Goal: Task Accomplishment & Management: Manage account settings

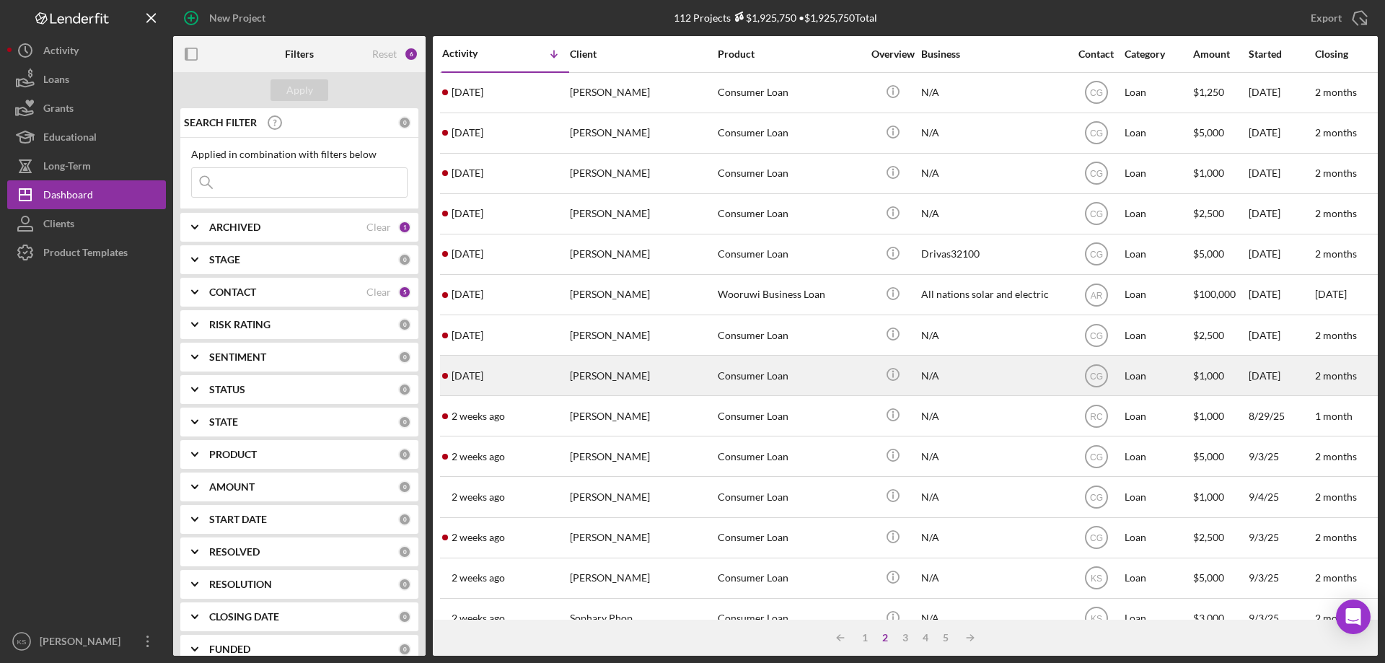
click at [798, 386] on div "Consumer Loan" at bounding box center [790, 375] width 144 height 38
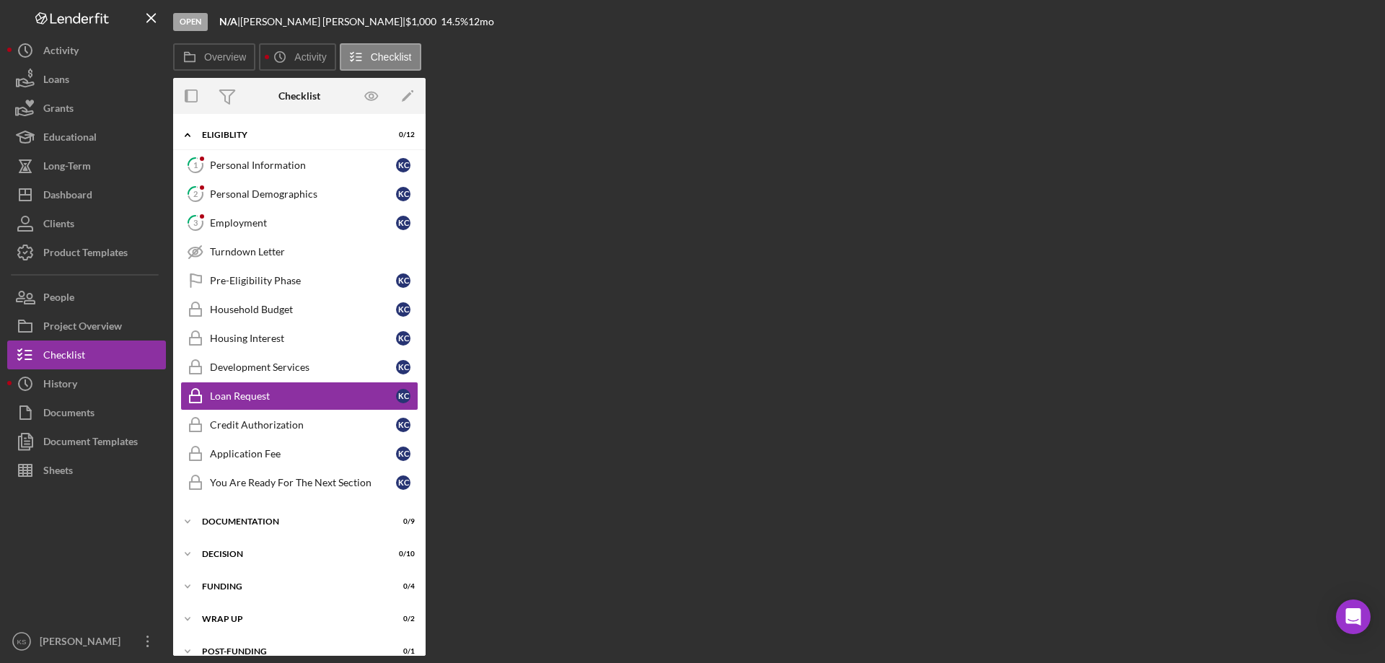
scroll to position [12, 0]
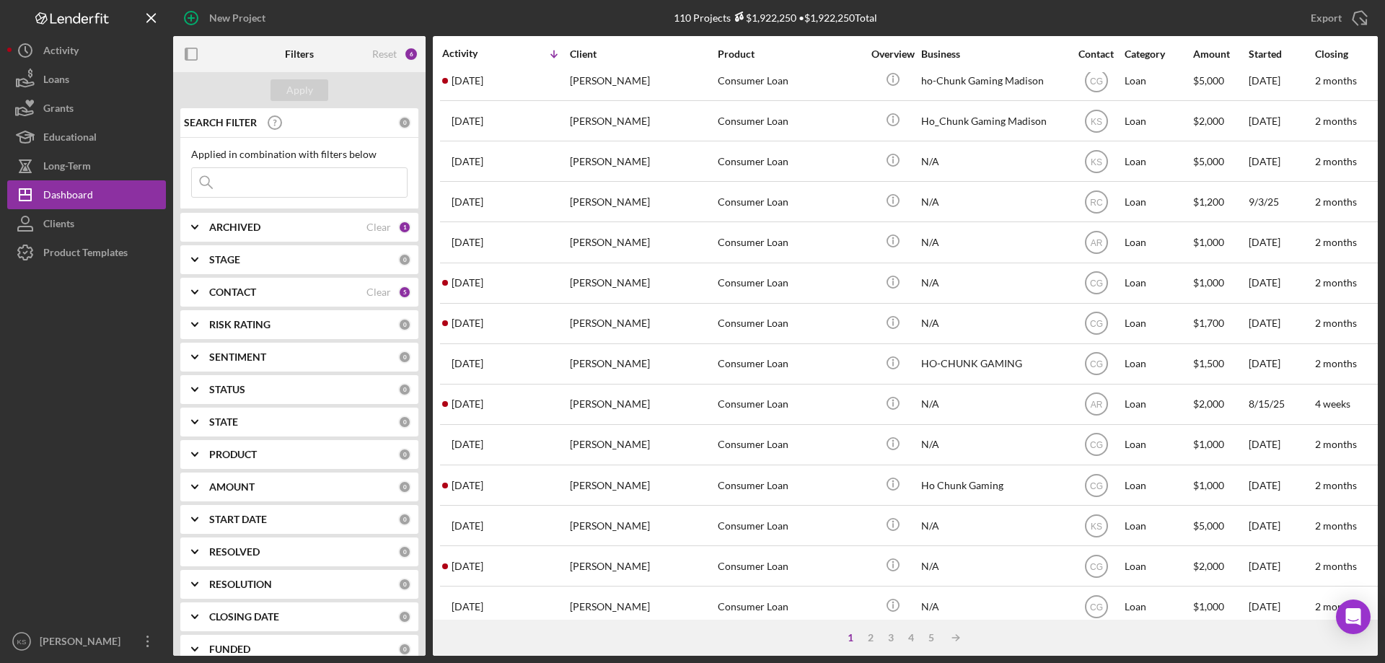
scroll to position [482, 0]
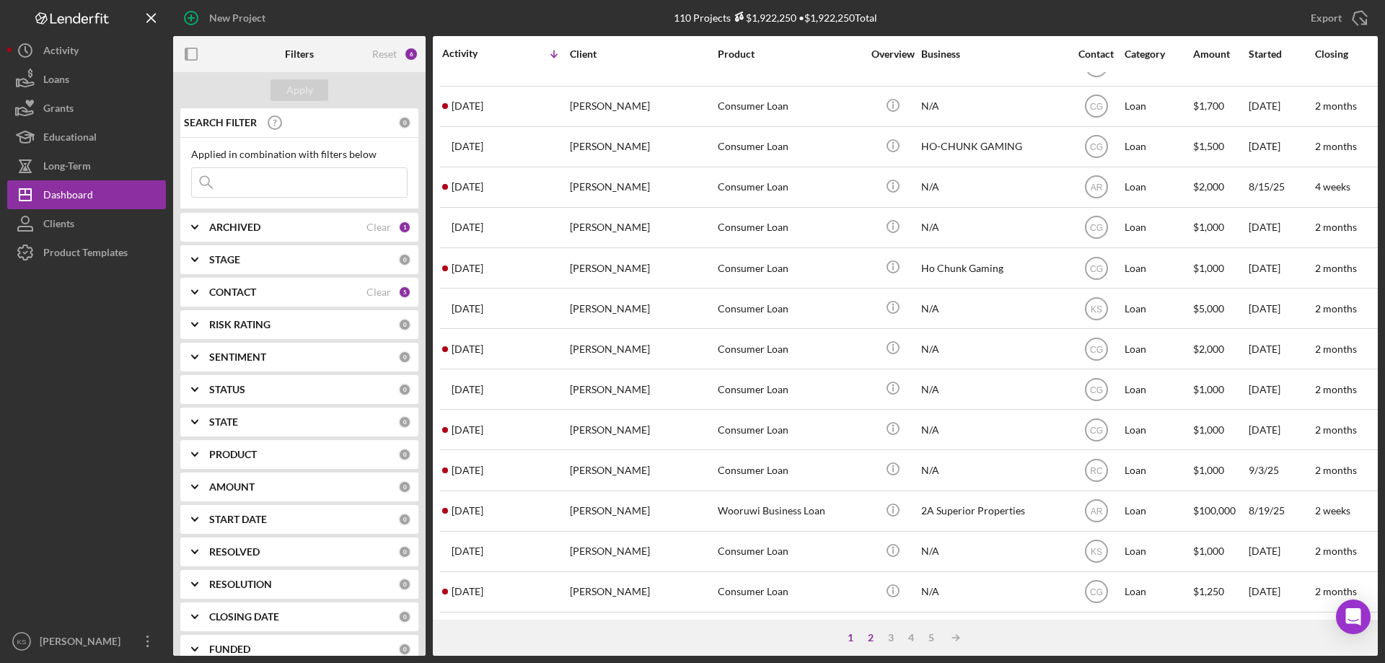
click at [873, 638] on div "2" at bounding box center [870, 638] width 20 height 12
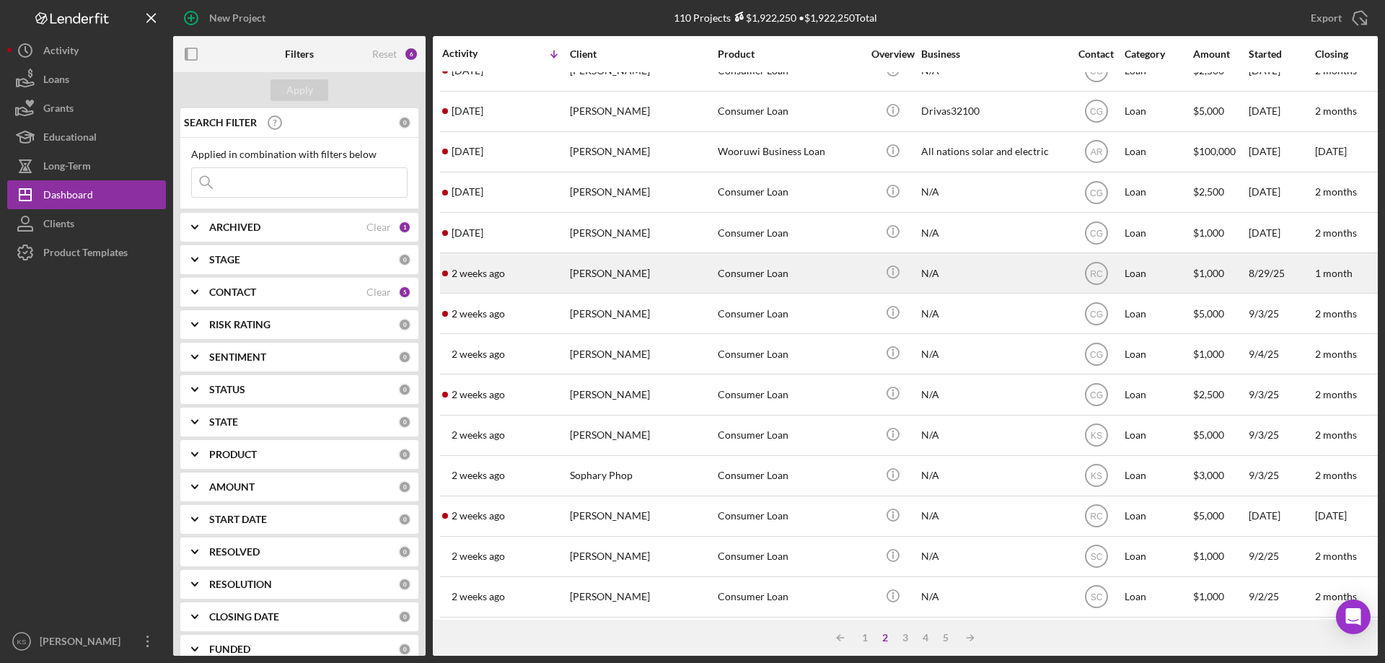
scroll to position [0, 0]
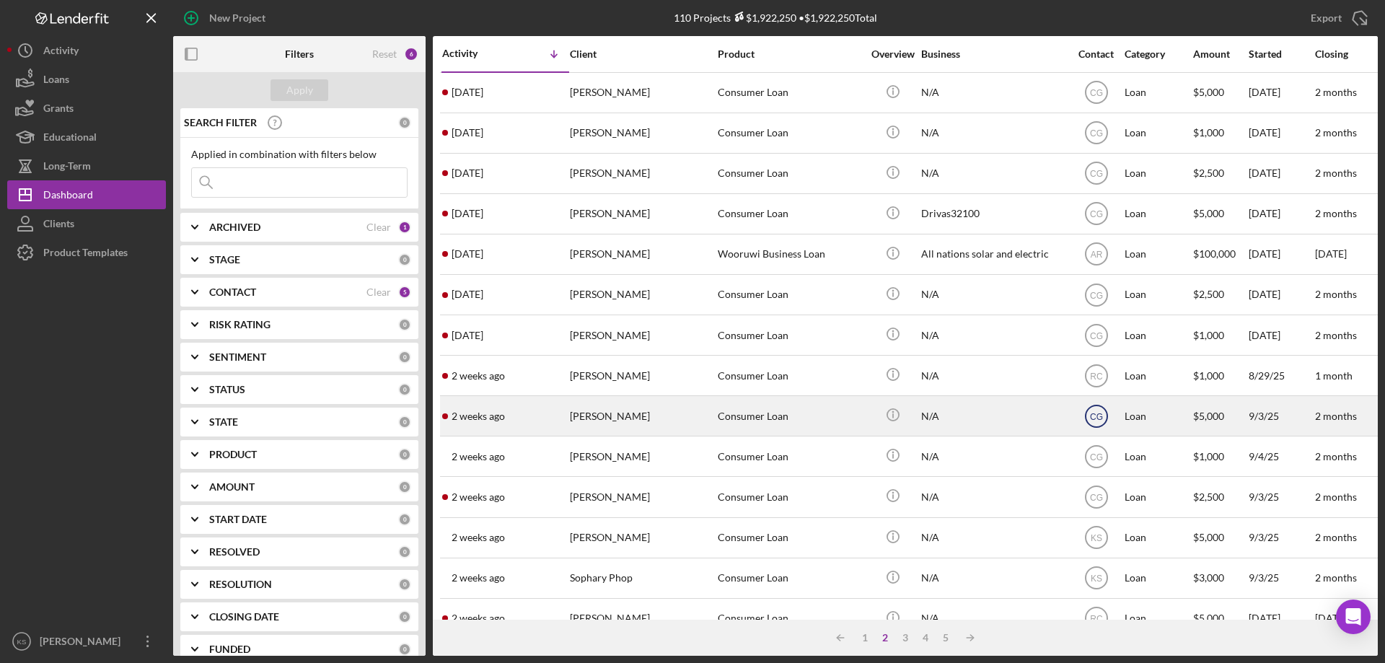
click at [1096, 414] on text "CG" at bounding box center [1096, 416] width 13 height 10
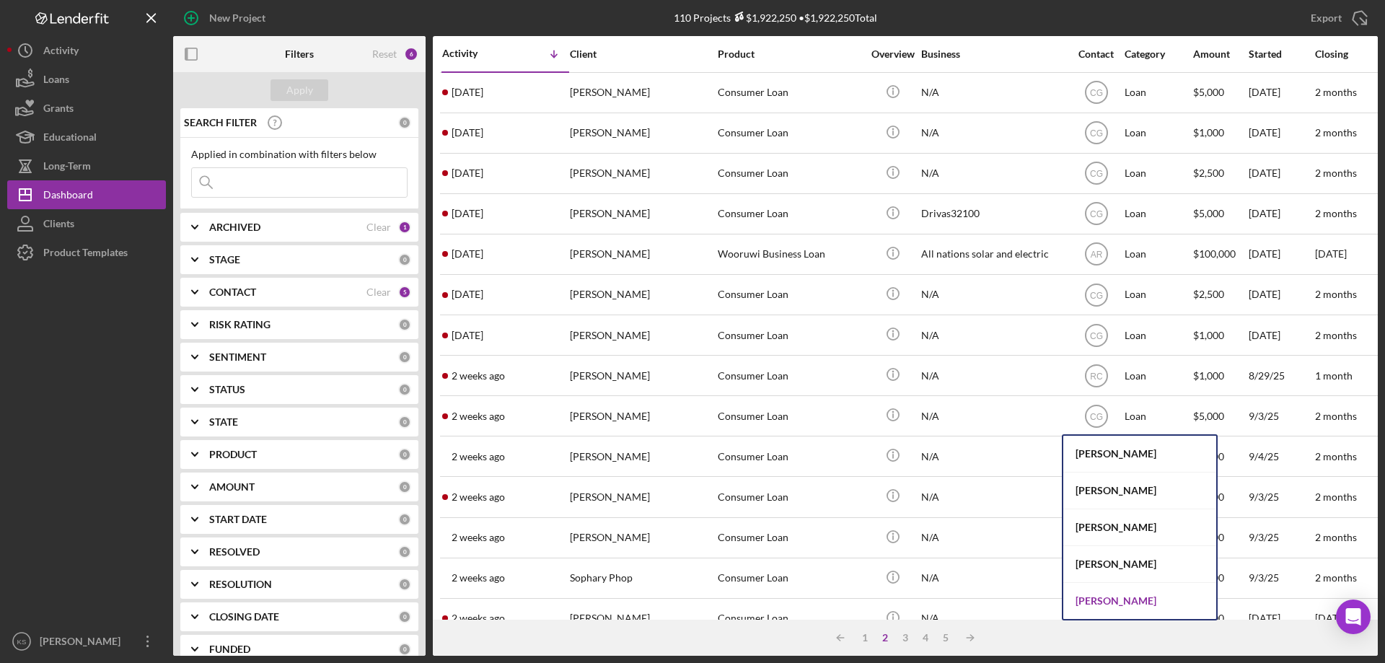
click at [1096, 595] on div "[PERSON_NAME]" at bounding box center [1139, 601] width 153 height 36
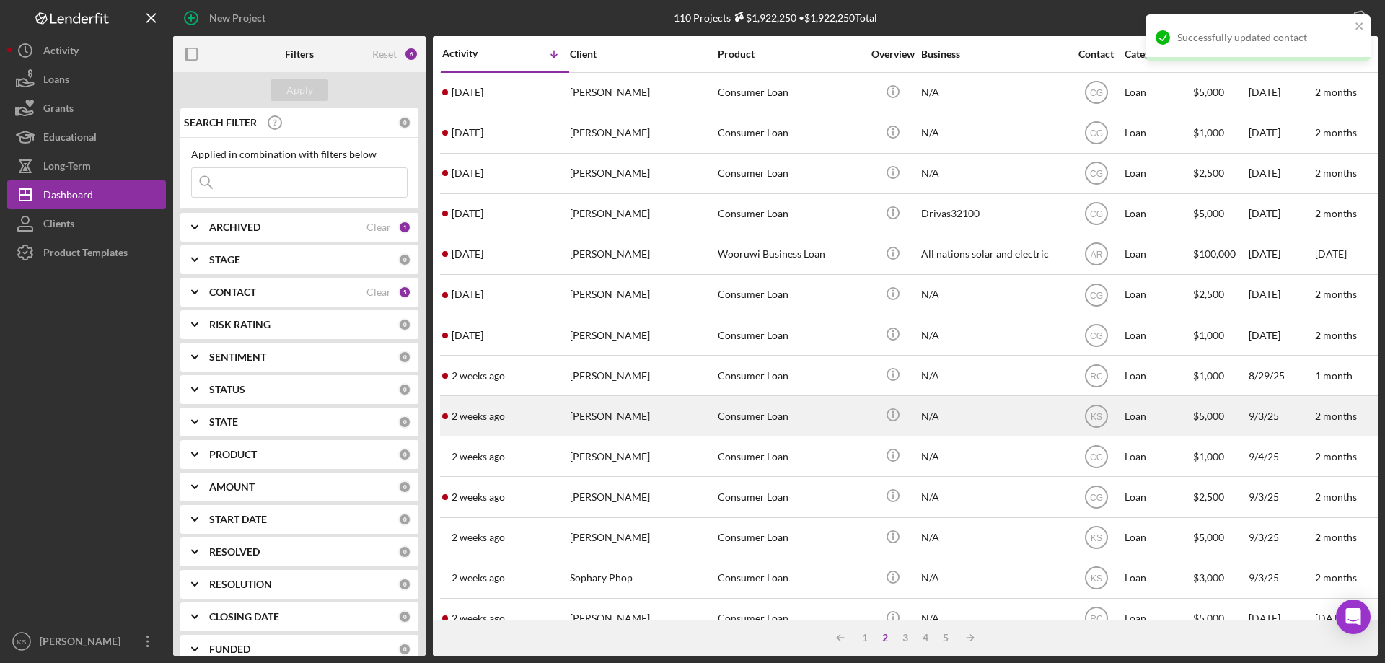
click at [652, 426] on div "[PERSON_NAME]" at bounding box center [642, 416] width 144 height 38
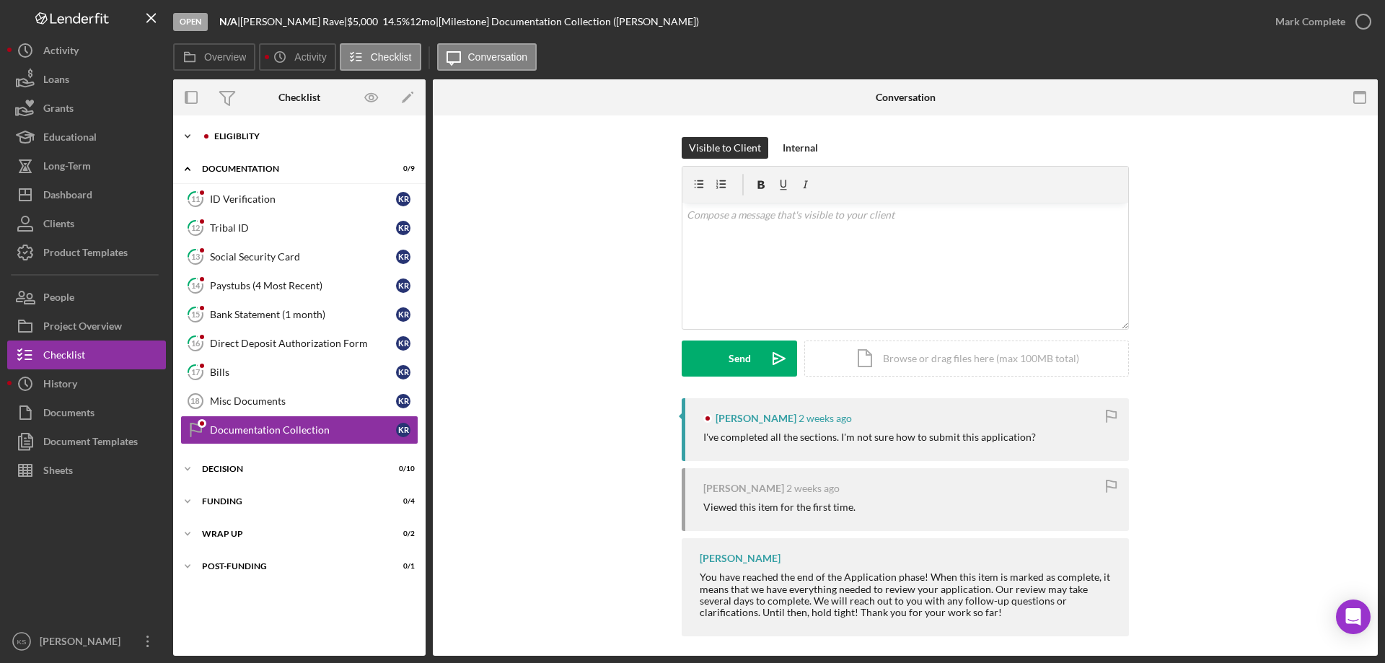
click at [264, 136] on div "Eligiblity" at bounding box center [310, 136] width 193 height 9
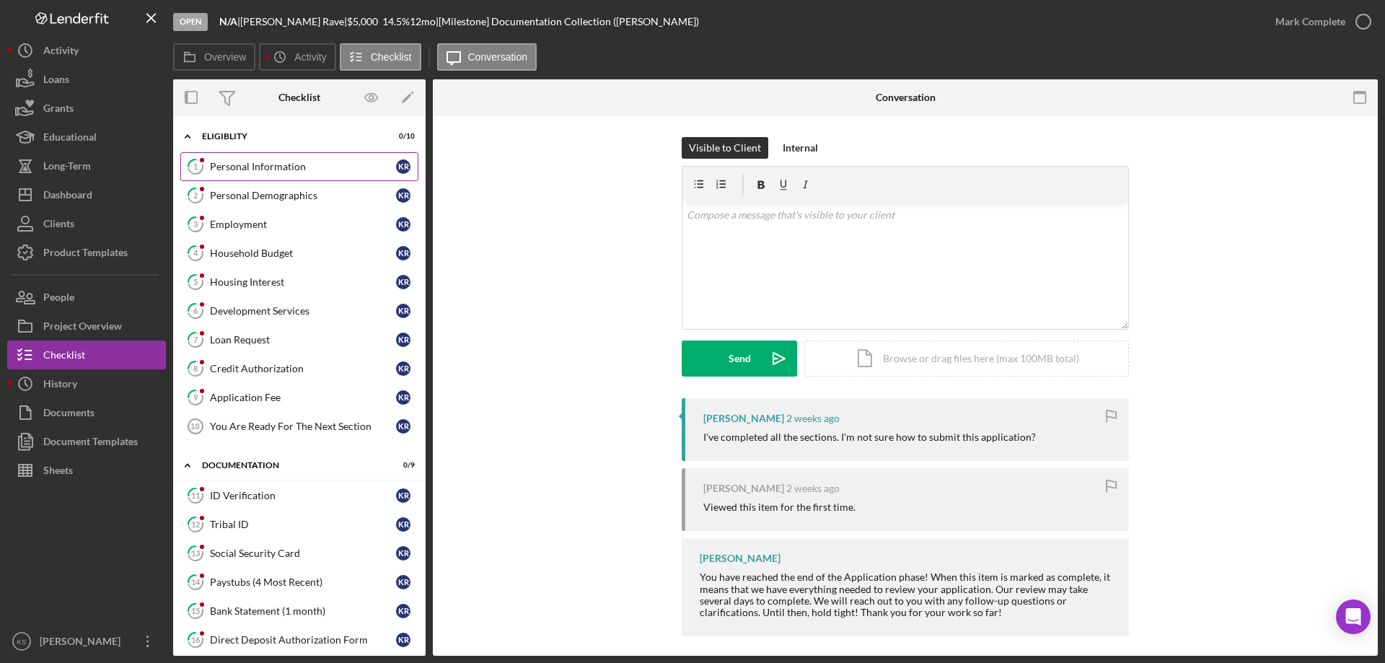
click at [233, 172] on div "Personal Information" at bounding box center [303, 167] width 186 height 12
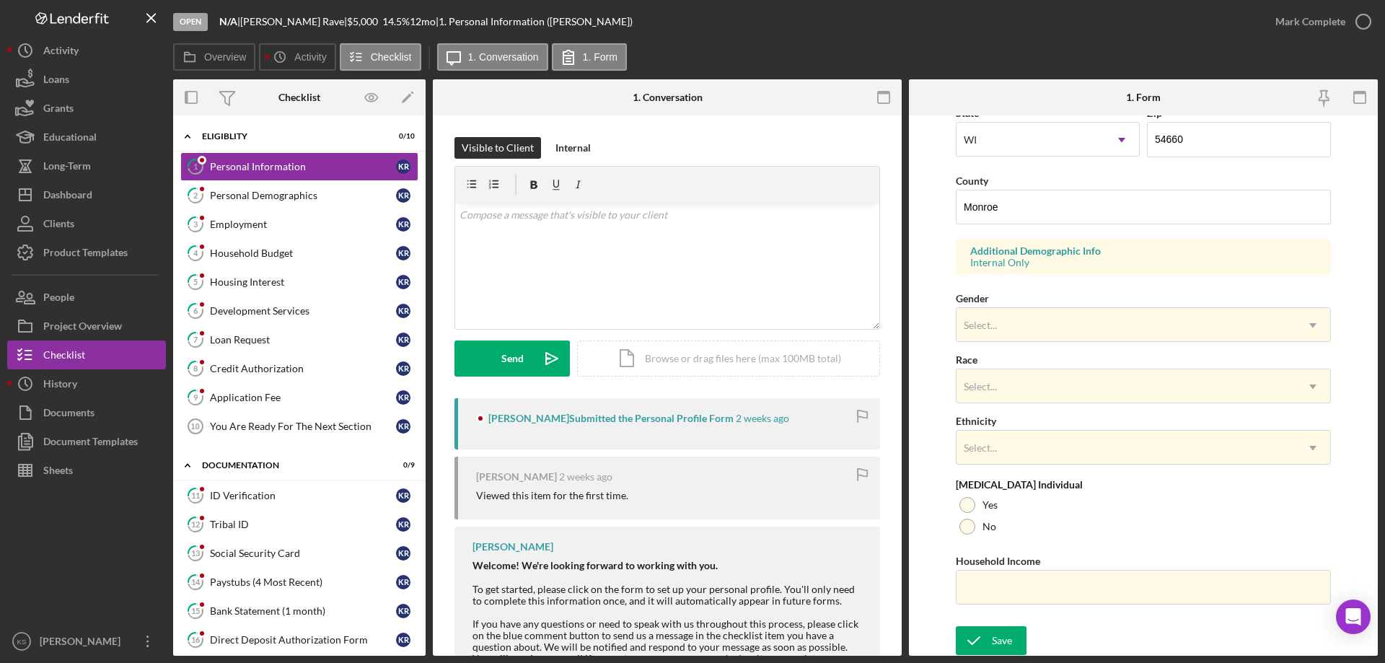
scroll to position [423, 0]
click at [1018, 323] on div "Select..." at bounding box center [1125, 323] width 339 height 33
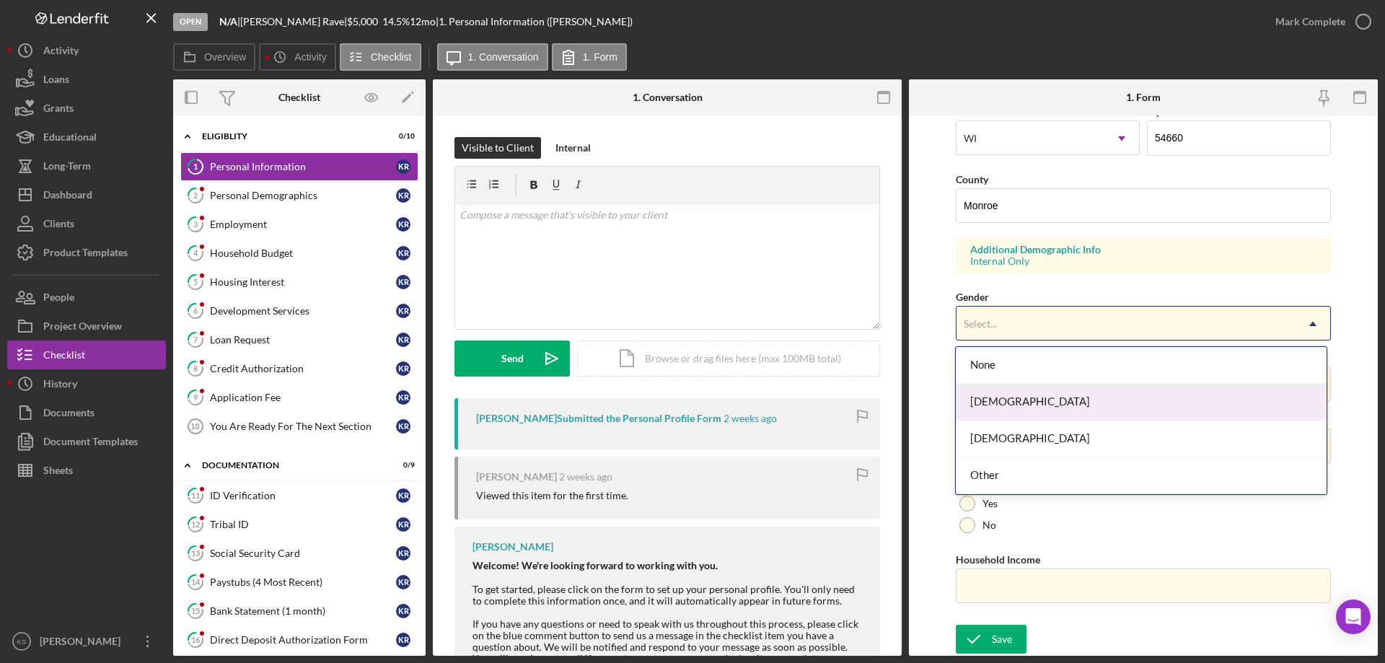
click at [1012, 405] on div "[DEMOGRAPHIC_DATA]" at bounding box center [1140, 402] width 370 height 37
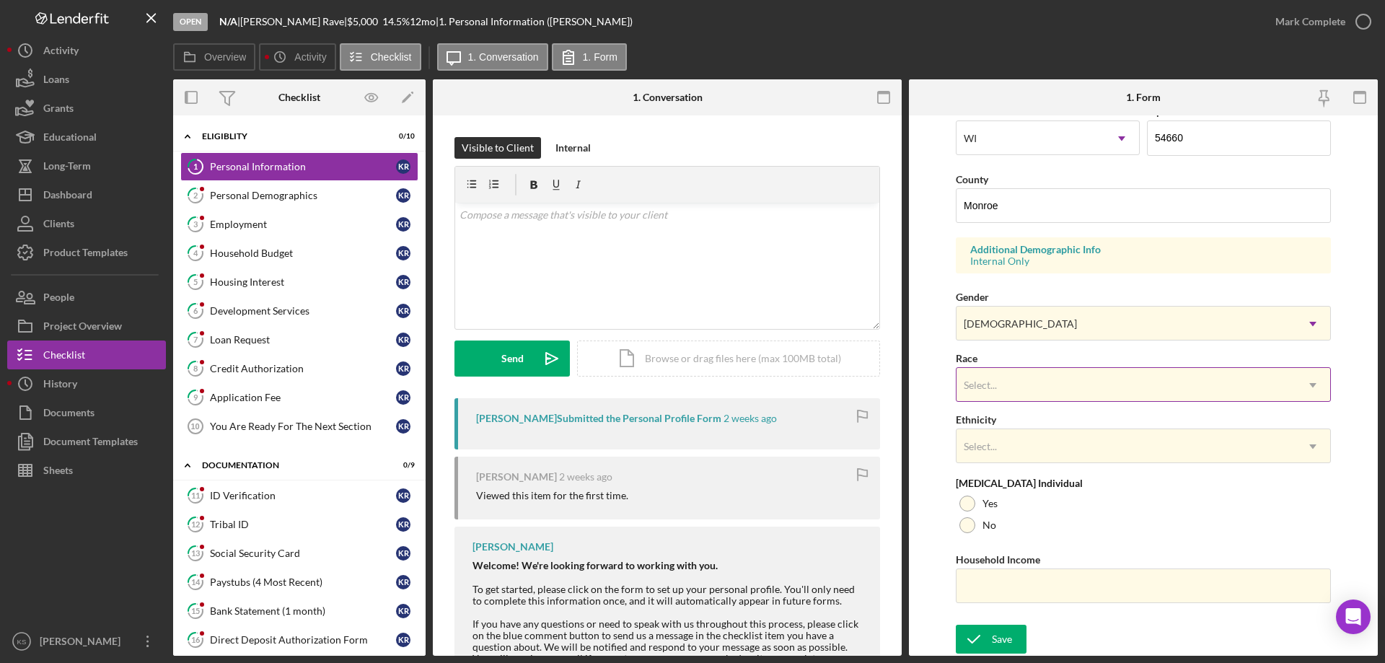
click at [1031, 381] on div "Select..." at bounding box center [1125, 384] width 339 height 33
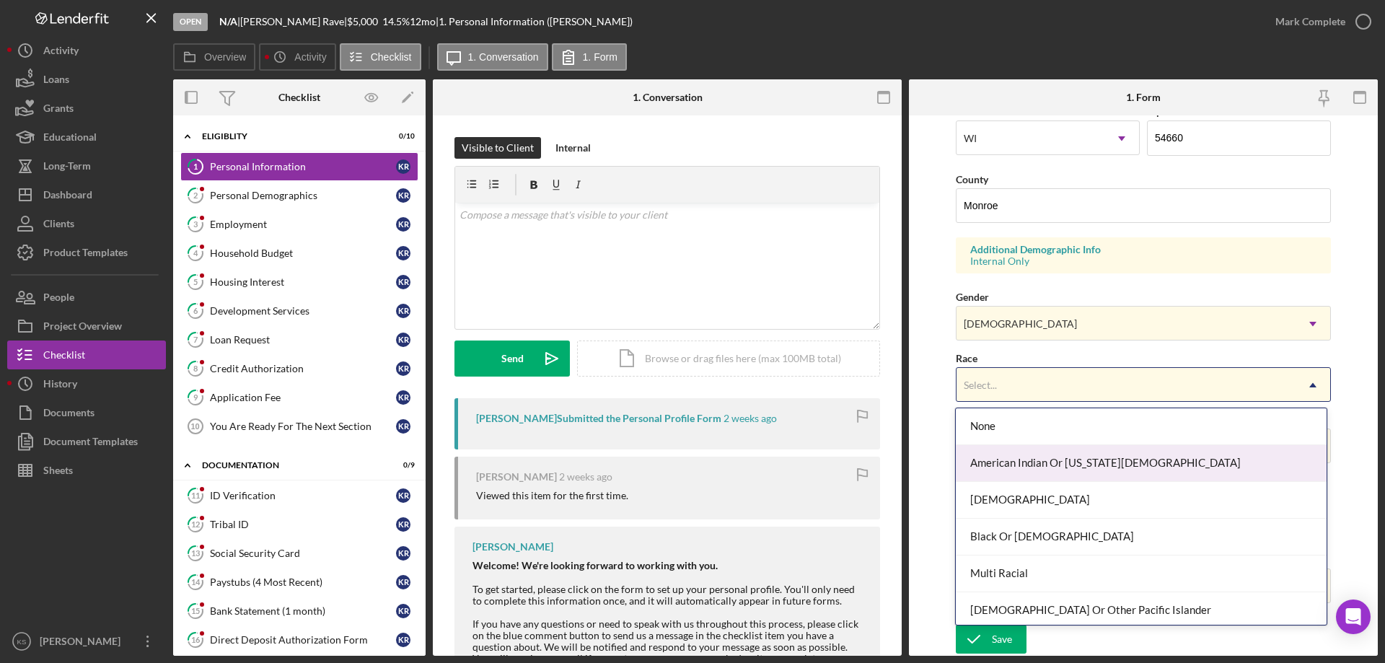
click at [1042, 466] on div "American Indian Or [US_STATE][DEMOGRAPHIC_DATA]" at bounding box center [1140, 463] width 370 height 37
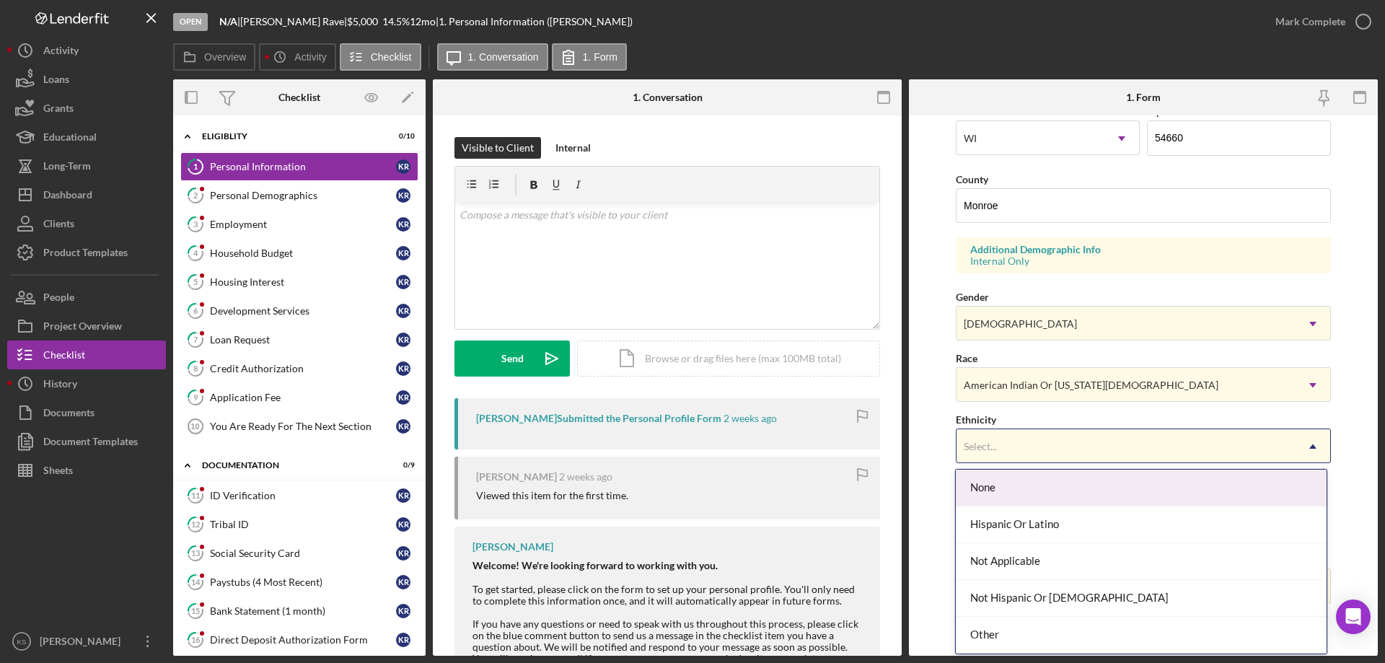
click at [1041, 448] on div "Select..." at bounding box center [1125, 446] width 339 height 33
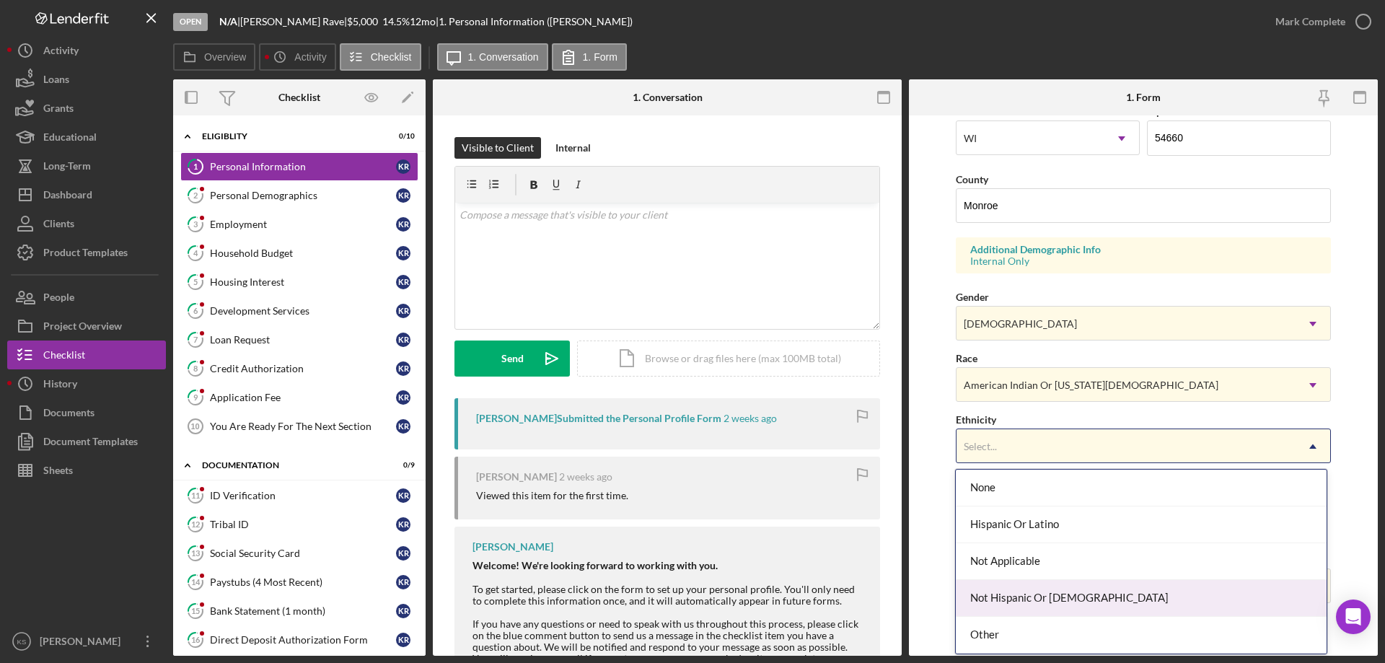
click at [1018, 591] on div "Not Hispanic Or [DEMOGRAPHIC_DATA]" at bounding box center [1140, 598] width 370 height 37
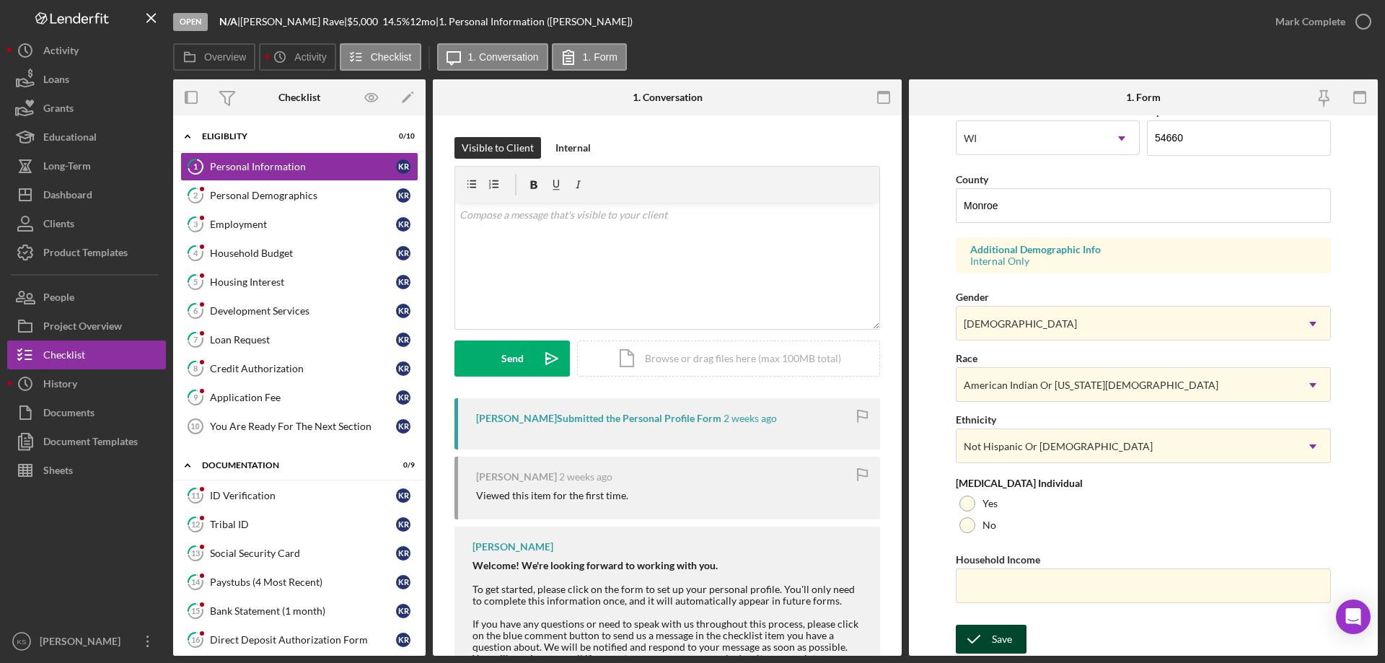
click at [996, 632] on div "Save" at bounding box center [1002, 638] width 20 height 29
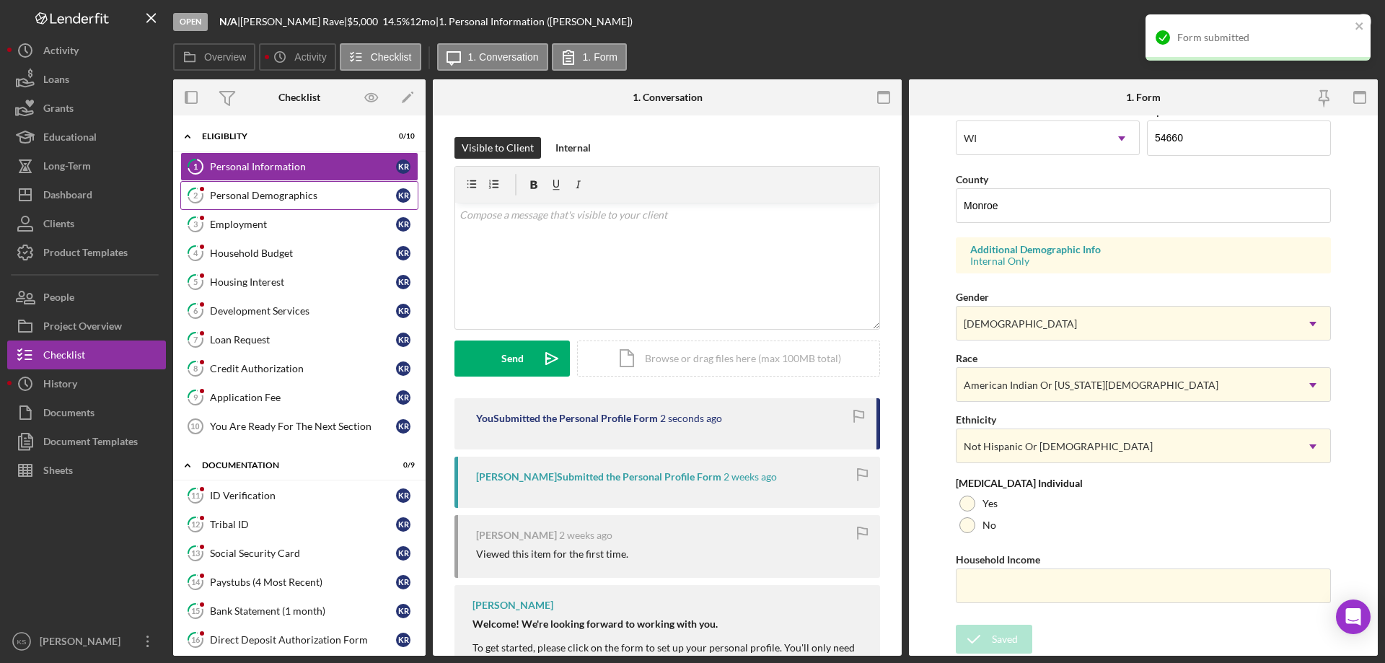
click at [291, 193] on div "Personal Demographics" at bounding box center [303, 196] width 186 height 12
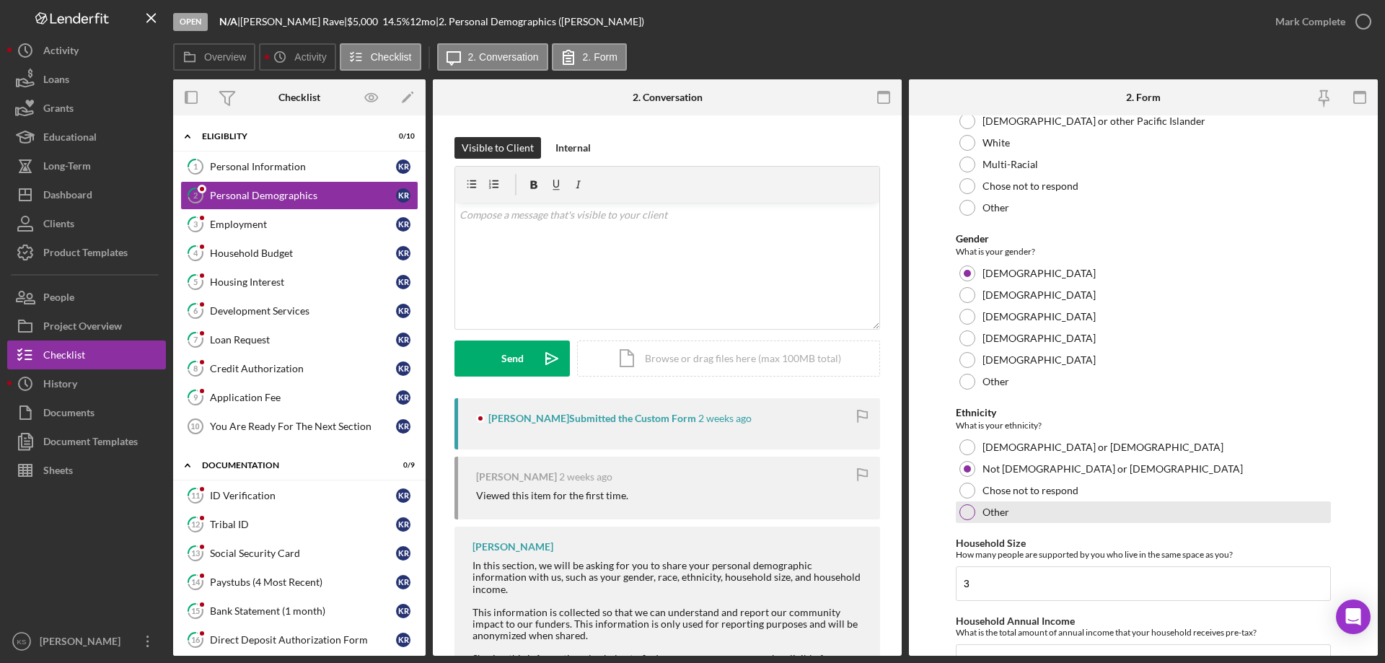
scroll to position [792, 0]
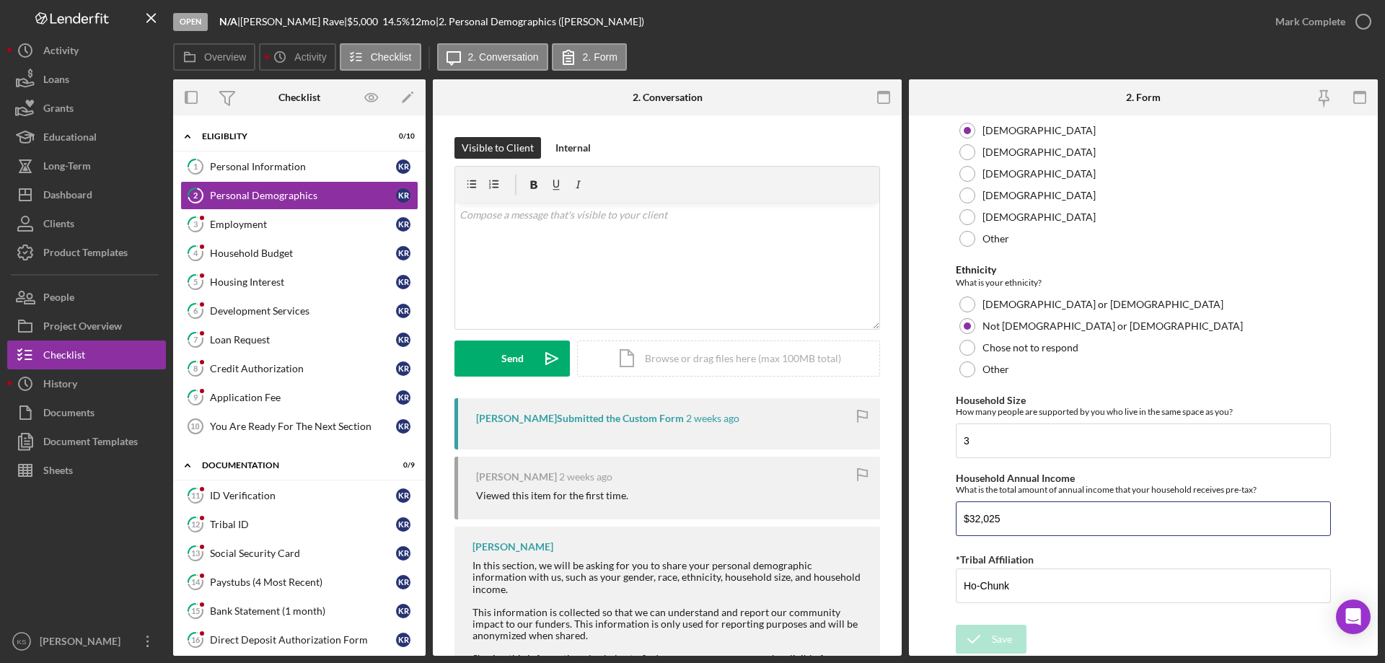
drag, startPoint x: 1021, startPoint y: 520, endPoint x: 878, endPoint y: 513, distance: 143.7
click at [878, 513] on div "Overview Internal Workflow Stage Open Icon/Dropdown Arrow Archive (can unarchiv…" at bounding box center [775, 367] width 1204 height 576
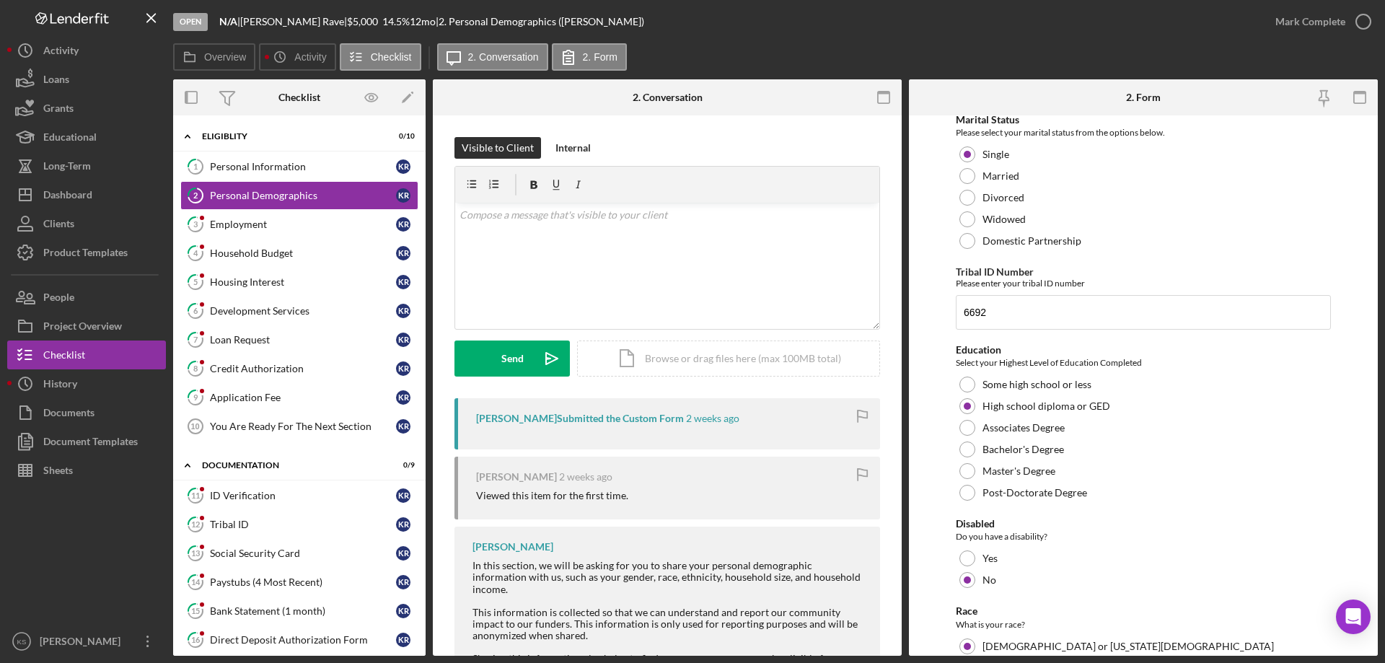
scroll to position [0, 0]
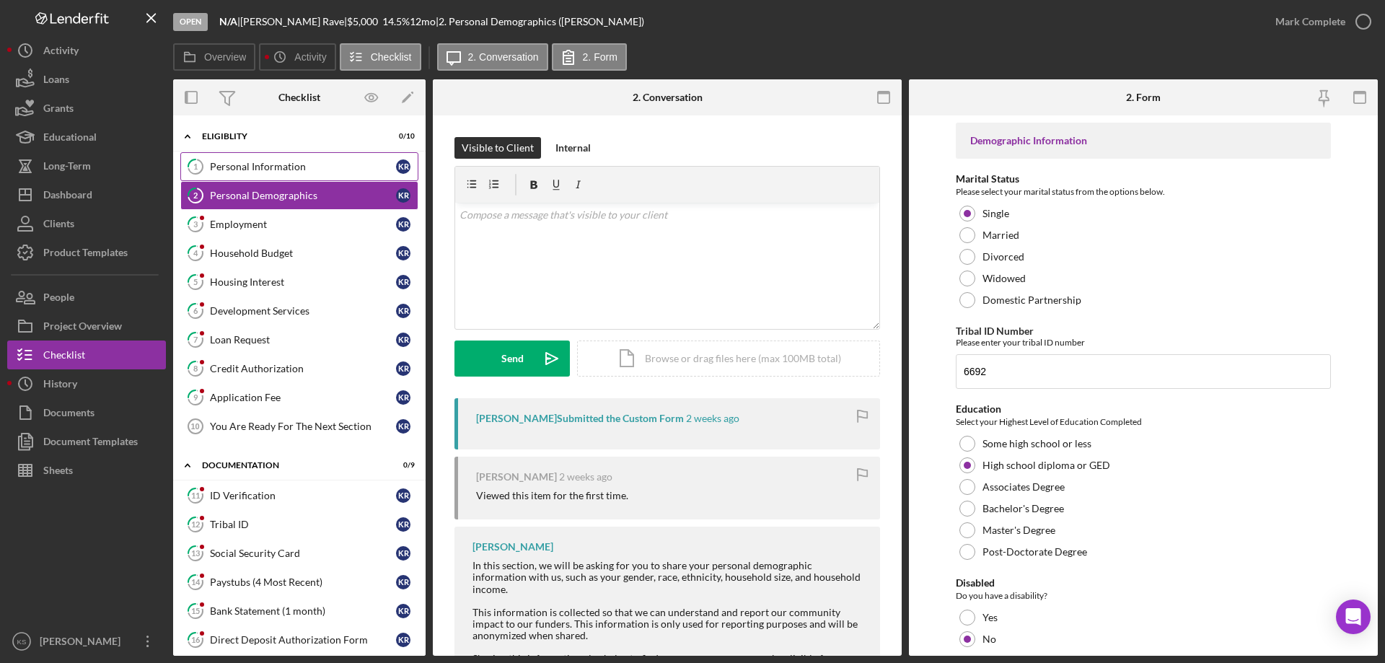
click at [328, 162] on div "Personal Information" at bounding box center [303, 167] width 186 height 12
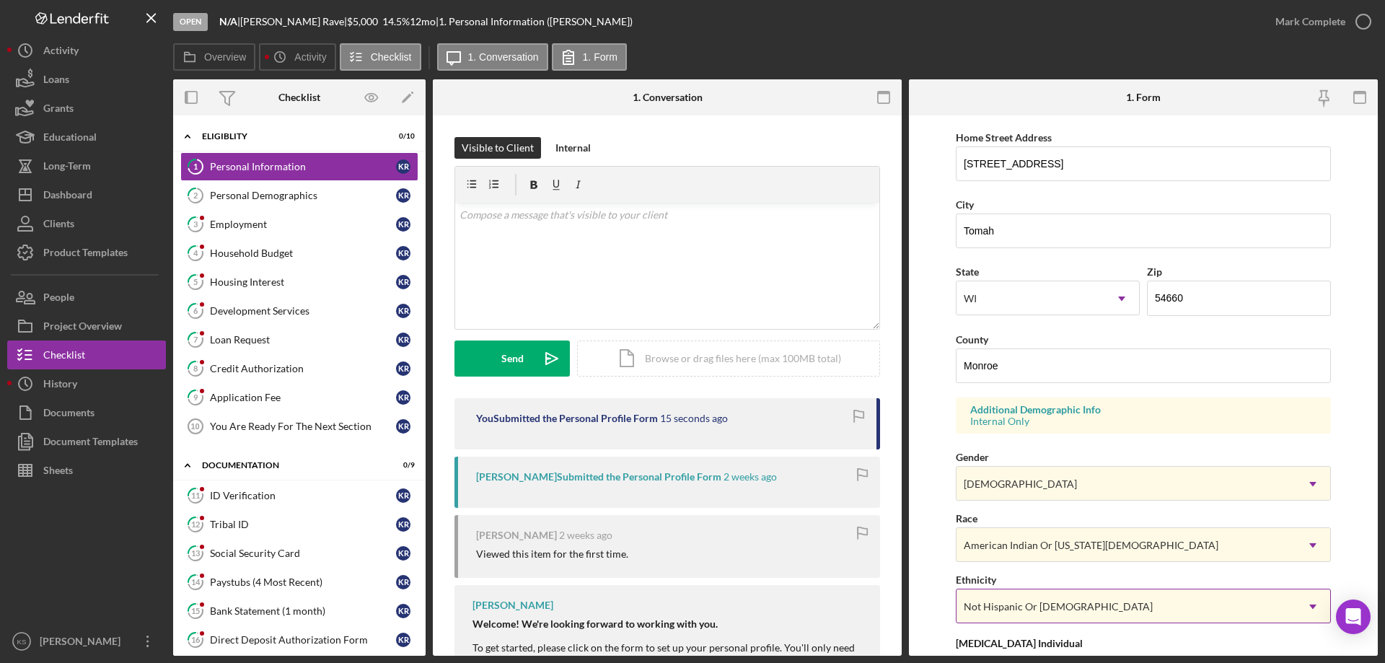
scroll to position [423, 0]
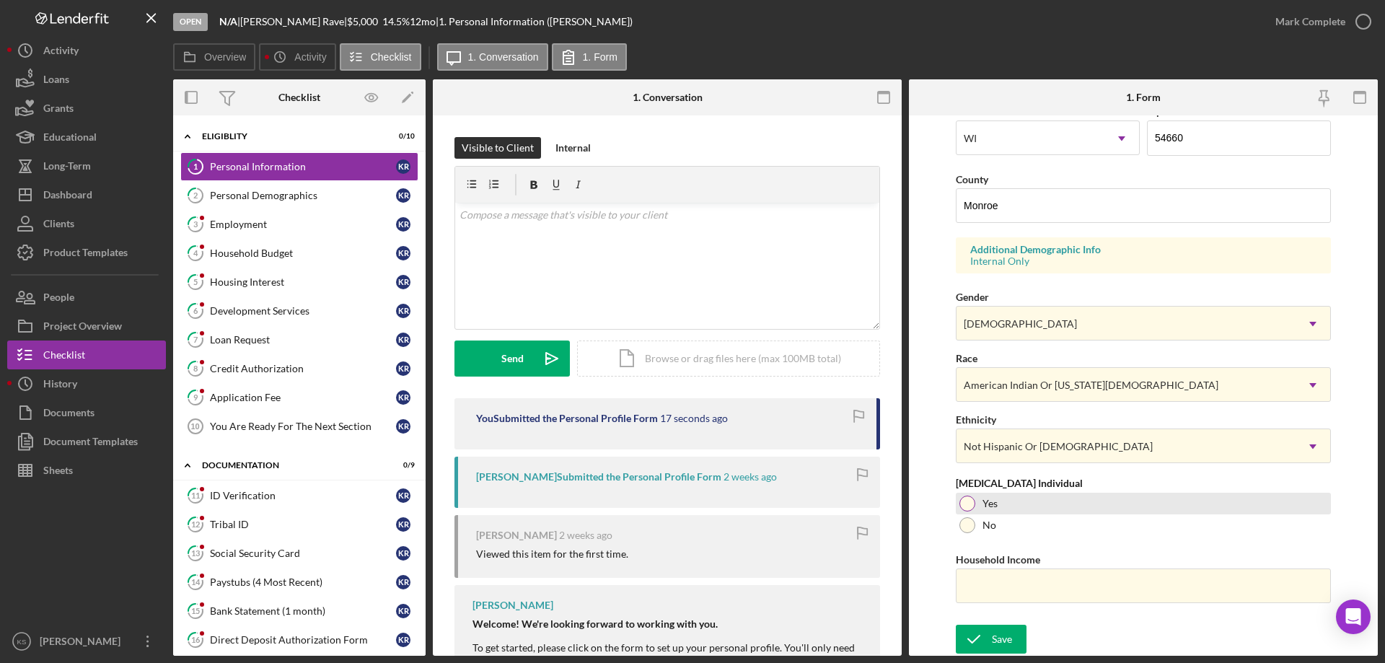
click at [1006, 505] on div "Yes" at bounding box center [1142, 504] width 375 height 22
click at [1022, 589] on input "Household Income" at bounding box center [1142, 585] width 375 height 35
paste input "$32,025"
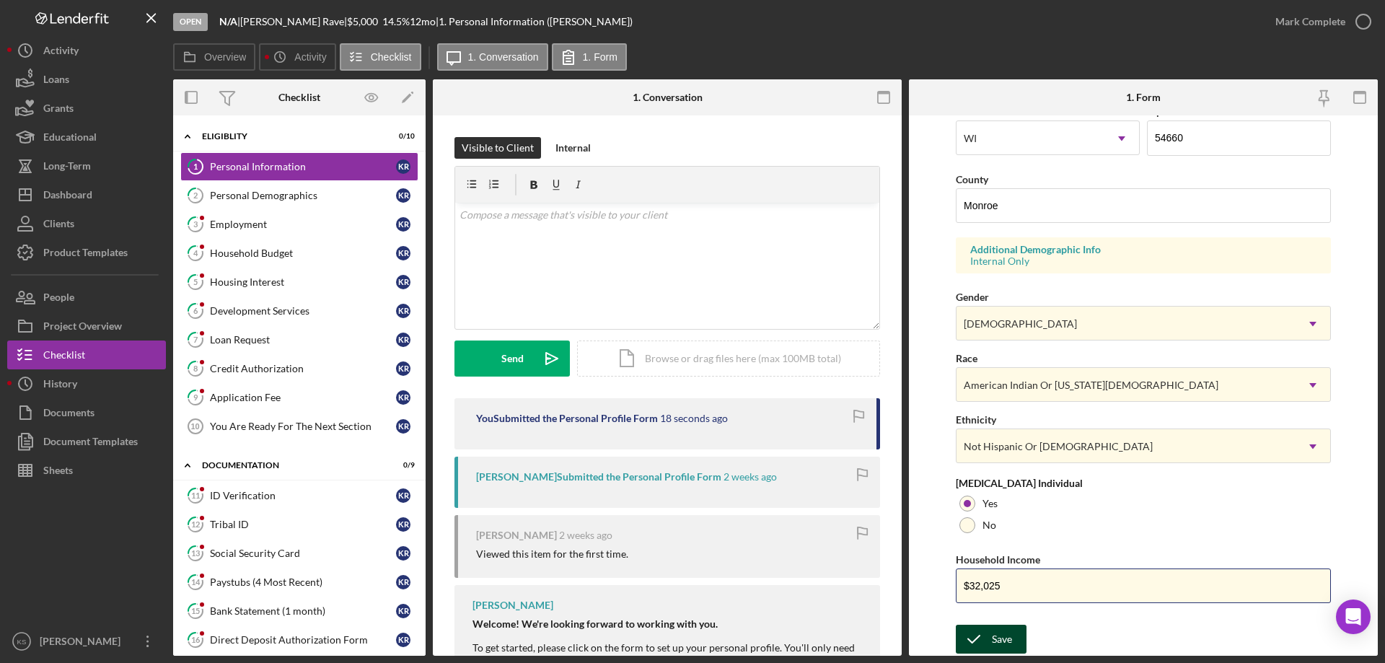
type input "$32,025"
click at [993, 638] on div "Save" at bounding box center [1002, 638] width 20 height 29
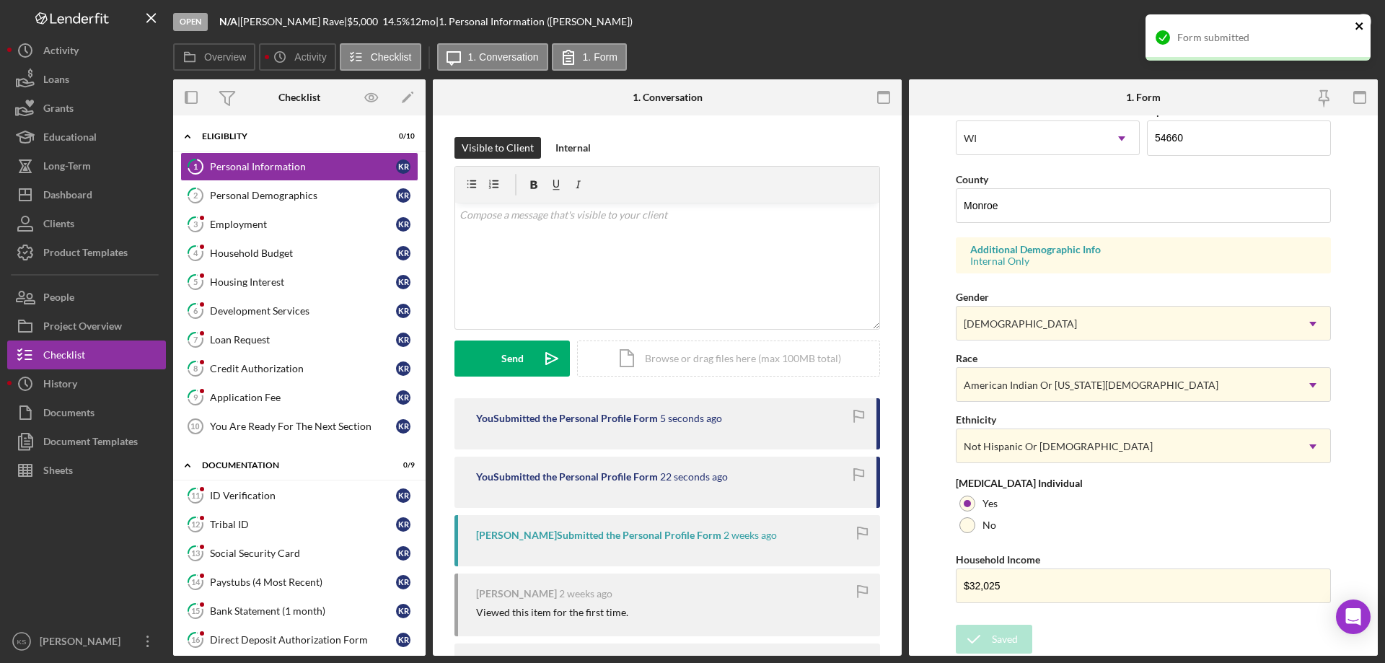
click at [1358, 29] on icon "close" at bounding box center [1359, 26] width 10 height 12
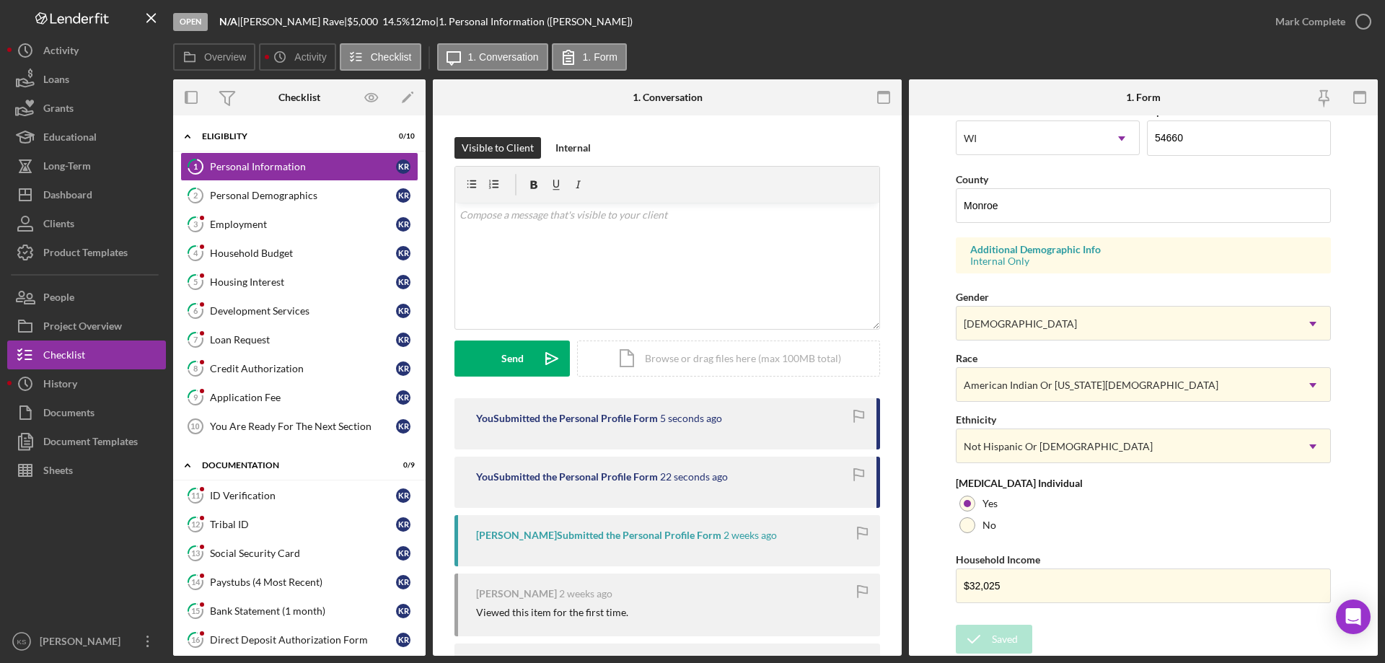
click at [1343, 23] on div "Form submitted" at bounding box center [1257, 43] width 231 height 63
click at [1320, 23] on div "Mark Complete" at bounding box center [1310, 21] width 70 height 29
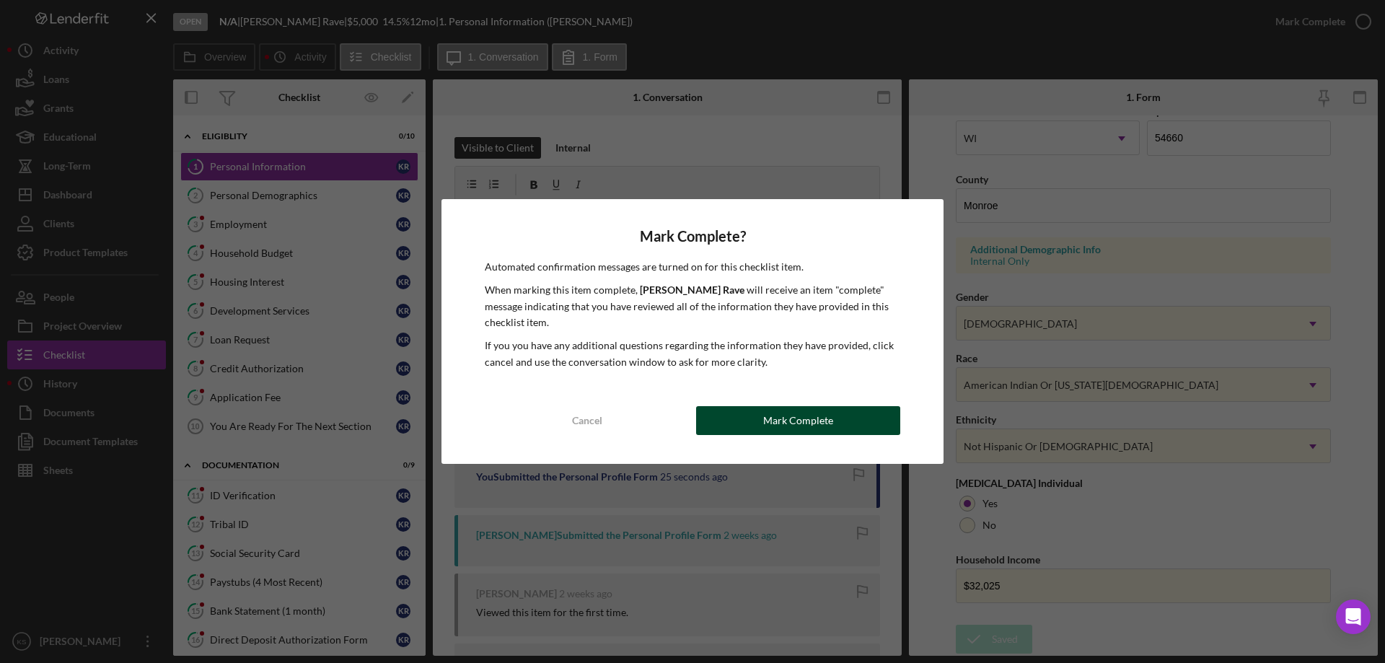
click at [787, 418] on div "Mark Complete" at bounding box center [798, 420] width 70 height 29
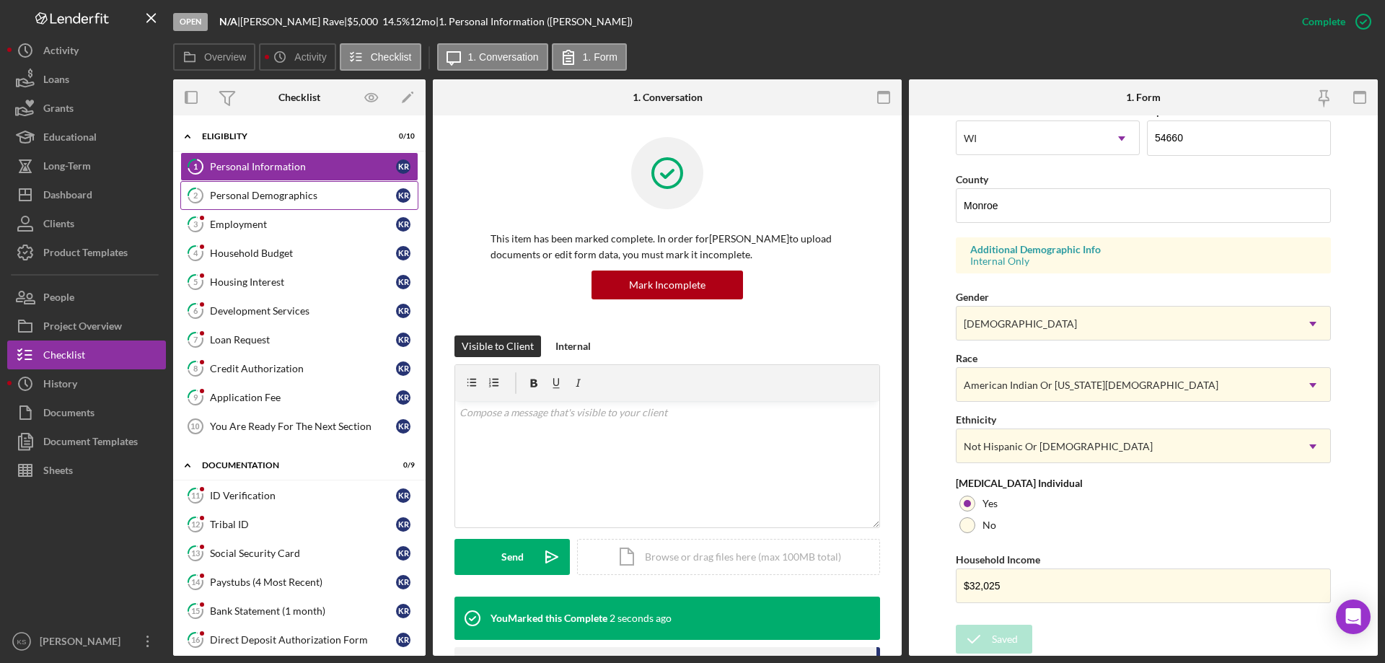
scroll to position [133, 0]
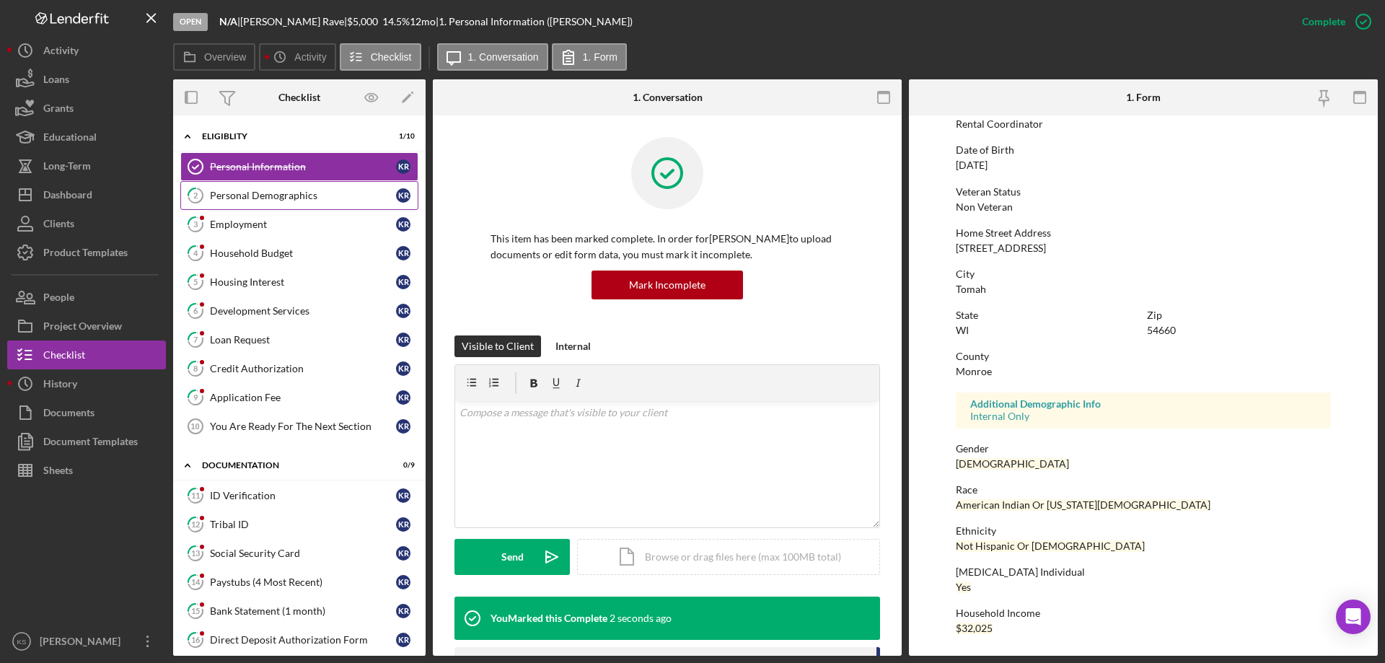
click at [265, 185] on link "2 Personal Demographics K R" at bounding box center [299, 195] width 238 height 29
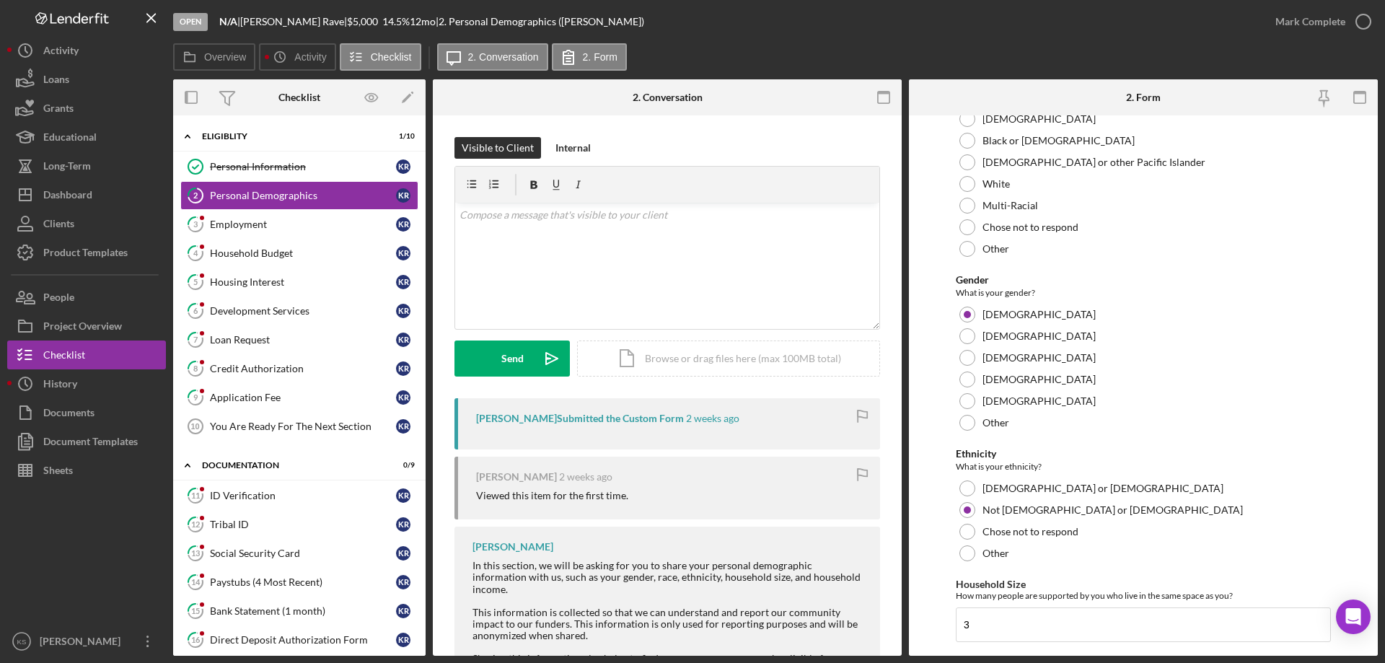
scroll to position [792, 0]
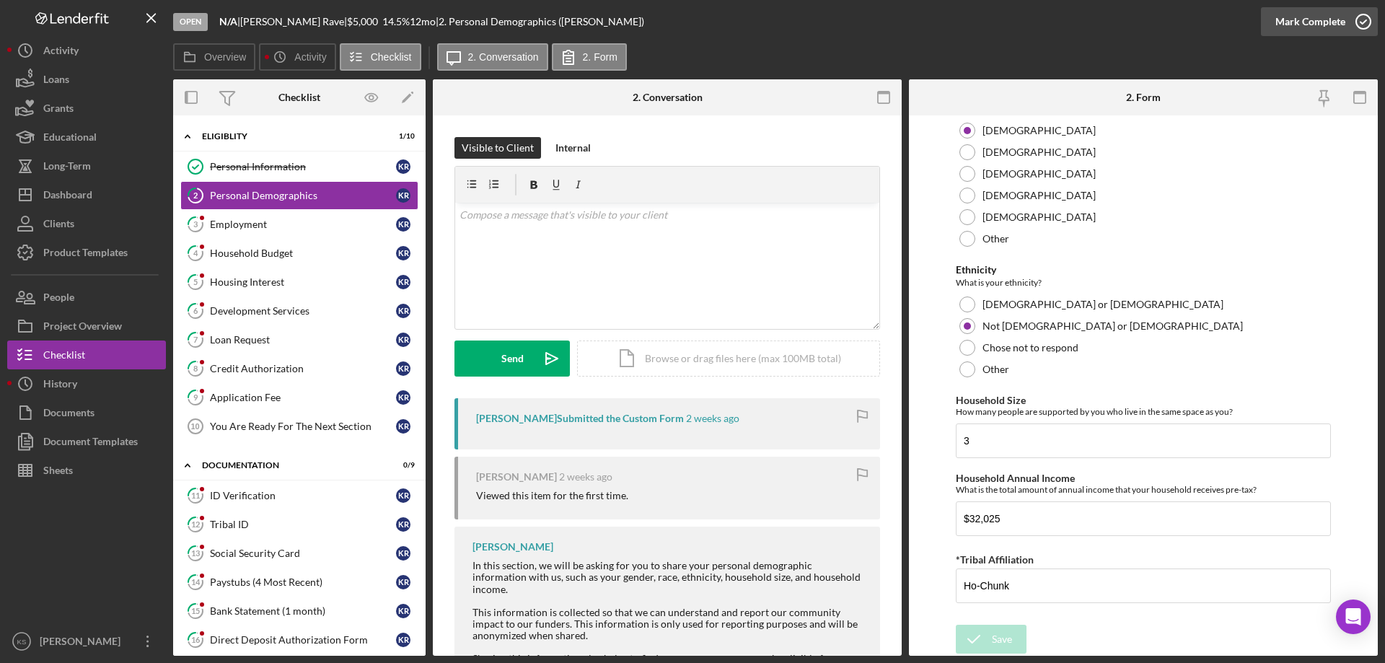
click at [1307, 15] on div "Mark Complete" at bounding box center [1310, 21] width 70 height 29
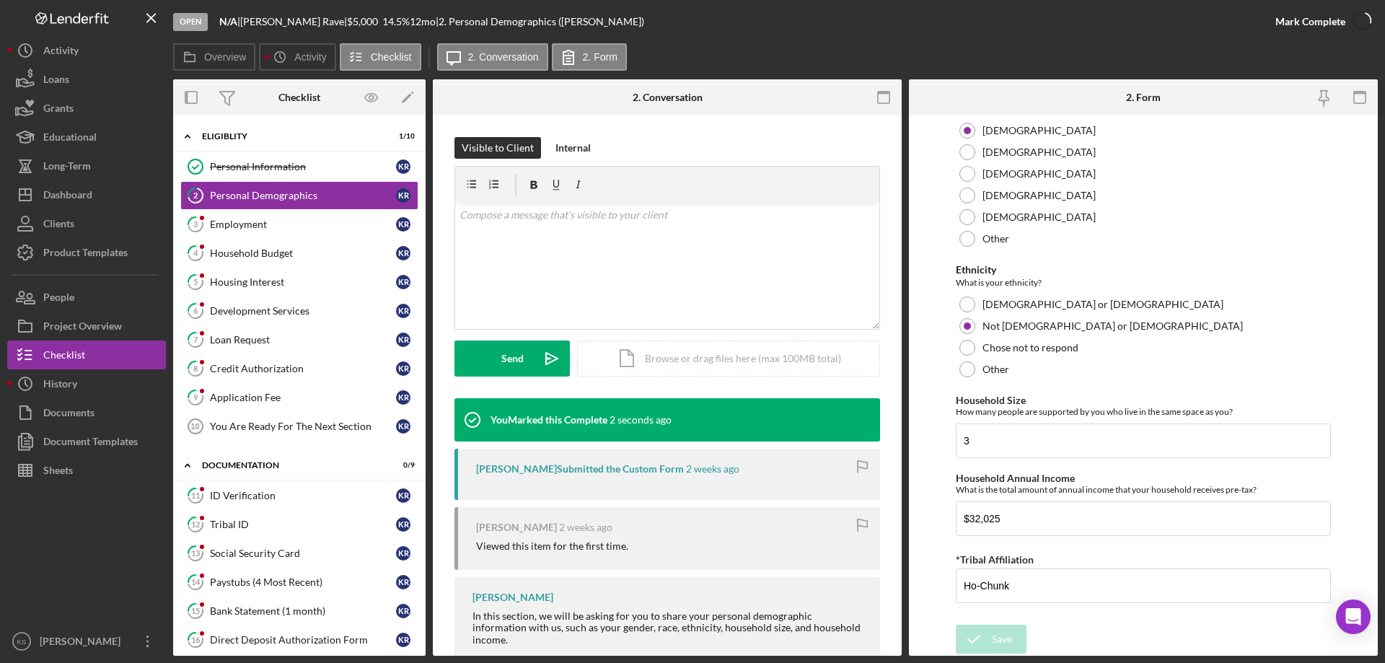
scroll to position [849, 0]
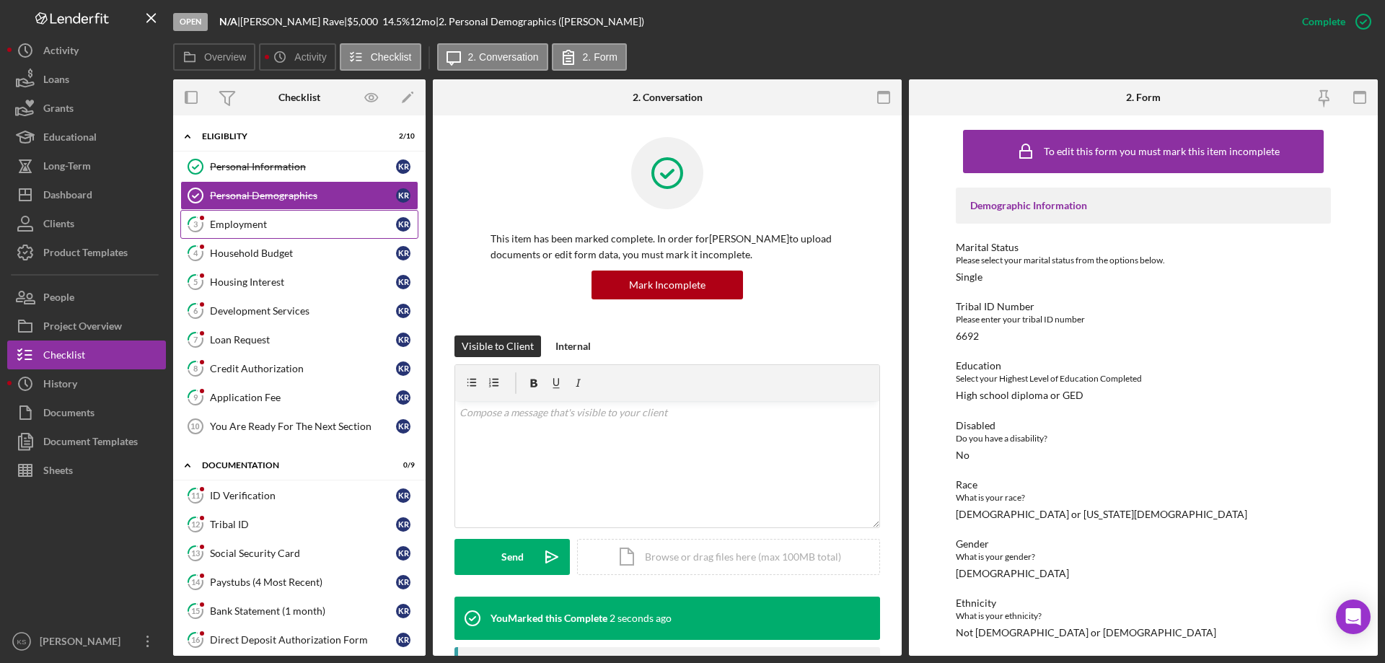
click at [271, 229] on div "Employment" at bounding box center [303, 225] width 186 height 12
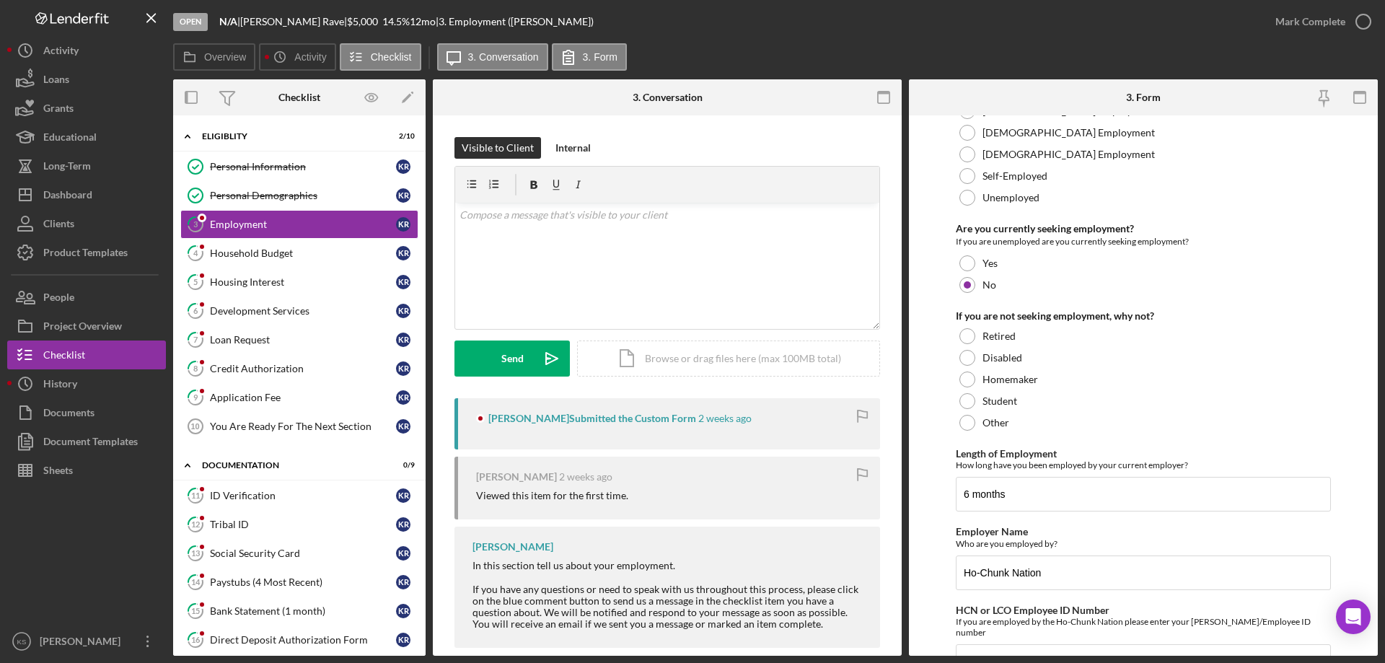
scroll to position [102, 0]
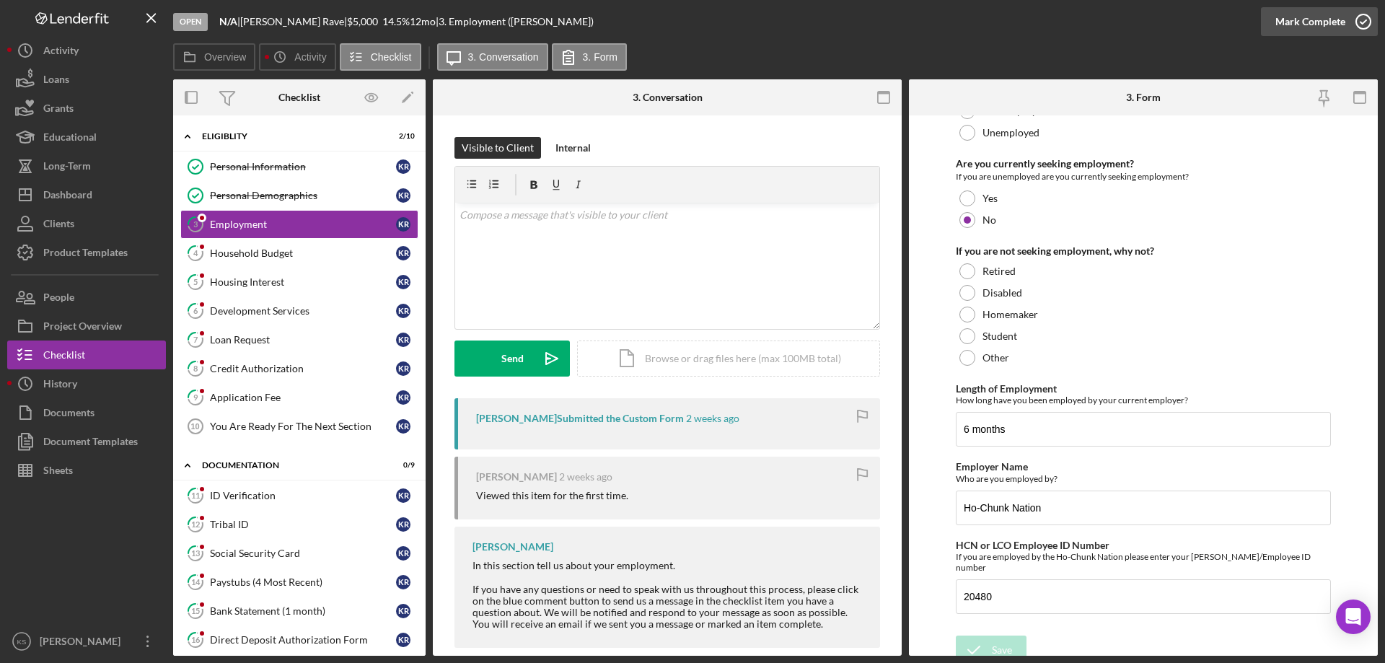
click at [1316, 18] on div "Mark Complete" at bounding box center [1310, 21] width 70 height 29
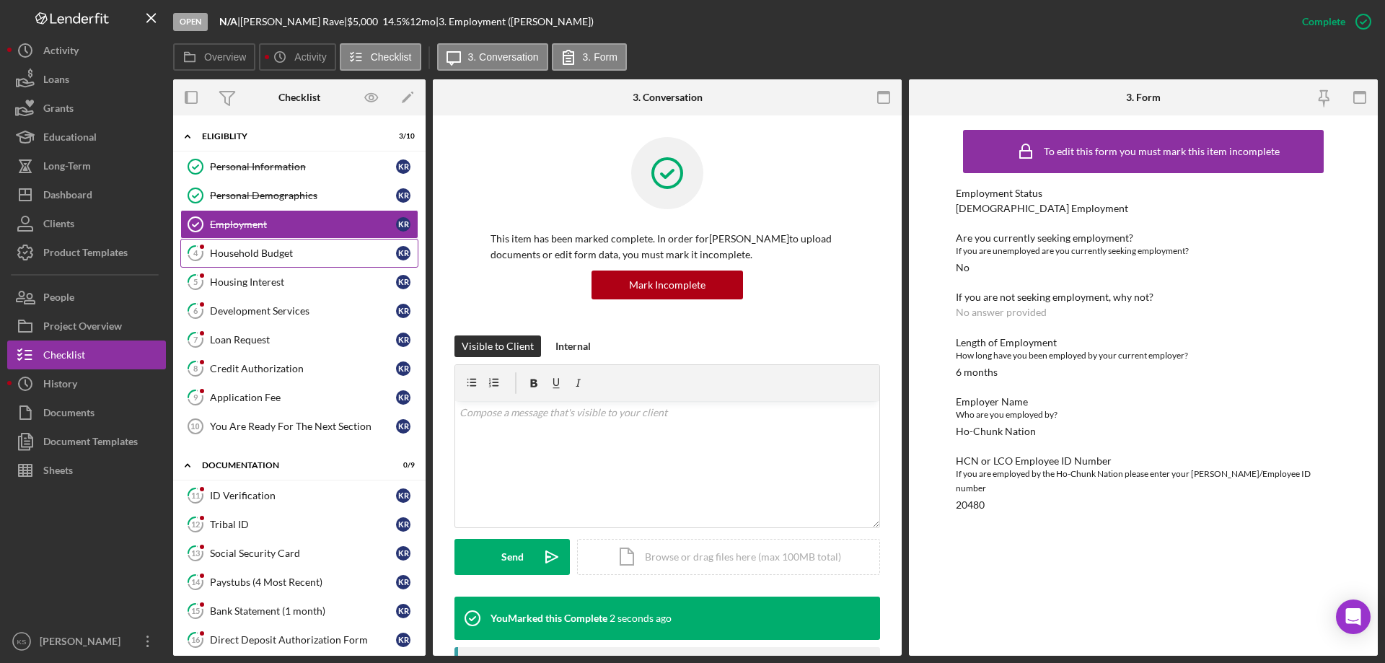
click at [285, 247] on div "Household Budget" at bounding box center [303, 253] width 186 height 12
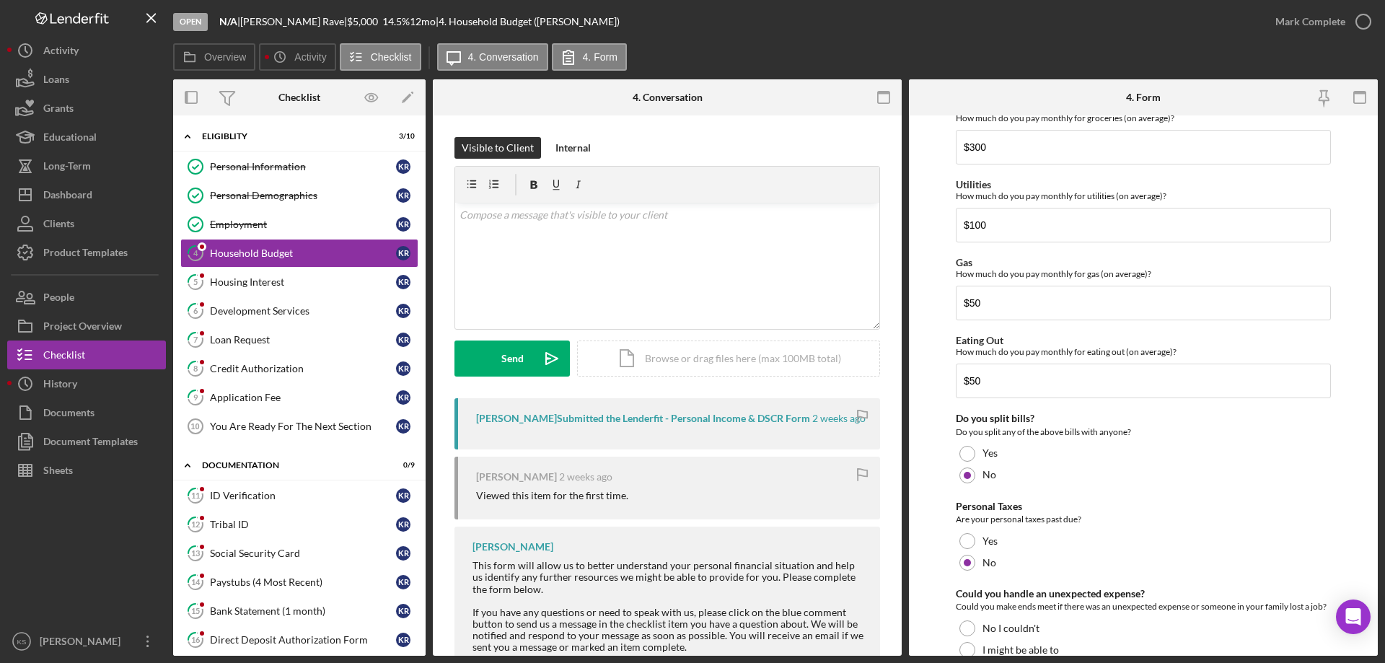
scroll to position [935, 0]
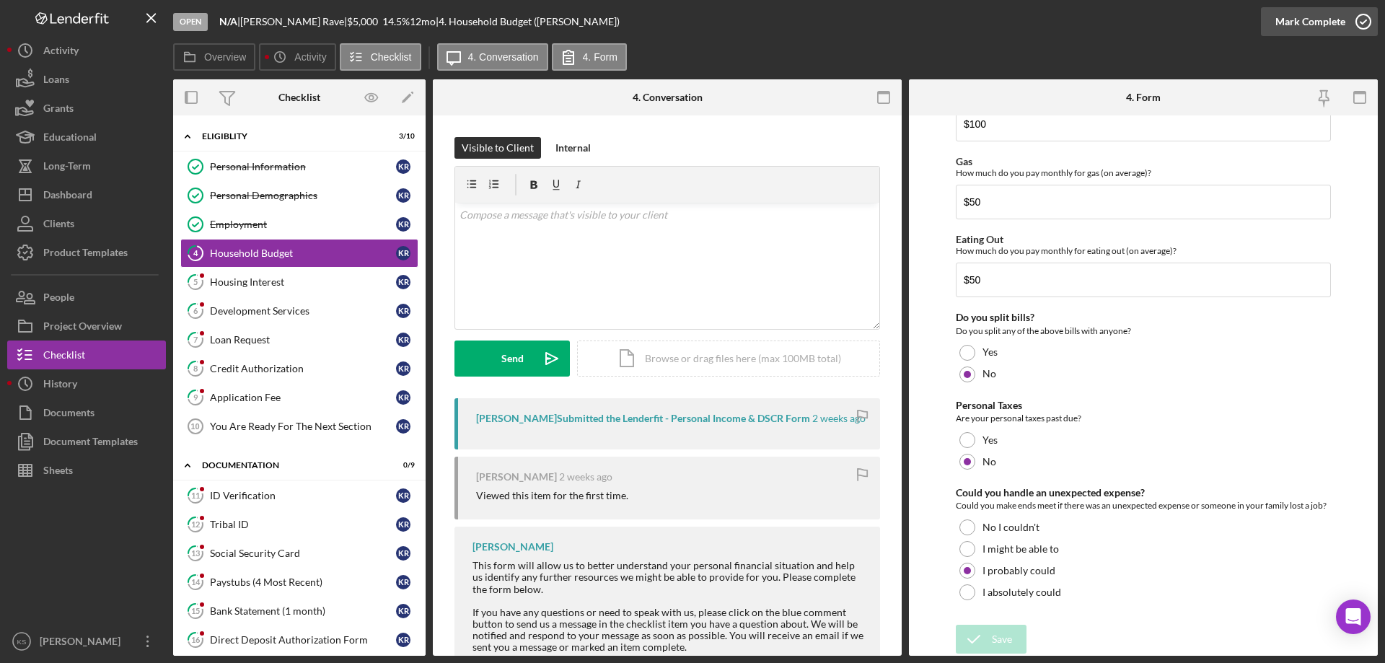
click at [1303, 20] on div "Mark Complete" at bounding box center [1310, 21] width 70 height 29
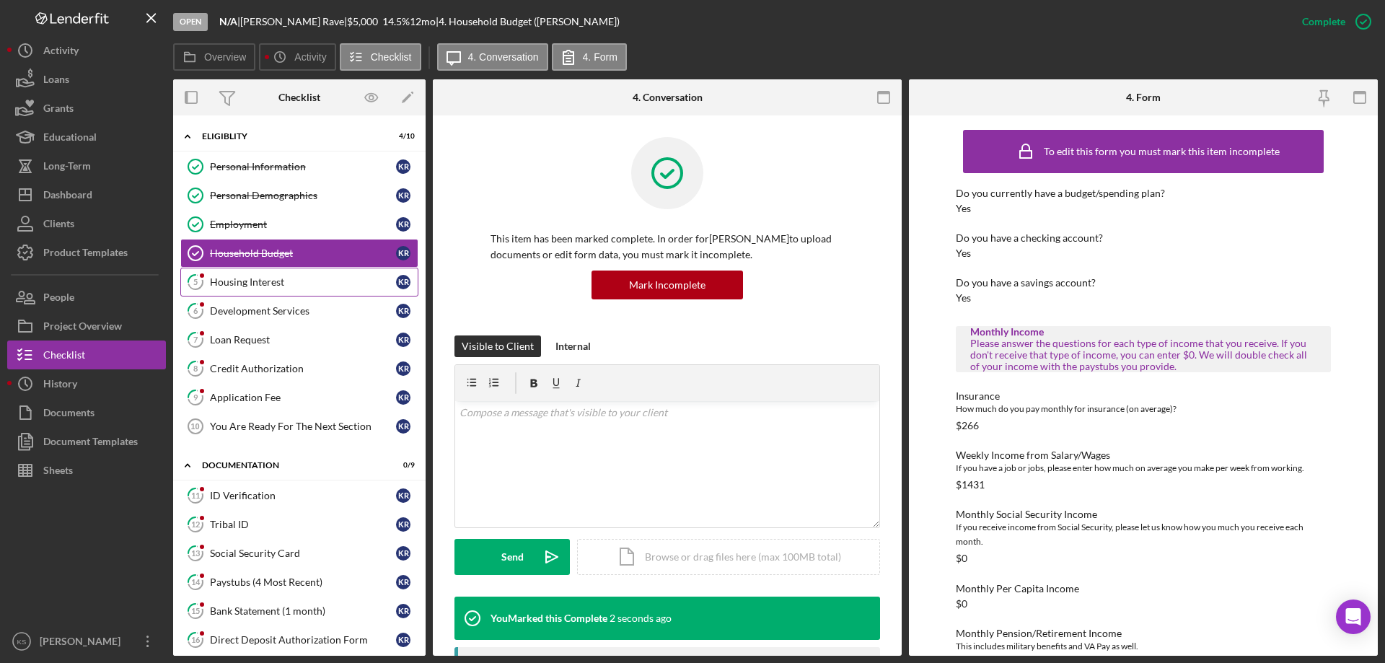
click at [249, 292] on link "5 Housing Interest K R" at bounding box center [299, 282] width 238 height 29
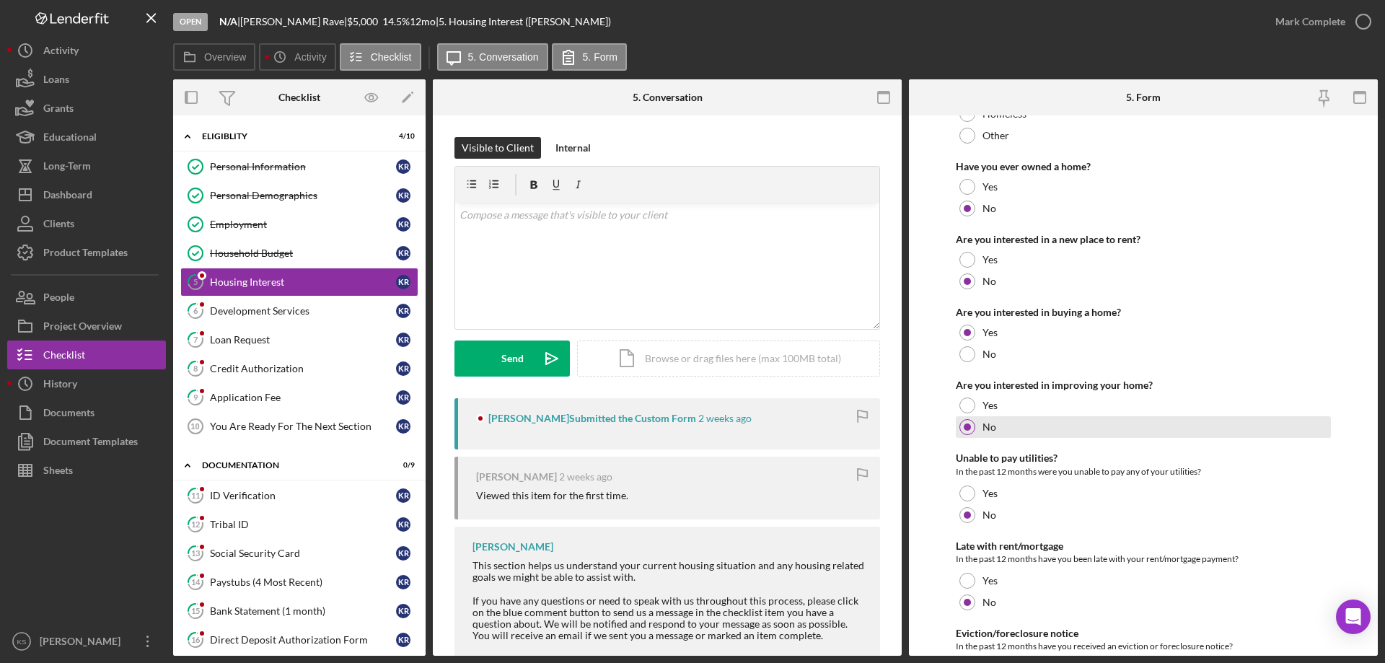
scroll to position [197, 0]
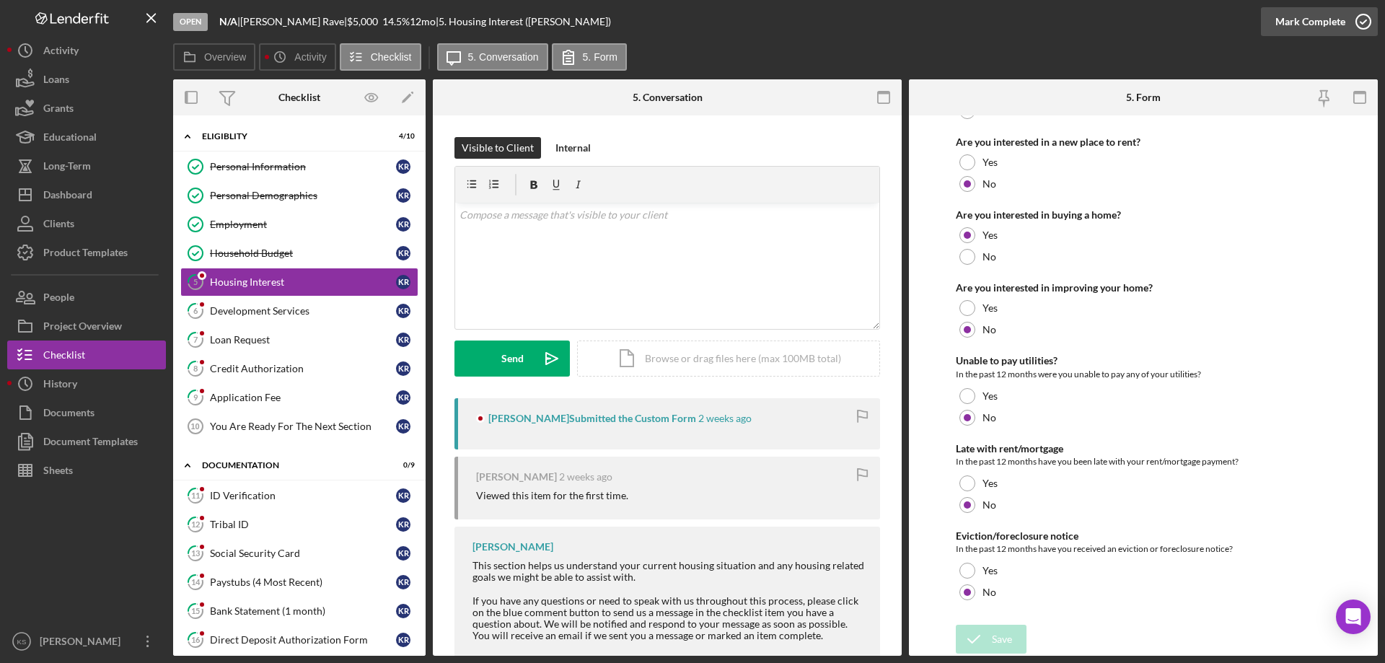
click at [1305, 15] on div "Mark Complete" at bounding box center [1310, 21] width 70 height 29
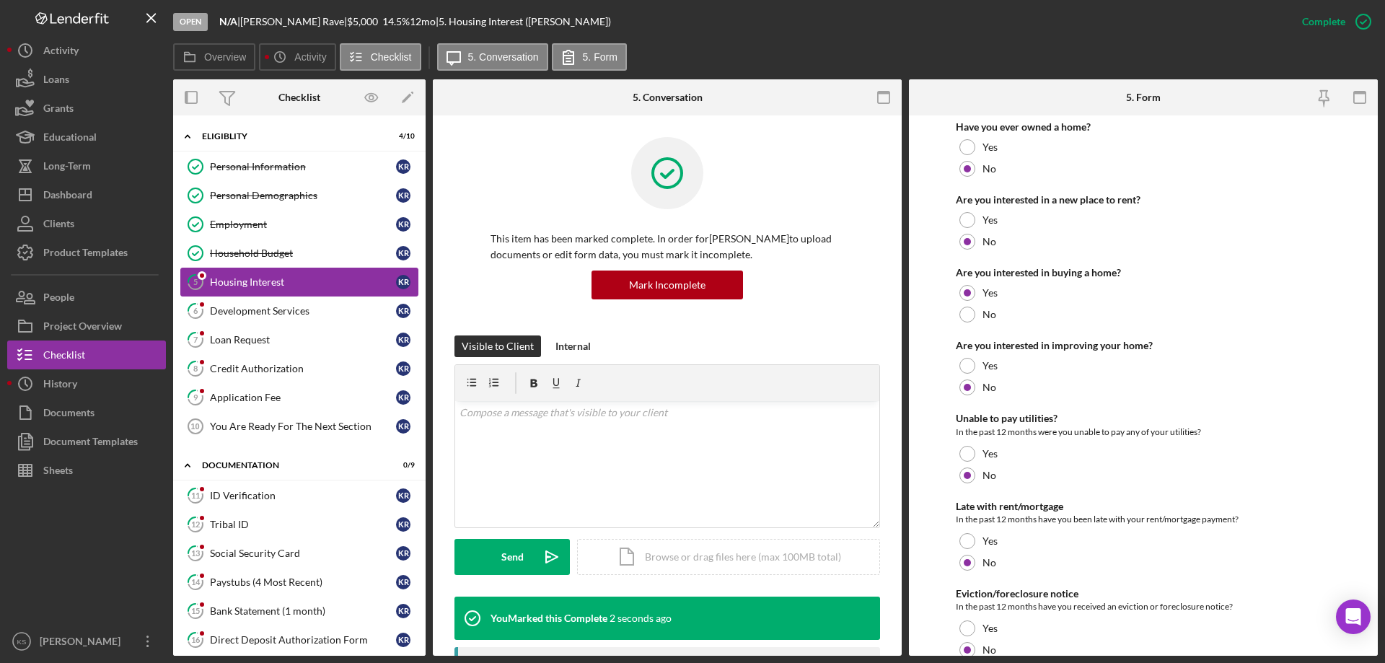
scroll to position [255, 0]
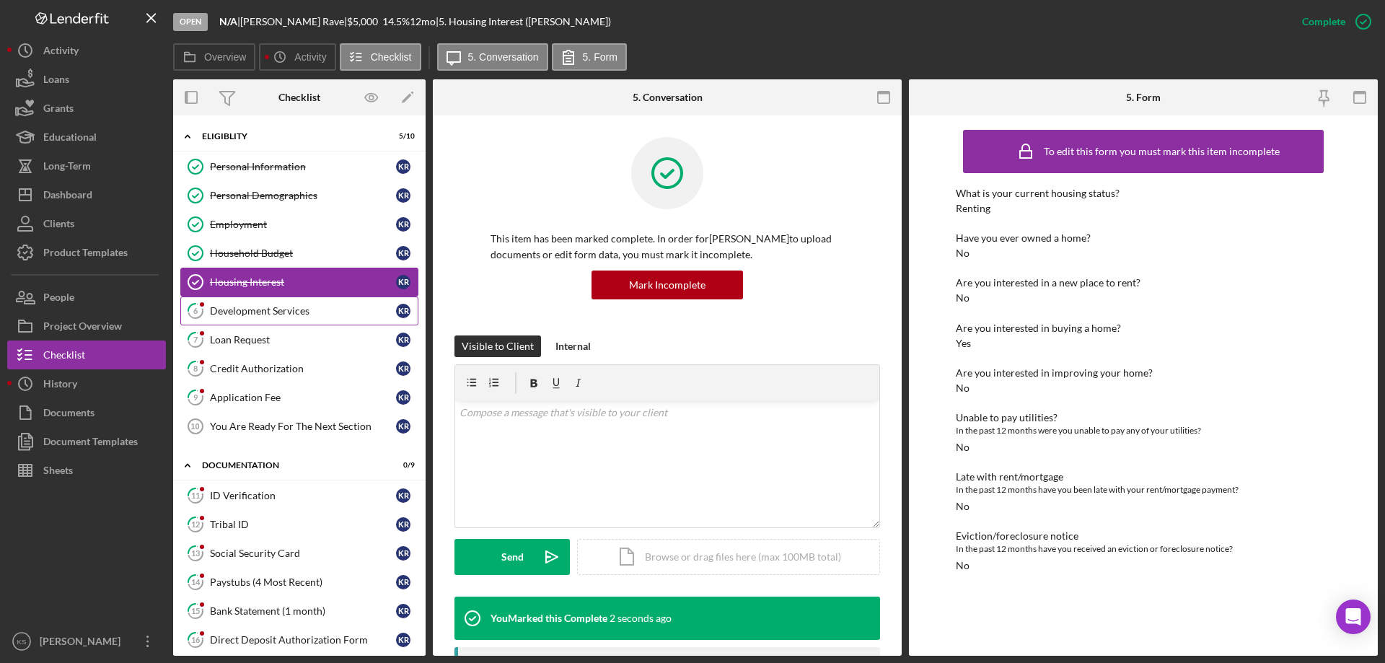
click at [248, 313] on div "Development Services" at bounding box center [303, 311] width 186 height 12
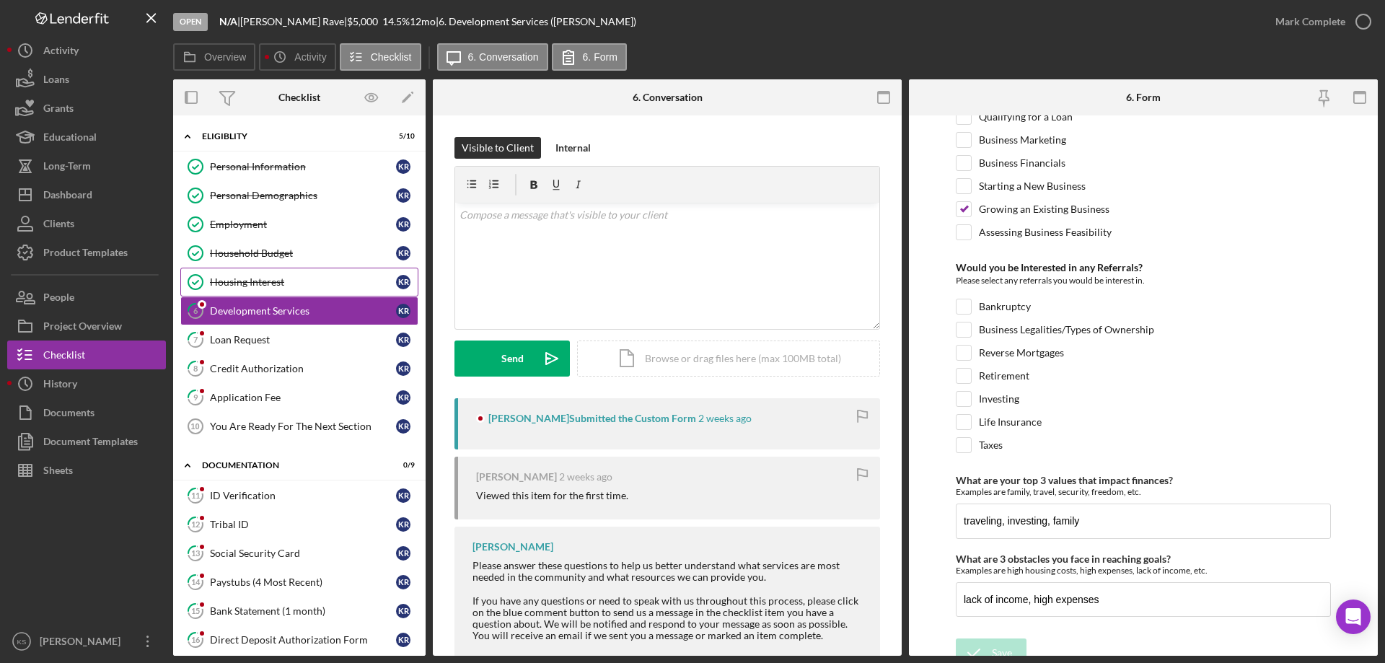
scroll to position [605, 0]
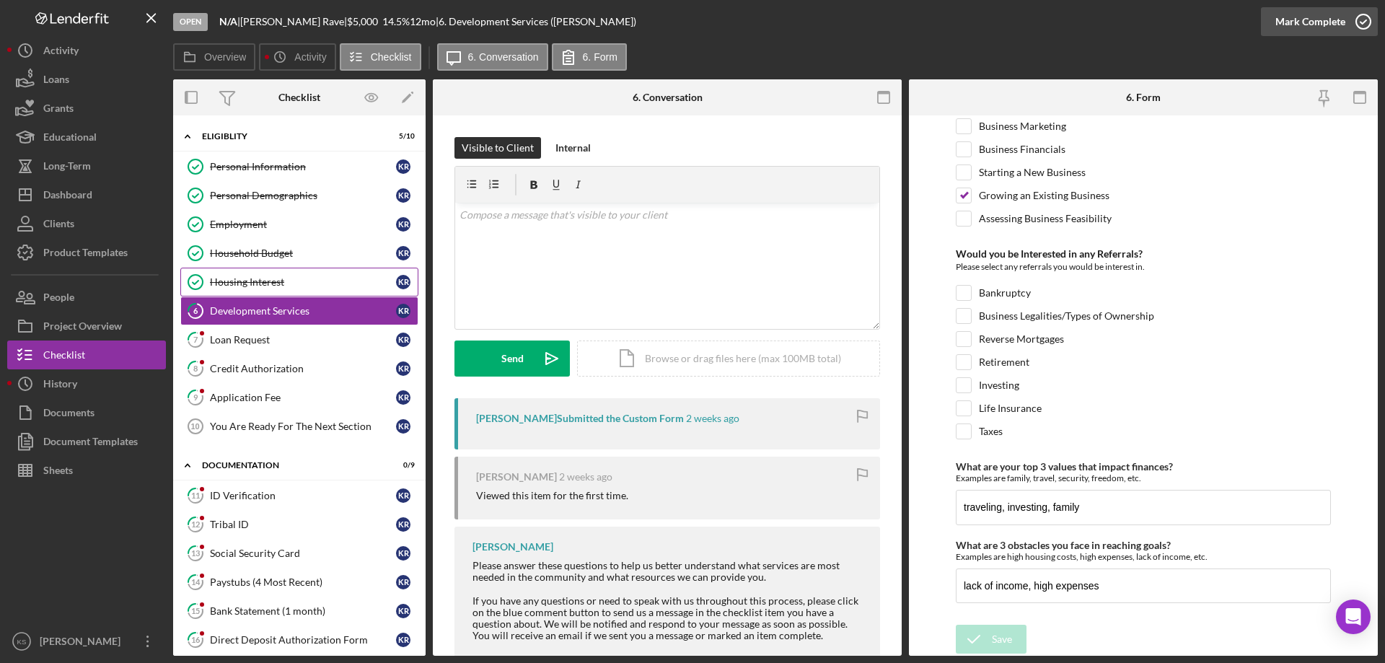
click at [1328, 25] on div "Mark Complete" at bounding box center [1310, 21] width 70 height 29
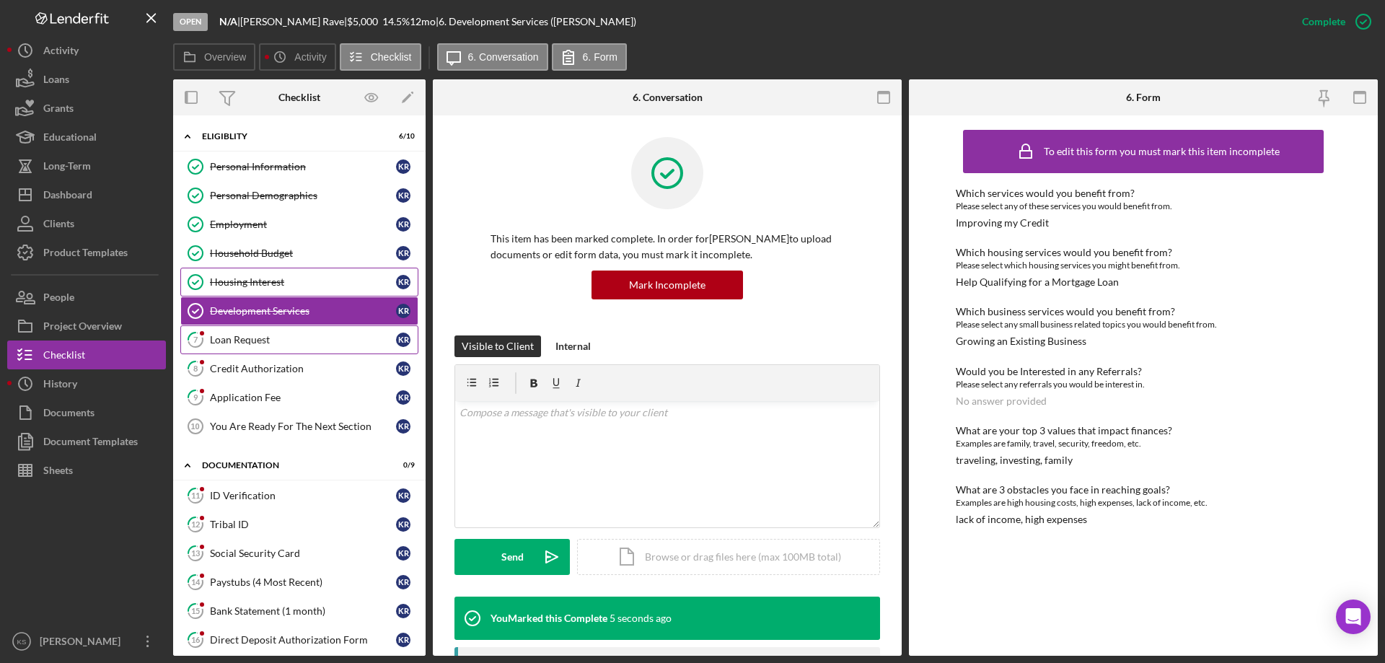
click at [297, 344] on div "Loan Request" at bounding box center [303, 340] width 186 height 12
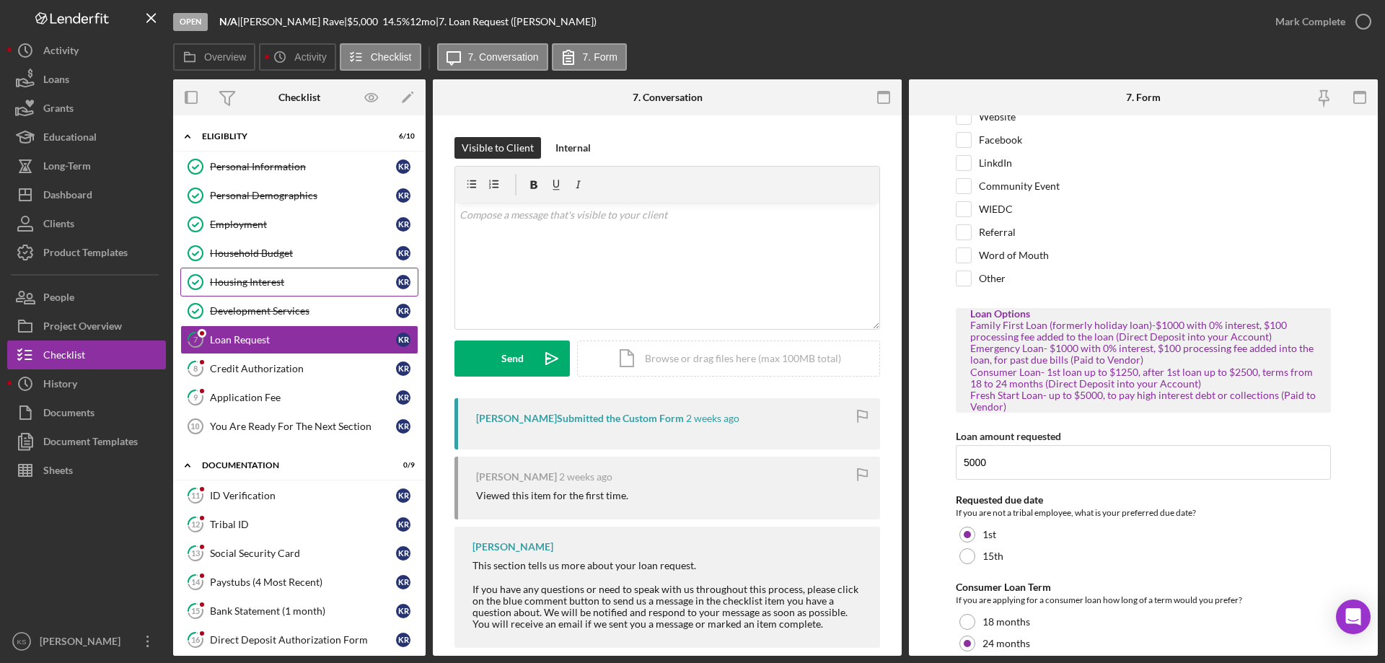
scroll to position [128, 0]
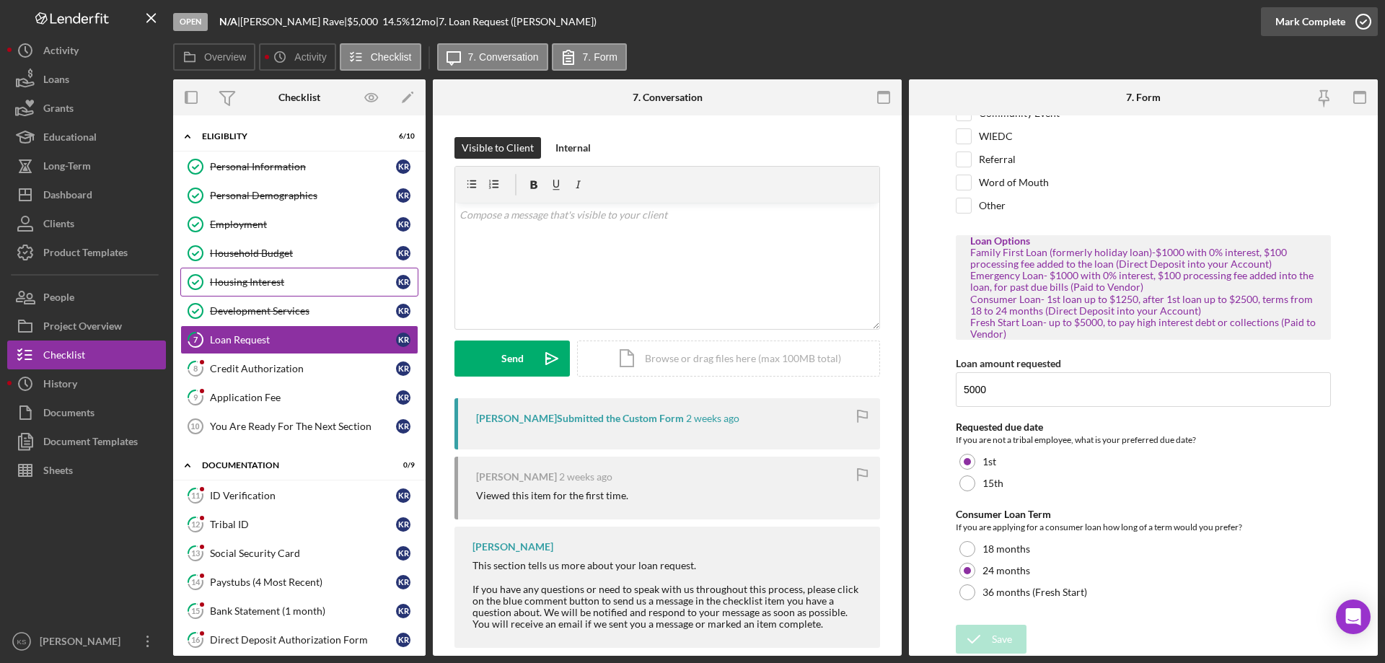
click at [1322, 25] on div "Mark Complete" at bounding box center [1310, 21] width 70 height 29
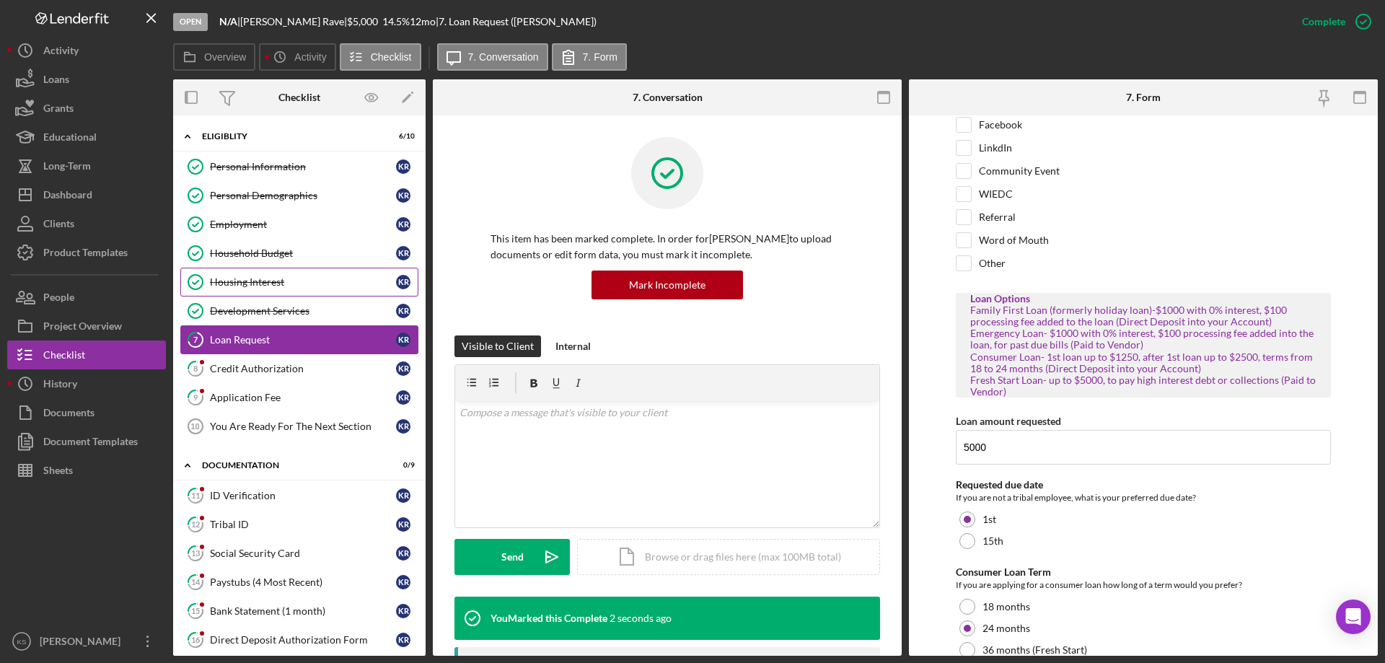
scroll to position [186, 0]
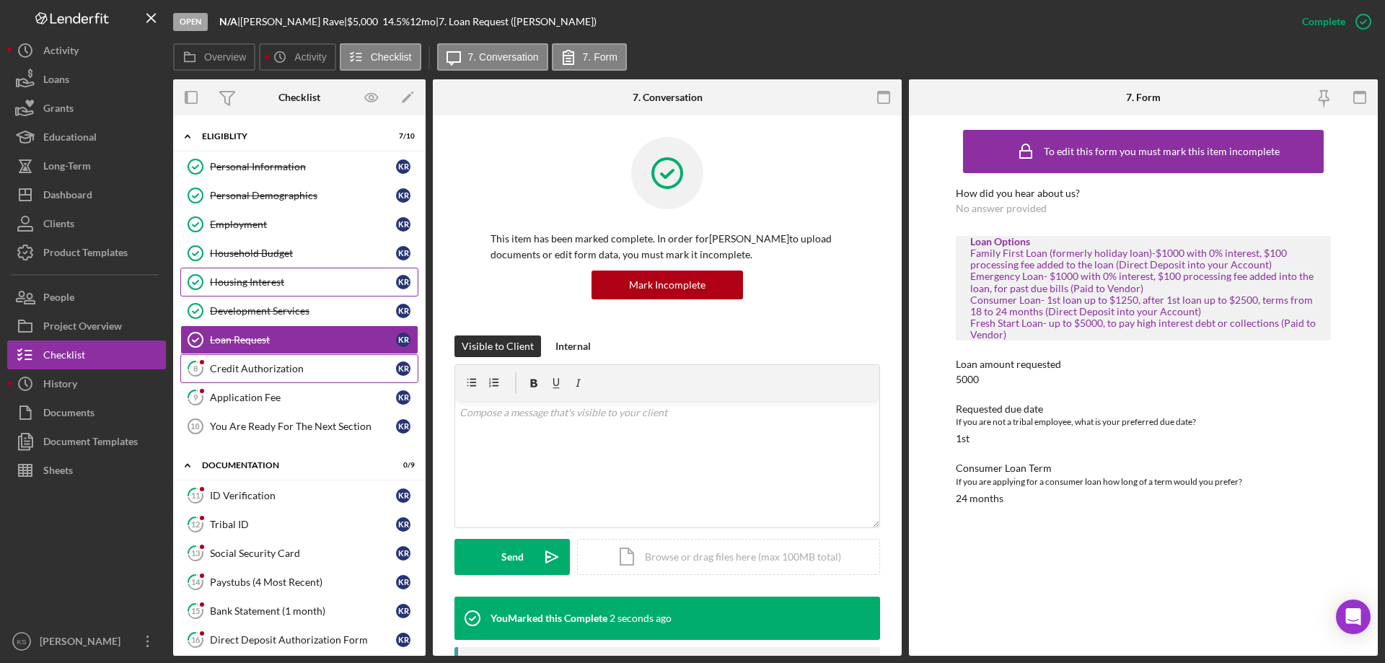
click at [224, 363] on div "Credit Authorization" at bounding box center [303, 369] width 186 height 12
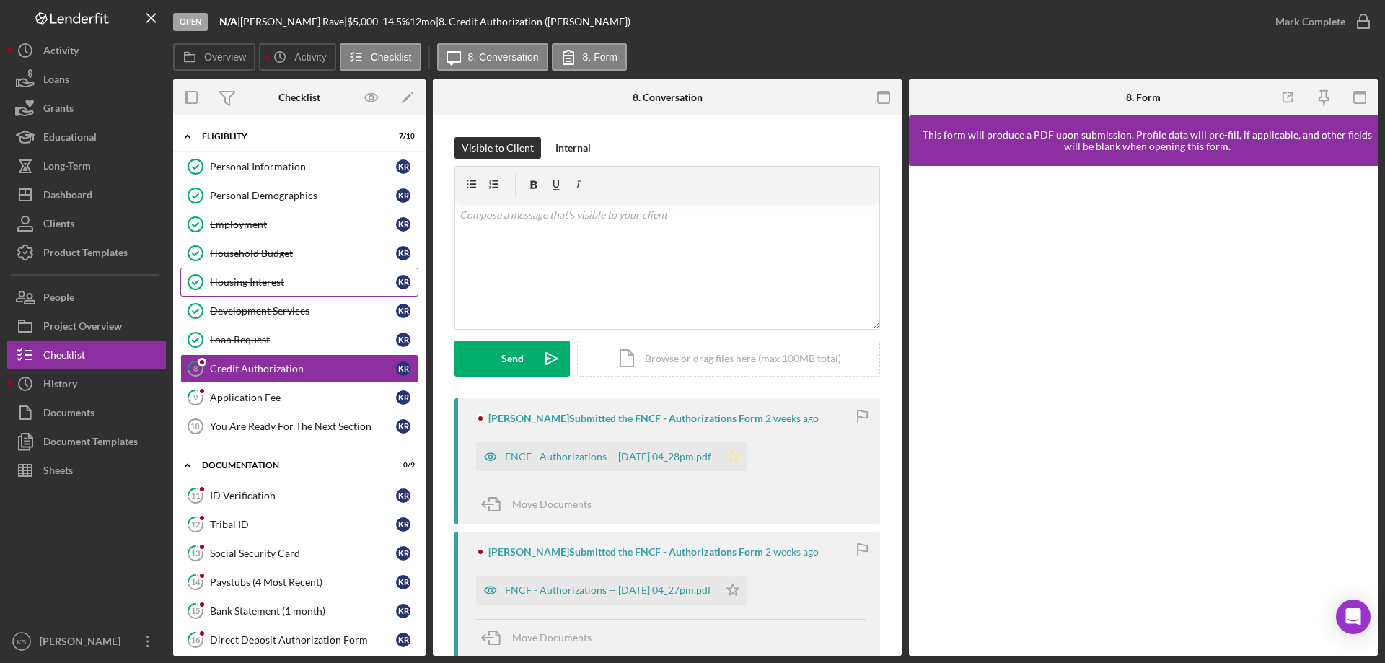
click at [747, 462] on icon "Icon/Star" at bounding box center [732, 456] width 29 height 29
click at [1327, 22] on div "Mark Complete" at bounding box center [1310, 21] width 70 height 29
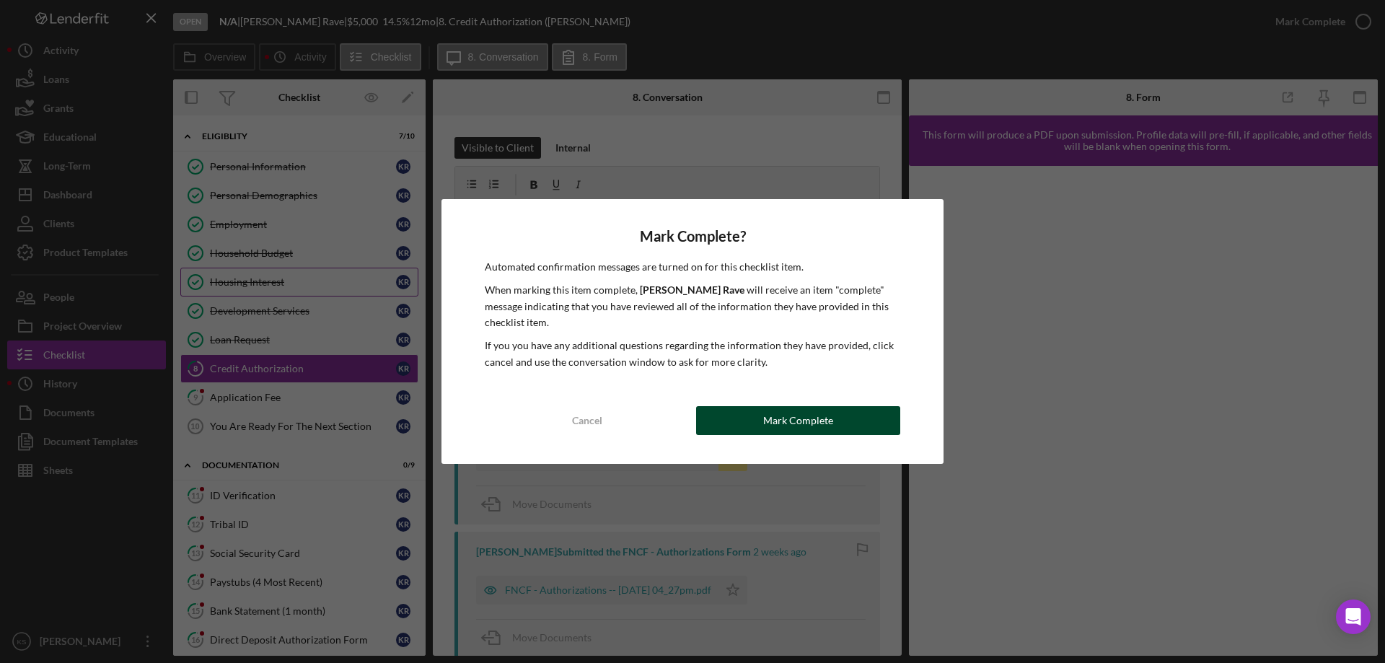
click at [769, 411] on div "Mark Complete" at bounding box center [798, 420] width 70 height 29
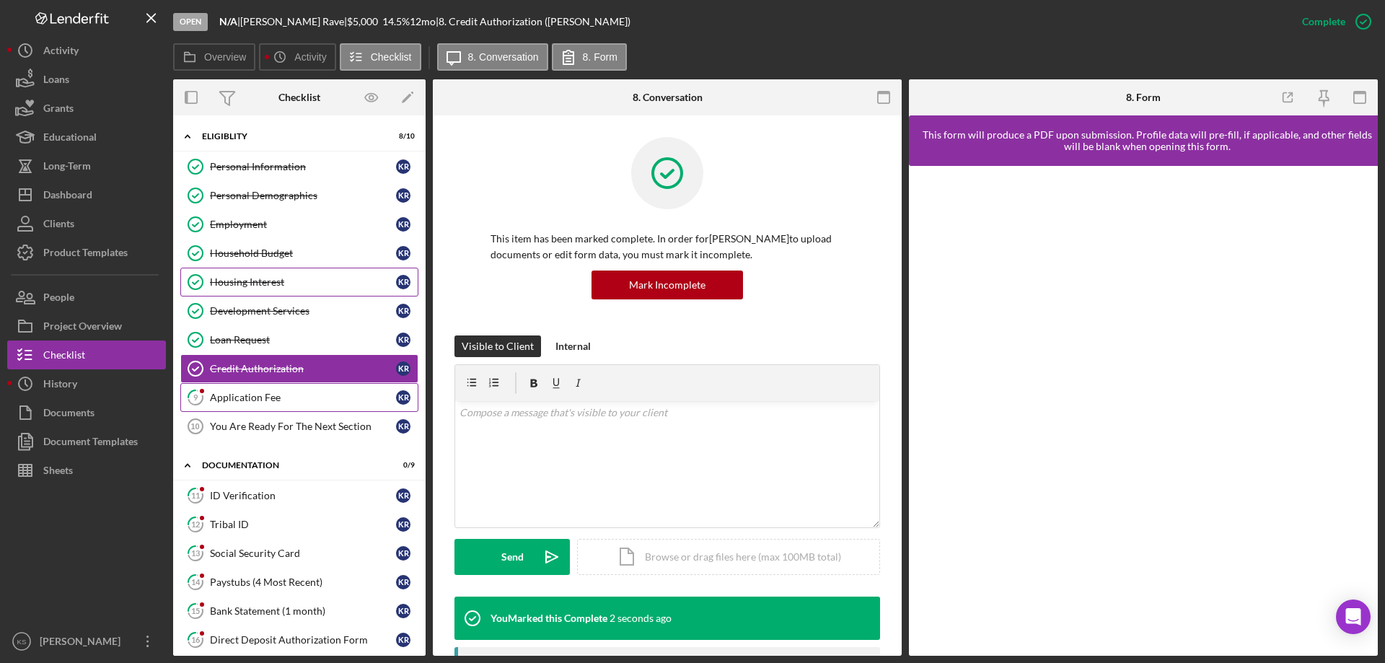
click at [318, 393] on div "Application Fee" at bounding box center [303, 398] width 186 height 12
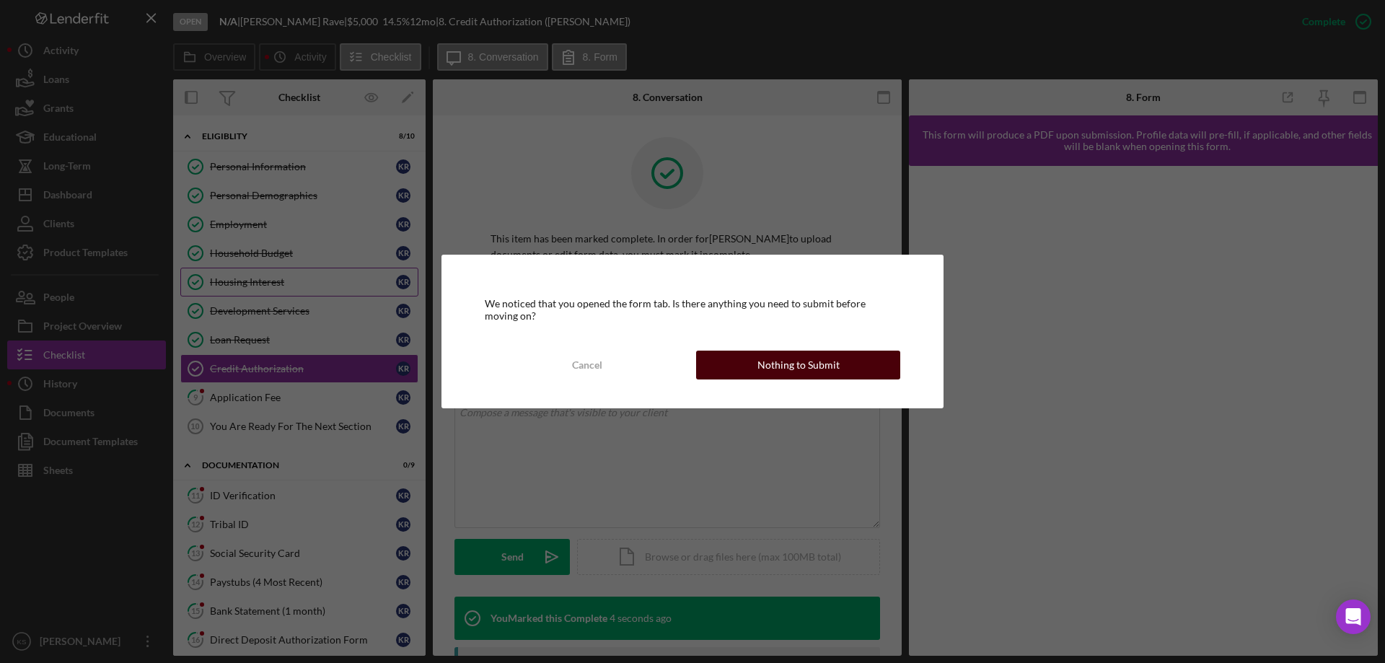
click at [805, 374] on div "Nothing to Submit" at bounding box center [798, 364] width 82 height 29
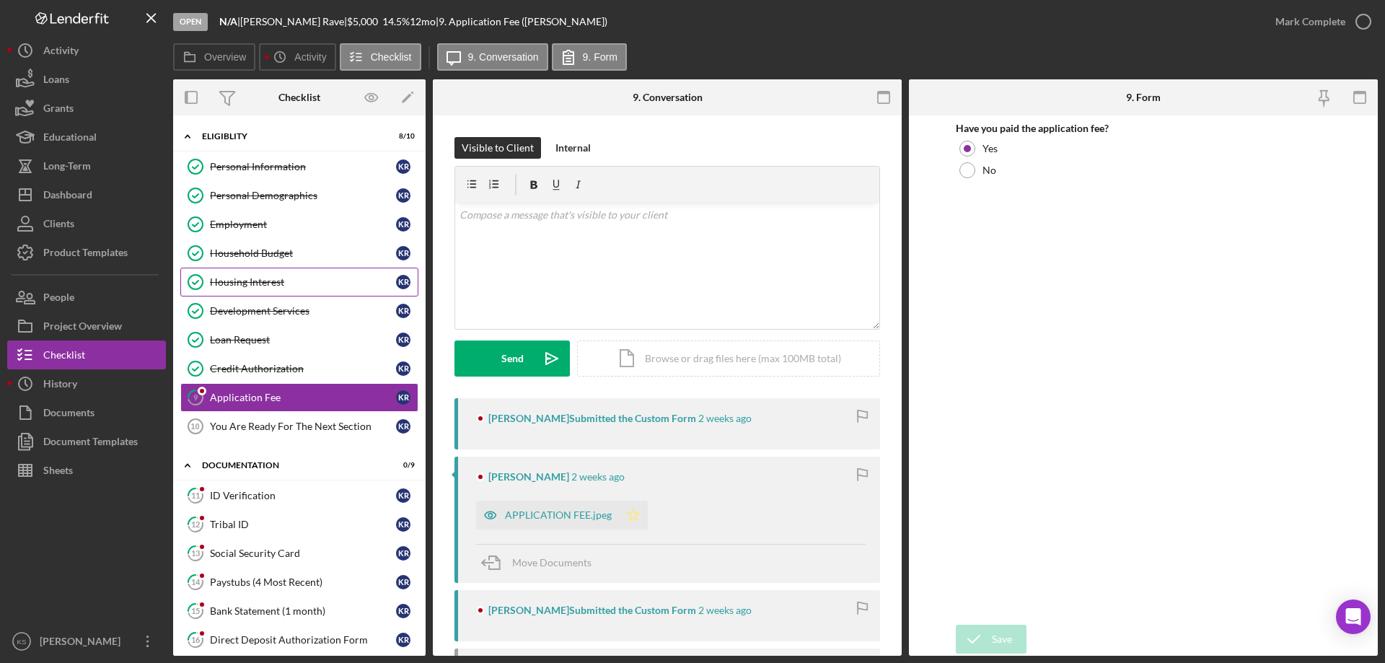
click at [628, 520] on polygon "button" at bounding box center [633, 514] width 12 height 12
click at [1369, 9] on icon "button" at bounding box center [1363, 22] width 36 height 36
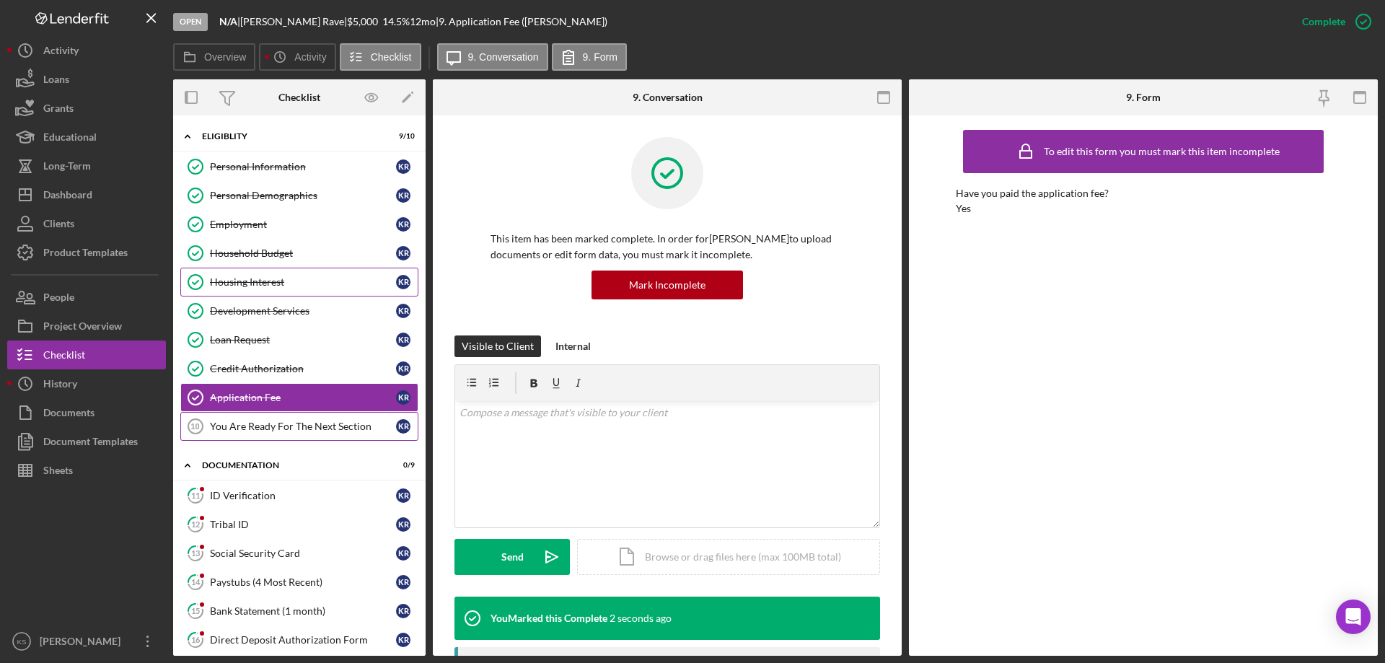
click at [310, 419] on link "You Are Ready For The Next Section 10 You Are Ready For The Next Section K R" at bounding box center [299, 426] width 238 height 29
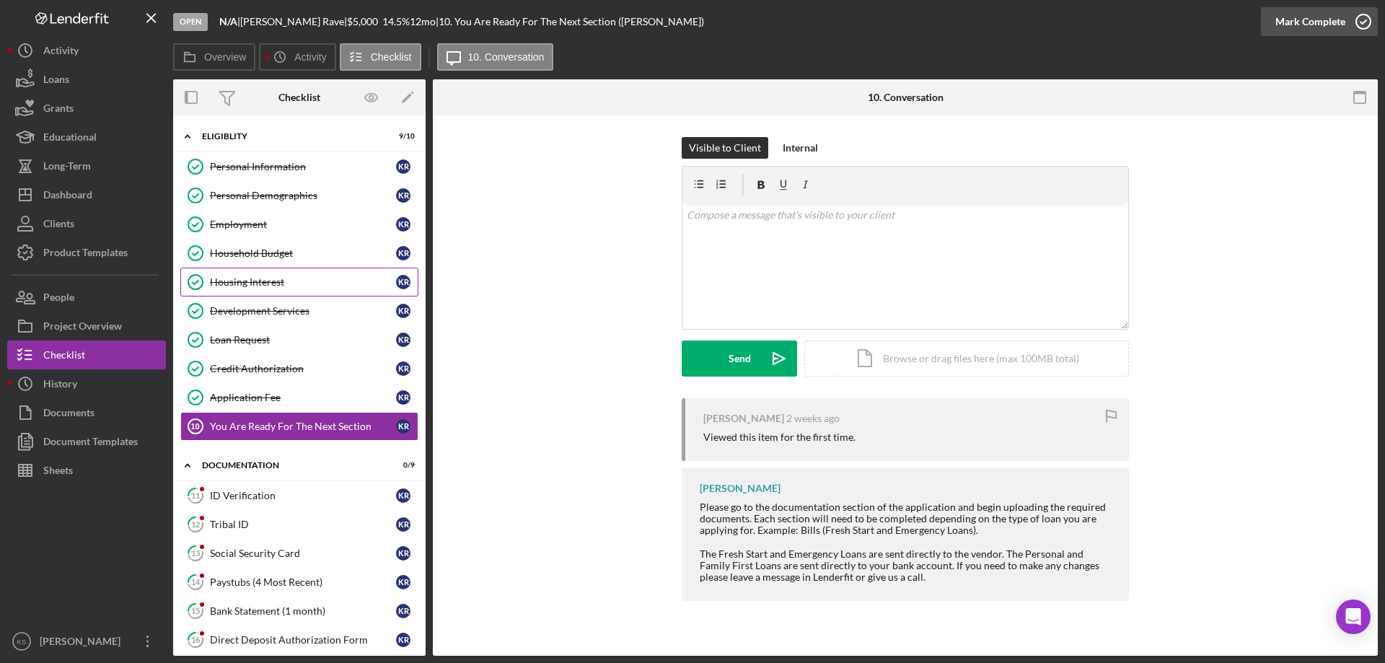
click at [1332, 25] on div "Mark Complete" at bounding box center [1310, 21] width 70 height 29
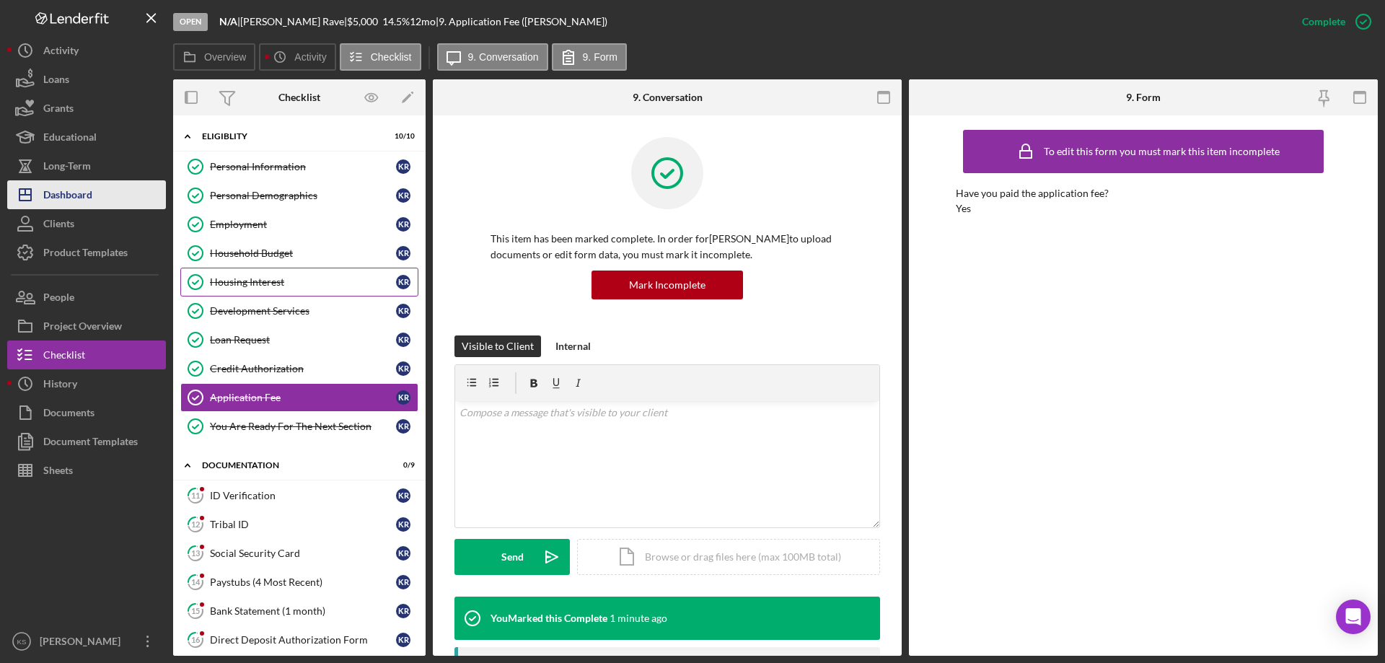
click at [88, 190] on div "Dashboard" at bounding box center [67, 196] width 49 height 32
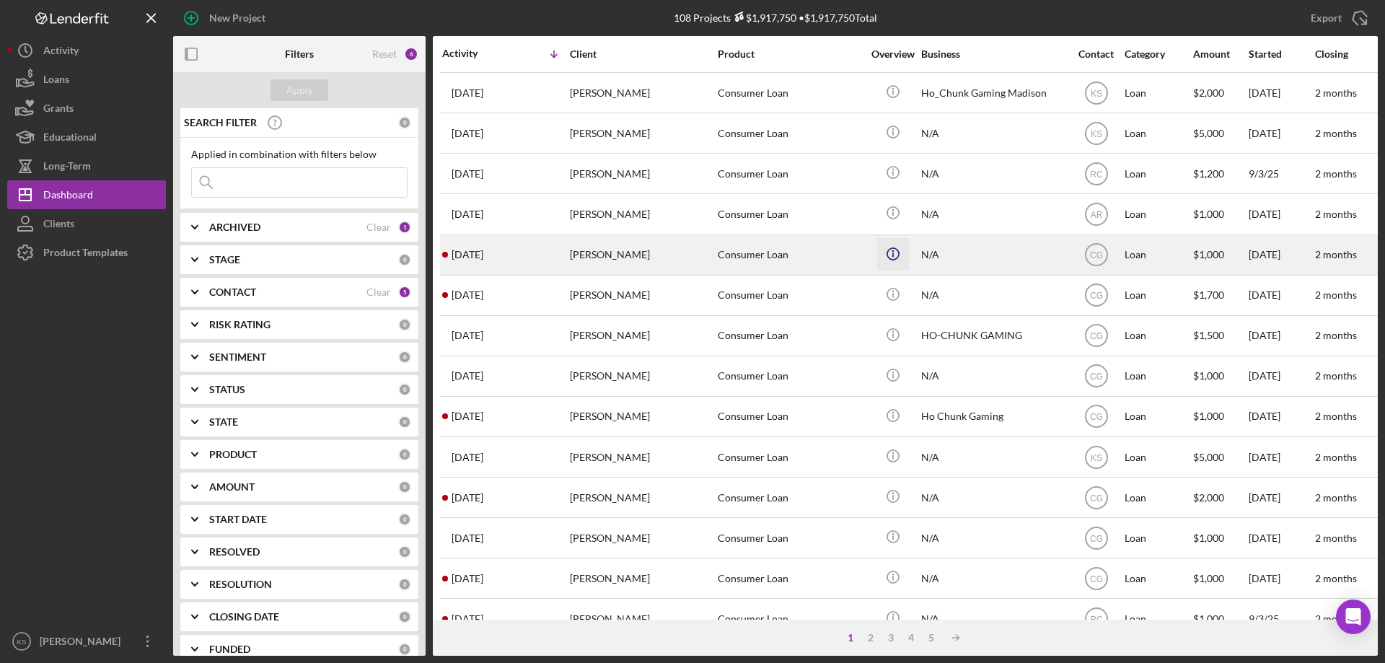
scroll to position [482, 0]
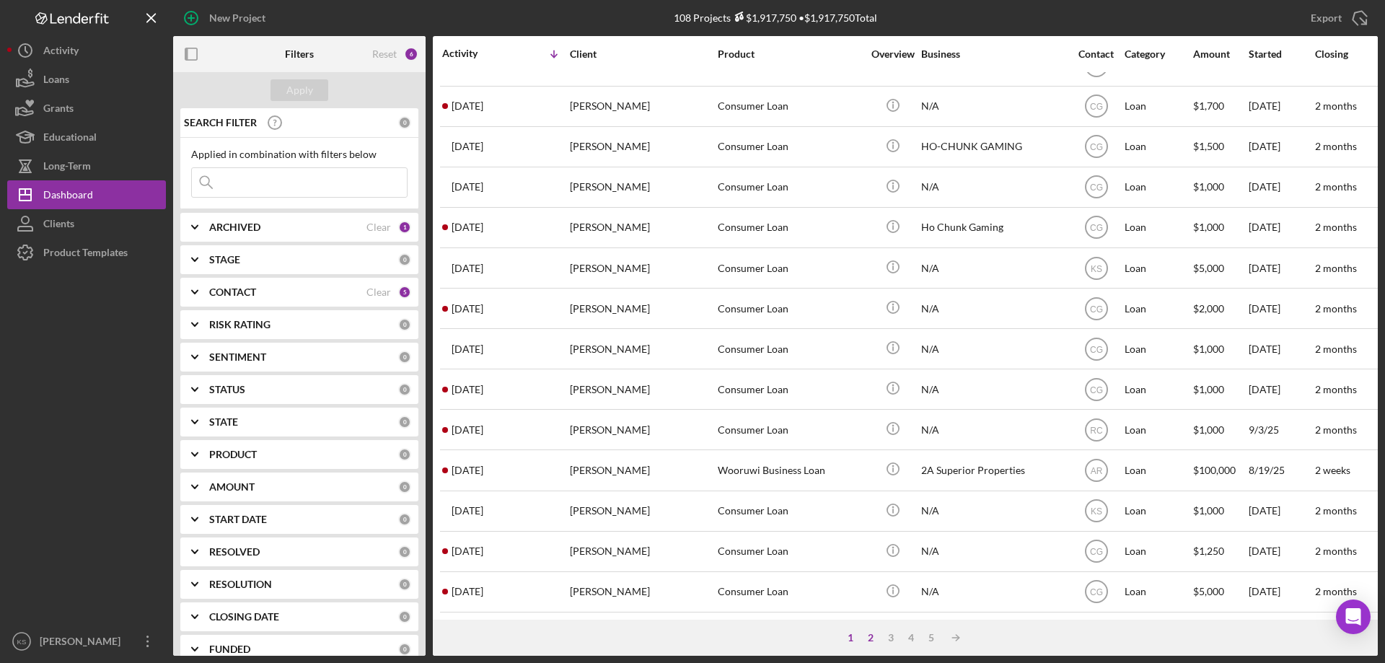
click at [873, 634] on div "2" at bounding box center [870, 638] width 20 height 12
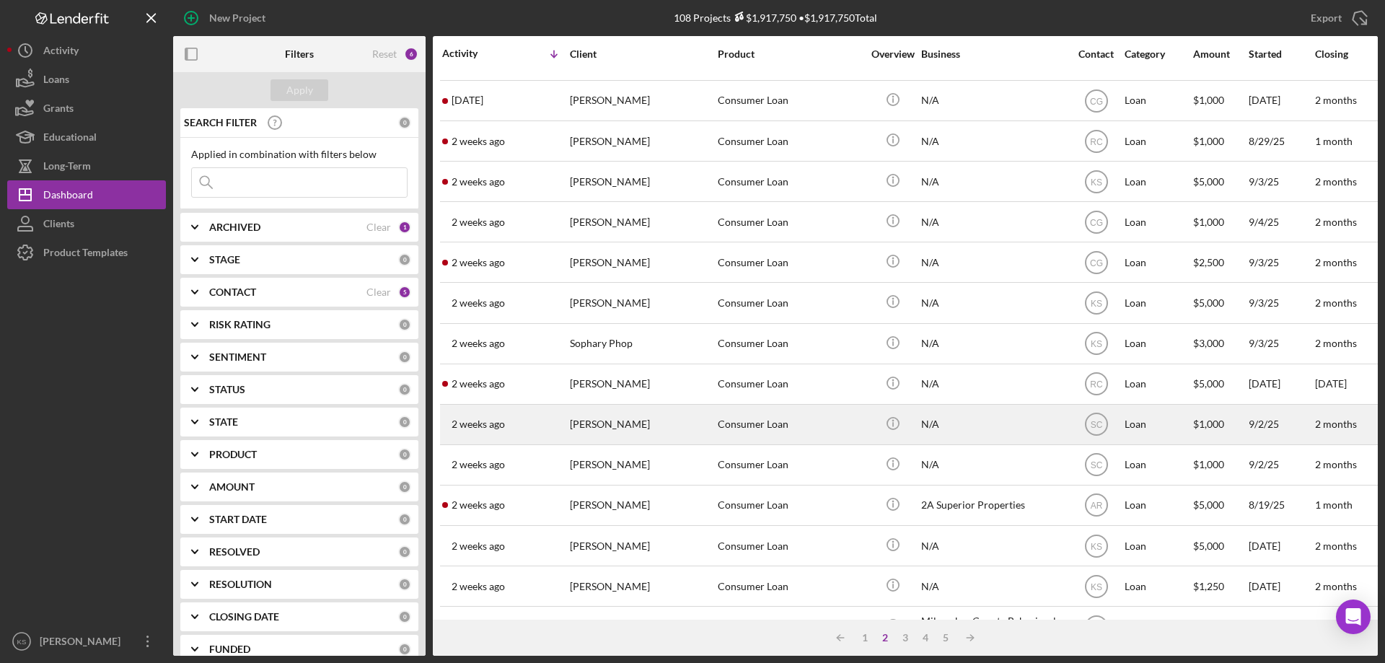
scroll to position [122, 0]
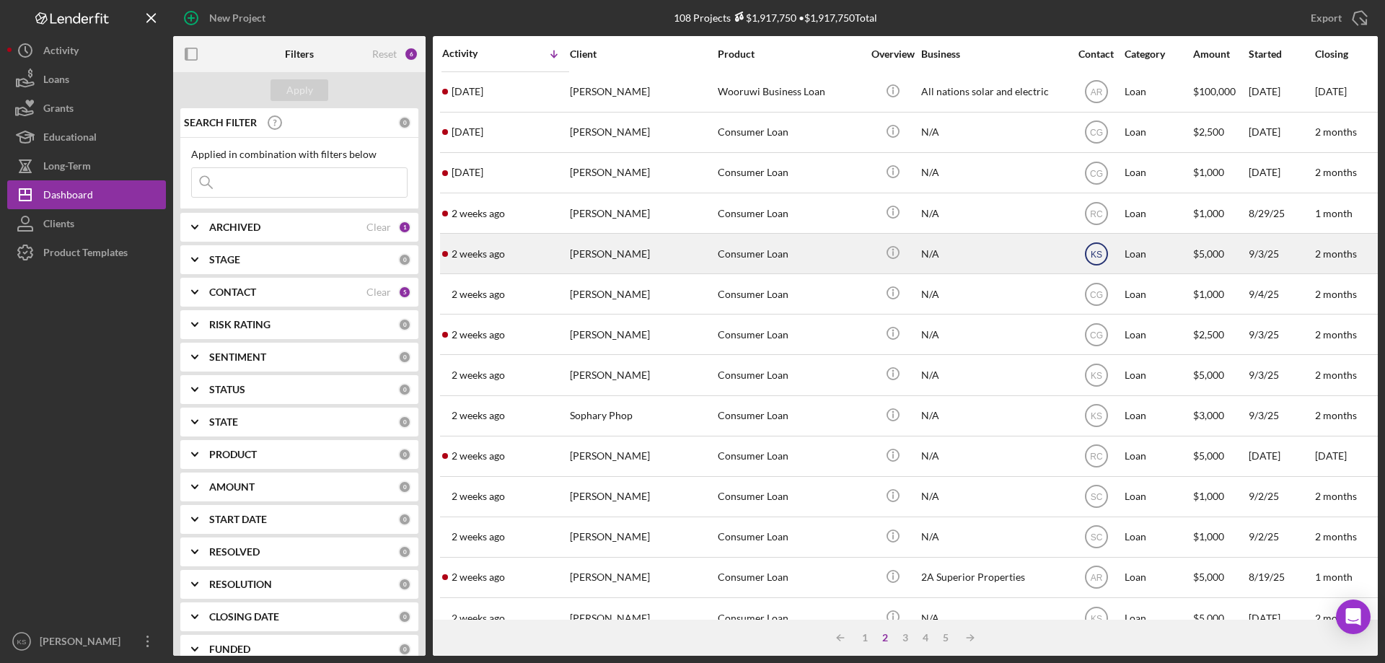
click at [1095, 254] on text "KS" at bounding box center [1096, 254] width 12 height 10
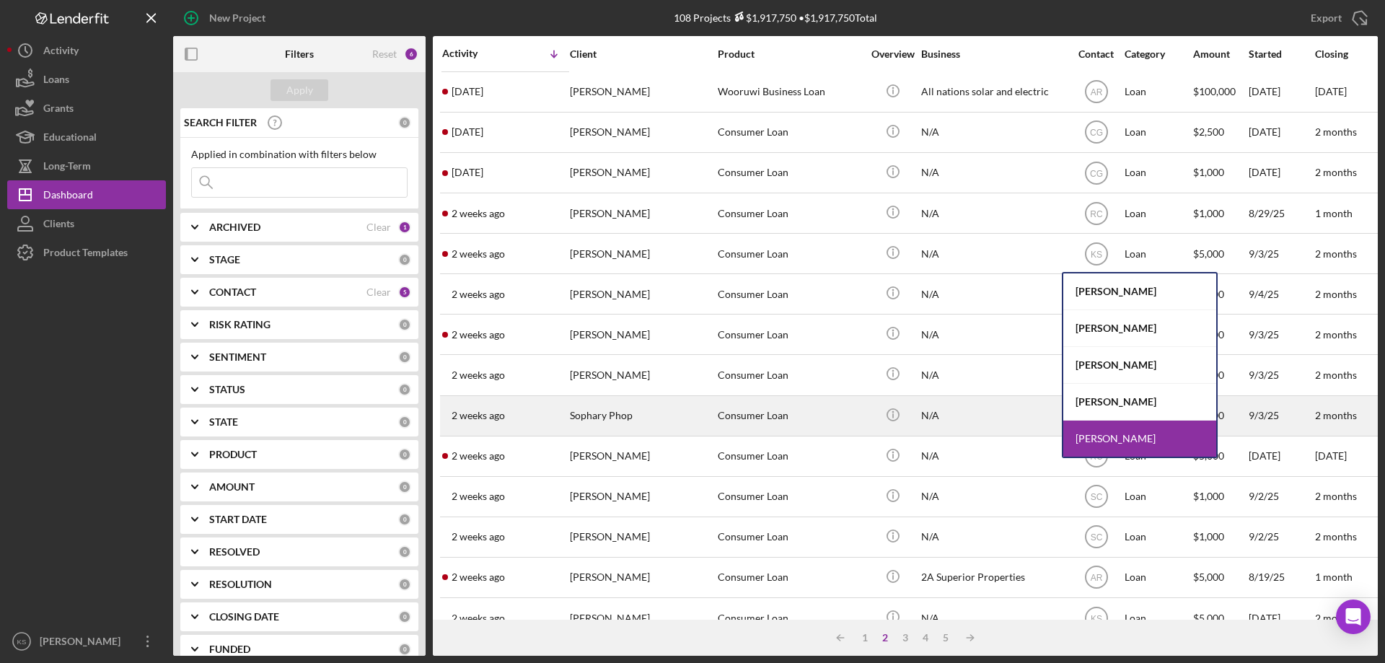
click at [1105, 401] on div "[PERSON_NAME]" at bounding box center [1139, 402] width 153 height 37
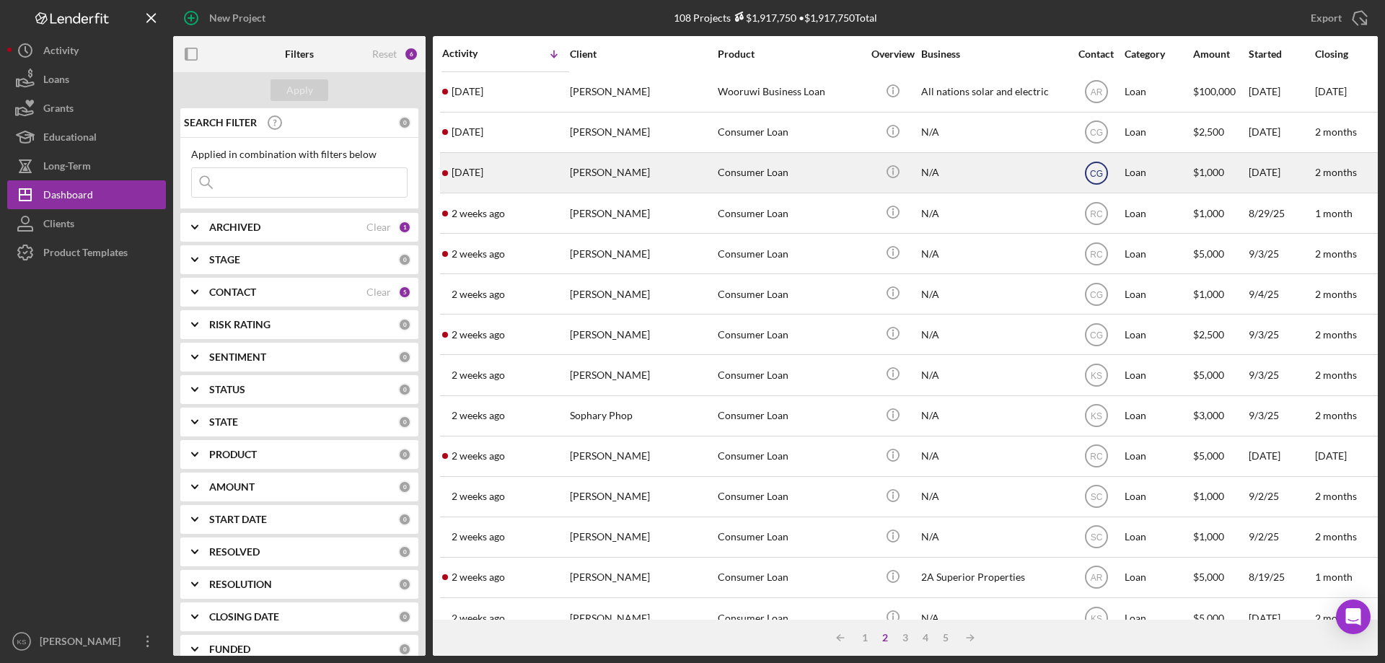
click at [1091, 175] on text "CG" at bounding box center [1096, 173] width 13 height 10
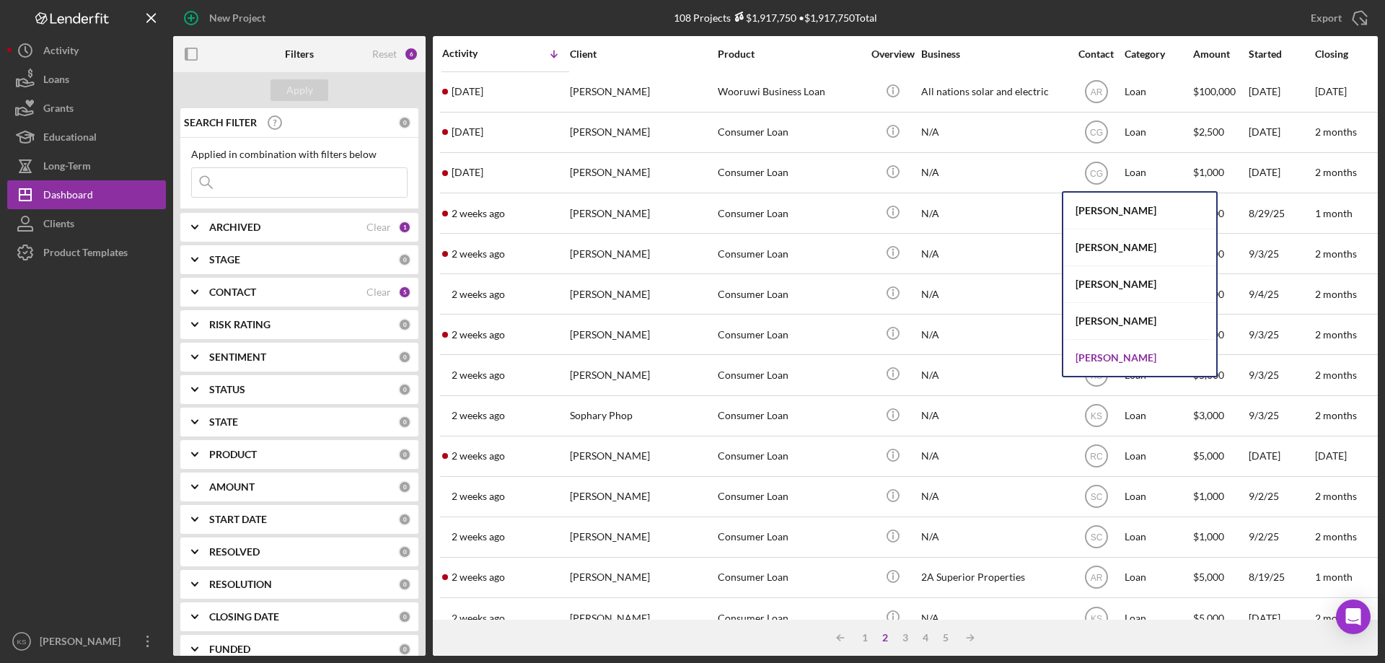
click at [1105, 350] on div "[PERSON_NAME]" at bounding box center [1139, 358] width 153 height 36
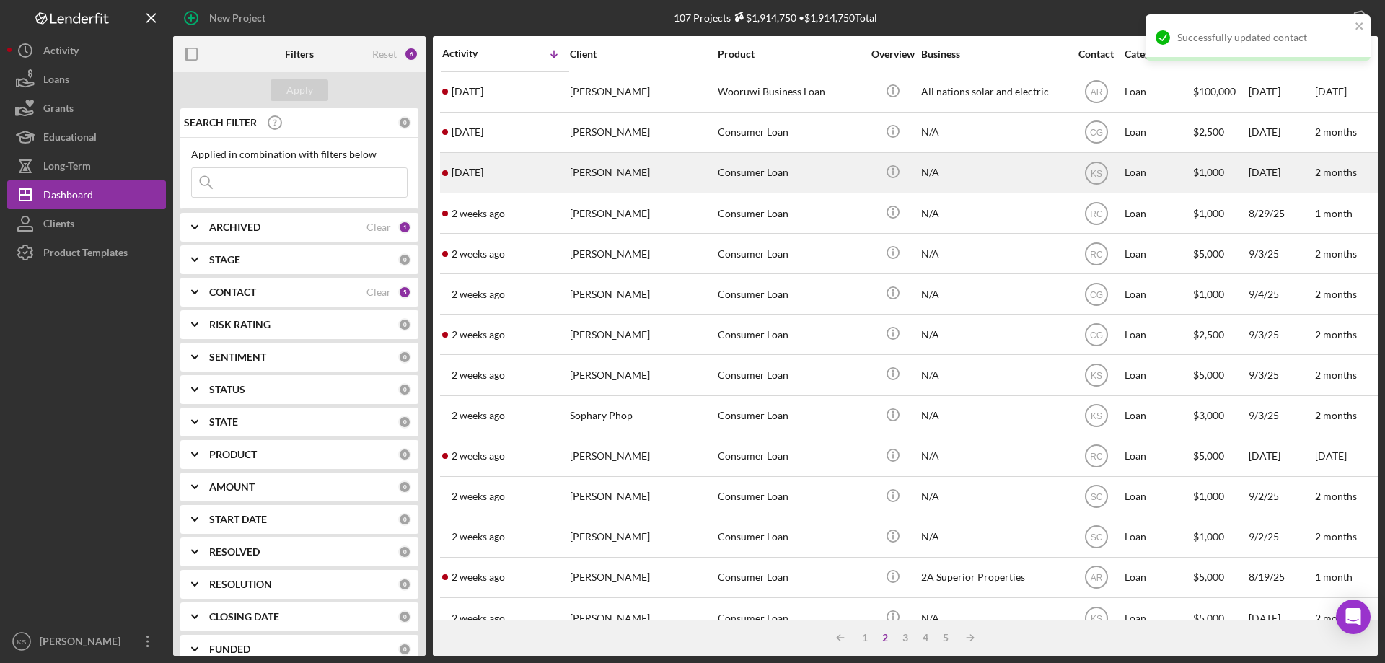
click at [727, 169] on div "Consumer Loan" at bounding box center [790, 173] width 144 height 38
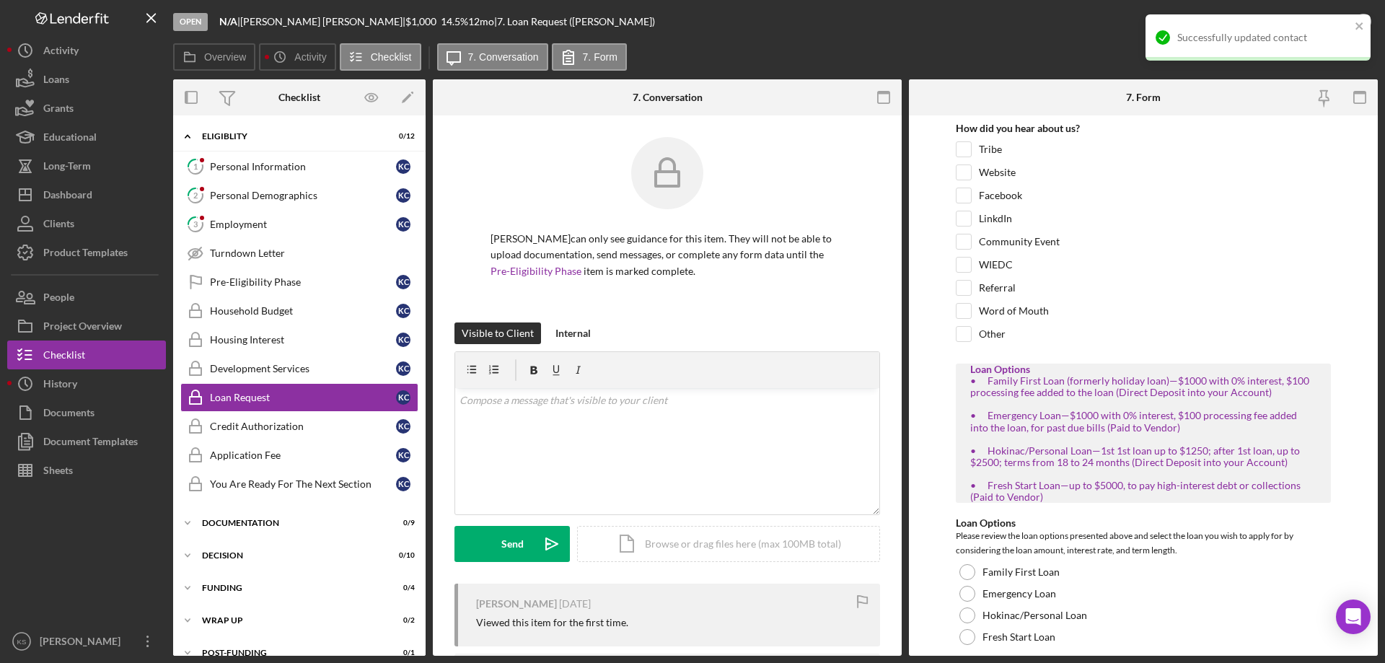
scroll to position [12, 0]
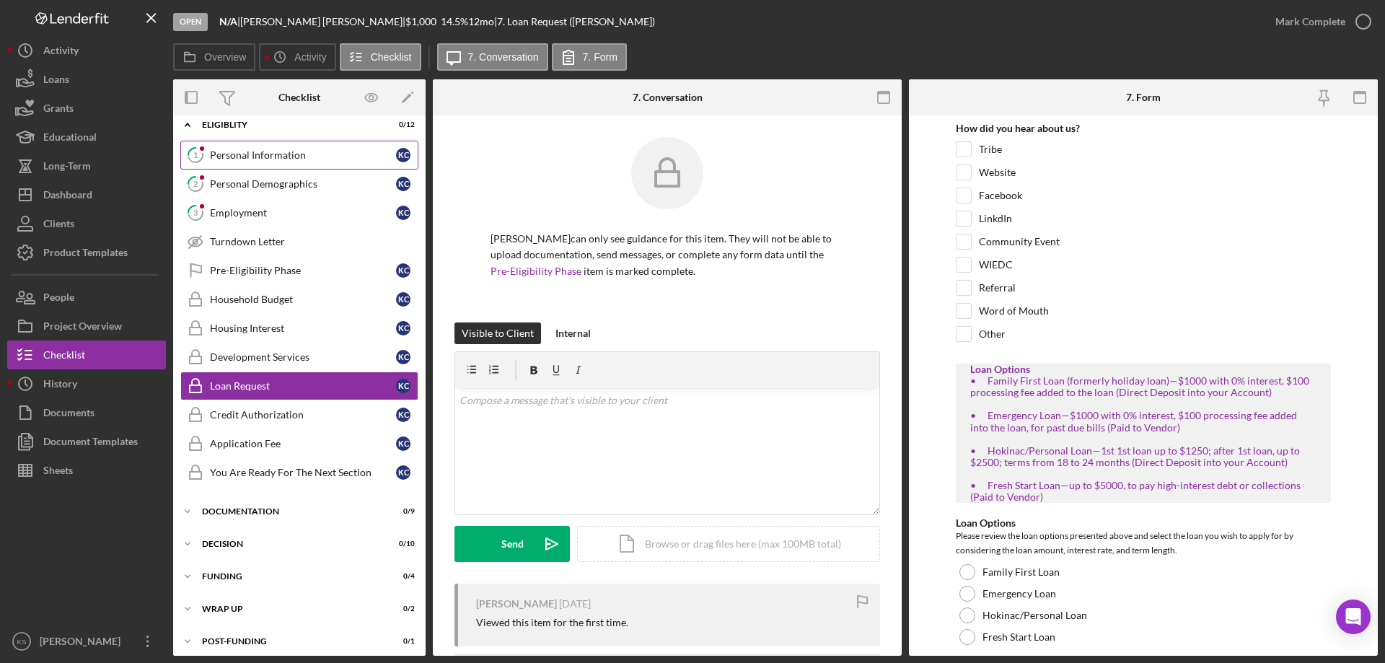
click at [289, 159] on div "Personal Information" at bounding box center [303, 155] width 186 height 12
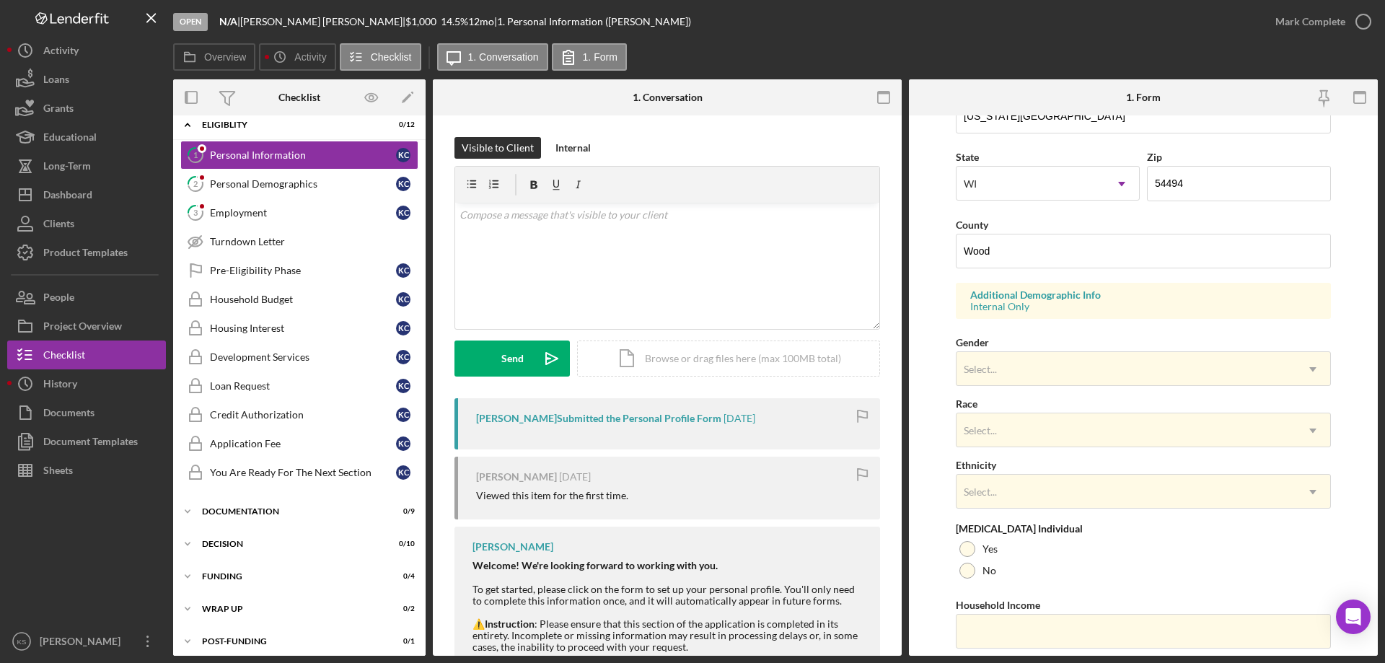
scroll to position [423, 0]
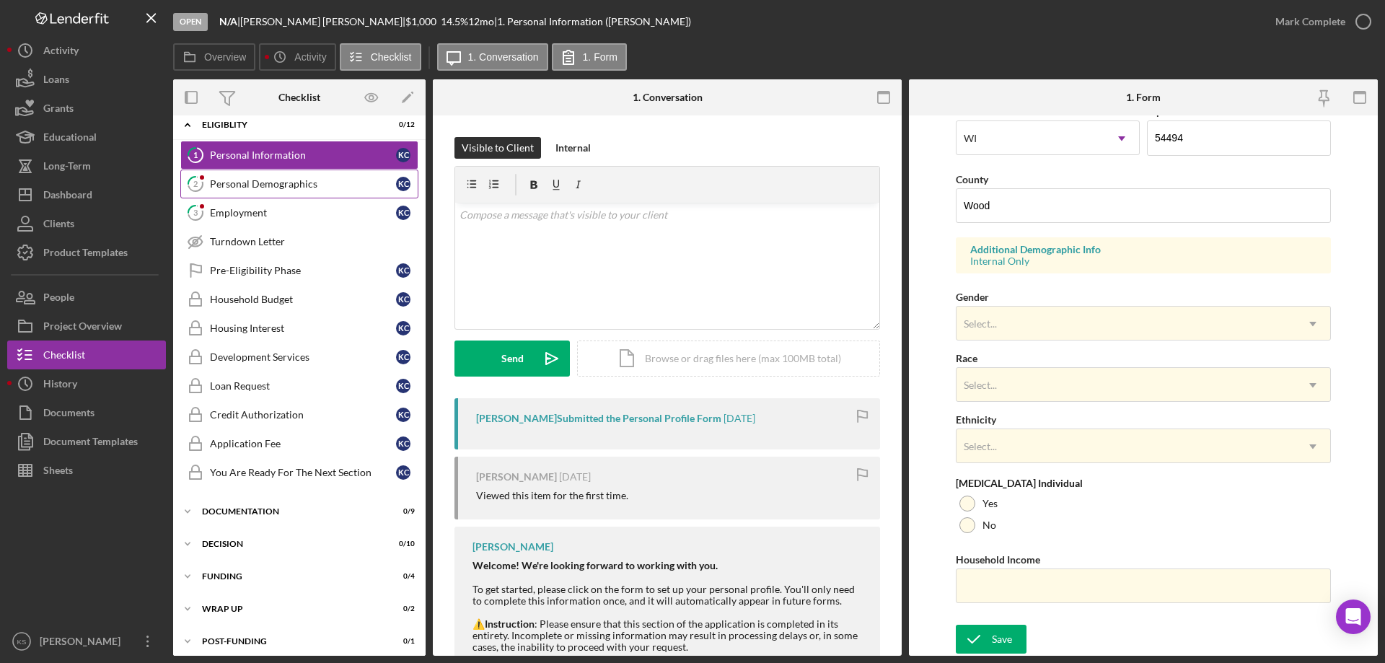
click at [290, 187] on div "Personal Demographics" at bounding box center [303, 184] width 186 height 12
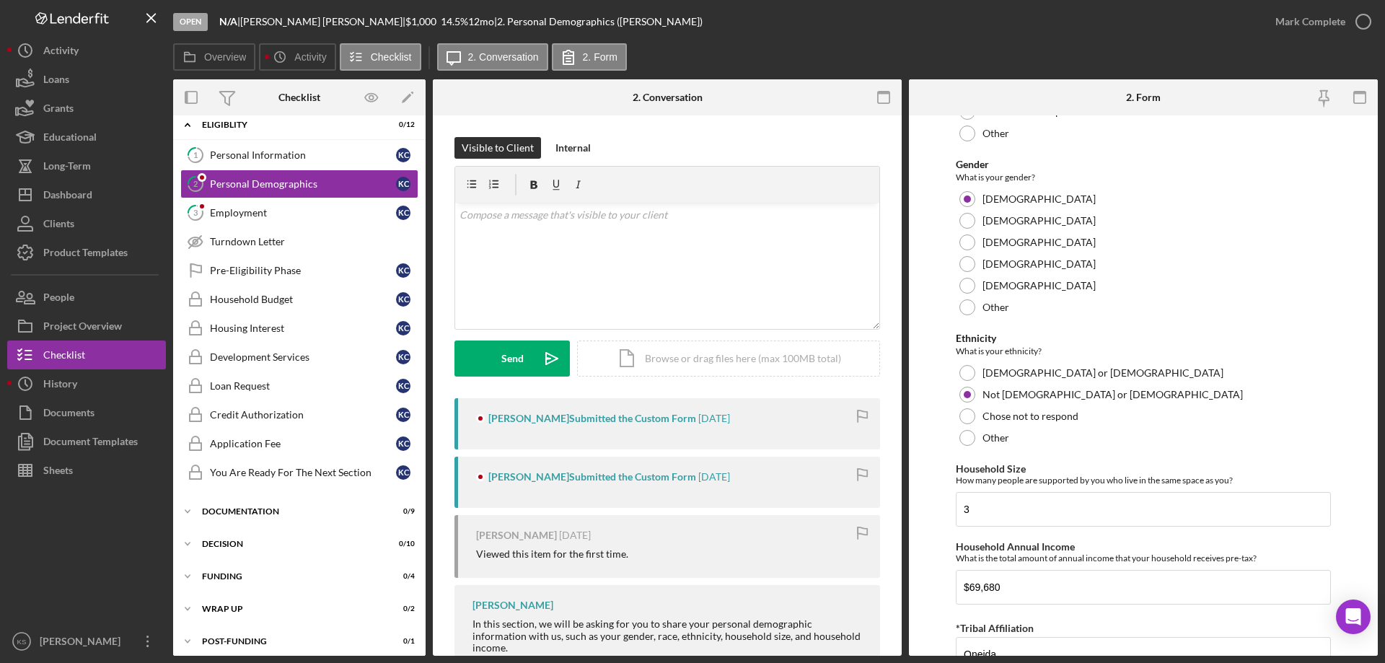
scroll to position [792, 0]
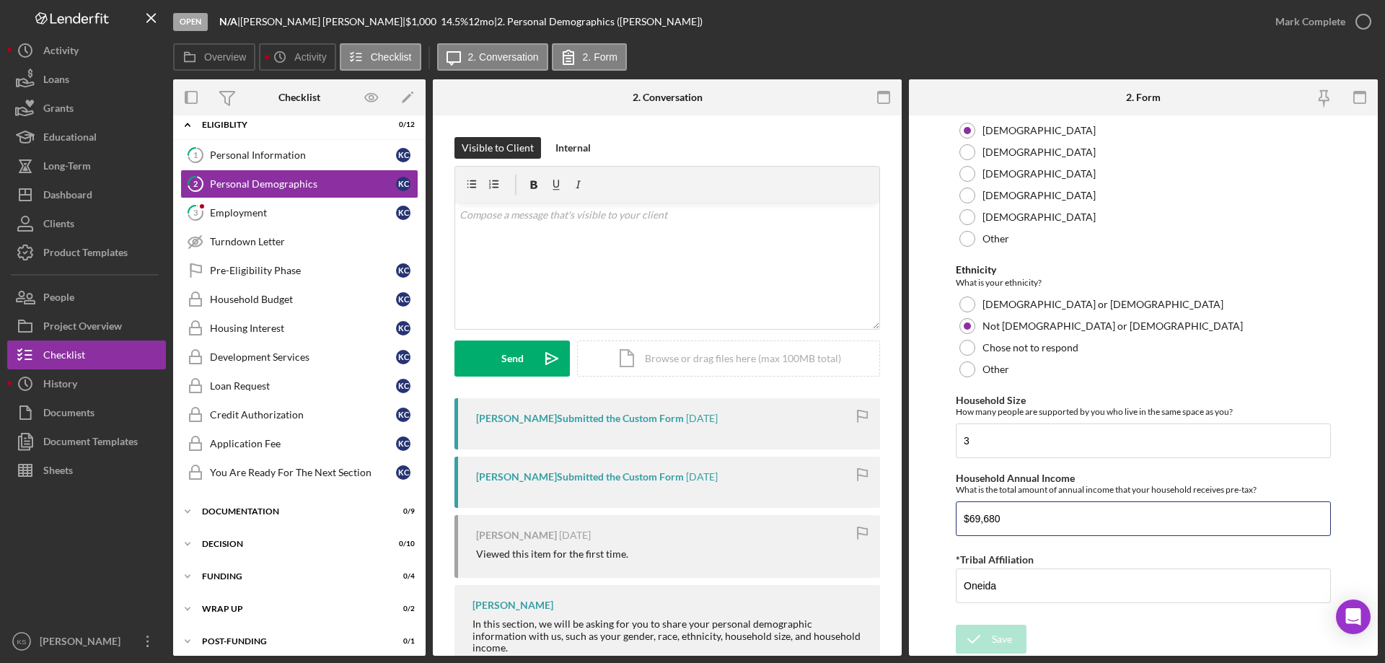
drag, startPoint x: 1038, startPoint y: 512, endPoint x: 892, endPoint y: 513, distance: 146.4
click at [892, 513] on div "Overview Internal Workflow Stage Open Icon/Dropdown Arrow Archive (can unarchiv…" at bounding box center [775, 367] width 1204 height 576
click at [312, 161] on div "Personal Information" at bounding box center [303, 155] width 186 height 12
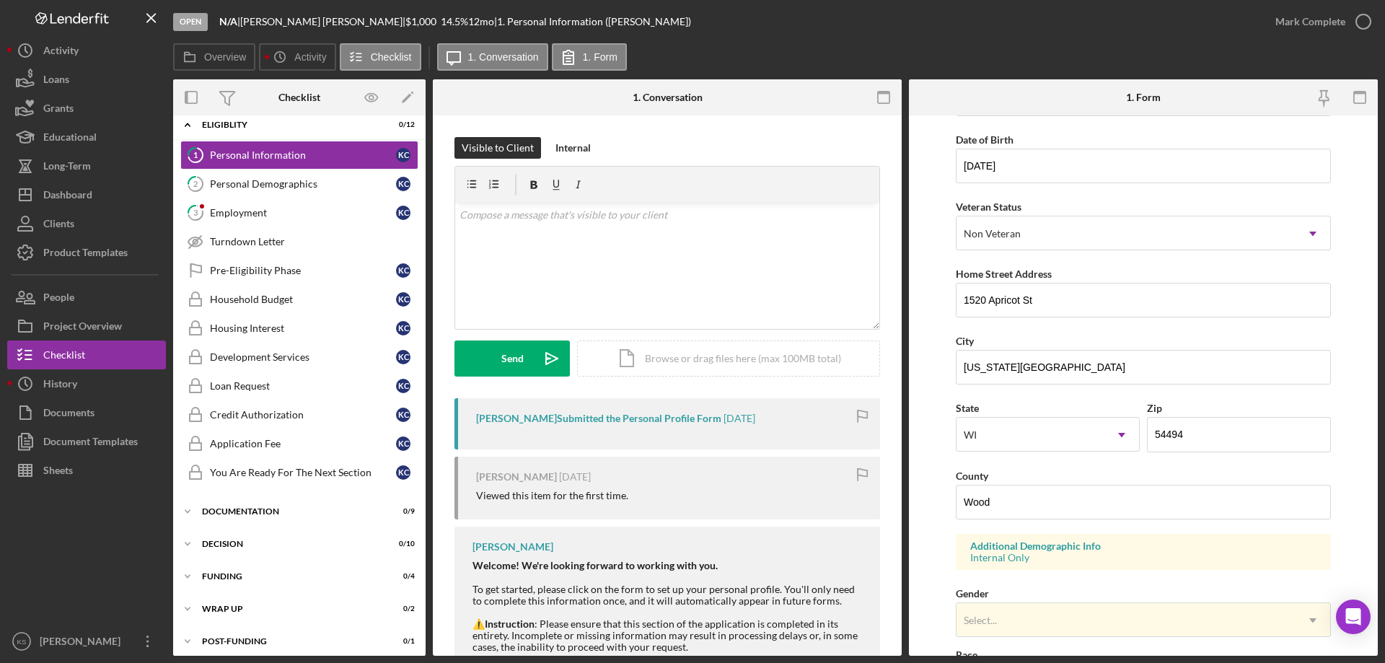
scroll to position [423, 0]
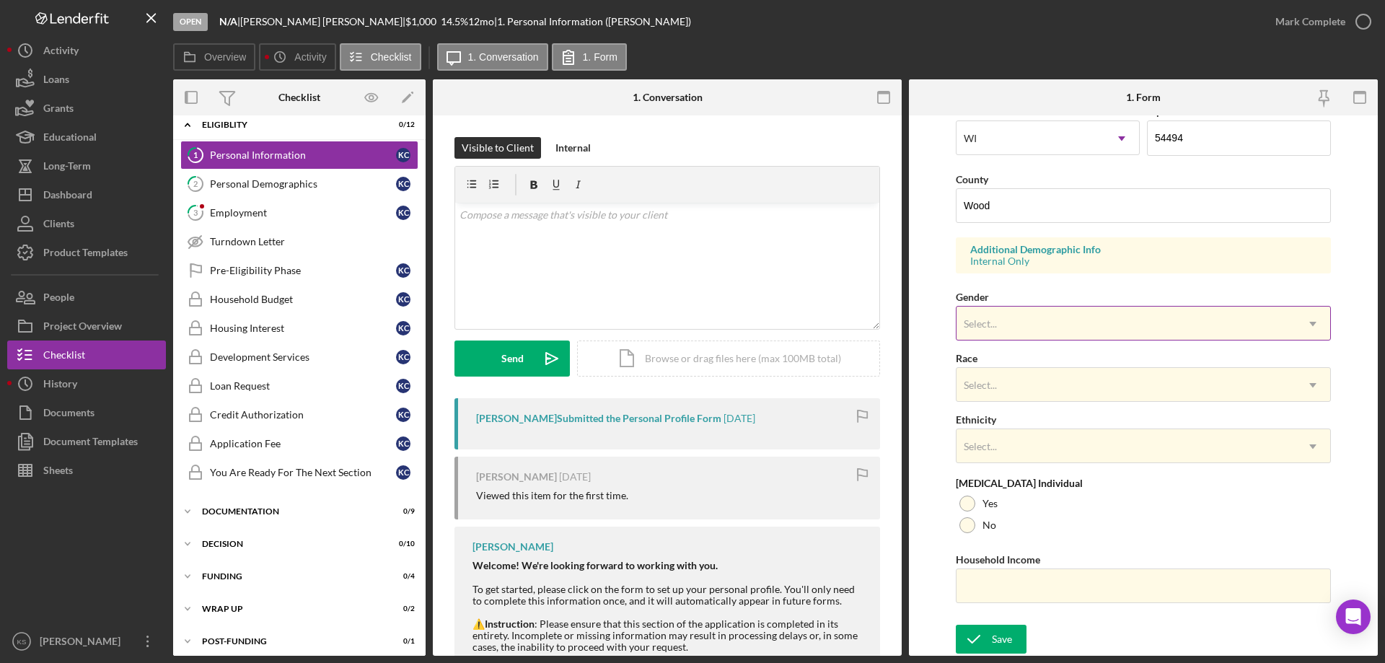
click at [1031, 319] on div "Select..." at bounding box center [1125, 323] width 339 height 33
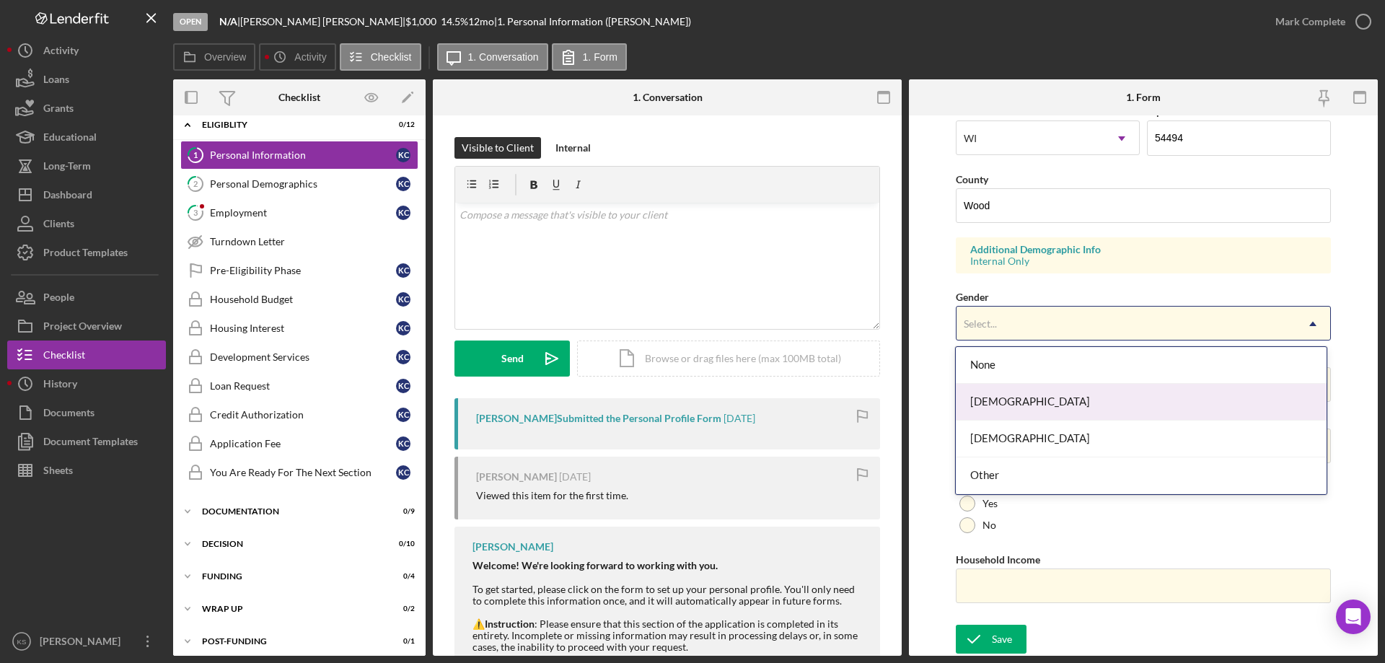
click at [1016, 410] on div "[DEMOGRAPHIC_DATA]" at bounding box center [1140, 402] width 370 height 37
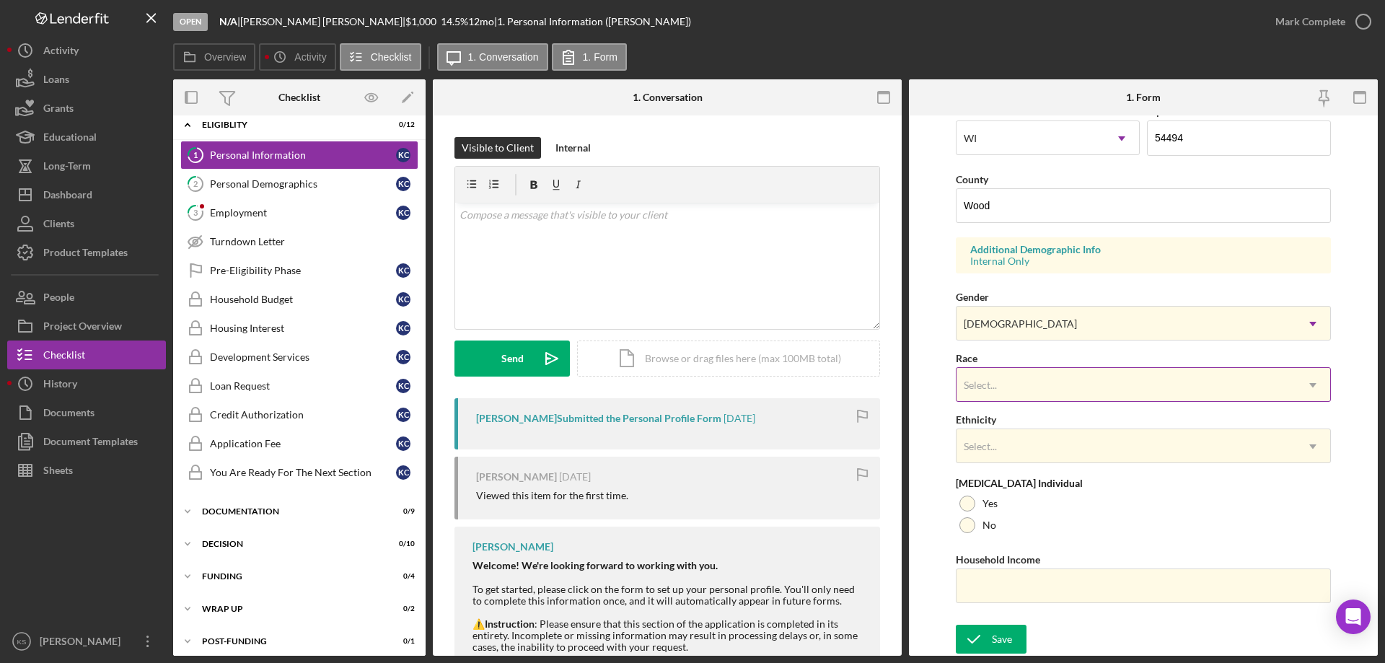
click at [1046, 388] on div "Select..." at bounding box center [1125, 384] width 339 height 33
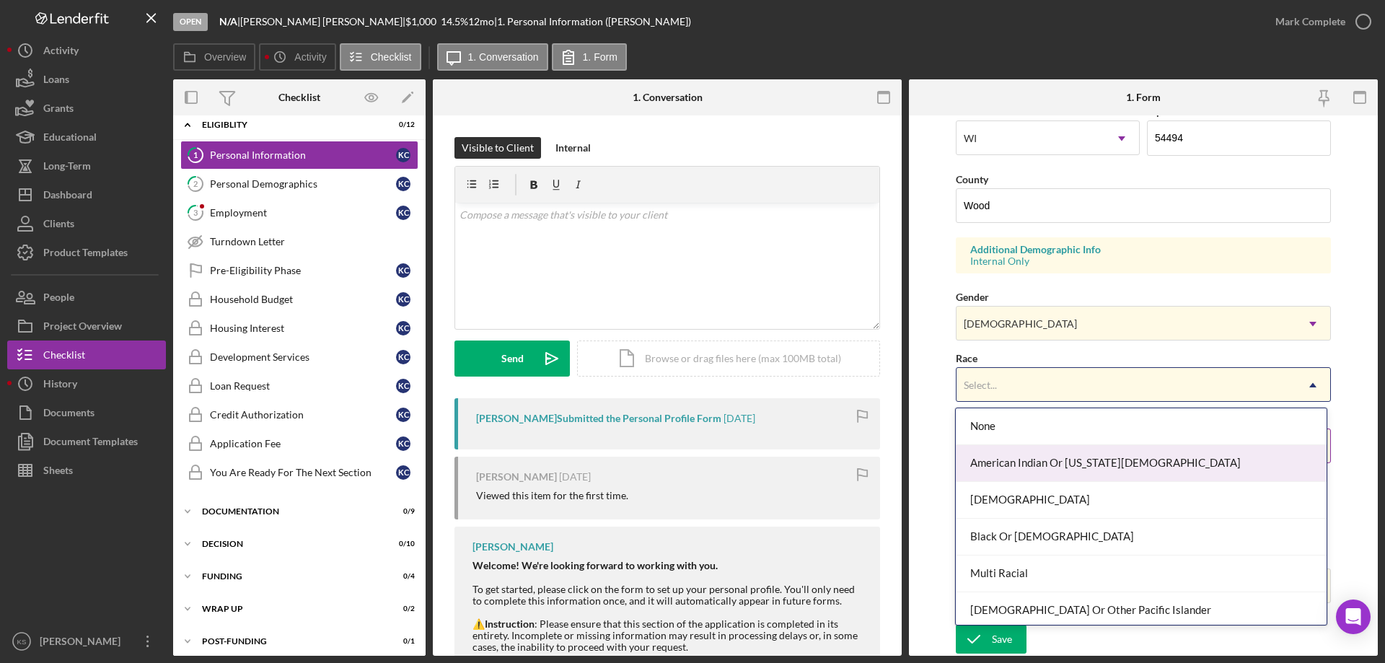
drag, startPoint x: 1082, startPoint y: 460, endPoint x: 1090, endPoint y: 454, distance: 10.4
click at [1082, 460] on div "American Indian Or [US_STATE][DEMOGRAPHIC_DATA]" at bounding box center [1140, 463] width 370 height 37
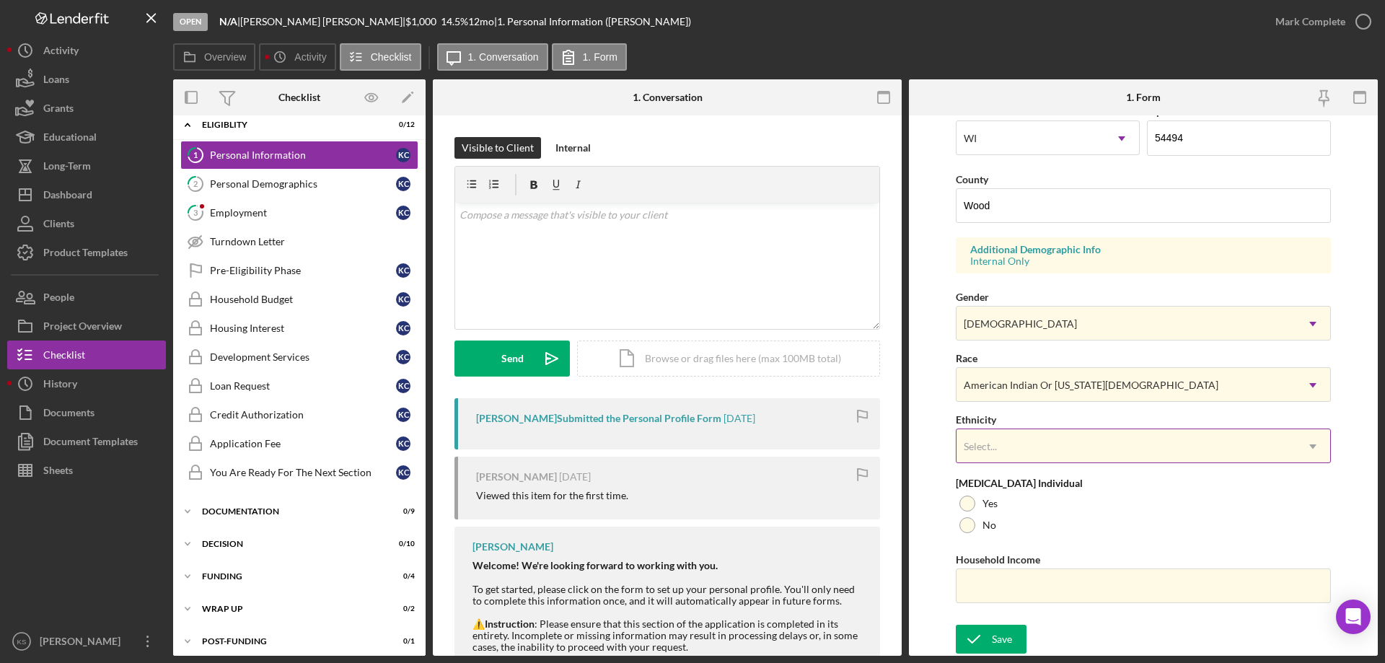
click at [1090, 454] on div "Select..." at bounding box center [1125, 446] width 339 height 33
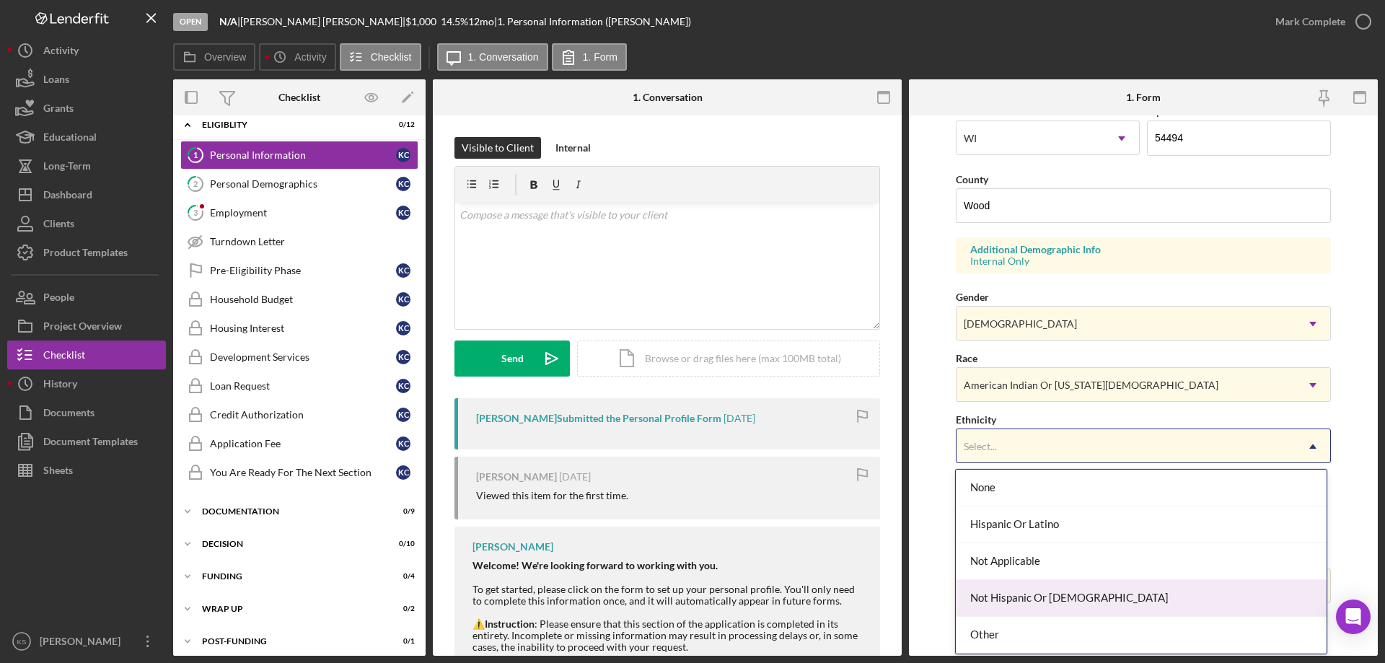
click at [1084, 583] on div "Not Hispanic Or [DEMOGRAPHIC_DATA]" at bounding box center [1140, 598] width 370 height 37
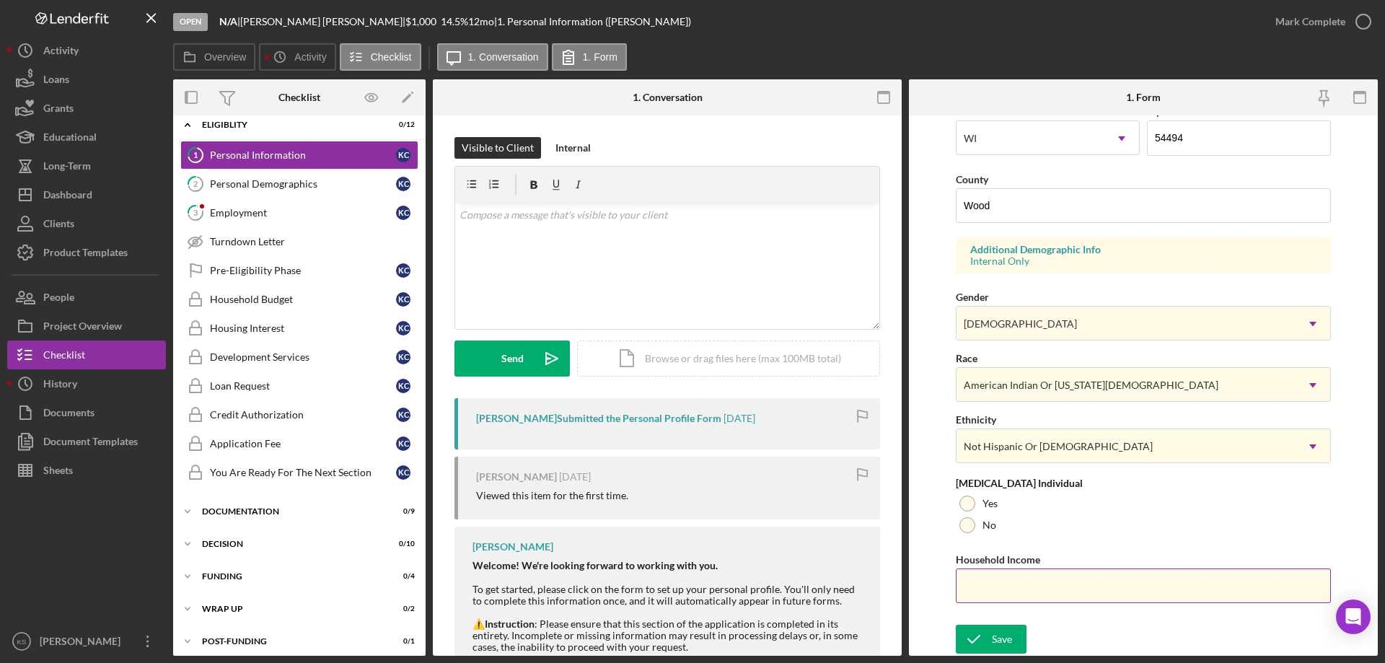
drag, startPoint x: 964, startPoint y: 530, endPoint x: 986, endPoint y: 576, distance: 51.3
click at [965, 530] on div at bounding box center [967, 525] width 16 height 16
click at [992, 602] on input "Household Income" at bounding box center [1142, 585] width 375 height 35
paste input "$69,680"
type input "$69,680"
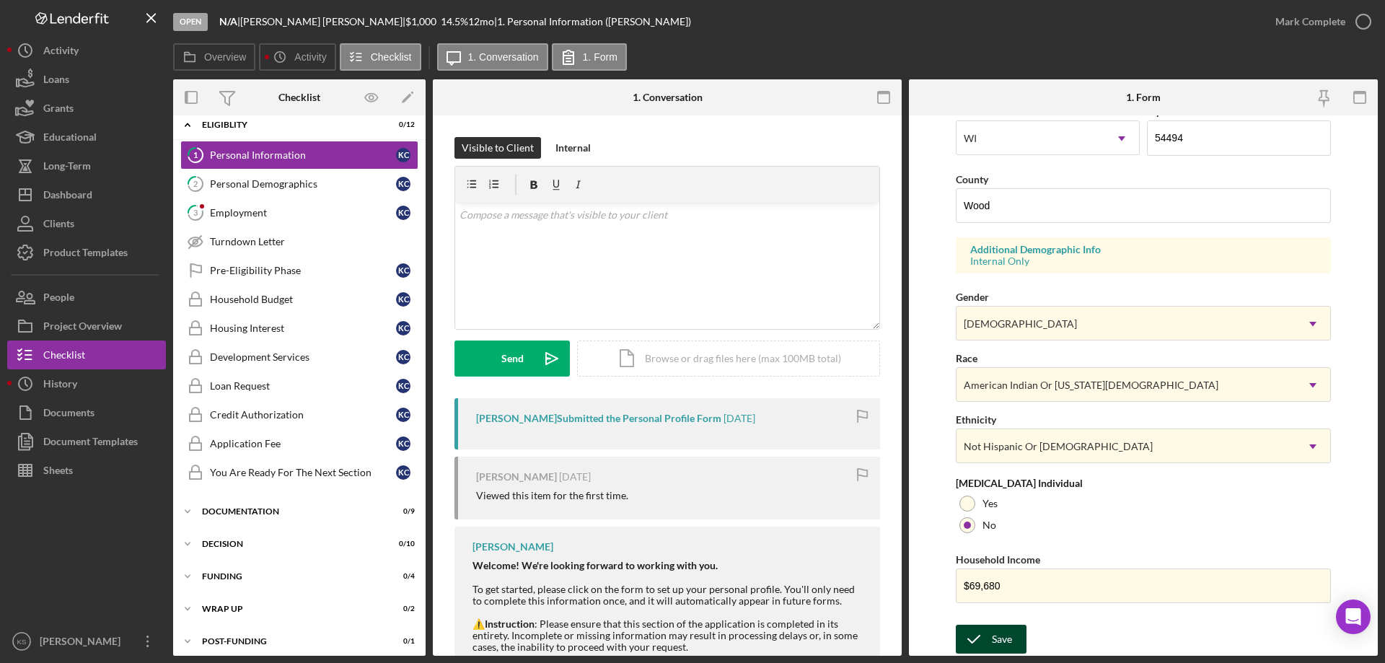
click at [997, 637] on div "Save" at bounding box center [1002, 638] width 20 height 29
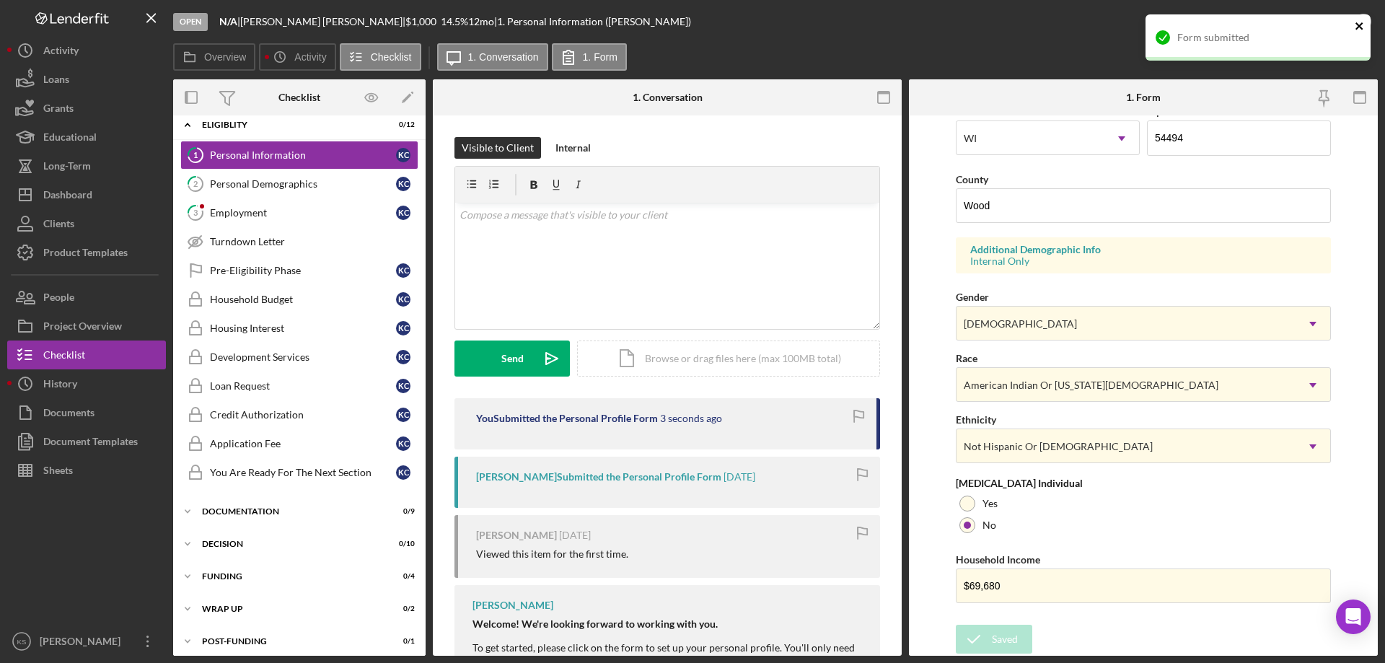
click at [1355, 27] on icon "close" at bounding box center [1359, 26] width 10 height 12
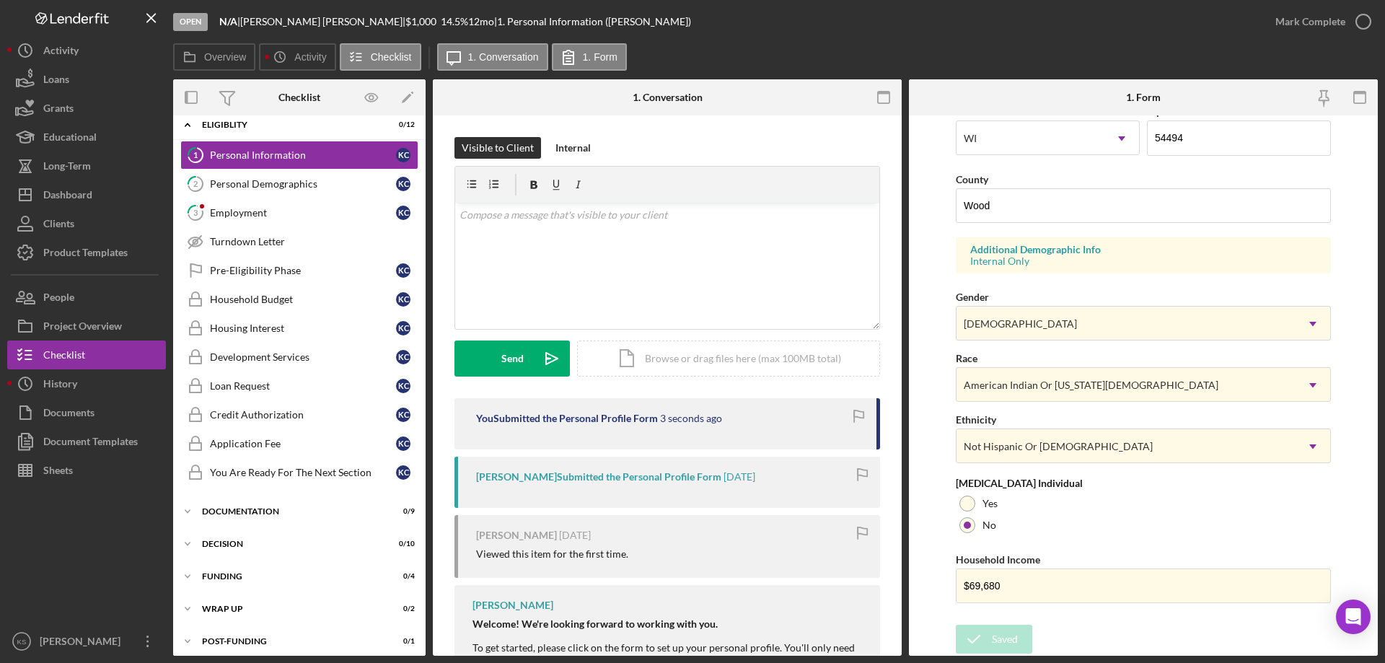
click at [1330, 27] on div "Form submitted" at bounding box center [1257, 43] width 231 height 63
click at [1320, 24] on div "Mark Complete" at bounding box center [1310, 21] width 70 height 29
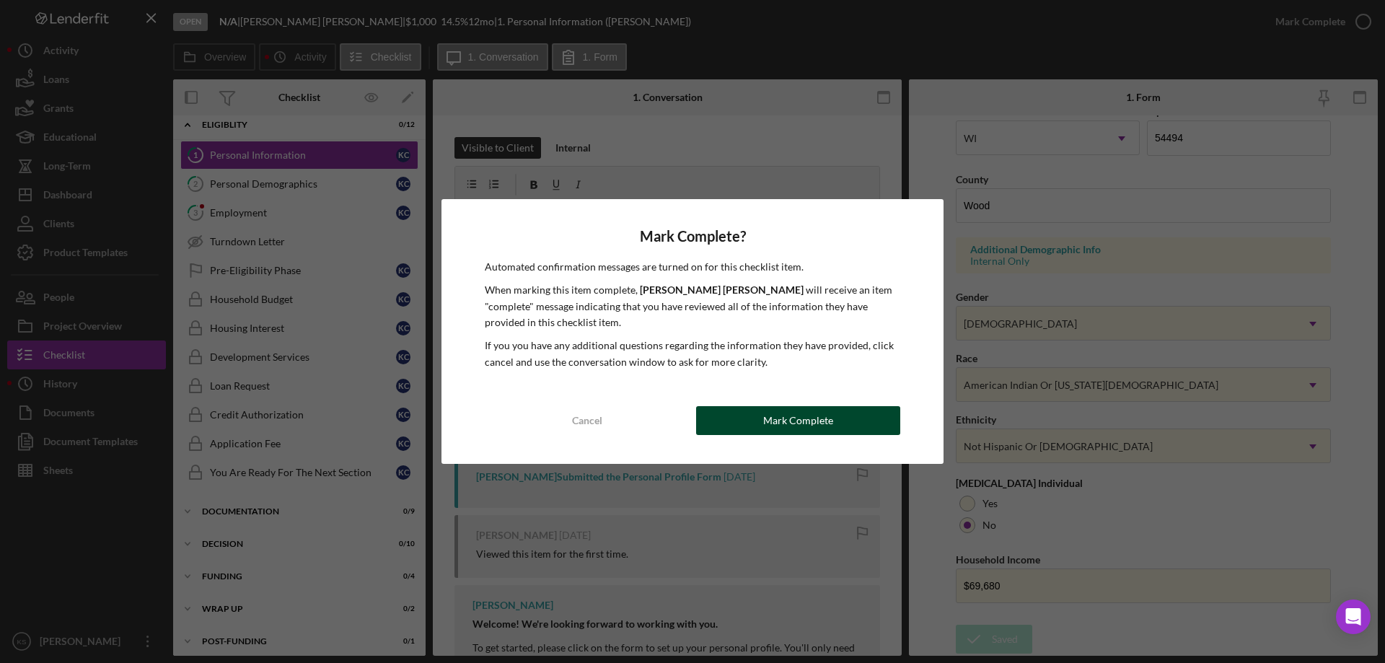
drag, startPoint x: 827, startPoint y: 439, endPoint x: 839, endPoint y: 427, distance: 16.8
click at [832, 434] on div "Mark Complete? Automated confirmation messages are turned on for this checklist…" at bounding box center [692, 331] width 502 height 265
click at [839, 414] on button "Mark Complete" at bounding box center [798, 420] width 204 height 29
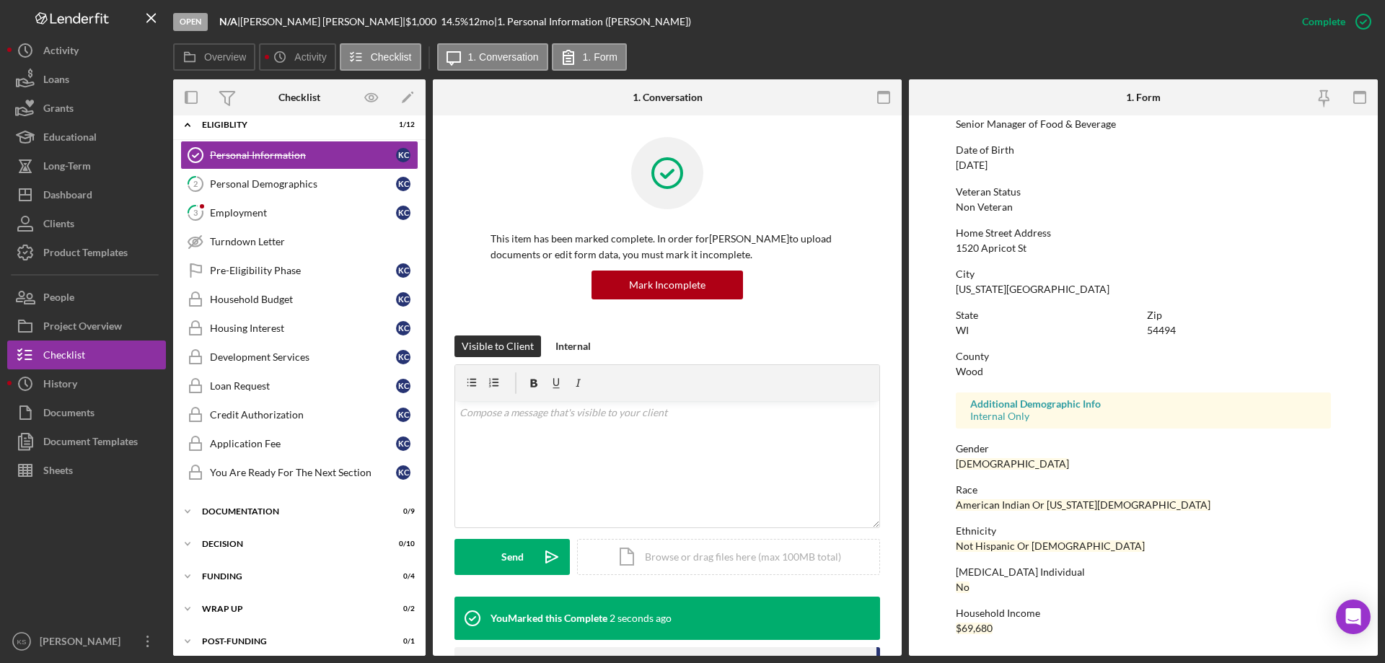
scroll to position [133, 0]
click at [298, 182] on div "Personal Demographics" at bounding box center [303, 184] width 186 height 12
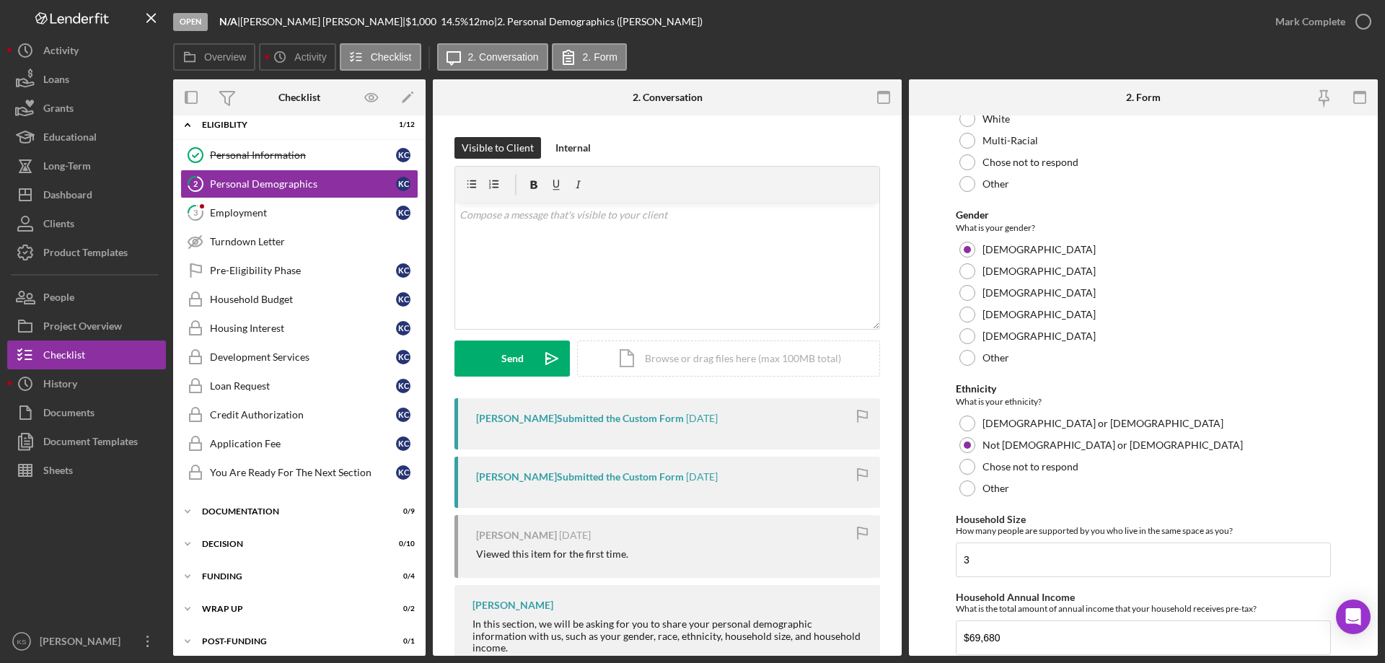
scroll to position [792, 0]
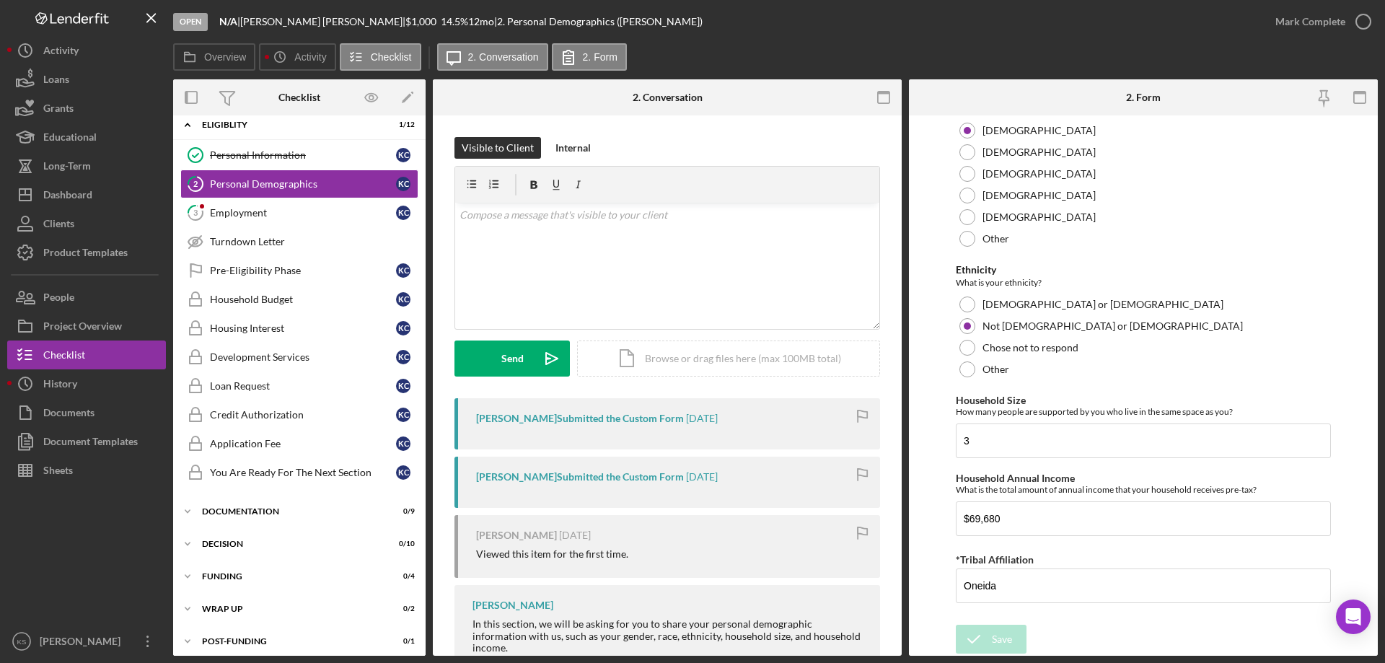
click at [1310, 4] on div "Mark Complete" at bounding box center [1319, 21] width 117 height 43
click at [1304, 25] on div "Mark Complete" at bounding box center [1310, 21] width 70 height 29
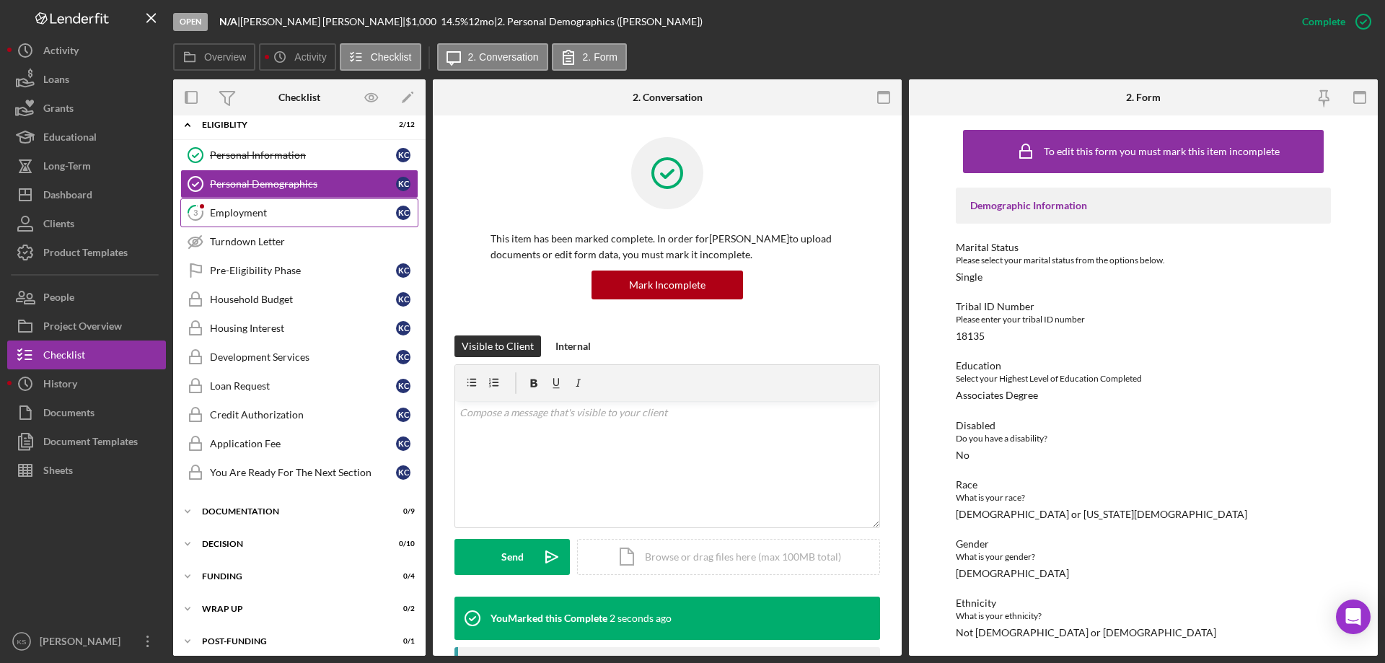
drag, startPoint x: 254, startPoint y: 217, endPoint x: 269, endPoint y: 217, distance: 15.1
click at [255, 217] on div "Employment" at bounding box center [303, 213] width 186 height 12
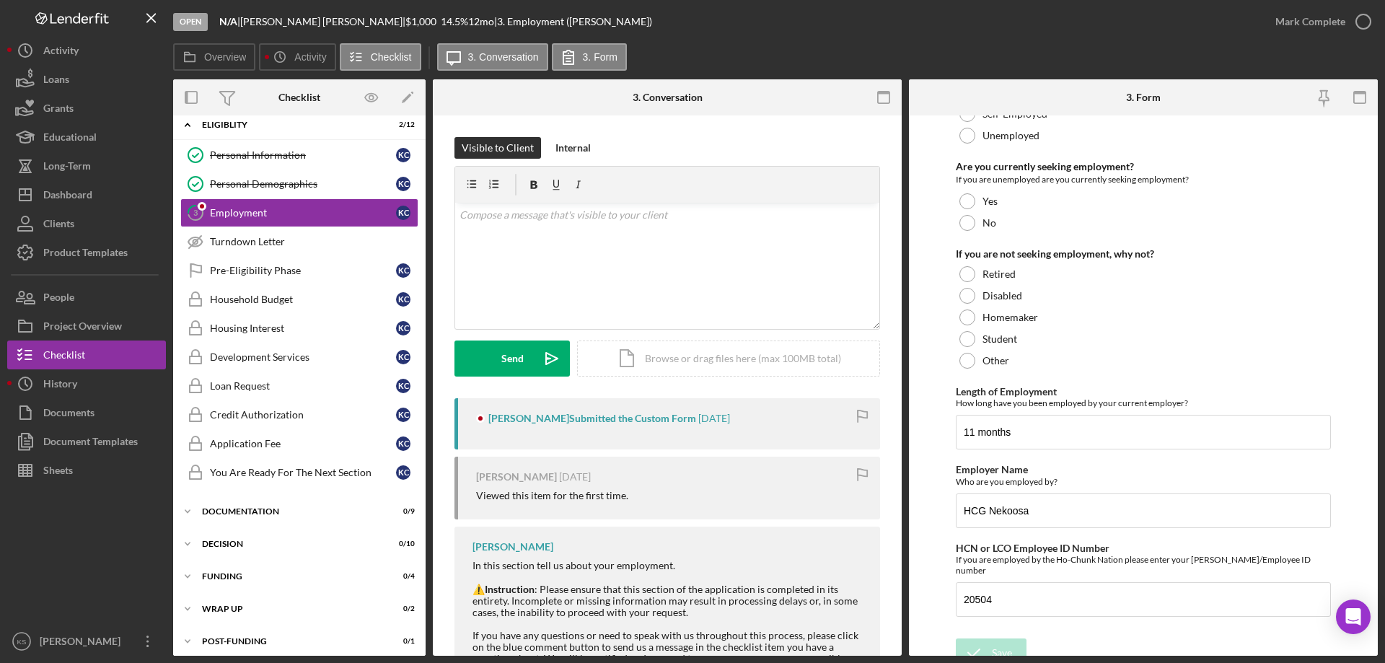
scroll to position [102, 0]
click at [1302, 21] on div "Mark Complete" at bounding box center [1310, 21] width 70 height 29
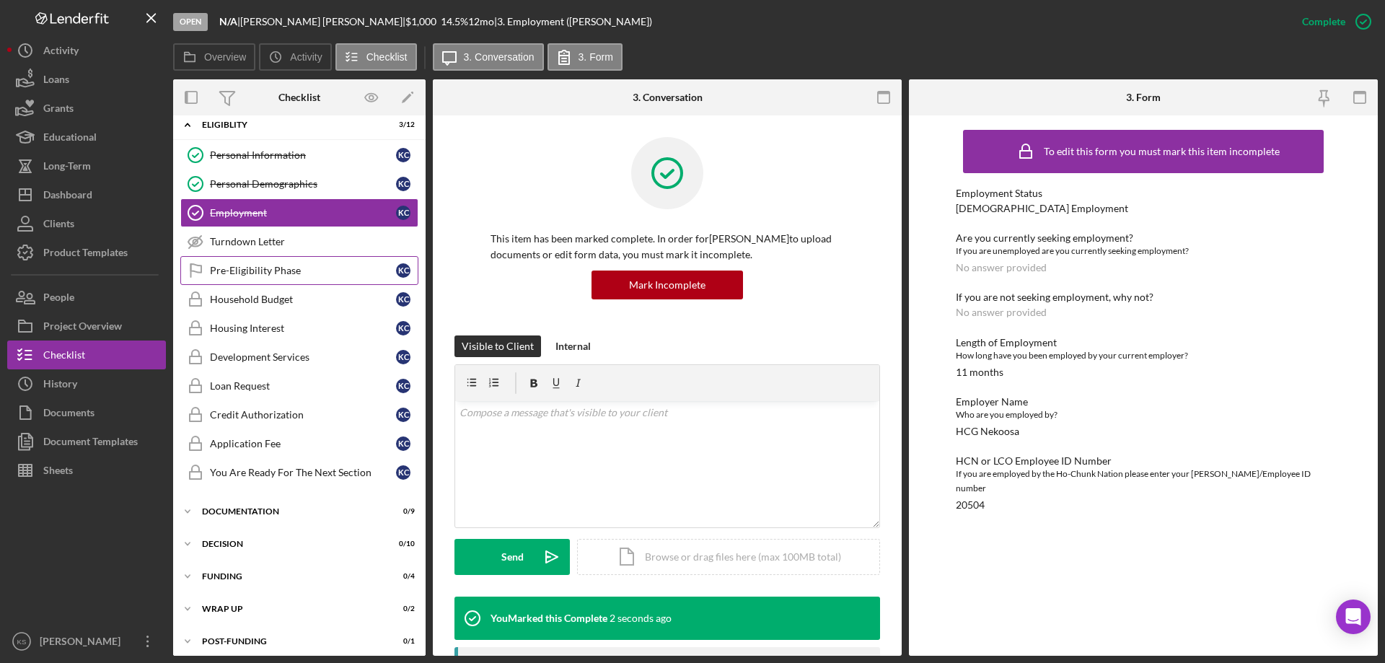
click at [275, 270] on div "Pre-Eligibility Phase" at bounding box center [303, 271] width 186 height 12
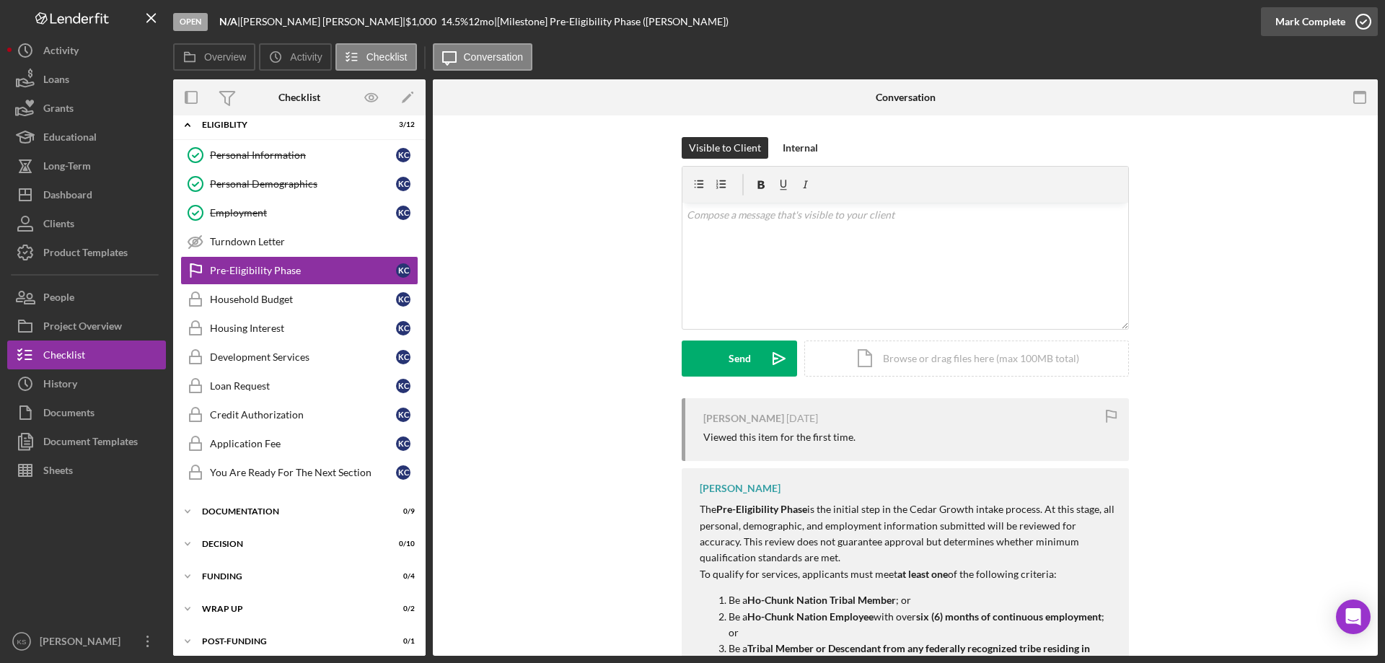
click at [1289, 25] on div "Mark Complete" at bounding box center [1310, 21] width 70 height 29
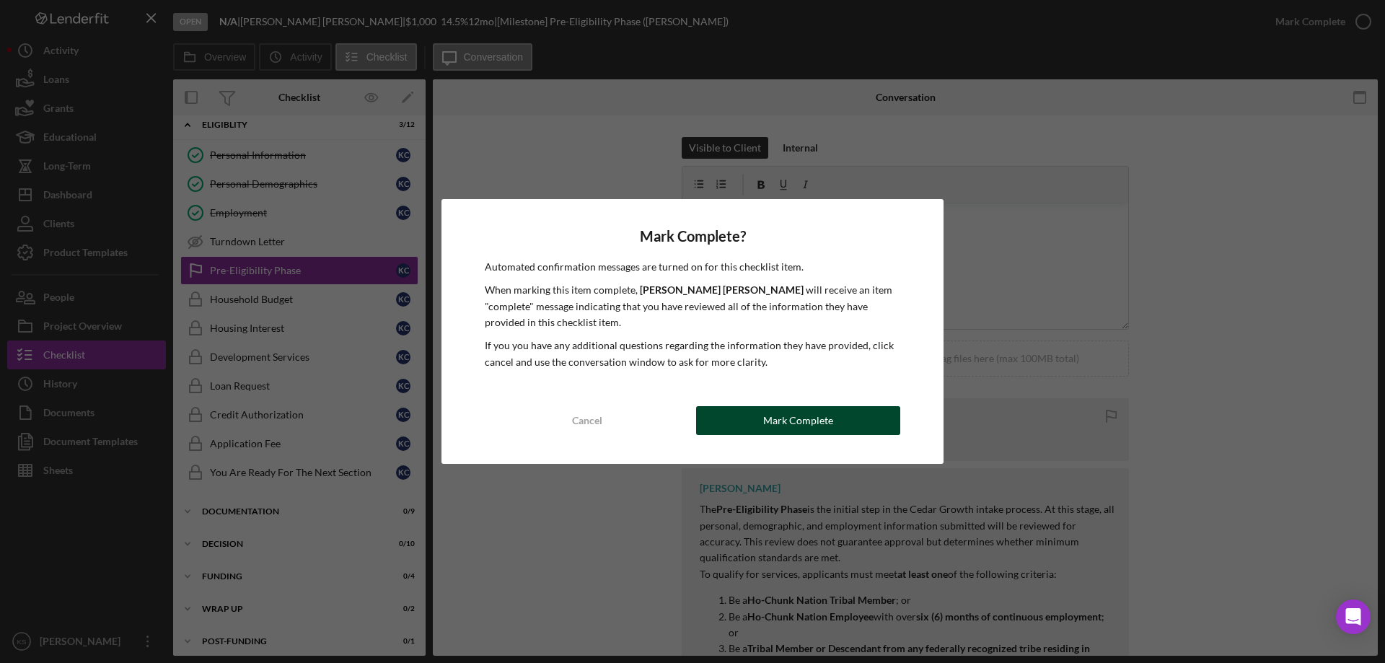
click at [823, 415] on div "Mark Complete" at bounding box center [798, 420] width 70 height 29
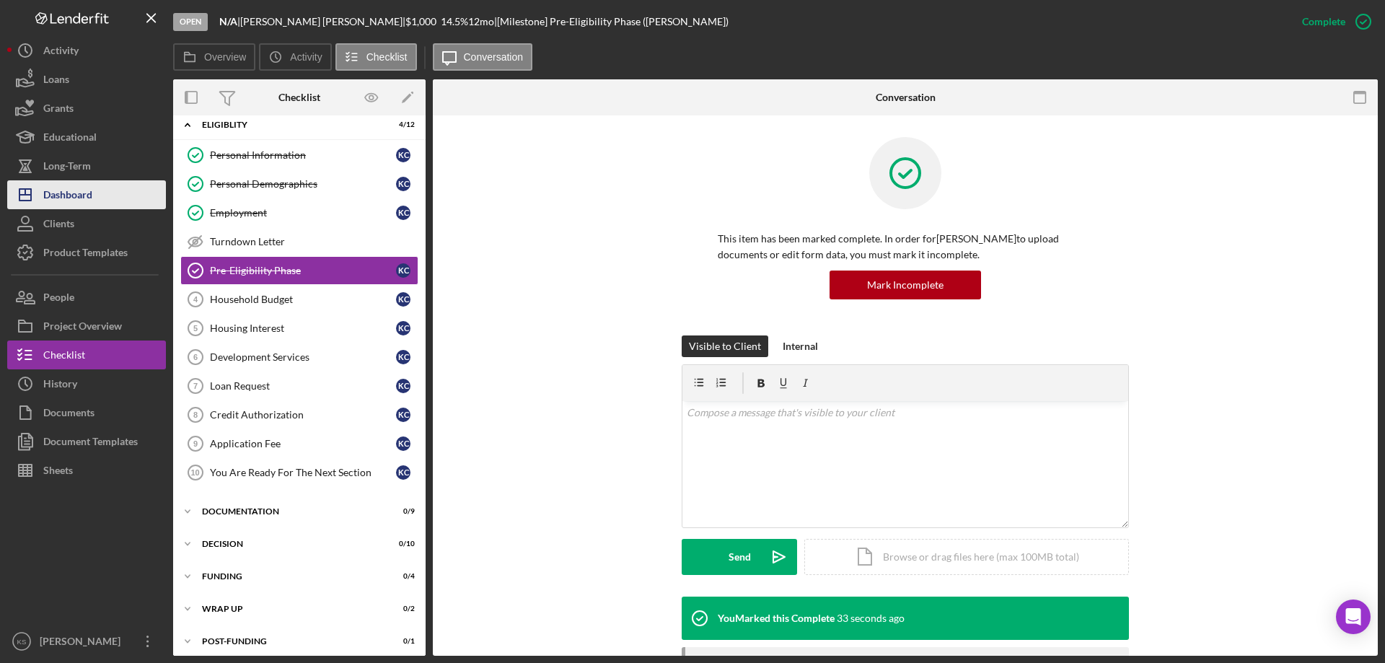
click at [89, 185] on div "Dashboard" at bounding box center [67, 196] width 49 height 32
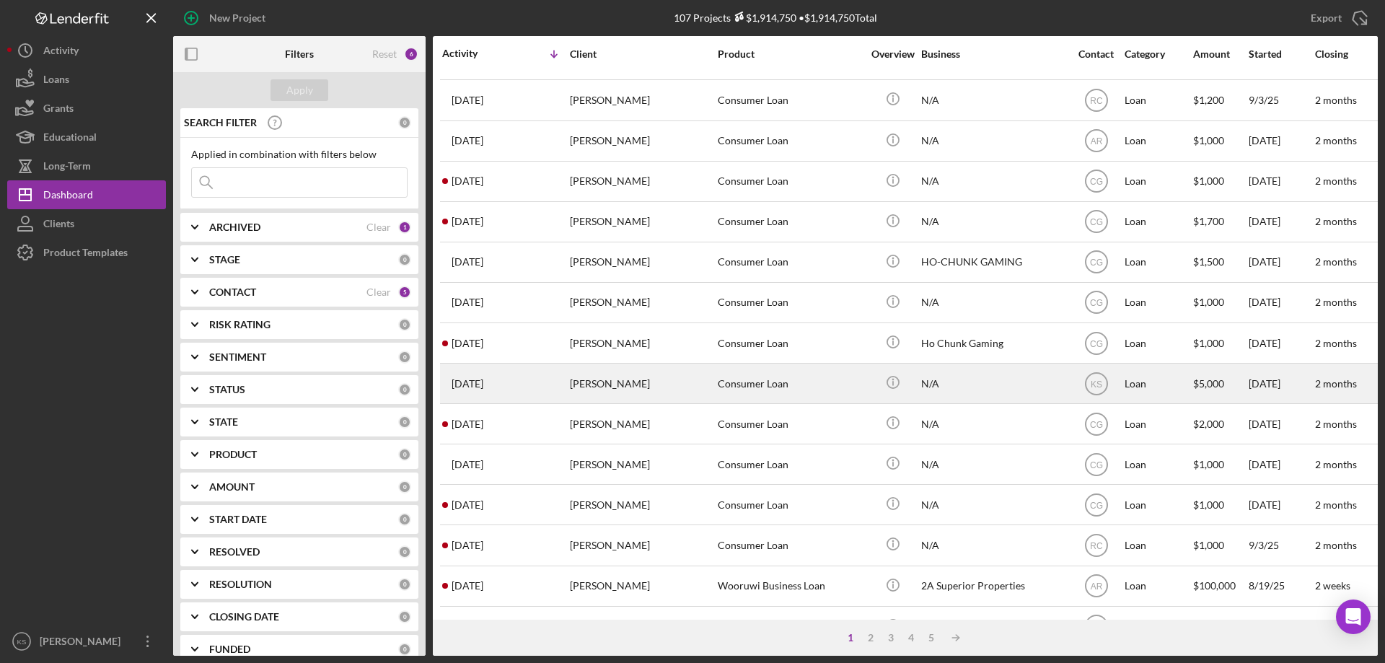
scroll to position [482, 0]
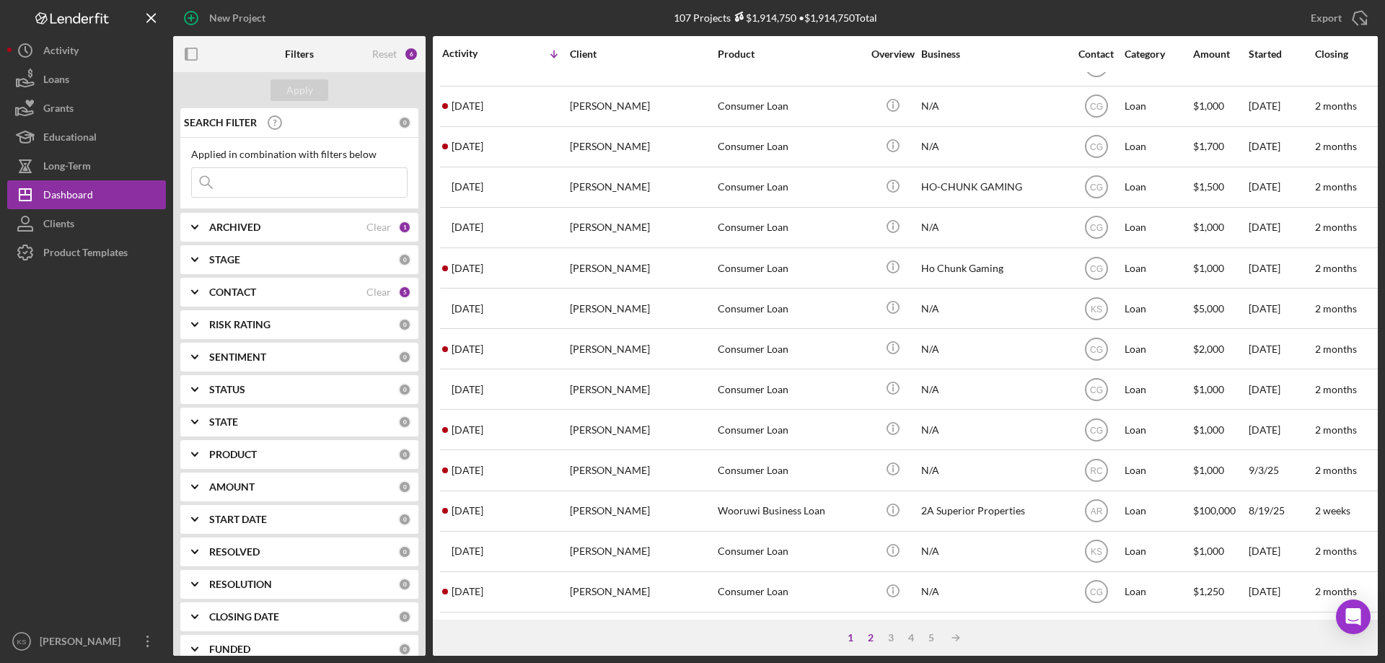
click at [869, 637] on div "2" at bounding box center [870, 638] width 20 height 12
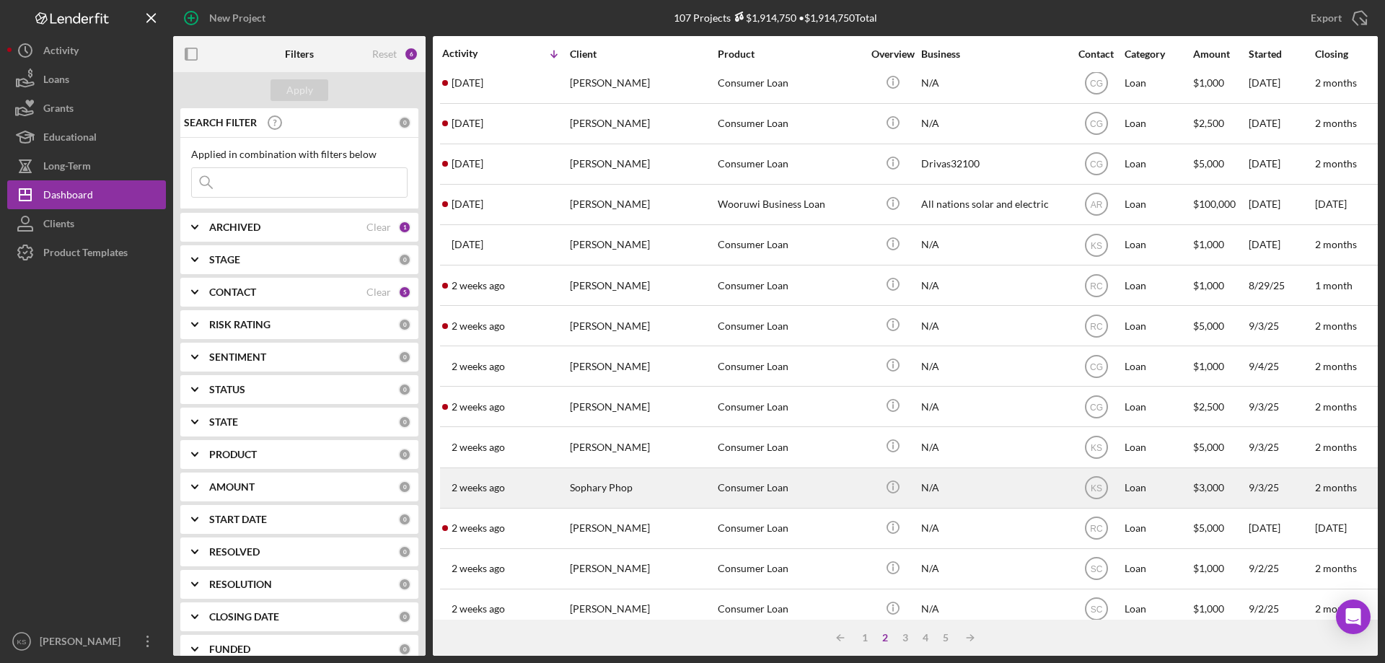
scroll to position [0, 0]
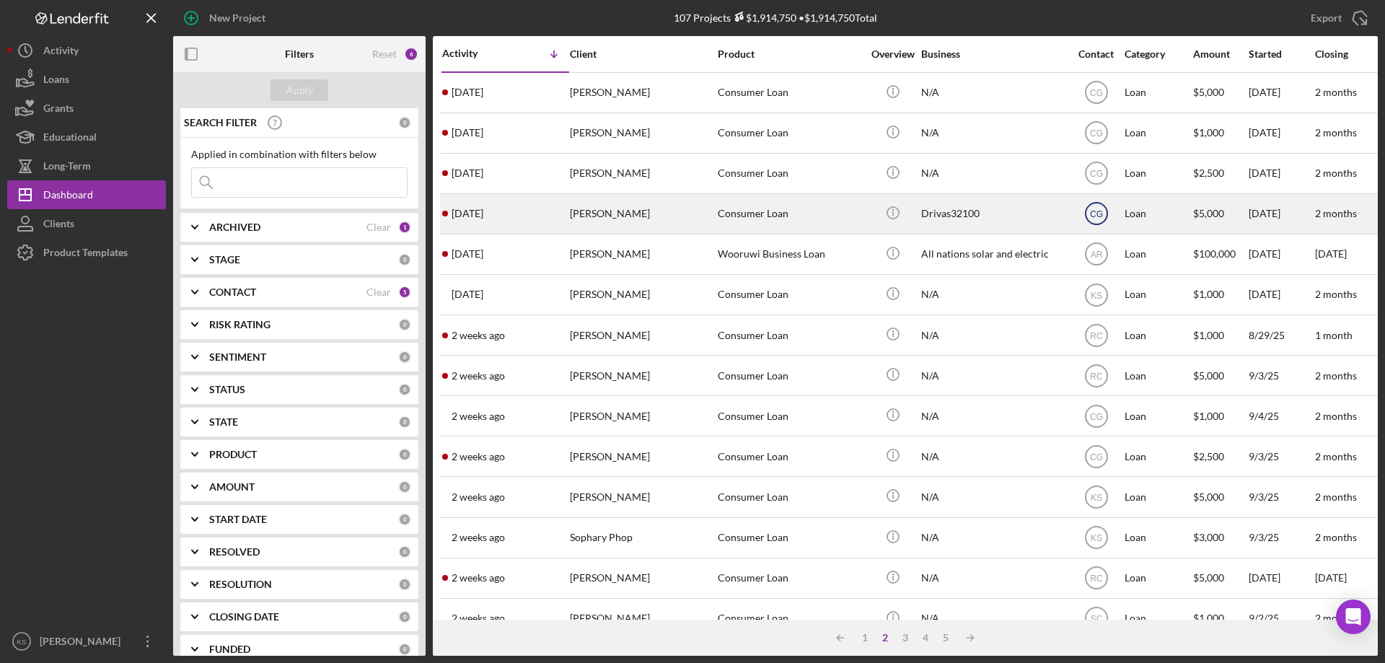
click at [1093, 217] on text "CG" at bounding box center [1096, 214] width 13 height 10
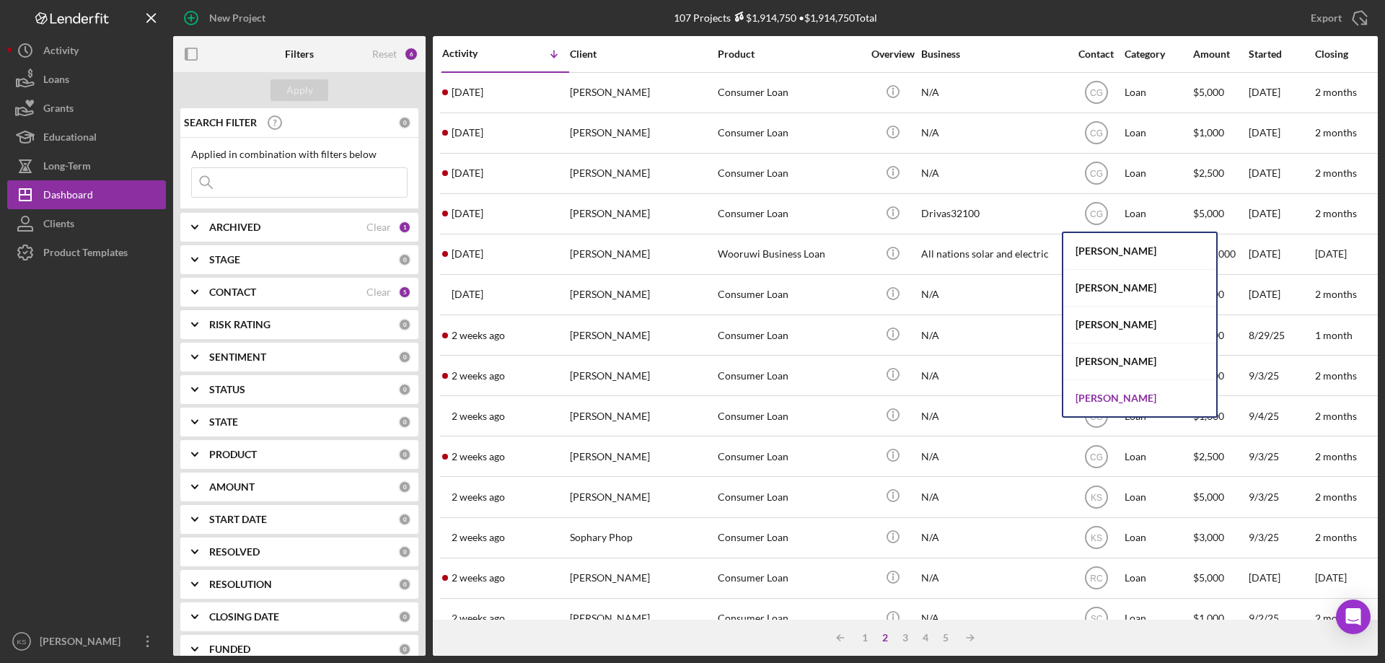
click at [1093, 405] on div "[PERSON_NAME]" at bounding box center [1139, 398] width 153 height 36
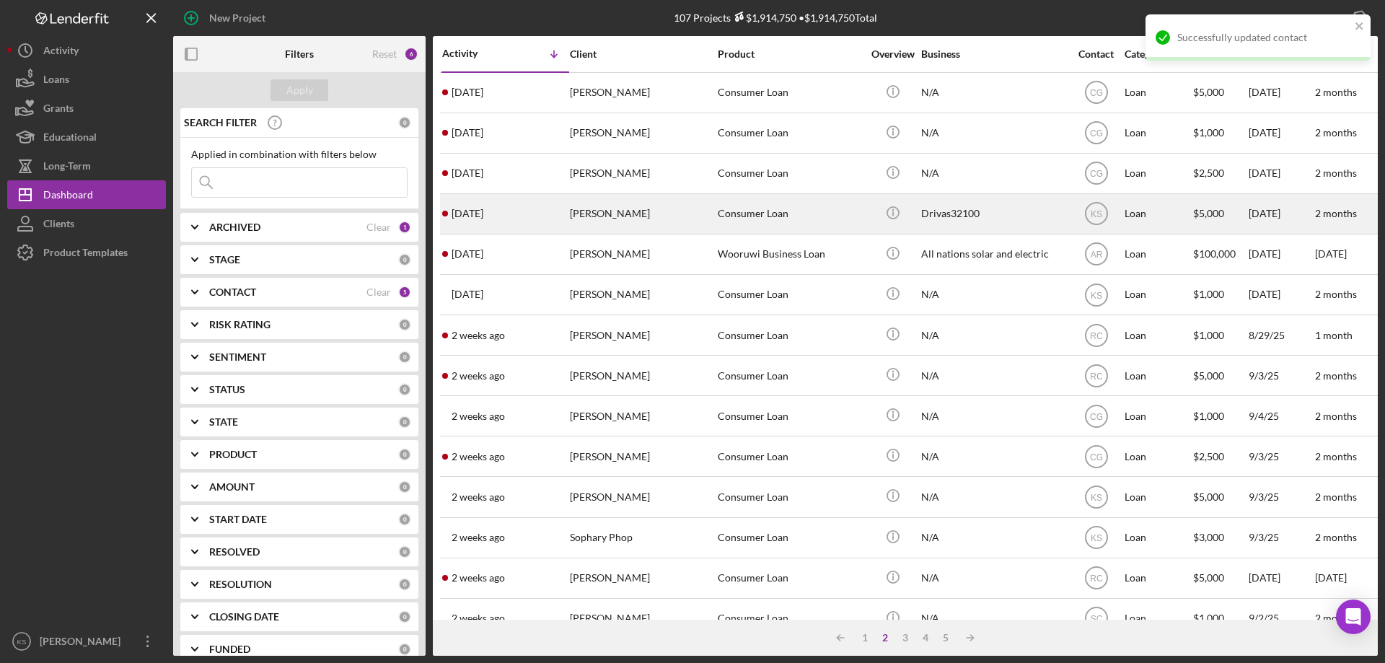
click at [756, 221] on div "Consumer Loan" at bounding box center [790, 214] width 144 height 38
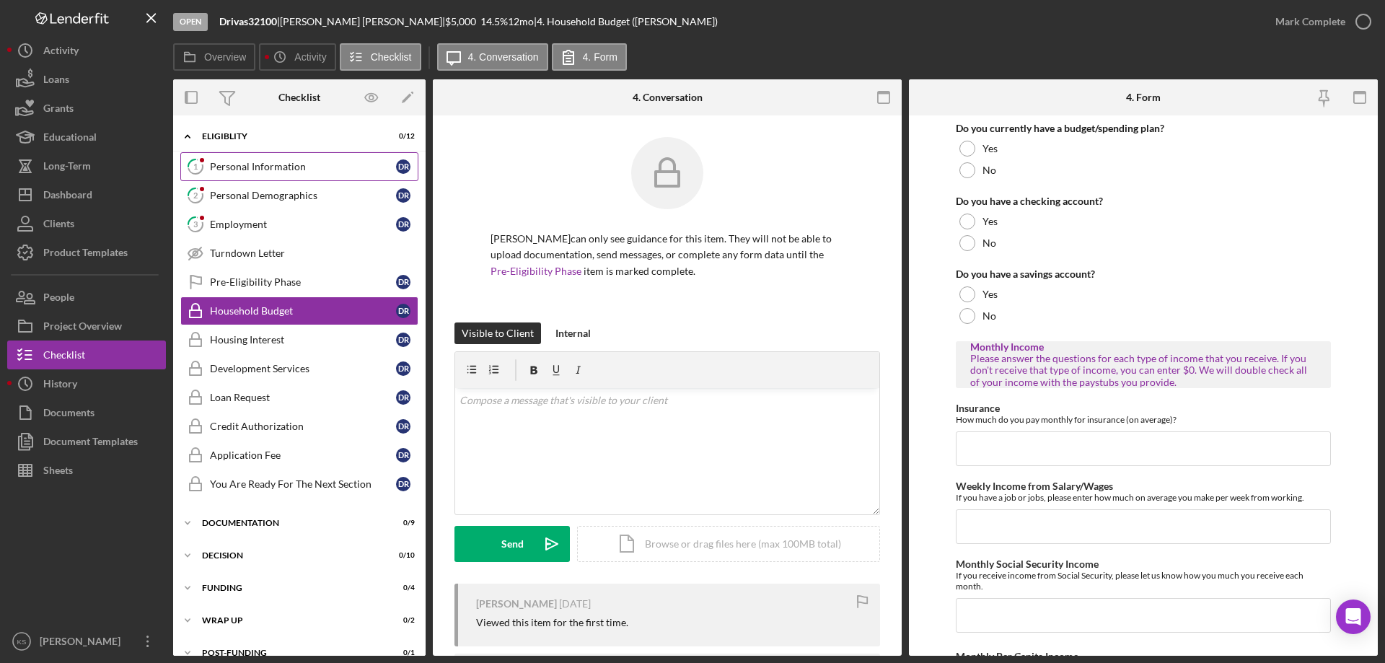
click at [308, 163] on div "Personal Information" at bounding box center [303, 167] width 186 height 12
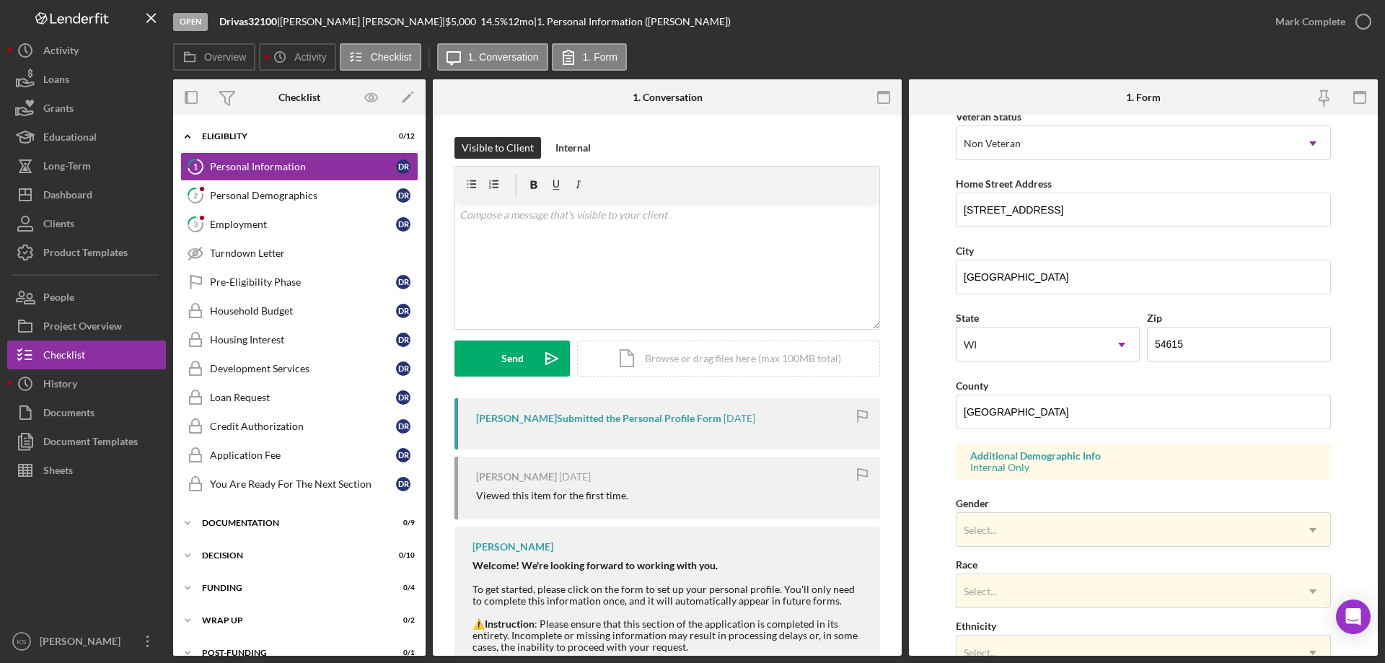
scroll to position [423, 0]
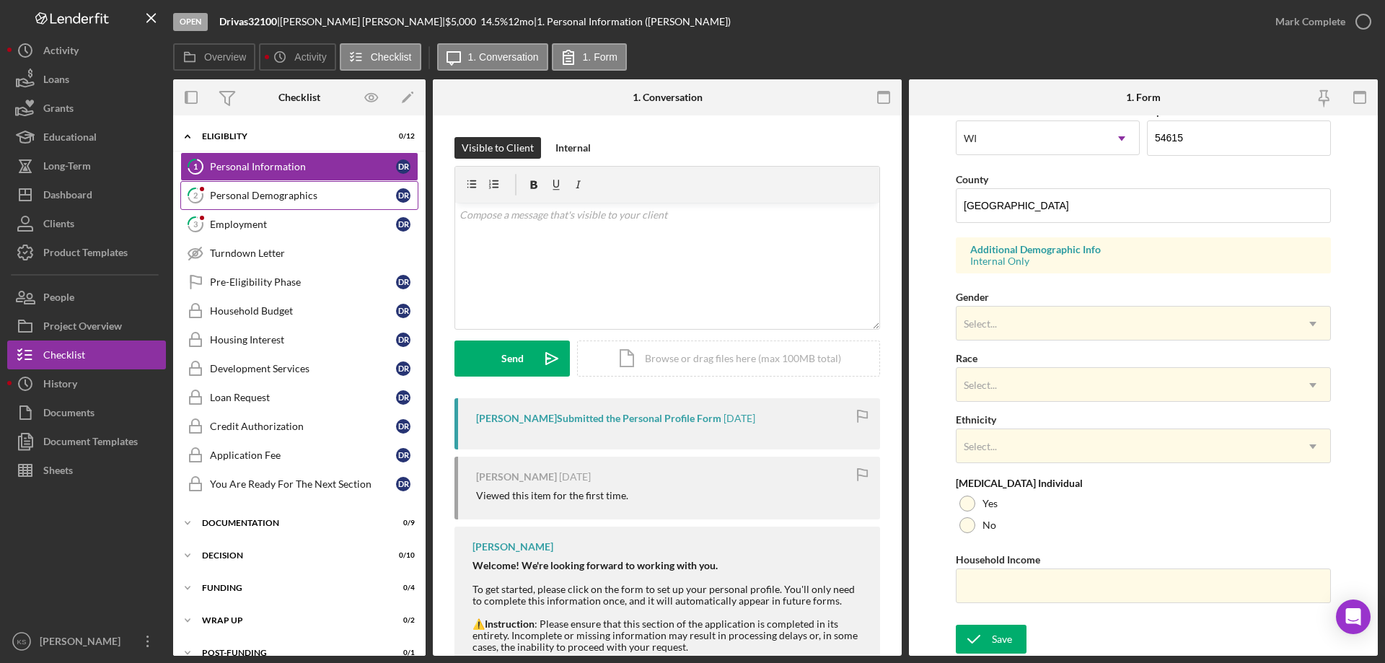
click at [265, 201] on div "Personal Demographics" at bounding box center [303, 196] width 186 height 12
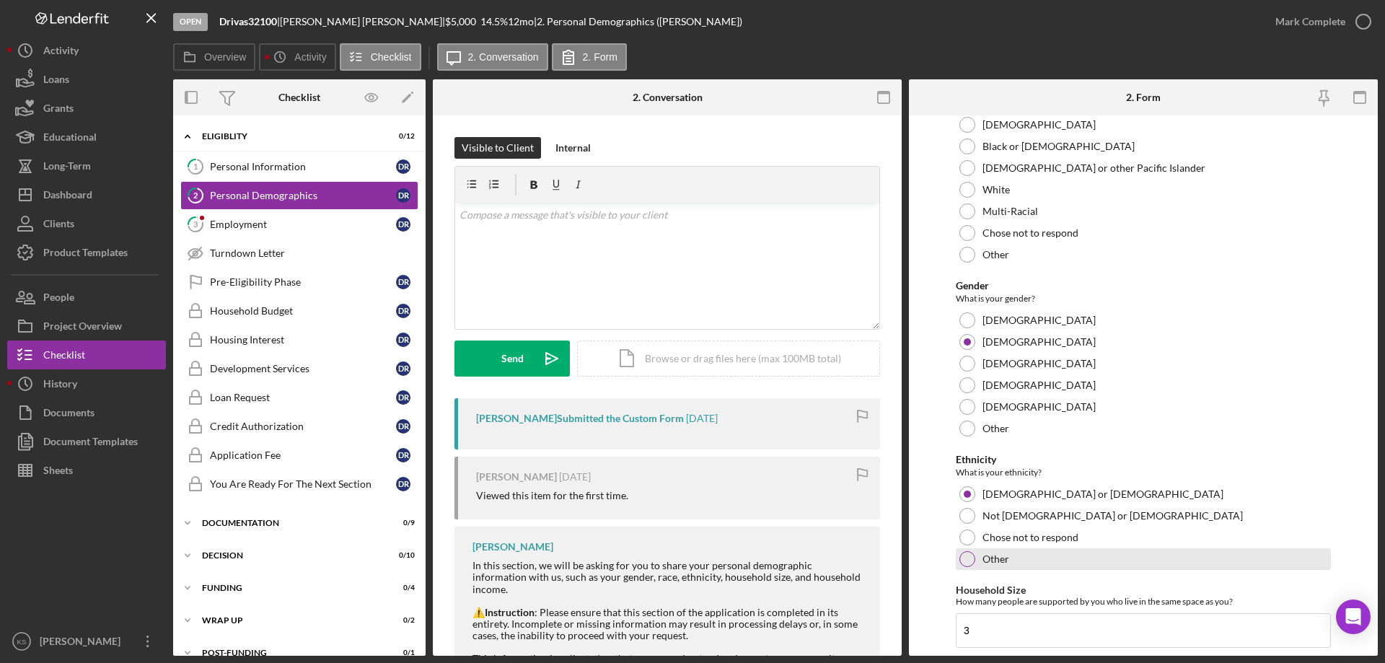
scroll to position [503, 0]
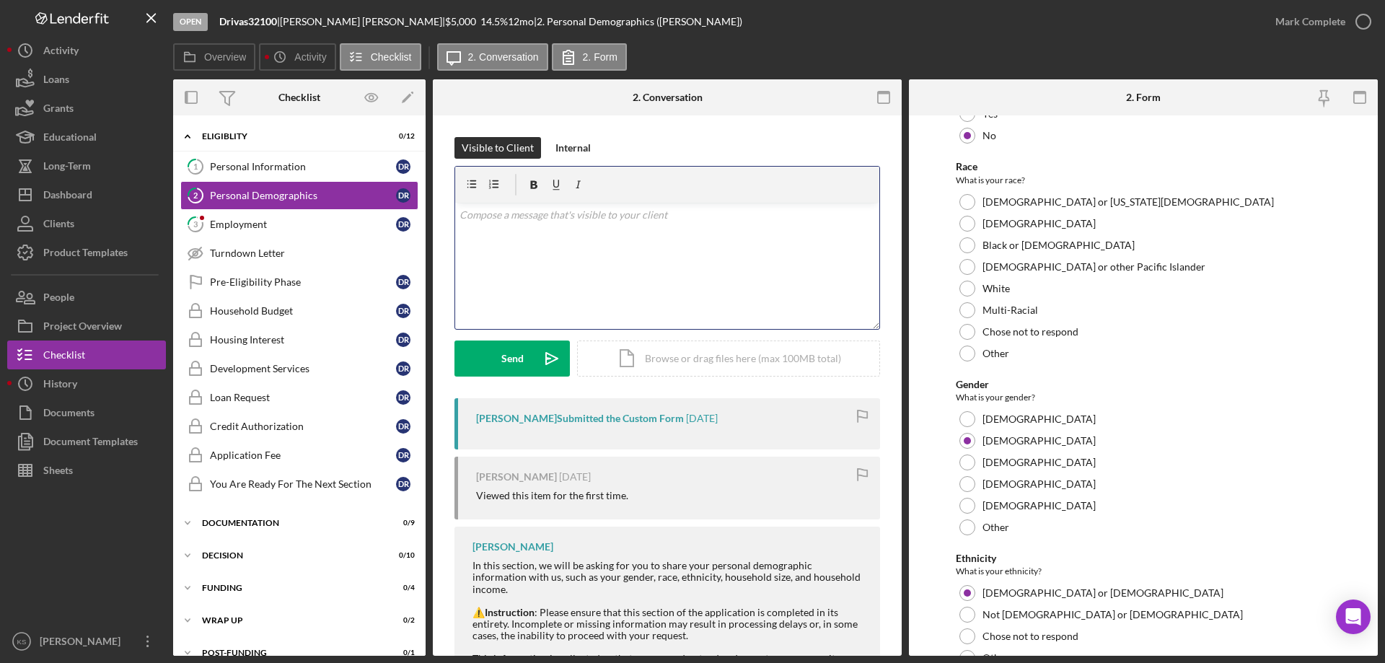
click at [725, 260] on div "v Color teal Color pink Remove color Add row above Add row below Add column bef…" at bounding box center [667, 266] width 424 height 126
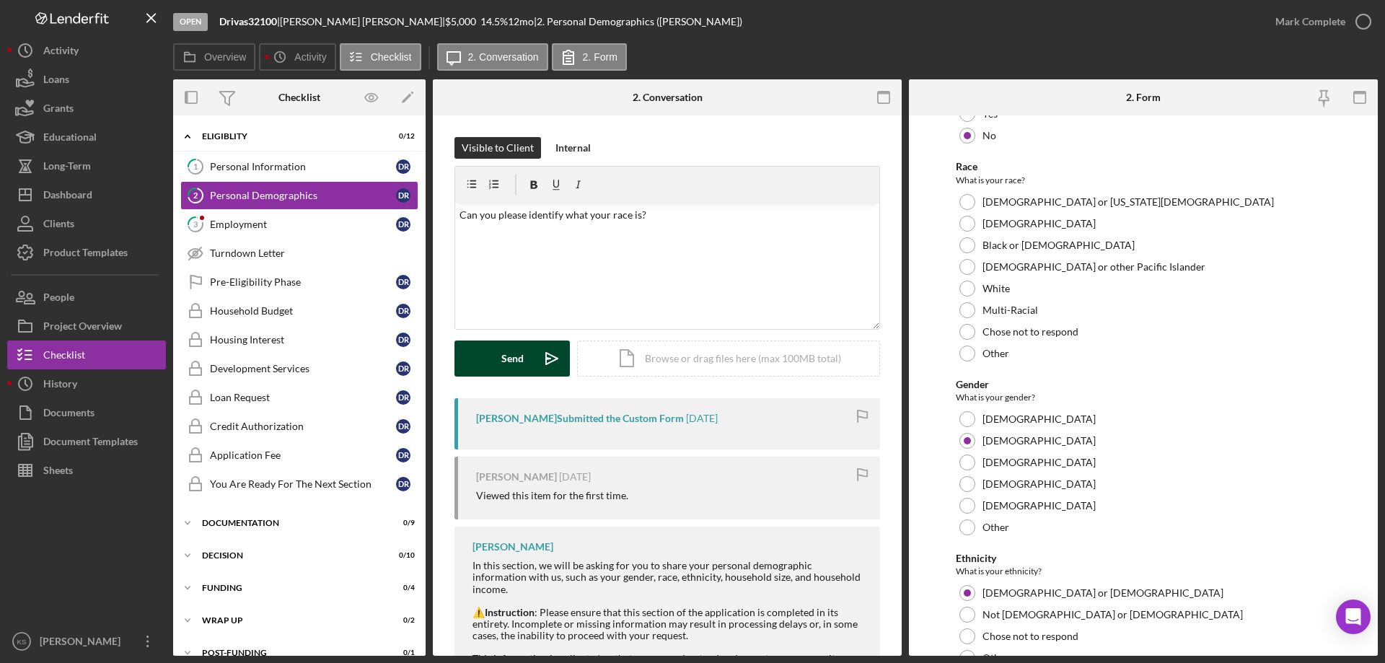
click at [513, 359] on div "Send" at bounding box center [512, 358] width 22 height 36
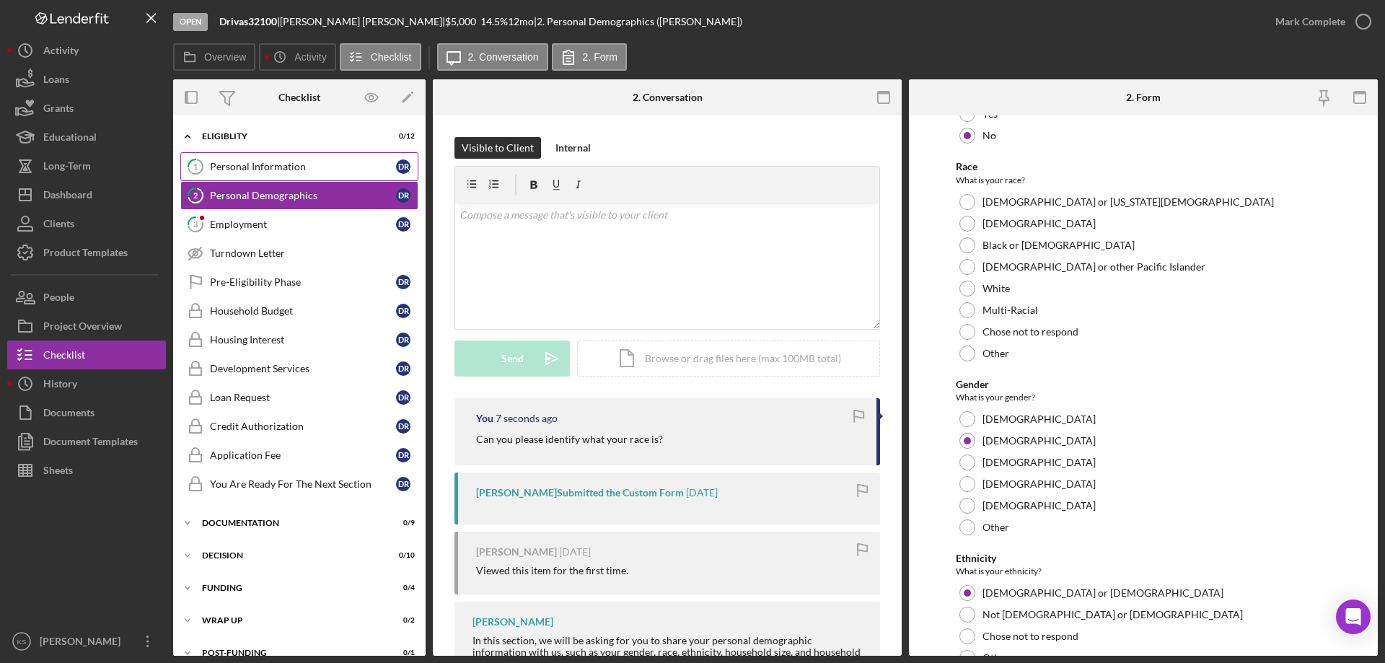
click at [324, 171] on div "Personal Information" at bounding box center [303, 167] width 186 height 12
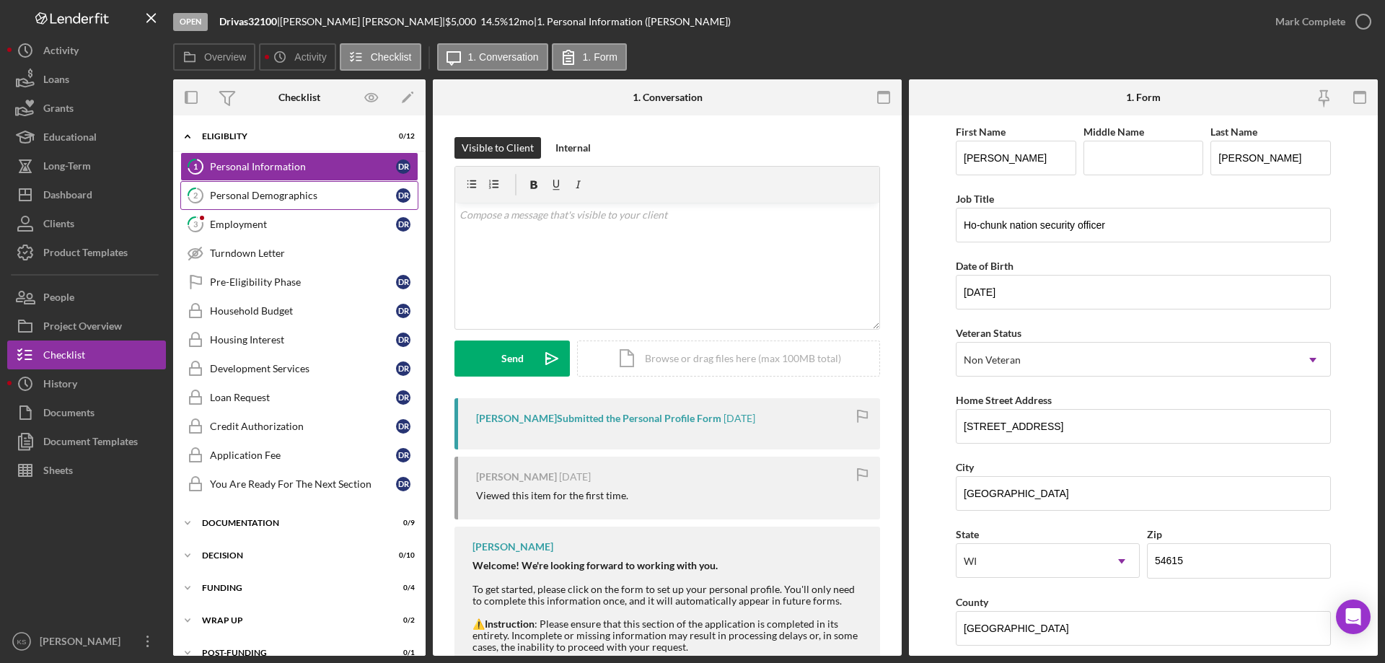
click at [293, 198] on div "Personal Demographics" at bounding box center [303, 196] width 186 height 12
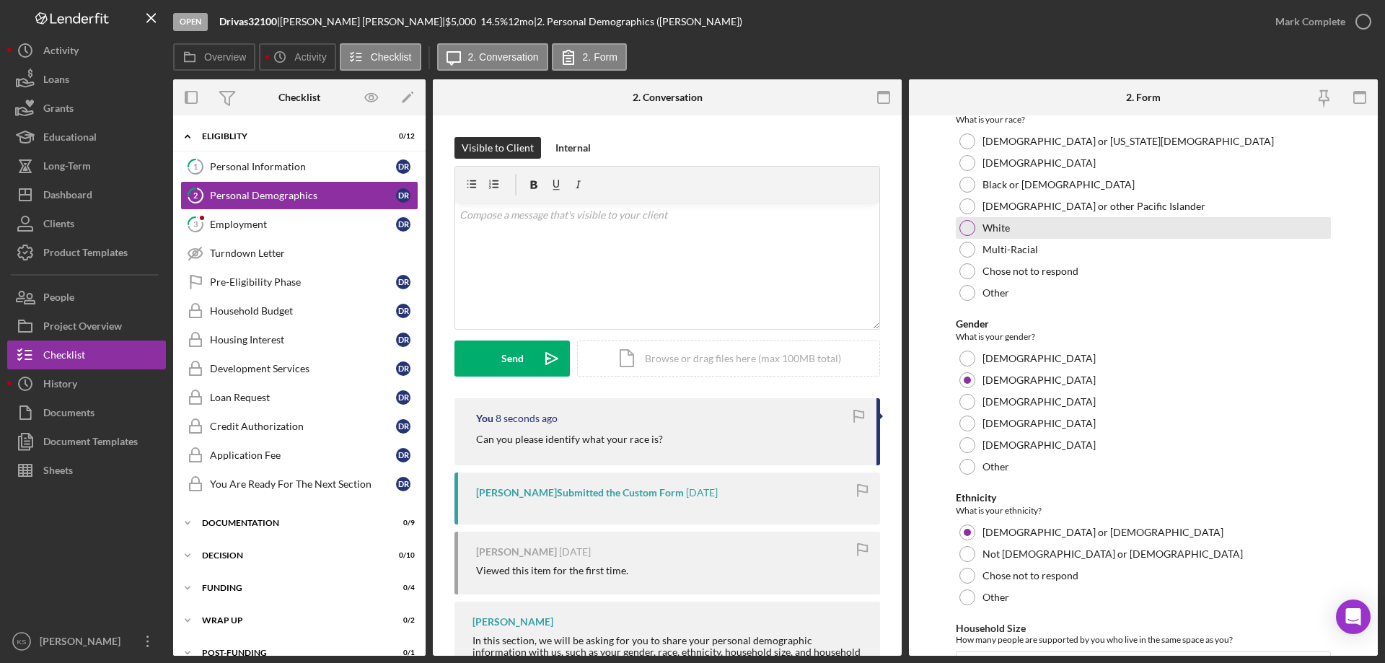
scroll to position [792, 0]
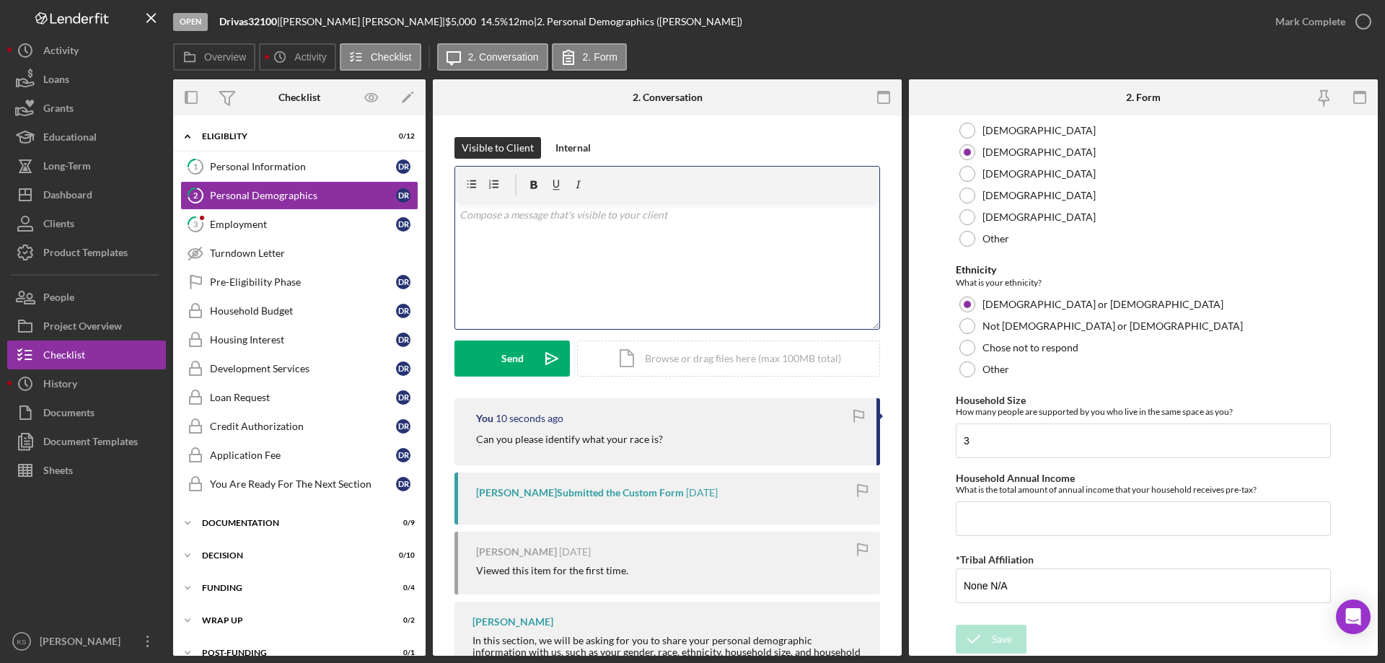
click at [625, 250] on div "v Color teal Color pink Remove color Add row above Add row below Add column bef…" at bounding box center [667, 266] width 424 height 126
click at [518, 347] on div "Send" at bounding box center [512, 358] width 22 height 36
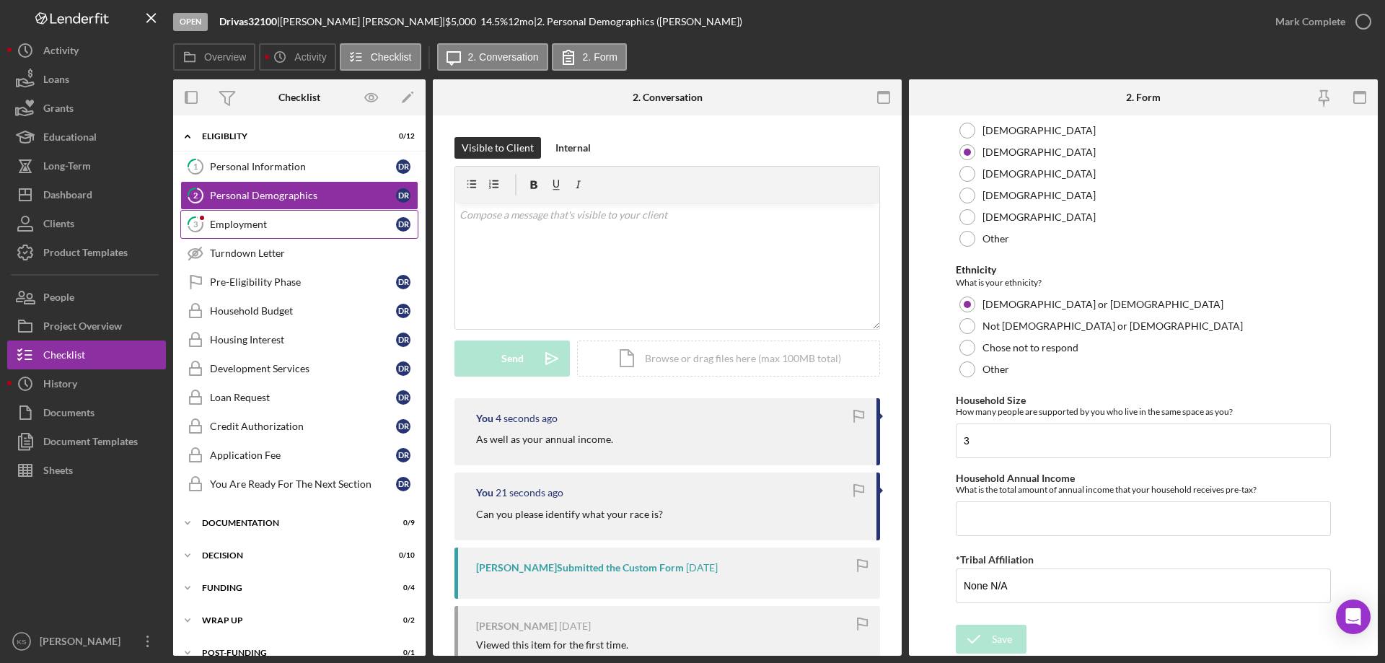
click at [267, 231] on link "3 Employment d R" at bounding box center [299, 224] width 238 height 29
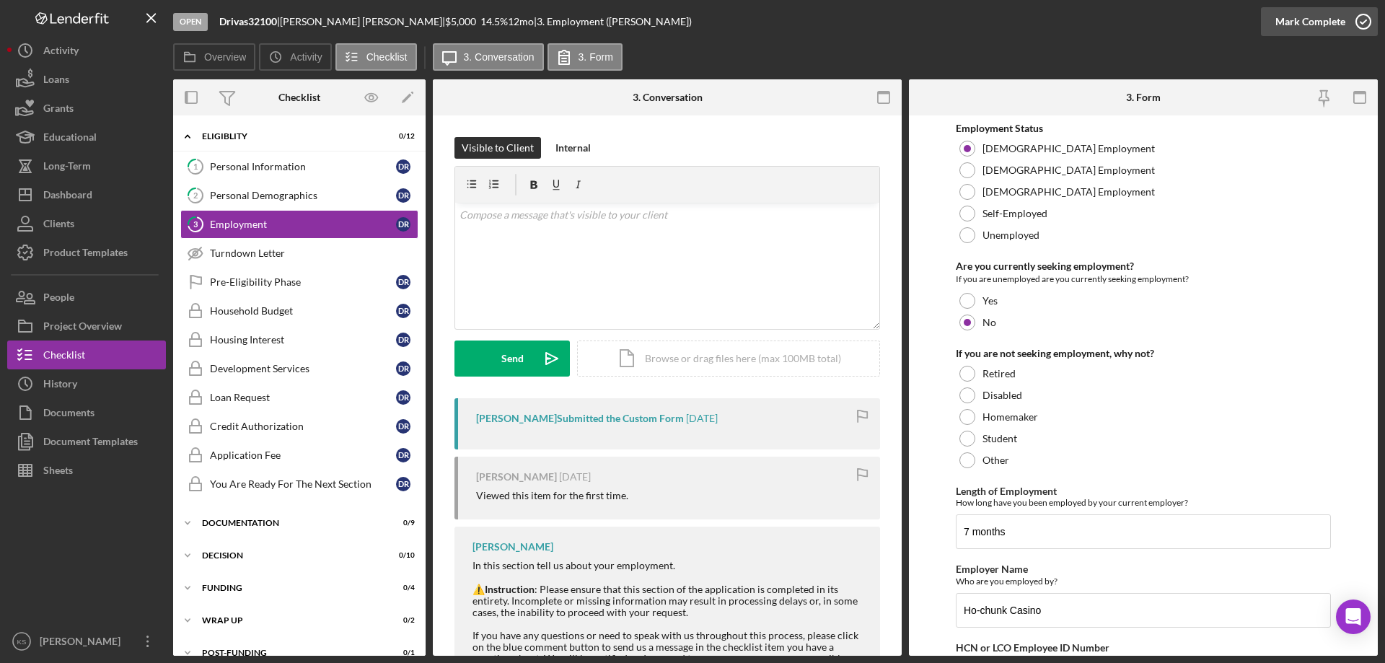
click at [1317, 27] on div "Mark Complete" at bounding box center [1310, 21] width 70 height 29
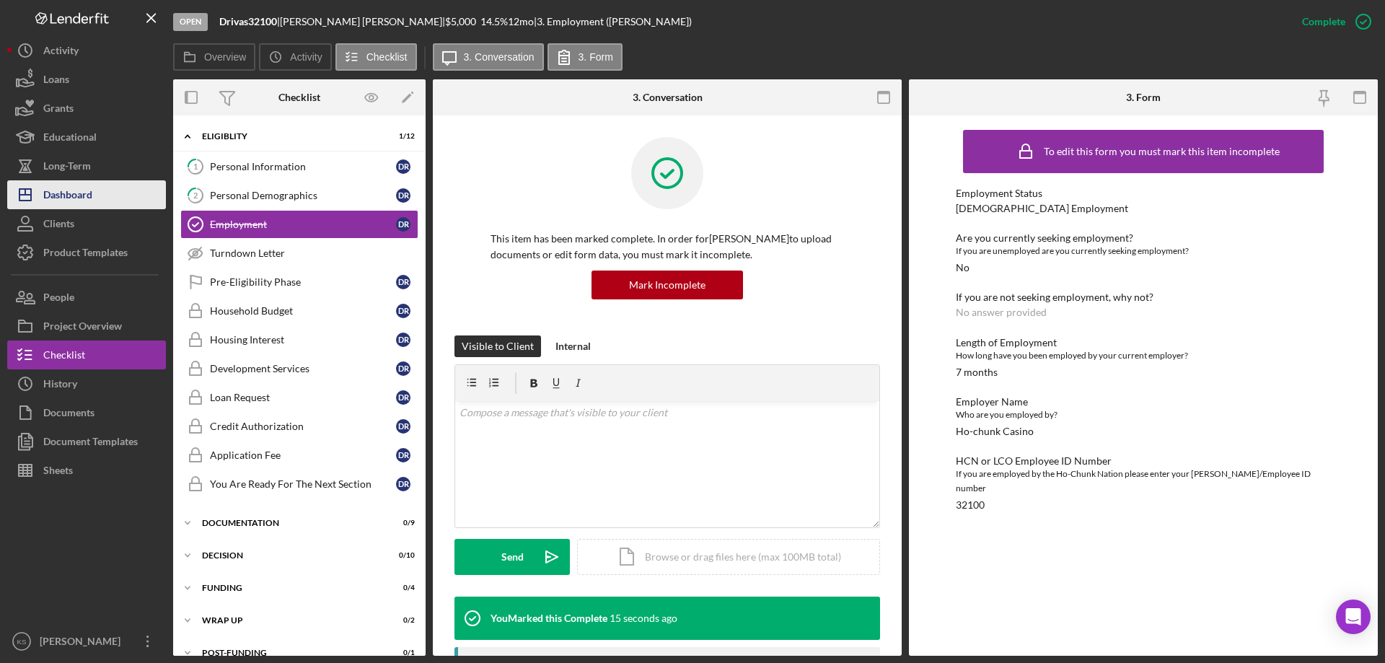
click at [115, 204] on button "Icon/Dashboard Dashboard" at bounding box center [86, 194] width 159 height 29
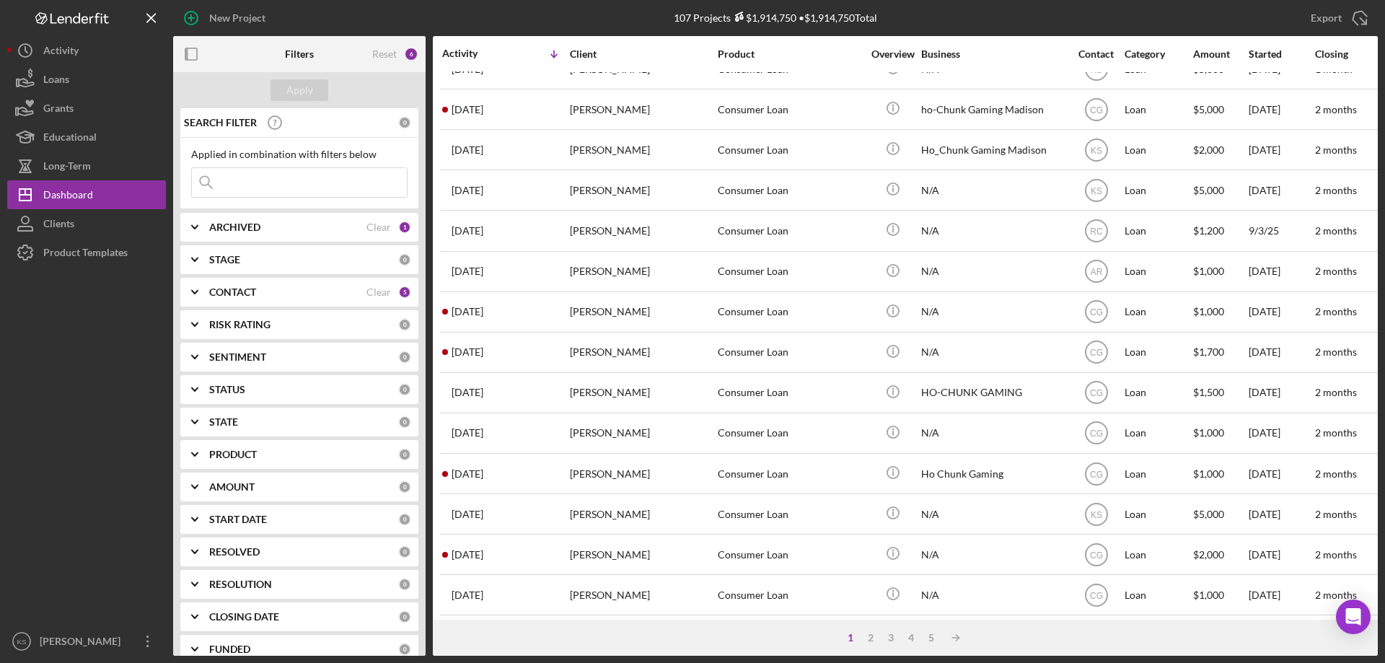
scroll to position [482, 0]
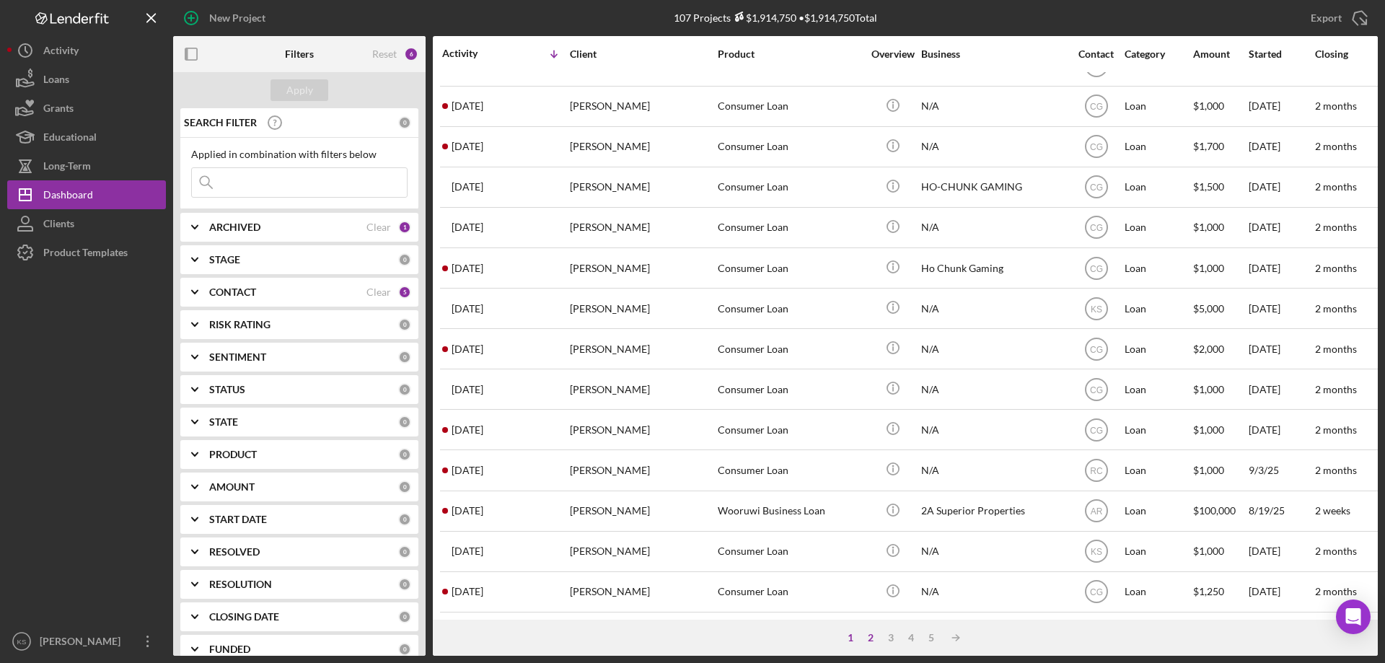
click at [874, 636] on div "2" at bounding box center [870, 638] width 20 height 12
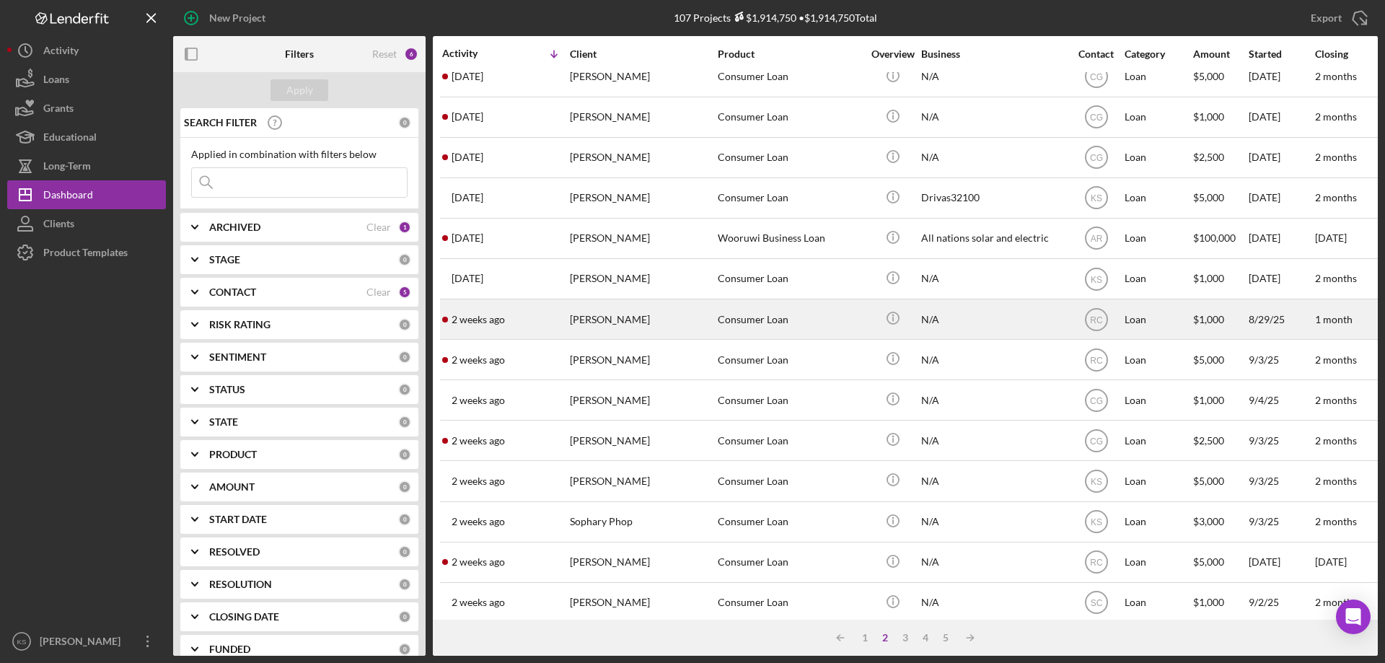
scroll to position [0, 0]
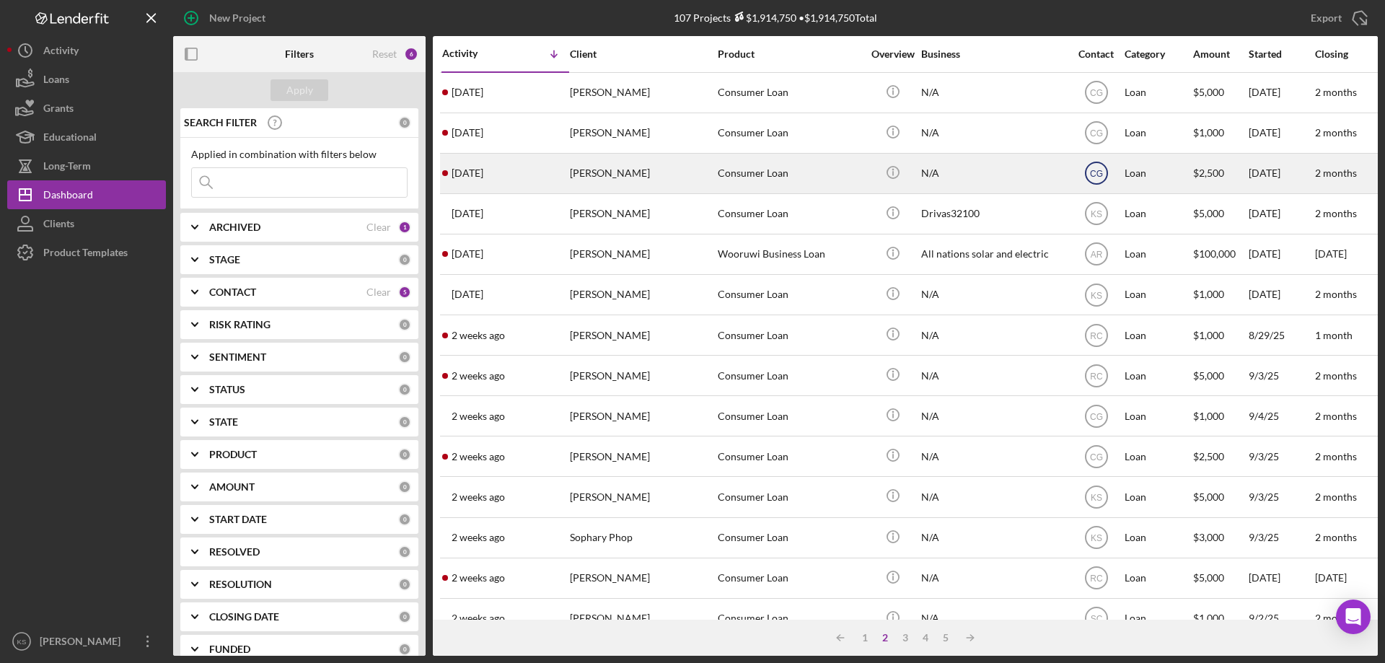
click at [1098, 173] on text "CG" at bounding box center [1096, 174] width 13 height 10
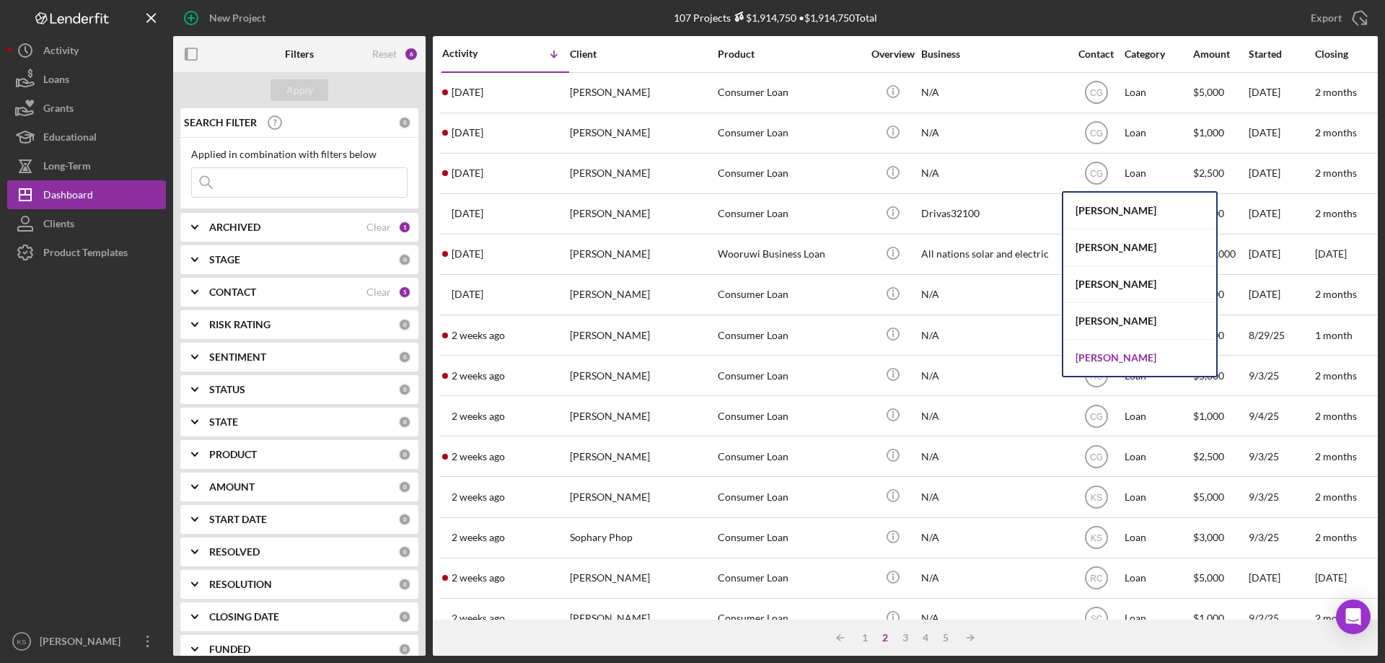
click at [1098, 350] on div "[PERSON_NAME]" at bounding box center [1139, 358] width 153 height 36
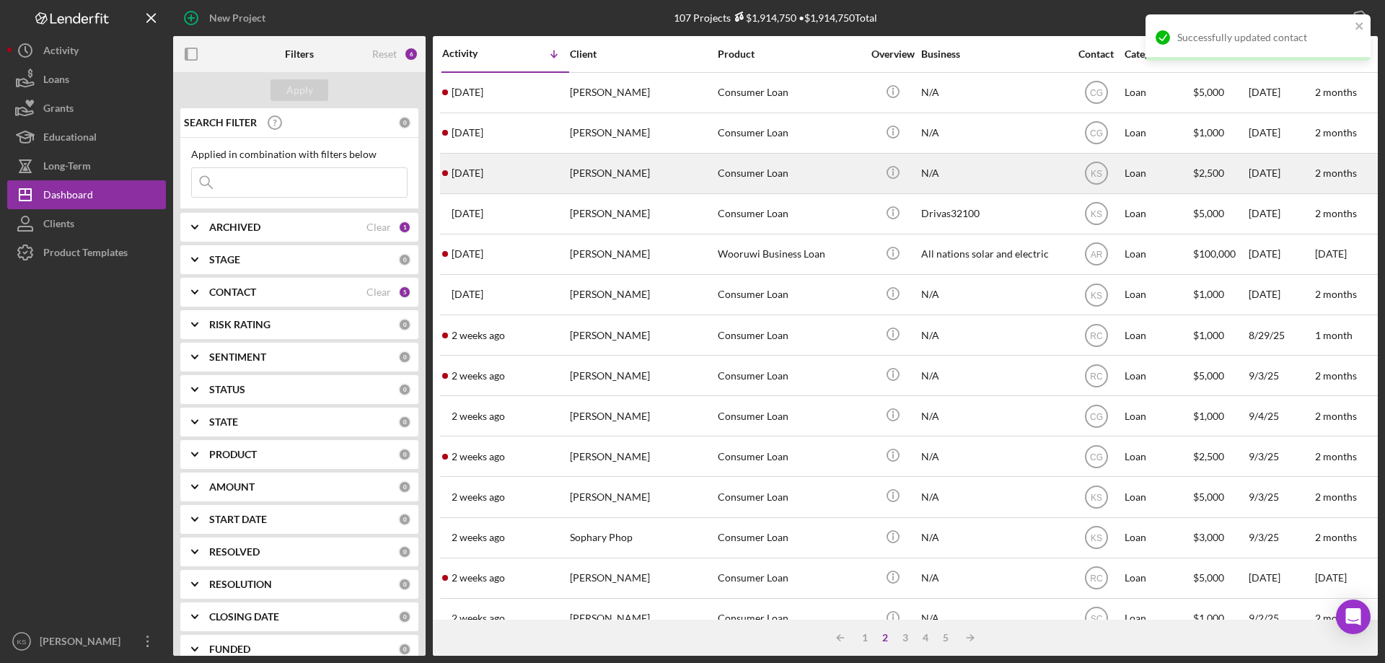
click at [721, 182] on div "Consumer Loan" at bounding box center [790, 173] width 144 height 38
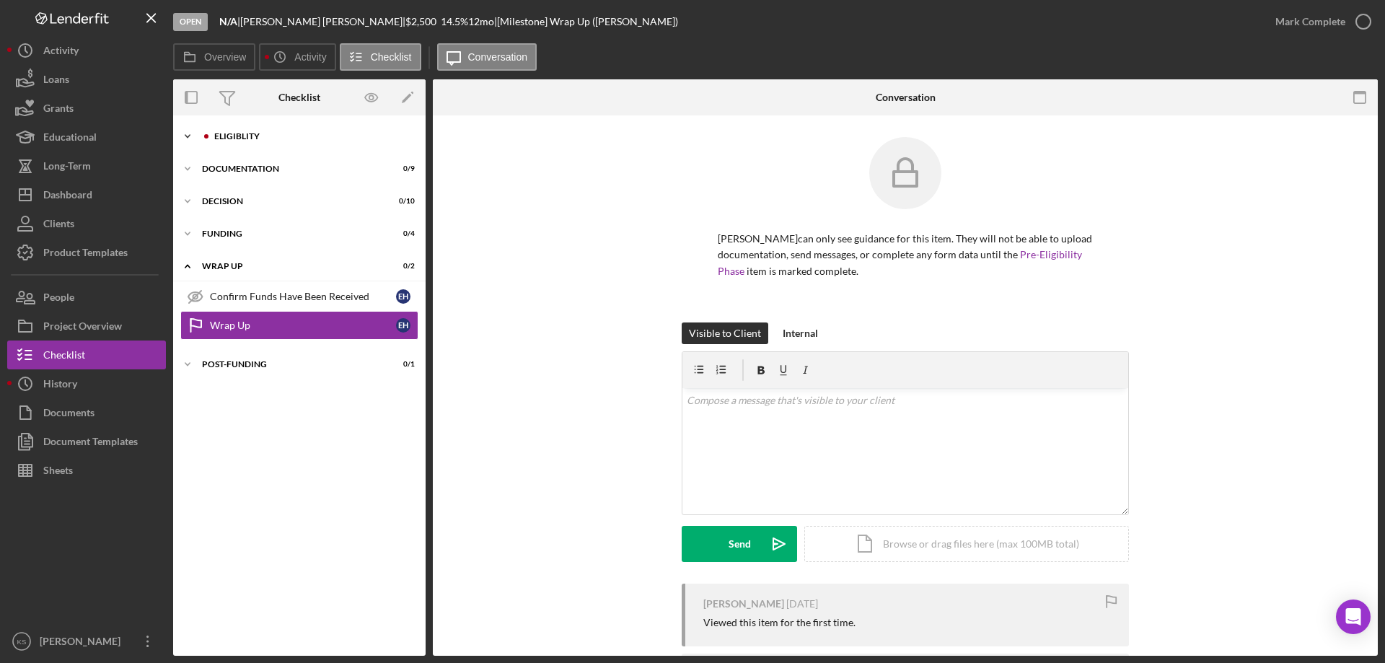
click at [260, 137] on div "Eligiblity" at bounding box center [310, 136] width 193 height 9
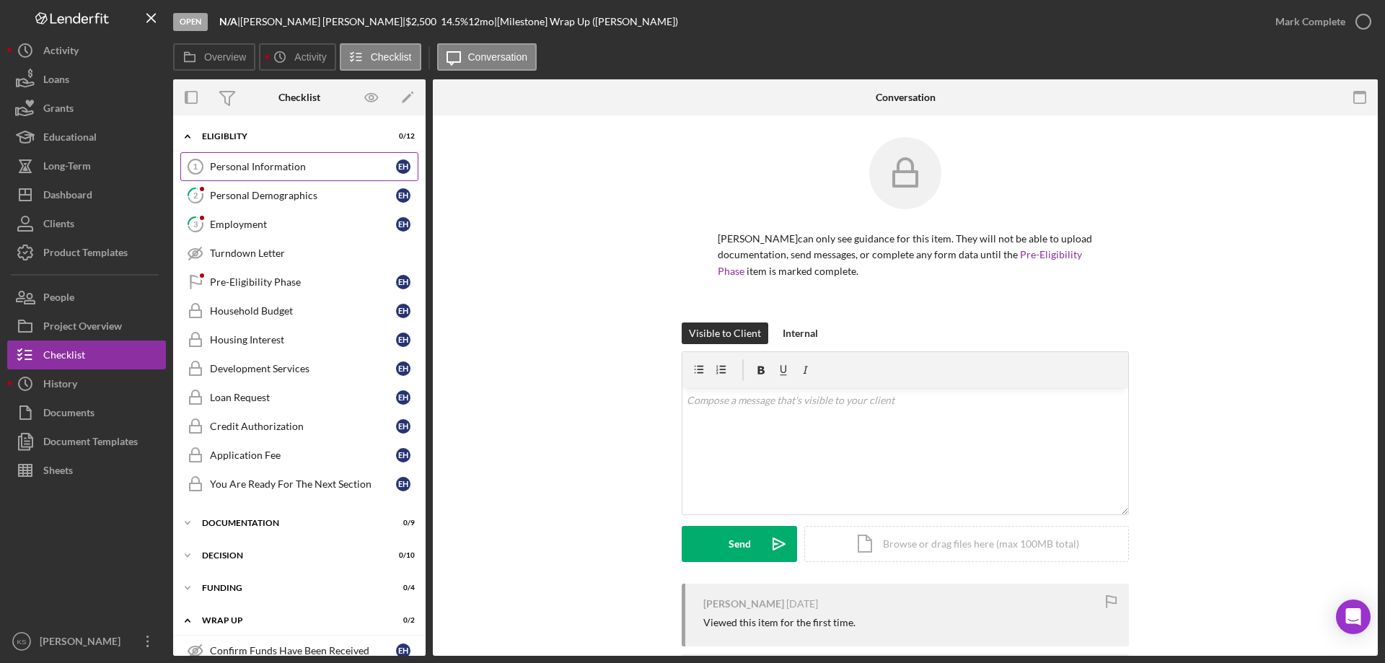
click at [260, 165] on div "Personal Information" at bounding box center [303, 167] width 186 height 12
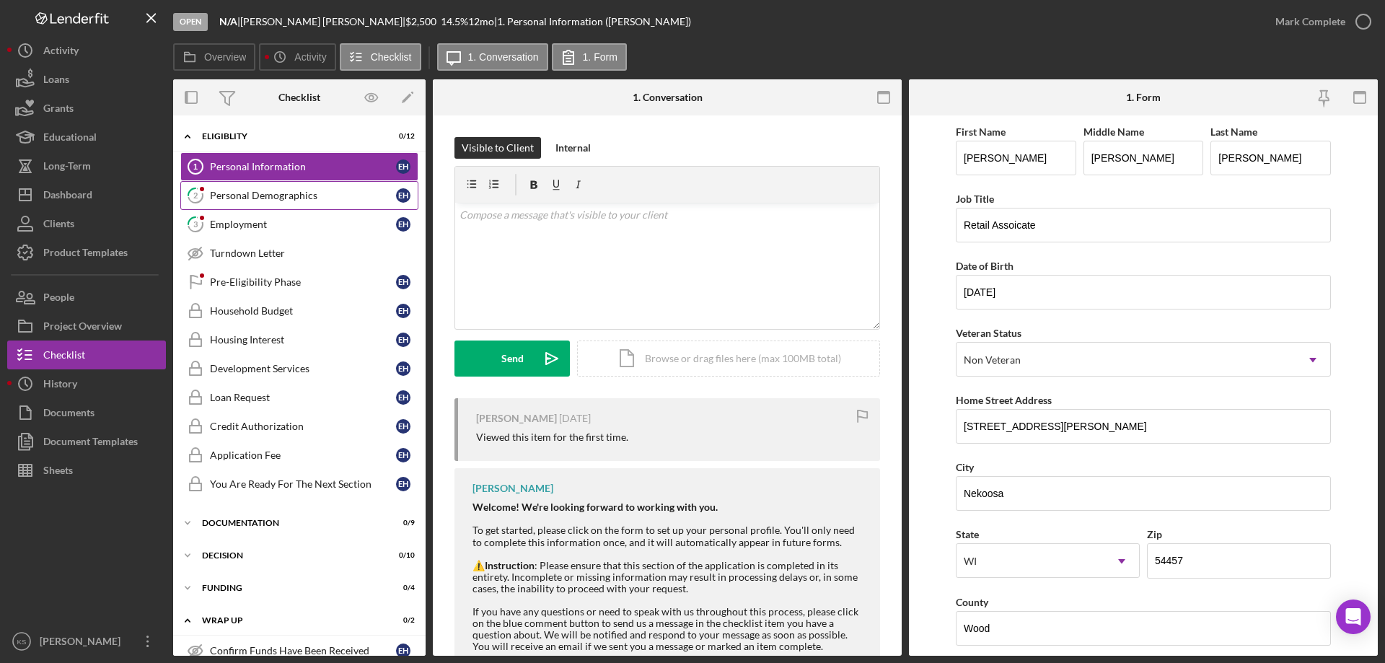
click at [258, 190] on div "Personal Demographics" at bounding box center [303, 196] width 186 height 12
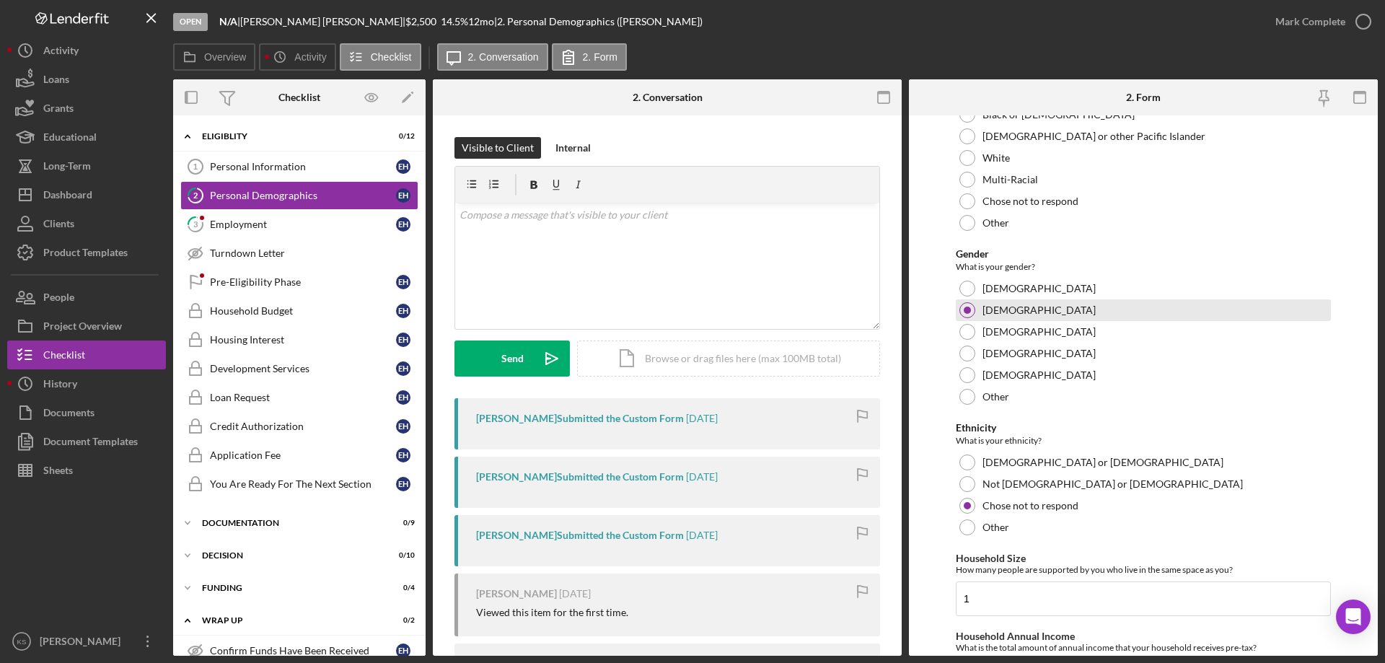
scroll to position [792, 0]
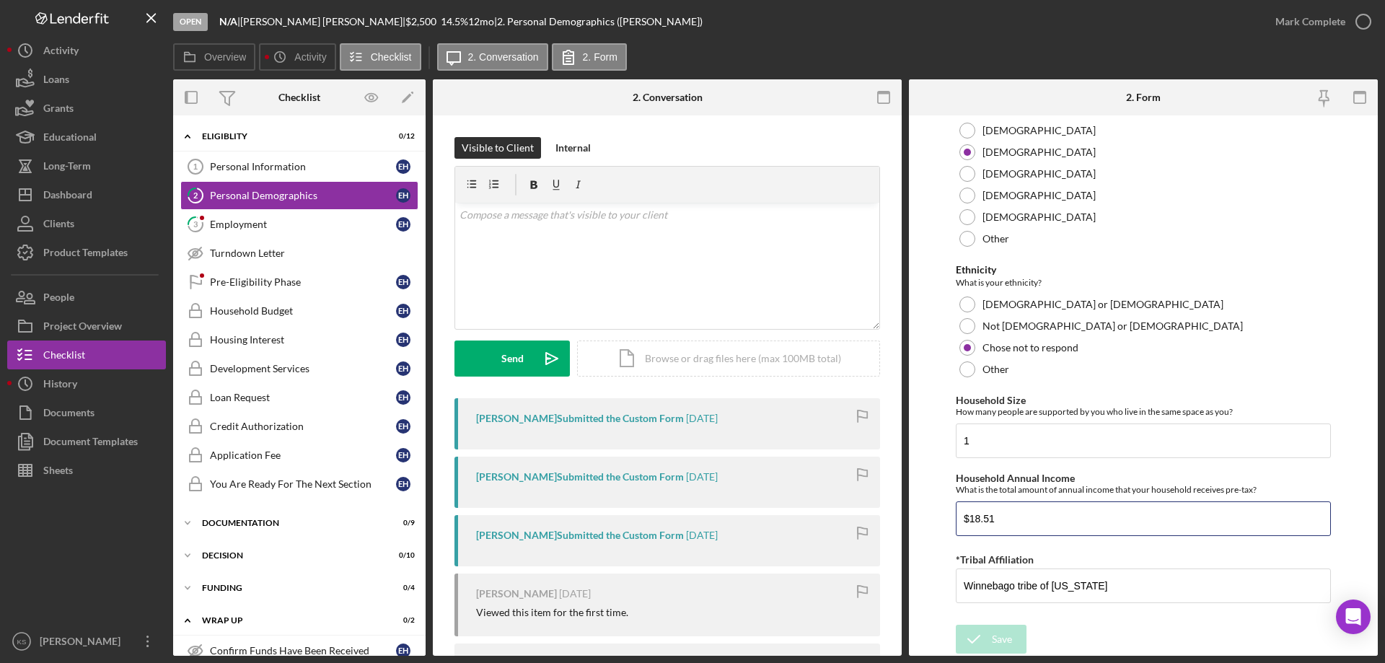
drag, startPoint x: 1010, startPoint y: 515, endPoint x: 874, endPoint y: 517, distance: 135.6
click at [874, 517] on div "Overview Internal Workflow Stage Open Icon/Dropdown Arrow Archive (can unarchiv…" at bounding box center [775, 367] width 1204 height 576
click at [1046, 514] on input "$18.51" at bounding box center [1142, 518] width 375 height 35
click at [685, 295] on div "v Color teal Color pink Remove color Add row above Add row below Add column bef…" at bounding box center [667, 266] width 424 height 126
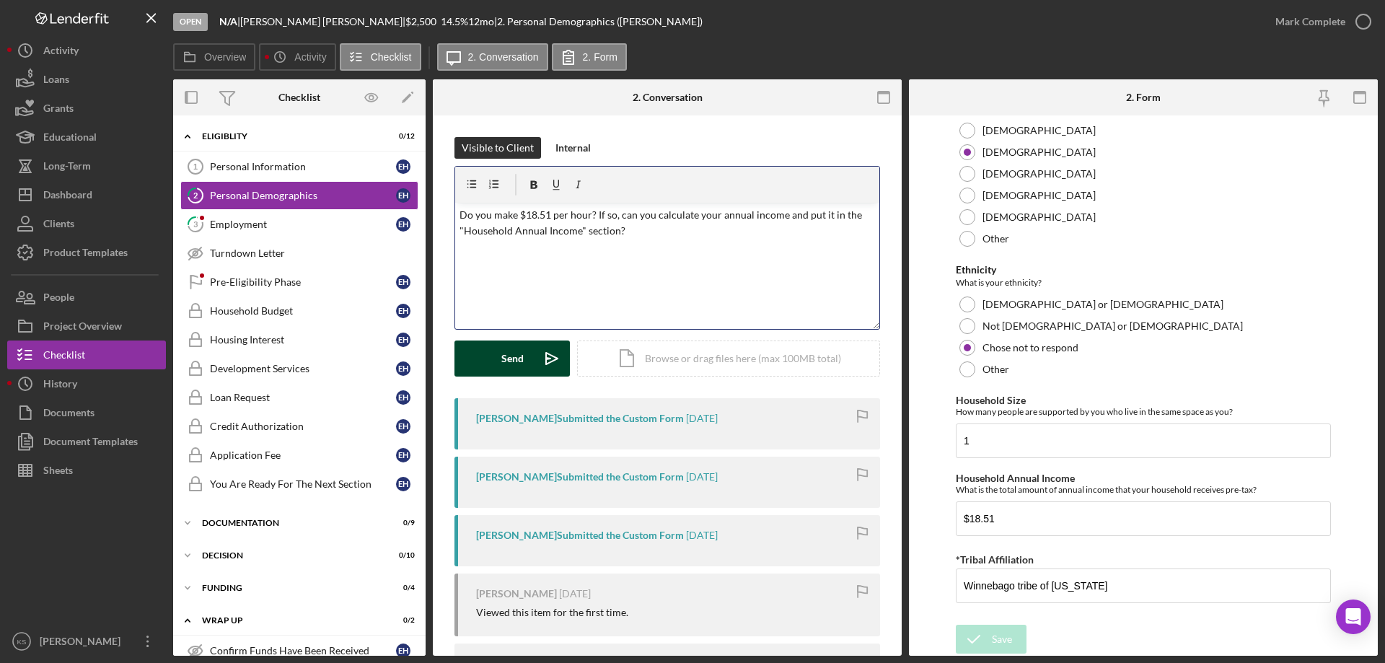
click at [511, 358] on div "Send" at bounding box center [512, 358] width 22 height 36
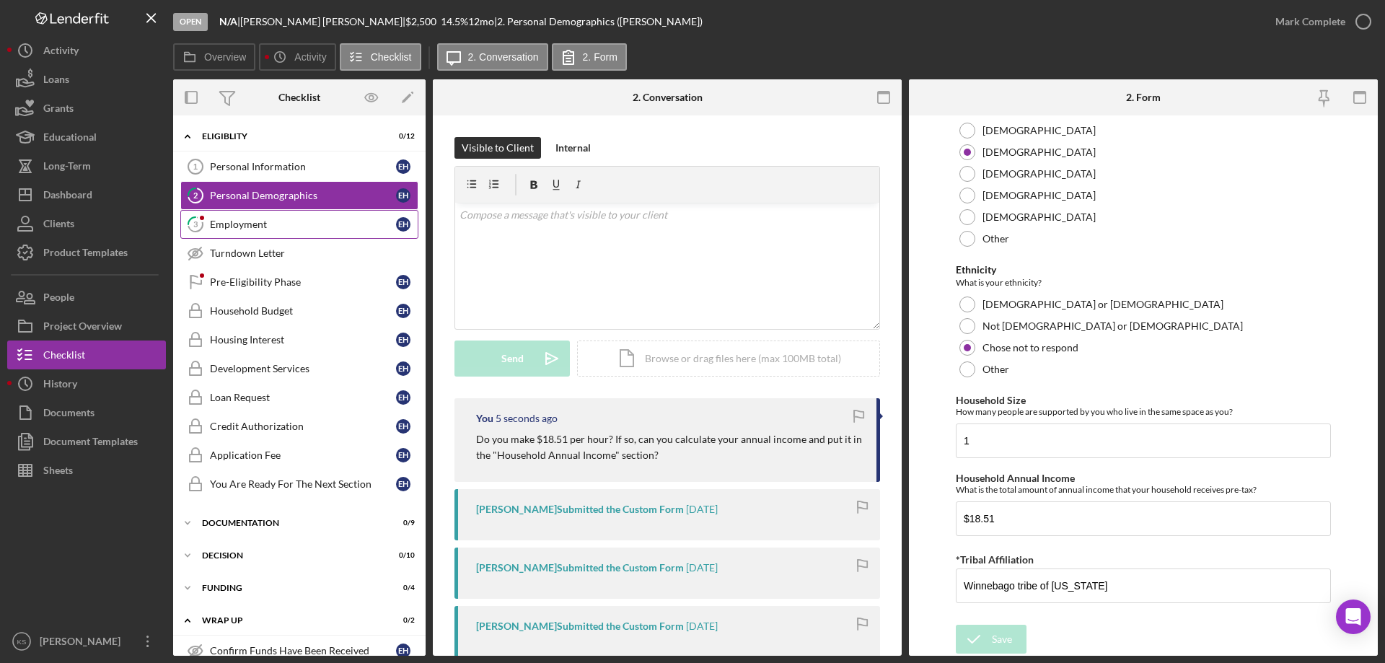
click at [261, 220] on div "Employment" at bounding box center [303, 225] width 186 height 12
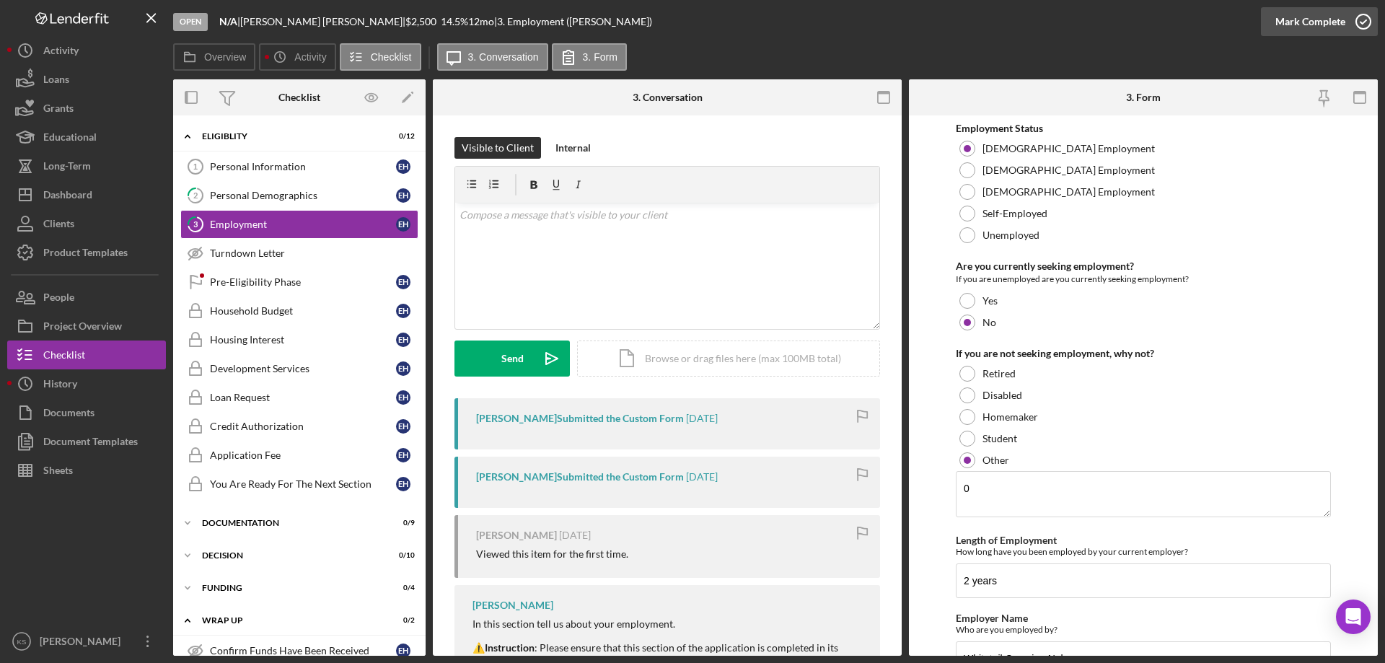
click at [1292, 18] on div "Mark Complete" at bounding box center [1310, 21] width 70 height 29
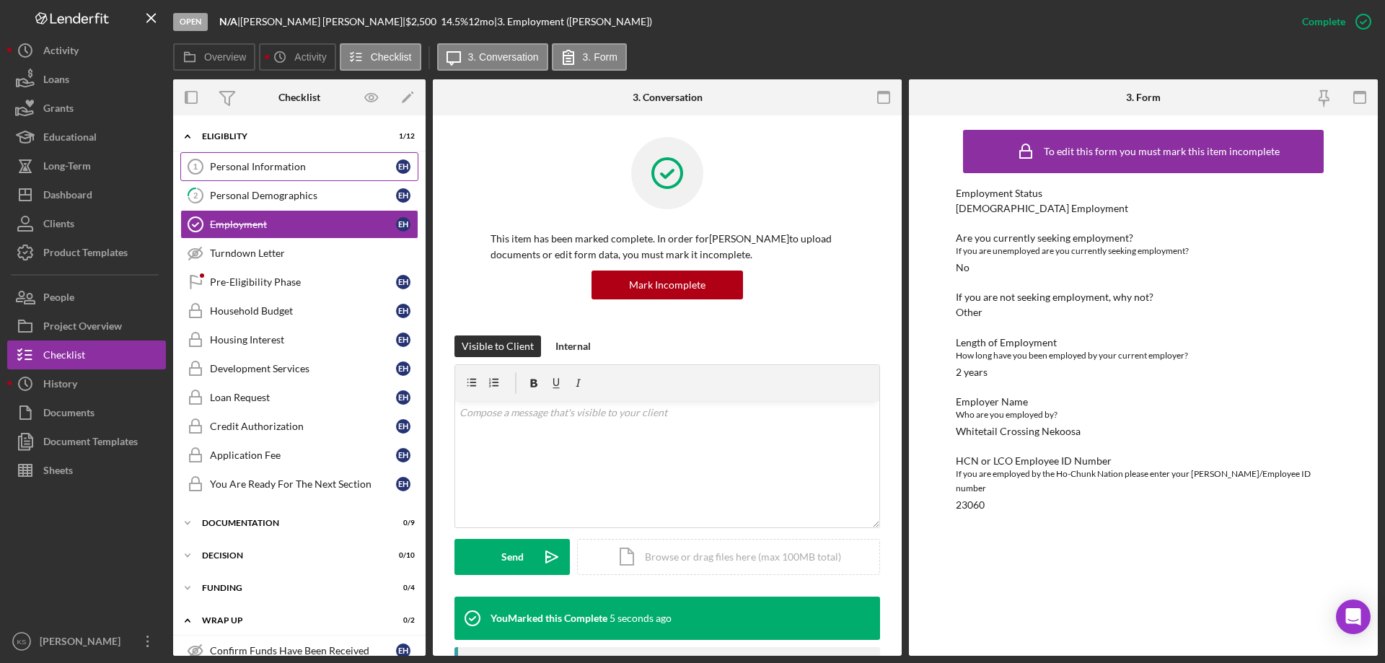
click at [319, 164] on div "Personal Information" at bounding box center [303, 167] width 186 height 12
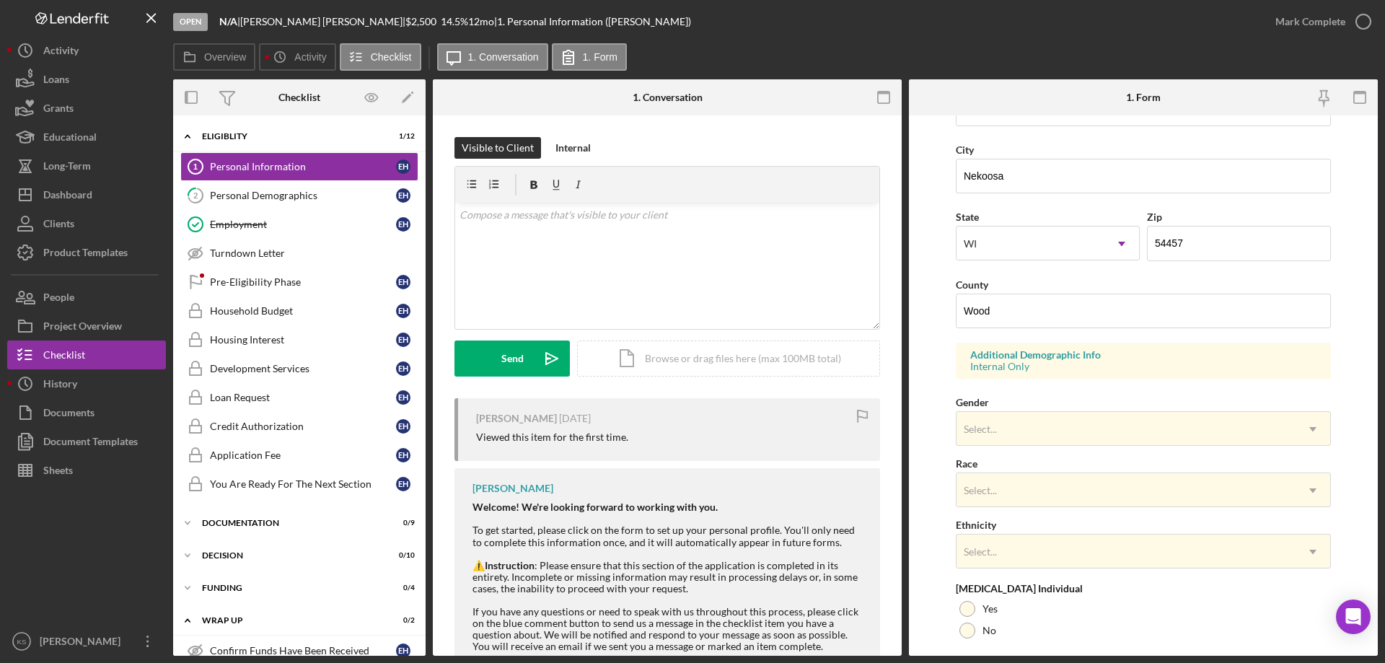
scroll to position [423, 0]
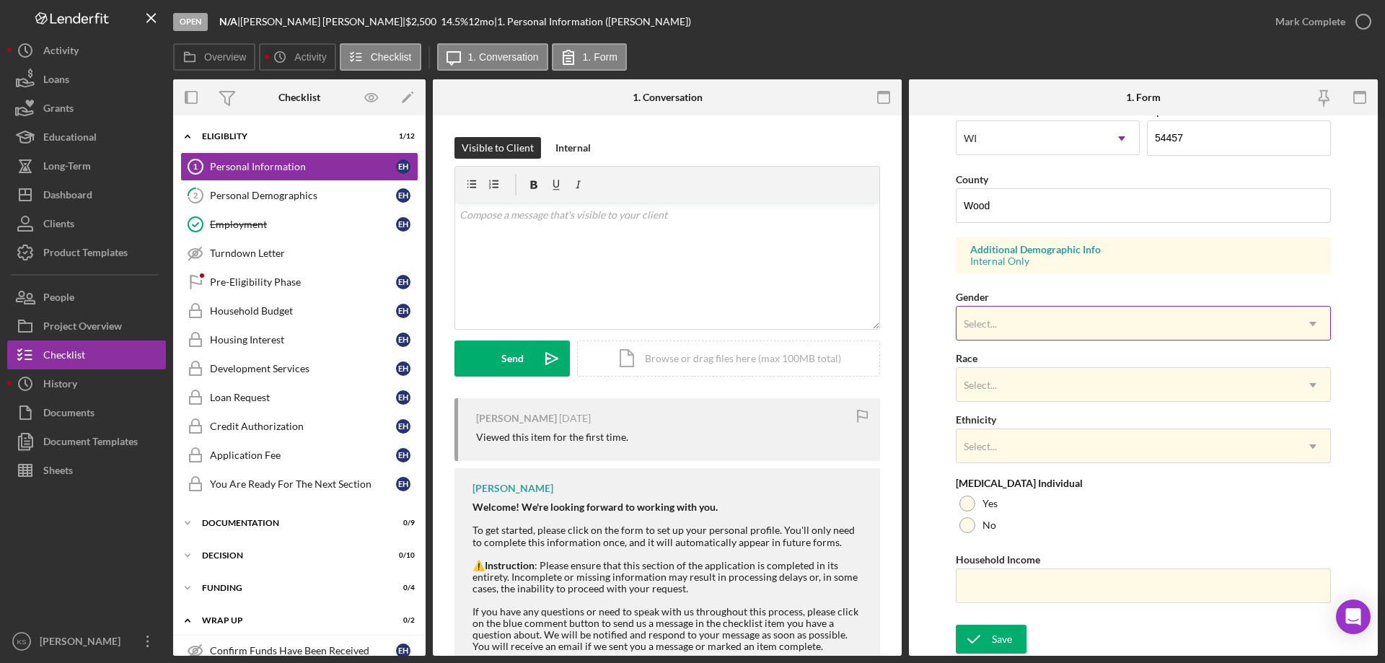
click at [1010, 337] on div "Select..." at bounding box center [1125, 323] width 339 height 33
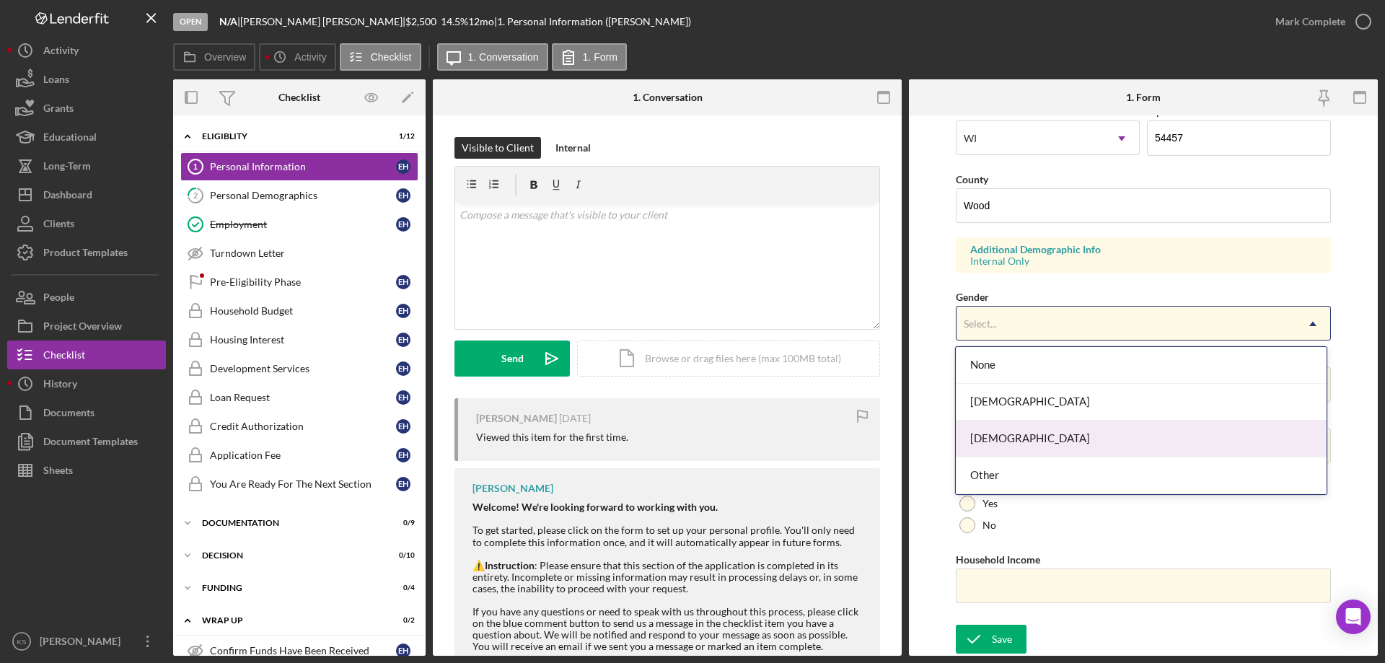
click at [999, 435] on div "[DEMOGRAPHIC_DATA]" at bounding box center [1140, 438] width 370 height 37
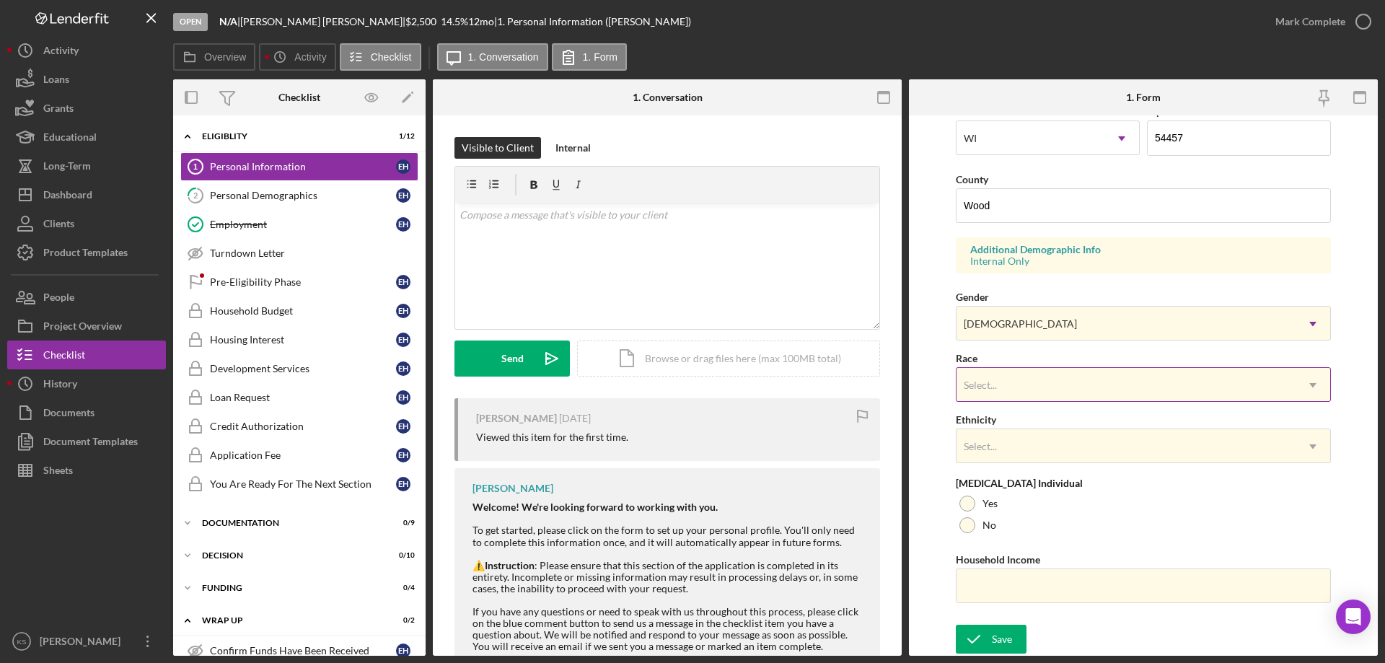
click at [1030, 381] on div "Select..." at bounding box center [1125, 384] width 339 height 33
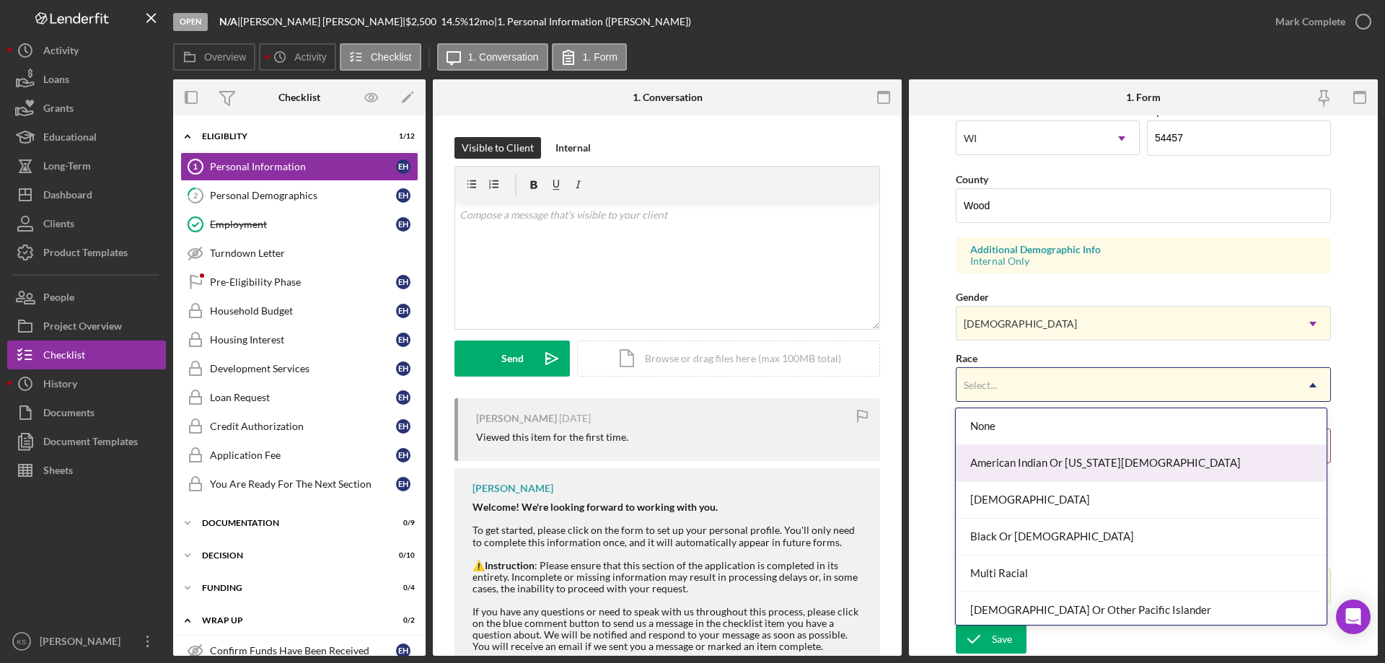
click at [1040, 459] on div "American Indian Or [US_STATE][DEMOGRAPHIC_DATA]" at bounding box center [1140, 463] width 370 height 37
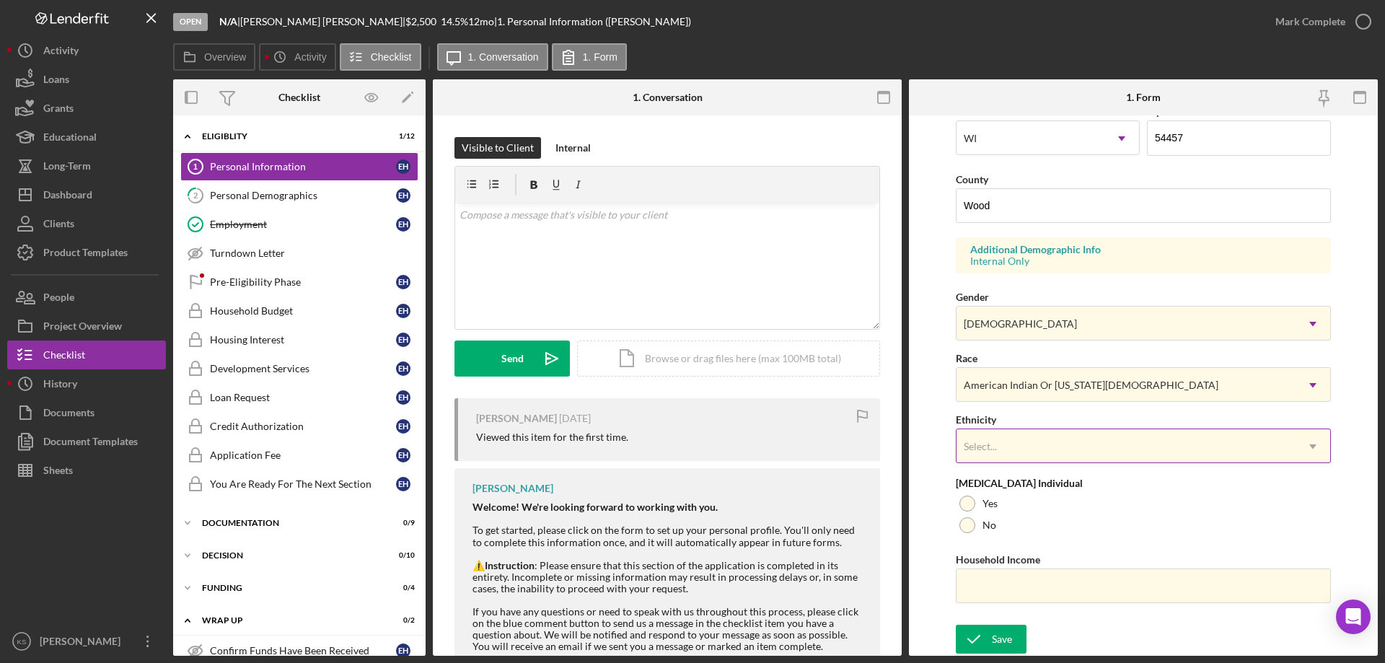
click at [1040, 459] on div "Select..." at bounding box center [1125, 446] width 339 height 33
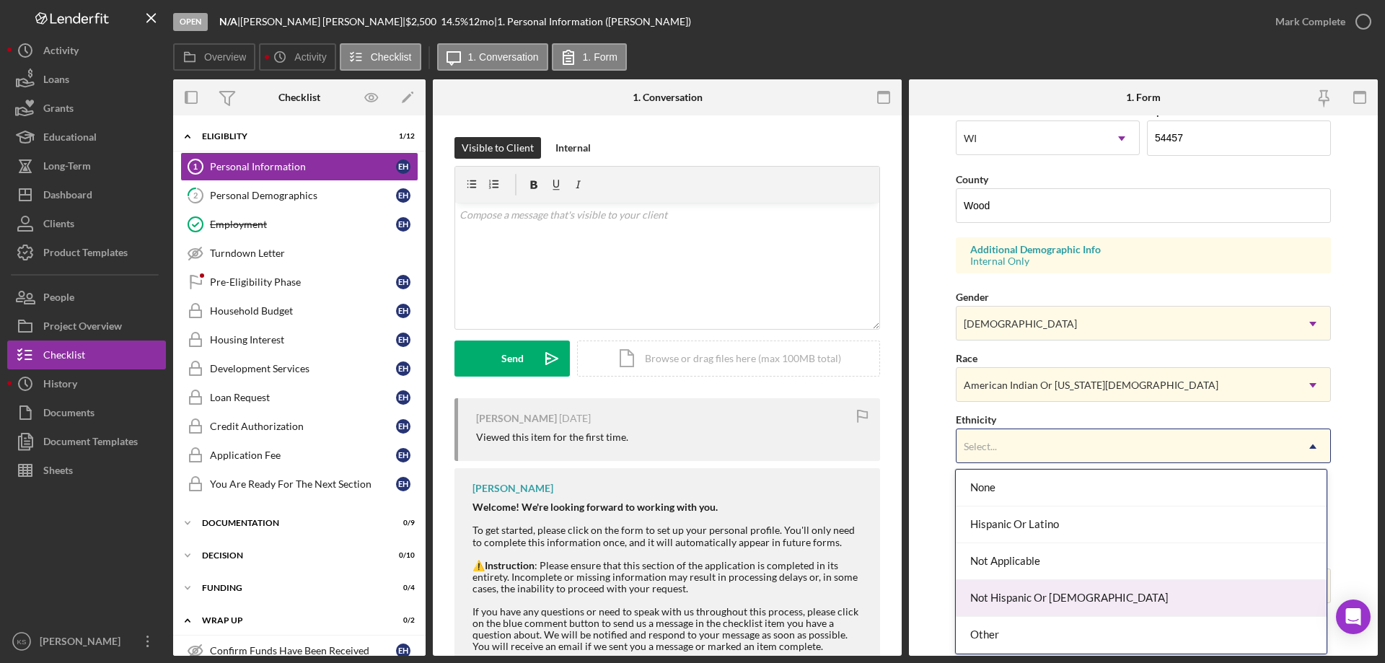
click at [1042, 602] on div "Not Hispanic Or [DEMOGRAPHIC_DATA]" at bounding box center [1140, 598] width 370 height 37
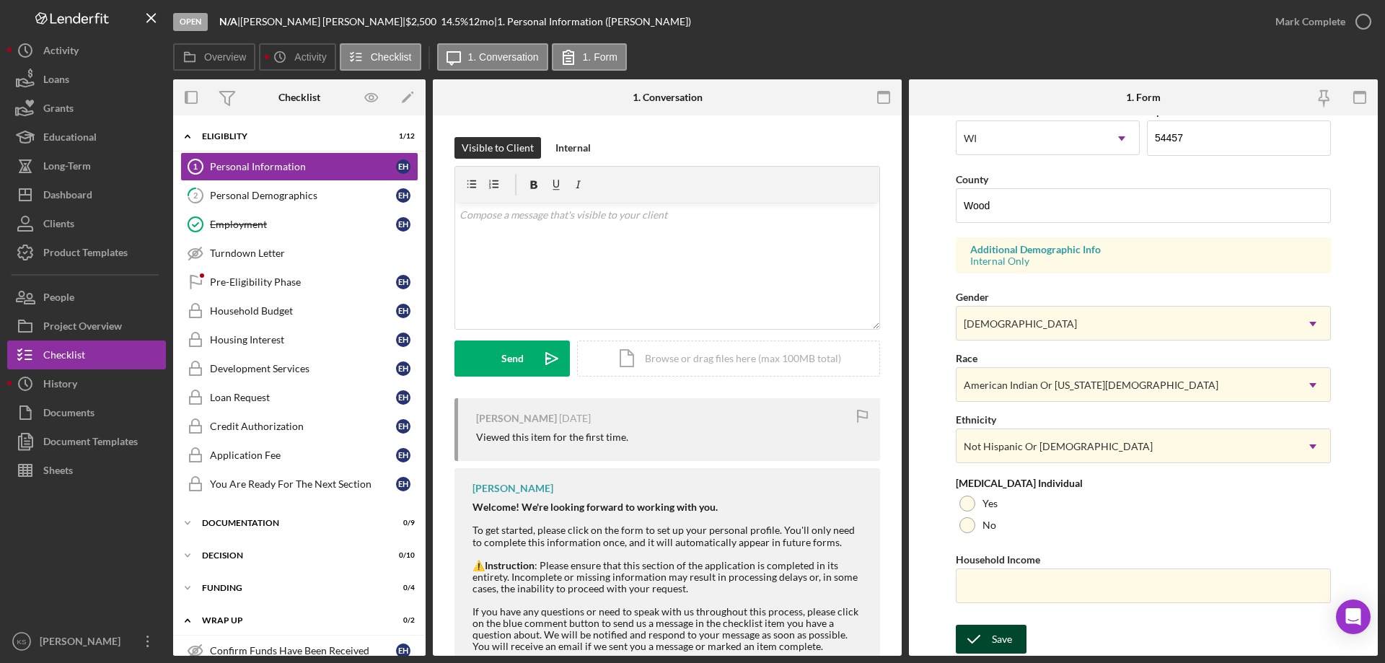
click at [993, 650] on div "Save" at bounding box center [1002, 638] width 20 height 29
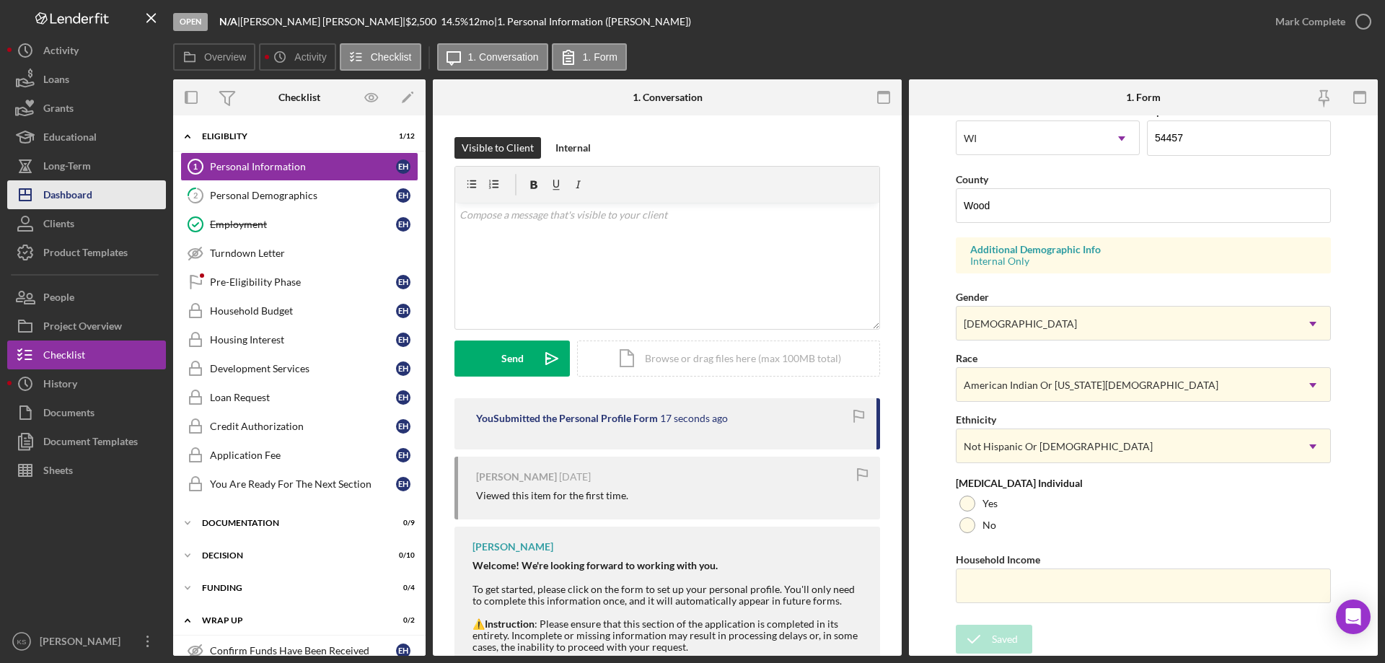
click at [88, 184] on div "Dashboard" at bounding box center [67, 196] width 49 height 32
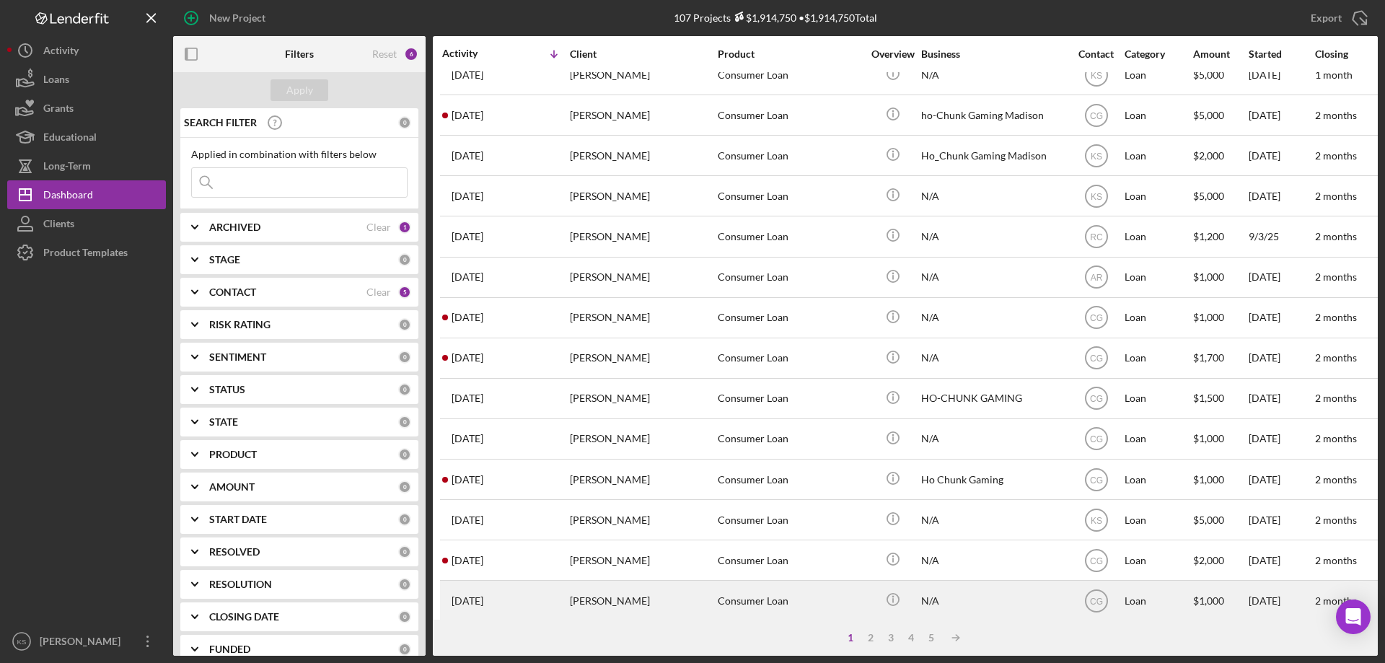
scroll to position [482, 0]
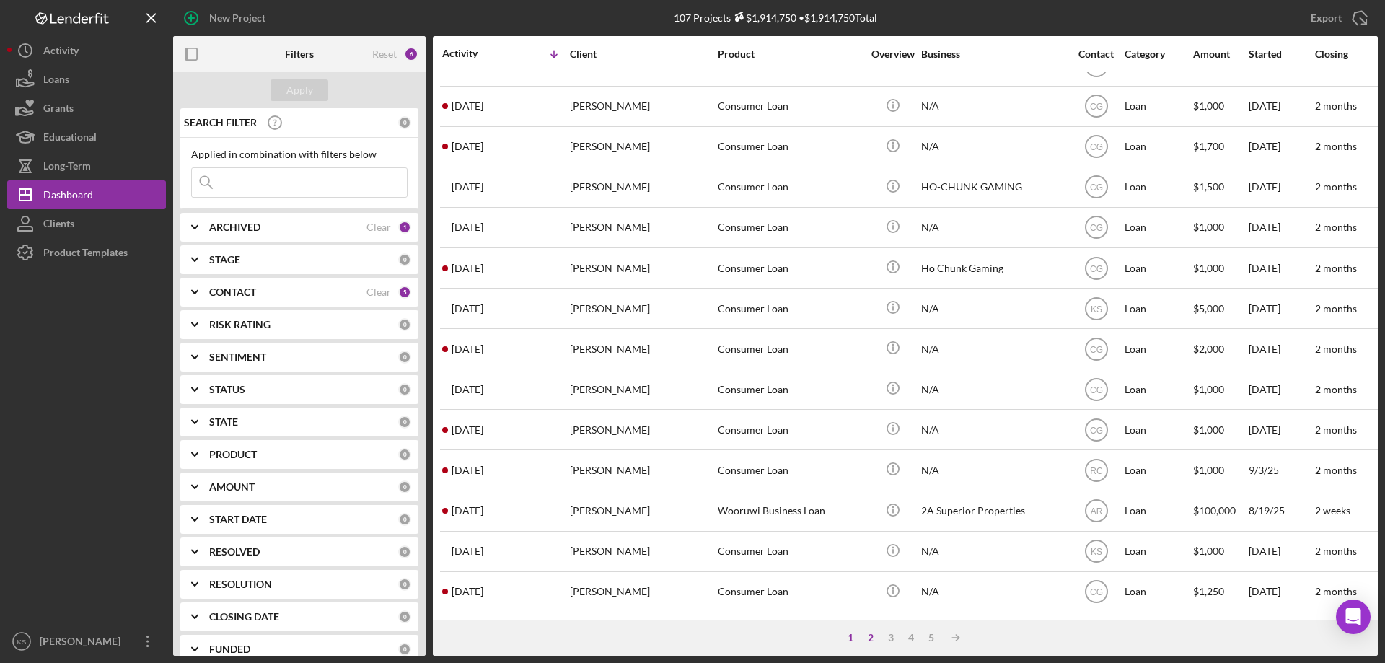
click at [872, 637] on div "2" at bounding box center [870, 638] width 20 height 12
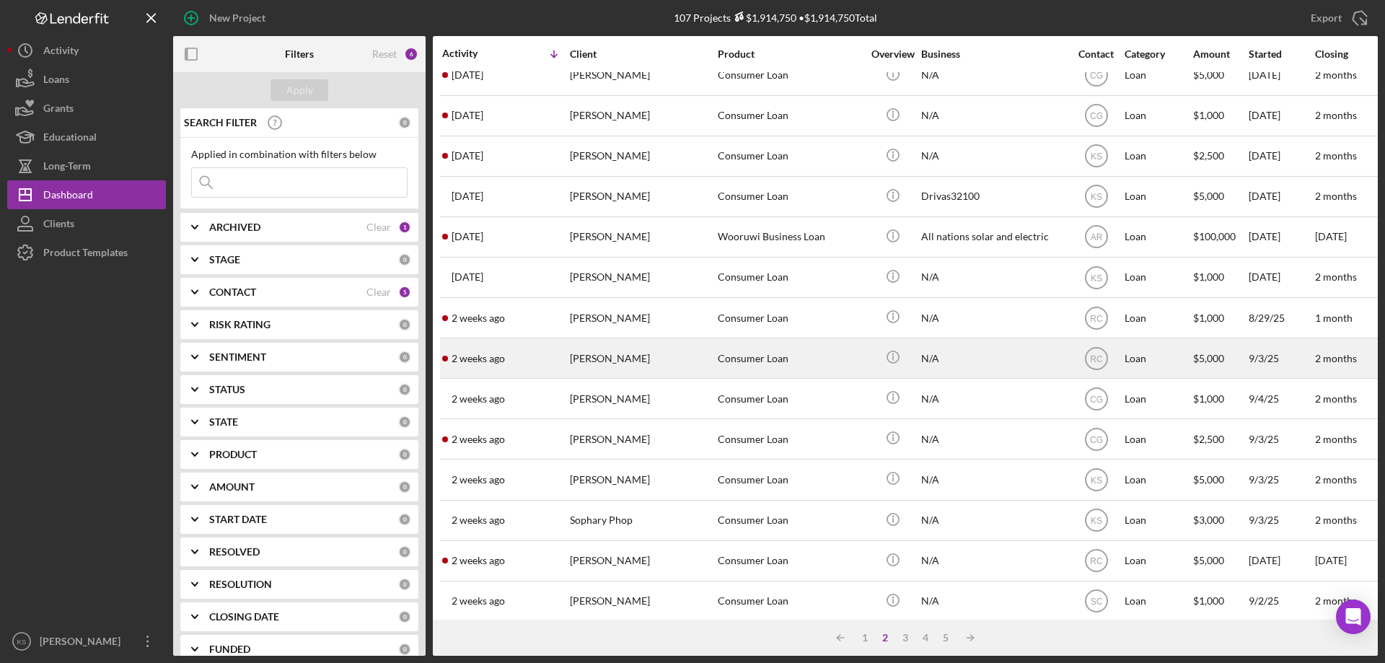
scroll to position [0, 0]
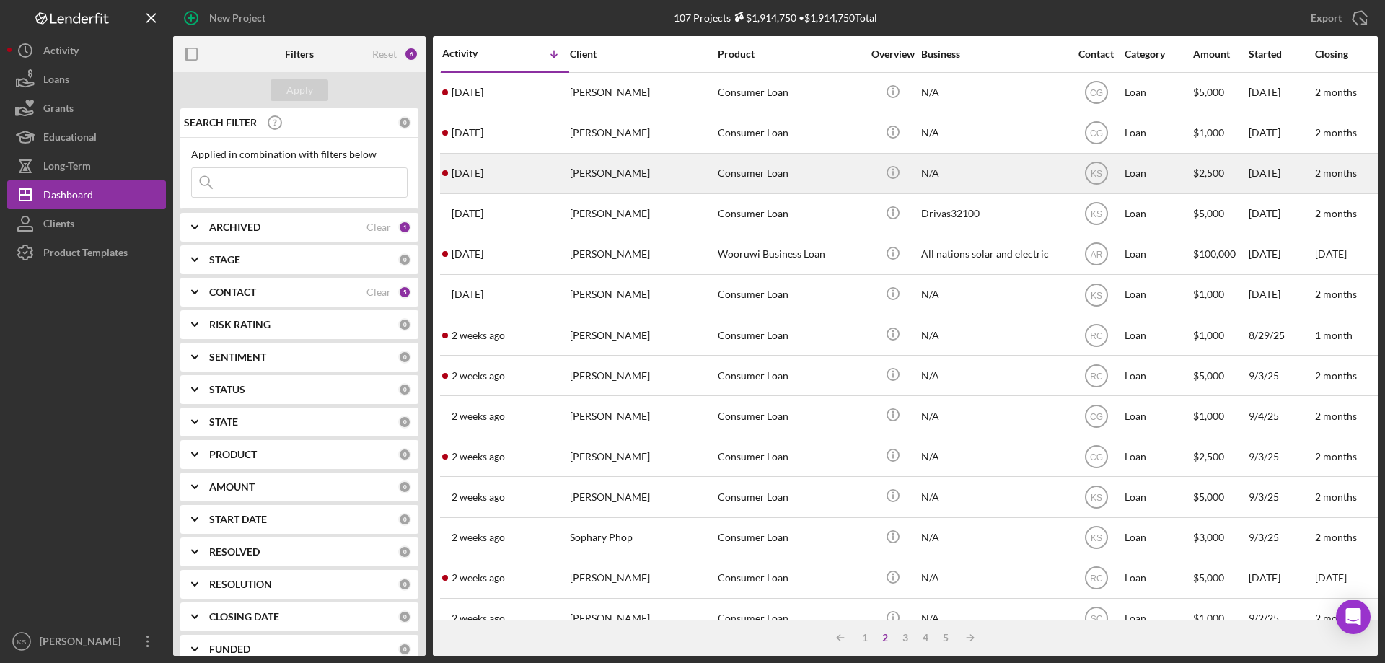
click at [663, 181] on div "[PERSON_NAME]" at bounding box center [642, 173] width 144 height 38
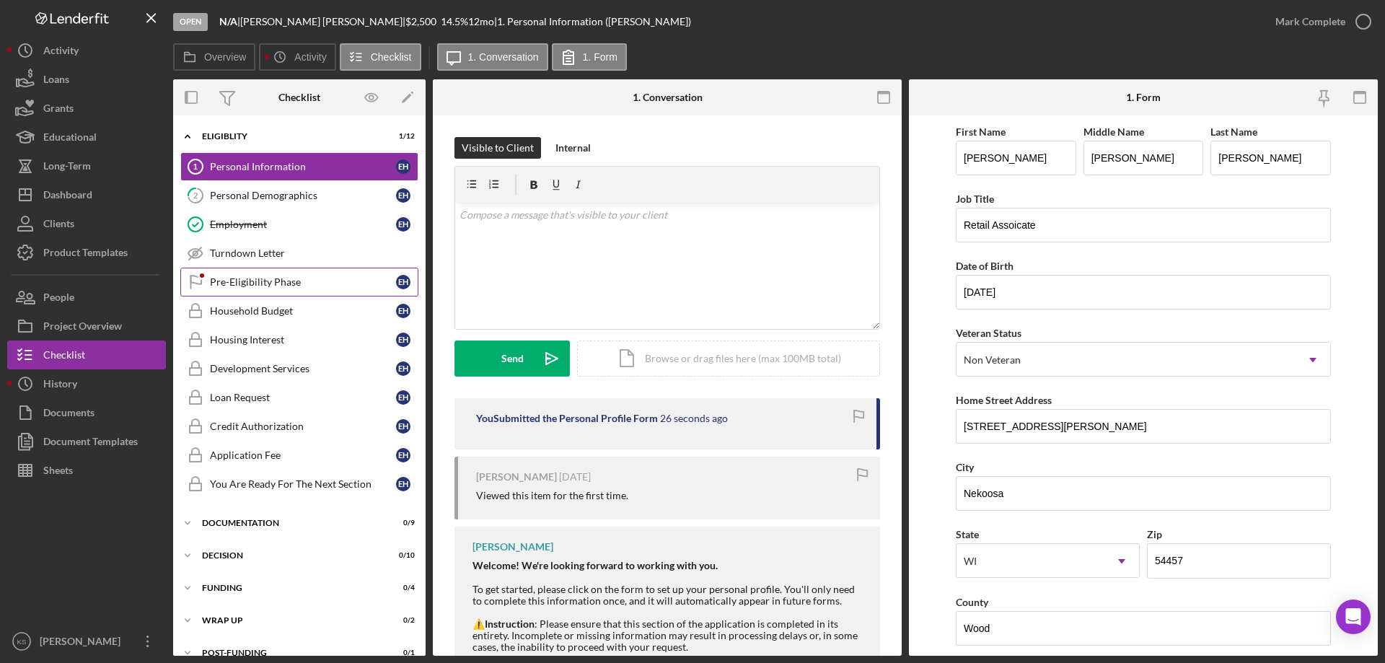
click at [239, 276] on div "Pre-Eligibility Phase" at bounding box center [303, 282] width 186 height 12
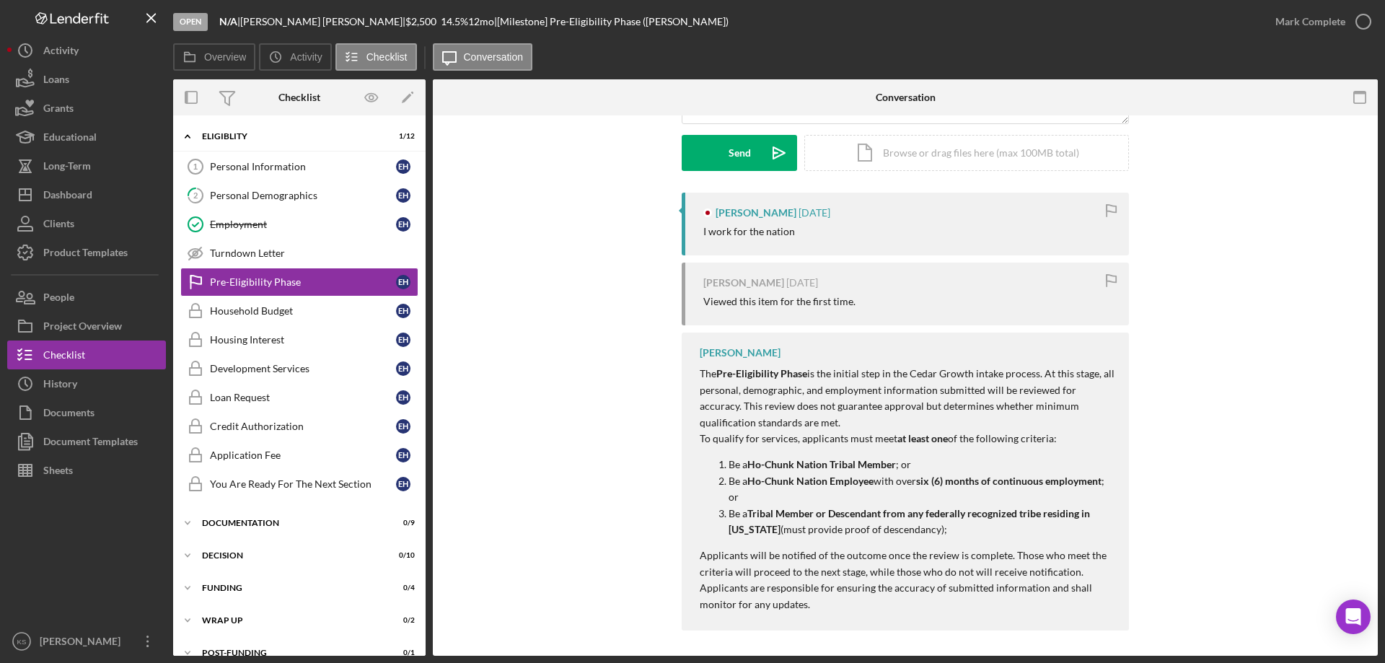
scroll to position [209, 0]
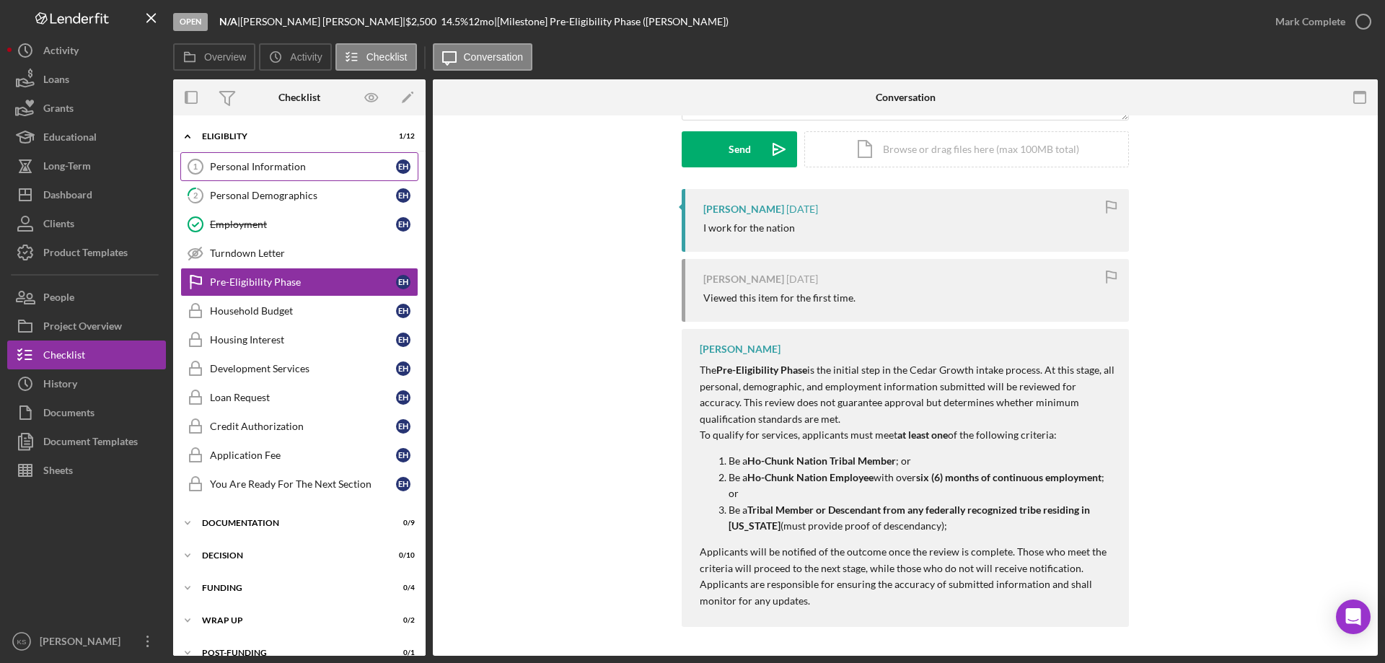
click at [273, 172] on div "Personal Information" at bounding box center [303, 167] width 186 height 12
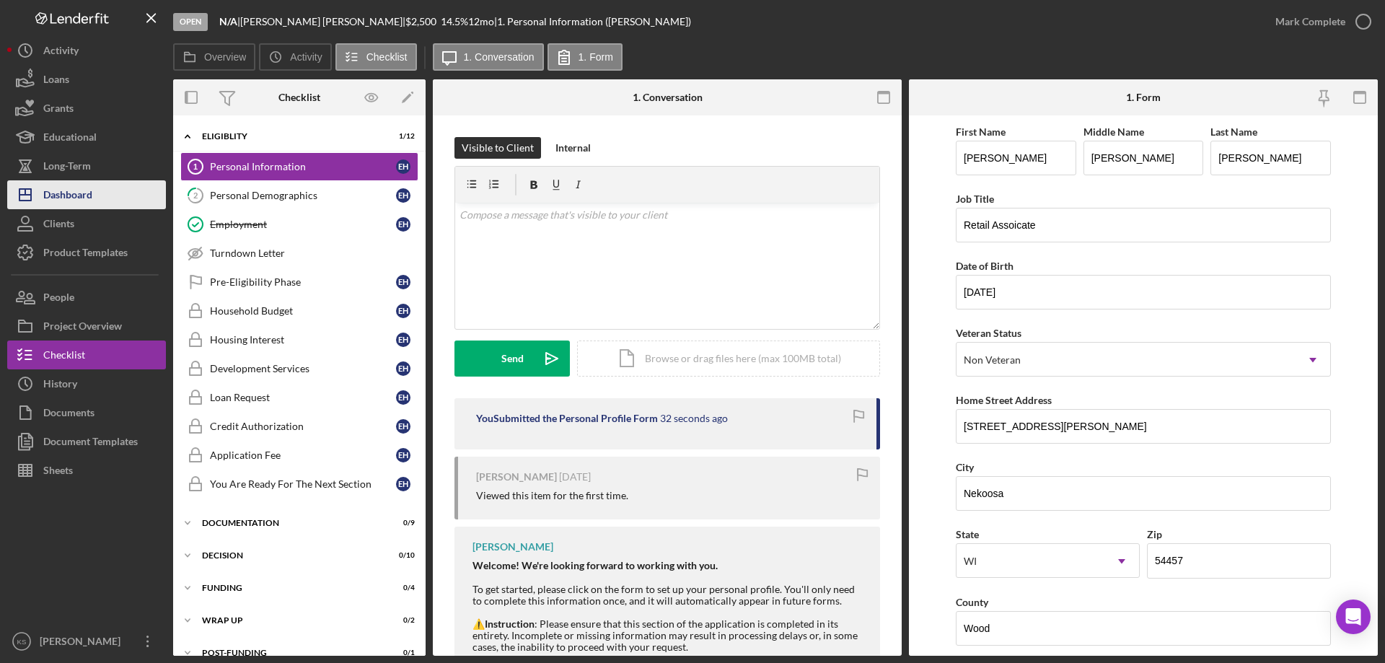
click at [84, 192] on div "Dashboard" at bounding box center [67, 196] width 49 height 32
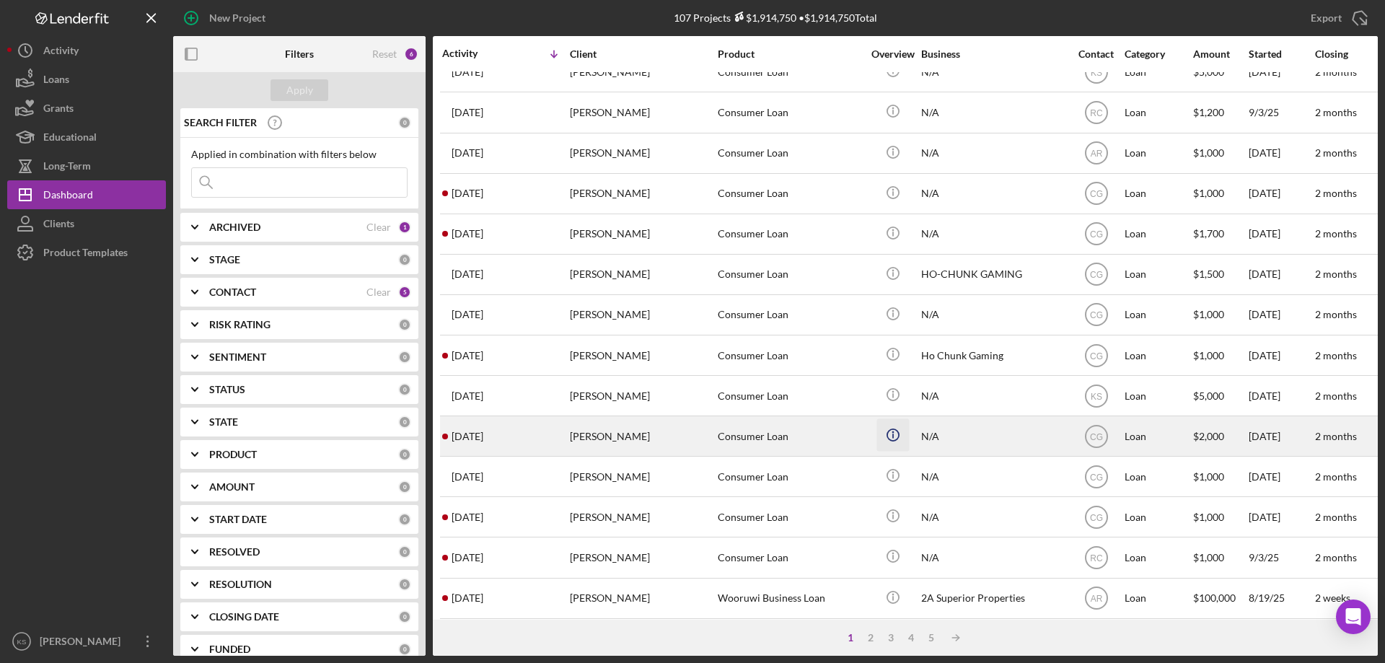
scroll to position [482, 0]
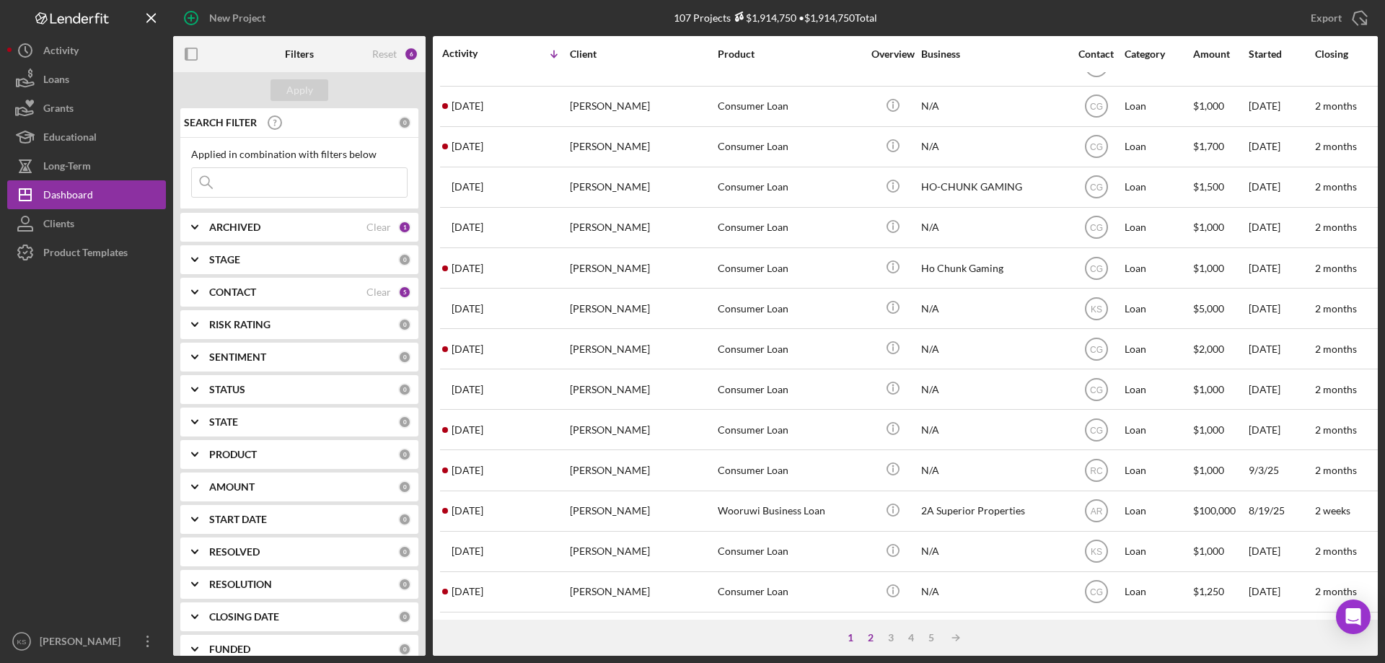
click at [870, 637] on div "2" at bounding box center [870, 638] width 20 height 12
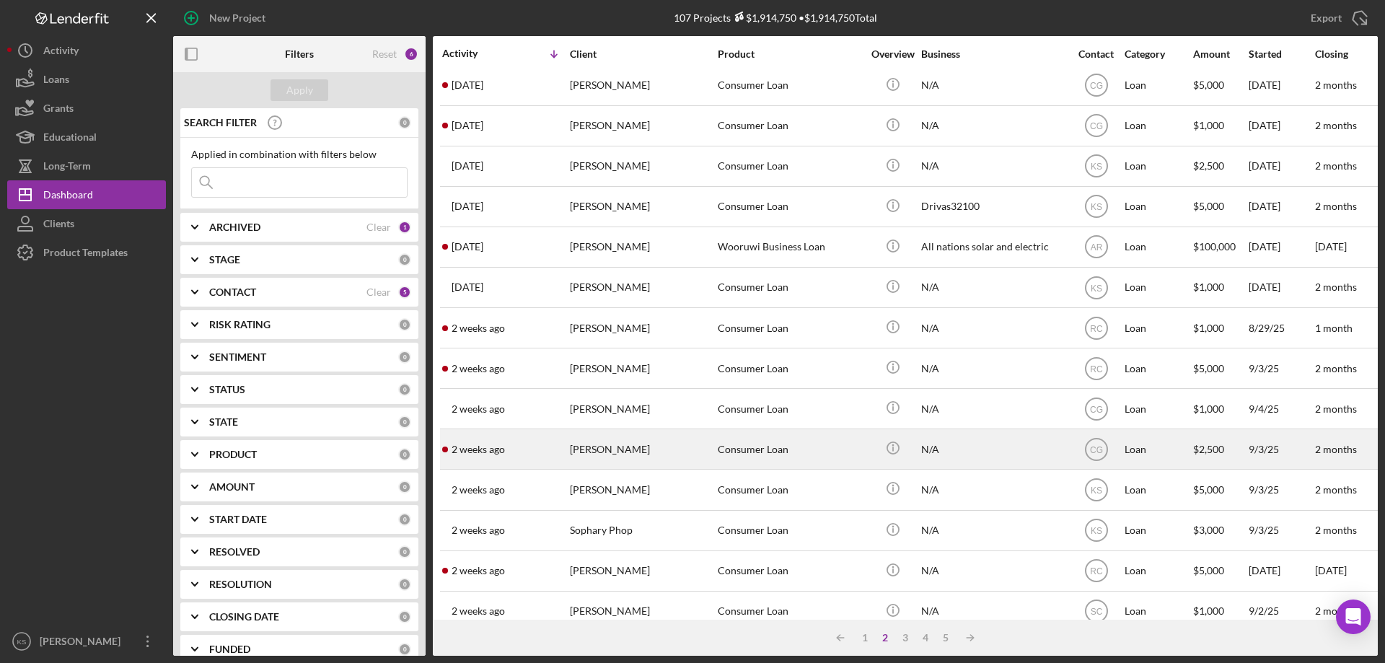
scroll to position [0, 0]
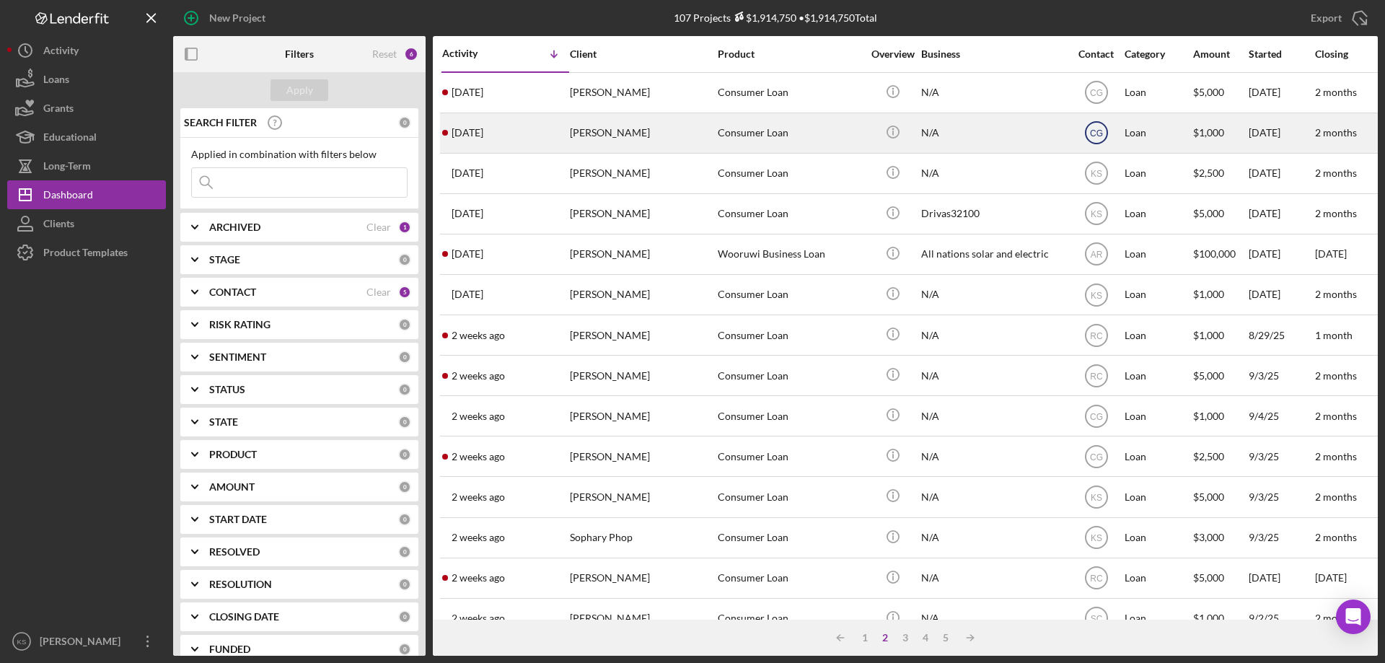
click at [1098, 136] on text "CG" at bounding box center [1096, 133] width 13 height 10
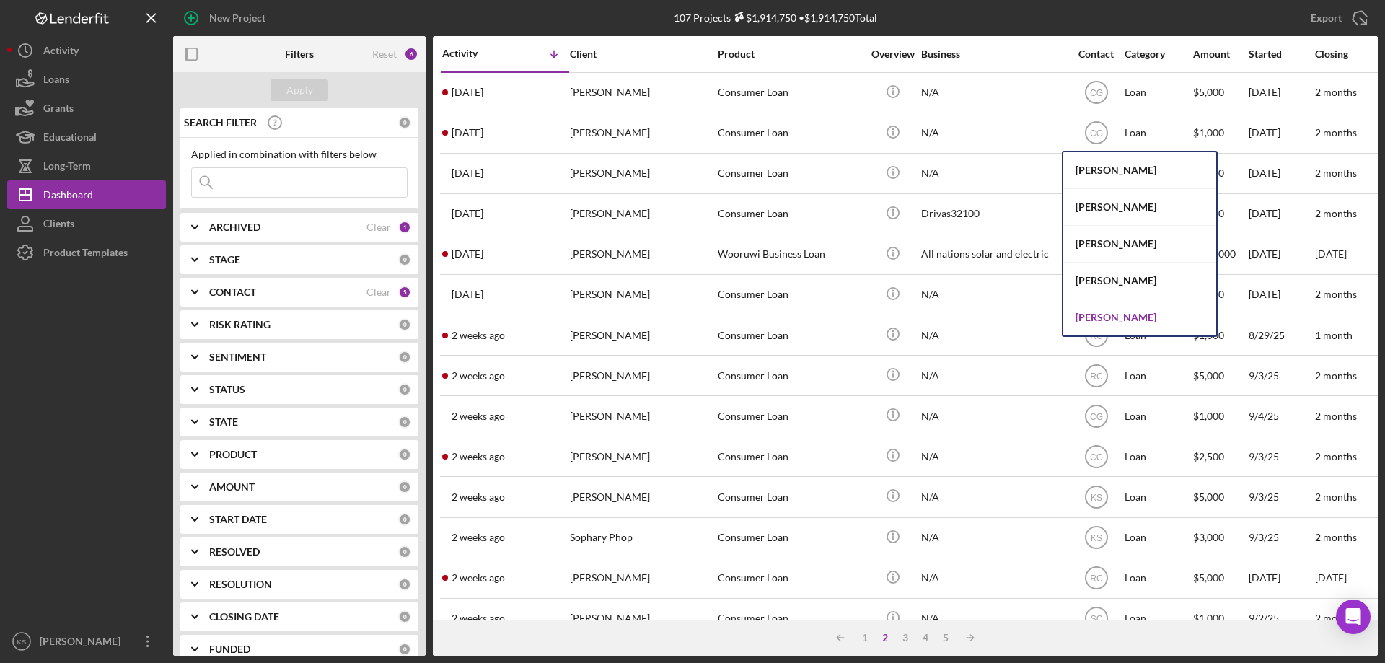
click at [1111, 308] on div "[PERSON_NAME]" at bounding box center [1139, 317] width 153 height 36
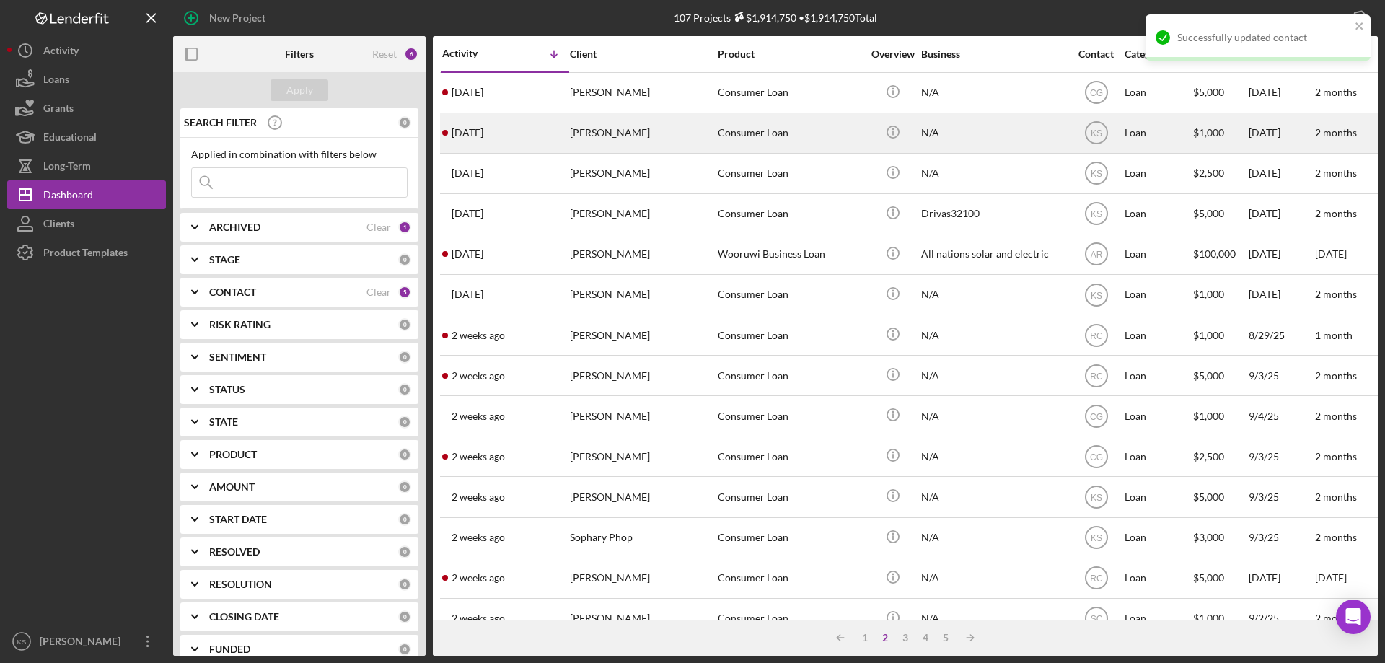
click at [984, 127] on div "N/A" at bounding box center [993, 133] width 144 height 38
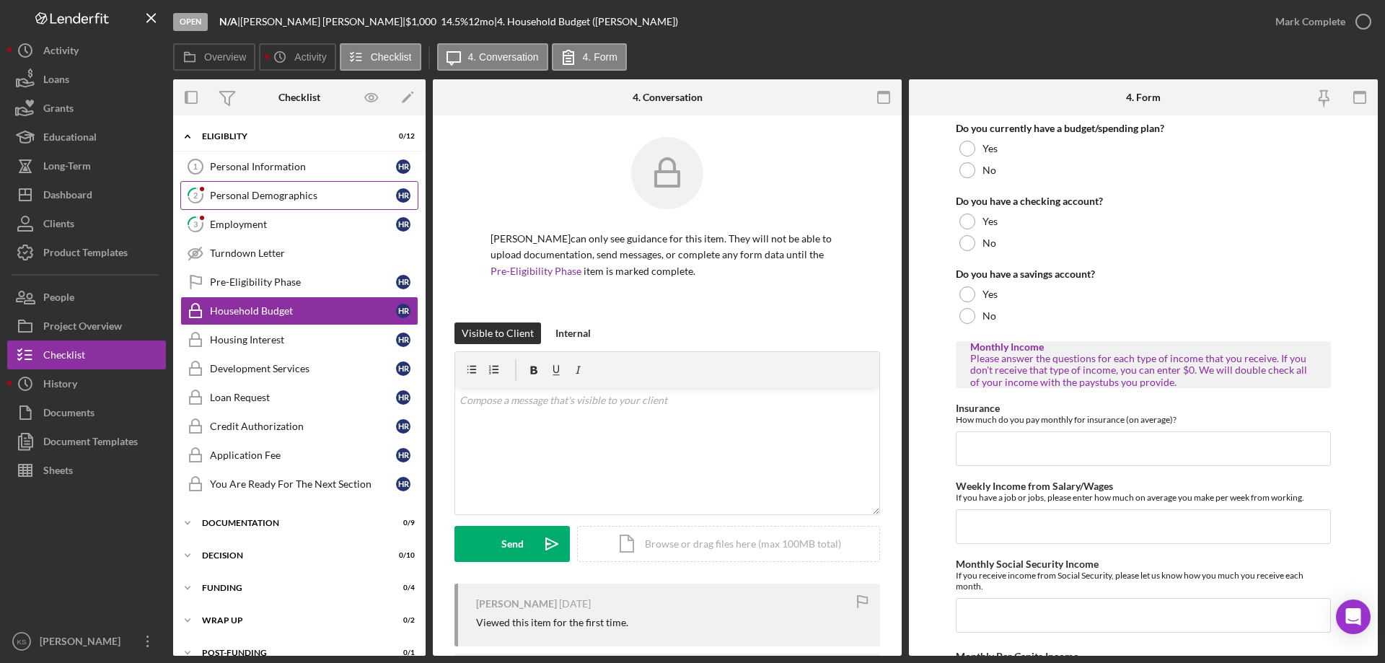
click at [267, 190] on div "Personal Demographics" at bounding box center [303, 196] width 186 height 12
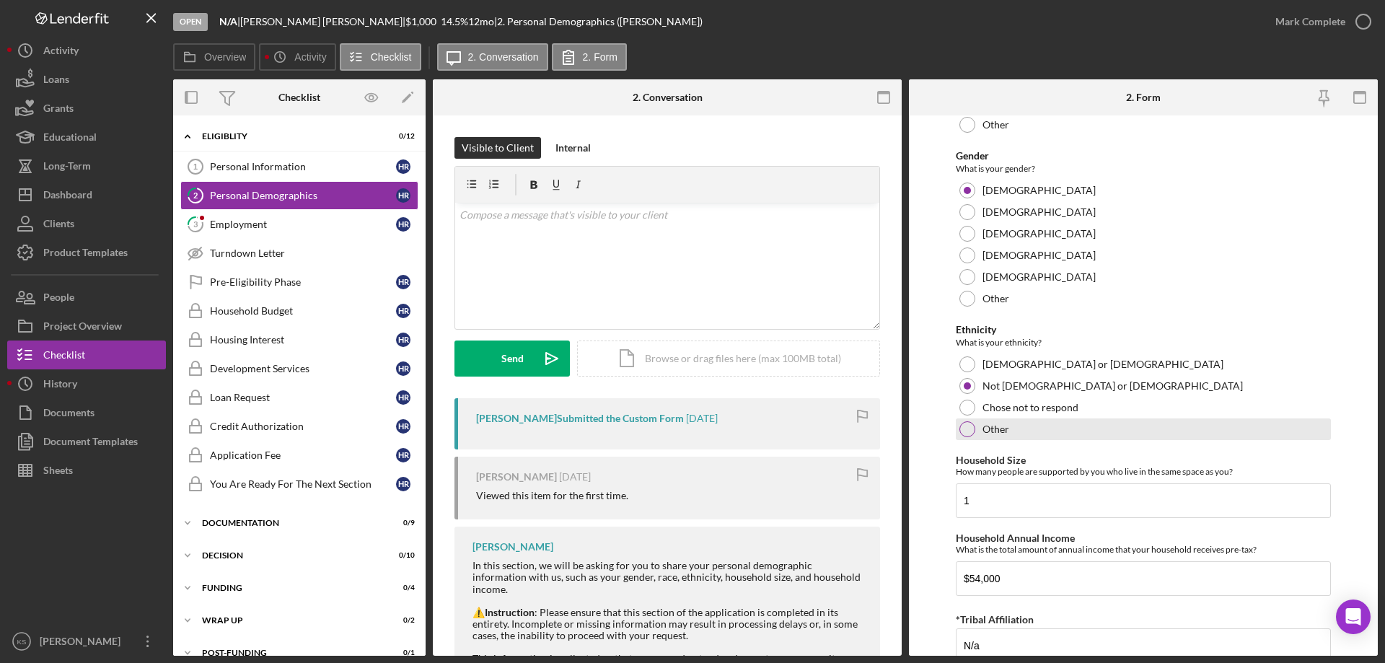
scroll to position [792, 0]
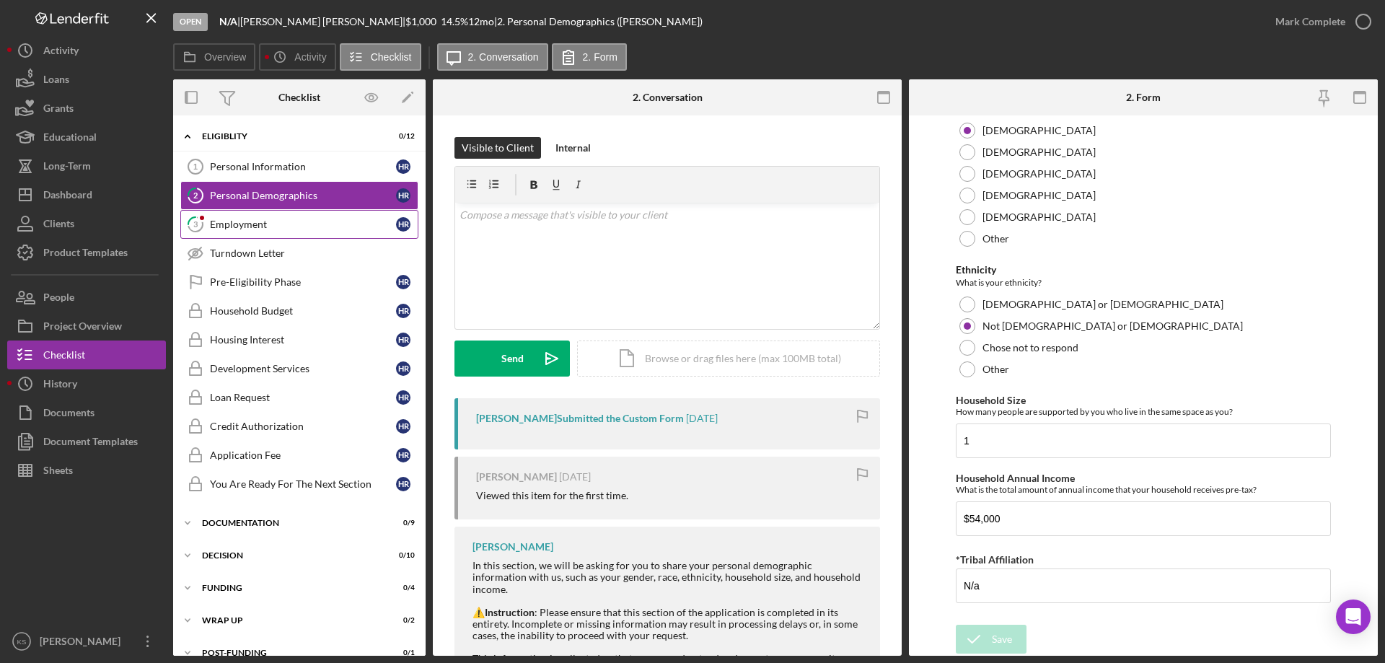
click at [315, 219] on div "Employment" at bounding box center [303, 225] width 186 height 12
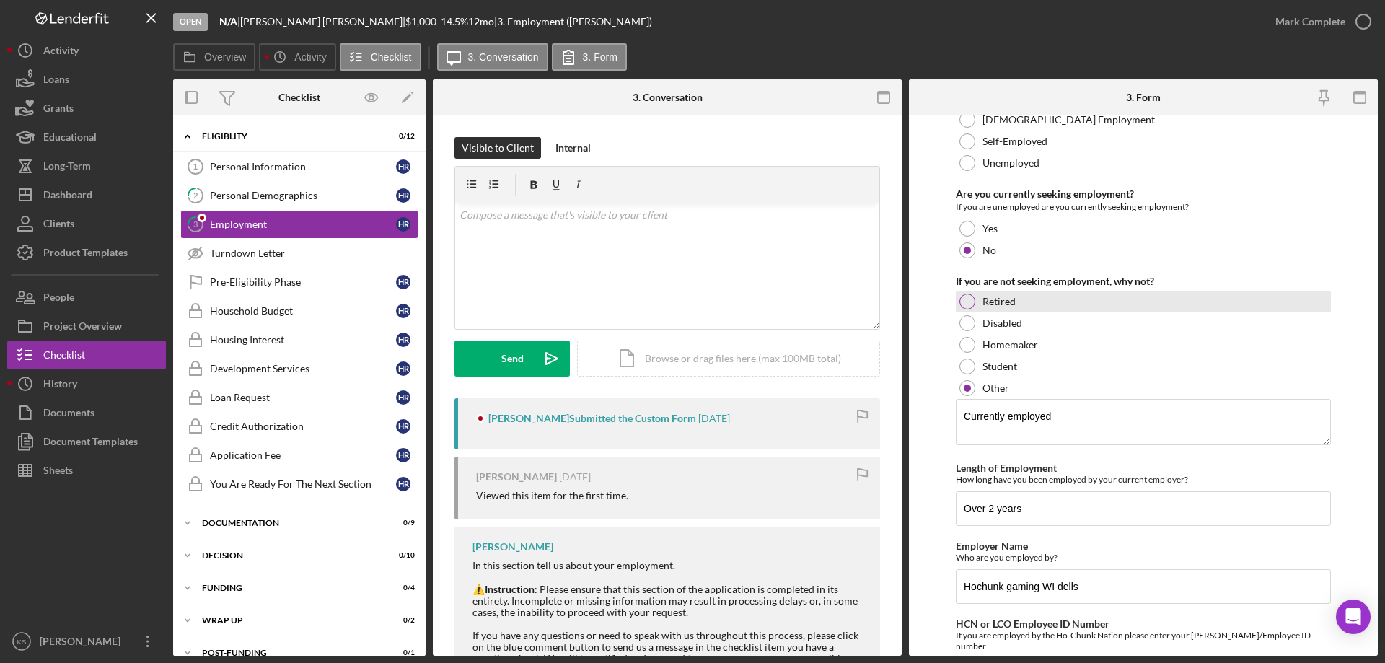
scroll to position [151, 0]
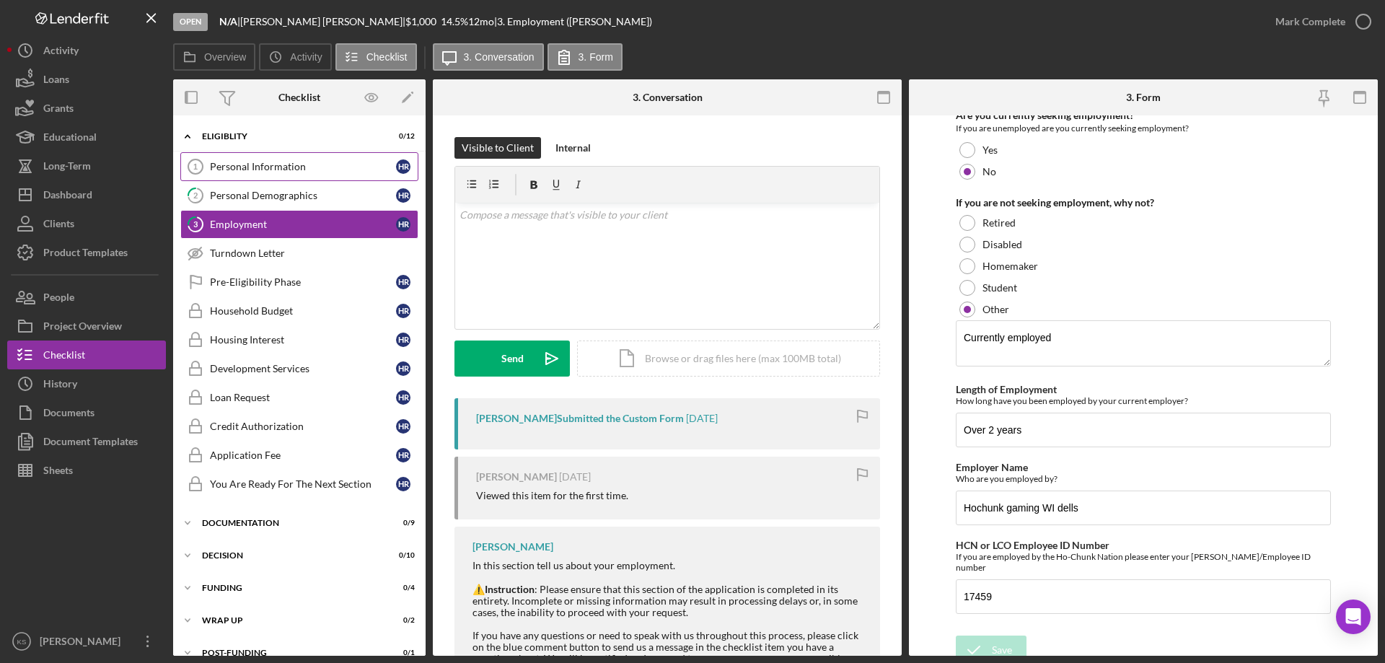
click at [283, 175] on link "Personal Information 1 Personal Information H r" at bounding box center [299, 166] width 238 height 29
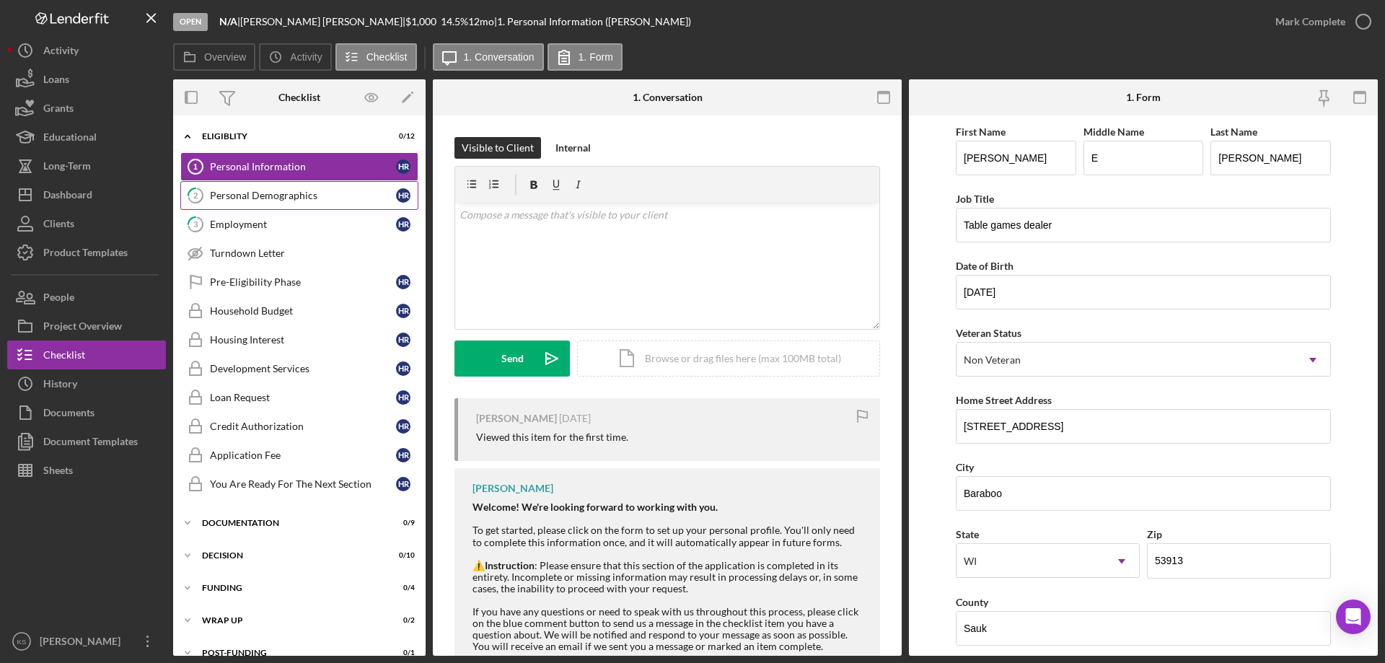
click at [276, 193] on div "Personal Demographics" at bounding box center [303, 196] width 186 height 12
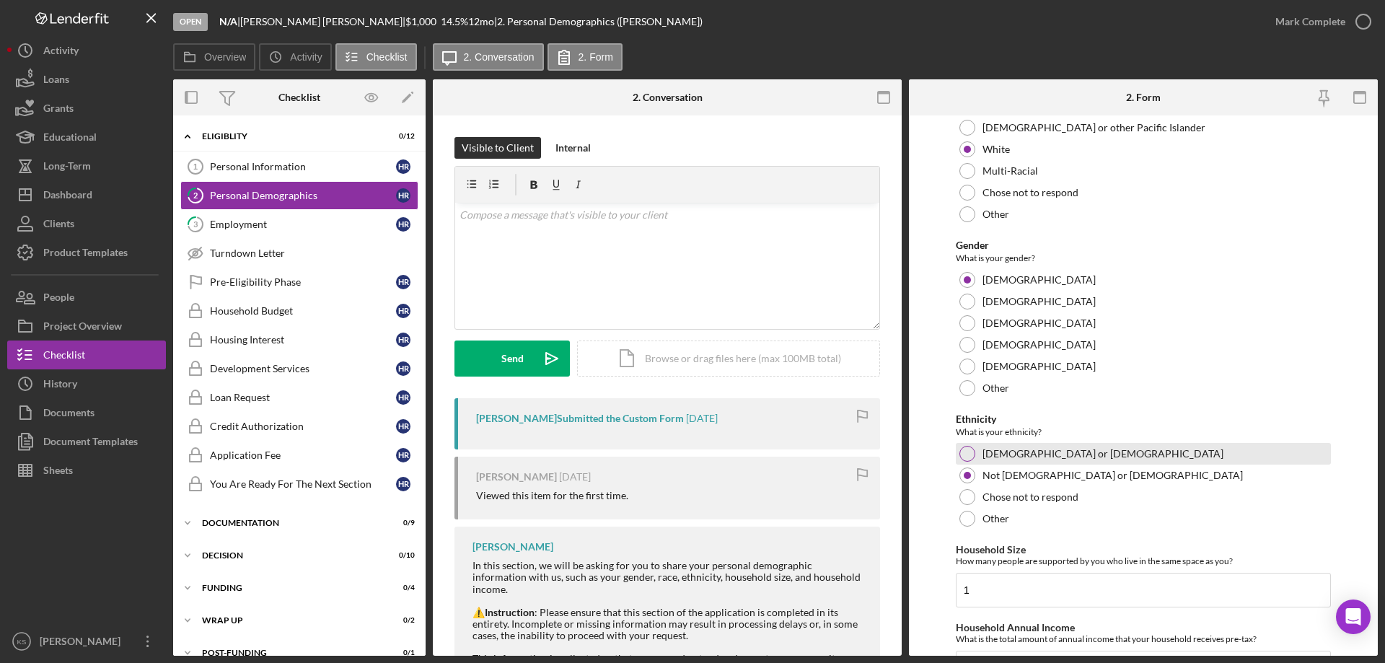
scroll to position [792, 0]
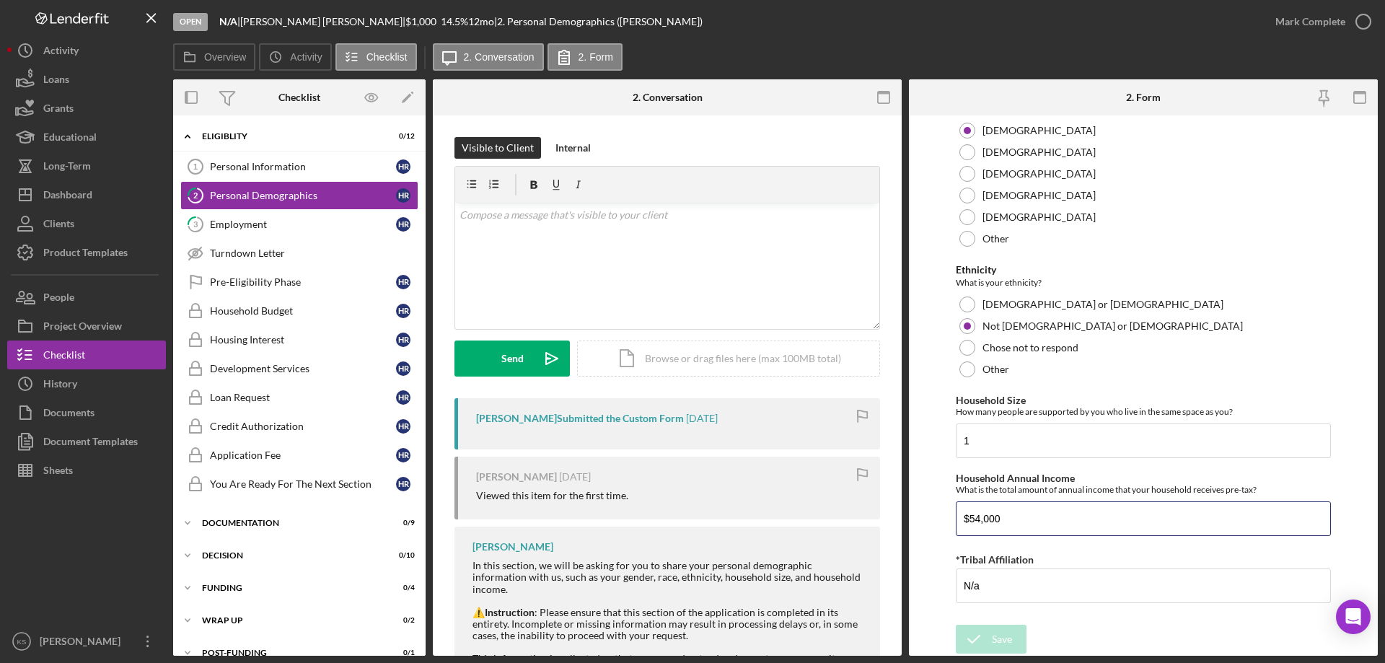
drag, startPoint x: 1046, startPoint y: 518, endPoint x: 862, endPoint y: 513, distance: 184.7
click at [862, 513] on div "Overview Internal Workflow Stage Open Icon/Dropdown Arrow Archive (can unarchiv…" at bounding box center [775, 367] width 1204 height 576
click at [276, 169] on div "Personal Information" at bounding box center [303, 167] width 186 height 12
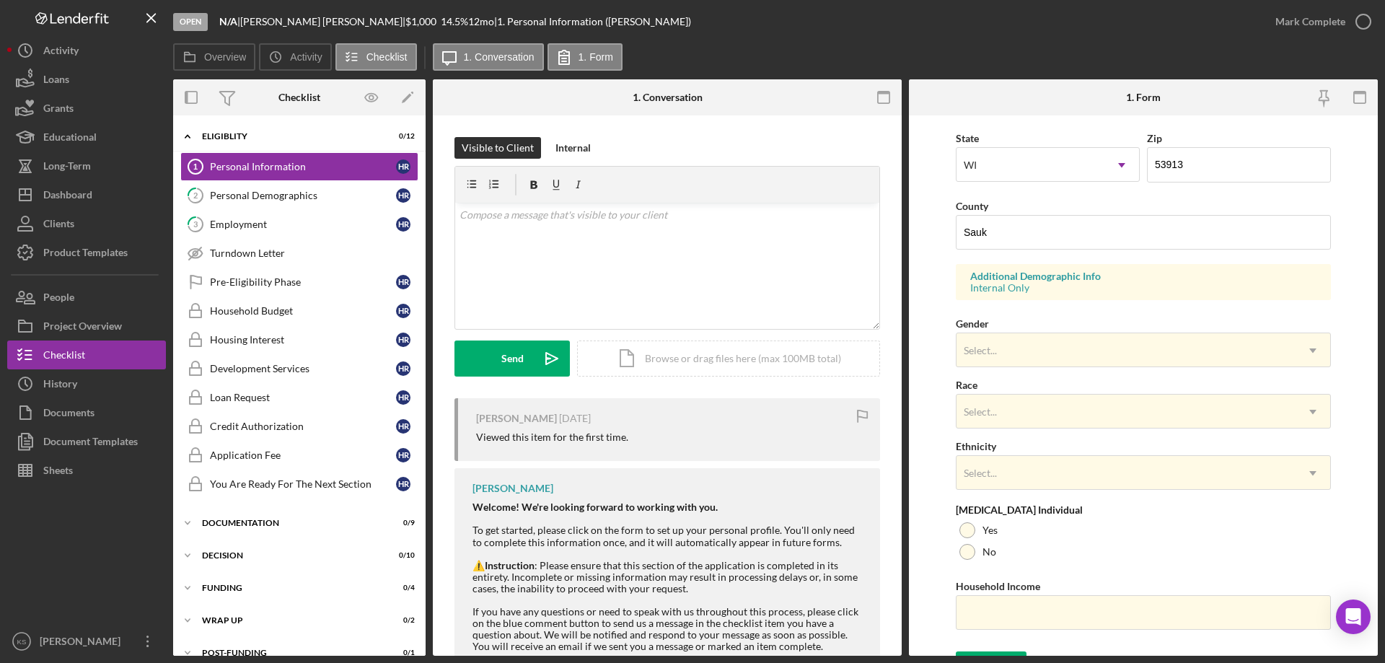
scroll to position [423, 0]
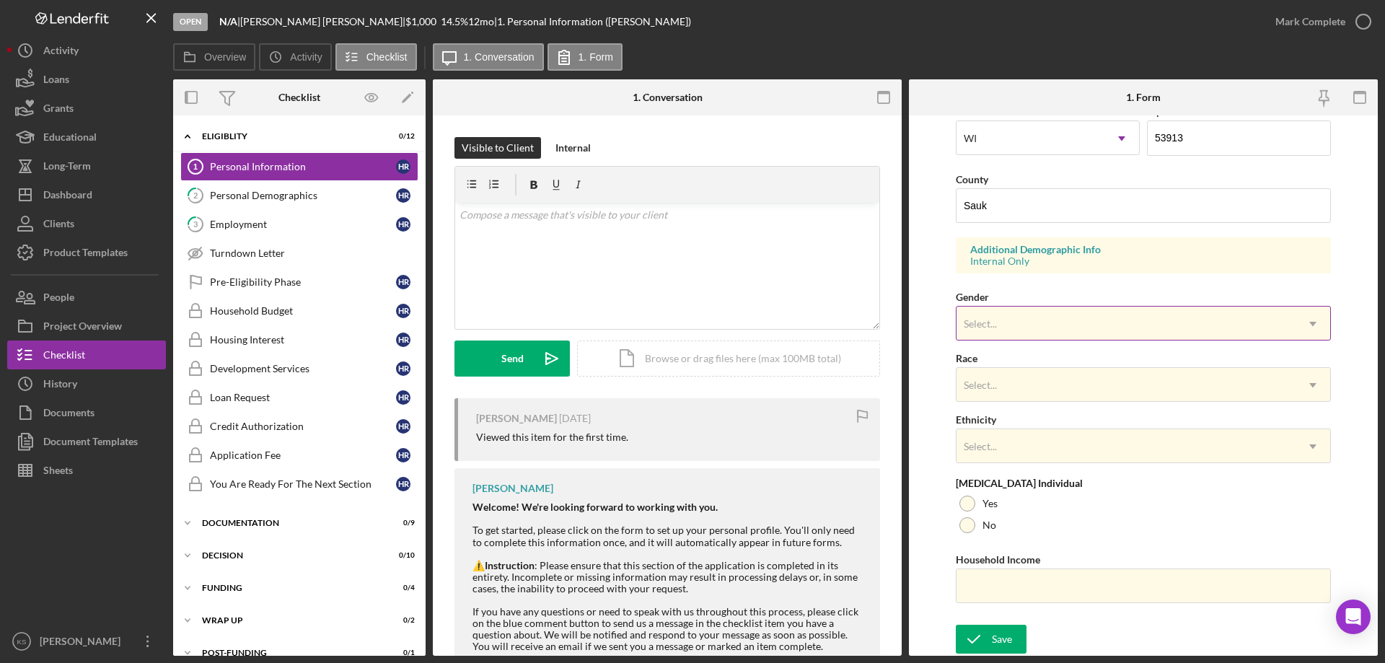
click at [1064, 317] on div "Select..." at bounding box center [1125, 323] width 339 height 33
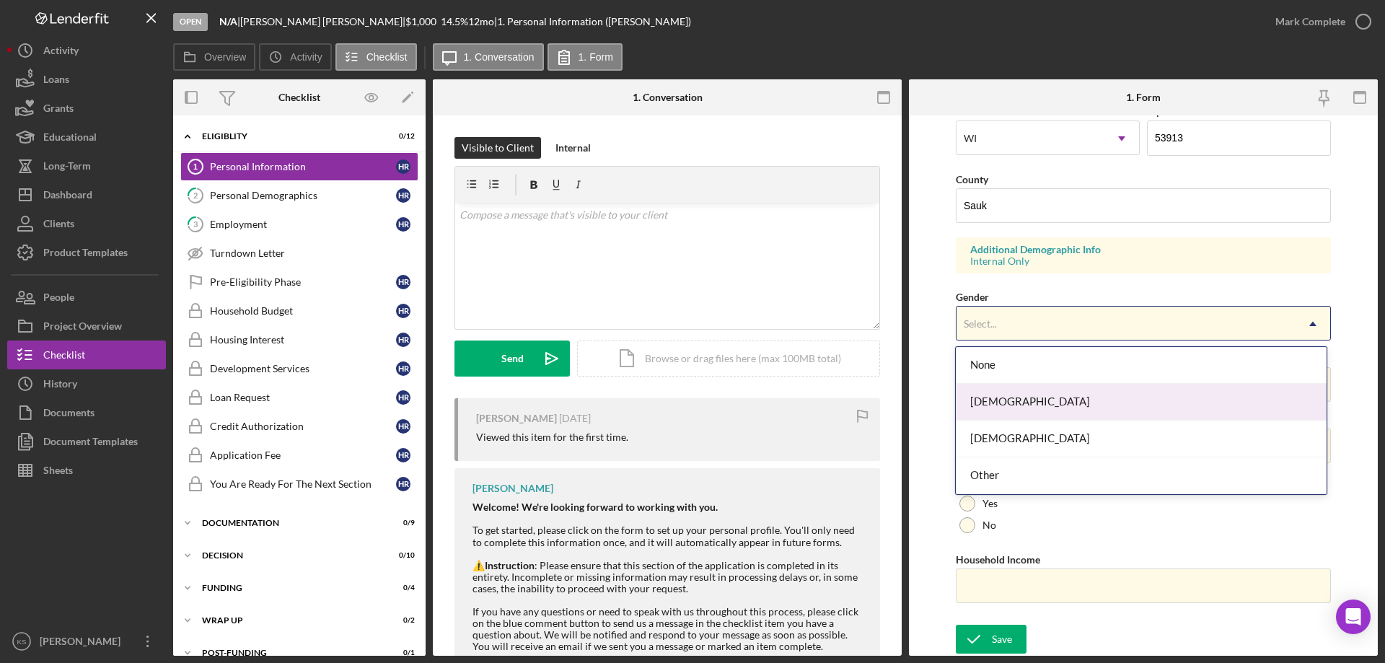
click at [1018, 397] on div "[DEMOGRAPHIC_DATA]" at bounding box center [1140, 402] width 370 height 37
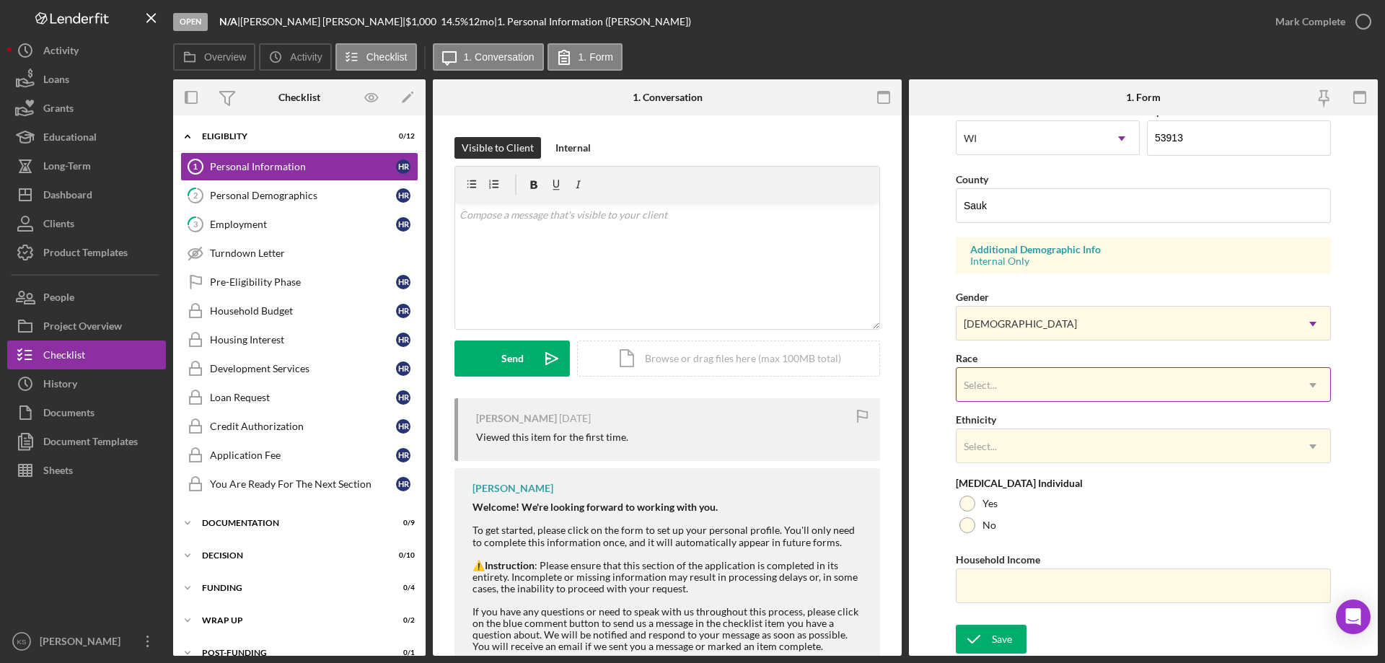
click at [1036, 384] on div "Select..." at bounding box center [1125, 384] width 339 height 33
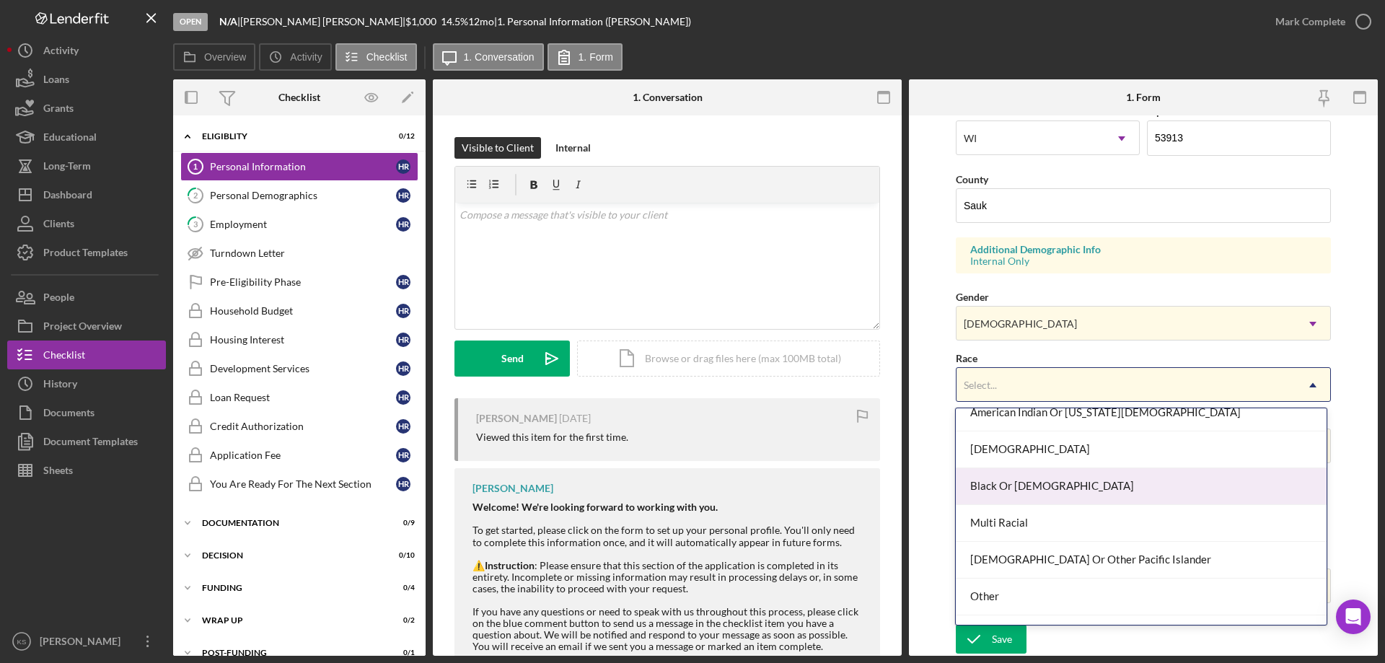
scroll to position [78, 0]
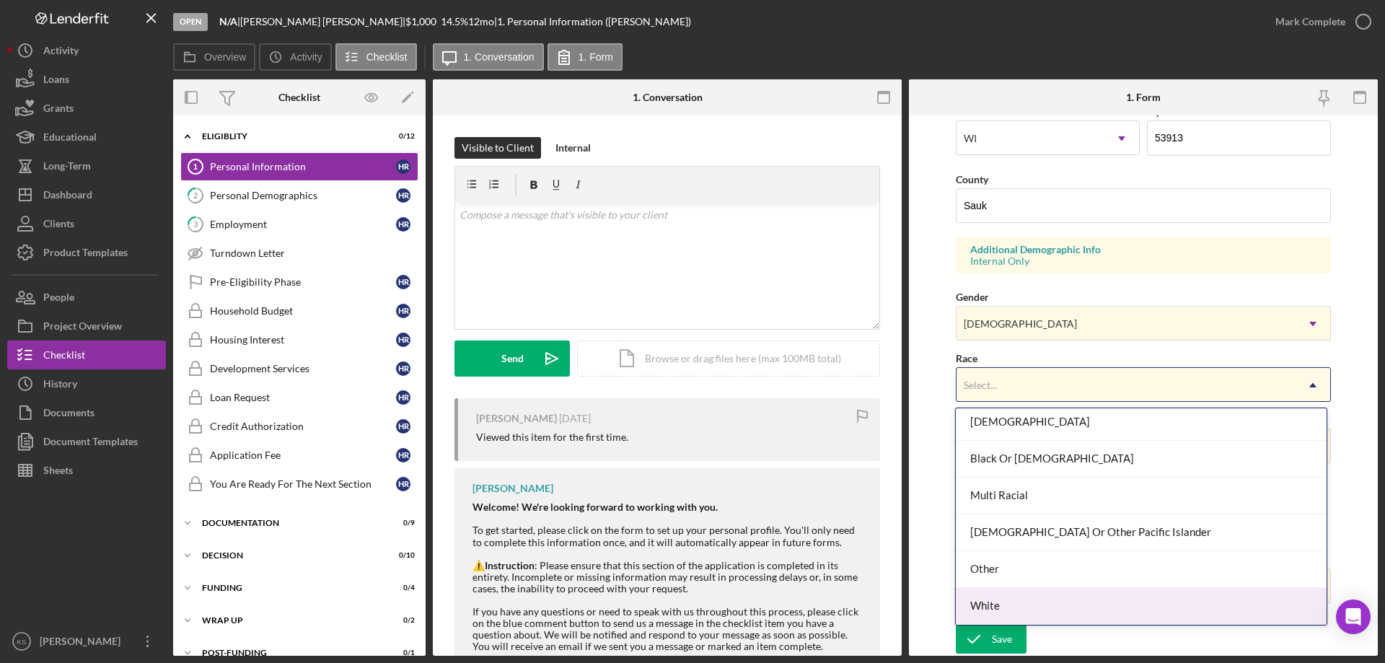
drag, startPoint x: 1042, startPoint y: 611, endPoint x: 1051, endPoint y: 586, distance: 26.2
click at [1042, 612] on div "White" at bounding box center [1140, 606] width 370 height 37
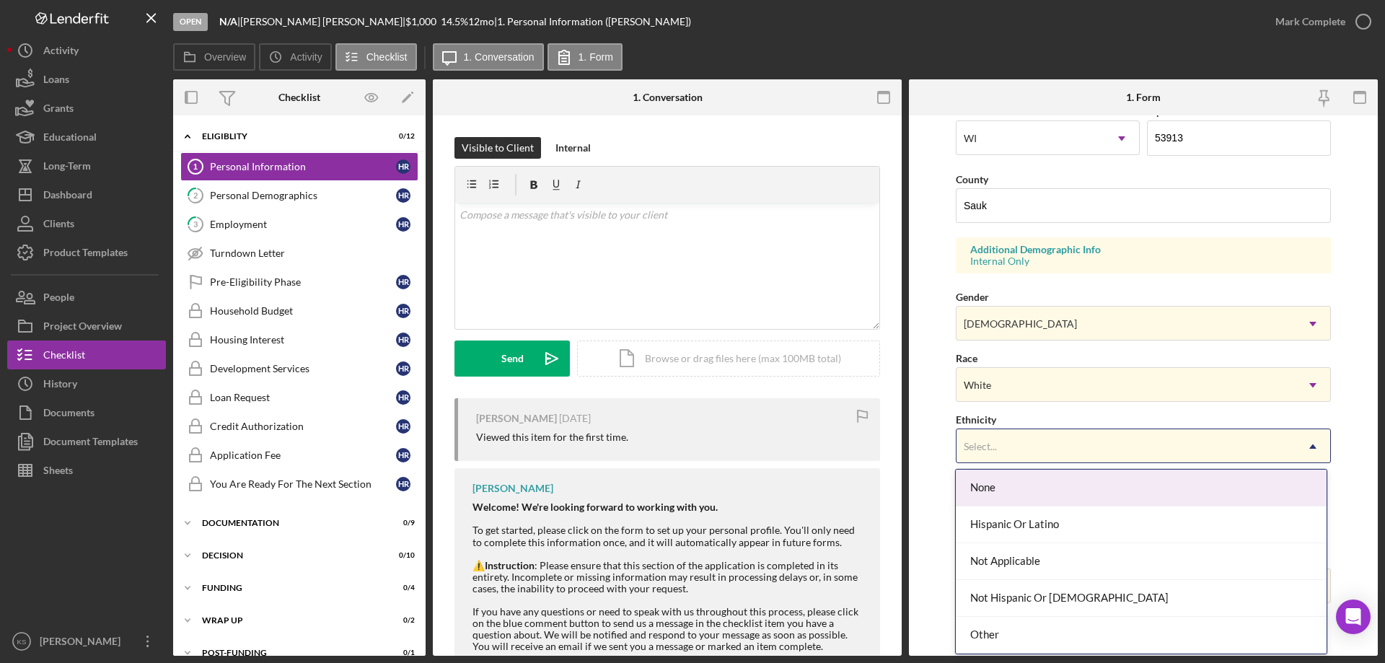
click at [1123, 459] on div "Select..." at bounding box center [1125, 446] width 339 height 33
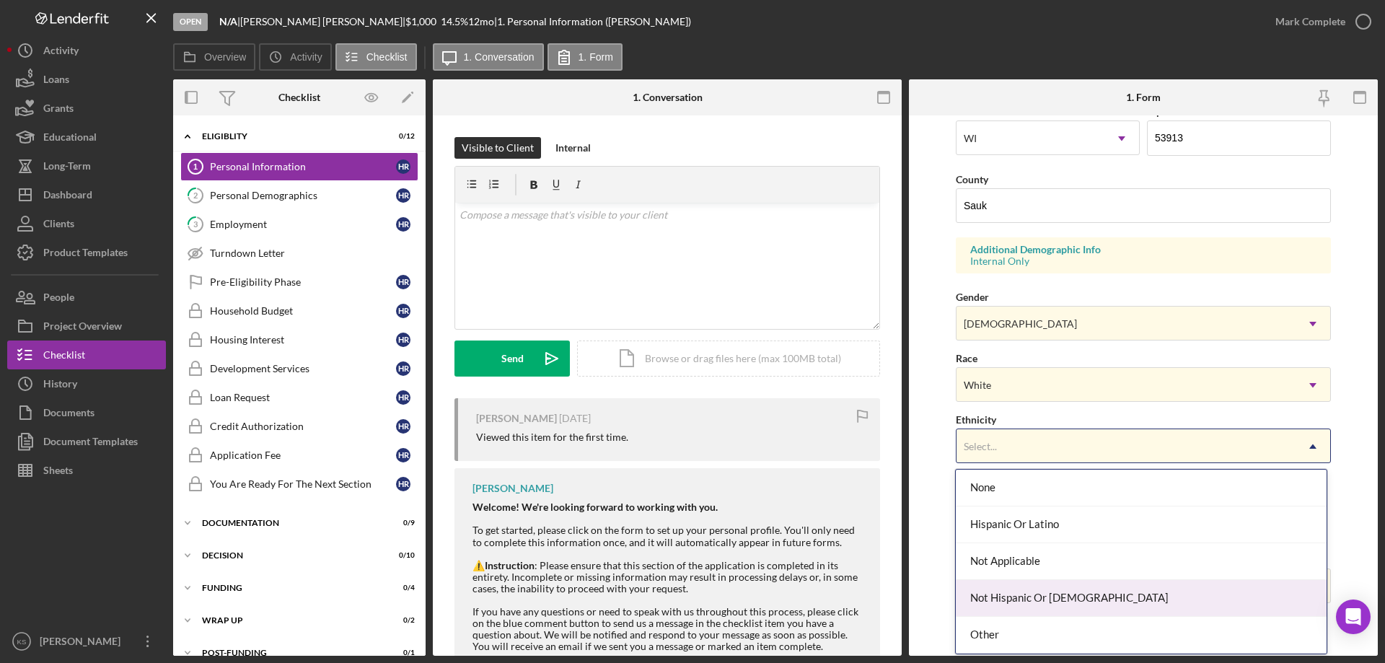
click at [1040, 608] on div "Not Hispanic Or [DEMOGRAPHIC_DATA]" at bounding box center [1140, 598] width 370 height 37
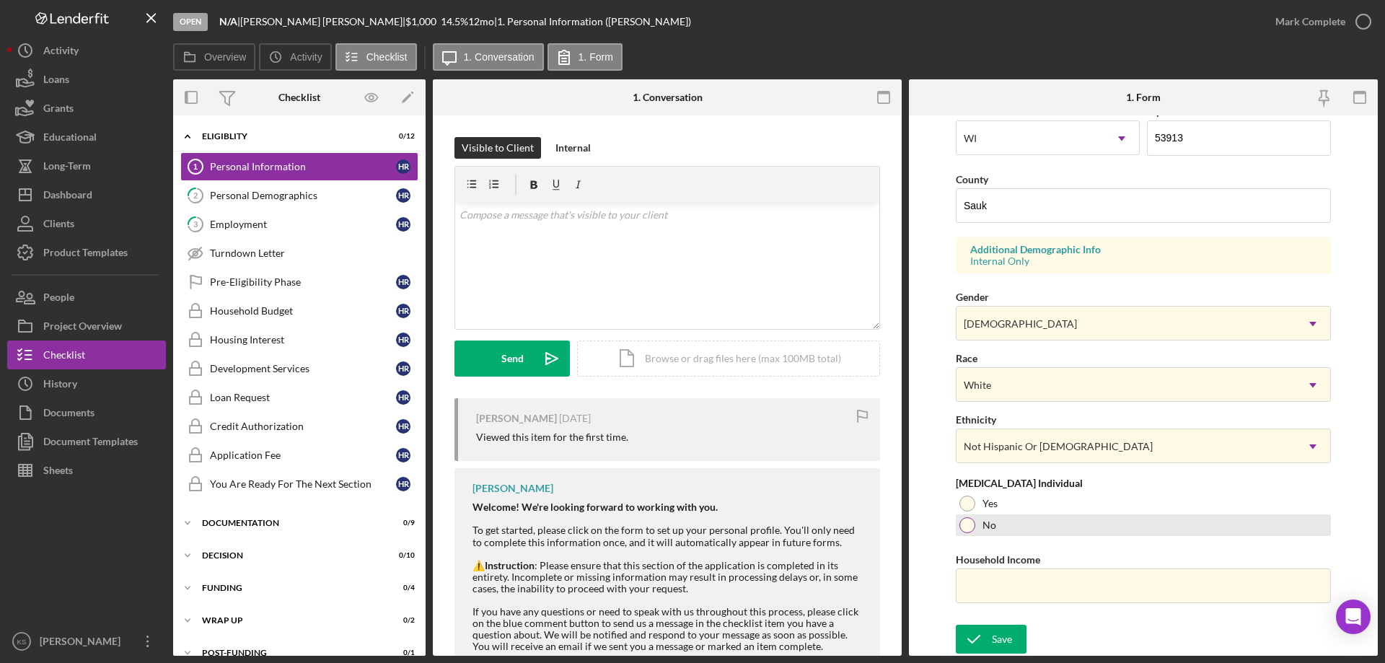
click at [966, 524] on div at bounding box center [967, 525] width 16 height 16
click at [1002, 578] on input "Household Income" at bounding box center [1142, 585] width 375 height 35
paste input "$54,000"
type input "$54,000"
click at [1002, 637] on div "Save" at bounding box center [1002, 638] width 20 height 29
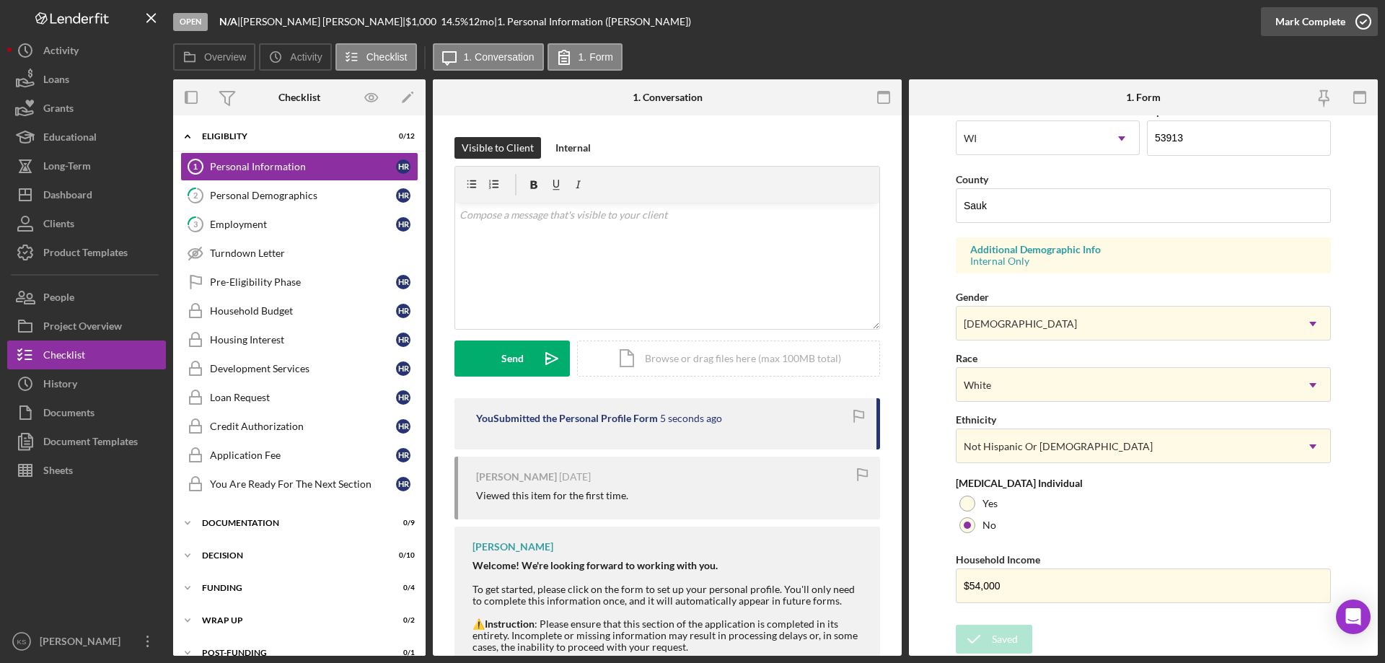
click at [1319, 25] on div "Mark Complete" at bounding box center [1310, 21] width 70 height 29
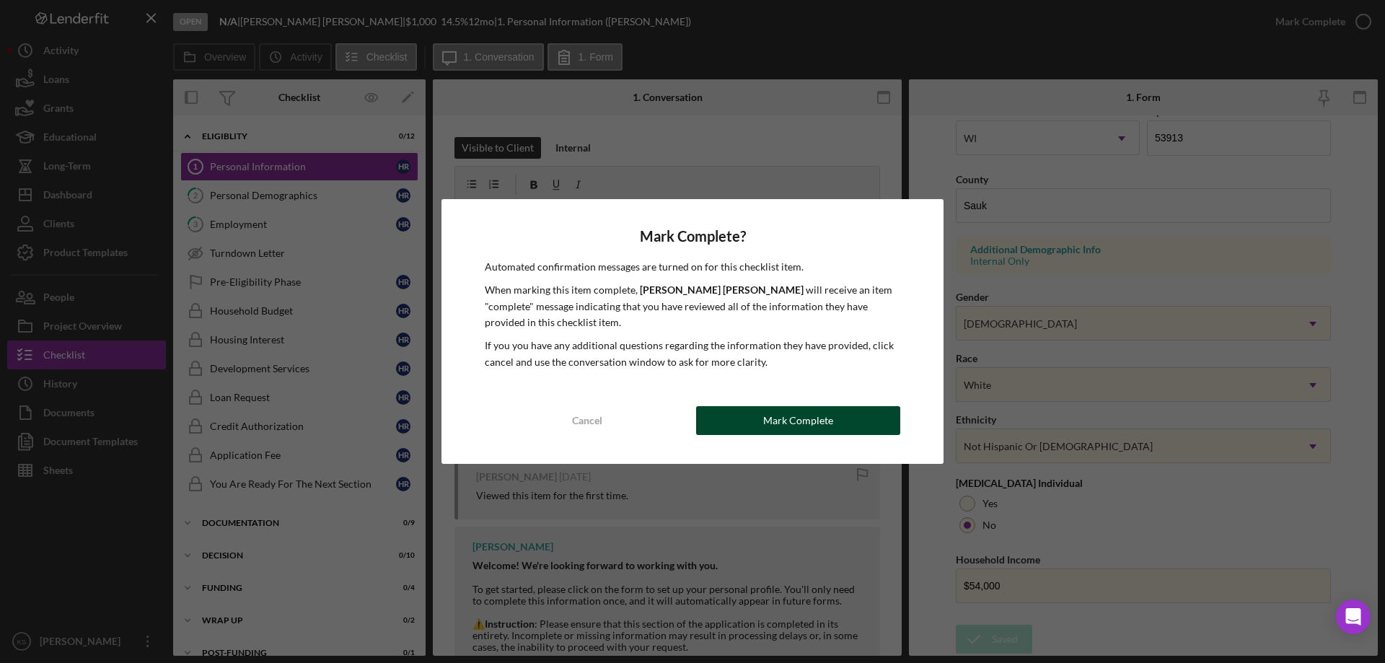
click at [817, 415] on div "Mark Complete" at bounding box center [798, 420] width 70 height 29
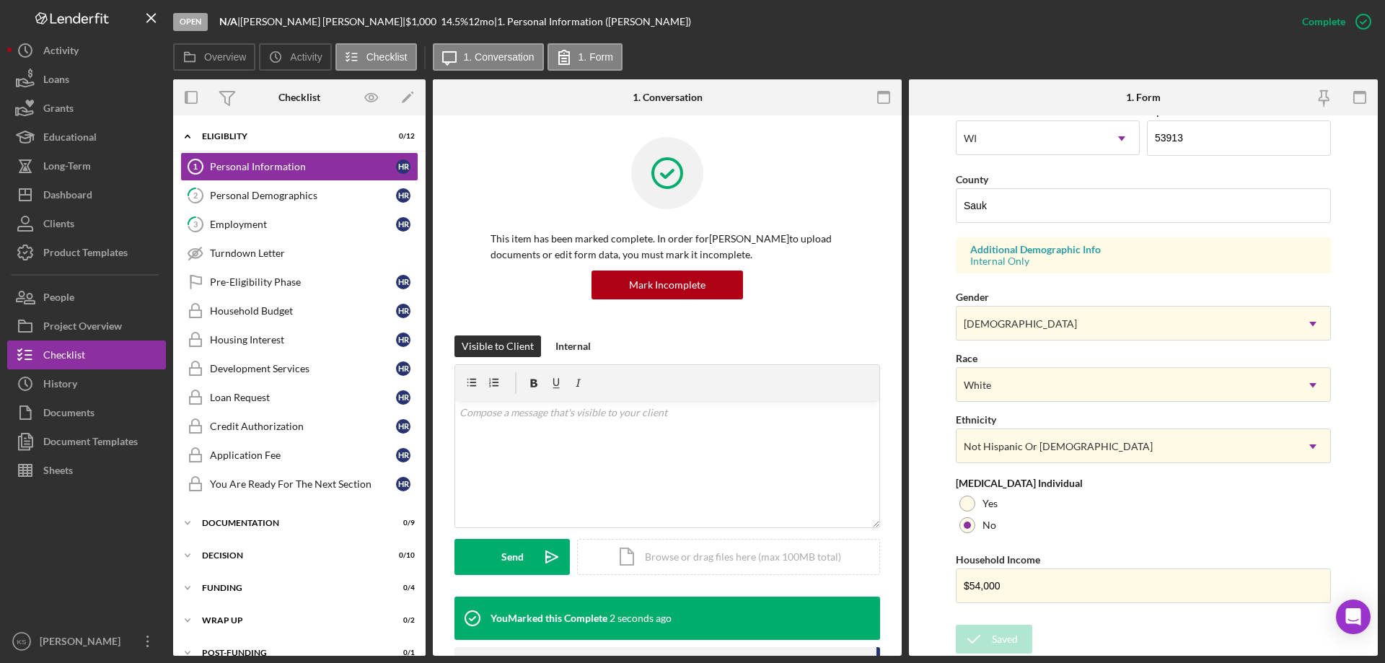
scroll to position [133, 0]
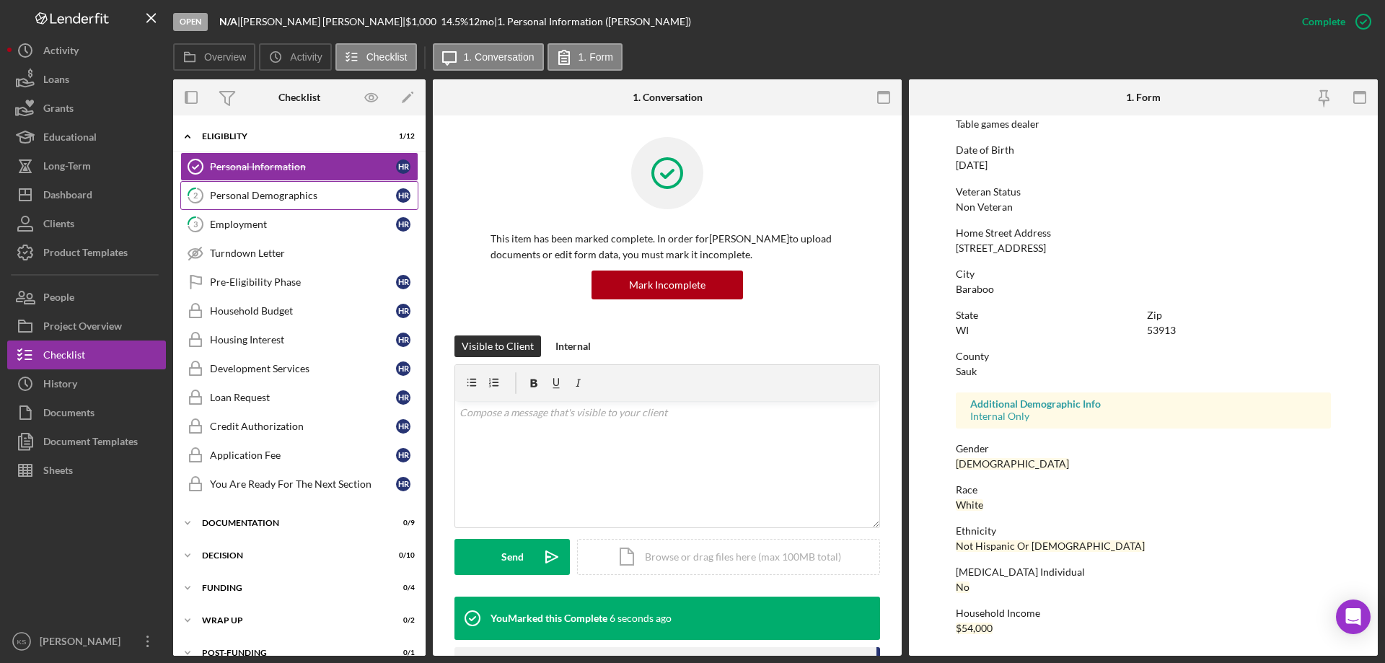
click at [339, 195] on div "Personal Demographics" at bounding box center [303, 196] width 186 height 12
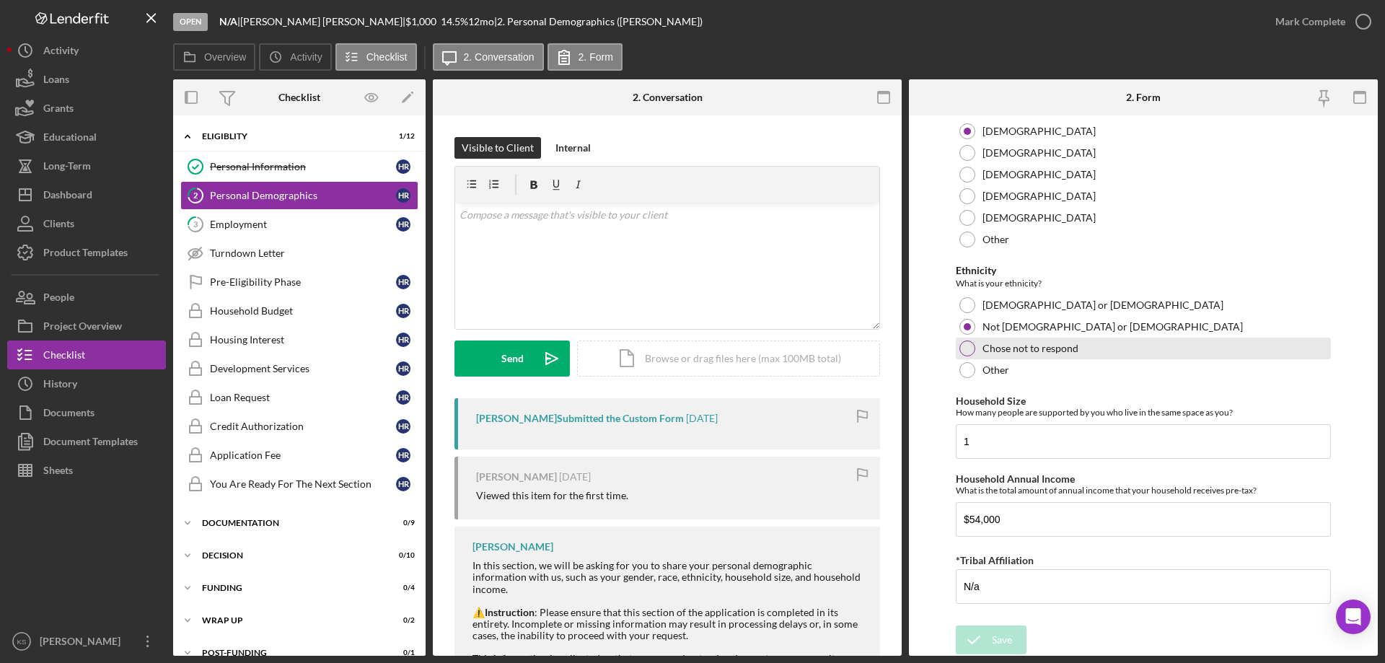
scroll to position [792, 0]
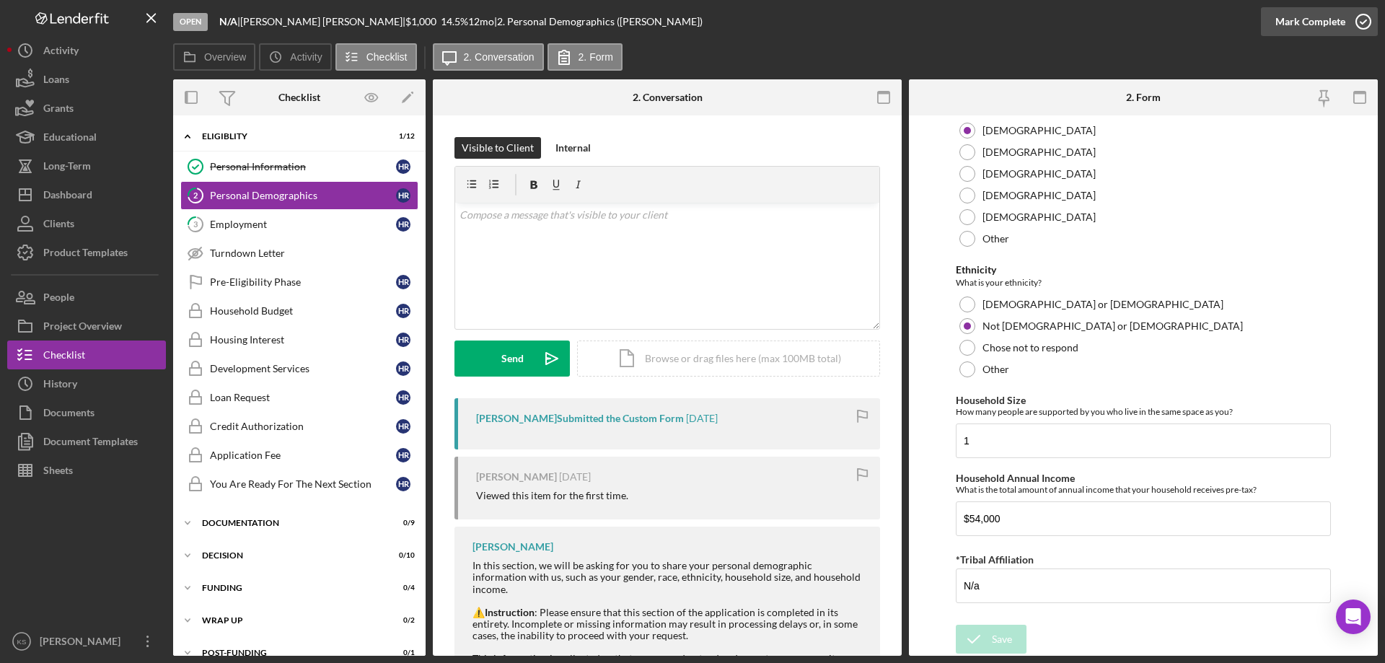
click at [1306, 28] on div "Mark Complete" at bounding box center [1310, 21] width 70 height 29
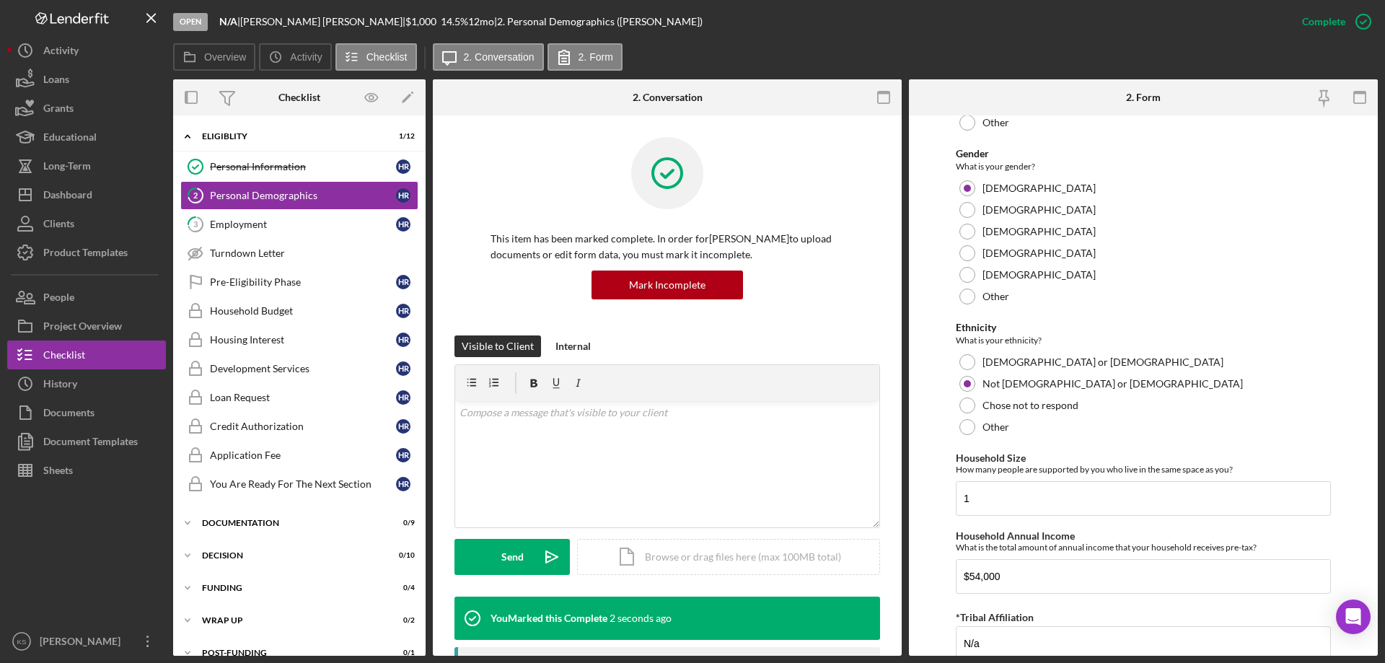
scroll to position [849, 0]
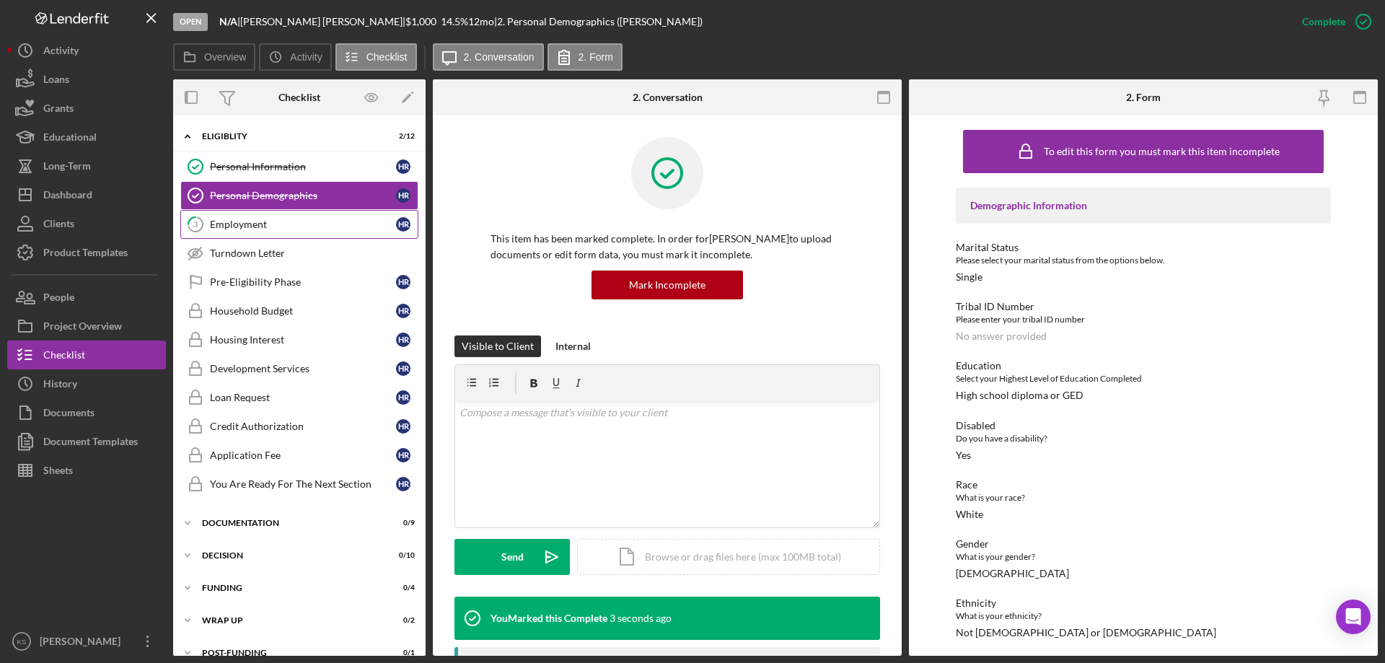
click at [265, 228] on div "Employment" at bounding box center [303, 225] width 186 height 12
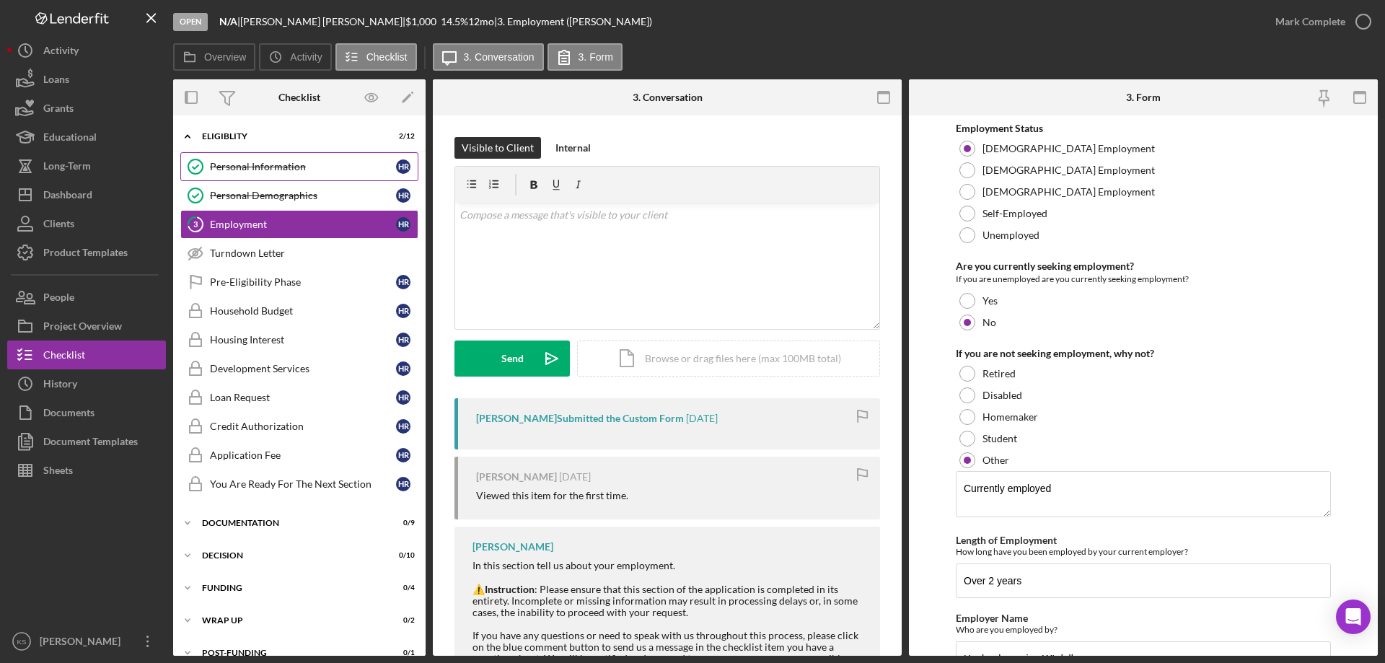
click at [337, 167] on div "Personal Information" at bounding box center [303, 167] width 186 height 12
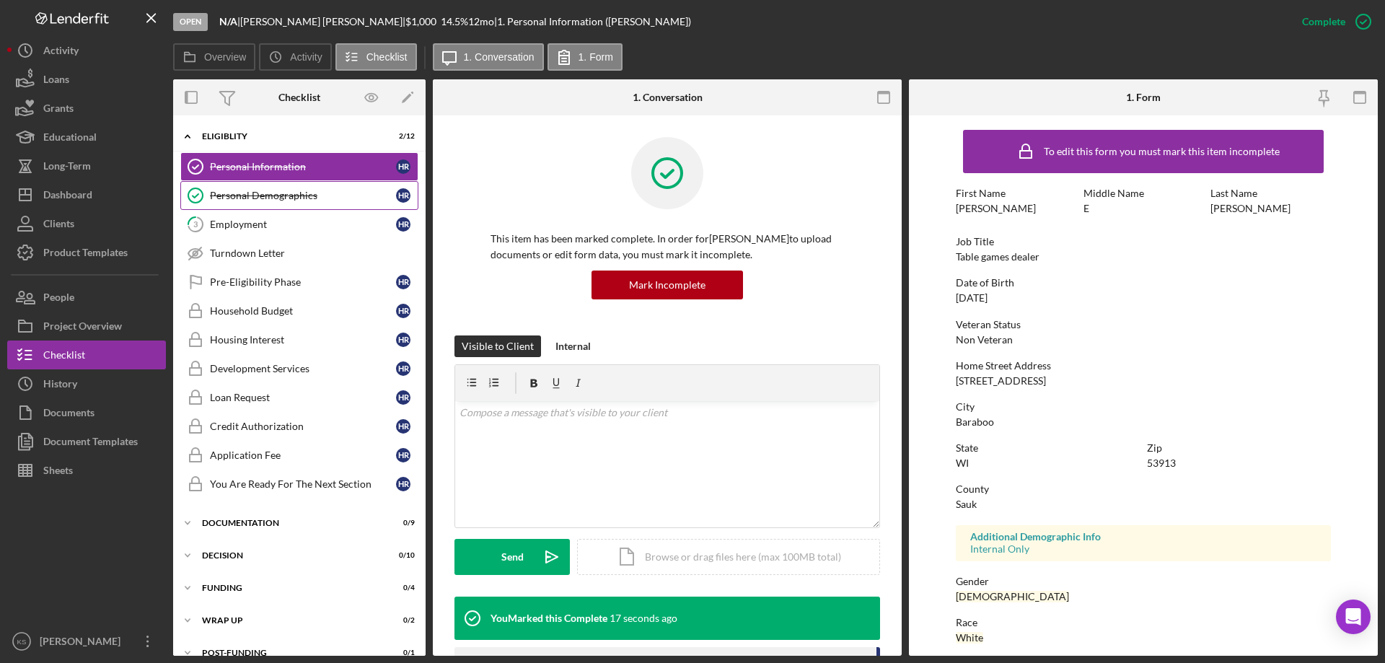
click at [336, 183] on link "Personal Demographics Personal Demographics H r" at bounding box center [299, 195] width 238 height 29
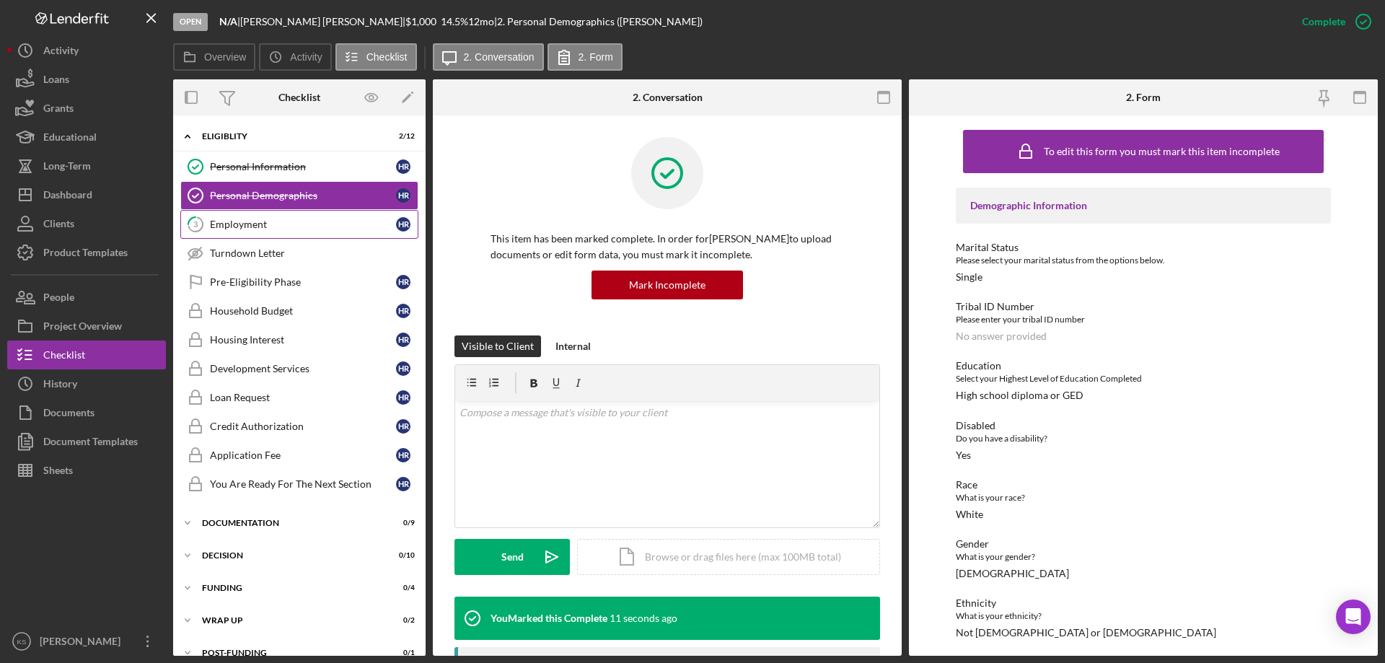
click at [229, 224] on div "Employment" at bounding box center [303, 225] width 186 height 12
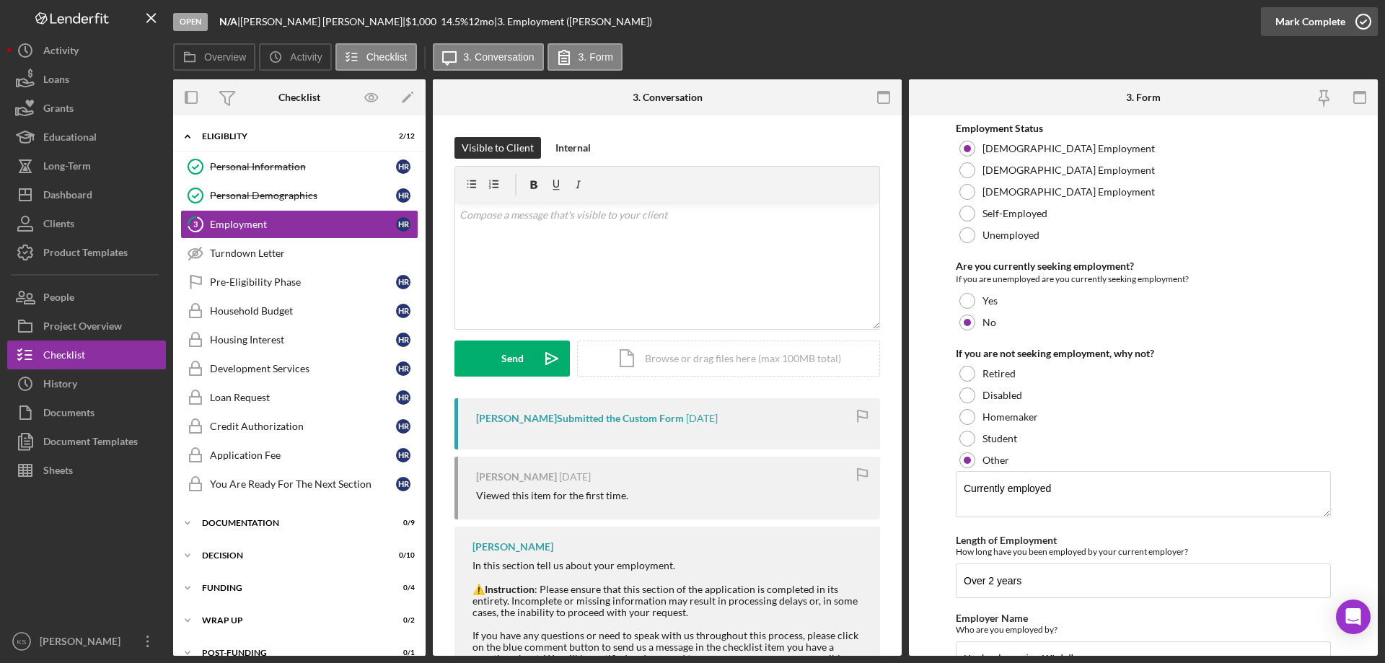
click at [1330, 18] on div "Mark Complete" at bounding box center [1310, 21] width 70 height 29
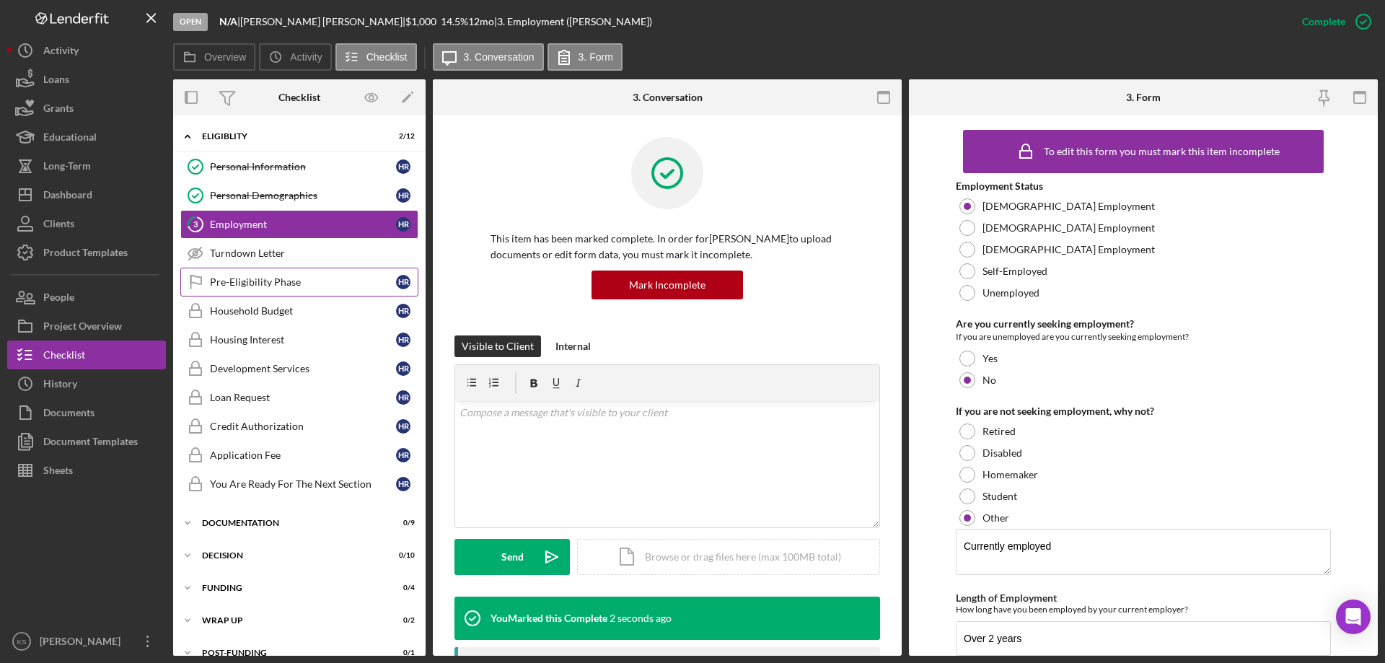
click at [253, 286] on div "Pre-Eligibility Phase" at bounding box center [303, 282] width 186 height 12
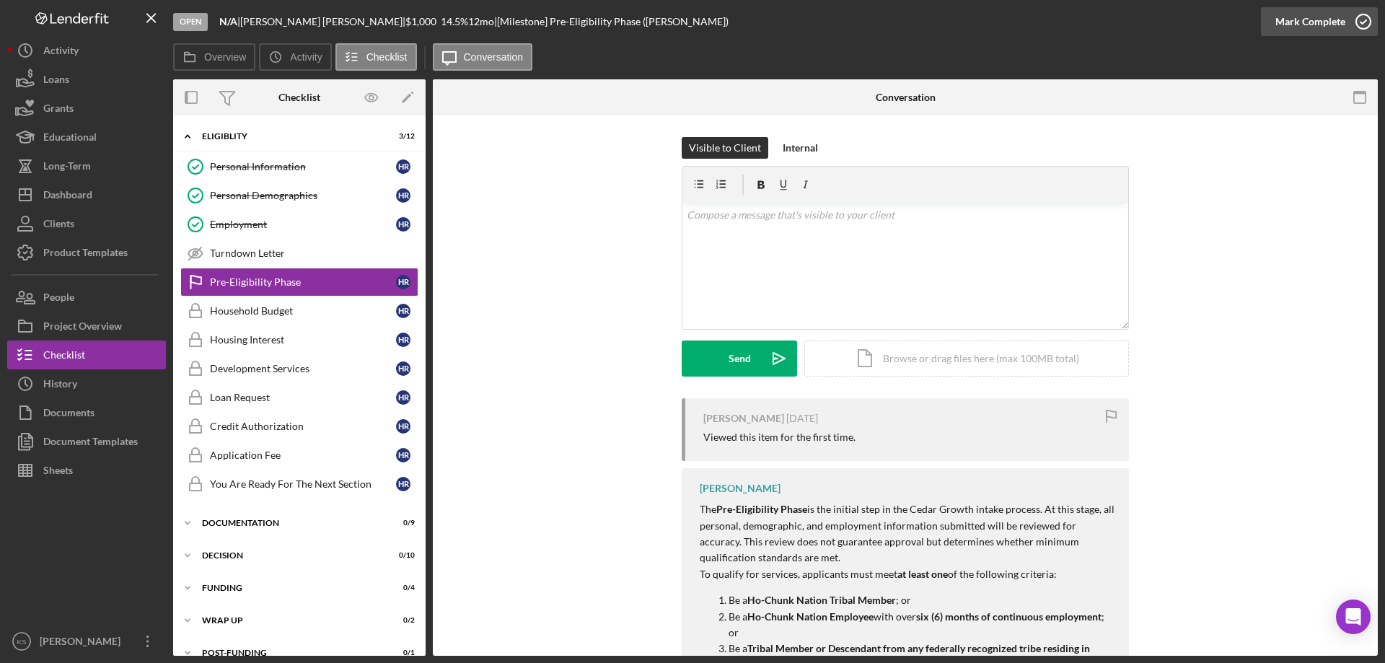
click at [1323, 30] on div "Mark Complete" at bounding box center [1310, 21] width 70 height 29
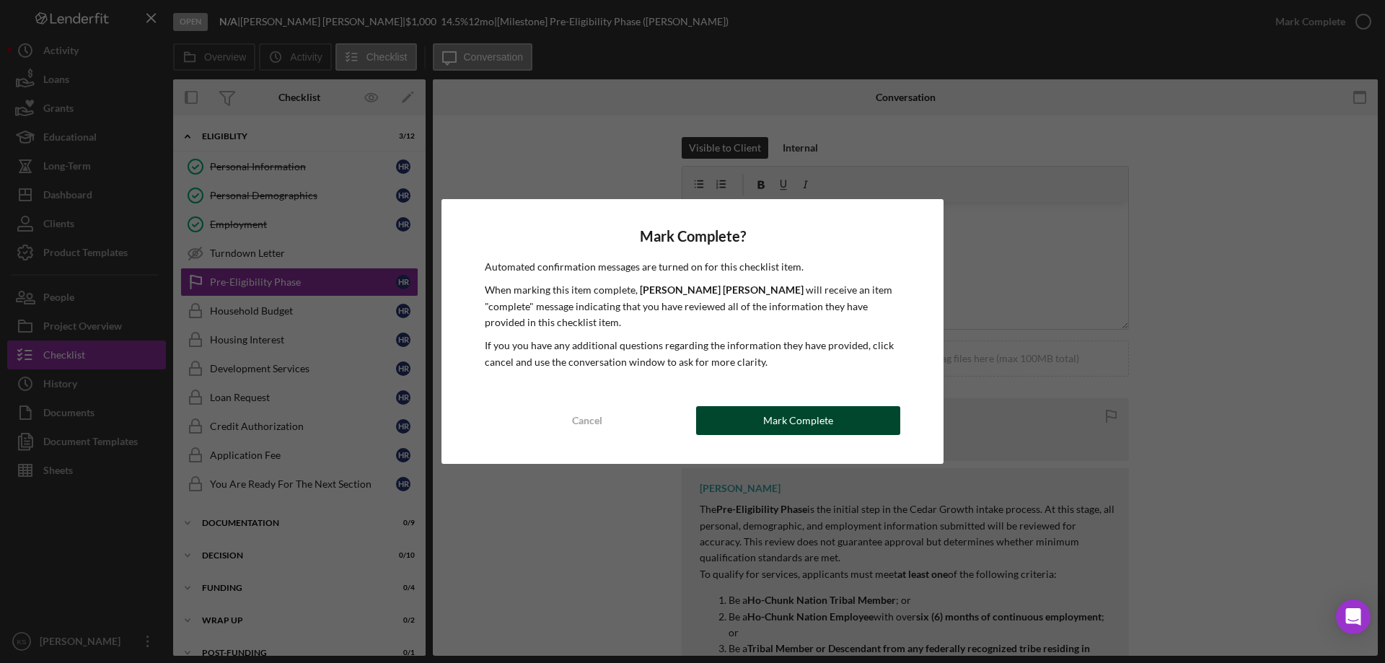
click at [825, 415] on div "Mark Complete" at bounding box center [798, 420] width 70 height 29
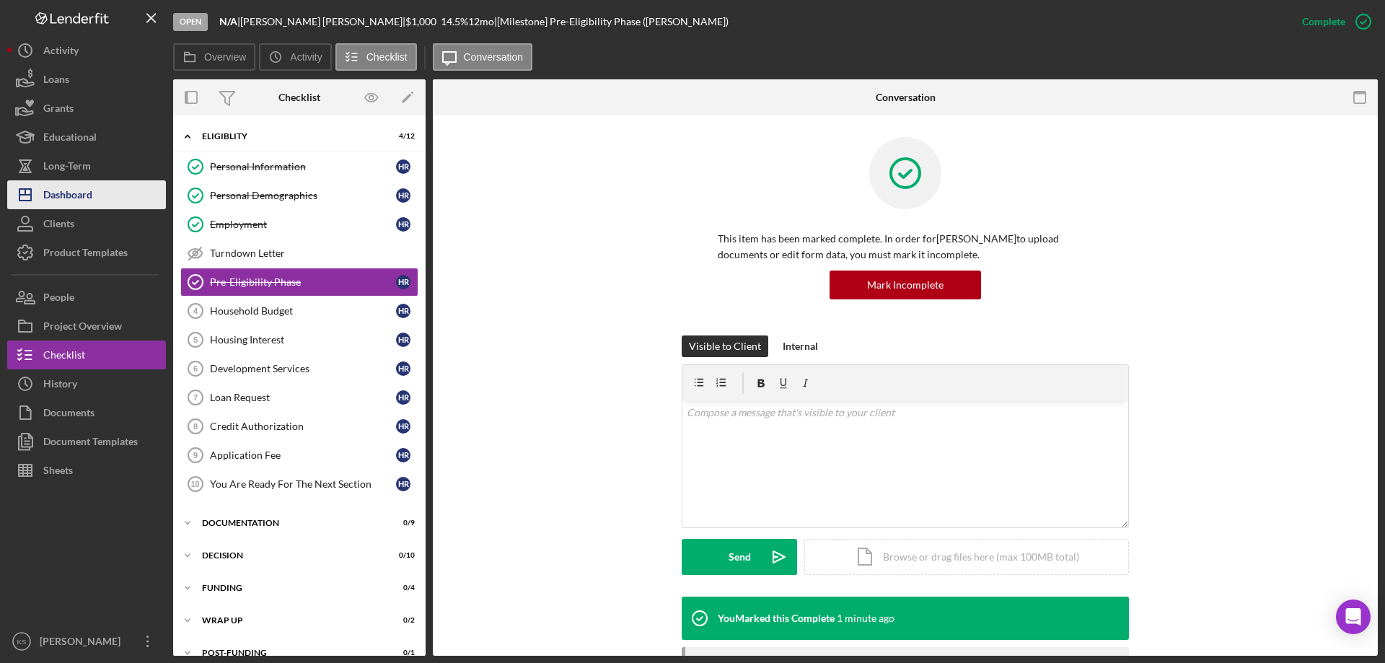
click at [82, 195] on div "Dashboard" at bounding box center [67, 196] width 49 height 32
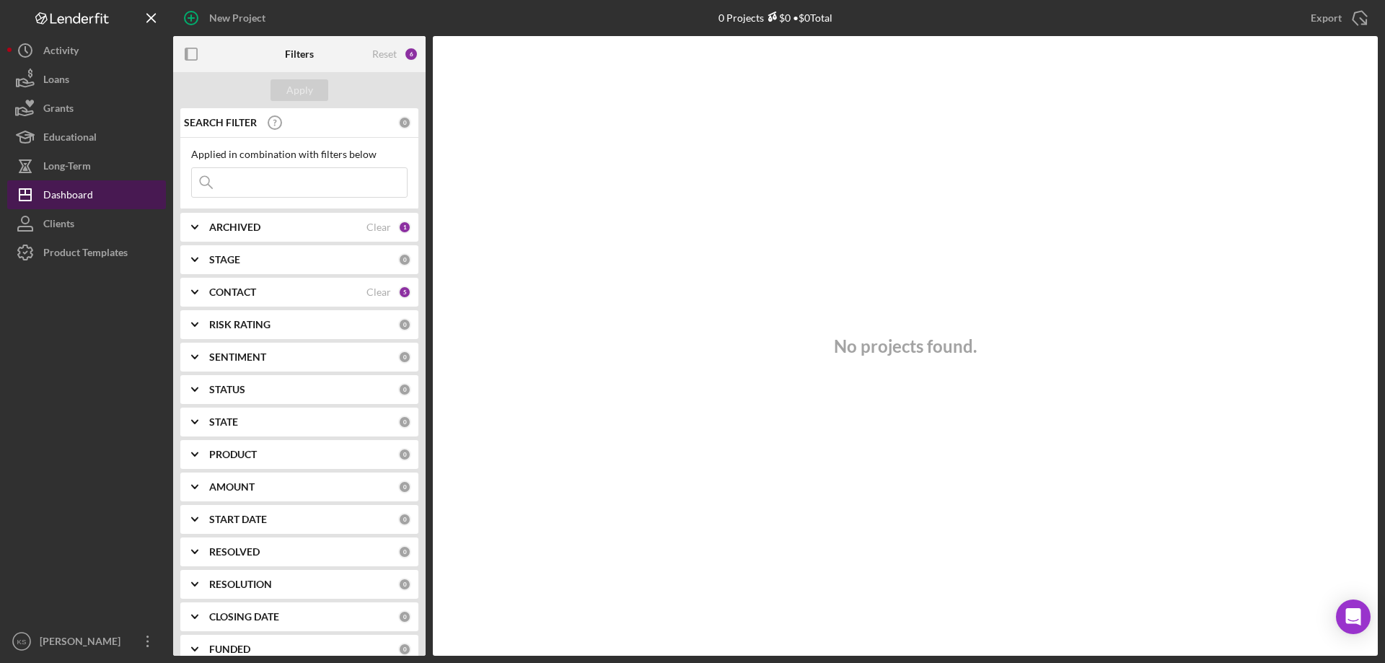
click at [82, 195] on div "Dashboard" at bounding box center [68, 196] width 50 height 32
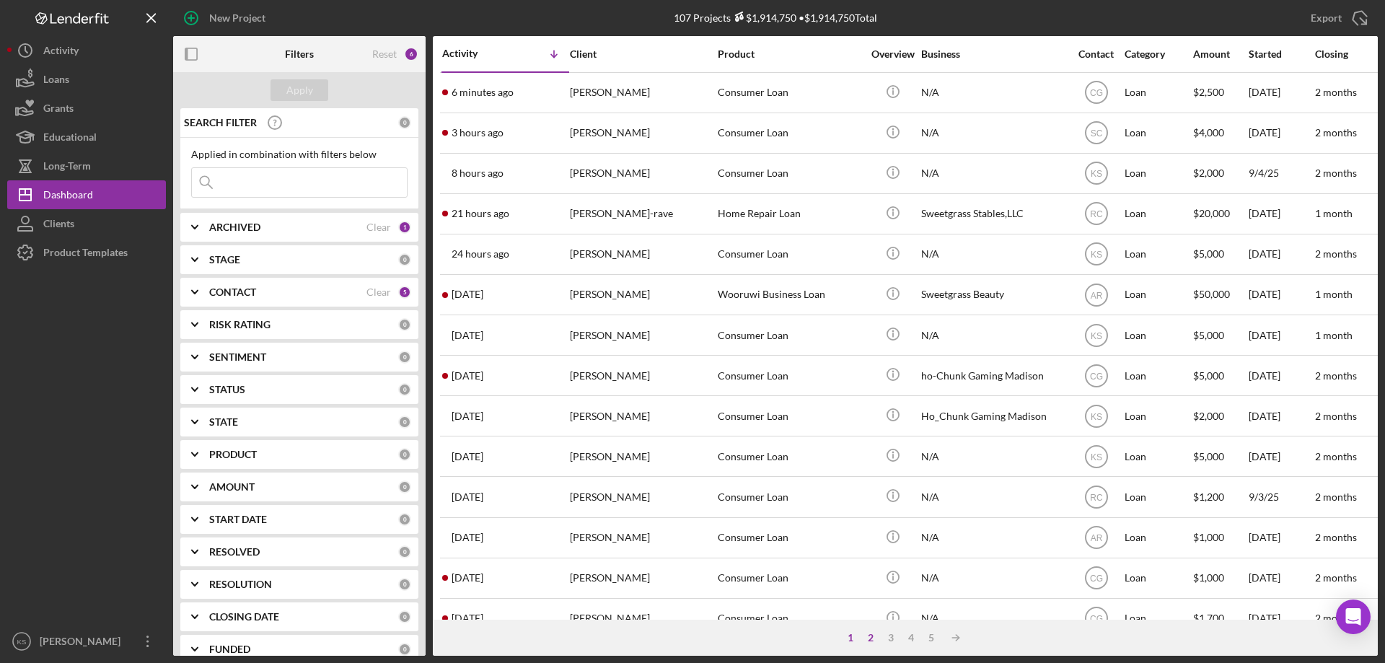
click at [866, 640] on div "2" at bounding box center [870, 638] width 20 height 12
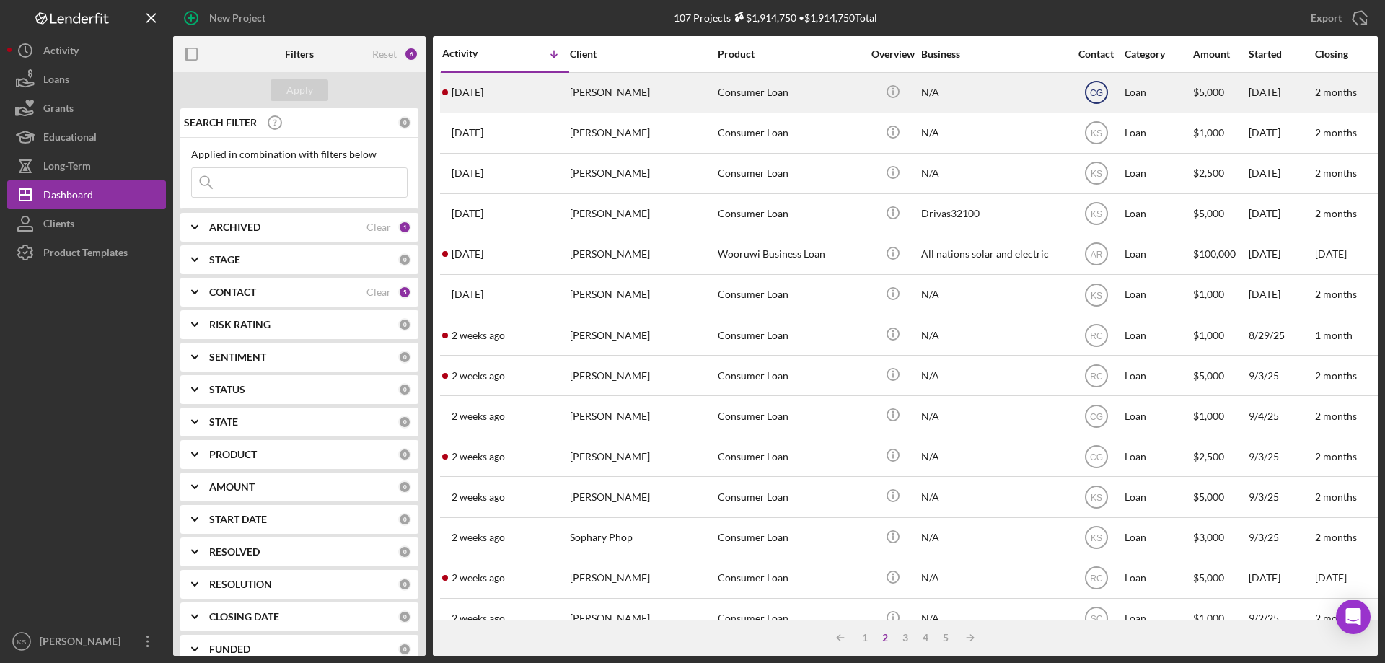
click at [1100, 95] on text "CG" at bounding box center [1096, 93] width 13 height 10
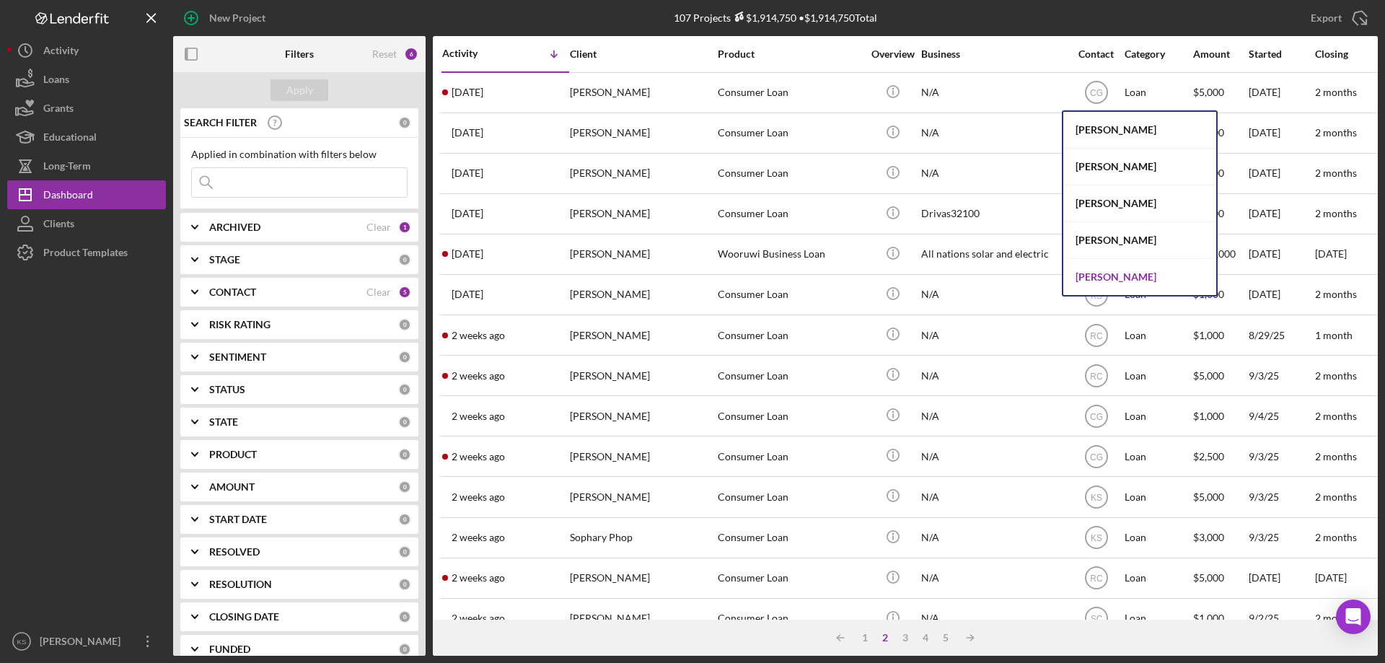
click at [1096, 280] on div "[PERSON_NAME]" at bounding box center [1139, 277] width 153 height 36
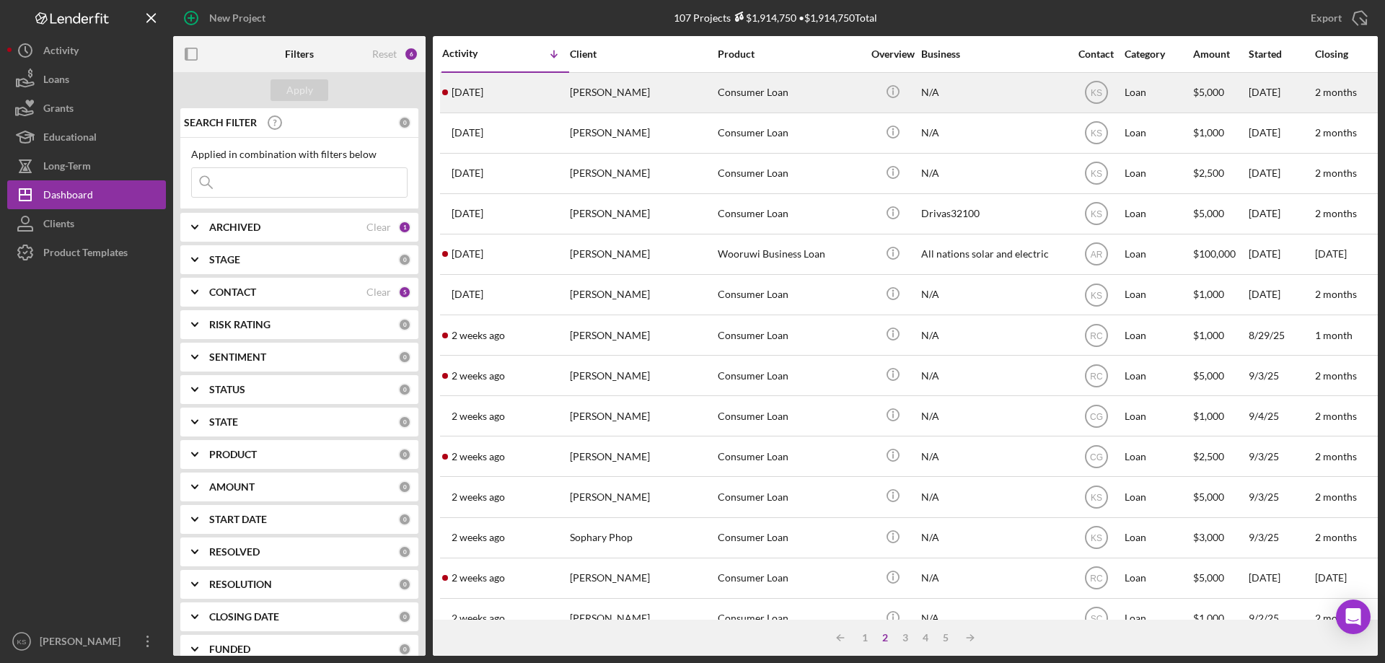
click at [774, 97] on div "Consumer Loan" at bounding box center [790, 93] width 144 height 38
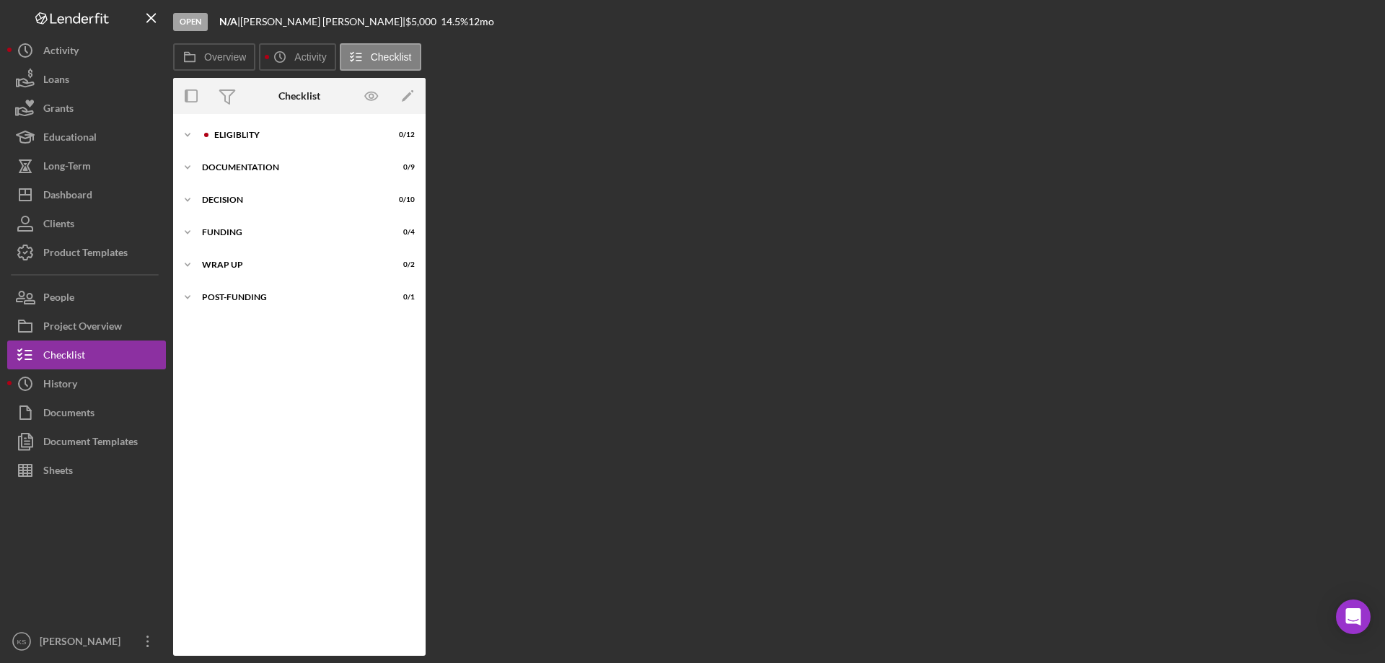
scroll to position [18, 0]
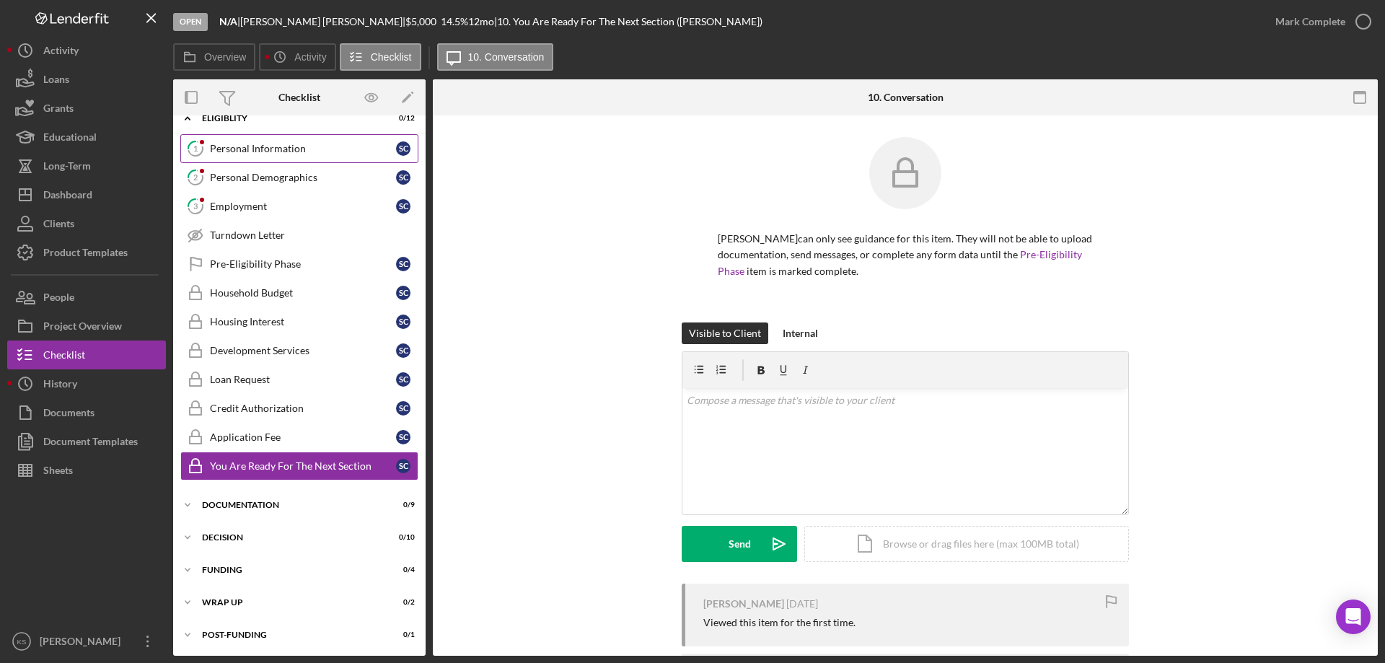
click at [332, 140] on link "1 Personal Information S C" at bounding box center [299, 148] width 238 height 29
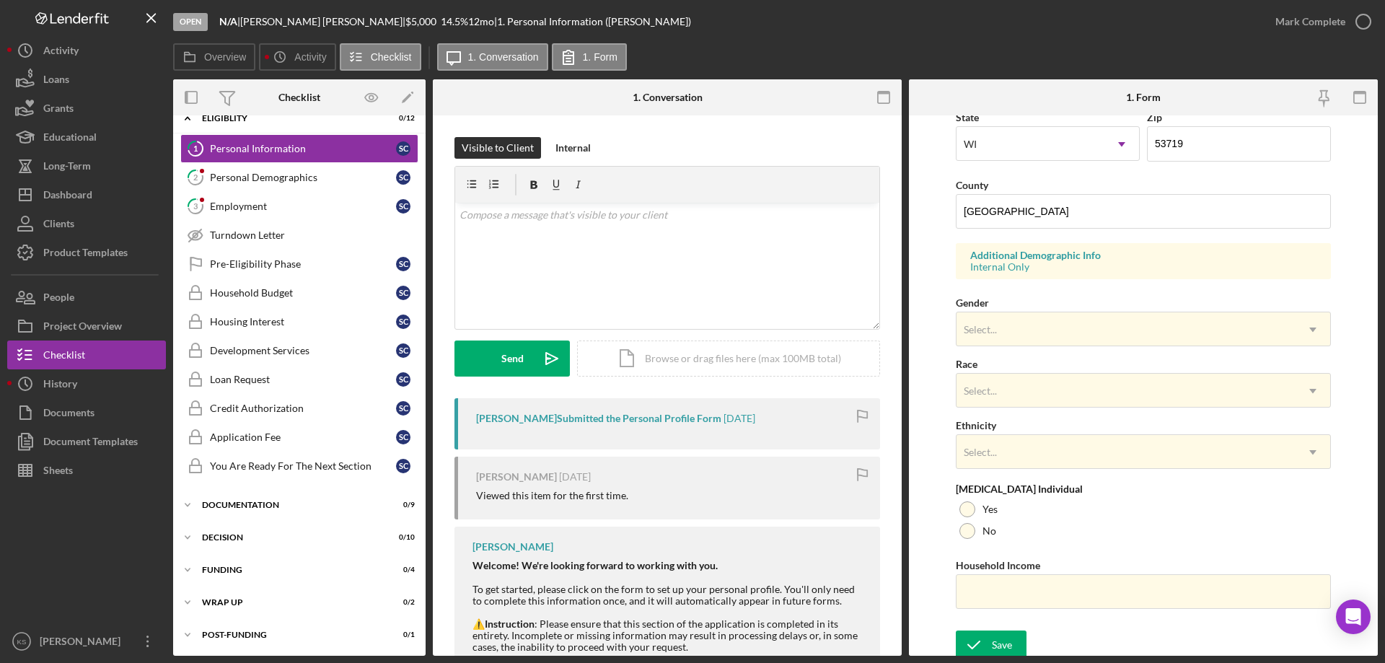
scroll to position [423, 0]
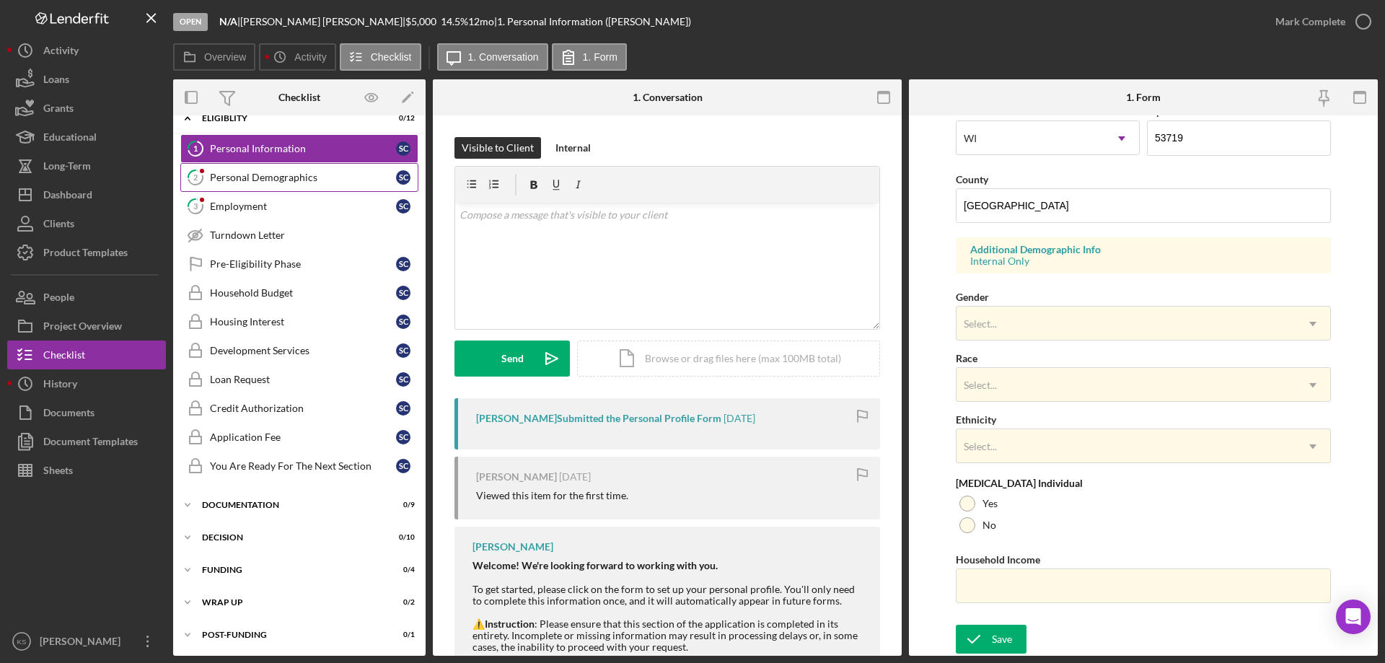
click at [294, 182] on div "Personal Demographics" at bounding box center [303, 178] width 186 height 12
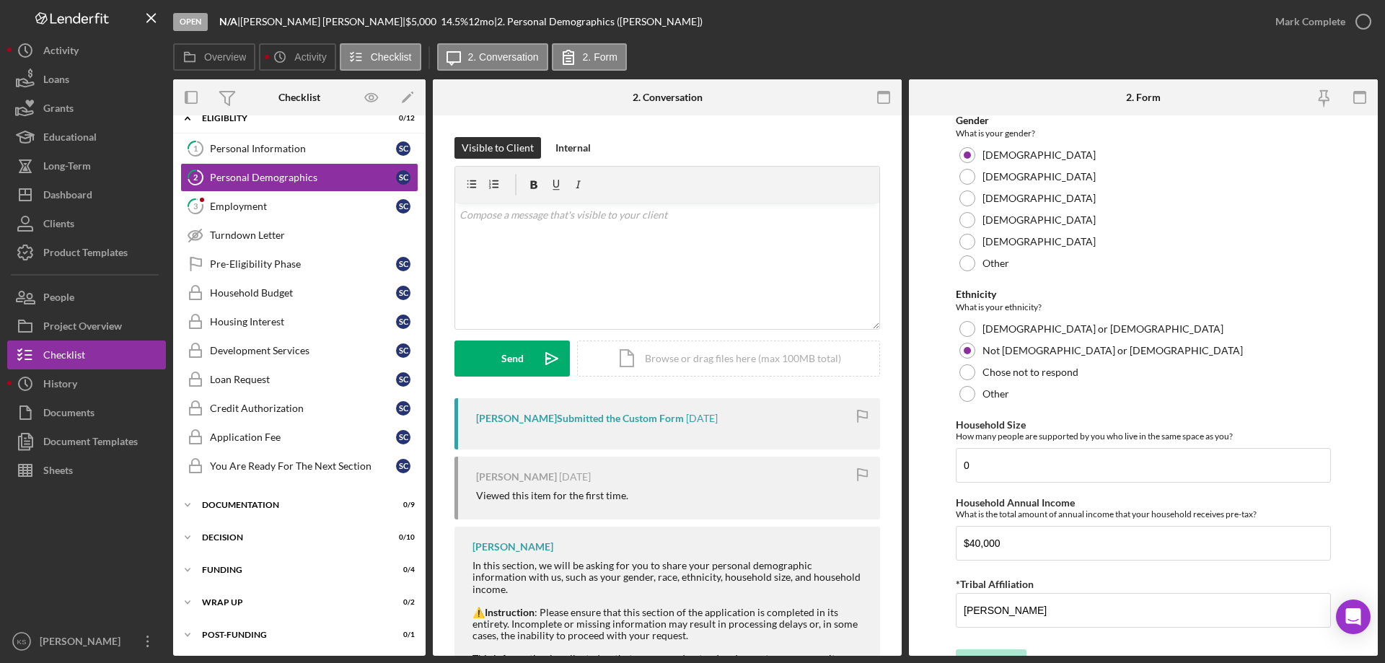
scroll to position [792, 0]
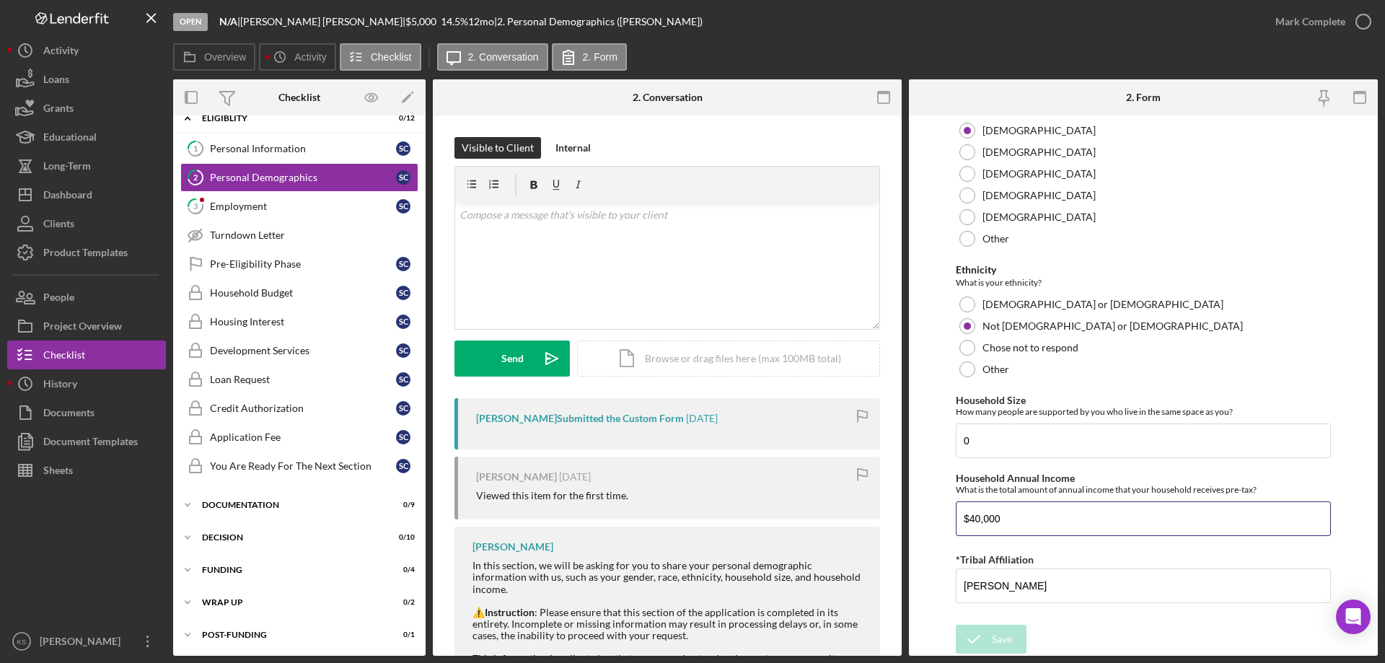
drag, startPoint x: 1037, startPoint y: 521, endPoint x: 837, endPoint y: 508, distance: 200.2
click at [837, 508] on div "Overview Internal Workflow Stage Open Icon/Dropdown Arrow Archive (can unarchiv…" at bounding box center [775, 367] width 1204 height 576
drag, startPoint x: 1025, startPoint y: 446, endPoint x: 873, endPoint y: 446, distance: 152.2
click at [873, 446] on div "Overview Internal Workflow Stage Open Icon/Dropdown Arrow Archive (can unarchiv…" at bounding box center [775, 367] width 1204 height 576
type input "1"
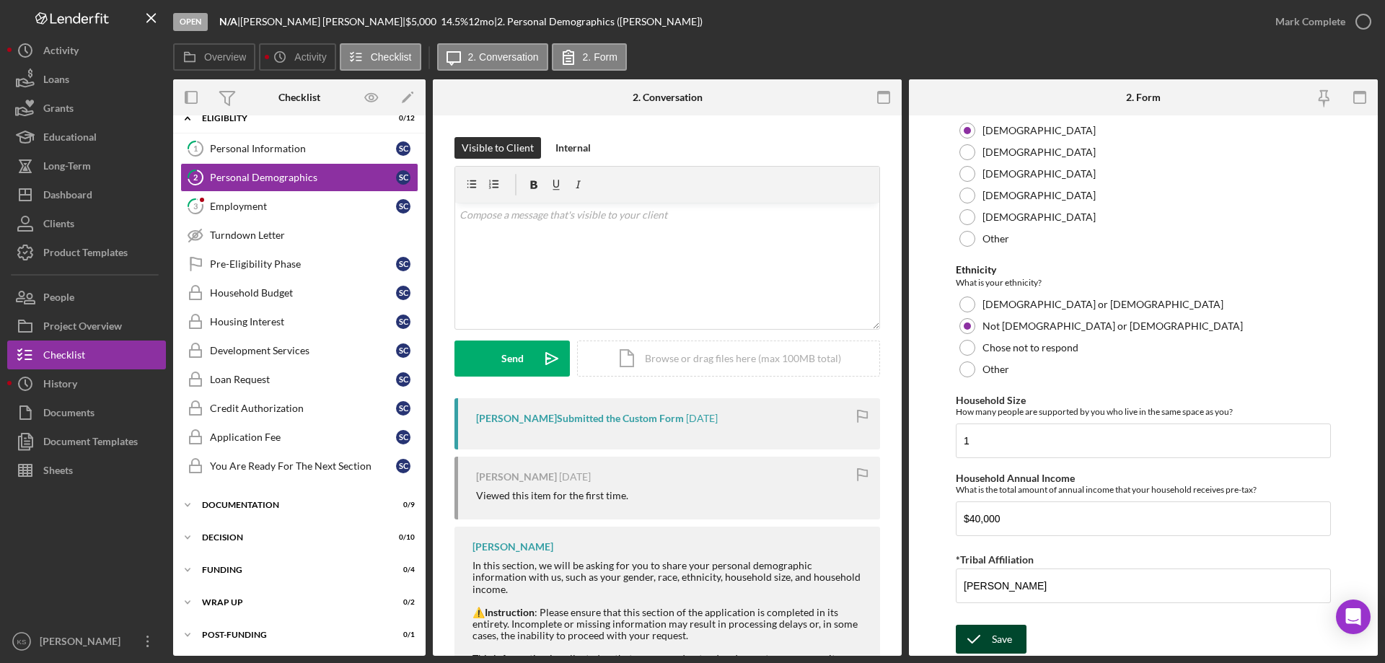
click at [994, 648] on div "Save" at bounding box center [1002, 638] width 20 height 29
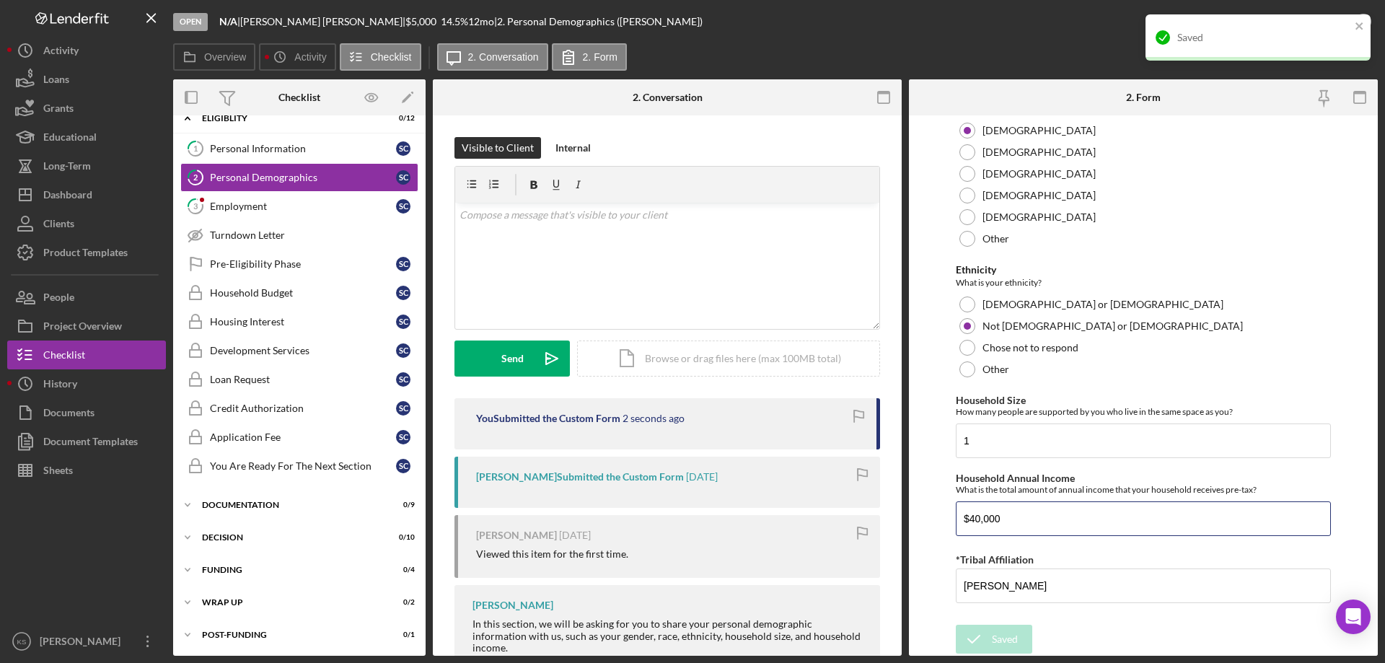
drag, startPoint x: 893, startPoint y: 516, endPoint x: 883, endPoint y: 515, distance: 10.1
click at [883, 515] on div "Overview Internal Workflow Stage Open Icon/Dropdown Arrow Archive (can unarchiv…" at bounding box center [775, 367] width 1204 height 576
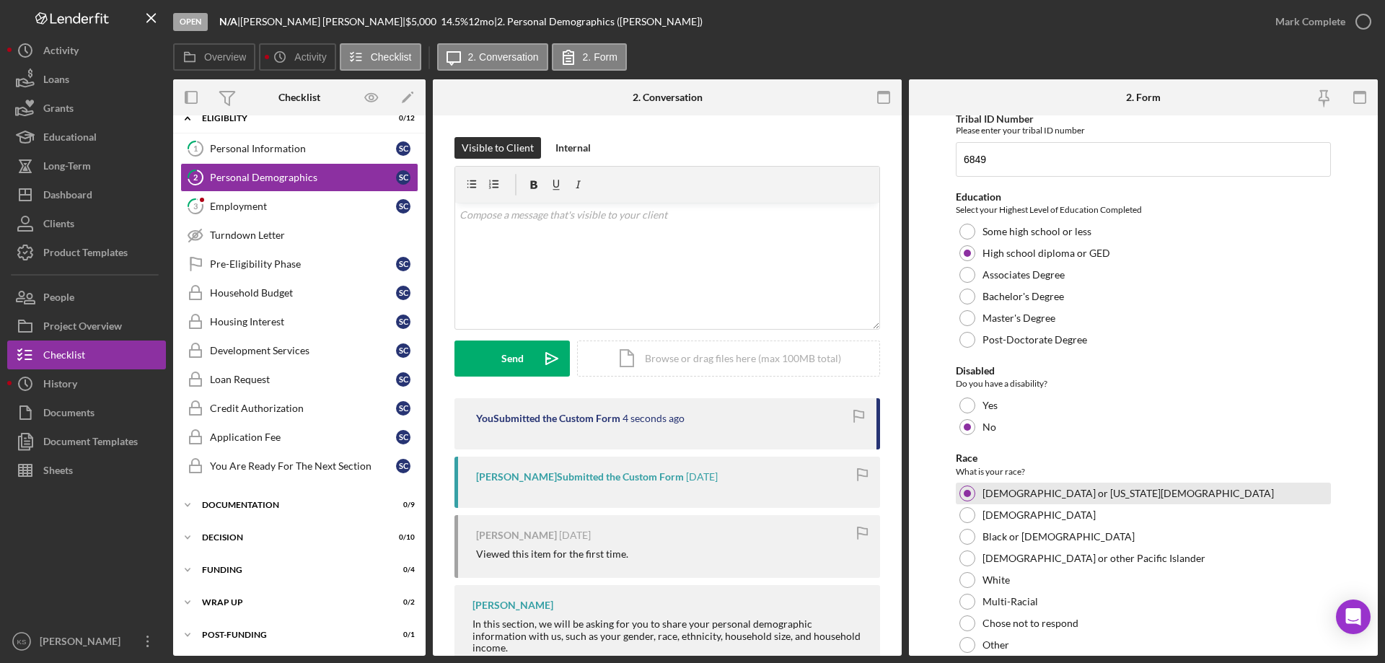
scroll to position [0, 0]
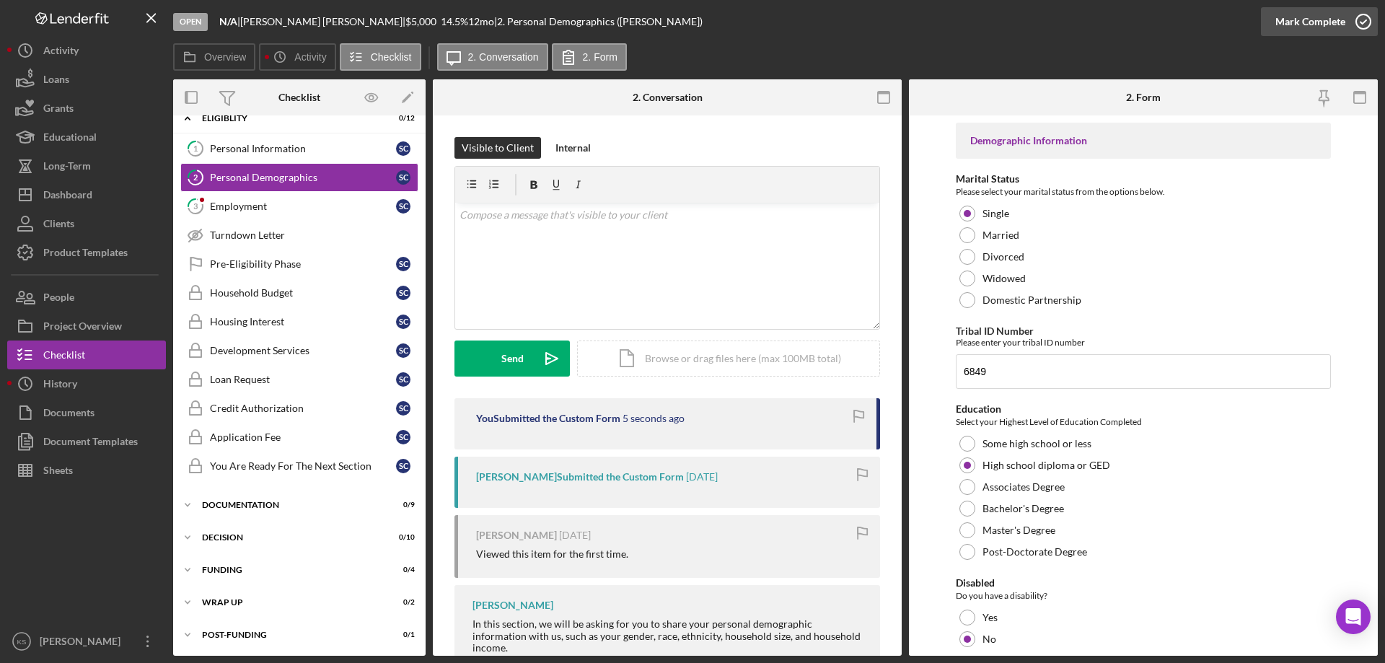
click at [1324, 22] on div "Mark Complete" at bounding box center [1310, 21] width 70 height 29
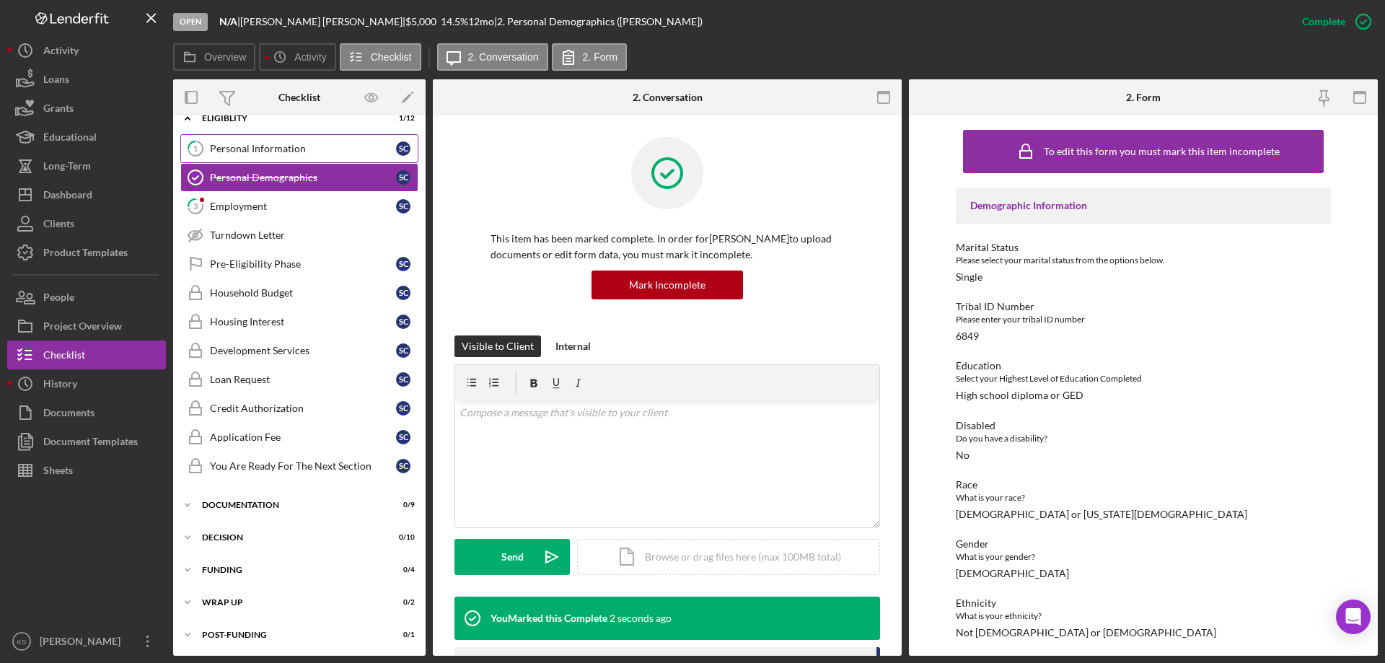
click at [325, 141] on link "1 Personal Information S C" at bounding box center [299, 148] width 238 height 29
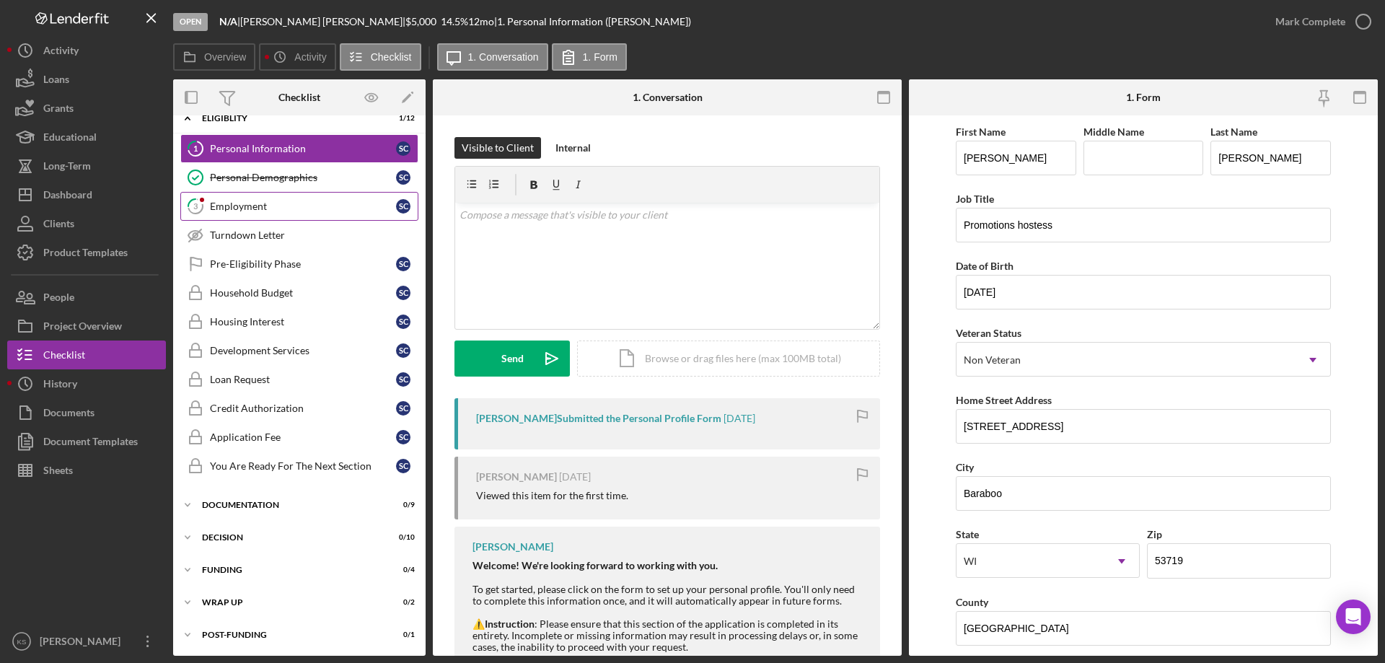
click at [247, 207] on div "Employment" at bounding box center [303, 206] width 186 height 12
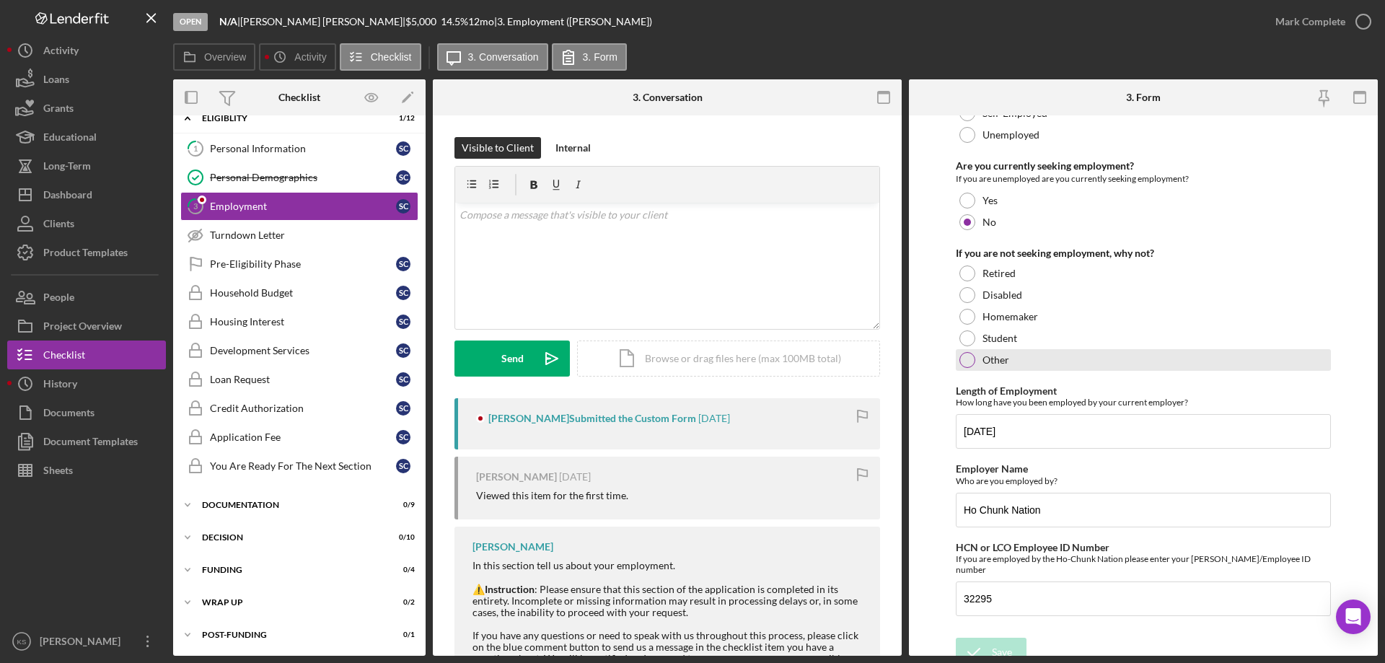
scroll to position [102, 0]
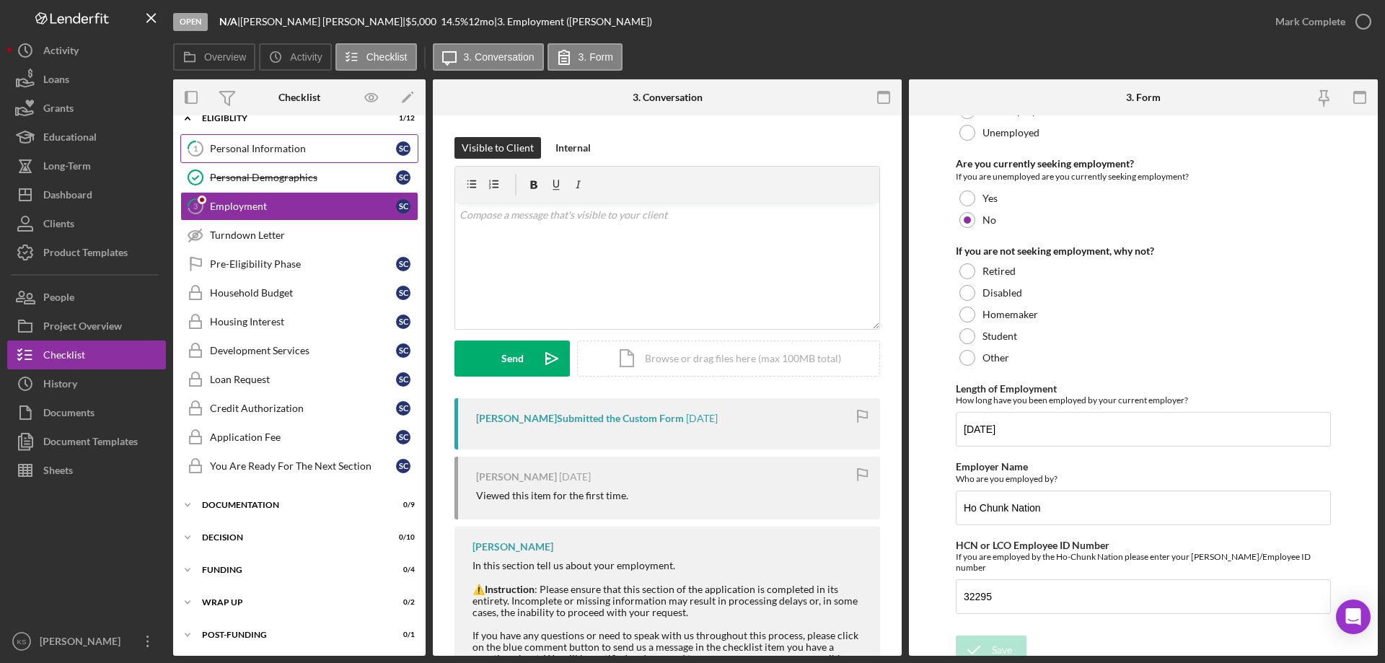
click at [272, 147] on div "Personal Information" at bounding box center [303, 149] width 186 height 12
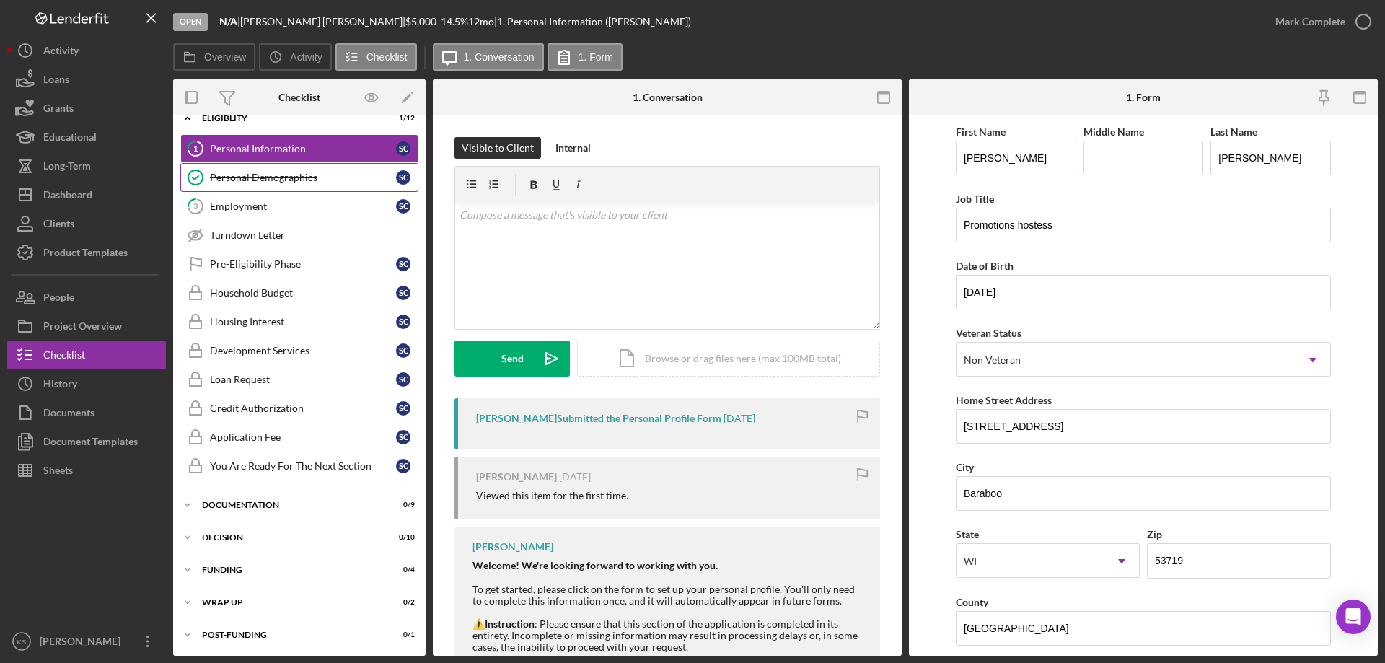
click at [244, 177] on div "Personal Demographics" at bounding box center [303, 178] width 186 height 12
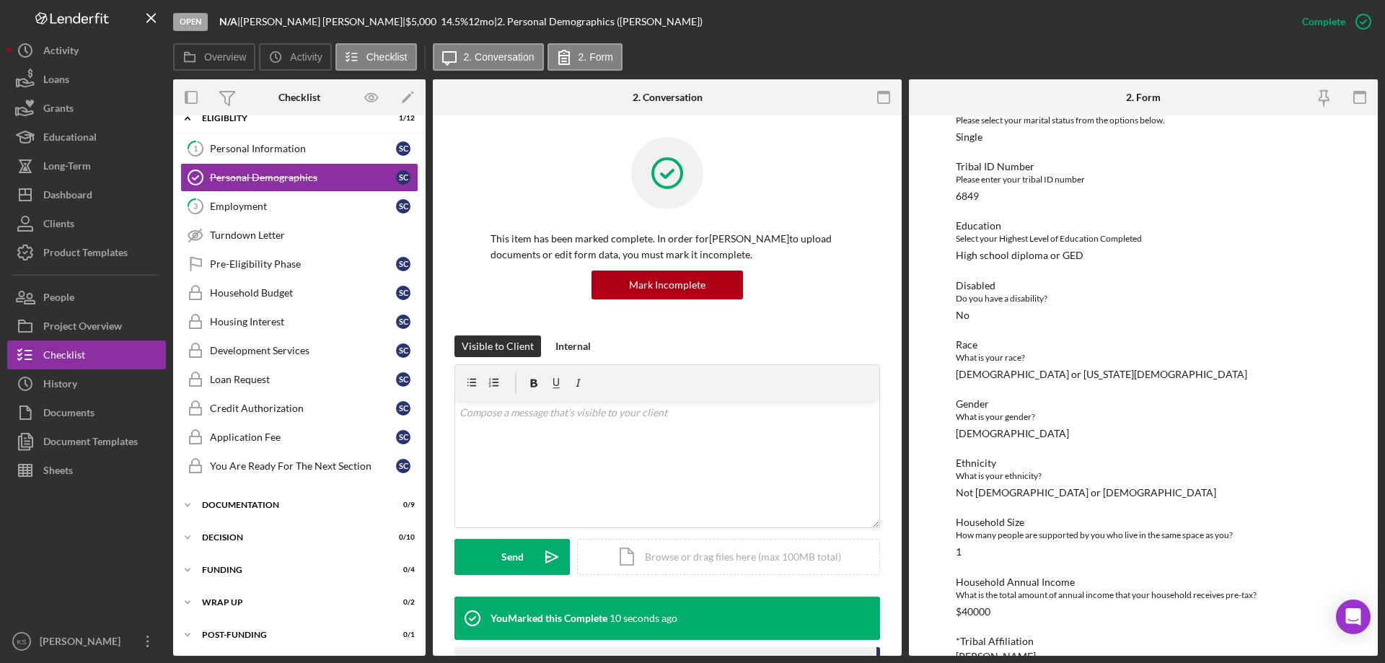
scroll to position [144, 0]
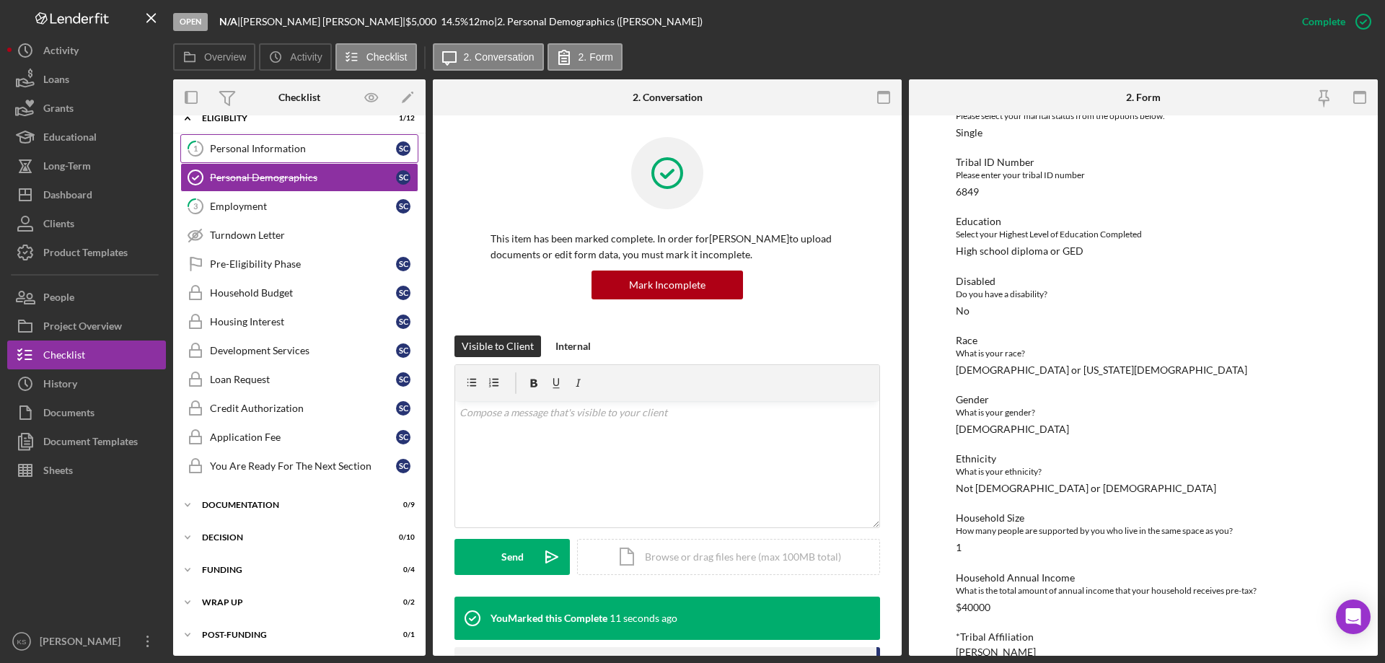
click at [243, 144] on div "Personal Information" at bounding box center [303, 149] width 186 height 12
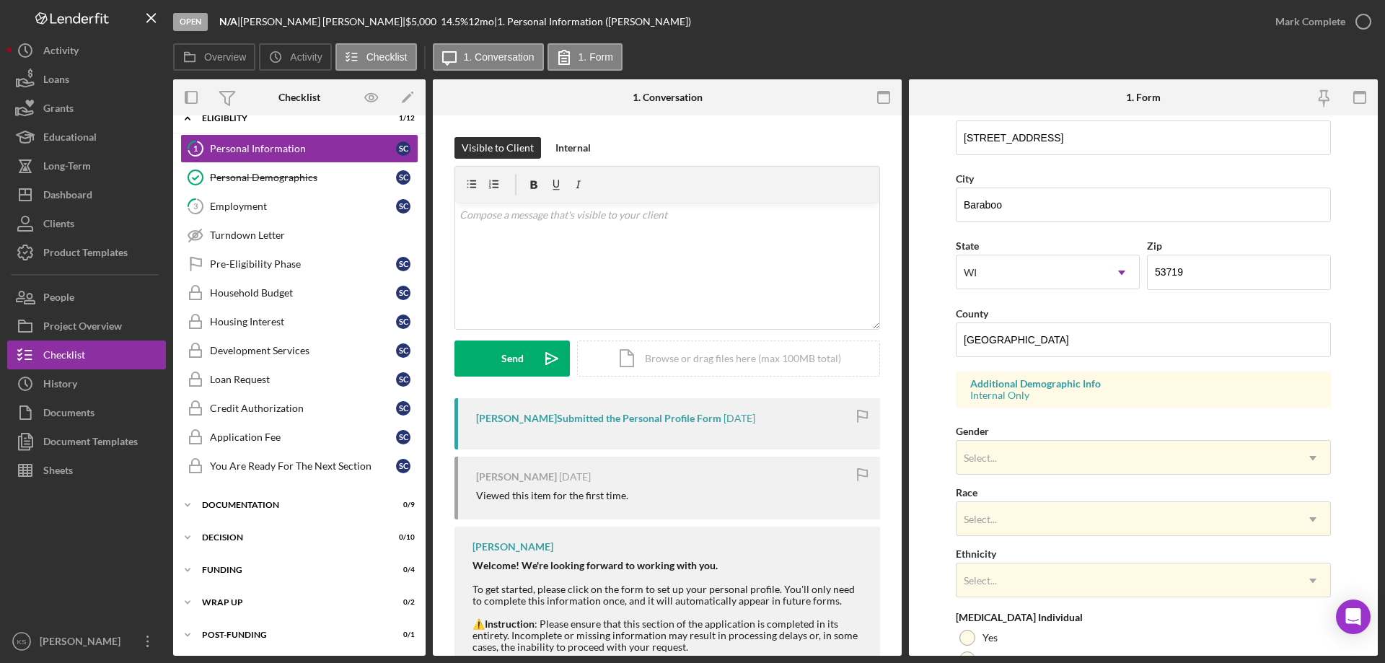
scroll to position [423, 0]
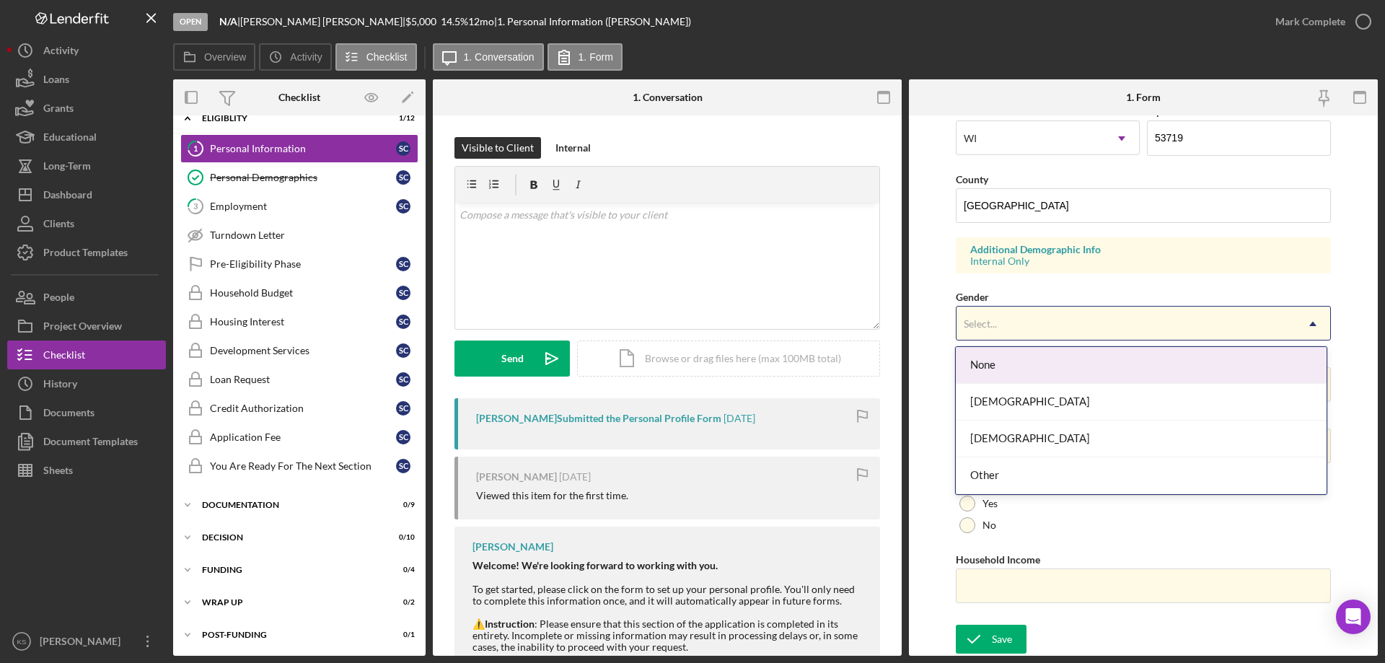
click at [1033, 336] on div "Select..." at bounding box center [1125, 323] width 339 height 33
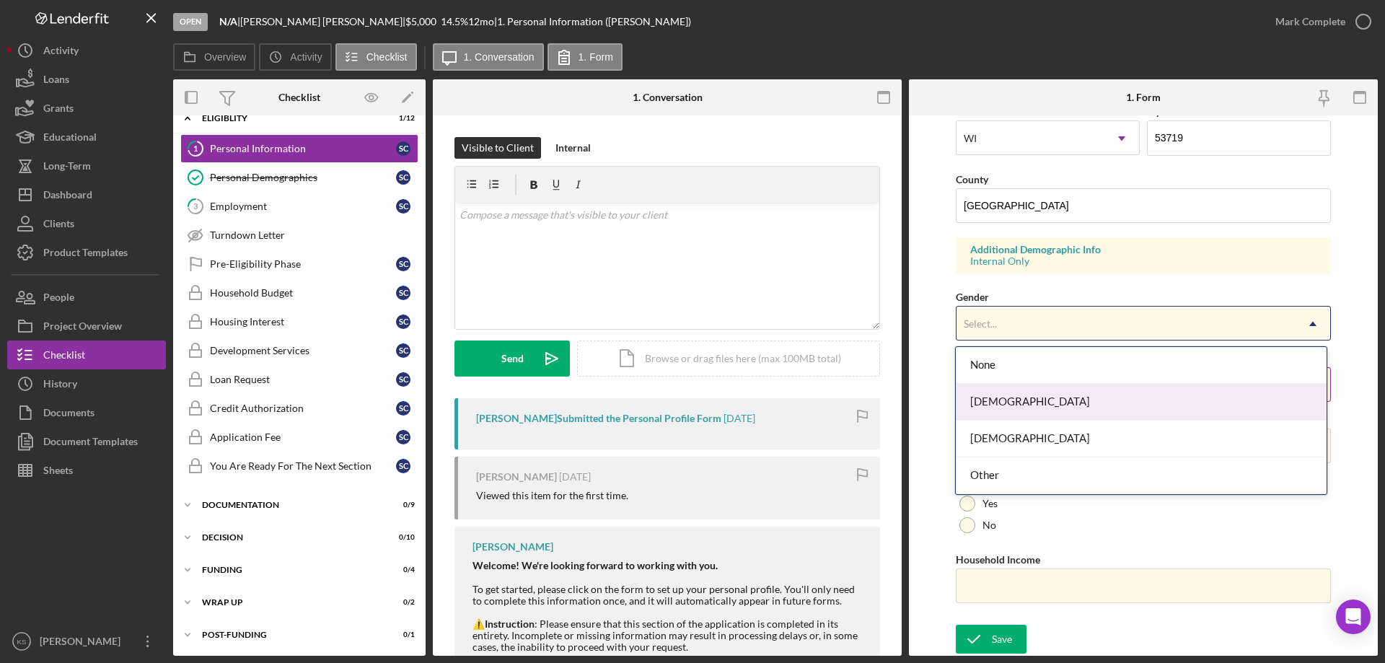
drag, startPoint x: 1038, startPoint y: 392, endPoint x: 1054, endPoint y: 373, distance: 25.1
click at [1038, 392] on div "[DEMOGRAPHIC_DATA]" at bounding box center [1140, 402] width 370 height 37
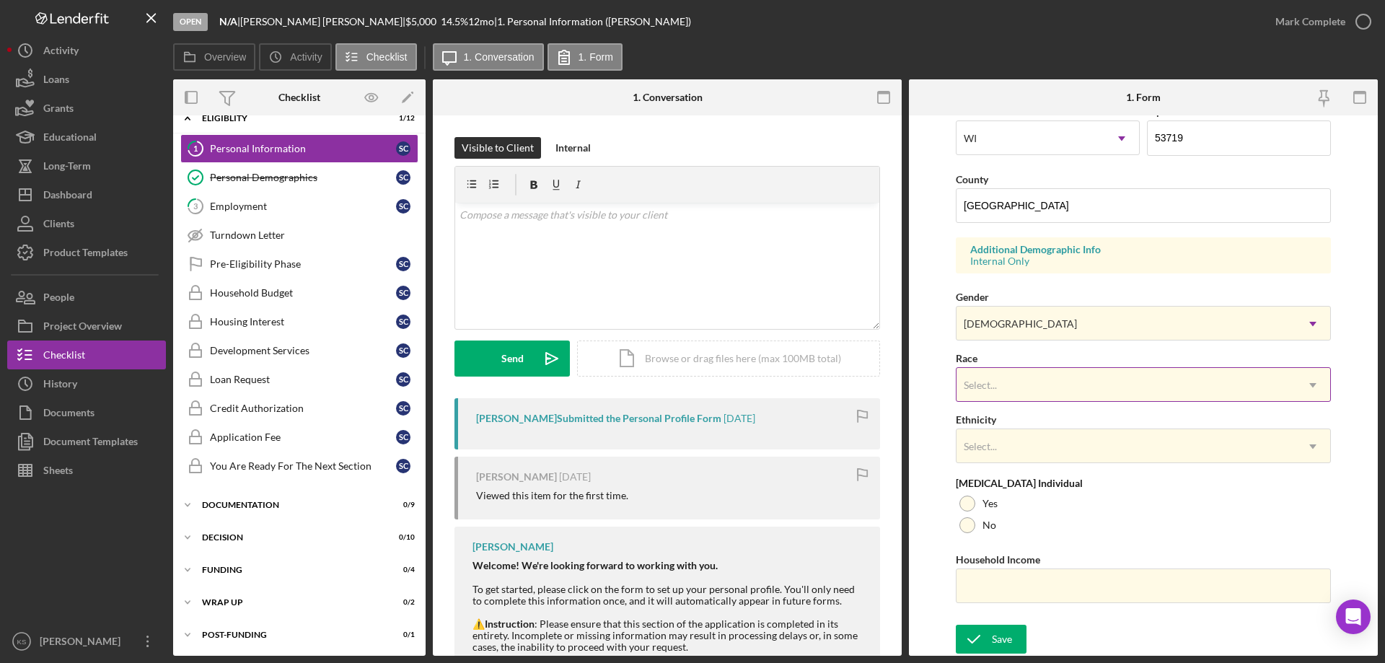
click at [1054, 373] on div "Select..." at bounding box center [1125, 384] width 339 height 33
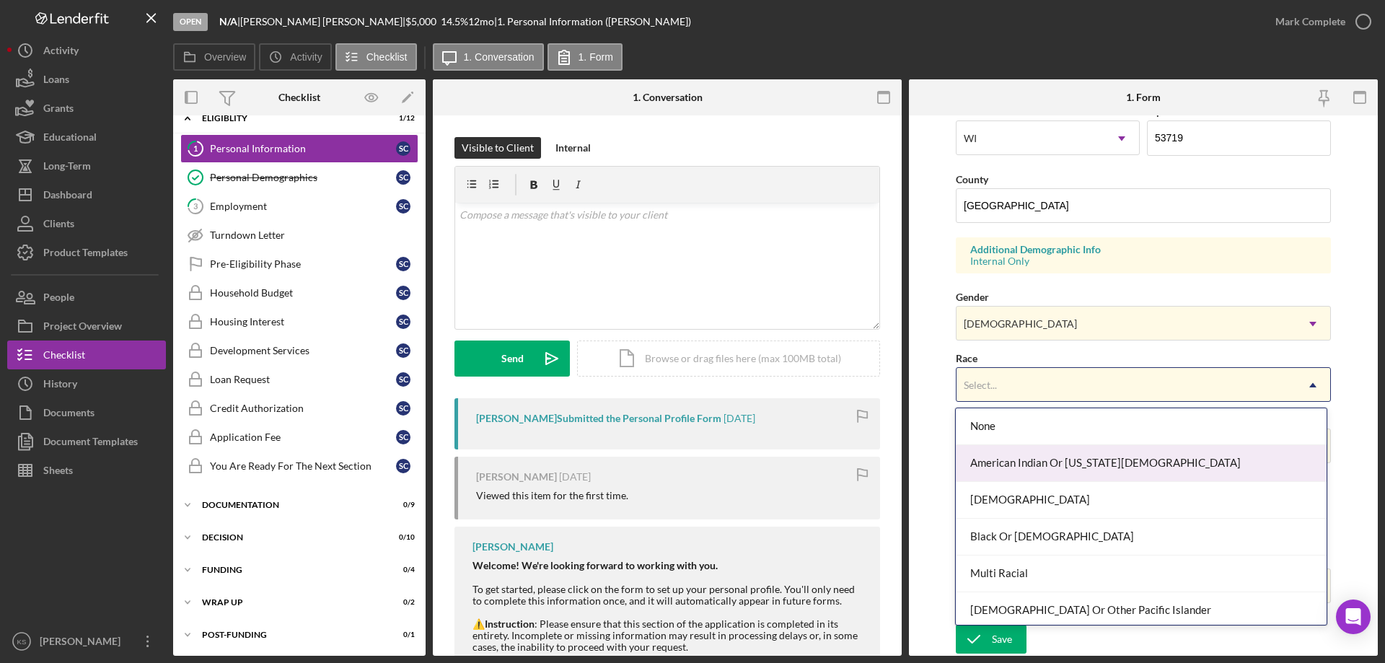
click at [1060, 462] on div "American Indian Or [US_STATE][DEMOGRAPHIC_DATA]" at bounding box center [1140, 463] width 370 height 37
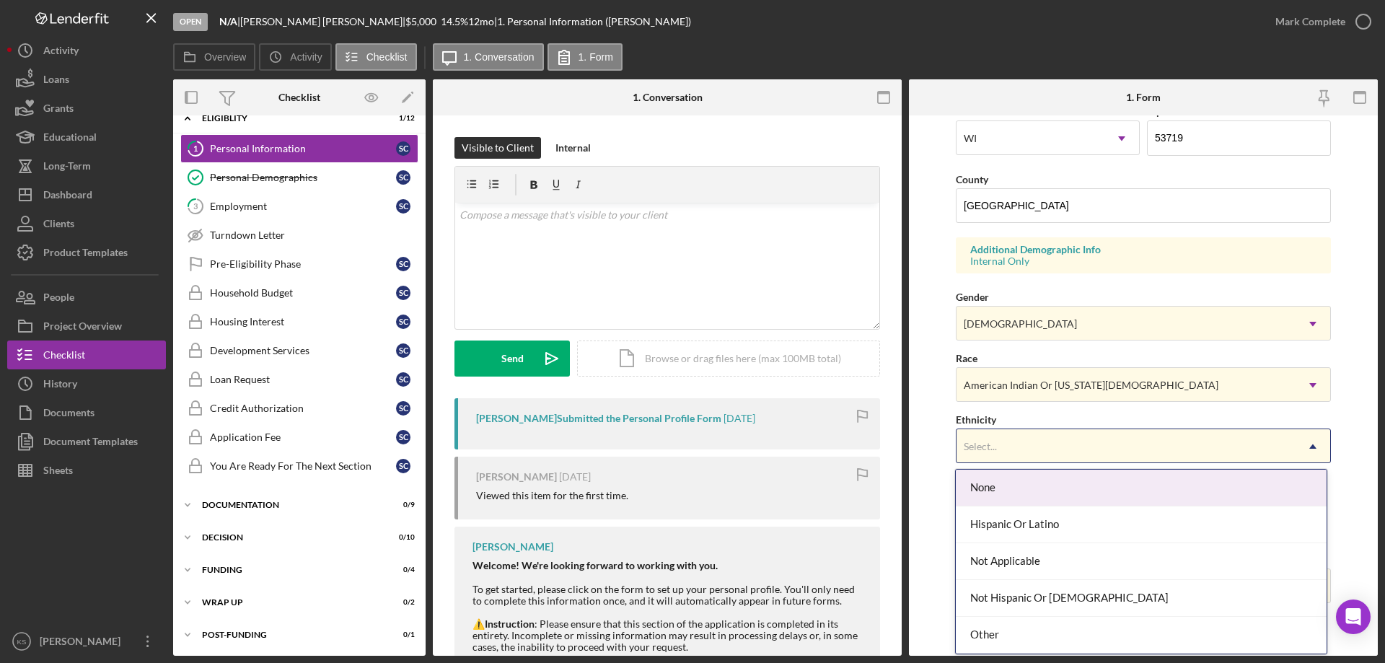
click at [1060, 448] on div "Select..." at bounding box center [1125, 446] width 339 height 33
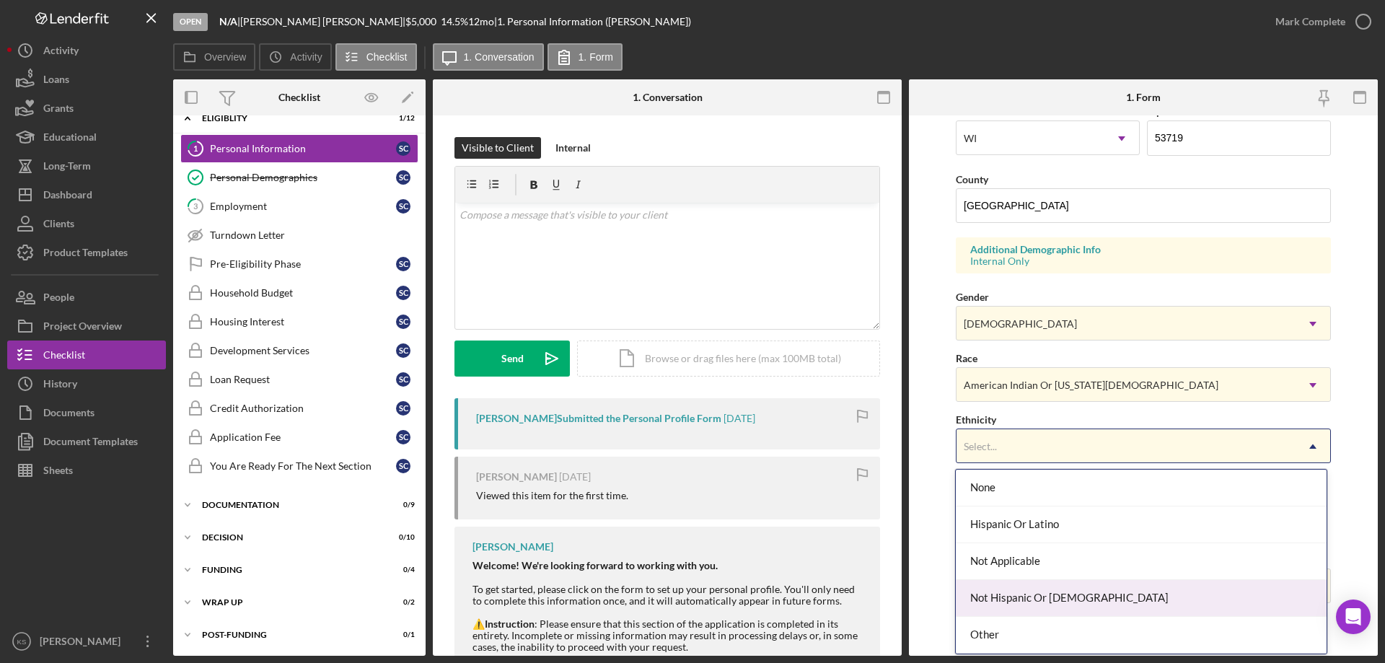
click at [1067, 582] on div "Not Hispanic Or [DEMOGRAPHIC_DATA]" at bounding box center [1140, 598] width 370 height 37
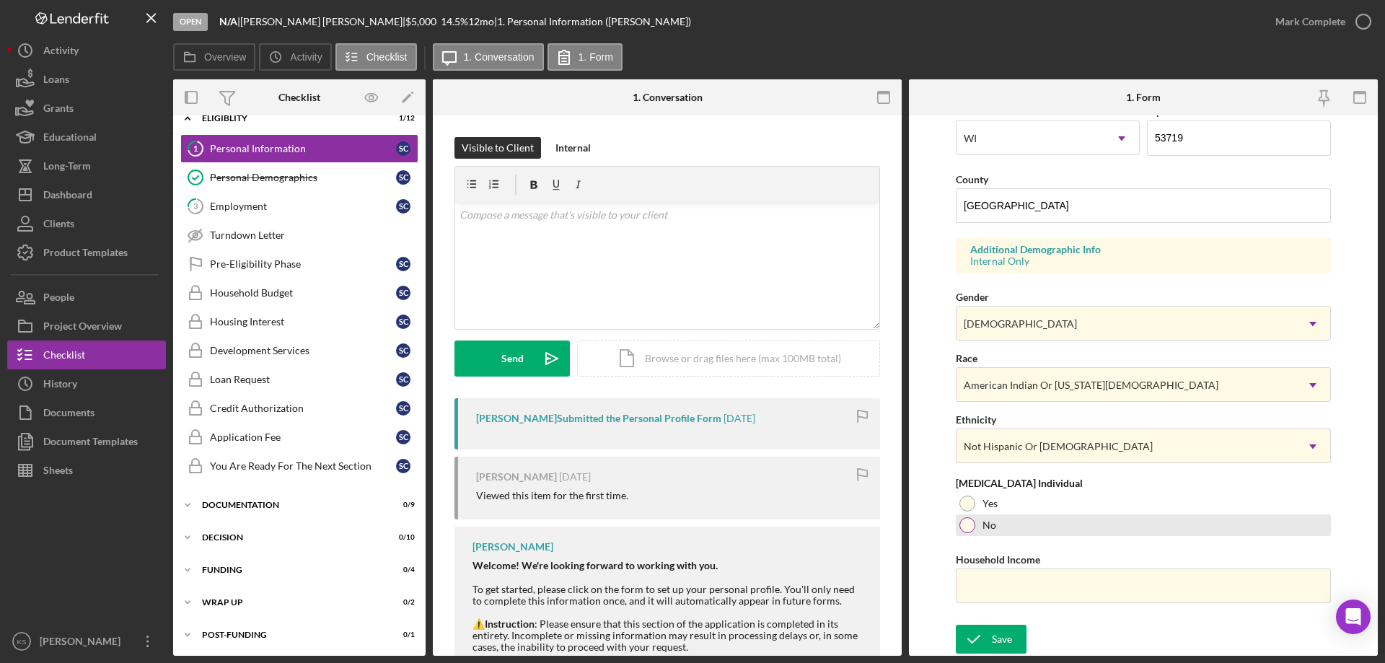
drag, startPoint x: 981, startPoint y: 531, endPoint x: 992, endPoint y: 627, distance: 95.8
click at [983, 534] on div "No" at bounding box center [1142, 525] width 375 height 22
click at [990, 619] on form "First Name [PERSON_NAME] Middle Name Last Name [PERSON_NAME] Job Title Promotio…" at bounding box center [1143, 385] width 469 height 540
click at [998, 585] on input "Household Income" at bounding box center [1142, 585] width 375 height 35
paste input "$40,000"
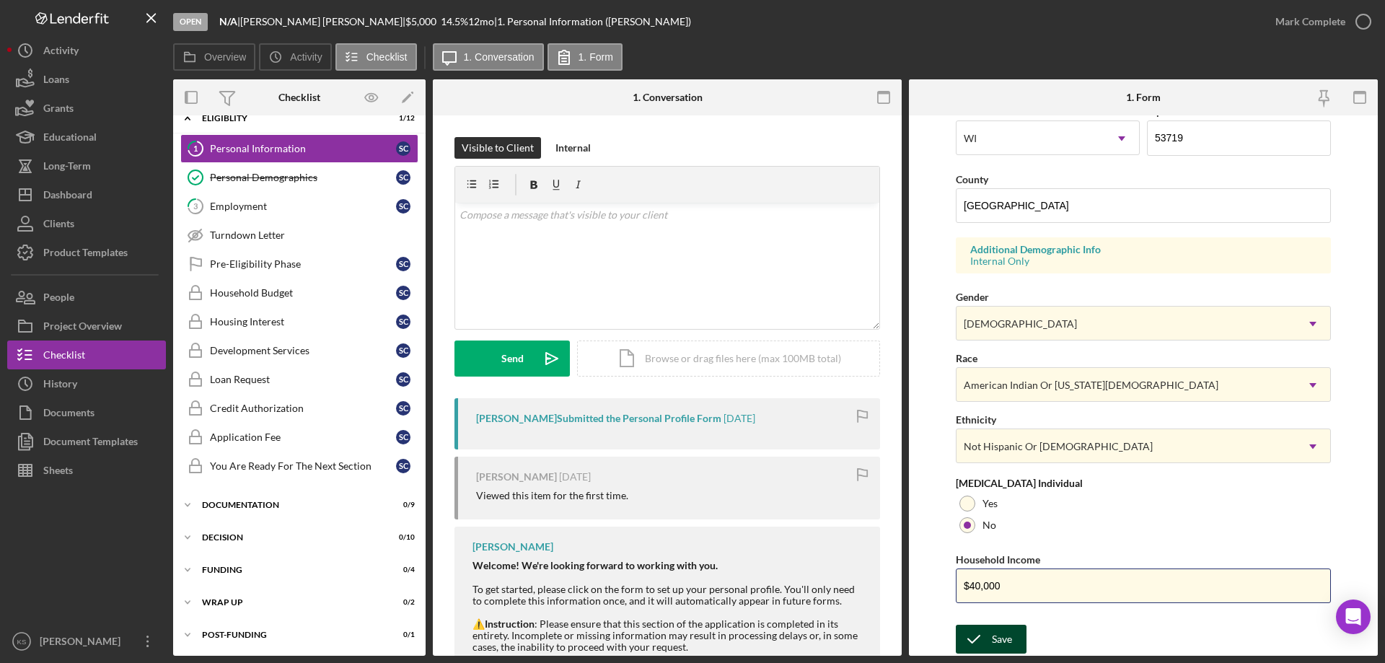
type input "$40,000"
click at [997, 645] on div "Save" at bounding box center [1002, 638] width 20 height 29
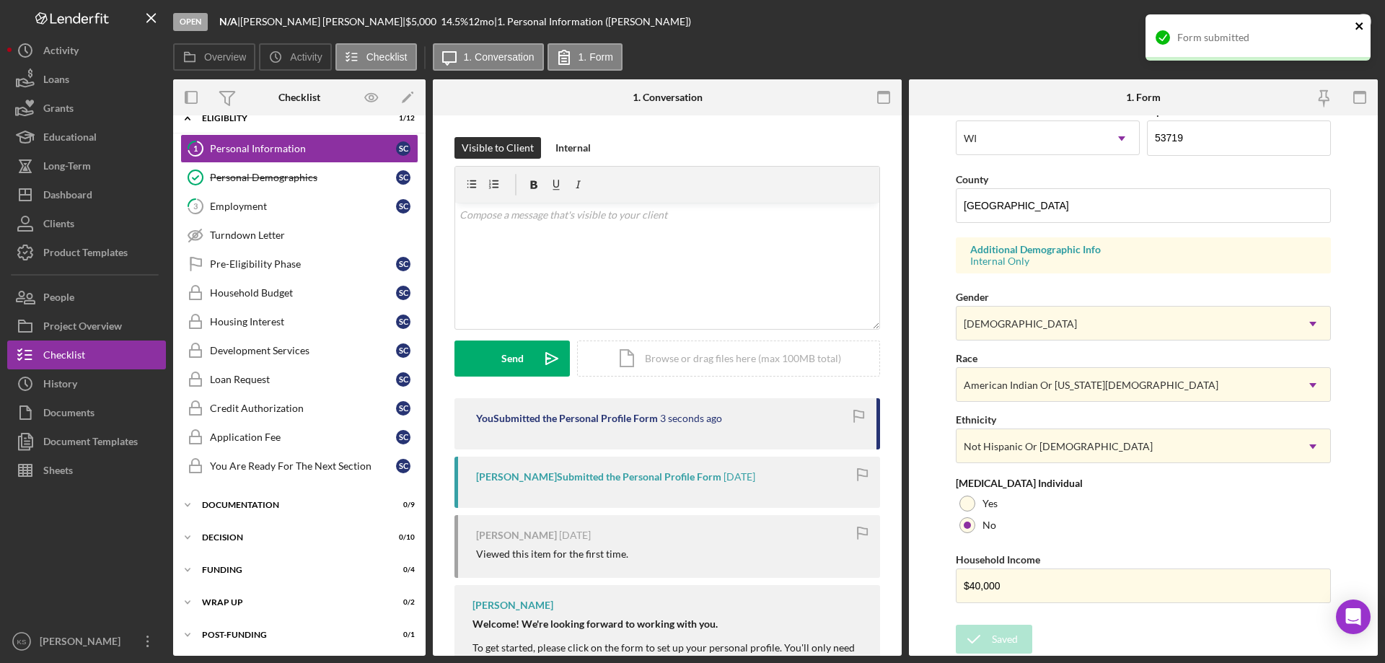
click at [1362, 25] on icon "close" at bounding box center [1359, 26] width 10 height 12
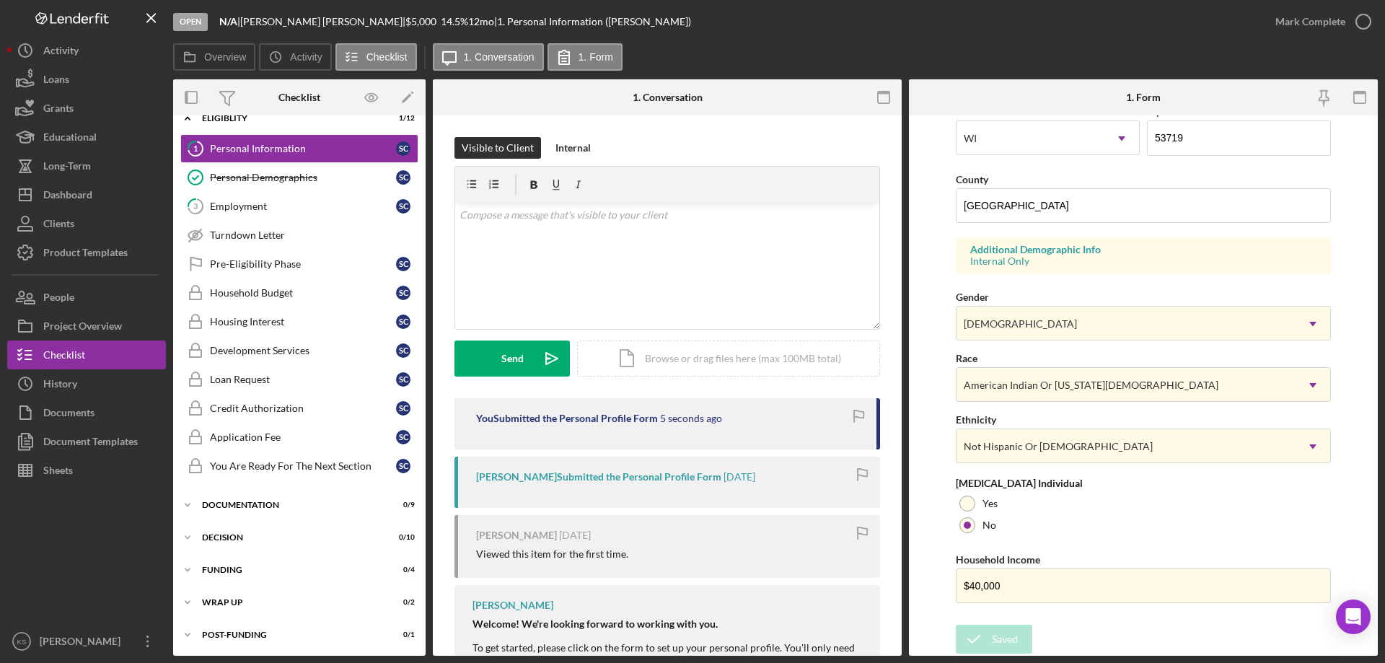
click at [1329, 20] on div "Mark Complete" at bounding box center [1310, 21] width 70 height 29
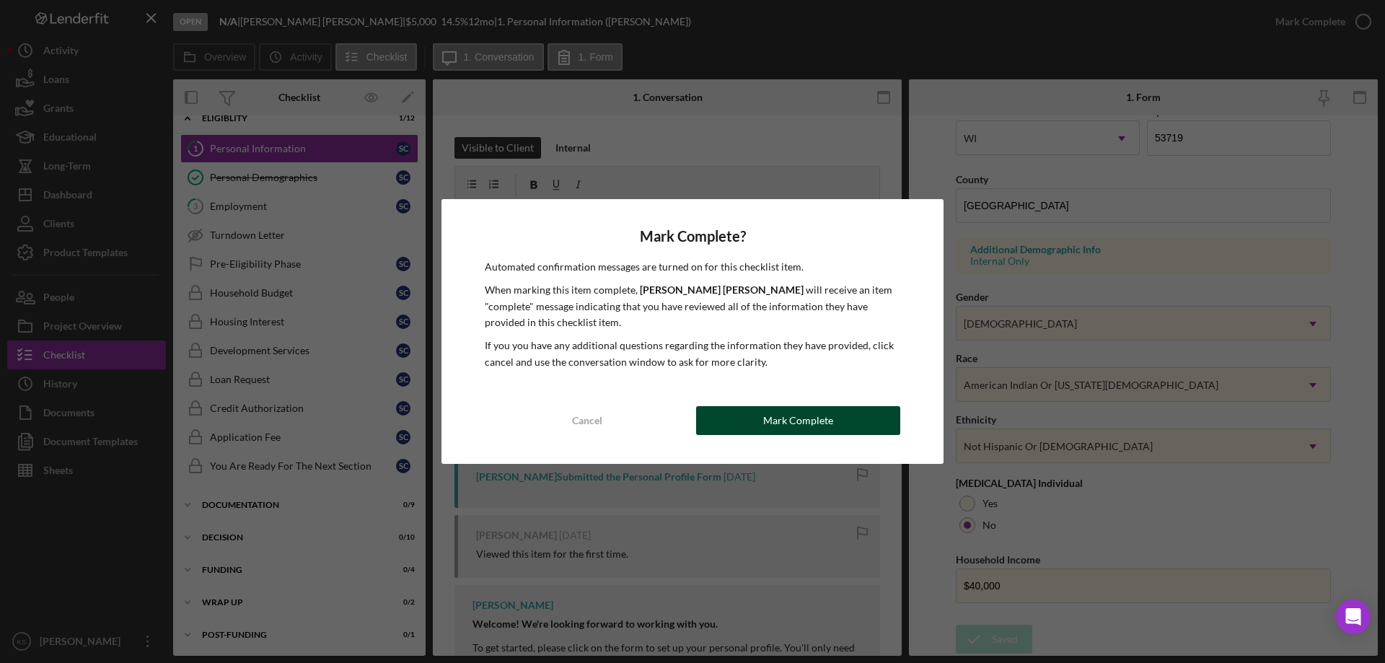
click at [793, 415] on div "Mark Complete" at bounding box center [798, 420] width 70 height 29
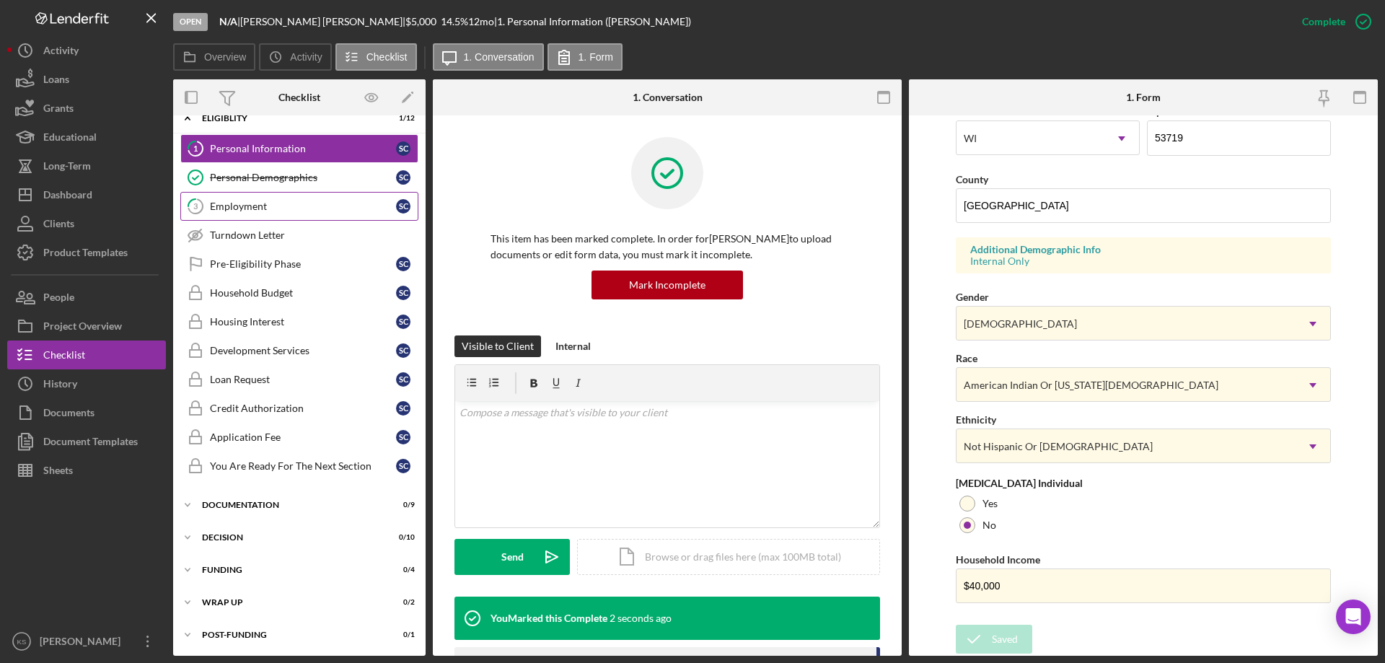
scroll to position [133, 0]
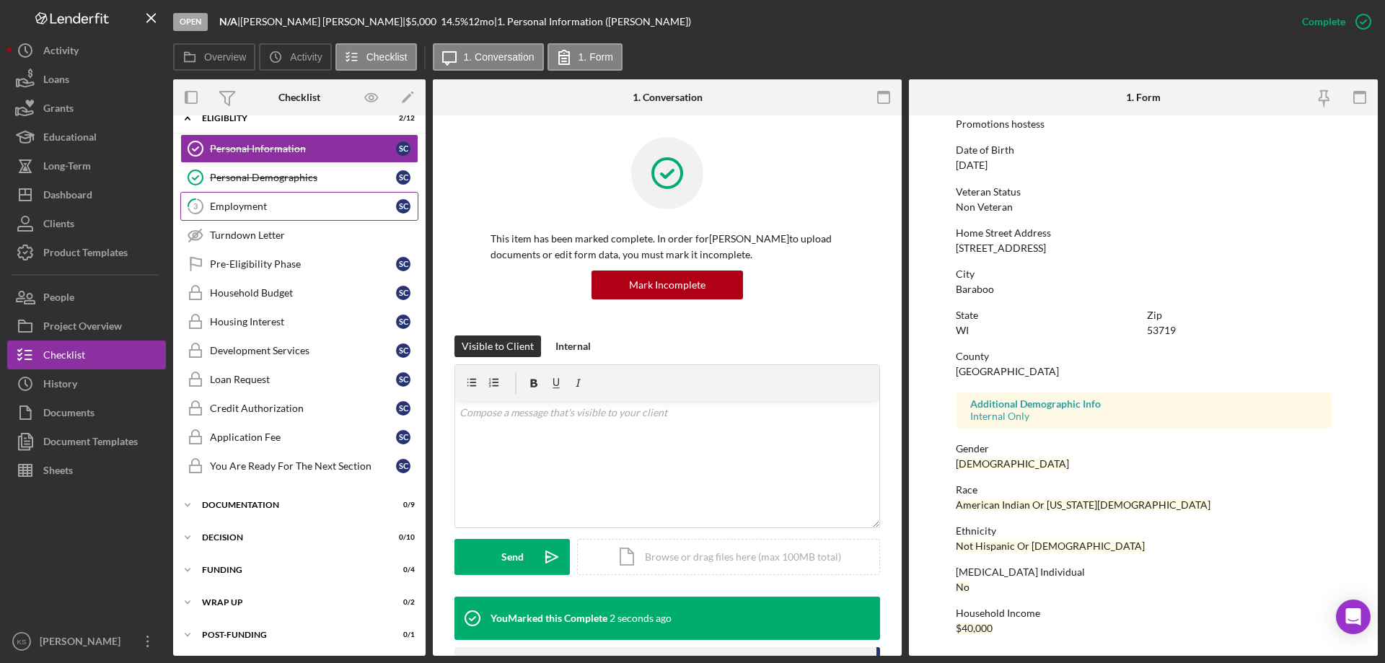
click at [303, 202] on div "Employment" at bounding box center [303, 206] width 186 height 12
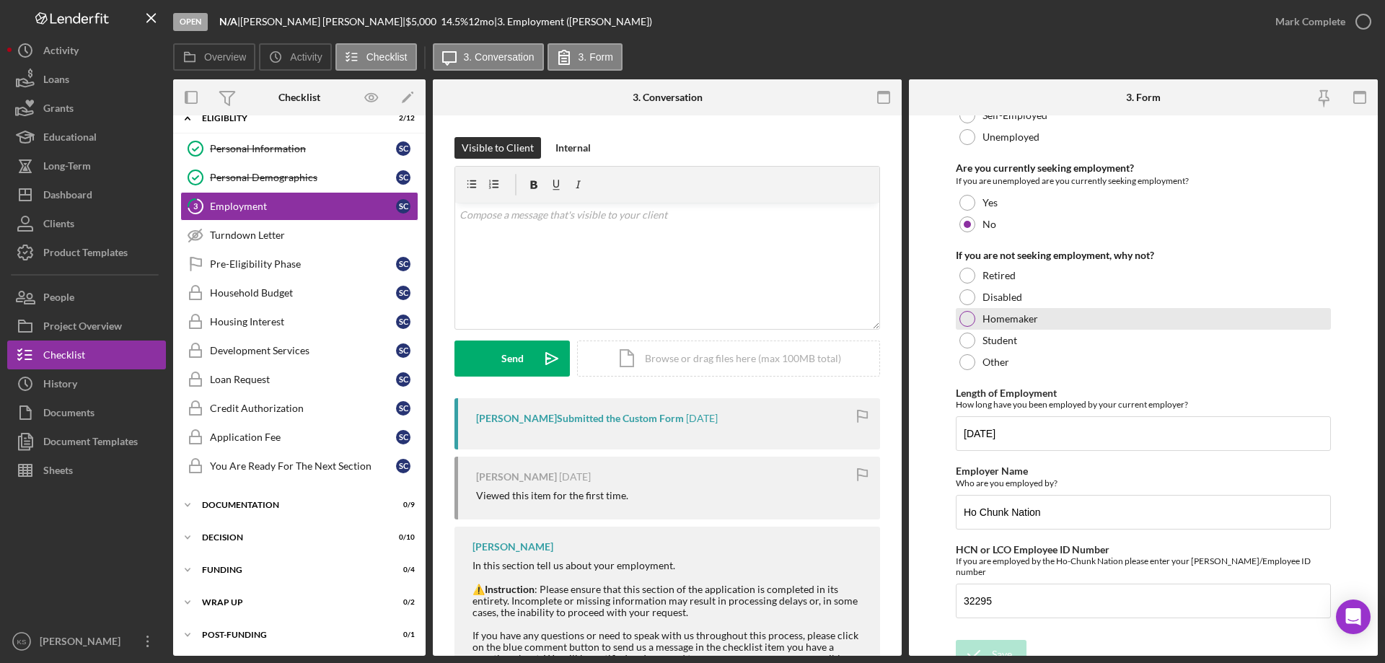
scroll to position [102, 0]
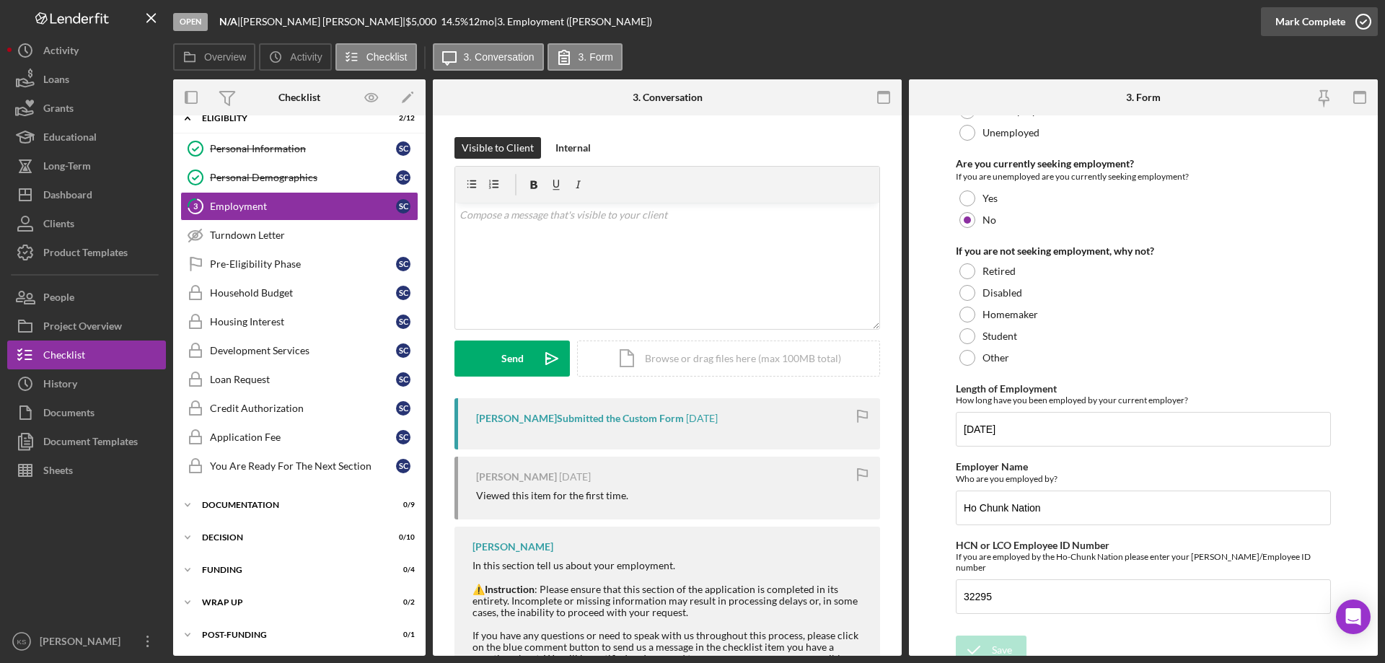
click at [1307, 21] on div "Mark Complete" at bounding box center [1310, 21] width 70 height 29
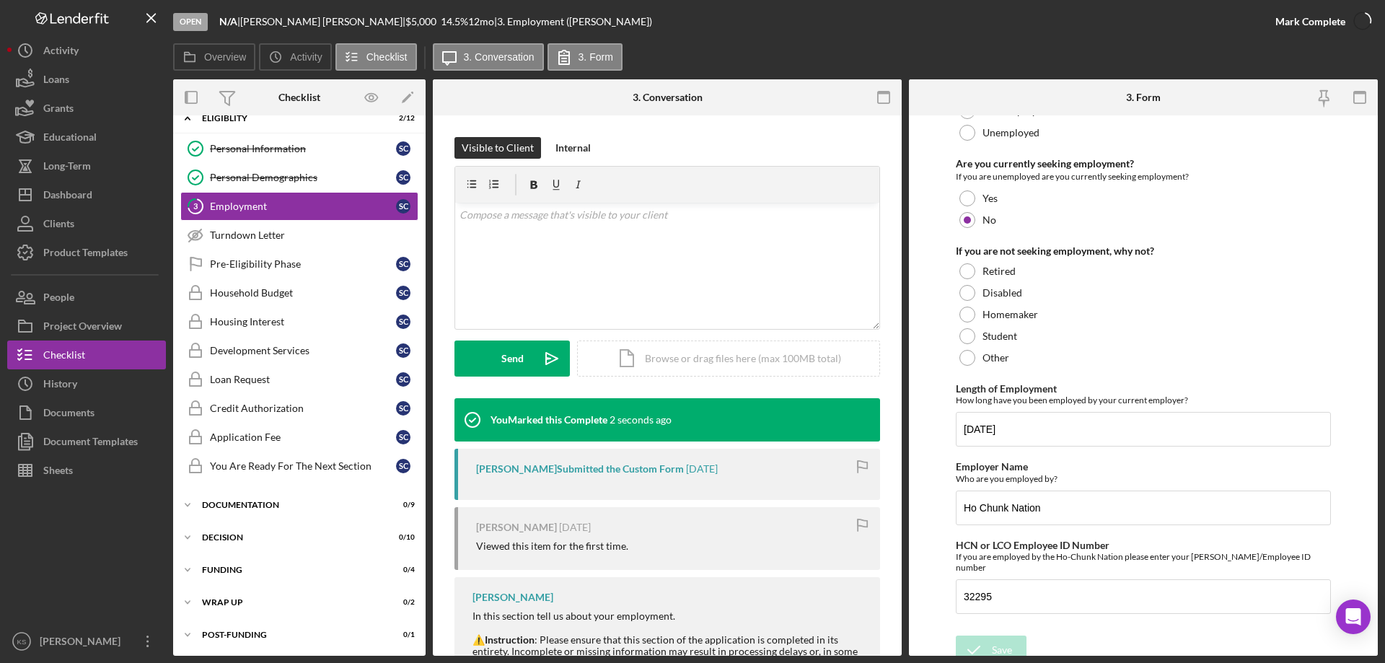
scroll to position [160, 0]
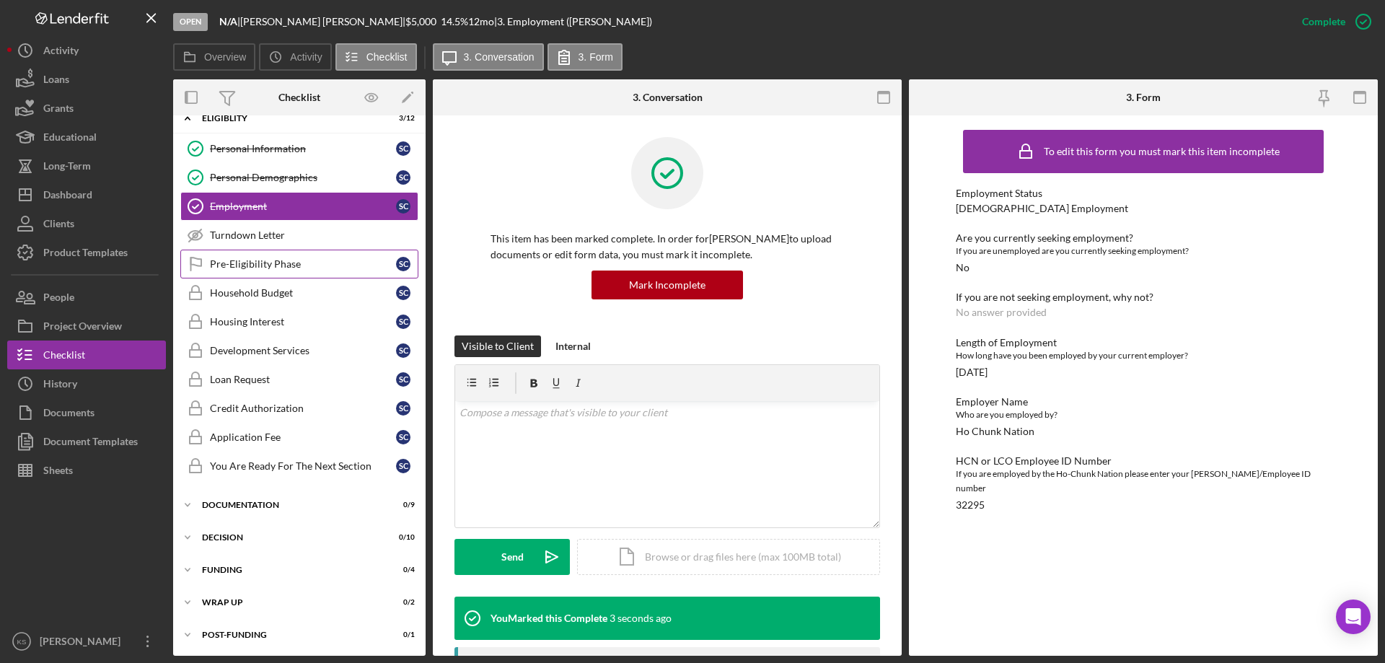
click at [269, 265] on div "Pre-Eligibility Phase" at bounding box center [303, 264] width 186 height 12
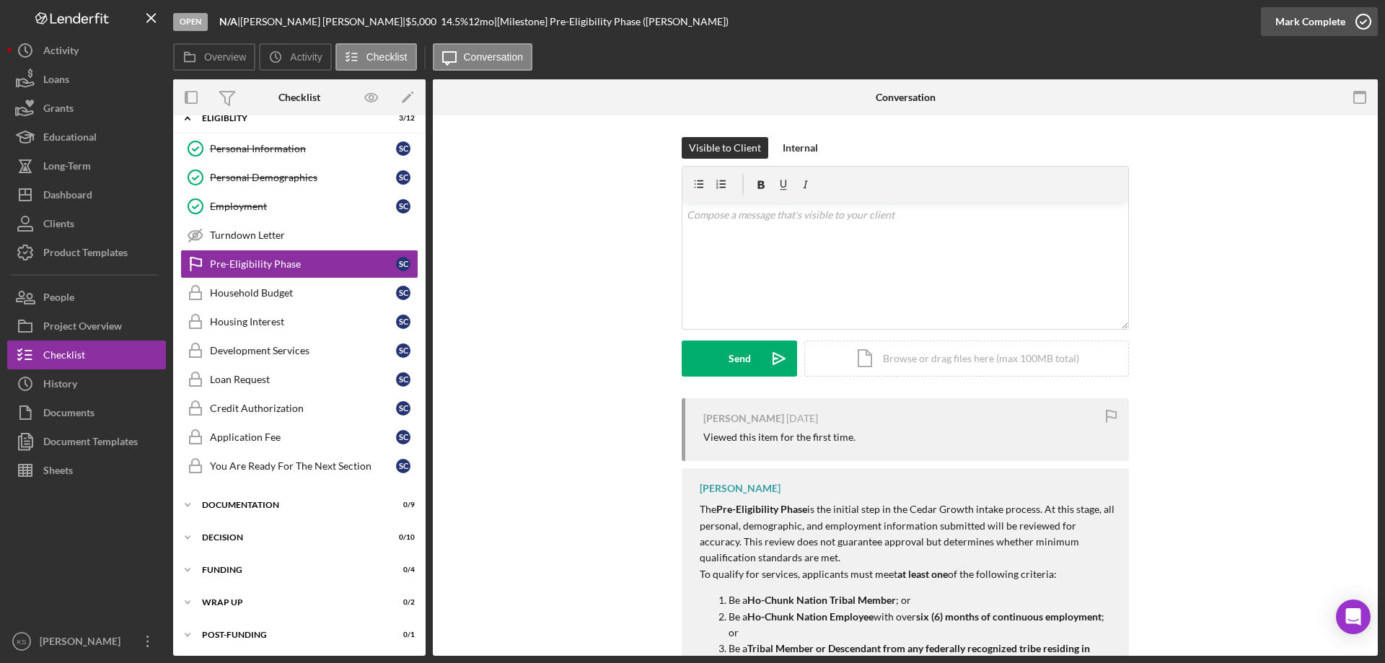
click at [1317, 15] on div "Mark Complete" at bounding box center [1310, 21] width 70 height 29
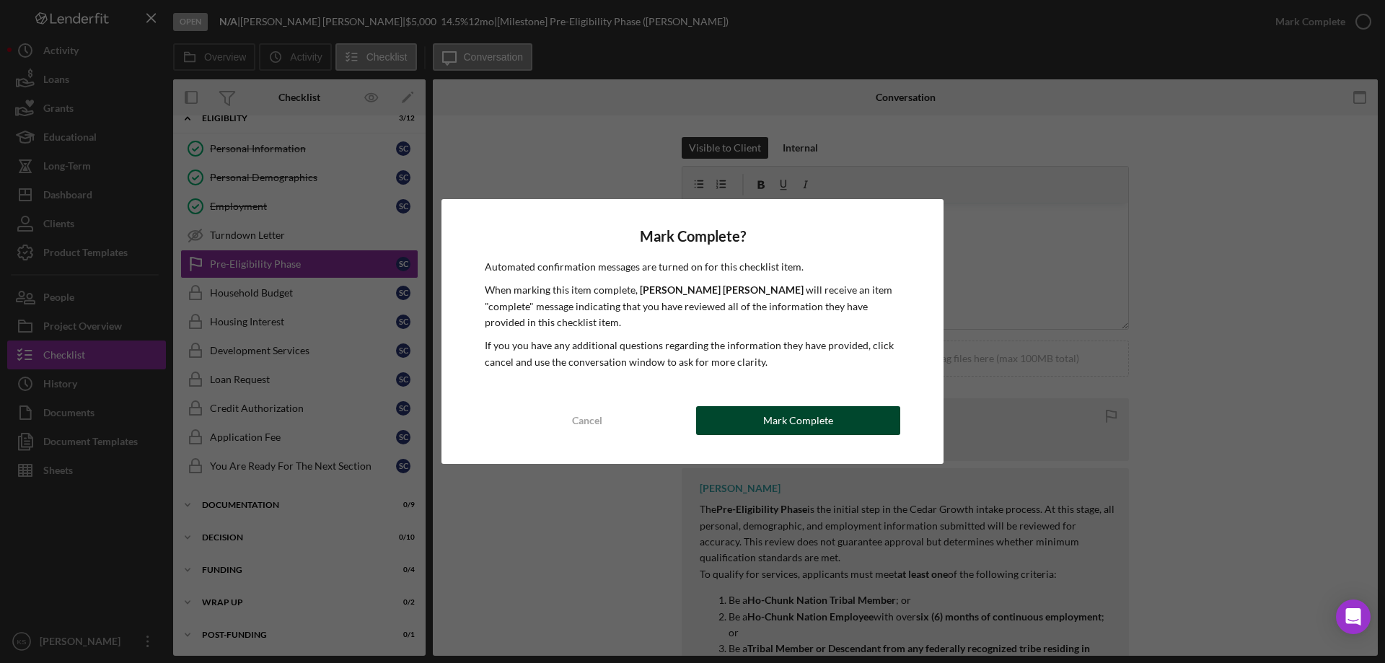
click at [826, 423] on div "Mark Complete" at bounding box center [798, 420] width 70 height 29
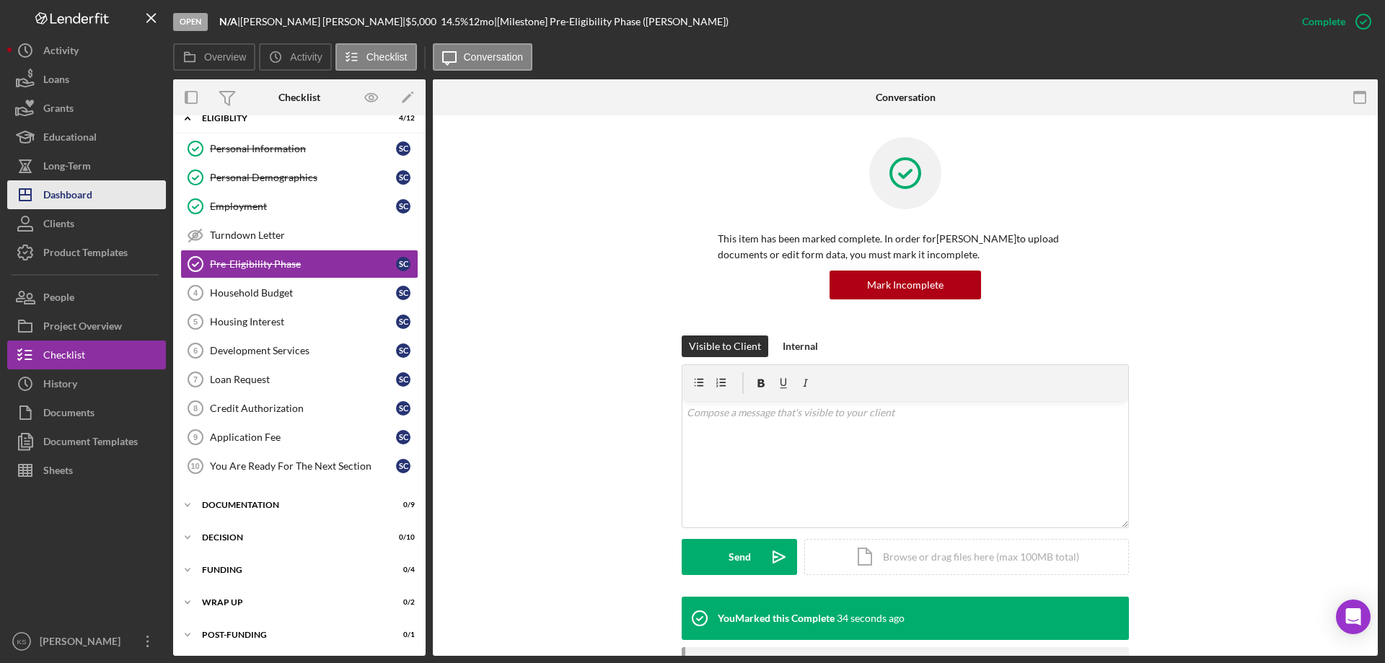
click at [87, 188] on div "Dashboard" at bounding box center [67, 196] width 49 height 32
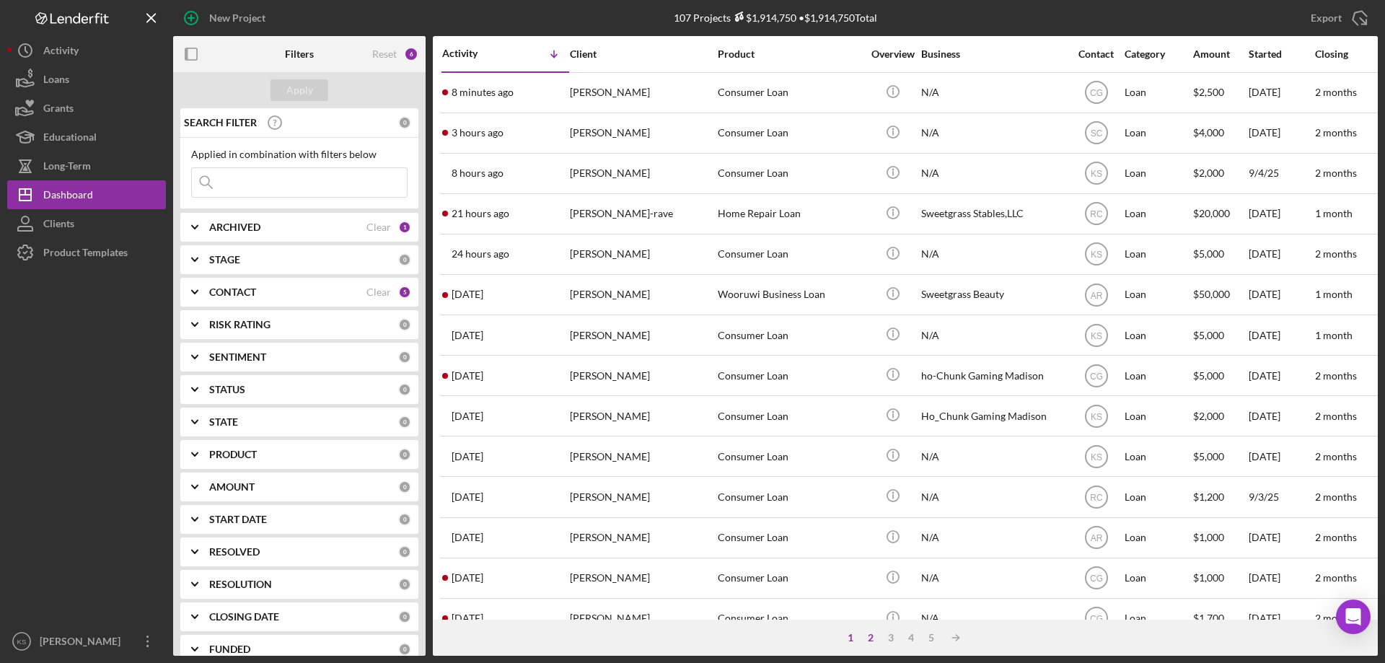
click at [870, 642] on div "2" at bounding box center [870, 638] width 20 height 12
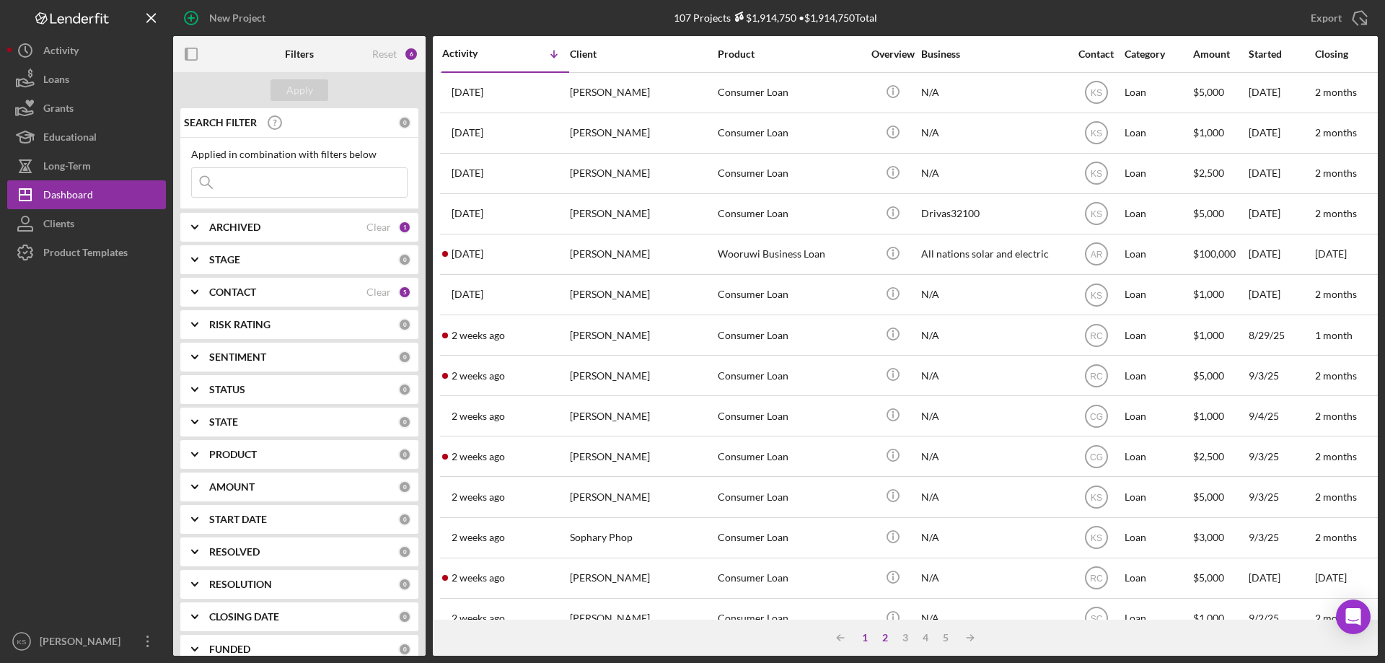
click at [861, 640] on div "1" at bounding box center [865, 638] width 20 height 12
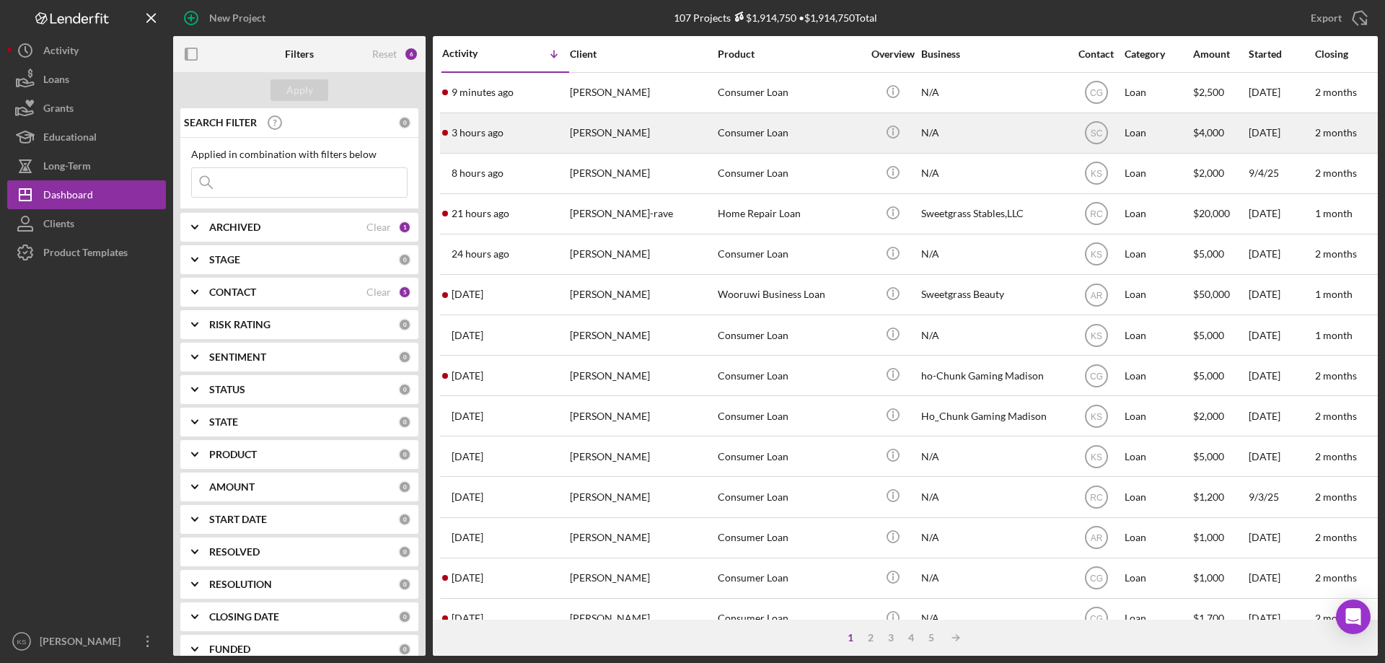
click at [795, 142] on div "Consumer Loan" at bounding box center [790, 133] width 144 height 38
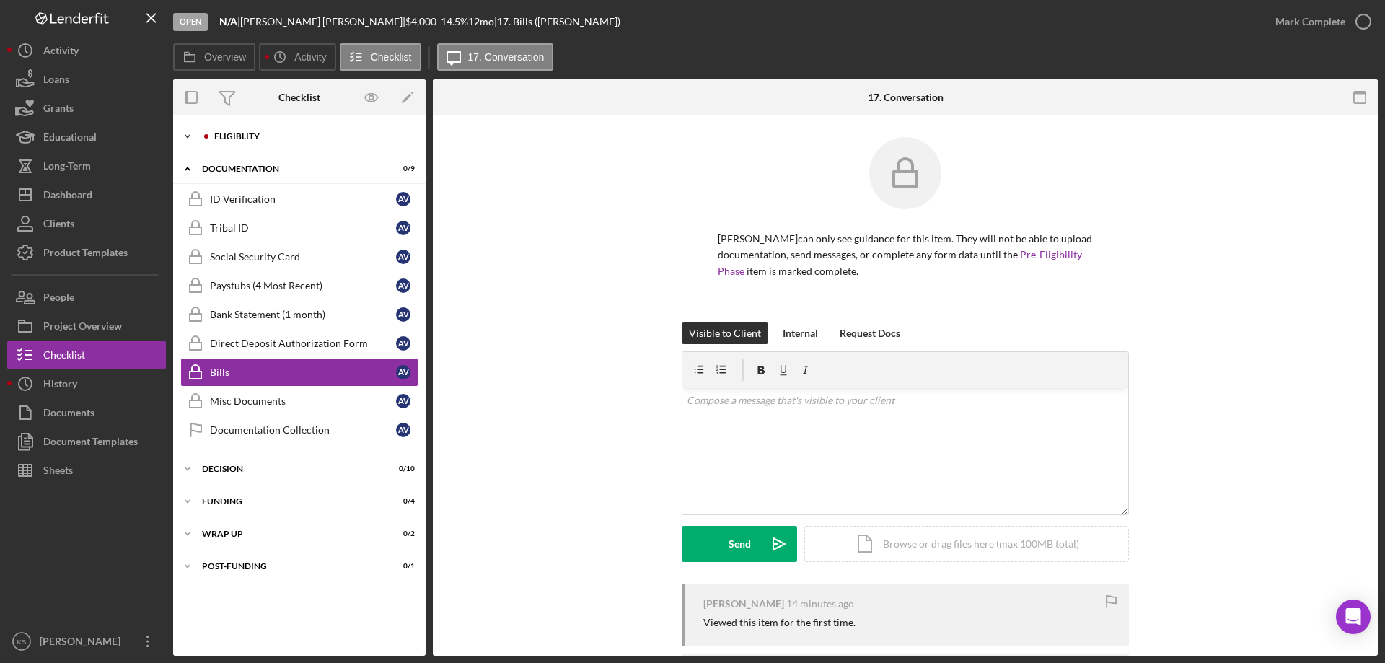
click at [257, 136] on div "Eligiblity" at bounding box center [310, 136] width 193 height 9
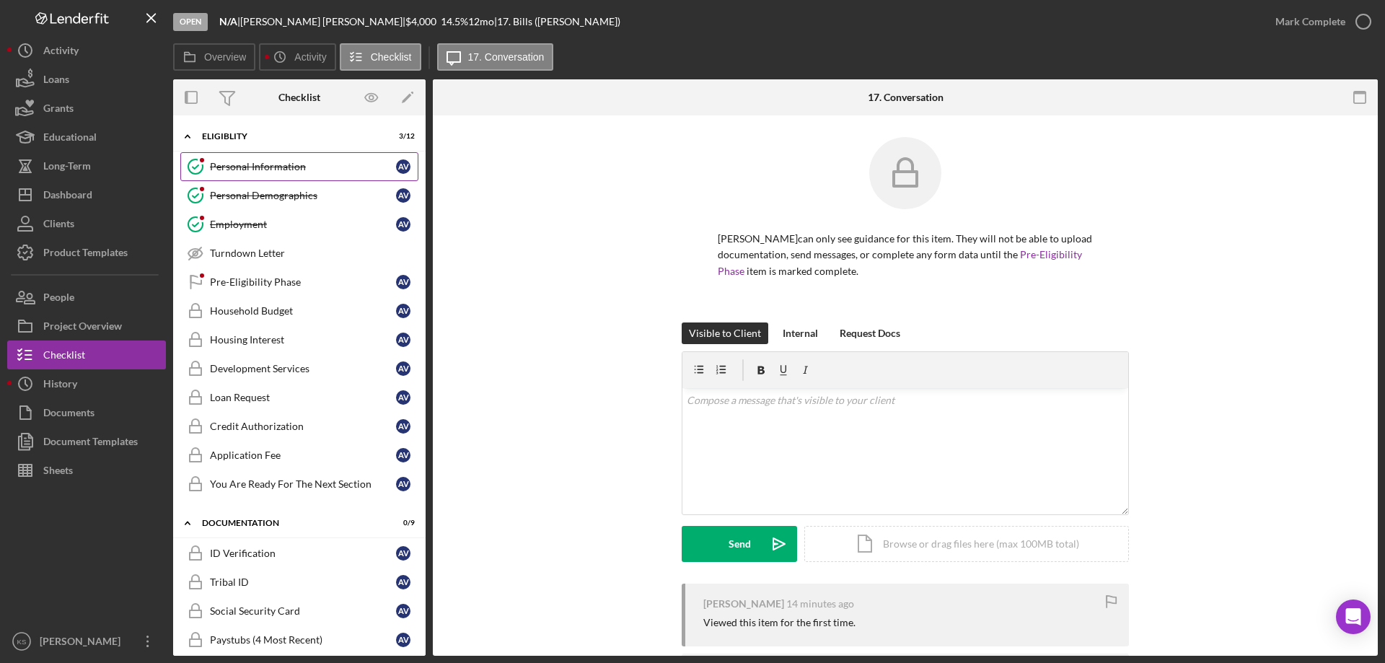
click at [263, 168] on div "Personal Information" at bounding box center [303, 167] width 186 height 12
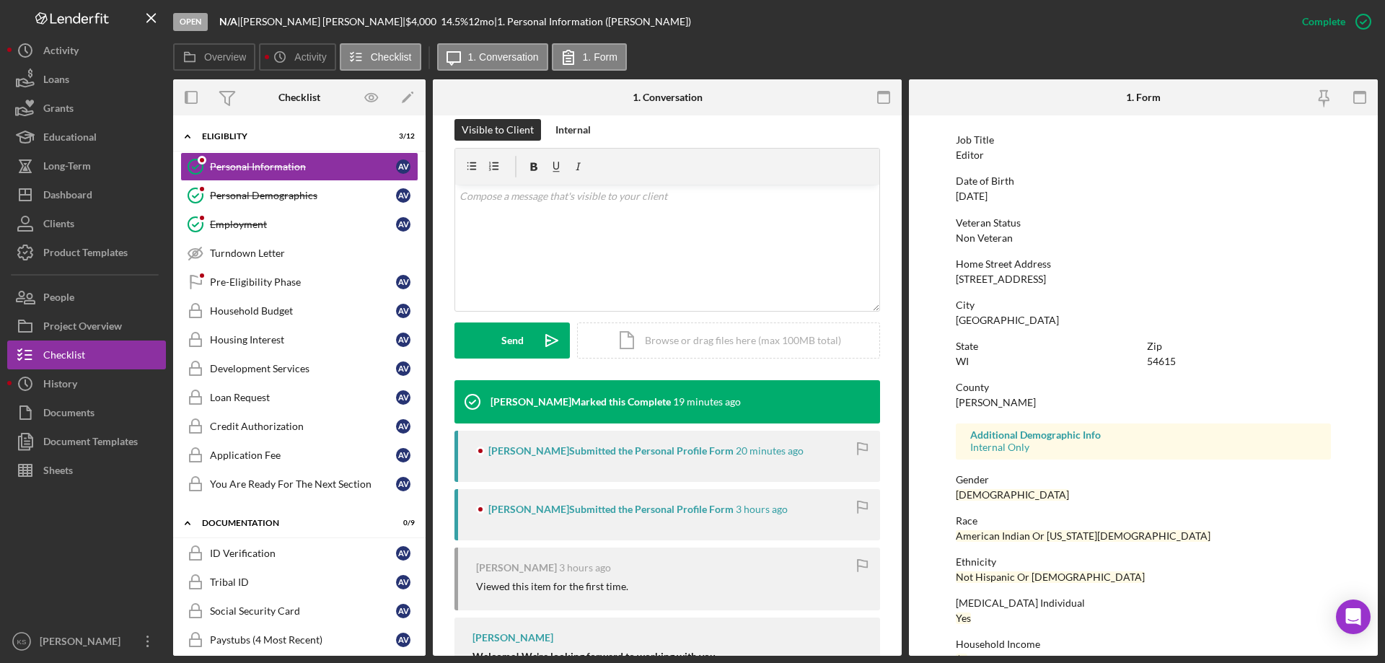
scroll to position [133, 0]
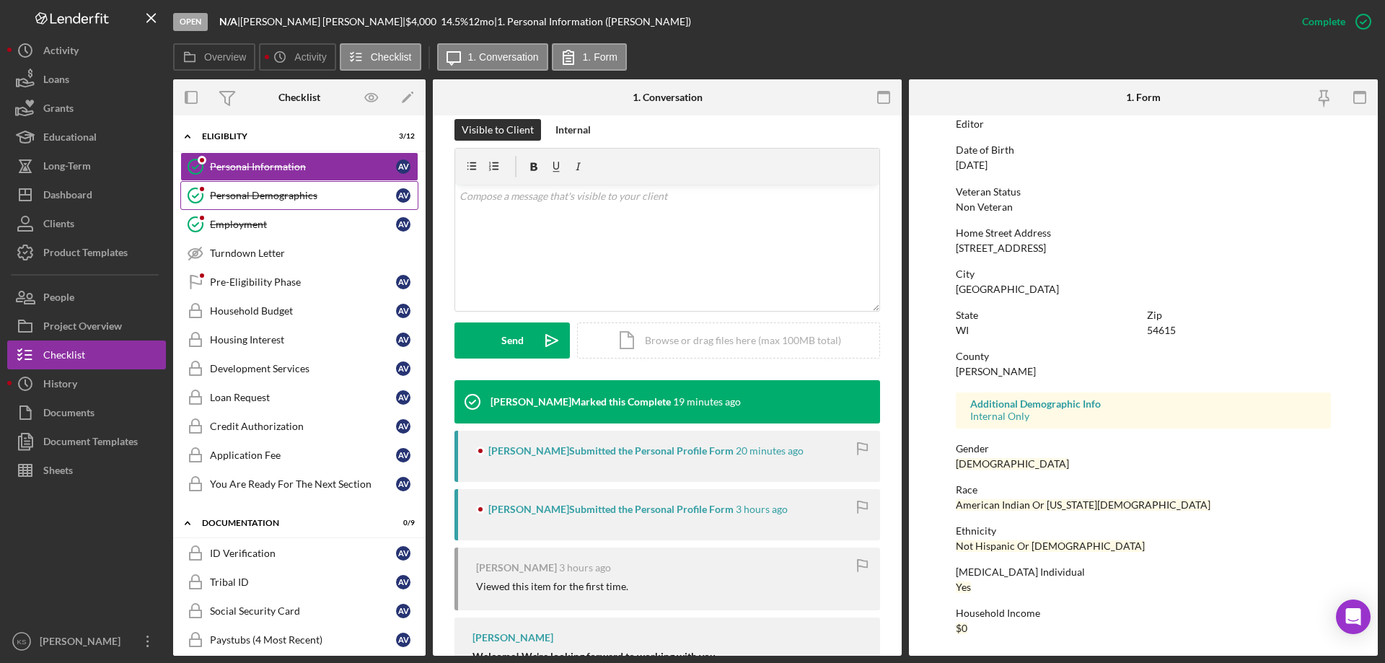
click at [257, 198] on div "Personal Demographics" at bounding box center [303, 196] width 186 height 12
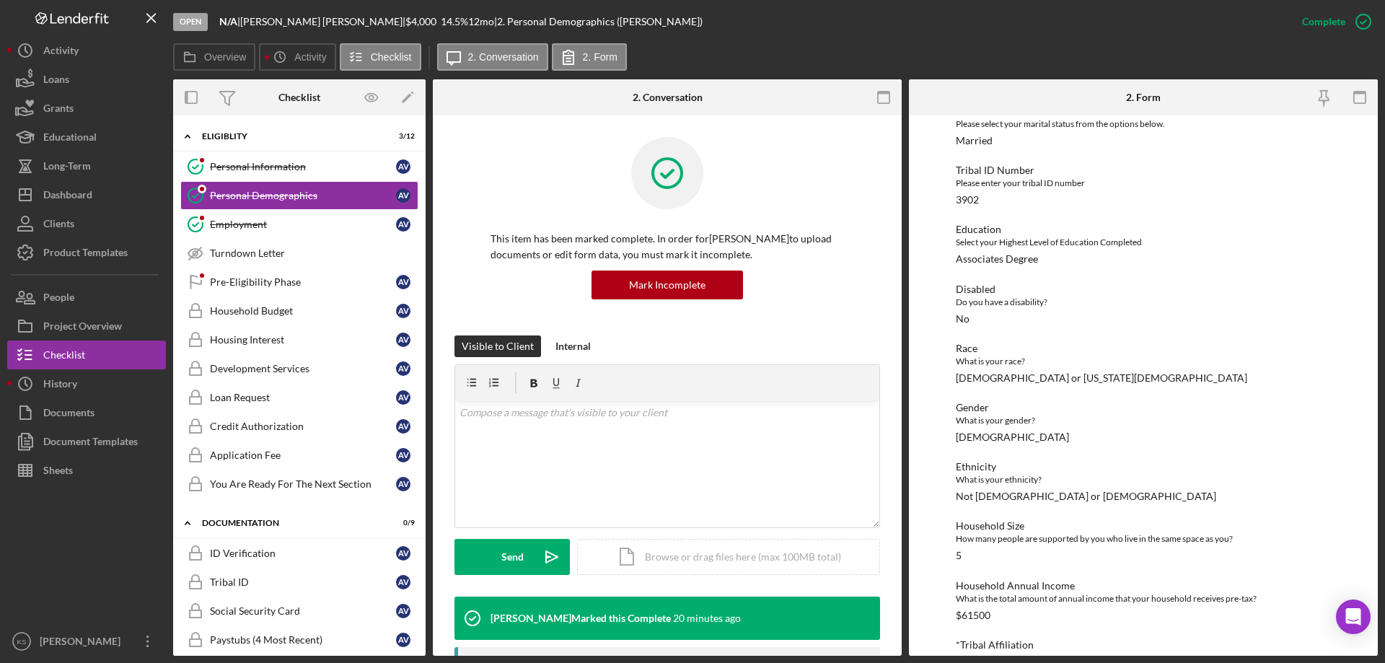
scroll to position [168, 0]
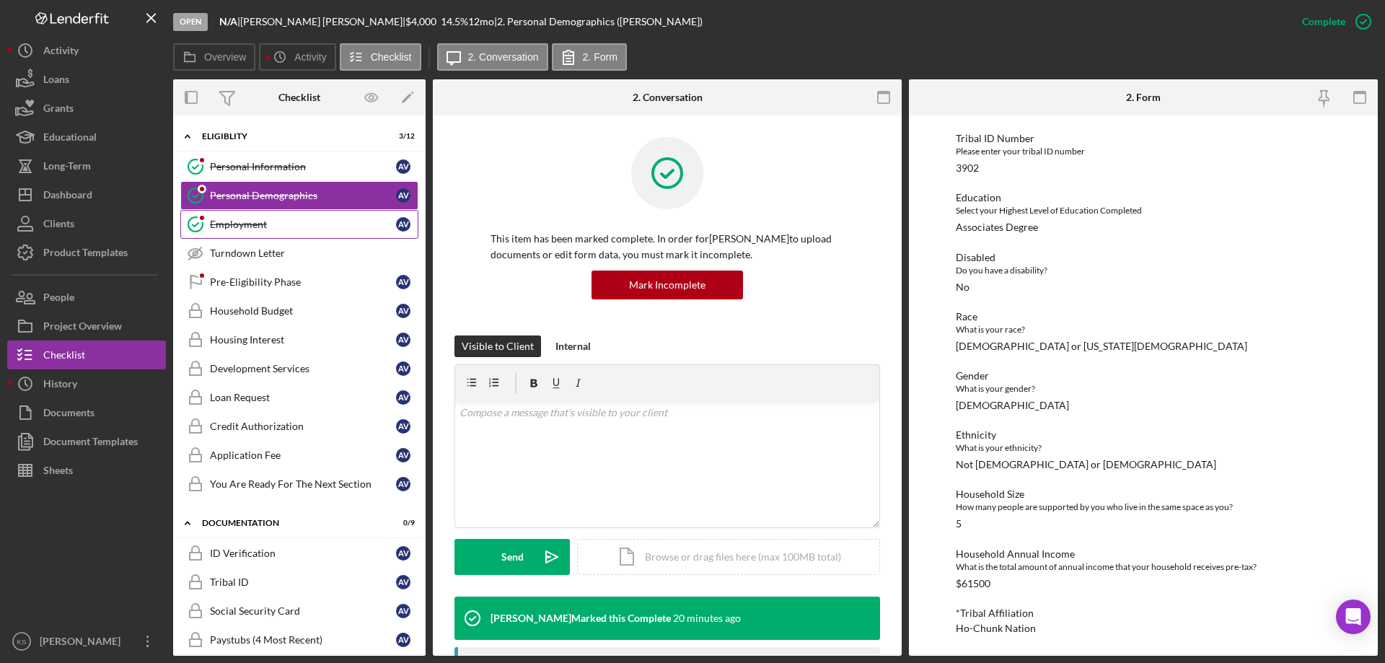
click at [252, 222] on div "Employment" at bounding box center [303, 225] width 186 height 12
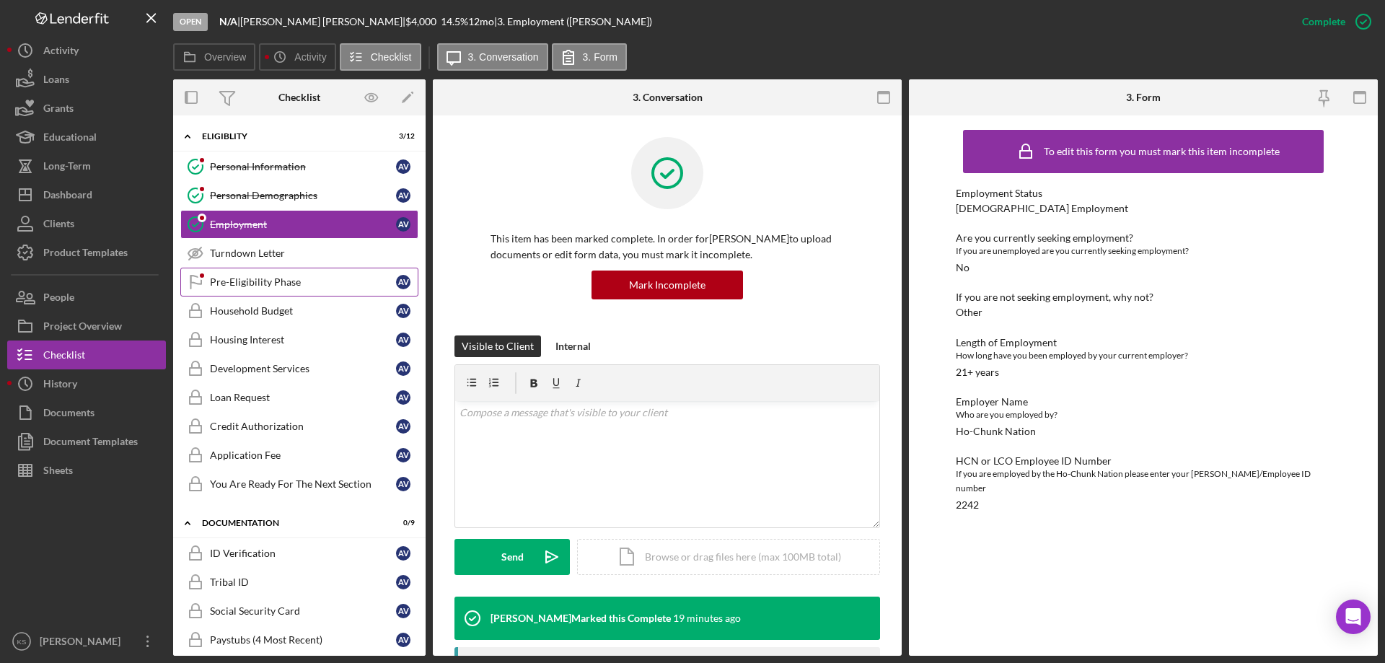
click at [257, 275] on link "Pre-Eligibility Phase Pre-Eligibility Phase A V" at bounding box center [299, 282] width 238 height 29
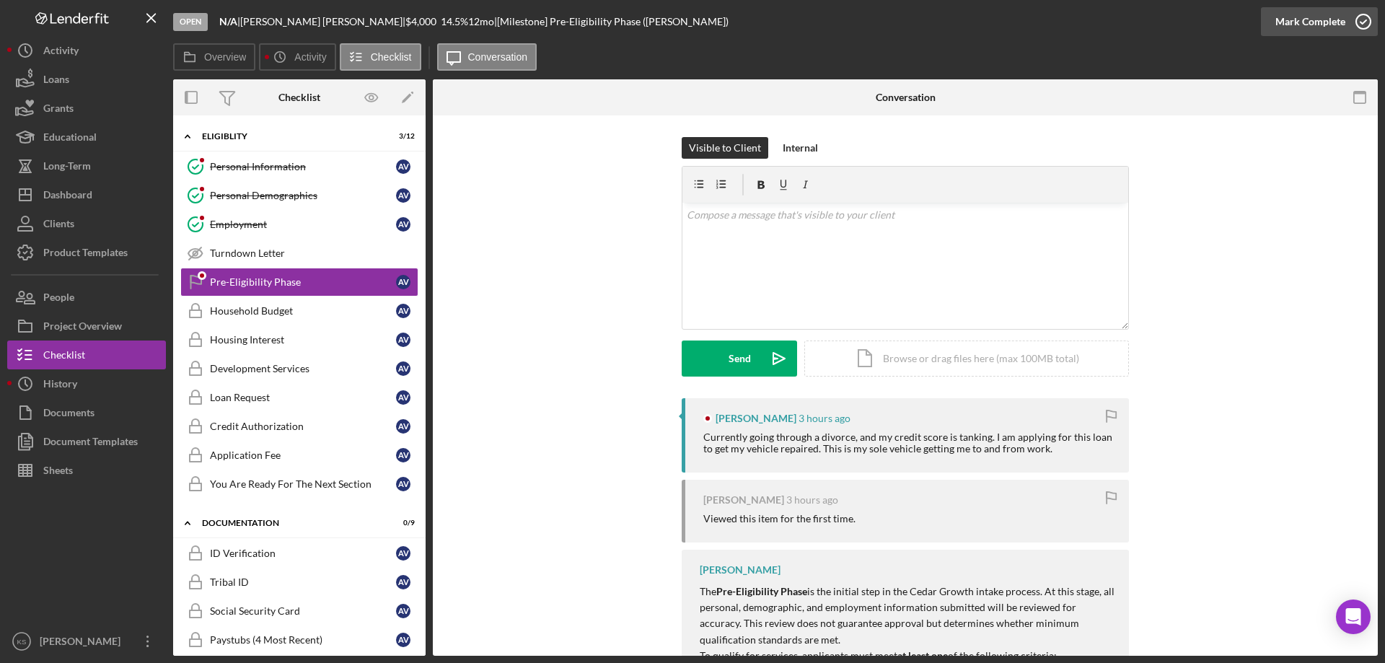
click at [1307, 22] on div "Mark Complete" at bounding box center [1310, 21] width 70 height 29
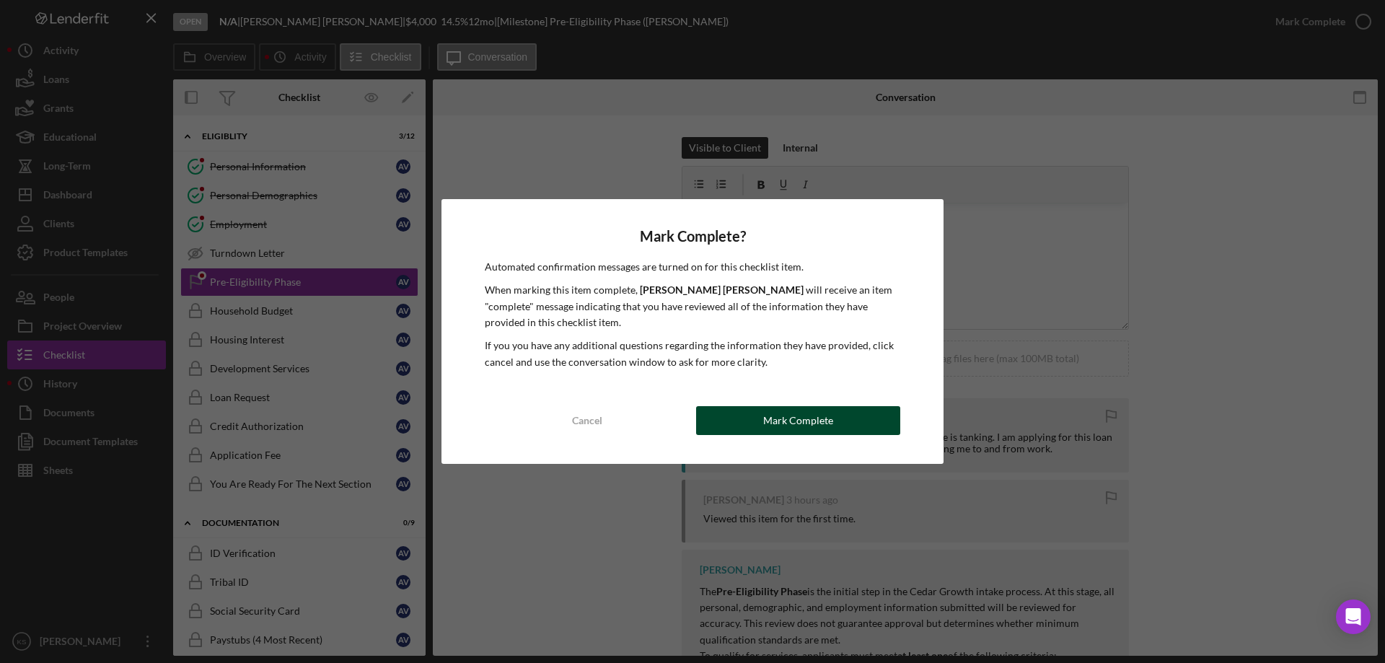
click at [789, 417] on div "Mark Complete" at bounding box center [798, 420] width 70 height 29
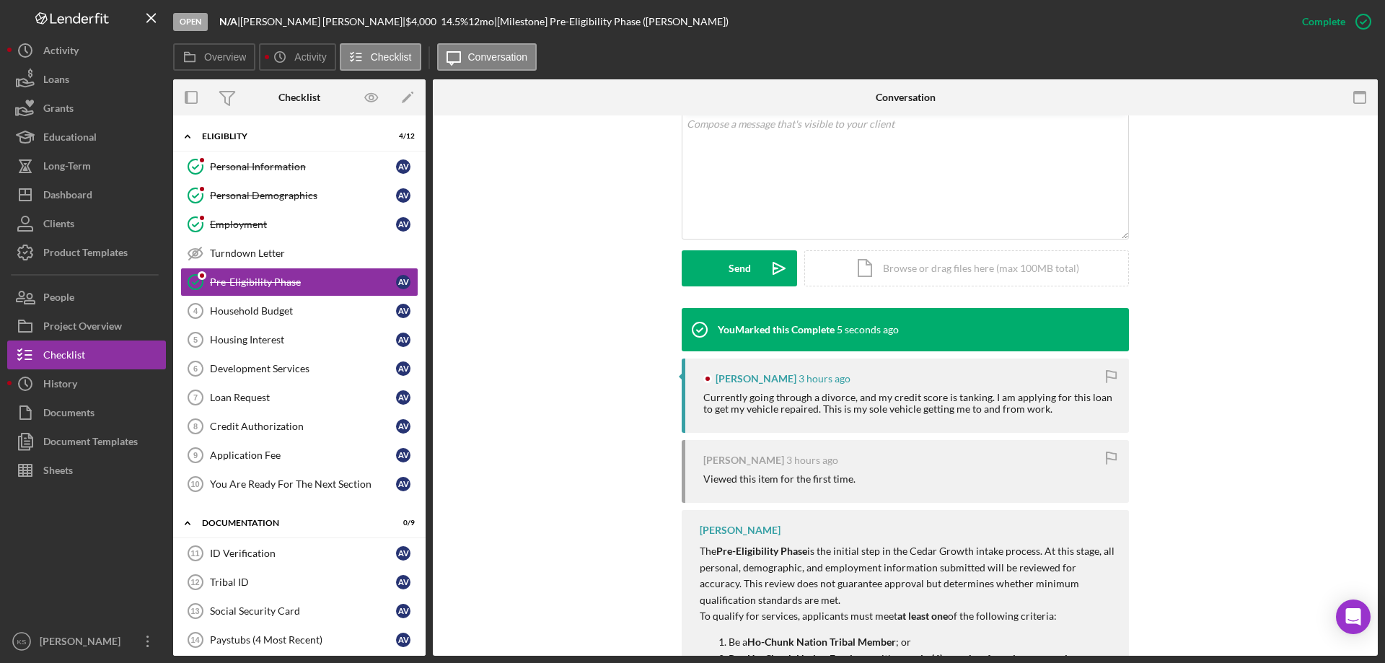
scroll to position [361, 0]
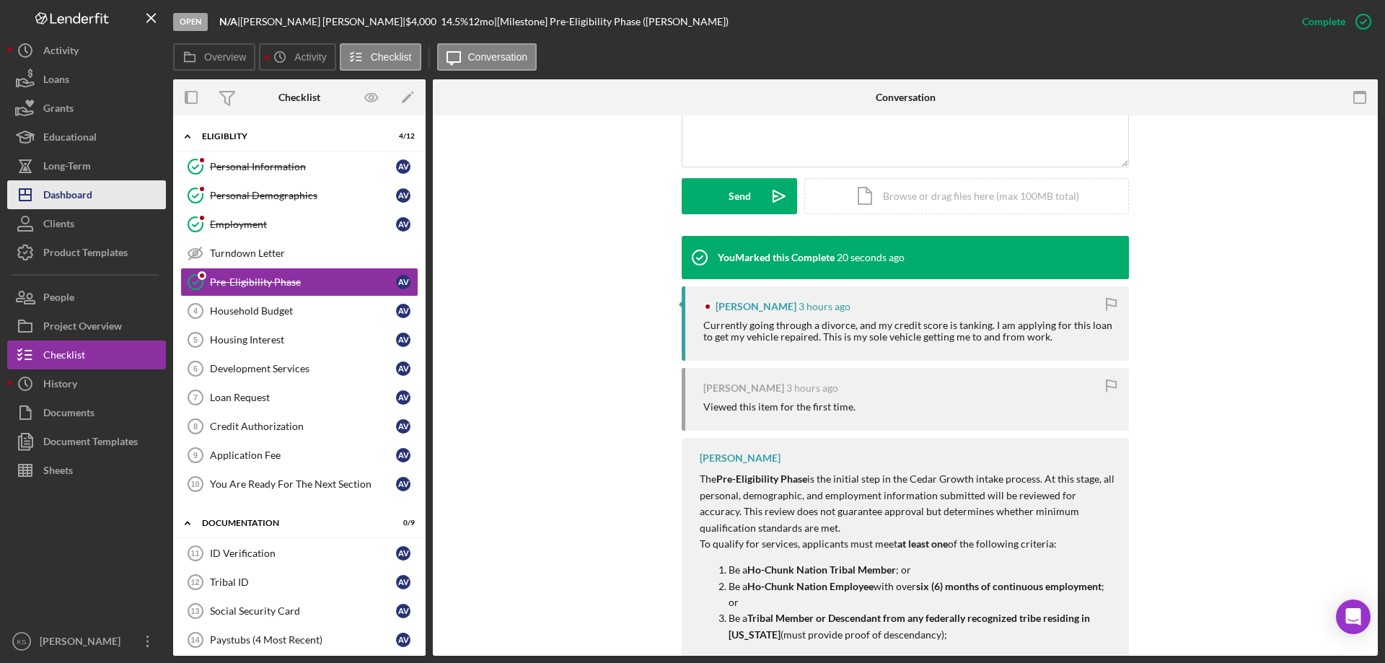
click at [84, 204] on div "Dashboard" at bounding box center [67, 196] width 49 height 32
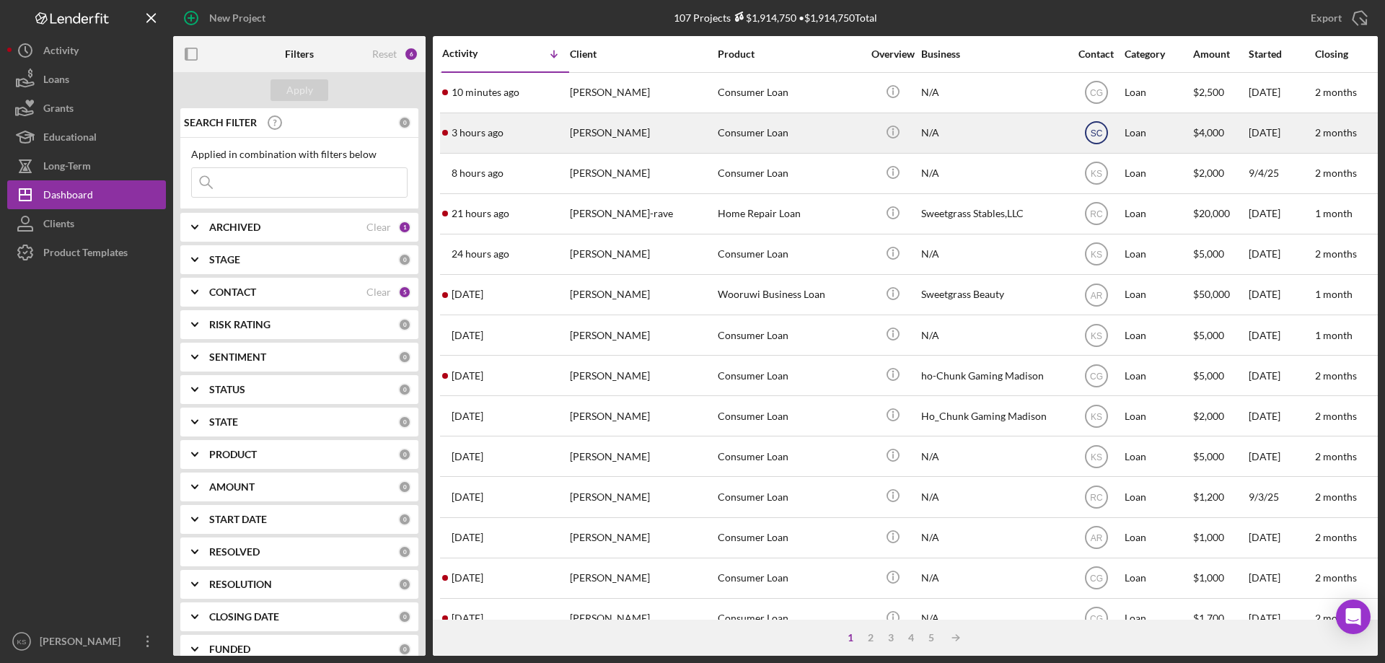
click at [1090, 133] on text "SC" at bounding box center [1096, 133] width 12 height 10
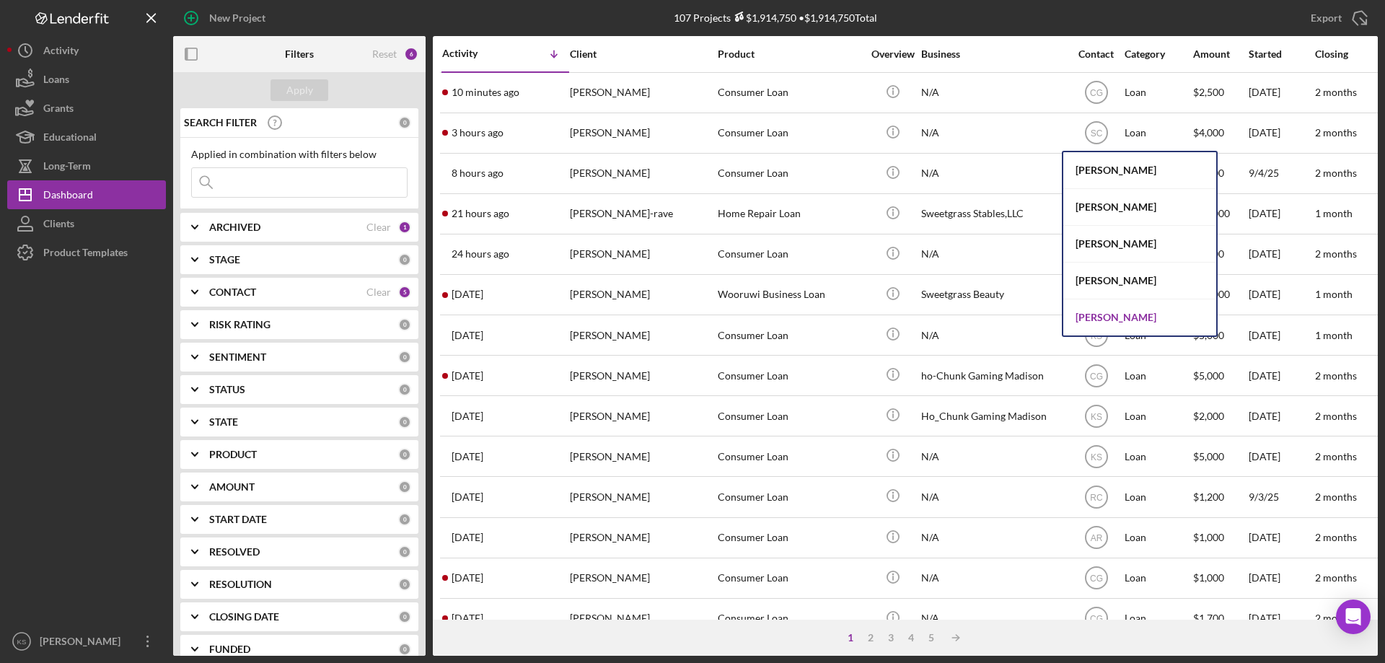
click at [1111, 309] on div "[PERSON_NAME]" at bounding box center [1139, 317] width 153 height 36
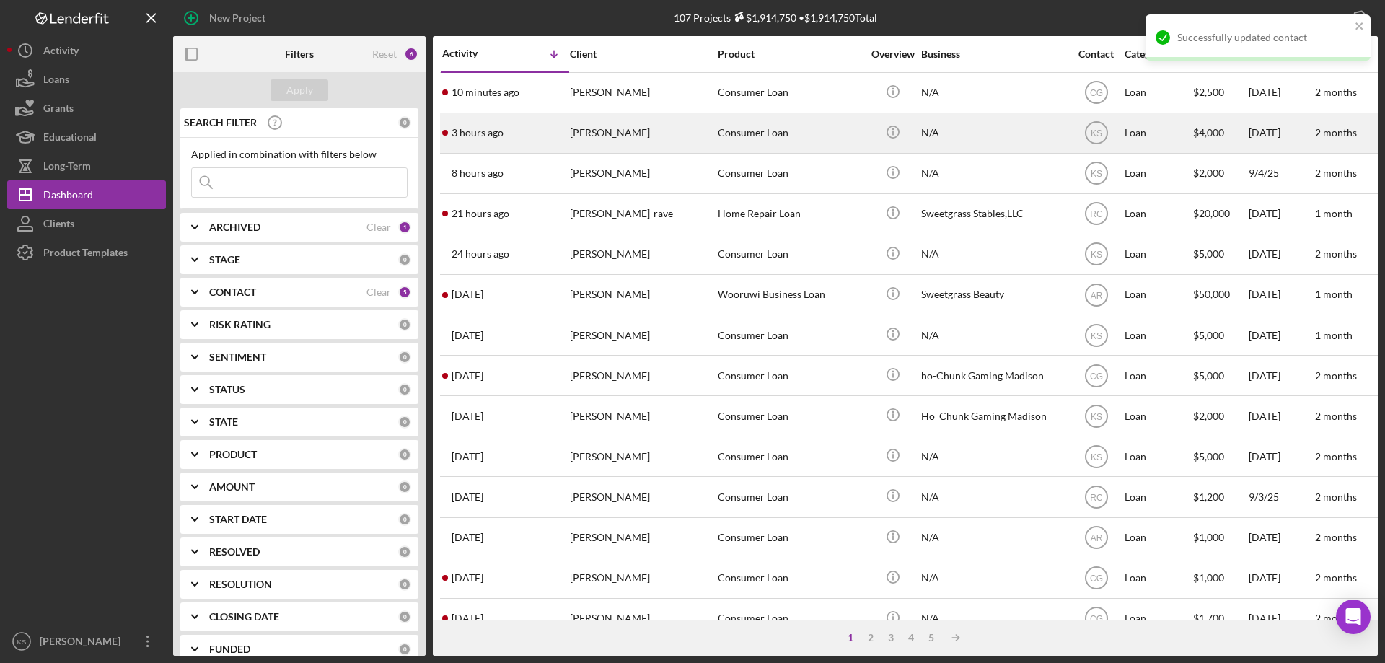
click at [729, 140] on div "Consumer Loan" at bounding box center [790, 133] width 144 height 38
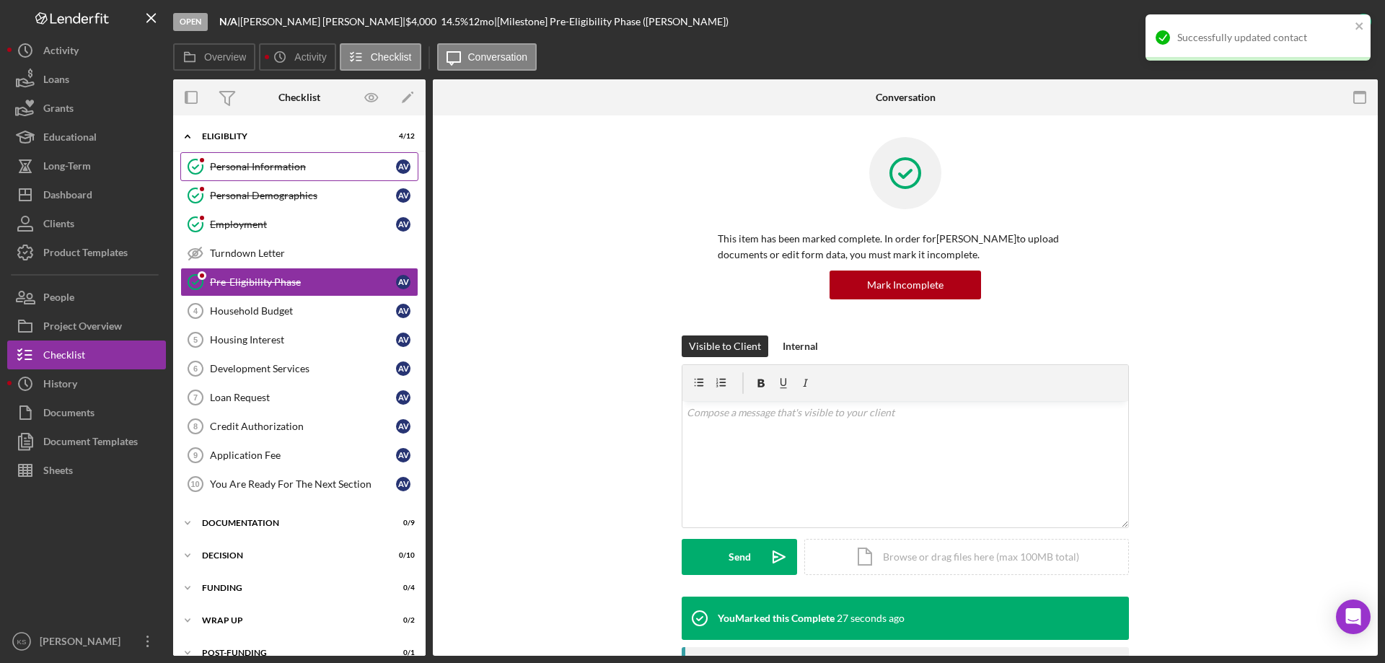
click at [239, 168] on div "Personal Information" at bounding box center [303, 167] width 186 height 12
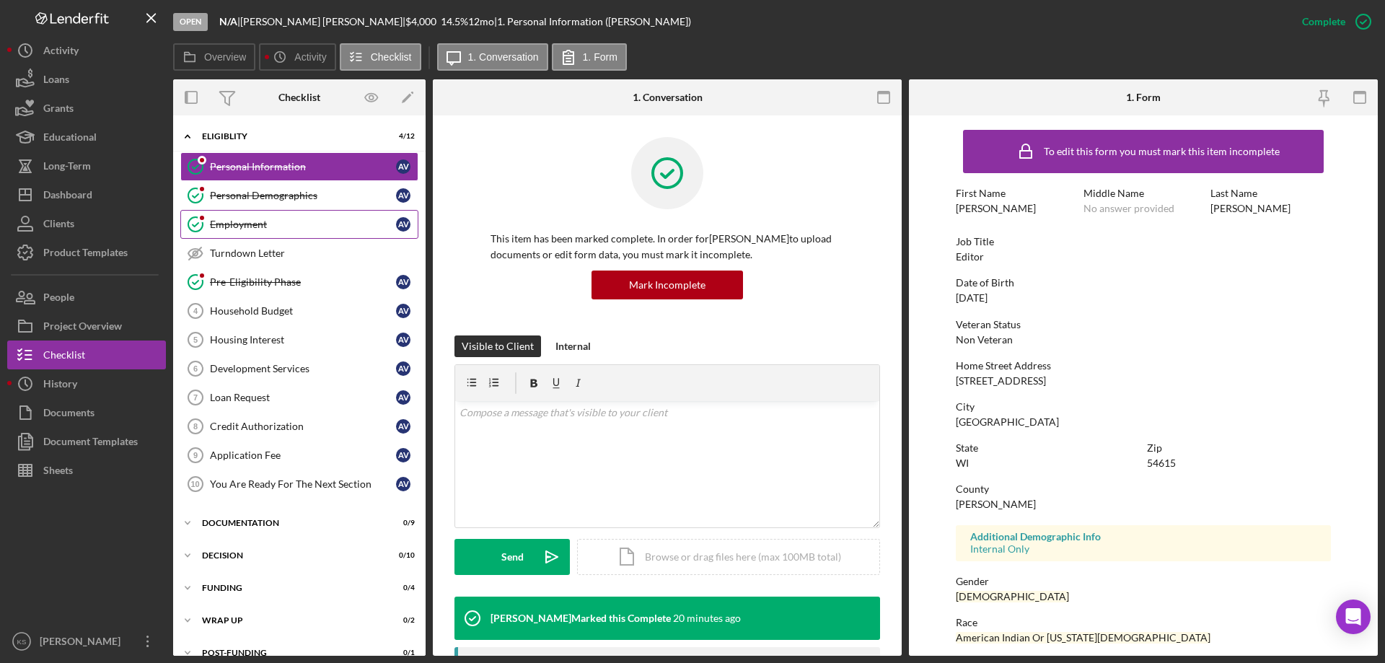
click at [244, 217] on link "Employment Employment A V" at bounding box center [299, 224] width 238 height 29
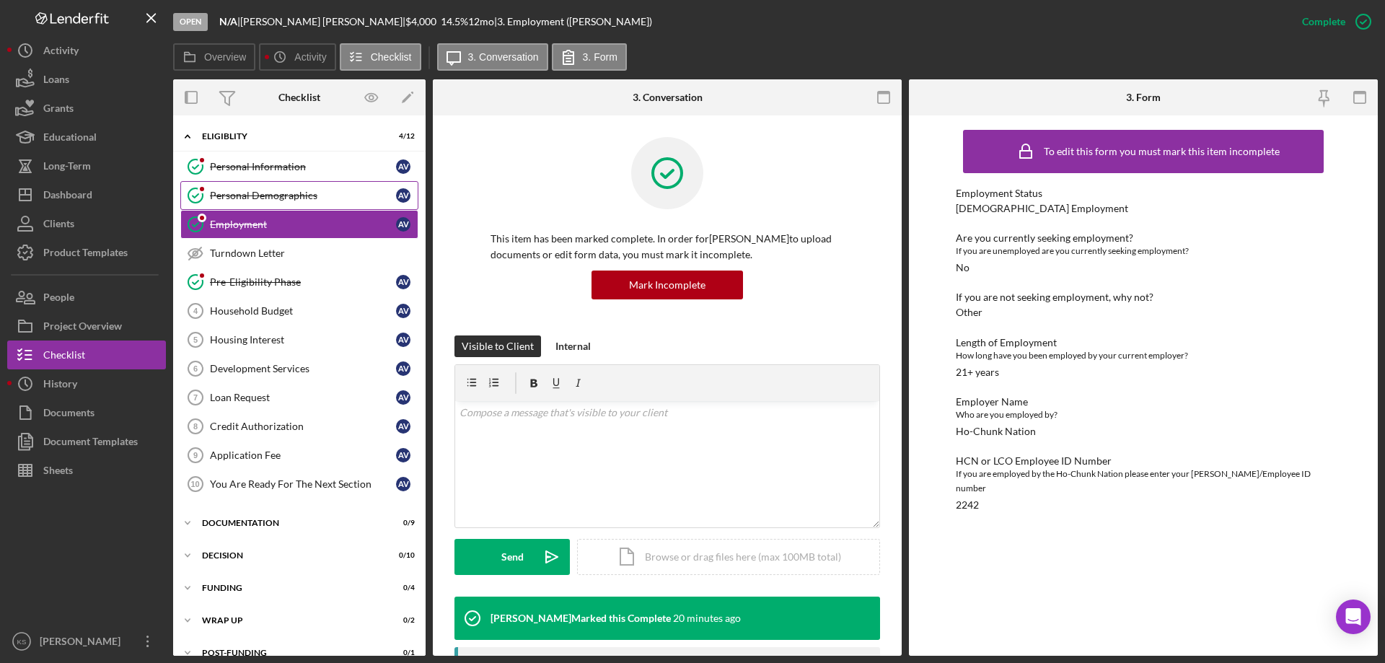
click at [268, 185] on link "Personal Demographics Personal Demographics A V" at bounding box center [299, 195] width 238 height 29
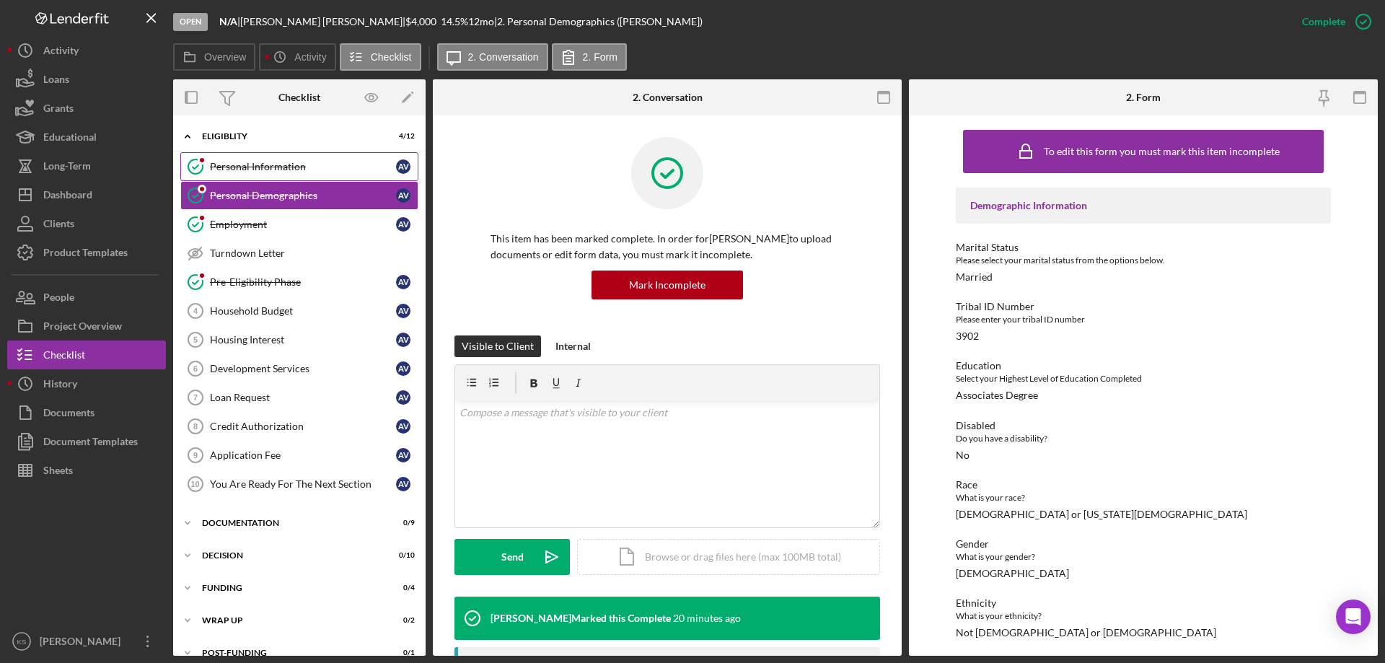
click at [268, 168] on div "Personal Information" at bounding box center [303, 167] width 186 height 12
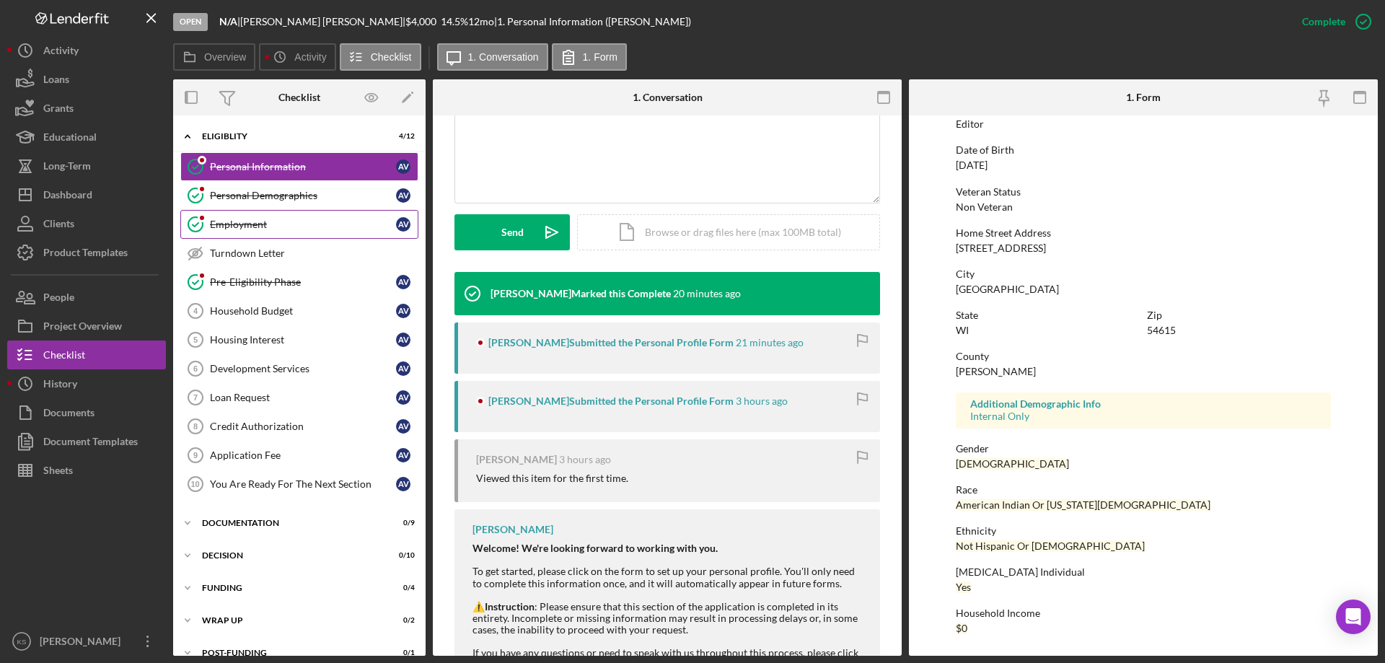
scroll to position [502, 0]
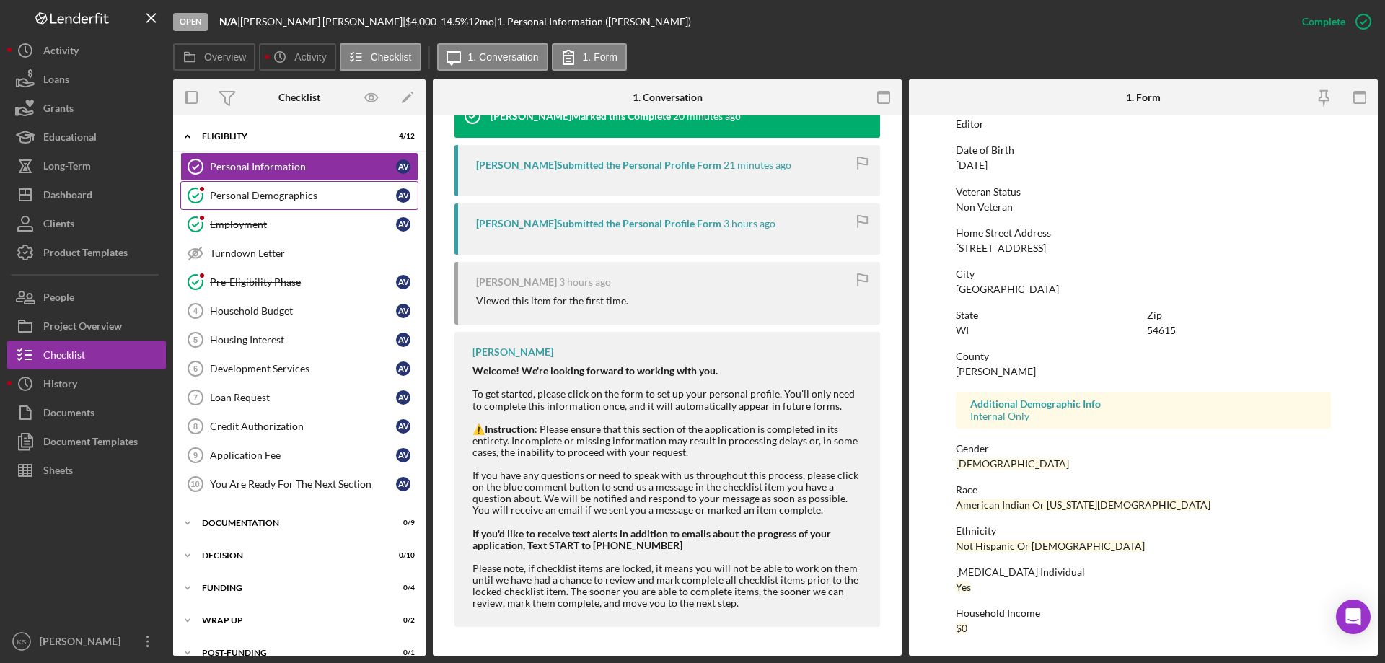
click at [288, 186] on link "Personal Demographics Personal Demographics A V" at bounding box center [299, 195] width 238 height 29
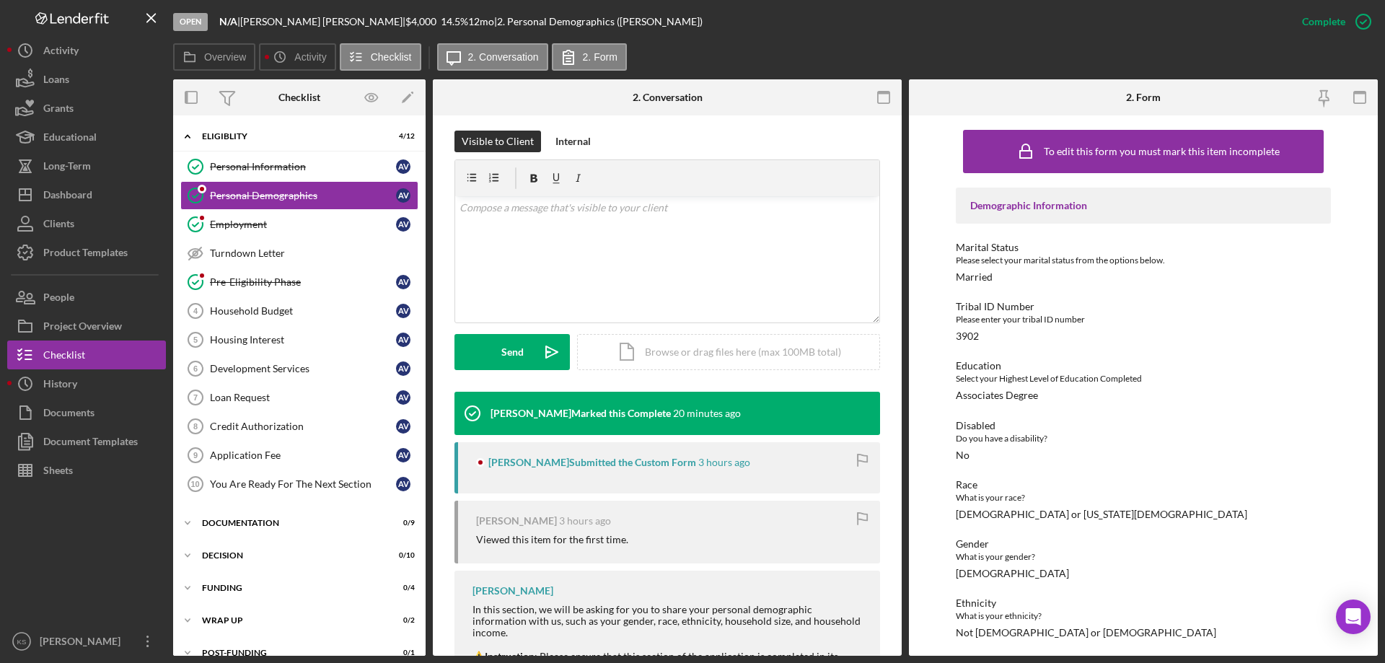
scroll to position [397, 0]
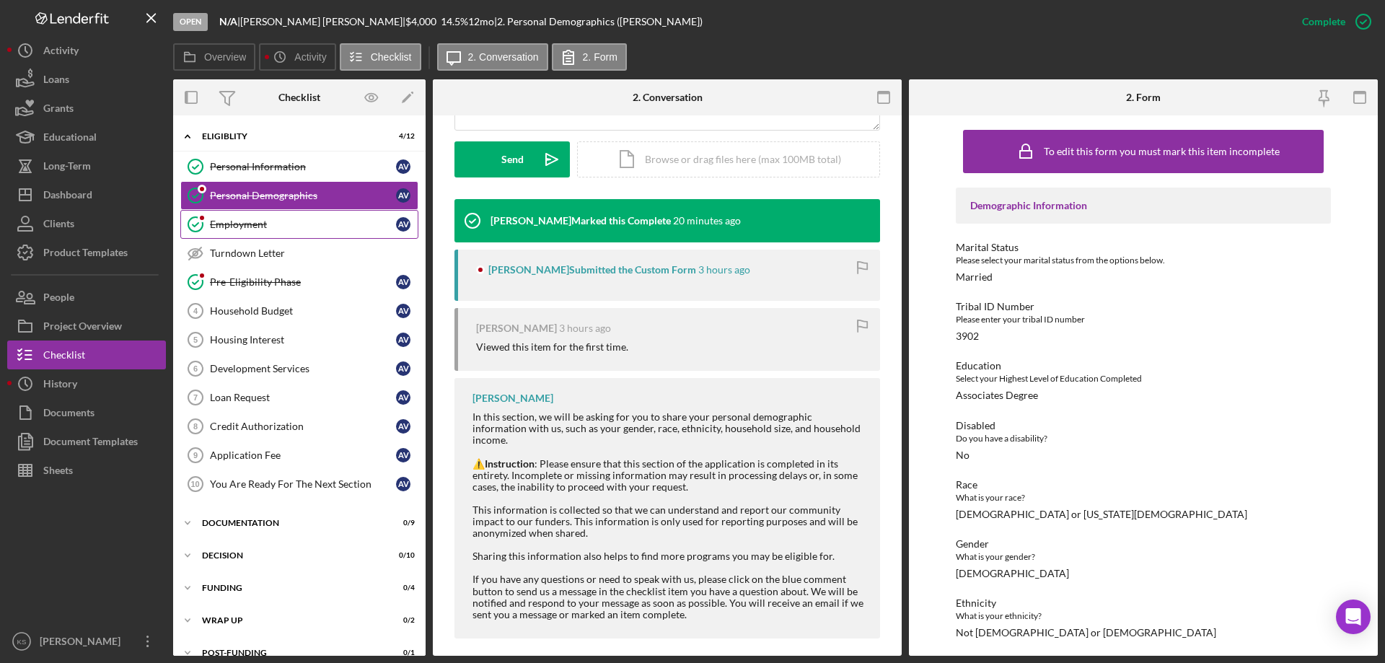
drag, startPoint x: 275, startPoint y: 223, endPoint x: 298, endPoint y: 230, distance: 24.2
click at [278, 224] on div "Employment" at bounding box center [303, 225] width 186 height 12
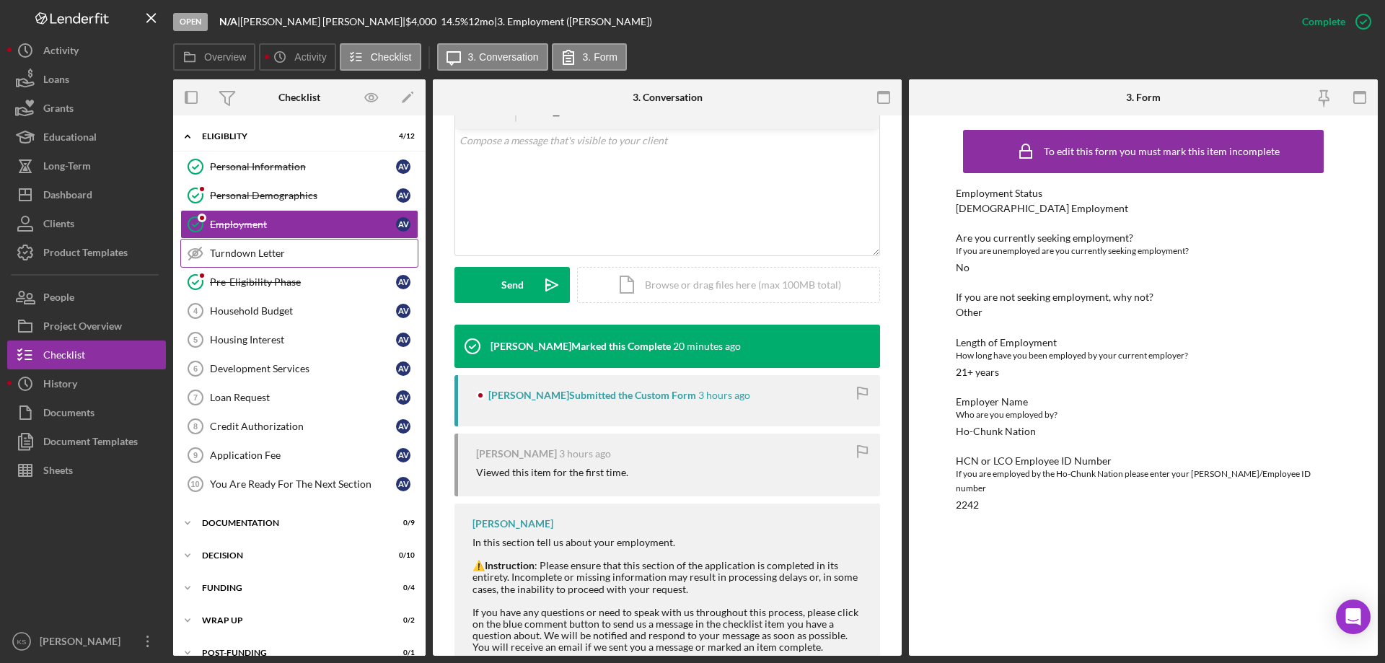
scroll to position [288, 0]
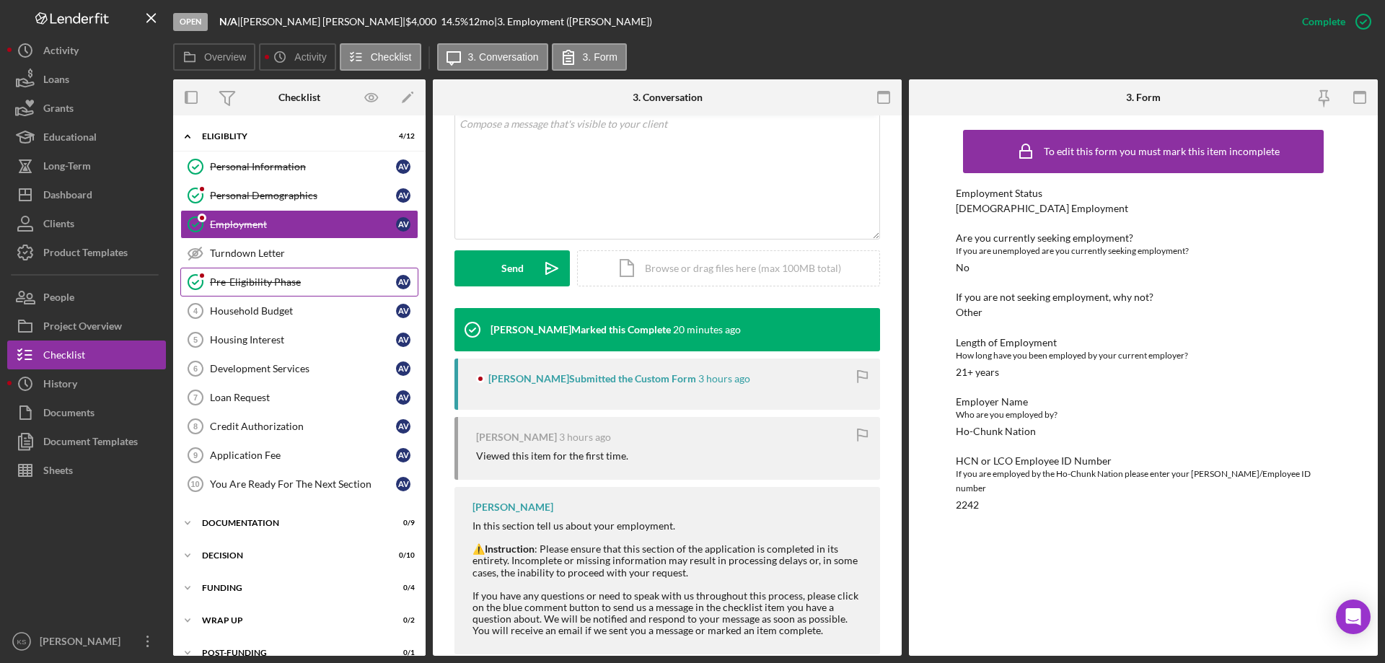
click at [268, 278] on div "Pre-Eligibility Phase" at bounding box center [303, 282] width 186 height 12
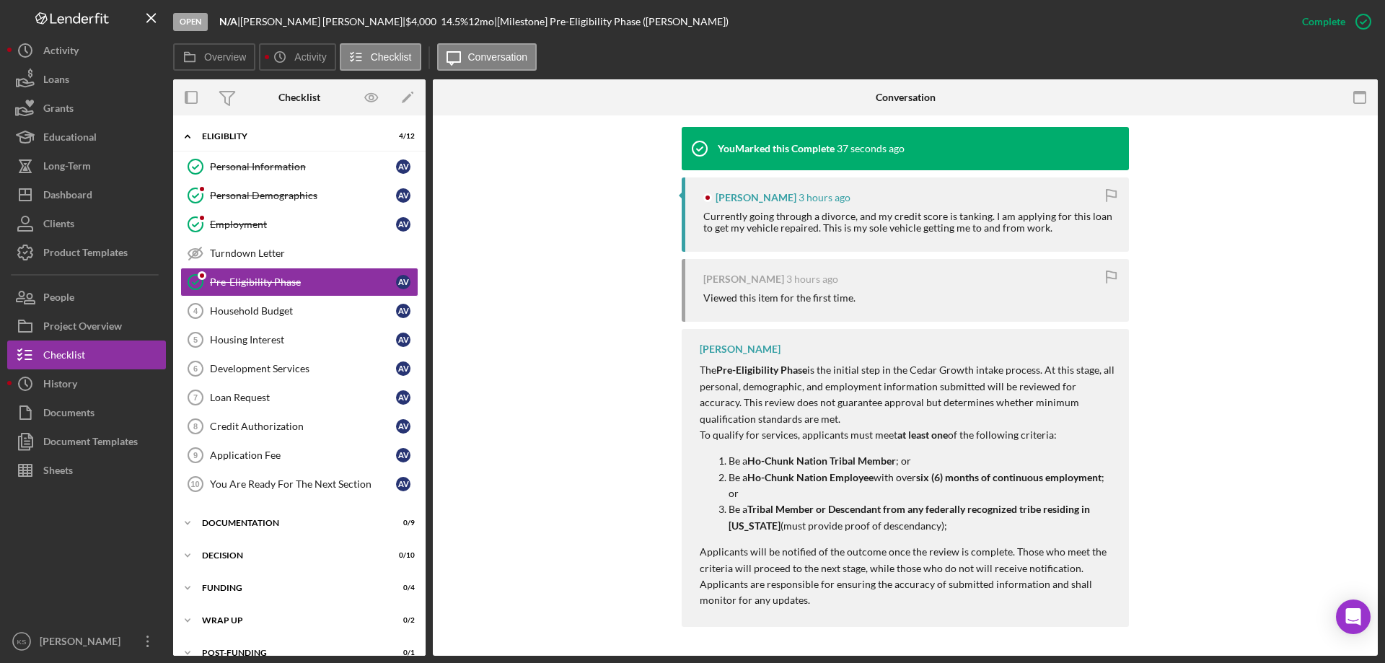
click at [555, 270] on div "You Marked this Complete 37 seconds ago [PERSON_NAME] 3 hours ago Currently goi…" at bounding box center [904, 380] width 901 height 507
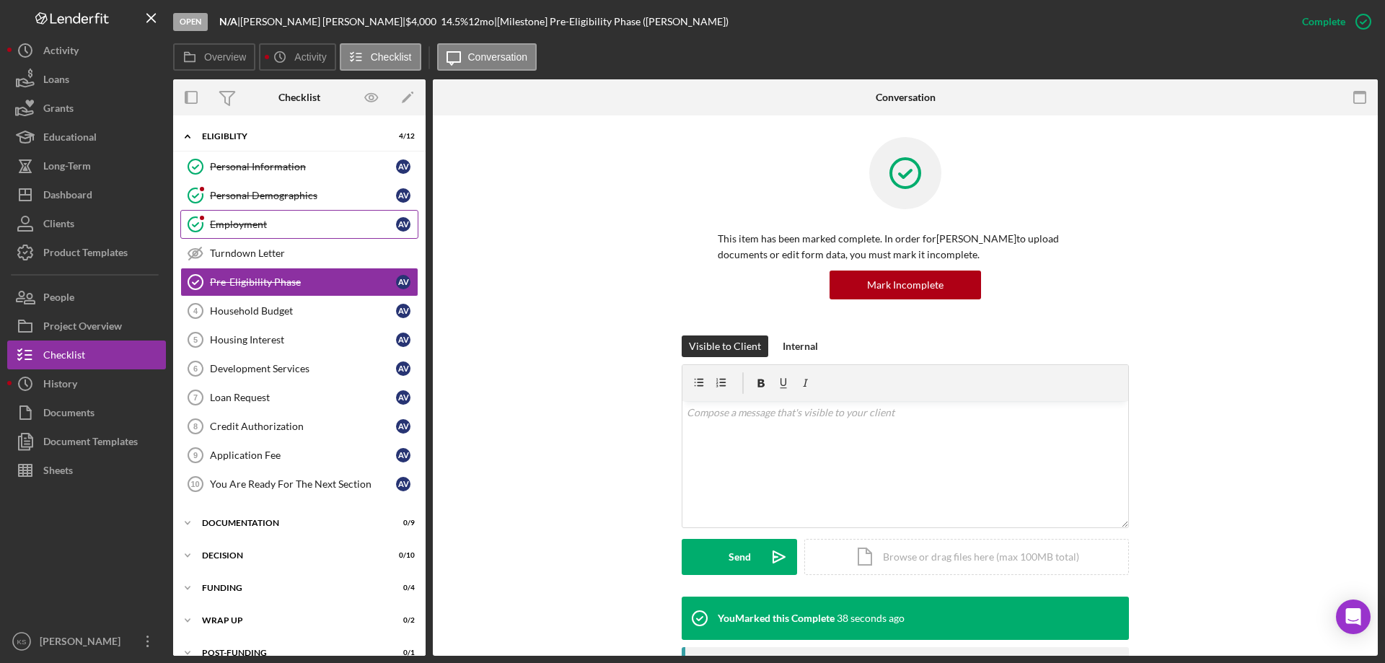
click at [252, 222] on div "Employment" at bounding box center [303, 225] width 186 height 12
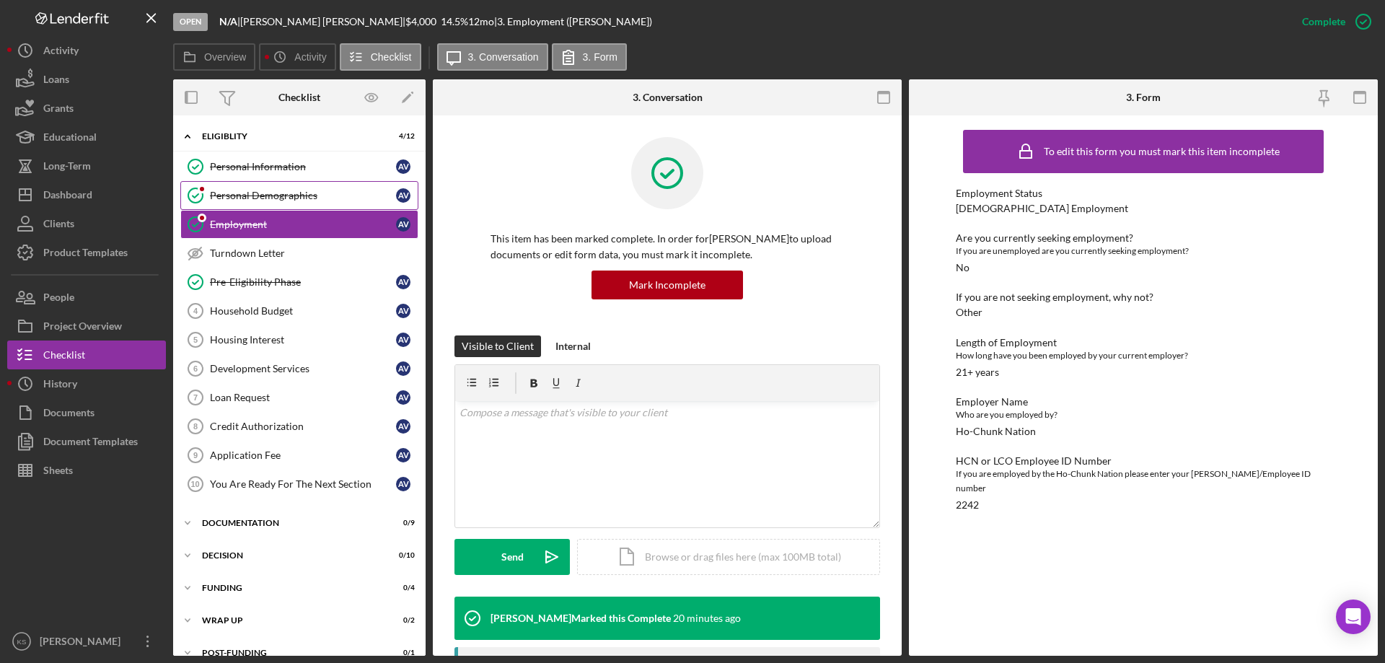
click at [268, 202] on link "Personal Demographics Personal Demographics A V" at bounding box center [299, 195] width 238 height 29
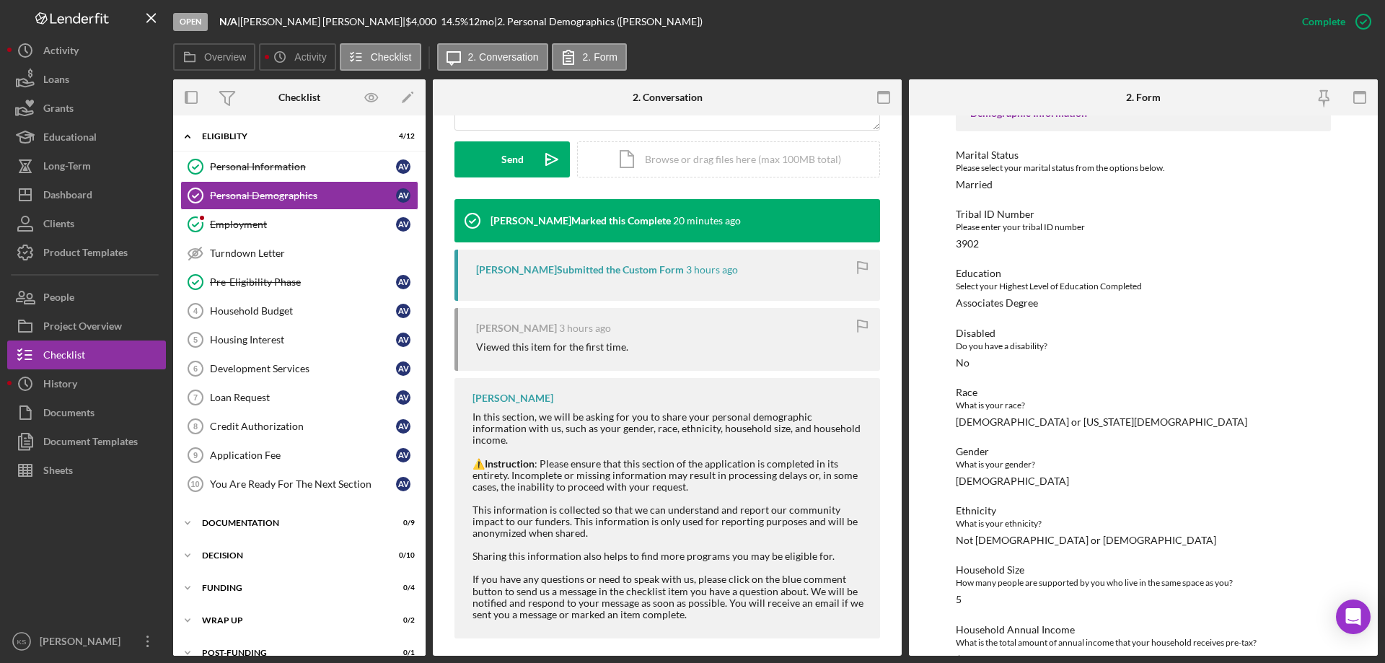
scroll to position [168, 0]
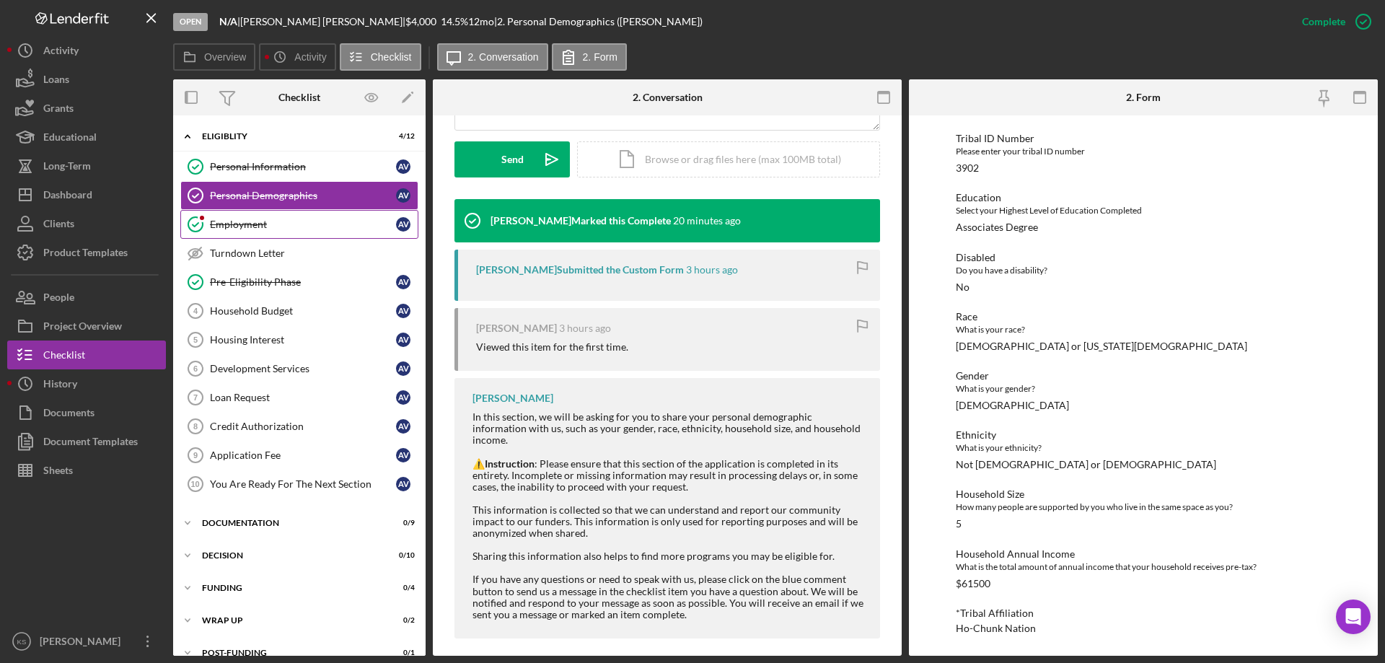
click at [286, 233] on link "Employment Employment A V" at bounding box center [299, 224] width 238 height 29
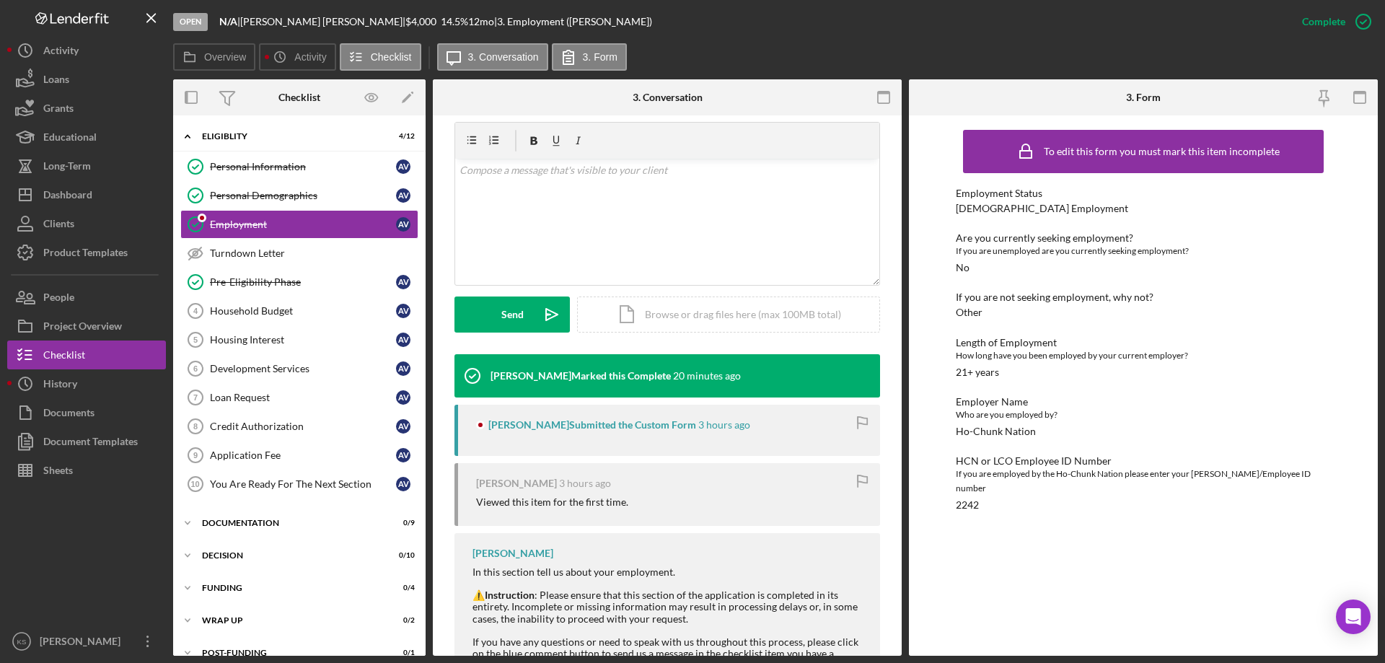
scroll to position [316, 0]
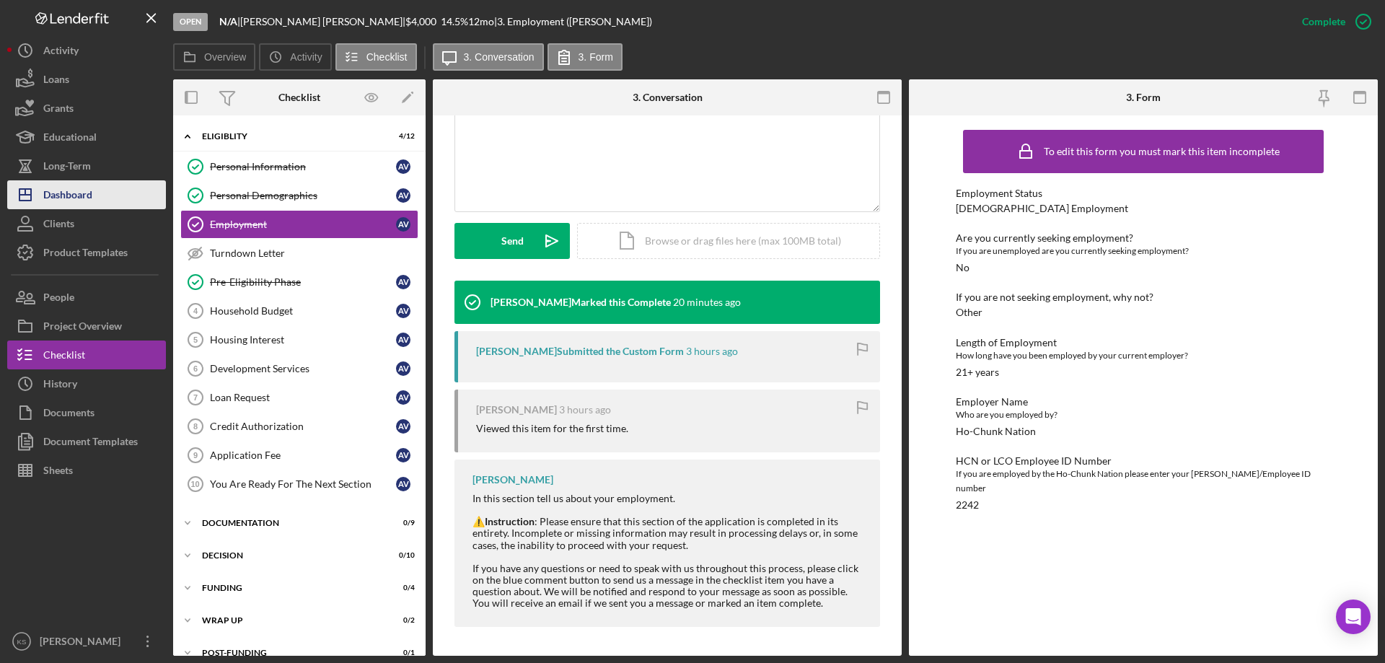
click at [81, 191] on div "Dashboard" at bounding box center [67, 196] width 49 height 32
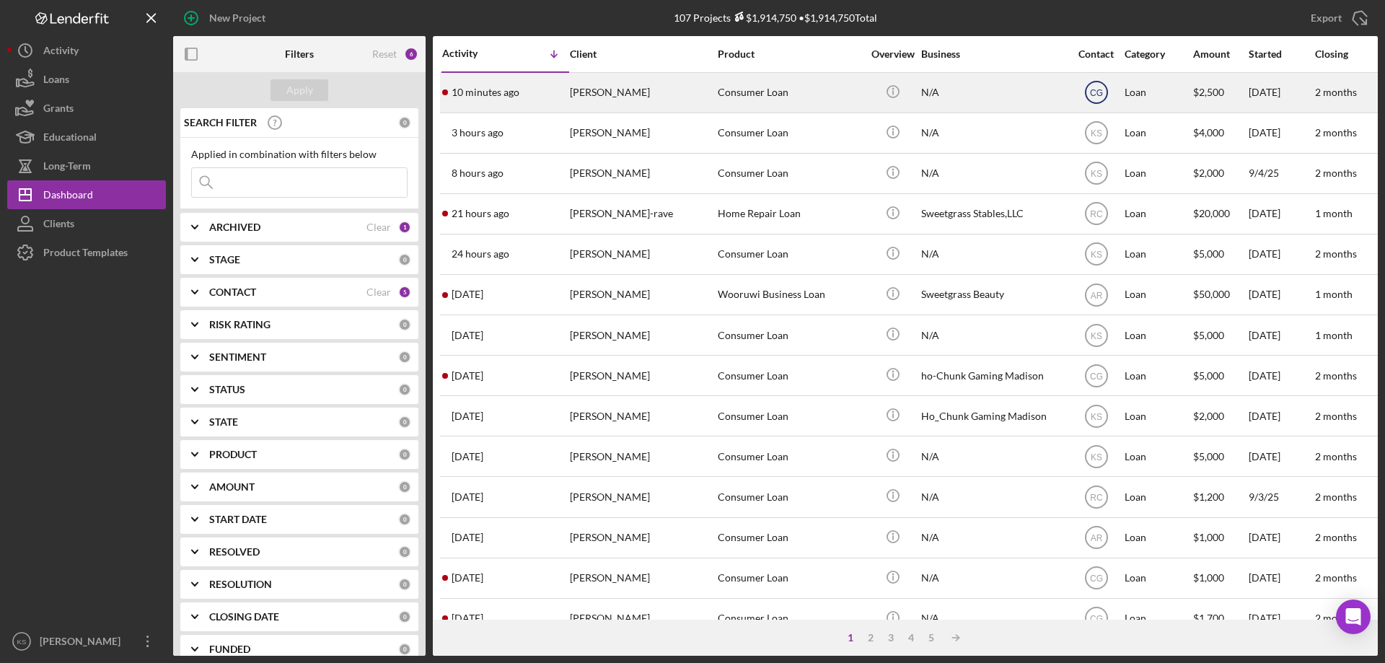
click at [1099, 90] on text "CG" at bounding box center [1096, 93] width 13 height 10
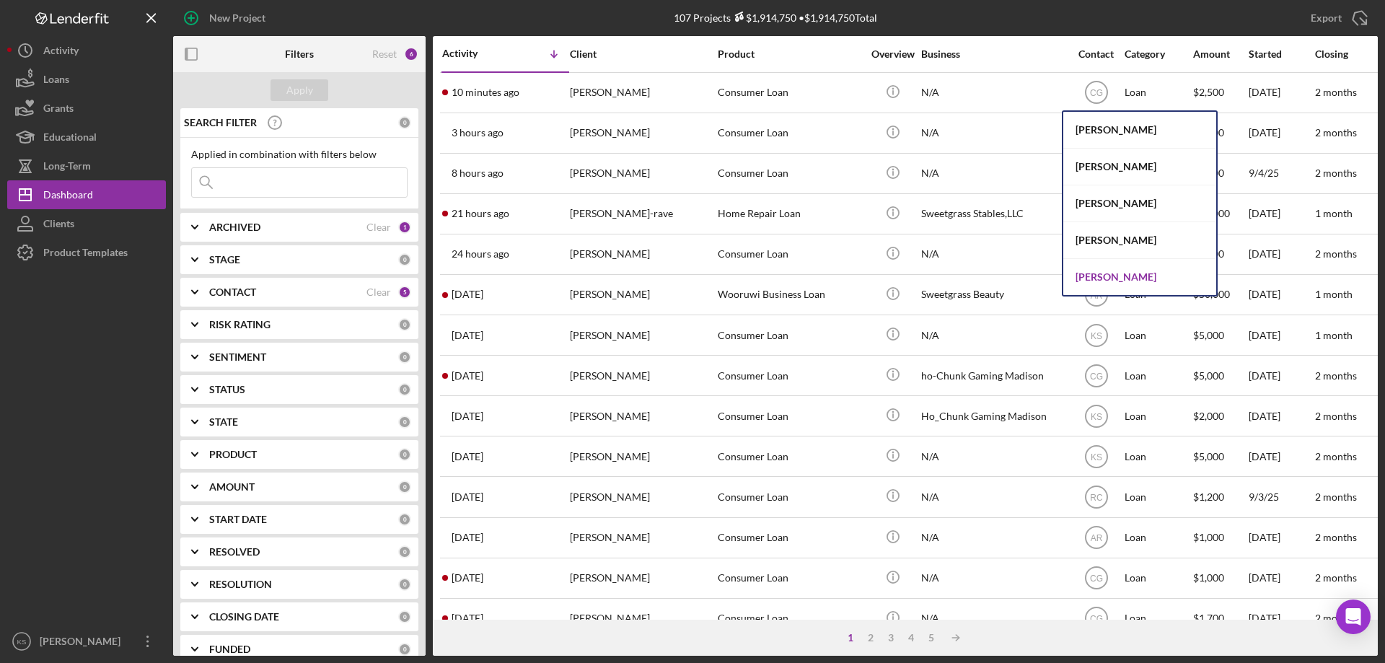
click at [1118, 268] on div "[PERSON_NAME]" at bounding box center [1139, 277] width 153 height 36
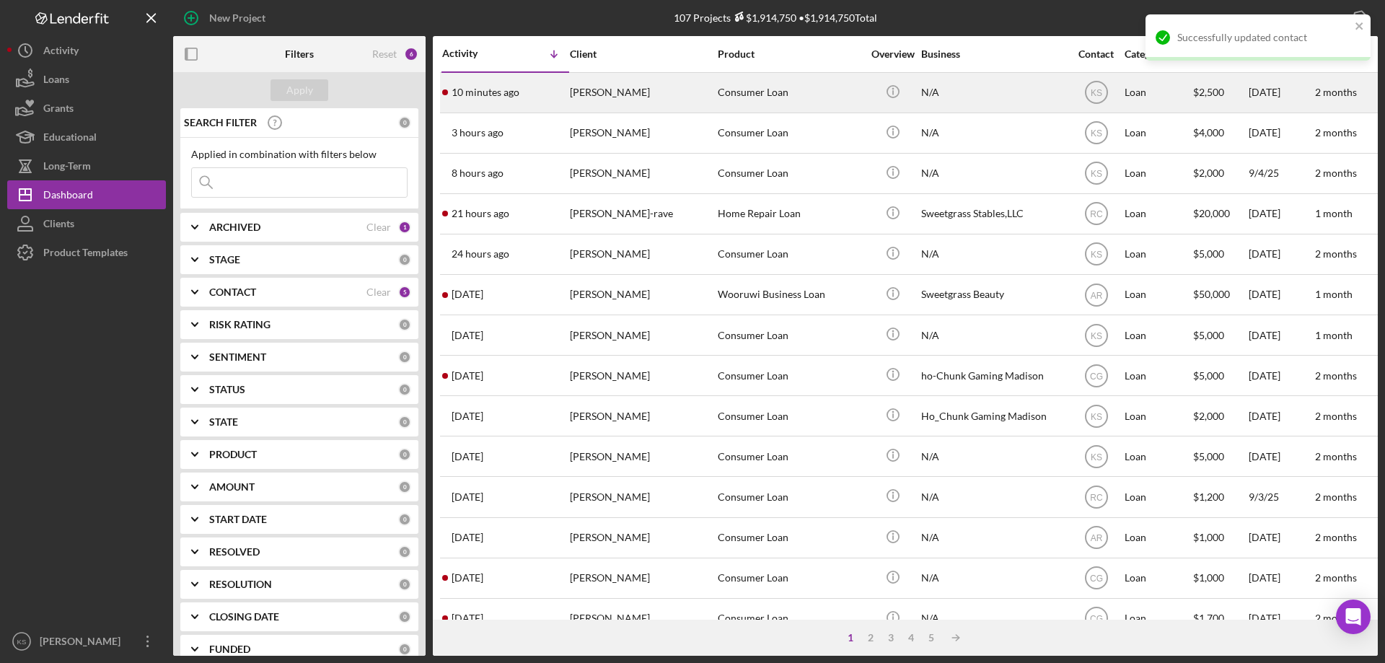
click at [624, 94] on div "[PERSON_NAME]" at bounding box center [642, 93] width 144 height 38
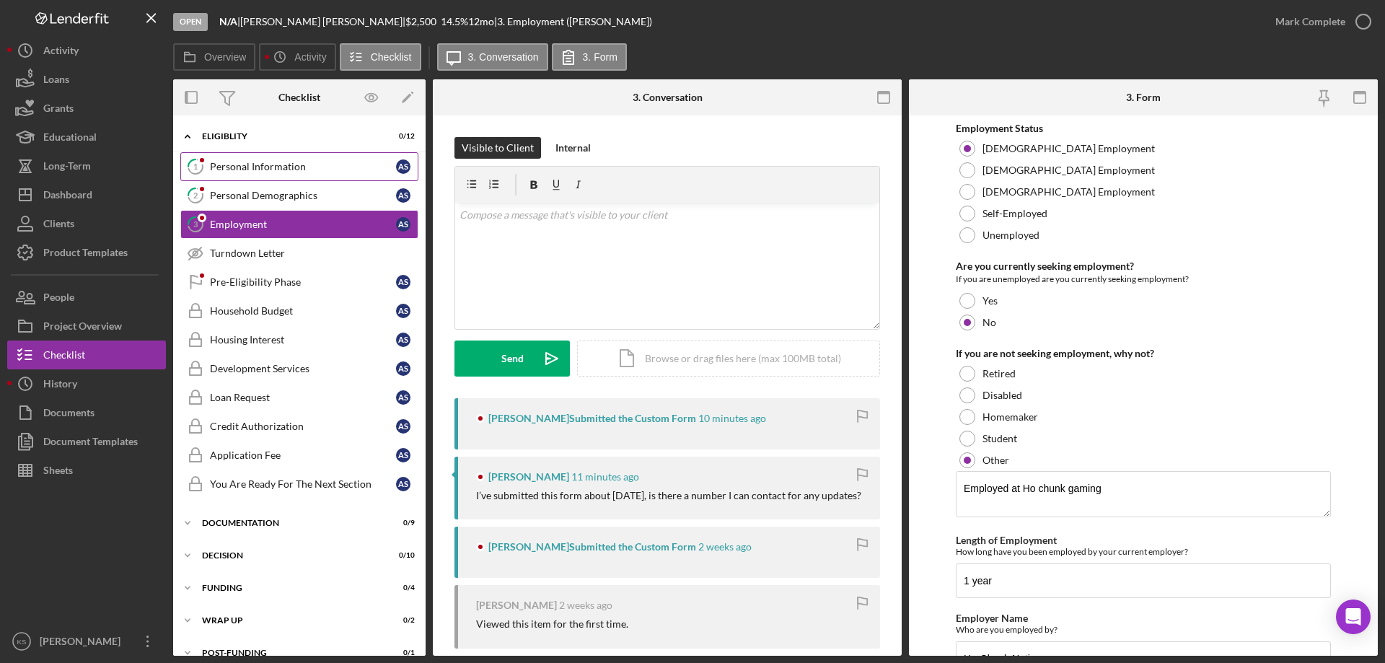
click at [245, 164] on div "Personal Information" at bounding box center [303, 167] width 186 height 12
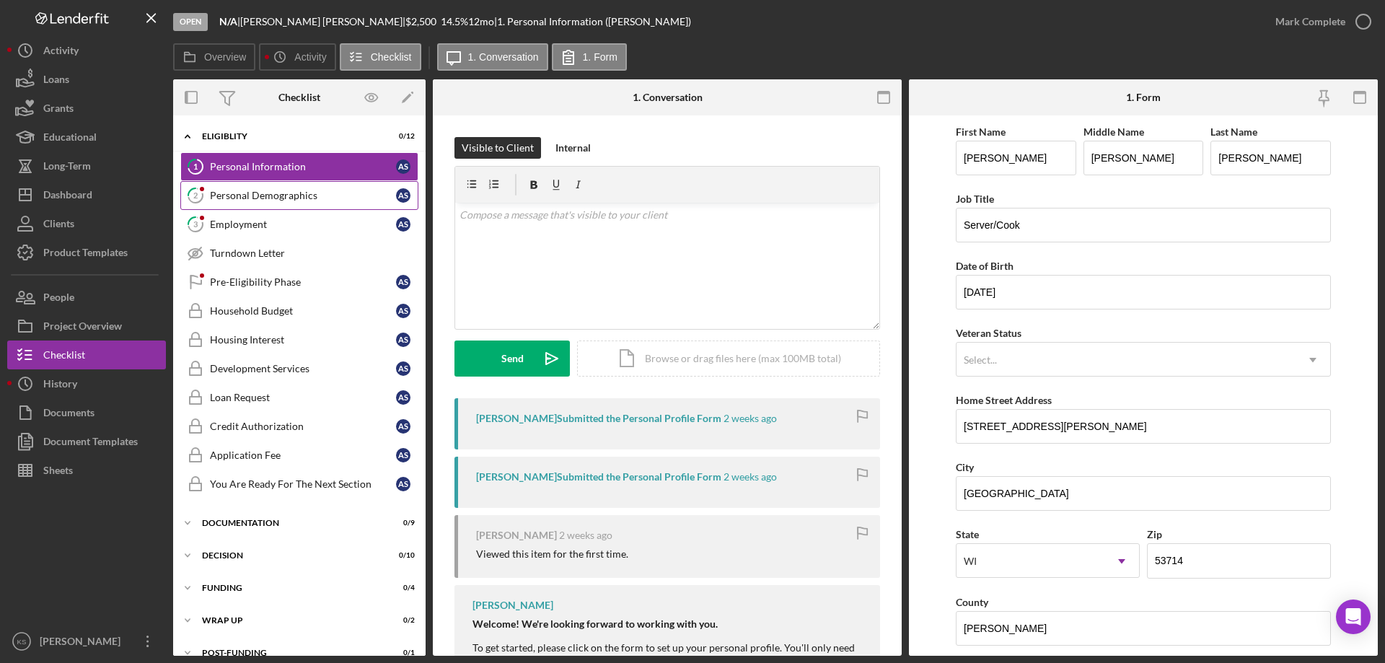
click at [296, 201] on div "Personal Demographics" at bounding box center [303, 196] width 186 height 12
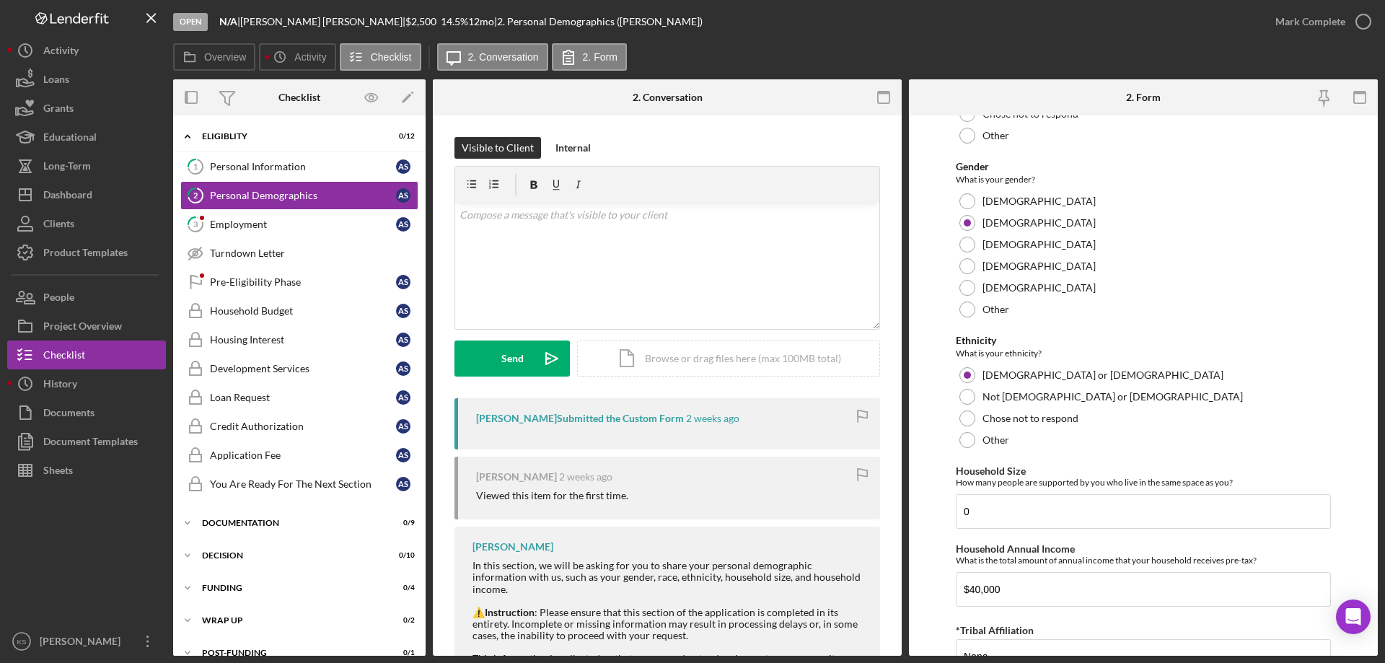
scroll to position [792, 0]
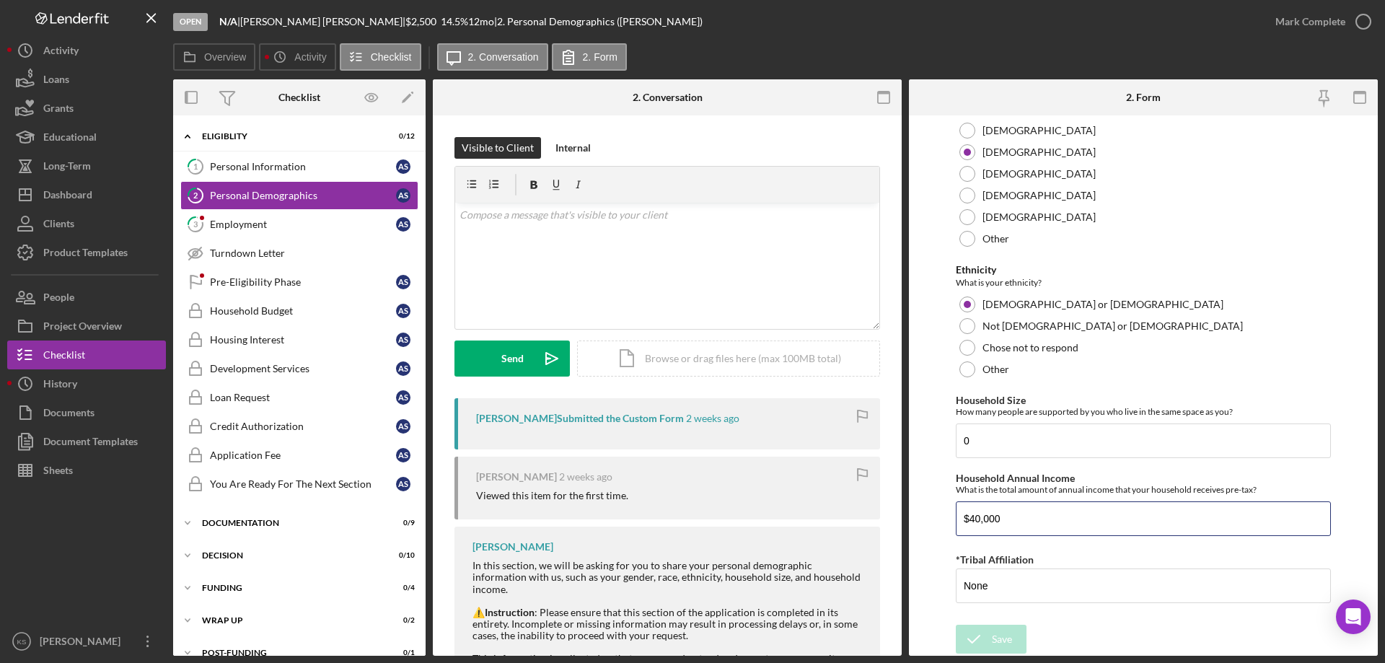
drag, startPoint x: 1055, startPoint y: 519, endPoint x: 890, endPoint y: 511, distance: 165.3
click at [890, 511] on div "Overview Internal Workflow Stage Open Icon/Dropdown Arrow Archive (can unarchiv…" at bounding box center [775, 367] width 1204 height 576
click at [283, 224] on div "Employment" at bounding box center [303, 225] width 186 height 12
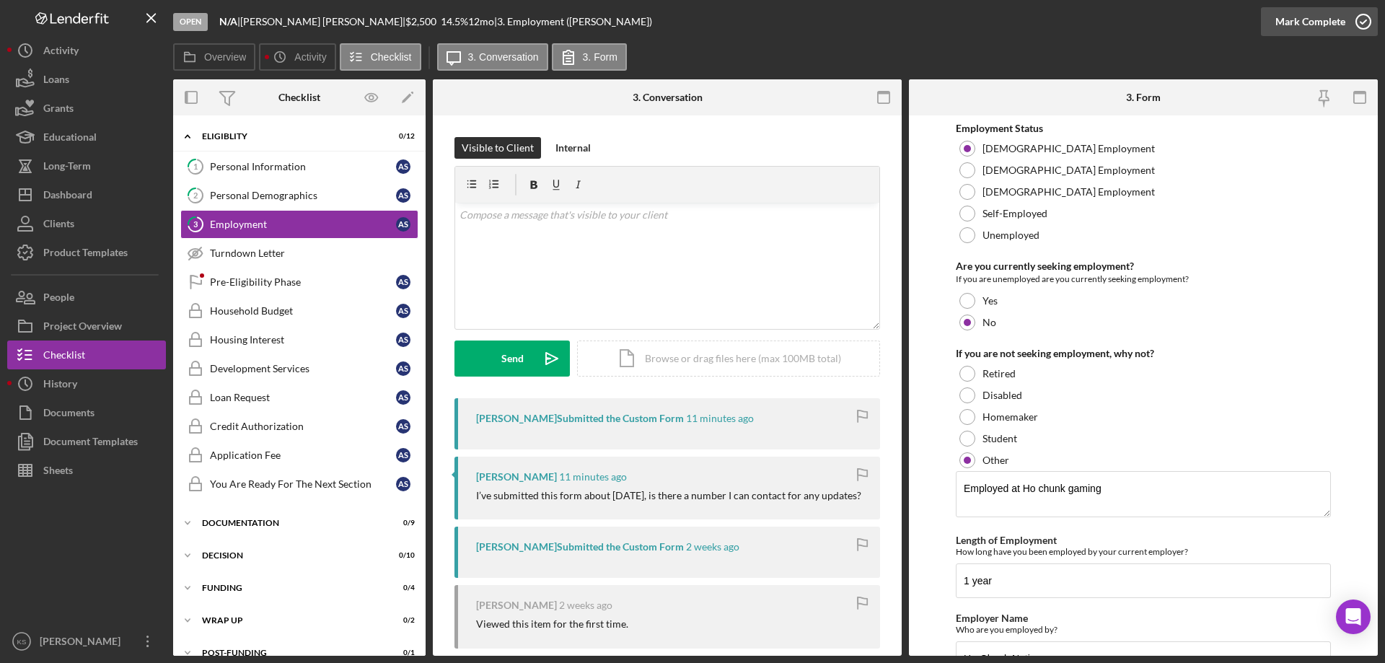
click at [1302, 31] on div "Mark Complete" at bounding box center [1310, 21] width 70 height 29
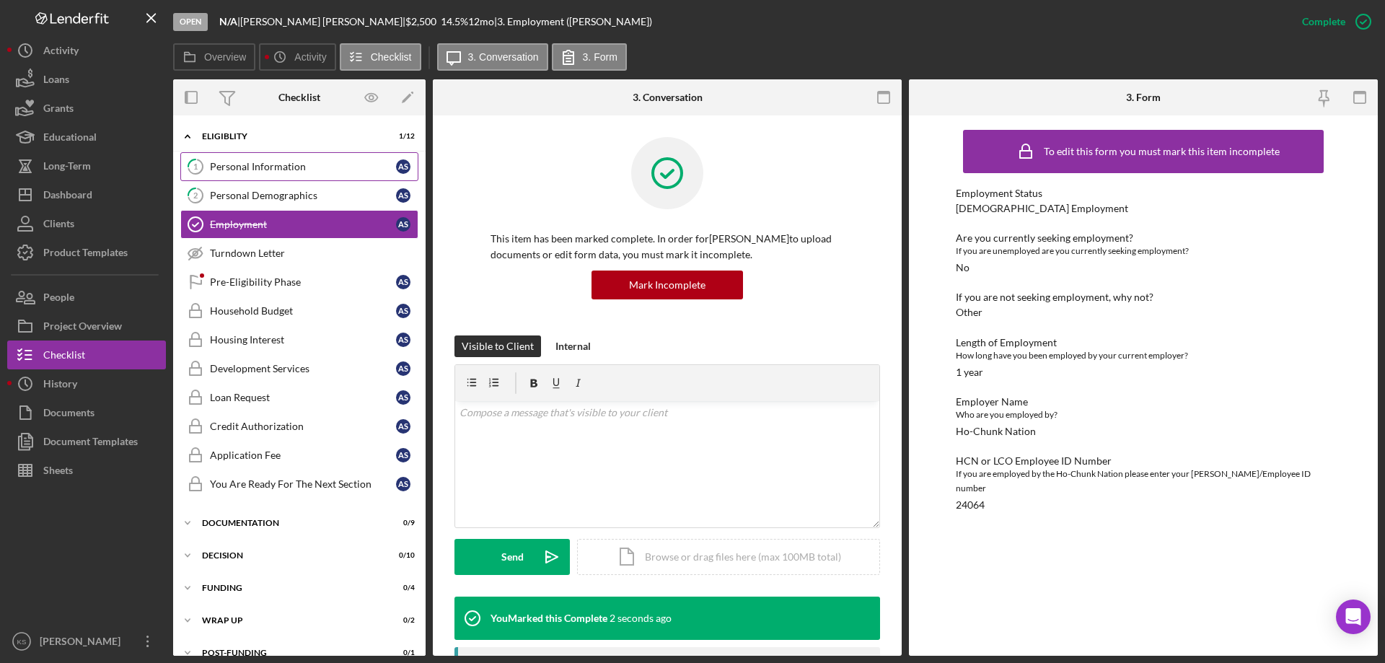
click at [295, 166] on div "Personal Information" at bounding box center [303, 167] width 186 height 12
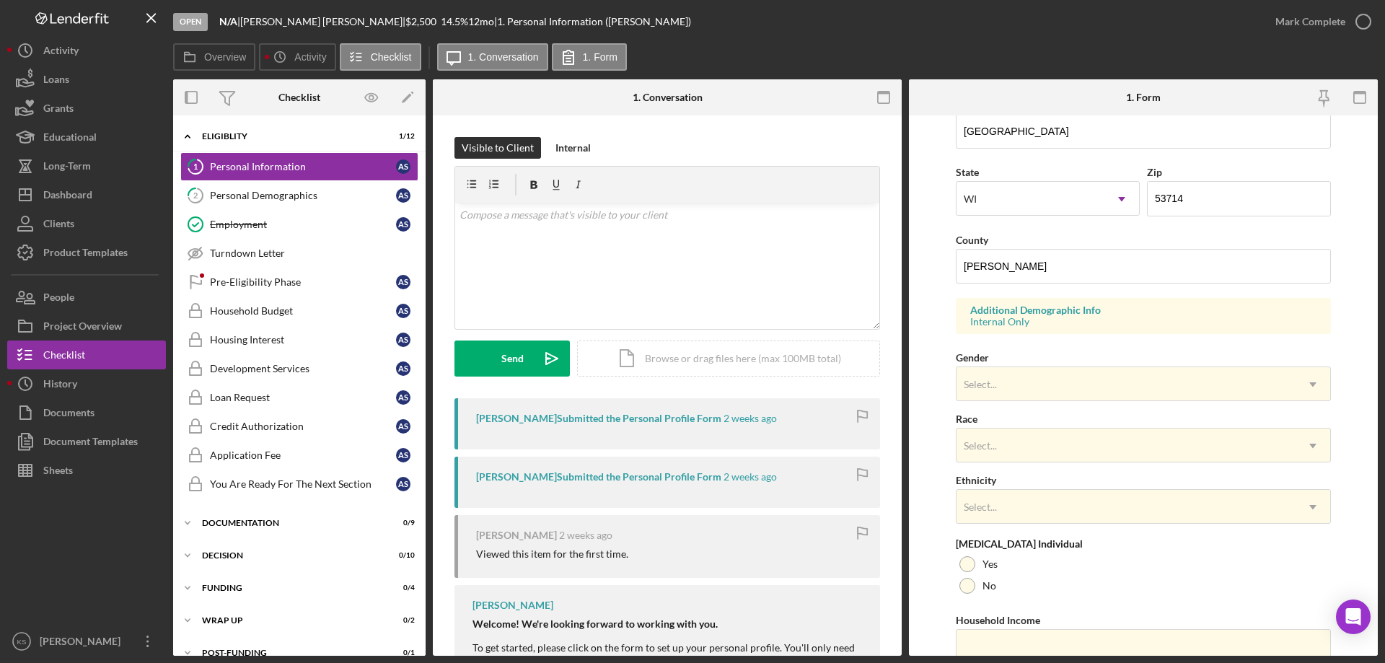
scroll to position [423, 0]
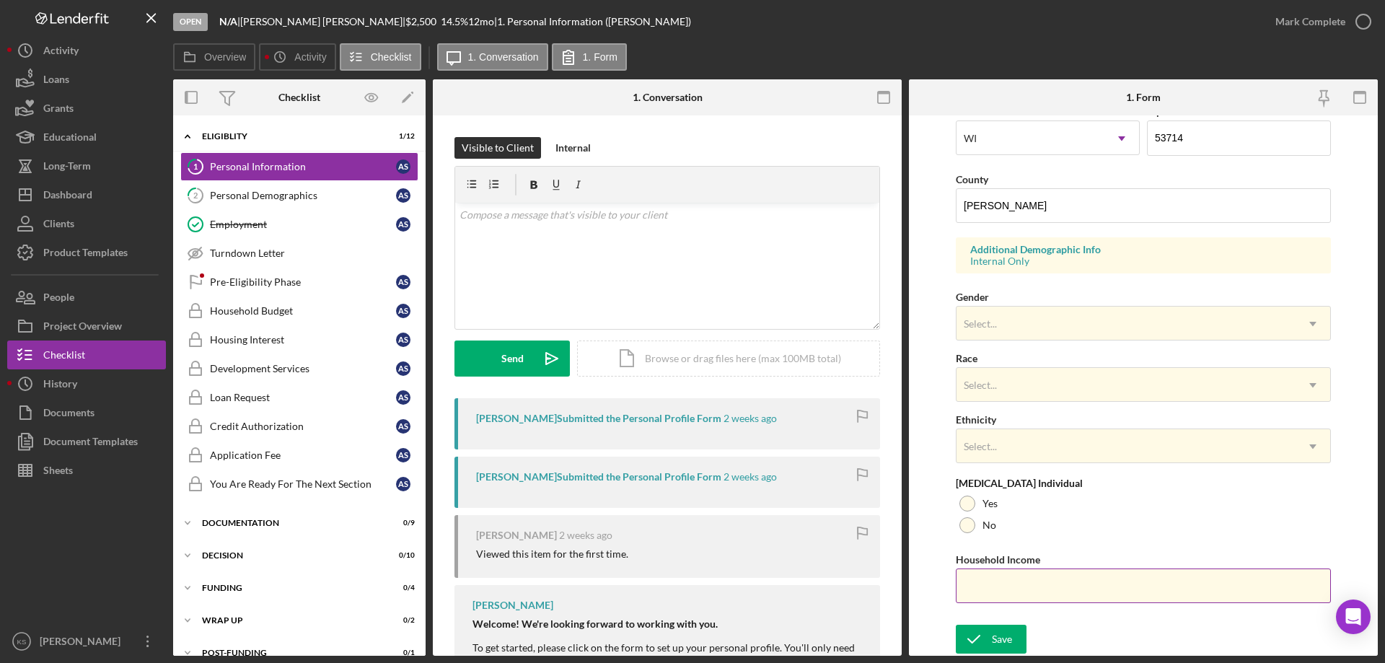
click at [1011, 568] on input "Household Income" at bounding box center [1142, 585] width 375 height 35
paste input "$40,000"
type input "$40,000"
click at [1113, 314] on div "Select..." at bounding box center [1125, 323] width 339 height 33
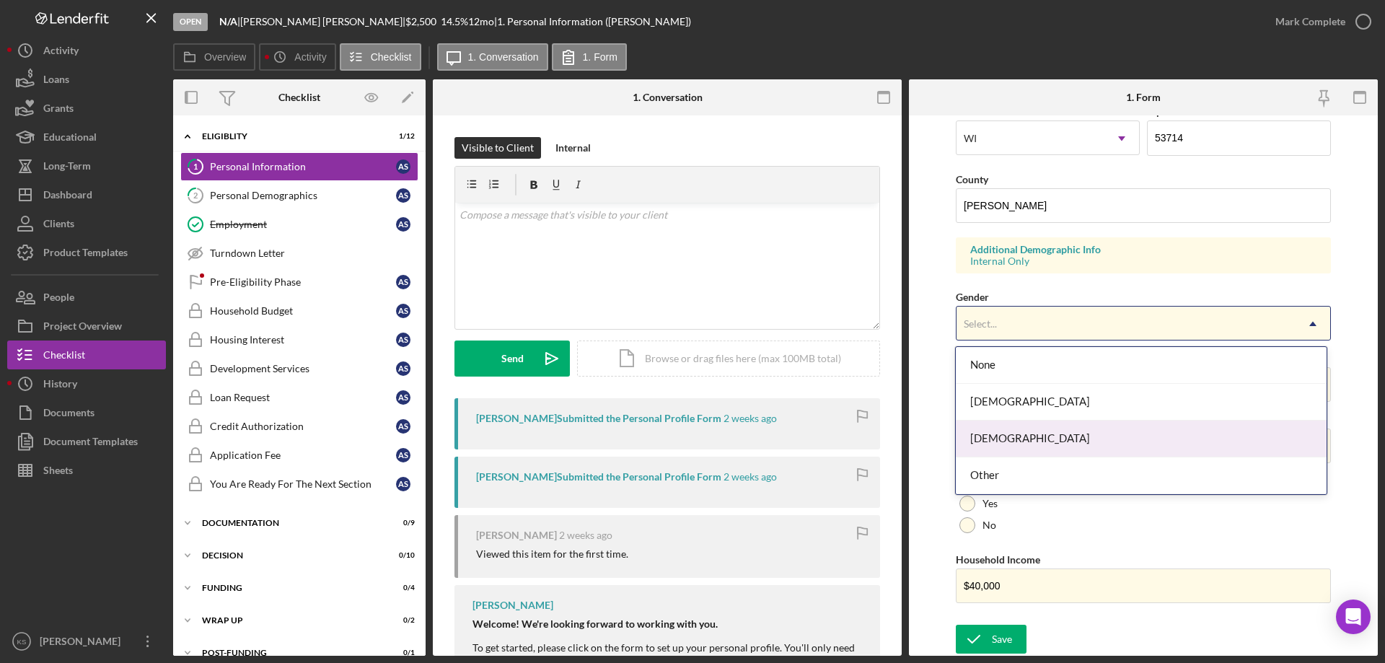
click at [1031, 427] on div "[DEMOGRAPHIC_DATA]" at bounding box center [1140, 438] width 370 height 37
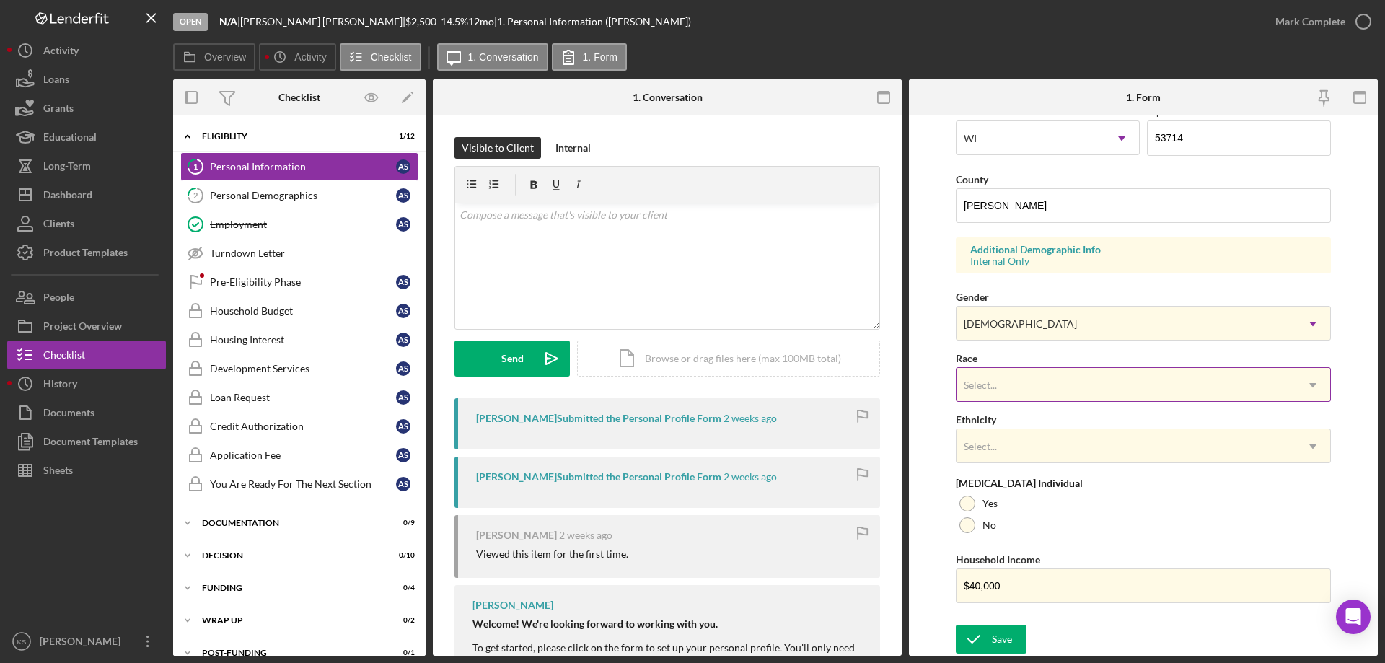
click at [1044, 380] on div "Select..." at bounding box center [1125, 384] width 339 height 33
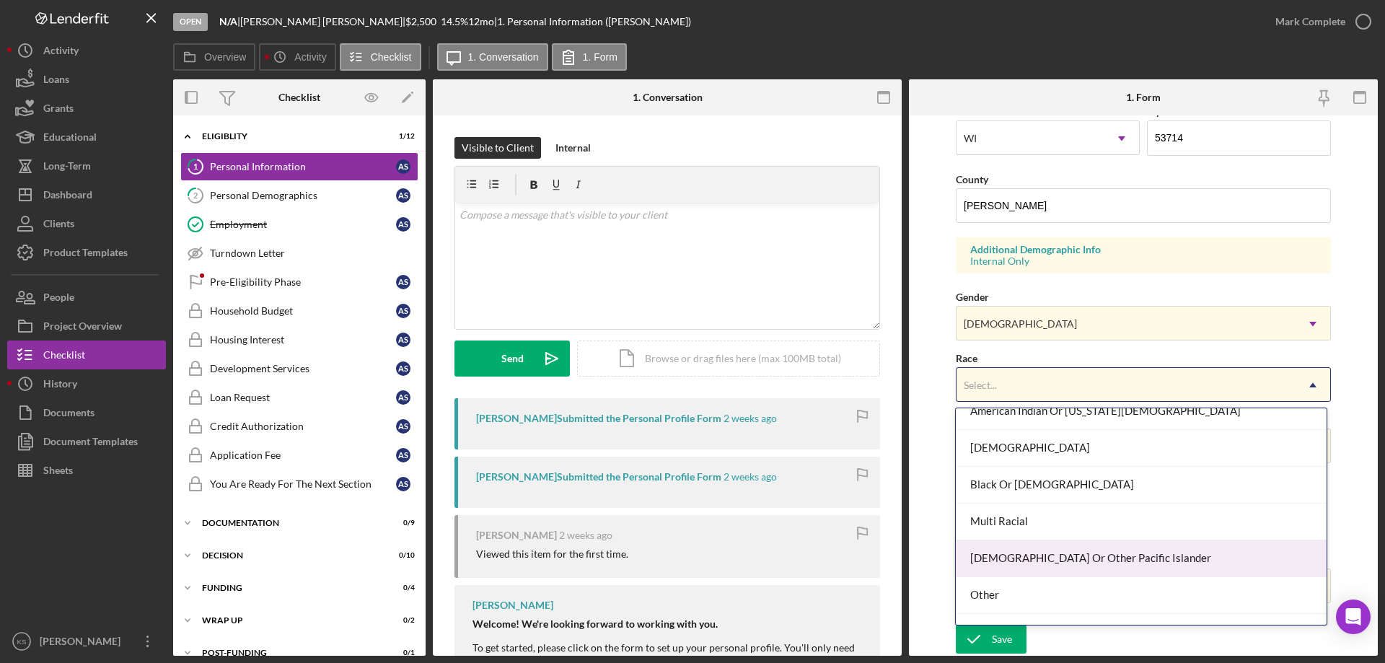
scroll to position [72, 0]
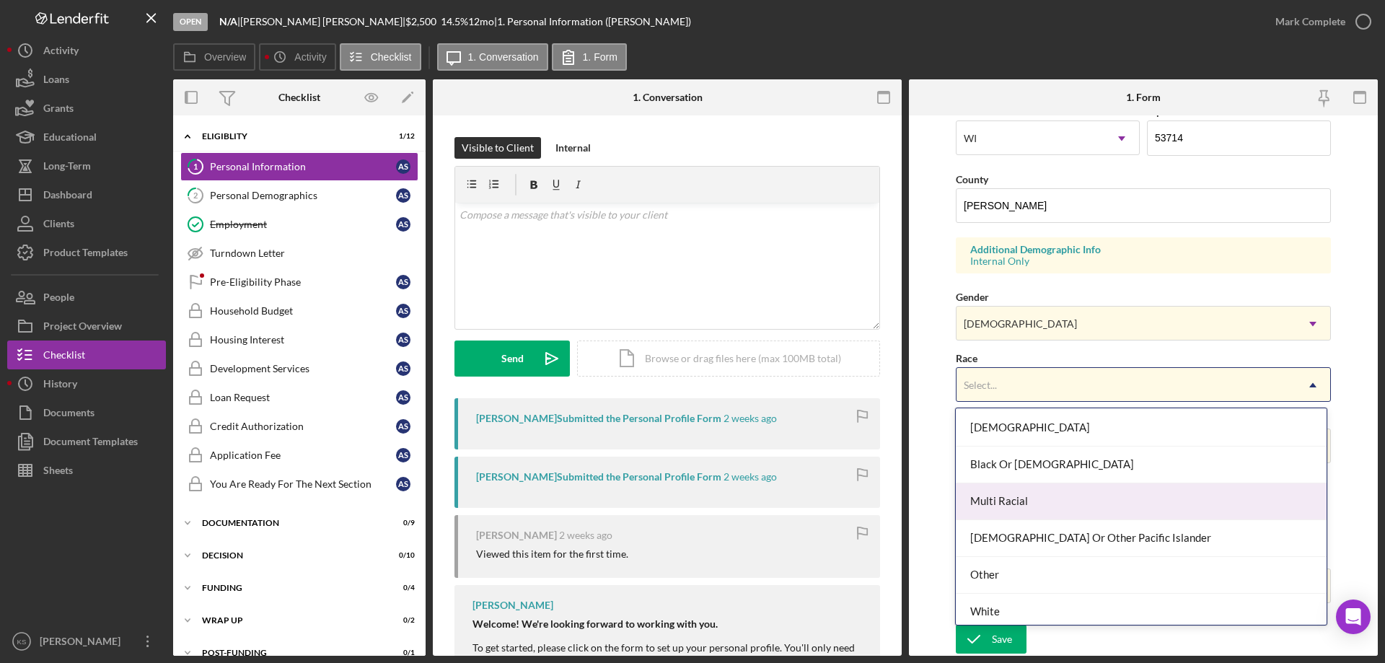
click at [1012, 508] on div "Multi Racial" at bounding box center [1140, 501] width 370 height 37
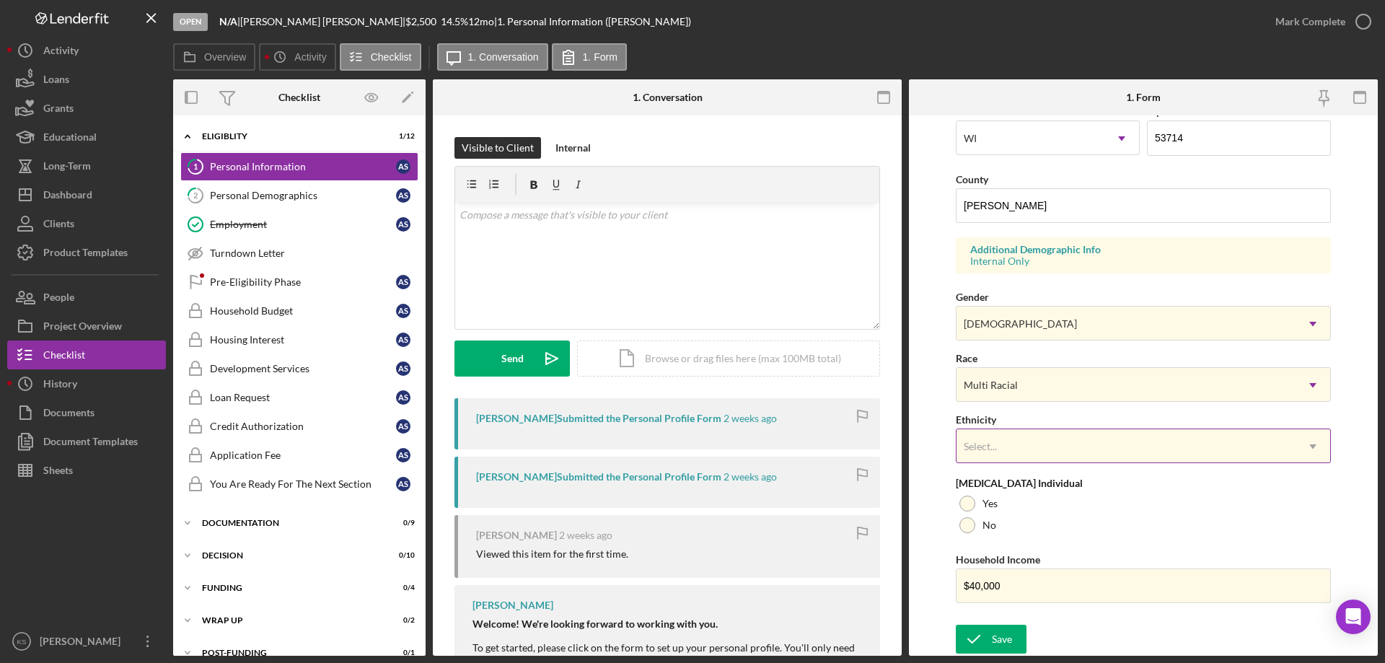
click at [1023, 443] on div "Select..." at bounding box center [1125, 446] width 339 height 33
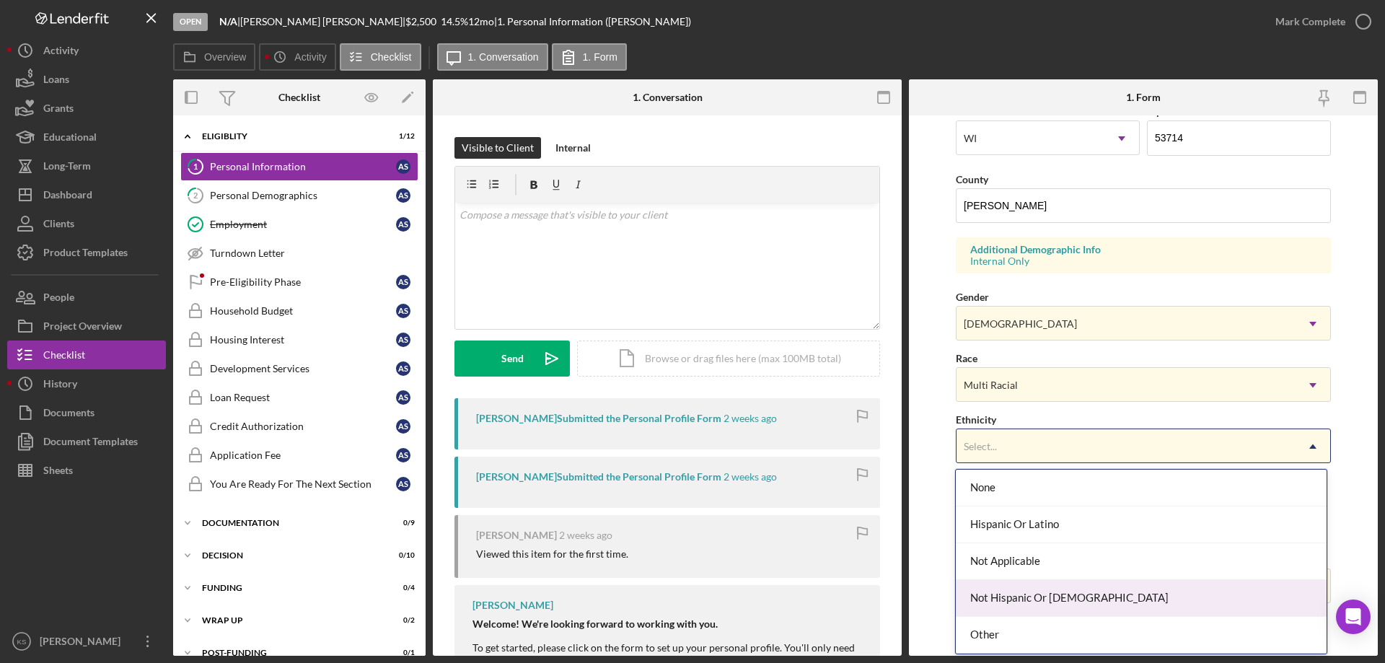
click at [1054, 599] on div "Not Hispanic Or [DEMOGRAPHIC_DATA]" at bounding box center [1140, 598] width 370 height 37
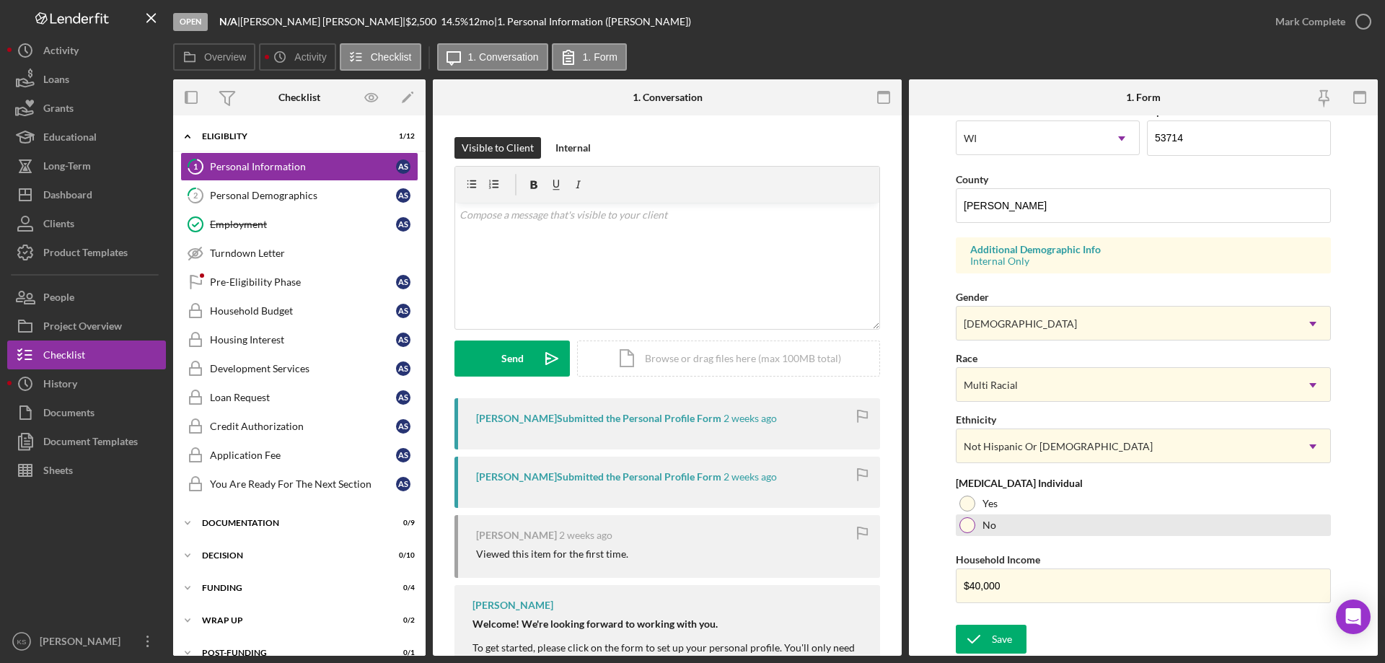
click at [998, 519] on div "No" at bounding box center [1142, 525] width 375 height 22
click at [1001, 639] on div "Save" at bounding box center [1002, 638] width 20 height 29
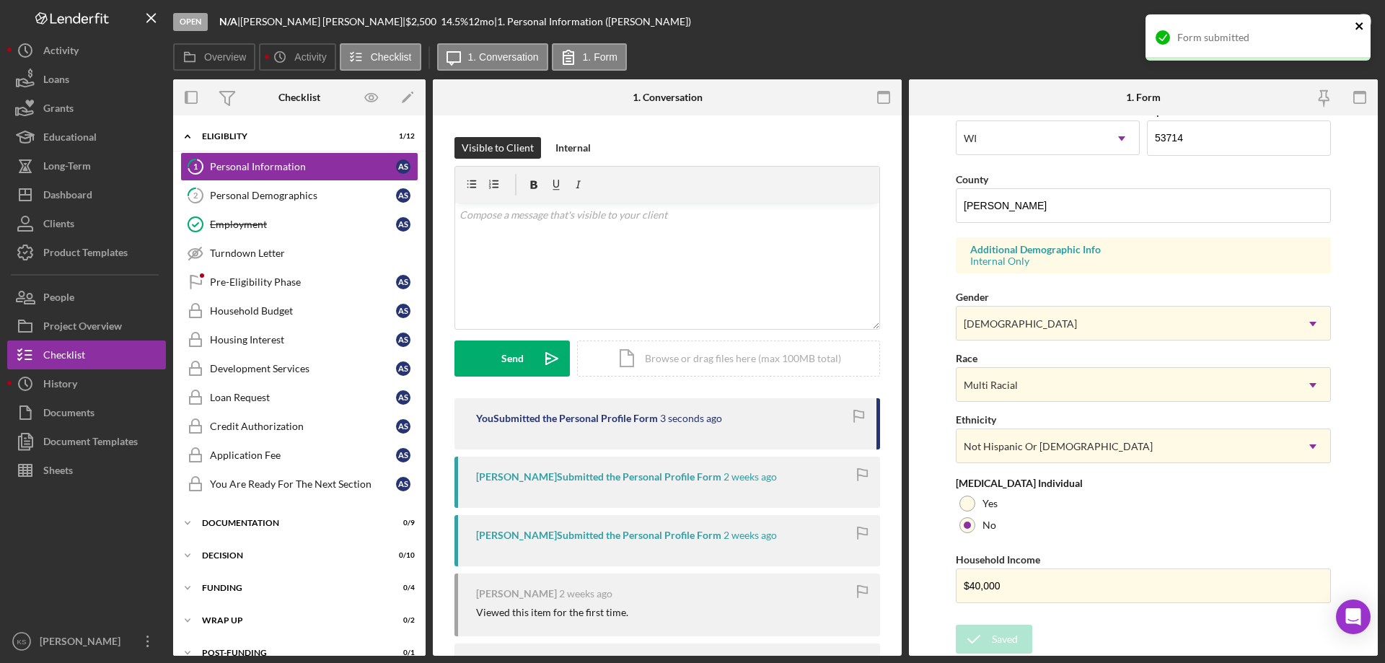
click at [1354, 26] on icon "close" at bounding box center [1359, 26] width 10 height 12
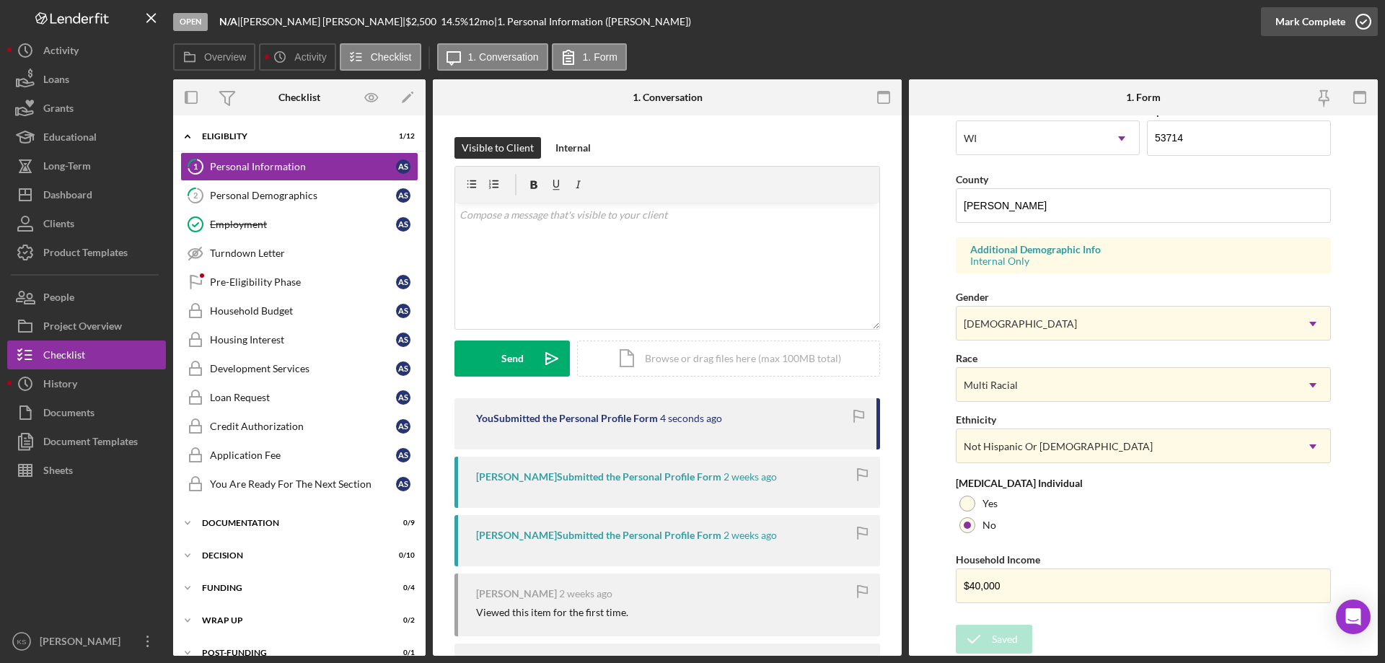
drag, startPoint x: 1348, startPoint y: 22, endPoint x: 1337, endPoint y: 22, distance: 10.8
click at [1347, 17] on div "Form submitted" at bounding box center [1257, 15] width 231 height 6
click at [1325, 22] on div "Mark Complete" at bounding box center [1310, 21] width 70 height 29
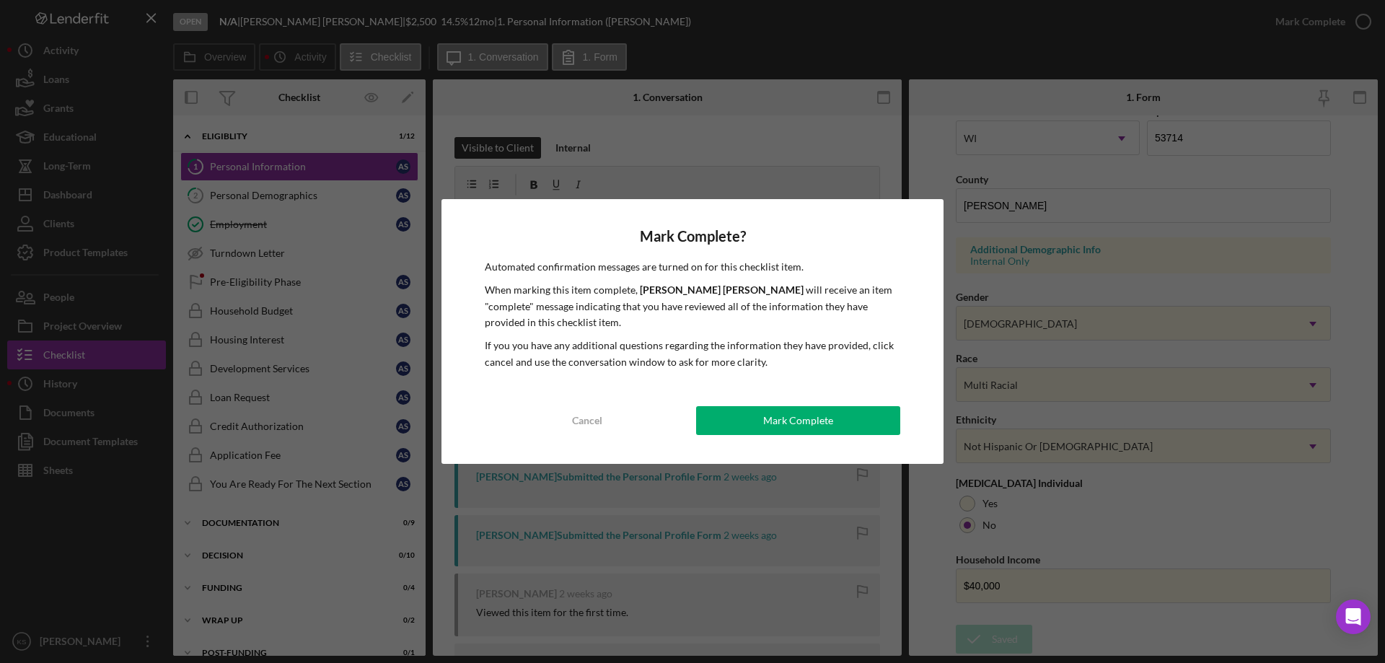
click at [797, 405] on div "Mark Complete? Automated confirmation messages are turned on for this checklist…" at bounding box center [692, 331] width 502 height 265
click at [798, 418] on div "Mark Complete" at bounding box center [798, 420] width 70 height 29
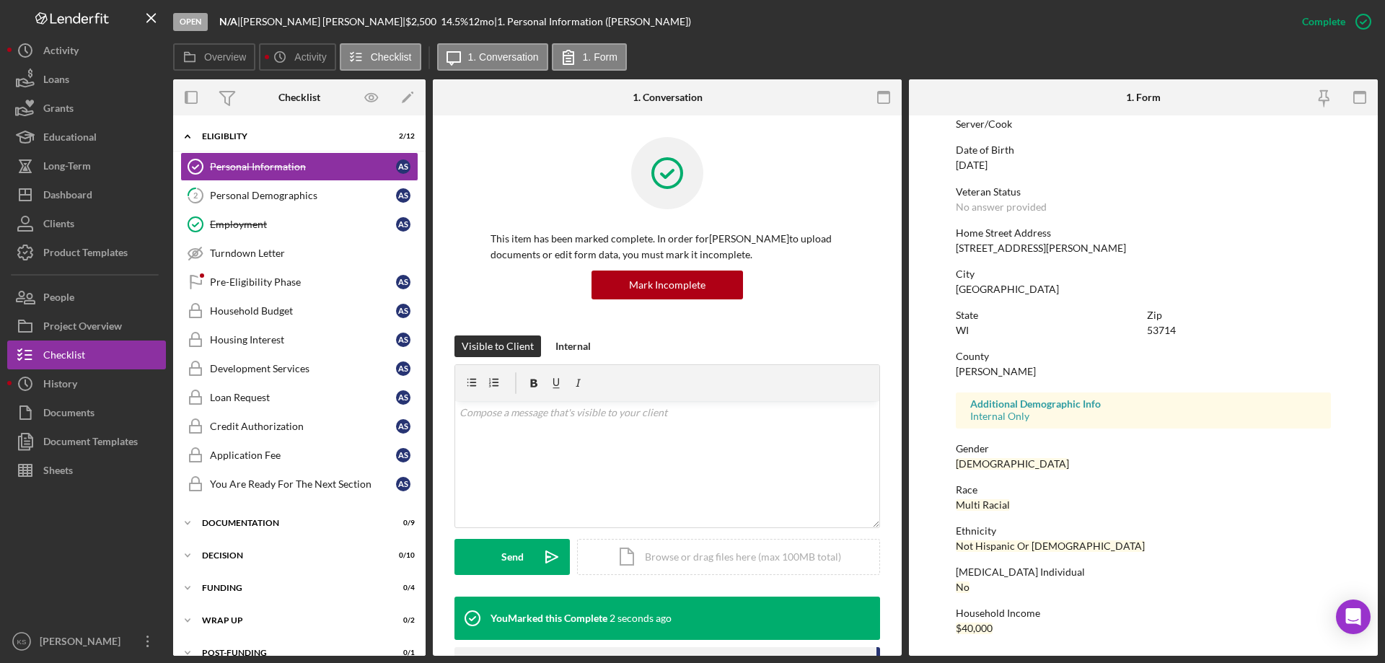
scroll to position [133, 0]
click at [294, 198] on div "Personal Demographics" at bounding box center [303, 196] width 186 height 12
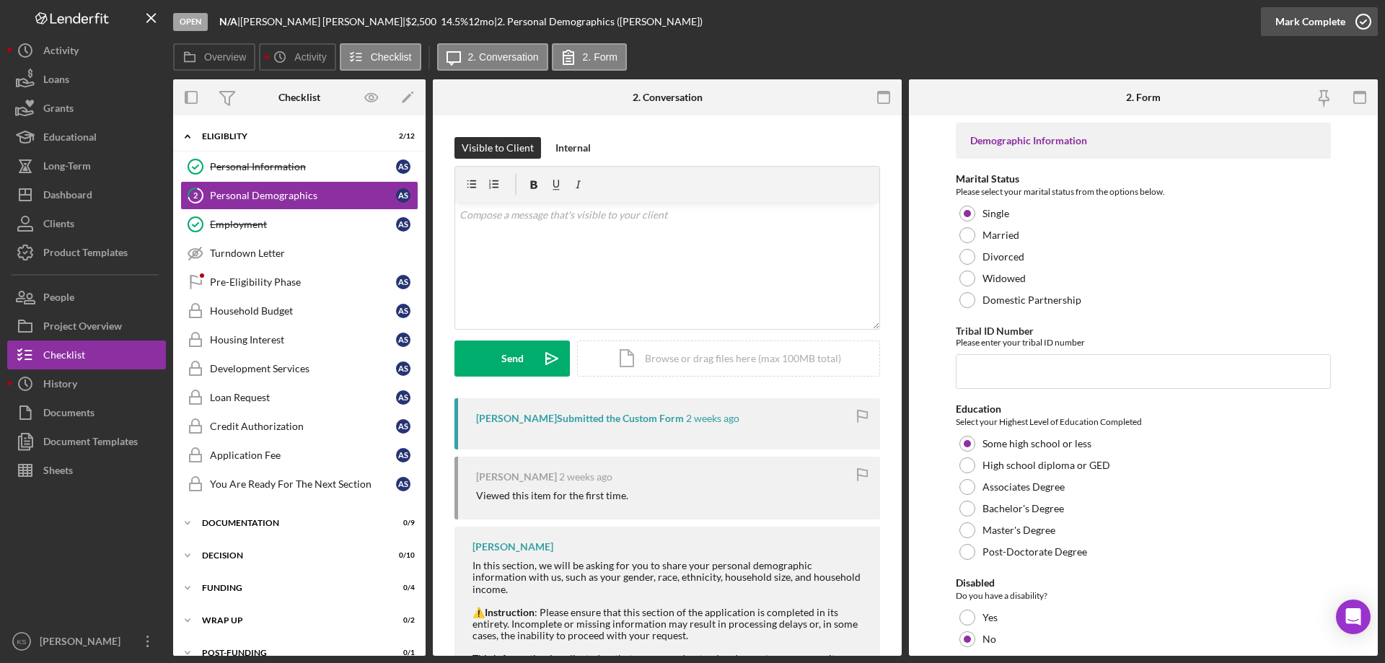
click at [1292, 31] on div "Mark Complete" at bounding box center [1310, 21] width 70 height 29
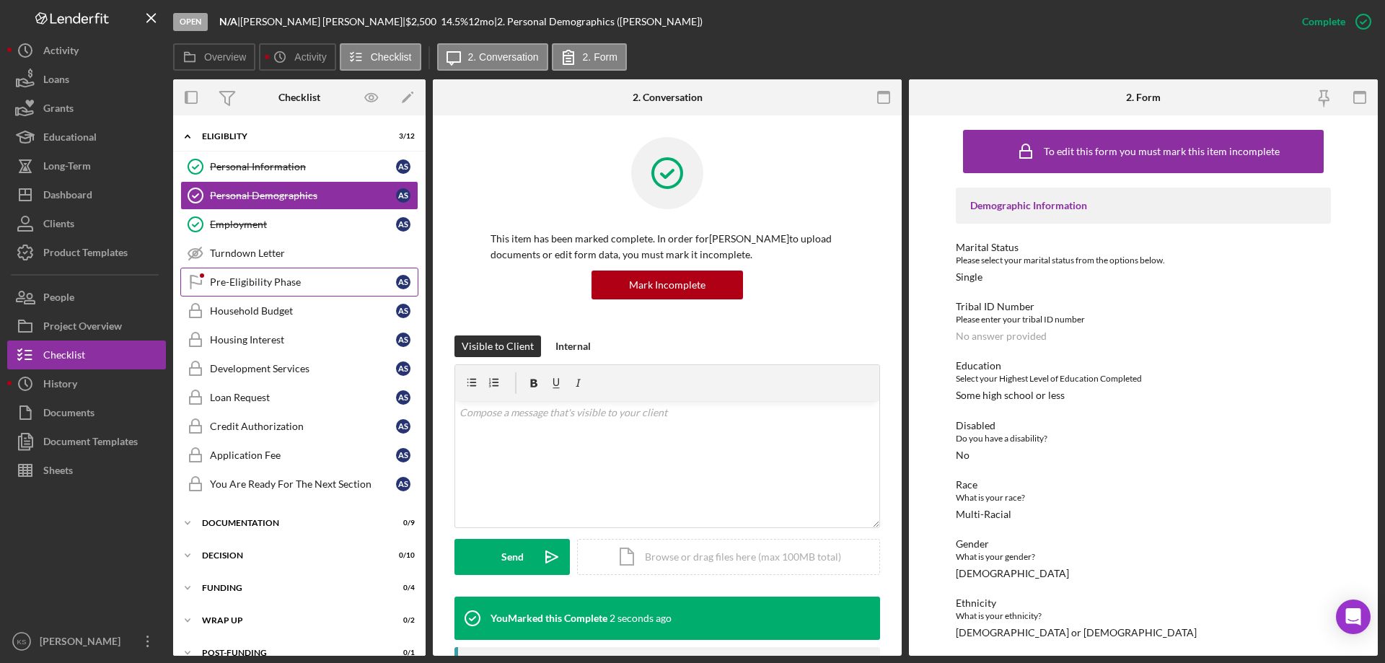
click at [274, 288] on link "Pre-Eligibility Phase Pre-Eligibility Phase A S" at bounding box center [299, 282] width 238 height 29
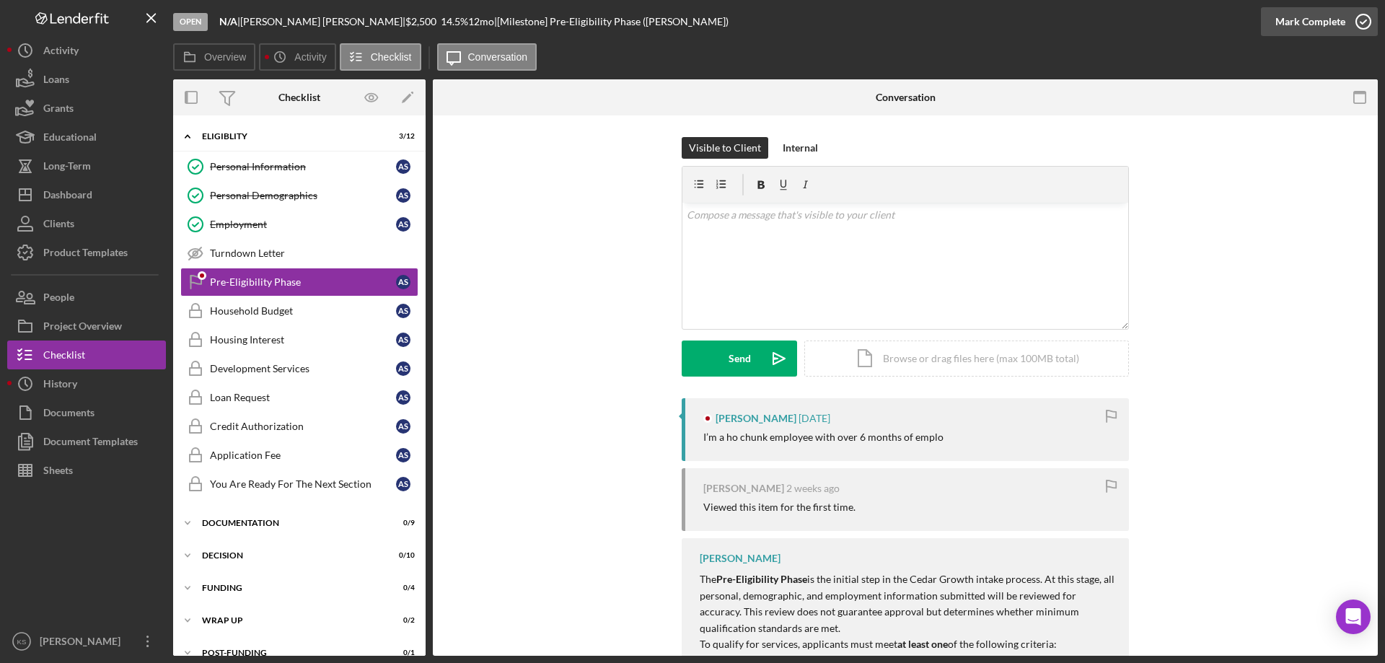
click at [1309, 12] on div "Mark Complete" at bounding box center [1310, 21] width 70 height 29
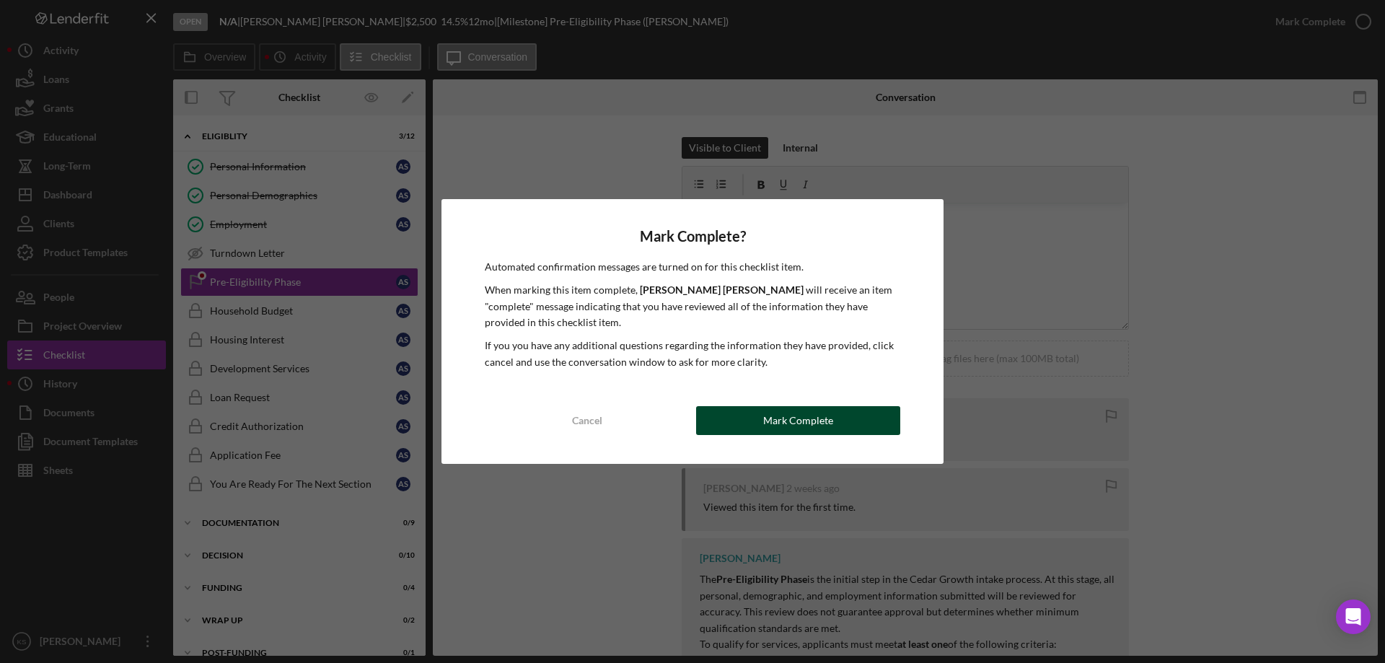
click at [822, 421] on div "Mark Complete" at bounding box center [798, 420] width 70 height 29
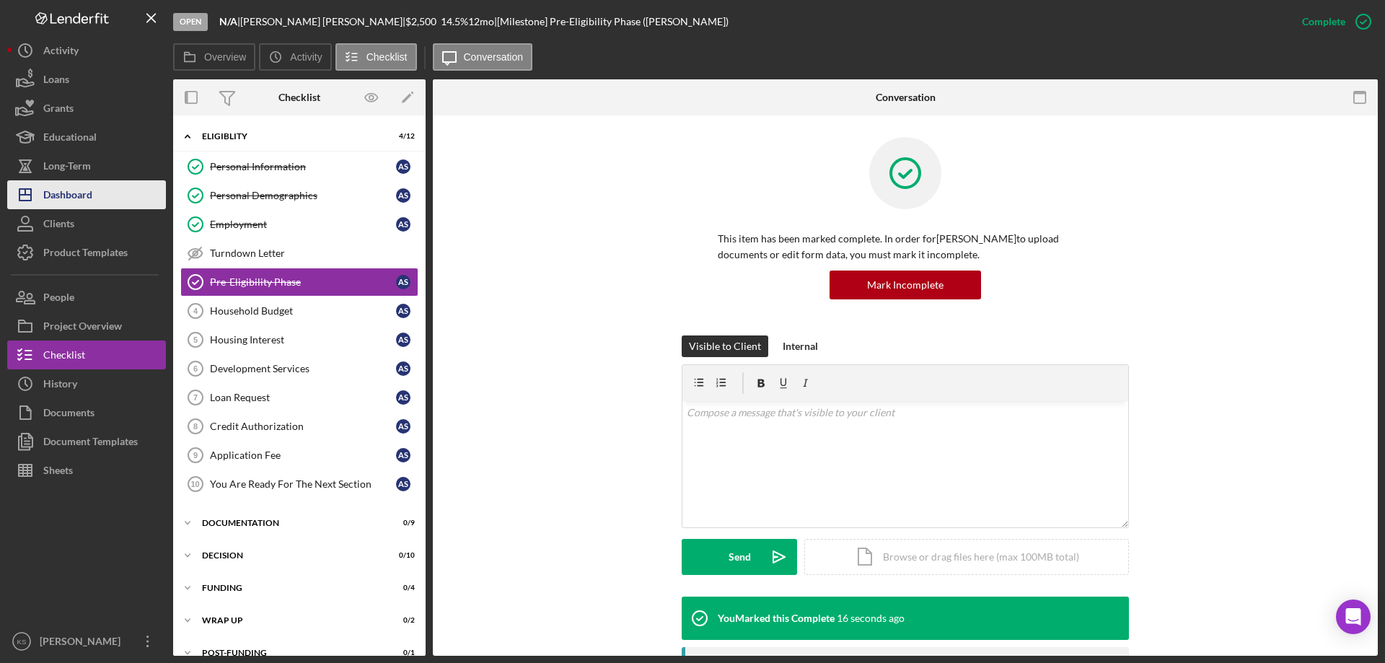
click at [75, 188] on div "Dashboard" at bounding box center [67, 196] width 49 height 32
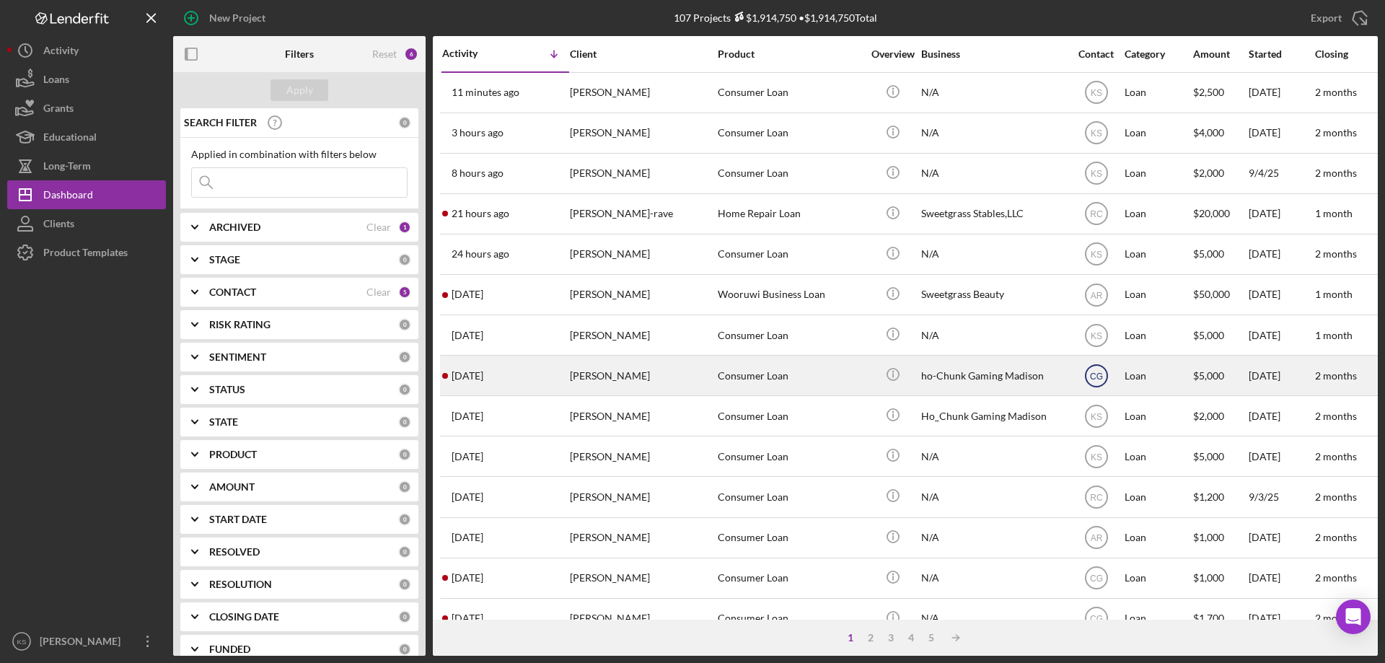
click at [1100, 379] on text "CG" at bounding box center [1096, 376] width 13 height 10
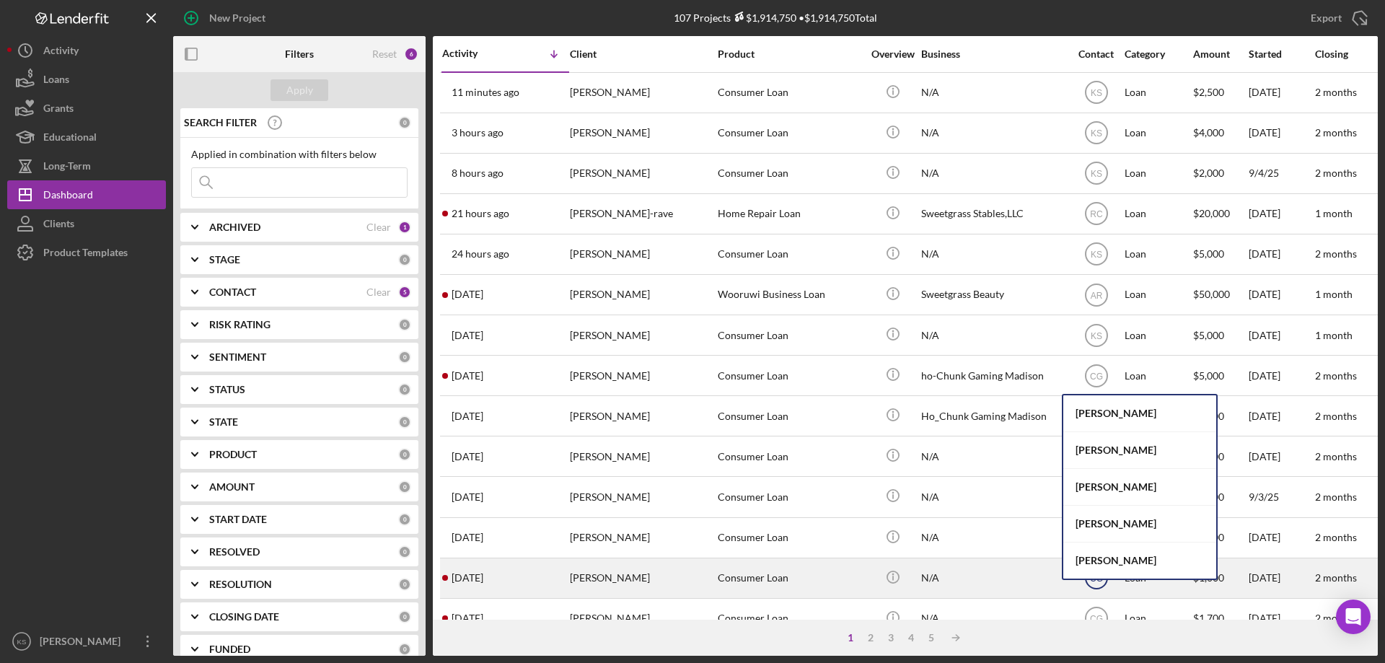
click at [1104, 562] on div "[PERSON_NAME]" at bounding box center [1139, 560] width 153 height 36
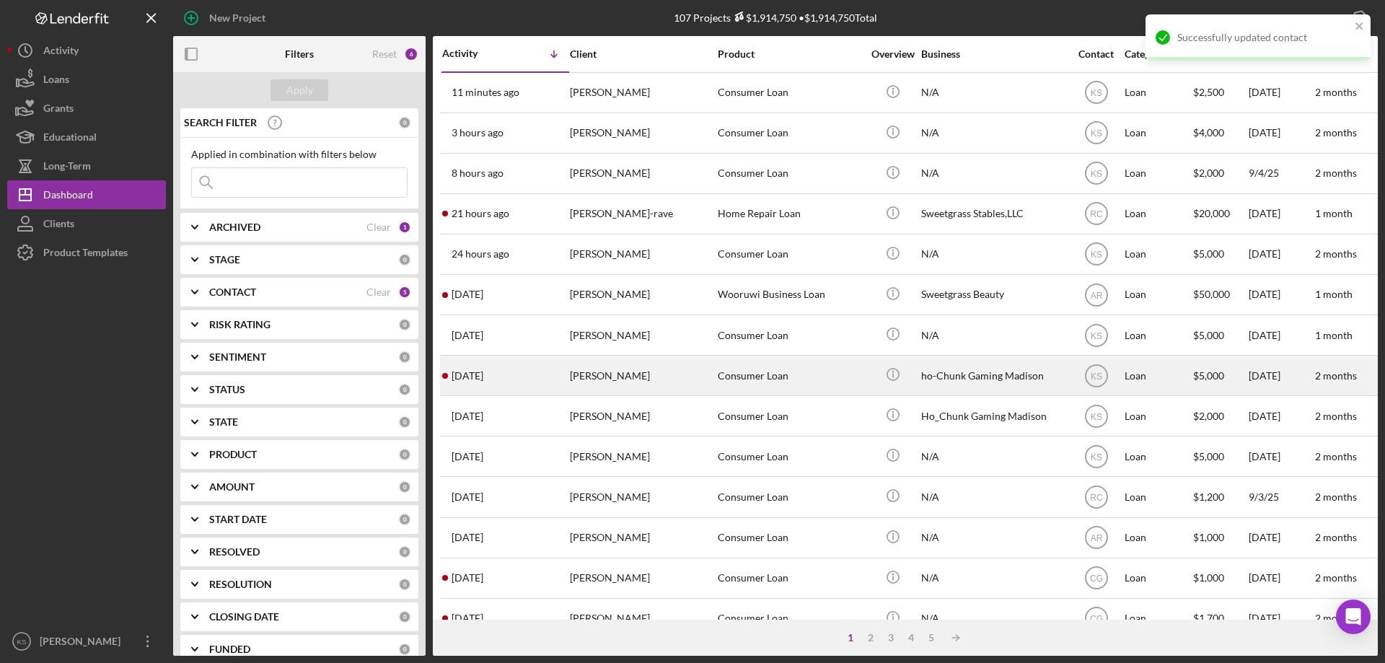
click at [617, 376] on div "[PERSON_NAME]" at bounding box center [642, 375] width 144 height 38
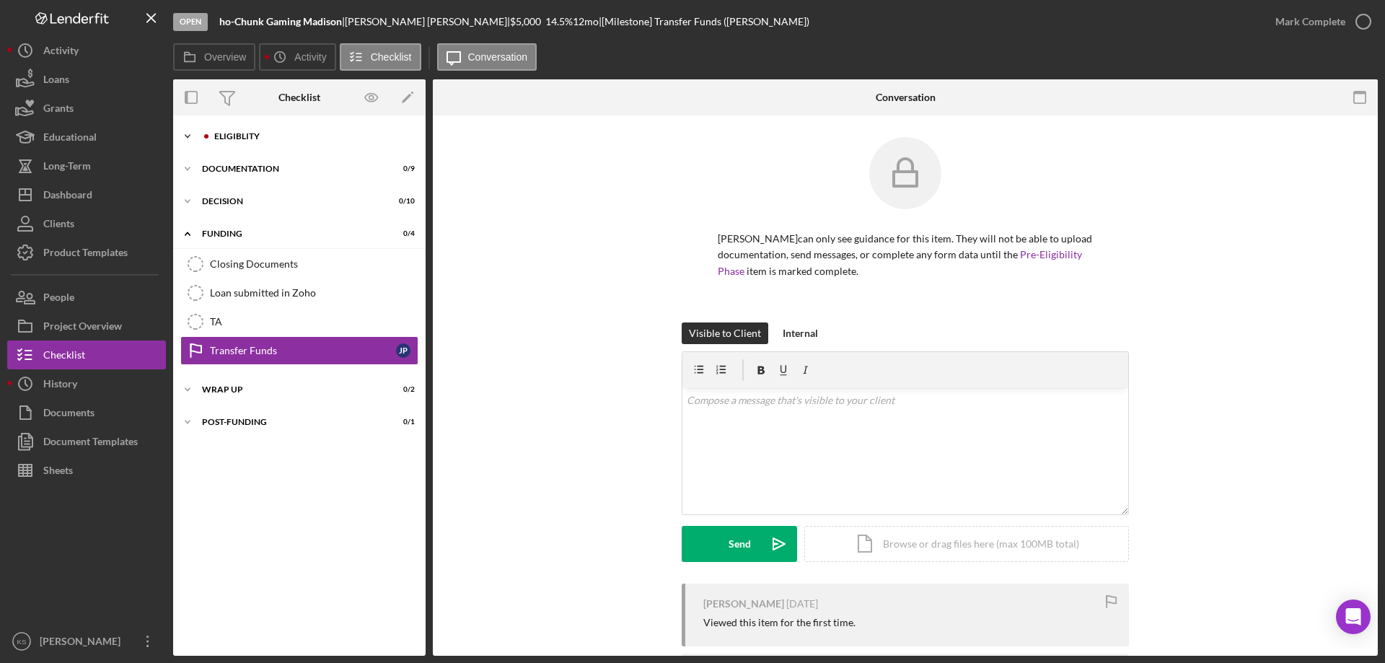
click at [211, 136] on div "Eligiblity" at bounding box center [308, 136] width 213 height 9
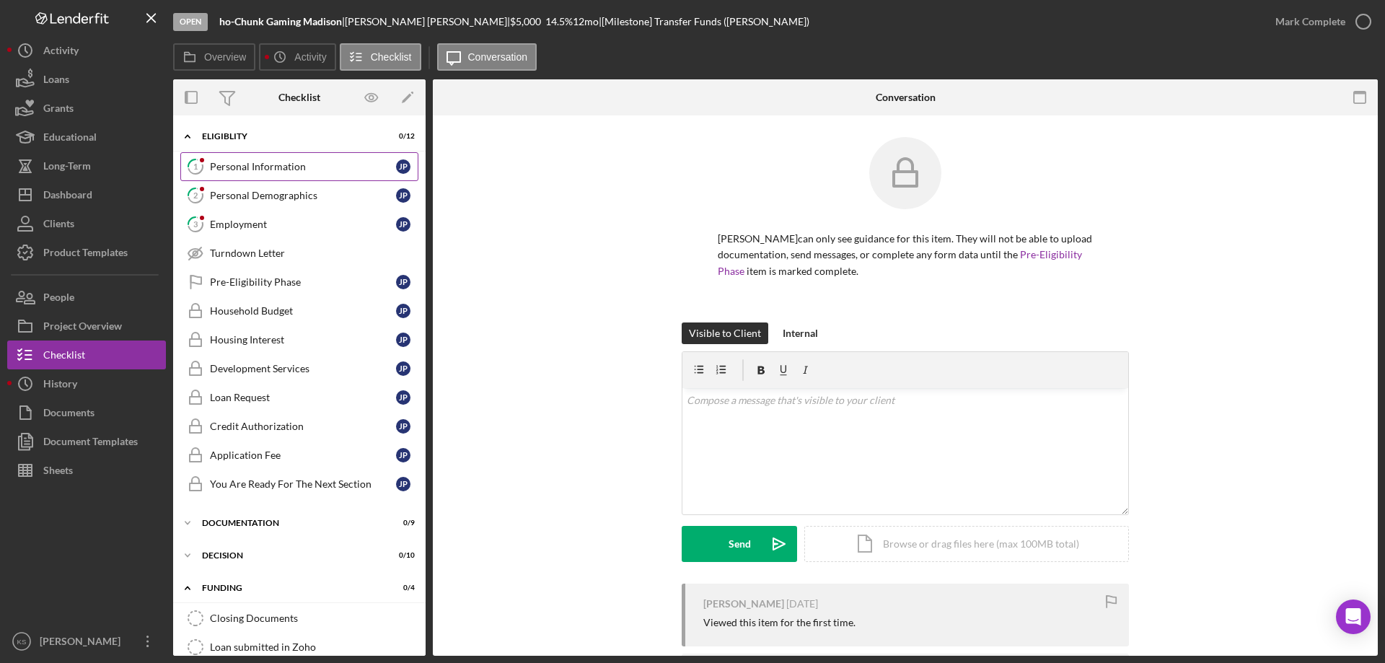
click at [260, 164] on div "Personal Information" at bounding box center [303, 167] width 186 height 12
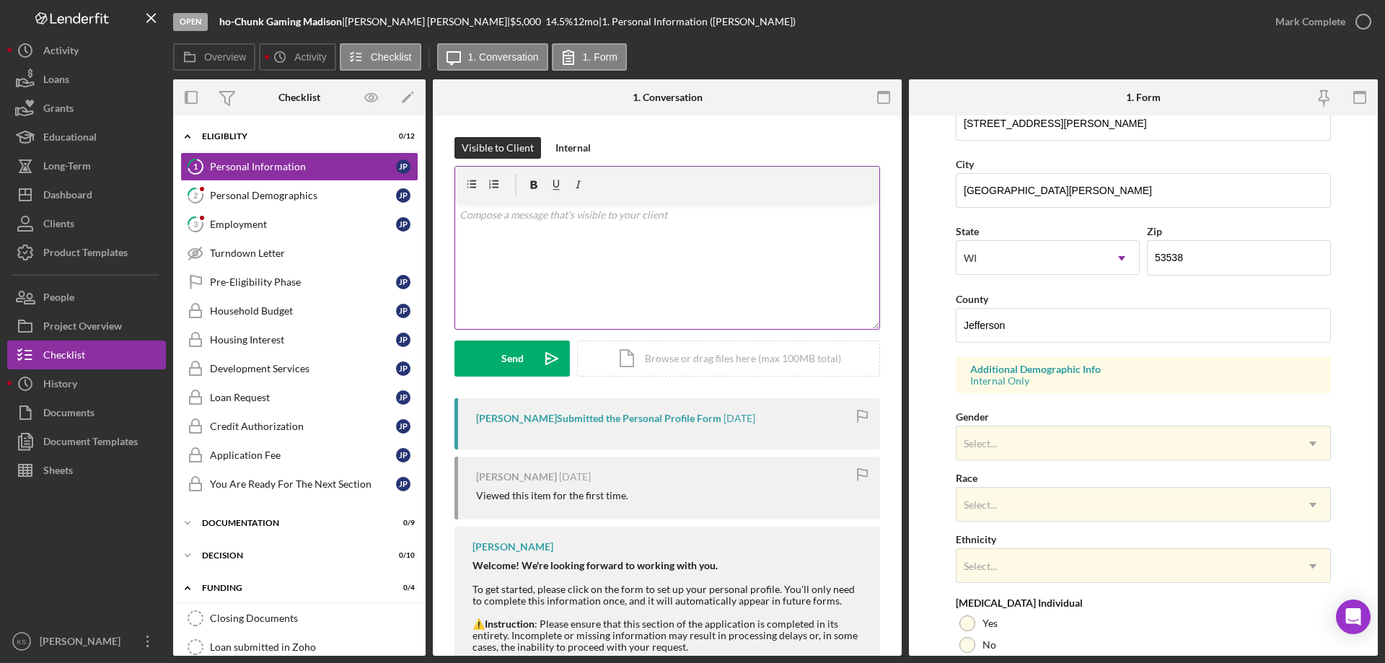
scroll to position [423, 0]
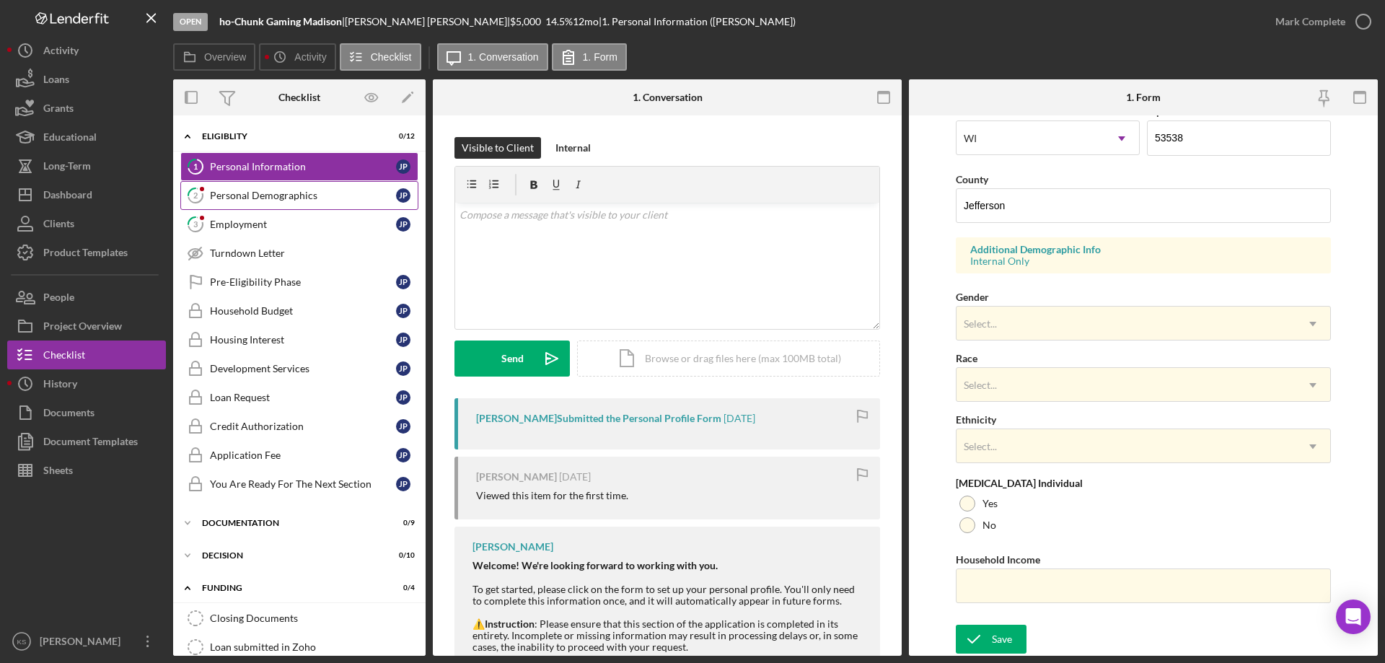
click at [260, 198] on div "Personal Demographics" at bounding box center [303, 196] width 186 height 12
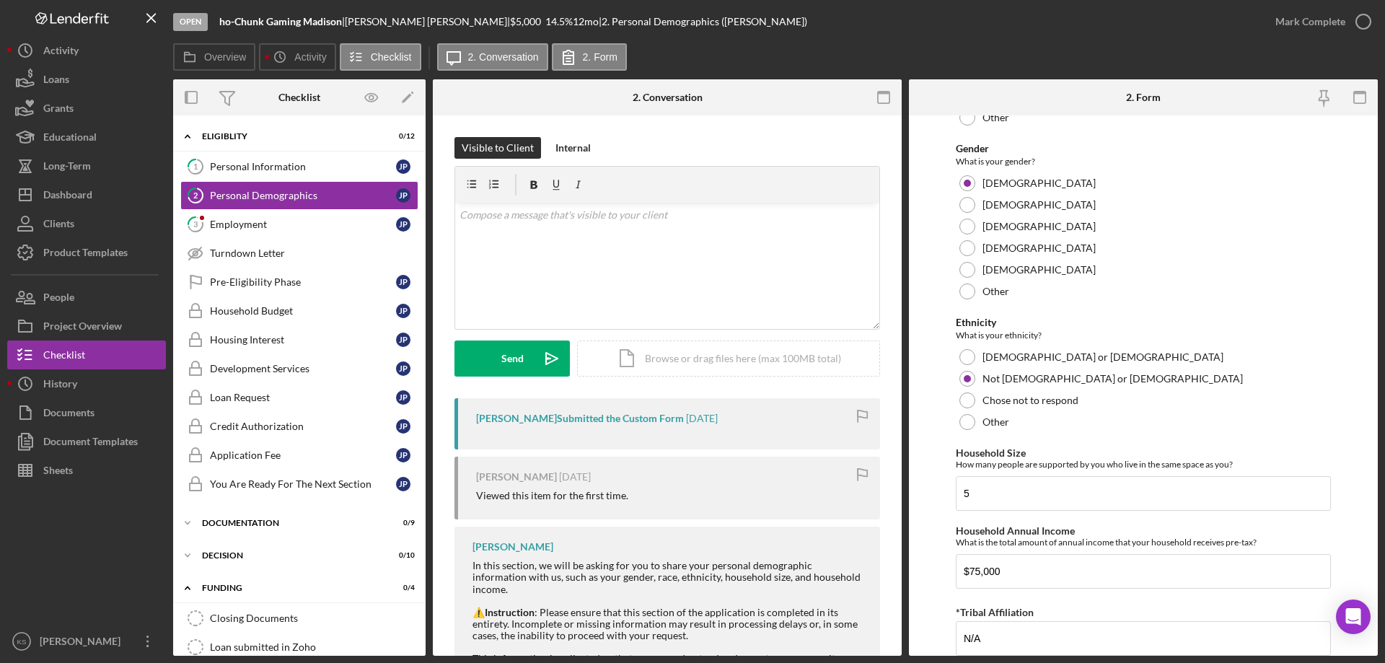
scroll to position [792, 0]
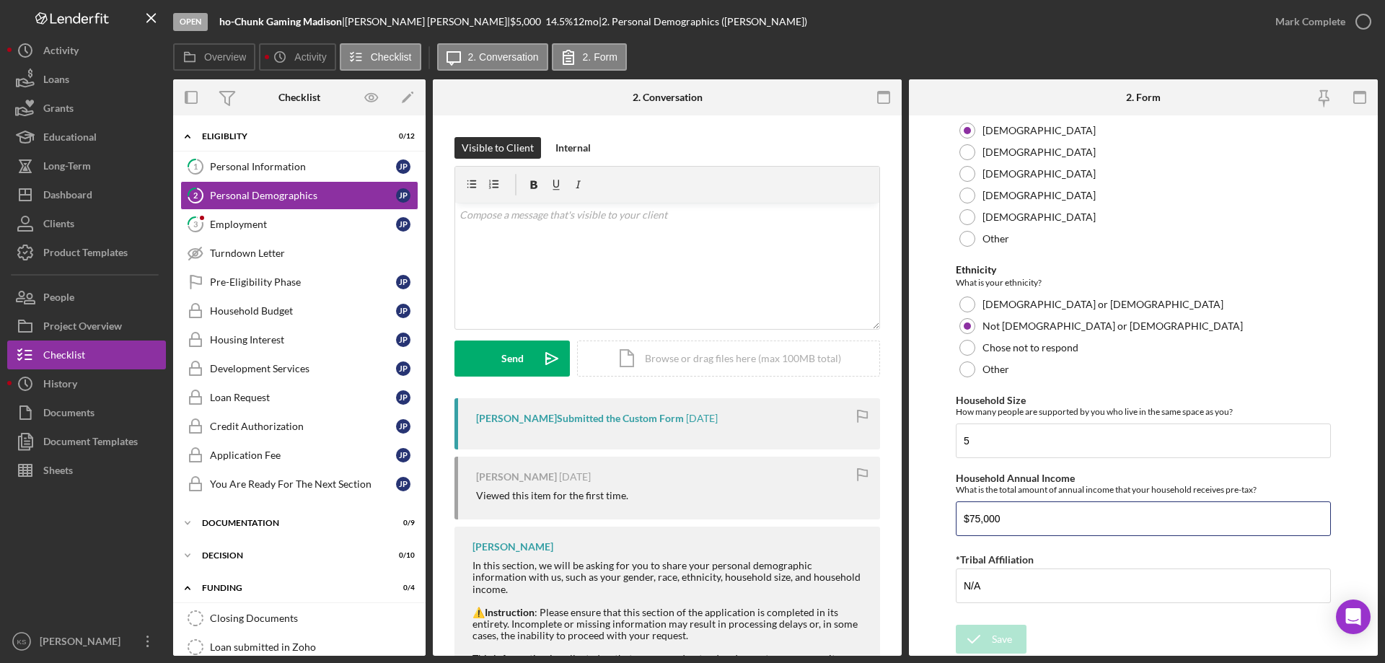
drag, startPoint x: 1052, startPoint y: 521, endPoint x: 877, endPoint y: 515, distance: 175.3
click at [877, 515] on div "Overview Internal Workflow Stage Open Icon/Dropdown Arrow Archive (can unarchiv…" at bounding box center [775, 367] width 1204 height 576
click at [276, 221] on div "Employment" at bounding box center [303, 225] width 186 height 12
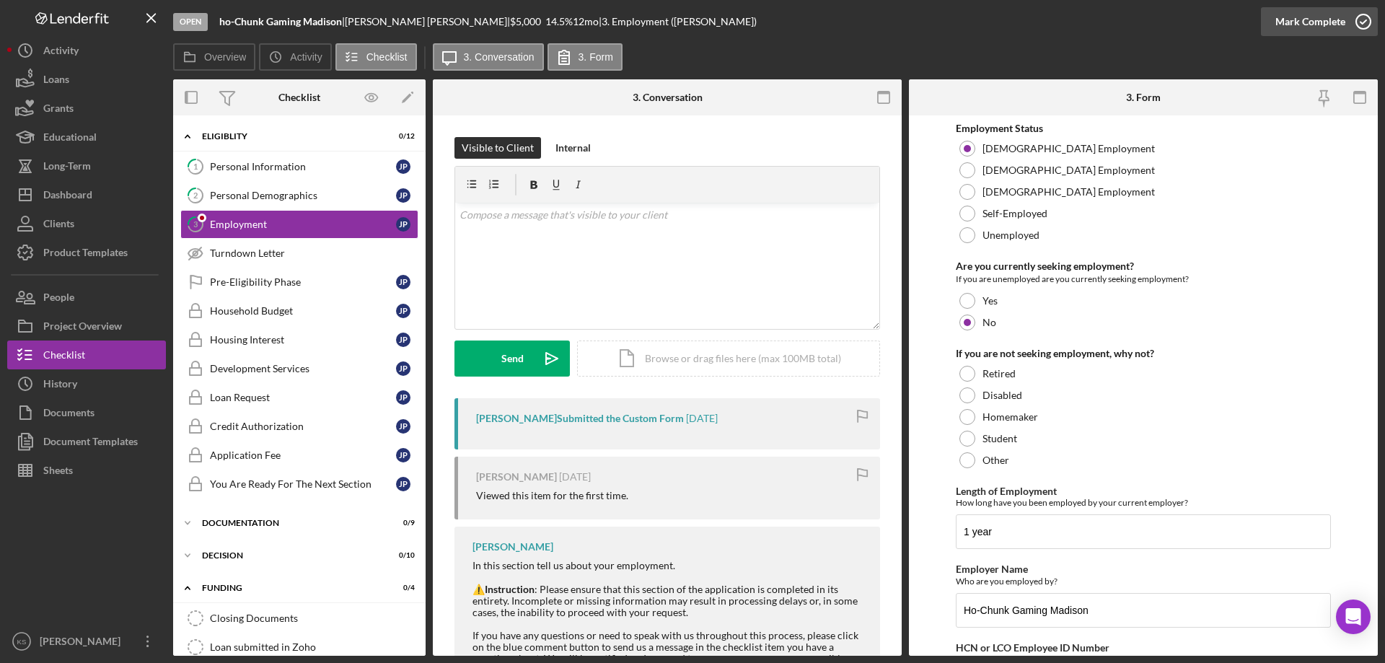
click at [1341, 32] on div "Mark Complete" at bounding box center [1310, 21] width 70 height 29
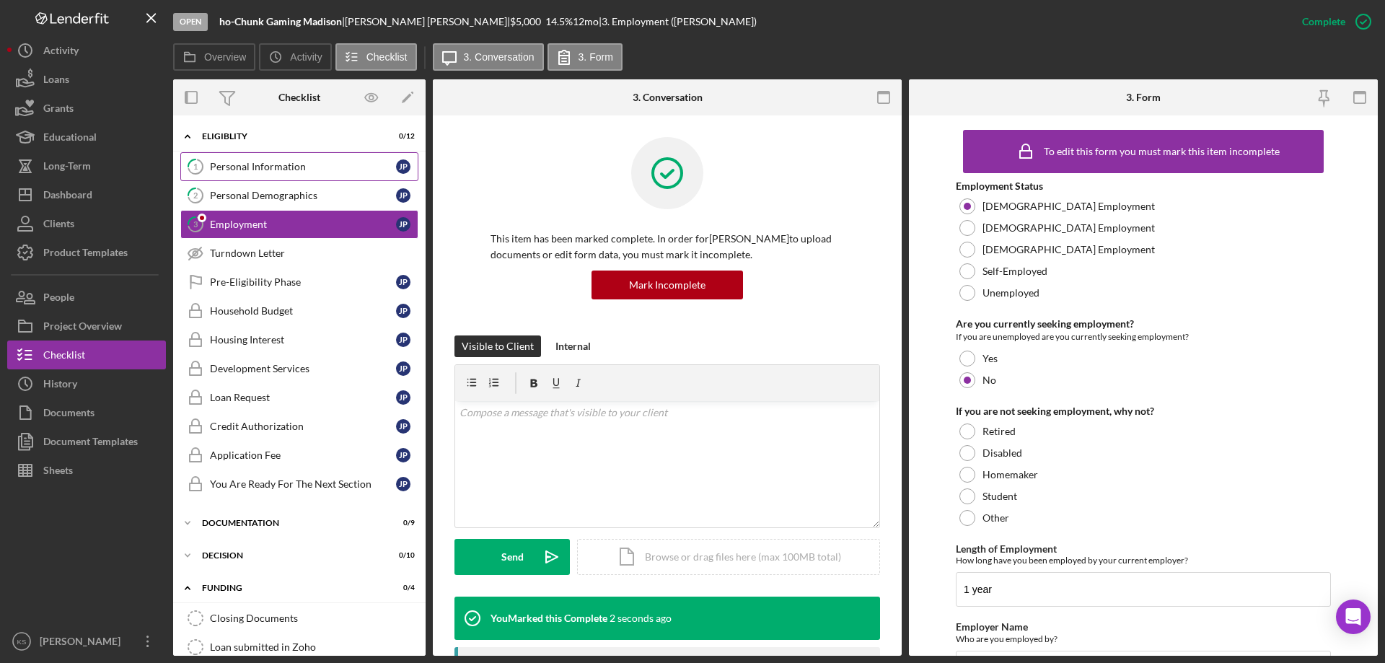
click at [273, 169] on div "Personal Information" at bounding box center [303, 167] width 186 height 12
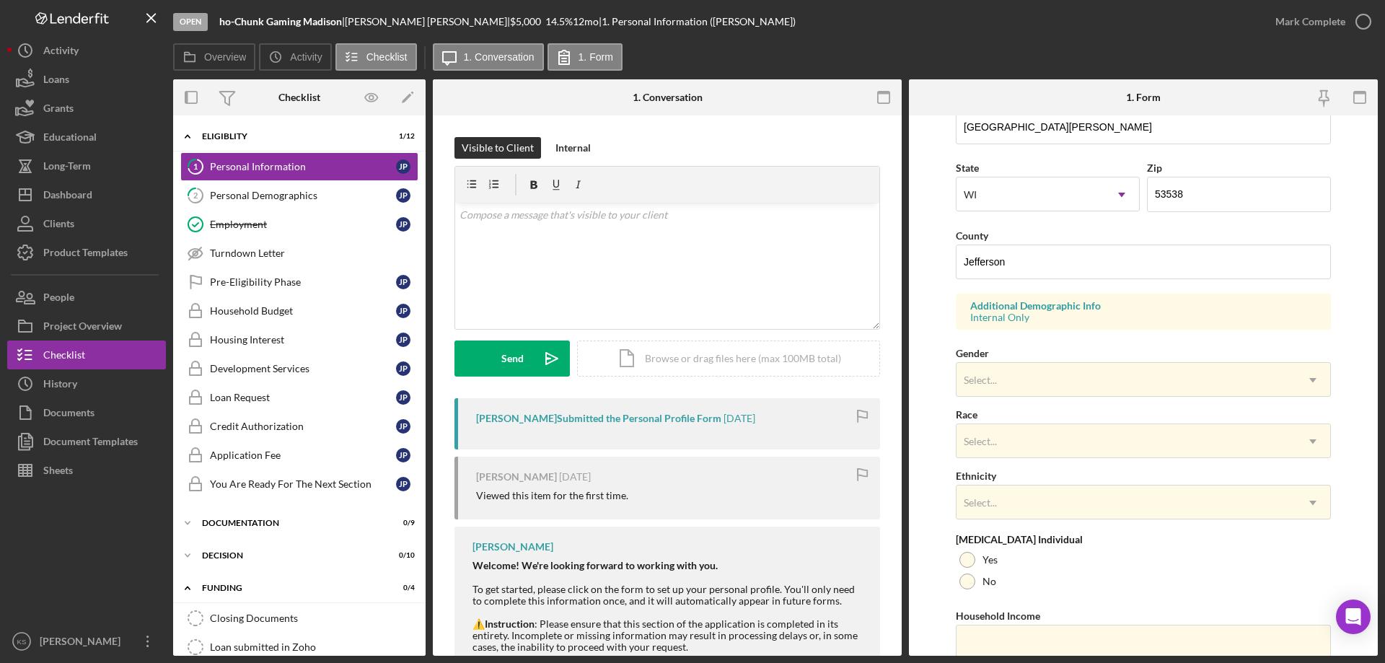
scroll to position [423, 0]
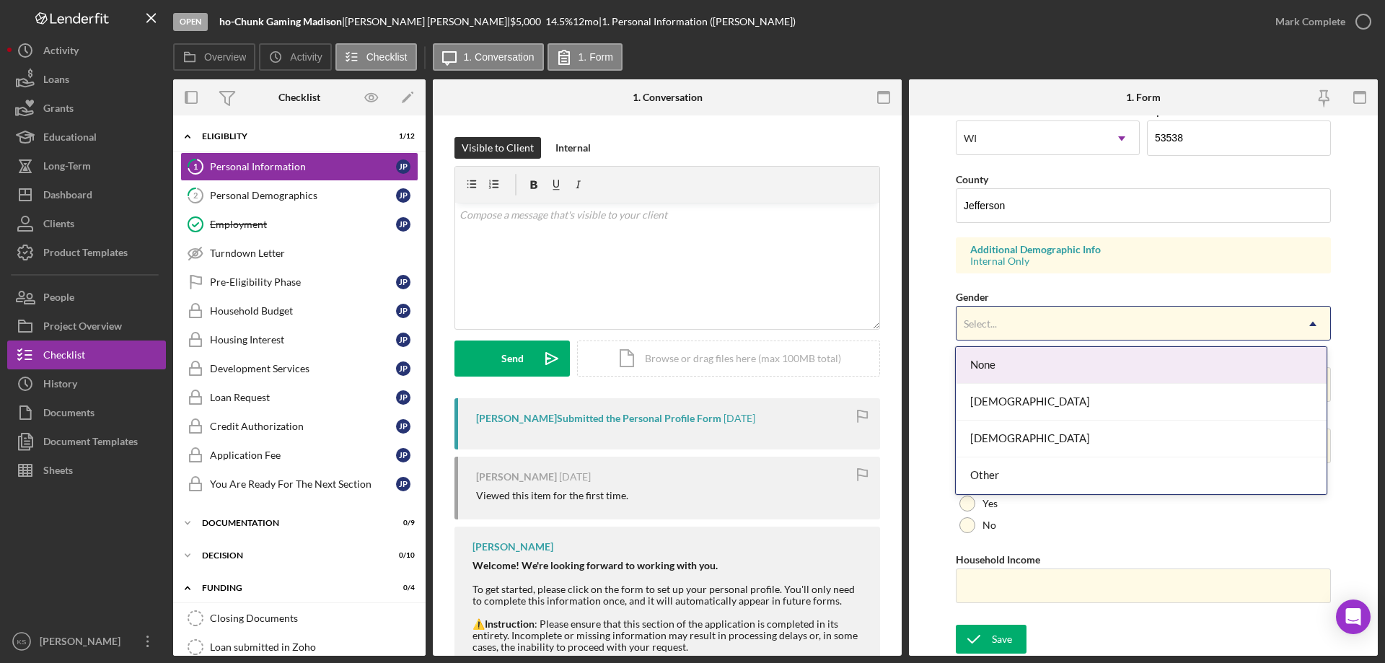
drag, startPoint x: 1024, startPoint y: 336, endPoint x: 1031, endPoint y: 339, distance: 7.8
click at [1025, 336] on div "Select..." at bounding box center [1125, 323] width 339 height 33
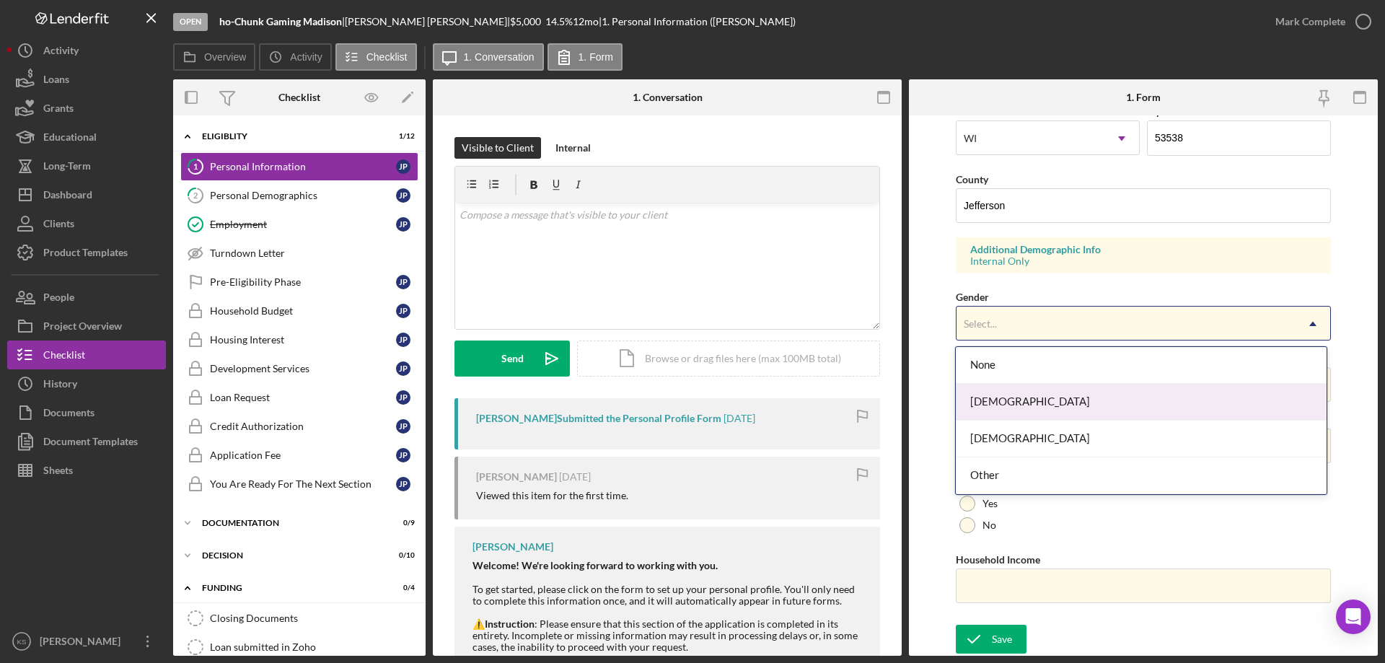
click at [1021, 393] on div "[DEMOGRAPHIC_DATA]" at bounding box center [1140, 402] width 370 height 37
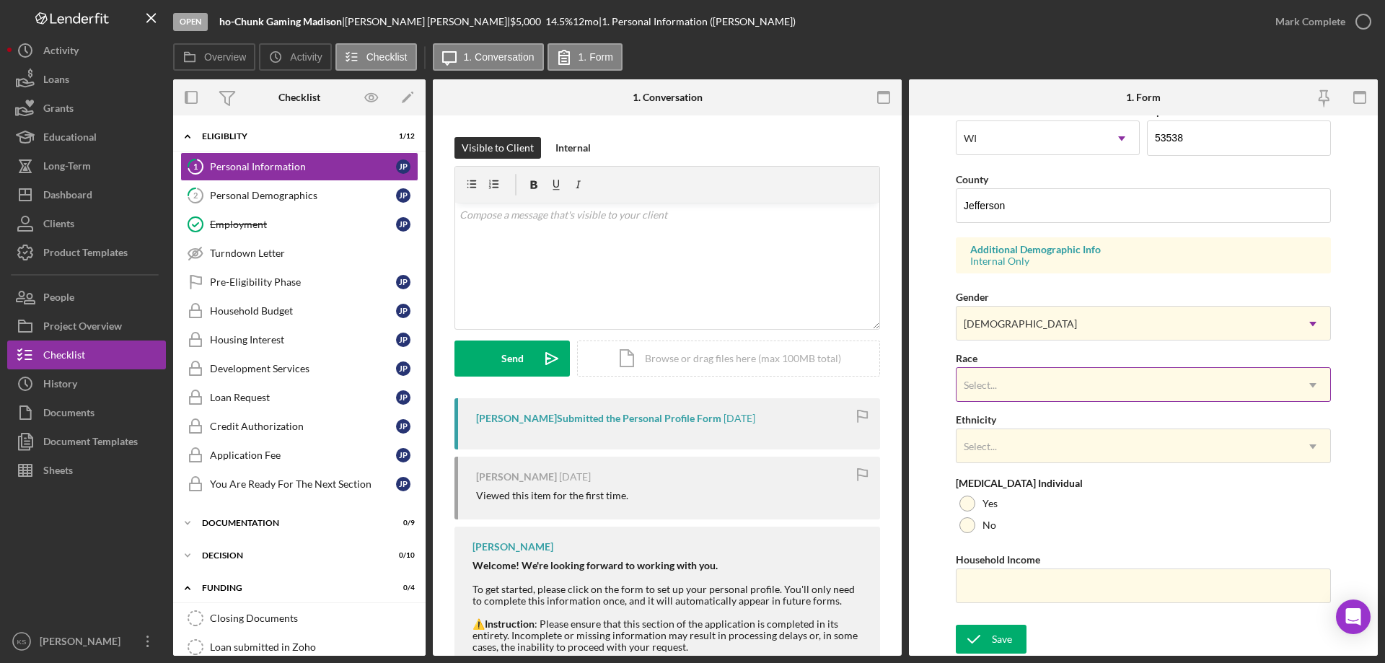
click at [1038, 379] on div "Select..." at bounding box center [1125, 384] width 339 height 33
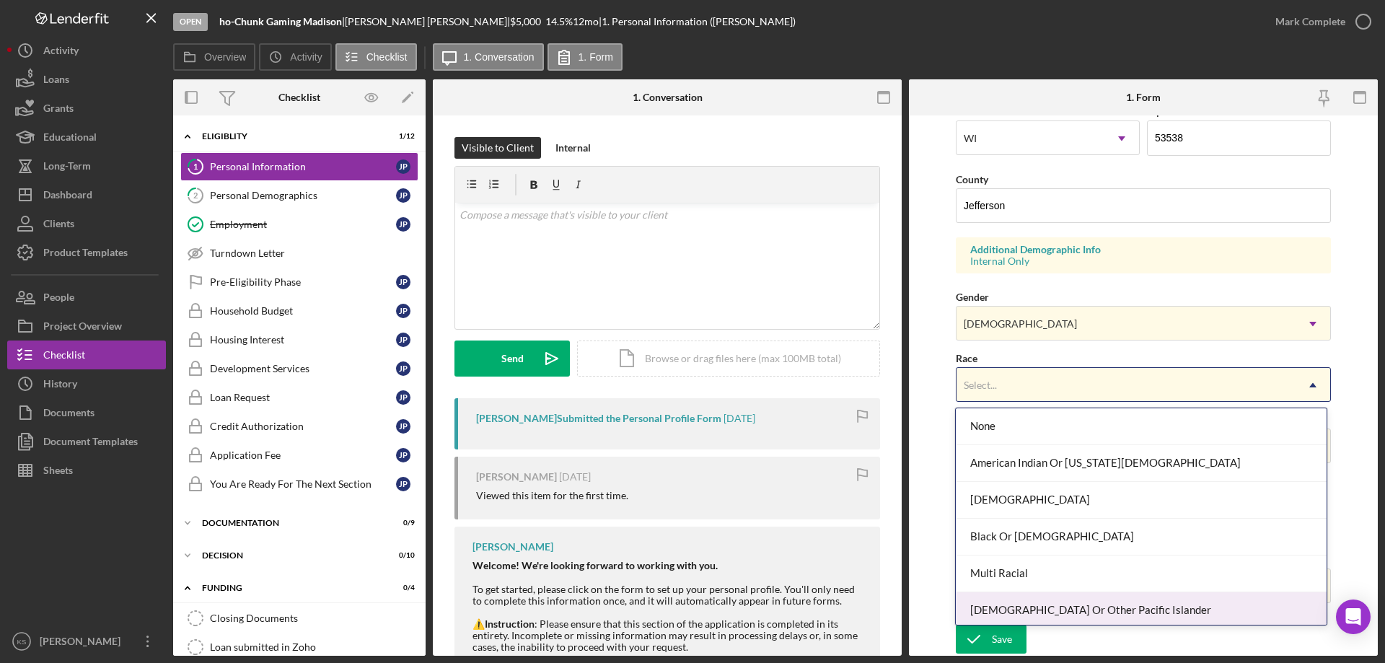
scroll to position [78, 0]
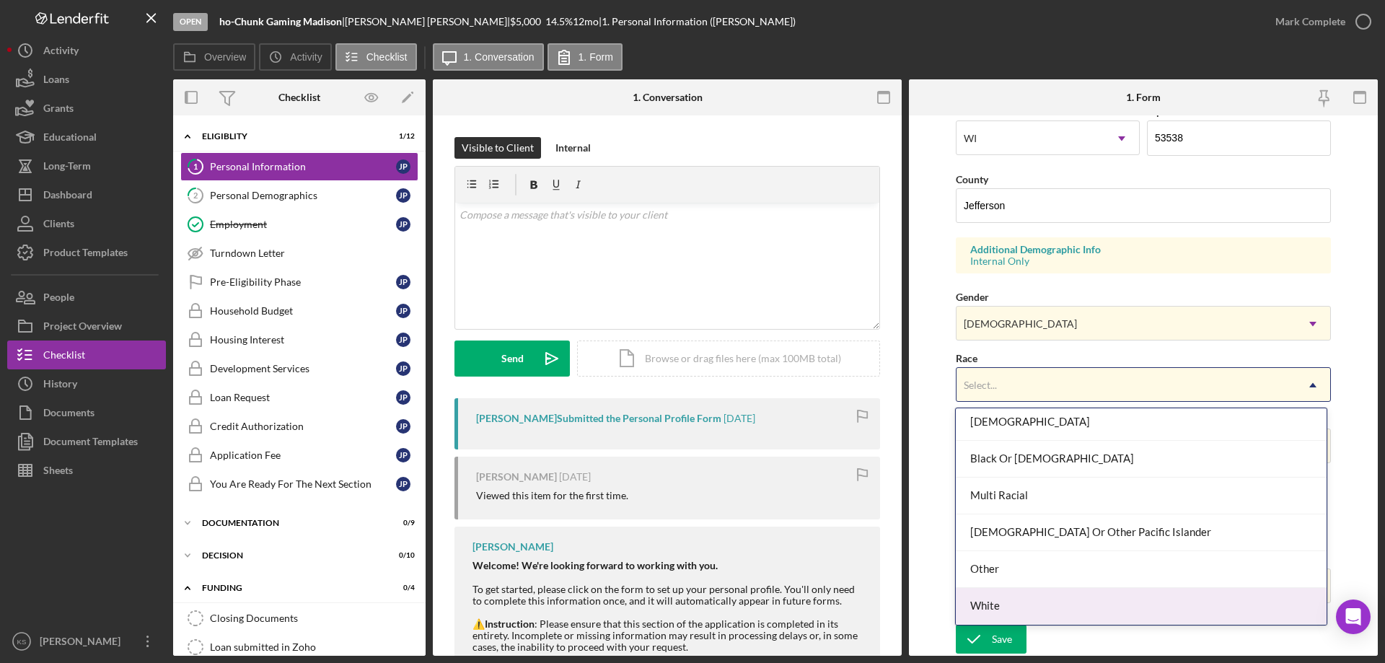
click at [1005, 601] on div "White" at bounding box center [1140, 606] width 370 height 37
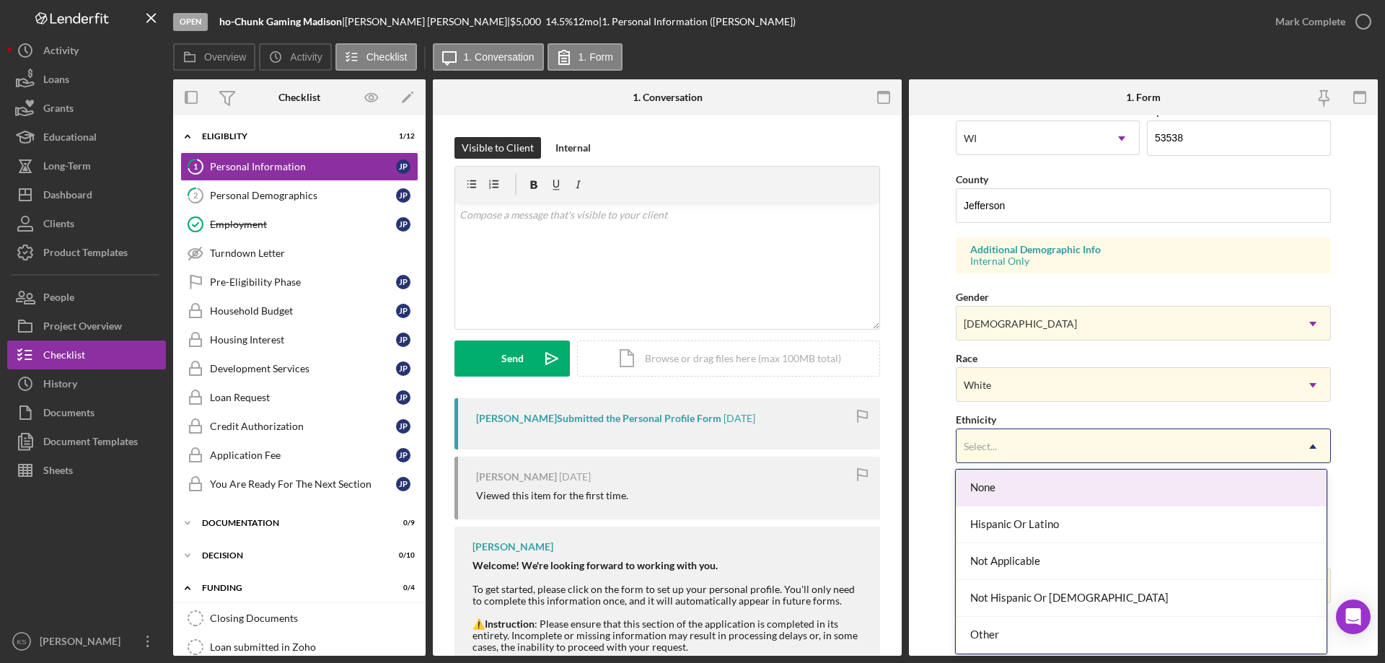
click at [1042, 448] on div "Select..." at bounding box center [1125, 446] width 339 height 33
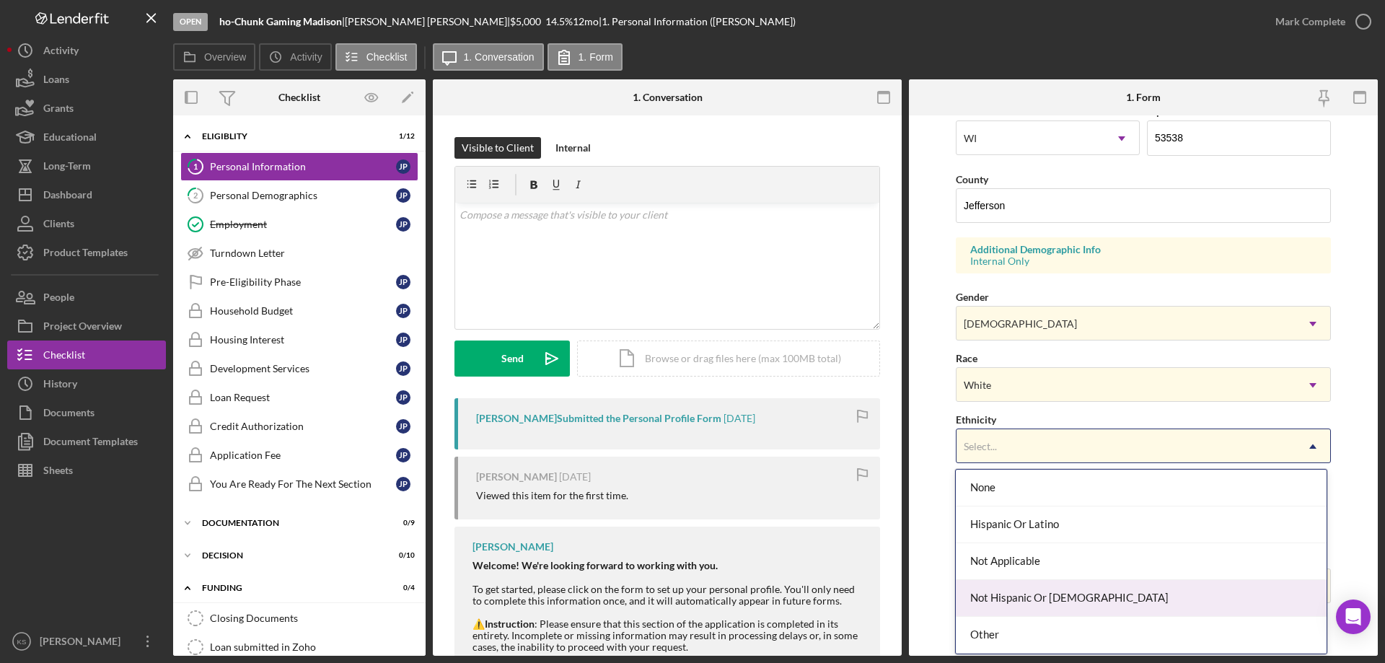
click at [1031, 586] on div "Not Hispanic Or [DEMOGRAPHIC_DATA]" at bounding box center [1140, 598] width 370 height 37
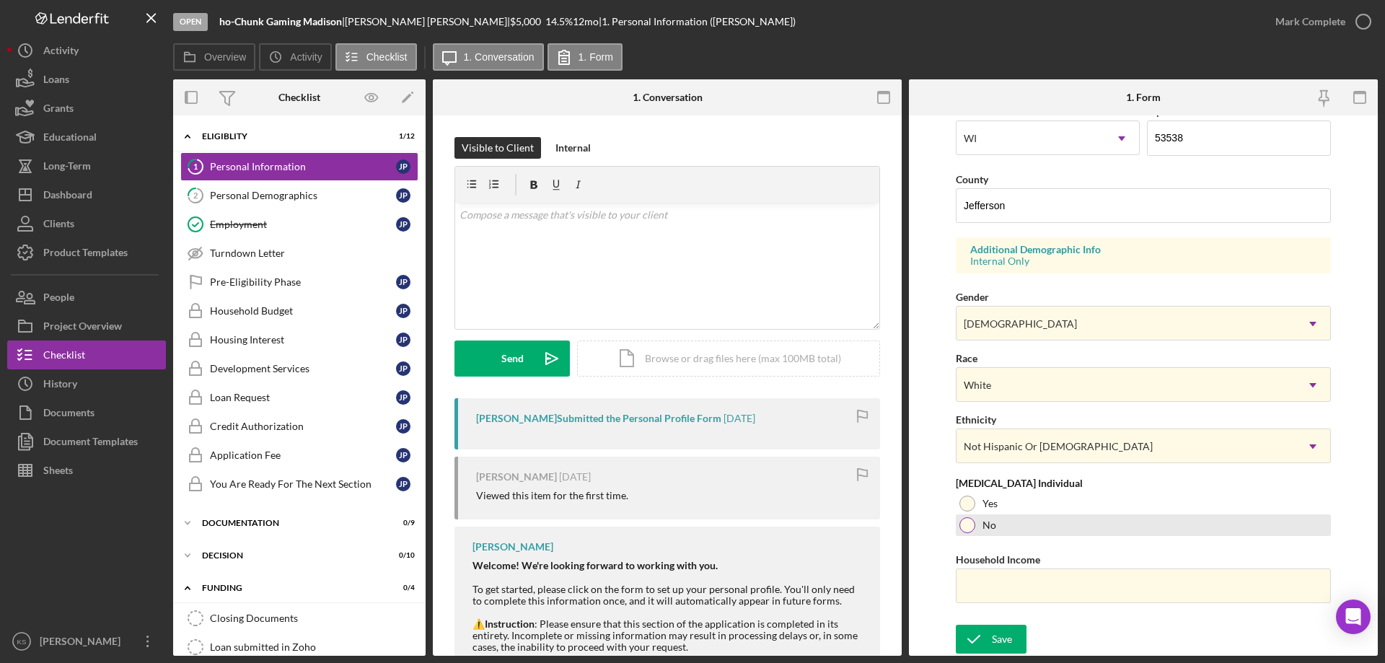
click at [985, 531] on div "No" at bounding box center [1142, 525] width 375 height 22
click at [1012, 581] on input "Household Income" at bounding box center [1142, 585] width 375 height 35
paste input "$75,000"
type input "$75,000"
click at [999, 633] on div "Save" at bounding box center [1002, 638] width 20 height 29
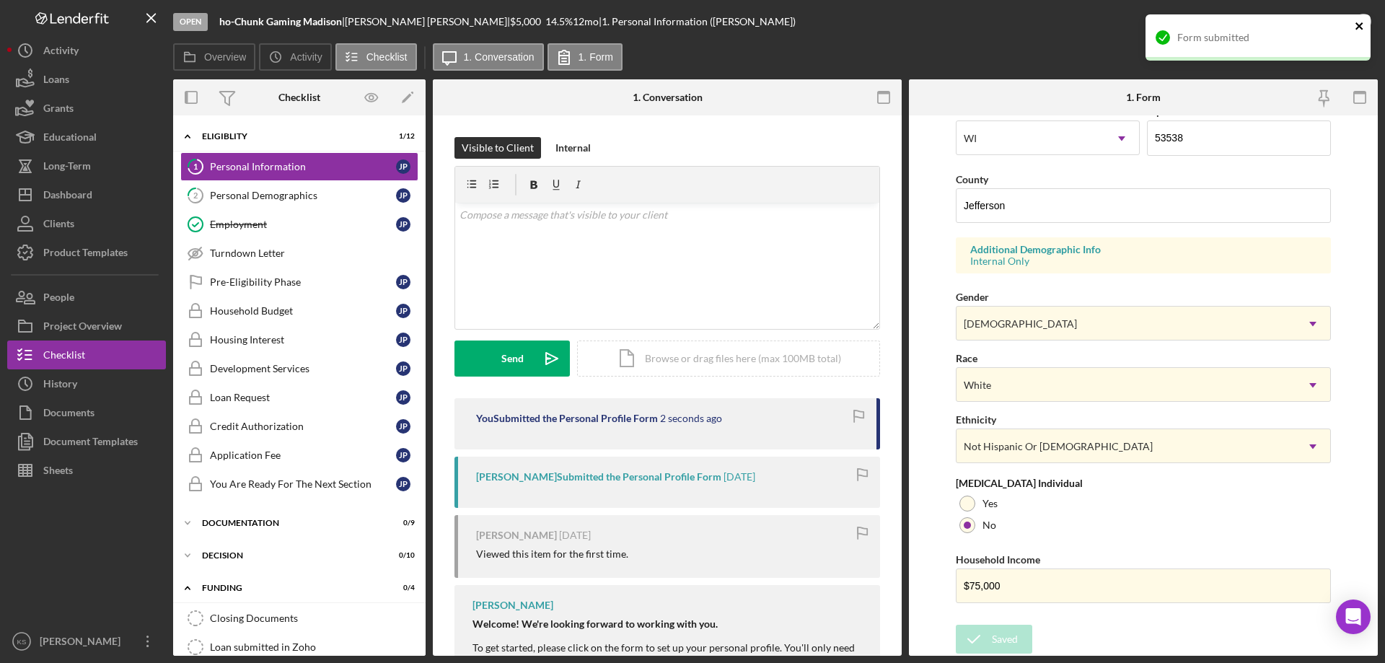
click at [1358, 23] on icon "close" at bounding box center [1359, 26] width 10 height 12
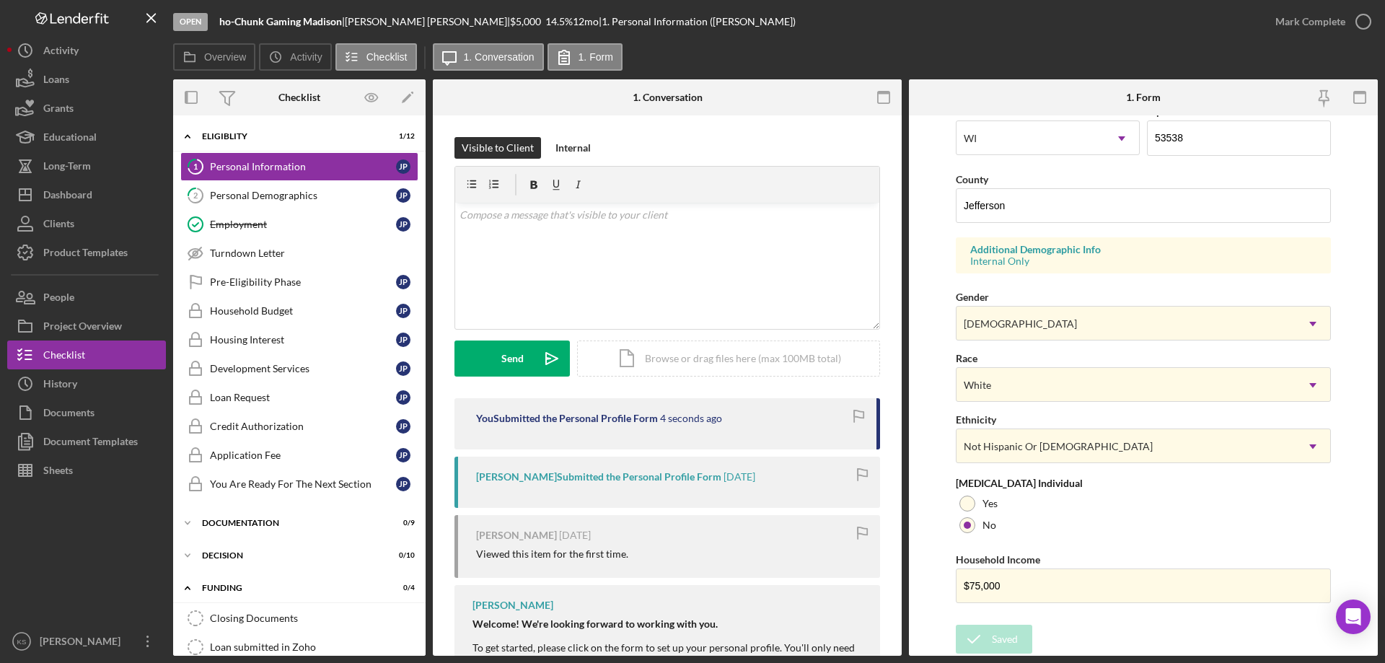
click at [1333, 22] on div "Form submitted" at bounding box center [1257, 43] width 231 height 63
click at [1322, 22] on div "Mark Complete" at bounding box center [1310, 21] width 70 height 29
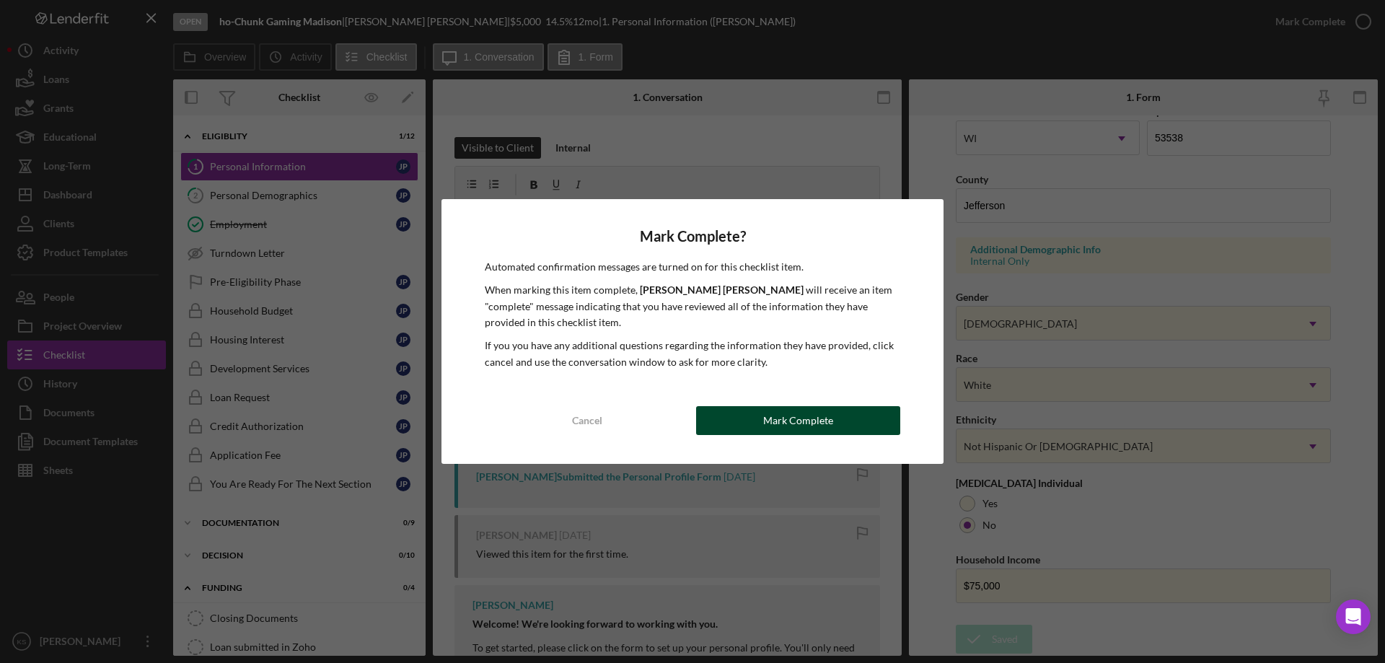
click at [853, 425] on button "Mark Complete" at bounding box center [798, 420] width 204 height 29
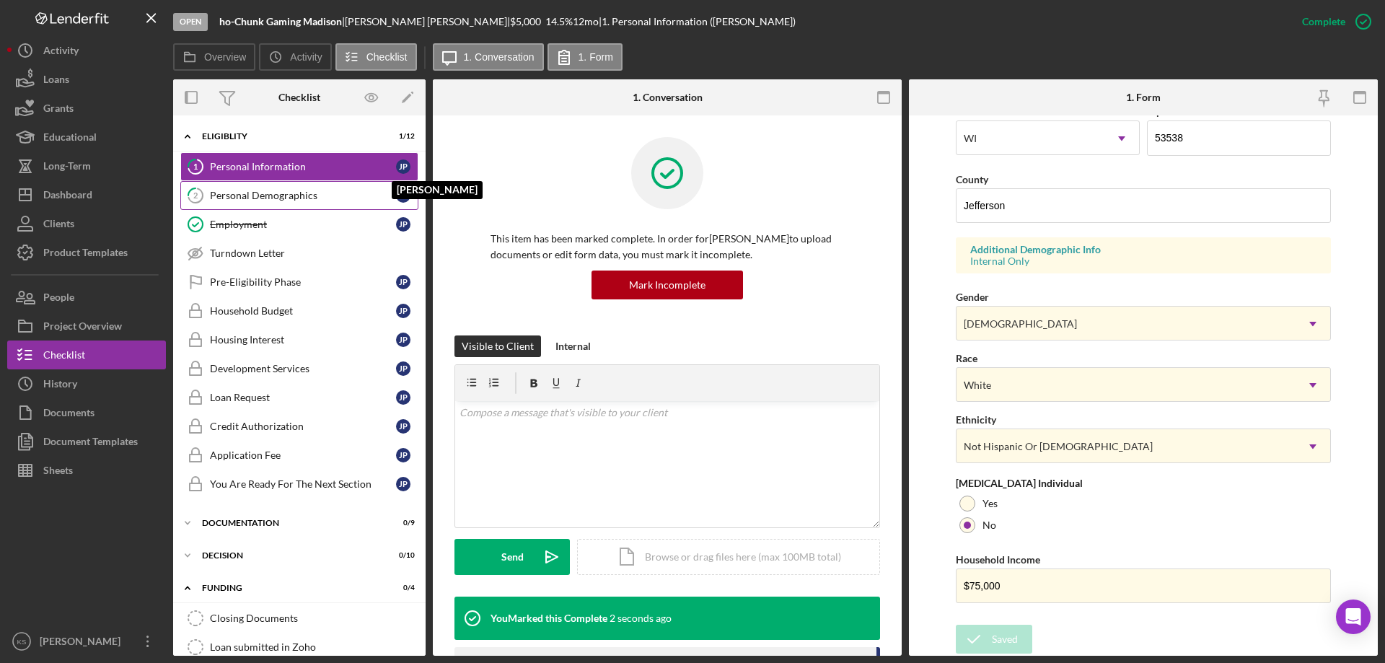
scroll to position [133, 0]
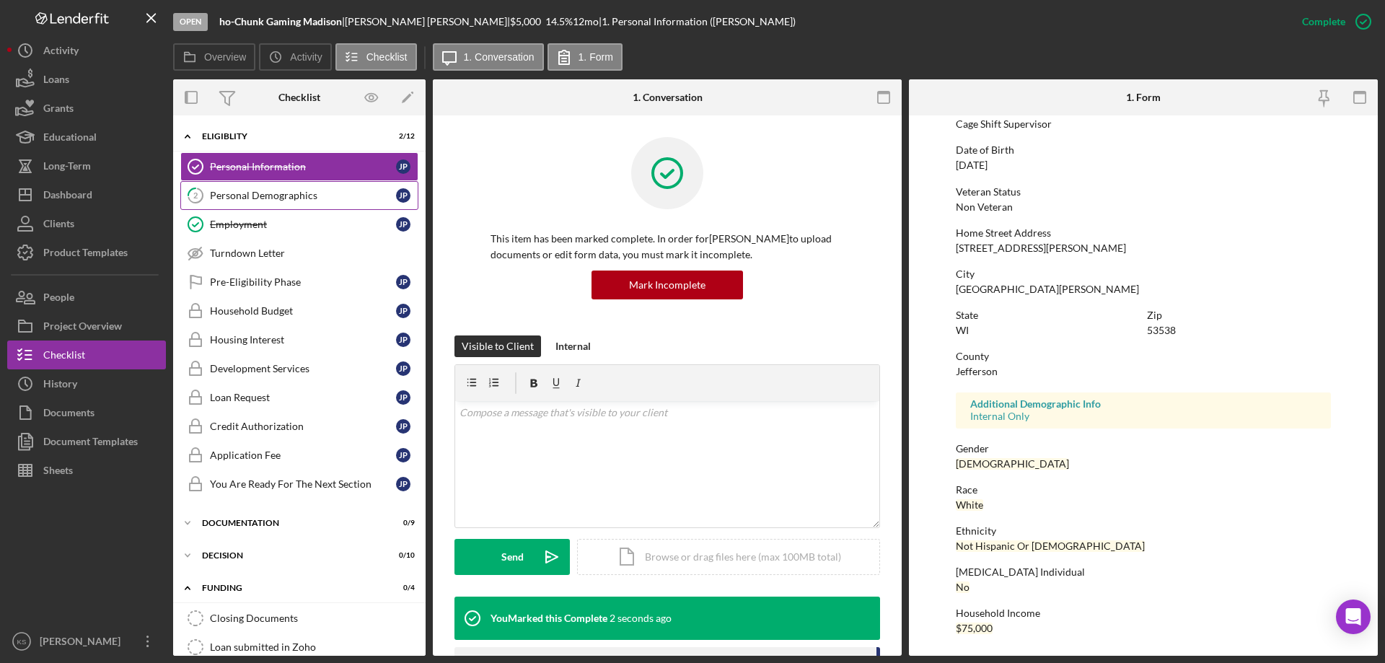
click at [294, 197] on div "Personal Demographics" at bounding box center [303, 196] width 186 height 12
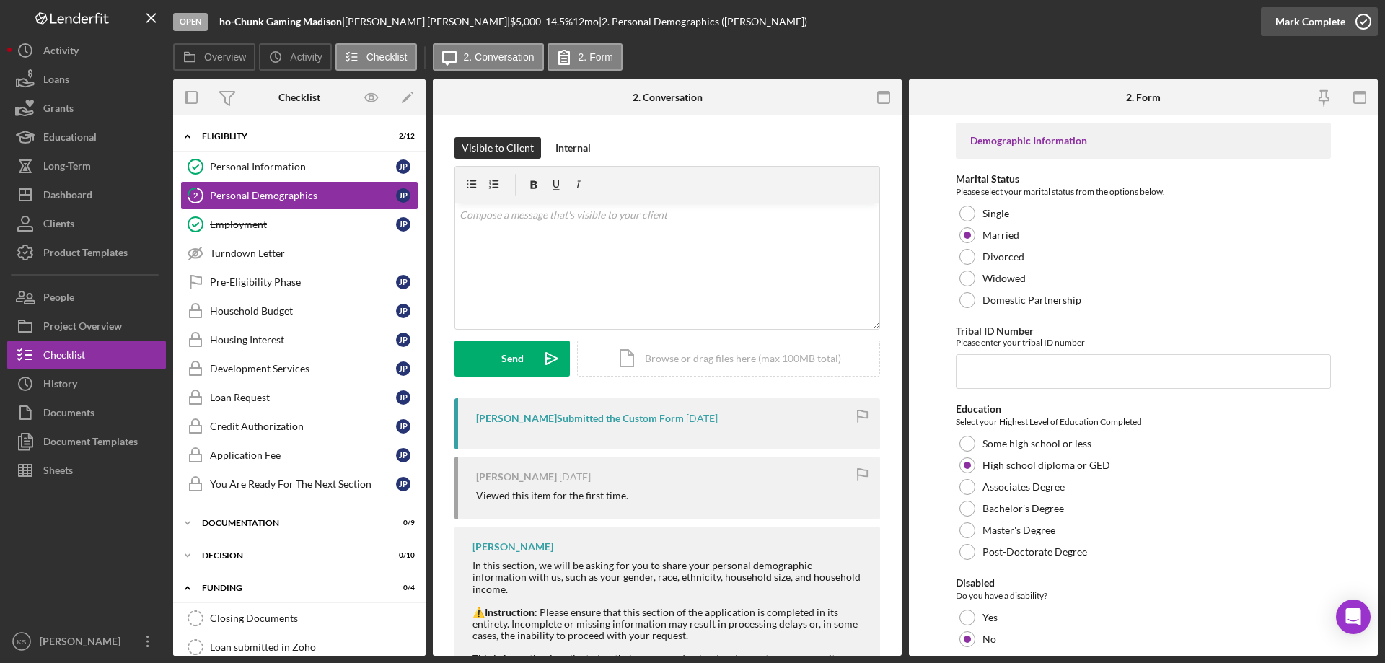
click at [1294, 11] on div "Mark Complete" at bounding box center [1310, 21] width 70 height 29
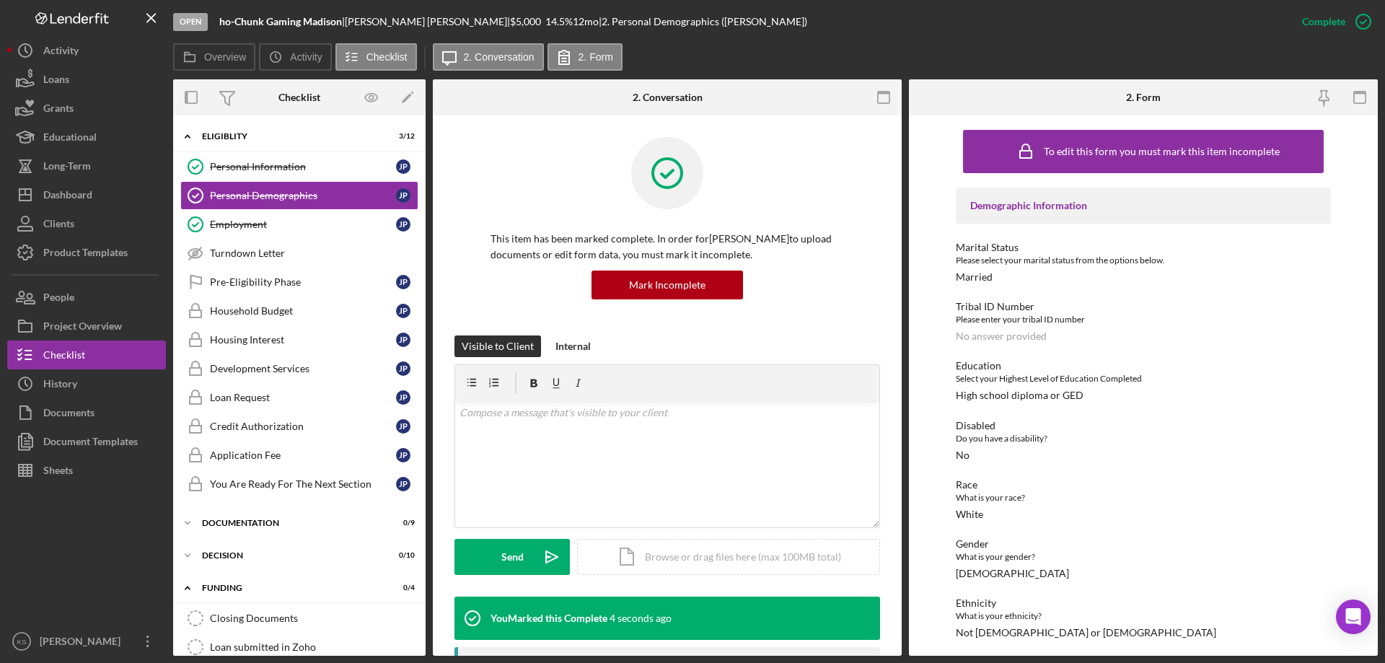
drag, startPoint x: 260, startPoint y: 284, endPoint x: 514, endPoint y: 228, distance: 260.7
click at [262, 283] on div "Pre-Eligibility Phase" at bounding box center [303, 282] width 186 height 12
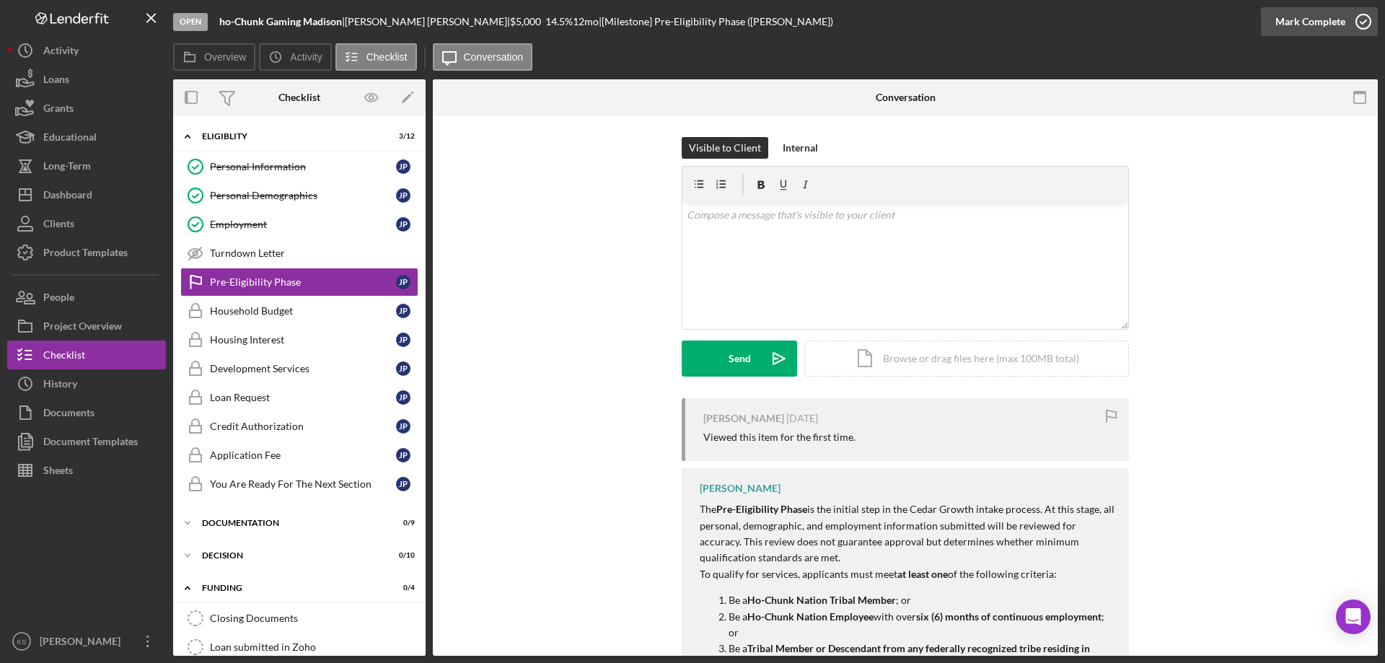
click at [1318, 11] on div "Mark Complete" at bounding box center [1310, 21] width 70 height 29
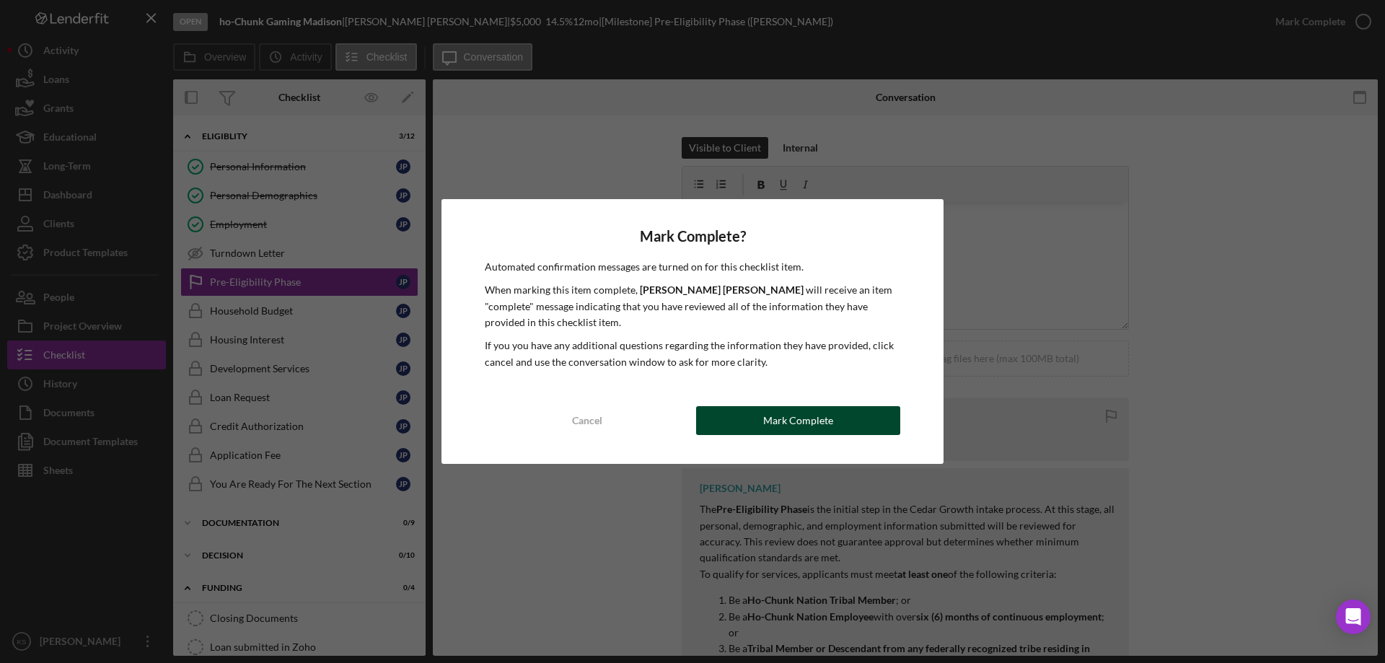
click at [860, 417] on button "Mark Complete" at bounding box center [798, 420] width 204 height 29
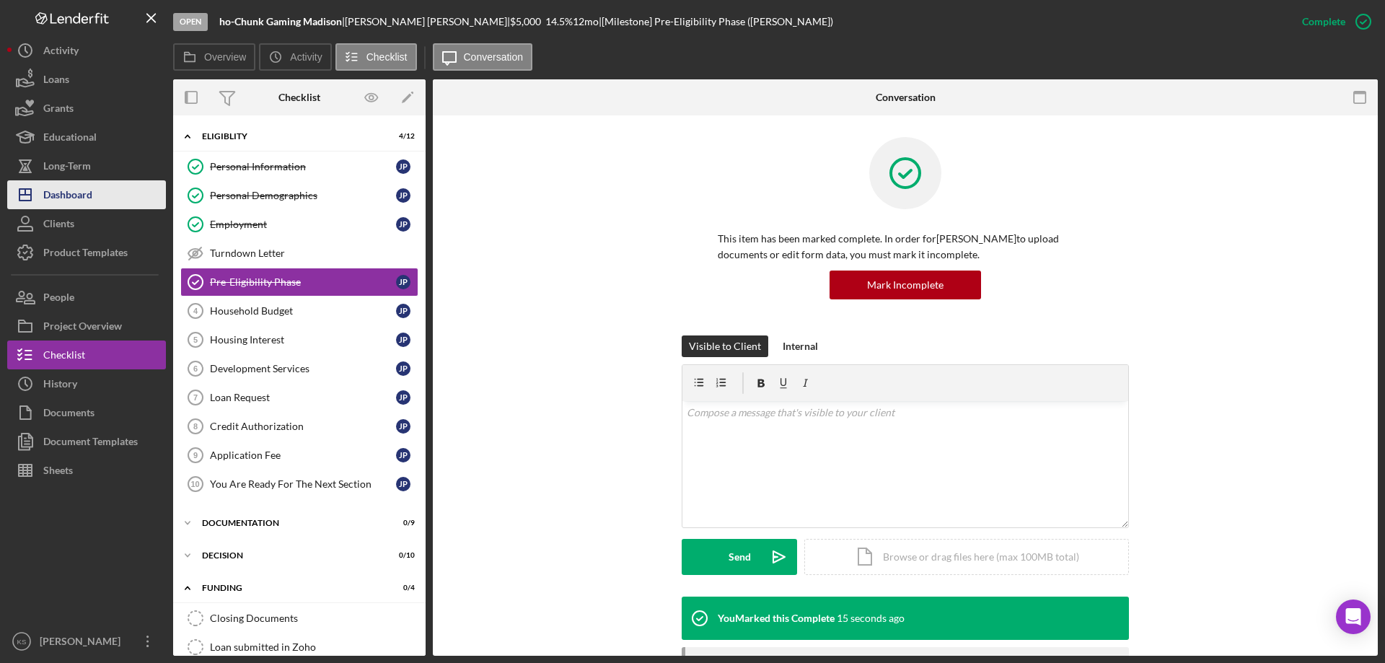
click at [91, 193] on div "Dashboard" at bounding box center [67, 196] width 49 height 32
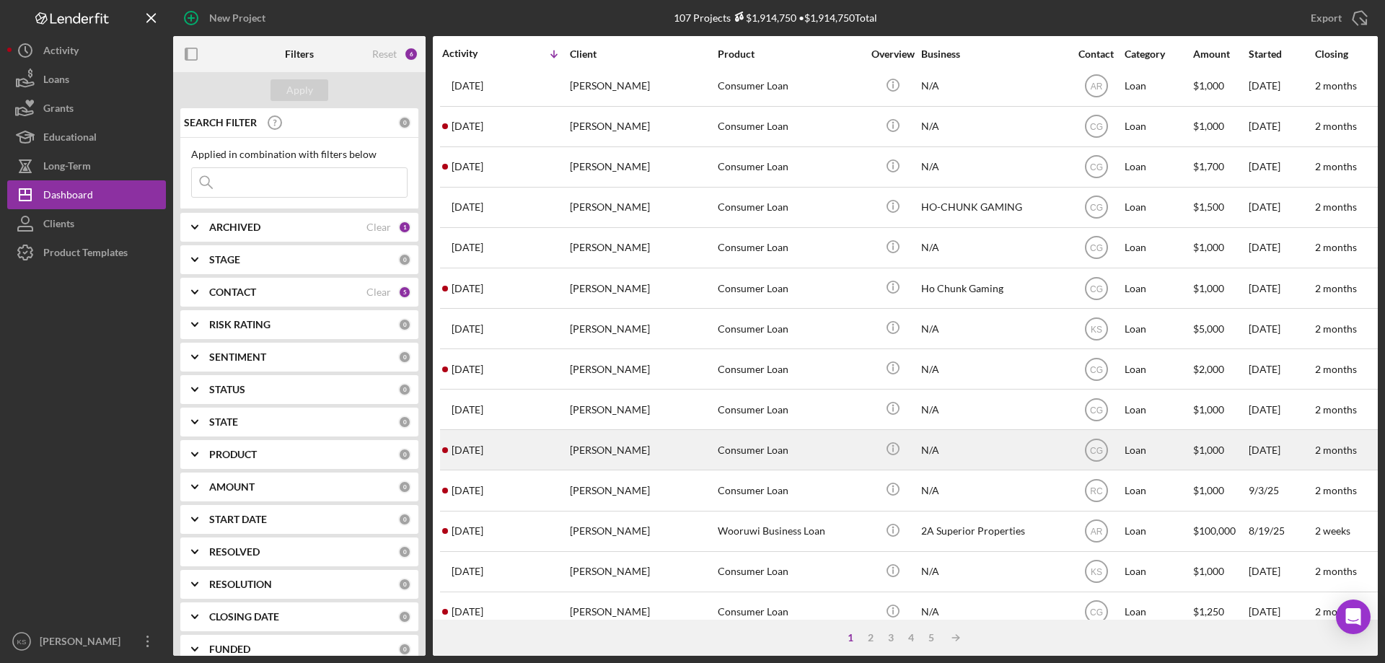
scroll to position [482, 0]
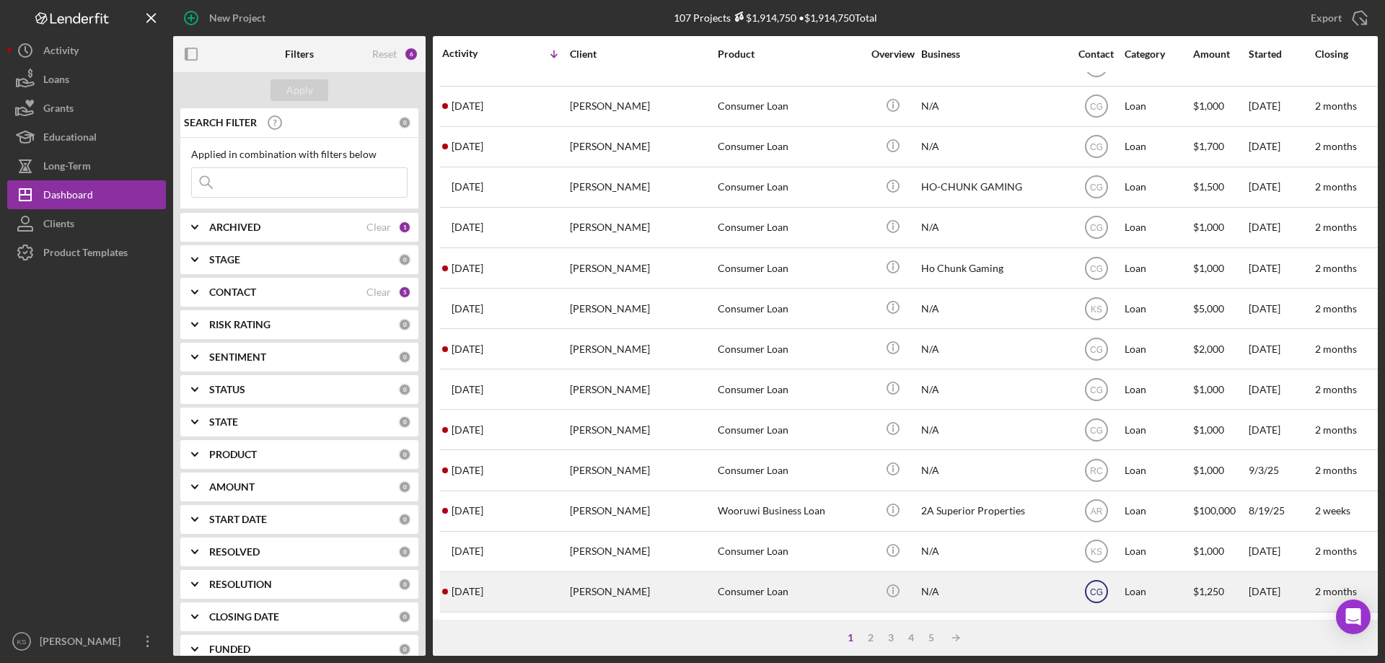
click at [1094, 587] on text "CG" at bounding box center [1096, 592] width 13 height 10
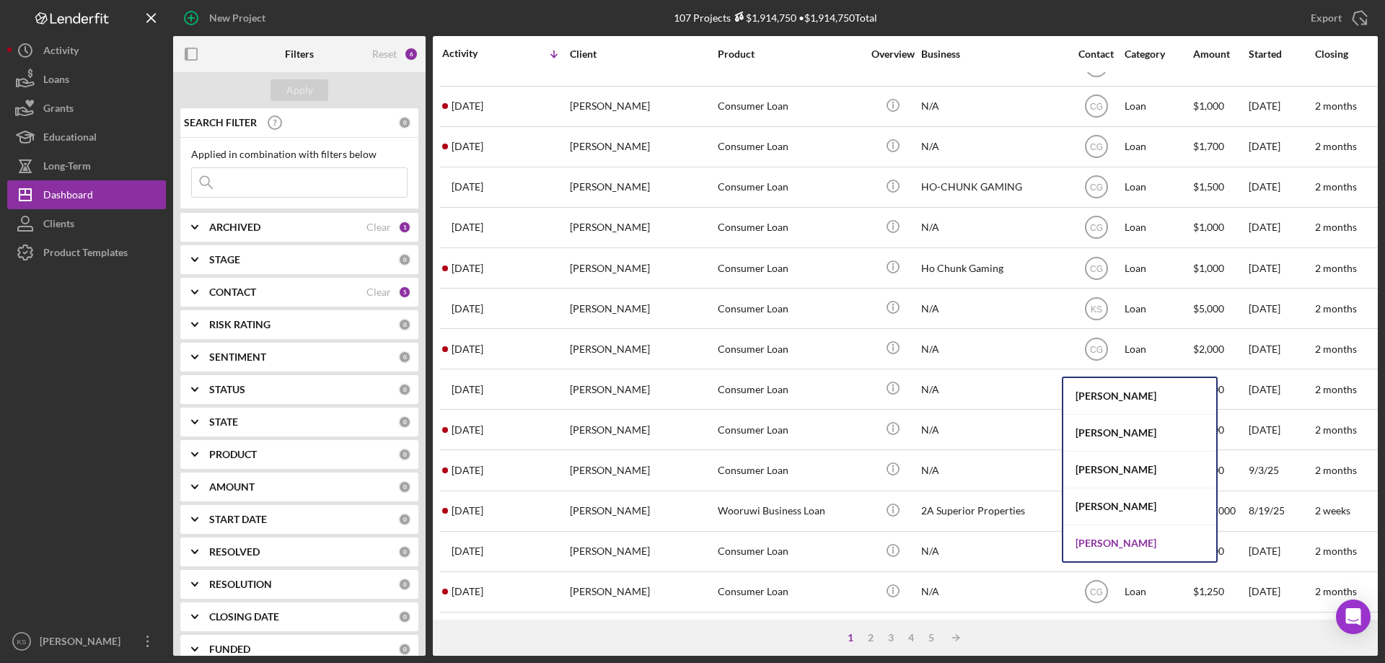
click at [1110, 549] on div "[PERSON_NAME]" at bounding box center [1139, 543] width 153 height 36
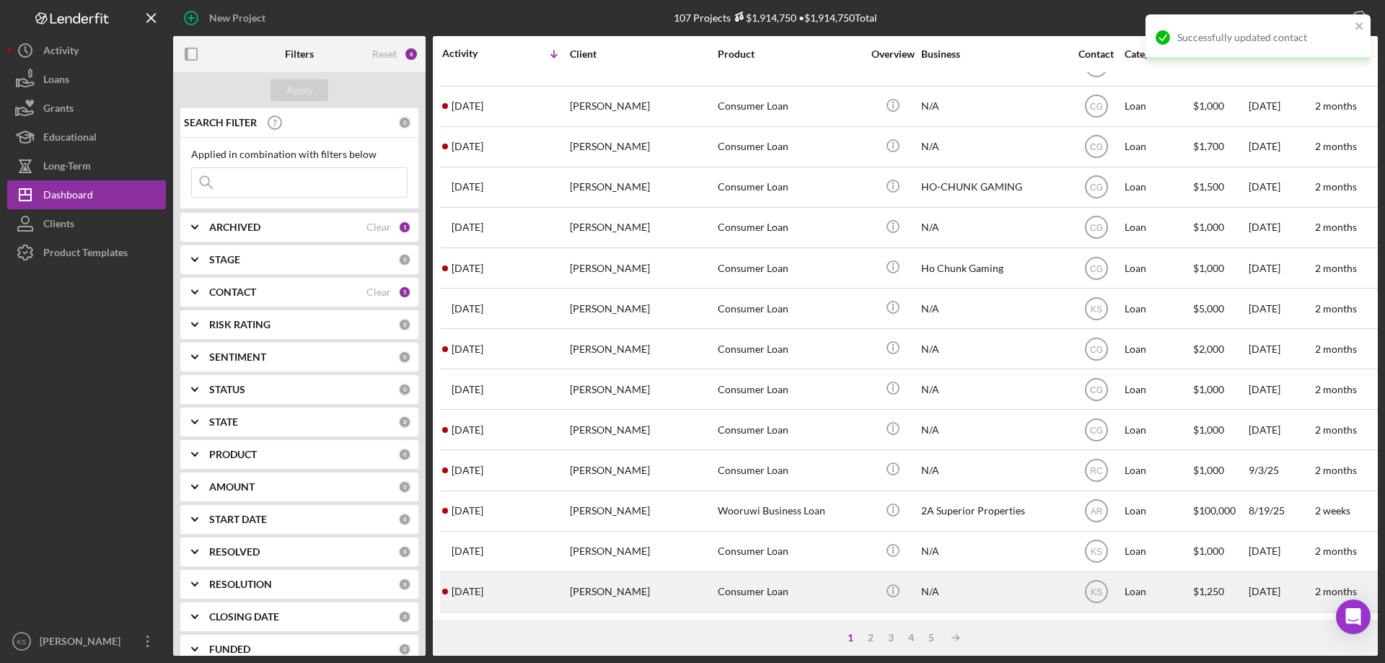
click at [764, 578] on div "Consumer Loan" at bounding box center [790, 592] width 144 height 38
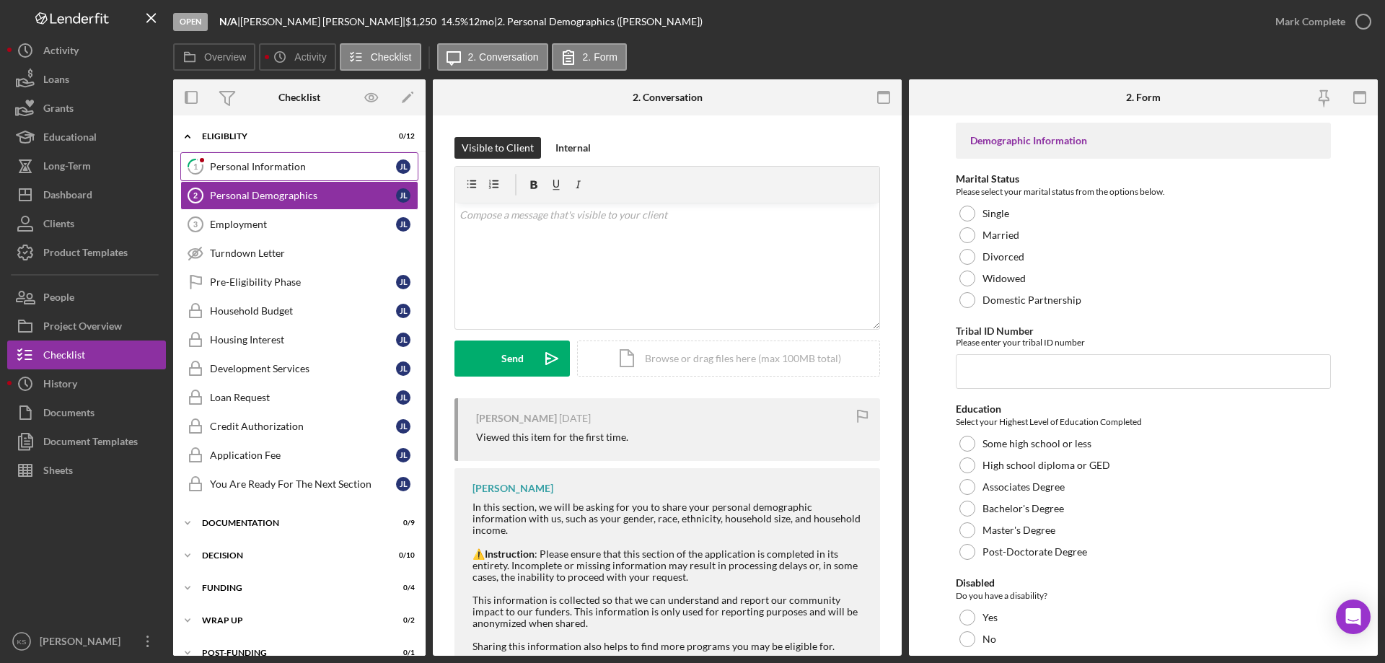
click at [262, 158] on link "1 Personal Information [PERSON_NAME]" at bounding box center [299, 166] width 238 height 29
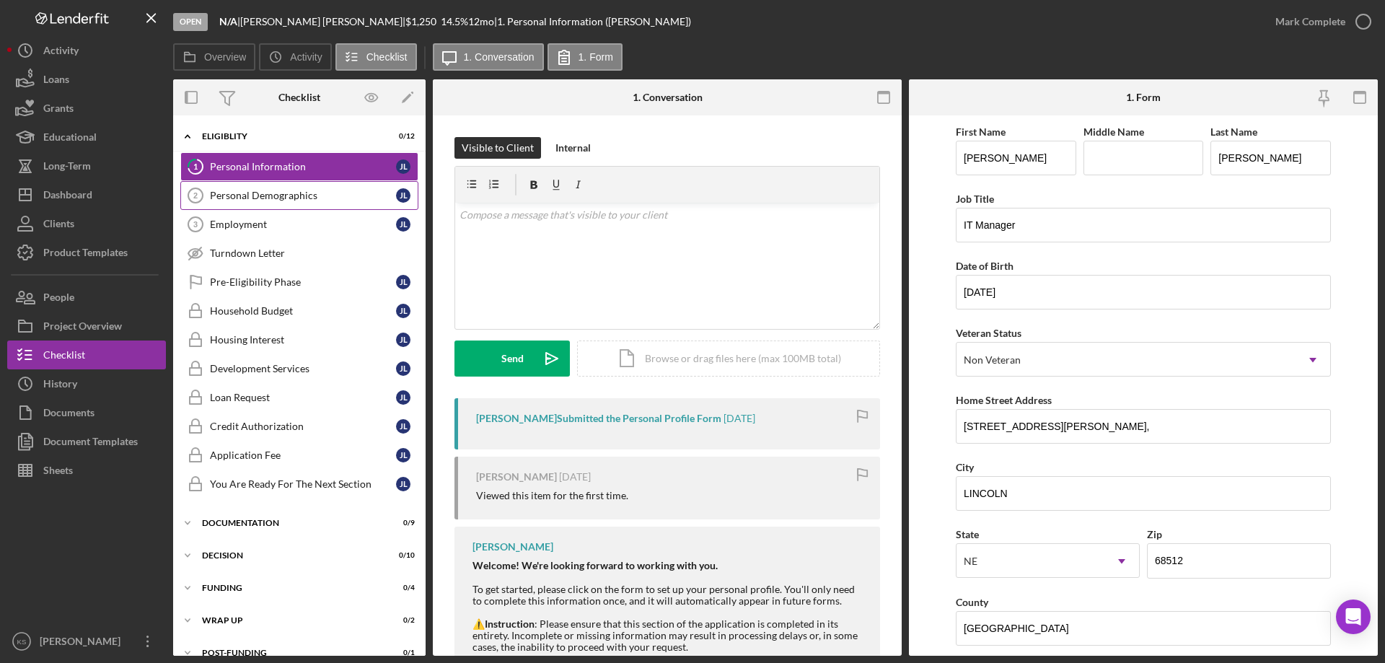
click at [289, 198] on div "Personal Demographics" at bounding box center [303, 196] width 186 height 12
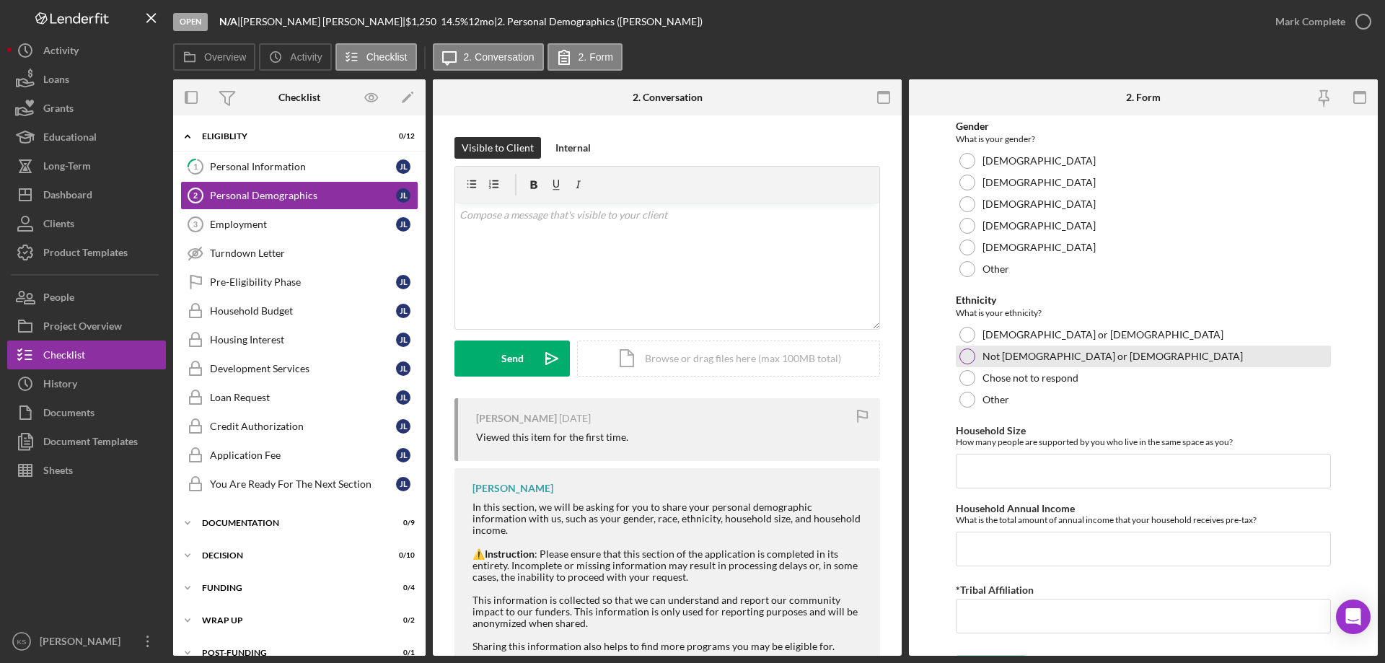
scroll to position [792, 0]
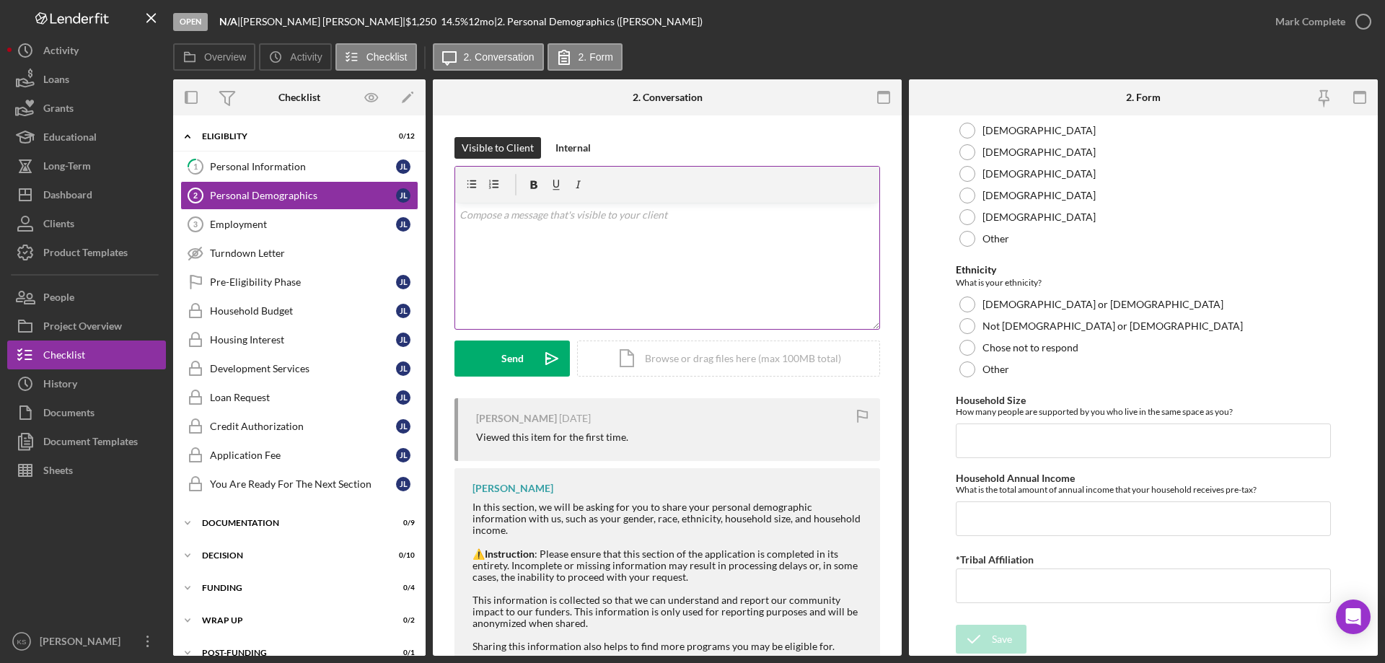
click at [685, 241] on div "v Color teal Color pink Remove color Add row above Add row below Add column bef…" at bounding box center [667, 266] width 424 height 126
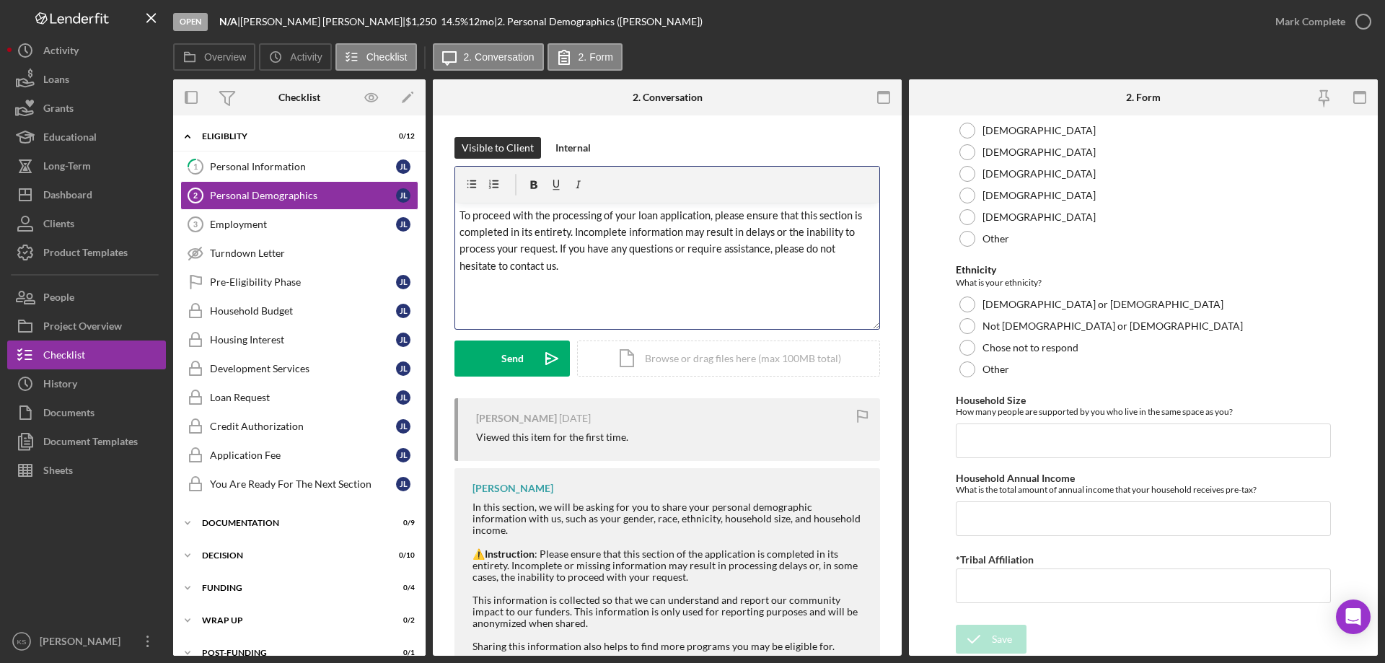
click at [682, 233] on span "To proceed with the processing of your loan application, please ensure that thi…" at bounding box center [661, 240] width 405 height 63
click at [491, 350] on button "Send Icon/icon-invite-send" at bounding box center [511, 358] width 115 height 36
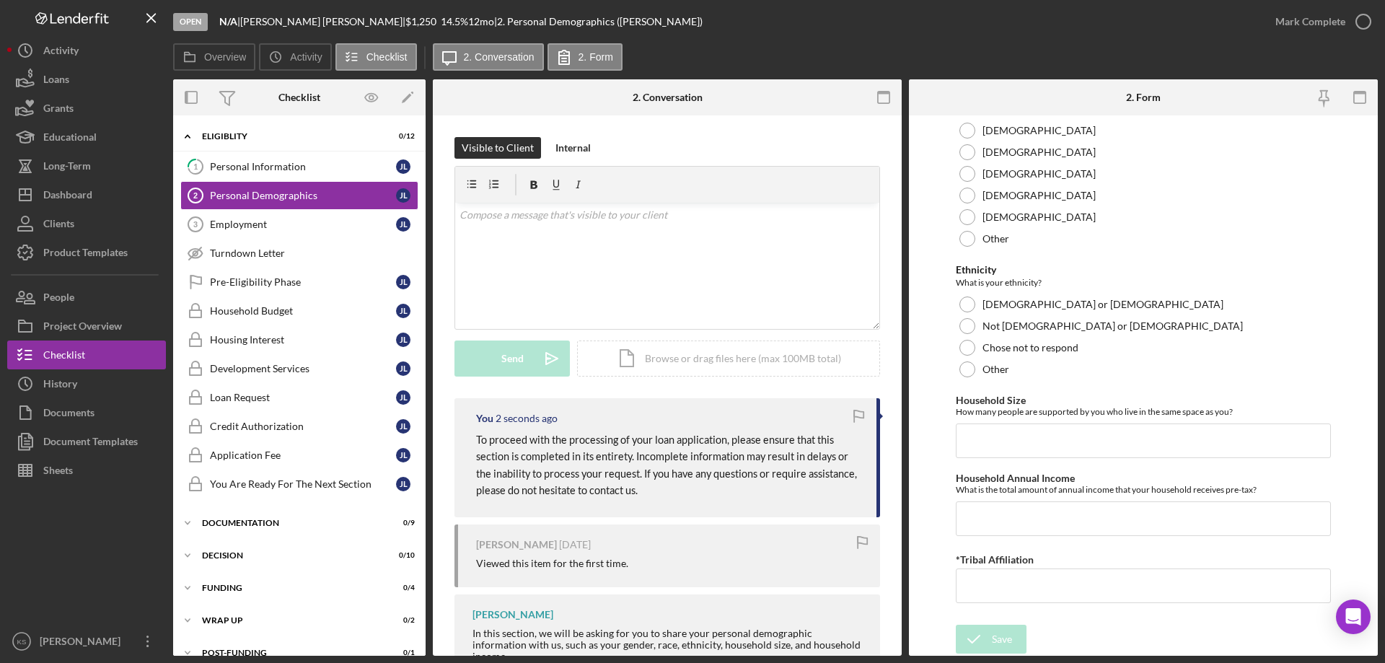
drag, startPoint x: 309, startPoint y: 223, endPoint x: 443, endPoint y: 216, distance: 134.3
click at [311, 223] on div "Employment" at bounding box center [303, 225] width 186 height 12
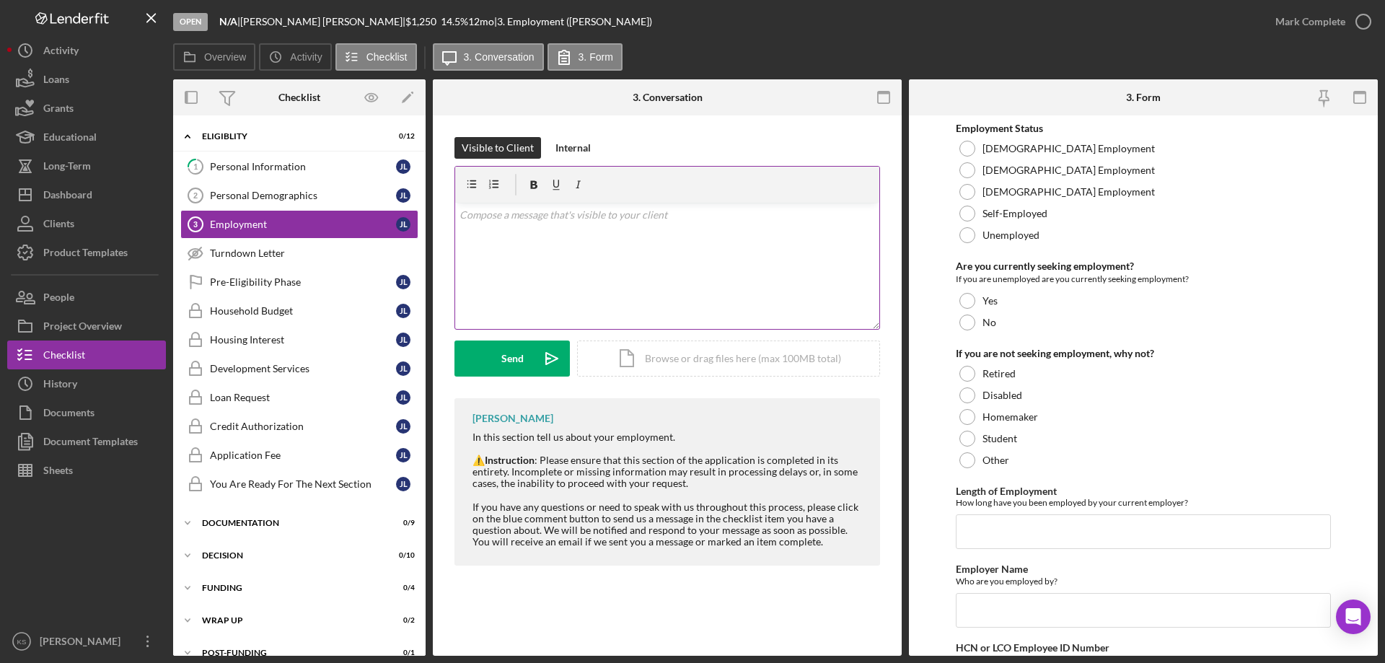
click at [650, 224] on div "v Color teal Color pink Remove color Add row above Add row below Add column bef…" at bounding box center [667, 266] width 424 height 126
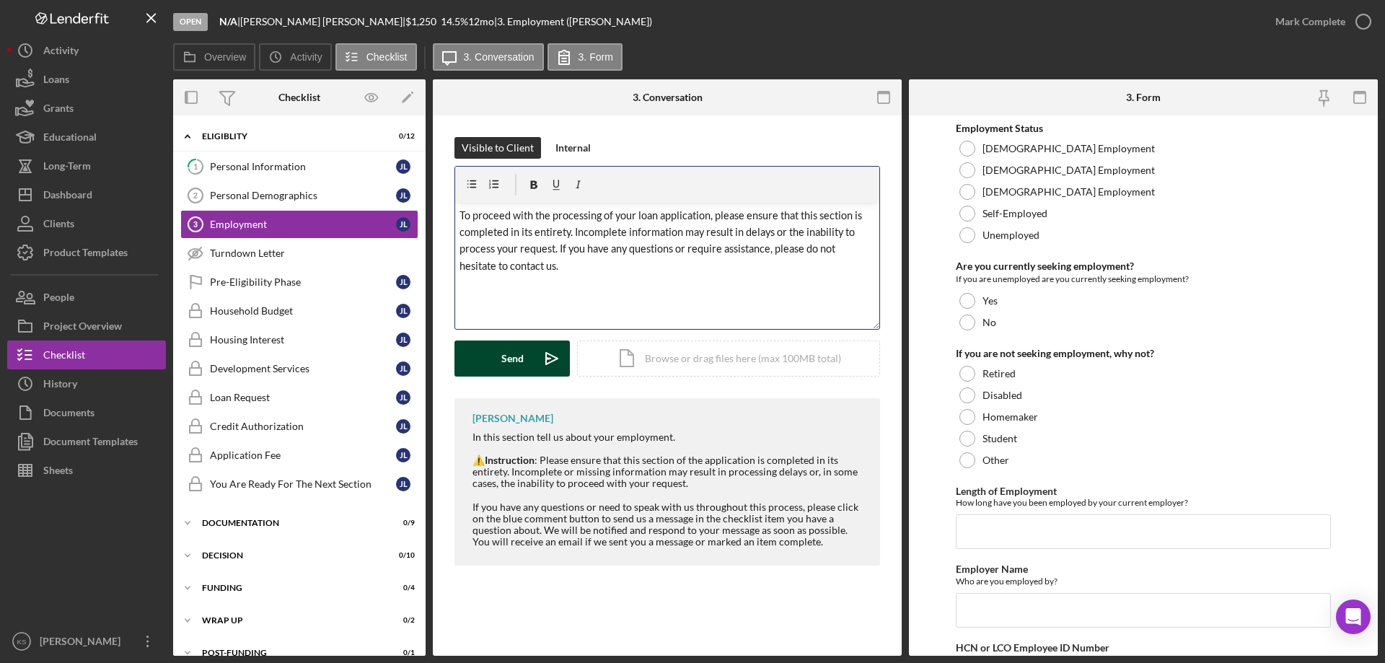
click at [521, 356] on div "Send" at bounding box center [512, 358] width 22 height 36
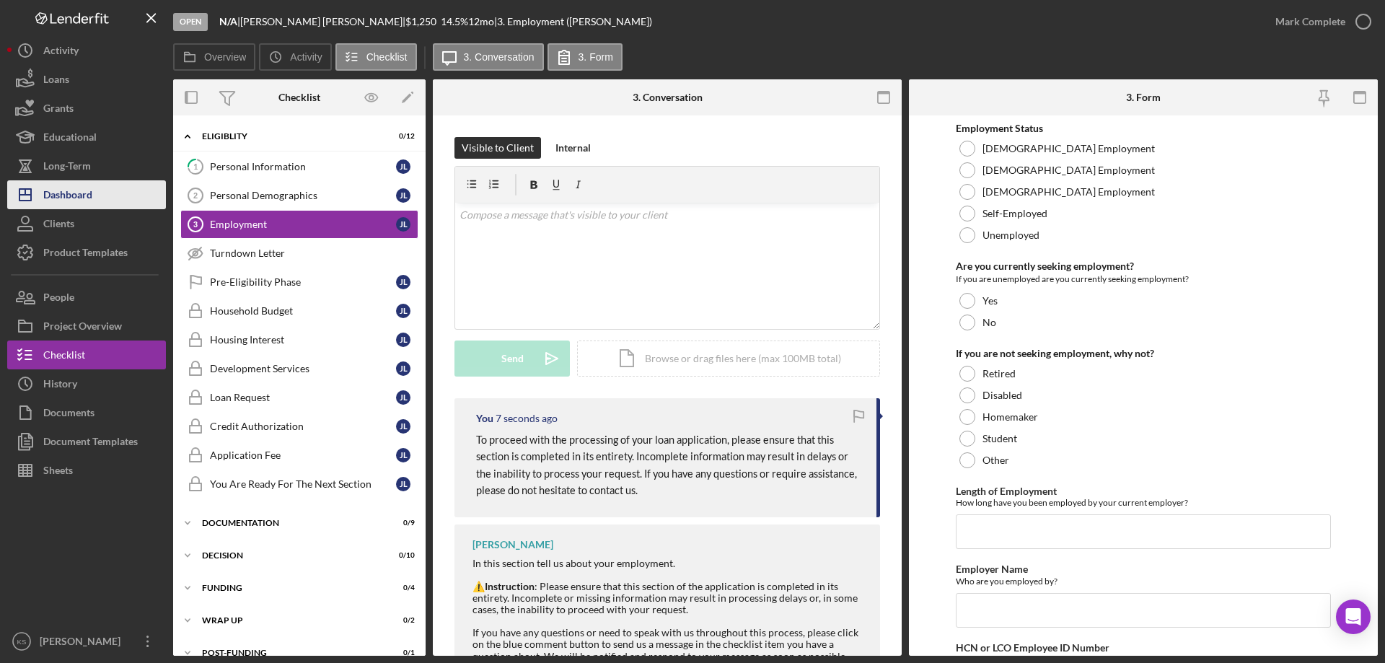
click at [79, 195] on div "Dashboard" at bounding box center [67, 196] width 49 height 32
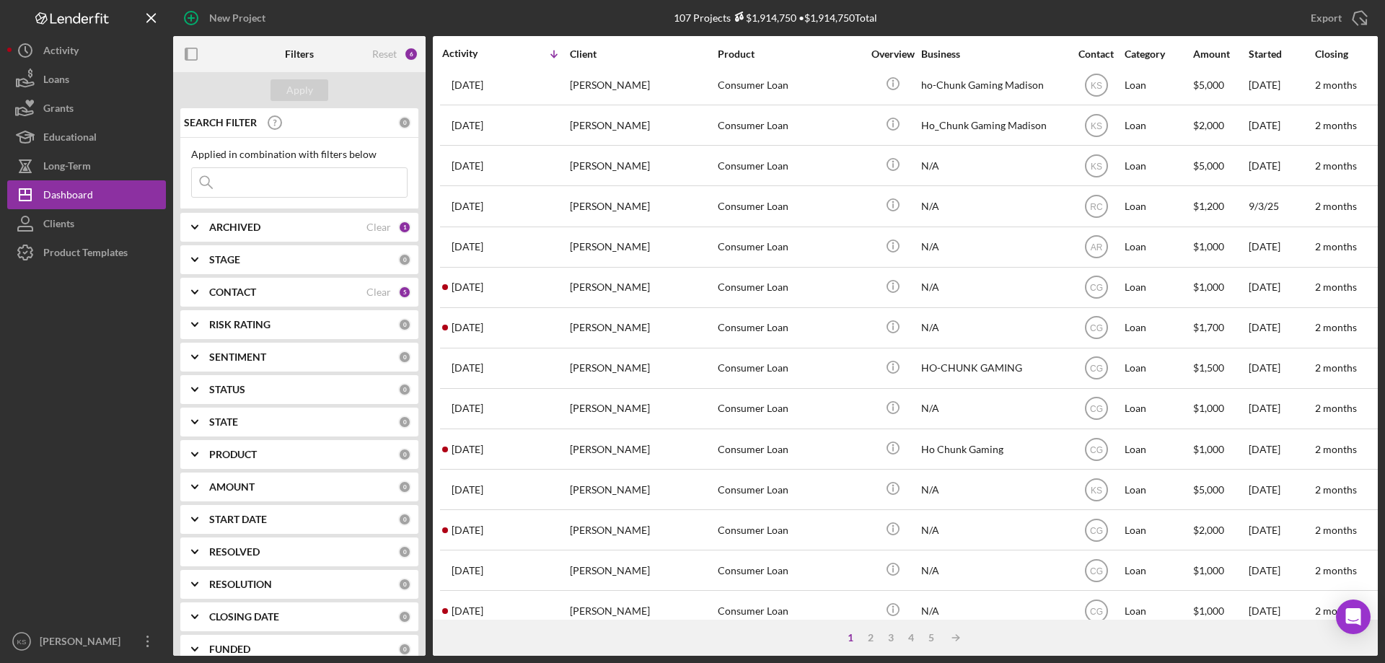
scroll to position [482, 0]
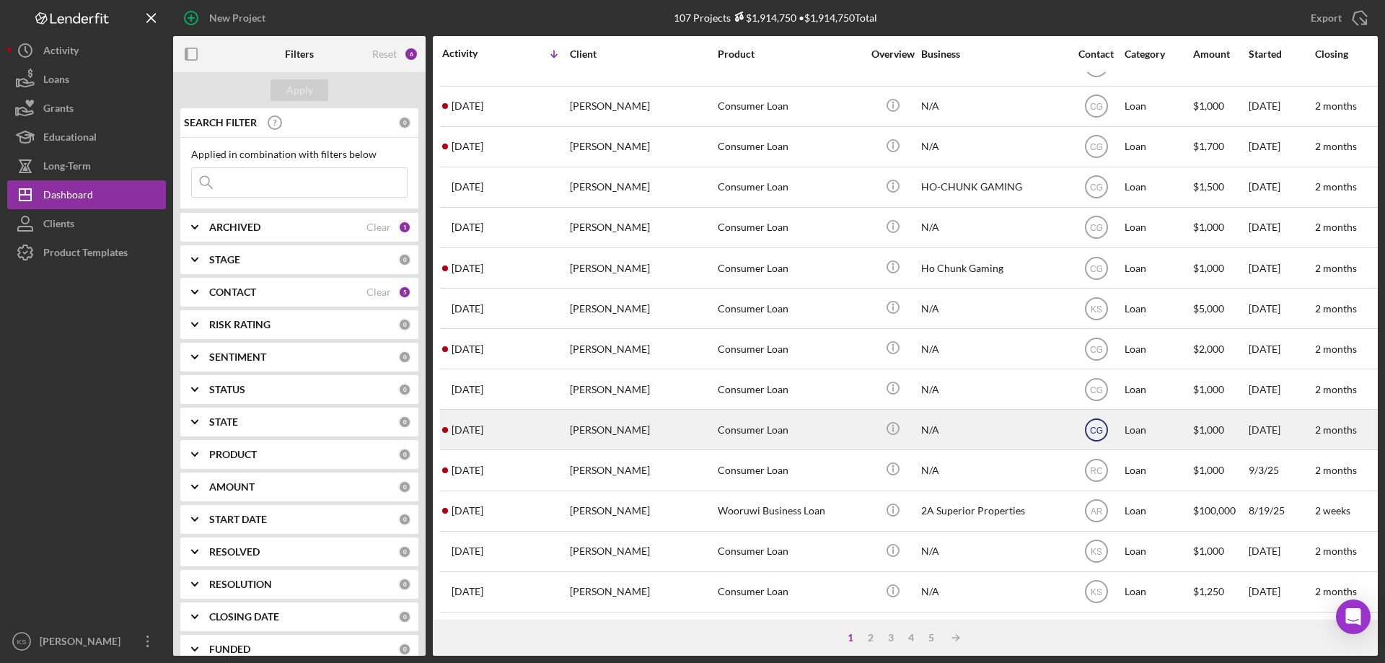
click at [1105, 419] on circle at bounding box center [1096, 430] width 22 height 22
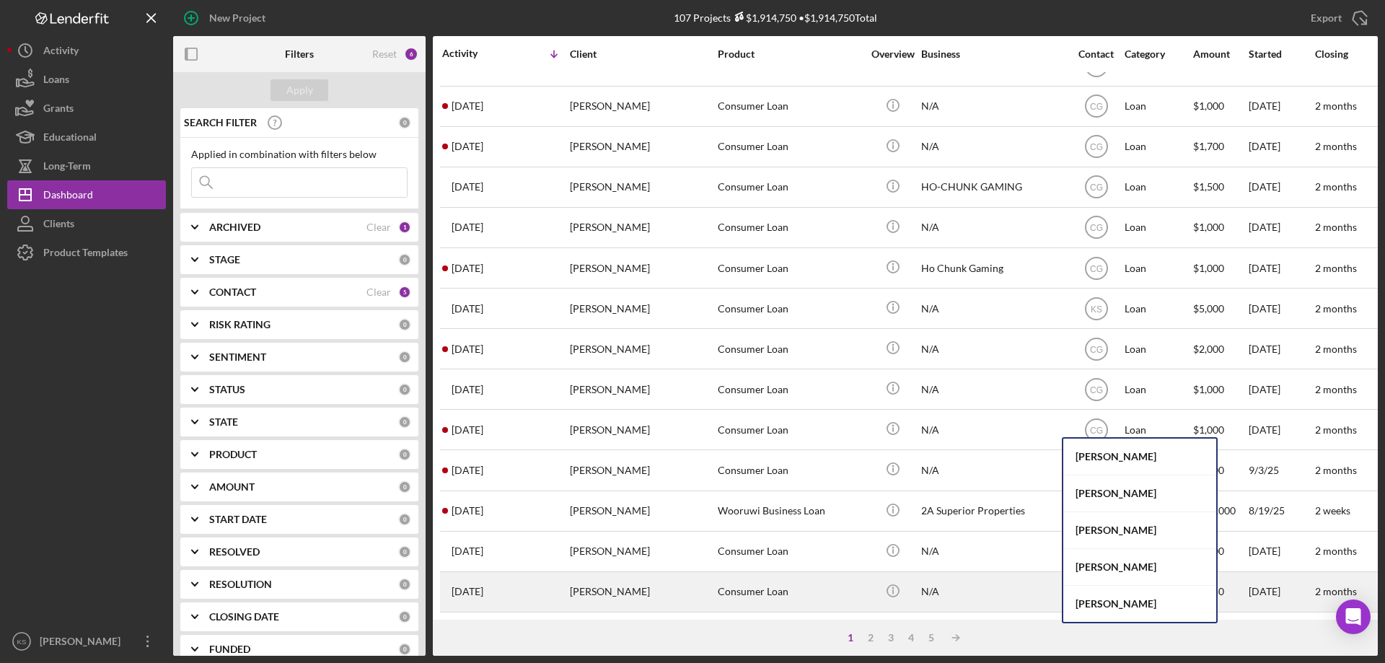
click at [1122, 598] on div "[PERSON_NAME]" at bounding box center [1139, 604] width 153 height 36
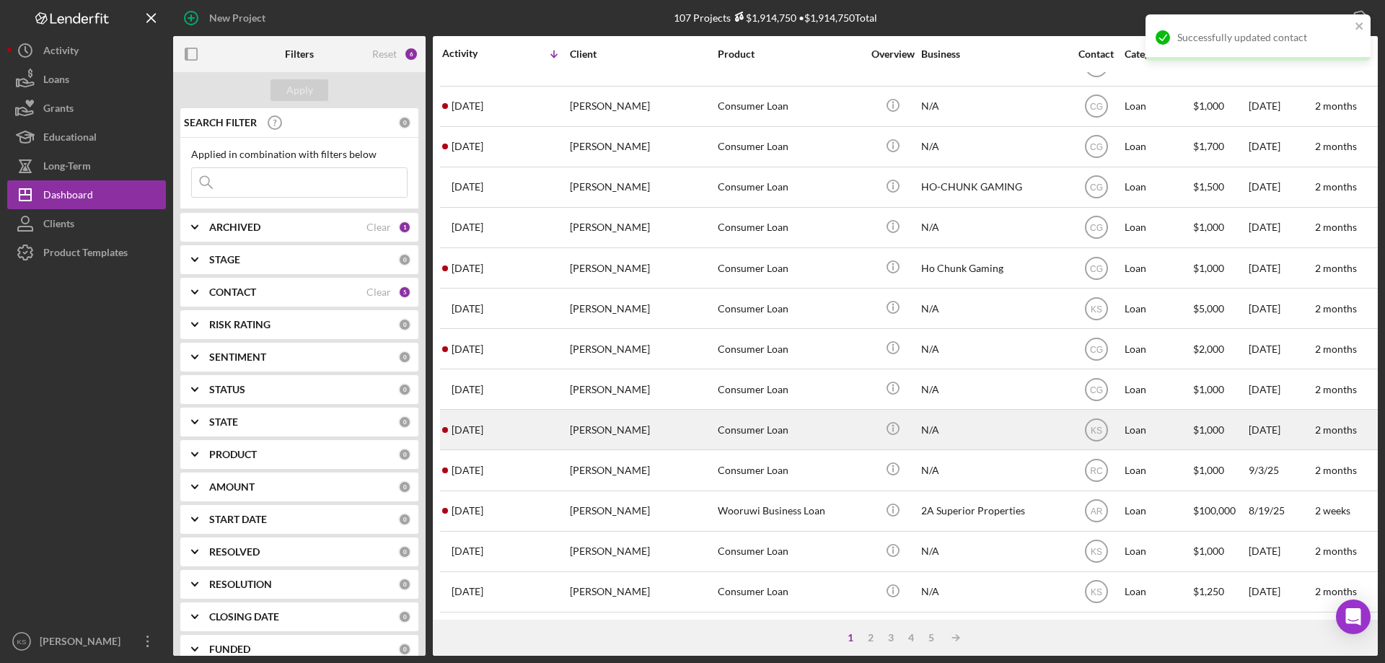
click at [762, 423] on div "Consumer Loan" at bounding box center [790, 429] width 144 height 38
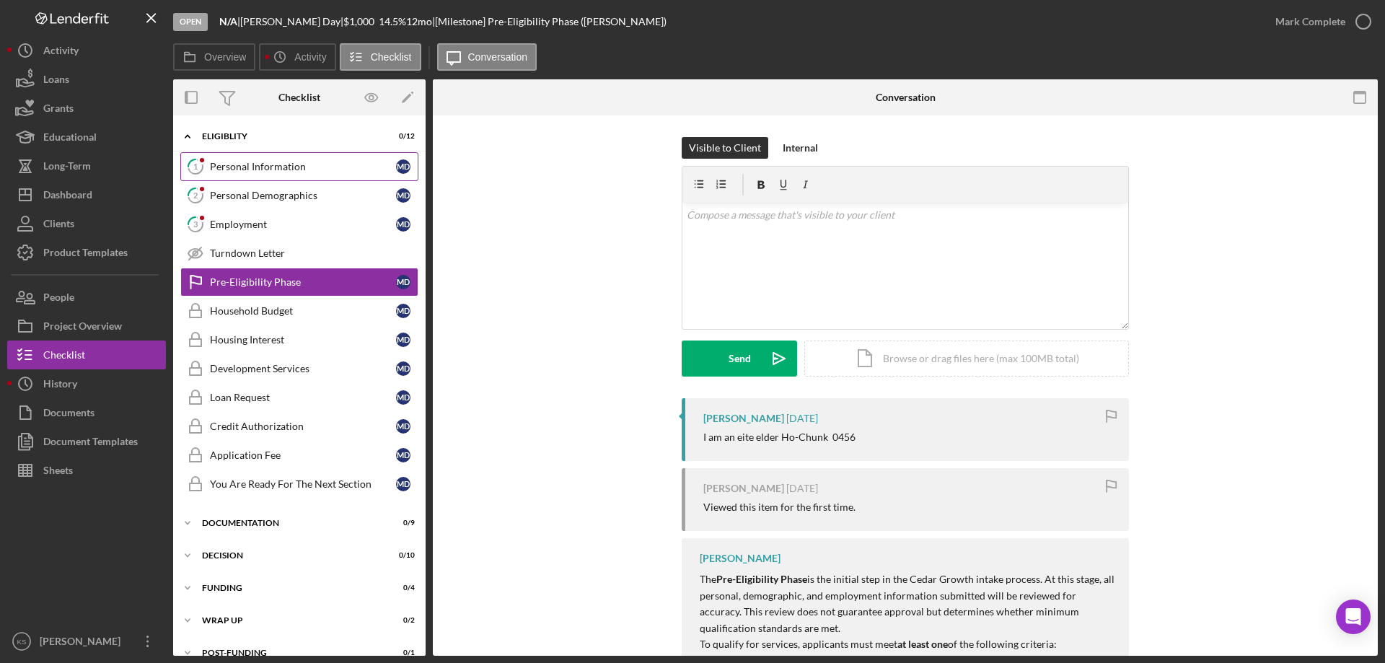
click at [278, 165] on div "Personal Information" at bounding box center [303, 167] width 186 height 12
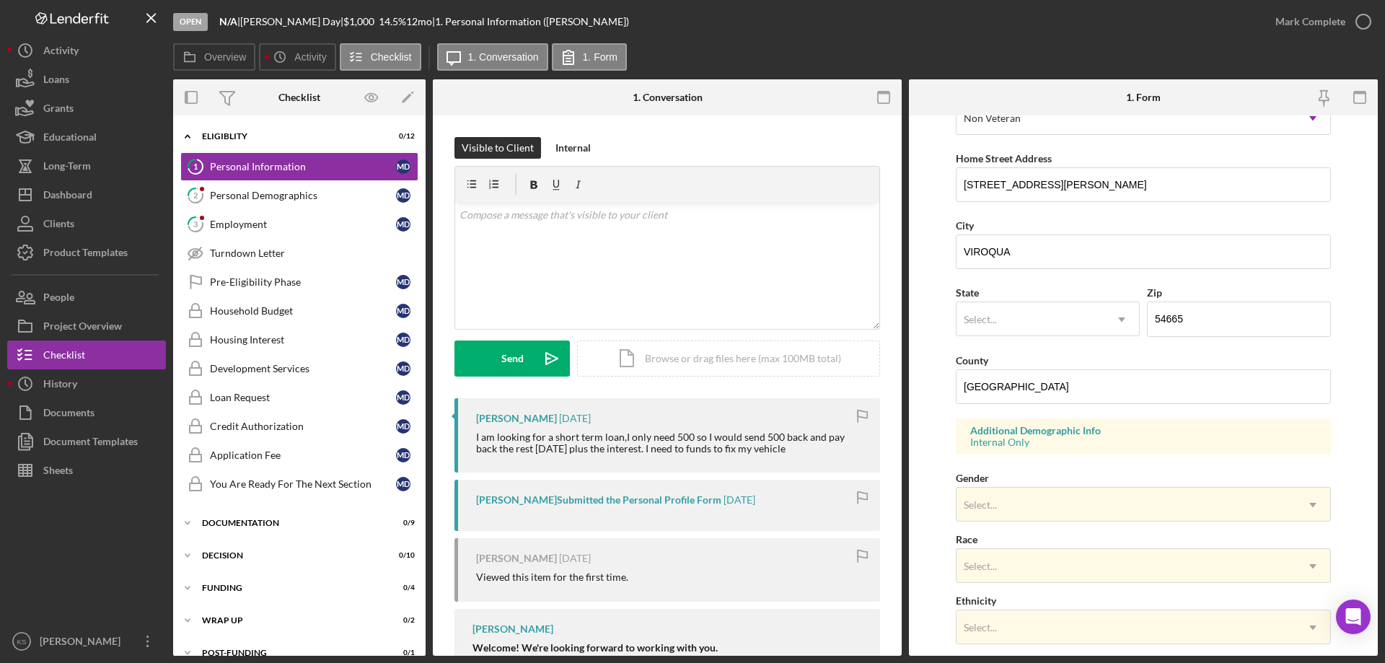
scroll to position [216, 0]
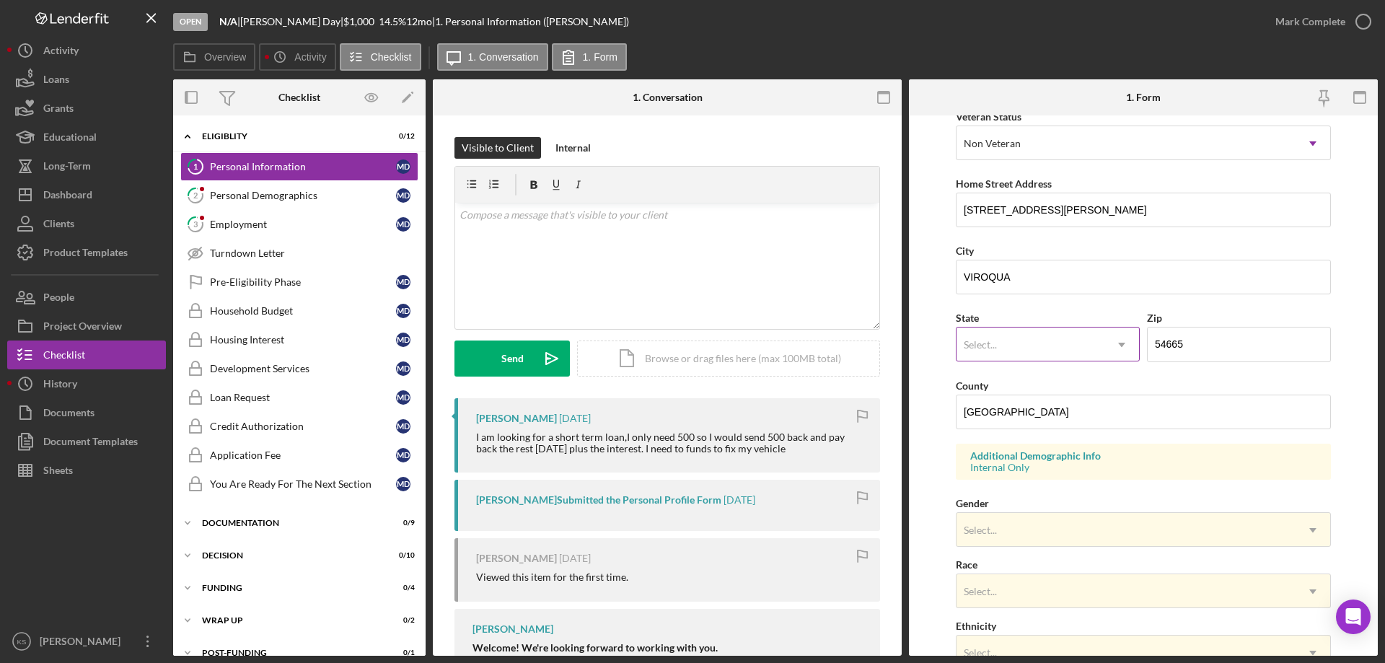
click at [1026, 350] on div "Select..." at bounding box center [1030, 344] width 148 height 33
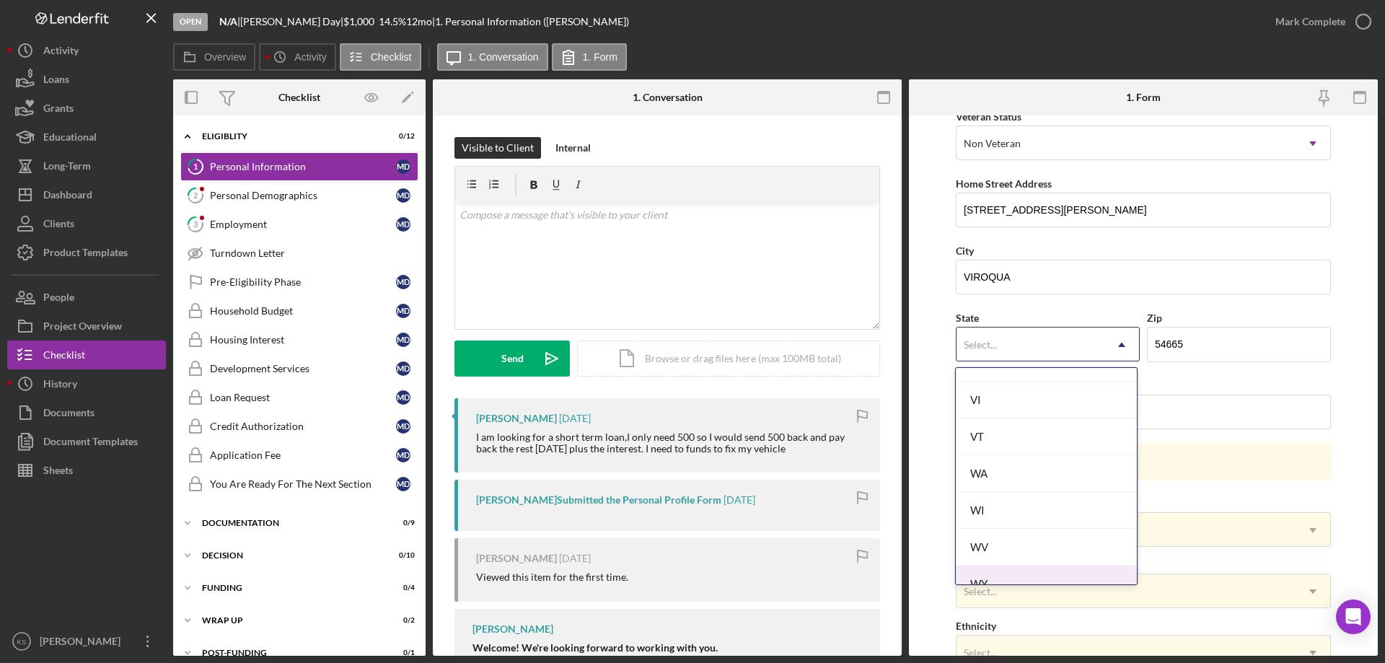
scroll to position [2579, 0]
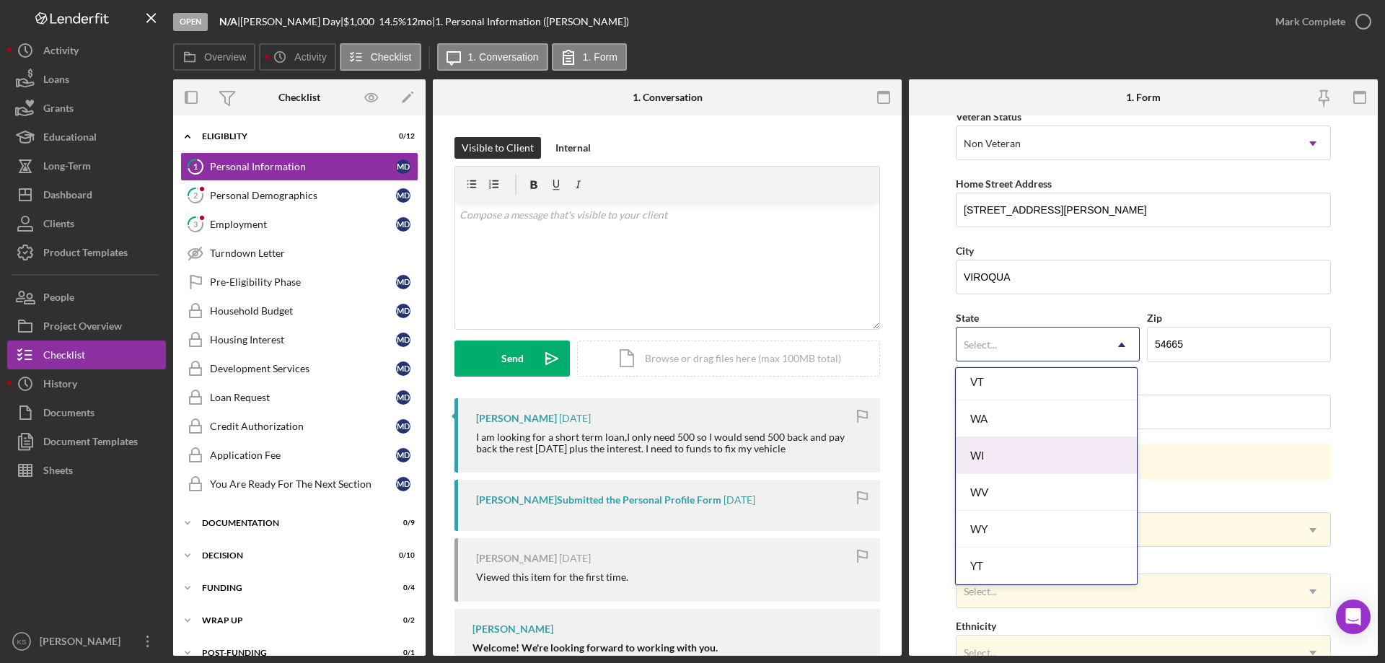
click at [1005, 459] on div "WI" at bounding box center [1045, 455] width 181 height 37
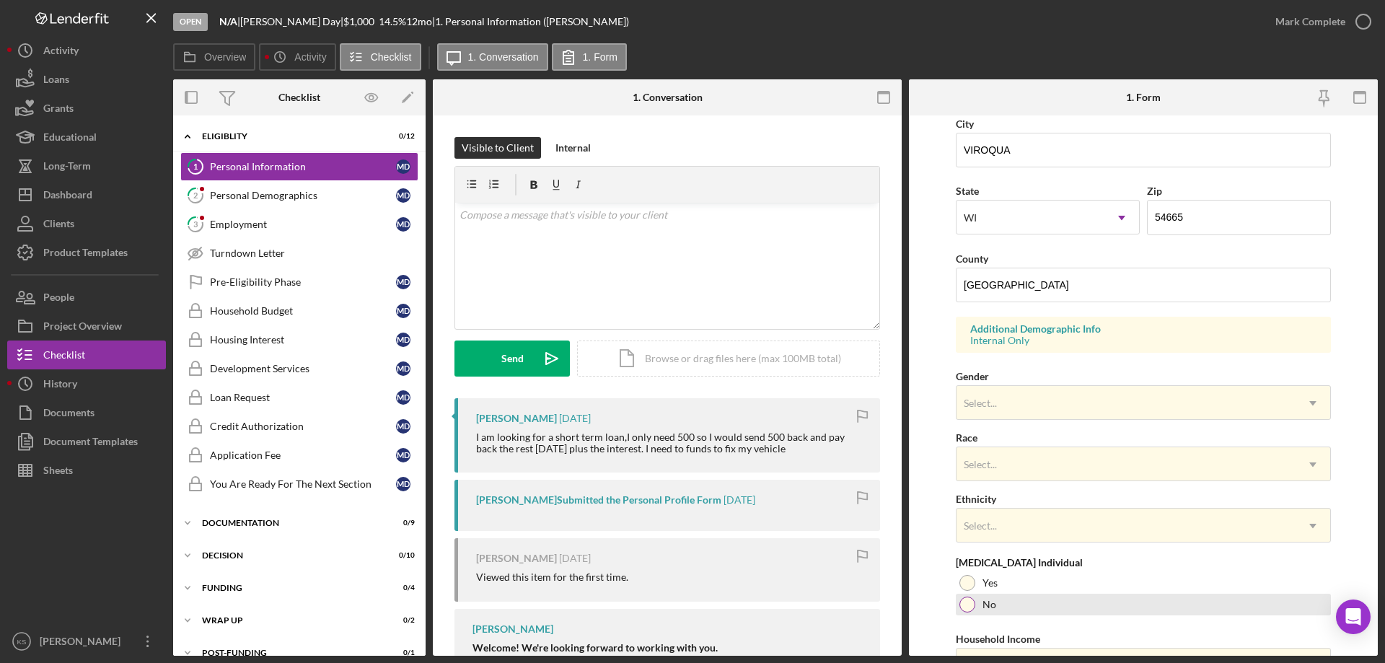
scroll to position [423, 0]
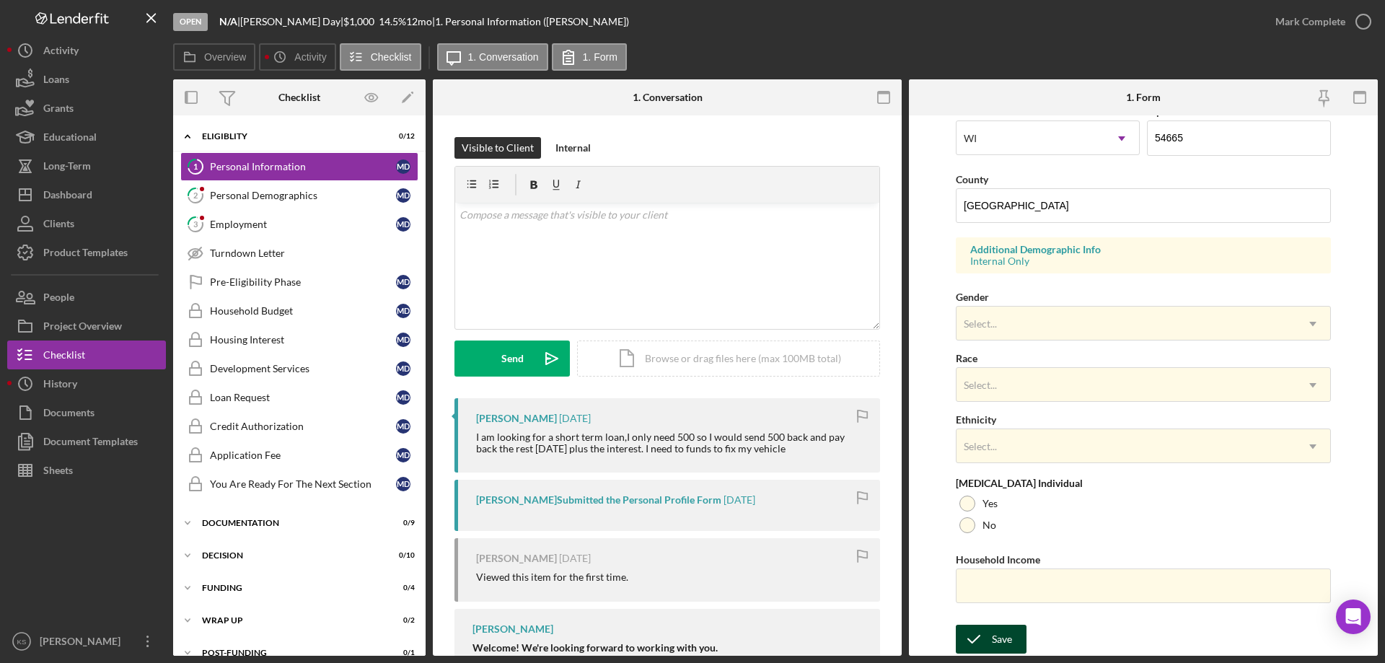
click at [987, 629] on icon "submit" at bounding box center [973, 639] width 36 height 36
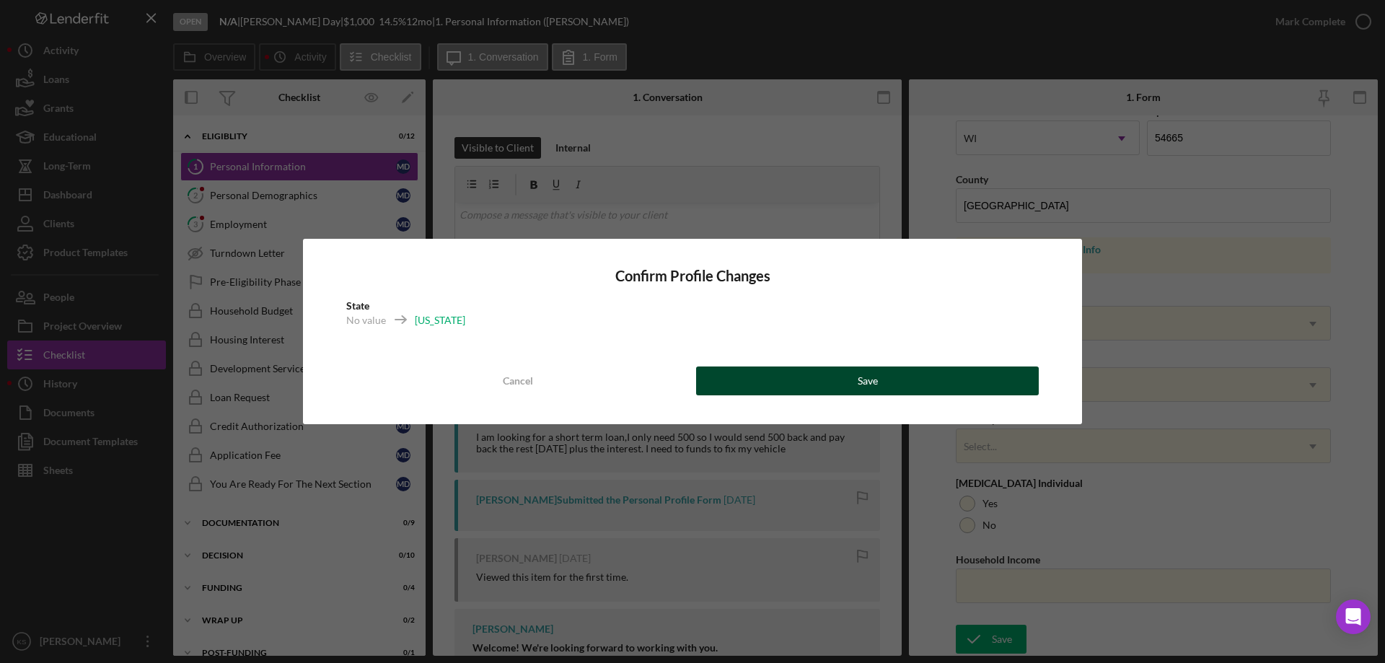
click at [826, 376] on button "Save" at bounding box center [867, 380] width 343 height 29
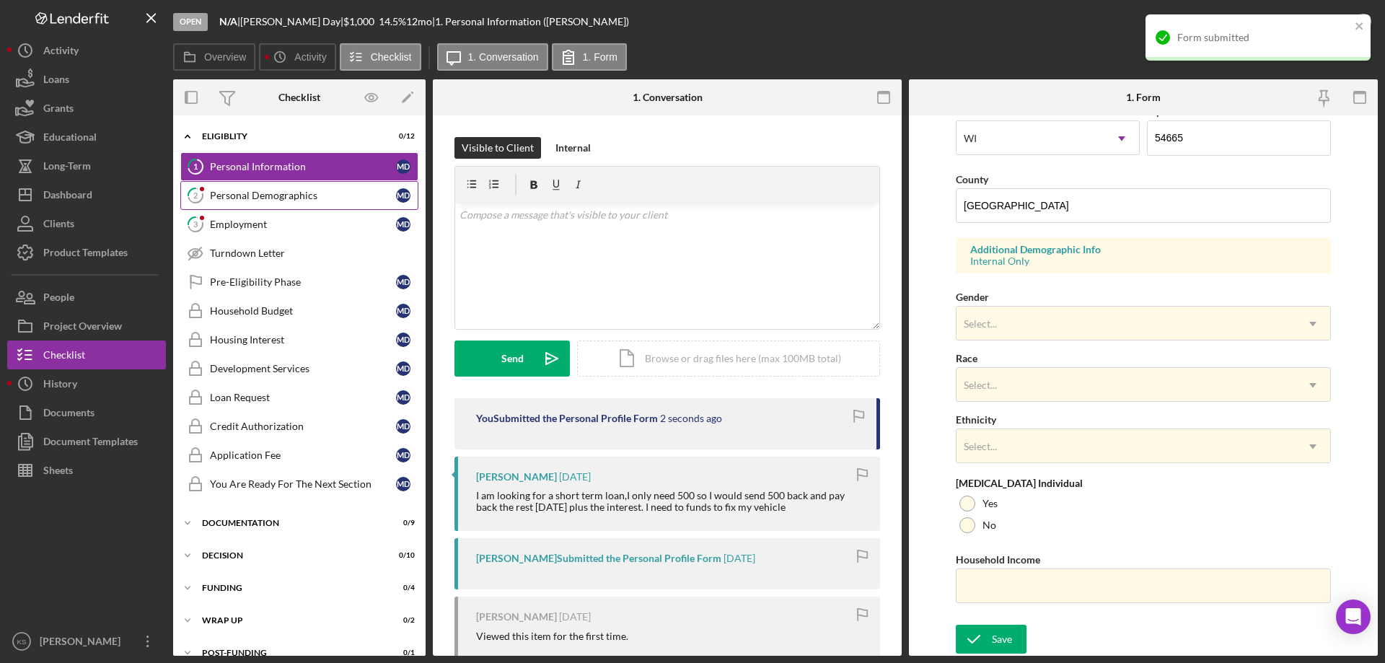
click at [286, 192] on div "Personal Demographics" at bounding box center [303, 196] width 186 height 12
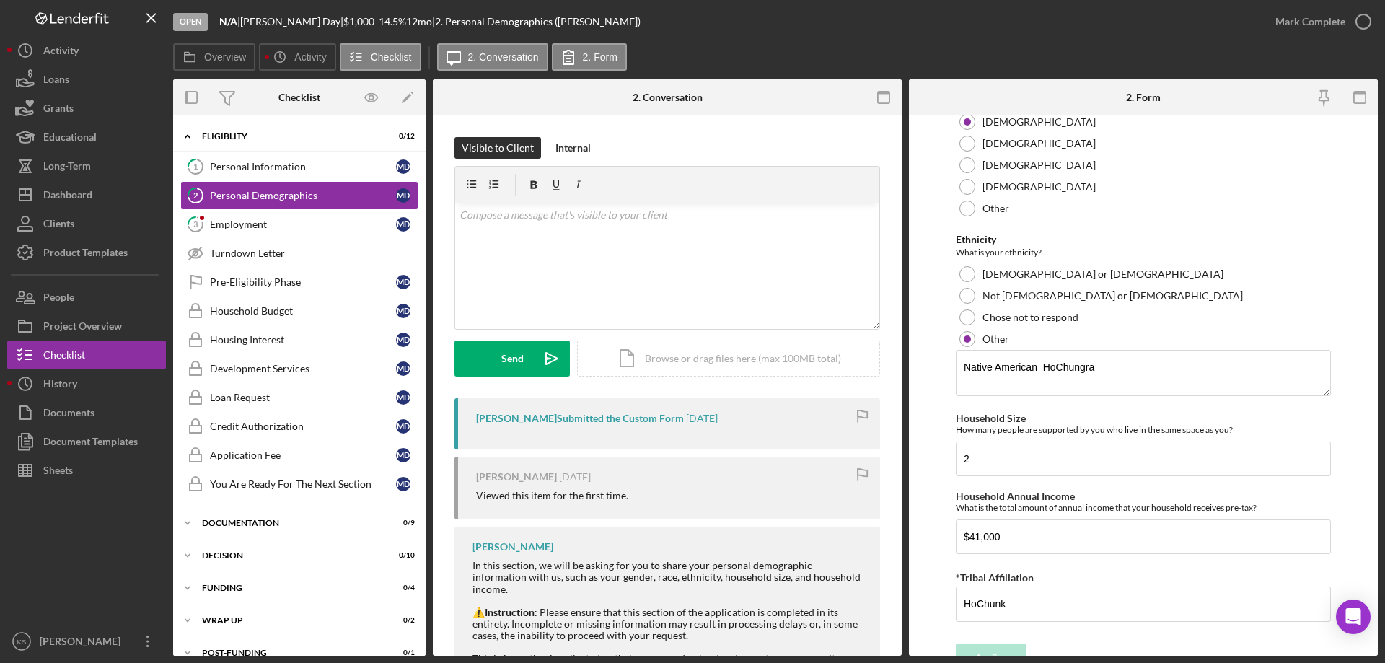
scroll to position [841, 0]
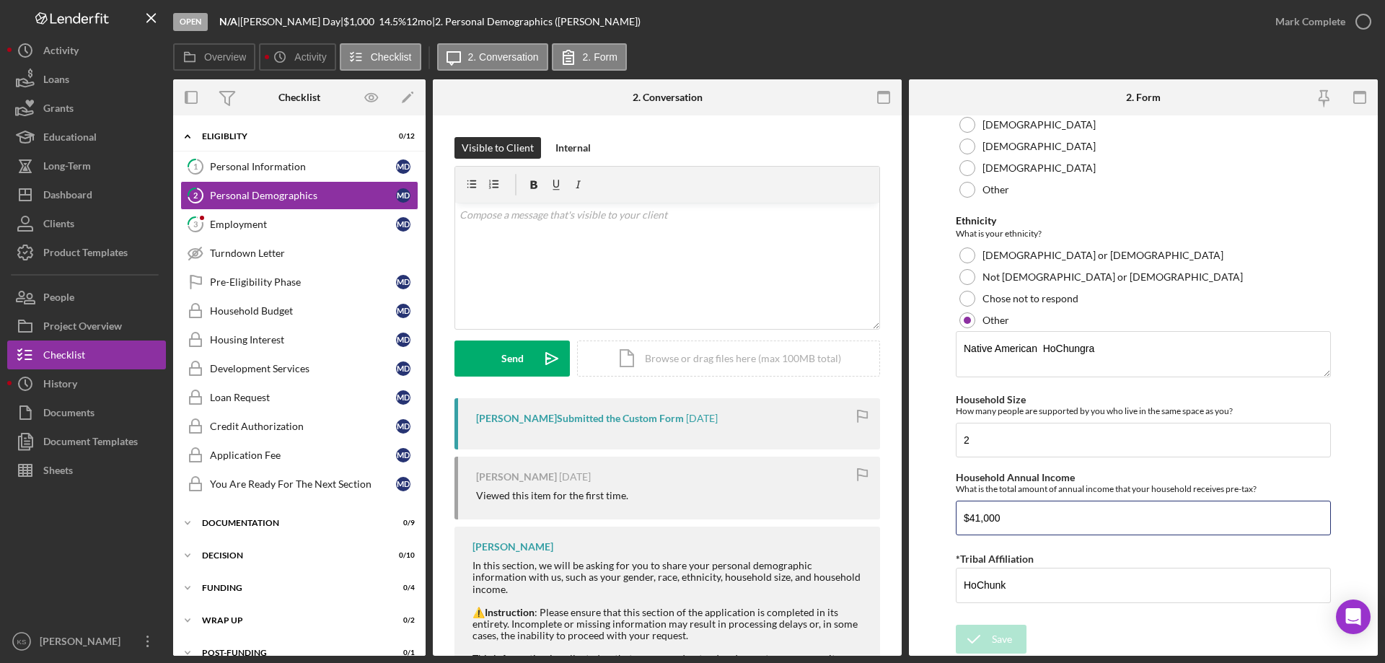
drag, startPoint x: 1057, startPoint y: 521, endPoint x: 816, endPoint y: 506, distance: 241.3
click at [804, 506] on div "Overview Internal Workflow Stage Open Icon/Dropdown Arrow Archive (can unarchiv…" at bounding box center [775, 367] width 1204 height 576
click at [301, 172] on div "Personal Information" at bounding box center [303, 167] width 186 height 12
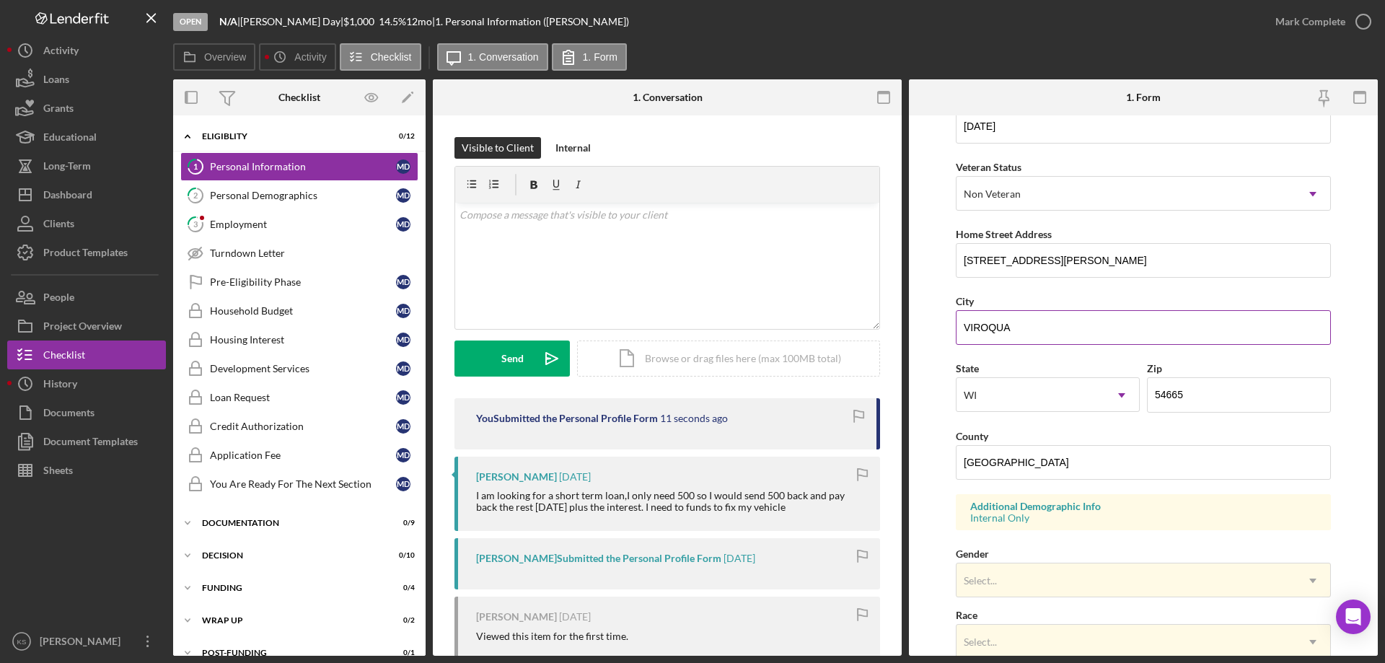
scroll to position [423, 0]
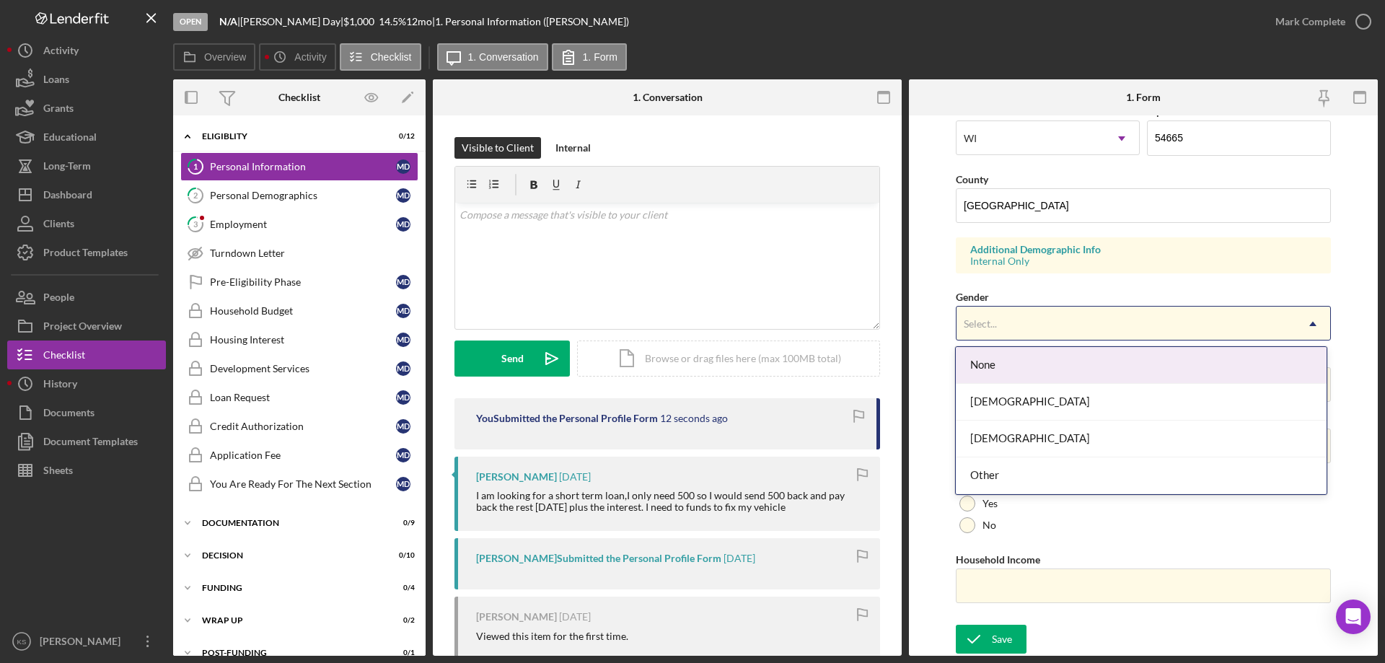
click at [1042, 325] on div "Select..." at bounding box center [1125, 323] width 339 height 33
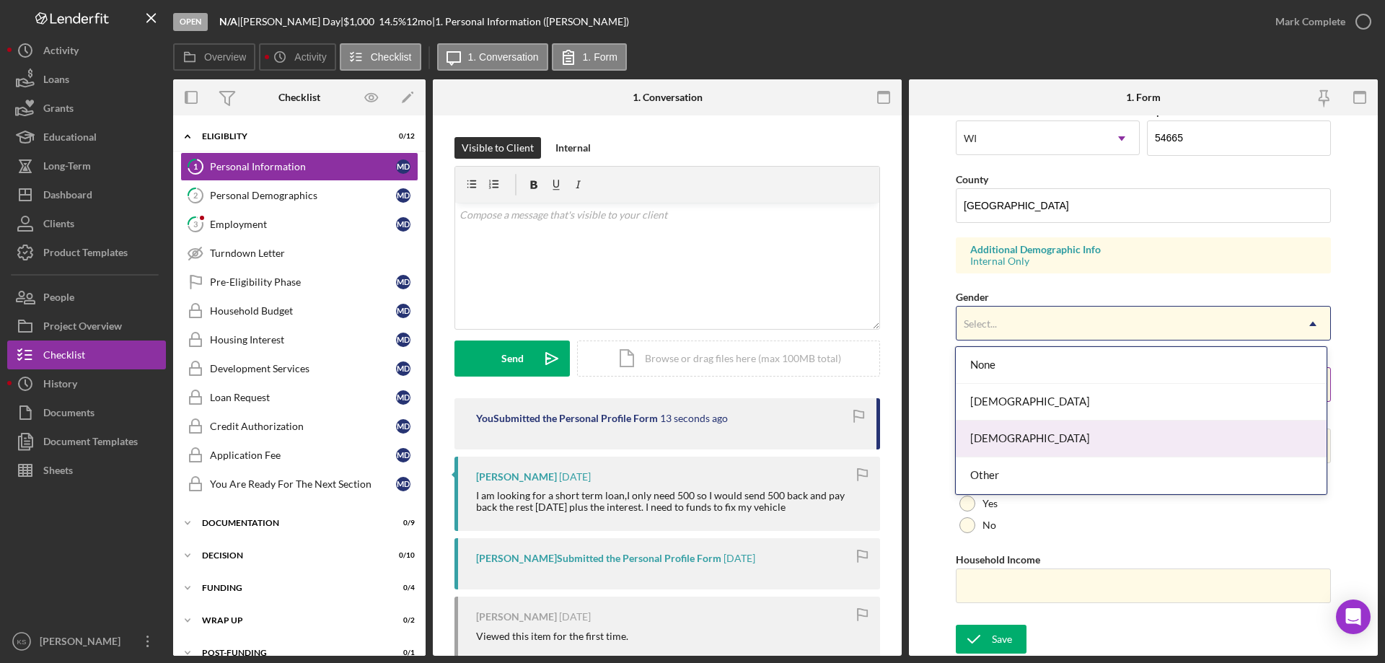
drag, startPoint x: 1011, startPoint y: 431, endPoint x: 1022, endPoint y: 400, distance: 32.2
click at [1011, 430] on div "[DEMOGRAPHIC_DATA]" at bounding box center [1140, 438] width 370 height 37
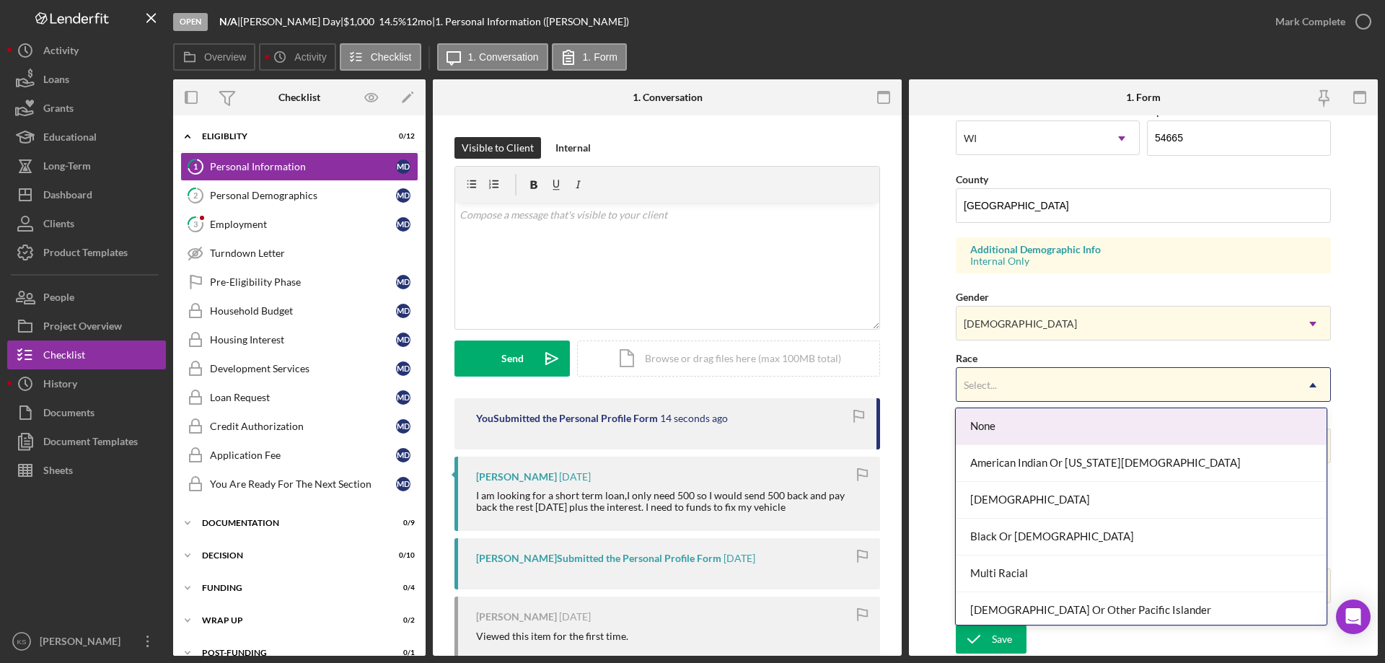
drag, startPoint x: 1035, startPoint y: 382, endPoint x: 1054, endPoint y: 395, distance: 23.4
click at [1035, 383] on div "Select..." at bounding box center [1125, 384] width 339 height 33
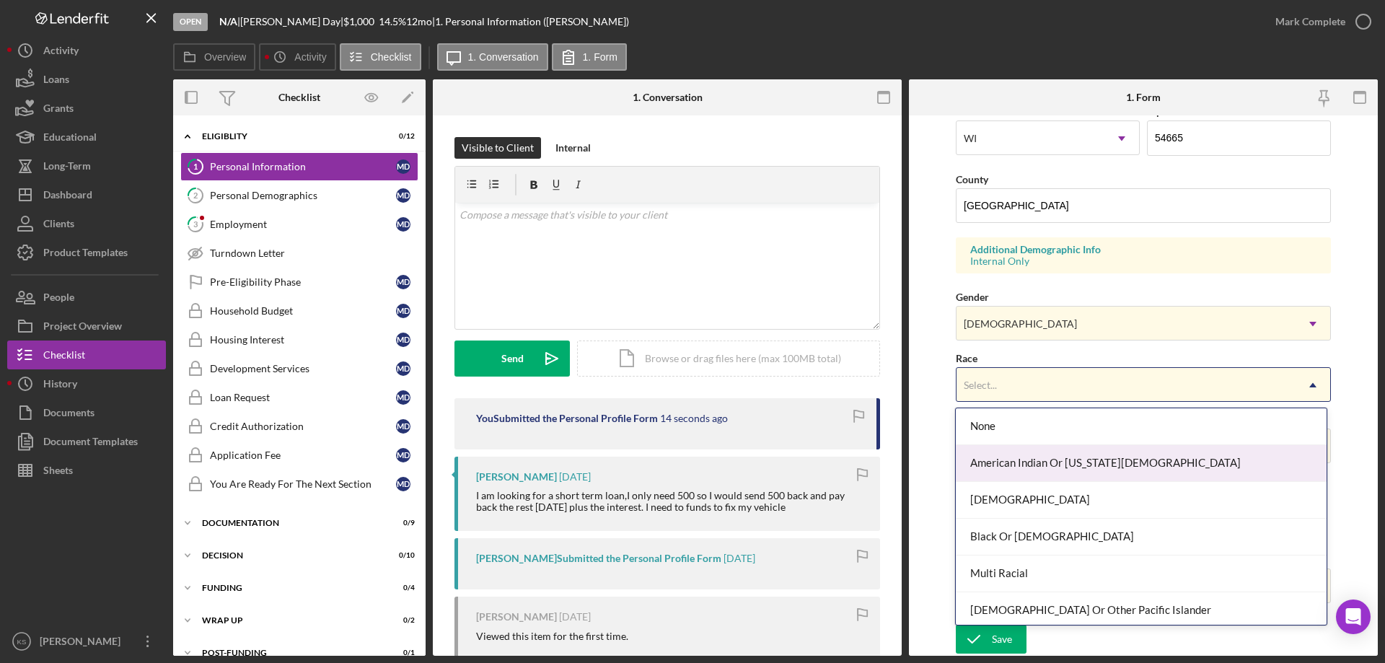
click at [1090, 469] on div "American Indian Or [US_STATE][DEMOGRAPHIC_DATA]" at bounding box center [1140, 463] width 370 height 37
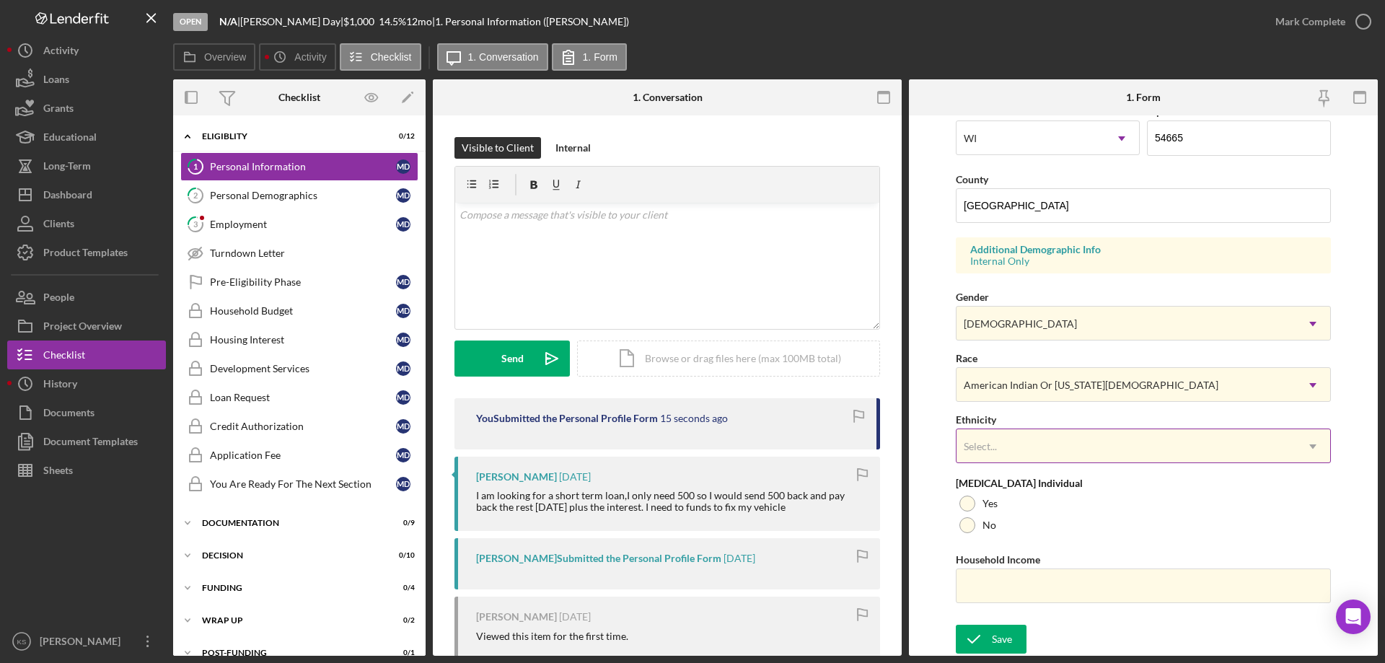
click at [1016, 453] on div "Select..." at bounding box center [1125, 446] width 339 height 33
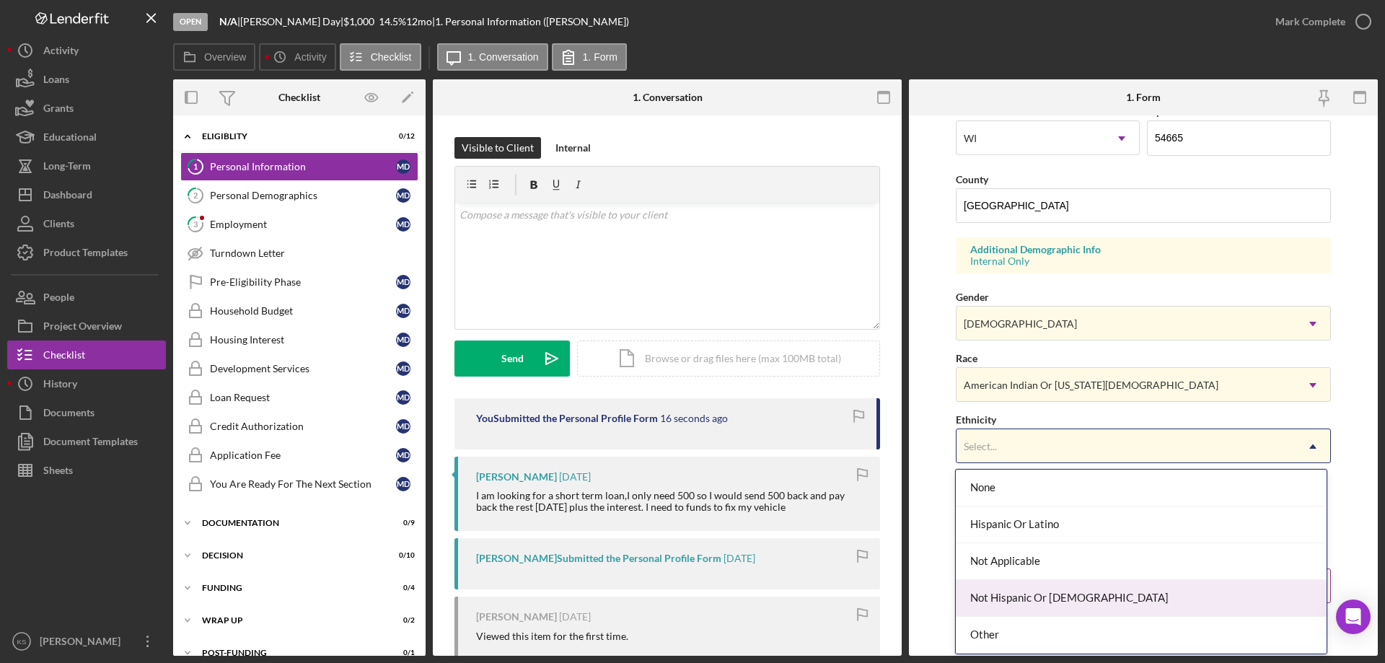
drag, startPoint x: 1046, startPoint y: 590, endPoint x: 1008, endPoint y: 568, distance: 43.7
click at [1045, 590] on div "Not Hispanic Or [DEMOGRAPHIC_DATA]" at bounding box center [1140, 598] width 370 height 37
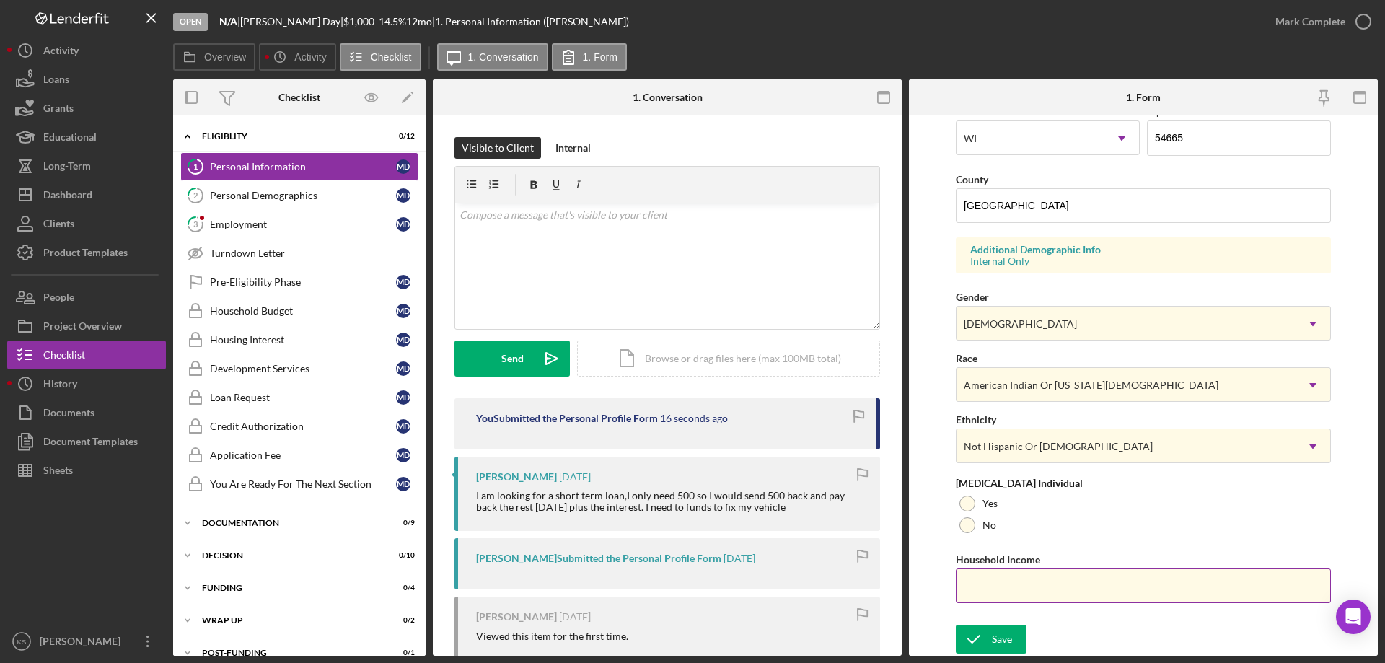
drag, startPoint x: 971, startPoint y: 531, endPoint x: 994, endPoint y: 590, distance: 62.8
click at [976, 537] on div "First Name [PERSON_NAME] Middle Name Last Name Day Job Title Retired/Author Dat…" at bounding box center [1142, 158] width 375 height 917
click at [995, 593] on input "Household Income" at bounding box center [1142, 585] width 375 height 35
paste input "$41,000"
type input "$41,000"
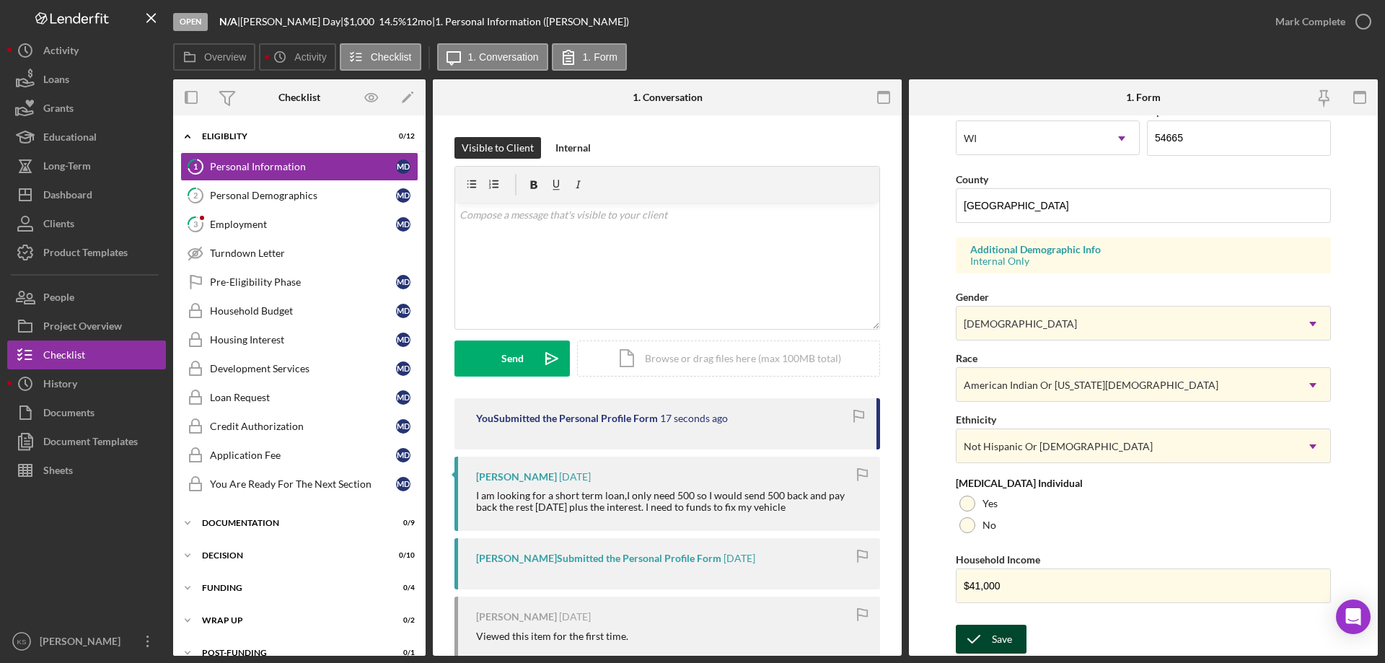
click at [1012, 638] on button "Save" at bounding box center [990, 638] width 71 height 29
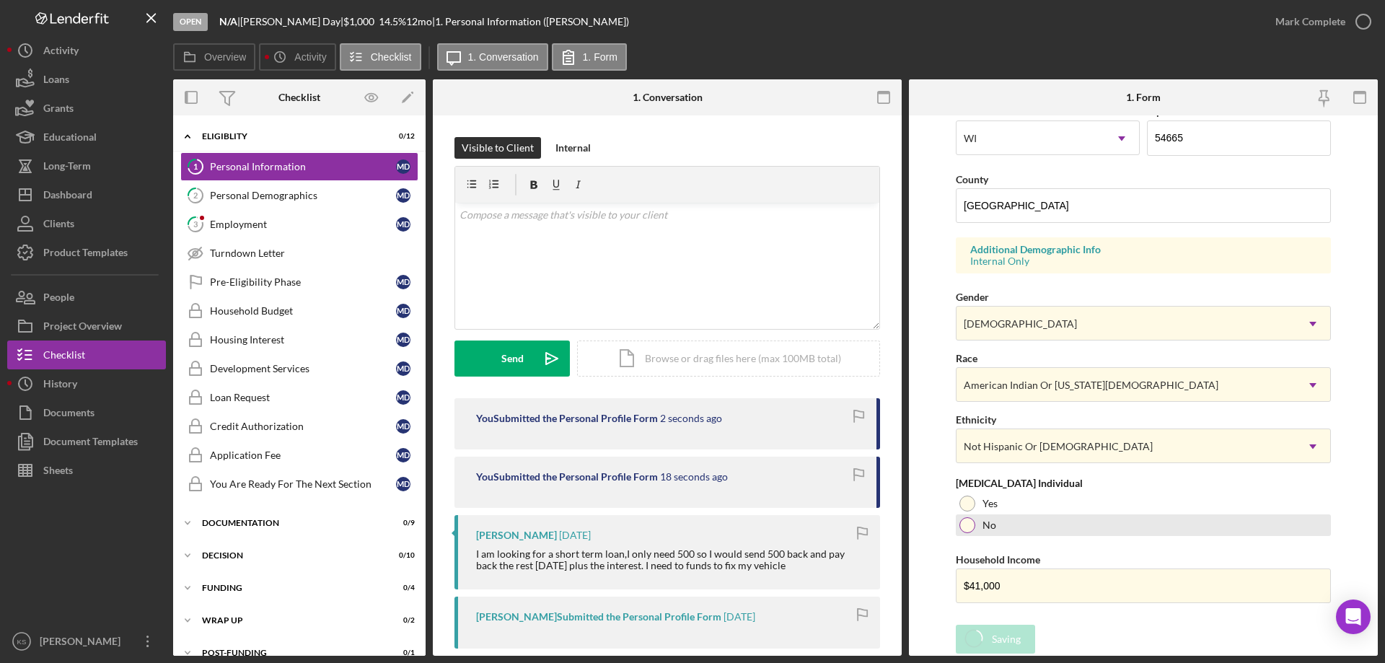
click at [967, 528] on div at bounding box center [967, 525] width 16 height 16
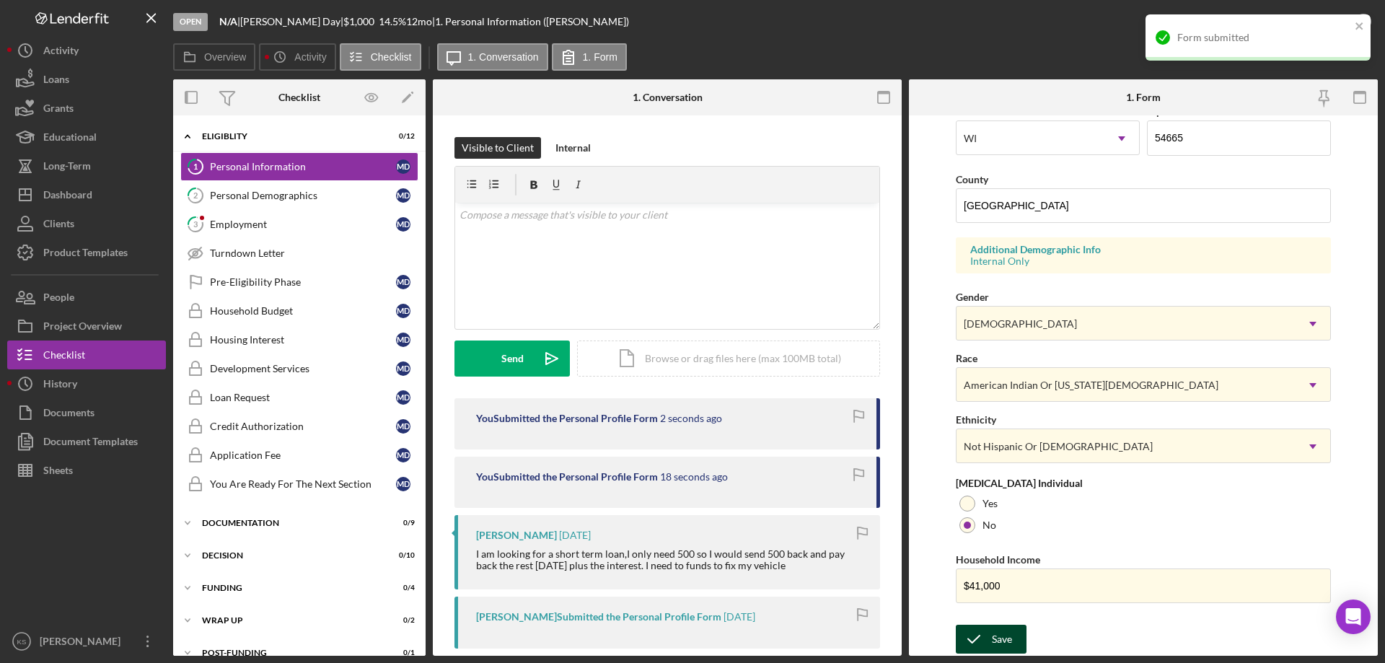
click at [1002, 631] on div "Save" at bounding box center [1002, 638] width 20 height 29
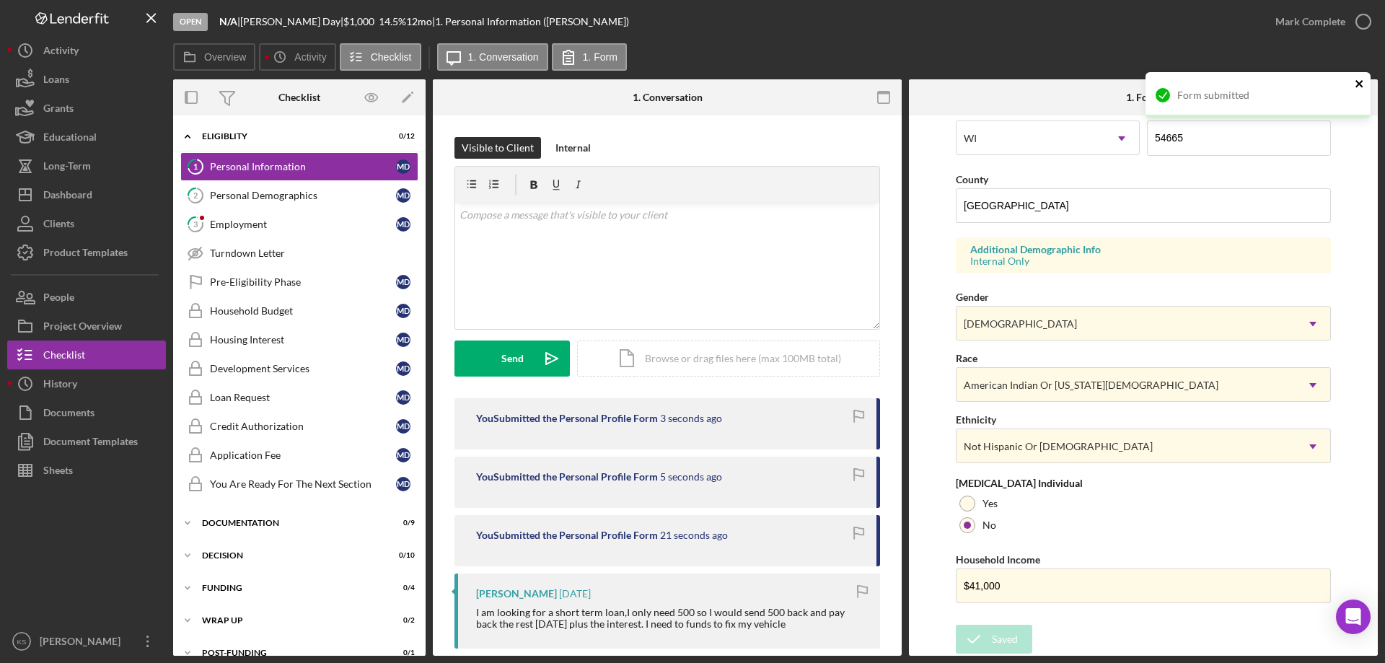
click at [1359, 84] on div "Form submitted" at bounding box center [1257, 95] width 225 height 46
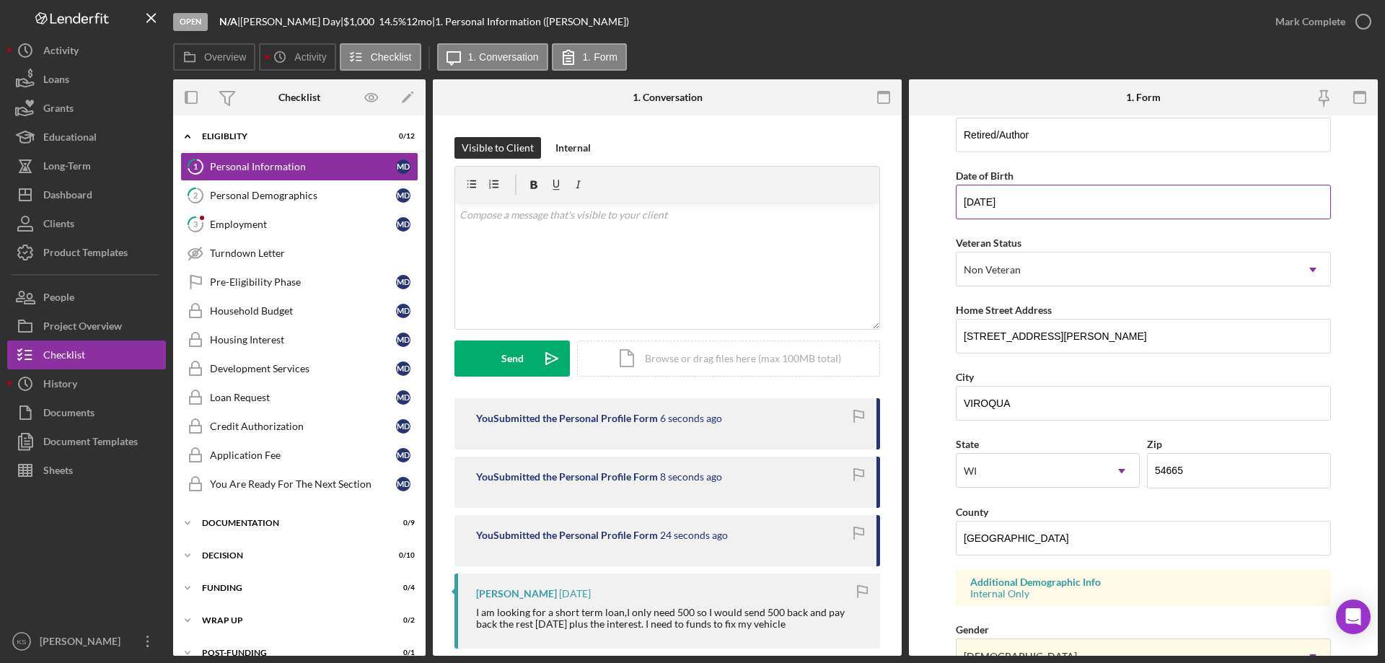
scroll to position [0, 0]
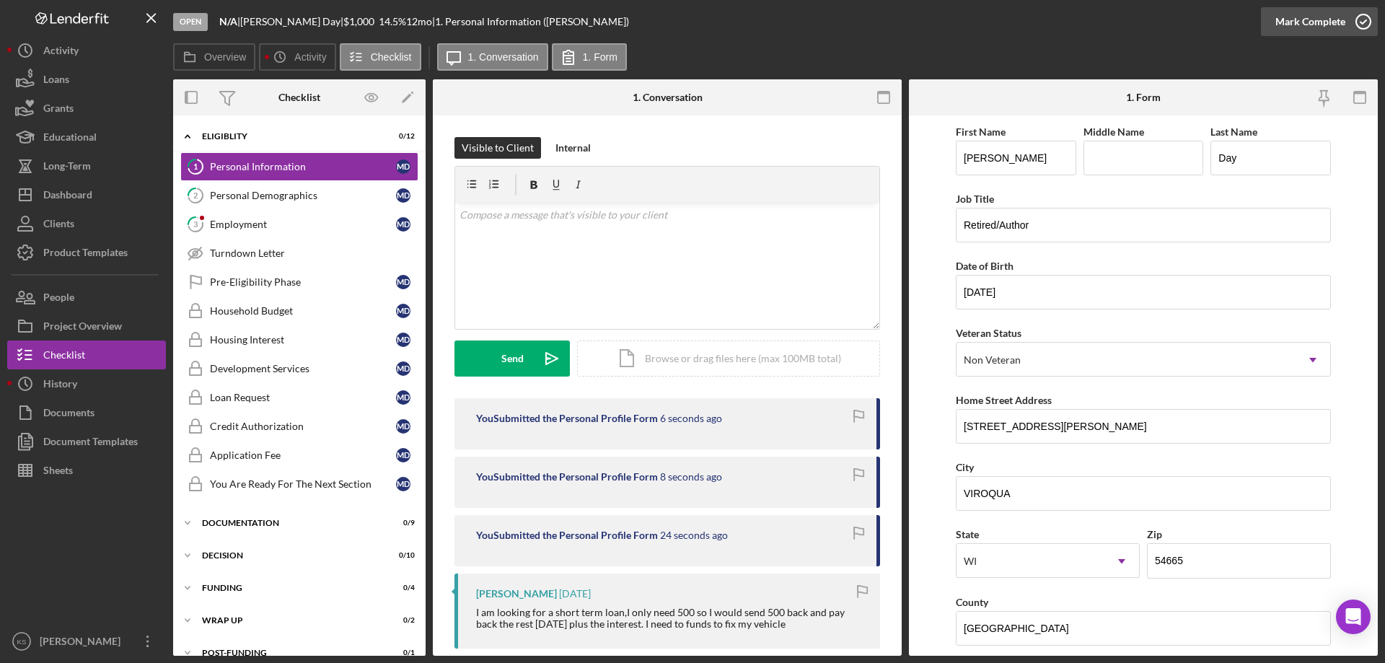
click at [1304, 31] on div "Mark Complete" at bounding box center [1310, 21] width 70 height 29
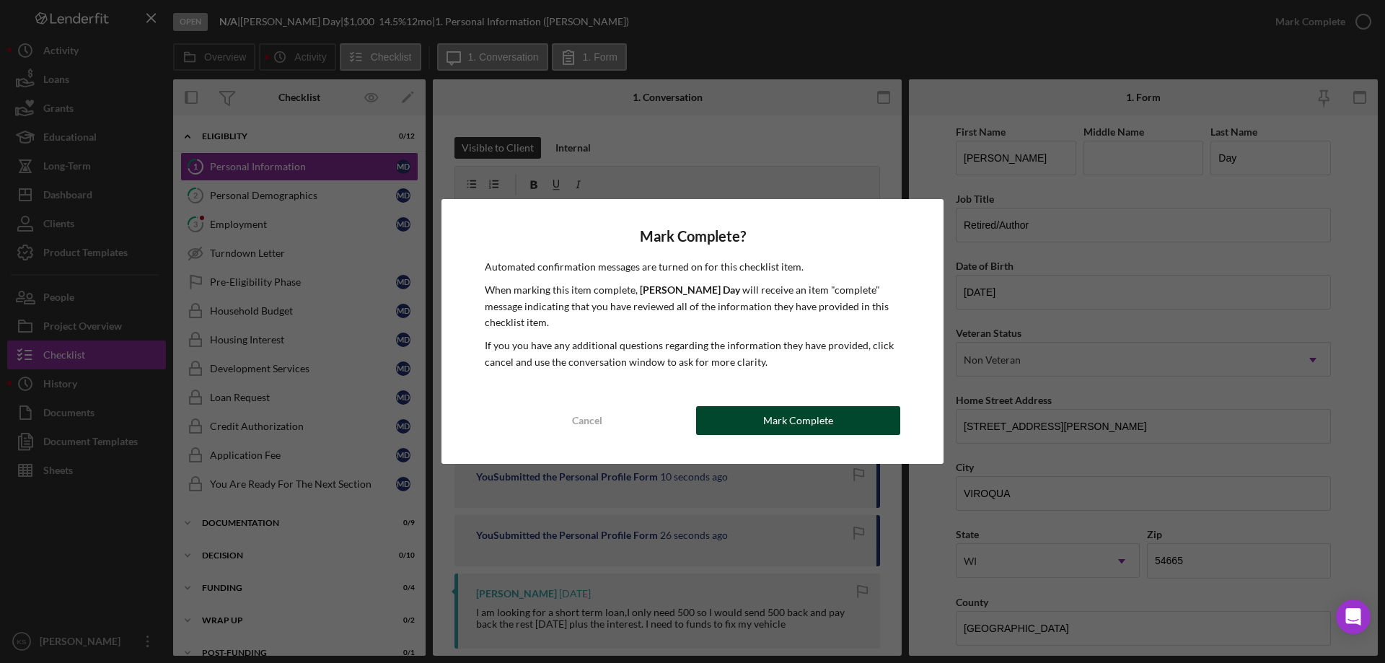
click at [811, 415] on div "Mark Complete" at bounding box center [798, 420] width 70 height 29
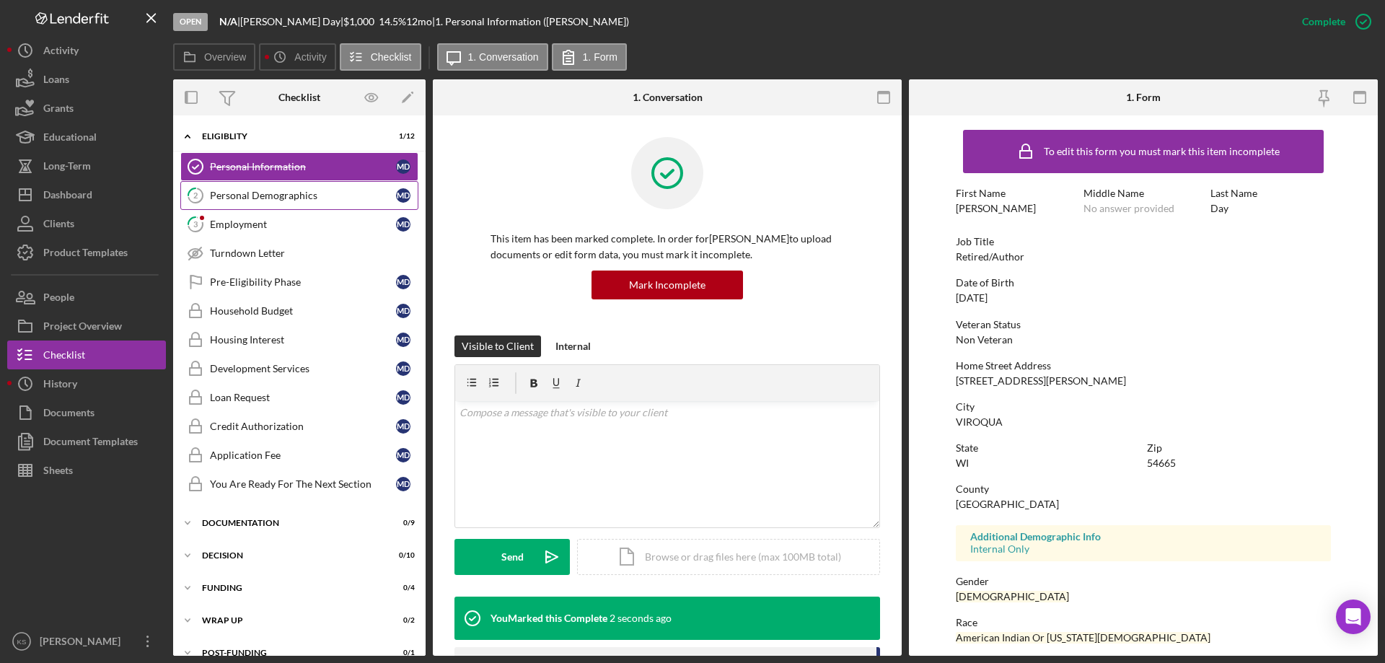
click at [282, 199] on div "Personal Demographics" at bounding box center [303, 196] width 186 height 12
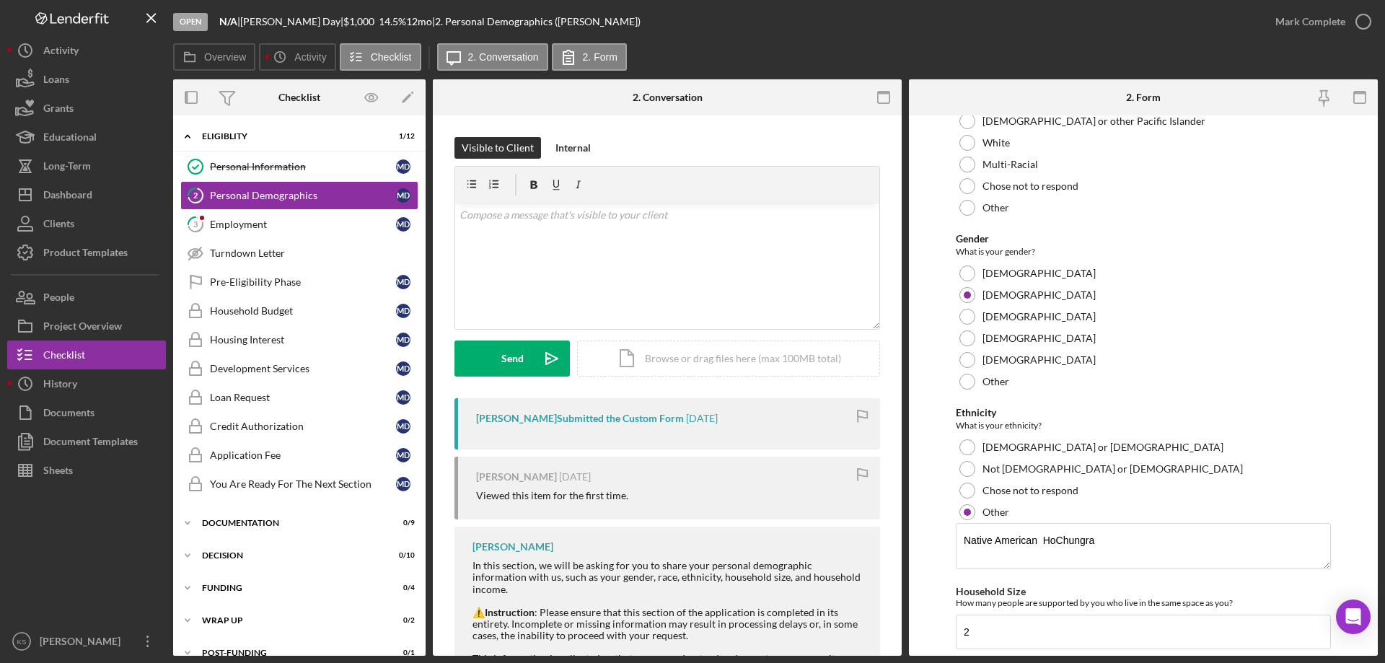
scroll to position [841, 0]
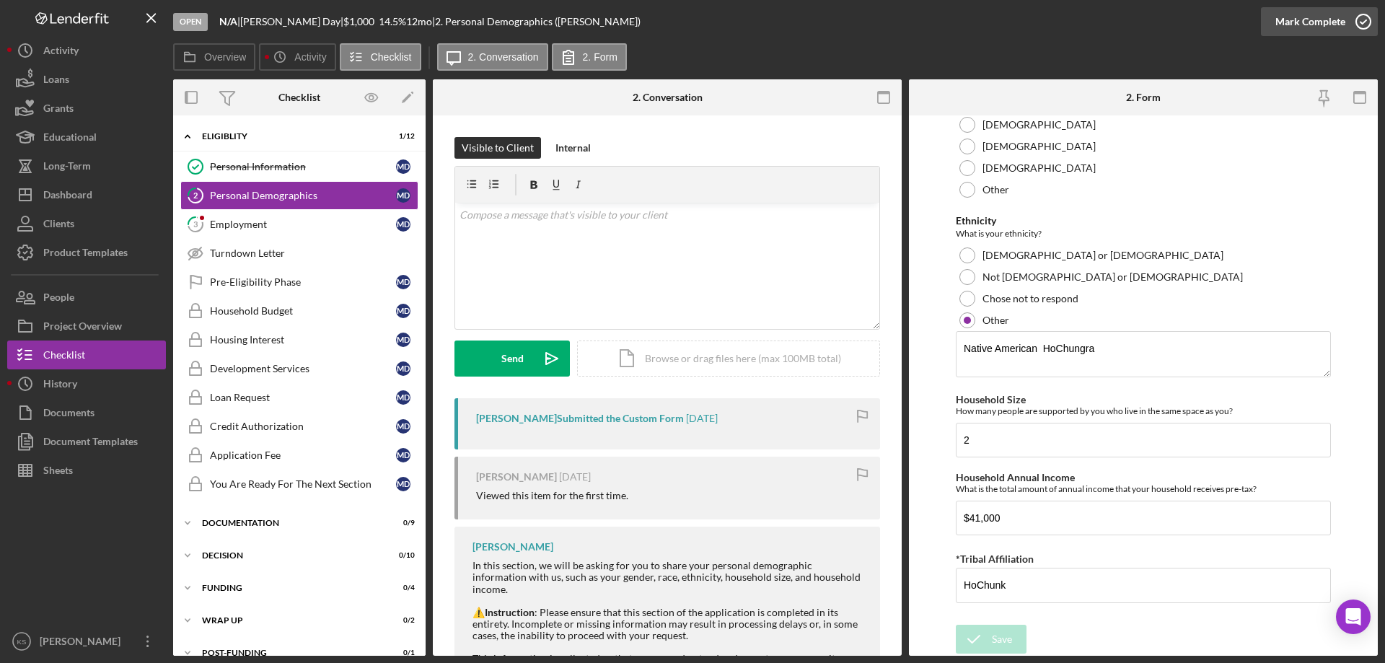
click at [1311, 25] on div "Mark Complete" at bounding box center [1310, 21] width 70 height 29
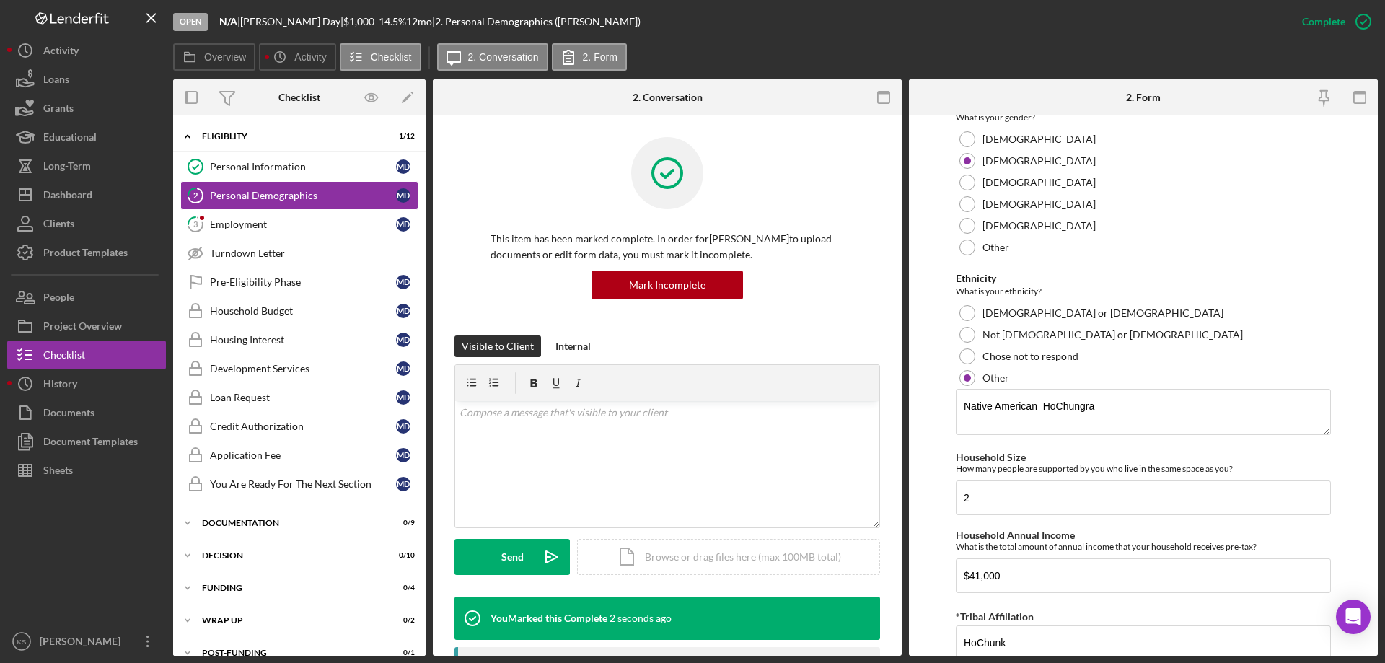
scroll to position [899, 0]
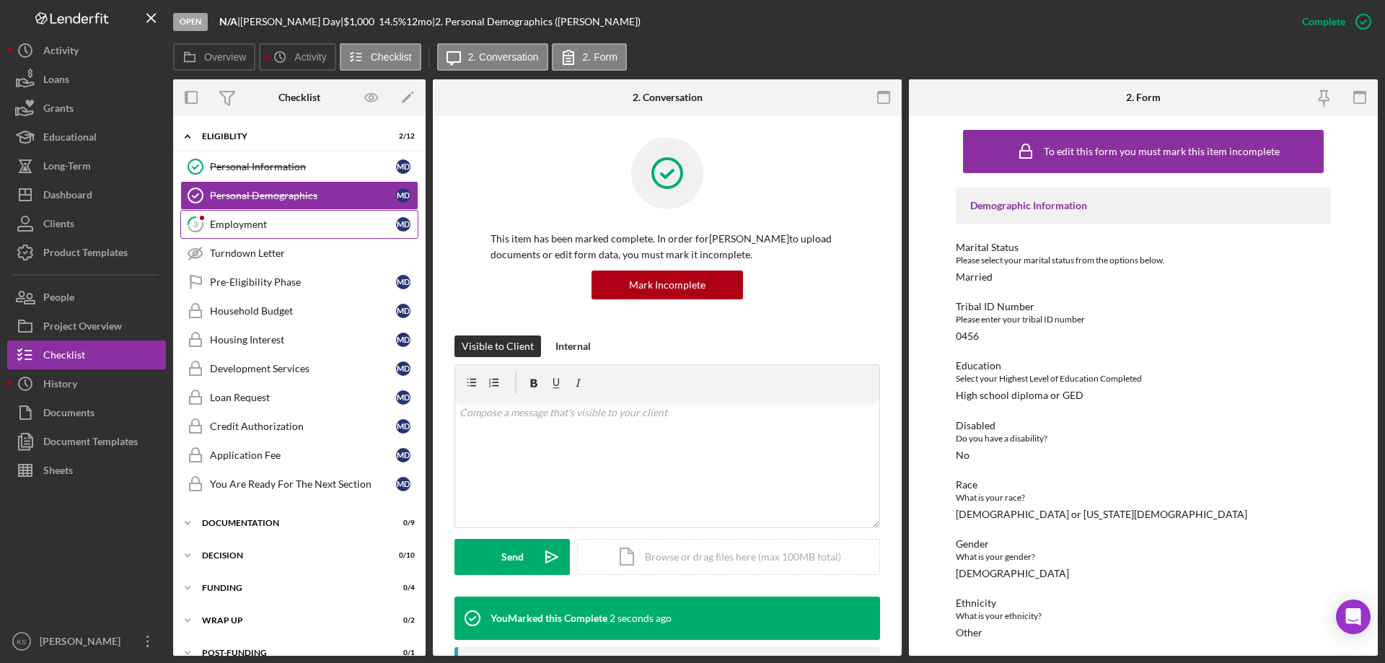
click at [296, 227] on div "Employment" at bounding box center [303, 225] width 186 height 12
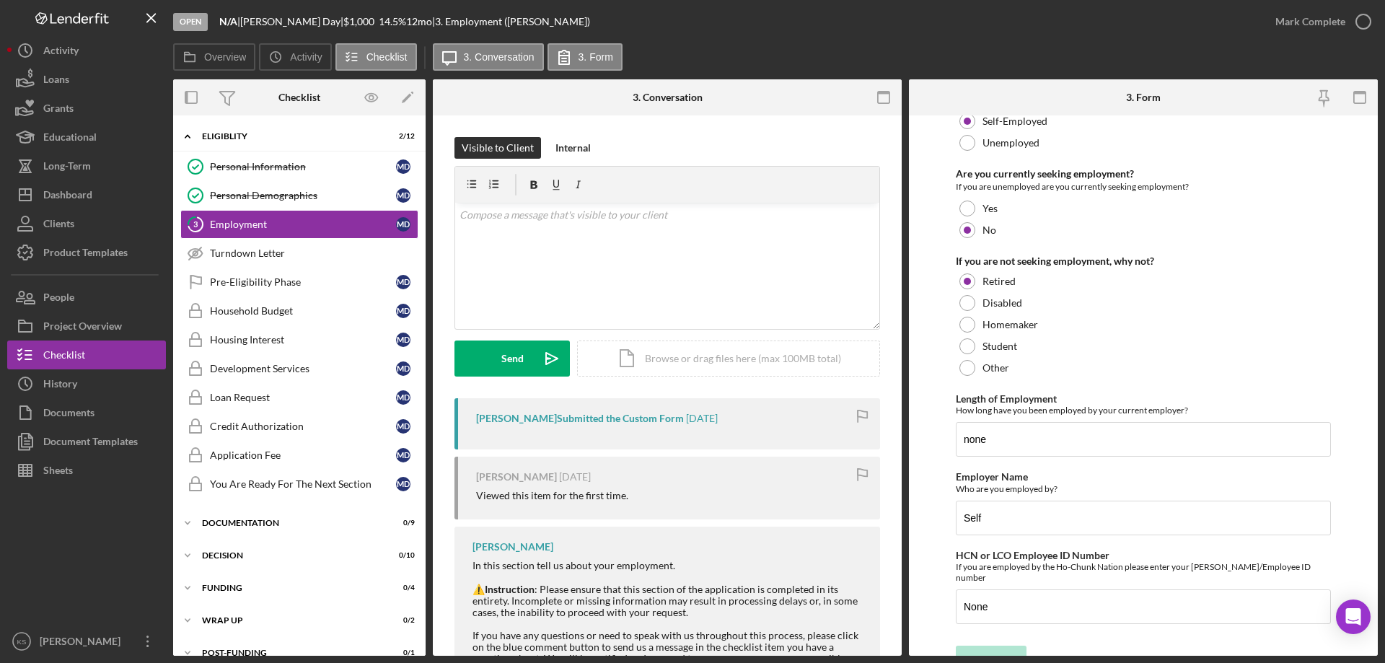
scroll to position [102, 0]
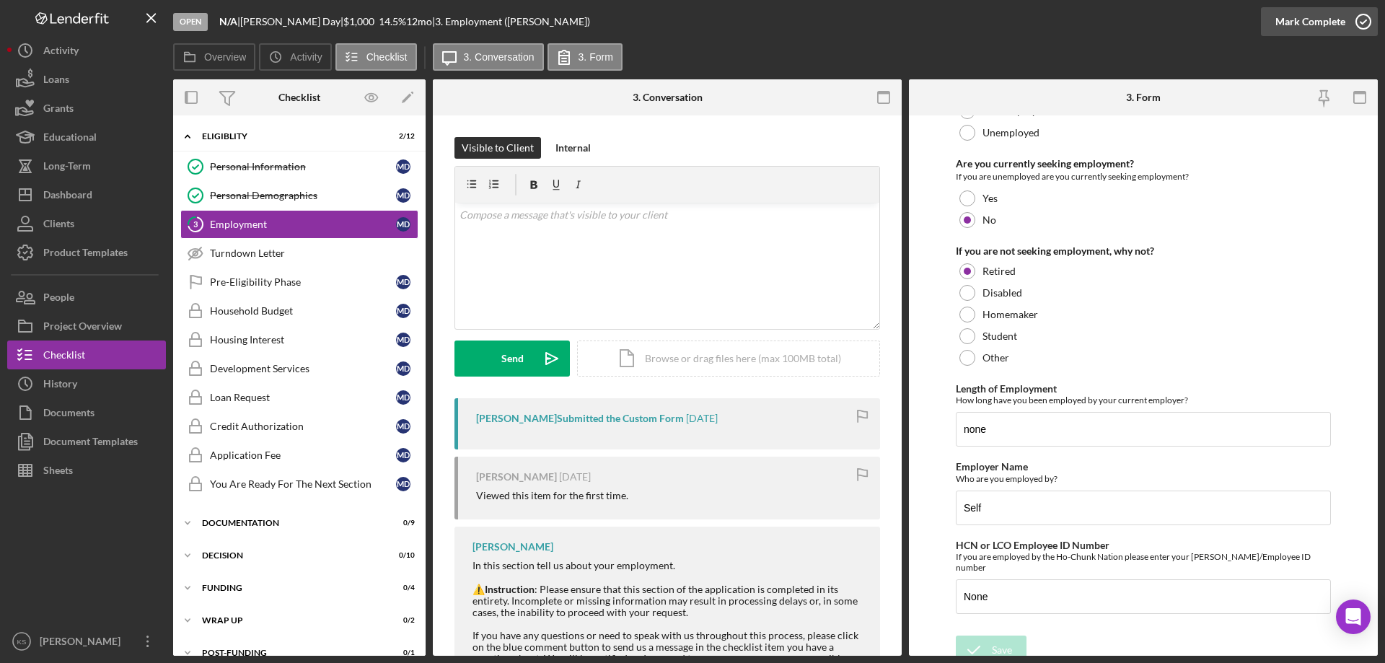
click at [1315, 15] on div "Mark Complete" at bounding box center [1310, 21] width 70 height 29
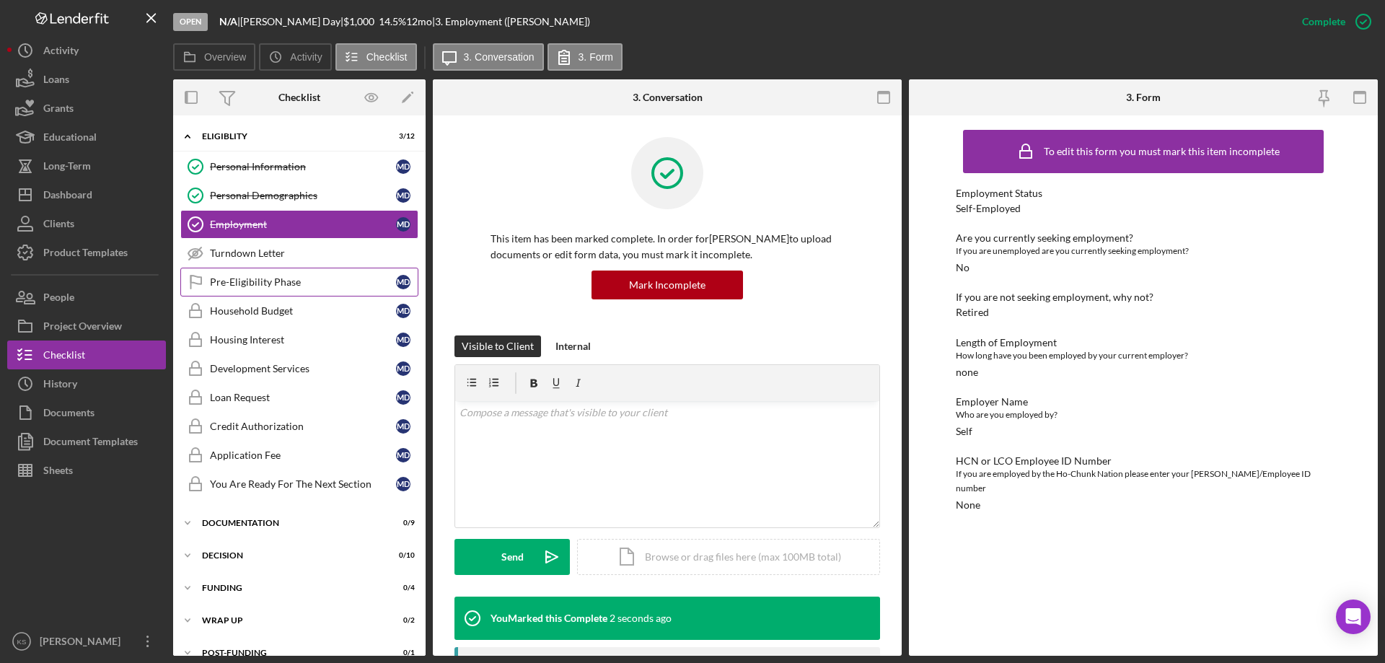
click at [257, 283] on div "Pre-Eligibility Phase" at bounding box center [303, 282] width 186 height 12
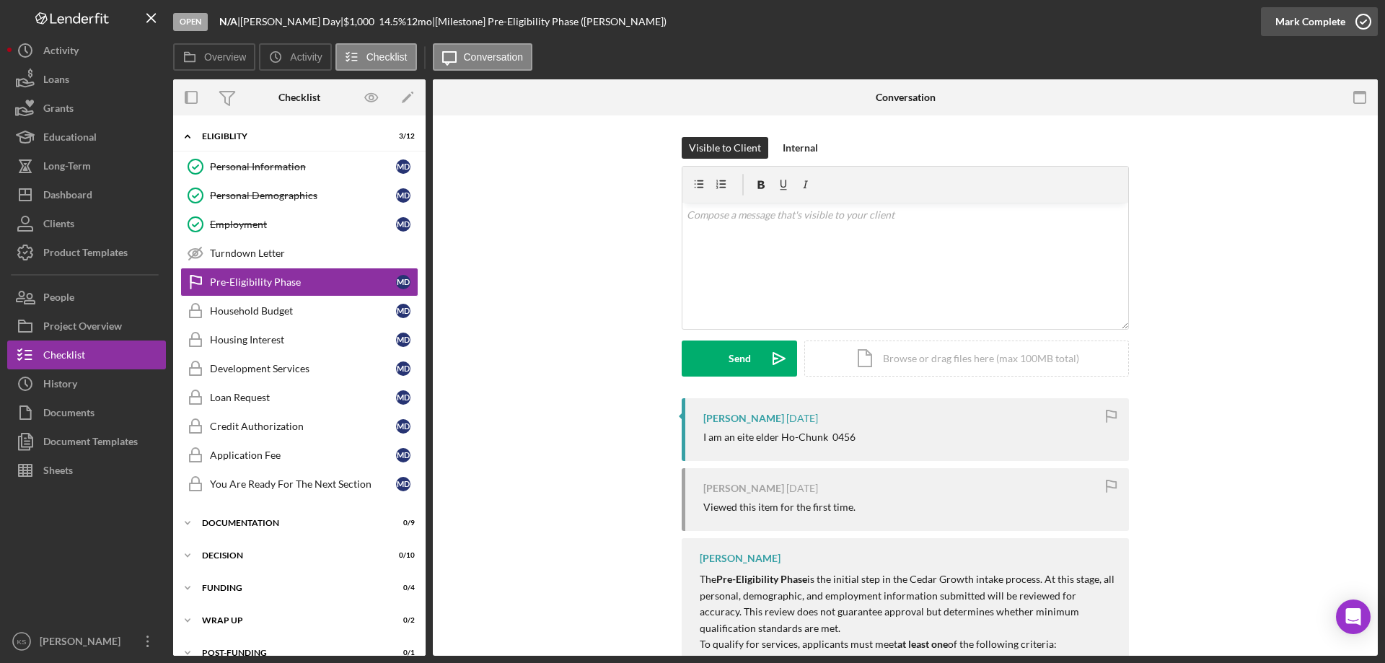
click at [1330, 29] on div "Mark Complete" at bounding box center [1310, 21] width 70 height 29
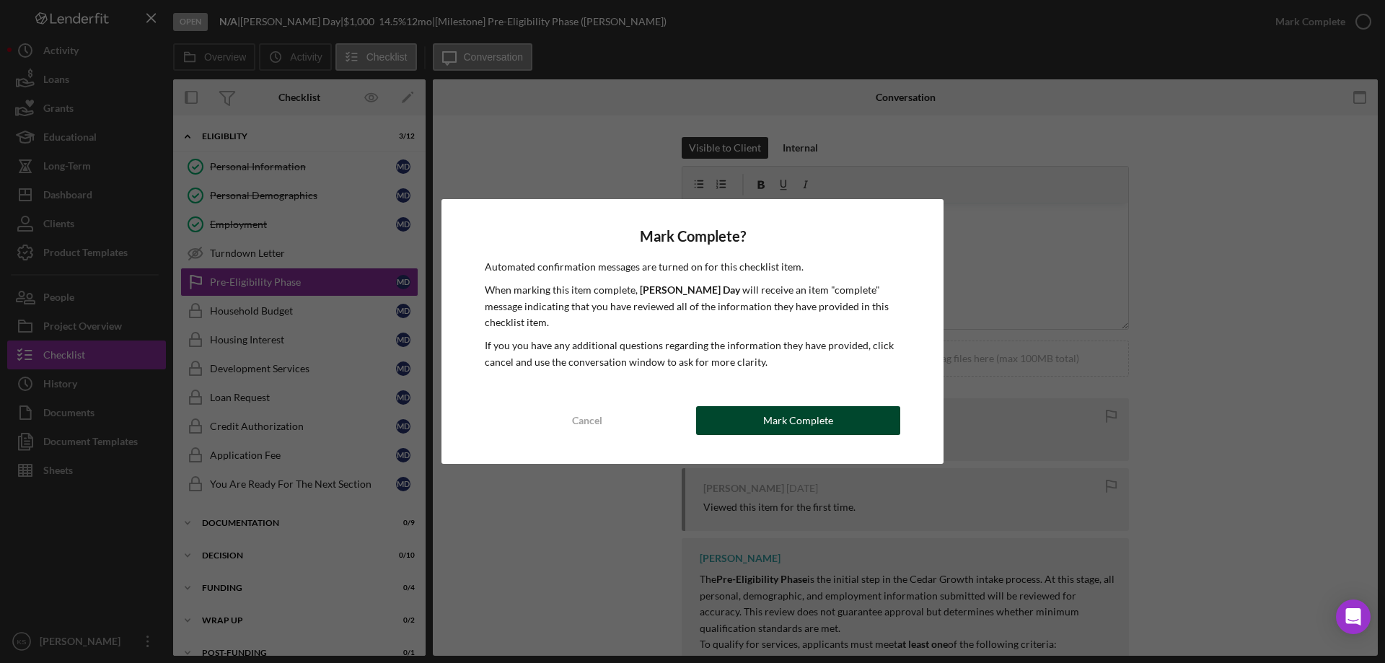
click at [814, 415] on div "Mark Complete" at bounding box center [798, 420] width 70 height 29
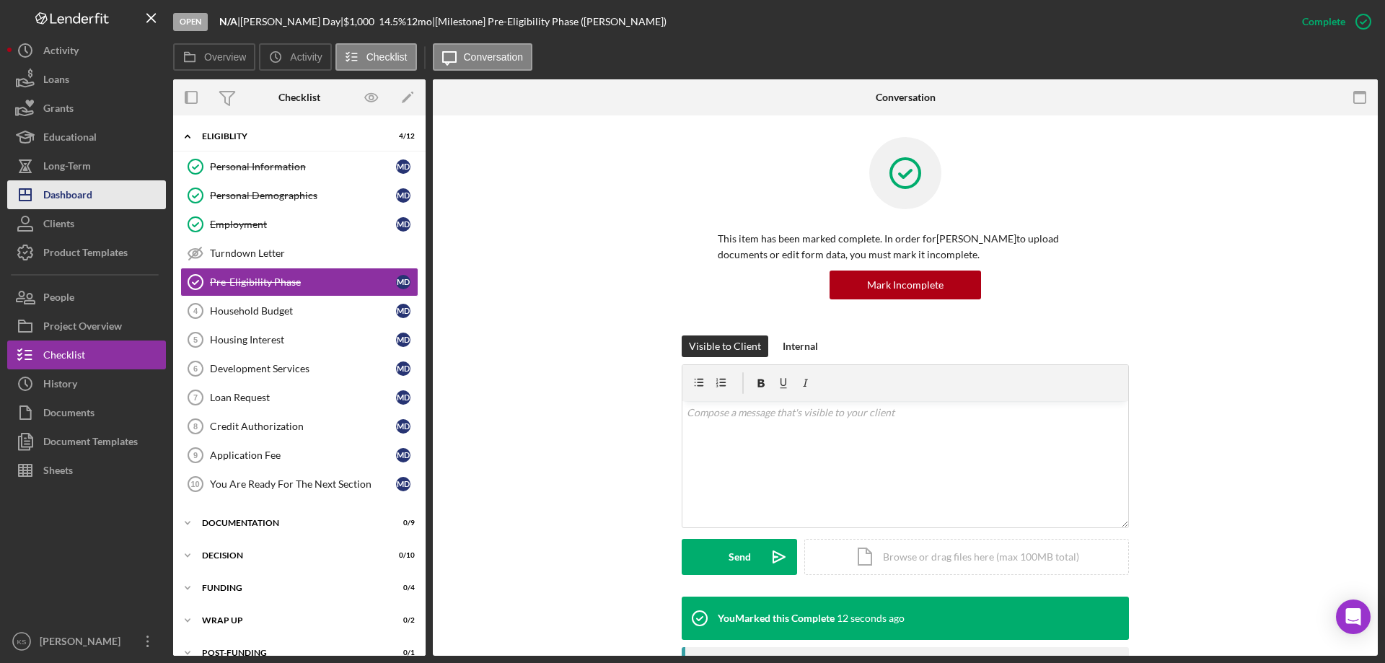
click at [105, 194] on button "Icon/Dashboard Dashboard" at bounding box center [86, 194] width 159 height 29
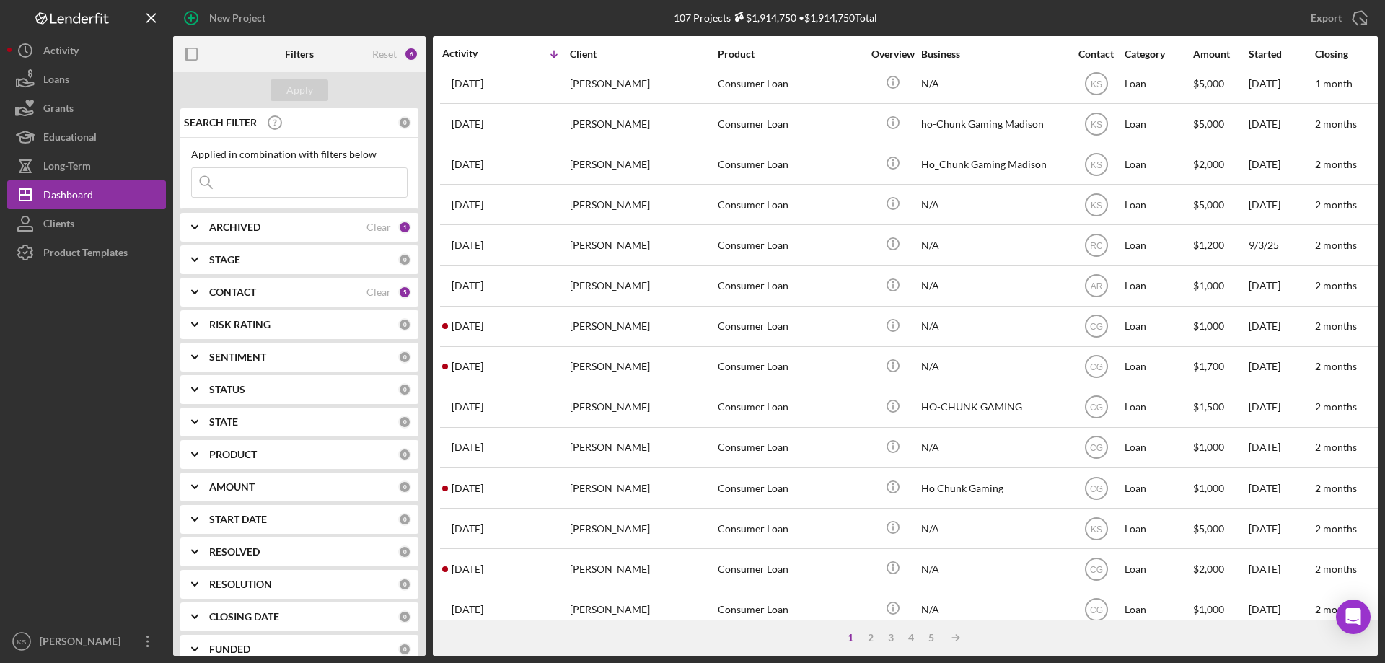
scroll to position [482, 0]
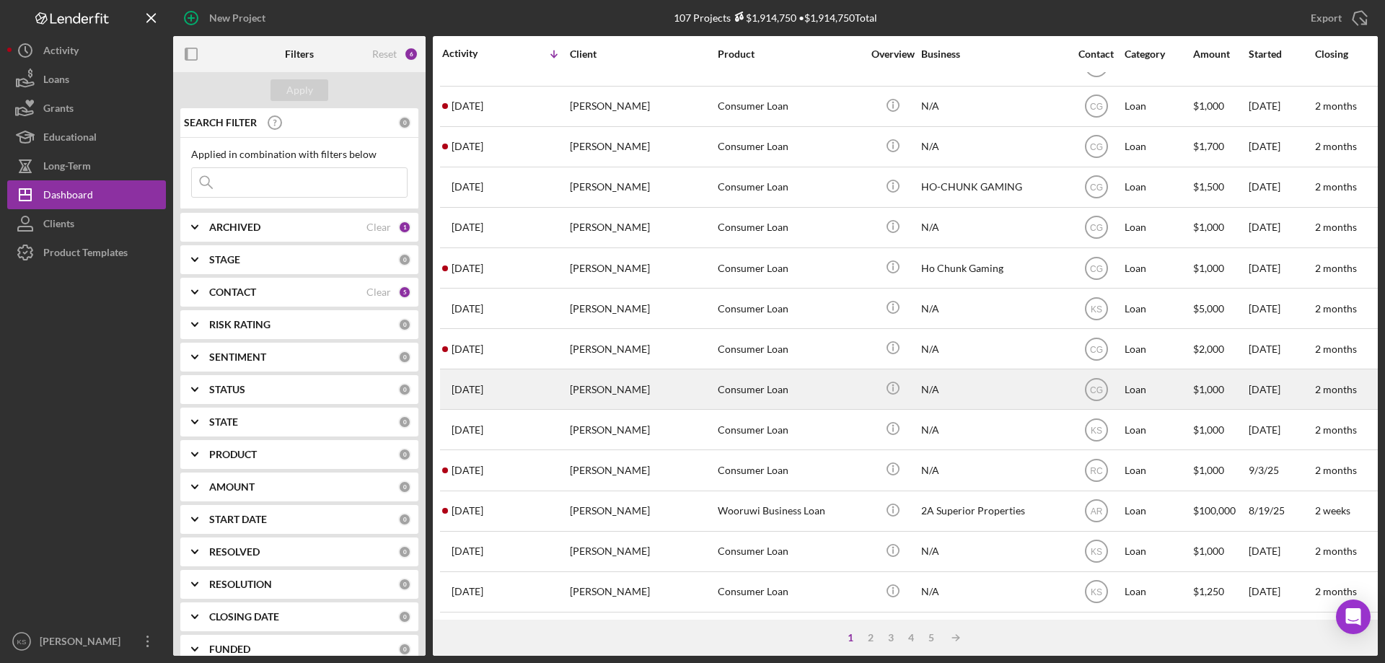
click at [623, 377] on div "[PERSON_NAME]" at bounding box center [642, 389] width 144 height 38
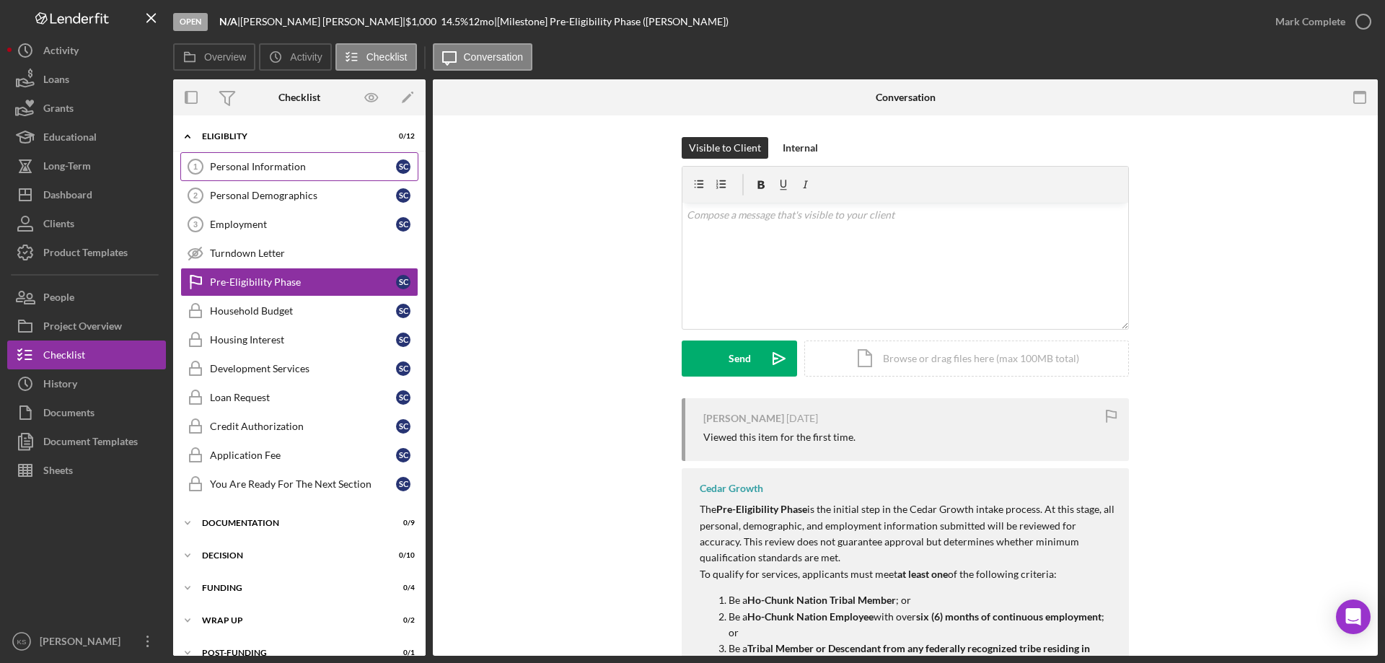
click at [261, 169] on div "Personal Information" at bounding box center [303, 167] width 186 height 12
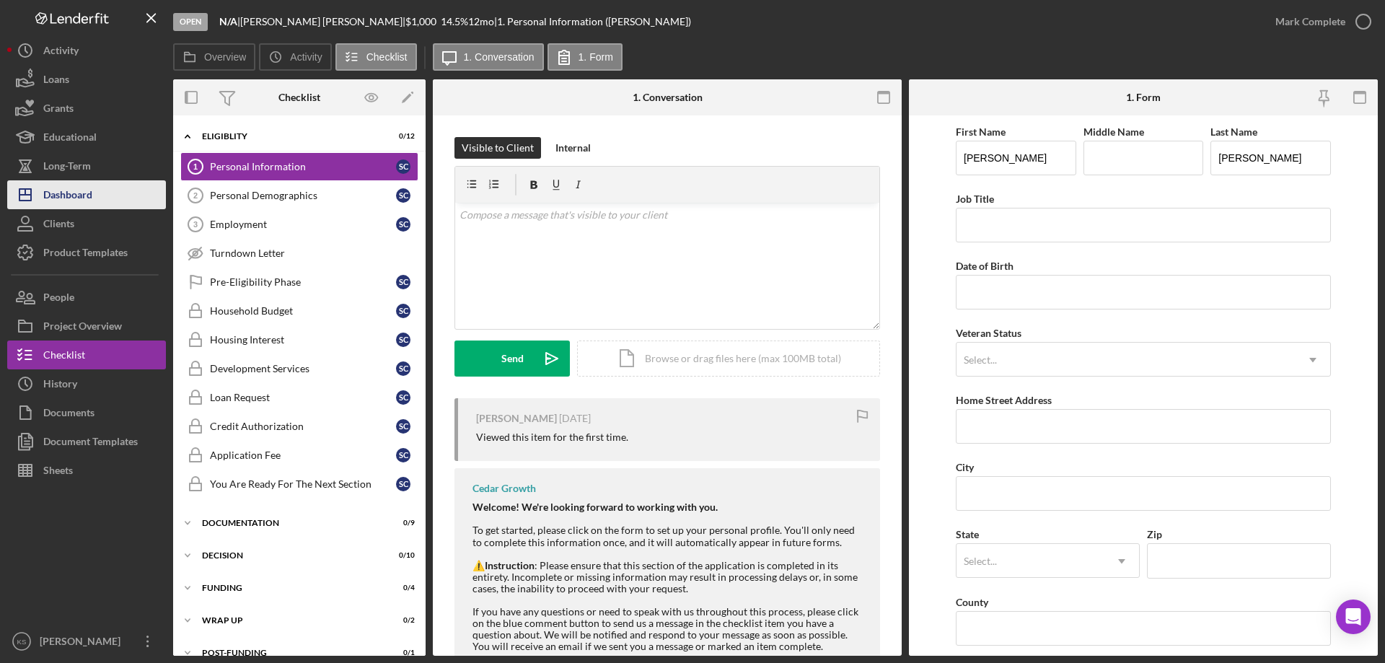
click at [96, 191] on button "Icon/Dashboard Dashboard" at bounding box center [86, 194] width 159 height 29
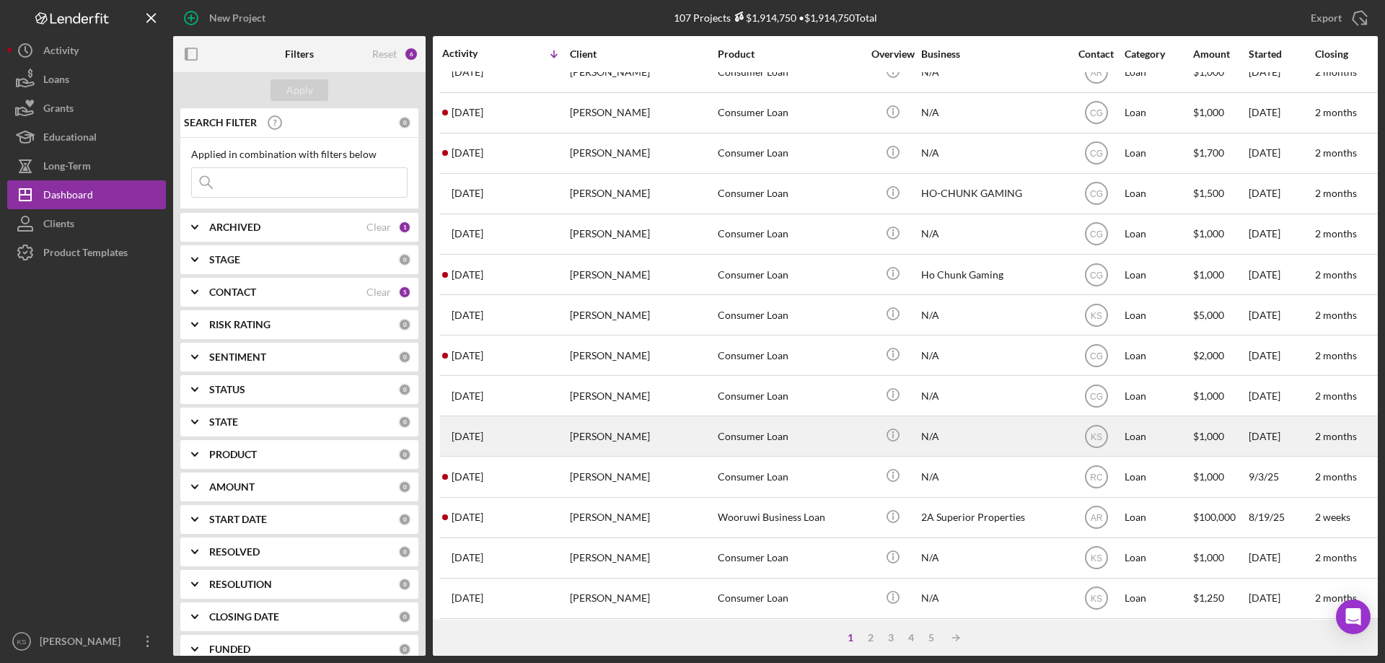
scroll to position [482, 0]
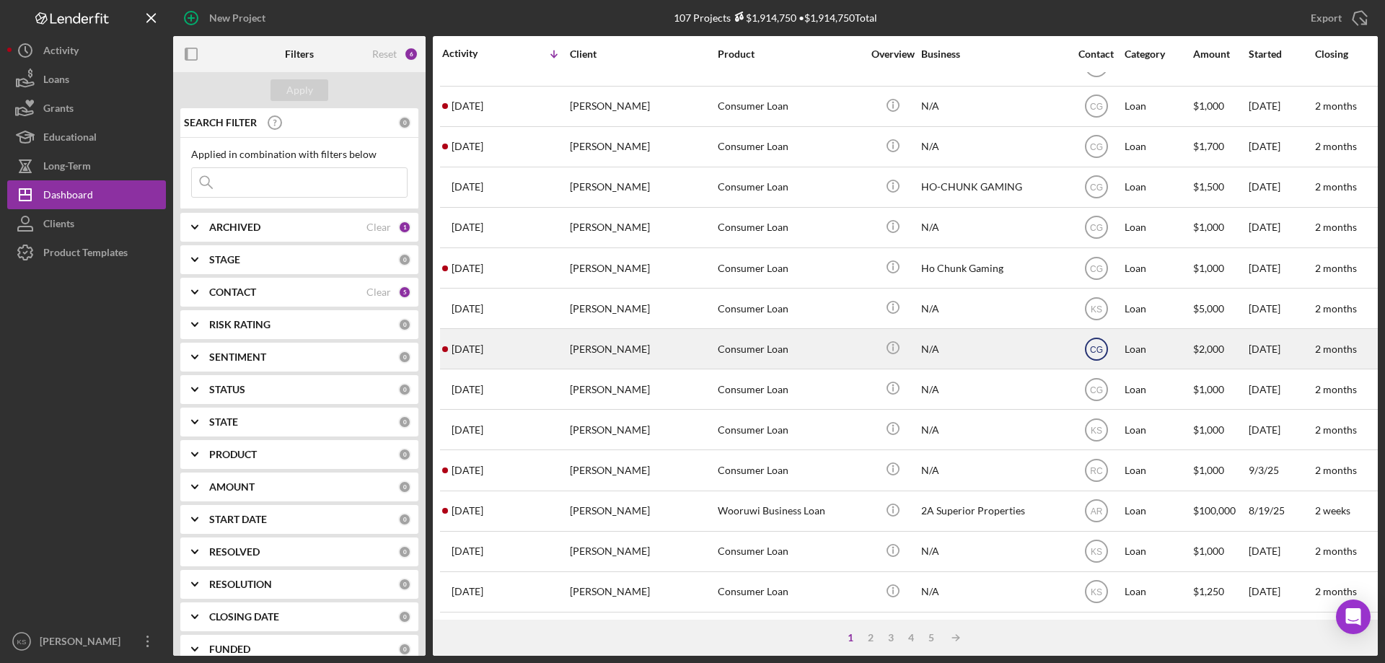
click at [1094, 344] on text "CG" at bounding box center [1096, 349] width 13 height 10
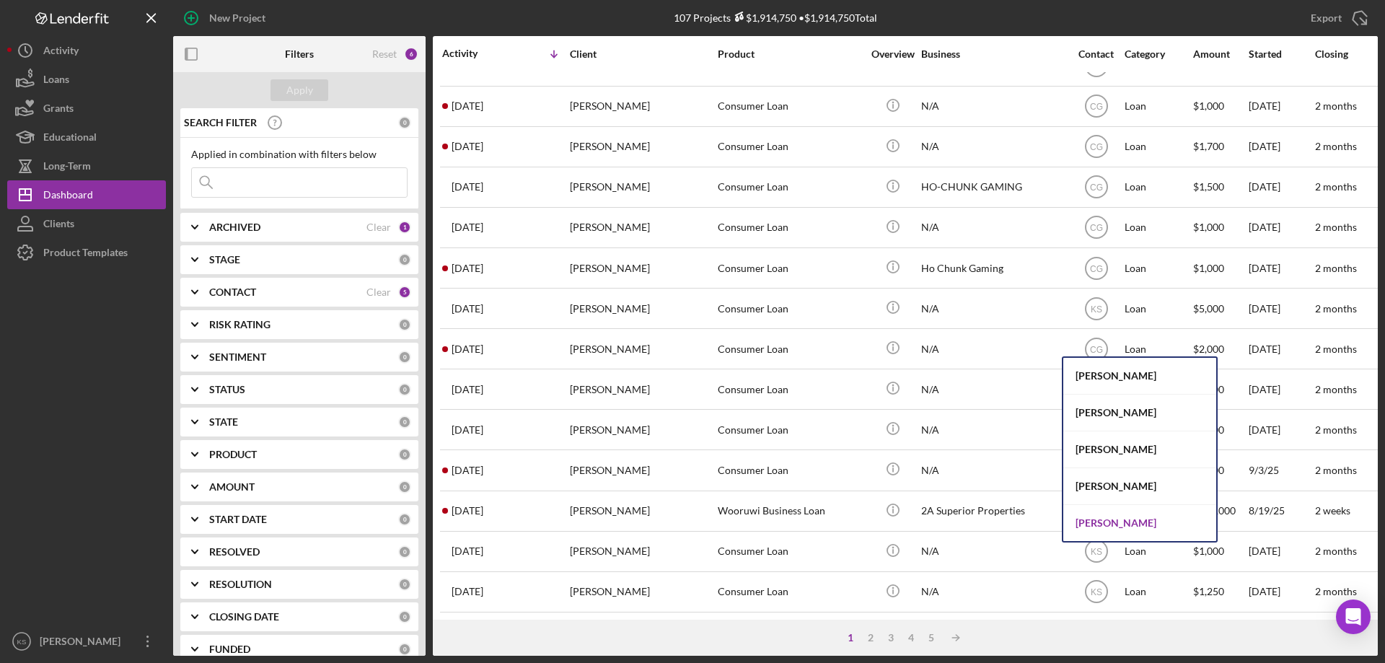
click at [1095, 513] on div "[PERSON_NAME]" at bounding box center [1139, 523] width 153 height 36
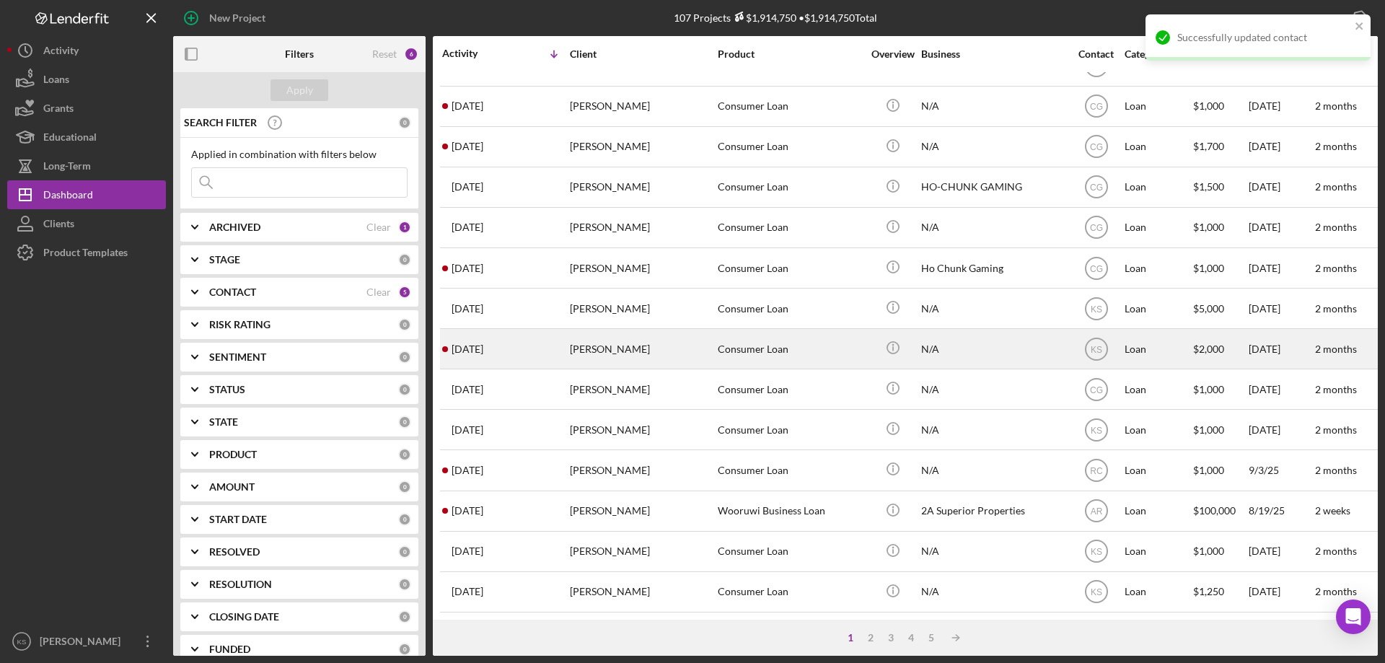
click at [598, 332] on div "[PERSON_NAME]" at bounding box center [642, 349] width 144 height 38
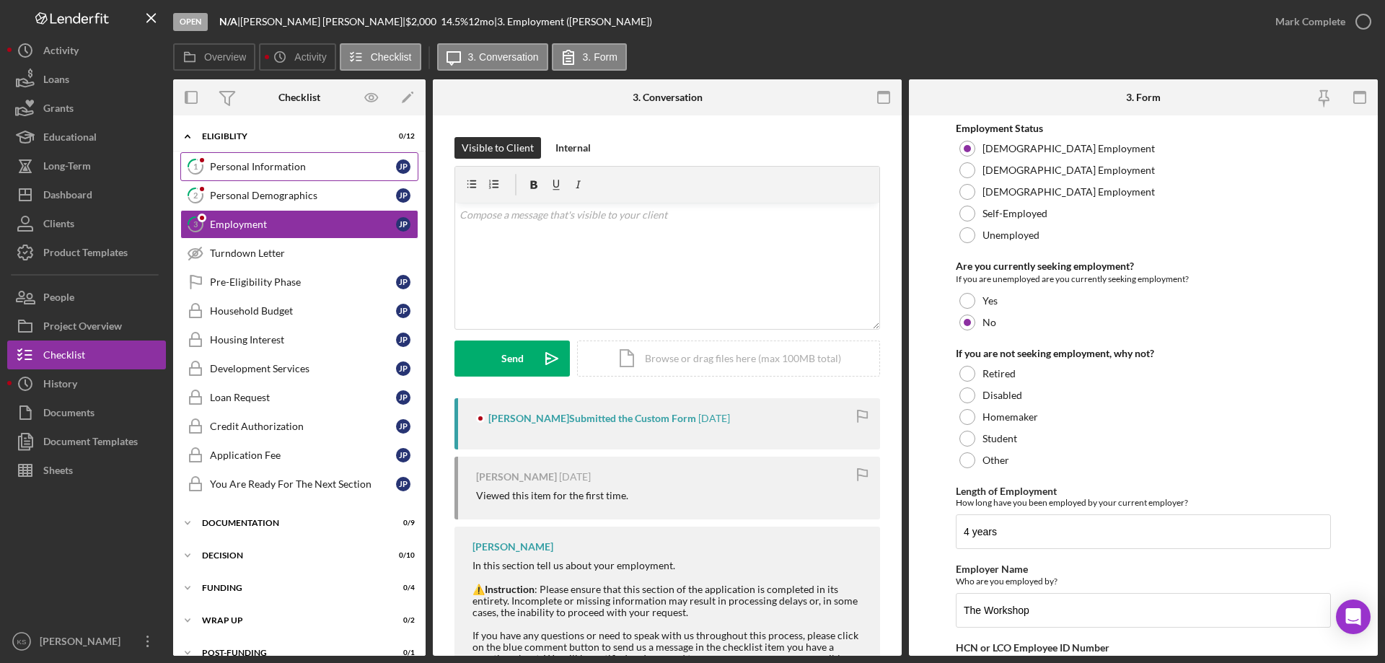
click at [278, 161] on div "Personal Information" at bounding box center [303, 167] width 186 height 12
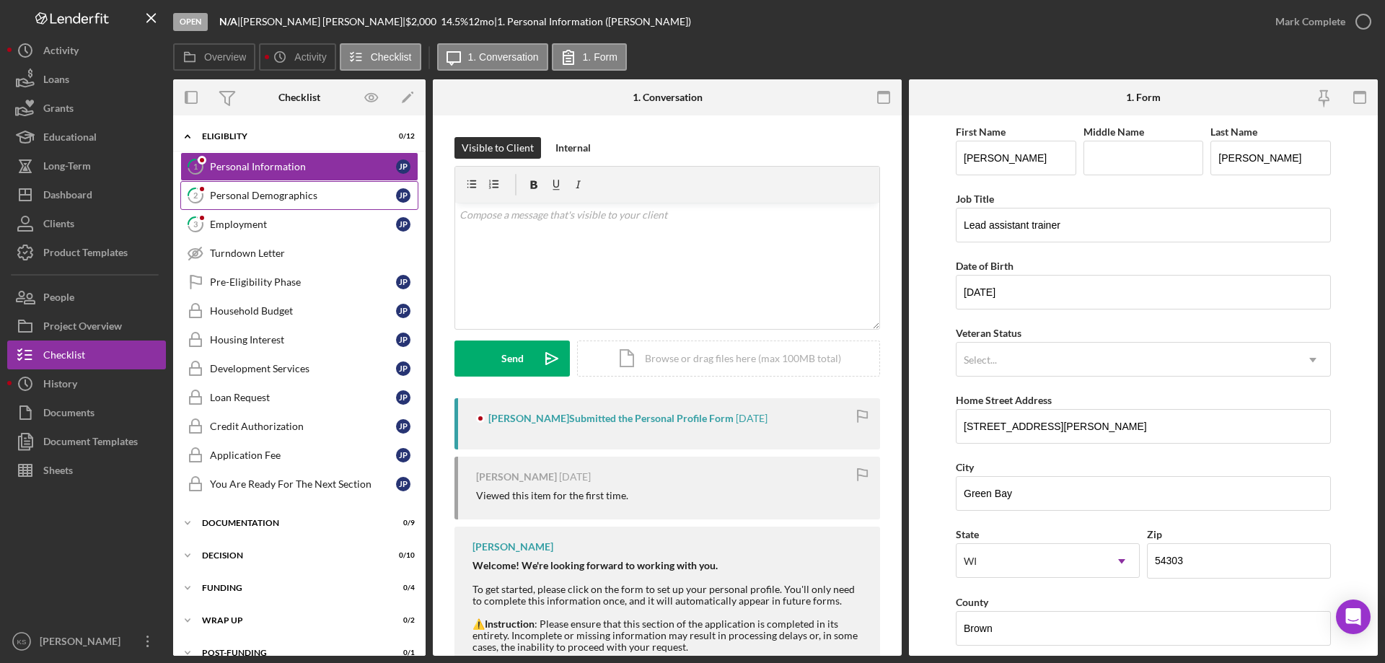
click at [283, 203] on link "2 Personal Demographics J P" at bounding box center [299, 195] width 238 height 29
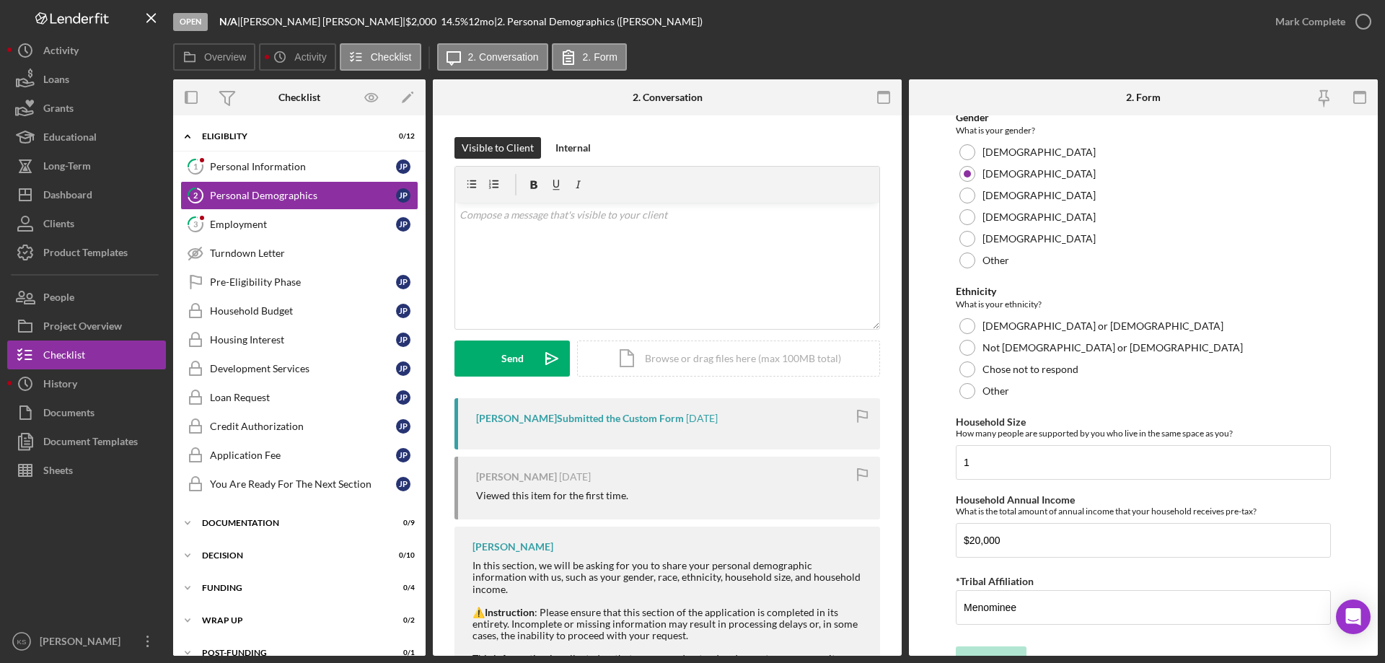
scroll to position [792, 0]
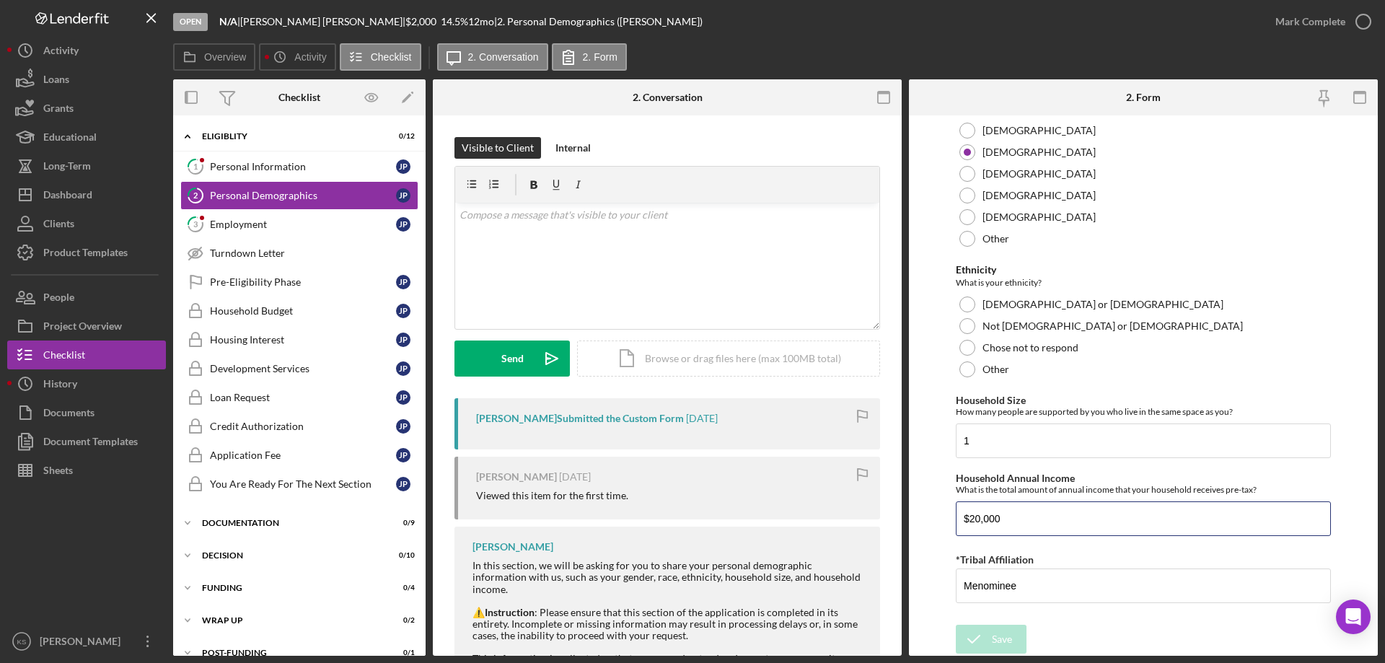
drag, startPoint x: 1022, startPoint y: 519, endPoint x: 937, endPoint y: 505, distance: 85.6
click at [937, 505] on form "Demographic Information Marital Status Please select your marital status from t…" at bounding box center [1143, 385] width 469 height 540
click at [319, 166] on div "Personal Information" at bounding box center [303, 167] width 186 height 12
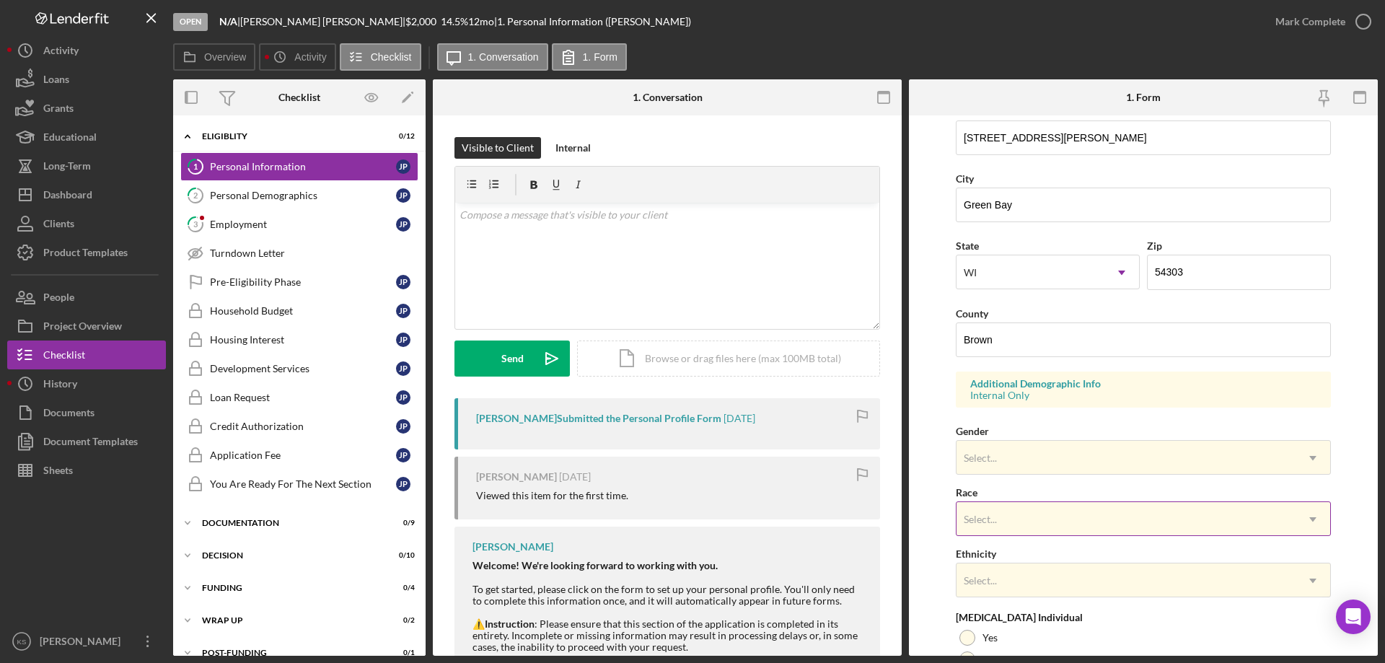
scroll to position [423, 0]
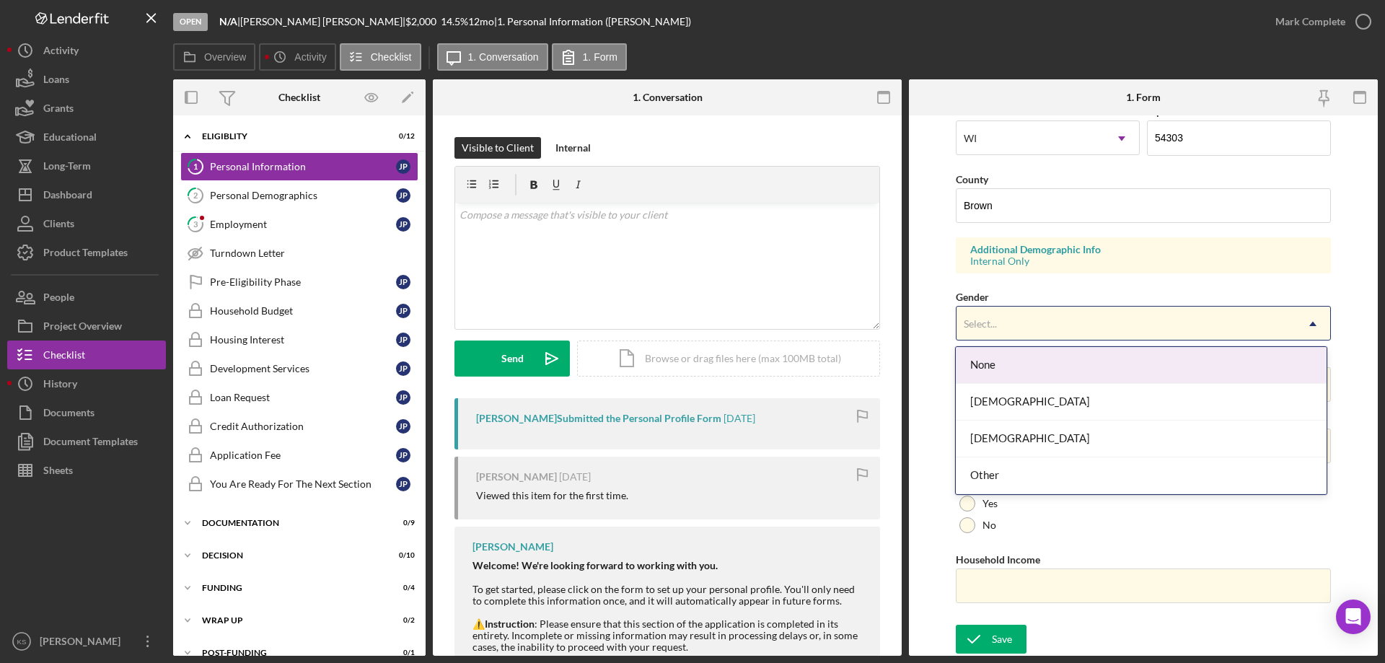
click at [1034, 323] on div "Select..." at bounding box center [1125, 323] width 339 height 33
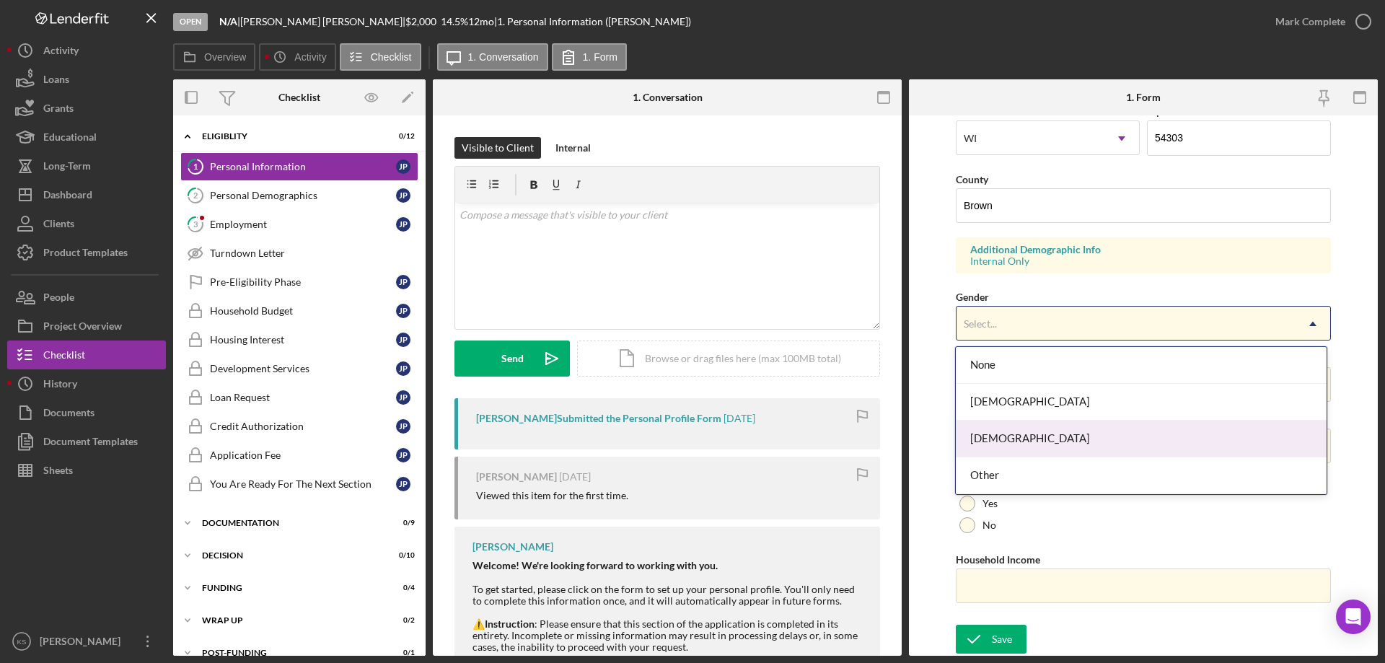
drag, startPoint x: 1015, startPoint y: 430, endPoint x: 1018, endPoint y: 423, distance: 7.8
click at [1015, 429] on div "[DEMOGRAPHIC_DATA]" at bounding box center [1140, 438] width 370 height 37
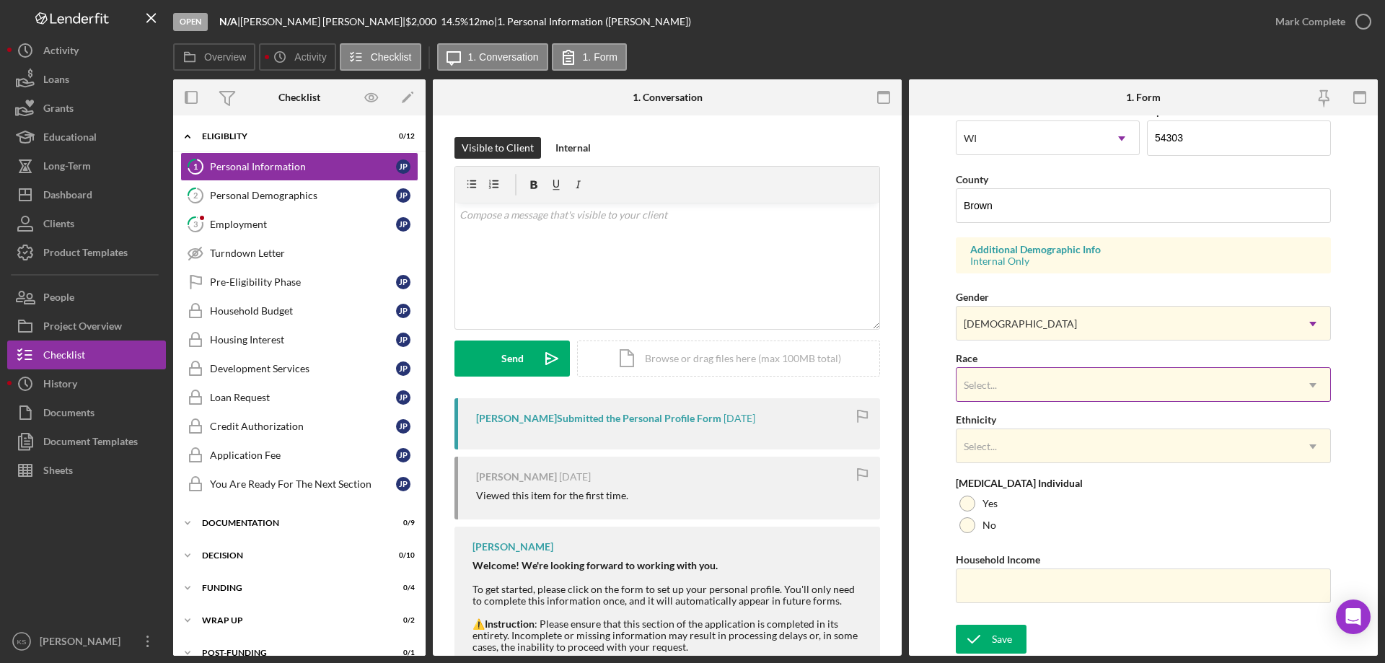
click at [1028, 384] on div "Select..." at bounding box center [1125, 384] width 339 height 33
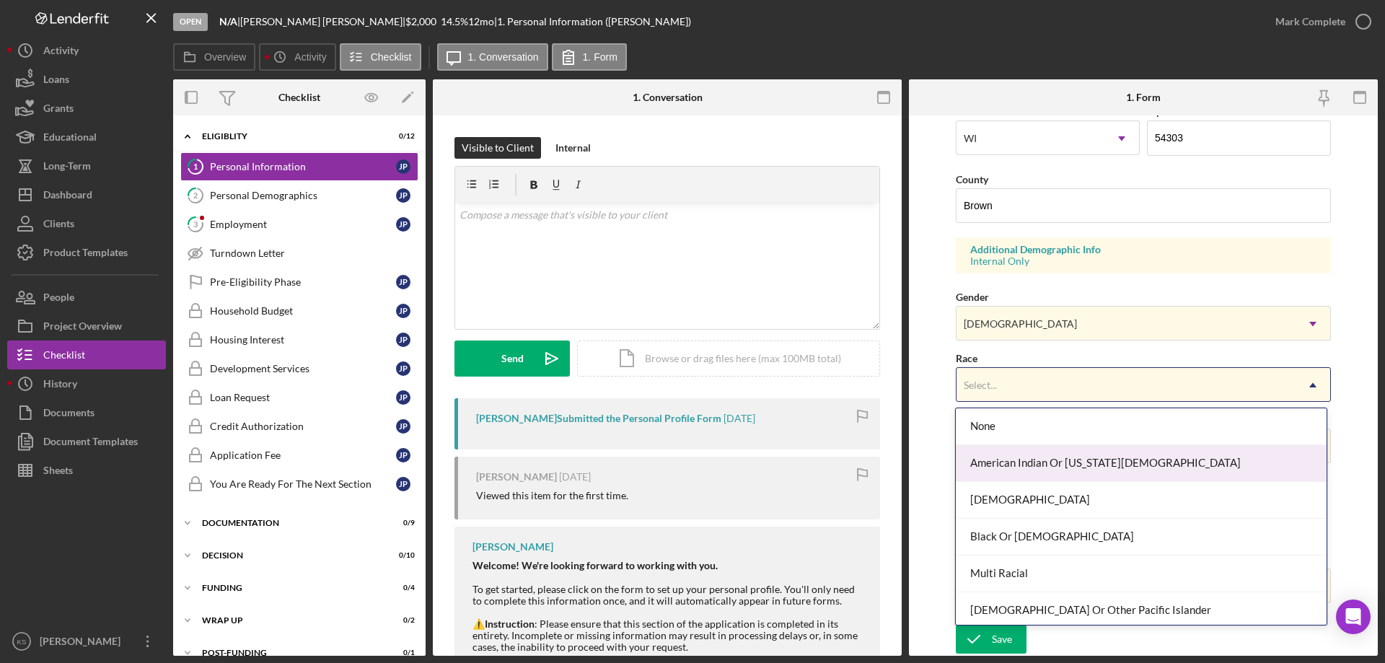
click at [1034, 462] on div "American Indian Or [US_STATE][DEMOGRAPHIC_DATA]" at bounding box center [1140, 463] width 370 height 37
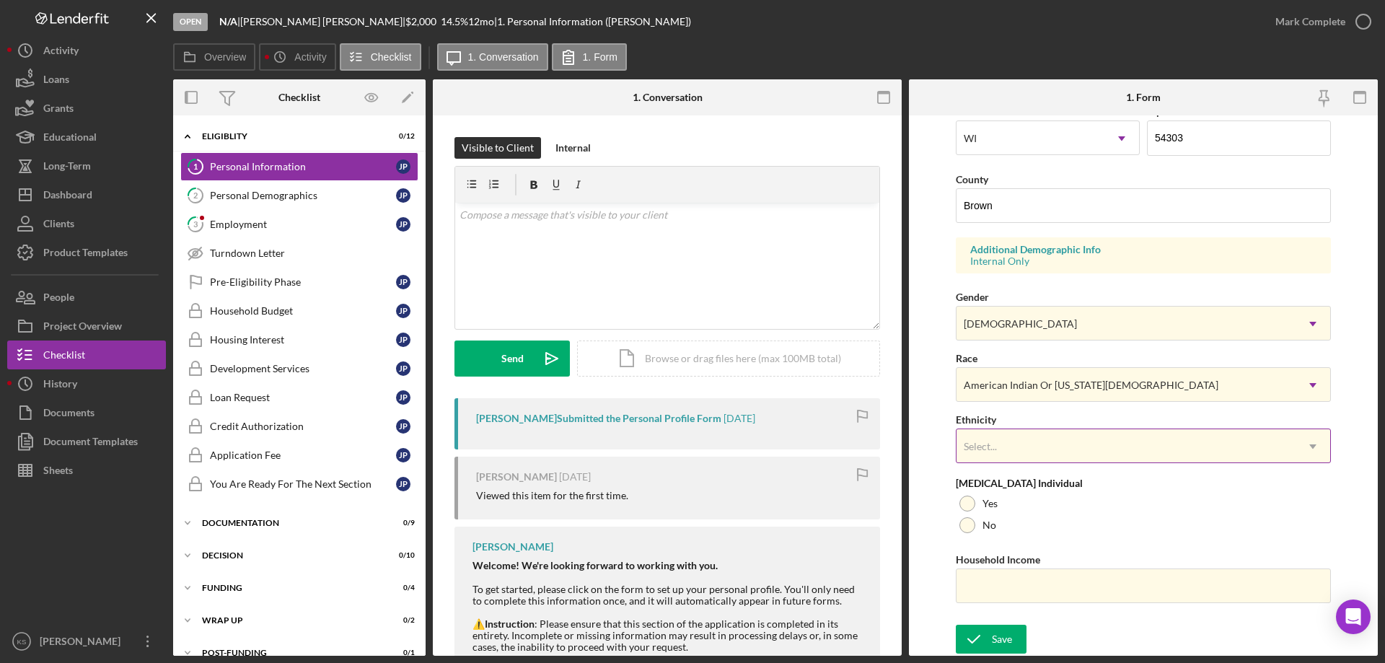
click at [1037, 449] on div "Select..." at bounding box center [1125, 446] width 339 height 33
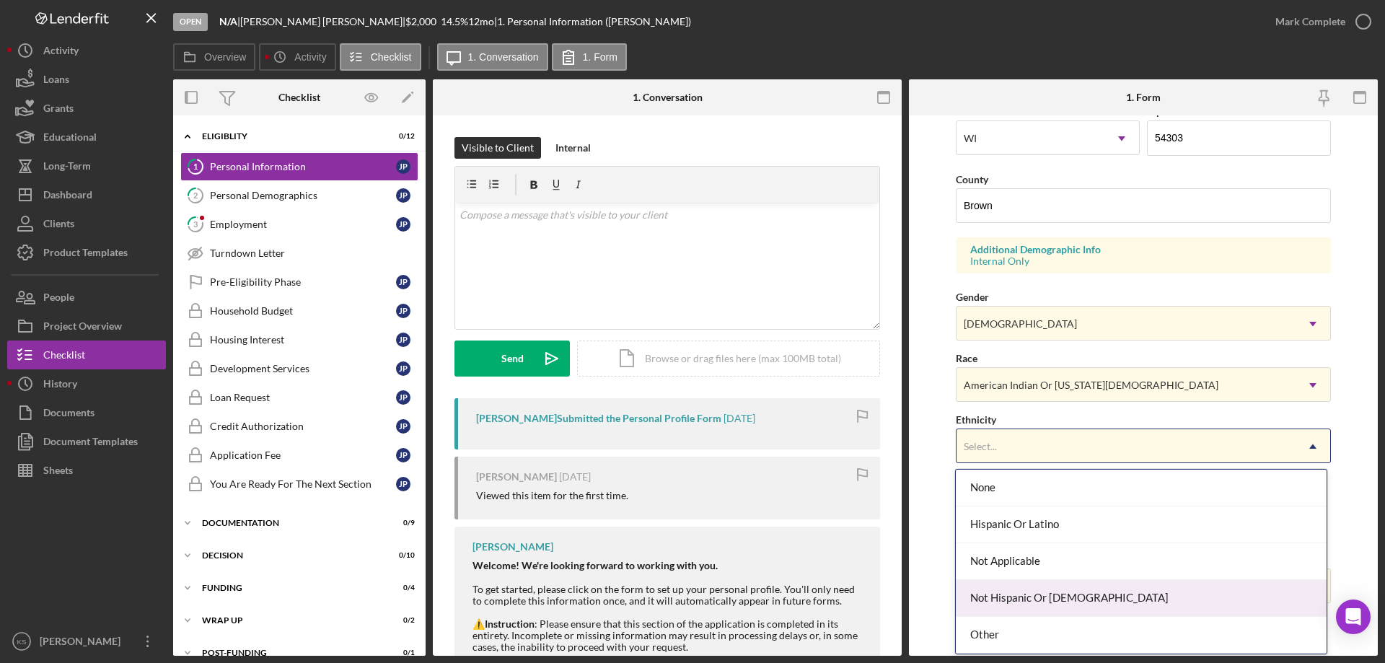
click at [1054, 588] on div "Not Hispanic Or [DEMOGRAPHIC_DATA]" at bounding box center [1140, 598] width 370 height 37
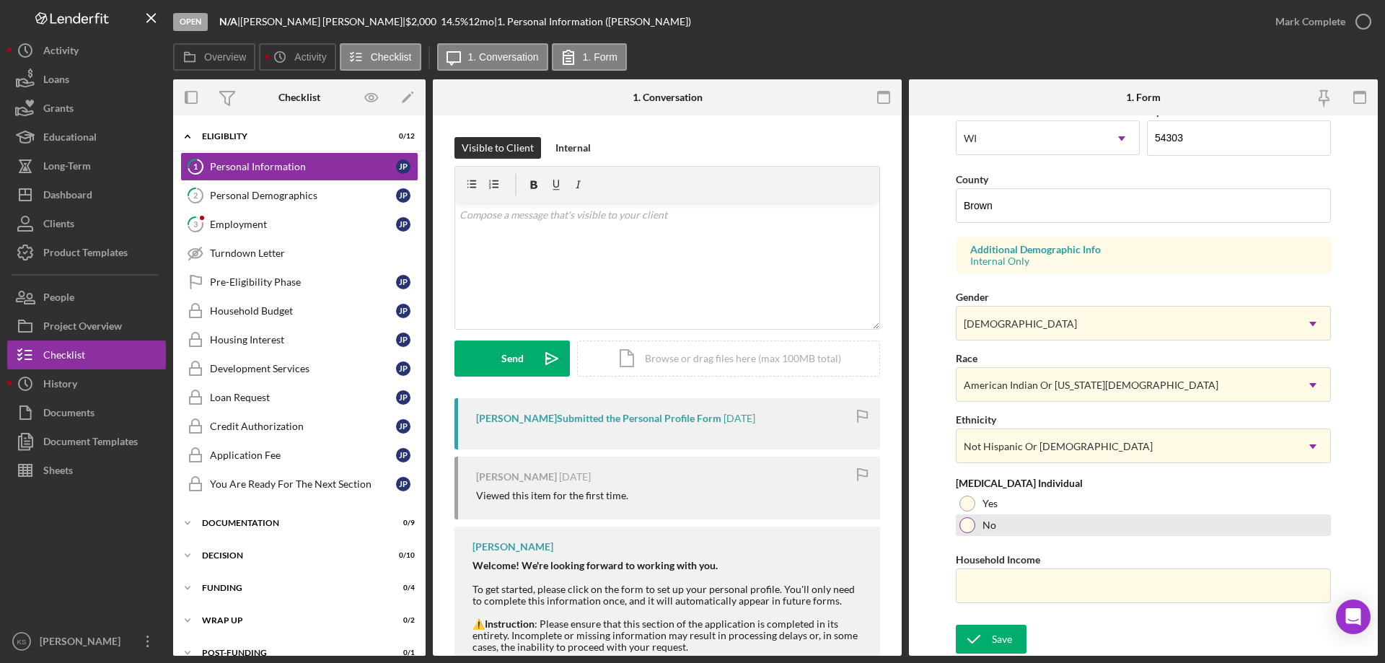
drag, startPoint x: 966, startPoint y: 529, endPoint x: 979, endPoint y: 542, distance: 18.4
click at [968, 529] on div at bounding box center [967, 525] width 16 height 16
click at [993, 564] on label "Household Income" at bounding box center [997, 559] width 84 height 12
click at [1032, 590] on input "Household Income" at bounding box center [1142, 585] width 375 height 35
paste input "$20,000"
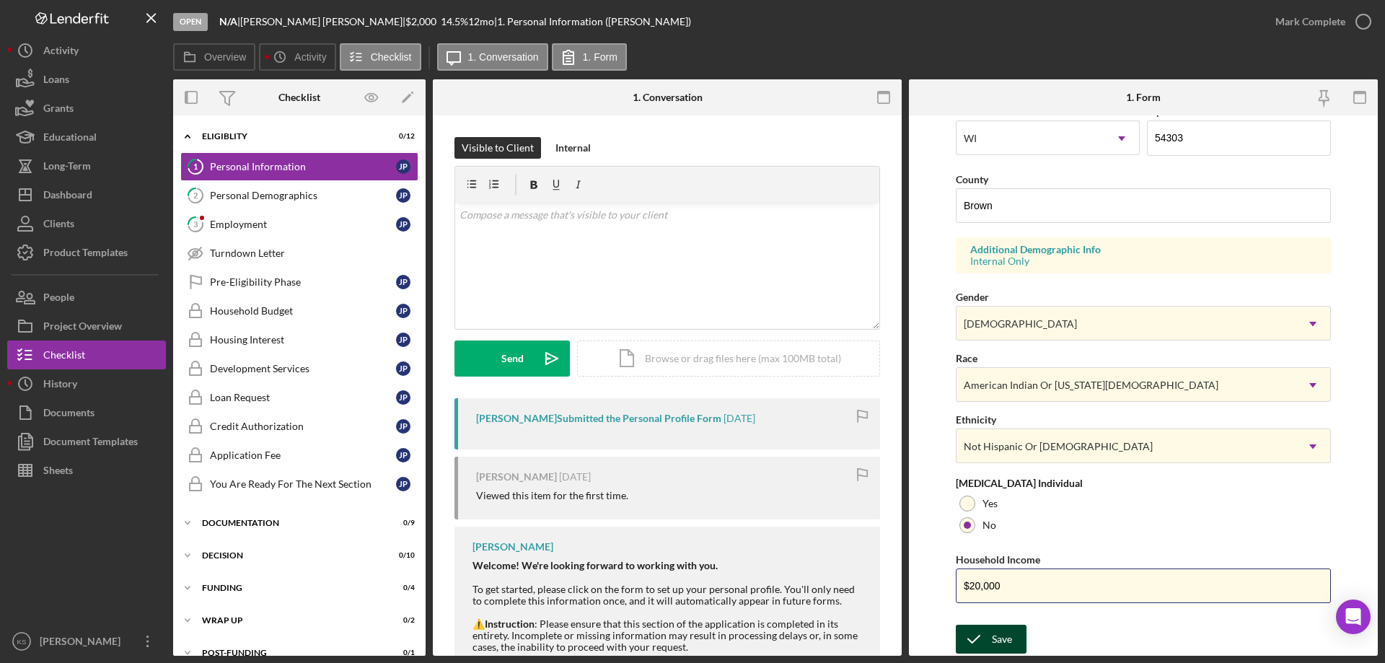
type input "$20,000"
click at [992, 640] on div "Save" at bounding box center [1002, 638] width 20 height 29
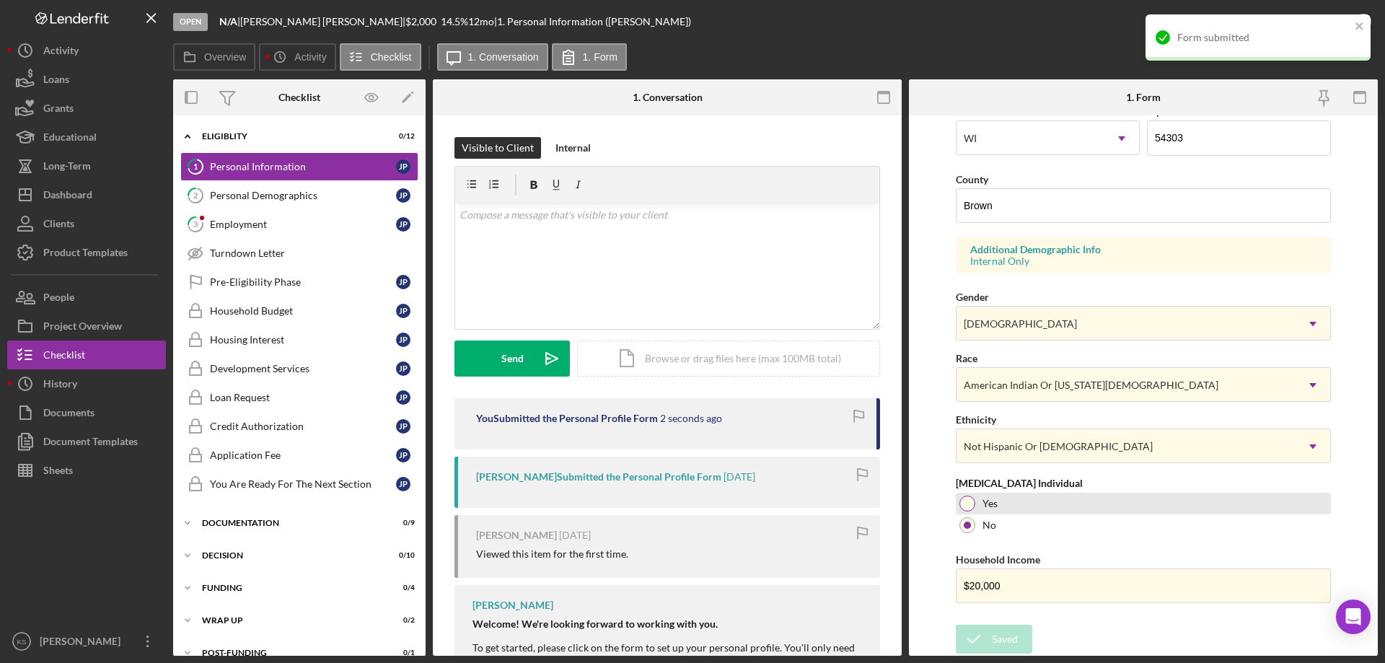
click at [964, 506] on div at bounding box center [967, 503] width 16 height 16
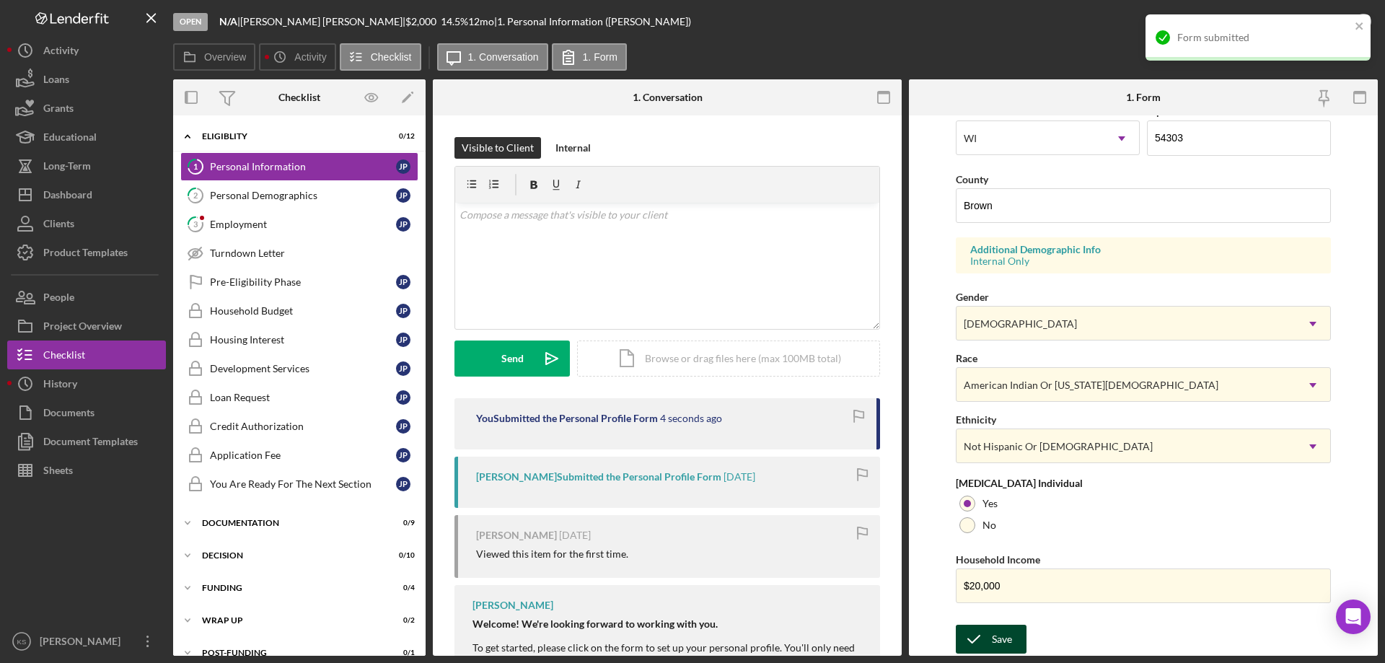
click at [1002, 626] on div "Save" at bounding box center [1002, 638] width 20 height 29
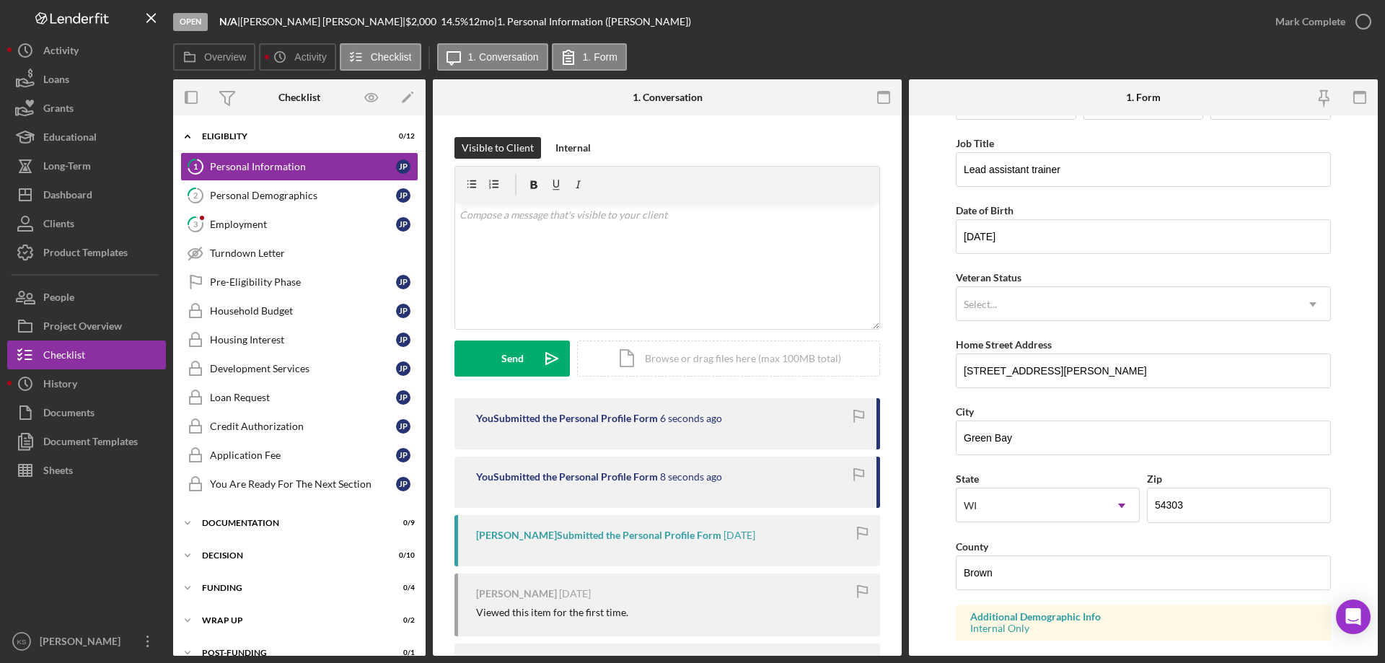
scroll to position [0, 0]
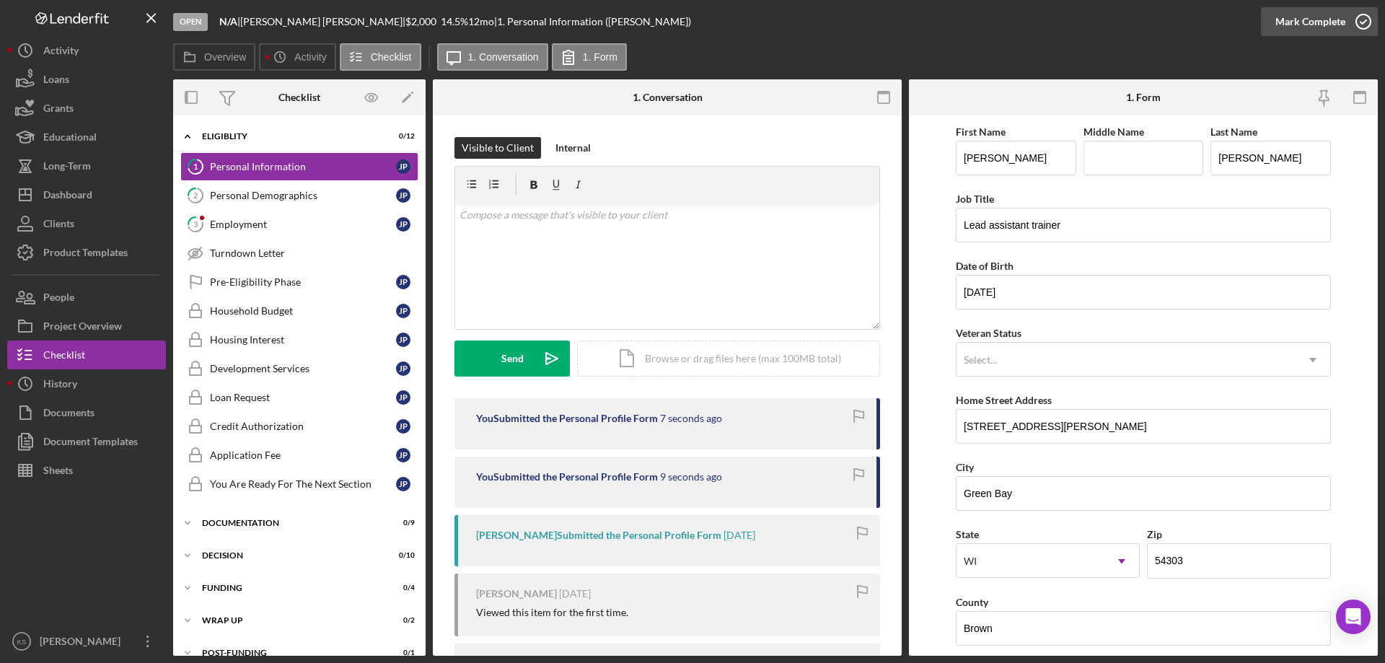
click at [1308, 25] on div "Mark Complete" at bounding box center [1310, 21] width 70 height 29
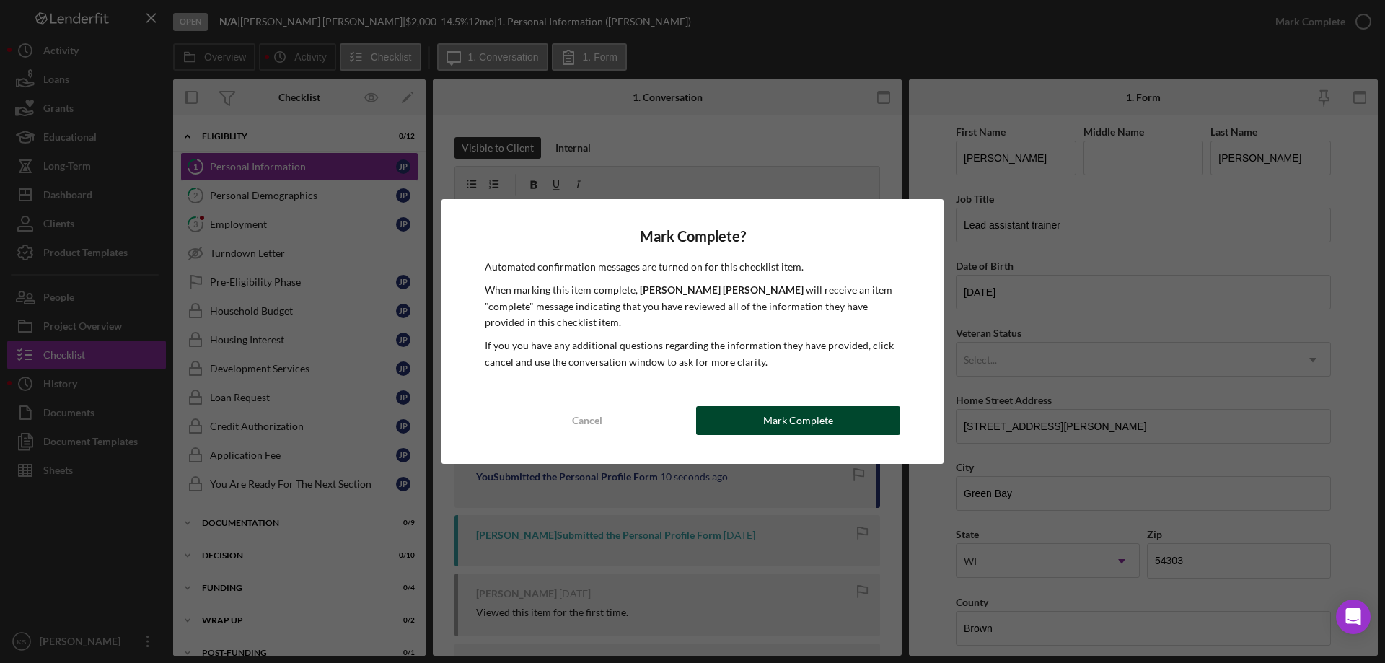
click at [769, 424] on div "Mark Complete" at bounding box center [798, 420] width 70 height 29
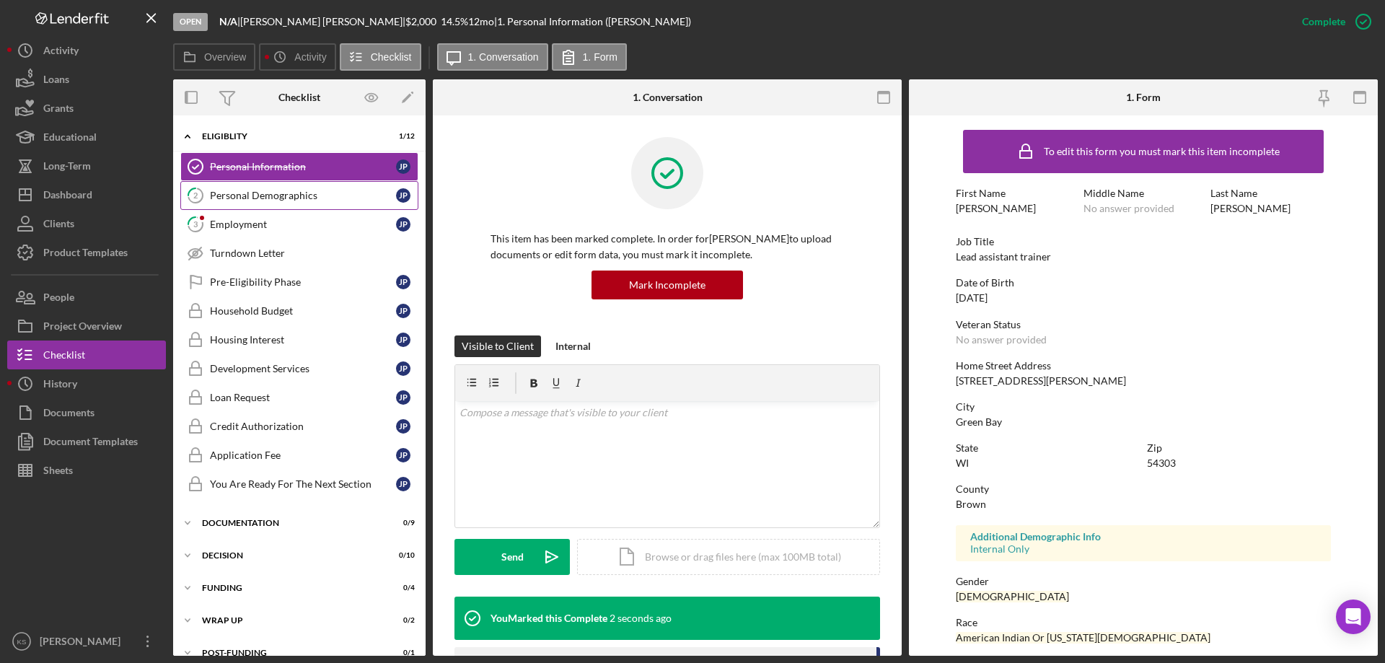
click at [293, 200] on div "Personal Demographics" at bounding box center [303, 196] width 186 height 12
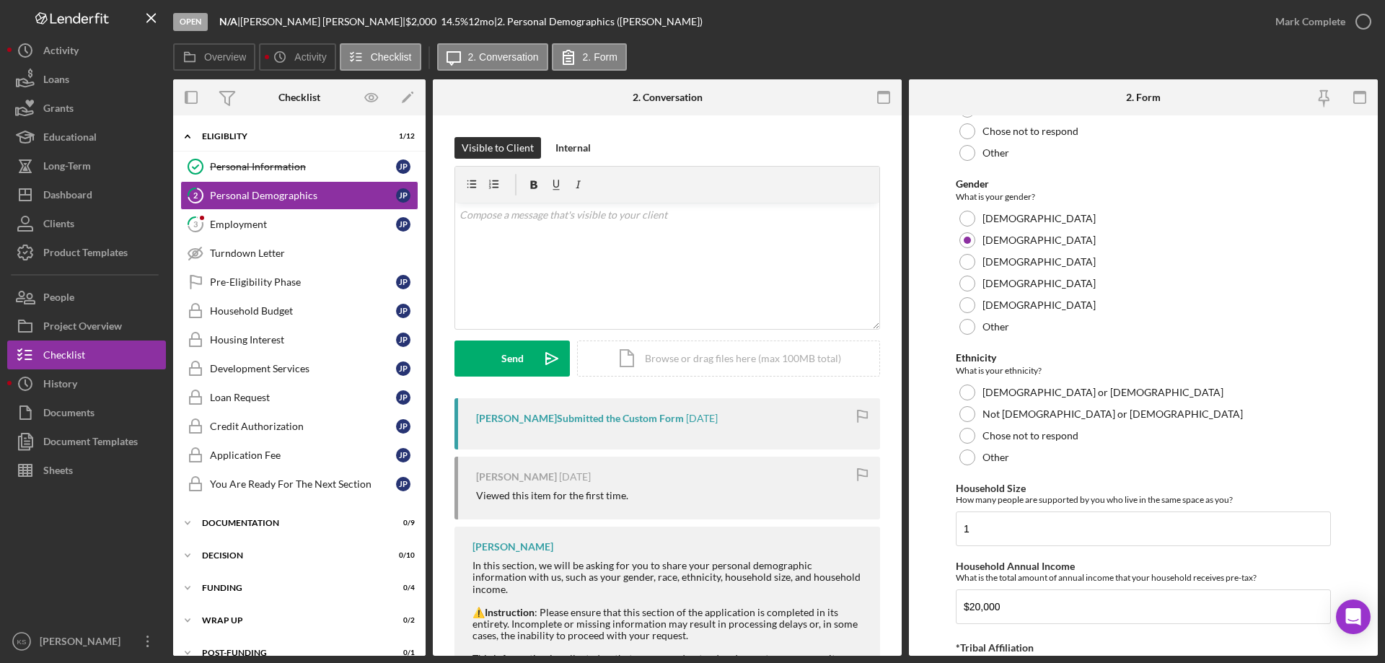
scroll to position [792, 0]
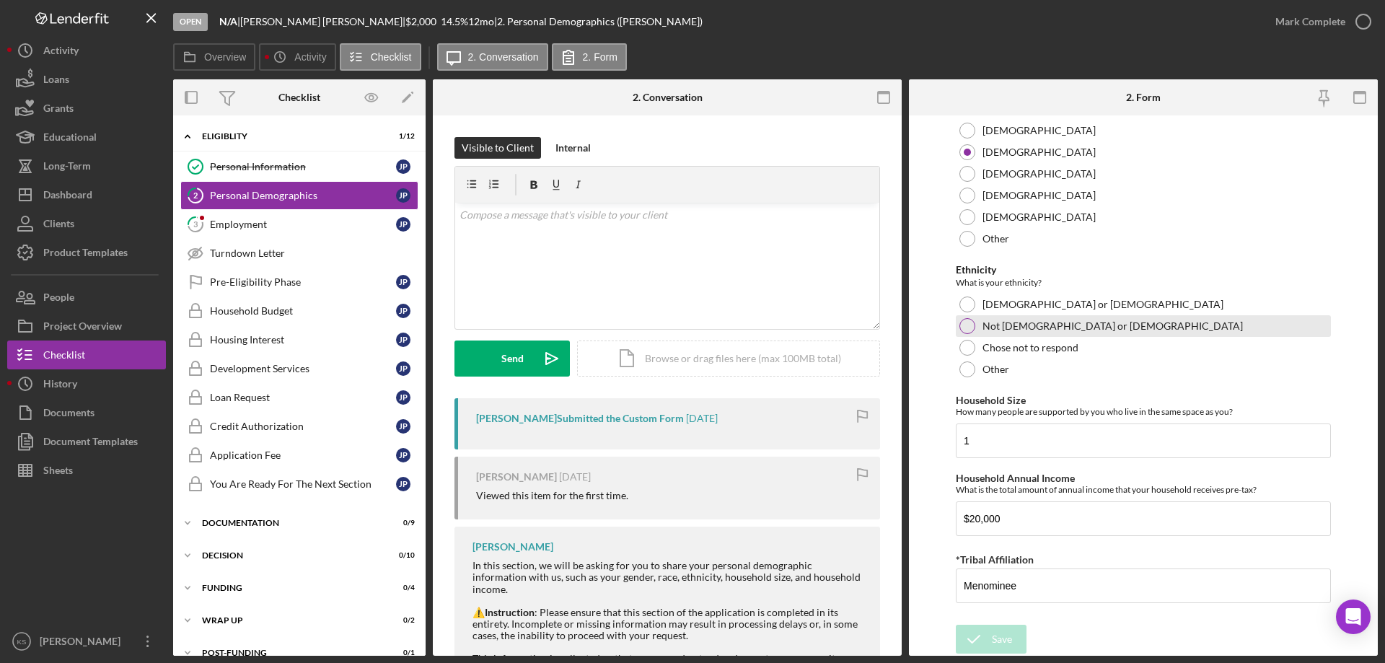
click at [968, 327] on div at bounding box center [967, 326] width 16 height 16
click at [992, 628] on div "Save" at bounding box center [1002, 638] width 20 height 29
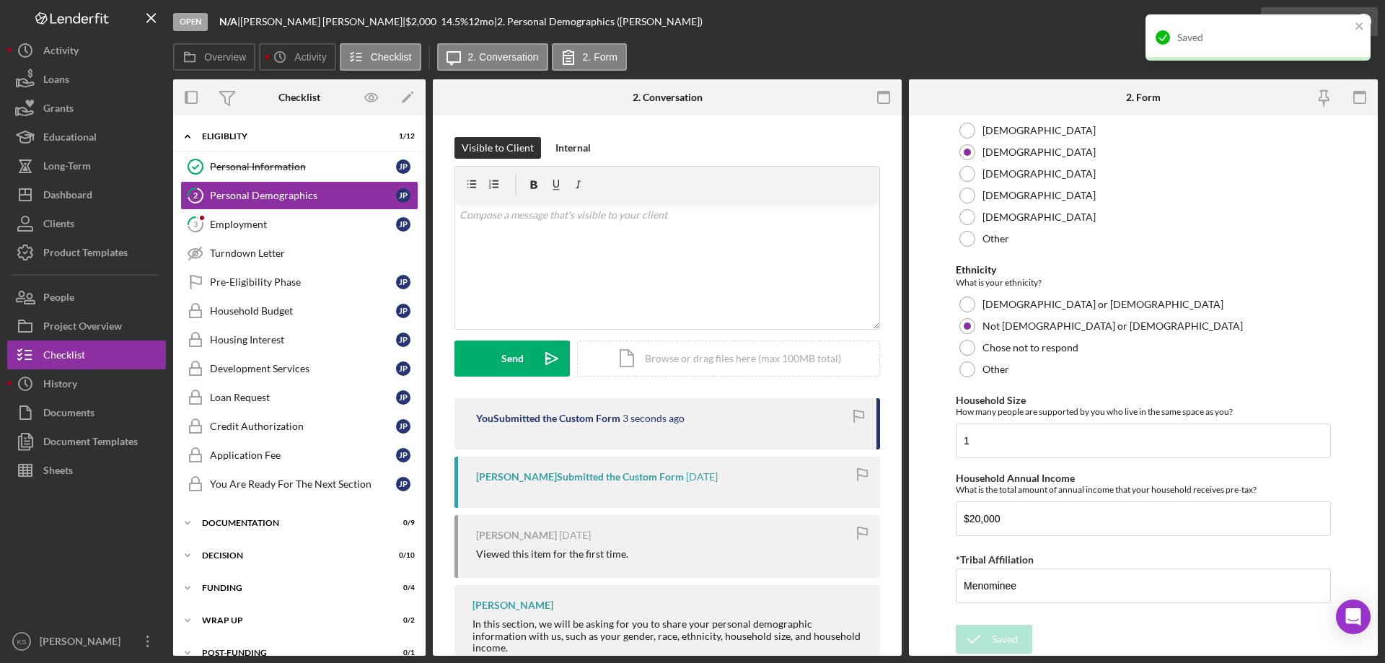
click at [1346, 22] on div "Saved" at bounding box center [1257, 37] width 225 height 46
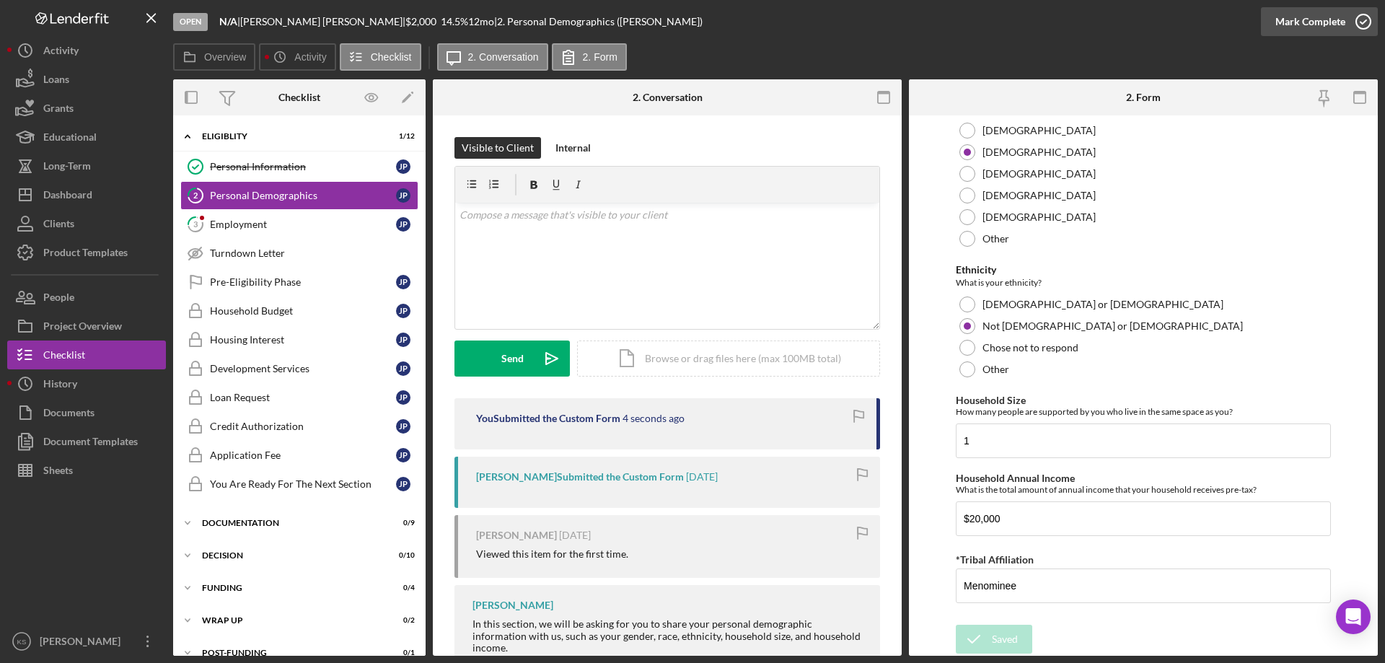
click at [1336, 22] on div "Mark Complete" at bounding box center [1310, 21] width 70 height 29
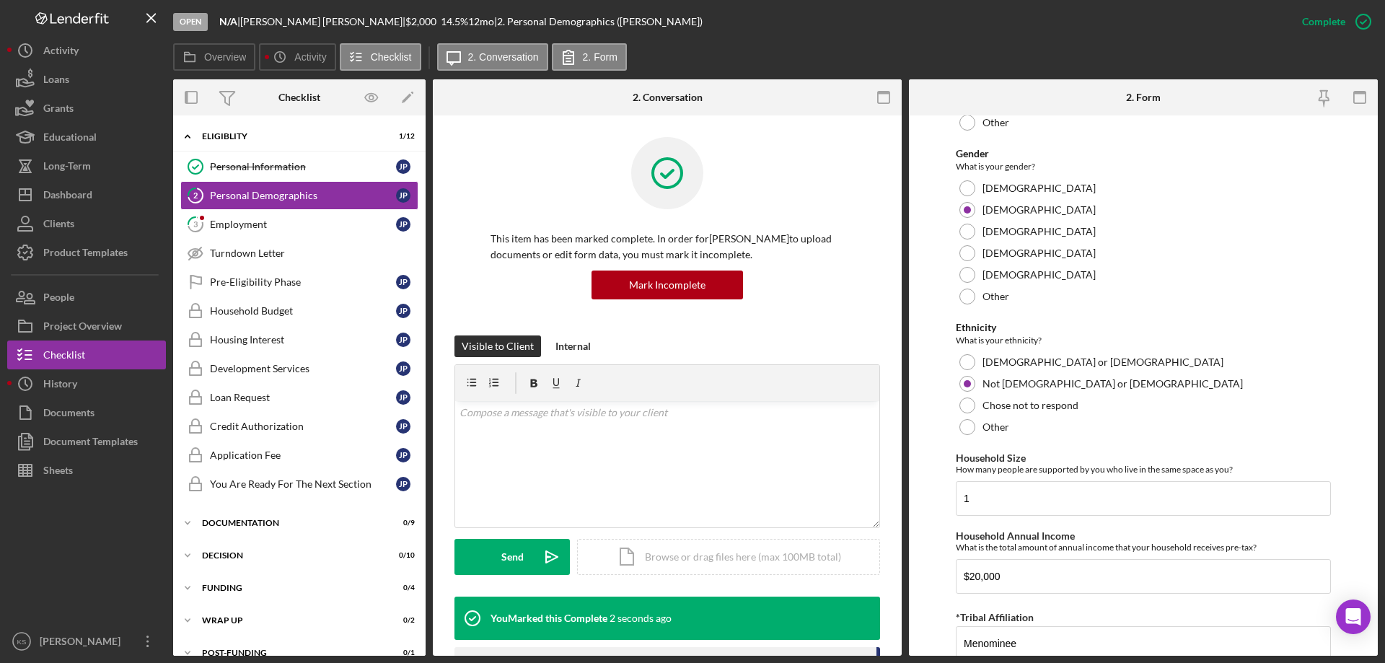
scroll to position [849, 0]
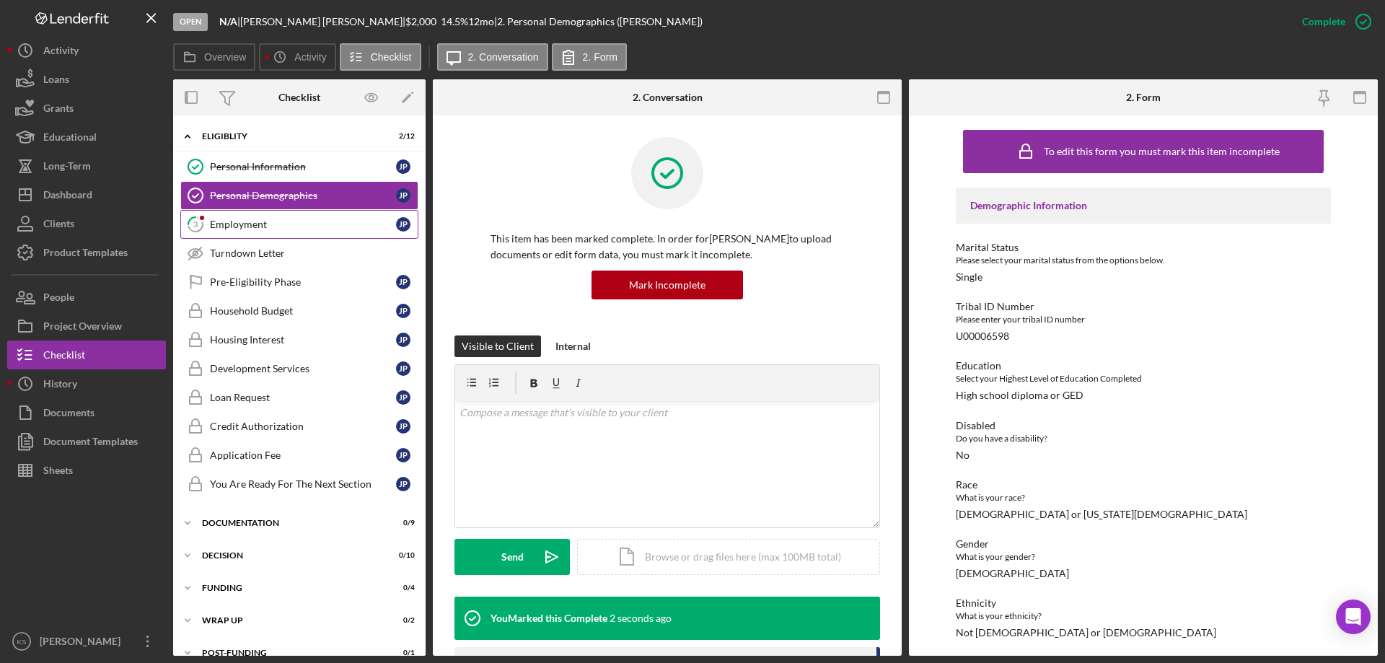
click at [246, 224] on div "Employment" at bounding box center [303, 225] width 186 height 12
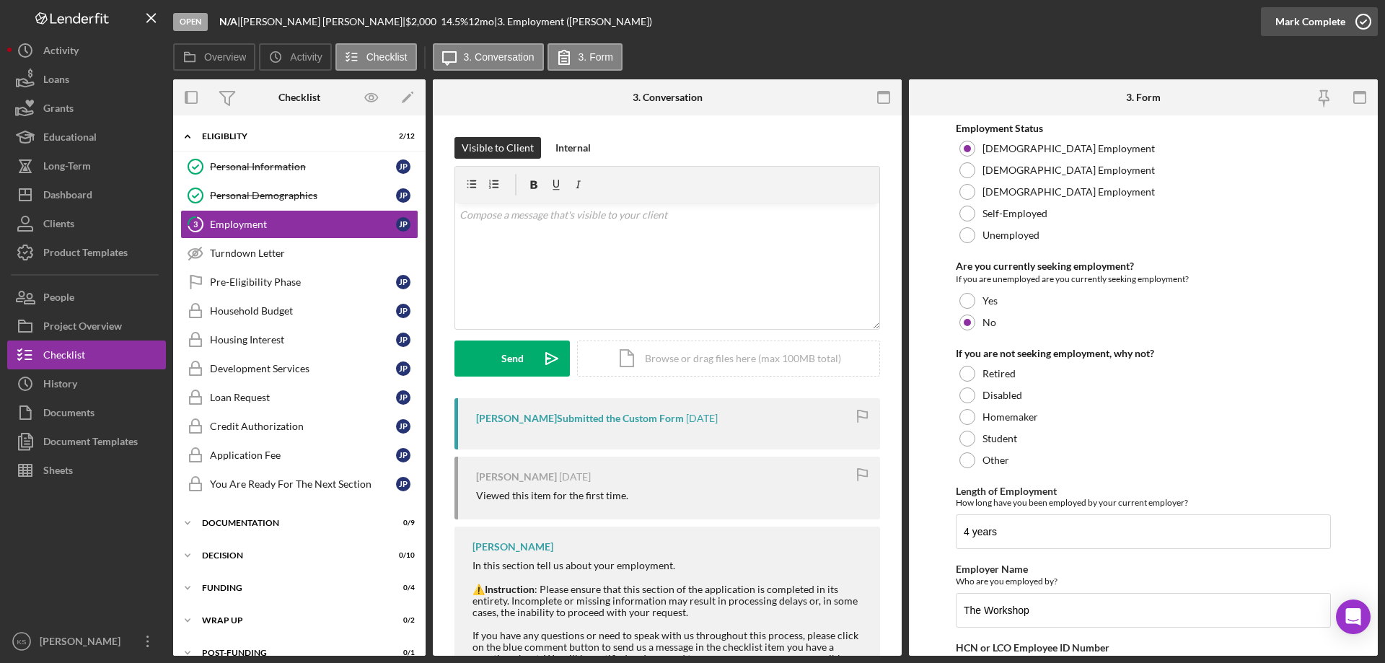
click at [1349, 28] on icon "button" at bounding box center [1363, 22] width 36 height 36
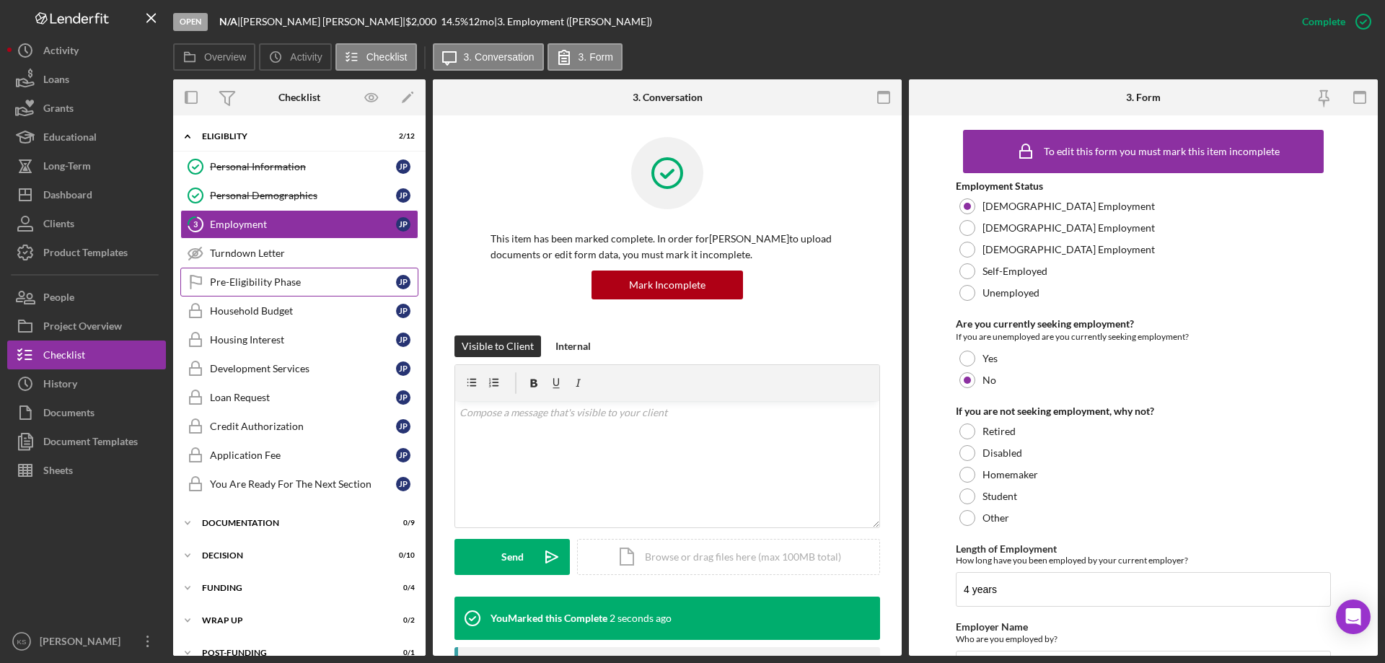
click at [249, 286] on div "Pre-Eligibility Phase" at bounding box center [303, 282] width 186 height 12
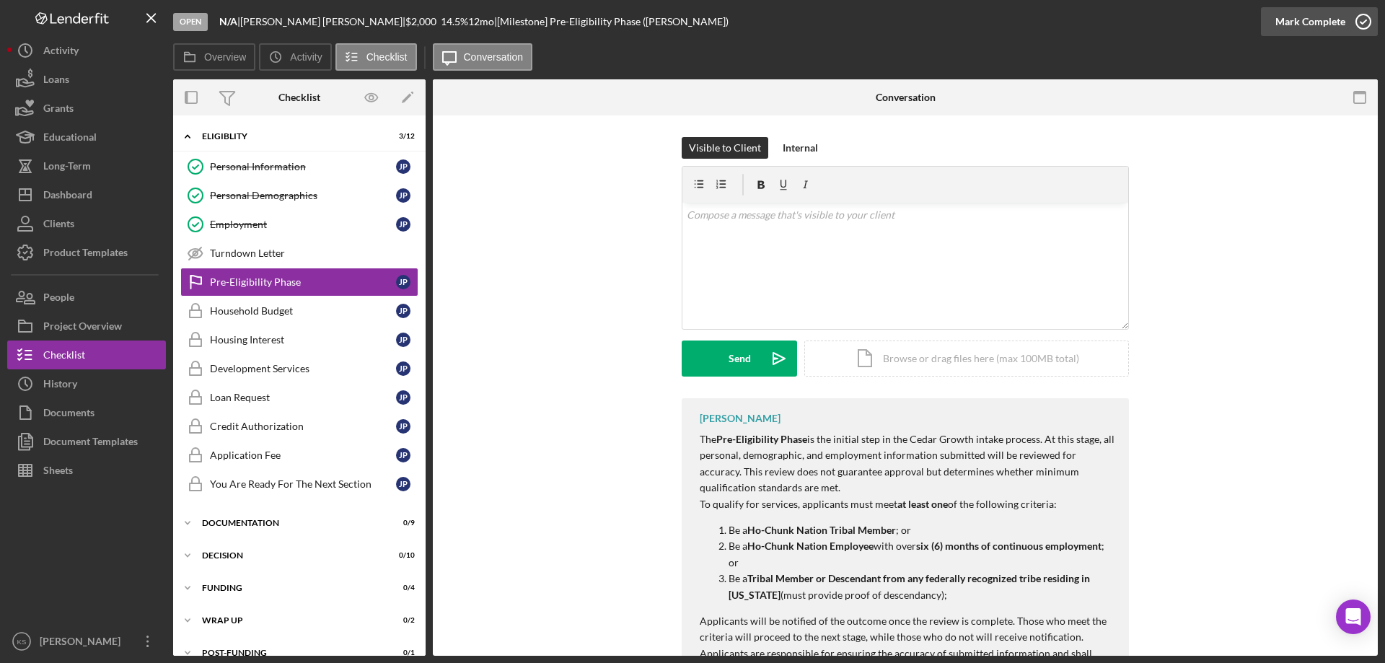
click at [1295, 22] on div "Mark Complete" at bounding box center [1310, 21] width 70 height 29
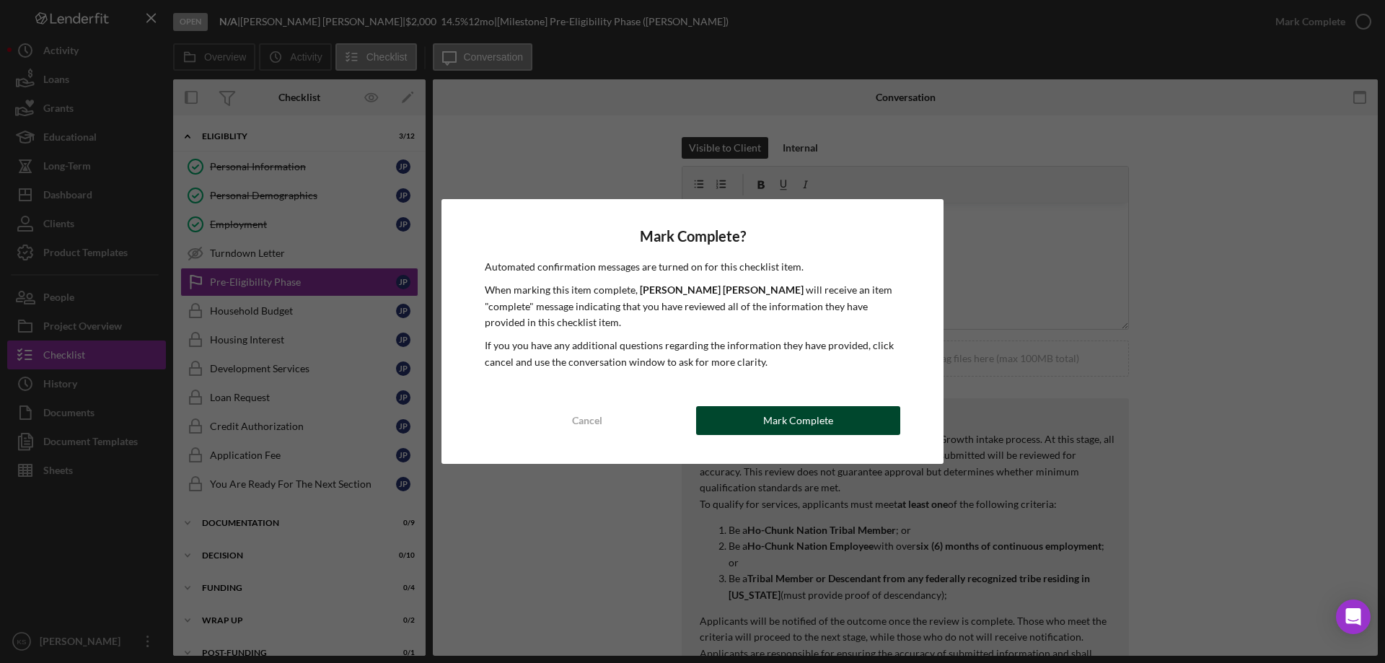
click at [781, 407] on div "Mark Complete" at bounding box center [798, 420] width 70 height 29
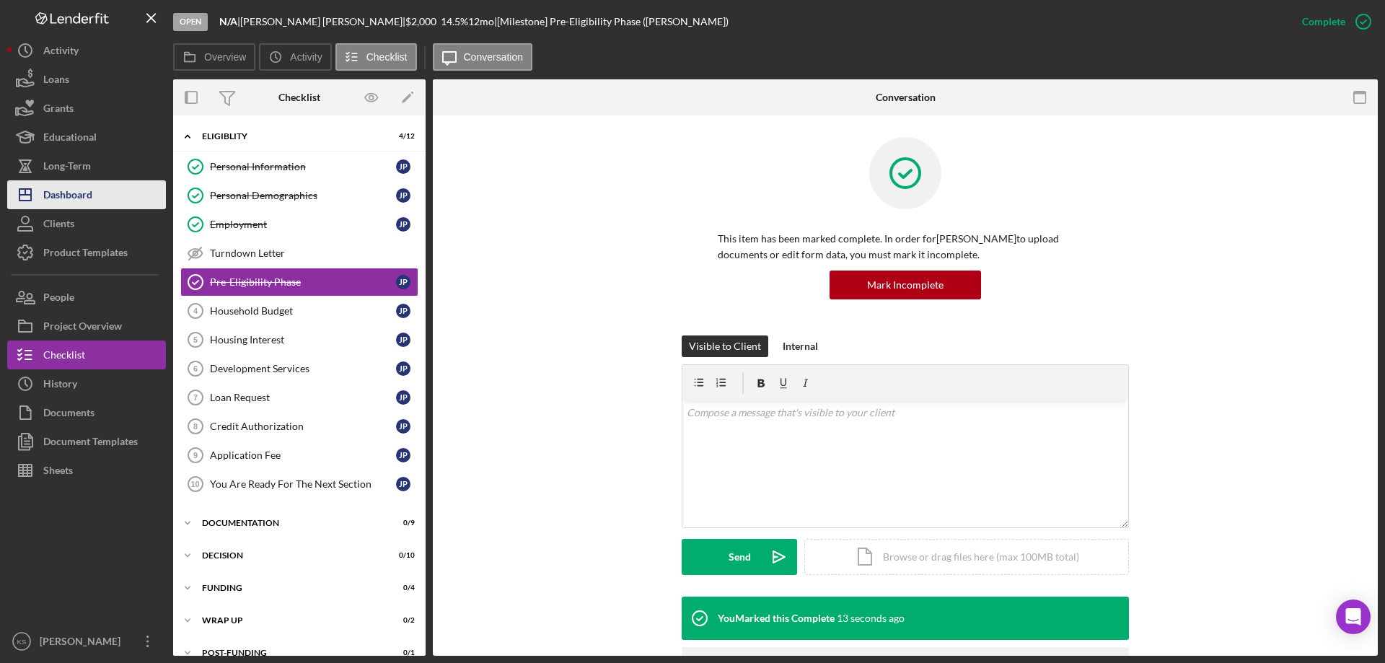
click at [69, 198] on div "Dashboard" at bounding box center [67, 196] width 49 height 32
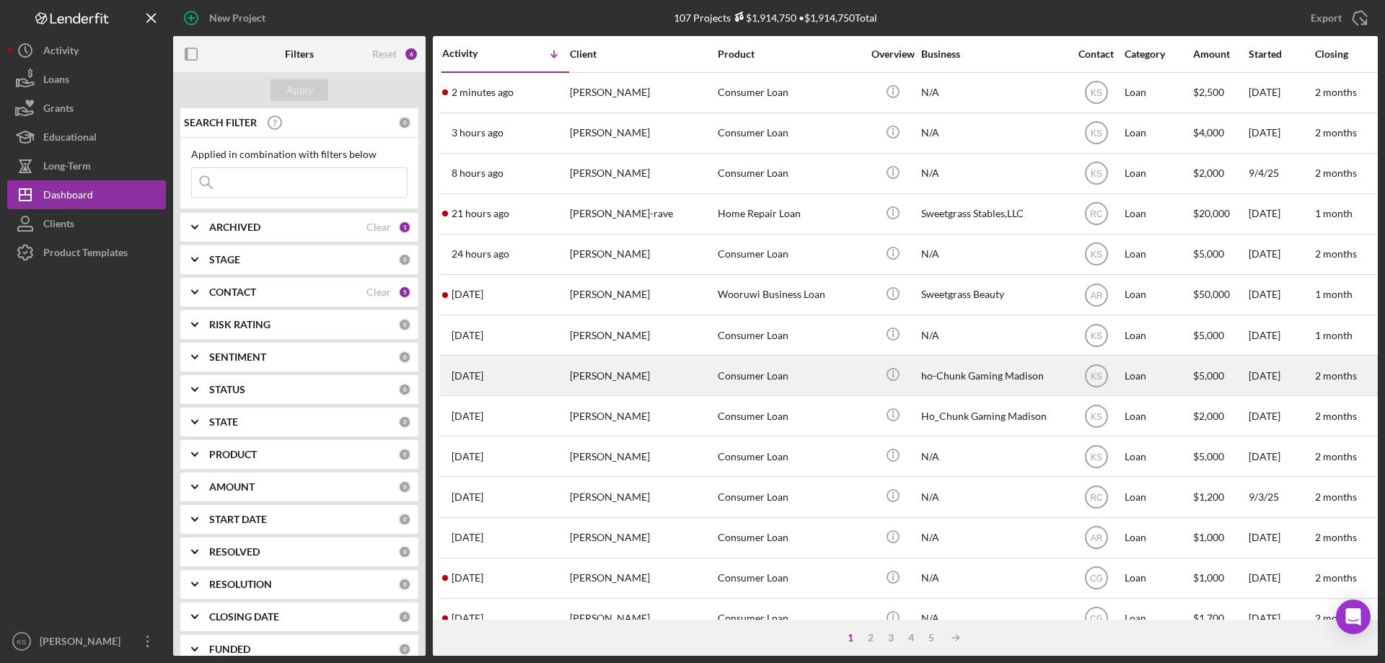
scroll to position [482, 0]
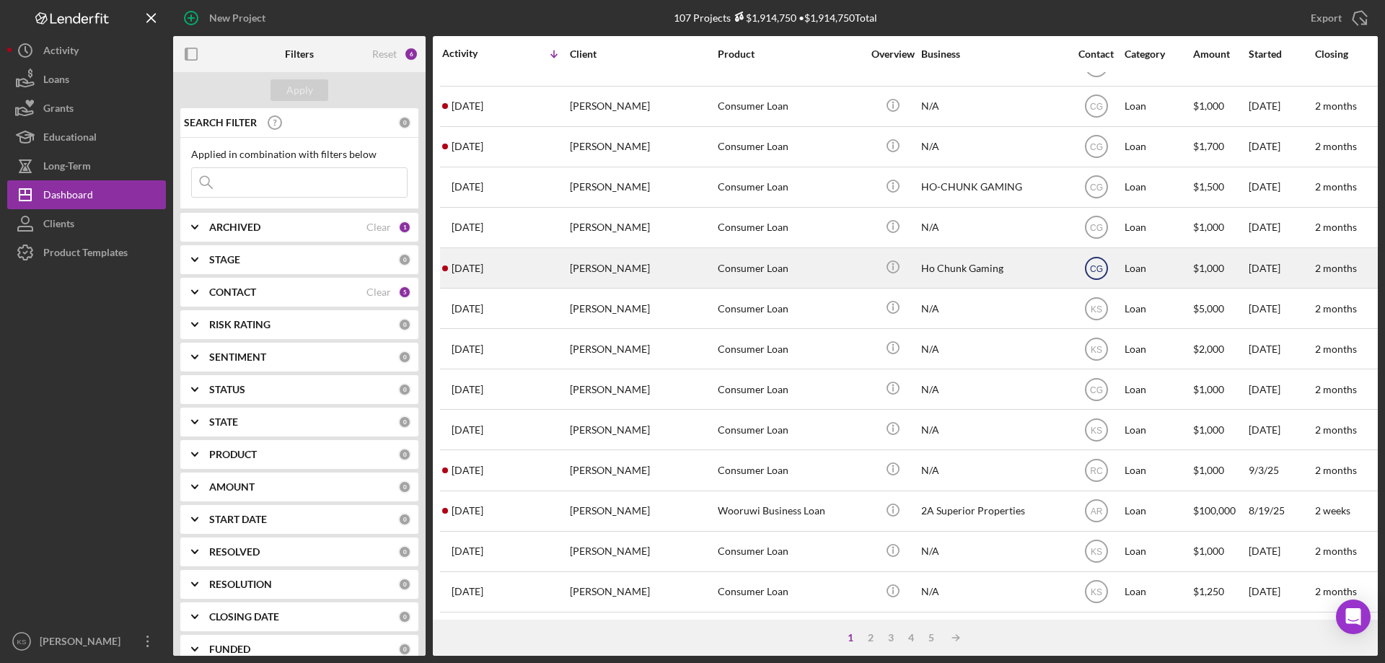
click at [1090, 263] on text "CG" at bounding box center [1096, 268] width 13 height 10
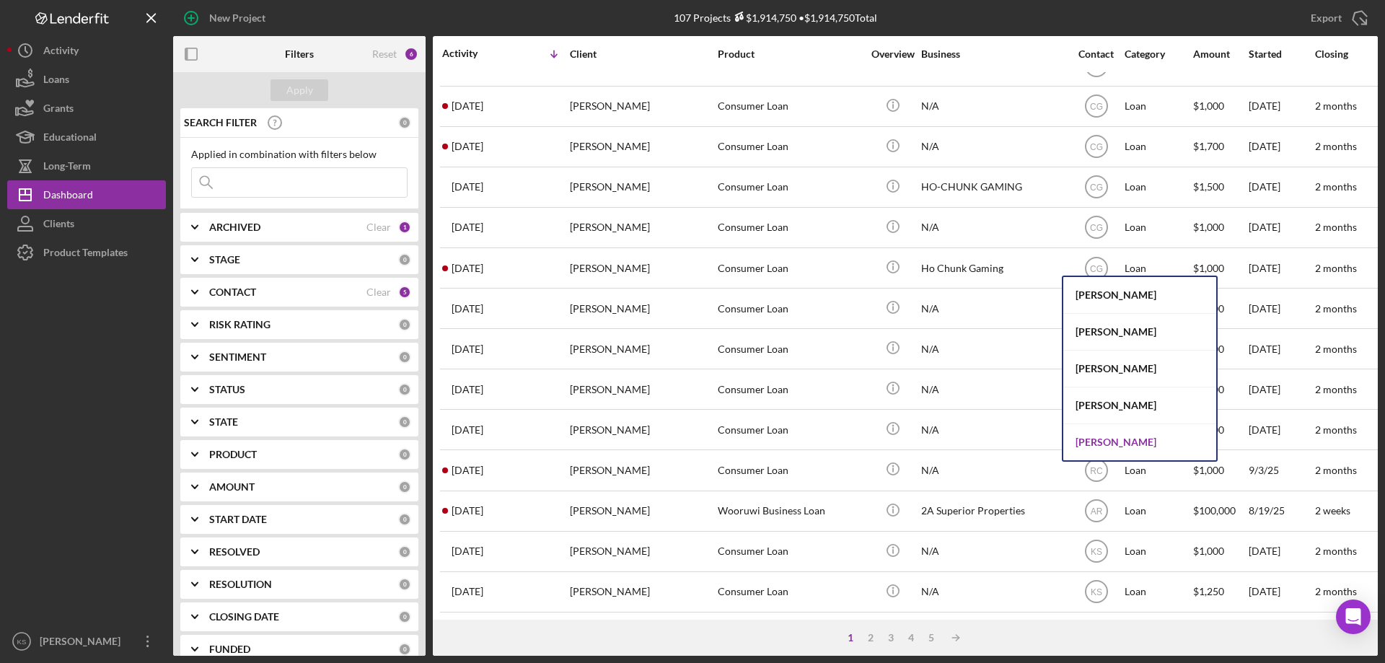
click at [1098, 433] on div "[PERSON_NAME]" at bounding box center [1139, 442] width 153 height 36
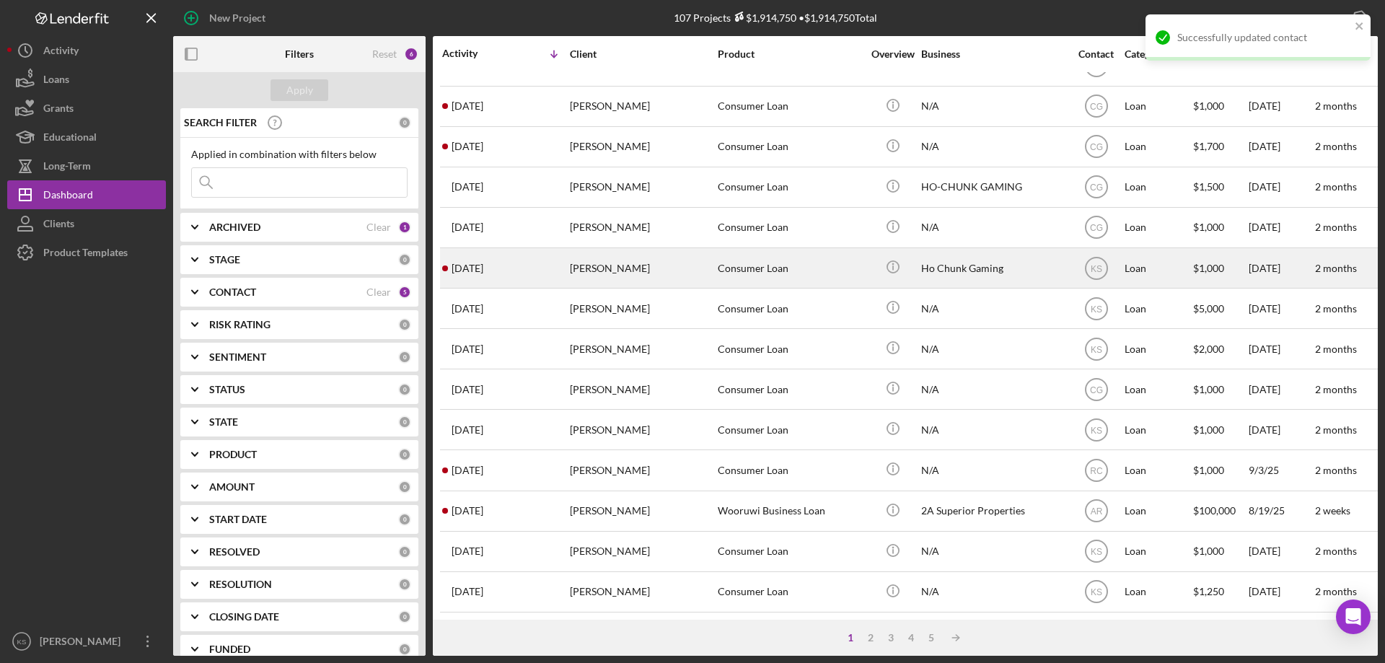
click at [635, 265] on div "[PERSON_NAME]" at bounding box center [642, 268] width 144 height 38
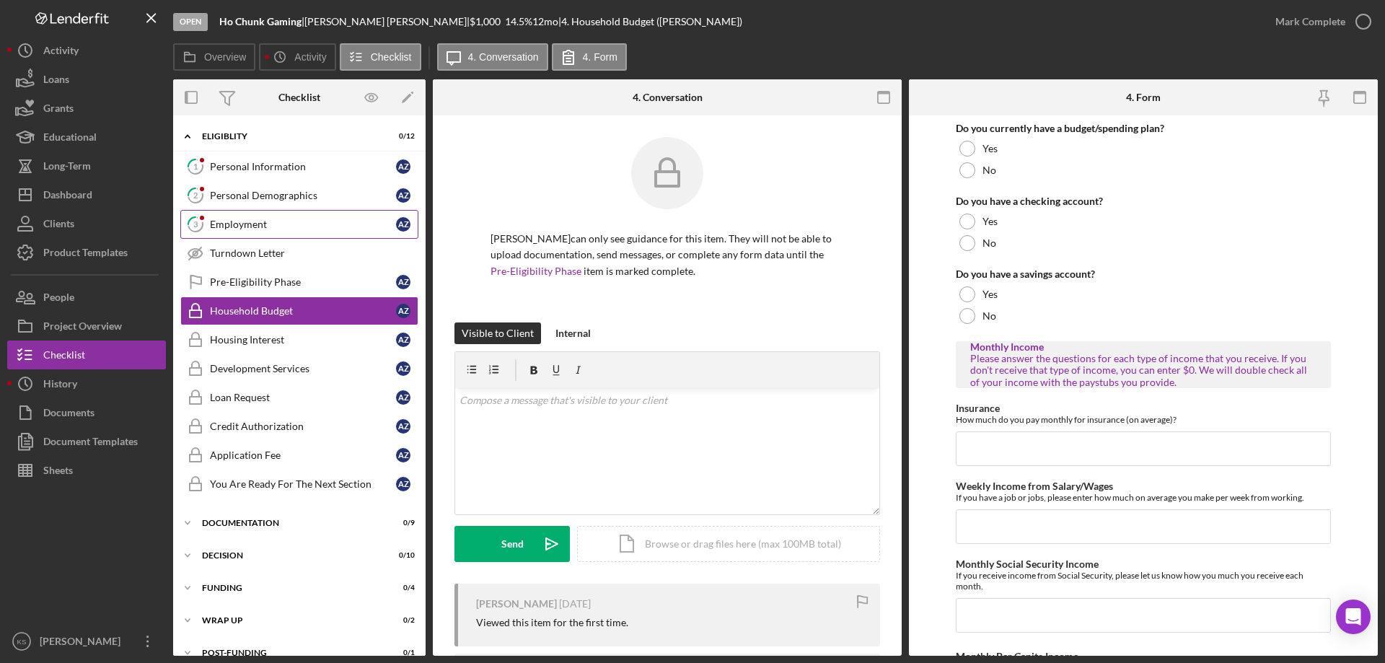
click at [261, 229] on div "Employment" at bounding box center [303, 225] width 186 height 12
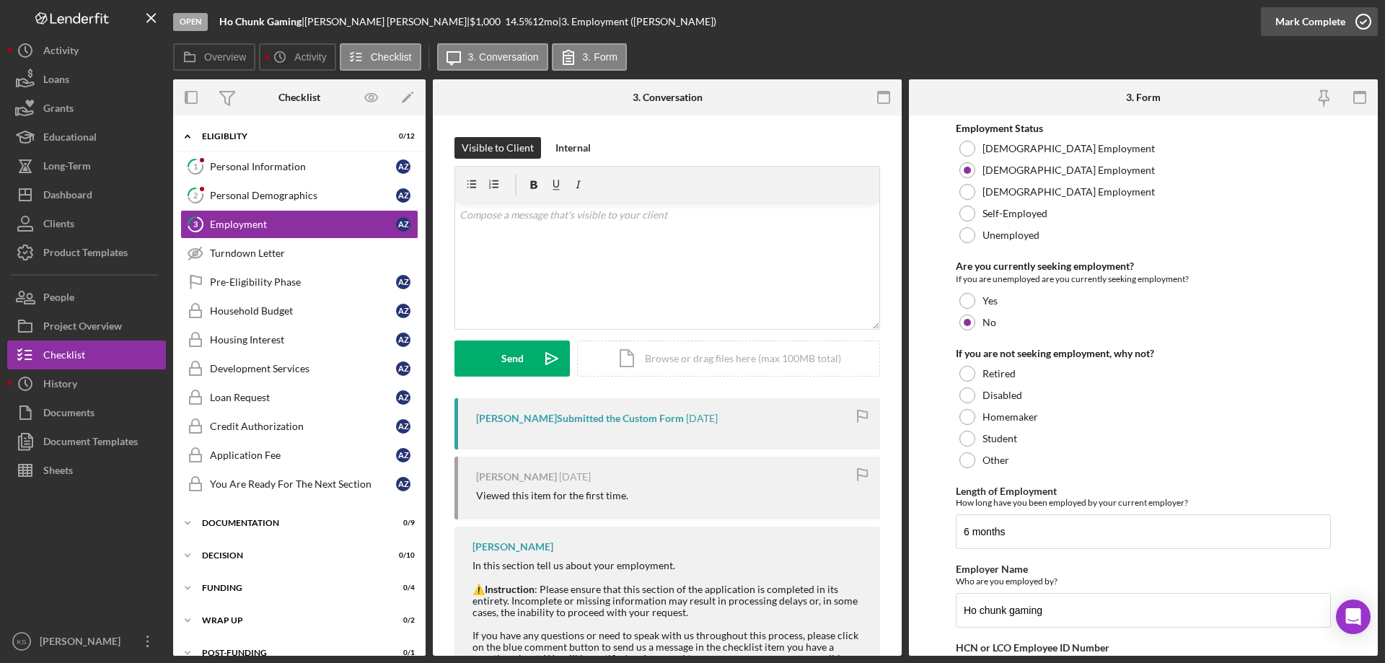
click at [1334, 17] on div "Mark Complete" at bounding box center [1310, 21] width 70 height 29
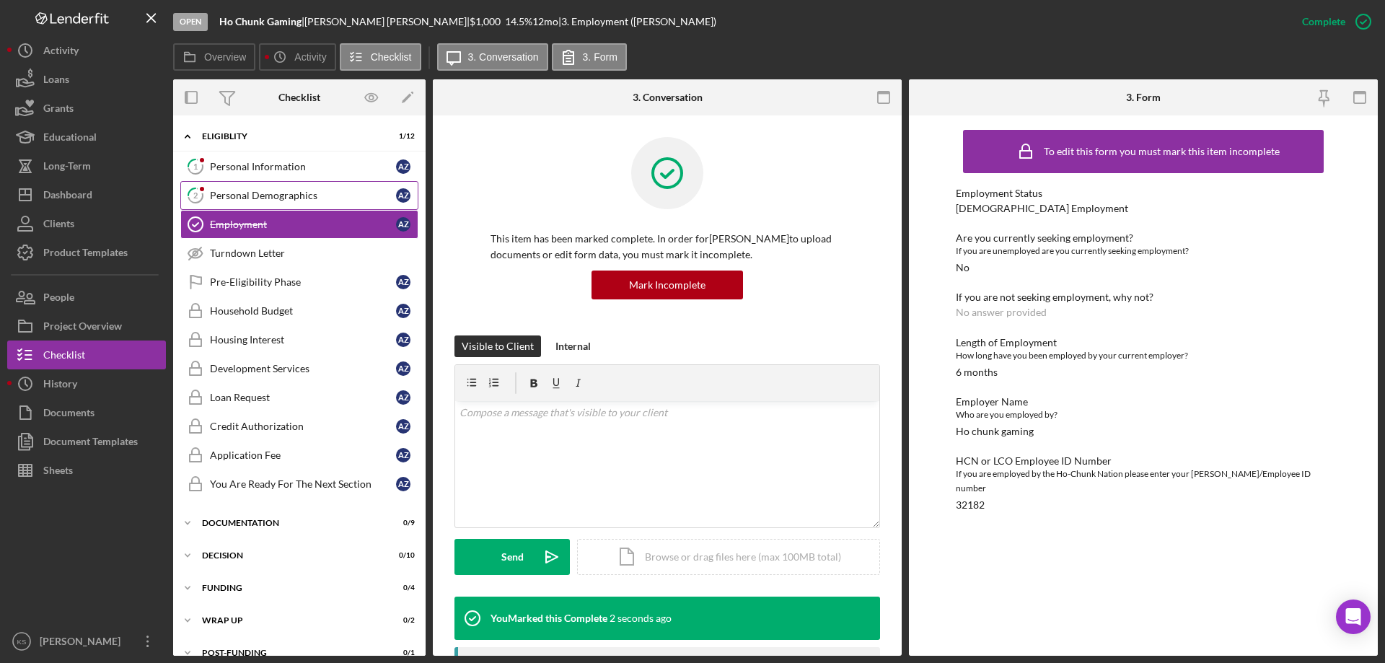
click at [260, 197] on div "Personal Demographics" at bounding box center [303, 196] width 186 height 12
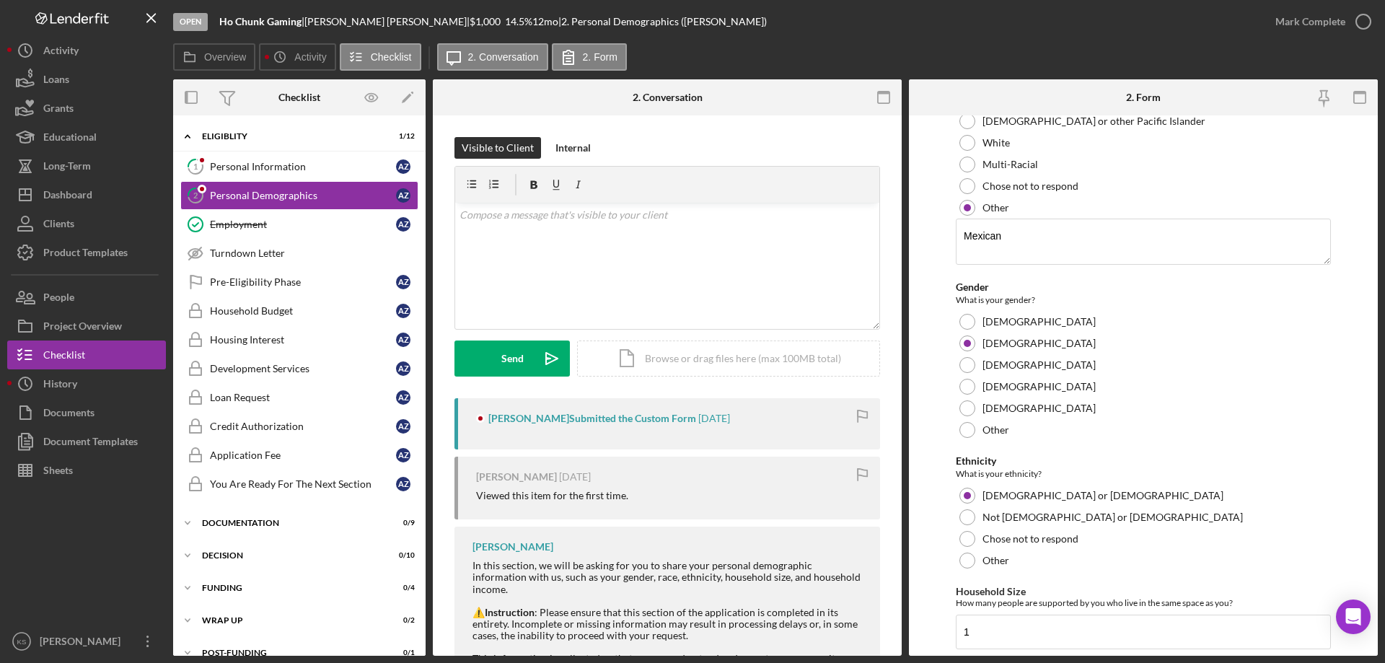
scroll to position [841, 0]
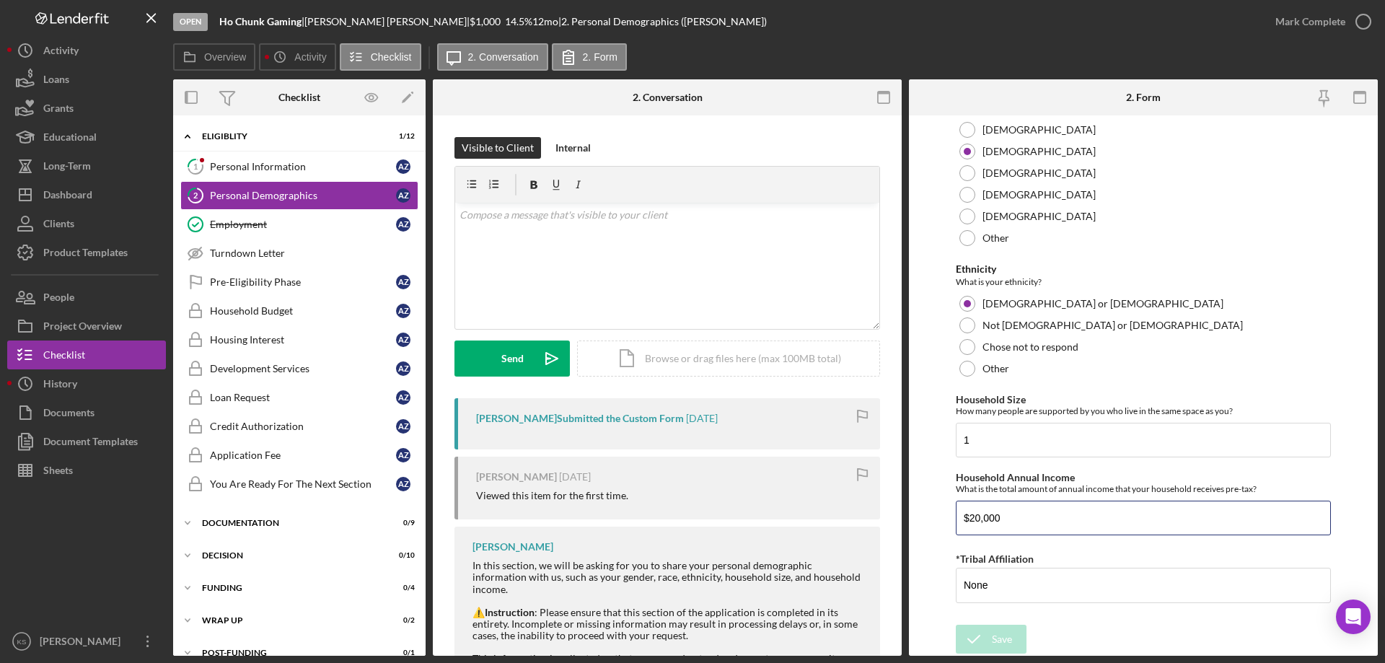
drag, startPoint x: 1005, startPoint y: 513, endPoint x: 894, endPoint y: 504, distance: 111.4
click at [894, 504] on div "Overview Internal Workflow Stage Open Icon/Dropdown Arrow Archive (can unarchiv…" at bounding box center [775, 367] width 1204 height 576
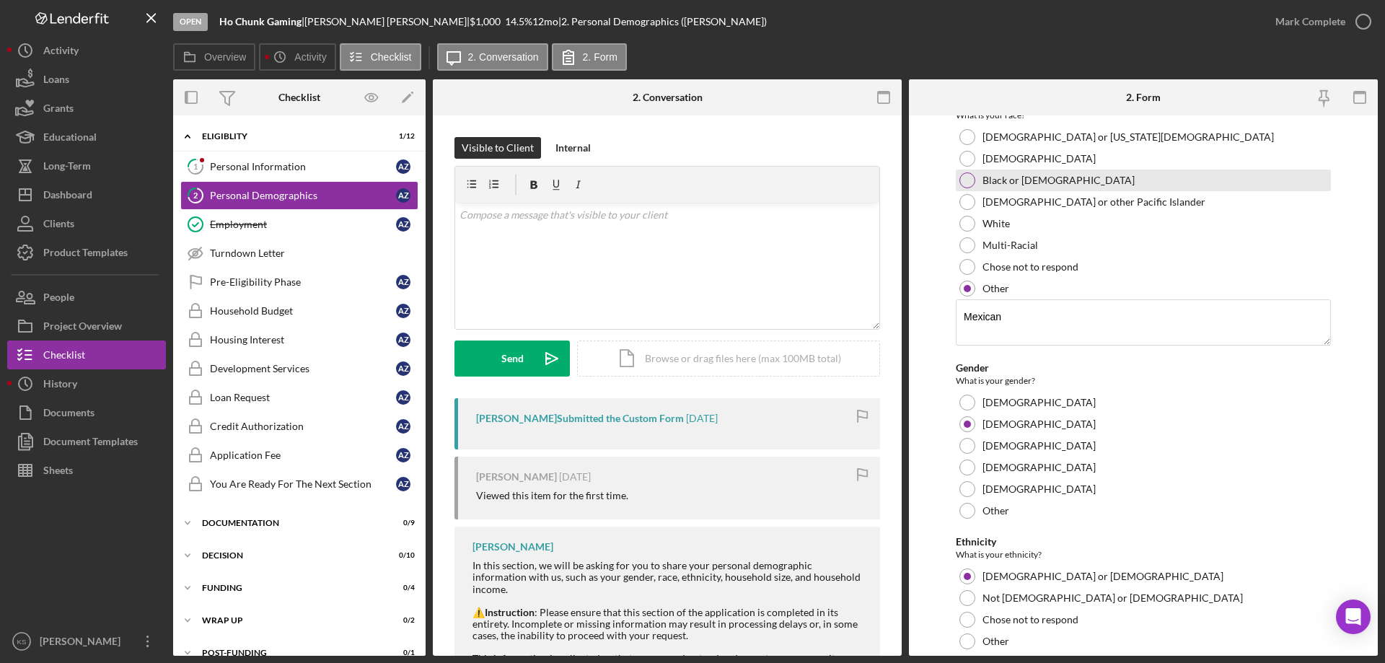
scroll to position [649, 0]
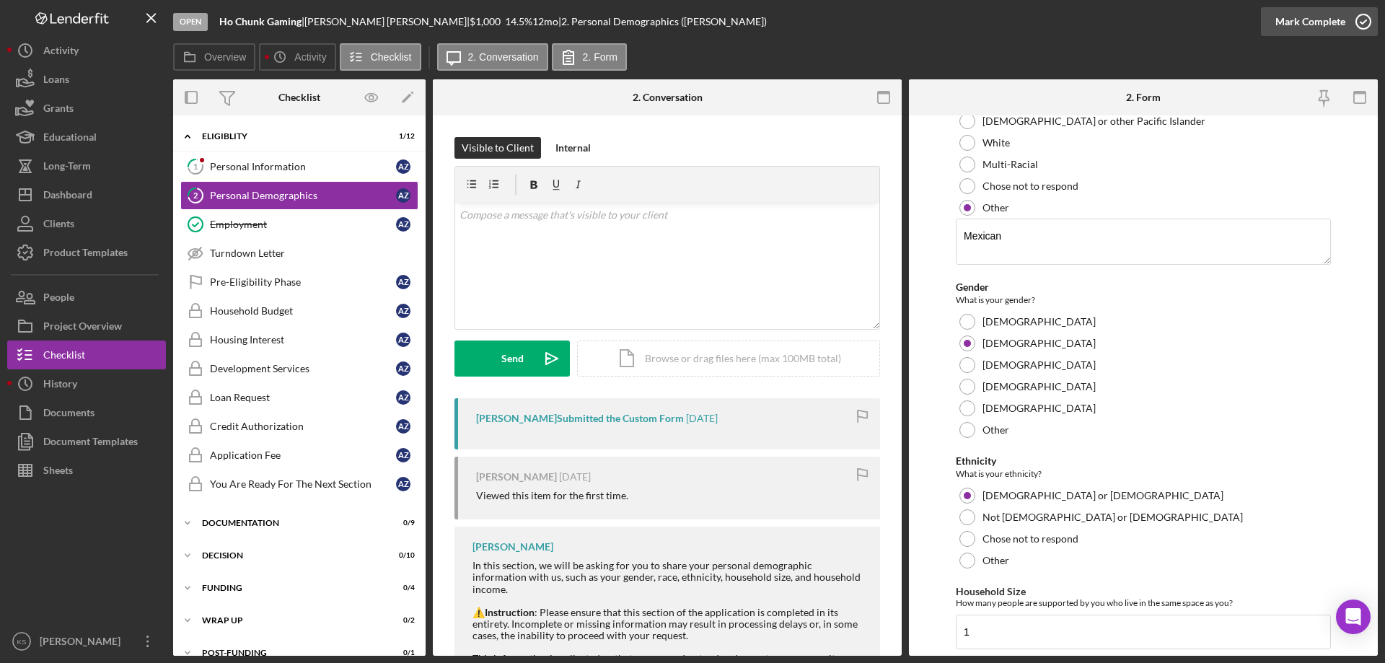
click at [1318, 31] on div "Mark Complete" at bounding box center [1310, 21] width 70 height 29
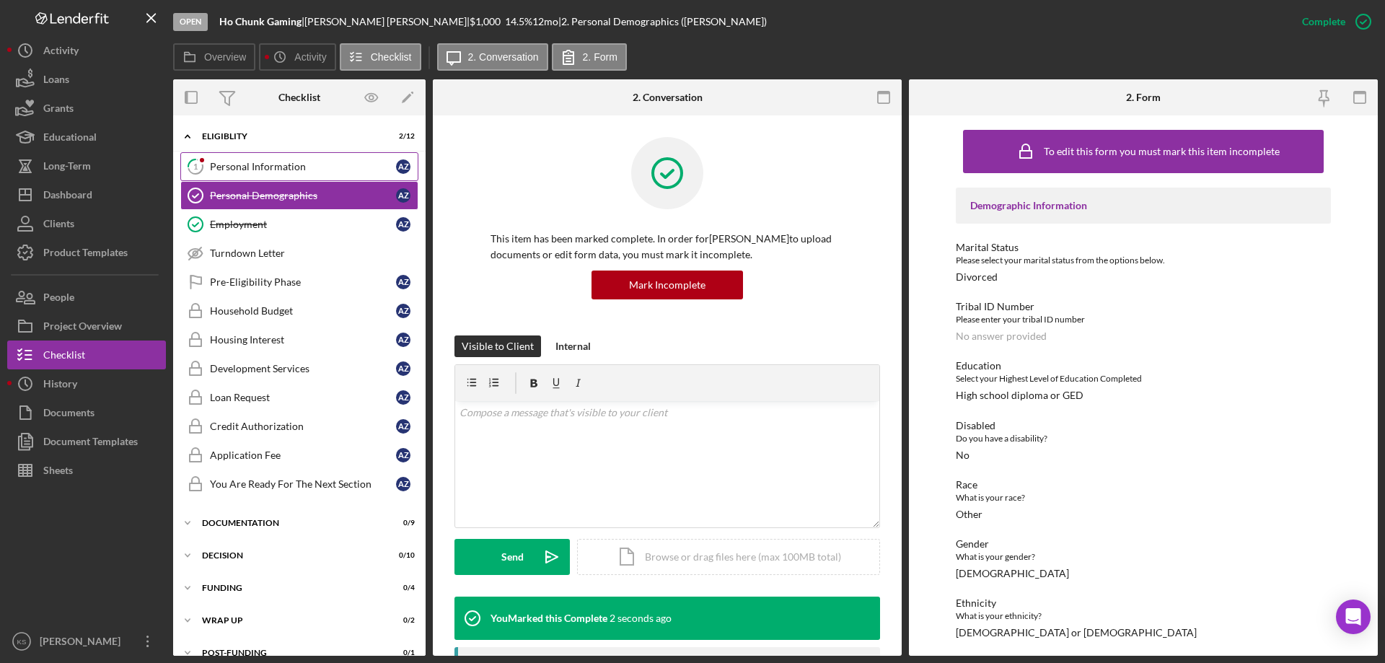
click at [271, 174] on link "1 Personal Information A Z" at bounding box center [299, 166] width 238 height 29
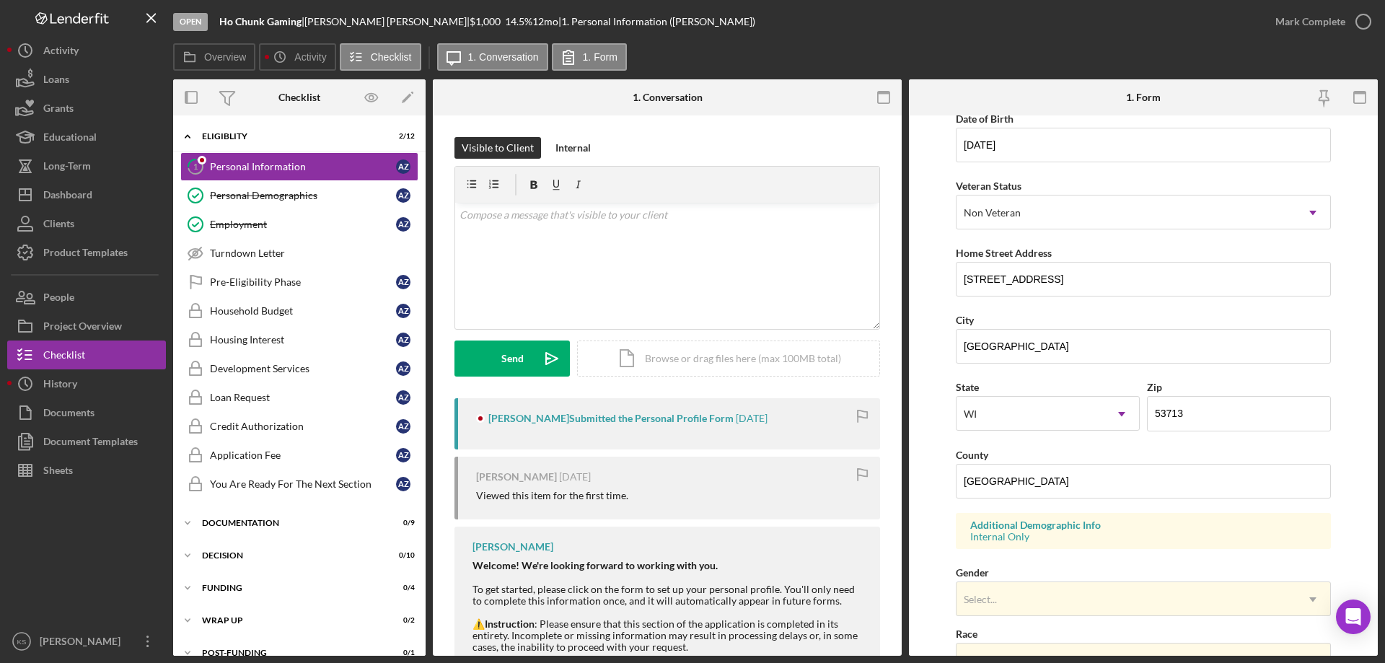
scroll to position [423, 0]
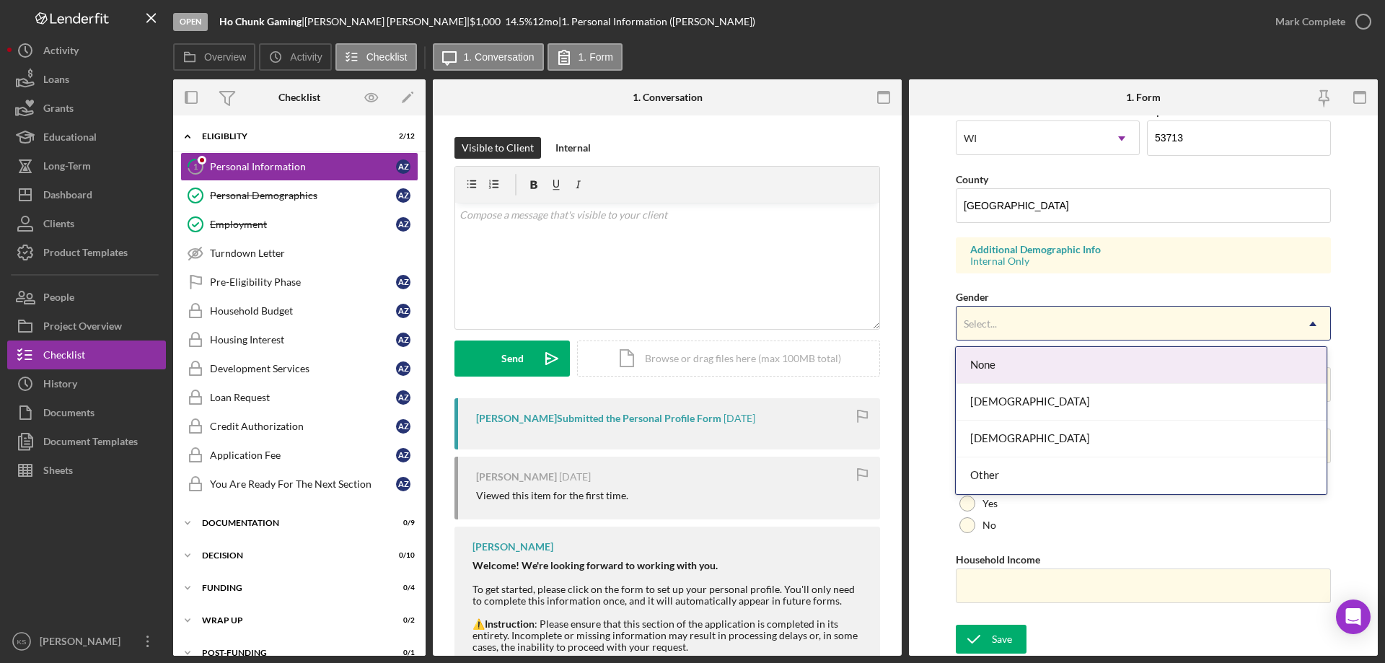
click at [1063, 314] on div "Select..." at bounding box center [1125, 323] width 339 height 33
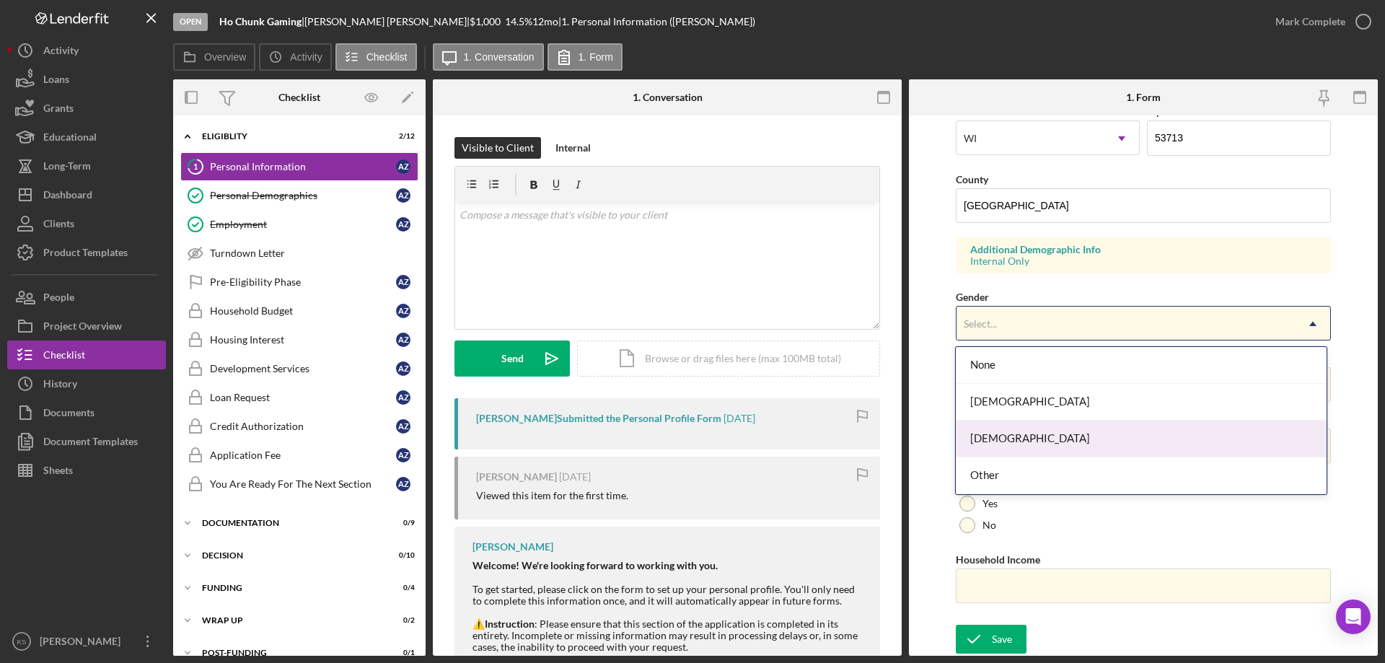
click at [1008, 433] on div "[DEMOGRAPHIC_DATA]" at bounding box center [1140, 438] width 370 height 37
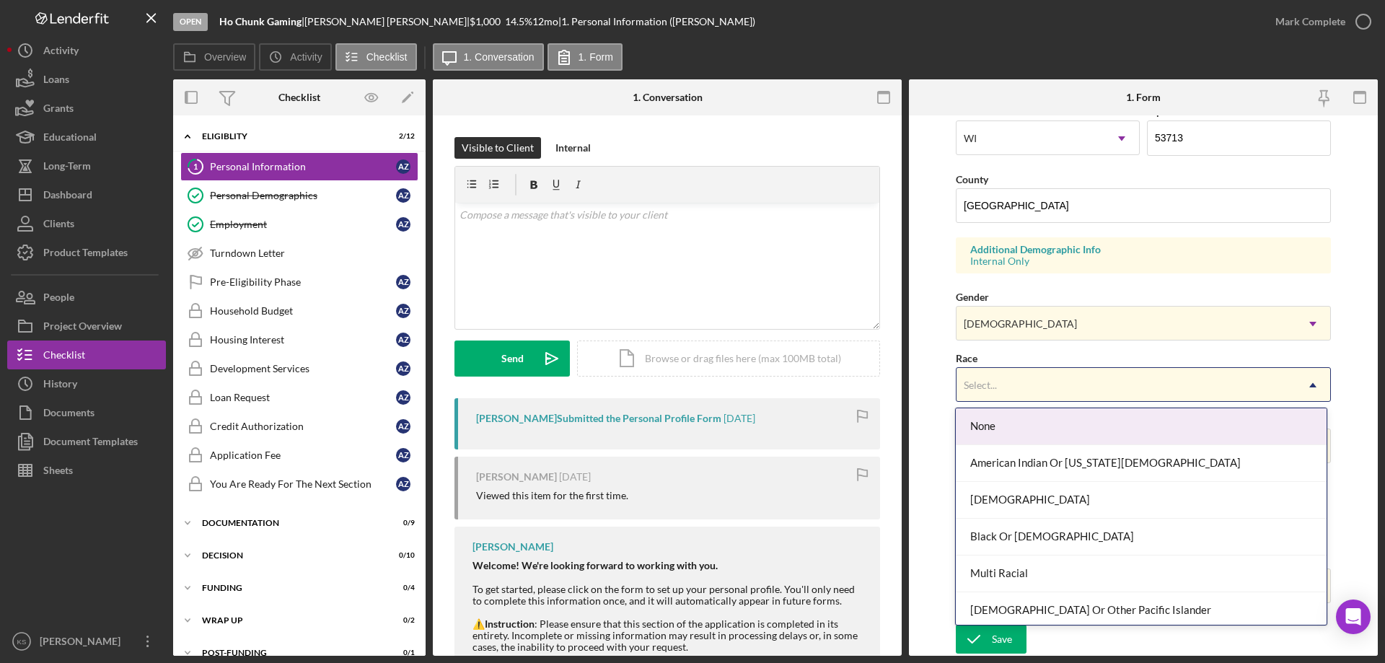
click at [1042, 392] on div "Select..." at bounding box center [1125, 384] width 339 height 33
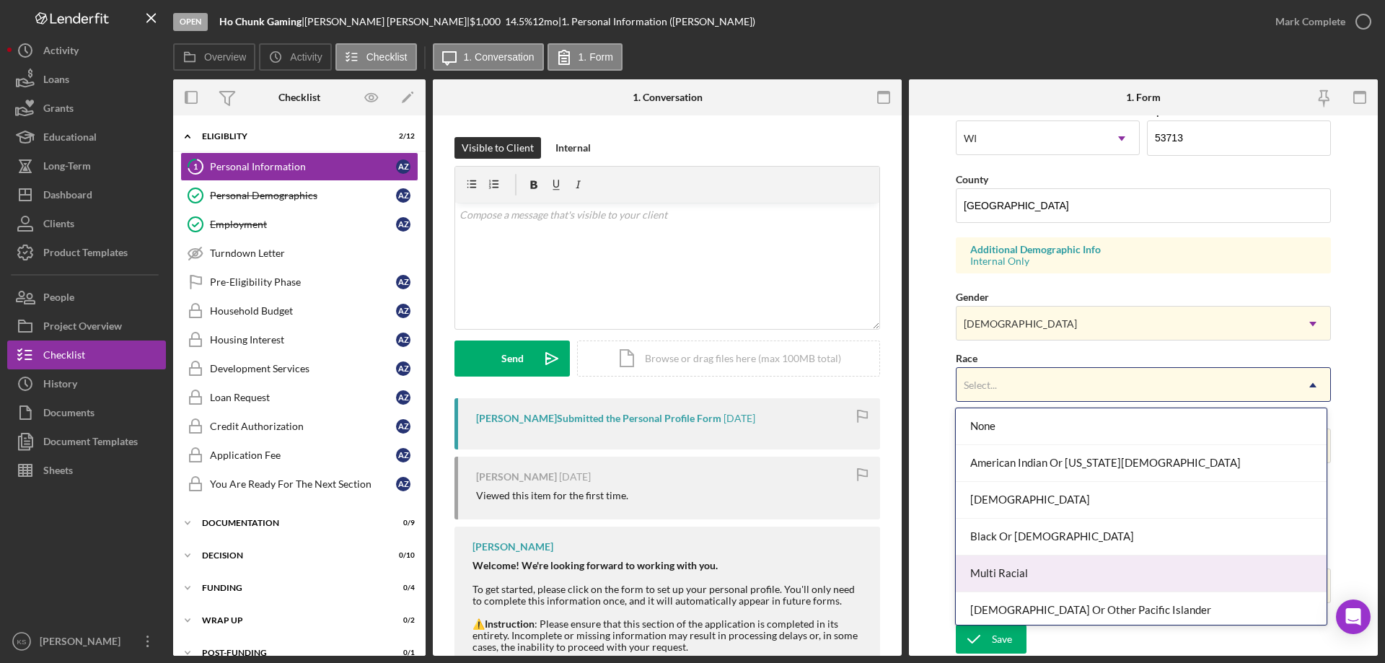
scroll to position [78, 0]
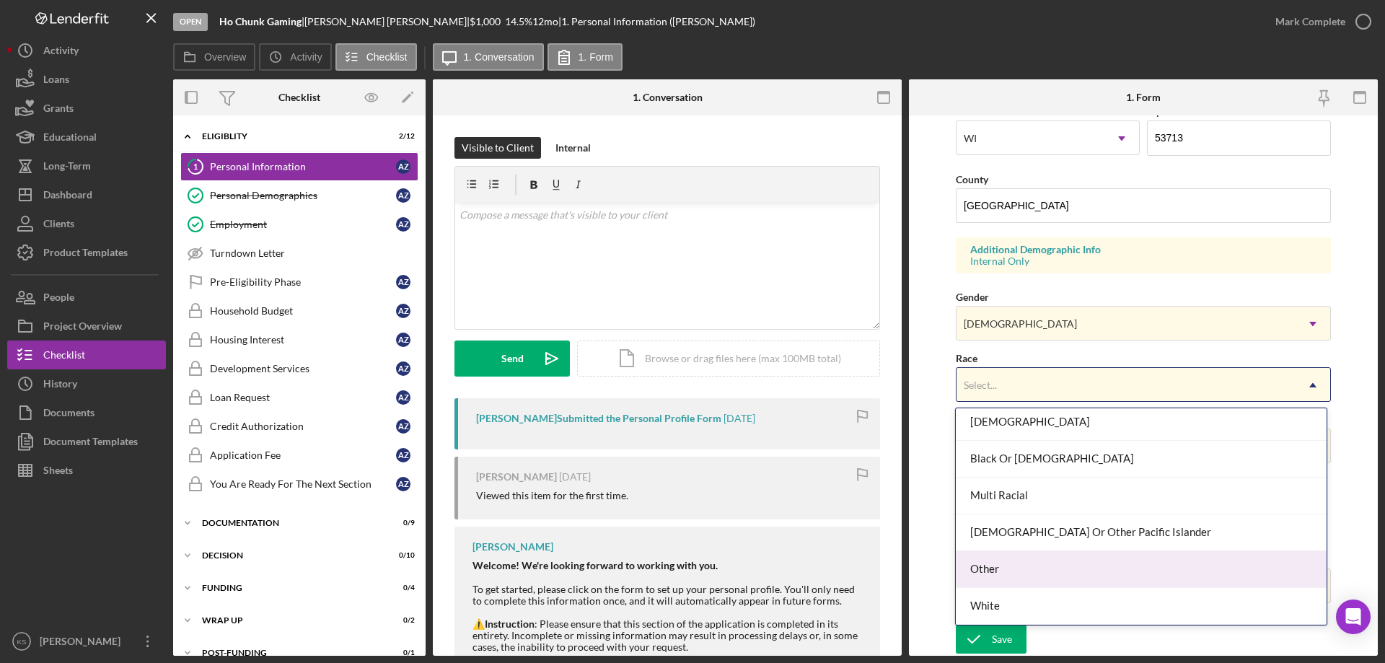
click at [1035, 566] on div "Other" at bounding box center [1140, 569] width 370 height 37
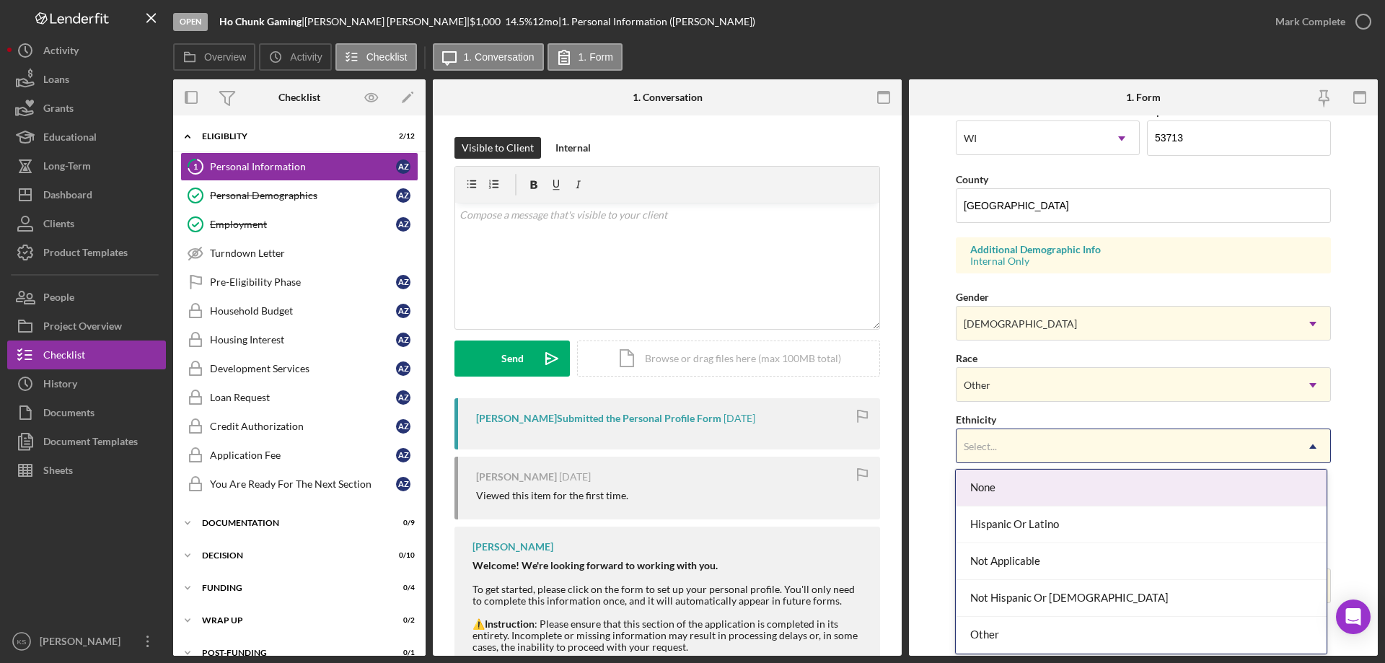
click at [1051, 446] on div "Select..." at bounding box center [1125, 446] width 339 height 33
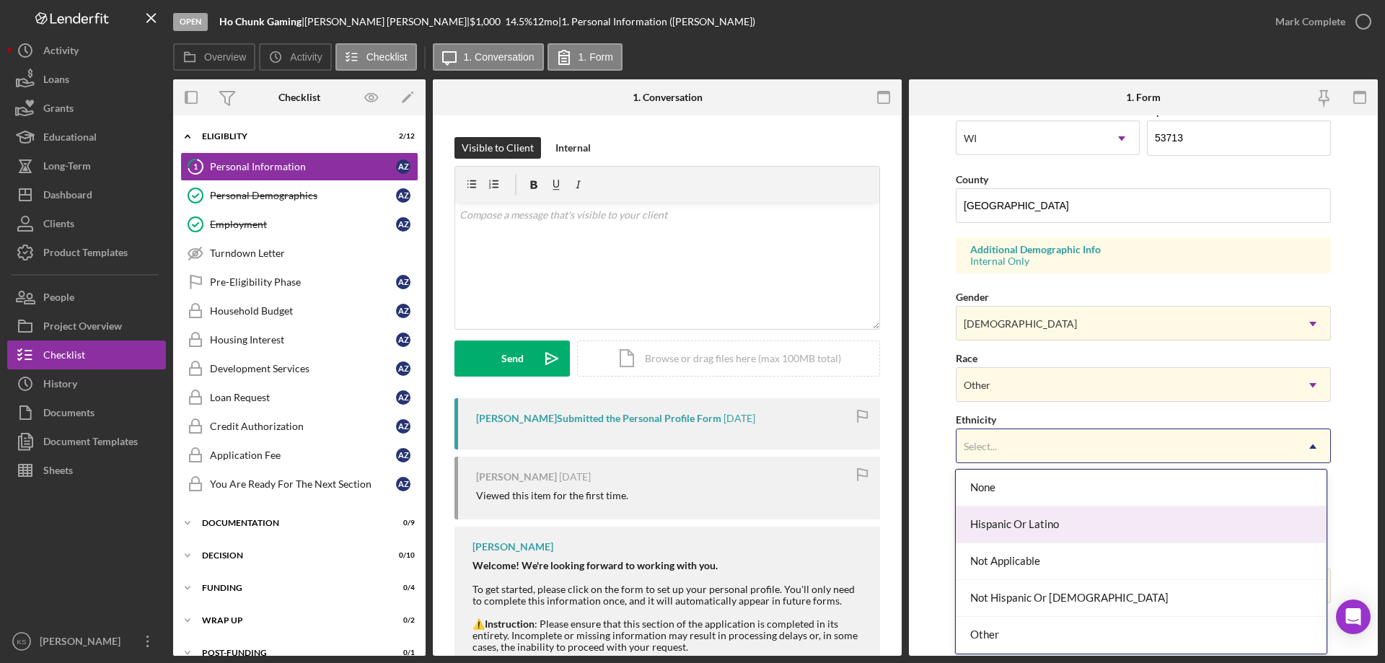
click at [1046, 531] on div "Hispanic Or Latino" at bounding box center [1140, 524] width 370 height 37
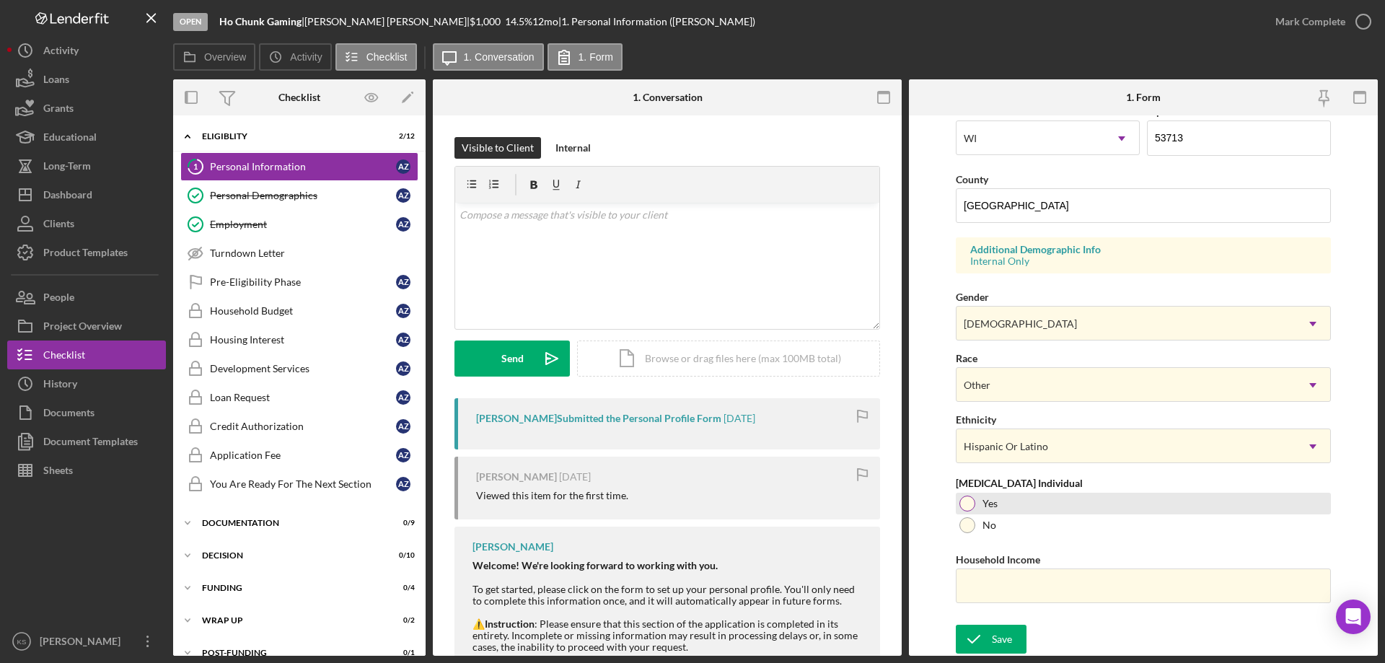
click at [987, 508] on label "Yes" at bounding box center [989, 504] width 15 height 12
click at [1003, 570] on input "Household Income" at bounding box center [1142, 585] width 375 height 35
paste input "$20,000"
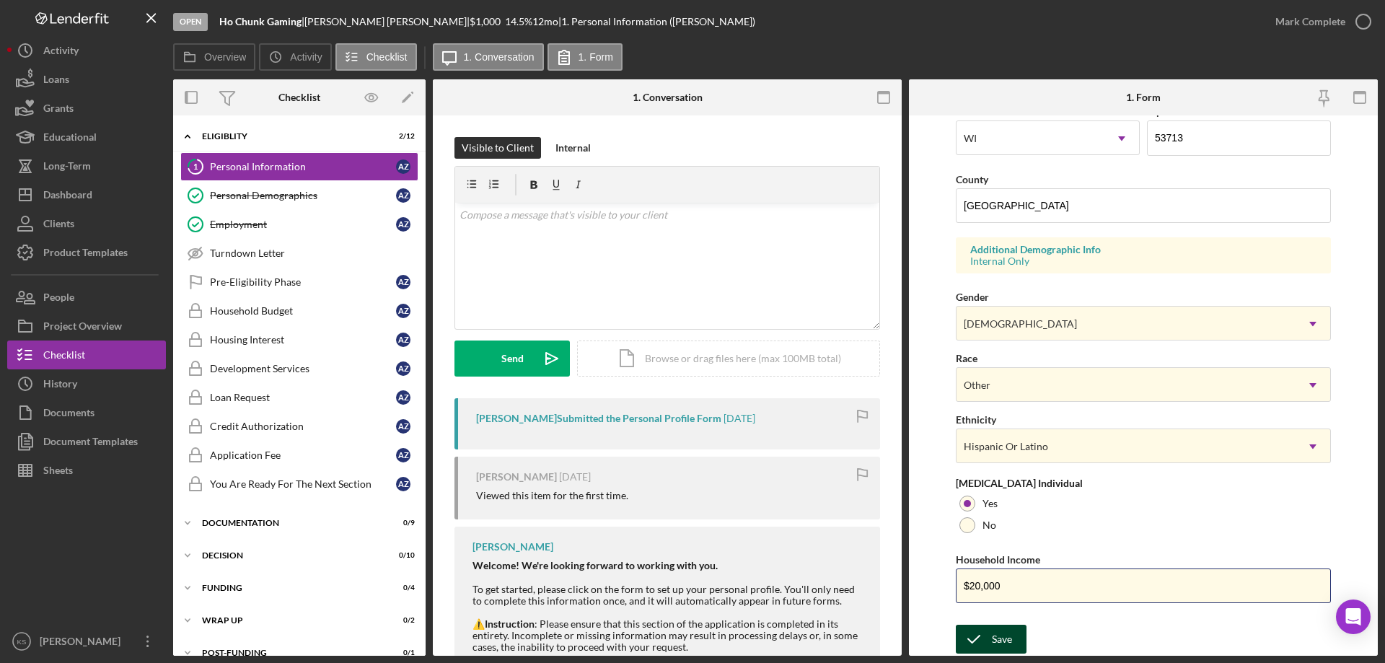
type input "$20,000"
click at [1009, 632] on div "Save" at bounding box center [1002, 638] width 20 height 29
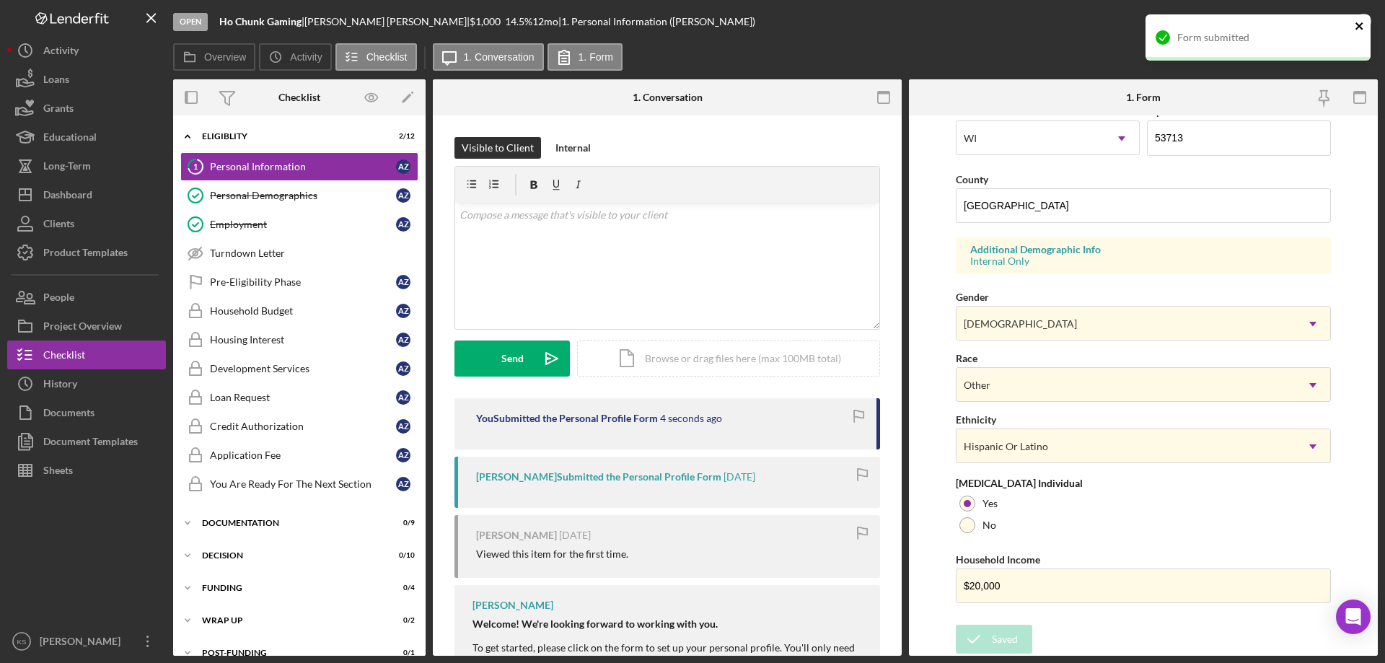
click at [1356, 26] on icon "close" at bounding box center [1359, 26] width 10 height 12
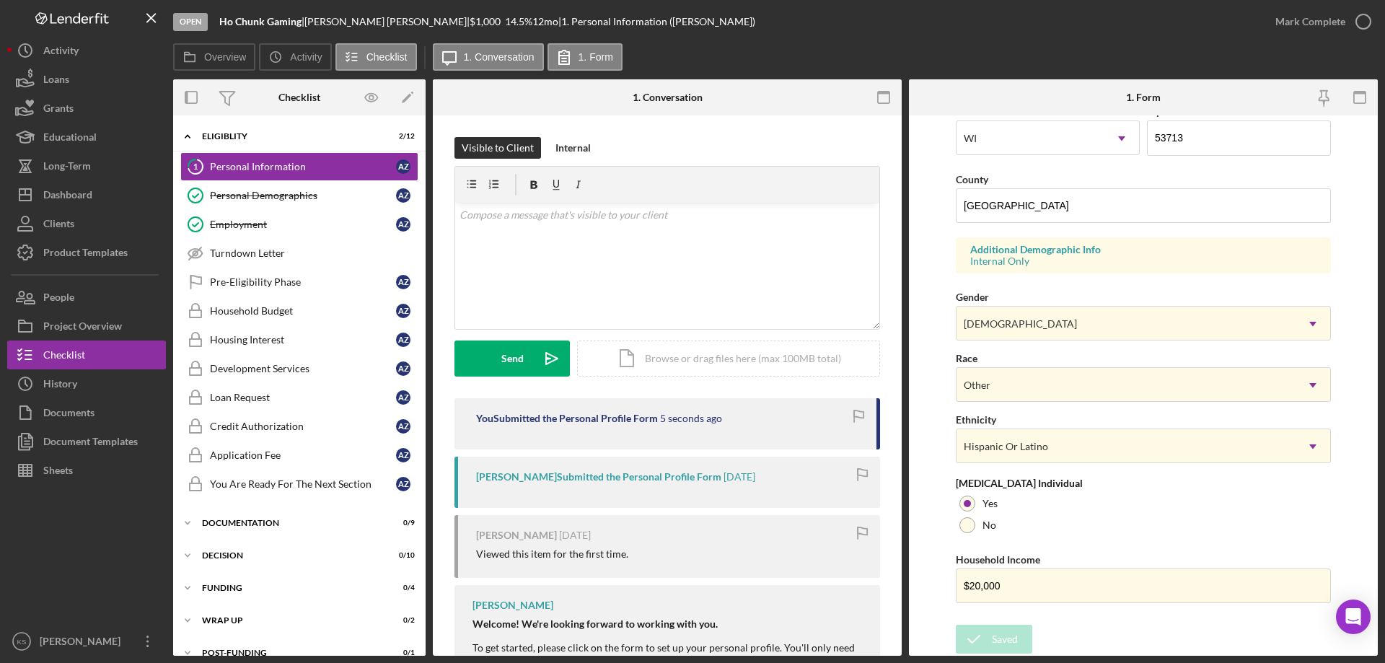
click at [1310, 23] on div "Open Ho Chunk Gaming | [PERSON_NAME] | $1,000 $1,000 14.5 % 12 mo | 1. Personal…" at bounding box center [692, 331] width 1385 height 663
click at [1310, 23] on div "Mark Complete" at bounding box center [1310, 21] width 70 height 29
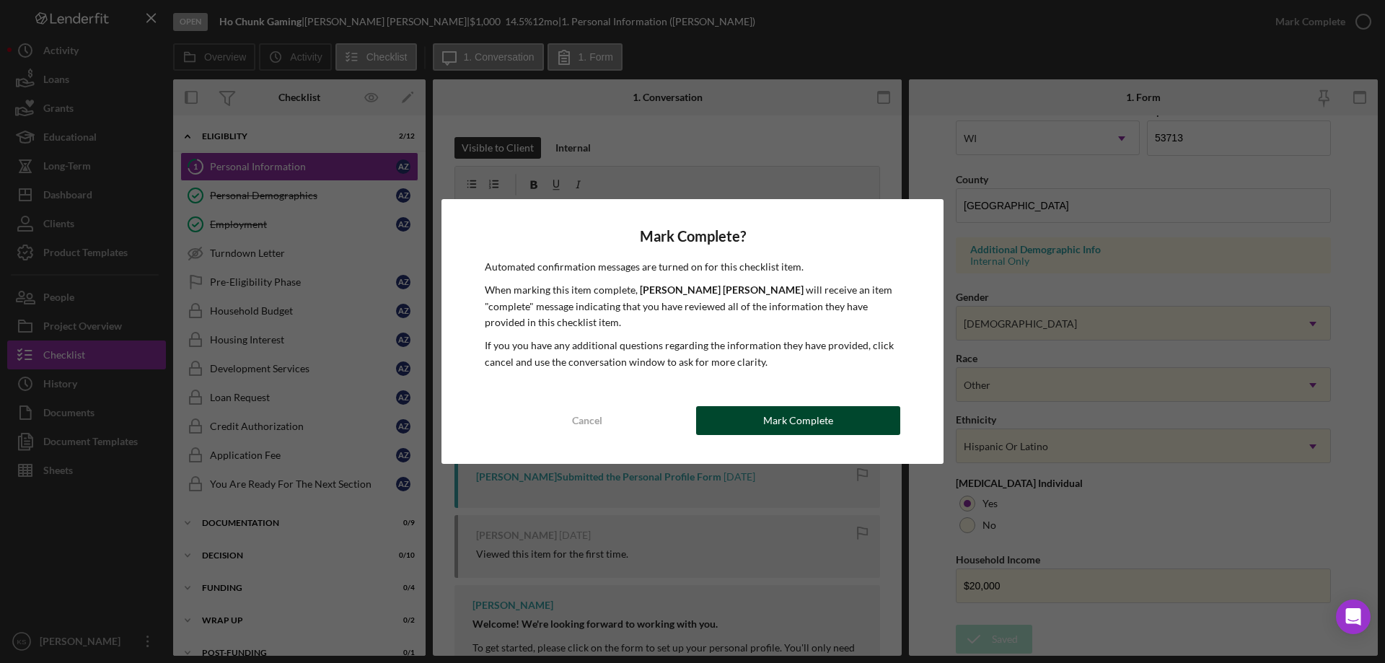
click at [853, 415] on button "Mark Complete" at bounding box center [798, 420] width 204 height 29
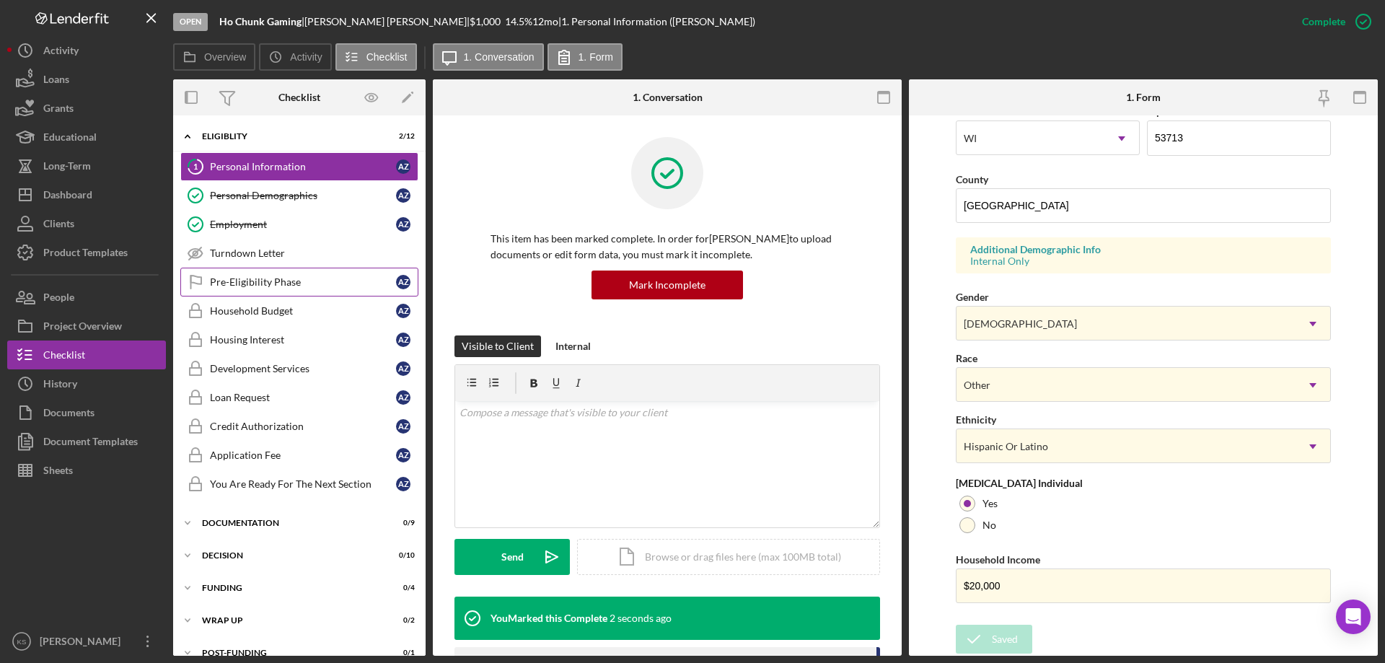
scroll to position [133, 0]
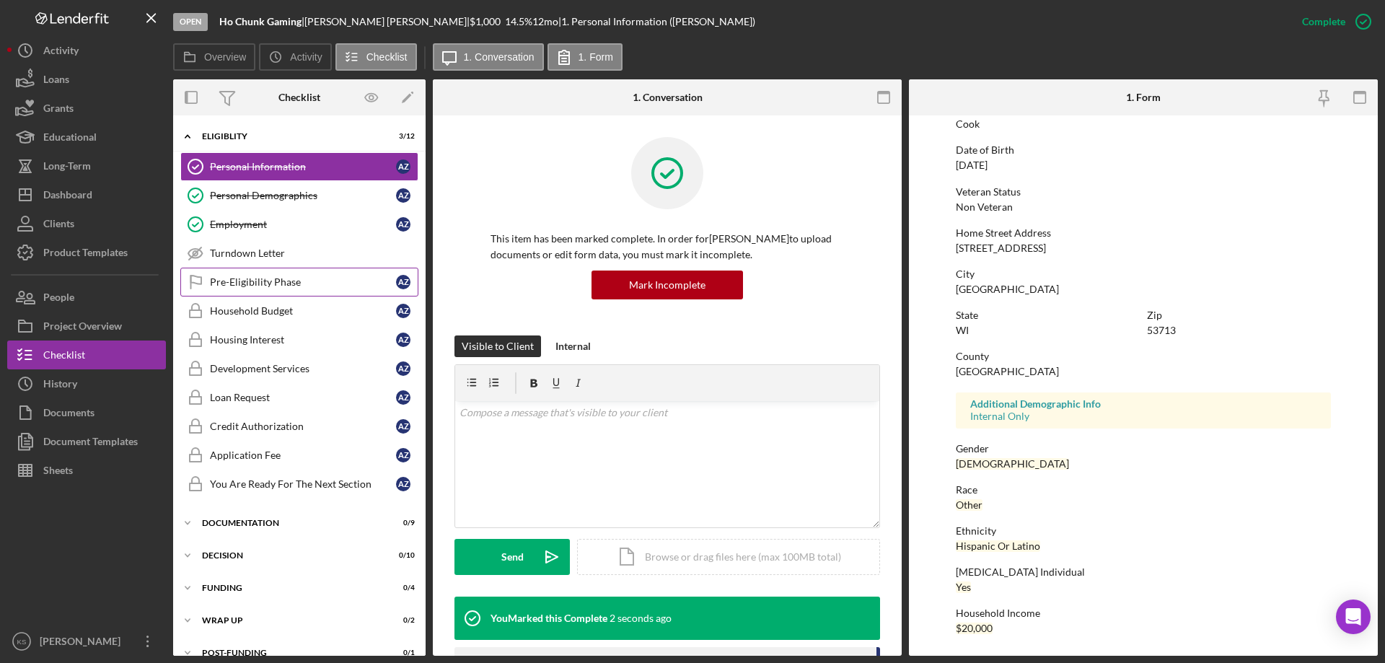
click at [248, 288] on div "Pre-Eligibility Phase" at bounding box center [303, 282] width 186 height 12
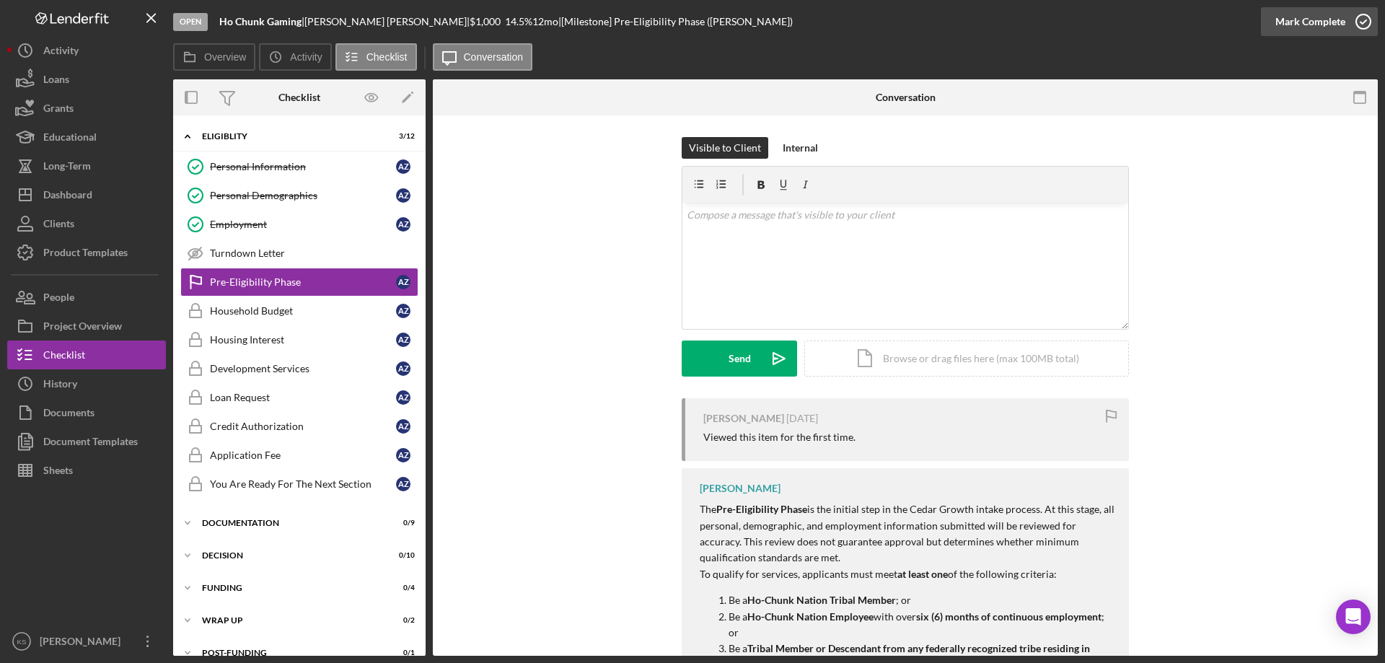
click at [1334, 17] on div "Mark Complete" at bounding box center [1310, 21] width 70 height 29
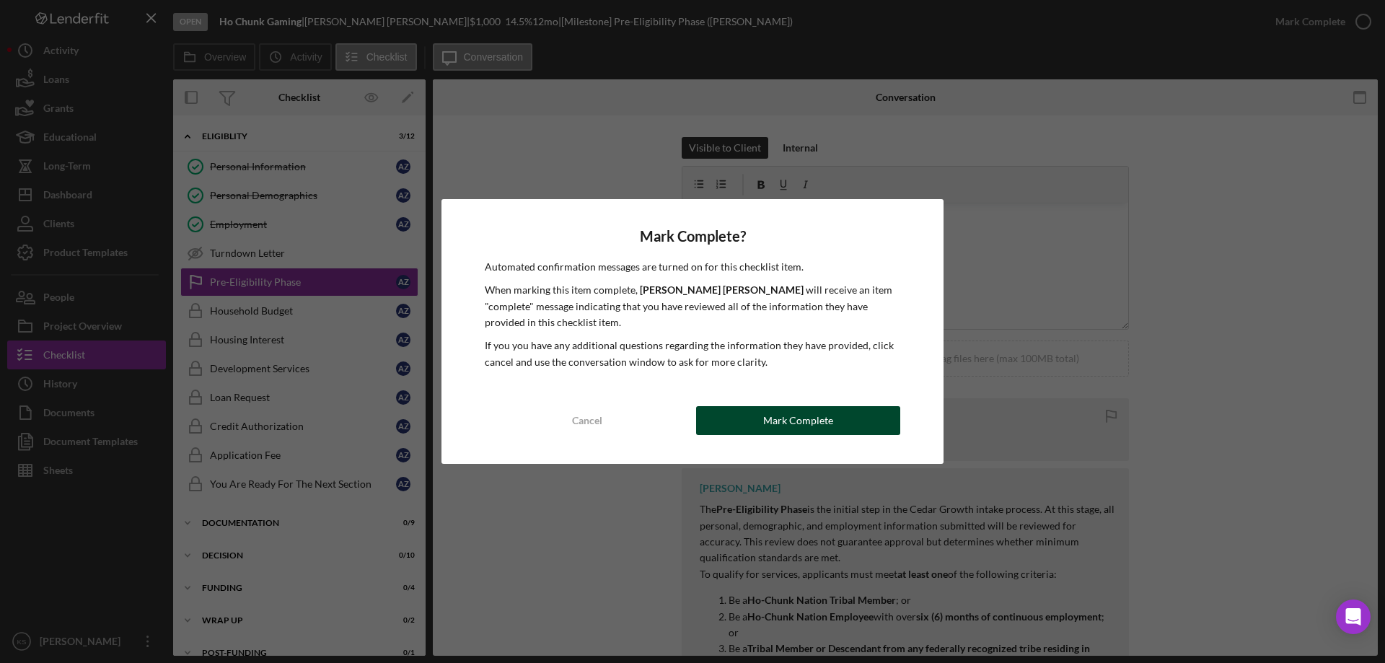
click at [848, 421] on button "Mark Complete" at bounding box center [798, 420] width 204 height 29
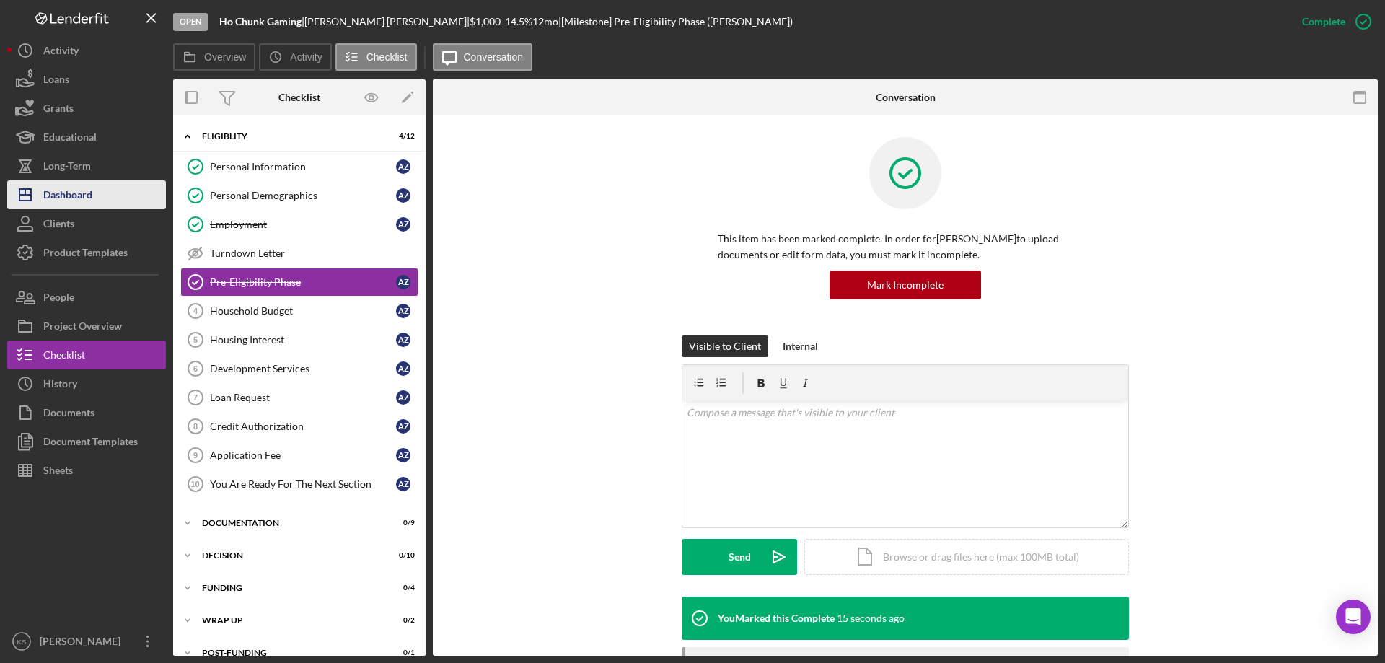
click at [91, 190] on div "Dashboard" at bounding box center [67, 196] width 49 height 32
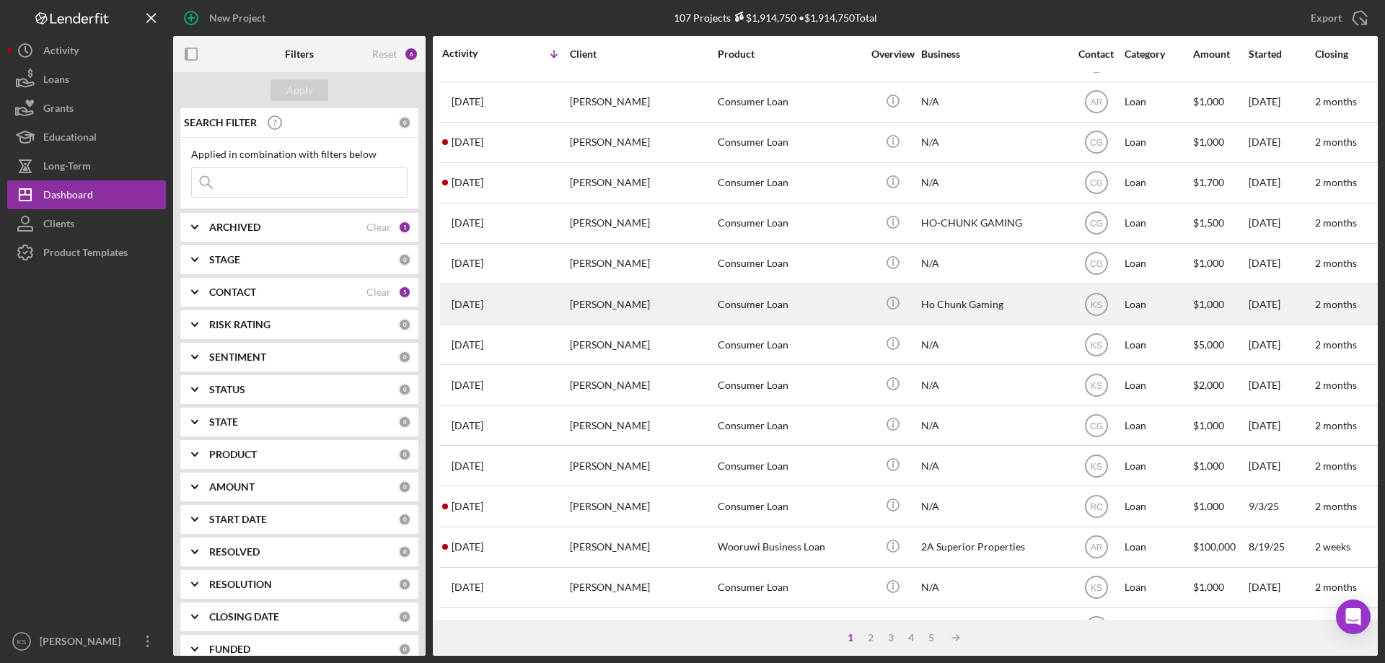
scroll to position [410, 0]
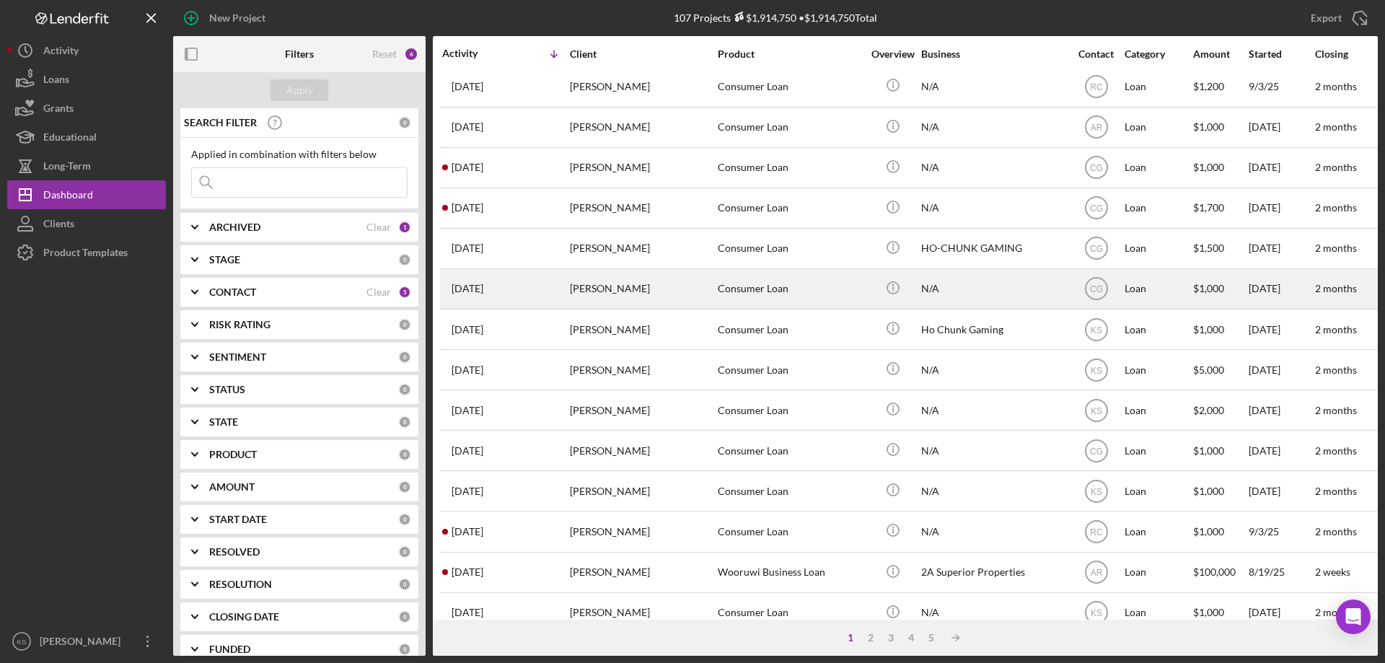
click at [691, 291] on div "[PERSON_NAME]" at bounding box center [642, 289] width 144 height 38
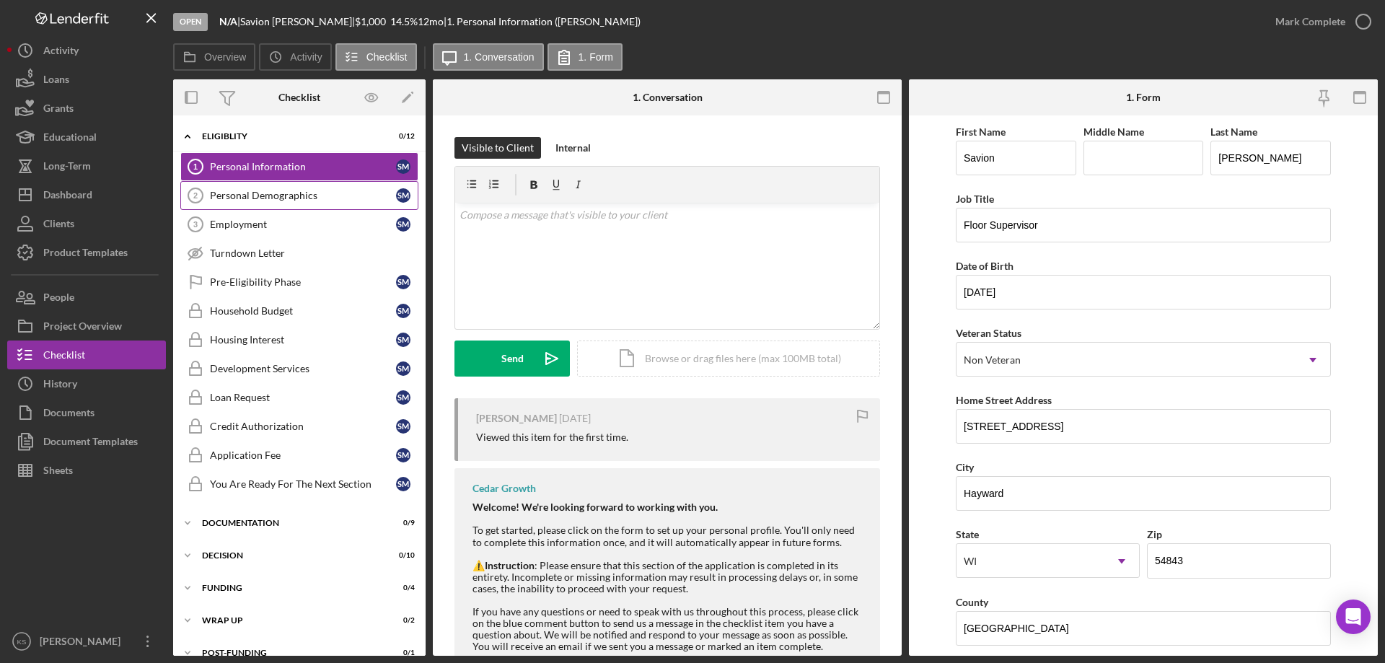
click at [306, 202] on link "Personal Demographics 2 Personal Demographics S M" at bounding box center [299, 195] width 238 height 29
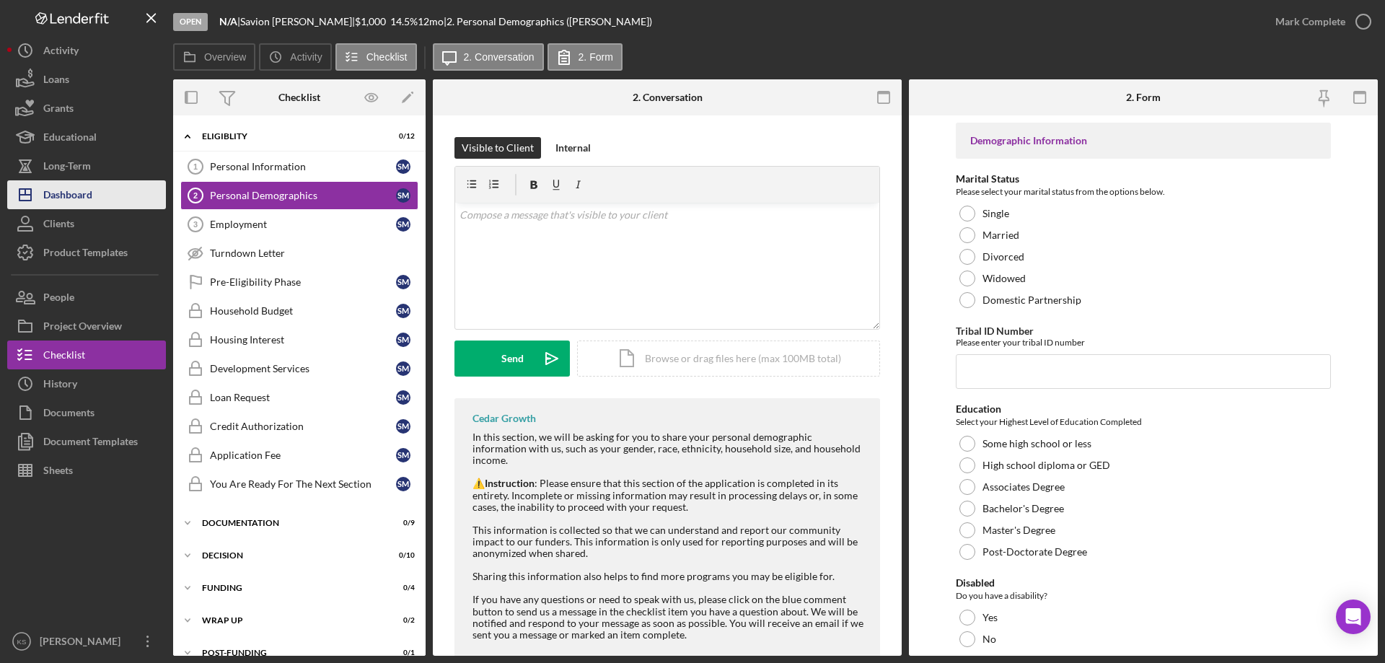
click at [100, 192] on button "Icon/Dashboard Dashboard" at bounding box center [86, 194] width 159 height 29
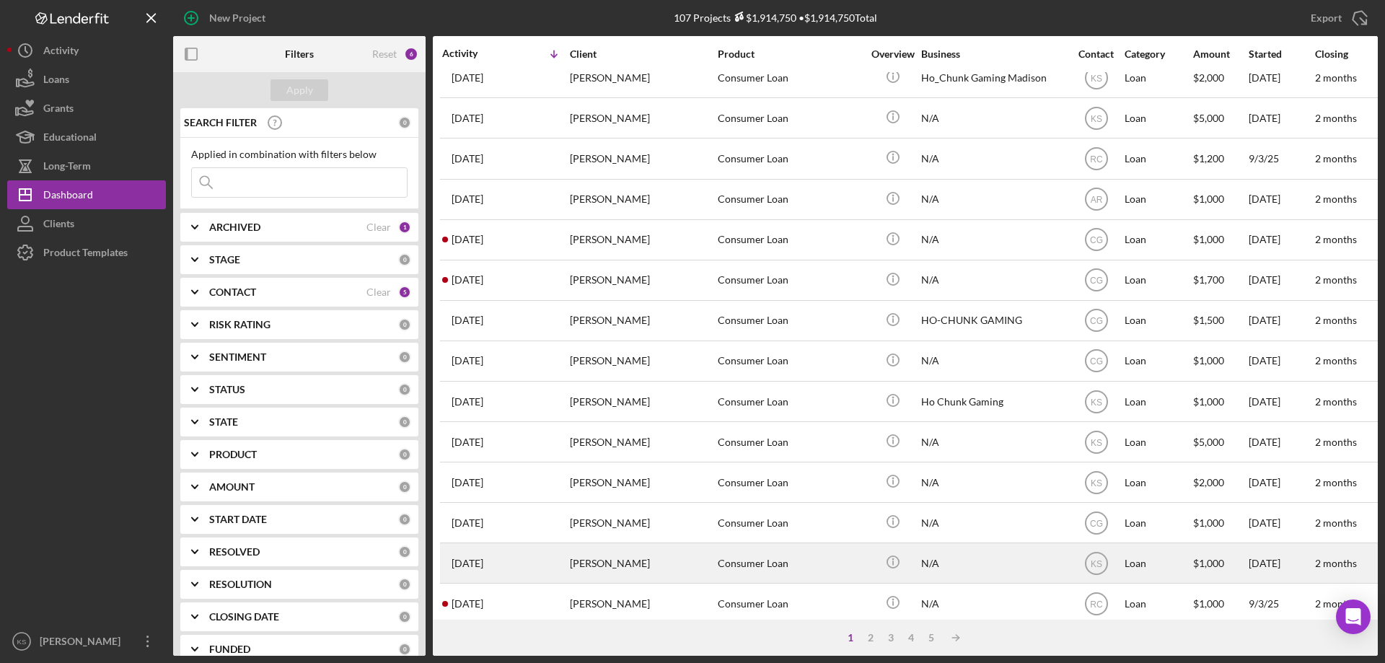
scroll to position [482, 0]
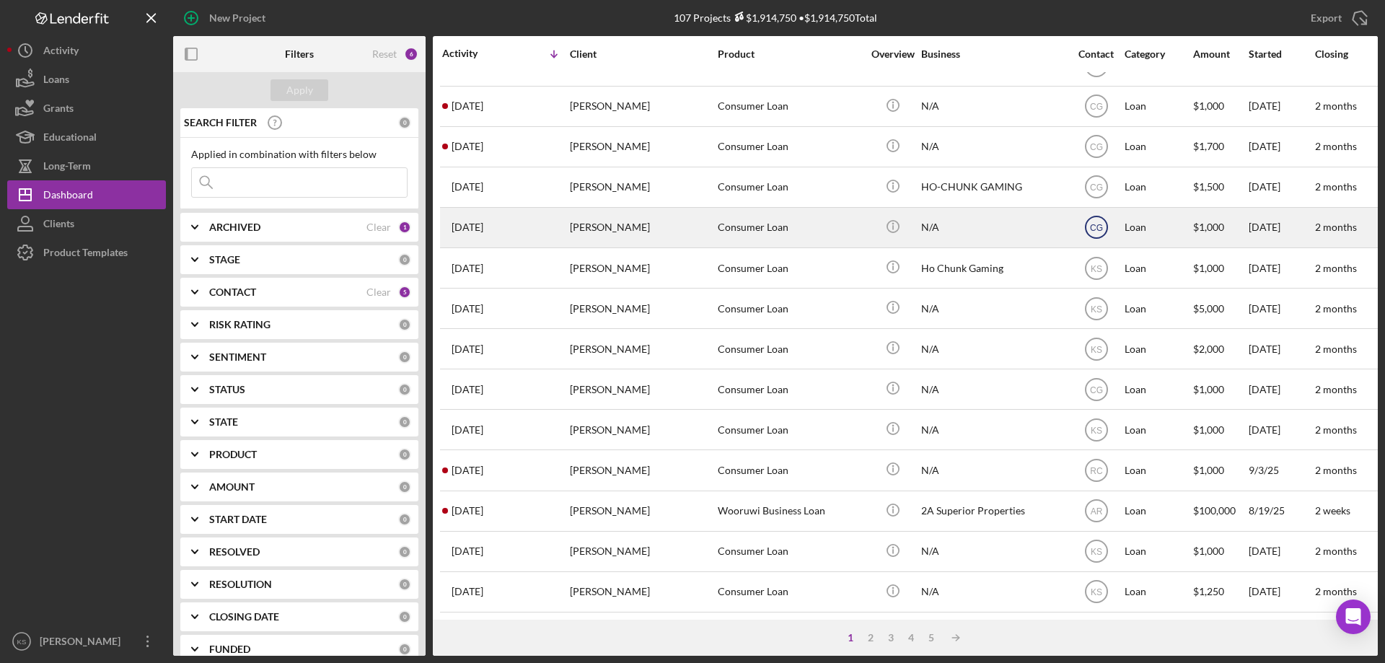
click at [1098, 223] on text "CG" at bounding box center [1096, 228] width 13 height 10
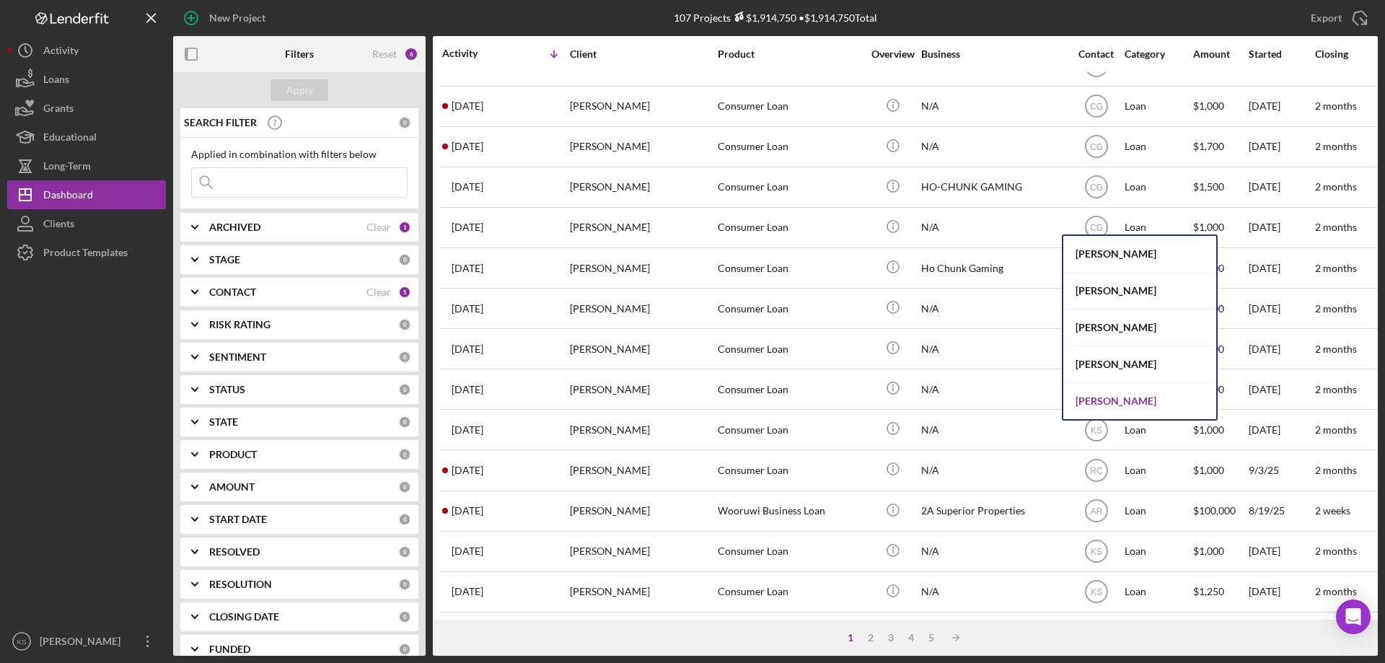
click at [1098, 387] on div "[PERSON_NAME]" at bounding box center [1139, 401] width 153 height 36
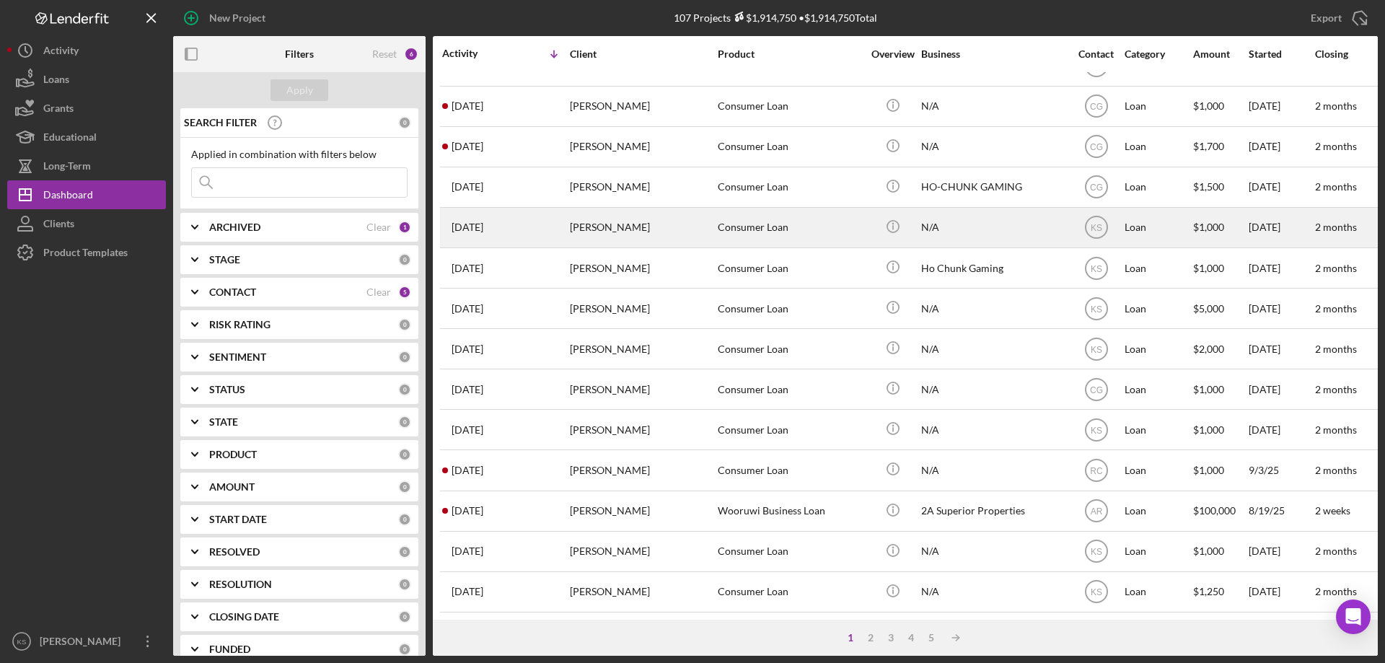
click at [614, 230] on div "[PERSON_NAME]" at bounding box center [642, 227] width 144 height 38
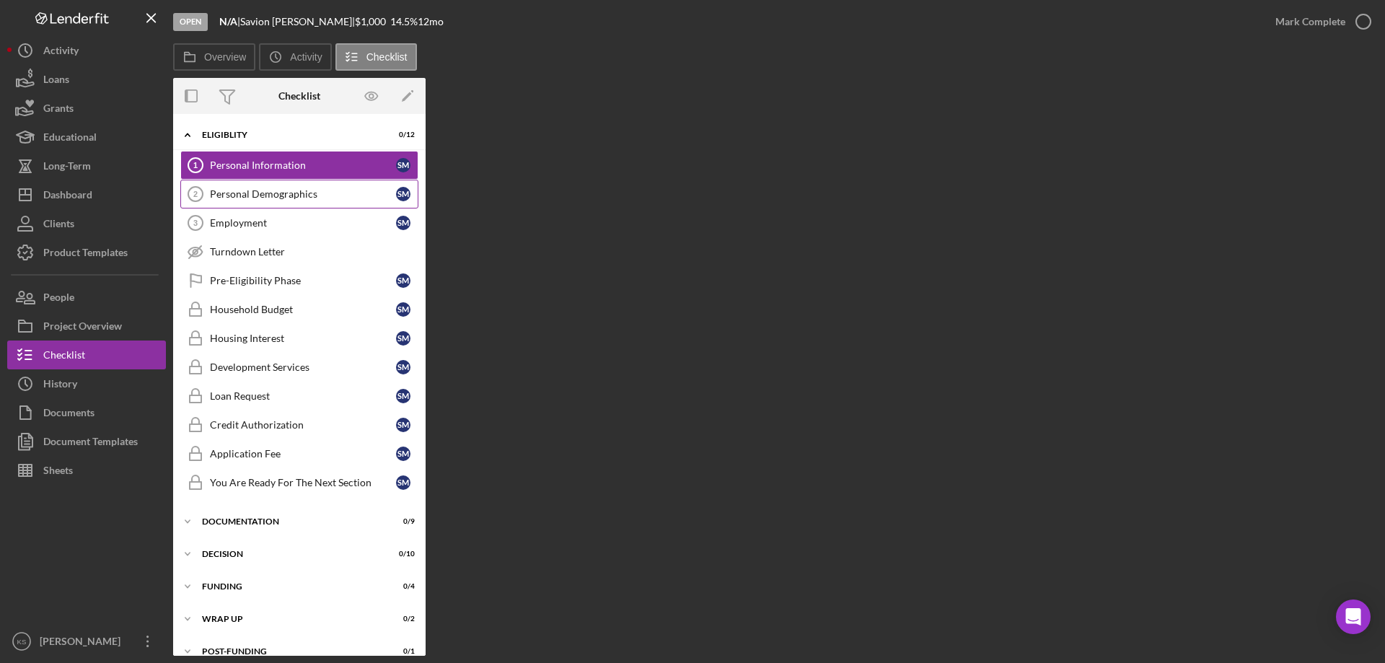
click at [287, 199] on div "Personal Demographics" at bounding box center [303, 194] width 186 height 12
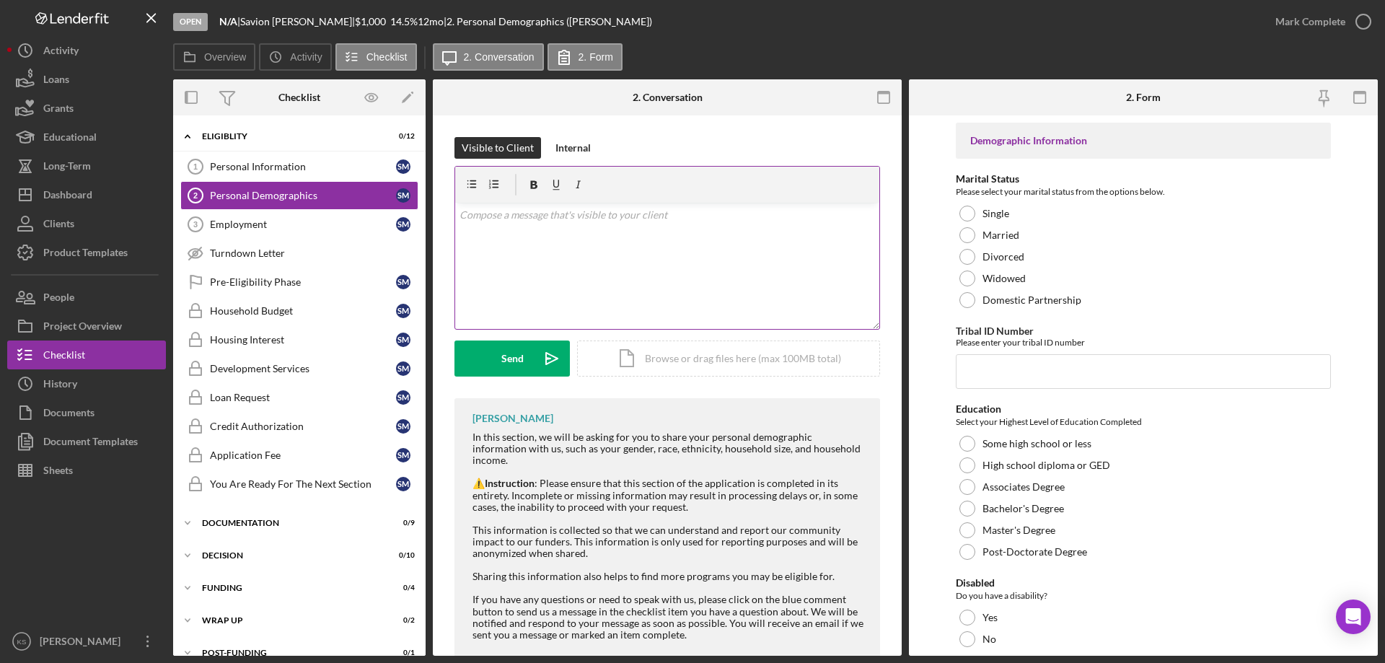
click at [584, 221] on p at bounding box center [667, 215] width 416 height 16
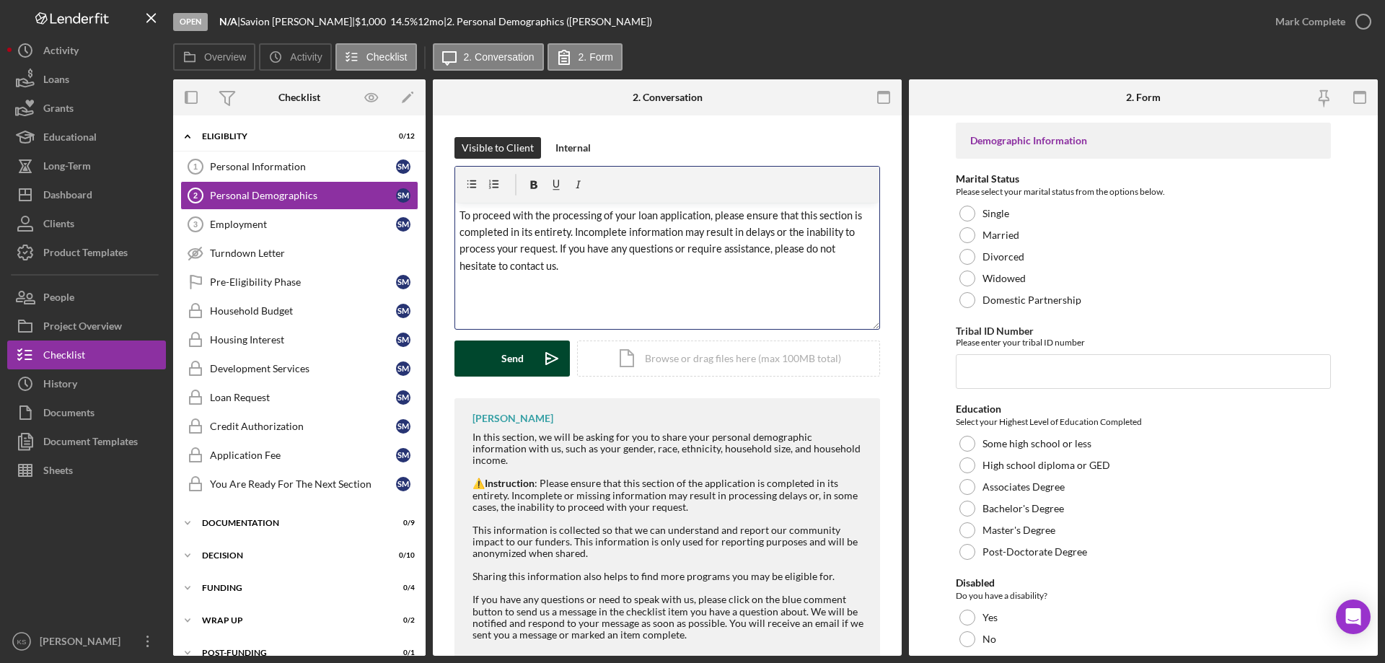
click at [522, 357] on div "Send" at bounding box center [512, 358] width 22 height 36
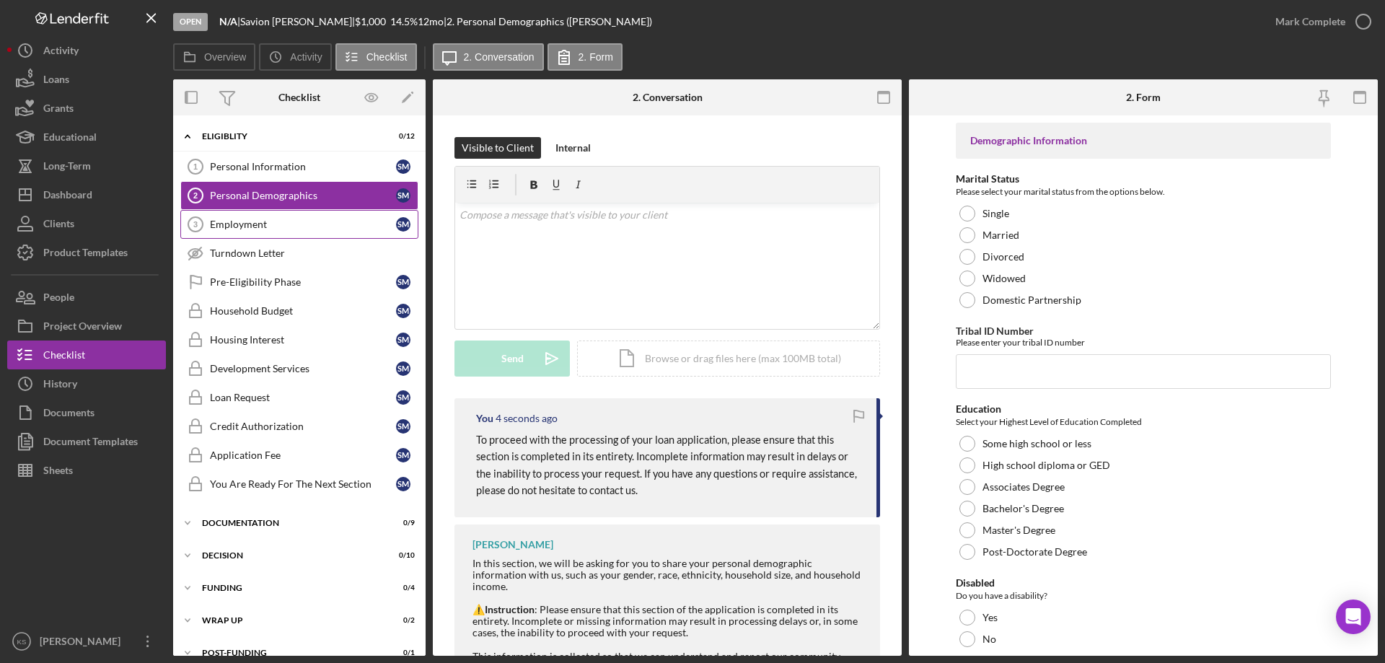
click at [315, 224] on div "Employment" at bounding box center [303, 225] width 186 height 12
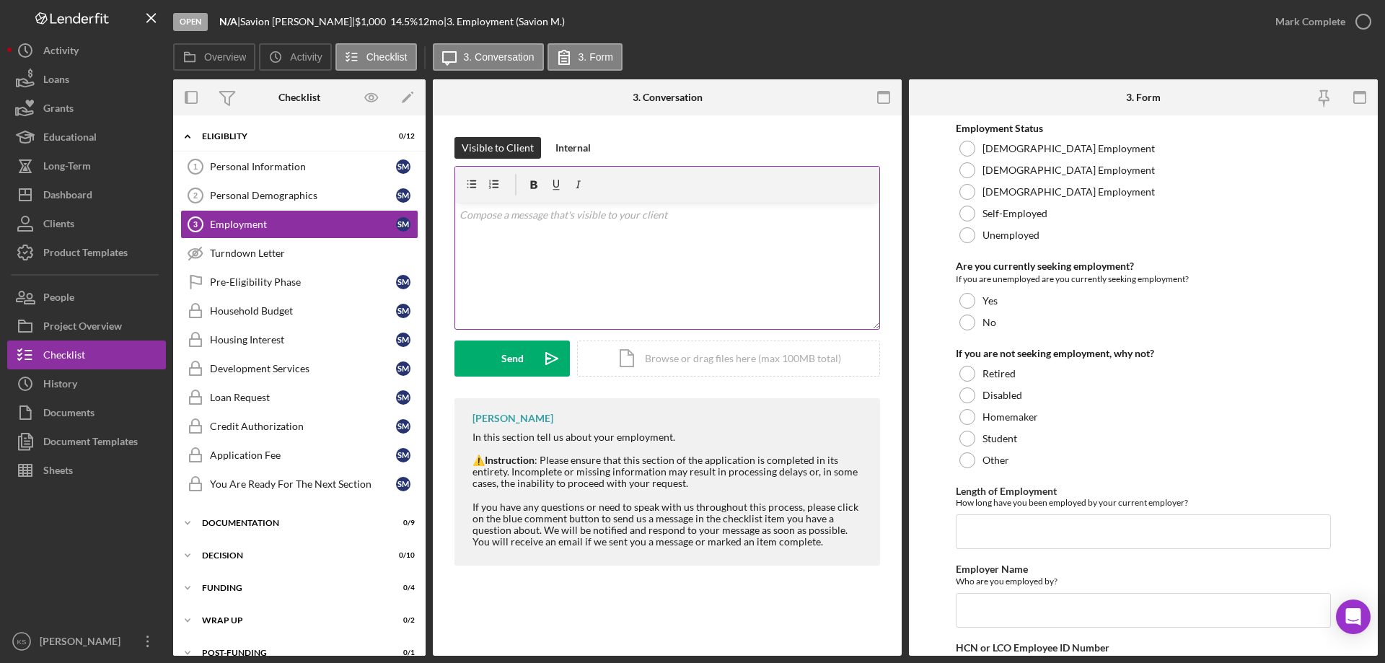
click at [555, 222] on p at bounding box center [667, 215] width 416 height 16
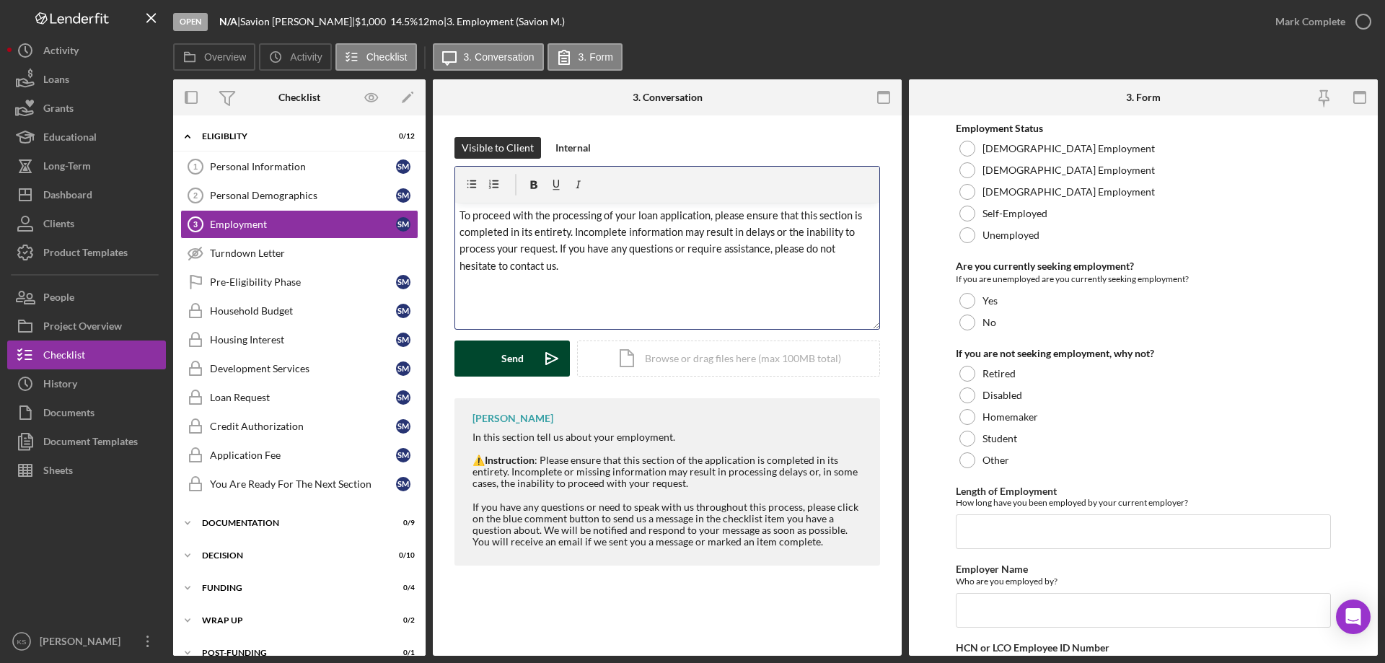
click at [520, 365] on div "Send" at bounding box center [512, 358] width 22 height 36
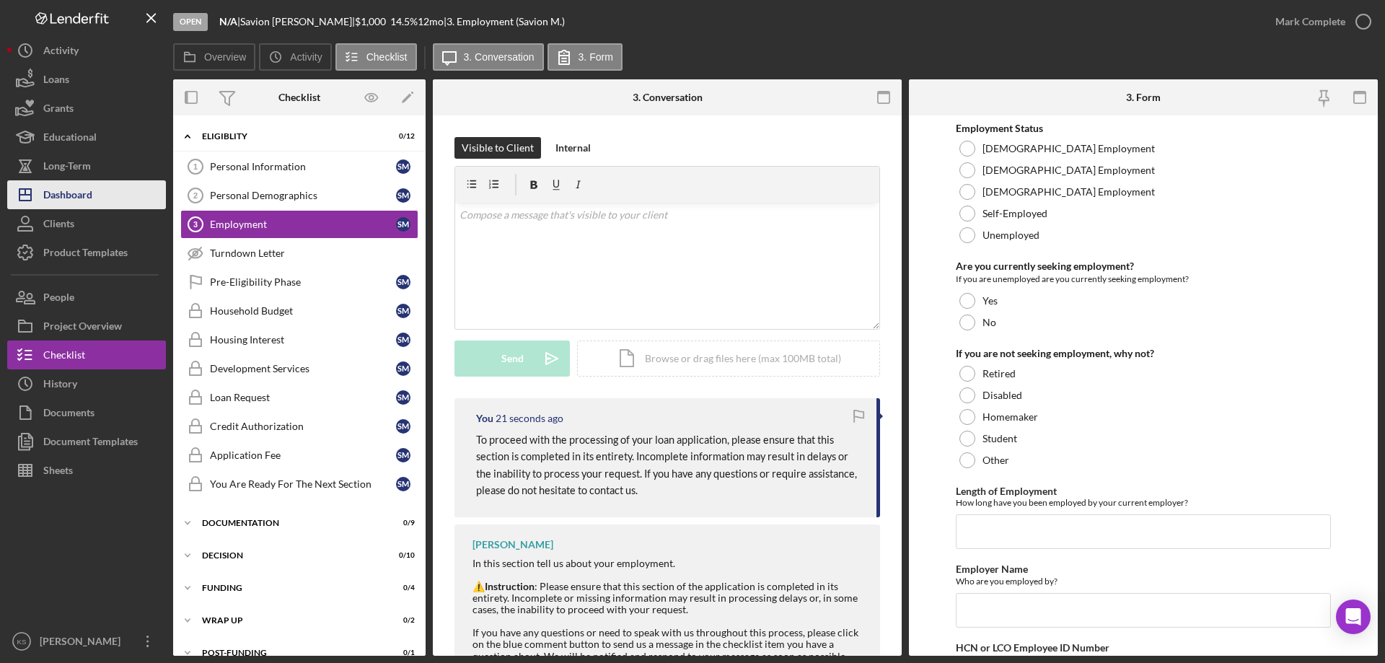
click at [97, 185] on button "Icon/Dashboard Dashboard" at bounding box center [86, 194] width 159 height 29
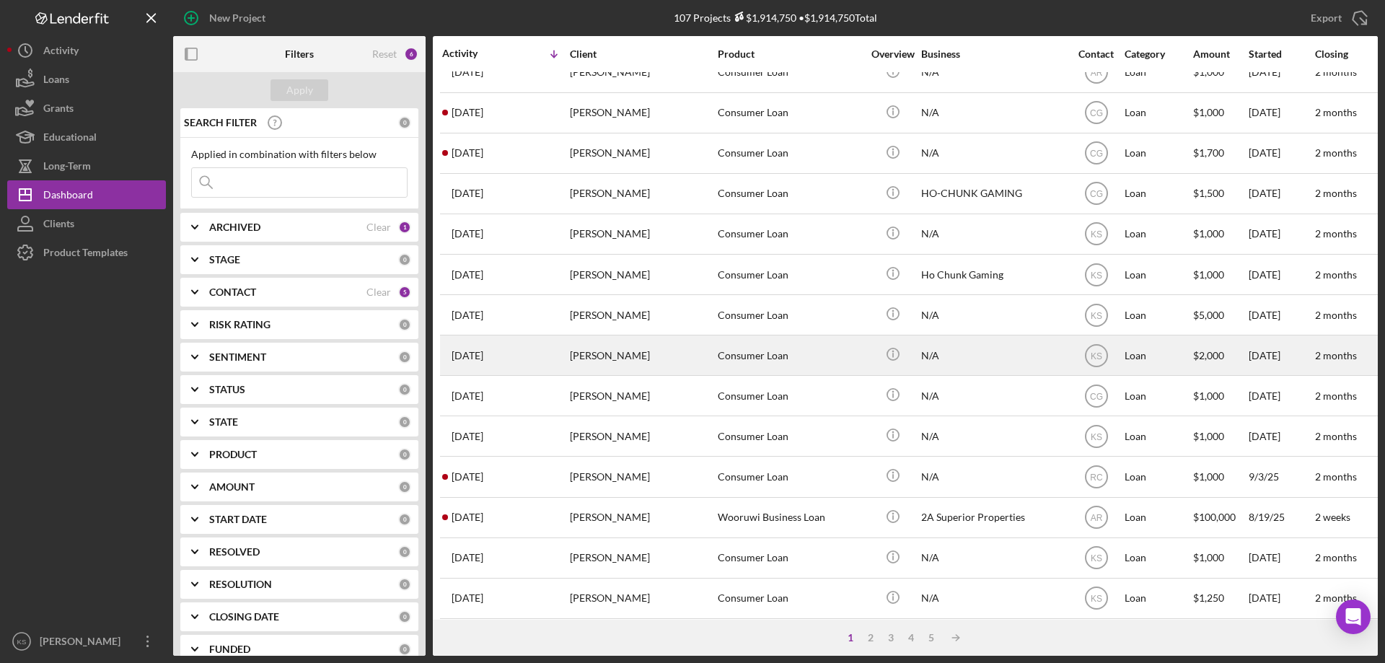
scroll to position [482, 0]
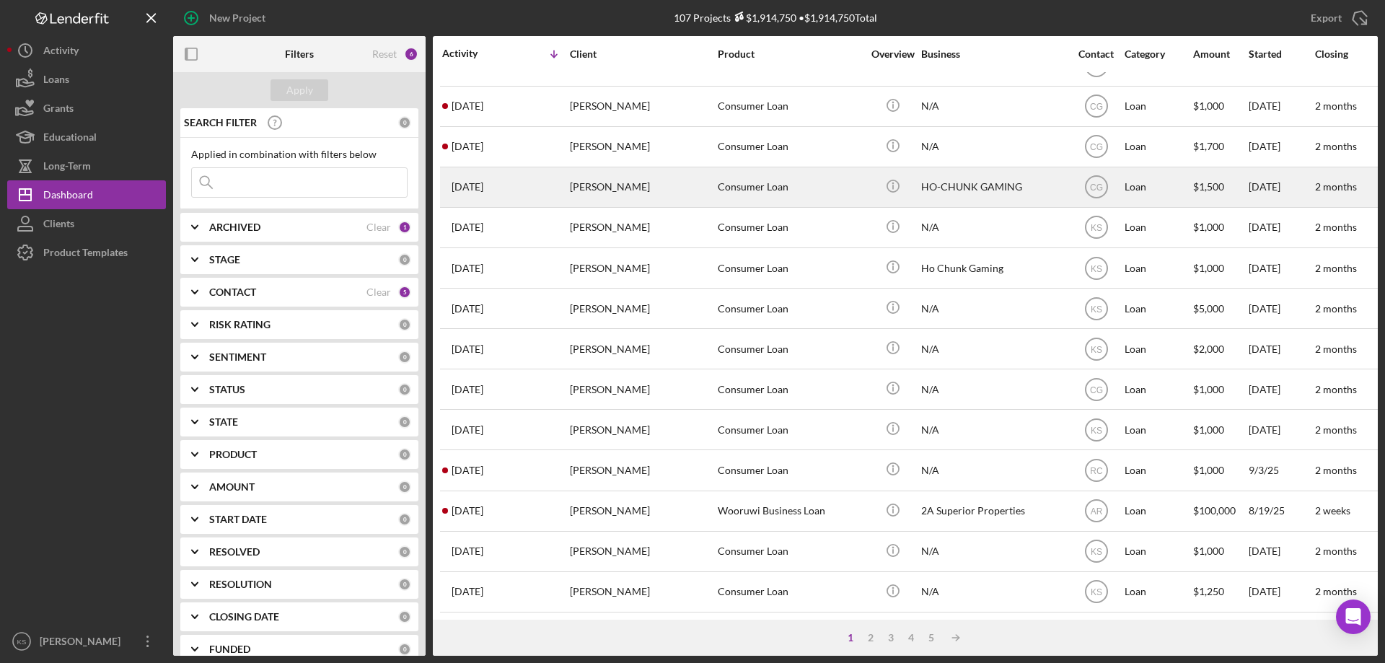
click at [615, 182] on div "[PERSON_NAME]" at bounding box center [642, 187] width 144 height 38
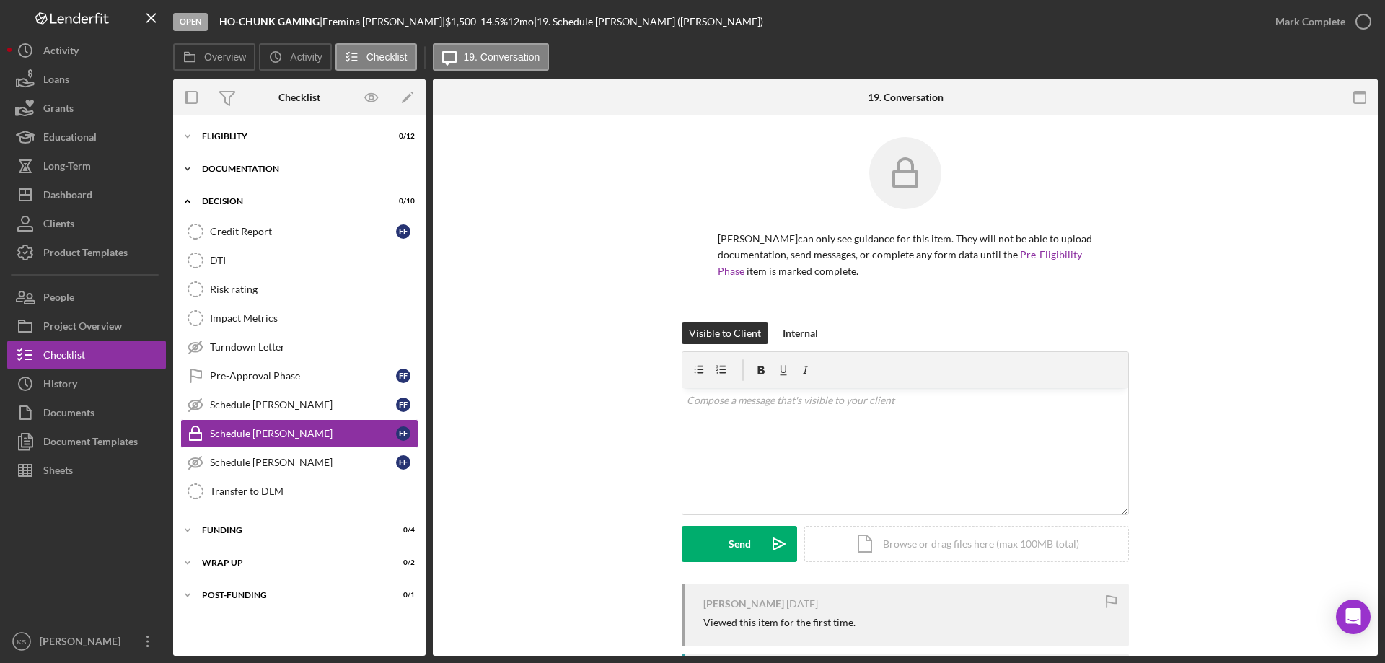
click at [253, 173] on div "Icon/Expander Documentation 0 / 9" at bounding box center [299, 168] width 252 height 29
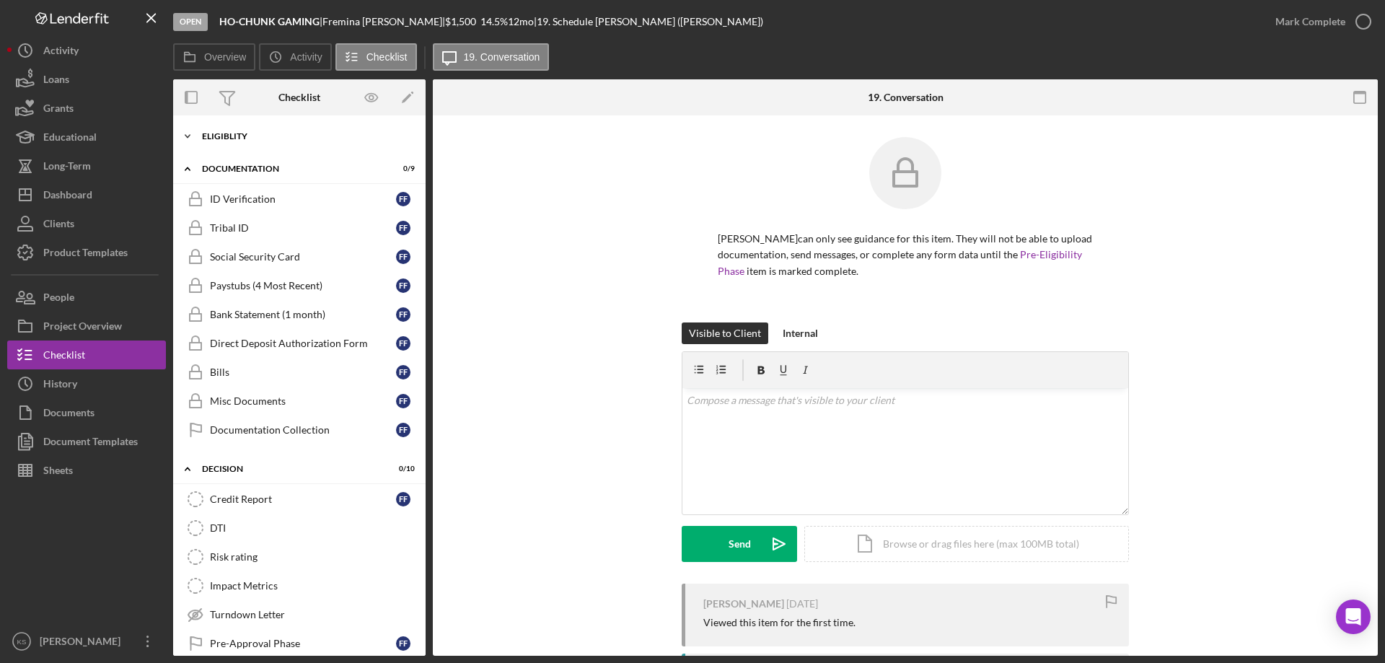
click at [245, 134] on div "Eligiblity" at bounding box center [305, 136] width 206 height 9
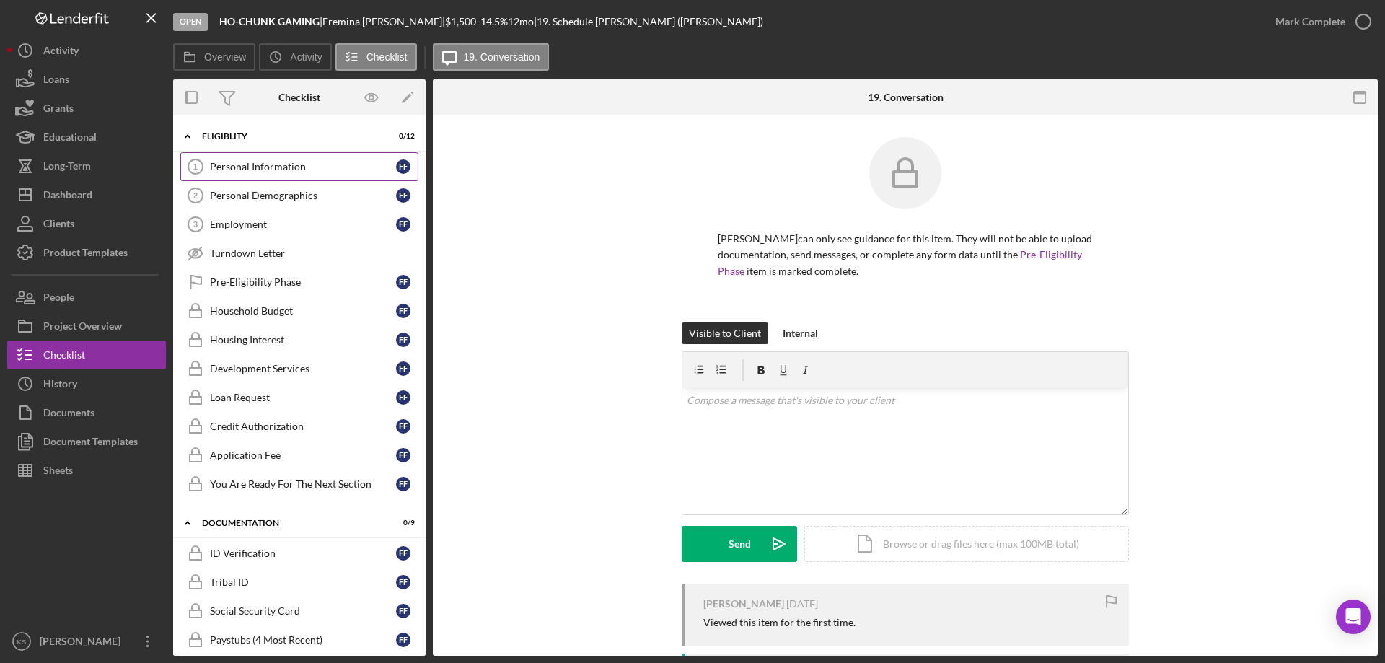
click at [255, 168] on div "Personal Information" at bounding box center [303, 167] width 186 height 12
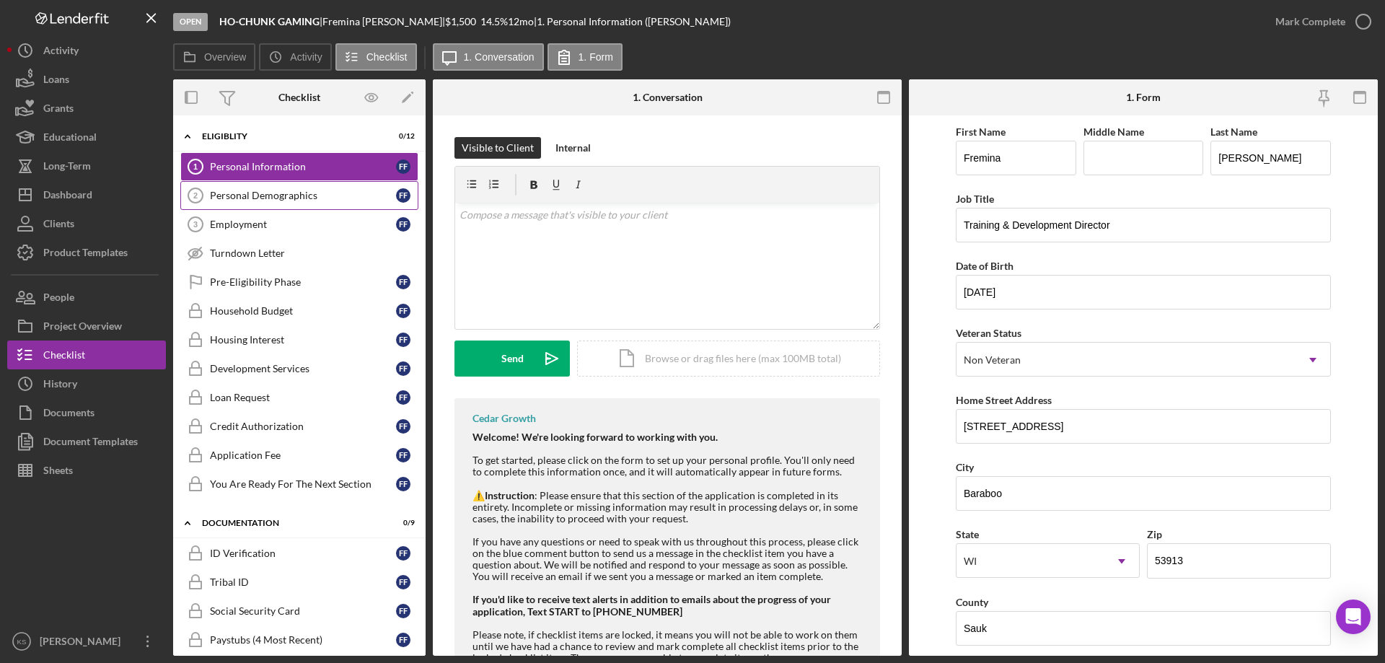
click at [253, 197] on div "Personal Demographics" at bounding box center [303, 196] width 186 height 12
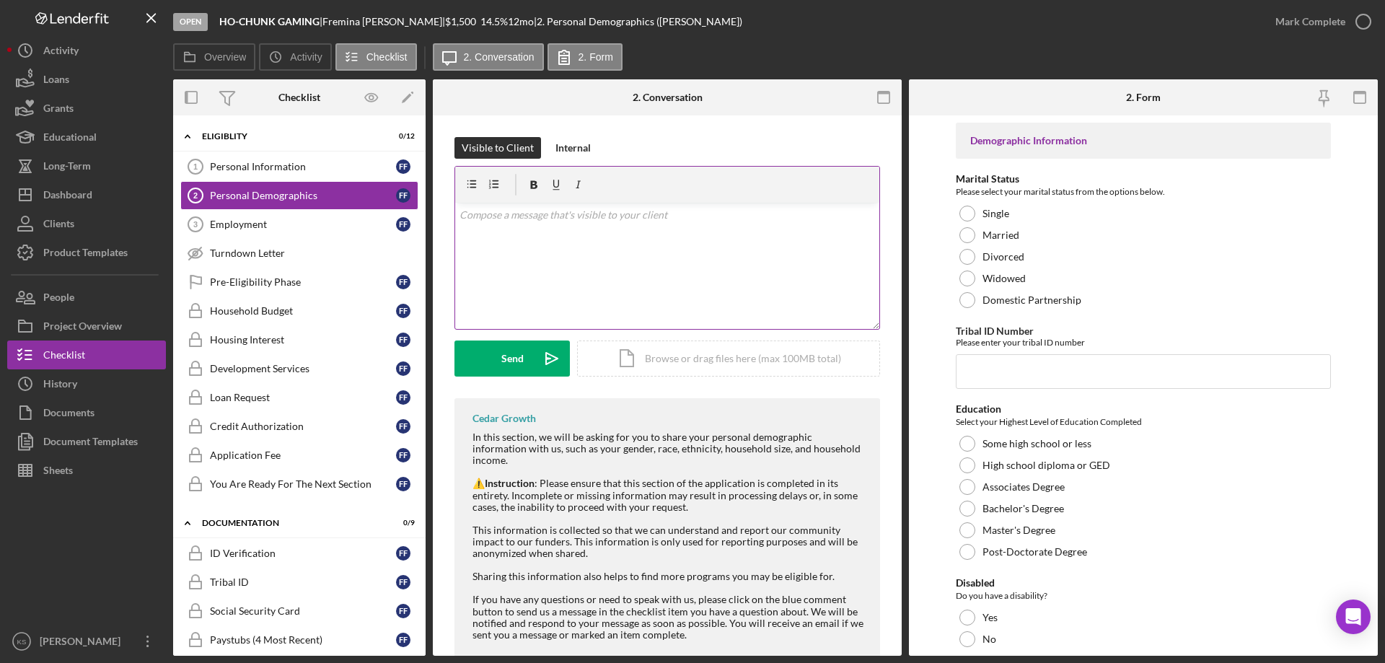
click at [531, 266] on div "v Color teal Color pink Remove color Add row above Add row below Add column bef…" at bounding box center [667, 266] width 424 height 126
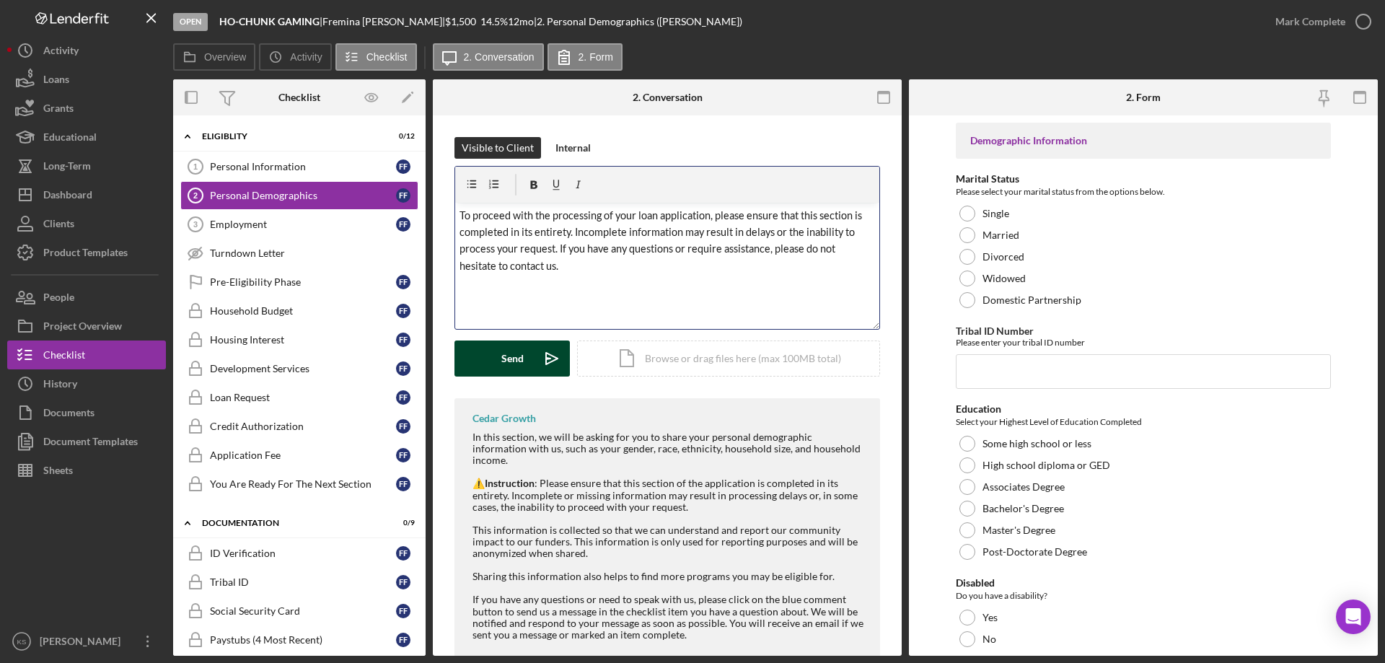
click at [510, 356] on div "Send" at bounding box center [512, 358] width 22 height 36
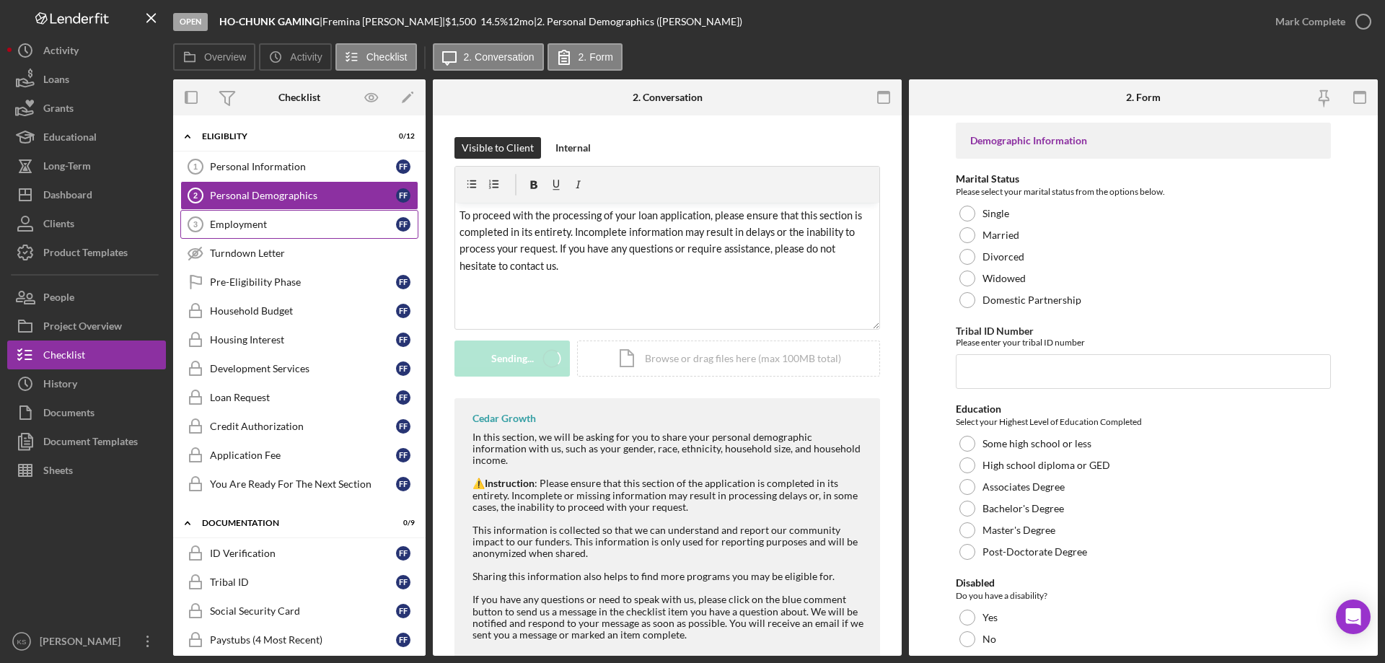
click at [290, 231] on link "Employment 3 Employment F F" at bounding box center [299, 224] width 238 height 29
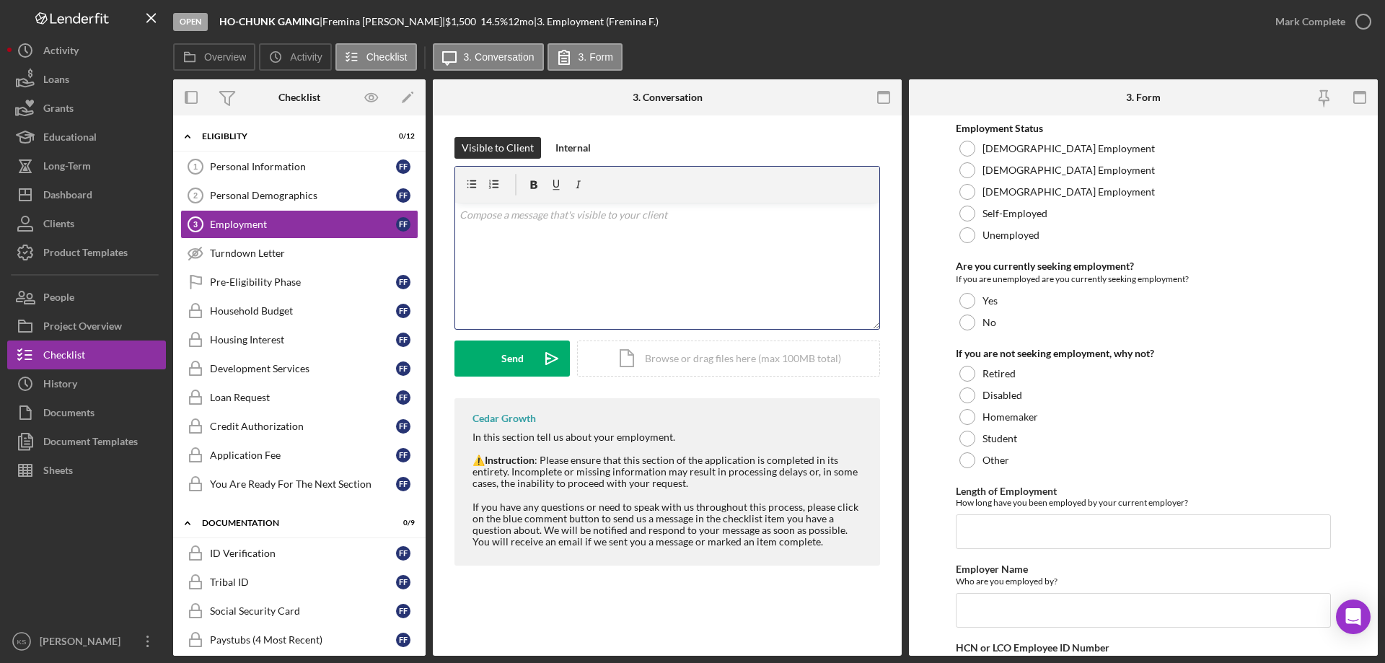
click at [648, 235] on div "v Color teal Color pink Remove color Add row above Add row below Add column bef…" at bounding box center [667, 266] width 424 height 126
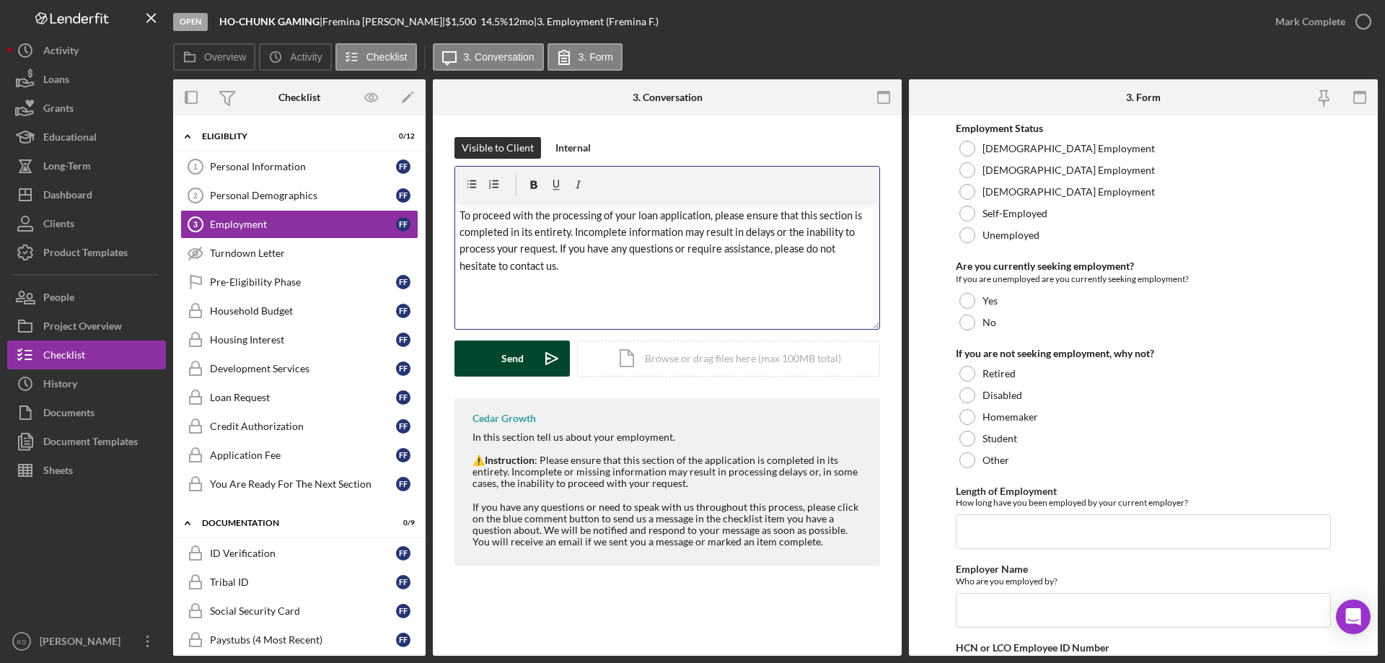
click at [513, 366] on div "Send" at bounding box center [512, 358] width 22 height 36
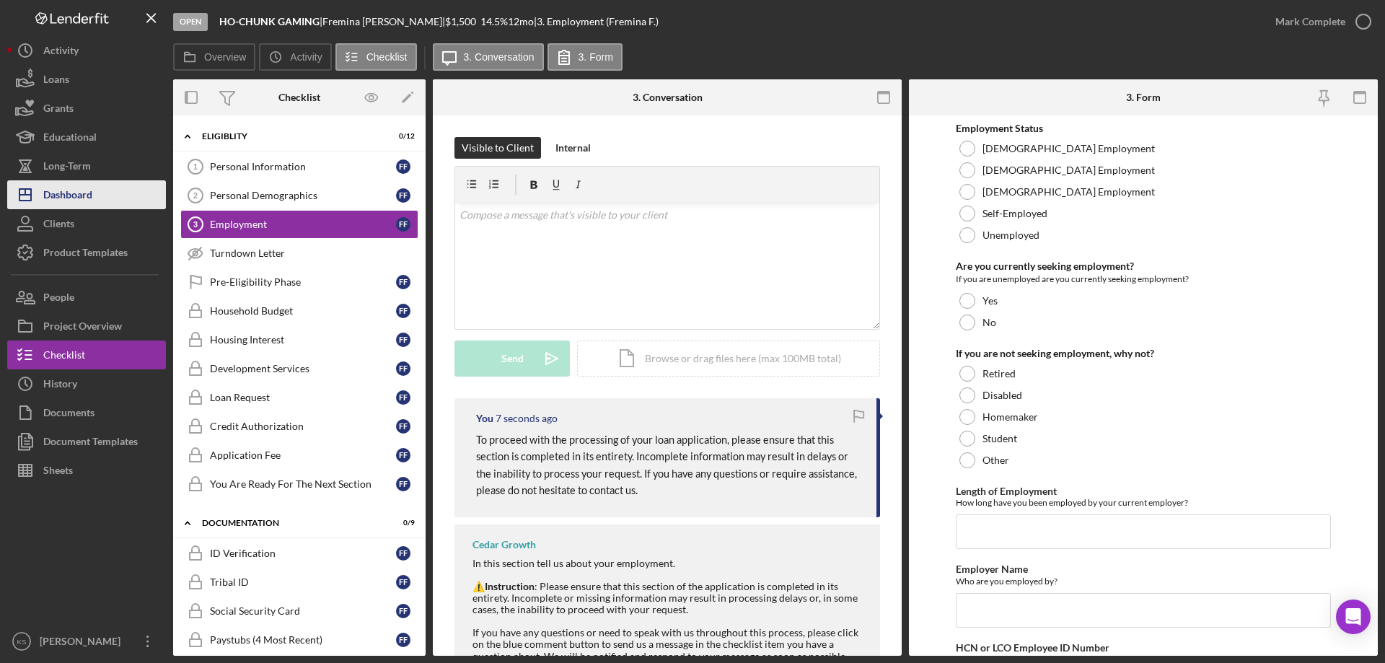
click at [93, 192] on button "Icon/Dashboard Dashboard" at bounding box center [86, 194] width 159 height 29
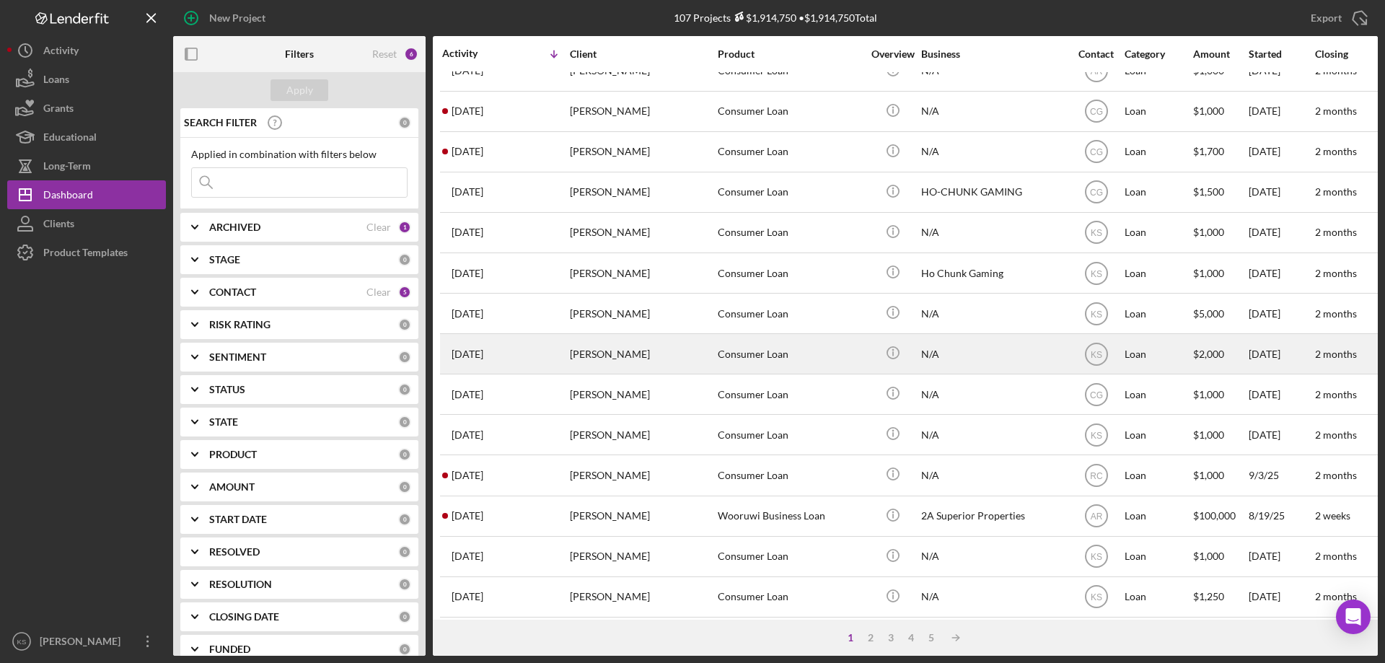
scroll to position [482, 0]
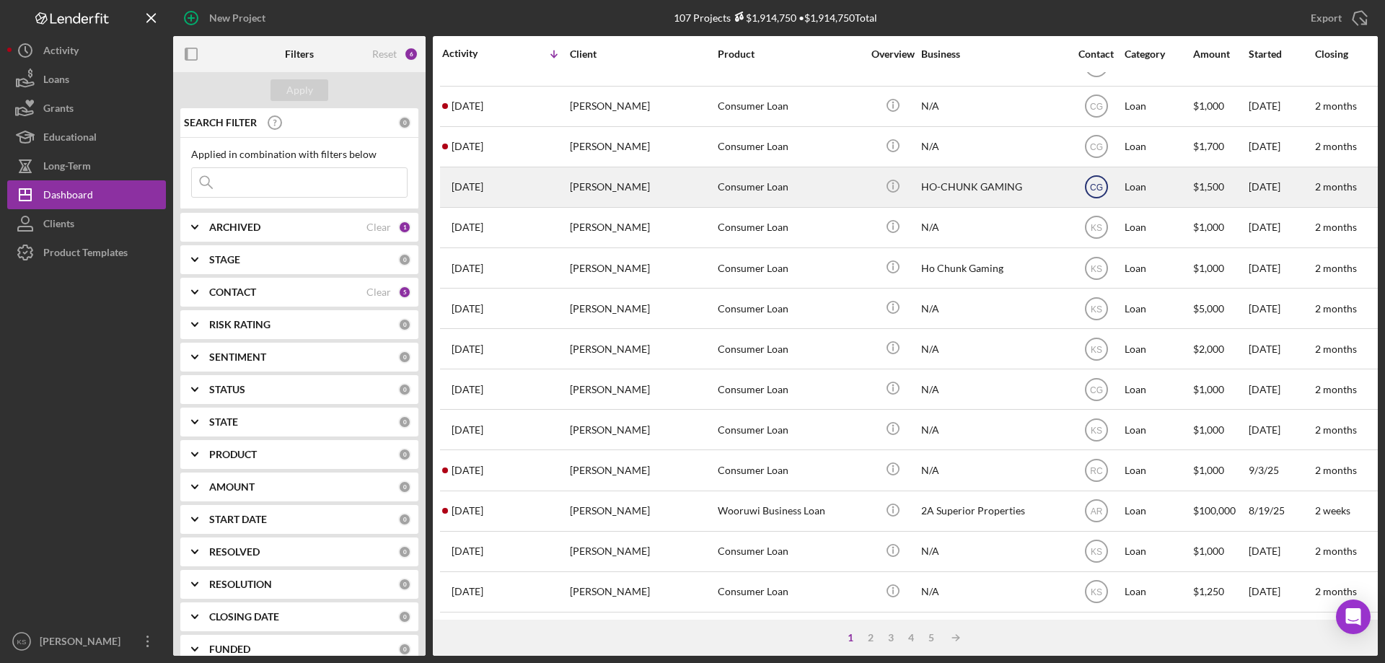
click at [1098, 182] on text "CG" at bounding box center [1096, 187] width 13 height 10
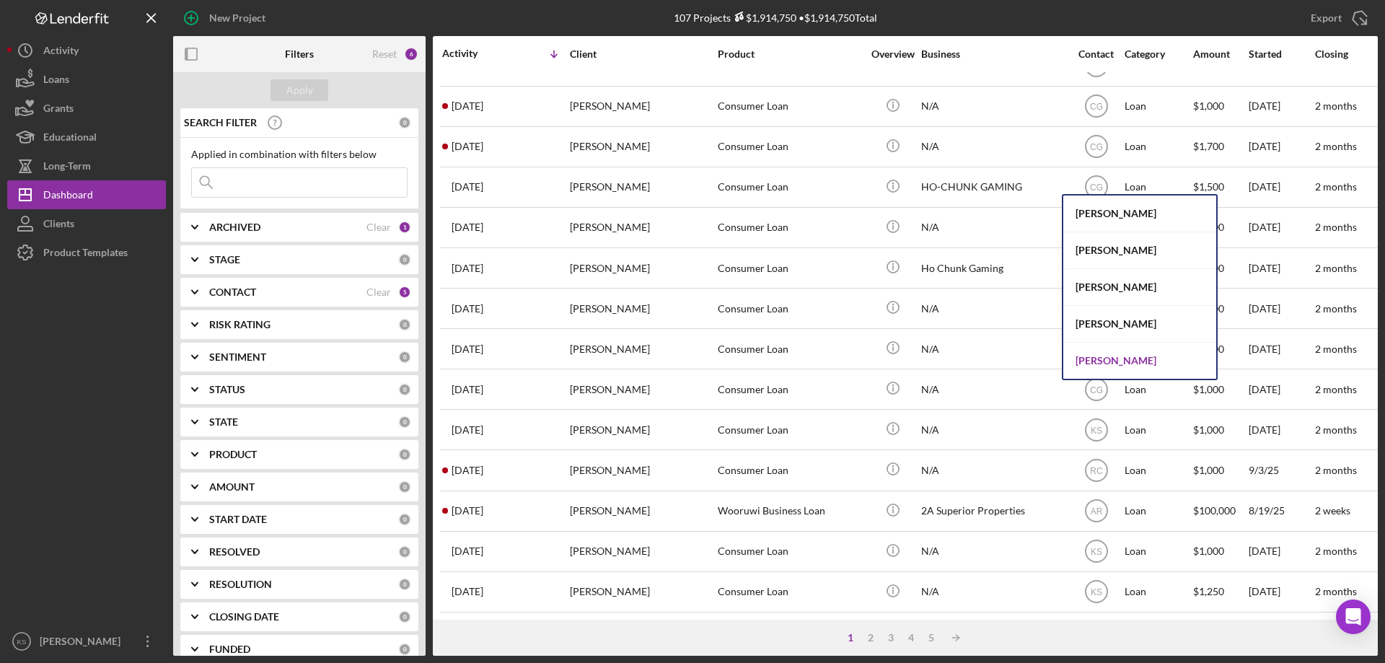
click at [1104, 362] on div "[PERSON_NAME]" at bounding box center [1139, 361] width 153 height 36
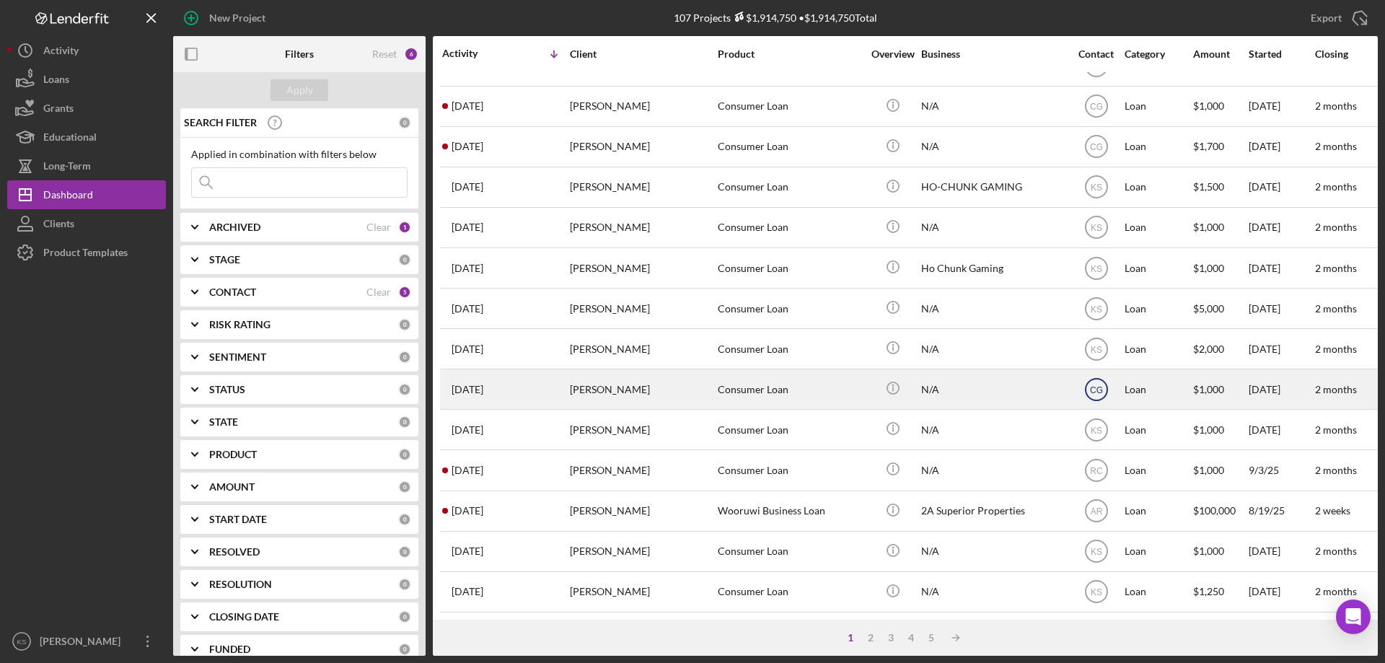
click at [1095, 384] on text "CG" at bounding box center [1096, 389] width 13 height 10
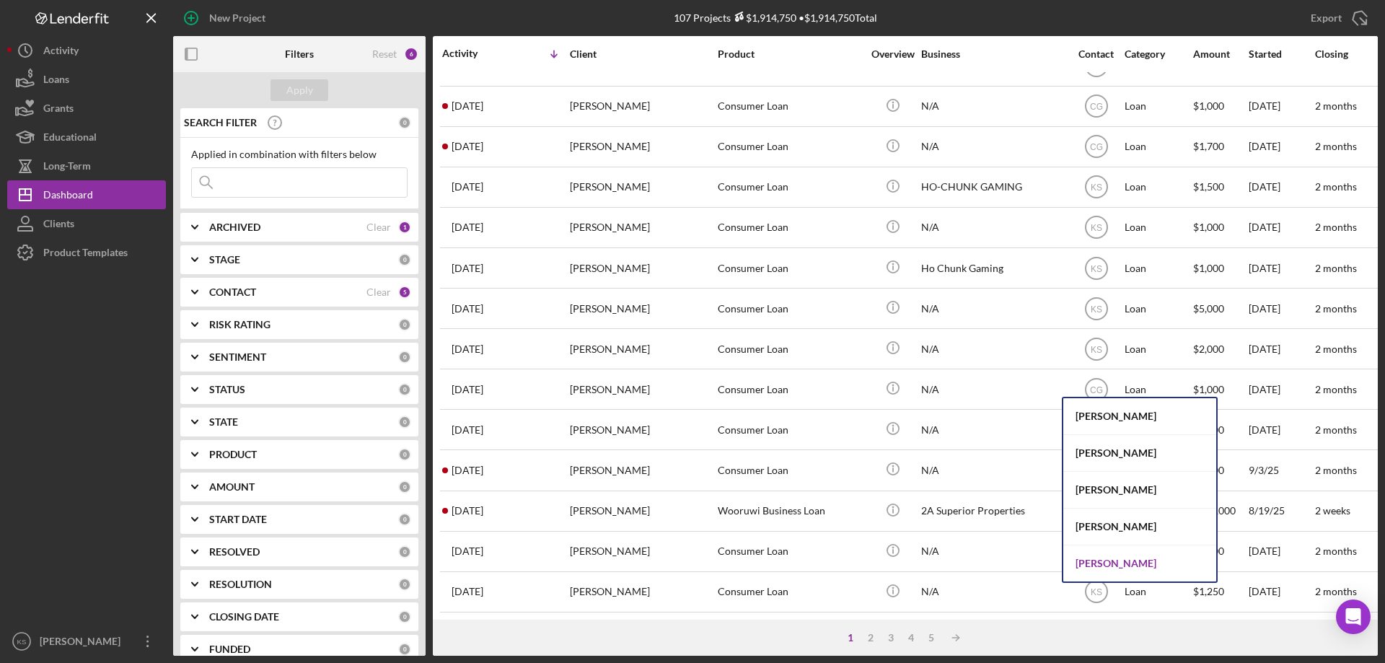
click at [1101, 559] on div "[PERSON_NAME]" at bounding box center [1139, 563] width 153 height 36
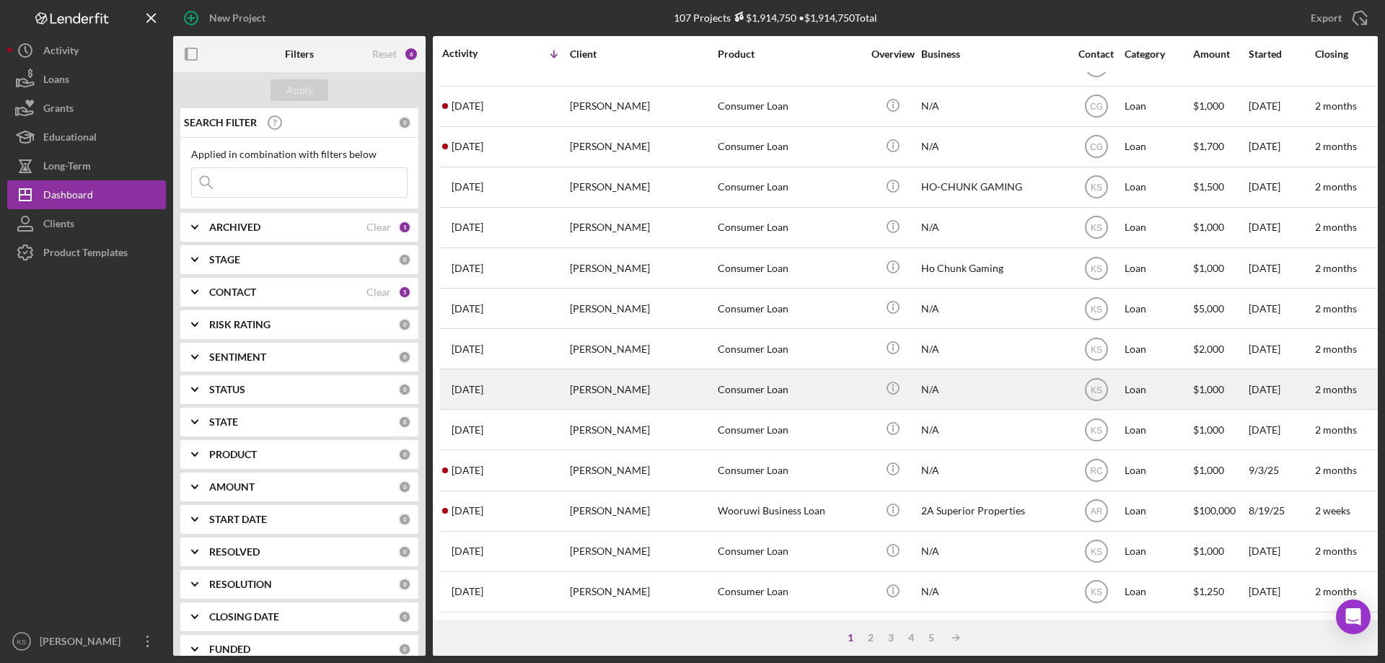
click at [717, 387] on td "Consumer Loan" at bounding box center [791, 389] width 148 height 40
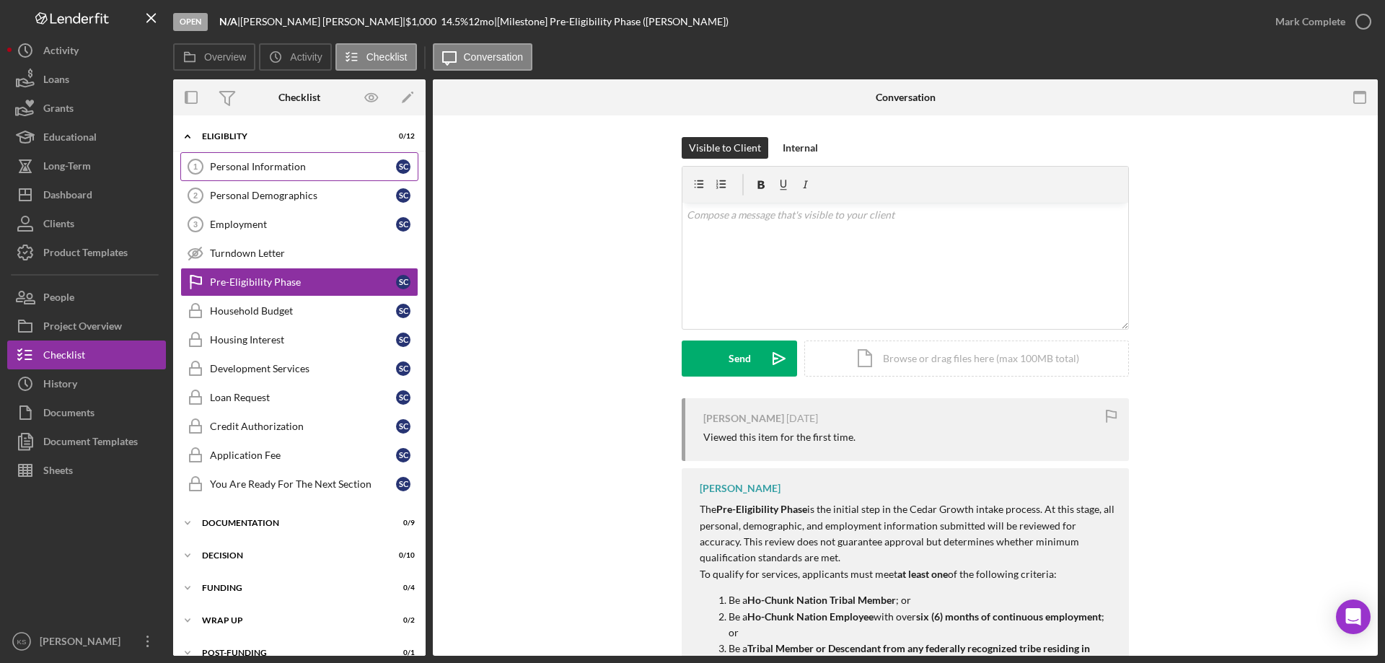
click at [285, 169] on div "Personal Information" at bounding box center [303, 167] width 186 height 12
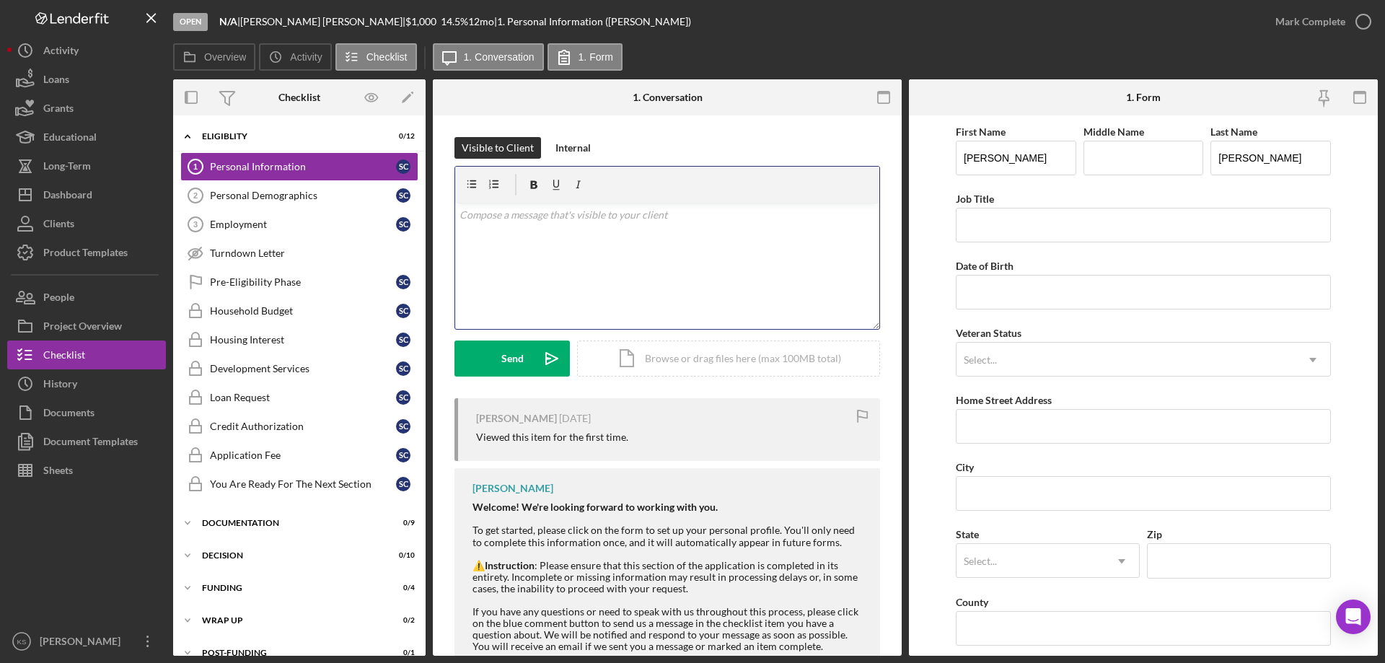
click at [756, 252] on div "v Color teal Color pink Remove color Add row above Add row below Add column bef…" at bounding box center [667, 266] width 424 height 126
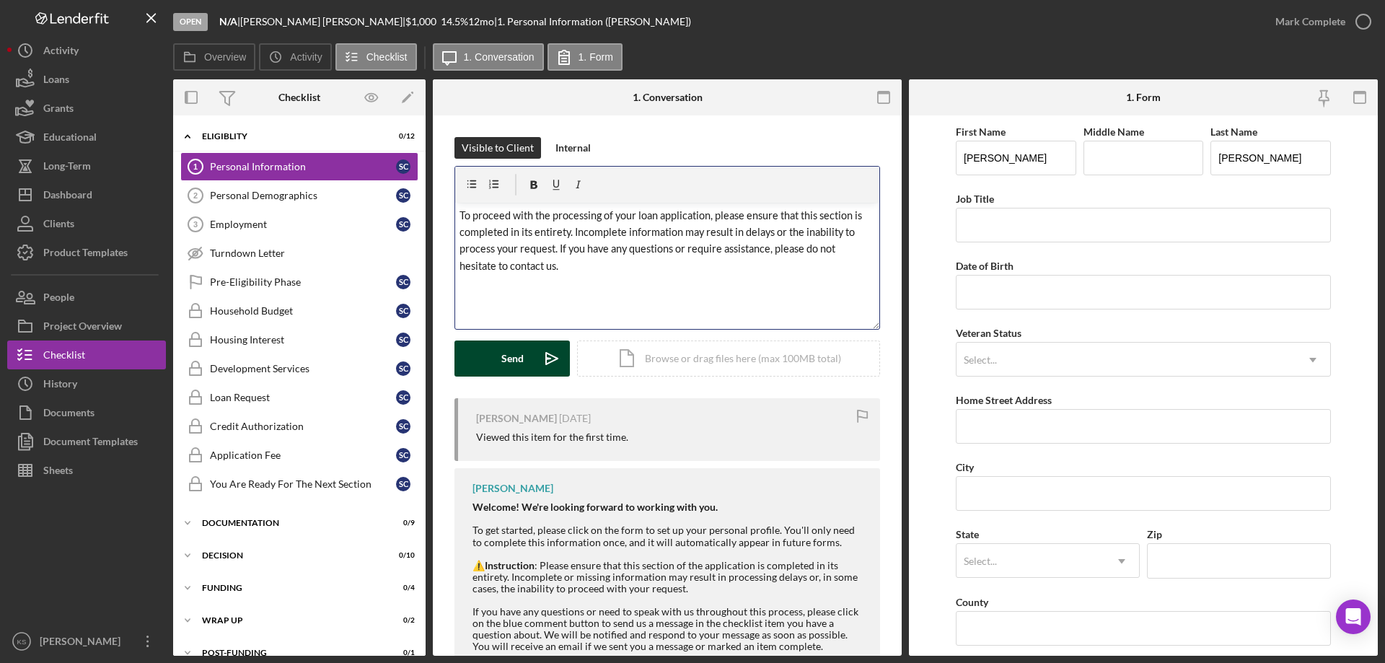
click at [511, 356] on div "Send" at bounding box center [512, 358] width 22 height 36
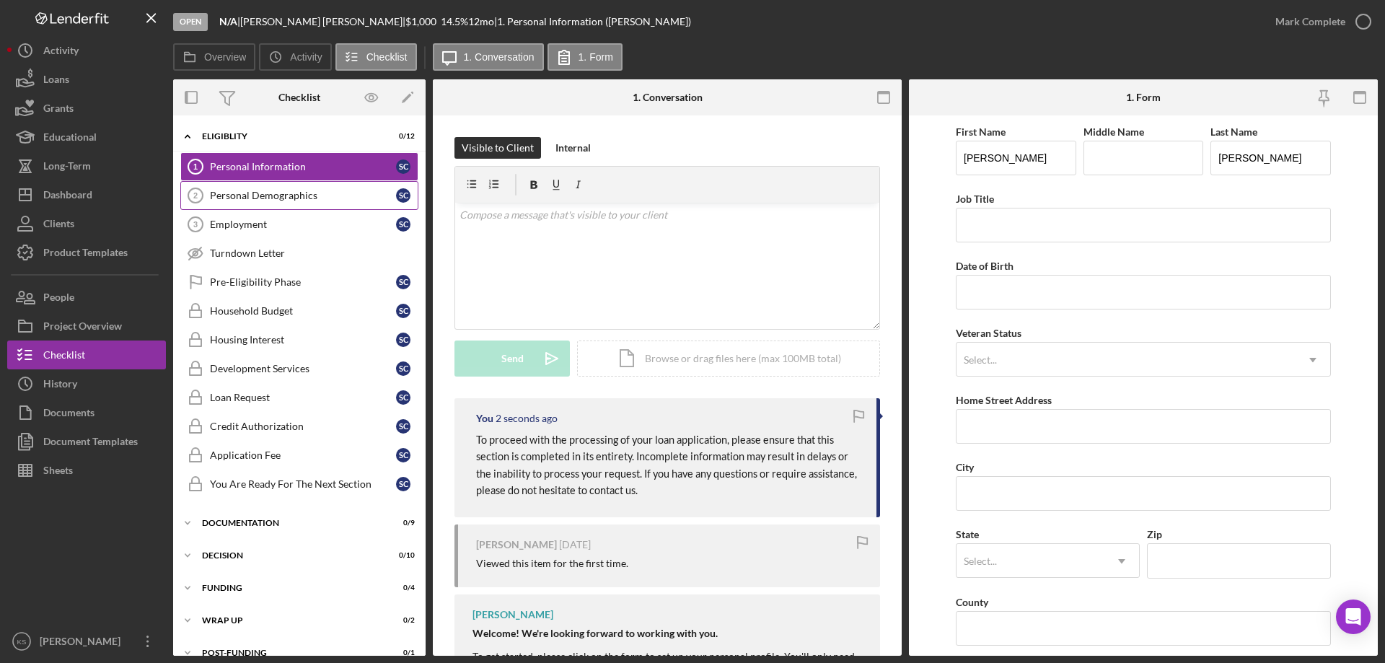
click at [296, 200] on div "Personal Demographics" at bounding box center [303, 196] width 186 height 12
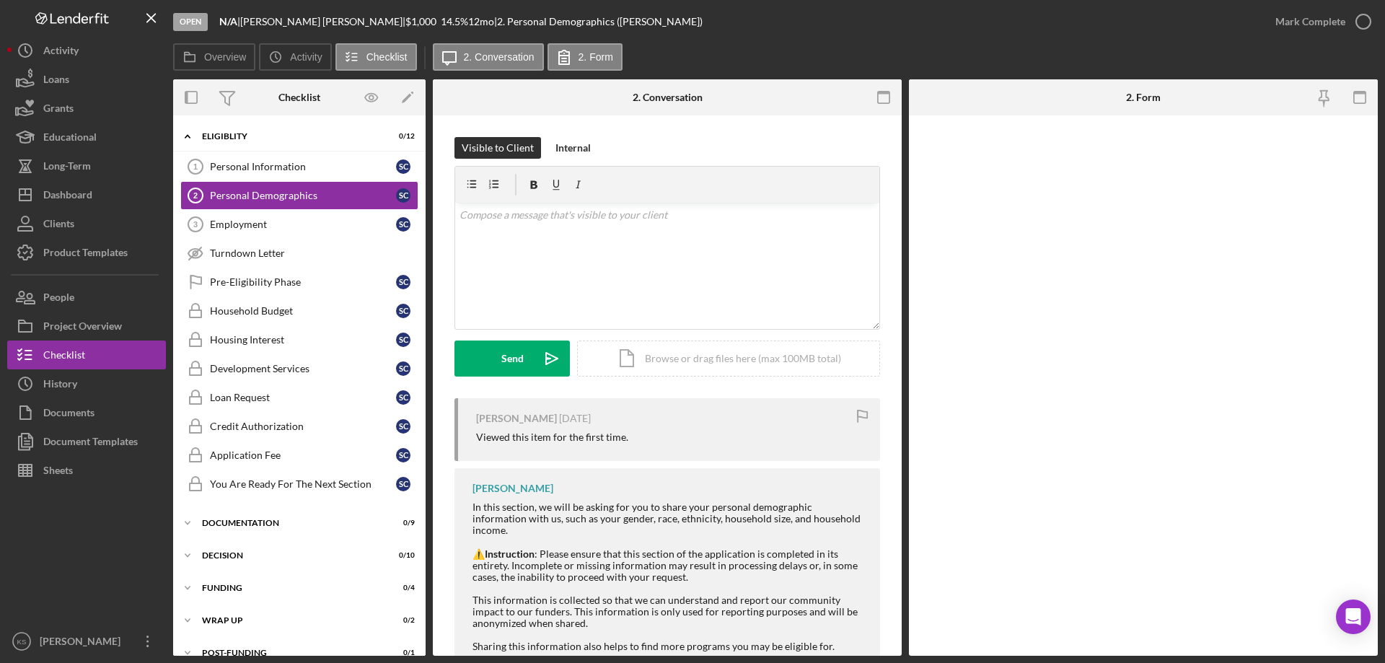
click at [604, 222] on p at bounding box center [667, 215] width 416 height 16
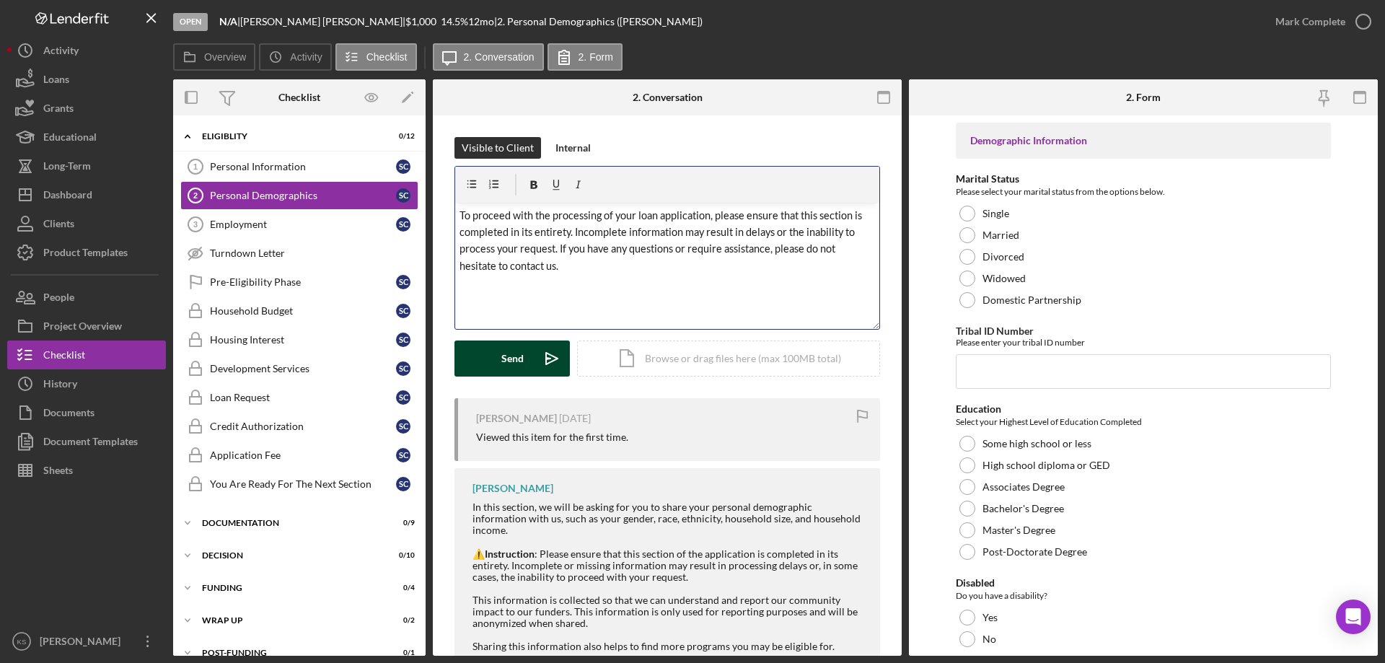
click at [519, 365] on div "Send" at bounding box center [512, 358] width 22 height 36
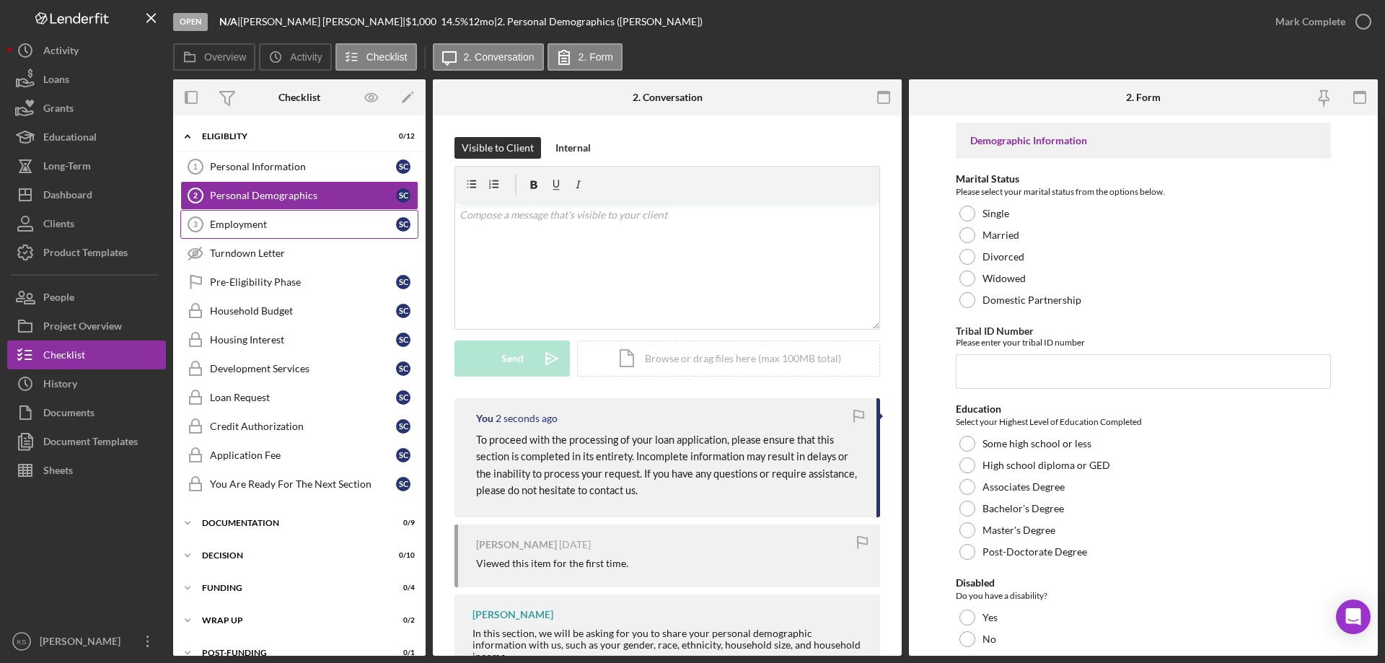
click at [293, 224] on div "Employment" at bounding box center [303, 225] width 186 height 12
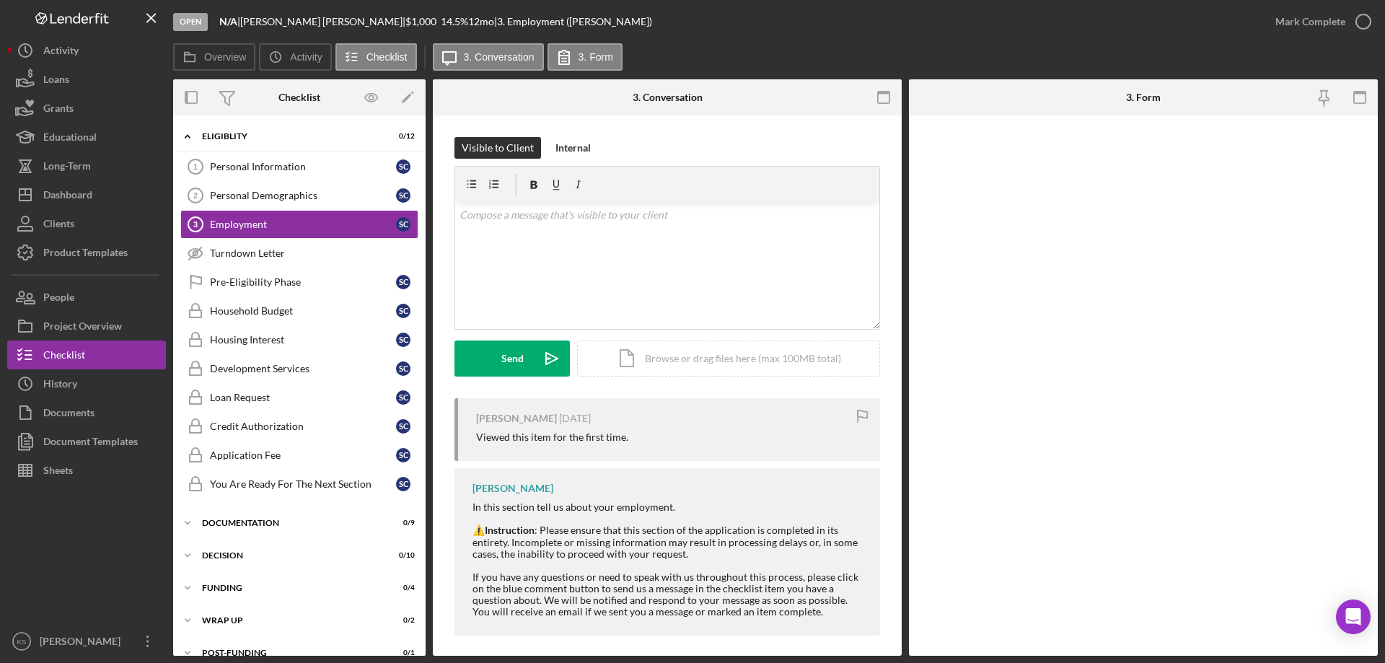
click at [610, 229] on div "v Color teal Color pink Remove color Add row above Add row below Add column bef…" at bounding box center [667, 266] width 424 height 126
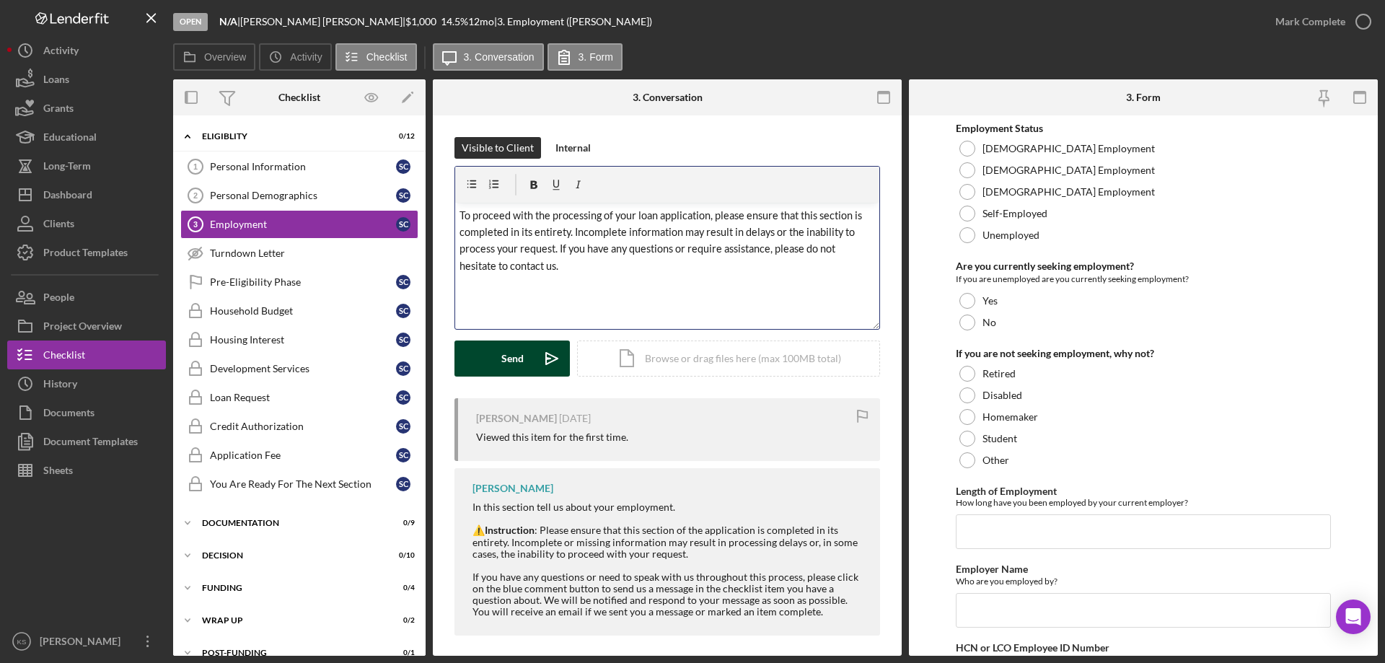
click at [531, 358] on button "Send Icon/icon-invite-send" at bounding box center [511, 358] width 115 height 36
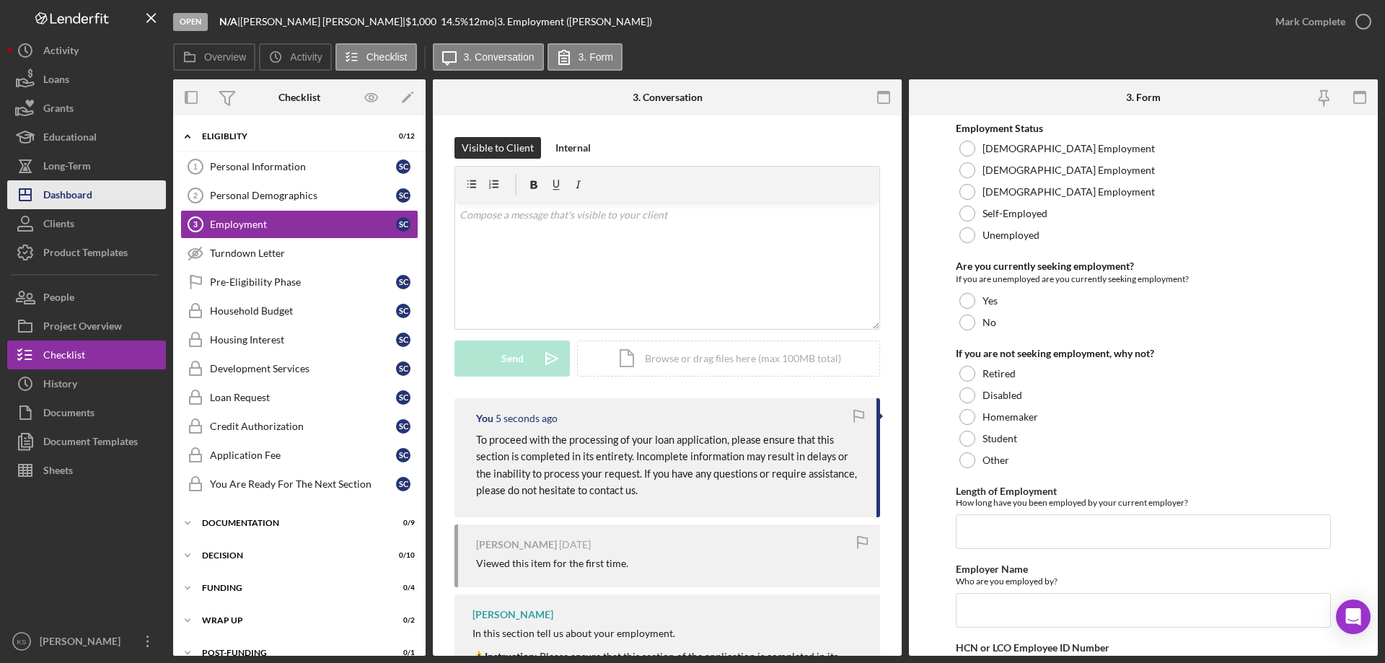
click at [85, 190] on div "Dashboard" at bounding box center [67, 196] width 49 height 32
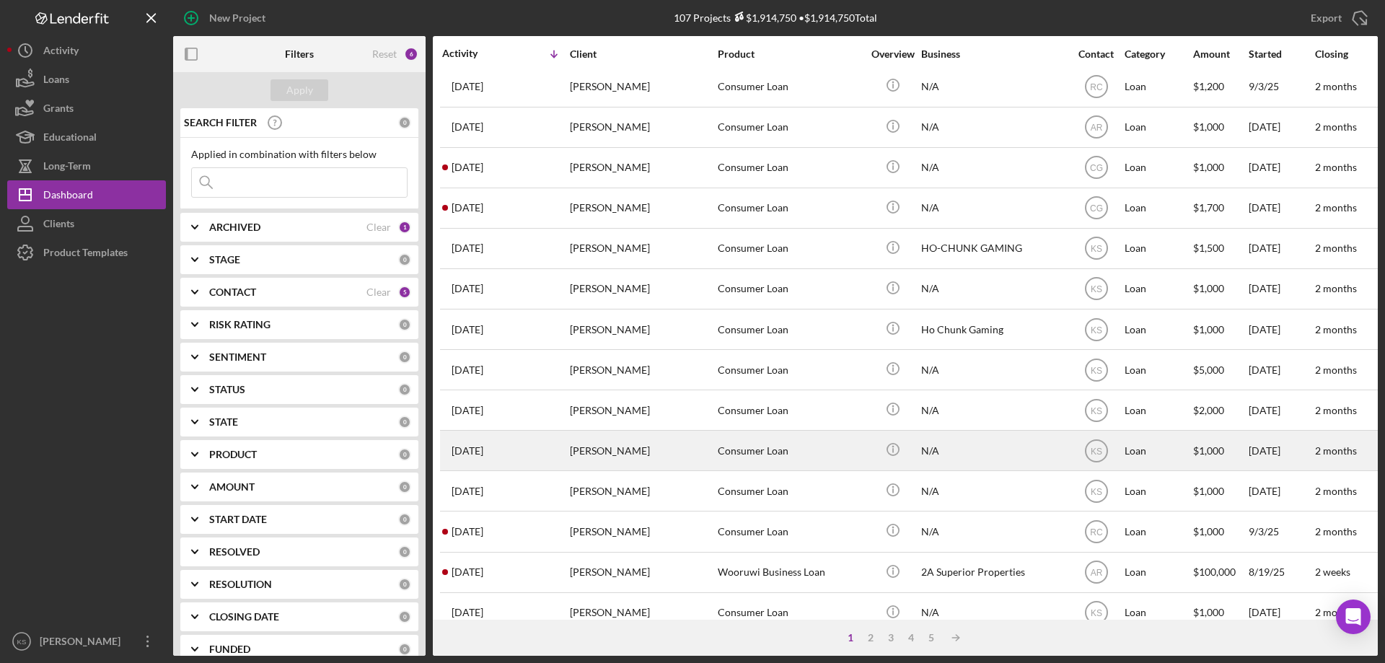
scroll to position [338, 0]
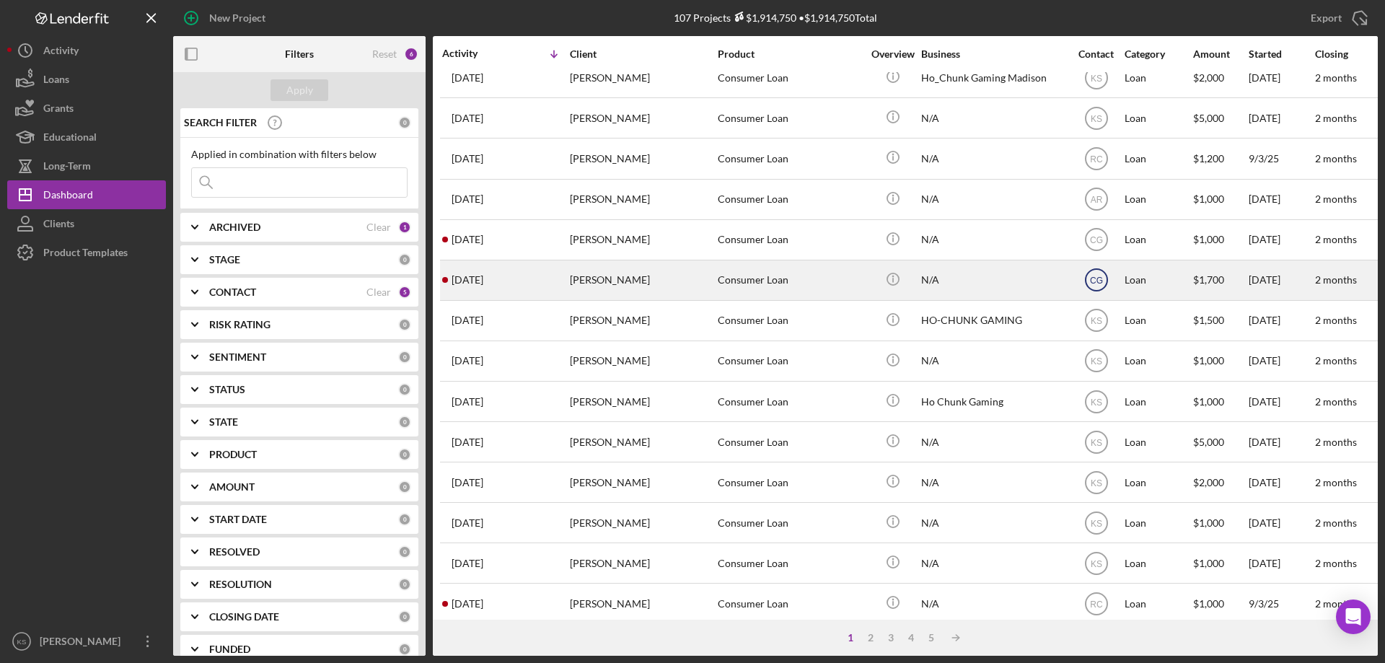
click at [1093, 278] on text "CG" at bounding box center [1096, 280] width 13 height 10
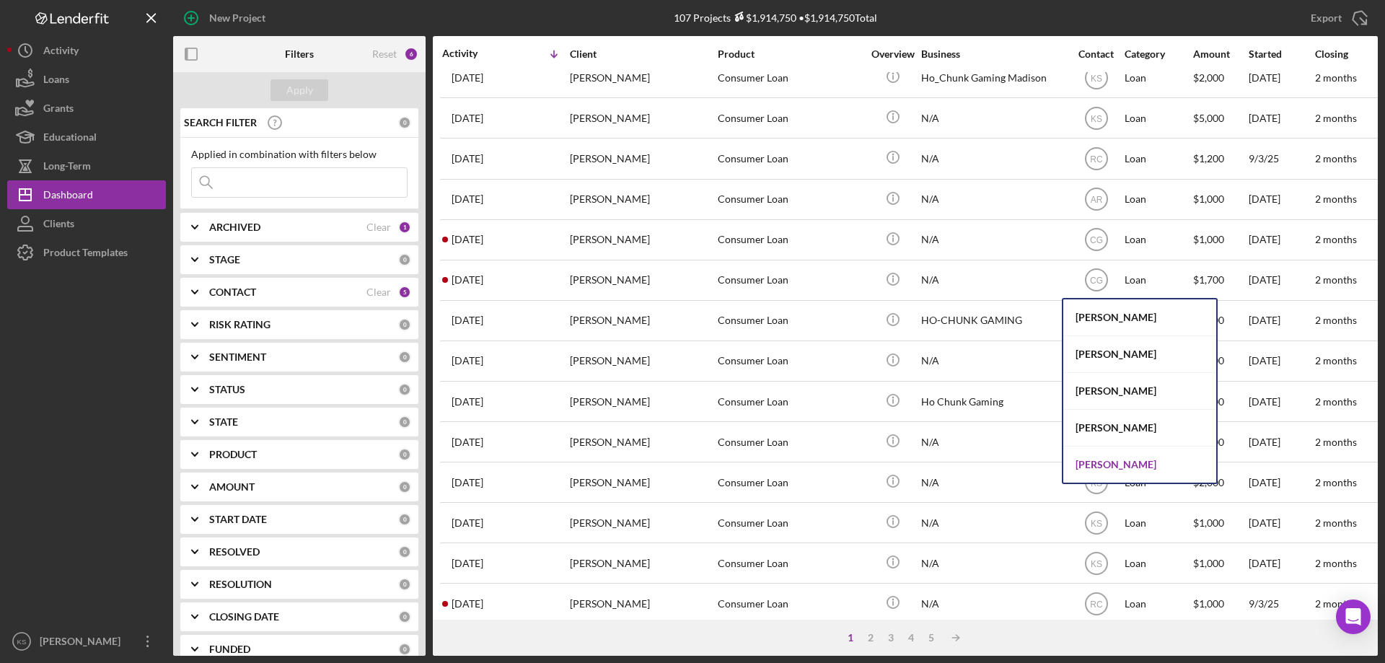
click at [1100, 467] on div "[PERSON_NAME]" at bounding box center [1139, 464] width 153 height 36
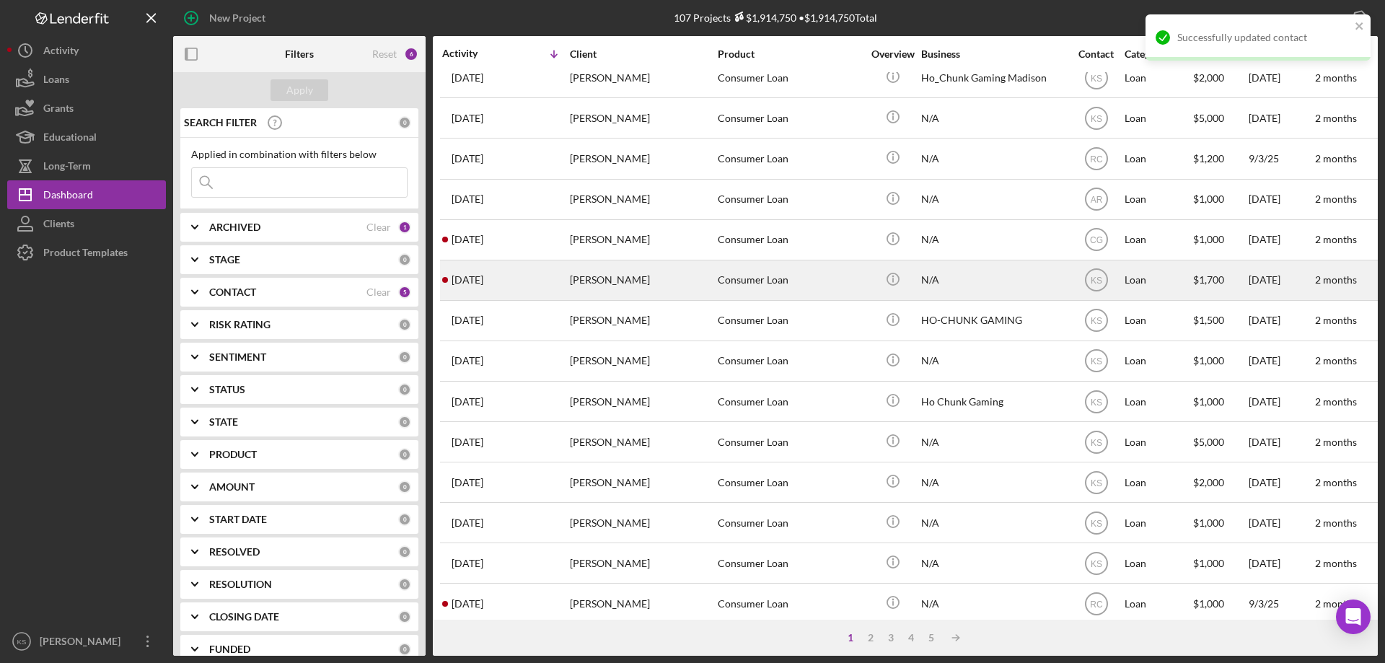
click at [636, 283] on div "[PERSON_NAME]" at bounding box center [642, 280] width 144 height 38
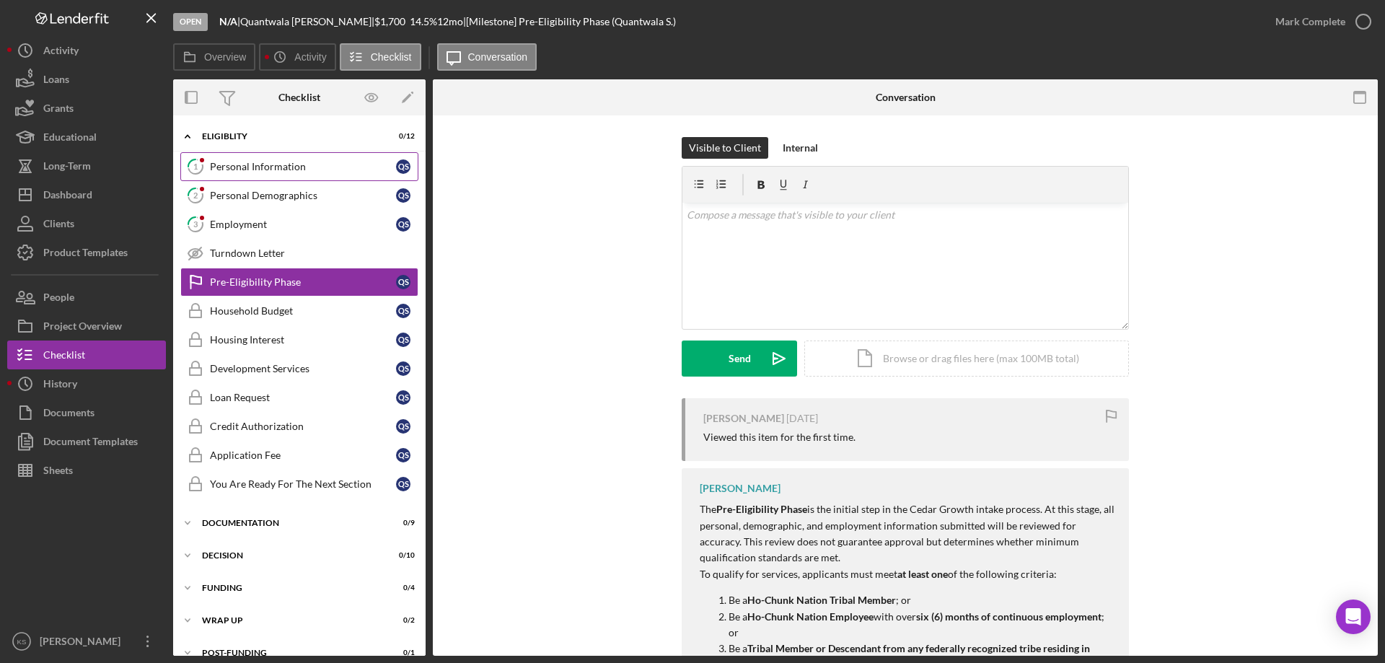
click at [243, 166] on div "Personal Information" at bounding box center [303, 167] width 186 height 12
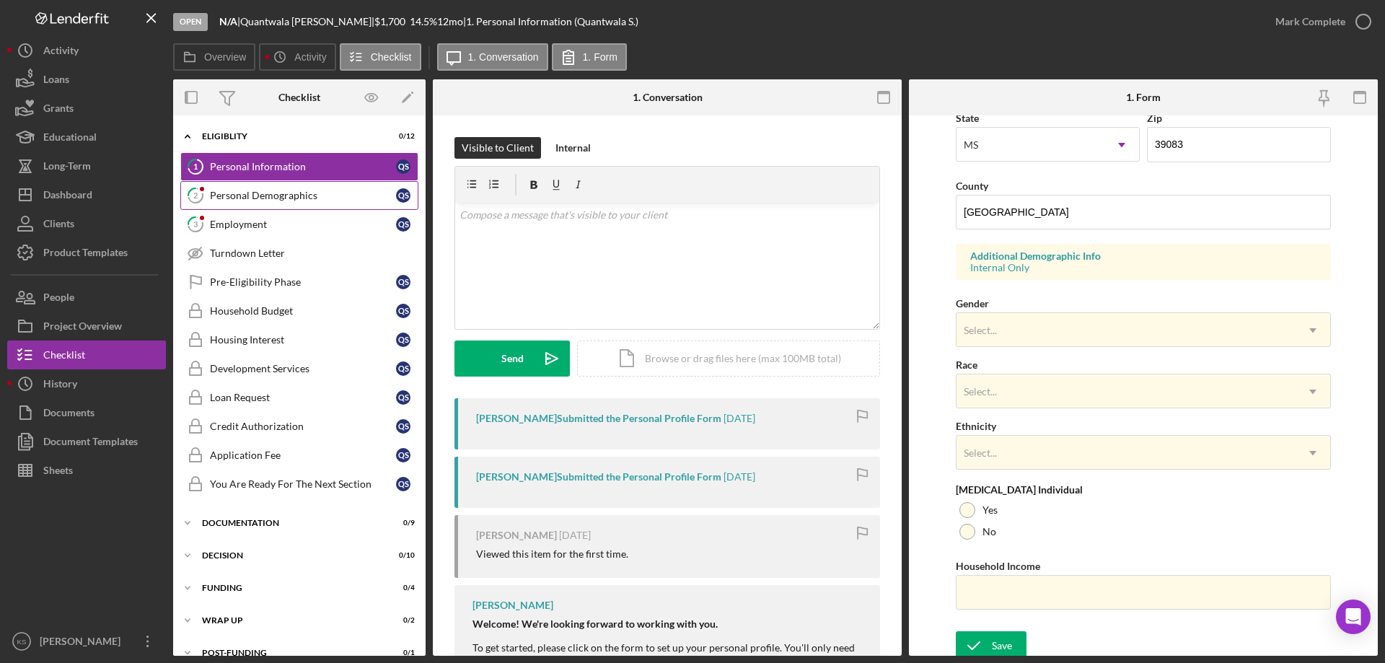
scroll to position [423, 0]
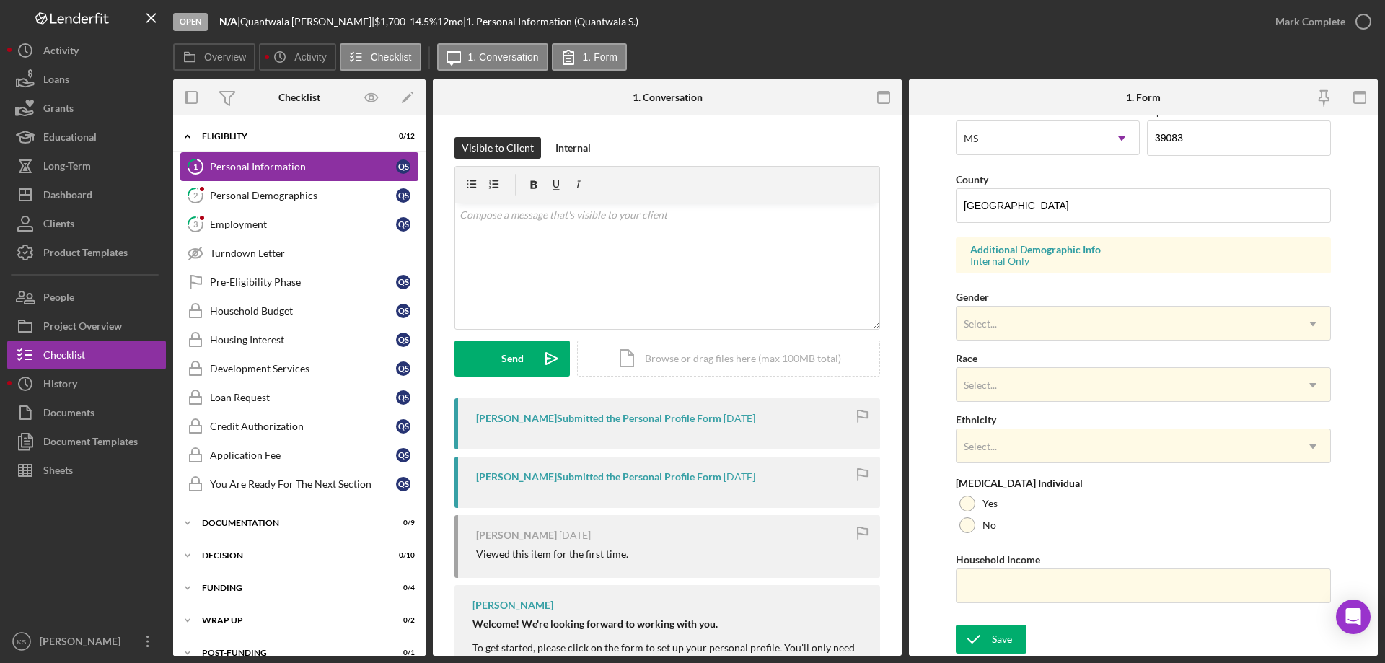
click at [281, 180] on link "1 Personal Information Q S" at bounding box center [299, 166] width 238 height 29
click at [276, 203] on link "2 Personal Demographics Q S" at bounding box center [299, 195] width 238 height 29
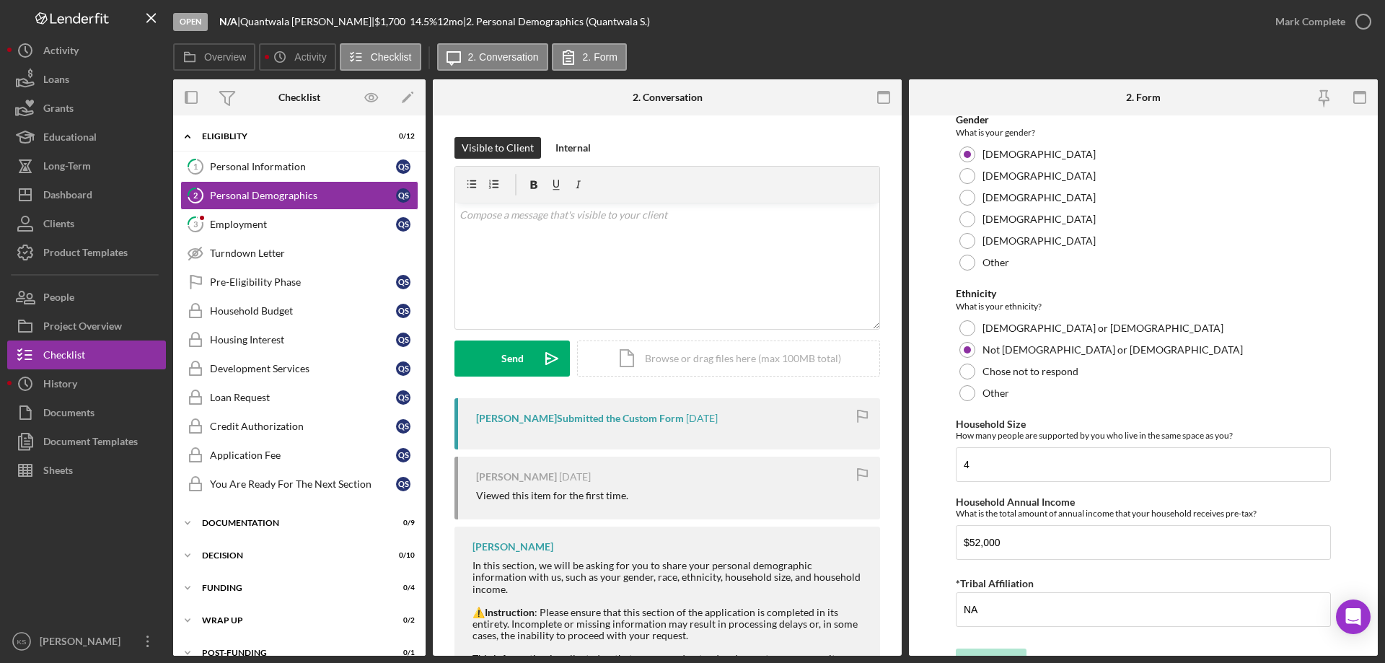
scroll to position [792, 0]
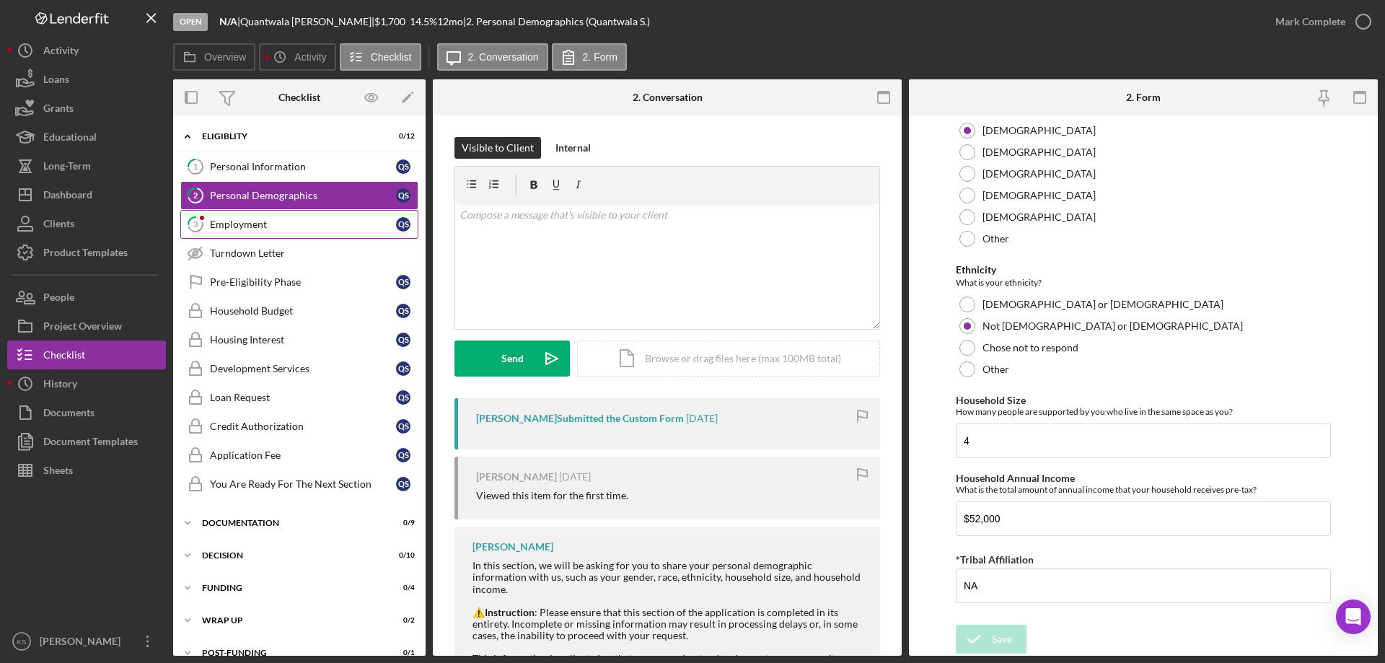
click at [253, 232] on link "3 Employment Q S" at bounding box center [299, 224] width 238 height 29
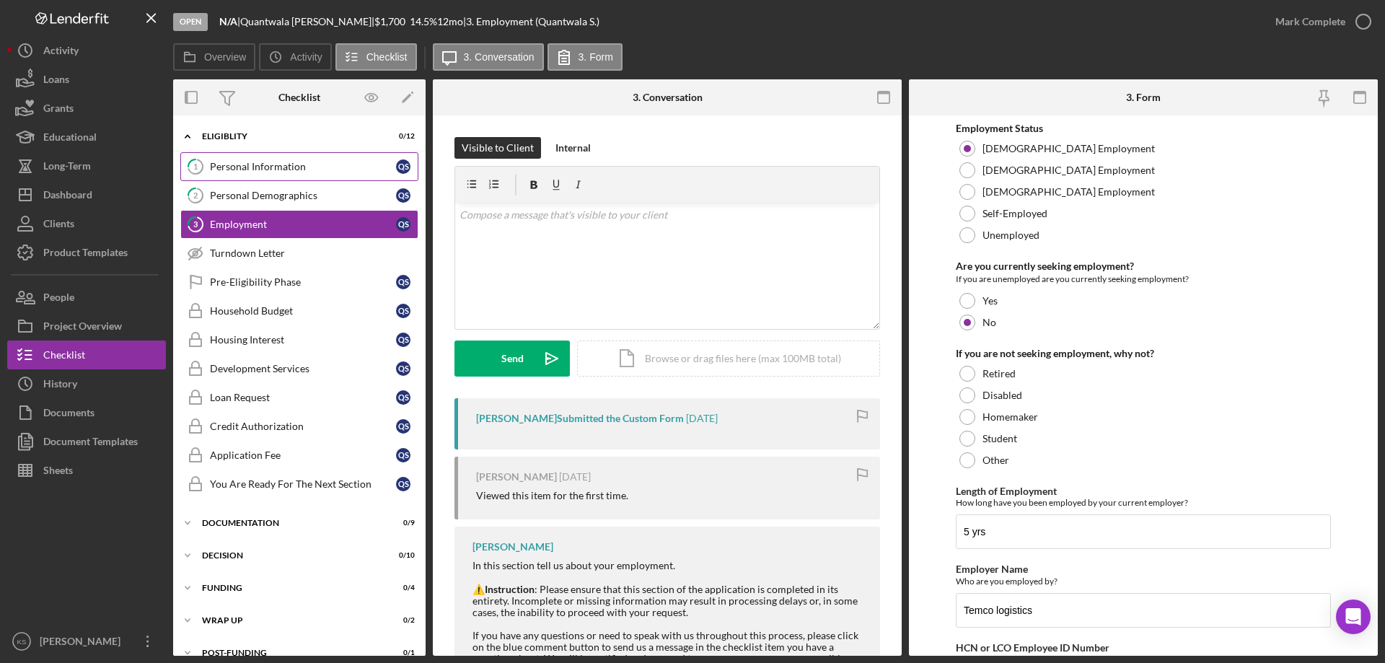
click at [278, 175] on link "1 Personal Information Q S" at bounding box center [299, 166] width 238 height 29
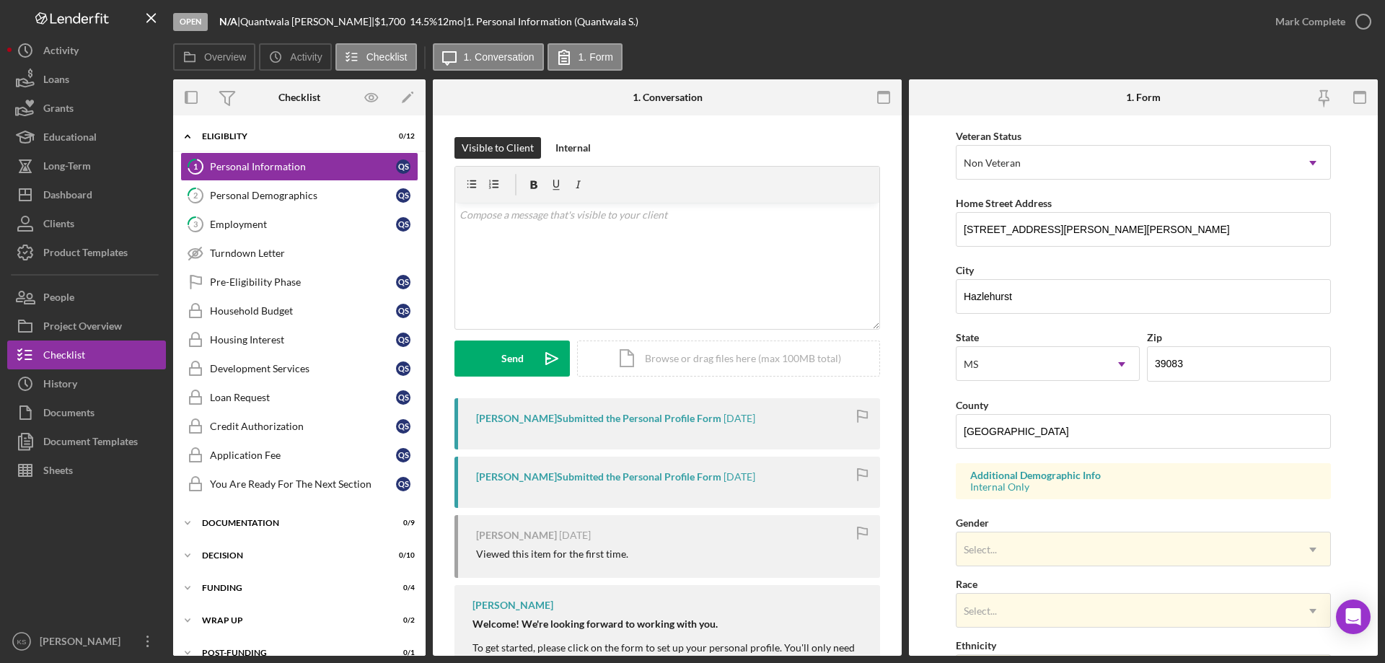
scroll to position [216, 0]
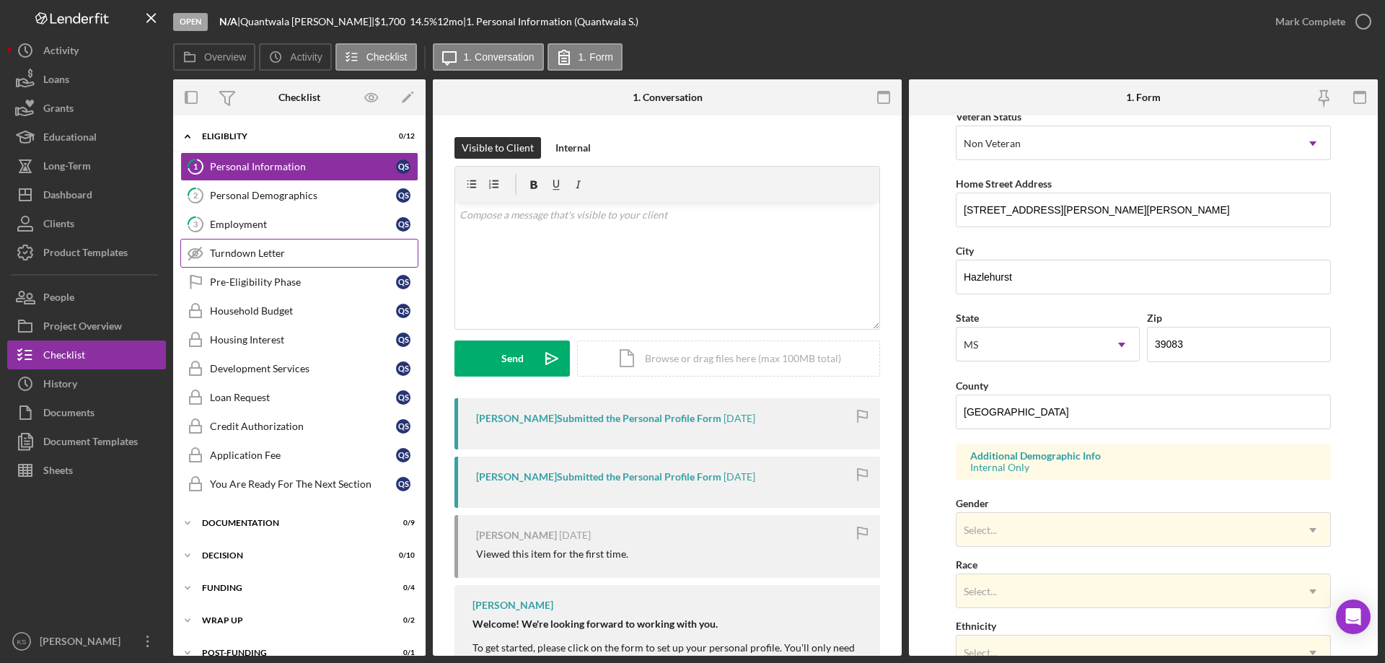
click at [301, 263] on link "Turndown Letter Turndown Letter" at bounding box center [299, 253] width 238 height 29
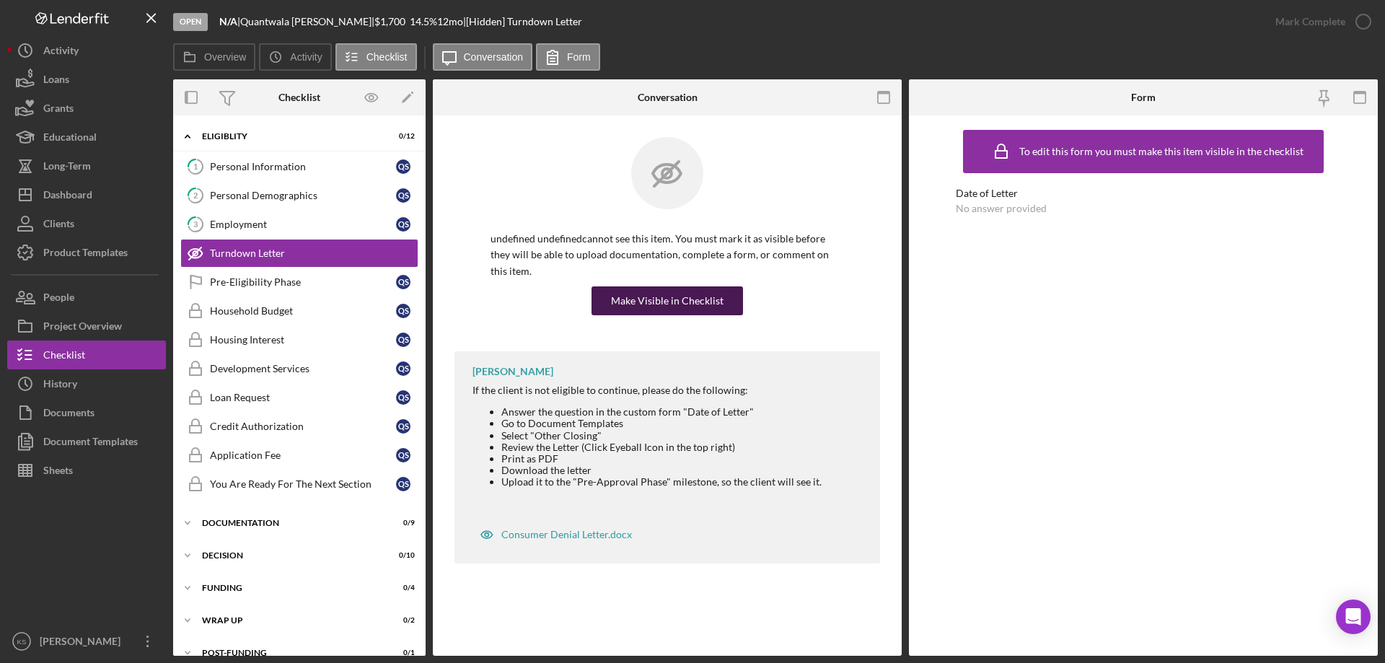
click at [704, 288] on div "Make Visible in Checklist" at bounding box center [667, 300] width 112 height 29
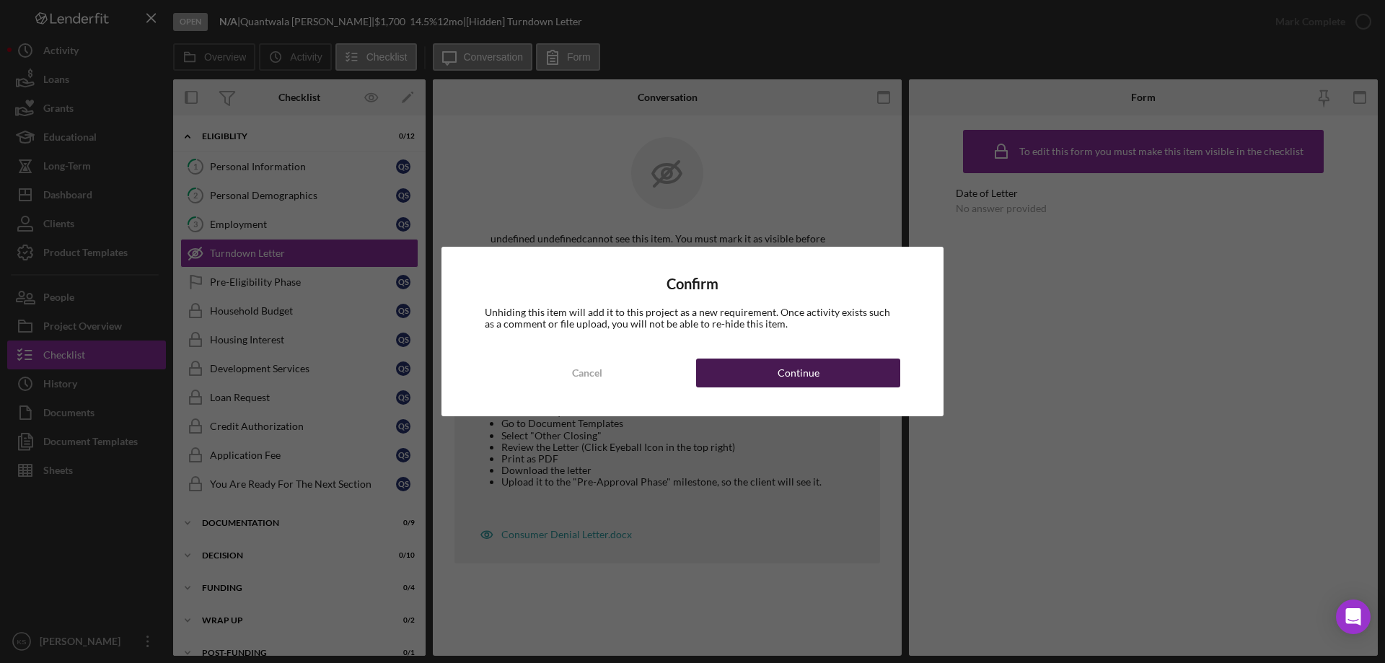
click at [782, 377] on div "Continue" at bounding box center [798, 372] width 42 height 29
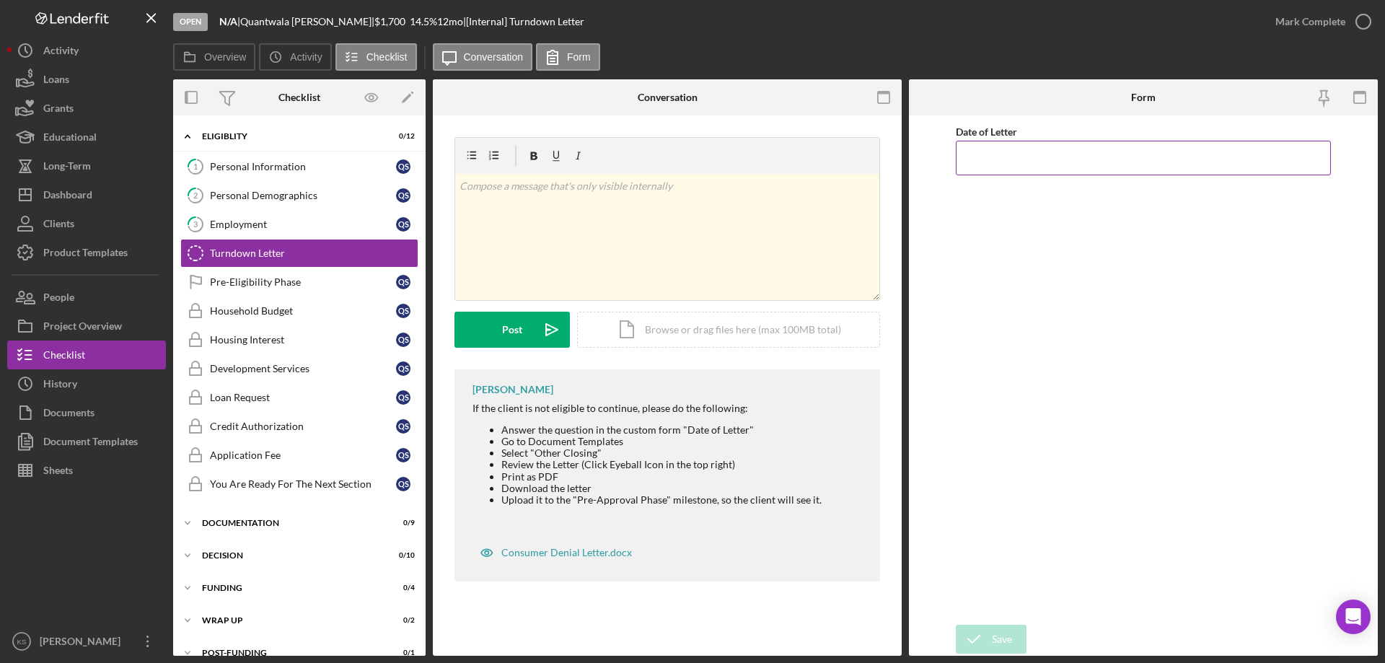
click at [1038, 167] on input "Date of Letter" at bounding box center [1142, 158] width 375 height 35
type input "[DATE]"
click at [1046, 347] on div "Date of Letter [DATE]" at bounding box center [1142, 370] width 375 height 495
click at [976, 640] on icon "submit" at bounding box center [973, 639] width 36 height 36
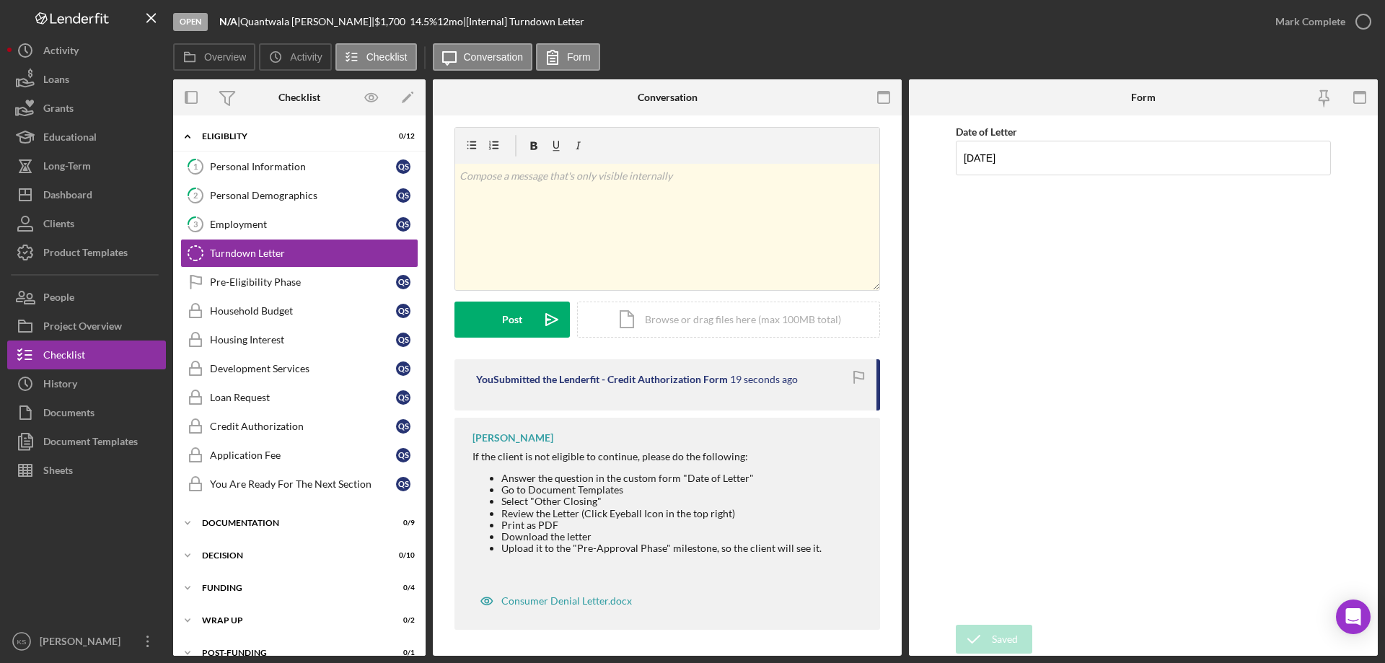
scroll to position [13, 0]
click at [586, 599] on div "Consumer Denial Letter.docx" at bounding box center [566, 598] width 131 height 12
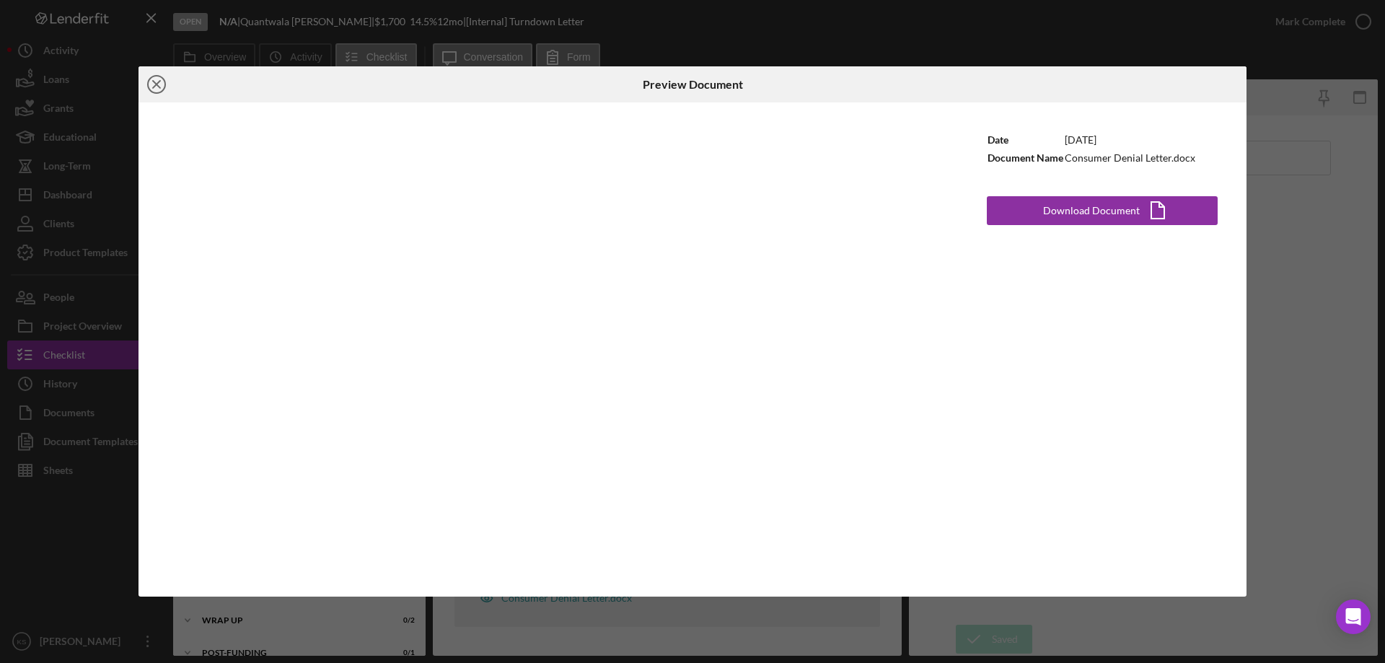
click at [160, 81] on line at bounding box center [156, 84] width 7 height 7
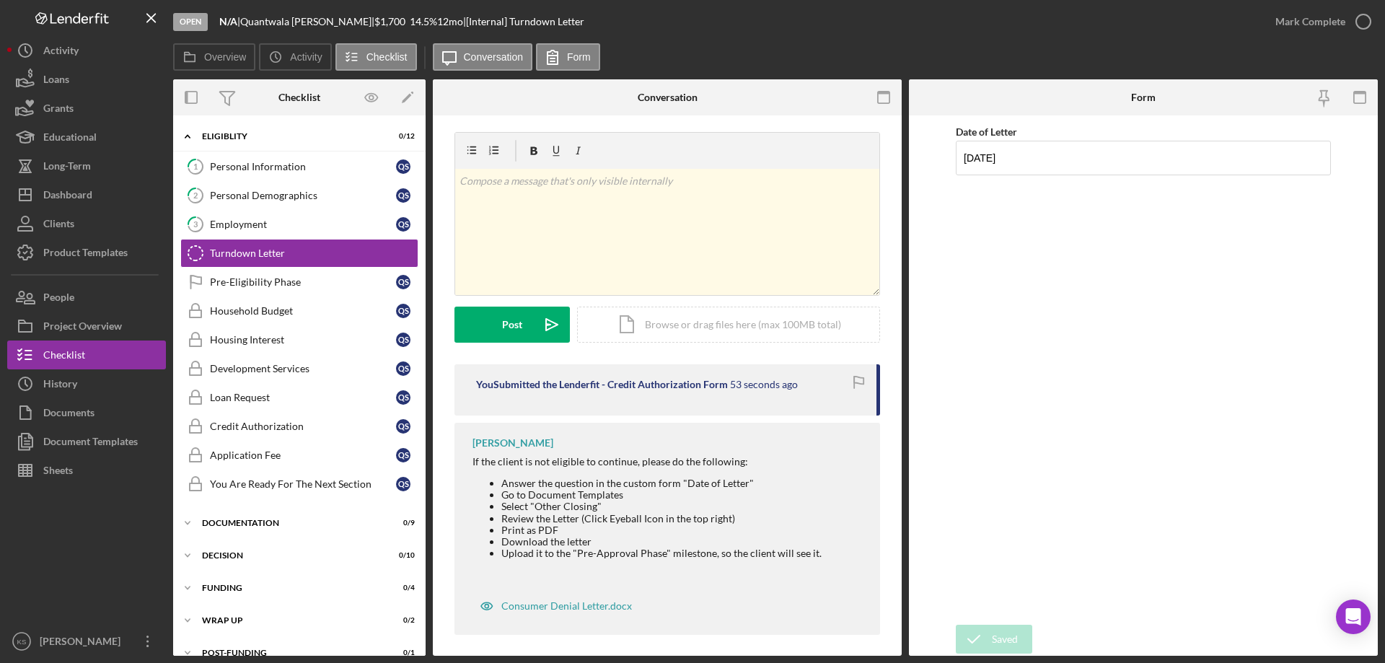
scroll to position [13, 0]
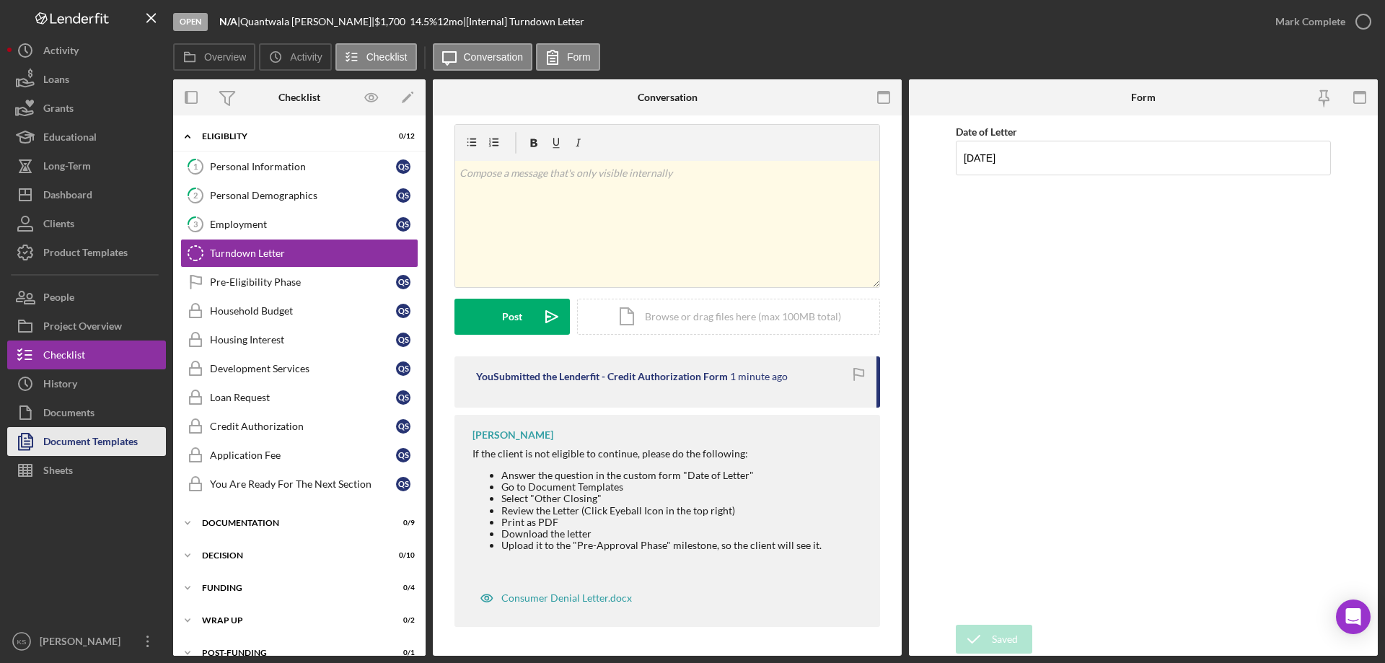
click at [92, 443] on div "Document Templates" at bounding box center [90, 443] width 94 height 32
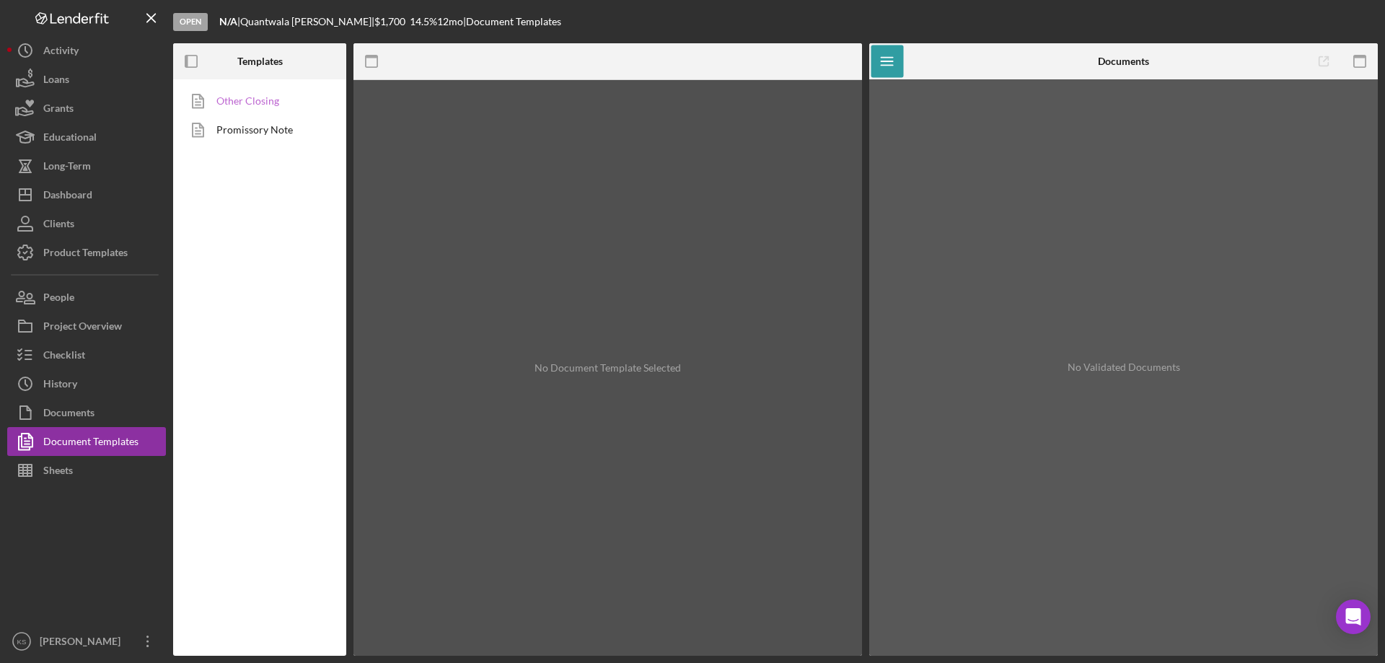
click at [264, 103] on link "Other Closing" at bounding box center [255, 101] width 151 height 29
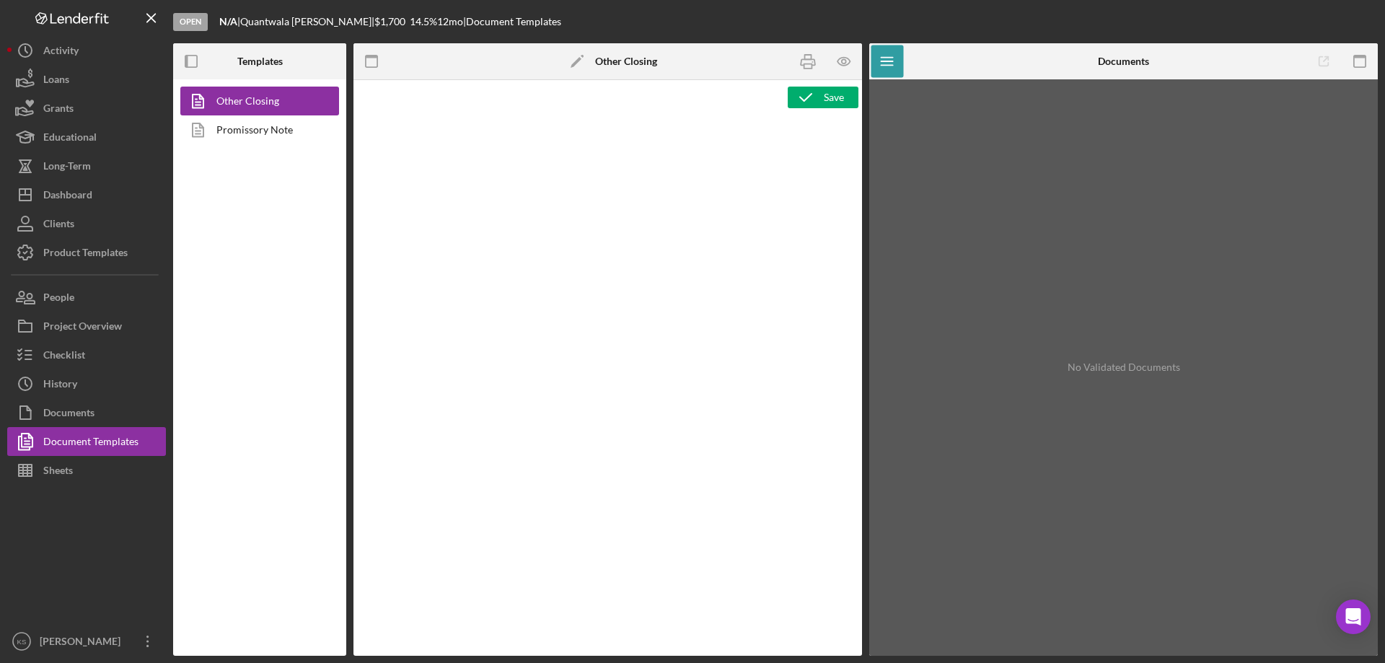
type textarea "<p style="margin-top: 0pt; margin-bottom: 0pt;">&nbsp;</p> <p style="margin-top…"
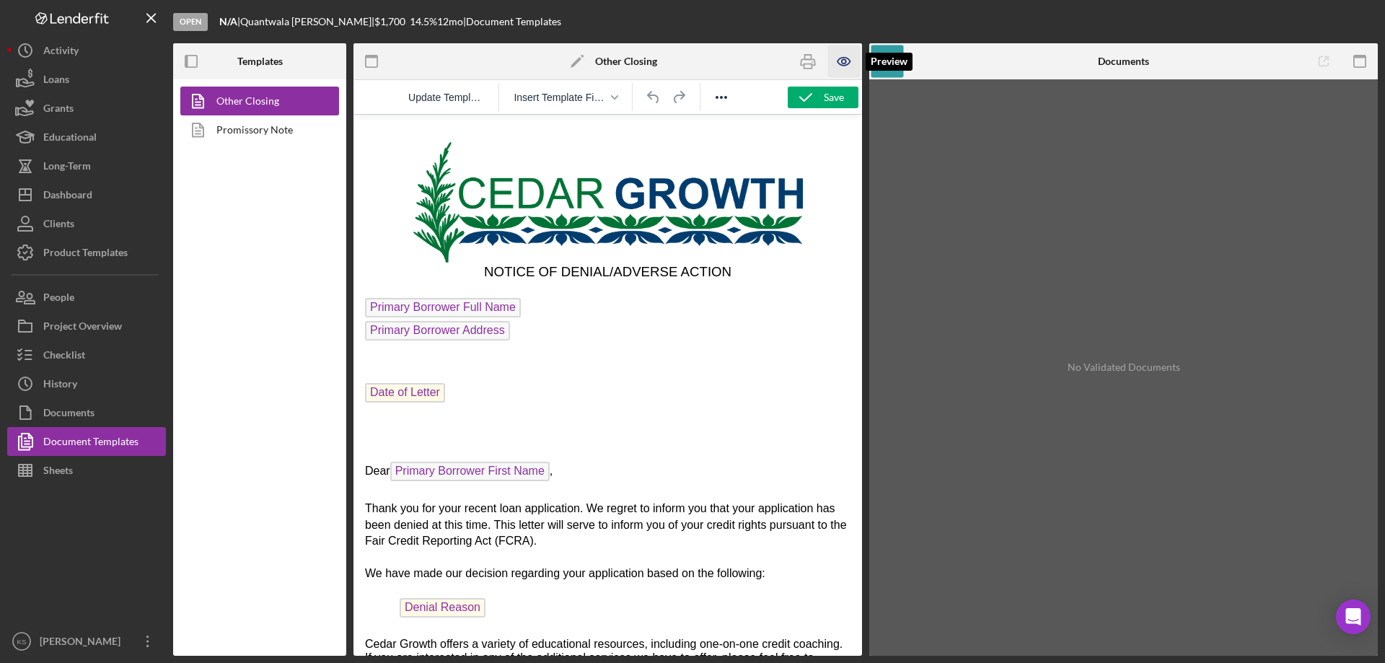
click at [844, 66] on icon "button" at bounding box center [843, 62] width 12 height 8
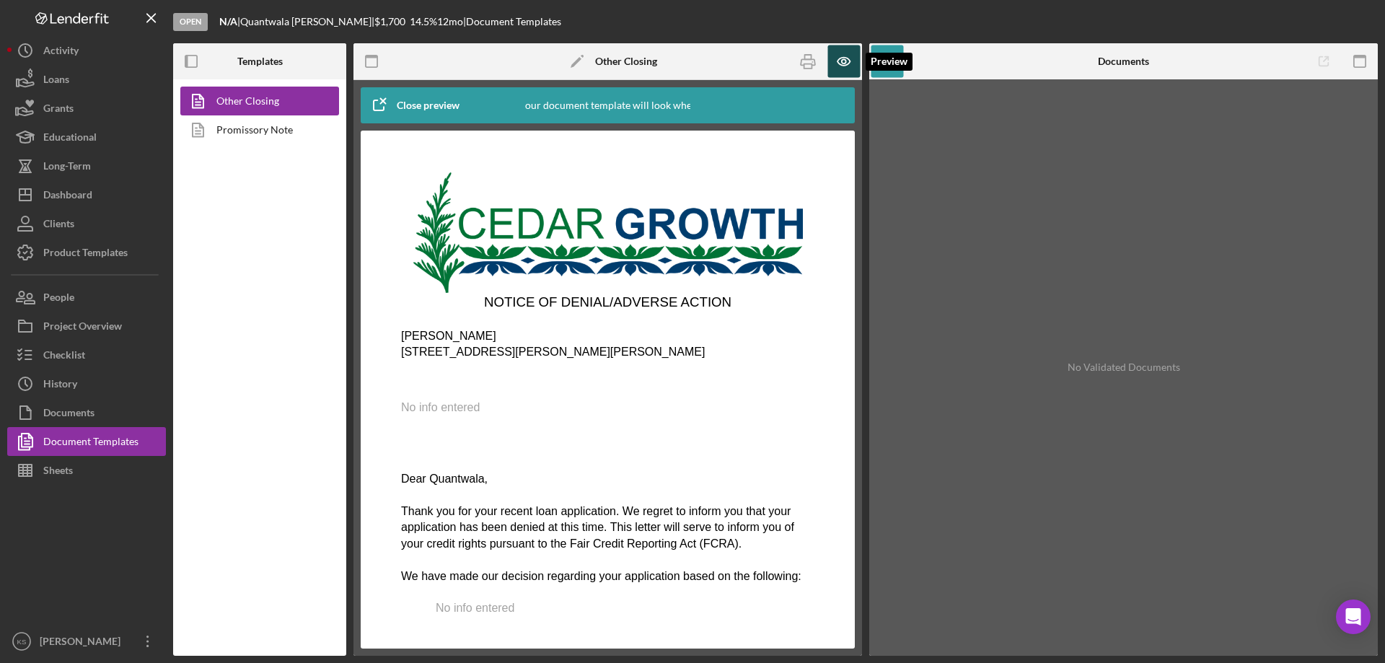
click at [844, 66] on icon "button" at bounding box center [843, 62] width 12 height 8
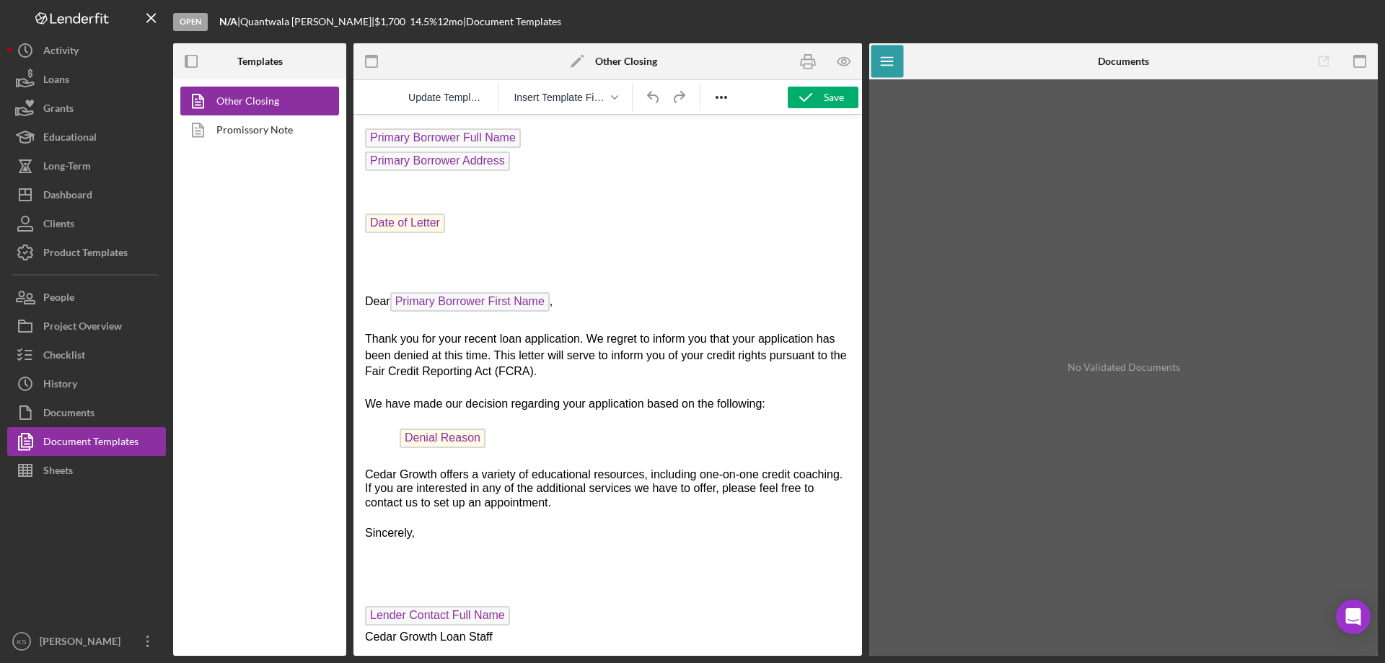
scroll to position [183, 0]
click at [452, 428] on span "Denial Reason" at bounding box center [443, 436] width 86 height 19
click at [456, 429] on span "Denial Reason" at bounding box center [443, 436] width 86 height 19
click at [883, 61] on icon "Icon/Menu" at bounding box center [887, 61] width 32 height 32
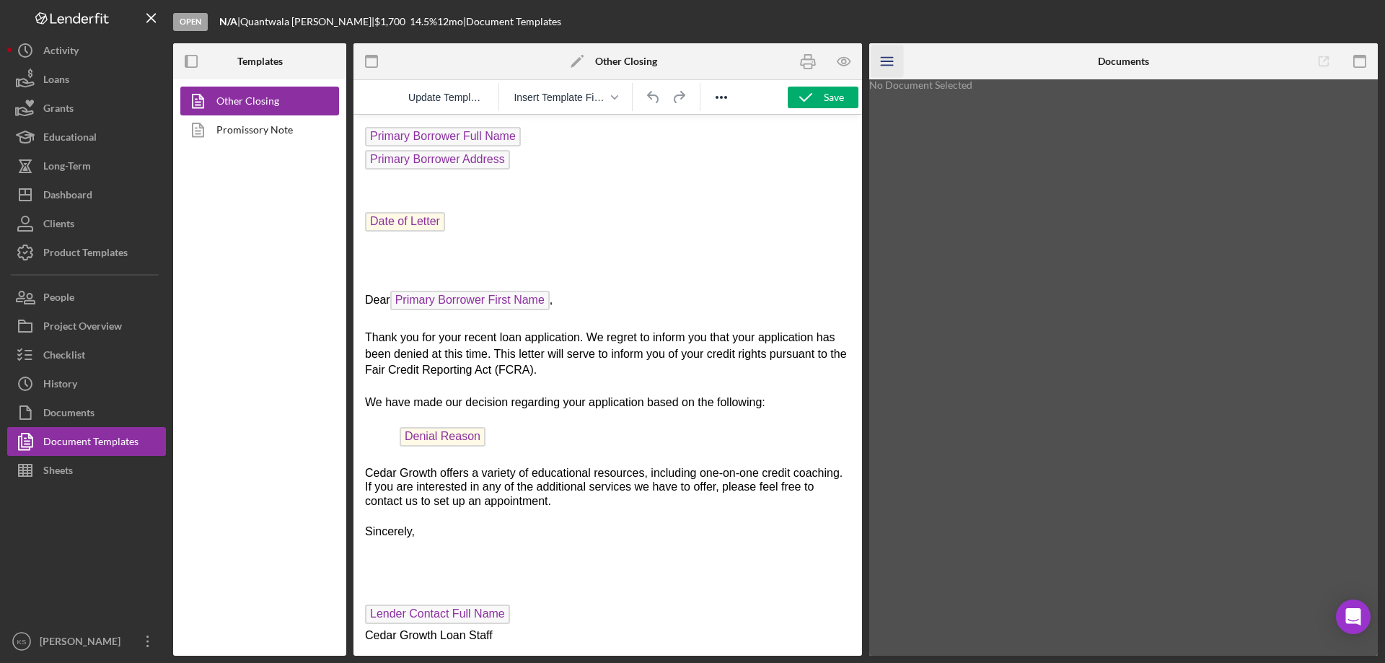
click at [883, 61] on icon "Icon/Menu" at bounding box center [887, 61] width 32 height 32
click at [467, 99] on span "Update Template" at bounding box center [446, 98] width 76 height 12
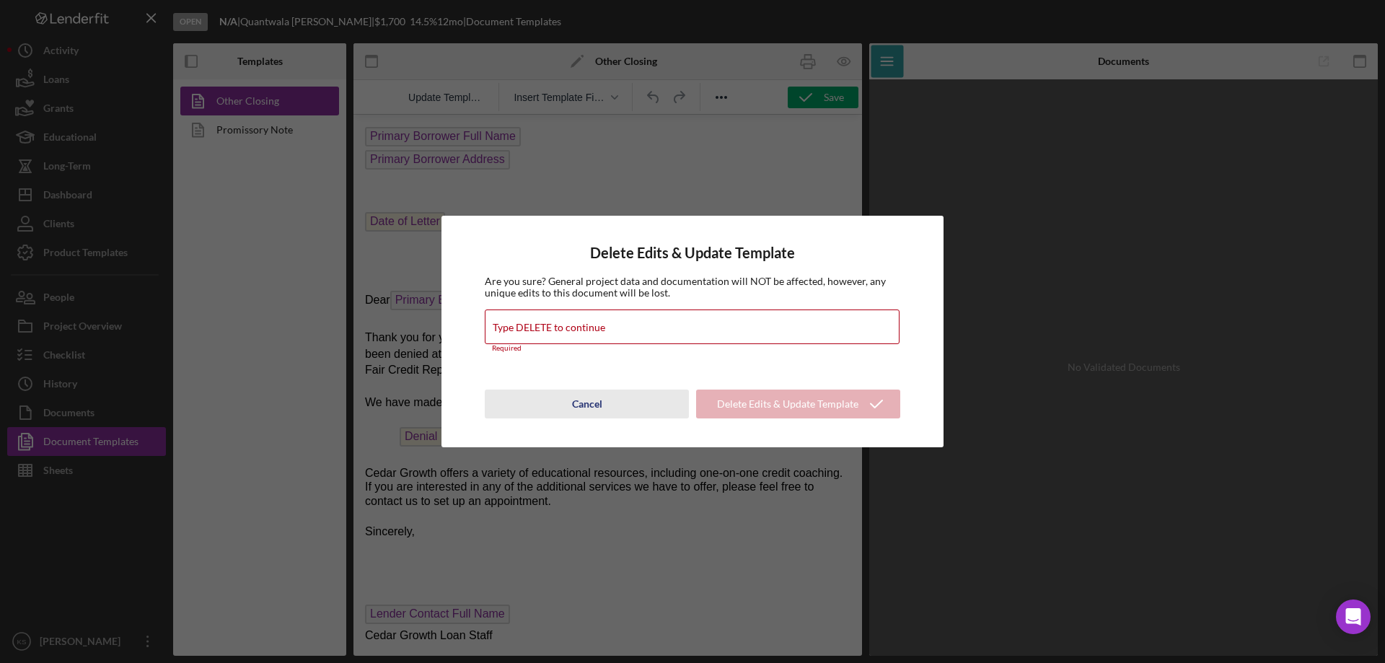
click at [586, 404] on div "Cancel" at bounding box center [587, 403] width 30 height 29
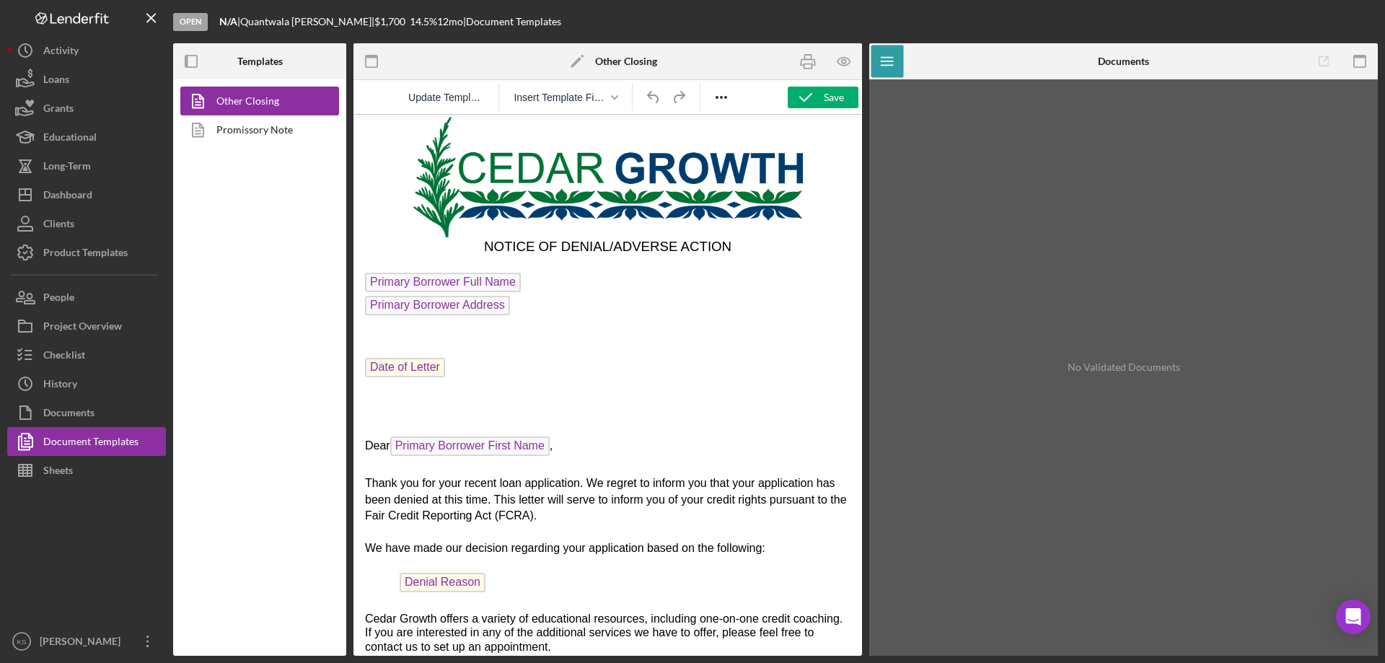
scroll to position [0, 0]
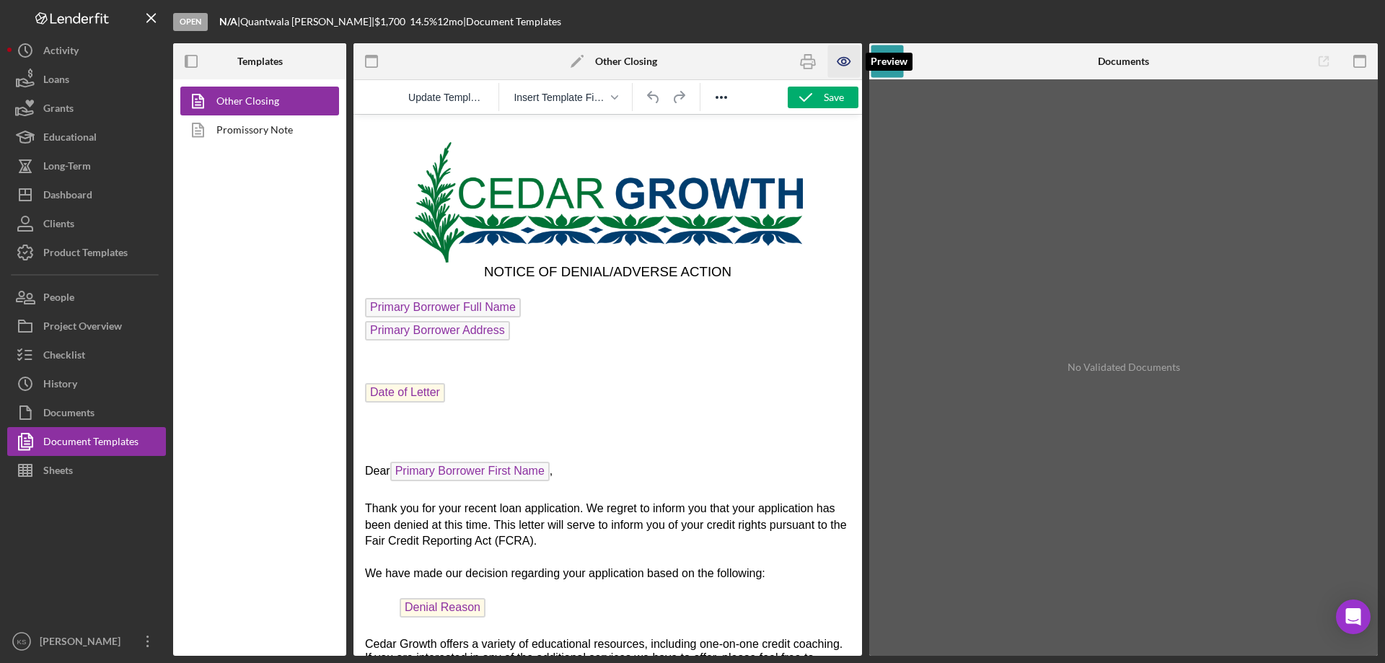
click at [839, 58] on icon "button" at bounding box center [844, 61] width 32 height 32
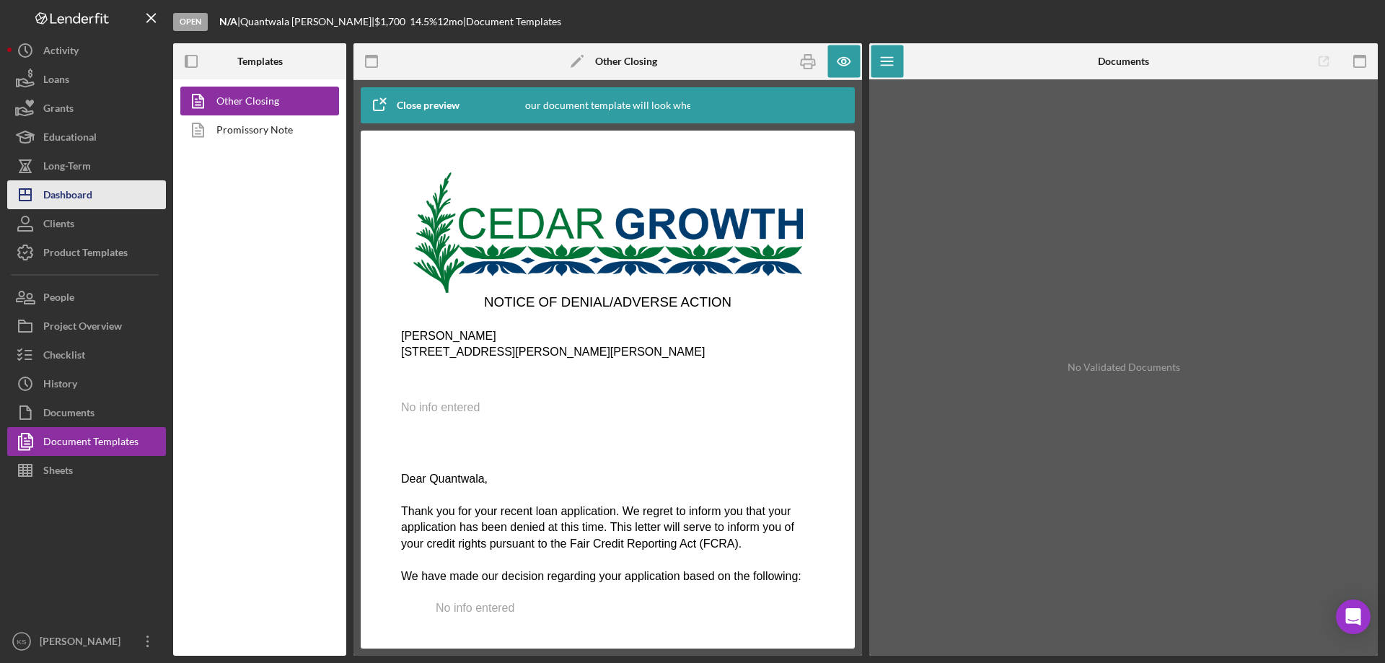
click at [106, 188] on button "Icon/Dashboard Dashboard" at bounding box center [86, 194] width 159 height 29
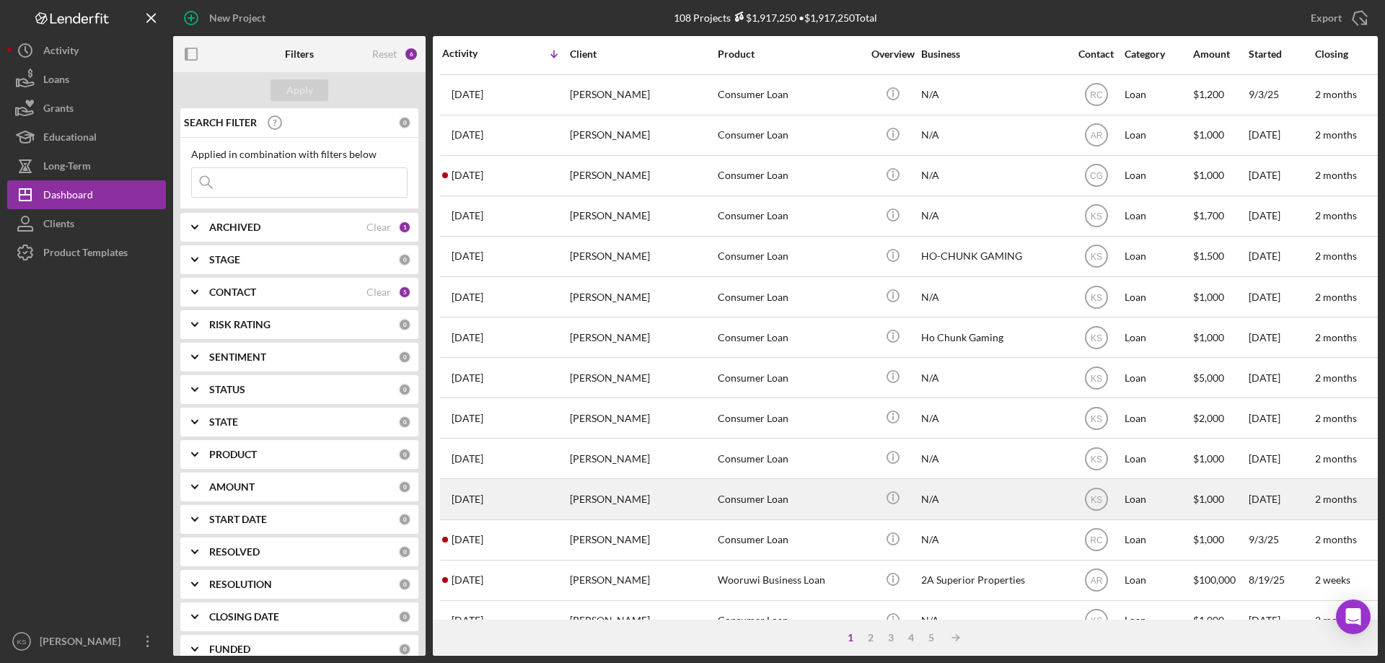
scroll to position [410, 0]
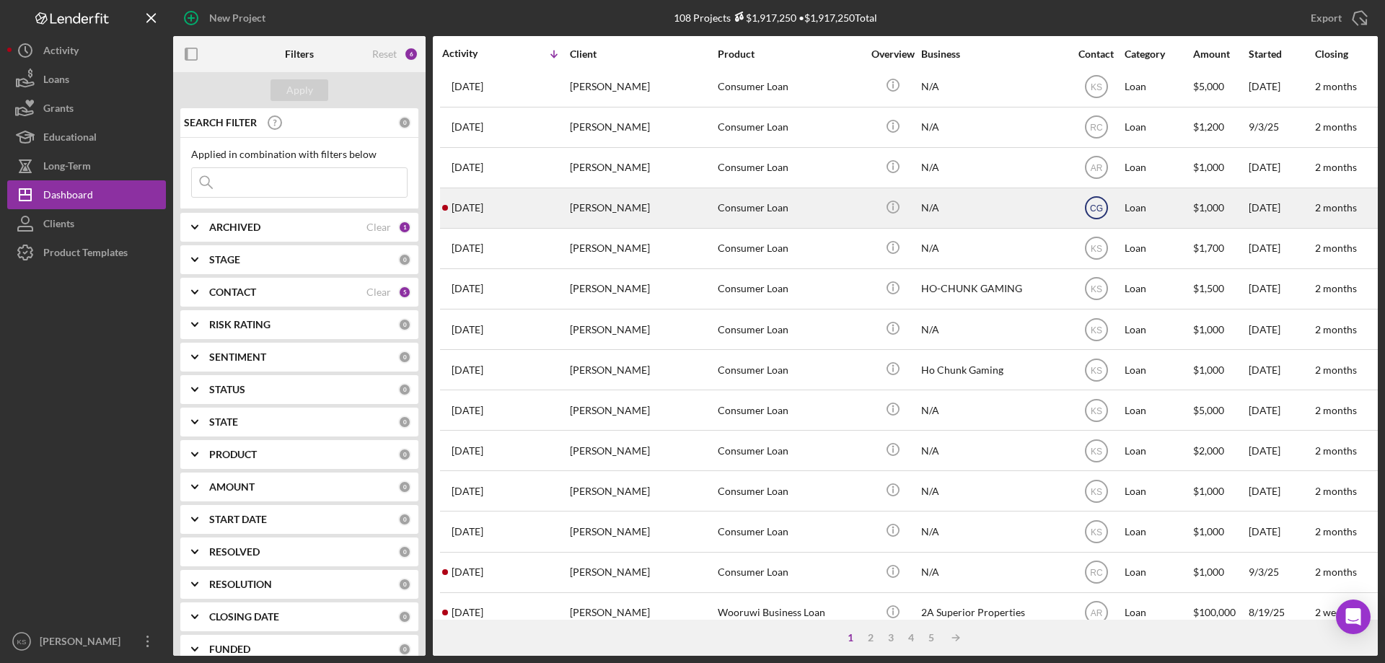
click at [1095, 206] on text "CG" at bounding box center [1096, 208] width 13 height 10
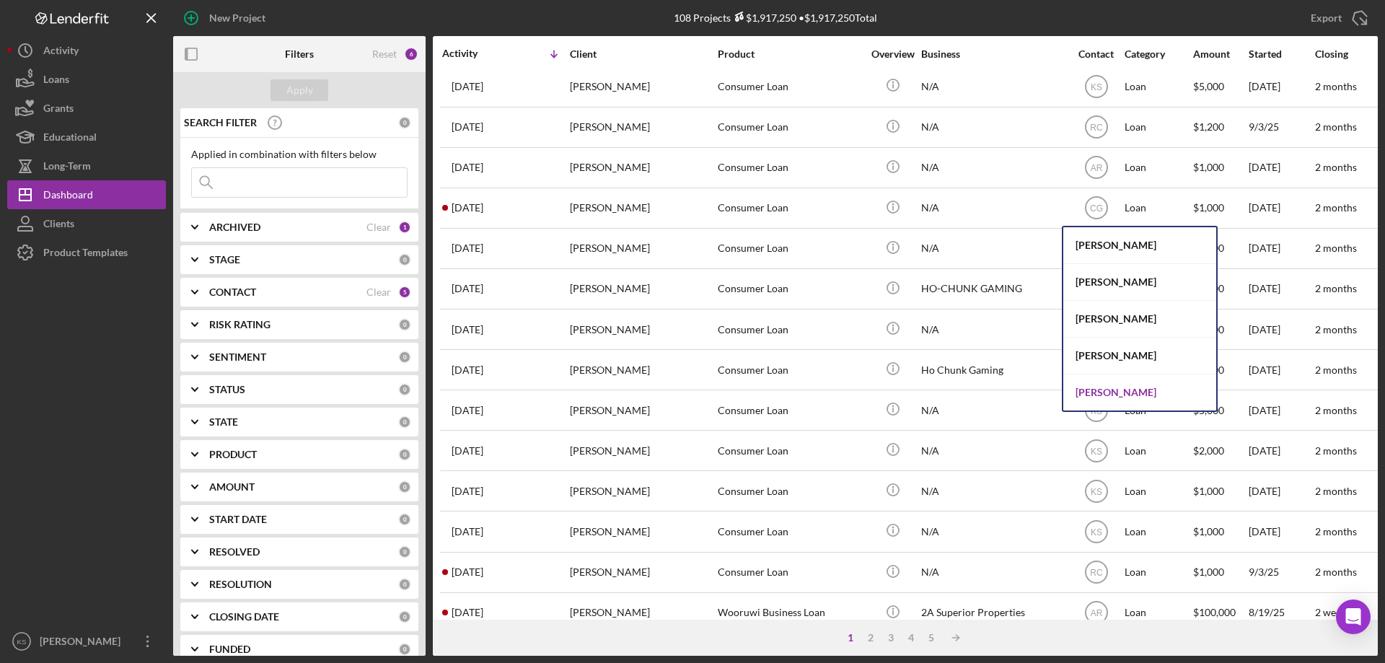
click at [1095, 382] on div "[PERSON_NAME]" at bounding box center [1139, 392] width 153 height 36
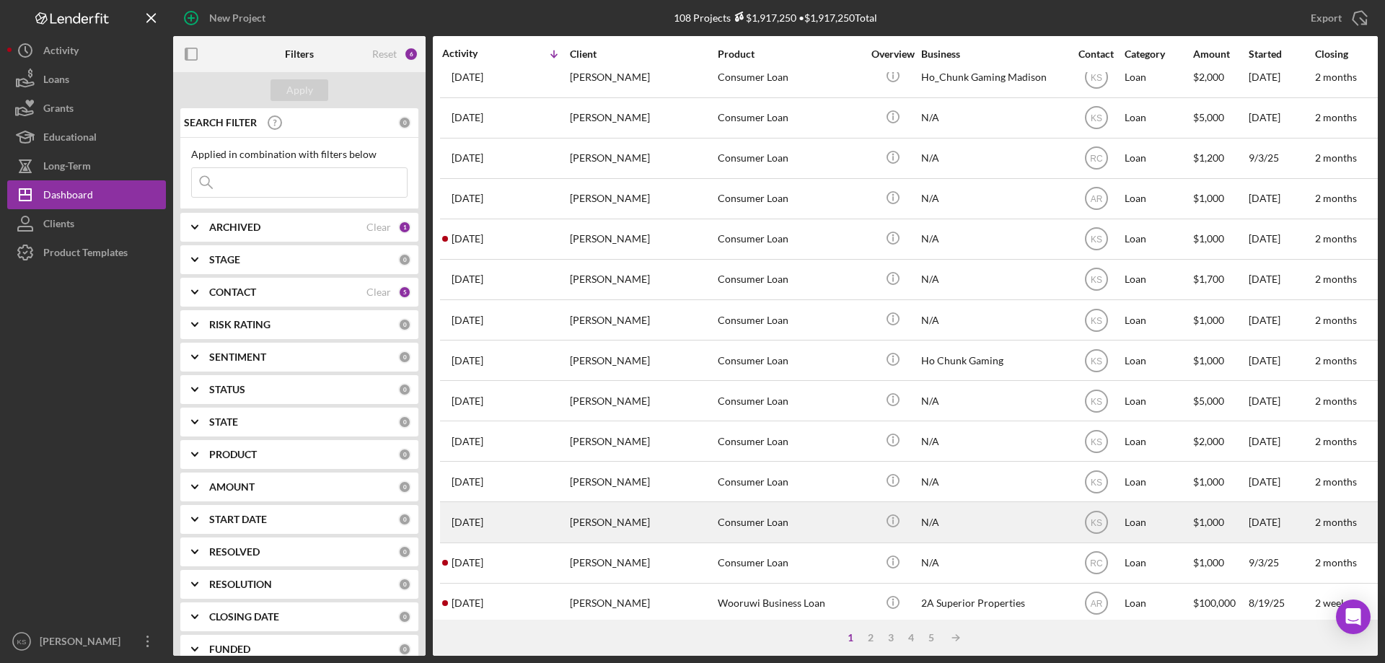
scroll to position [338, 0]
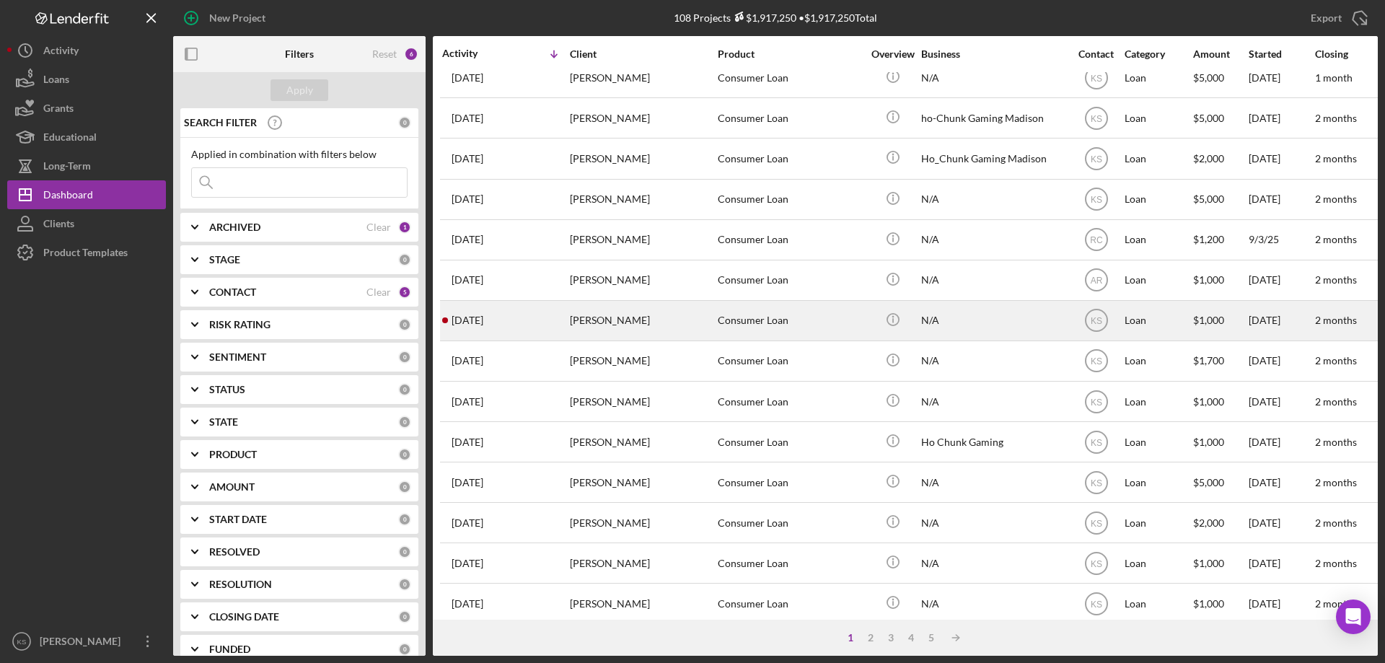
click at [640, 331] on div "[PERSON_NAME]" at bounding box center [642, 320] width 144 height 38
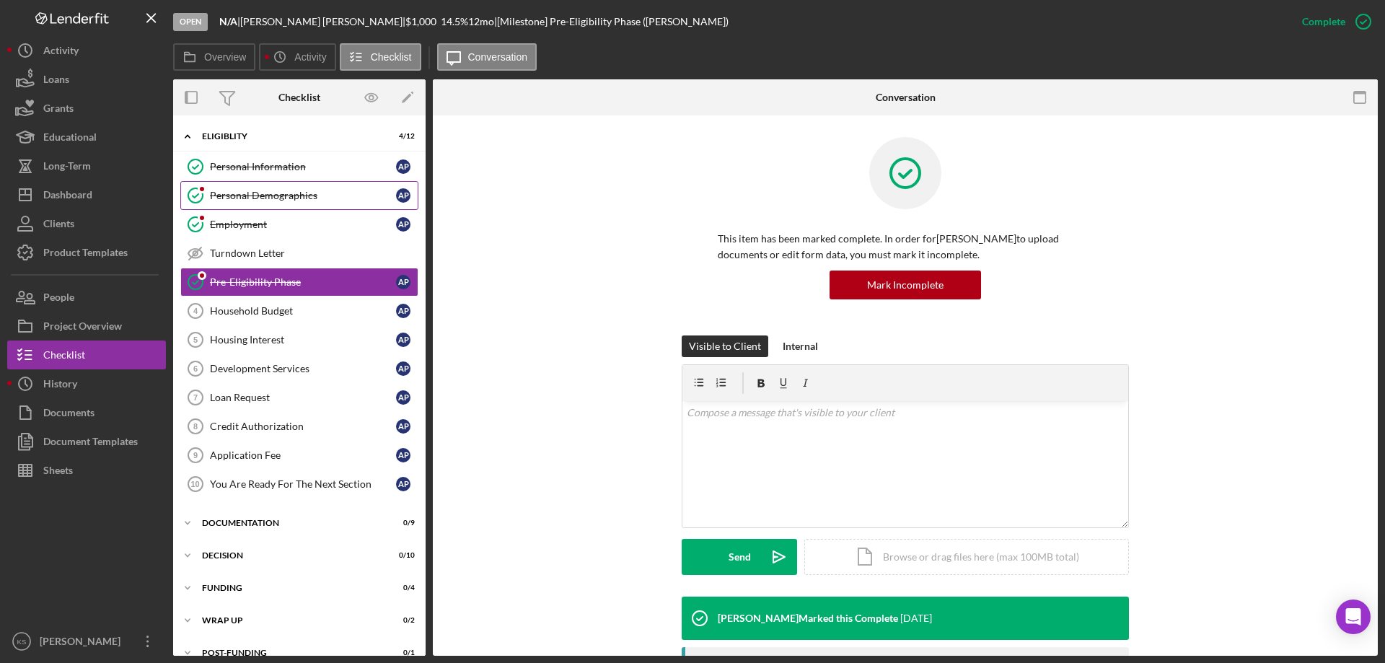
click at [254, 196] on div "Personal Demographics" at bounding box center [303, 196] width 186 height 12
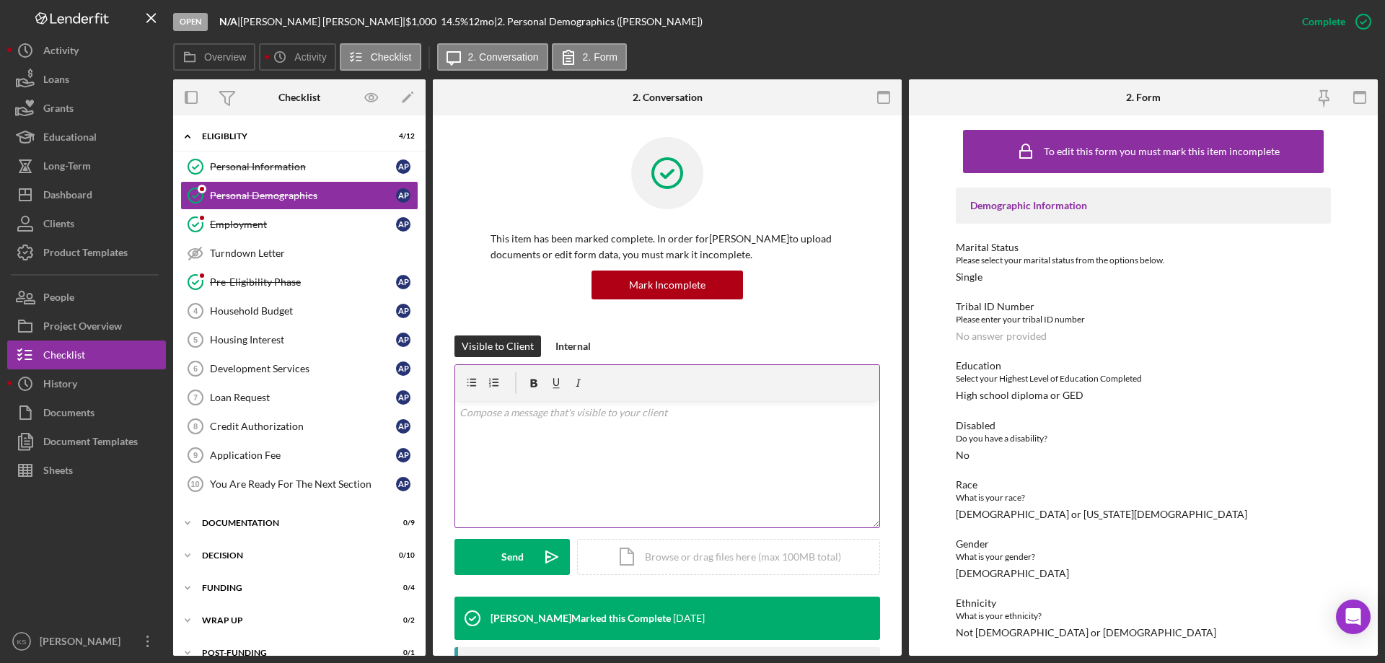
scroll to position [216, 0]
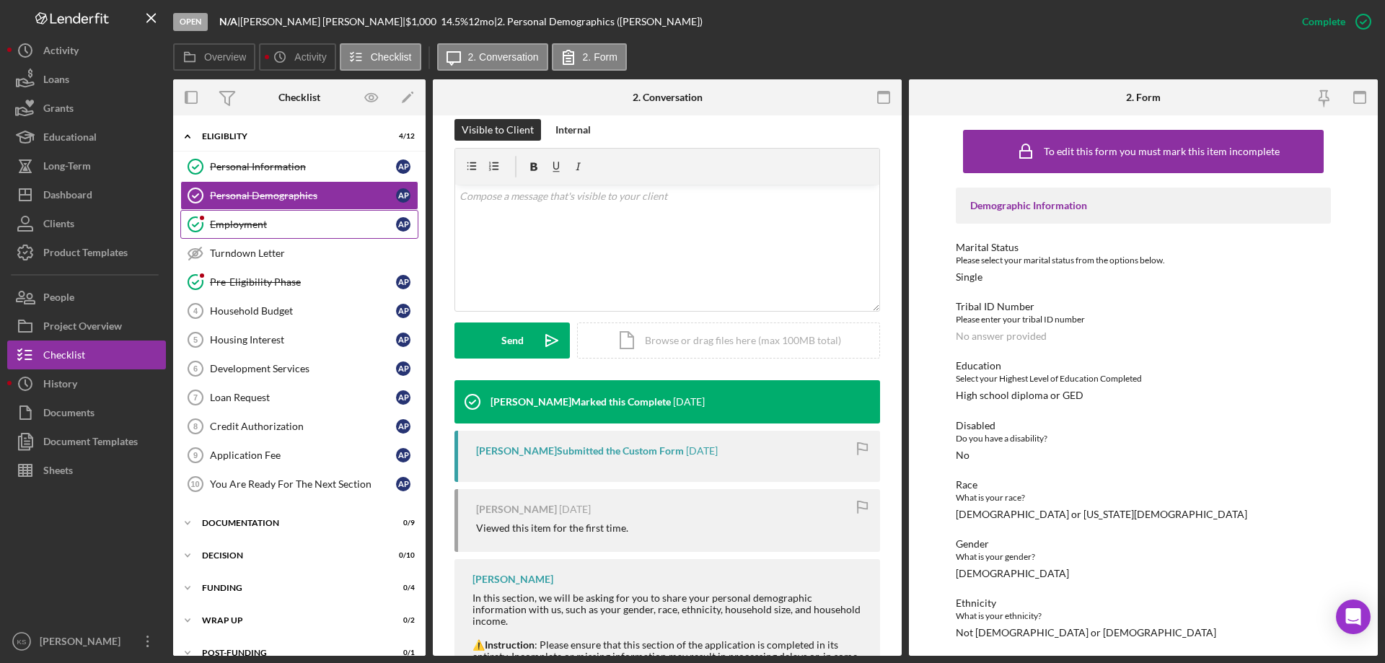
click at [278, 222] on div "Employment" at bounding box center [303, 225] width 186 height 12
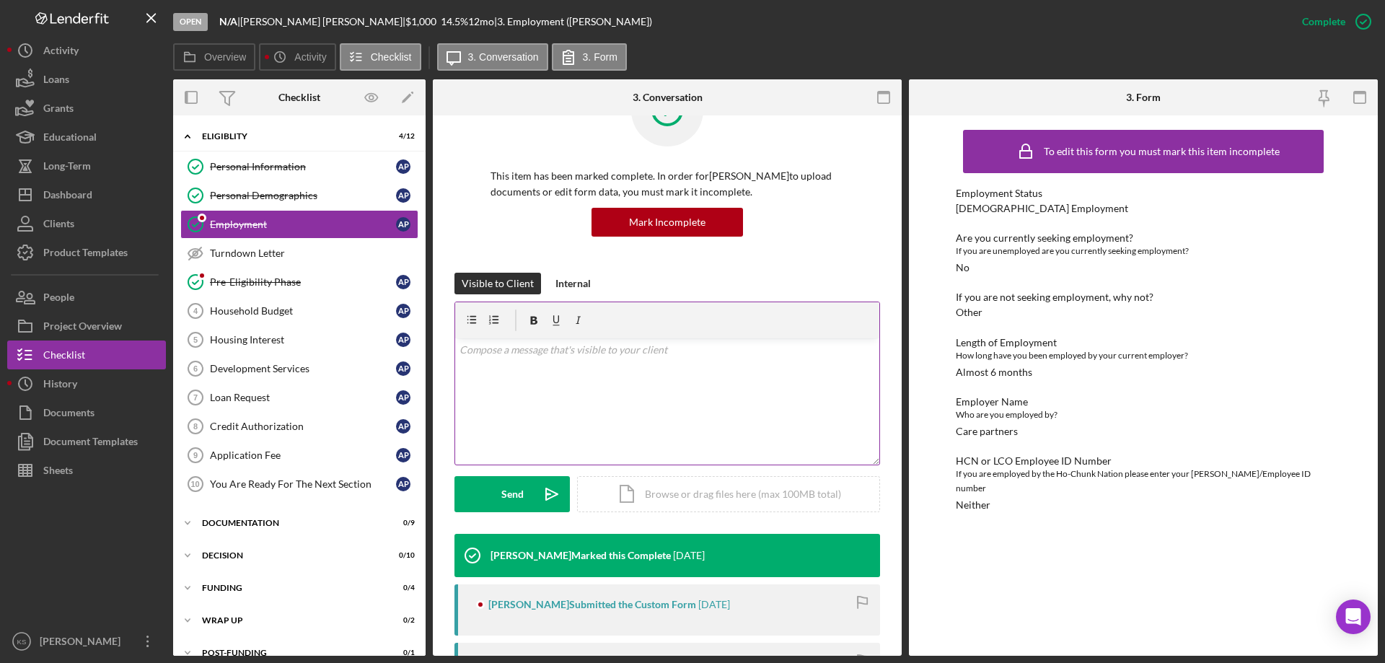
scroll to position [288, 0]
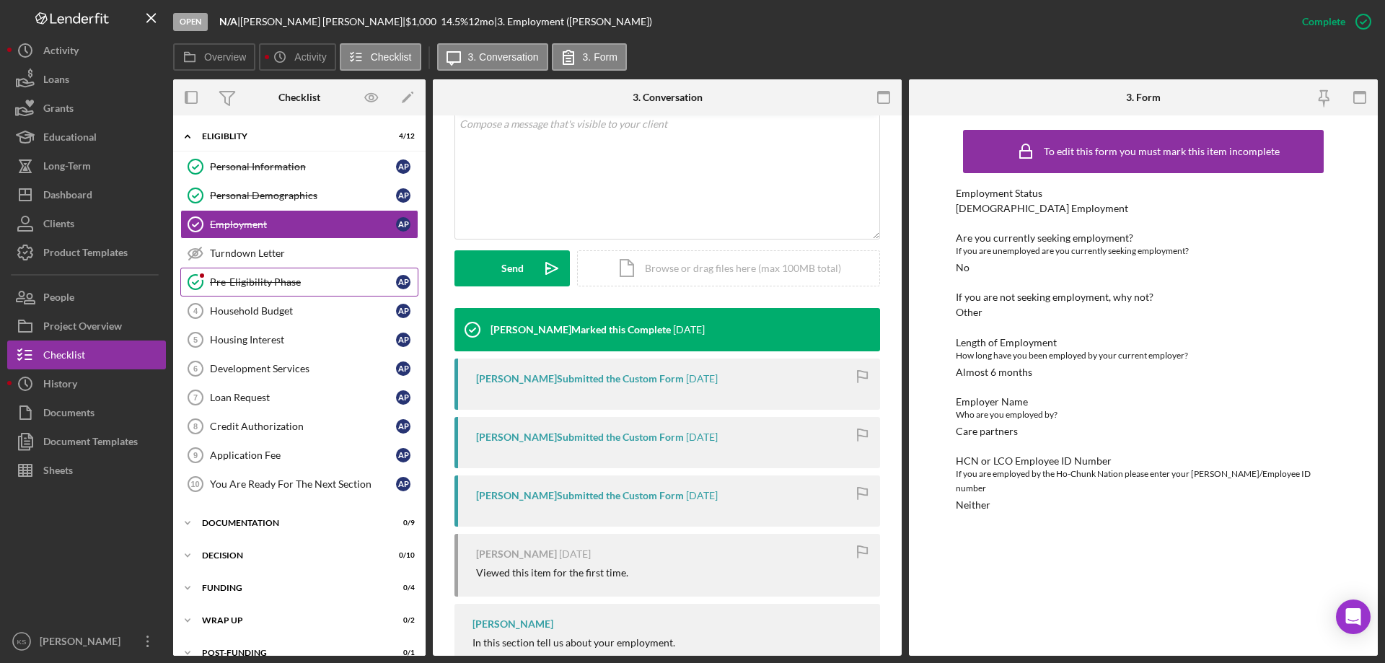
click at [290, 281] on div "Pre-Eligibility Phase" at bounding box center [303, 282] width 186 height 12
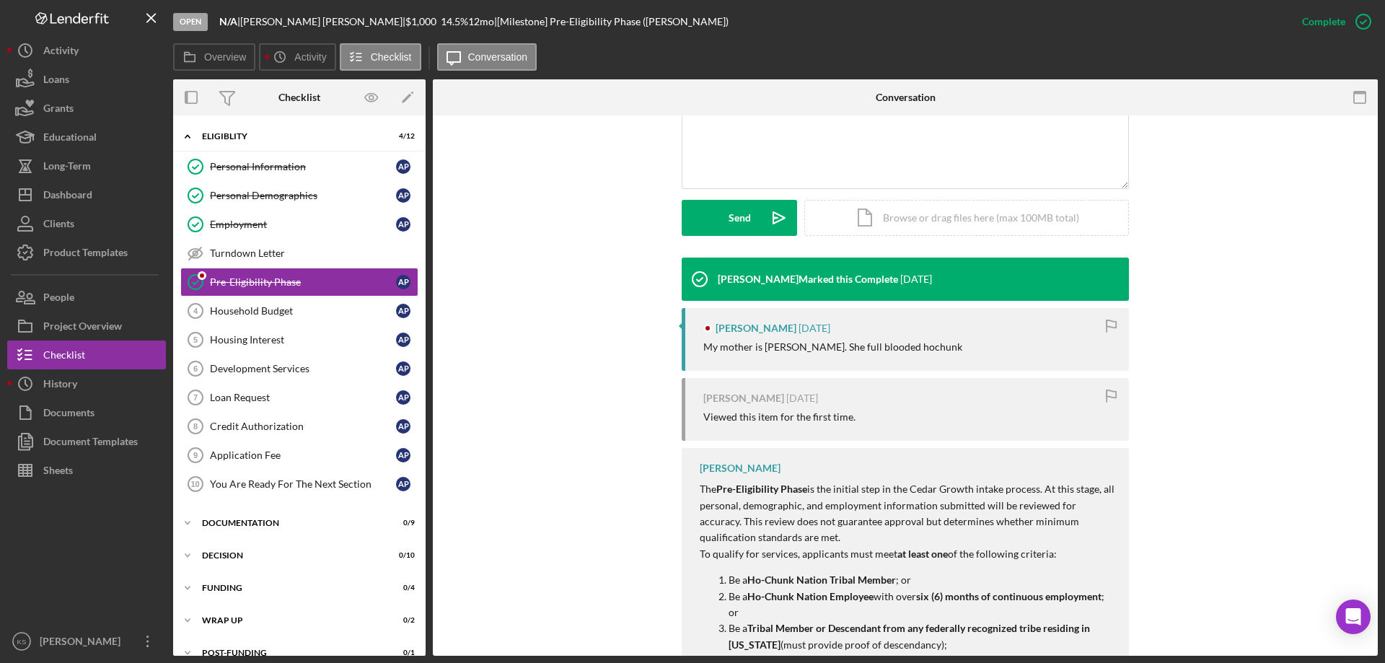
scroll to position [361, 0]
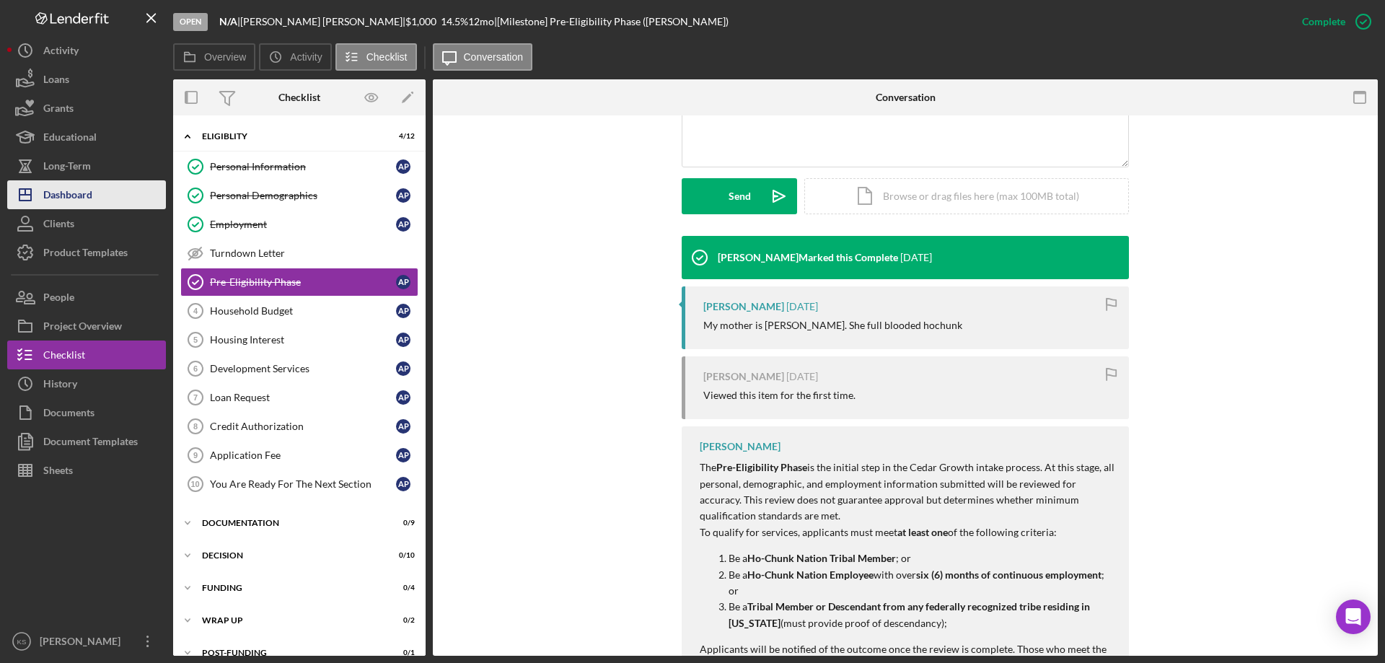
click at [71, 197] on div "Dashboard" at bounding box center [67, 196] width 49 height 32
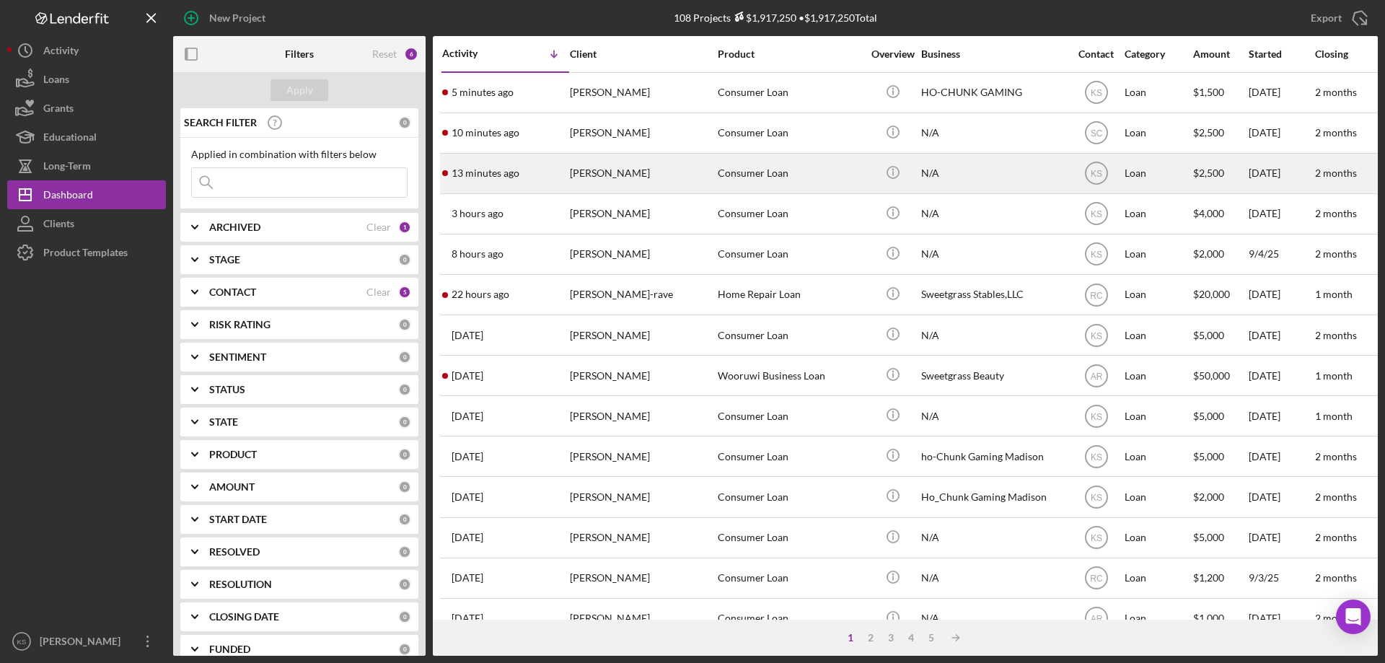
click at [637, 172] on div "[PERSON_NAME]" at bounding box center [642, 173] width 144 height 38
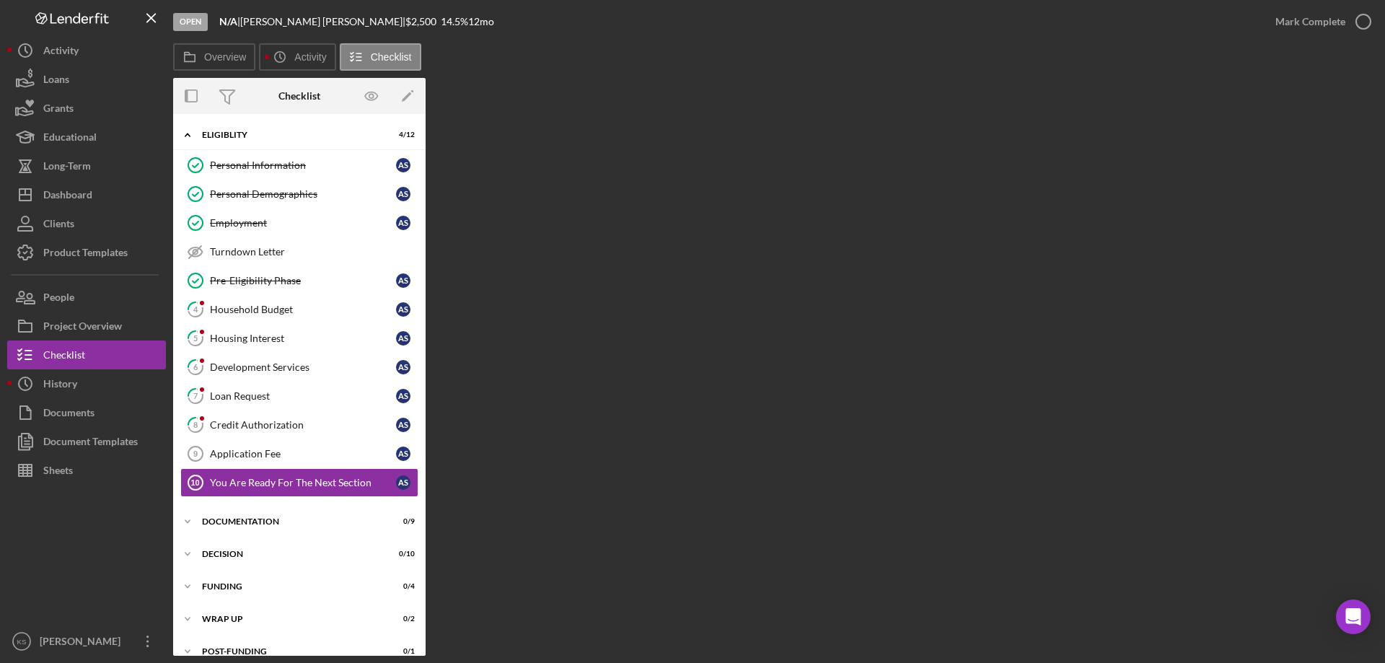
scroll to position [18, 0]
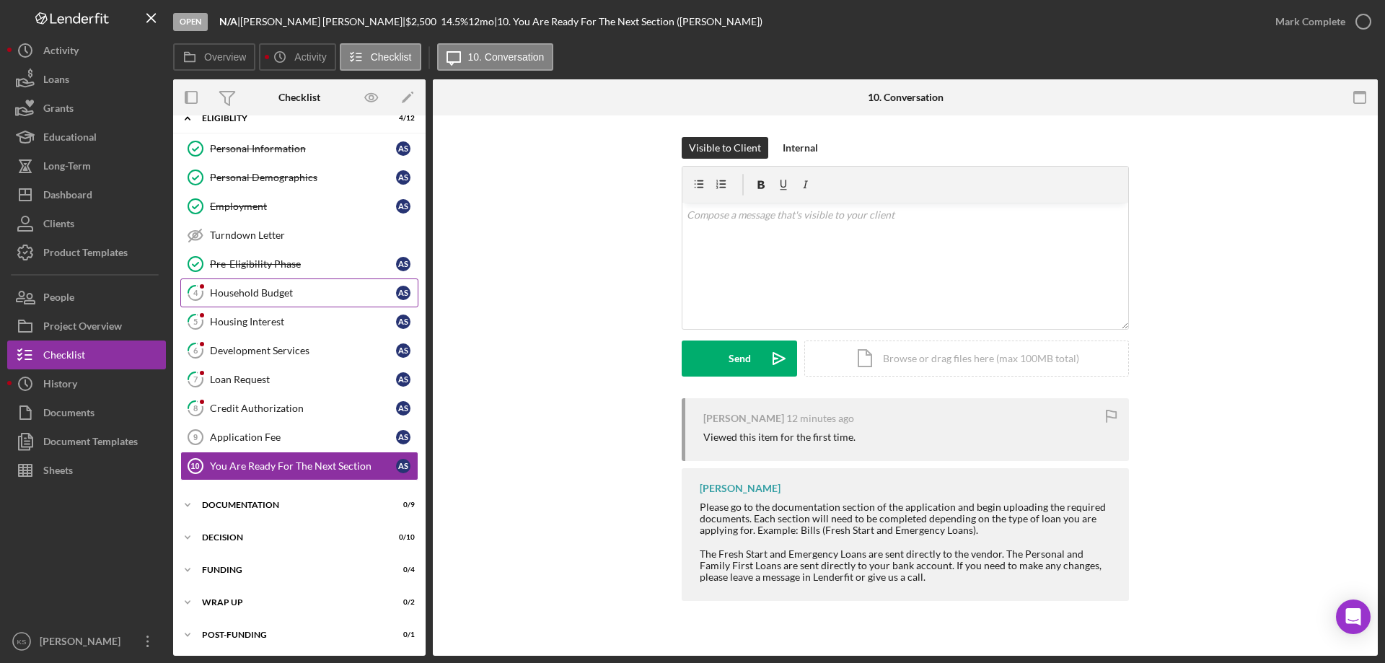
click at [265, 291] on div "Household Budget" at bounding box center [303, 293] width 186 height 12
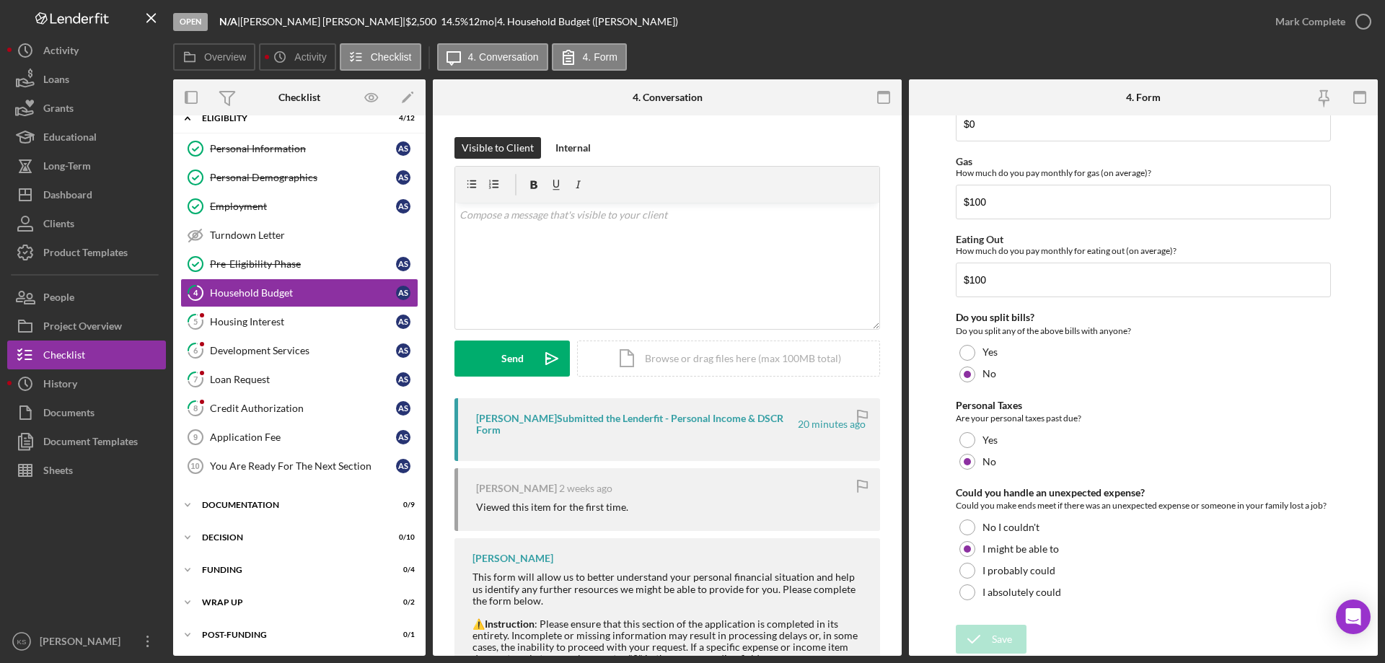
scroll to position [935, 0]
click at [1324, 30] on div "Mark Complete" at bounding box center [1310, 21] width 70 height 29
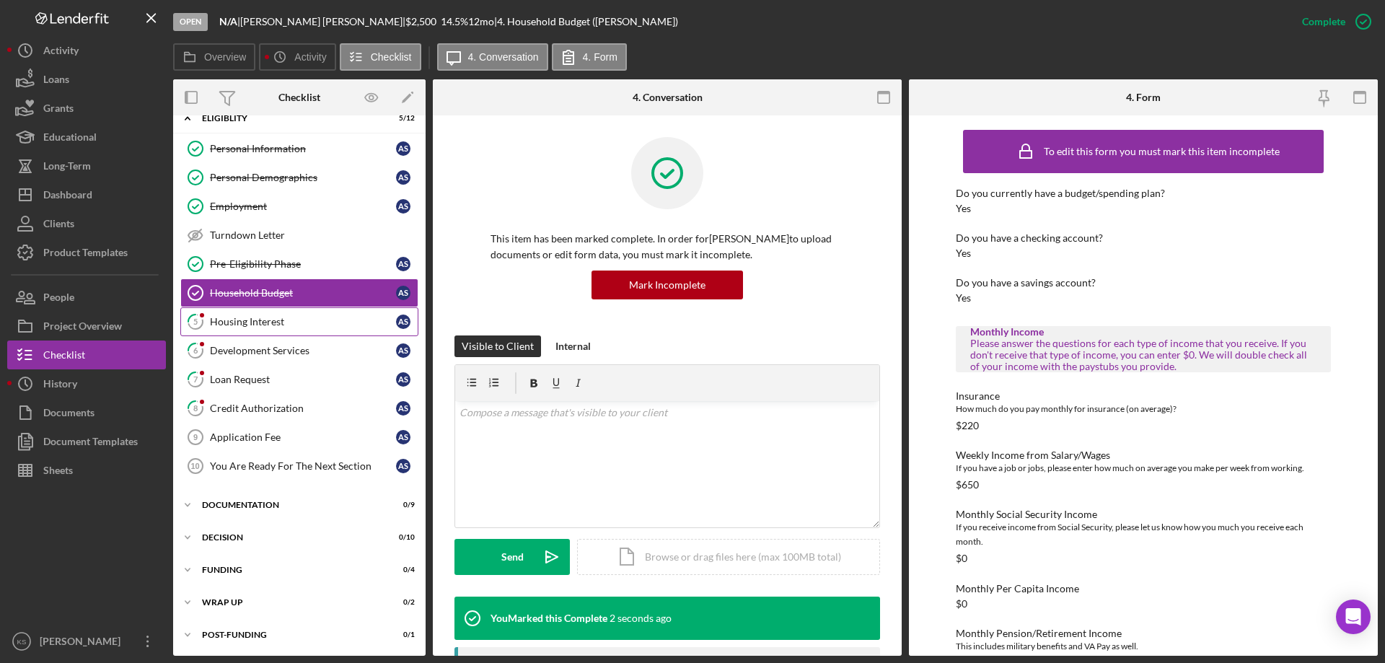
click at [279, 328] on link "5 Housing Interest A S" at bounding box center [299, 321] width 238 height 29
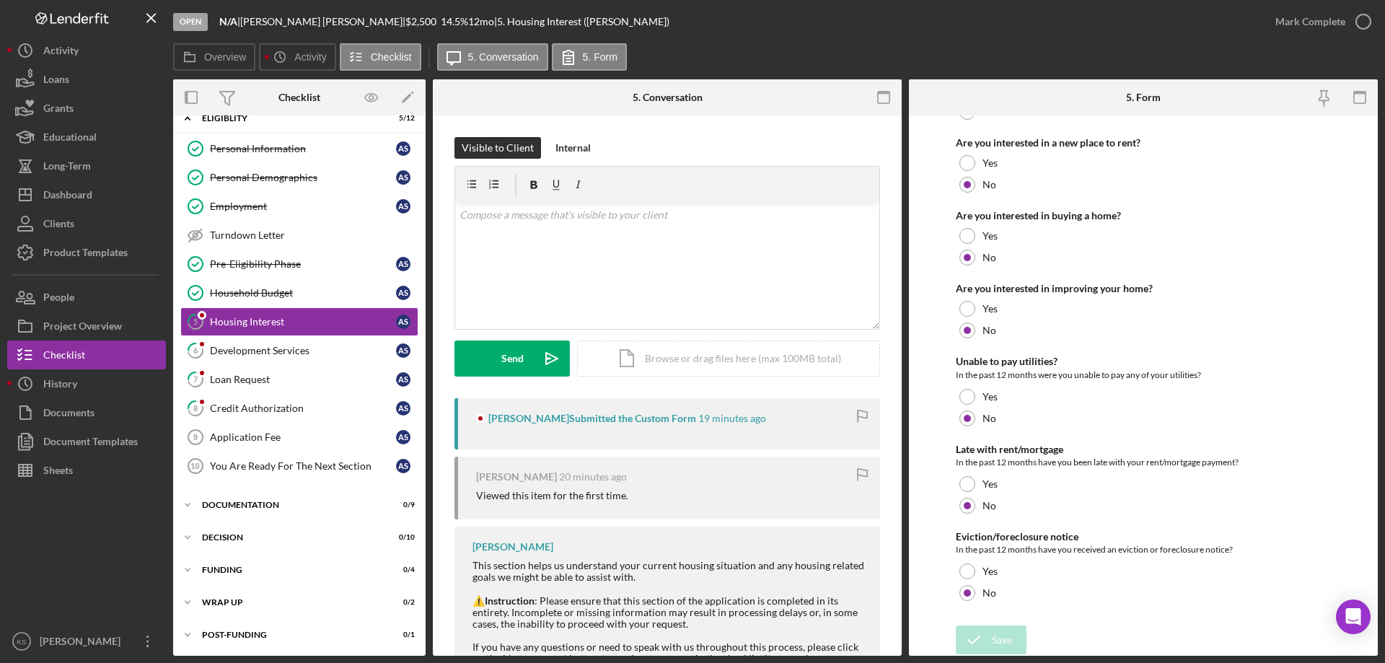
scroll to position [197, 0]
click at [1304, 30] on div "Mark Complete" at bounding box center [1310, 21] width 70 height 29
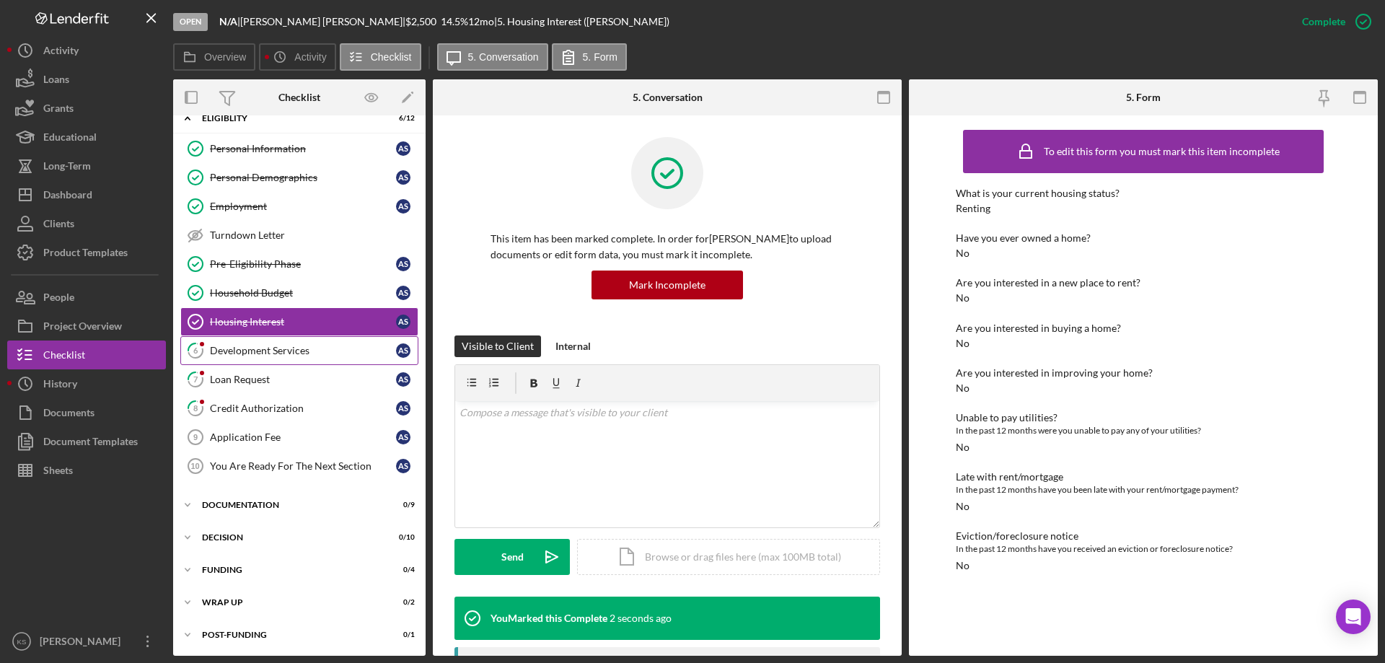
click at [274, 340] on link "6 Development Services A S" at bounding box center [299, 350] width 238 height 29
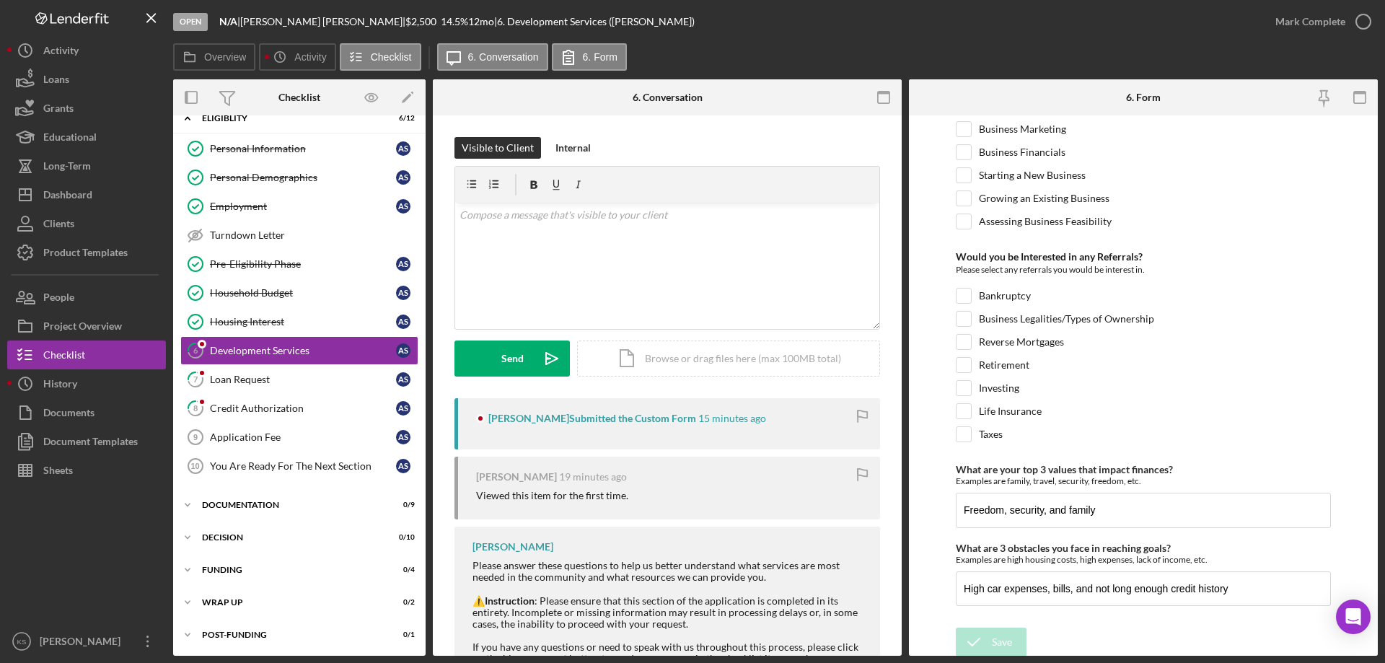
scroll to position [605, 0]
click at [1295, 17] on div "Mark Complete" at bounding box center [1310, 21] width 70 height 29
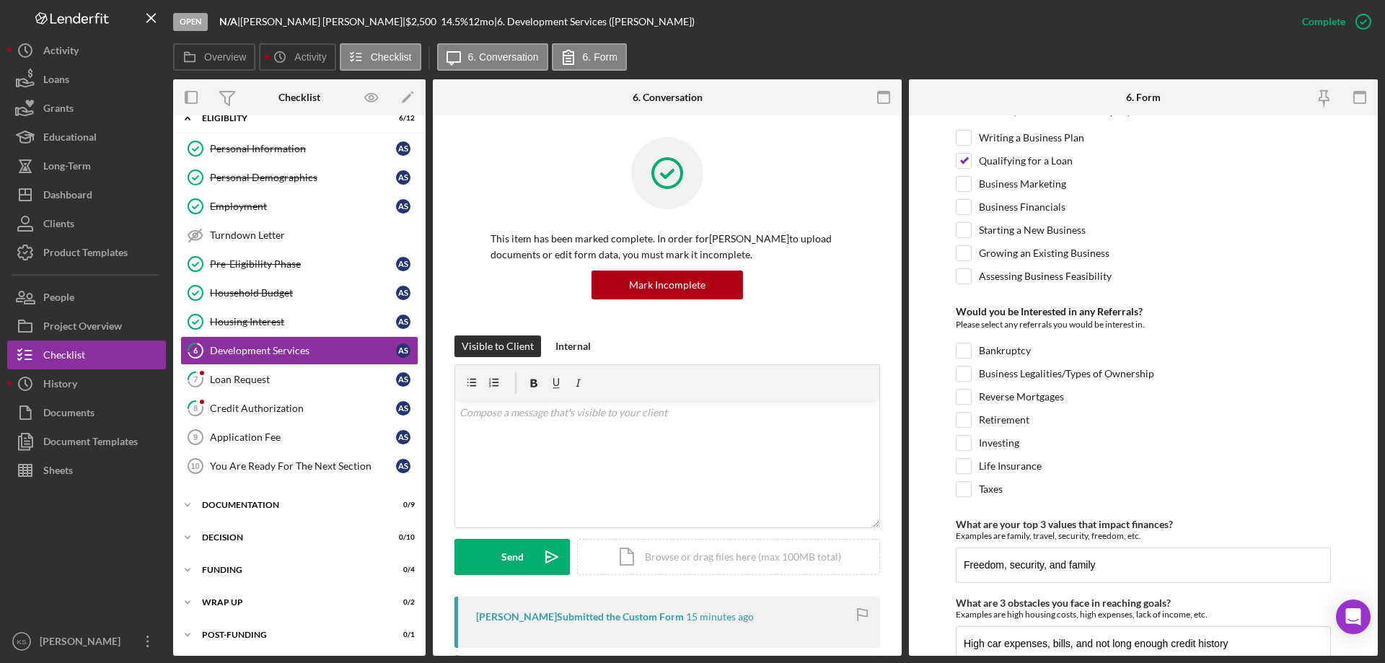
scroll to position [663, 0]
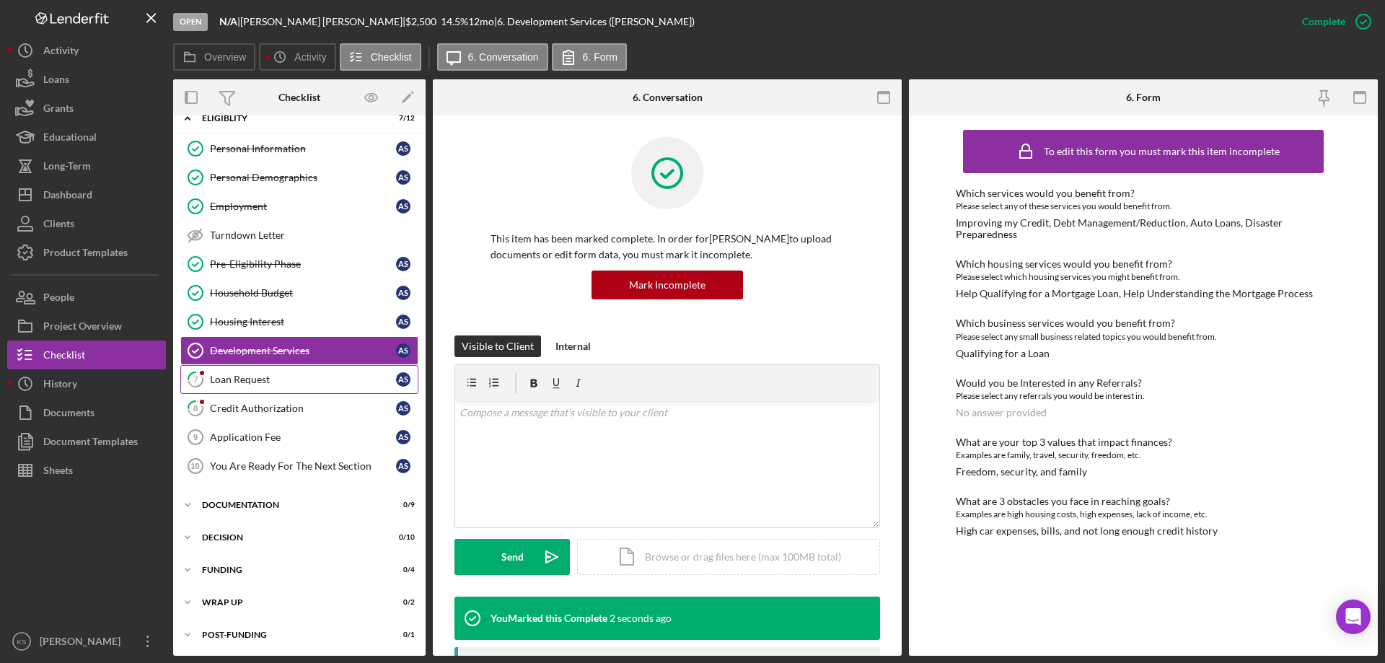
click at [267, 381] on div "Loan Request" at bounding box center [303, 380] width 186 height 12
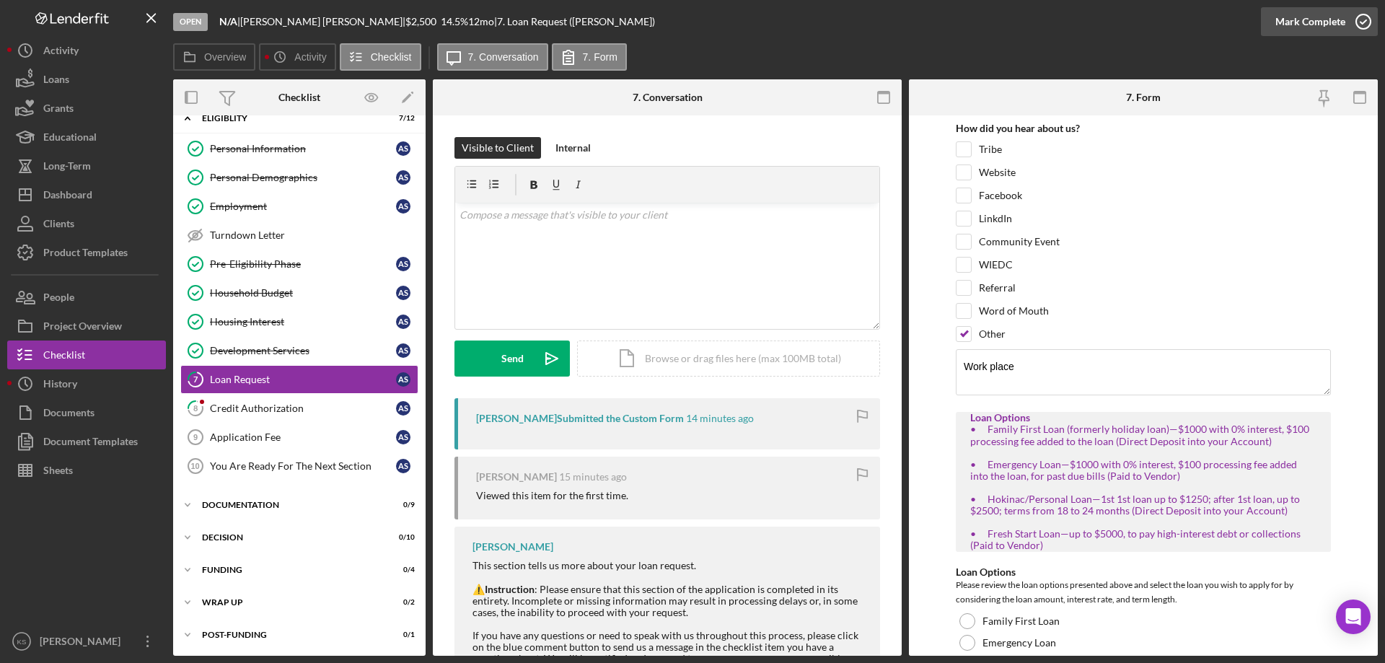
click at [1320, 17] on div "Mark Complete" at bounding box center [1310, 21] width 70 height 29
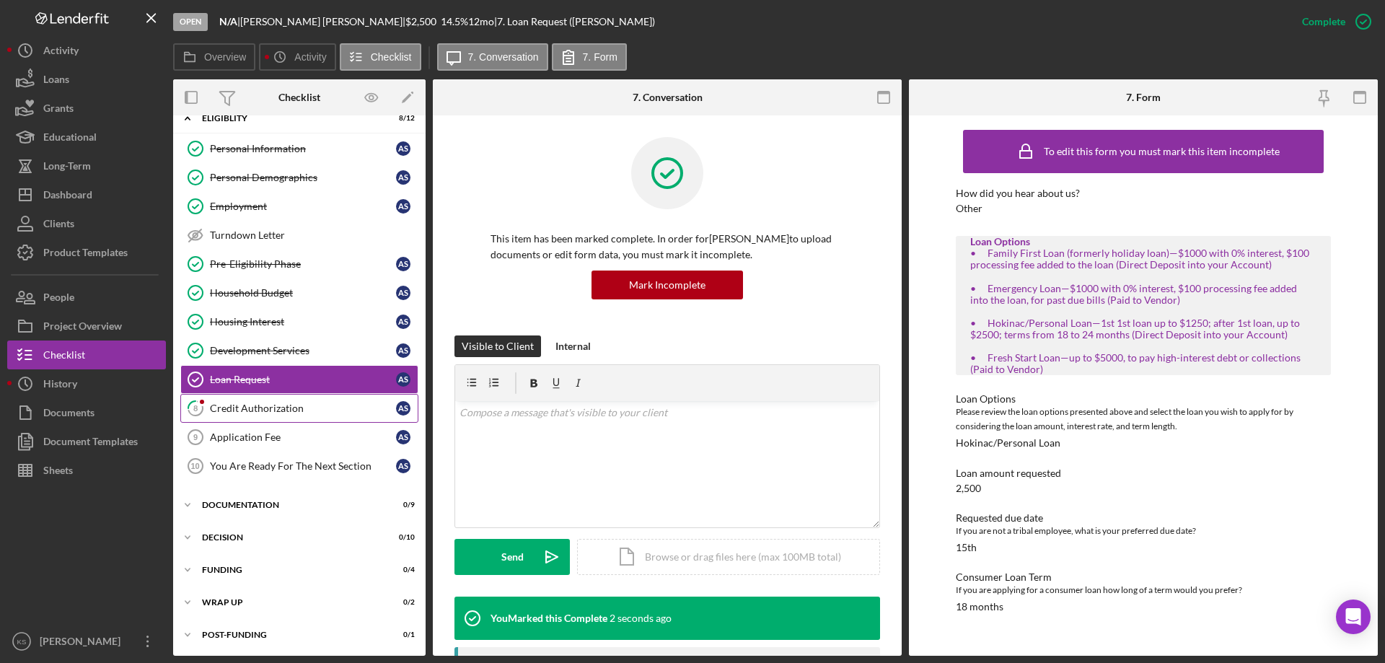
click at [312, 402] on div "Credit Authorization" at bounding box center [303, 408] width 186 height 12
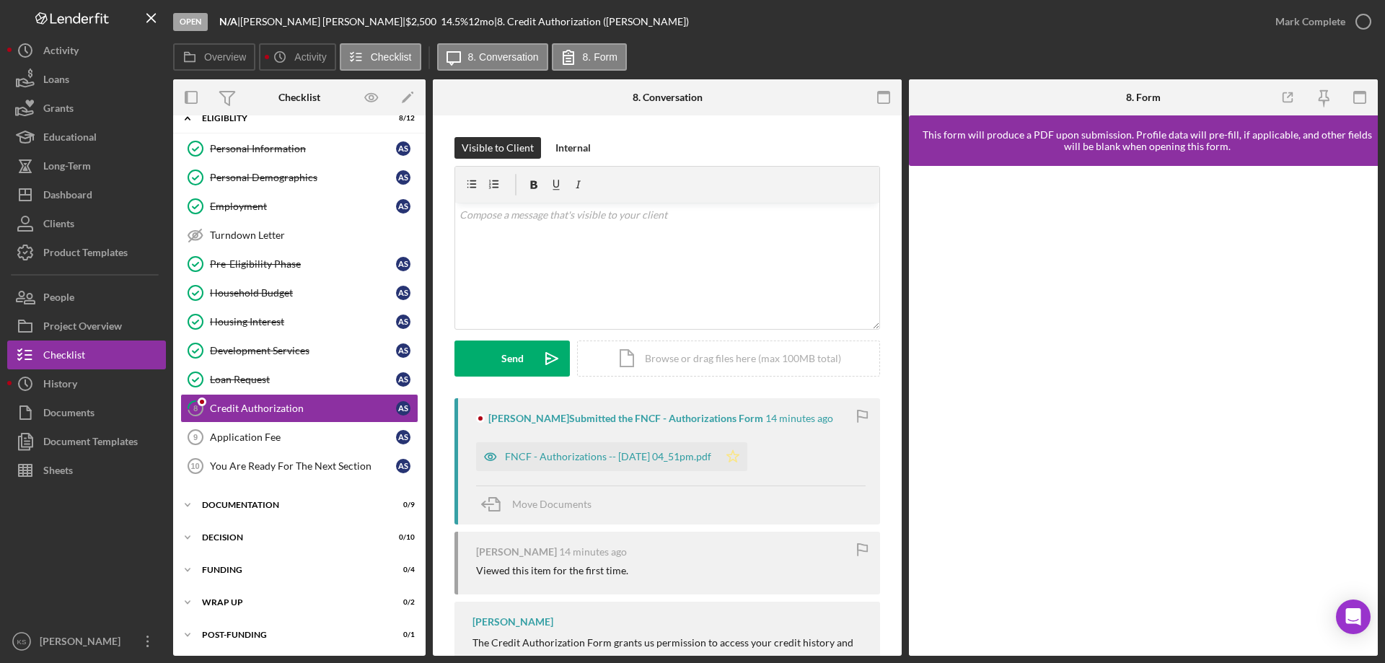
click at [747, 456] on icon "Icon/Star" at bounding box center [732, 456] width 29 height 29
click at [1299, 30] on div "Mark Complete" at bounding box center [1310, 21] width 70 height 29
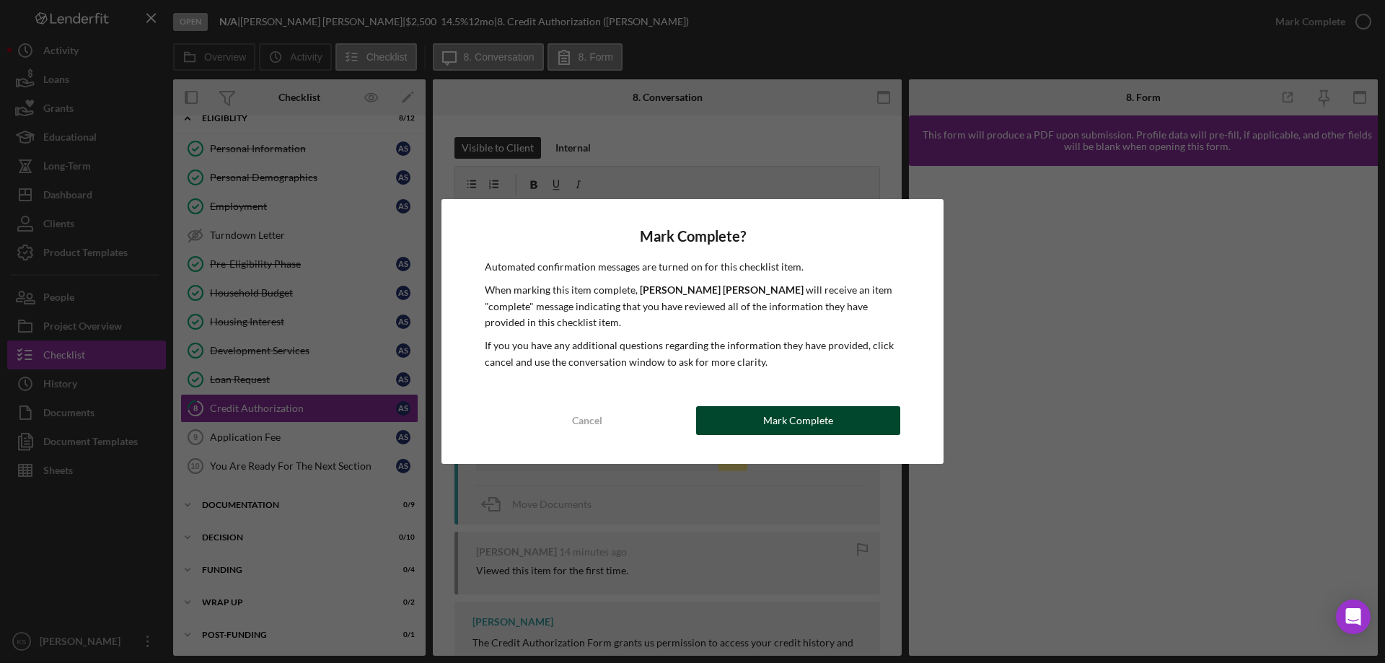
click at [795, 415] on div "Mark Complete" at bounding box center [798, 420] width 70 height 29
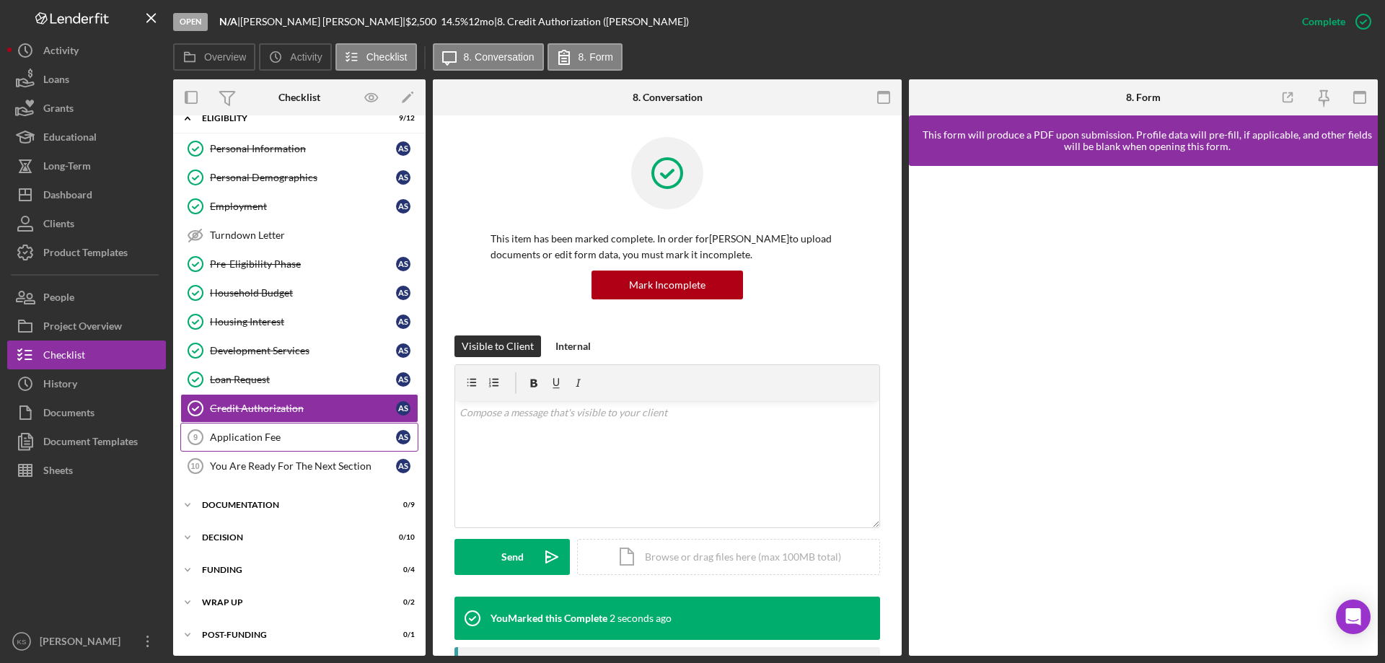
click at [227, 442] on div "Application Fee" at bounding box center [303, 437] width 186 height 12
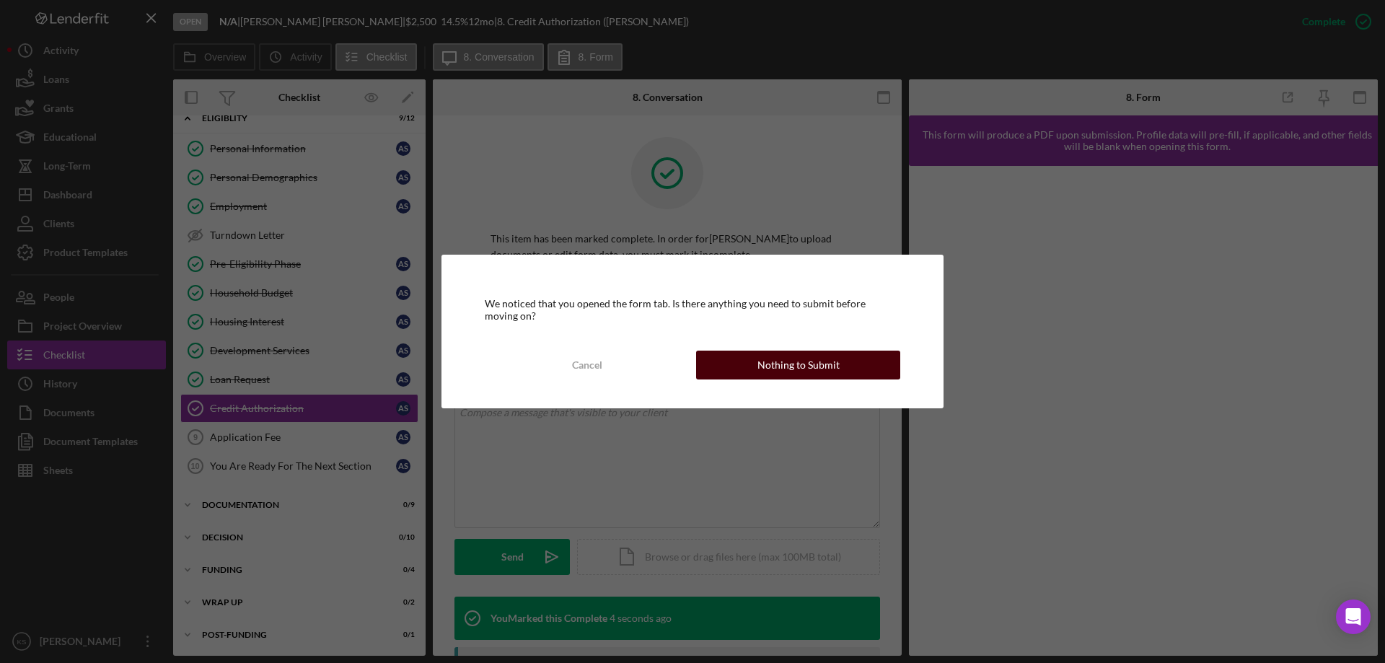
click at [805, 361] on div "Nothing to Submit" at bounding box center [798, 364] width 82 height 29
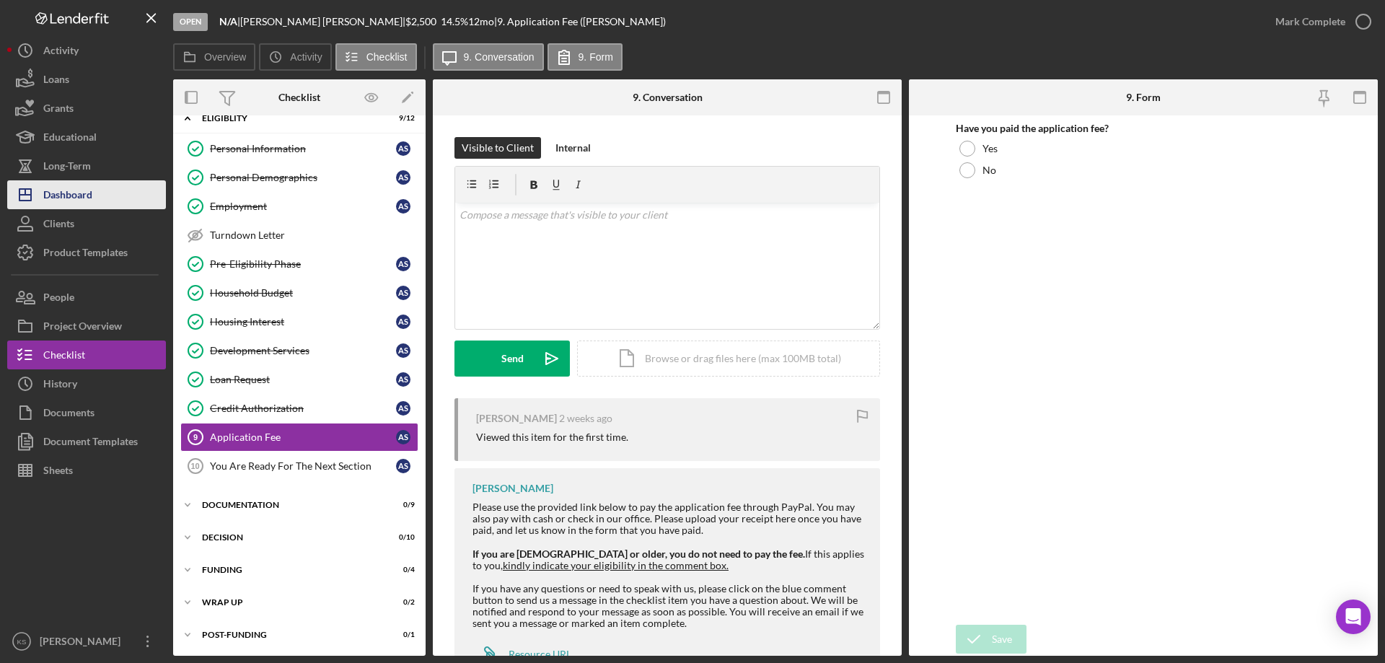
click at [76, 199] on div "Dashboard" at bounding box center [67, 196] width 49 height 32
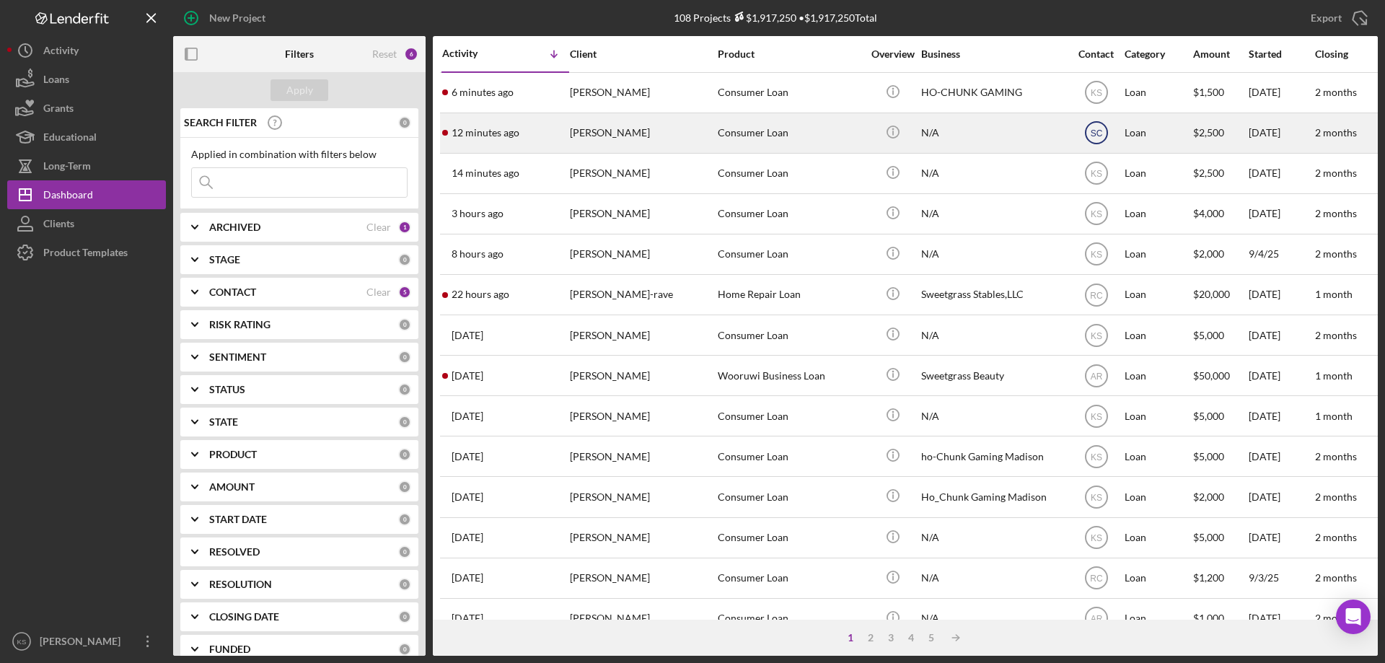
click at [1111, 133] on icon "SC" at bounding box center [1096, 133] width 36 height 36
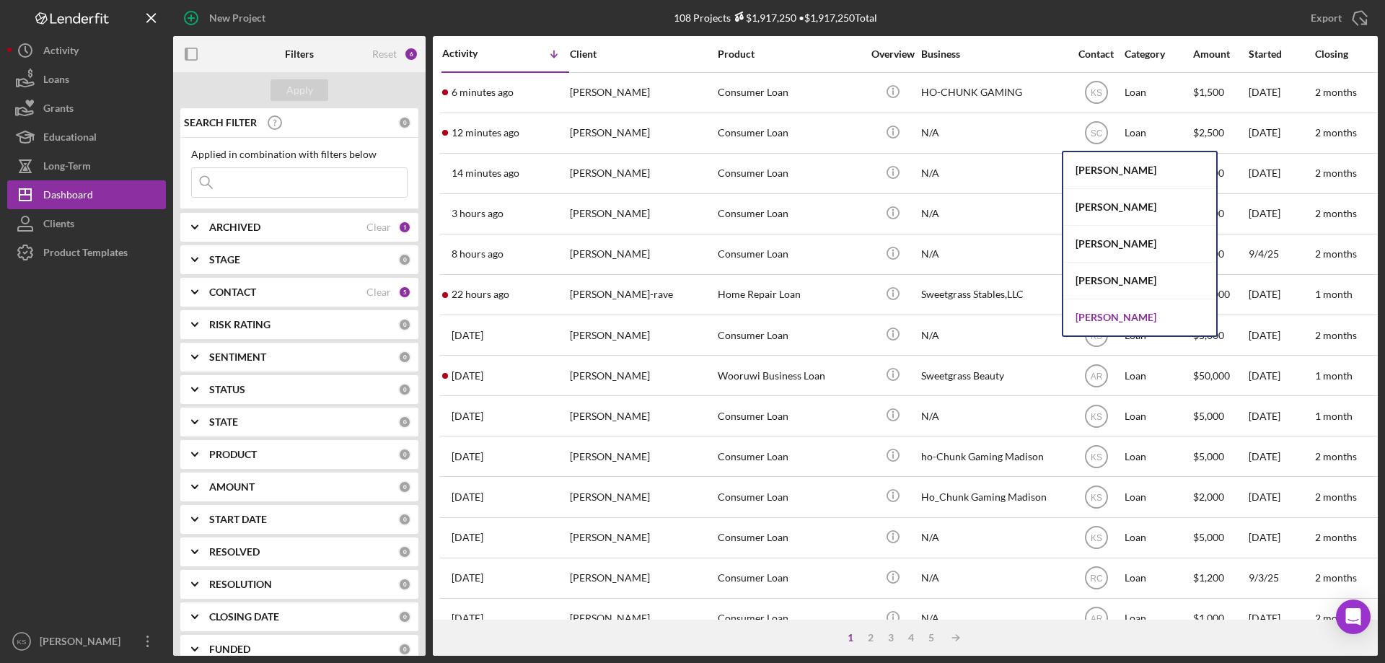
click at [1099, 309] on div "[PERSON_NAME]" at bounding box center [1139, 317] width 153 height 36
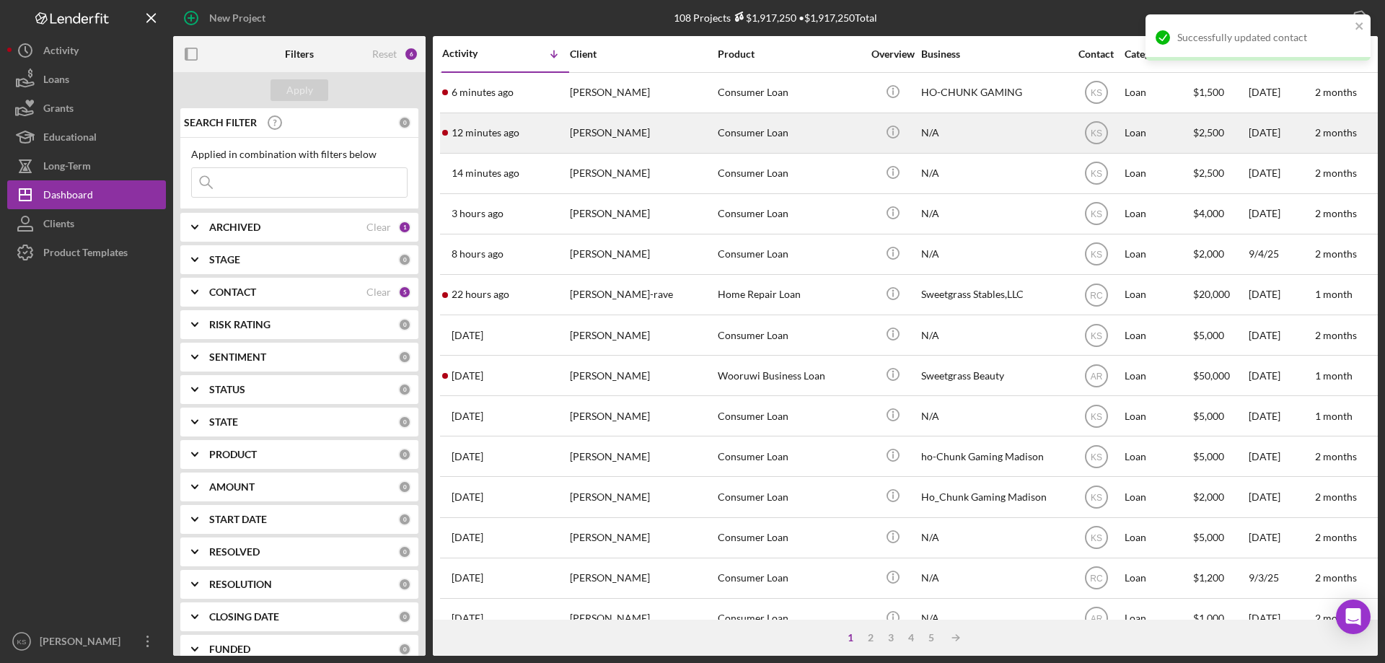
click at [676, 131] on div "[PERSON_NAME]" at bounding box center [642, 133] width 144 height 38
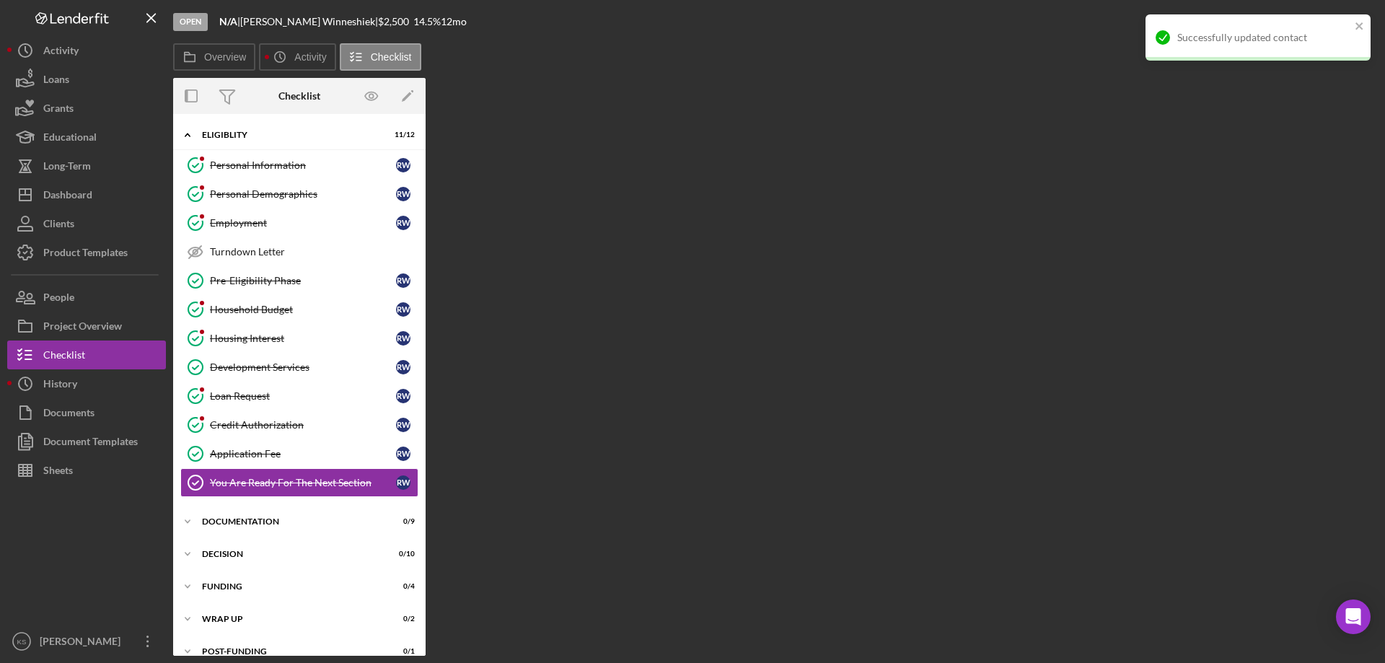
scroll to position [18, 0]
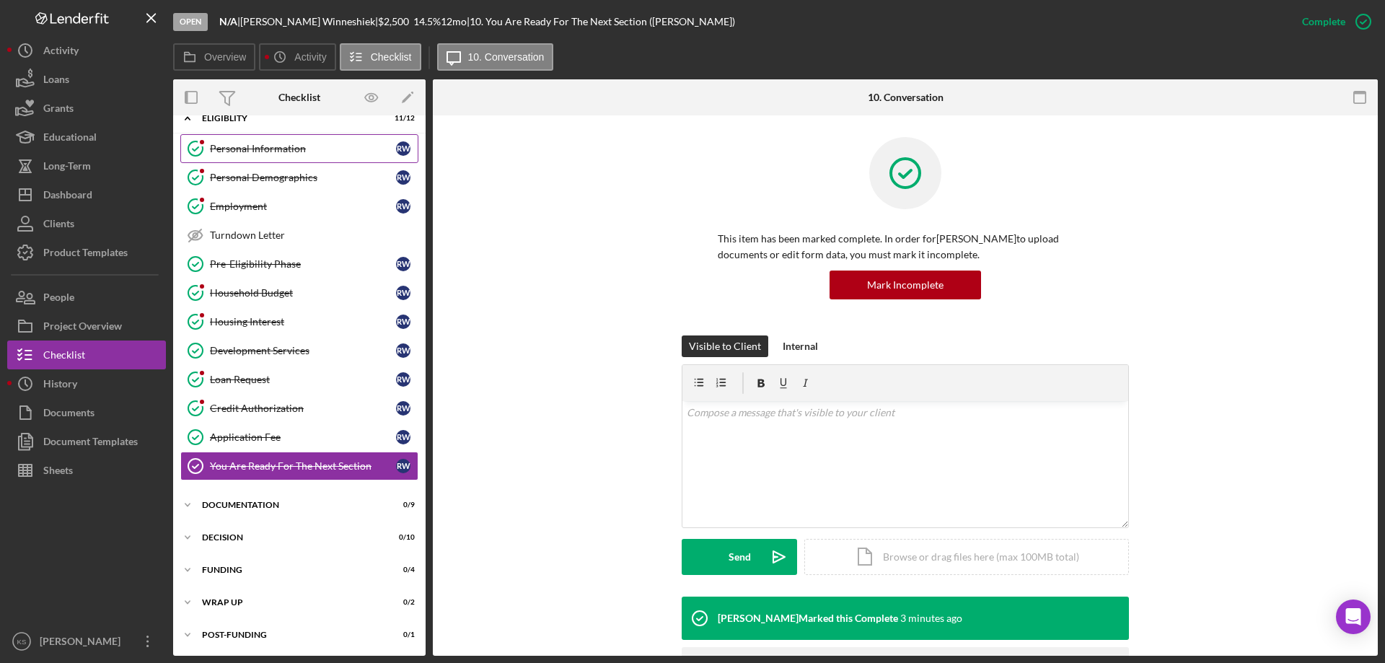
click at [278, 153] on div "Personal Information" at bounding box center [303, 149] width 186 height 12
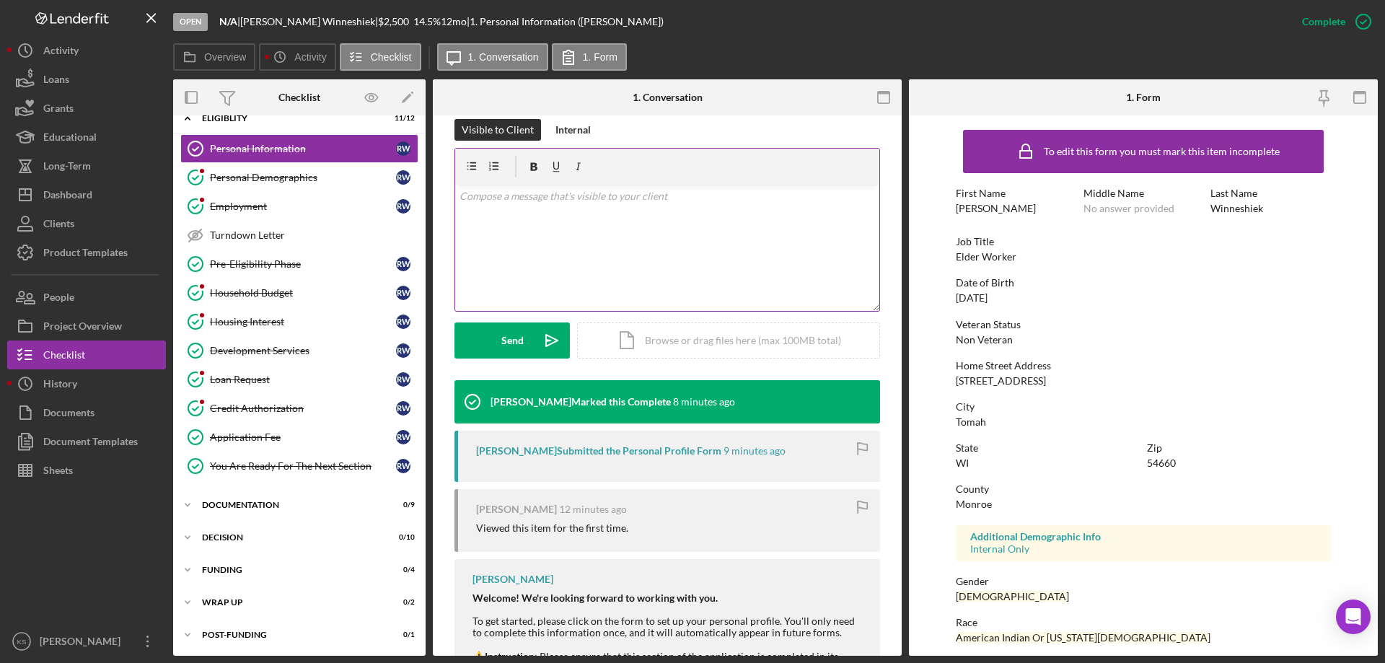
scroll to position [288, 0]
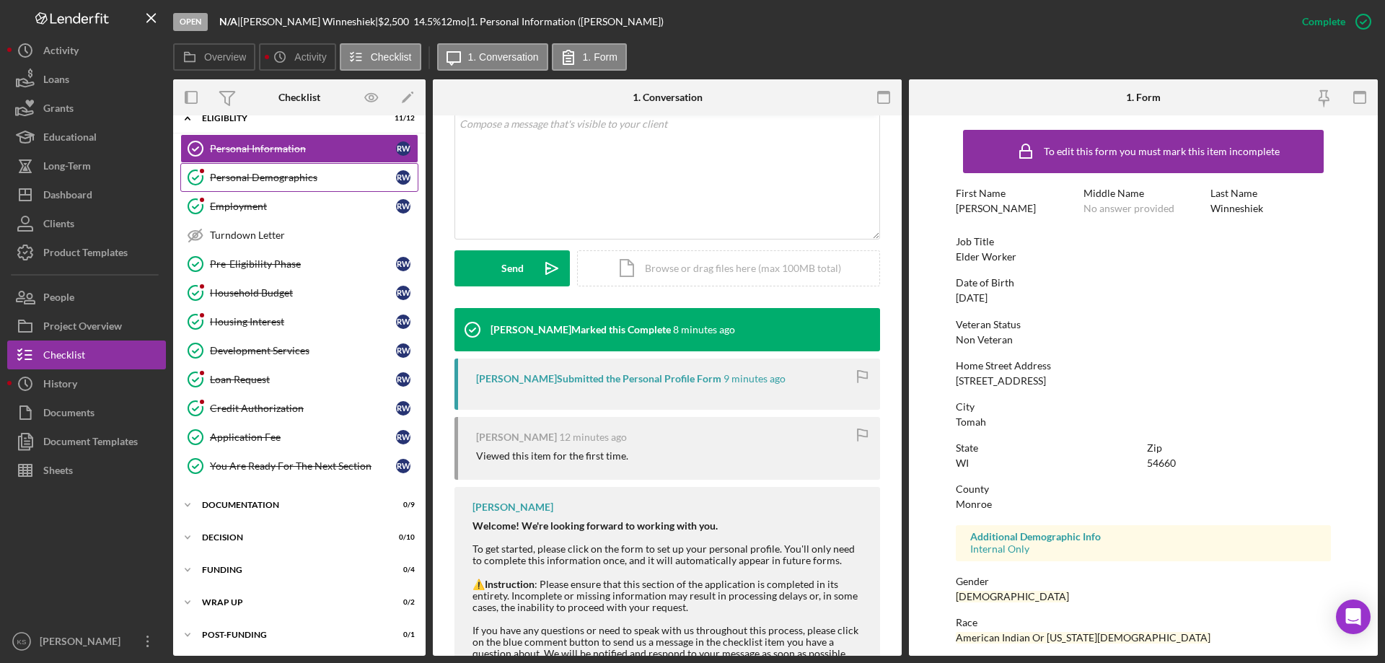
click at [290, 172] on div "Personal Demographics" at bounding box center [303, 178] width 186 height 12
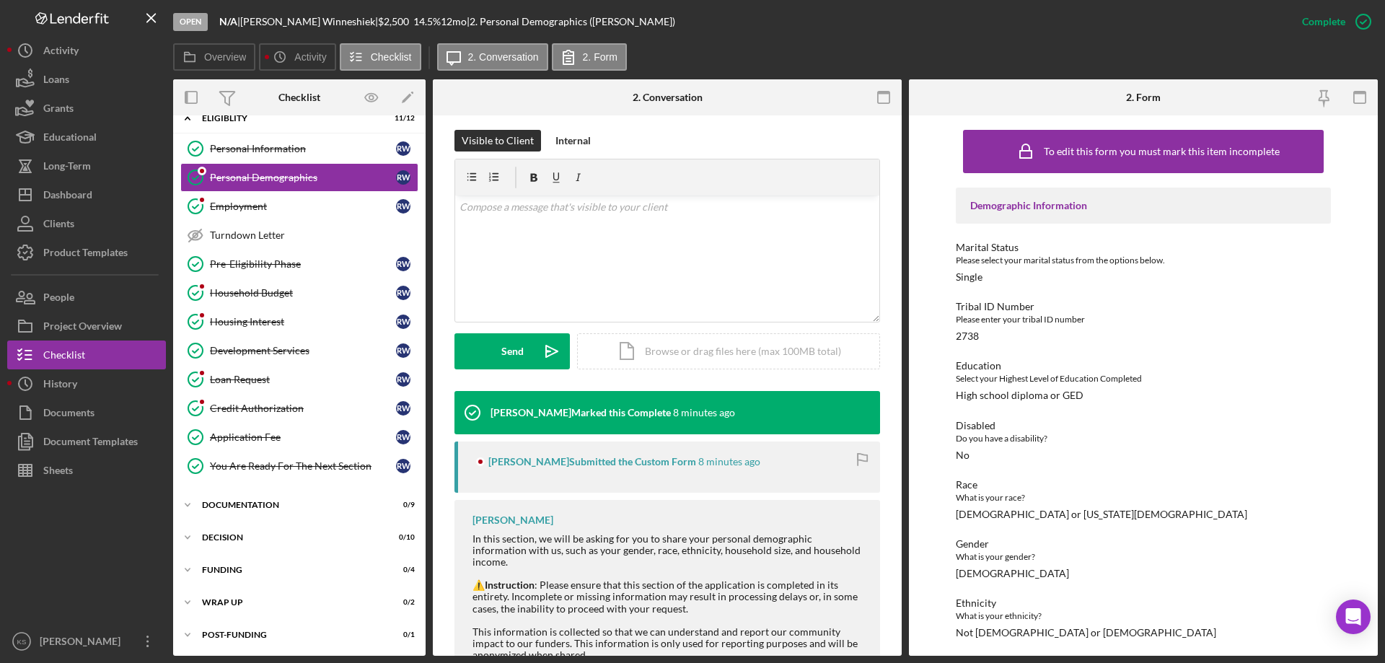
scroll to position [288, 0]
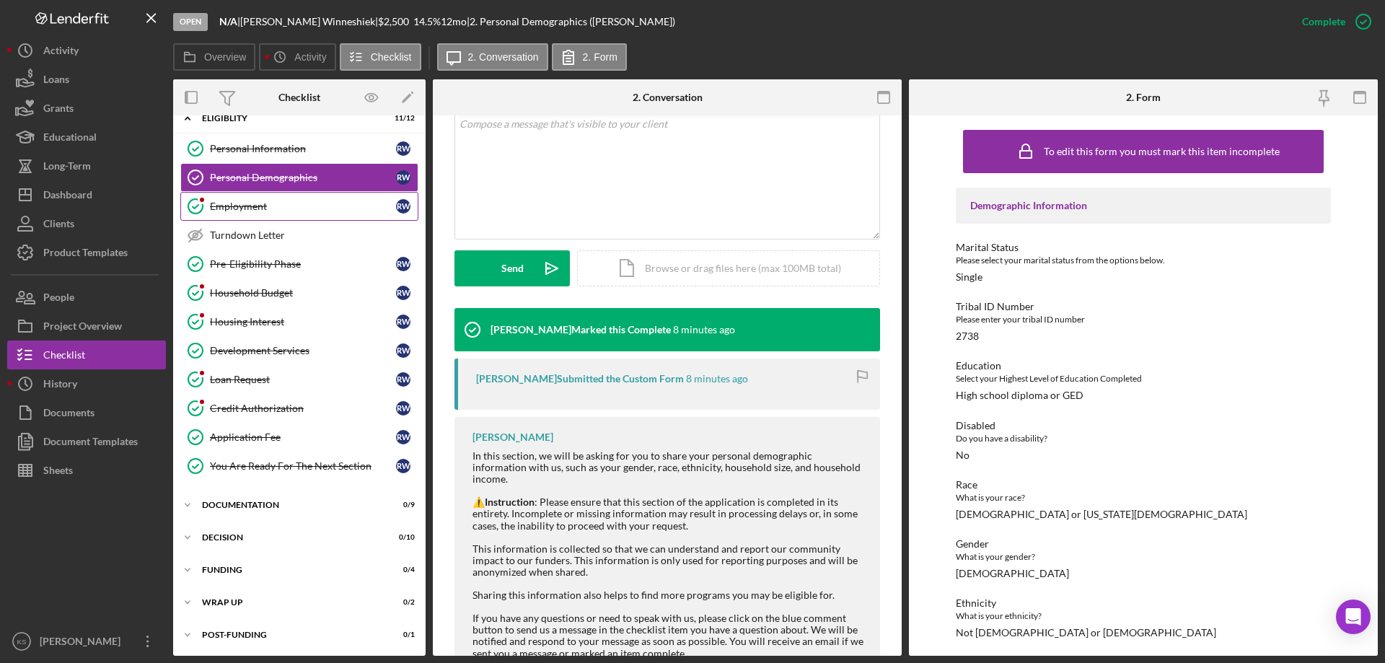
click at [252, 206] on div "Employment" at bounding box center [303, 206] width 186 height 12
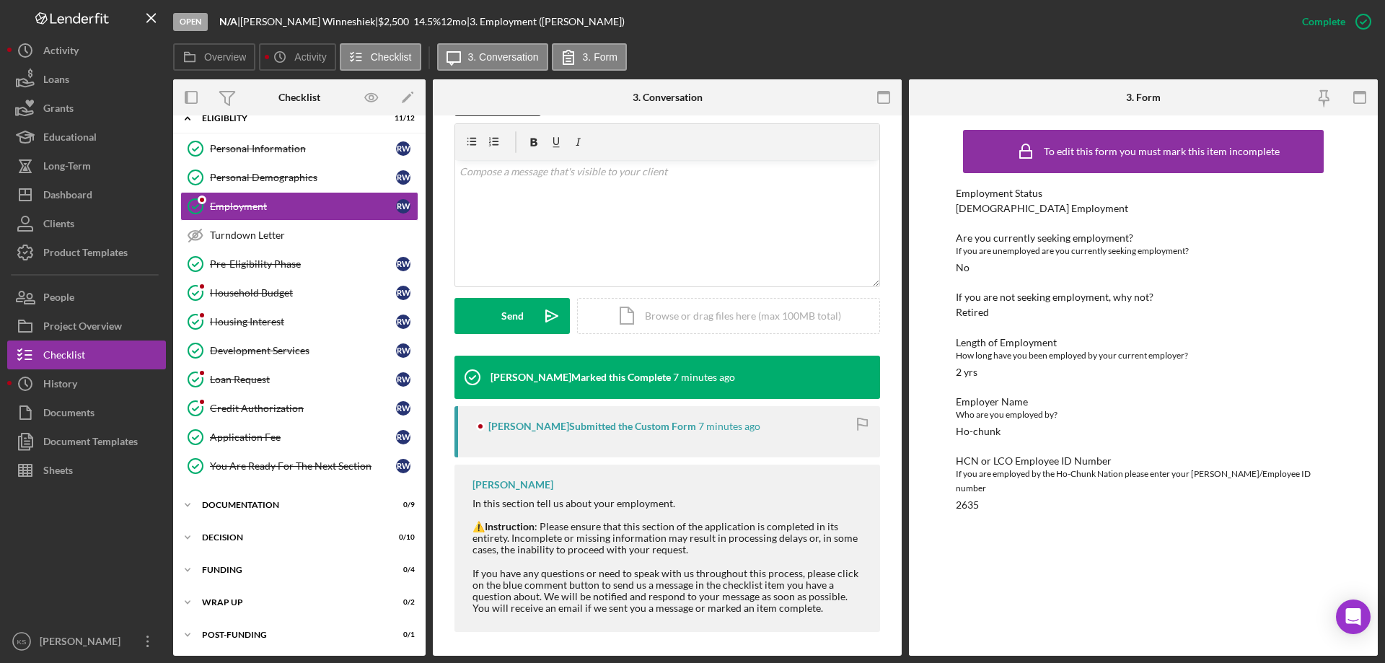
scroll to position [246, 0]
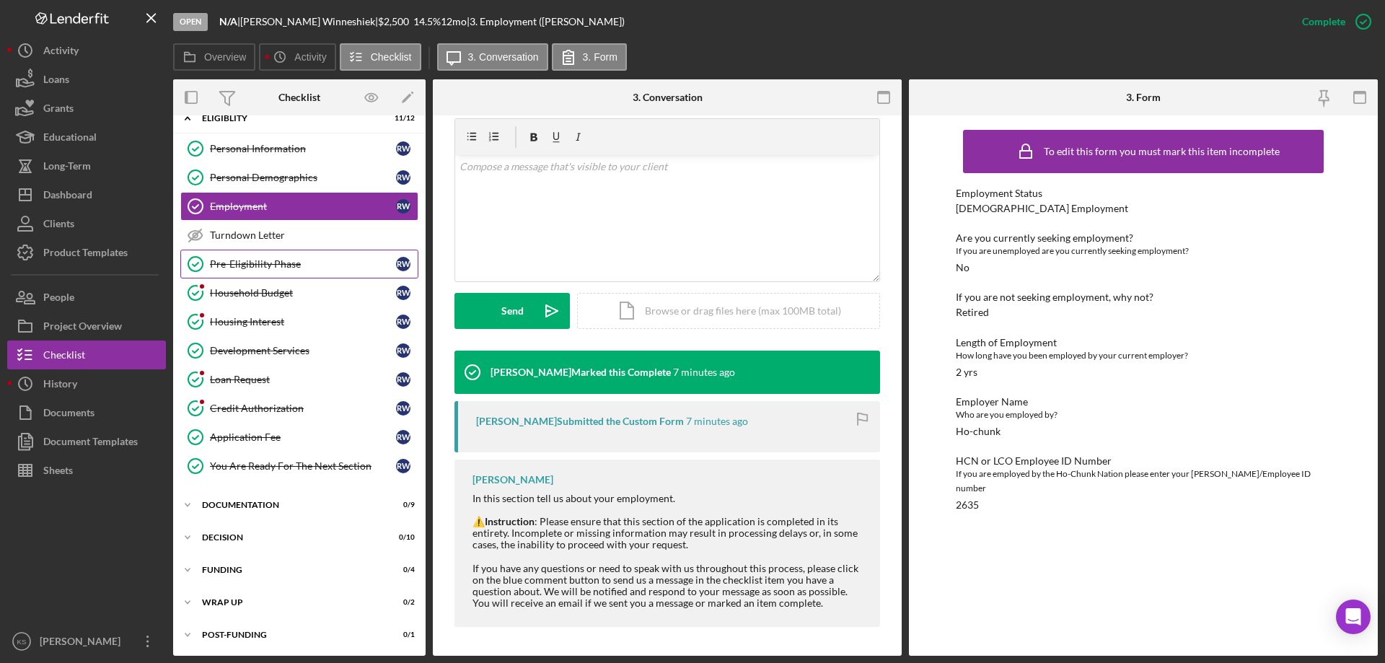
click at [264, 264] on div "Pre-Eligibility Phase" at bounding box center [303, 264] width 186 height 12
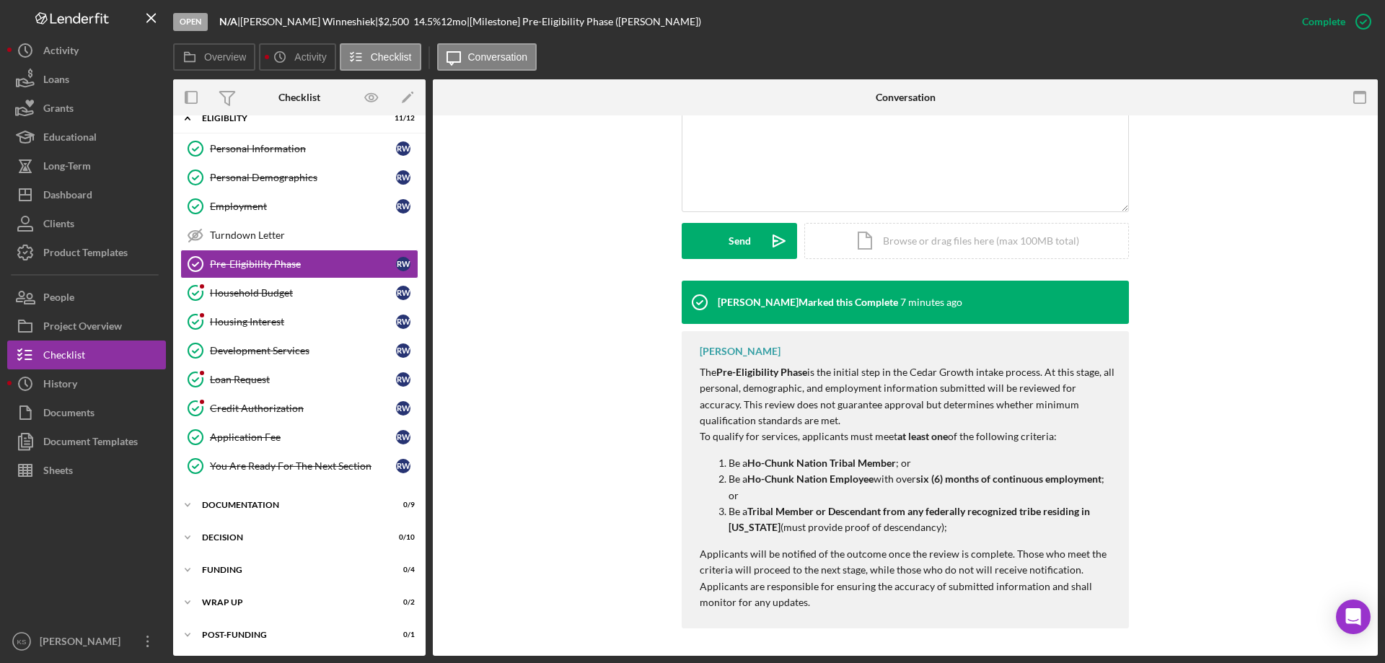
scroll to position [317, 0]
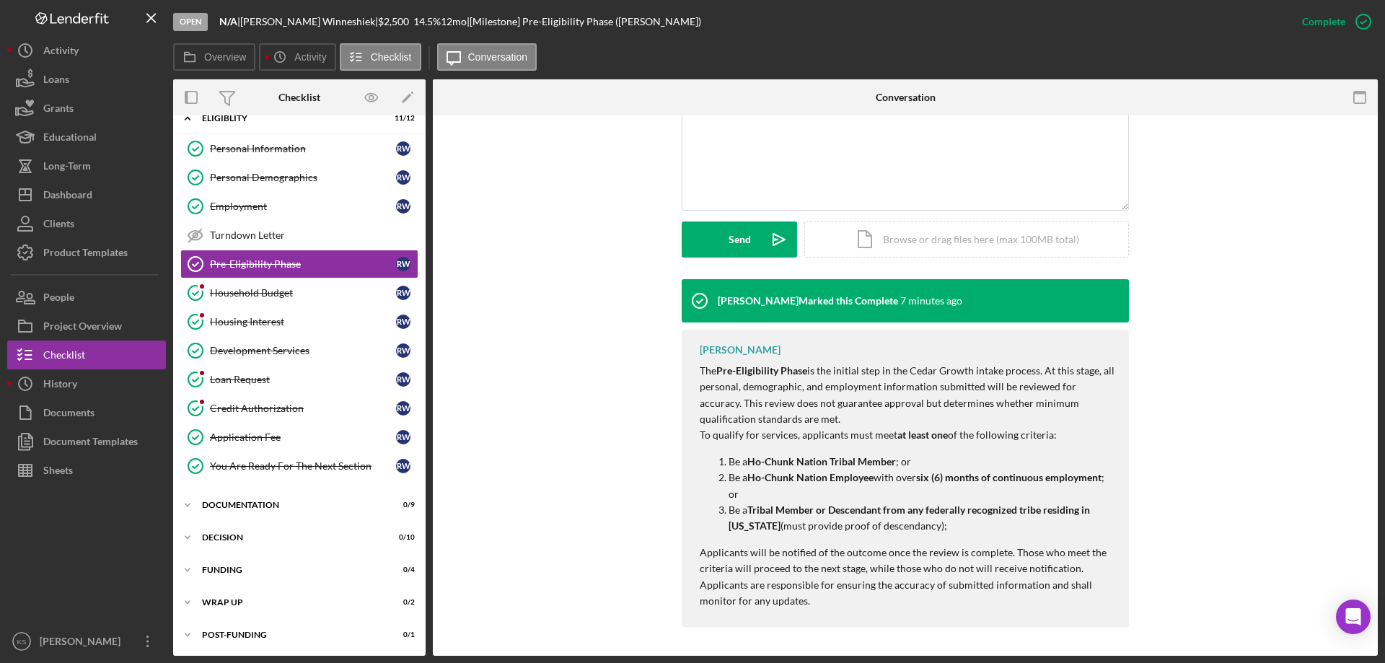
click at [576, 301] on div "[PERSON_NAME] Marked this Complete 7 minutes ago [PERSON_NAME] The Pre-Eligibil…" at bounding box center [904, 457] width 901 height 356
click at [576, 299] on div "[PERSON_NAME] Marked this Complete 7 minutes ago [PERSON_NAME] The Pre-Eligibil…" at bounding box center [904, 457] width 901 height 356
click at [295, 304] on link "Household Budget Household Budget R W" at bounding box center [299, 292] width 238 height 29
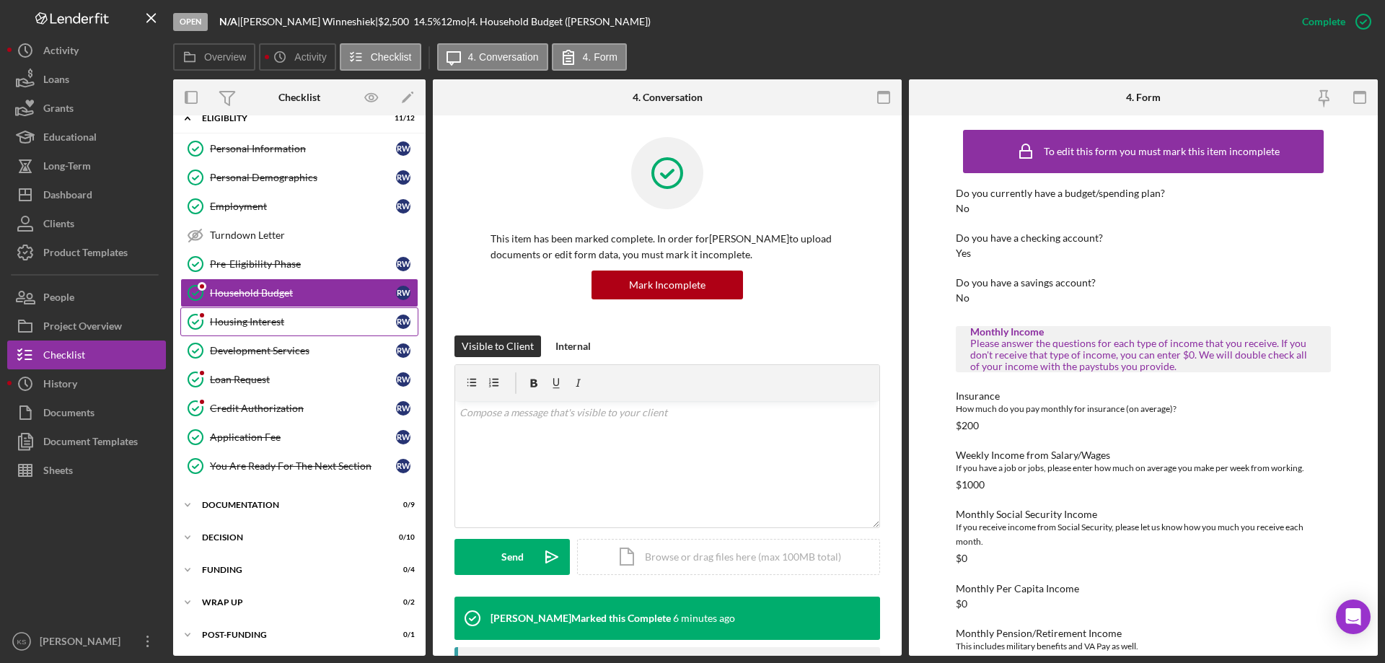
click at [289, 314] on link "Housing Interest Housing Interest R W" at bounding box center [299, 321] width 238 height 29
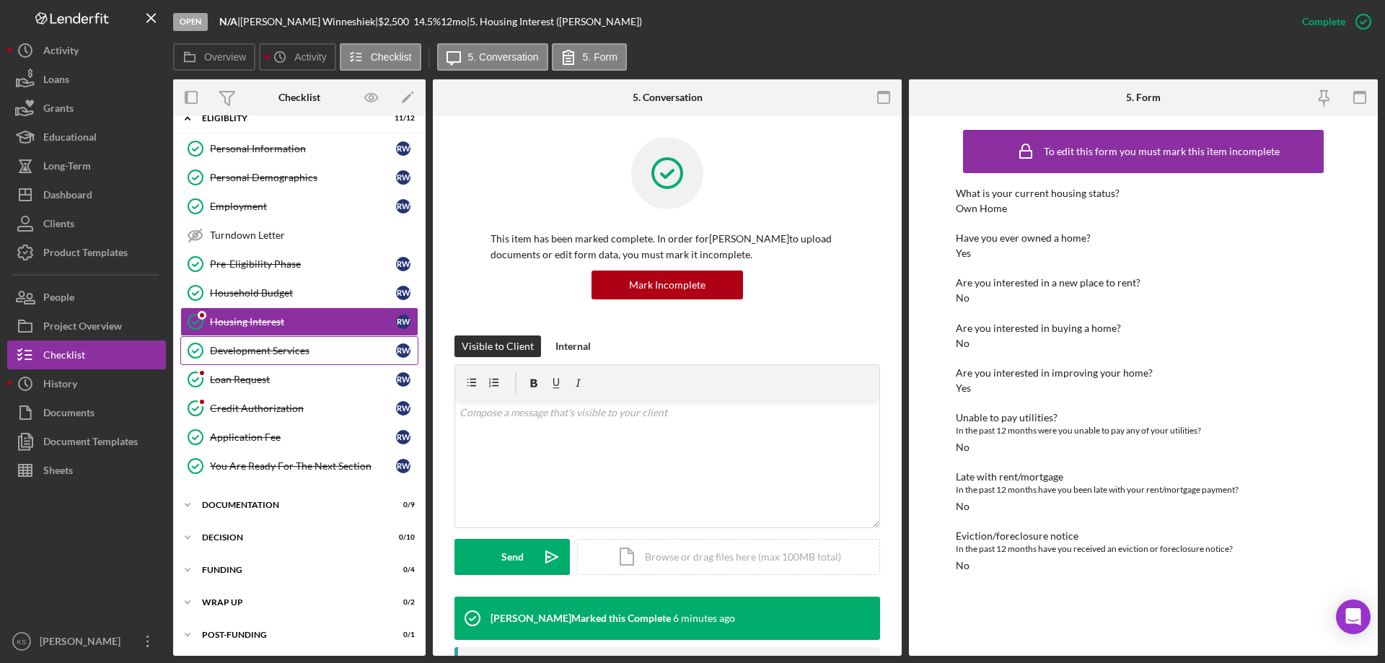
click at [304, 350] on div "Development Services" at bounding box center [303, 351] width 186 height 12
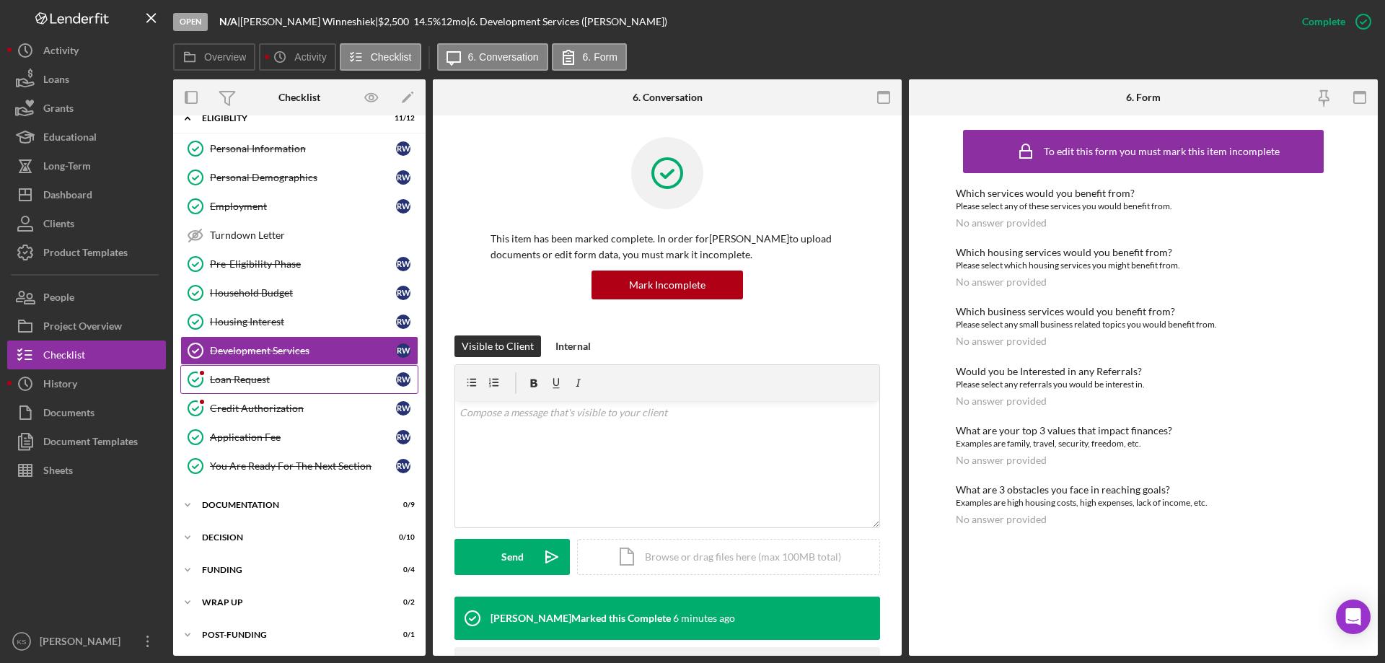
click at [272, 374] on div "Loan Request" at bounding box center [303, 380] width 186 height 12
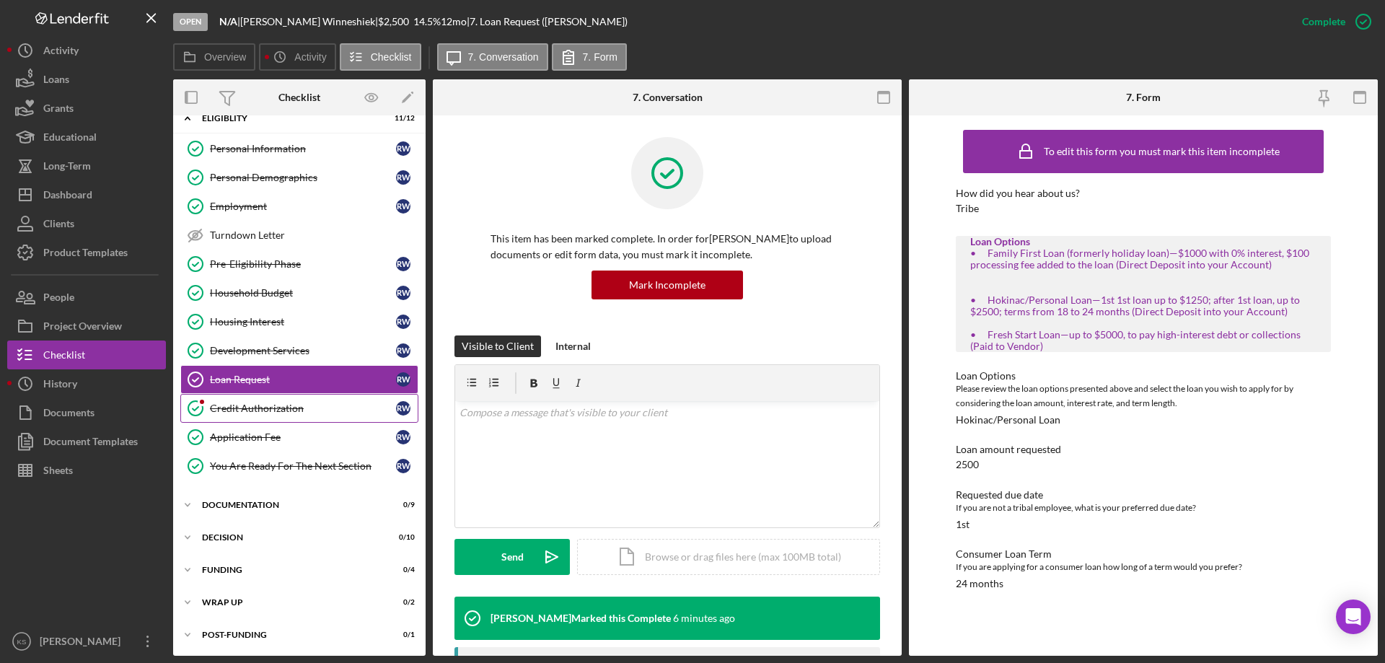
click at [260, 411] on div "Credit Authorization" at bounding box center [303, 408] width 186 height 12
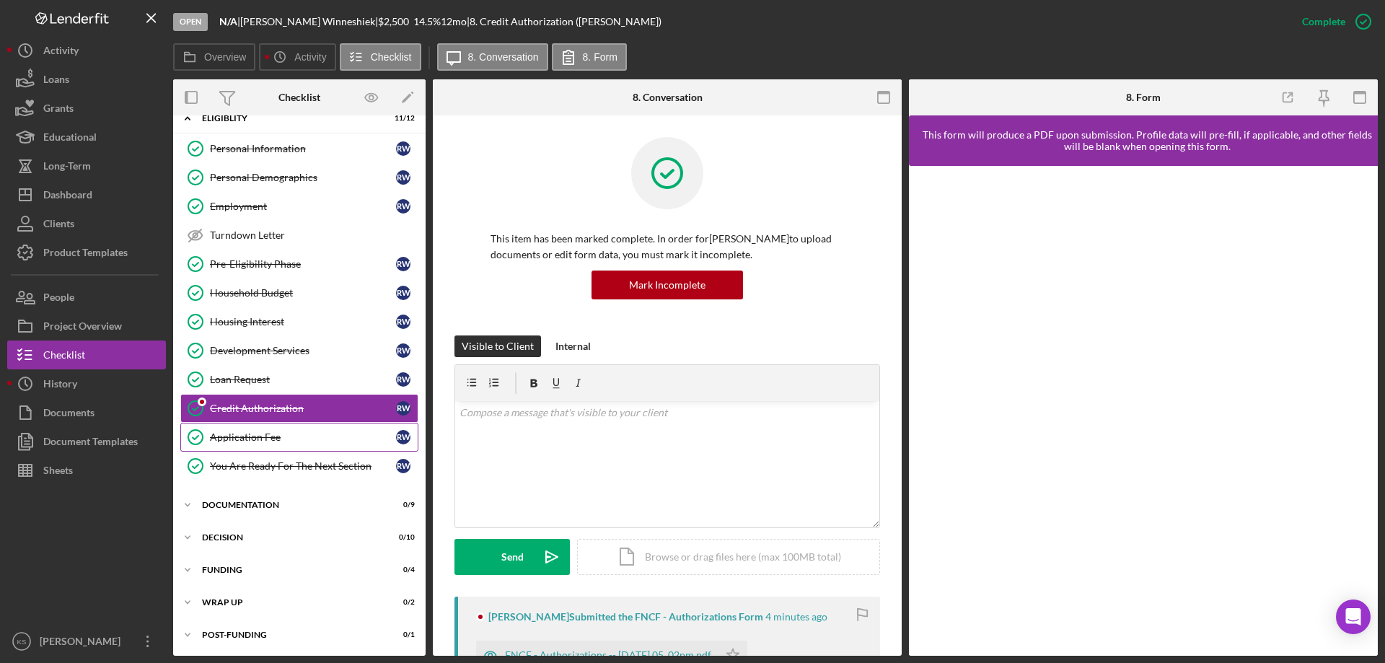
click at [255, 436] on div "Application Fee" at bounding box center [303, 437] width 186 height 12
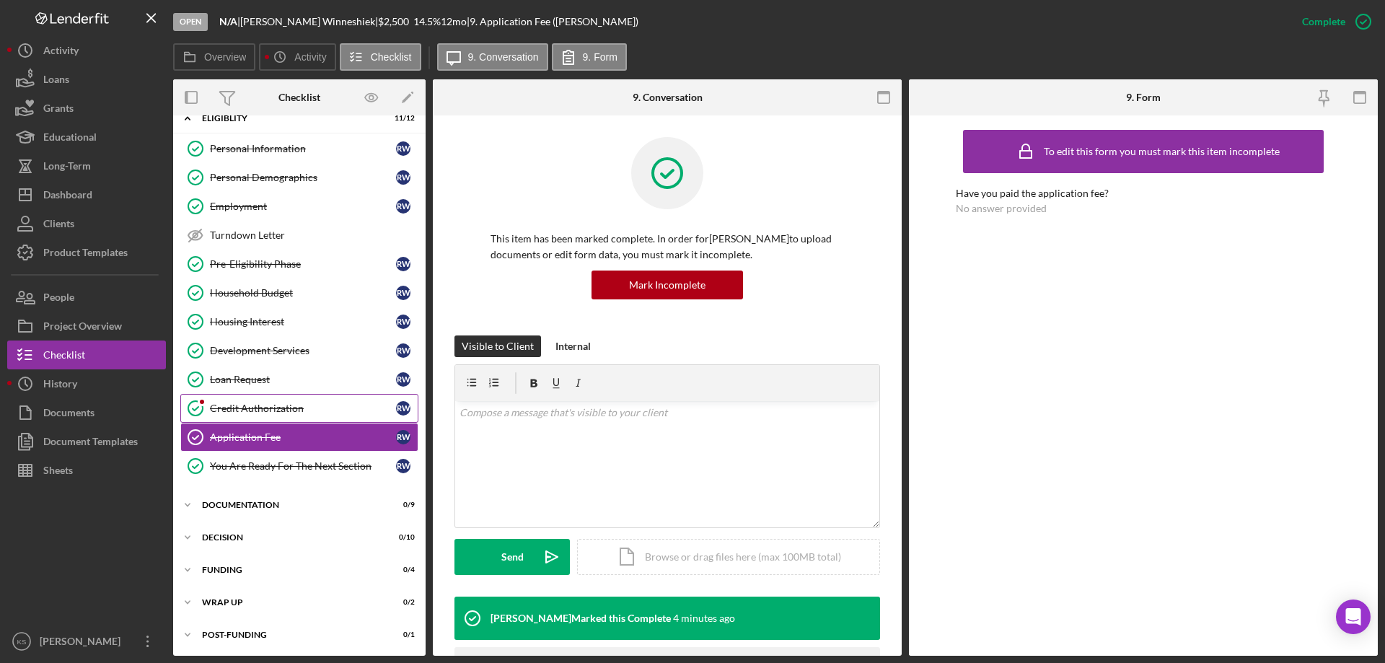
click at [263, 415] on link "Credit Authorization Credit Authorization R W" at bounding box center [299, 408] width 238 height 29
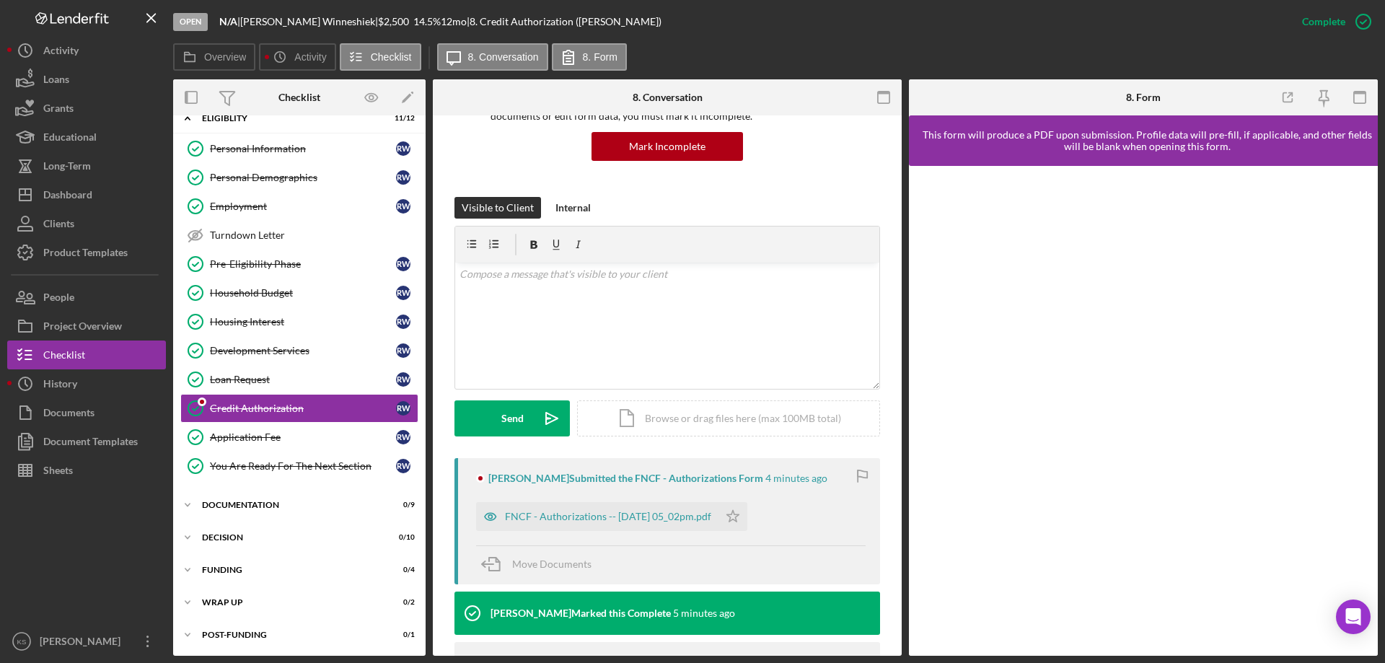
scroll to position [216, 0]
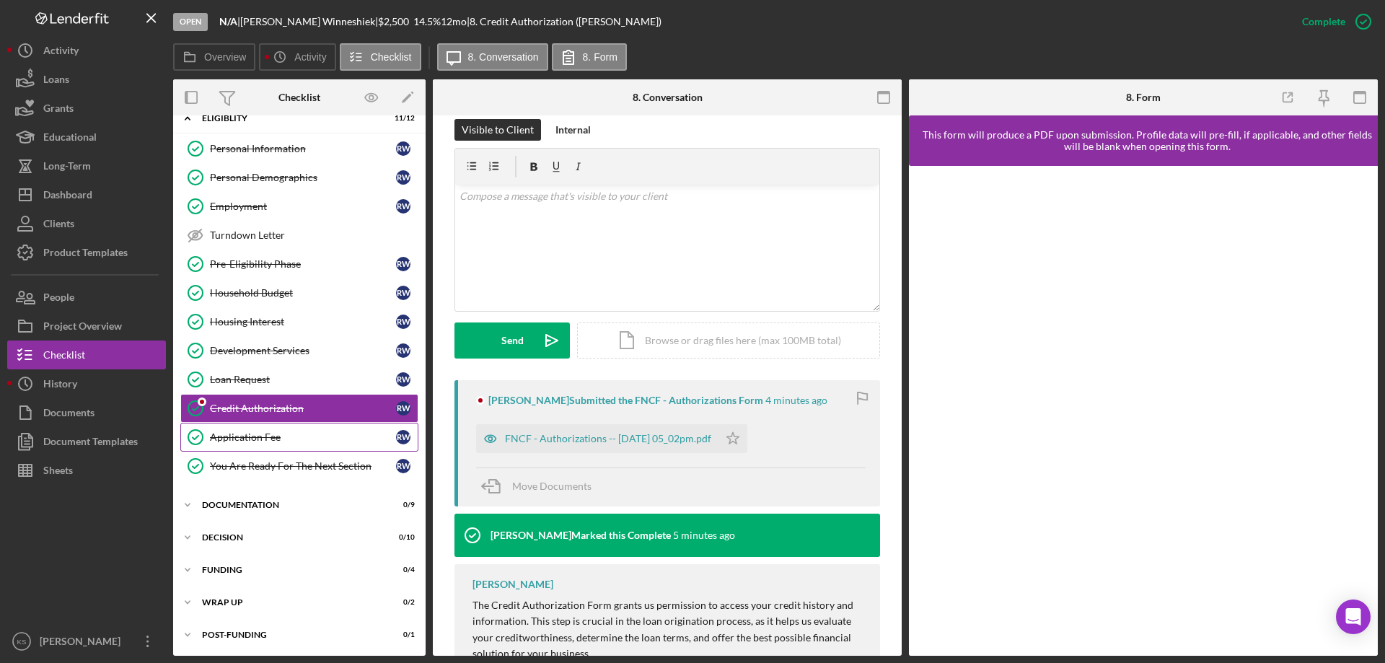
click at [283, 444] on link "Application Fee Application Fee R W" at bounding box center [299, 437] width 238 height 29
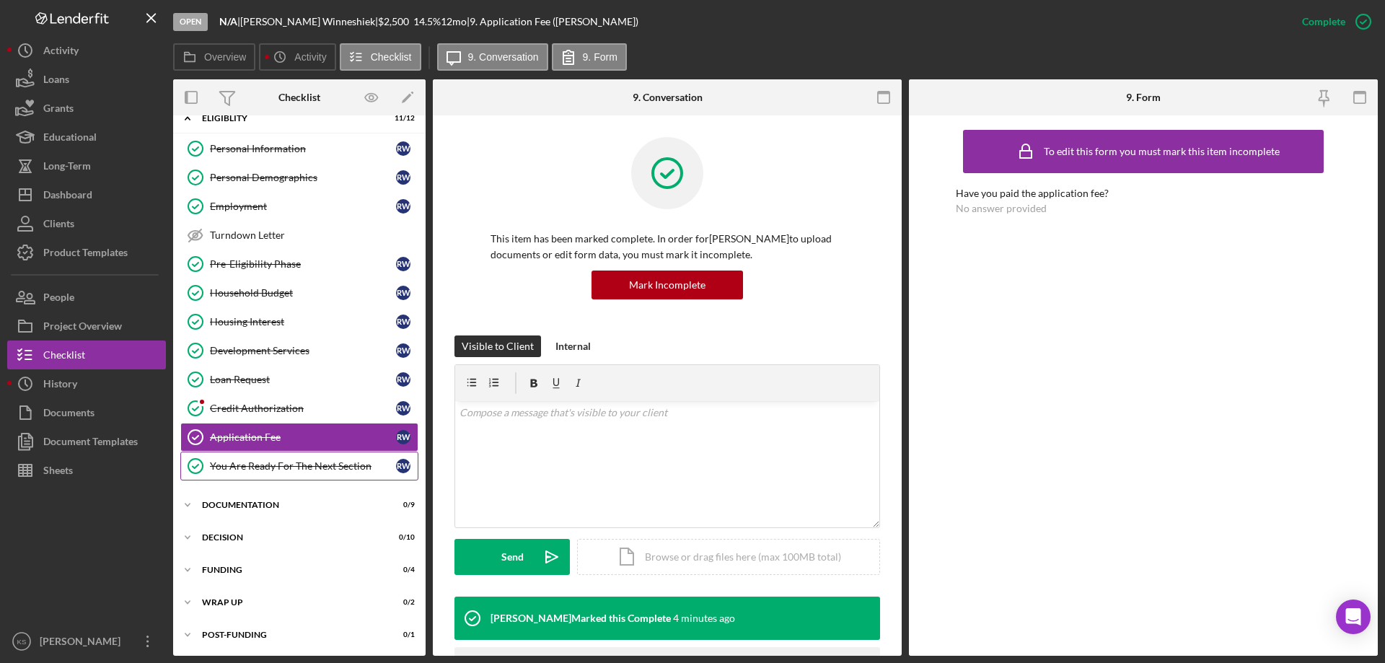
click at [275, 462] on div "You Are Ready For The Next Section" at bounding box center [303, 466] width 186 height 12
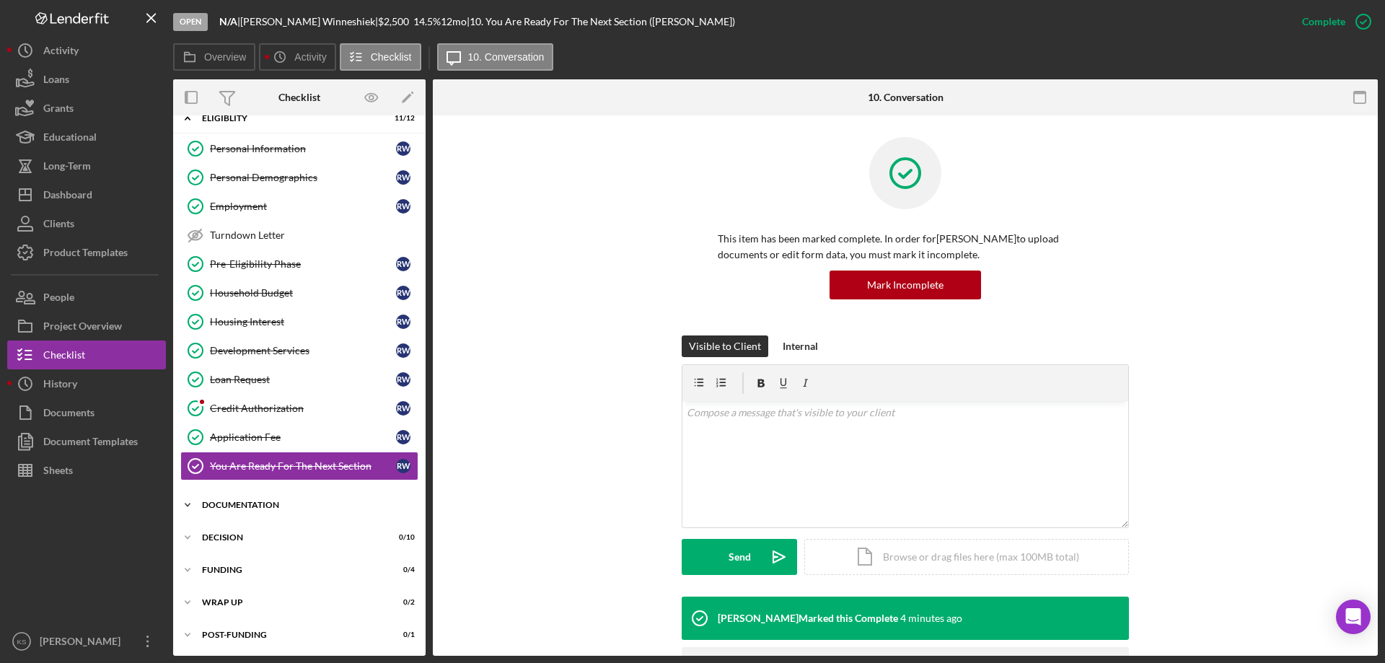
click at [243, 505] on div "Documentation" at bounding box center [305, 504] width 206 height 9
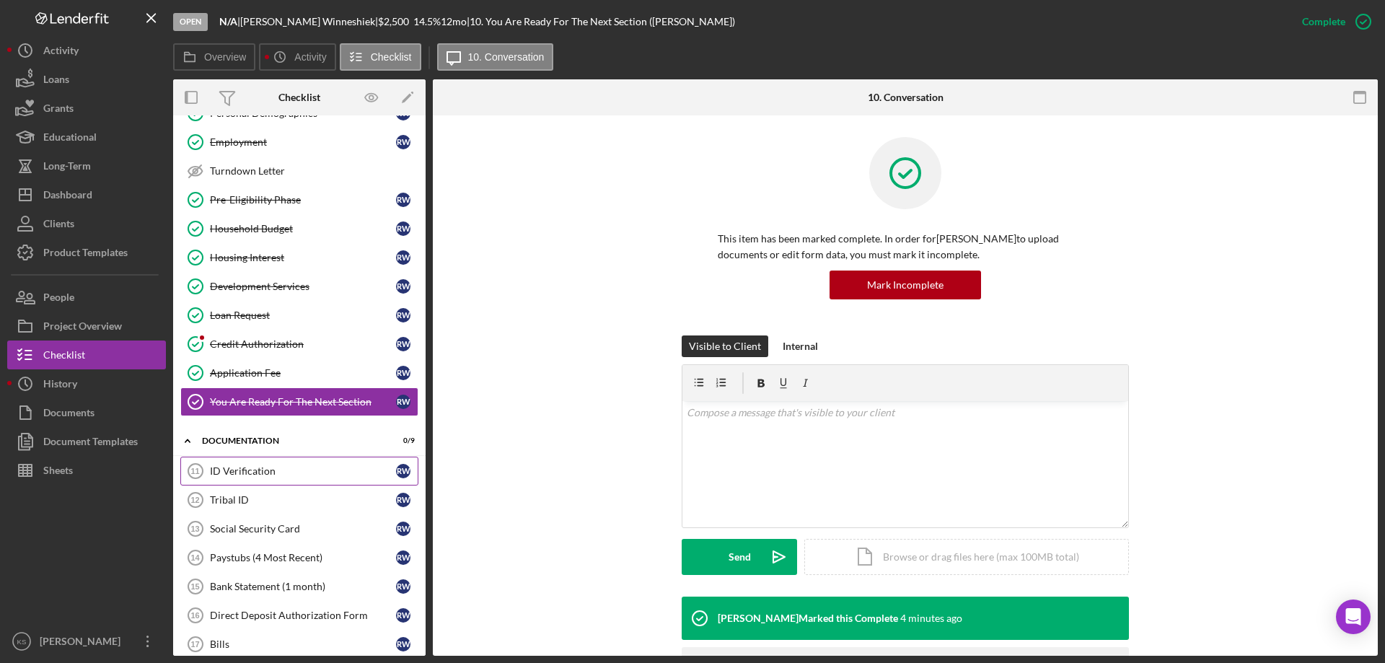
scroll to position [162, 0]
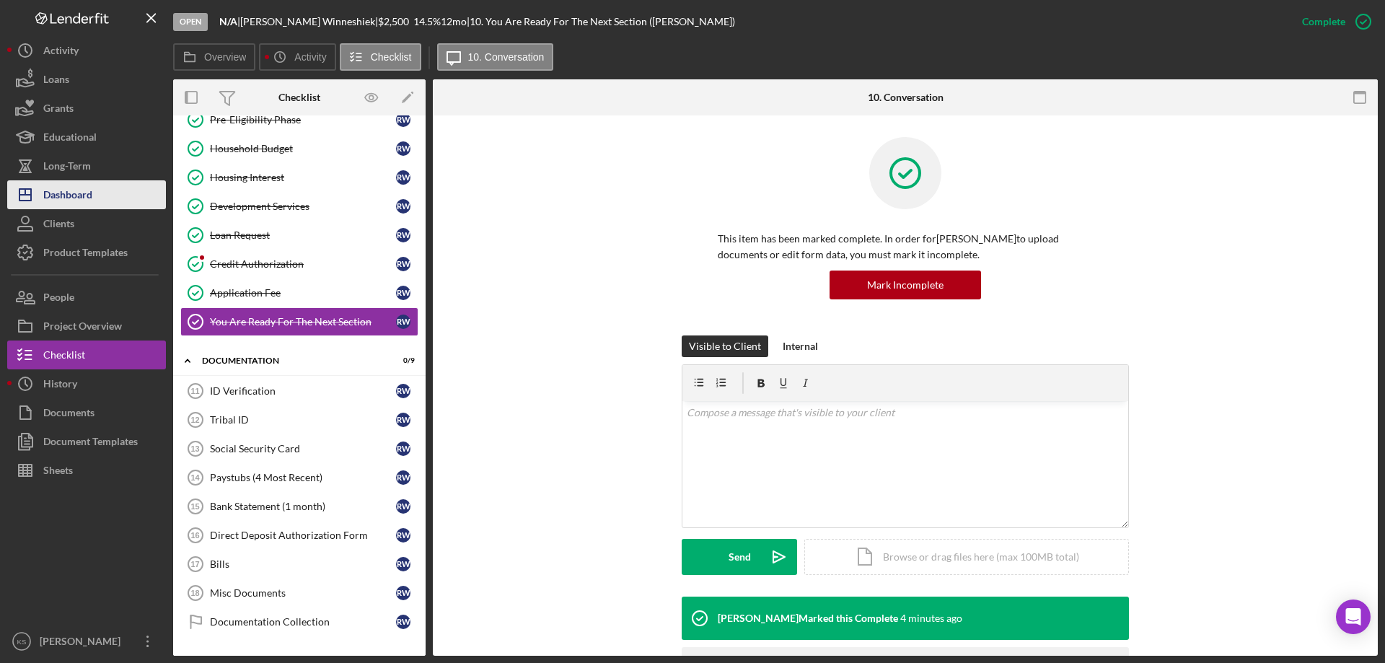
click at [84, 200] on div "Dashboard" at bounding box center [67, 196] width 49 height 32
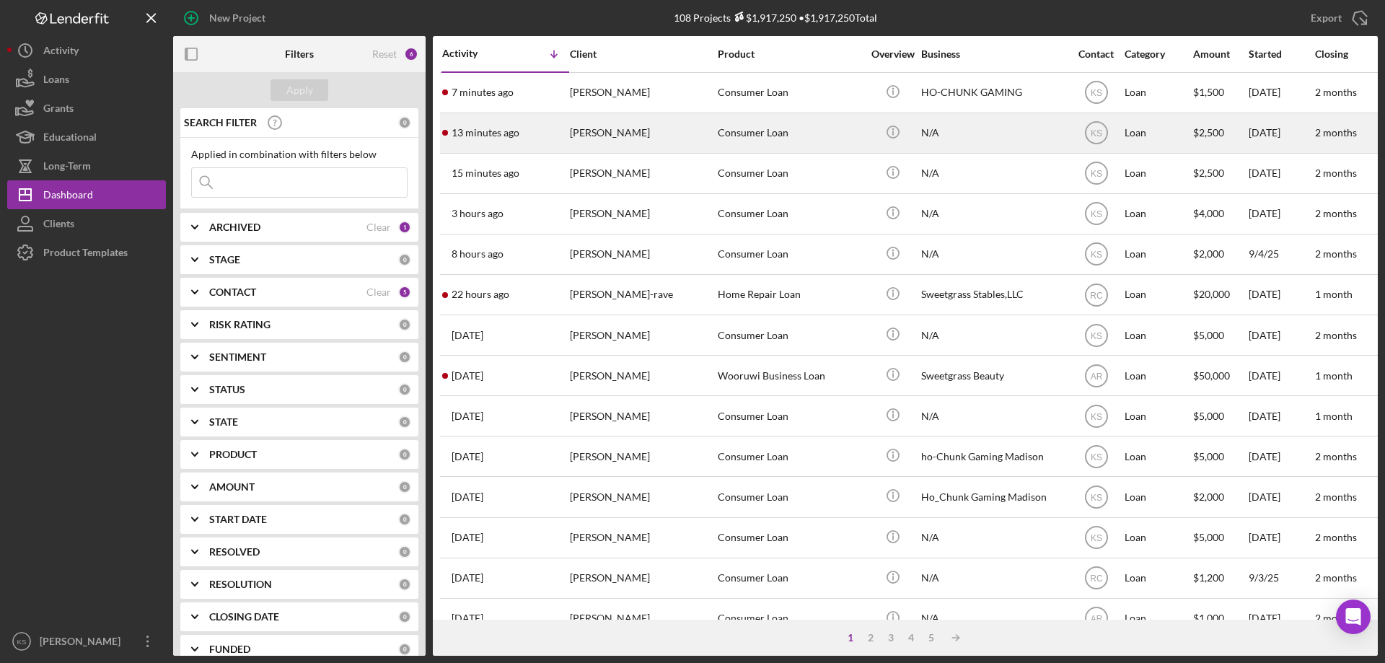
click at [759, 138] on div "Consumer Loan" at bounding box center [790, 133] width 144 height 38
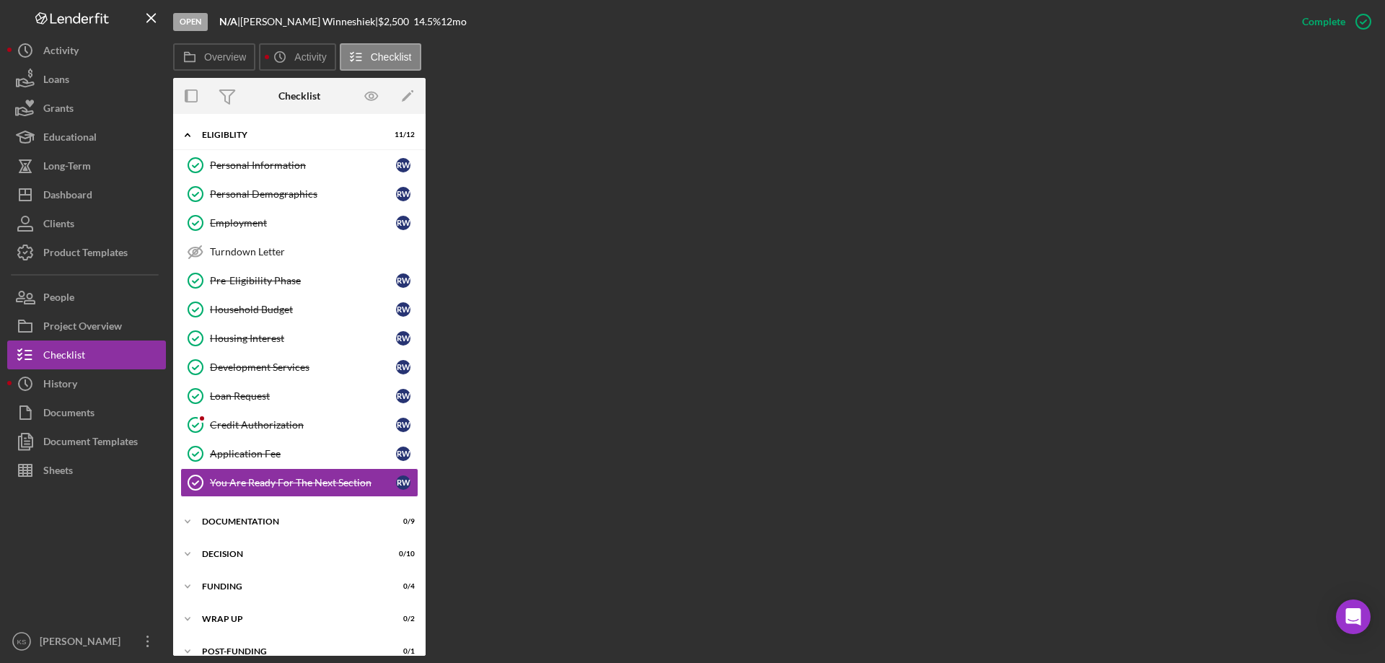
scroll to position [18, 0]
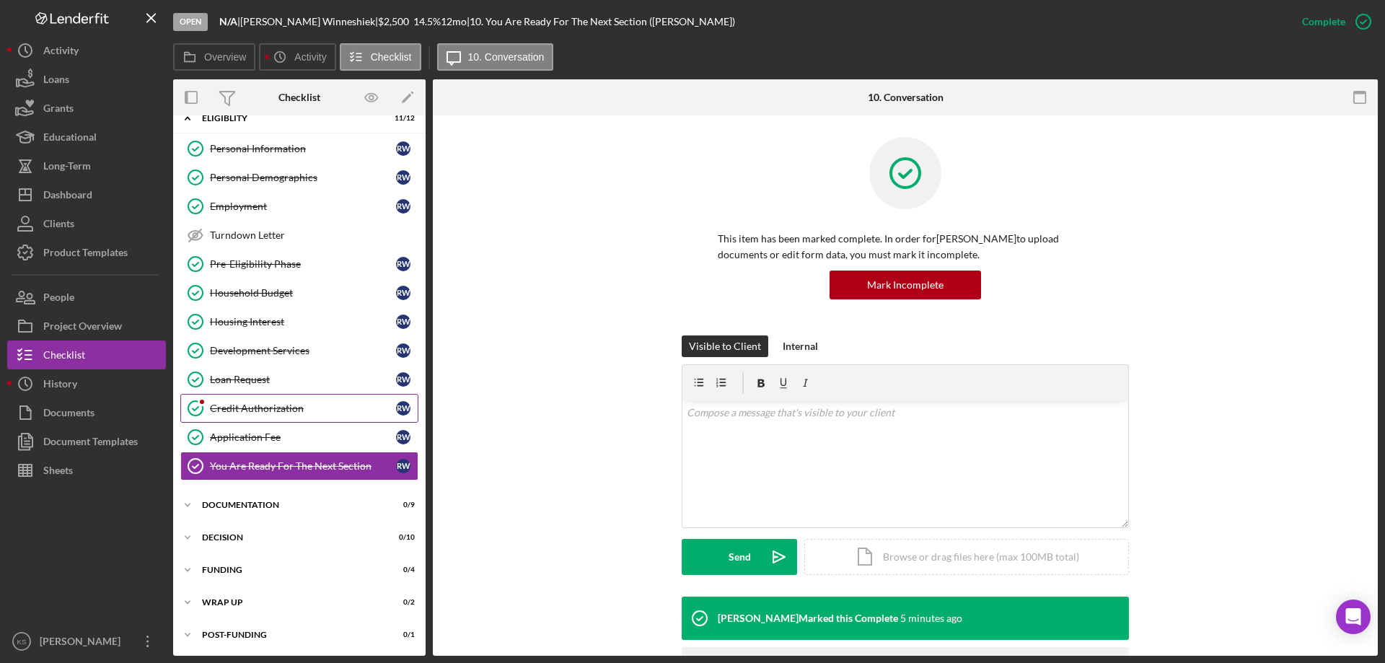
click at [250, 412] on div "Credit Authorization" at bounding box center [303, 408] width 186 height 12
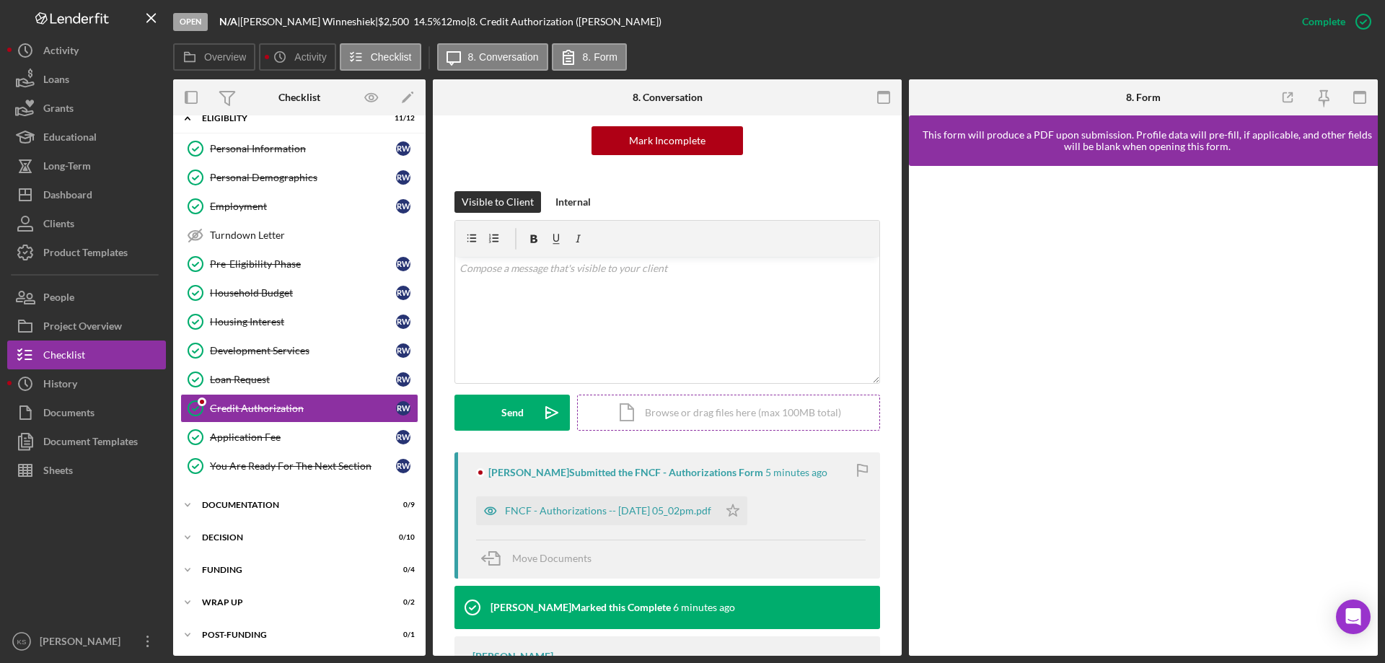
scroll to position [216, 0]
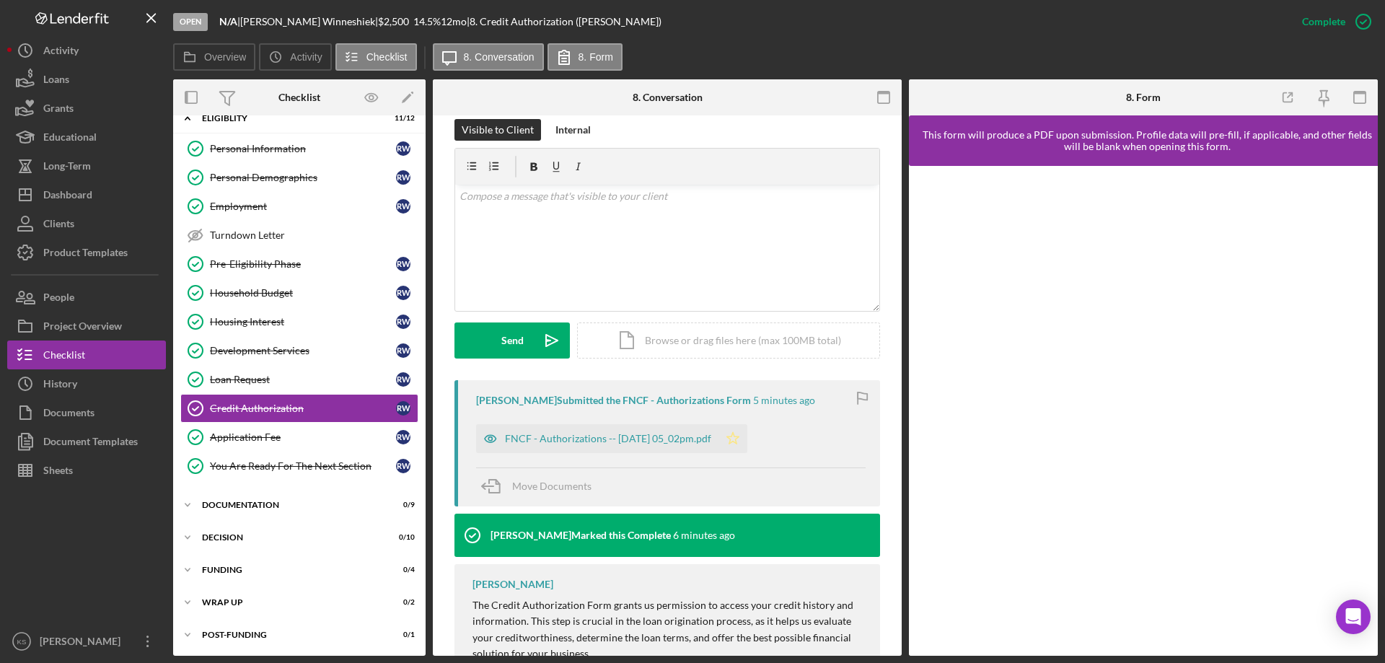
click at [747, 440] on icon "Icon/Star" at bounding box center [732, 438] width 29 height 29
click at [85, 200] on div "Dashboard" at bounding box center [67, 196] width 49 height 32
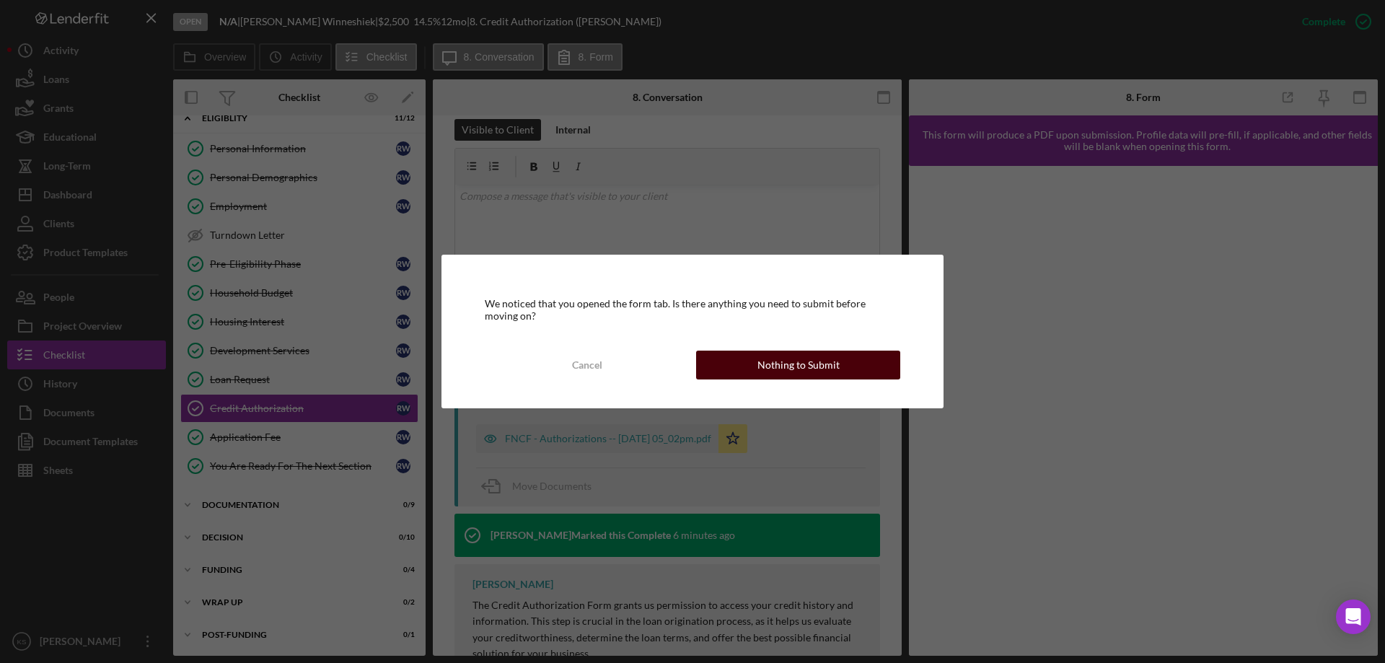
click at [805, 355] on div "Nothing to Submit" at bounding box center [798, 364] width 82 height 29
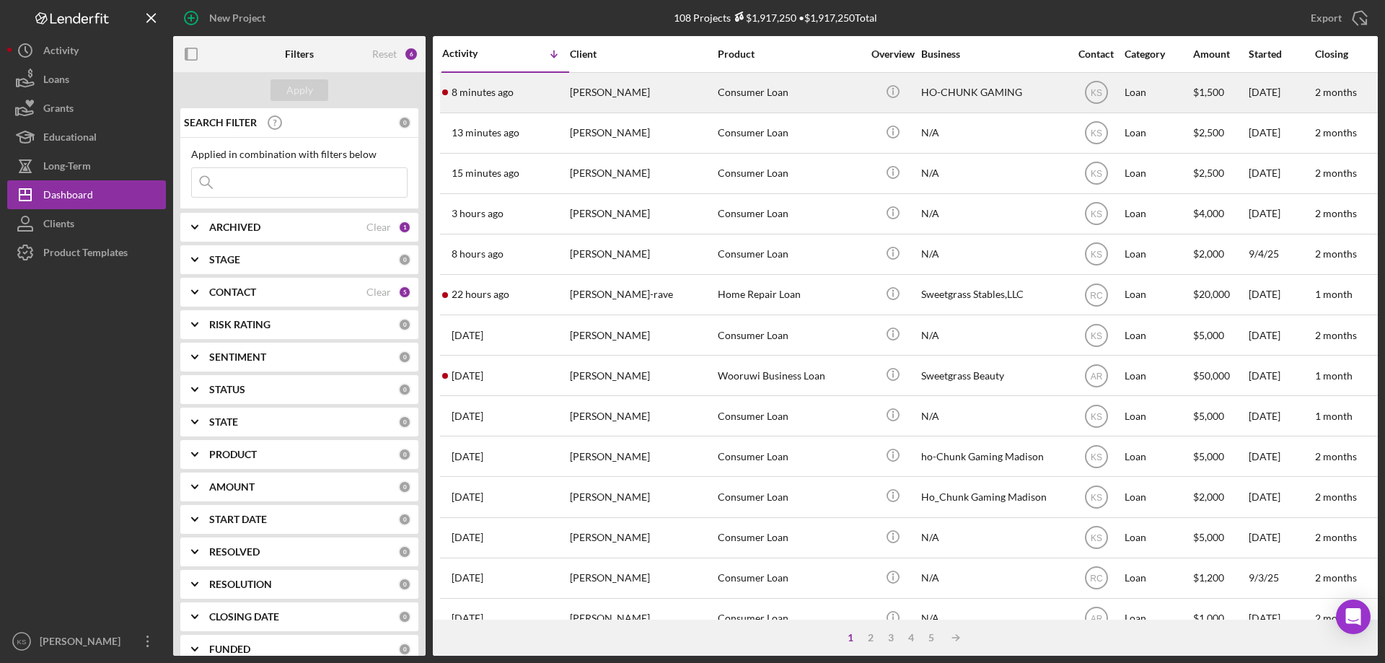
click at [647, 97] on div "[PERSON_NAME]" at bounding box center [642, 93] width 144 height 38
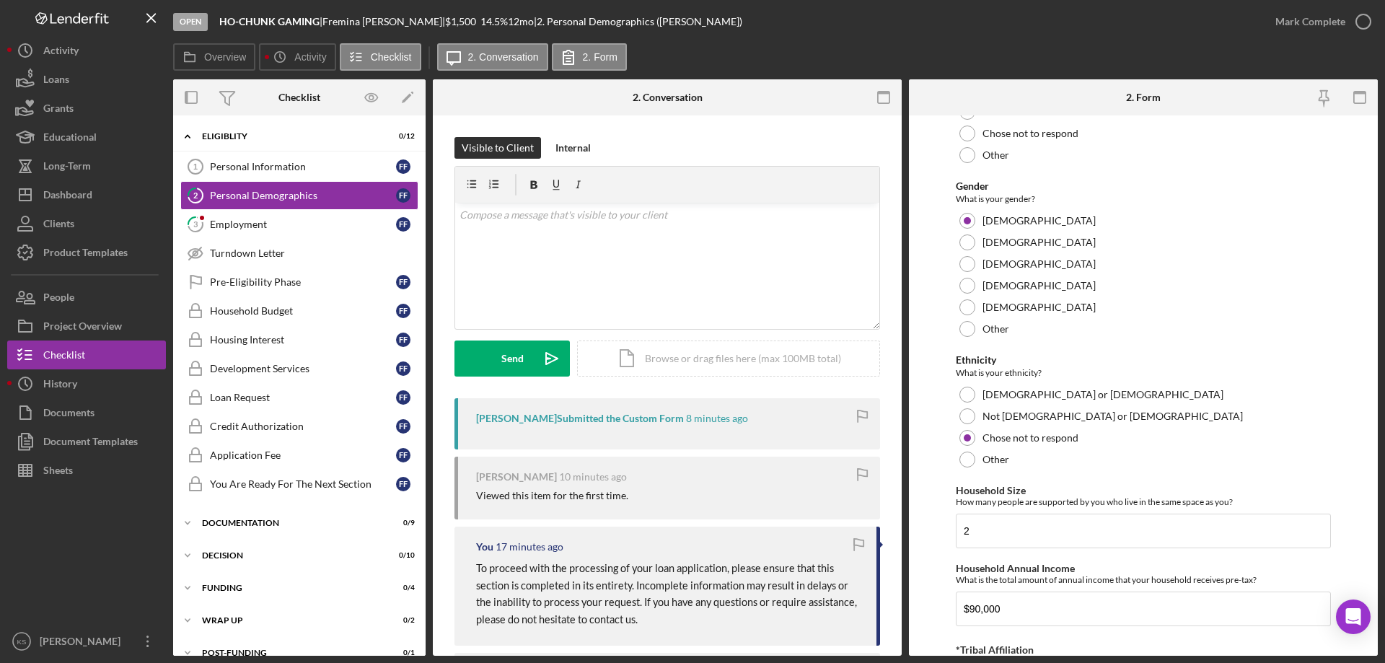
scroll to position [792, 0]
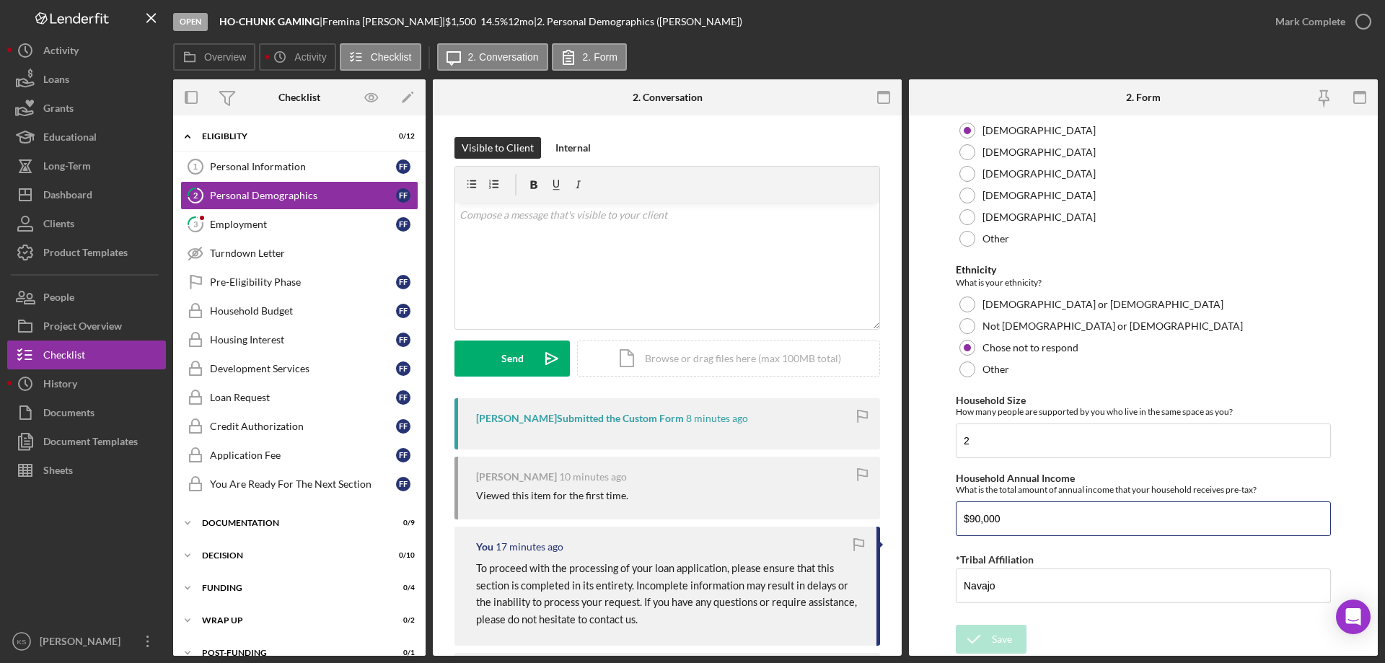
drag, startPoint x: 1041, startPoint y: 523, endPoint x: 948, endPoint y: 515, distance: 92.6
click at [945, 515] on form "Demographic Information Marital Status Please select your marital status from t…" at bounding box center [1143, 385] width 469 height 540
click at [257, 169] on div "Personal Information" at bounding box center [303, 167] width 186 height 12
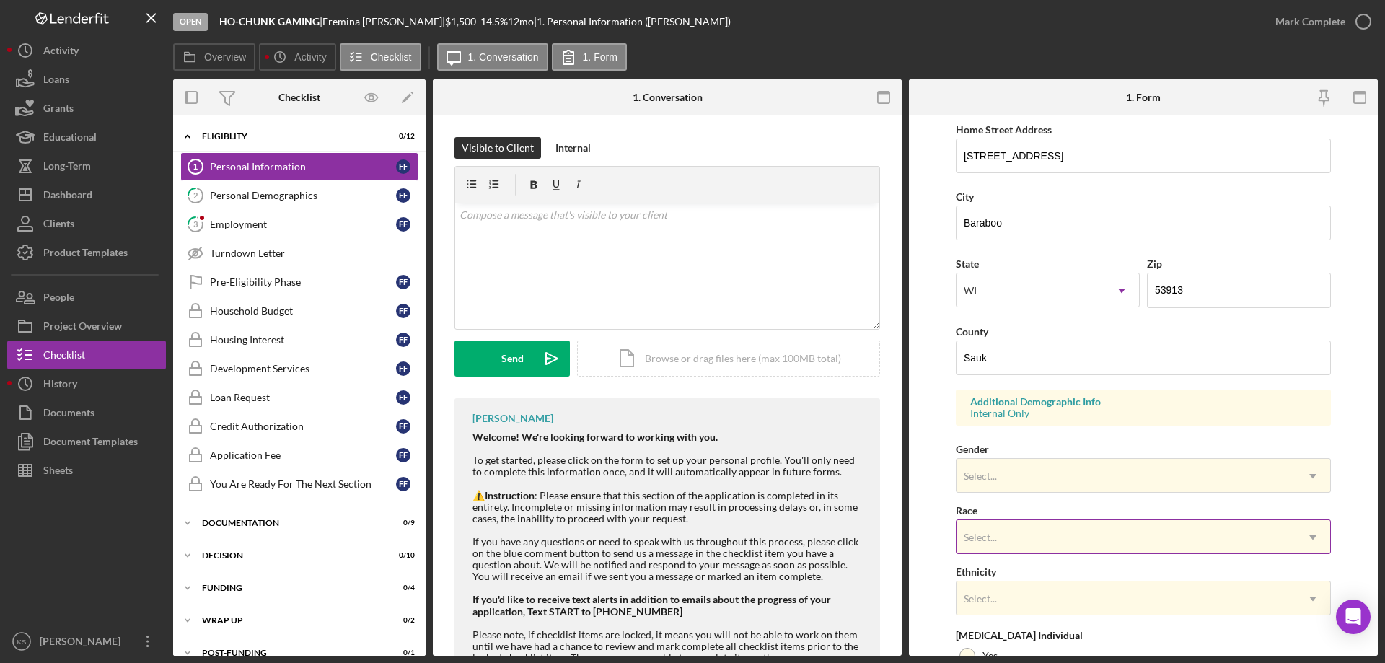
scroll to position [361, 0]
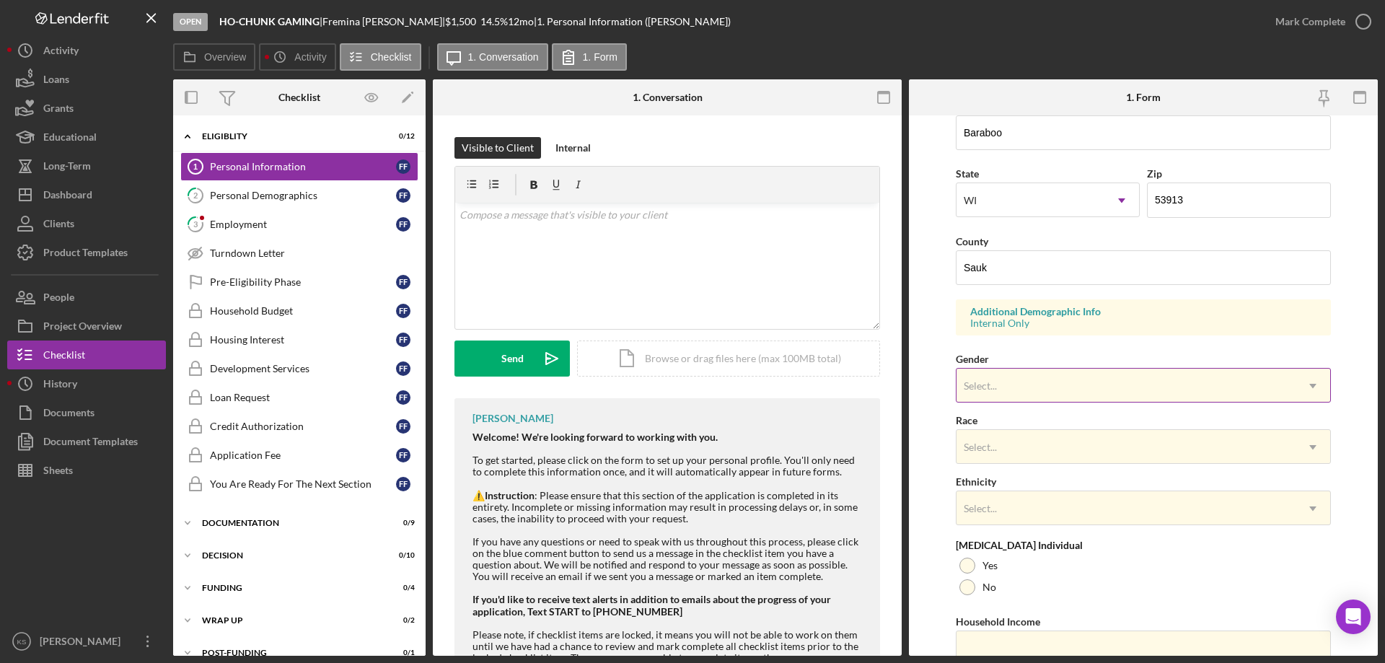
click at [1015, 392] on div "Select..." at bounding box center [1125, 385] width 339 height 33
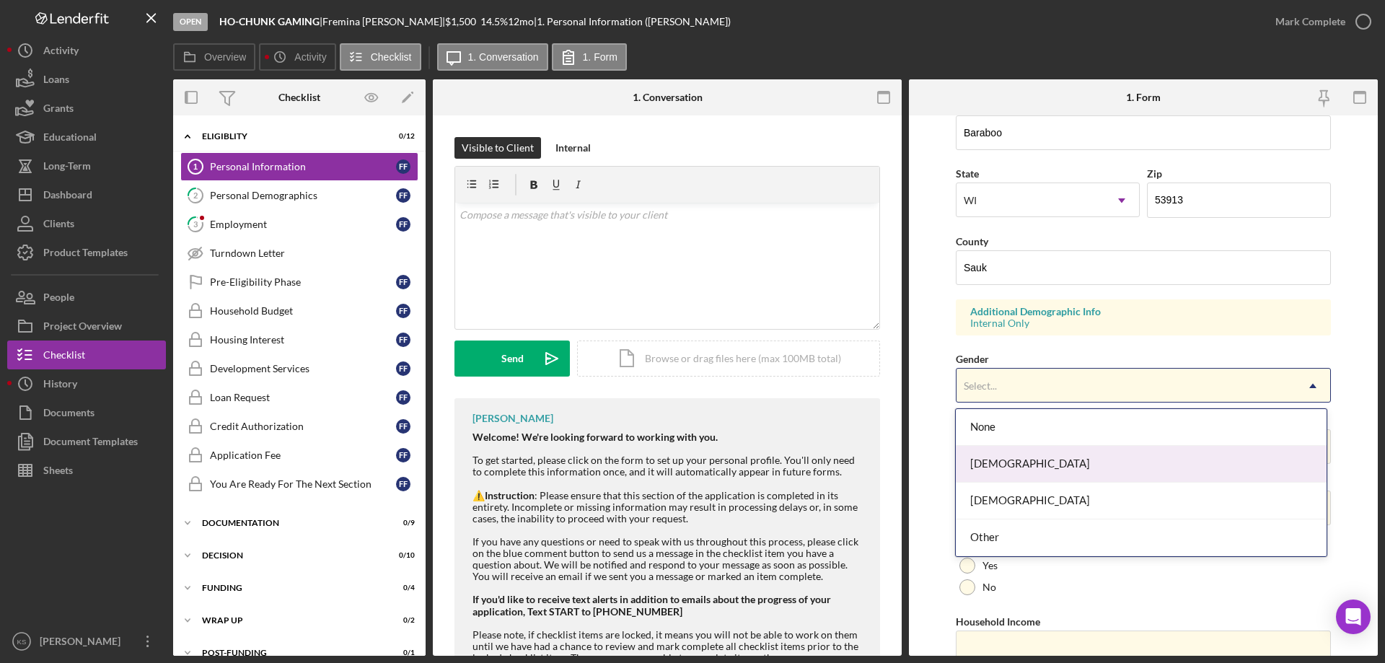
click at [999, 454] on div "[DEMOGRAPHIC_DATA]" at bounding box center [1140, 464] width 370 height 37
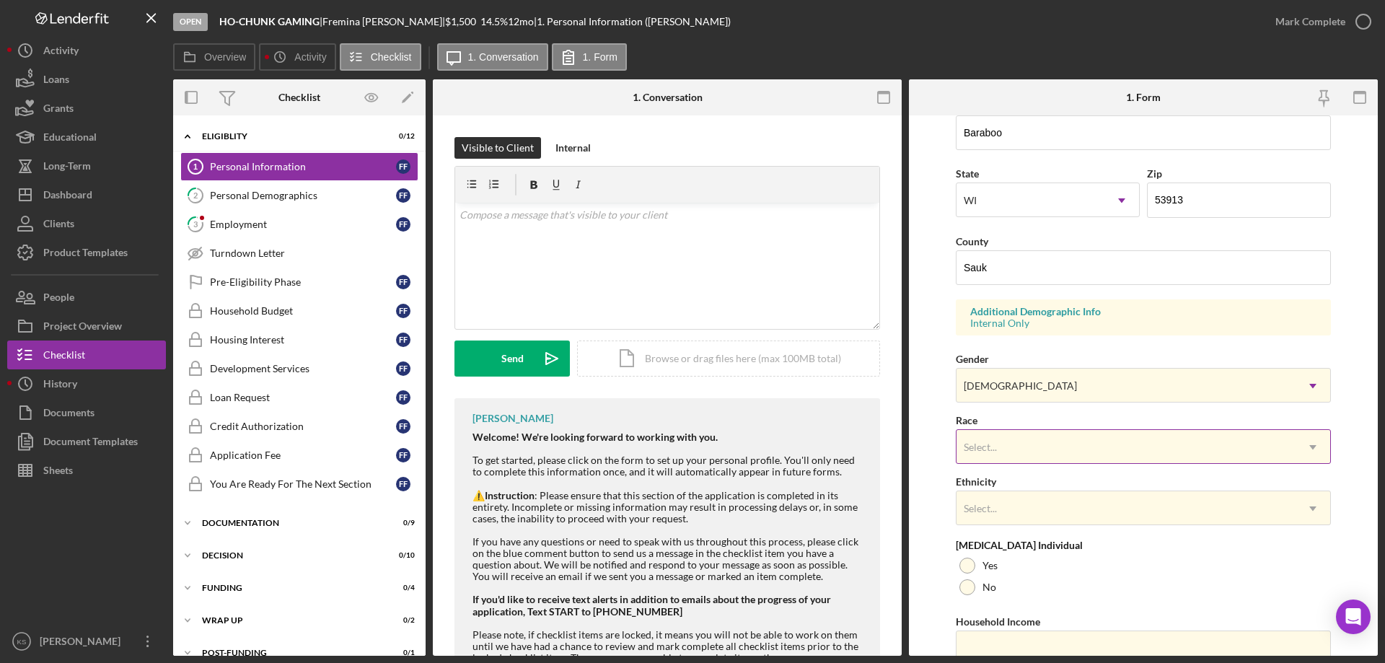
click at [1010, 438] on div "Select..." at bounding box center [1125, 447] width 339 height 33
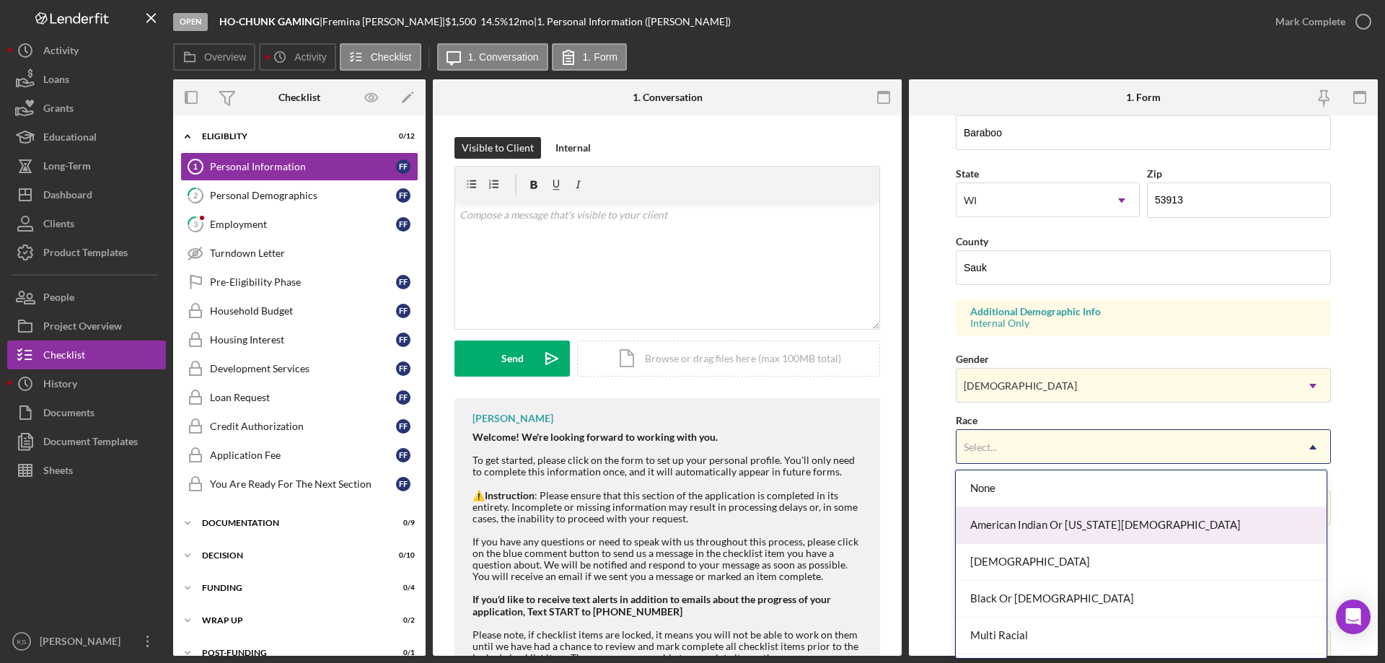
click at [1036, 522] on div "American Indian Or [US_STATE][DEMOGRAPHIC_DATA]" at bounding box center [1140, 525] width 370 height 37
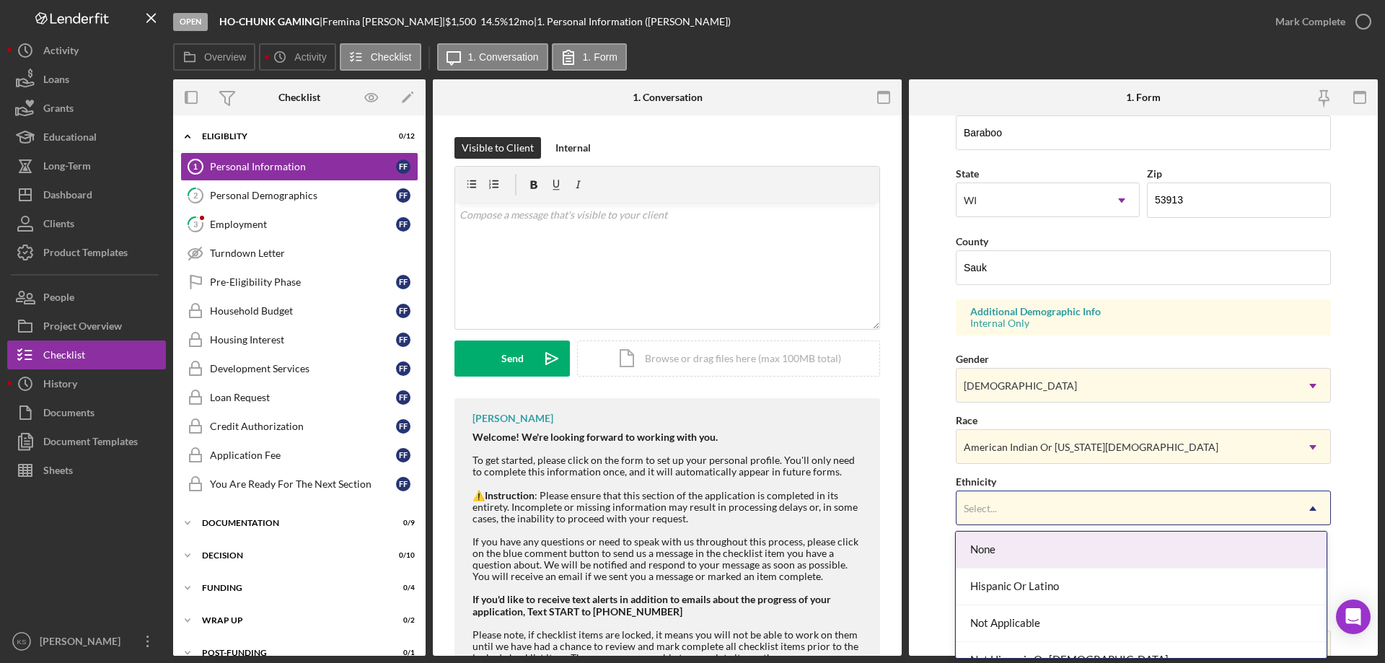
click at [1023, 507] on div "Select..." at bounding box center [1125, 508] width 339 height 33
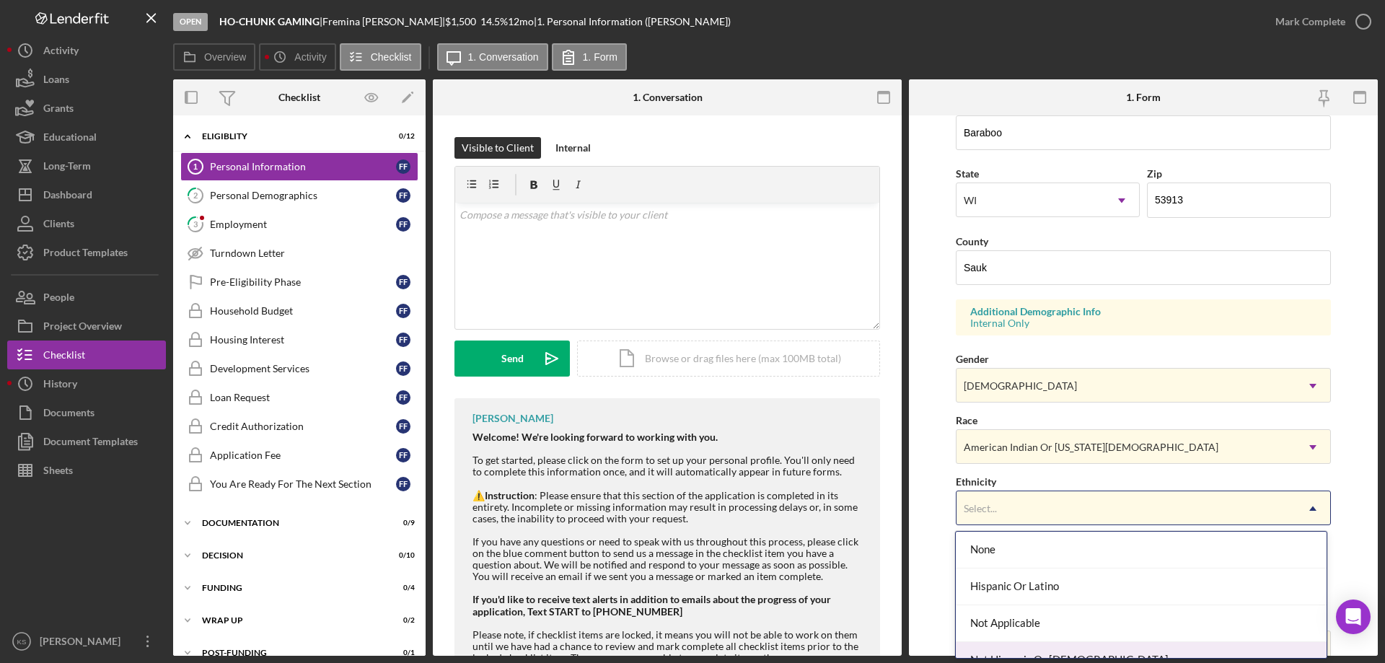
scroll to position [58, 0]
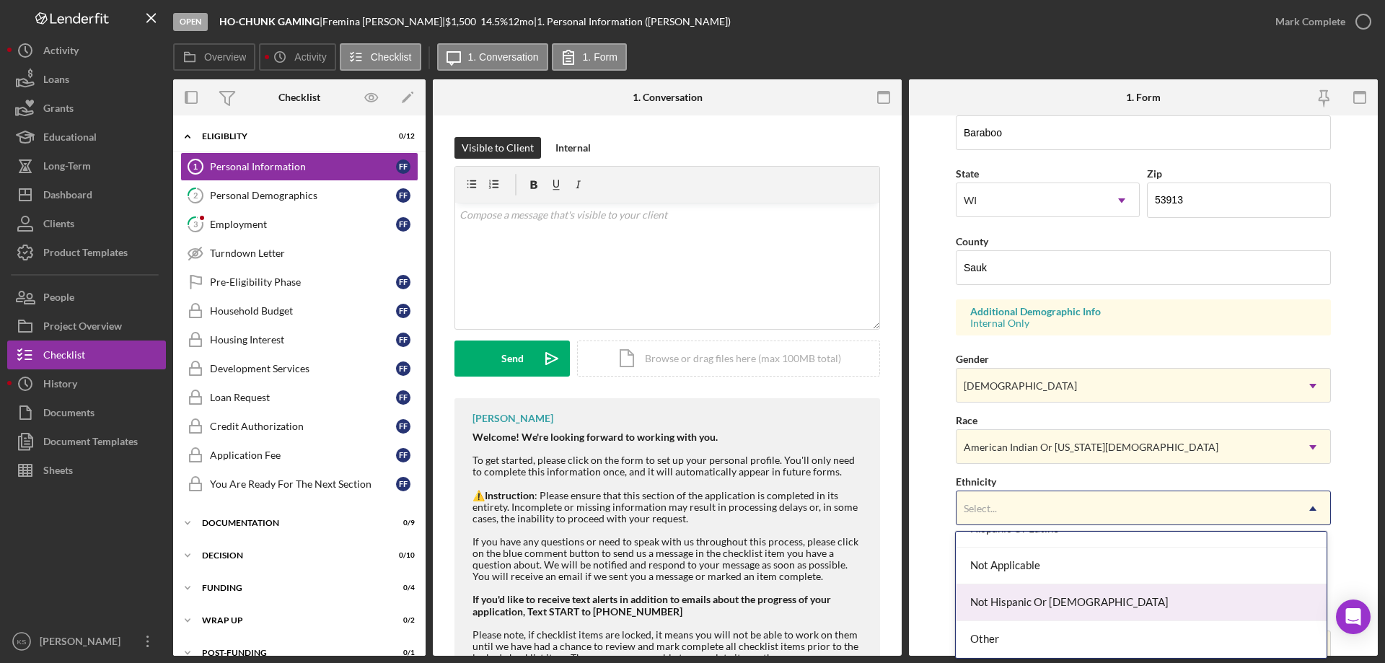
click at [1017, 602] on div "Not Hispanic Or [DEMOGRAPHIC_DATA]" at bounding box center [1140, 602] width 370 height 37
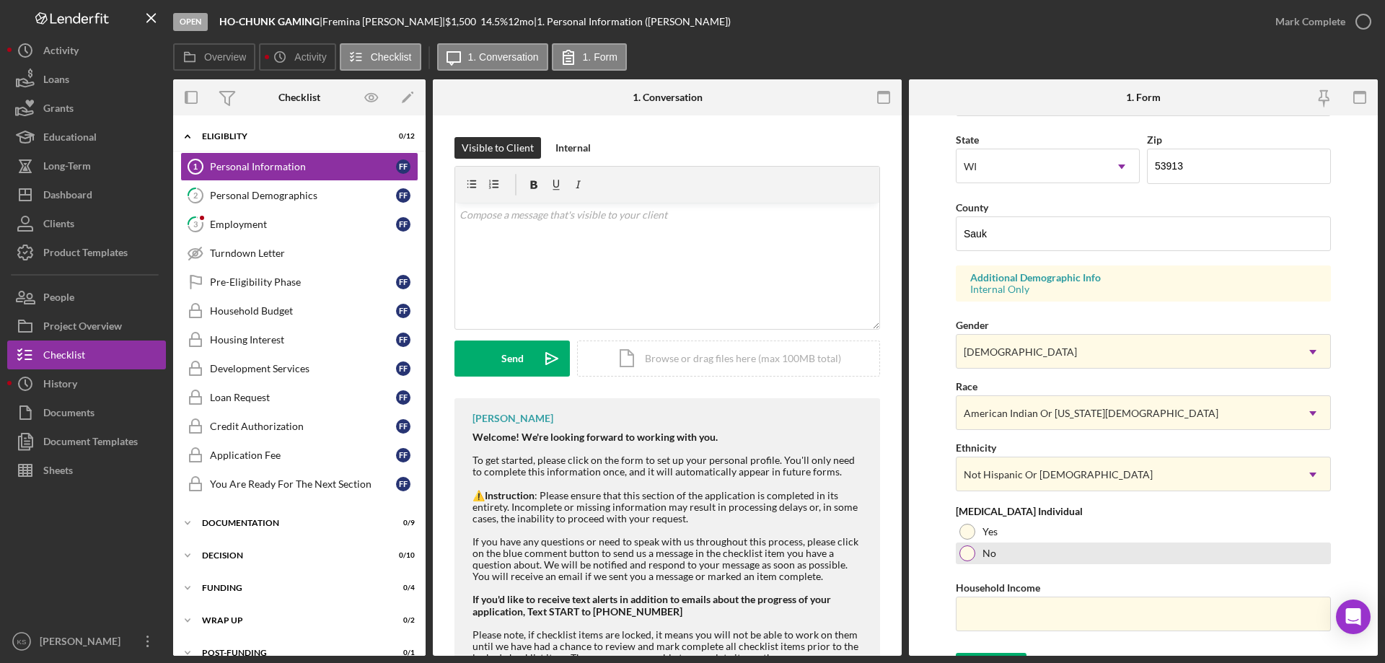
scroll to position [423, 0]
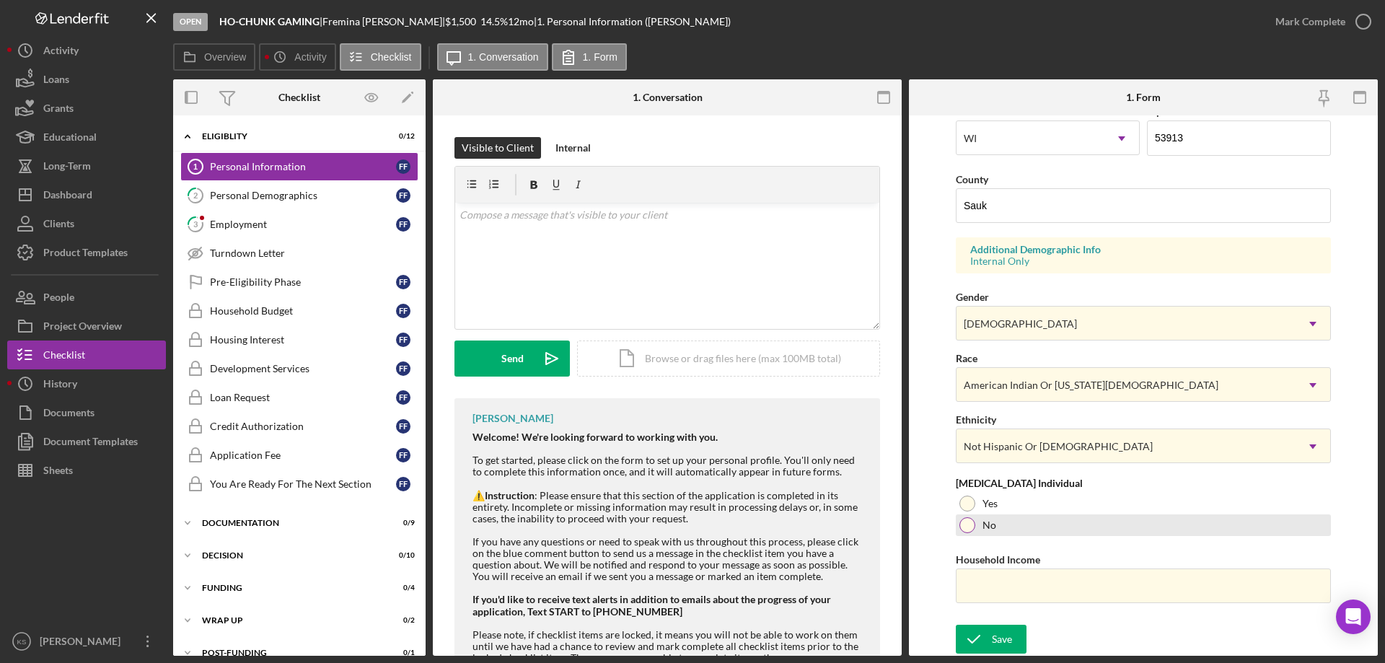
click at [966, 533] on div "No" at bounding box center [1142, 525] width 375 height 22
drag, startPoint x: 1025, startPoint y: 602, endPoint x: 1032, endPoint y: 595, distance: 9.7
click at [1025, 602] on input "Household Income" at bounding box center [1142, 585] width 375 height 35
paste input "$90,000"
type input "$90,000"
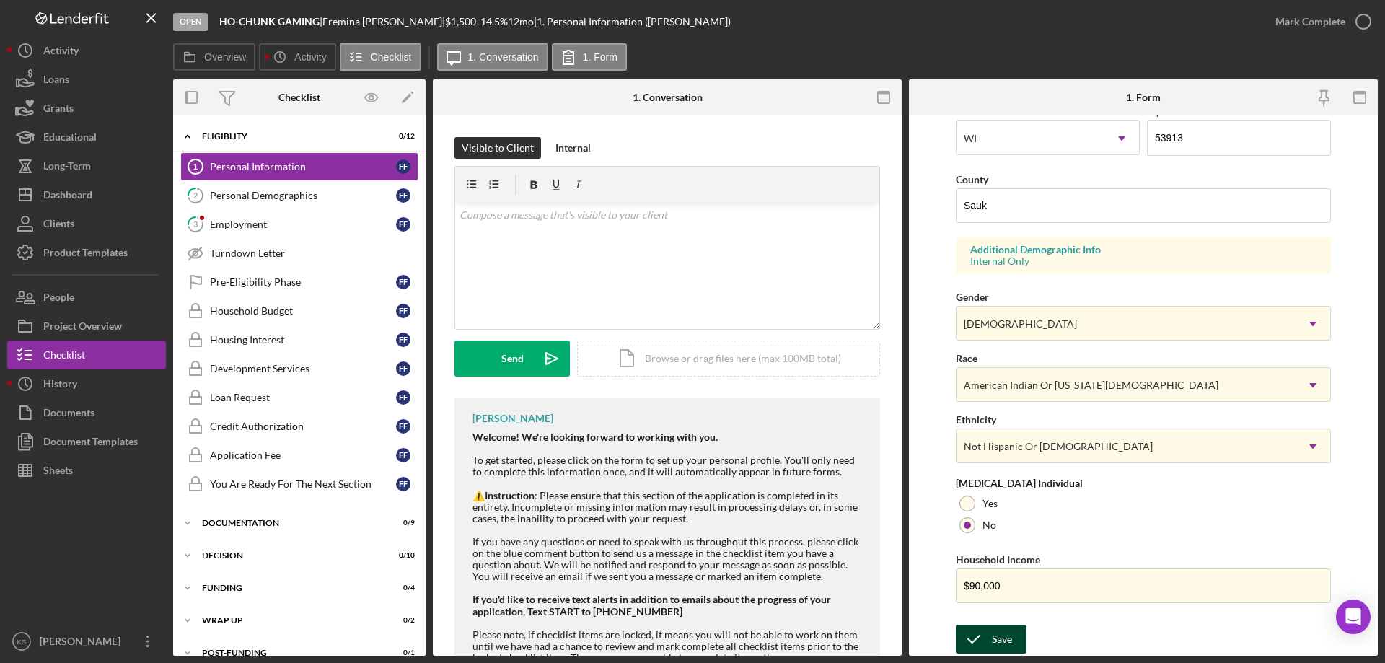
click at [1003, 634] on div "Save" at bounding box center [1002, 638] width 20 height 29
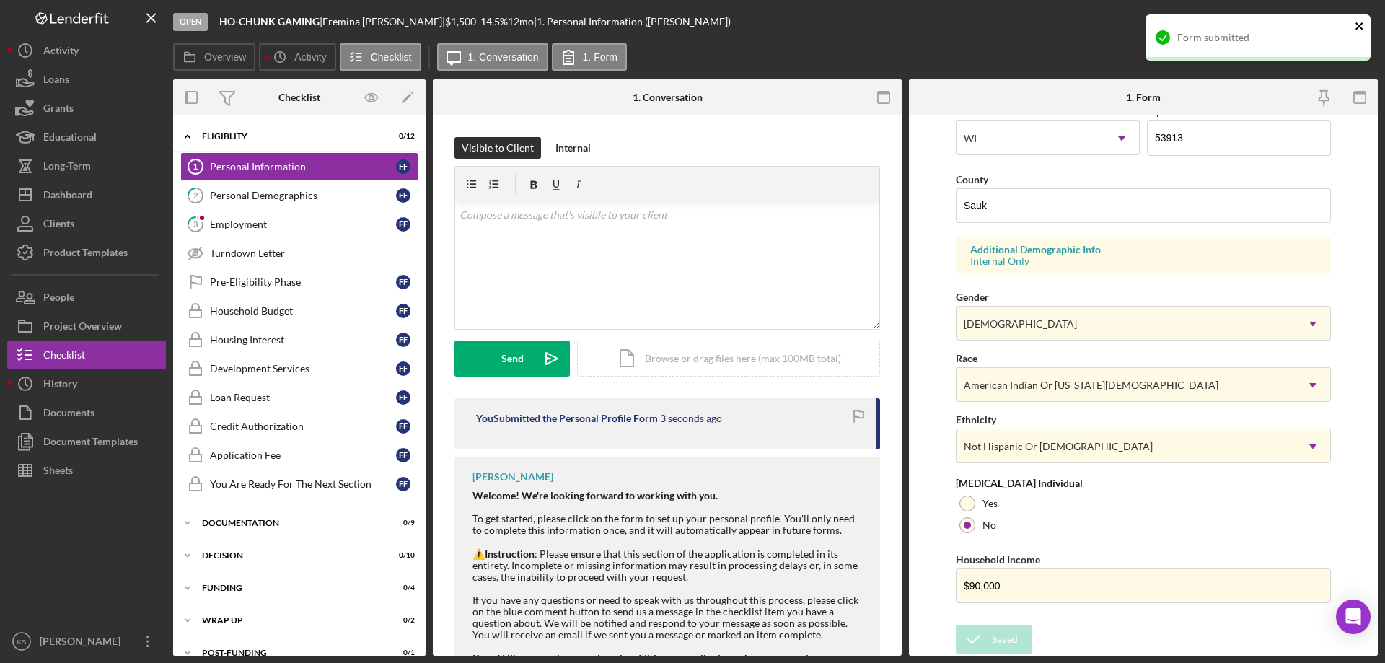
click at [1359, 30] on icon "close" at bounding box center [1359, 26] width 10 height 12
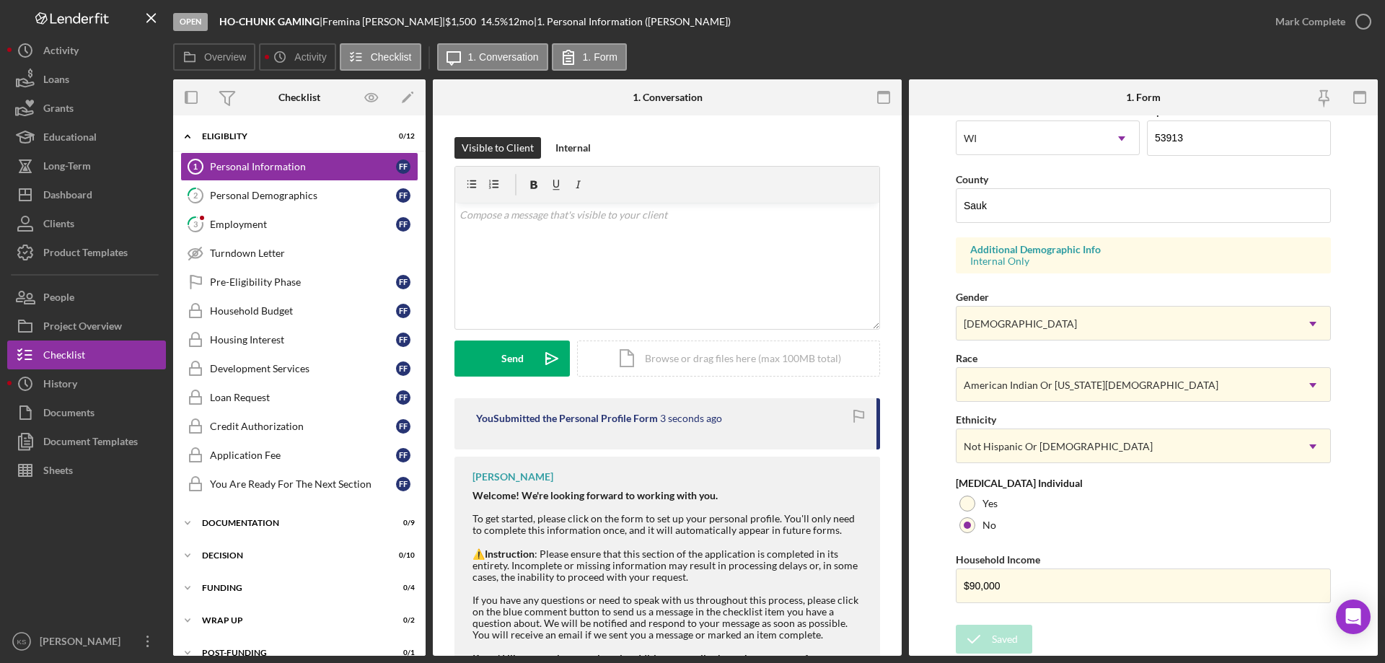
click at [1322, 17] on div "Form submitted" at bounding box center [1257, 15] width 231 height 6
click at [1301, 27] on div "Mark Complete" at bounding box center [1310, 21] width 70 height 29
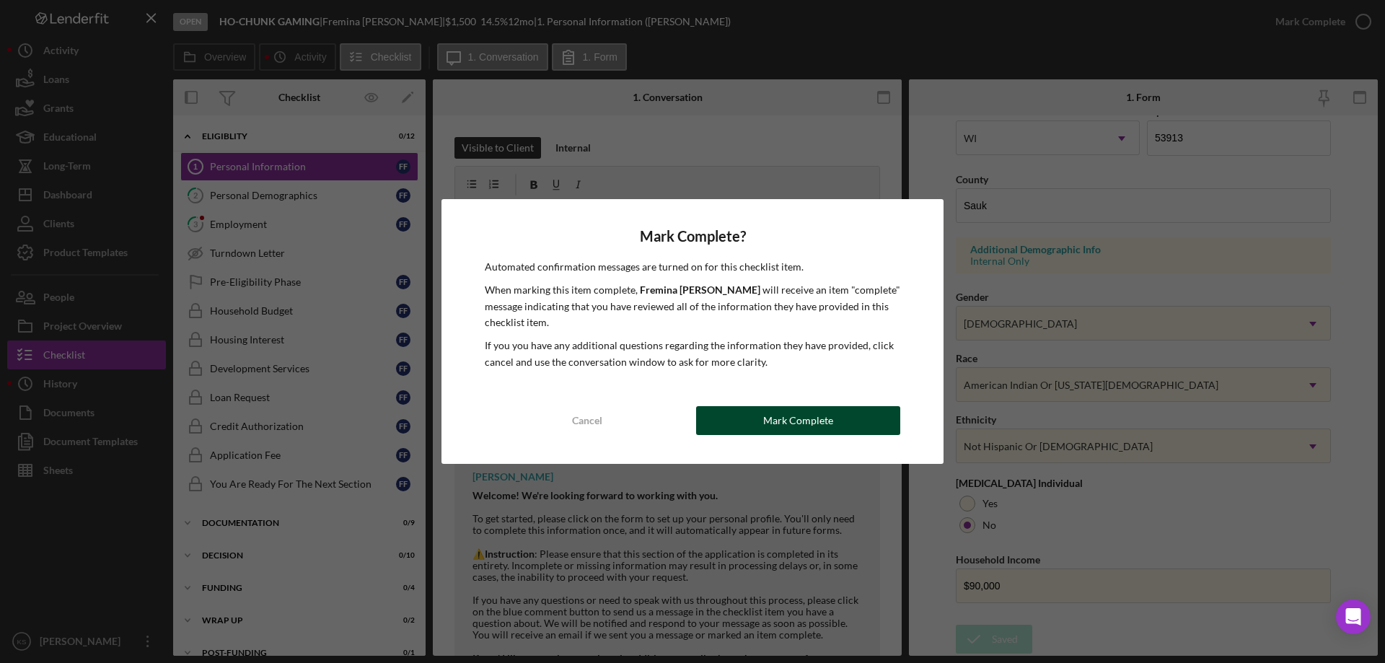
click at [830, 412] on div "Mark Complete" at bounding box center [798, 420] width 70 height 29
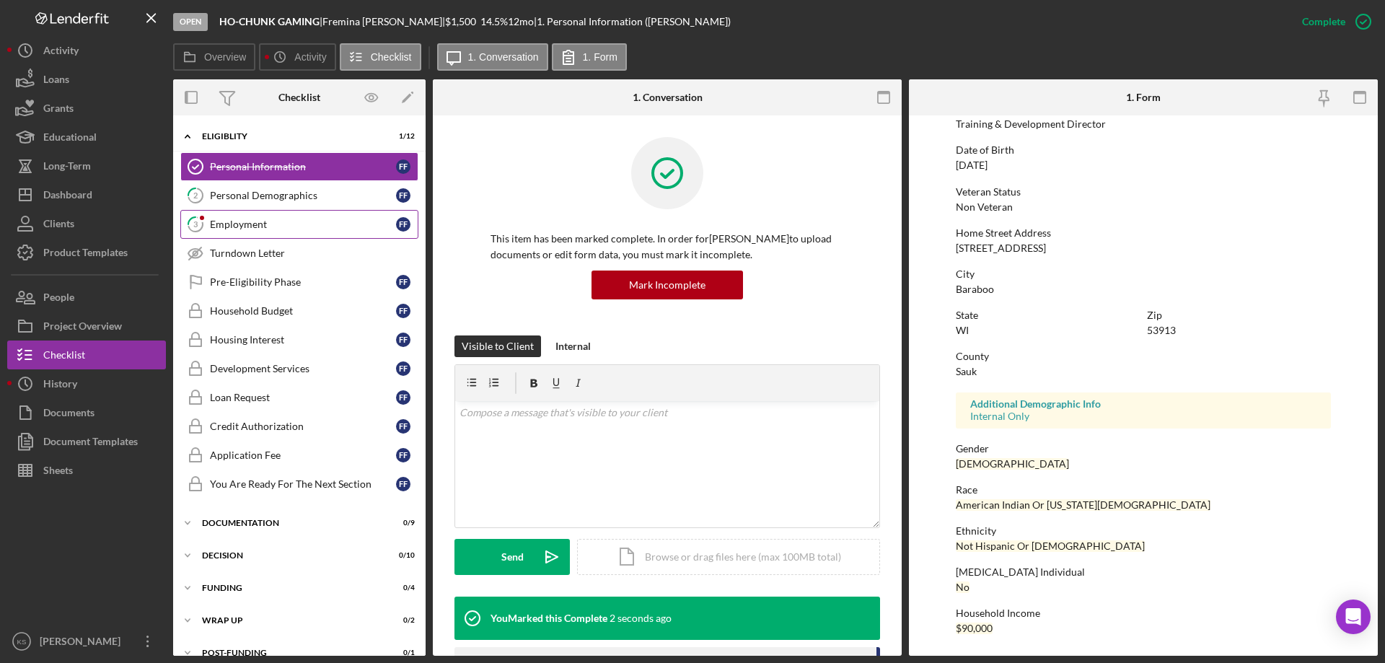
scroll to position [133, 0]
click at [278, 195] on div "Personal Demographics" at bounding box center [303, 196] width 186 height 12
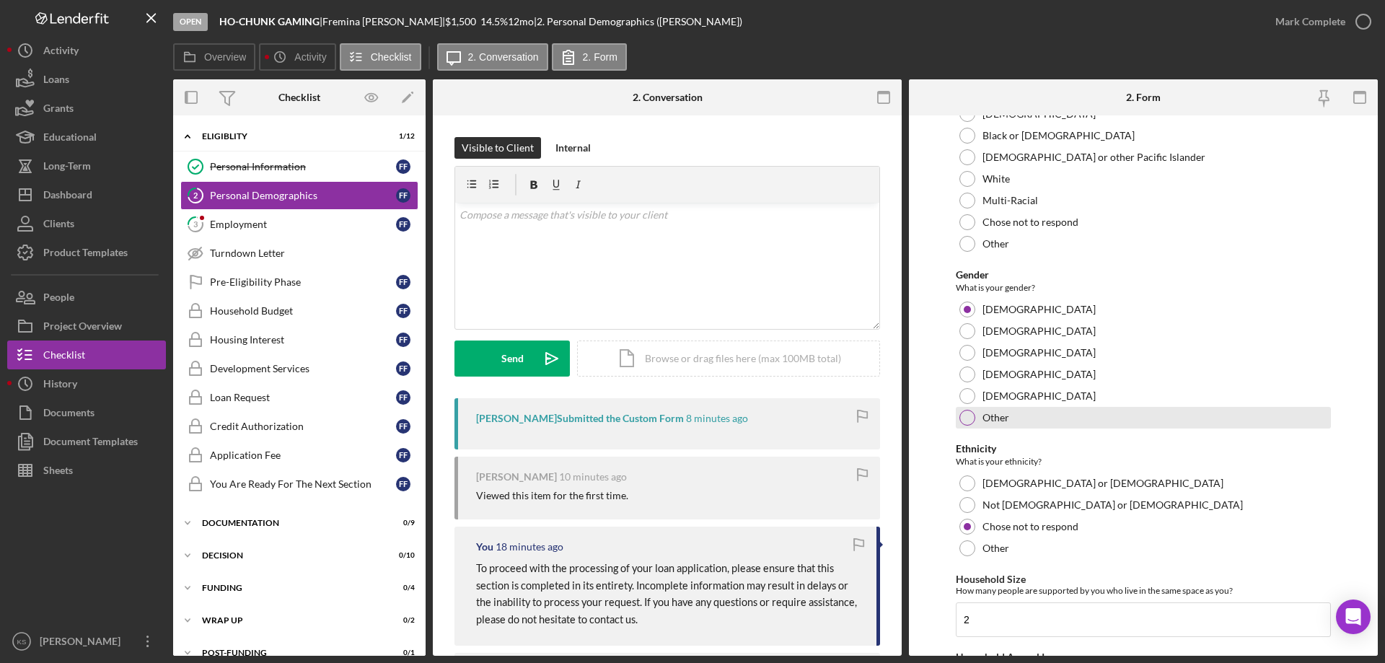
scroll to position [792, 0]
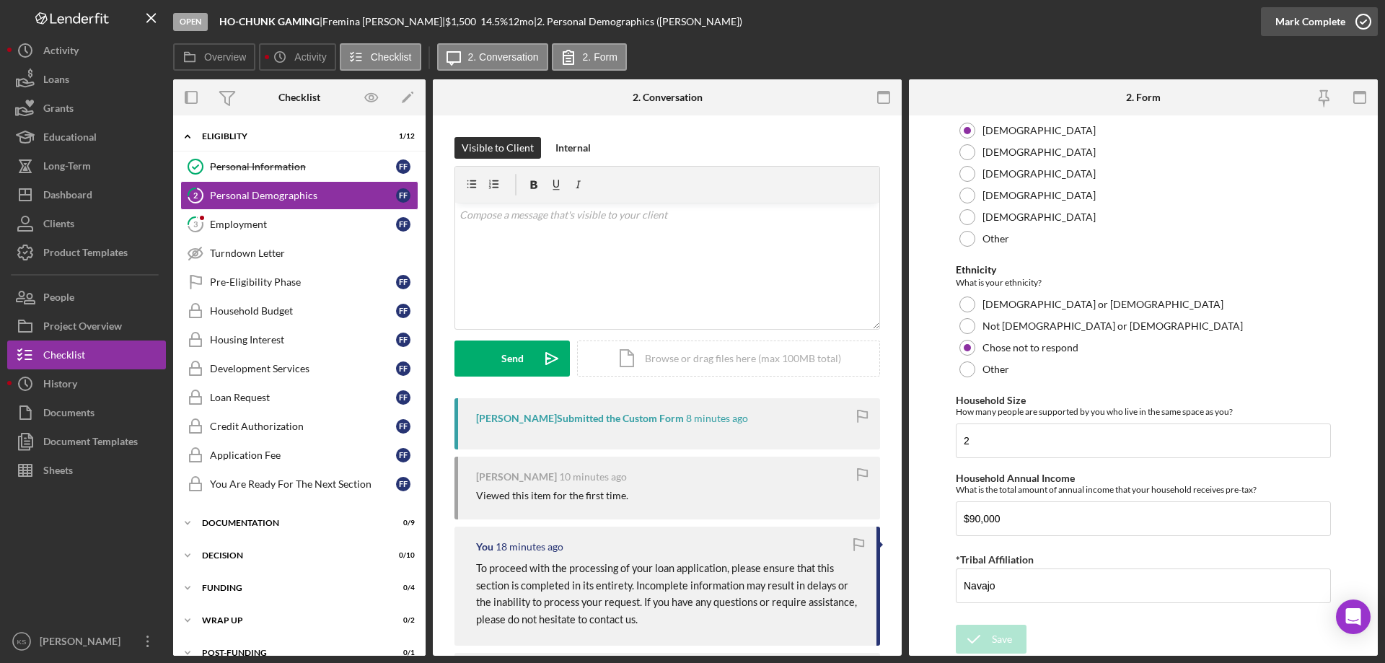
click at [1323, 29] on div "Mark Complete" at bounding box center [1310, 21] width 70 height 29
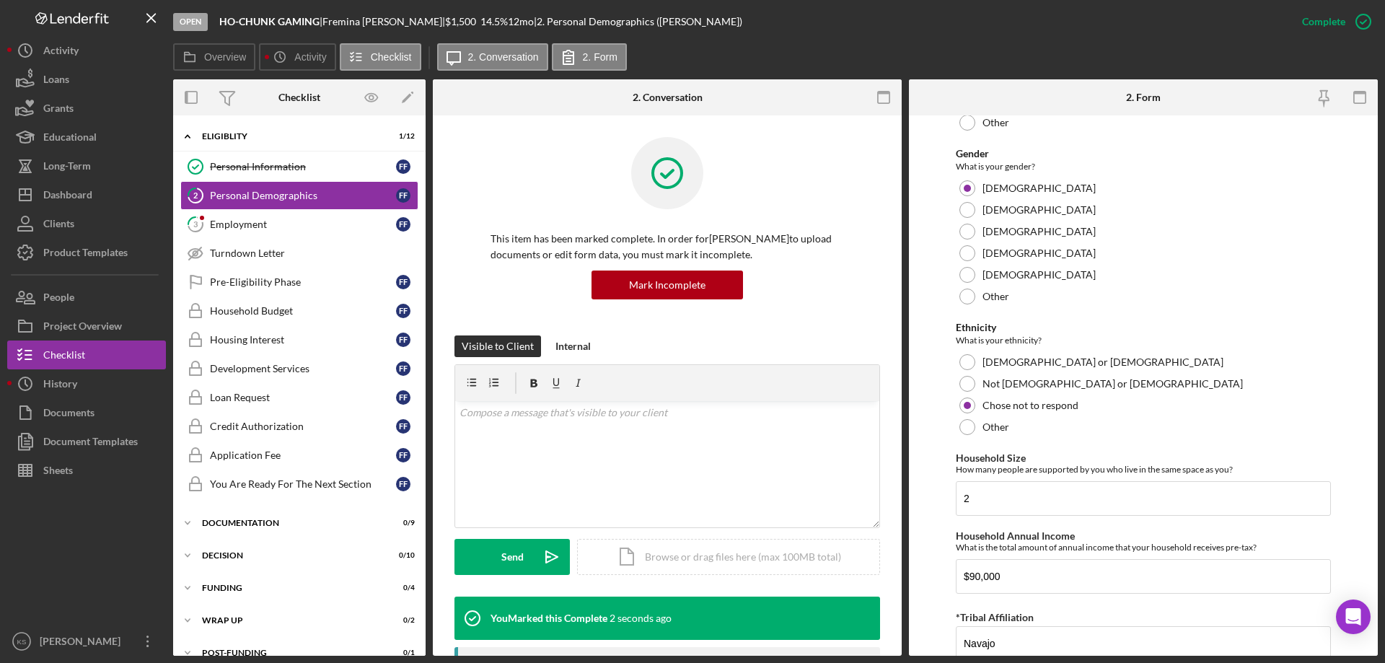
scroll to position [849, 0]
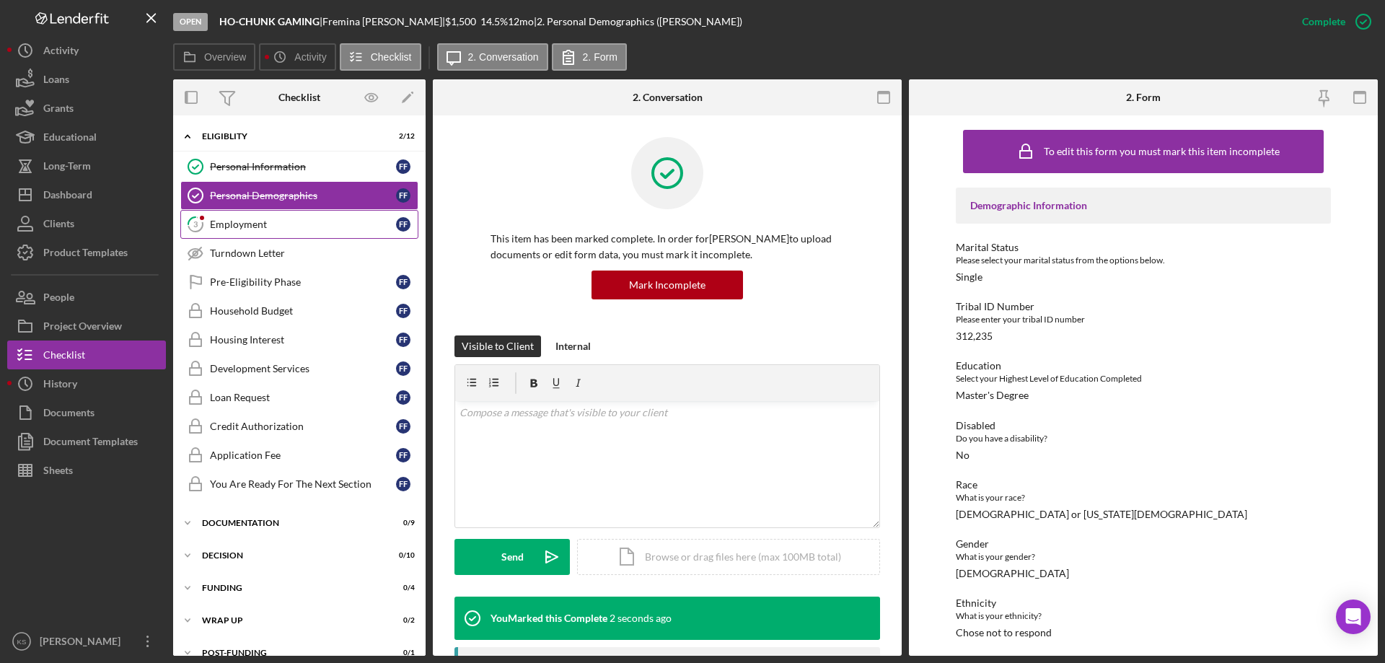
click at [255, 226] on div "Employment" at bounding box center [303, 225] width 186 height 12
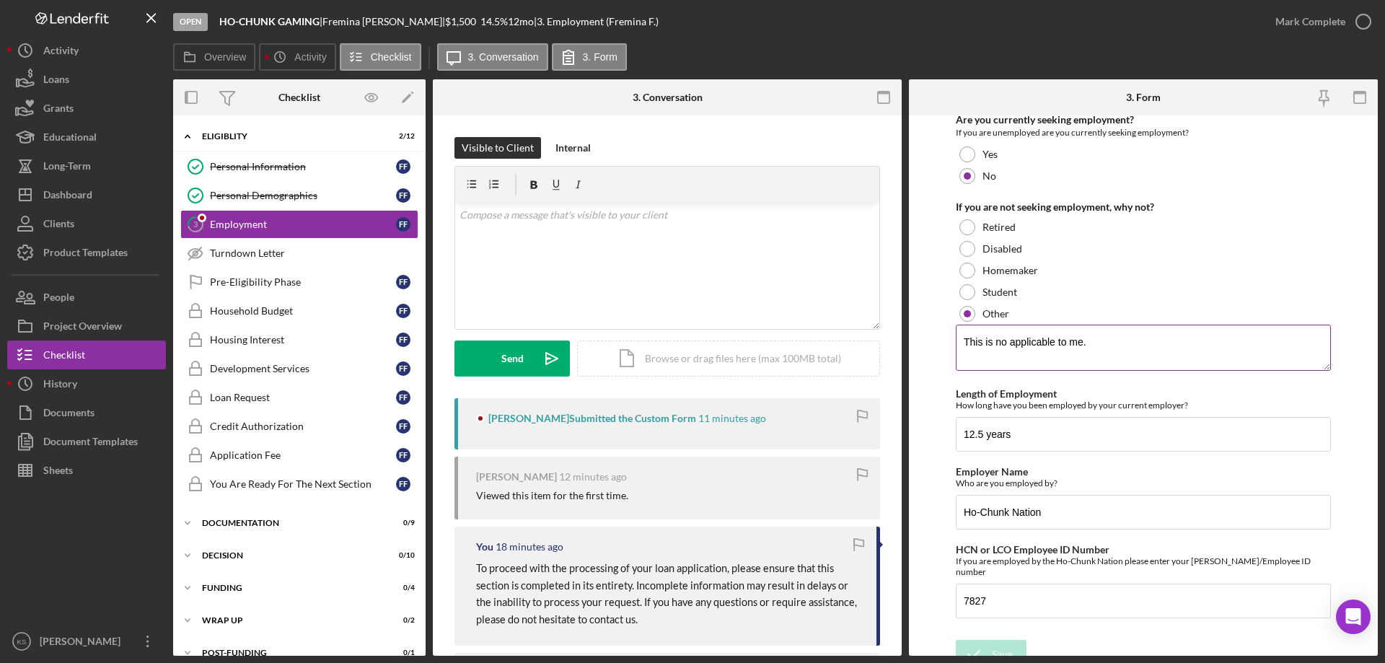
scroll to position [151, 0]
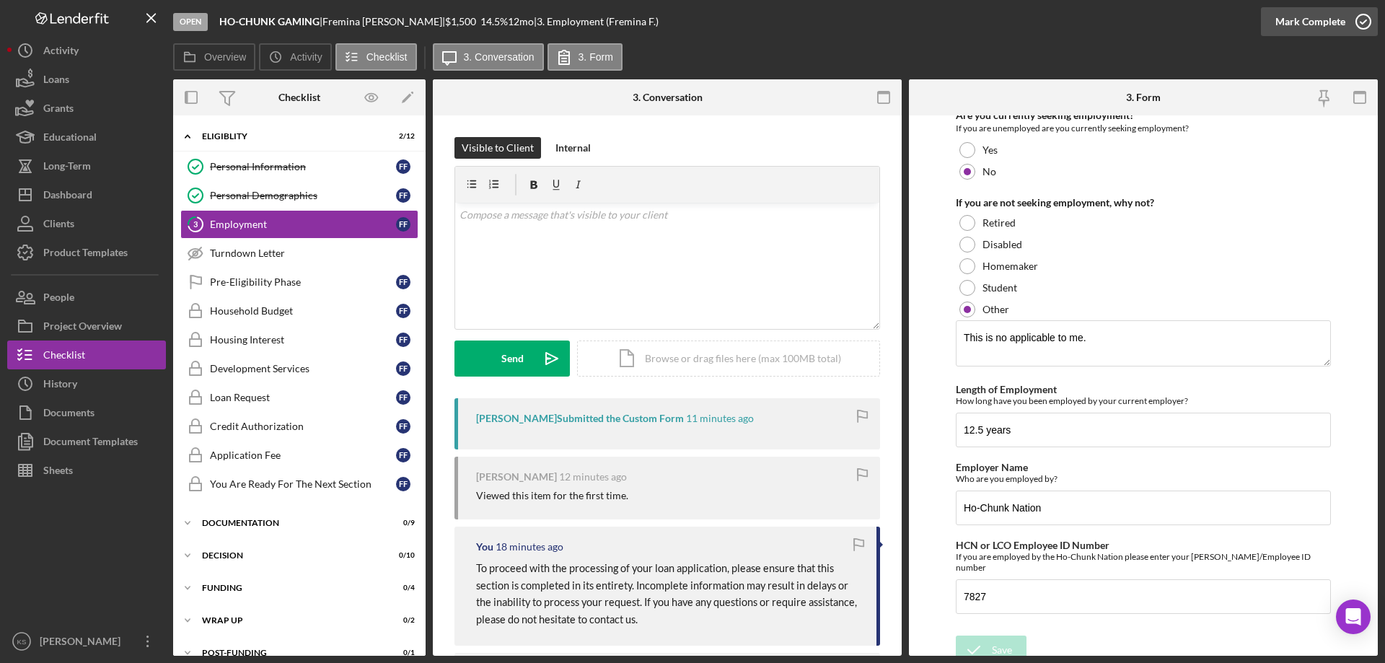
click at [1310, 26] on div "Mark Complete" at bounding box center [1310, 21] width 70 height 29
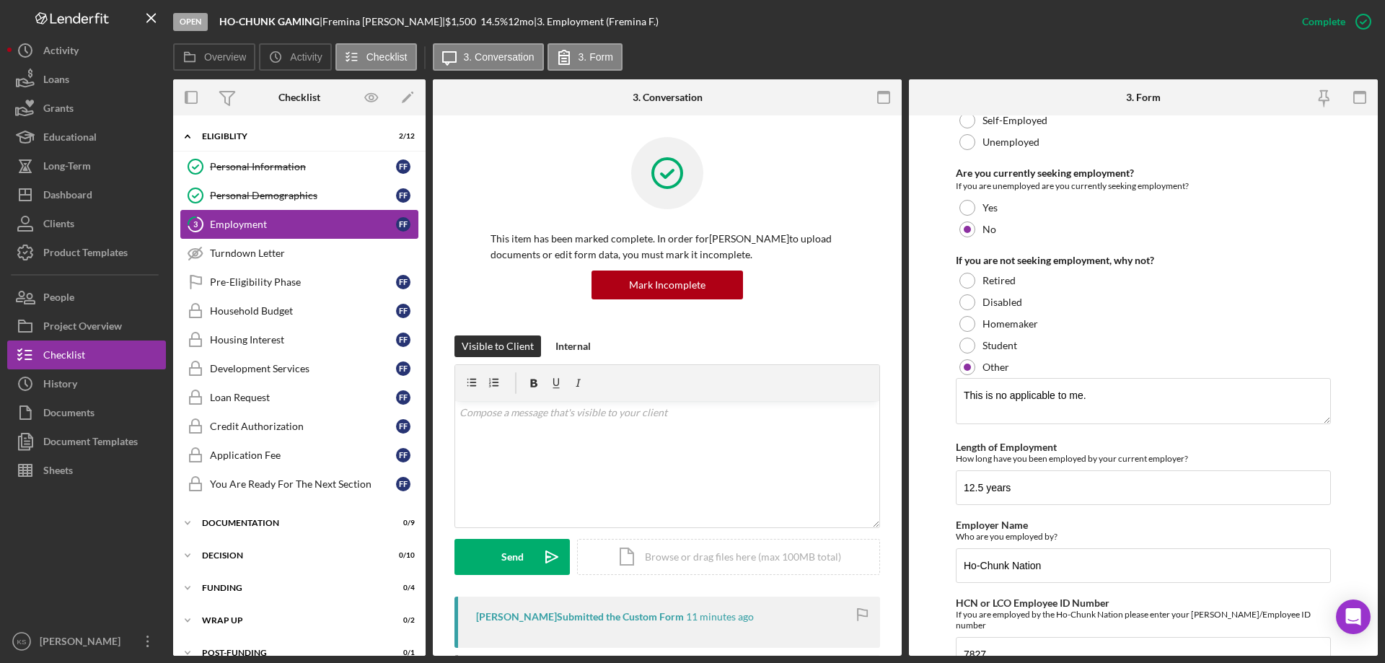
scroll to position [208, 0]
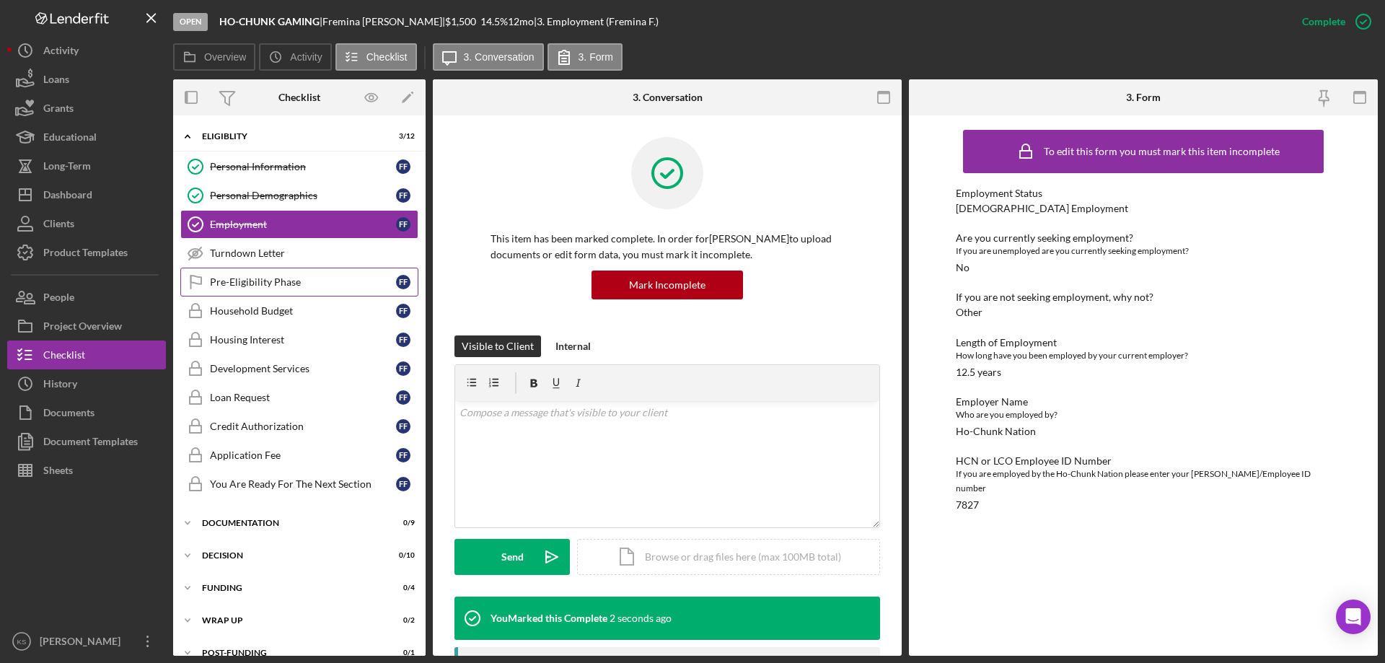
click at [269, 285] on div "Pre-Eligibility Phase" at bounding box center [303, 282] width 186 height 12
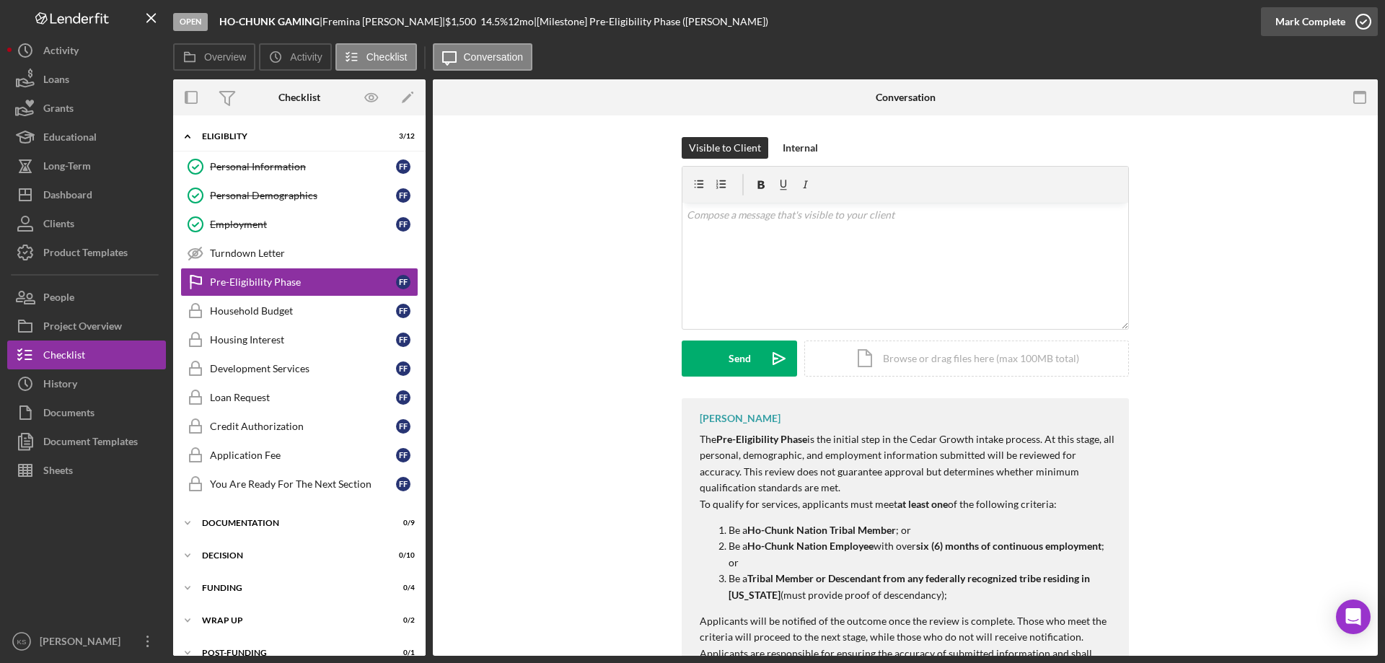
click at [1333, 12] on div "Mark Complete" at bounding box center [1310, 21] width 70 height 29
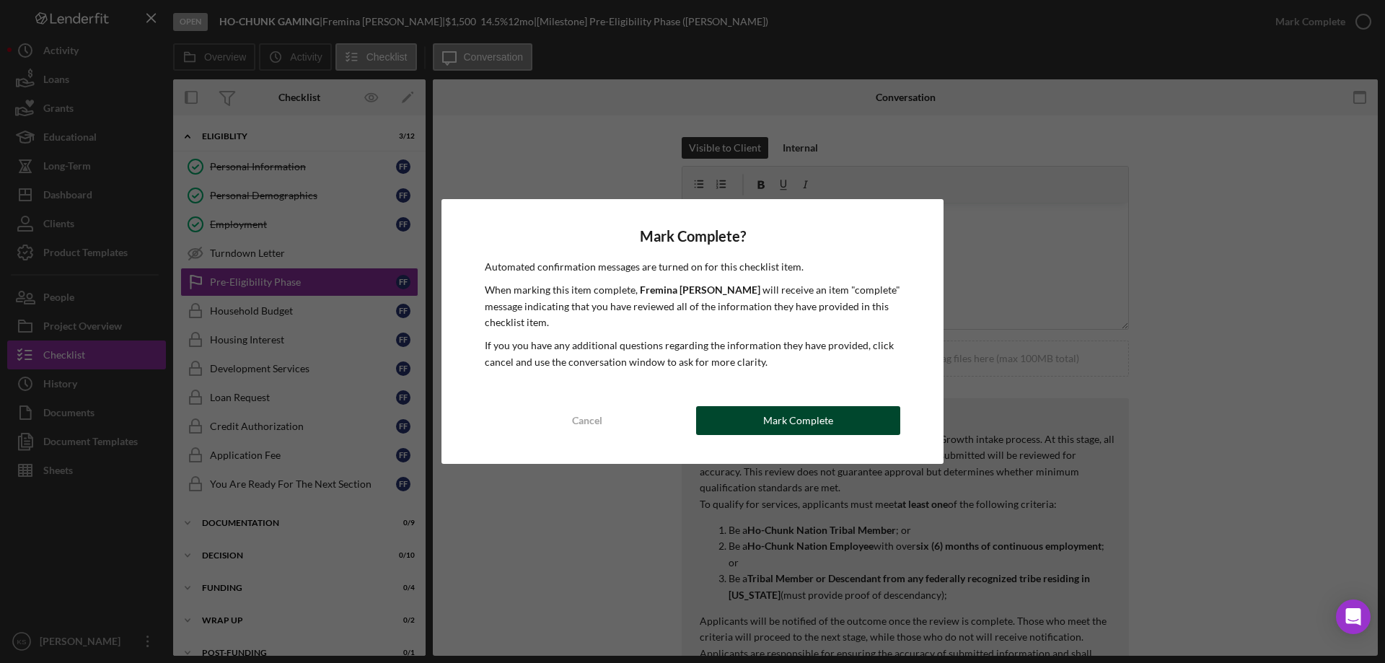
click at [823, 422] on div "Mark Complete" at bounding box center [798, 420] width 70 height 29
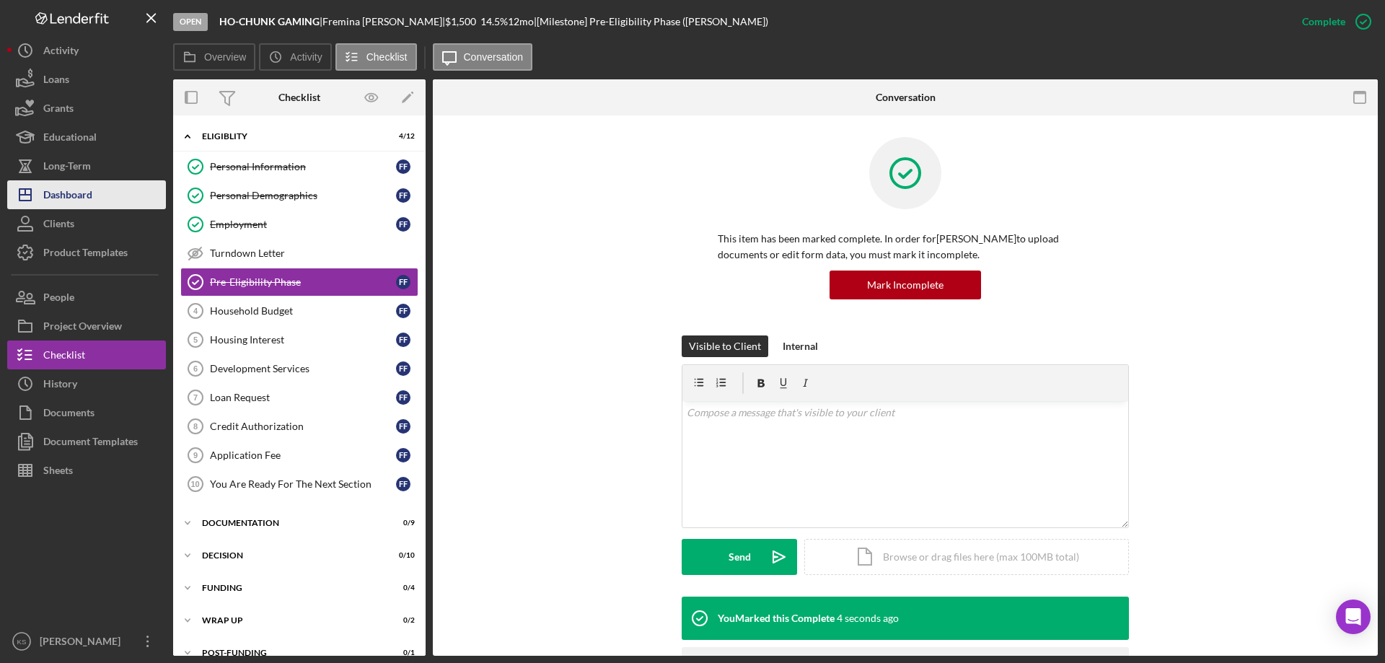
click at [94, 203] on button "Icon/Dashboard Dashboard" at bounding box center [86, 194] width 159 height 29
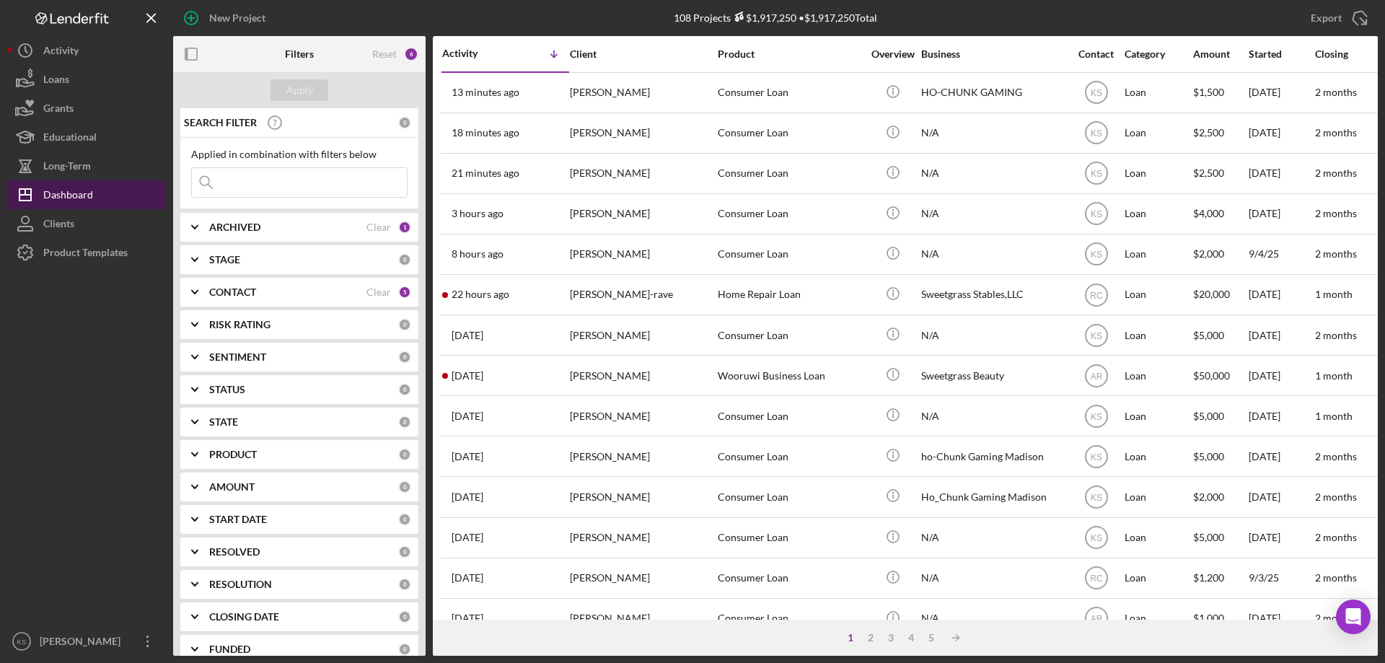
click at [103, 193] on button "Icon/Dashboard Dashboard" at bounding box center [86, 194] width 159 height 29
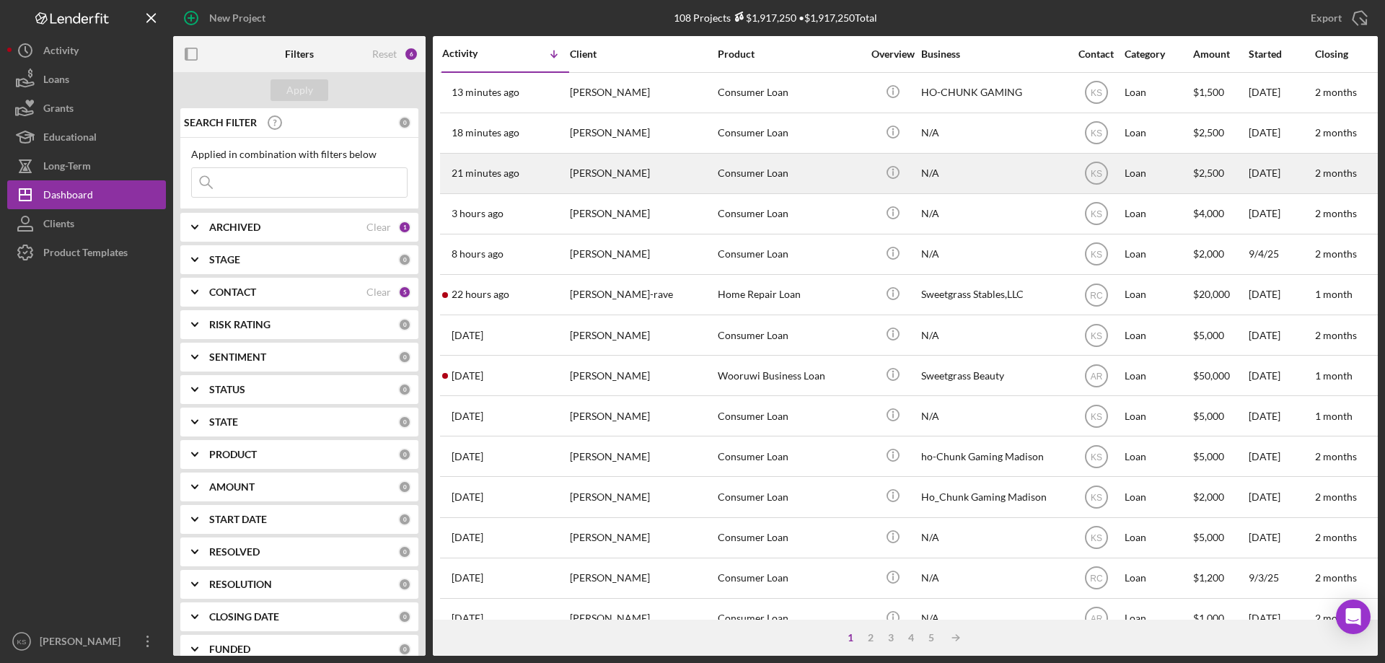
click at [544, 176] on div "21 minutes ago [PERSON_NAME]" at bounding box center [505, 173] width 126 height 38
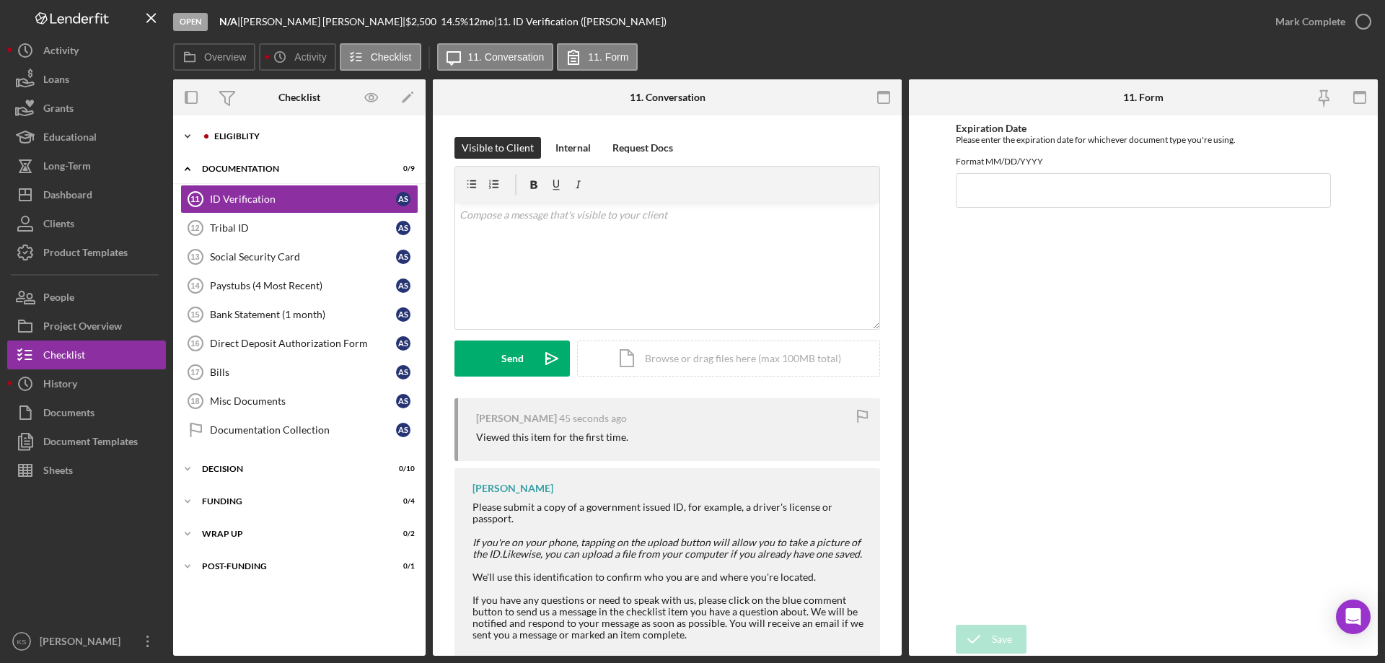
click at [241, 138] on div "Eligiblity" at bounding box center [310, 136] width 193 height 9
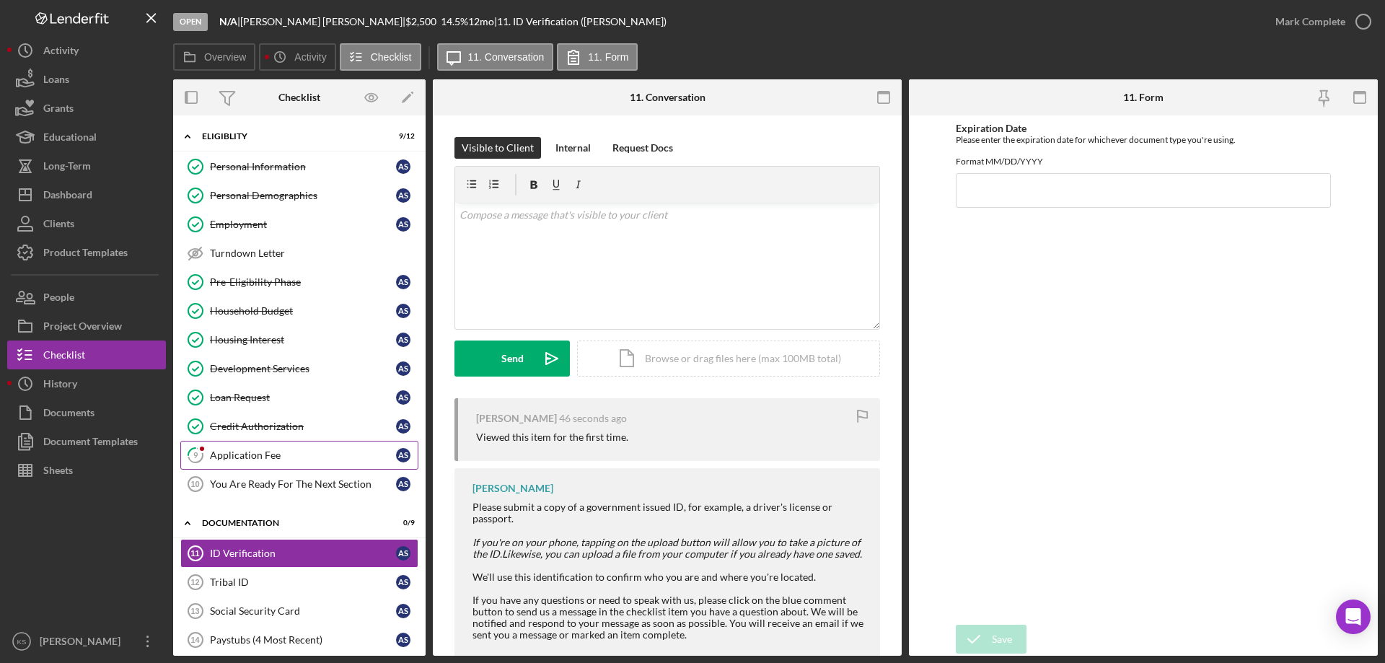
click at [234, 442] on link "9 Application Fee A S" at bounding box center [299, 455] width 238 height 29
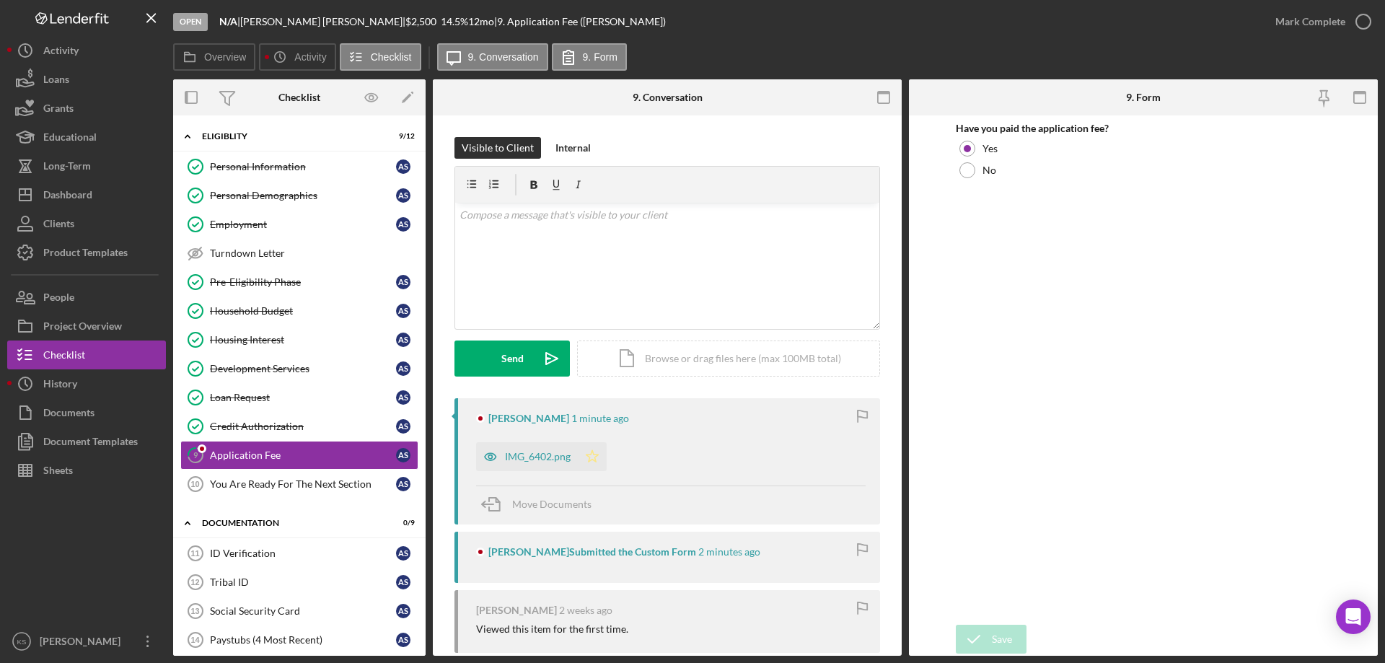
click at [586, 458] on icon "Icon/Star" at bounding box center [592, 456] width 29 height 29
click at [1302, 27] on div "Mark Complete" at bounding box center [1310, 21] width 70 height 29
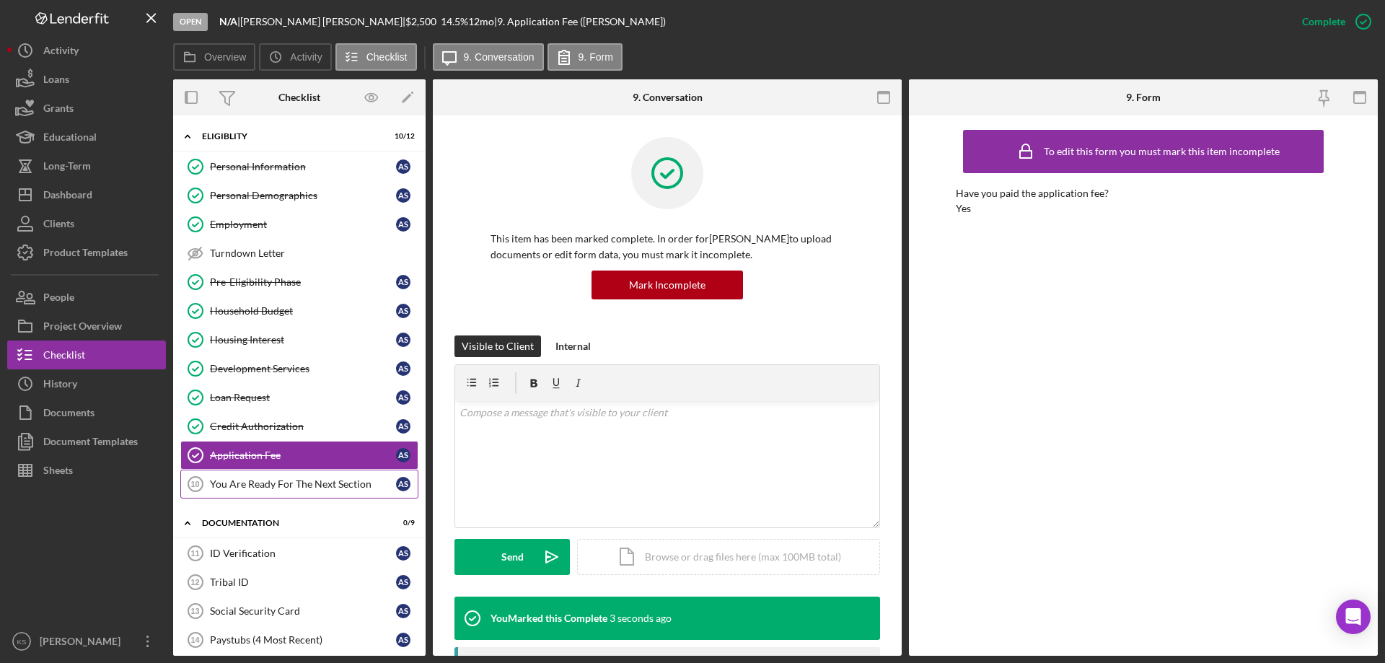
click at [312, 480] on div "You Are Ready For The Next Section" at bounding box center [303, 484] width 186 height 12
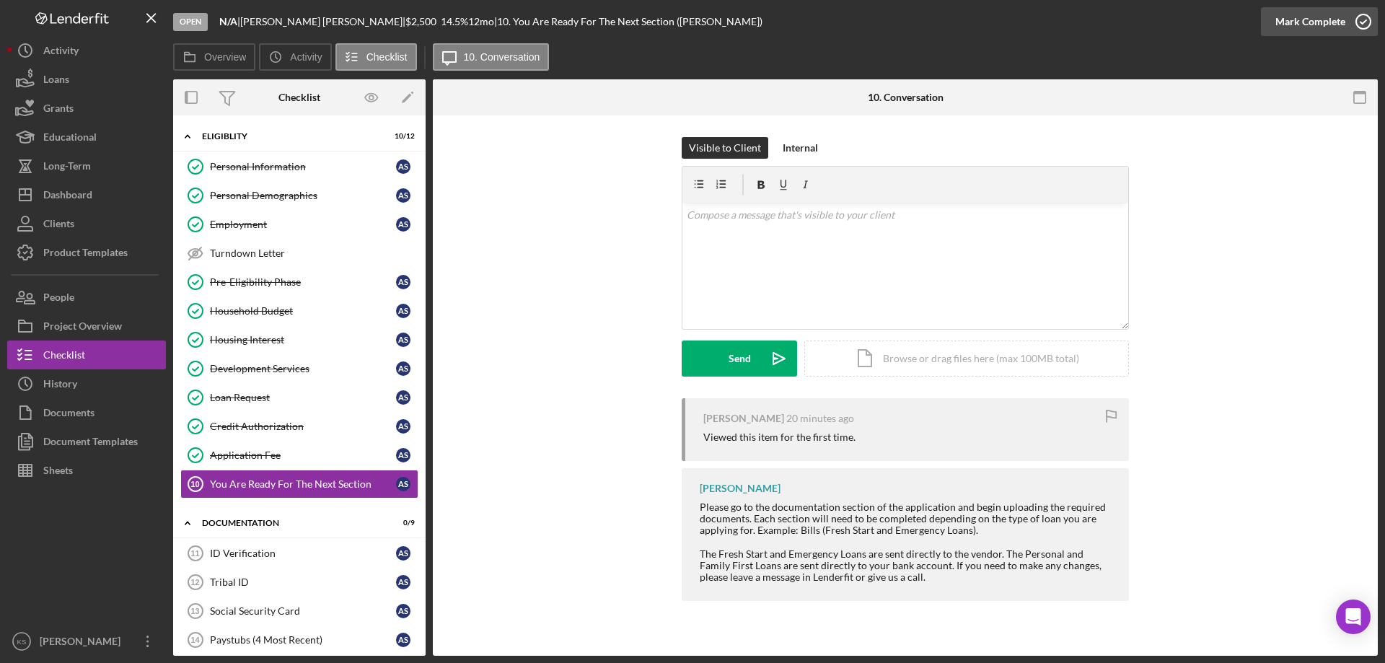
click at [1320, 19] on div "Mark Complete" at bounding box center [1310, 21] width 70 height 29
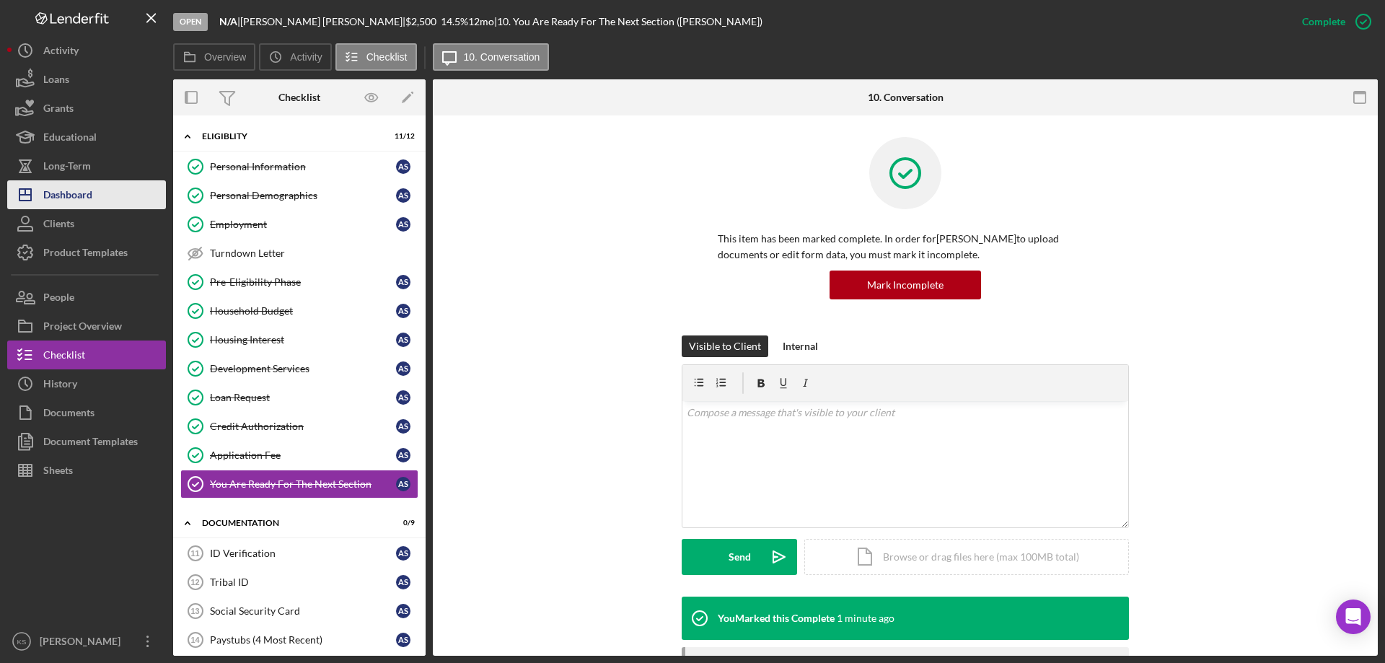
click at [78, 198] on div "Dashboard" at bounding box center [67, 196] width 49 height 32
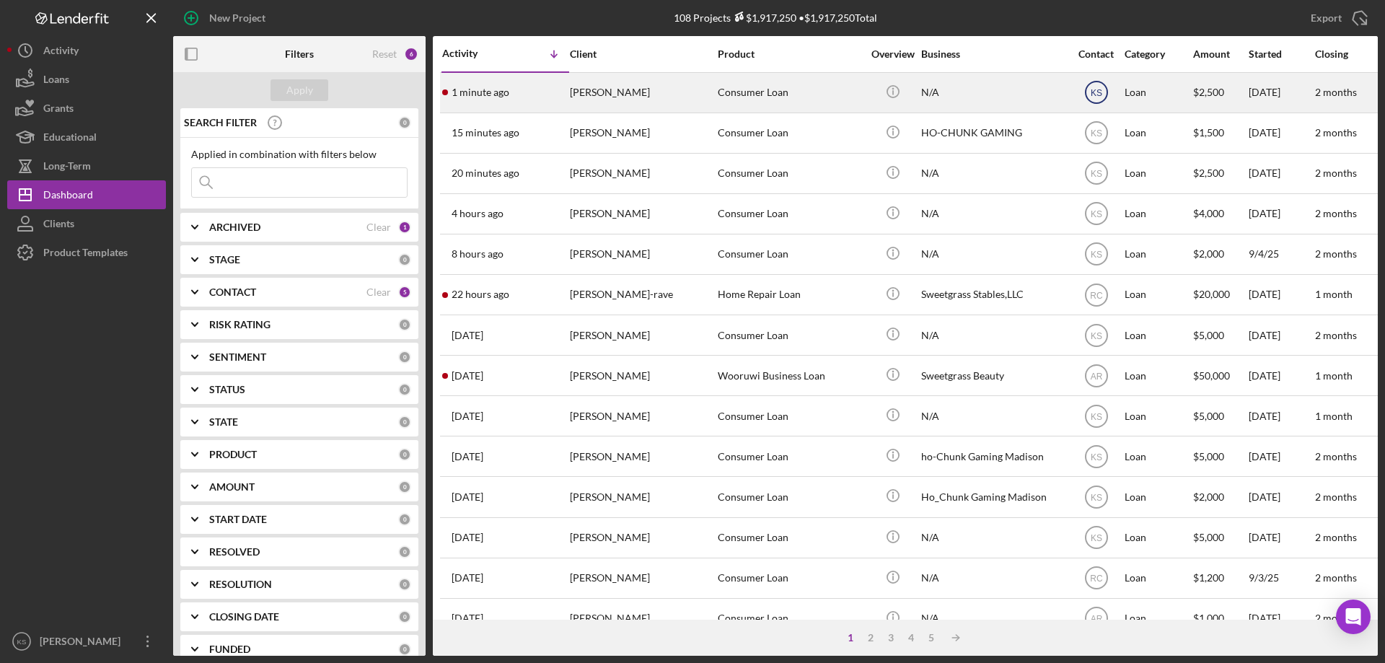
click at [1088, 89] on icon "KS" at bounding box center [1096, 92] width 36 height 36
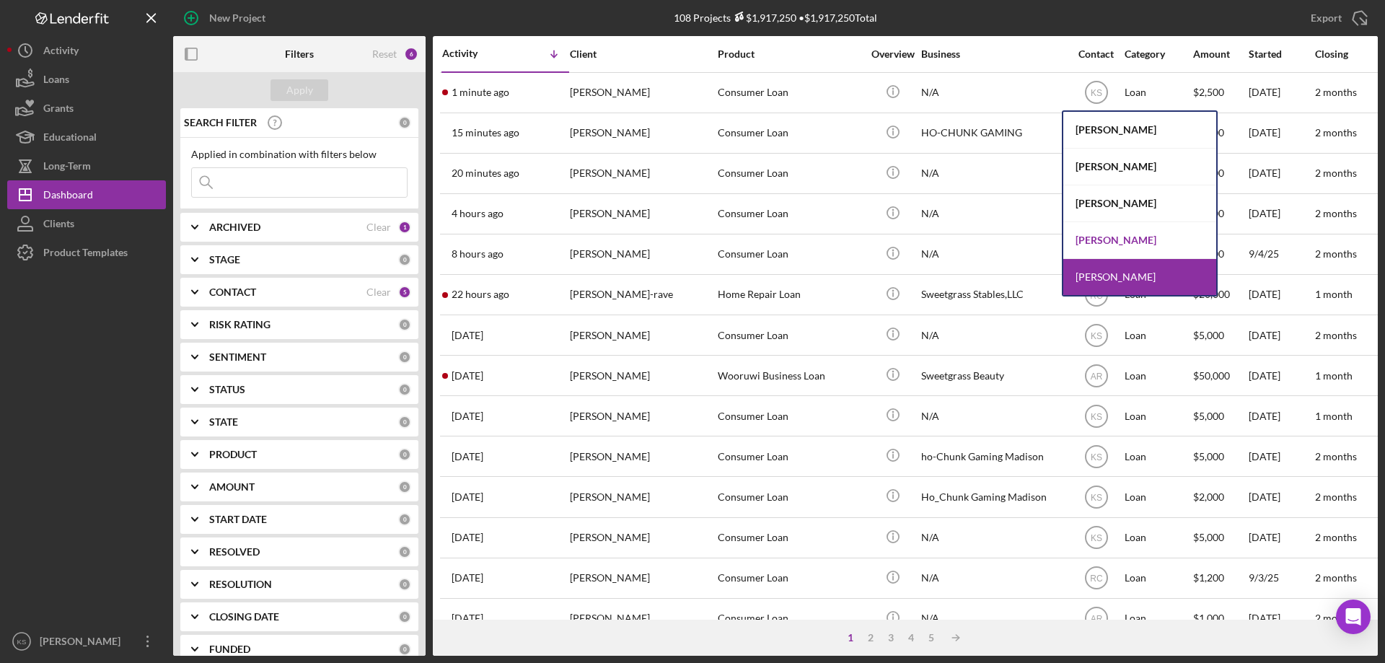
click at [1095, 237] on div "[PERSON_NAME]" at bounding box center [1139, 240] width 153 height 37
